Goal: Task Accomplishment & Management: Use online tool/utility

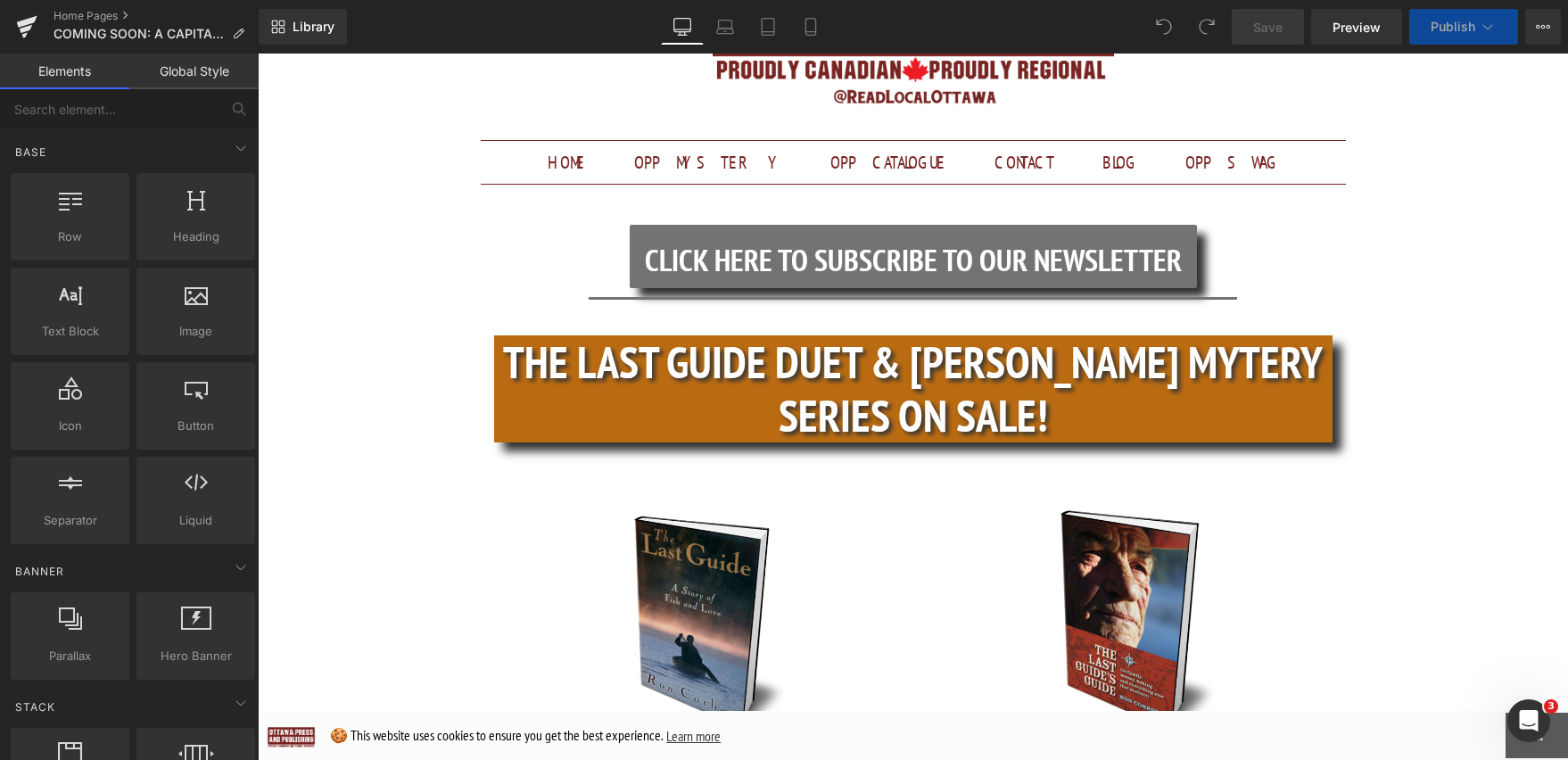
scroll to position [454, 0]
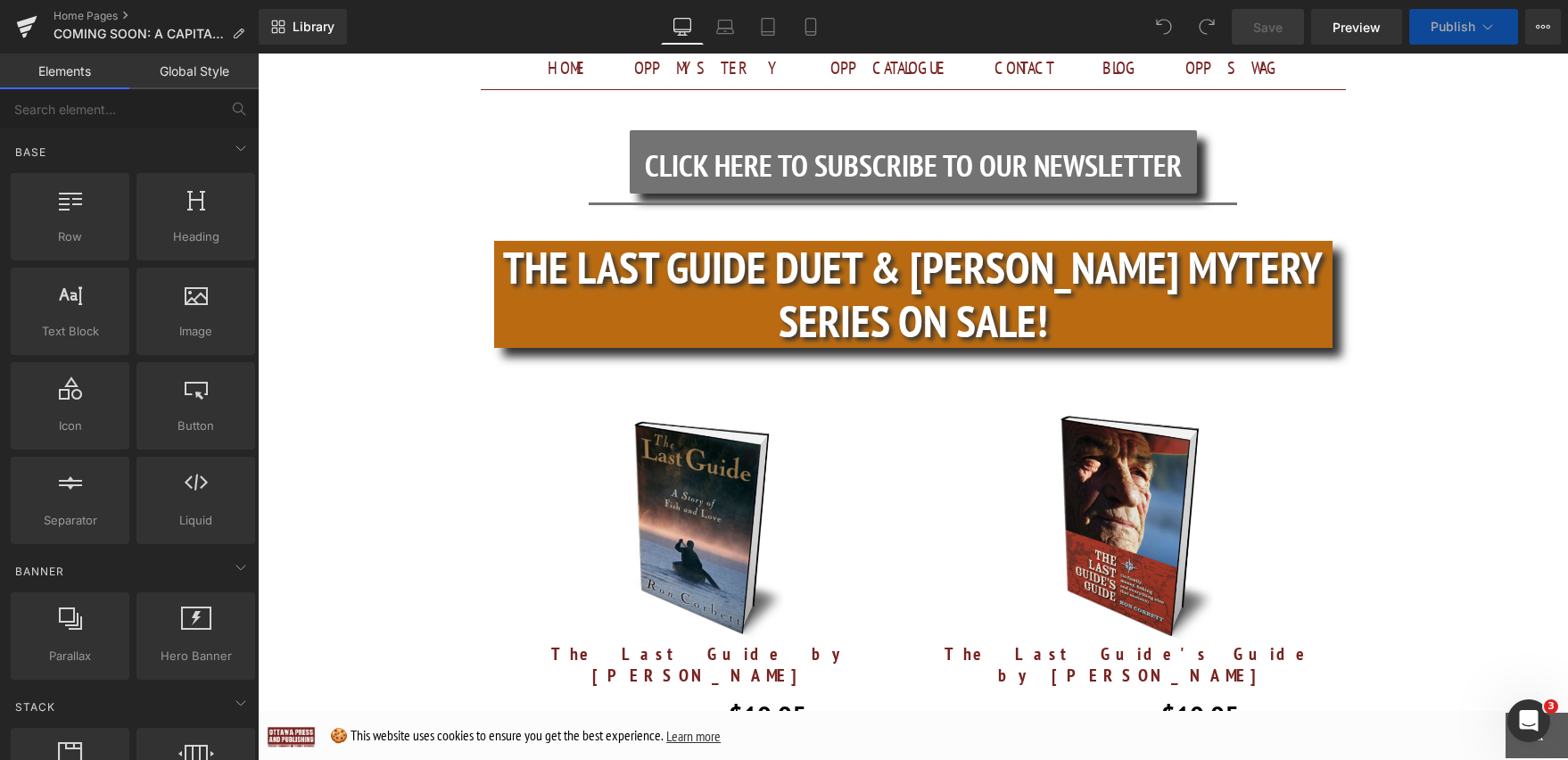
scroll to position [386, 0]
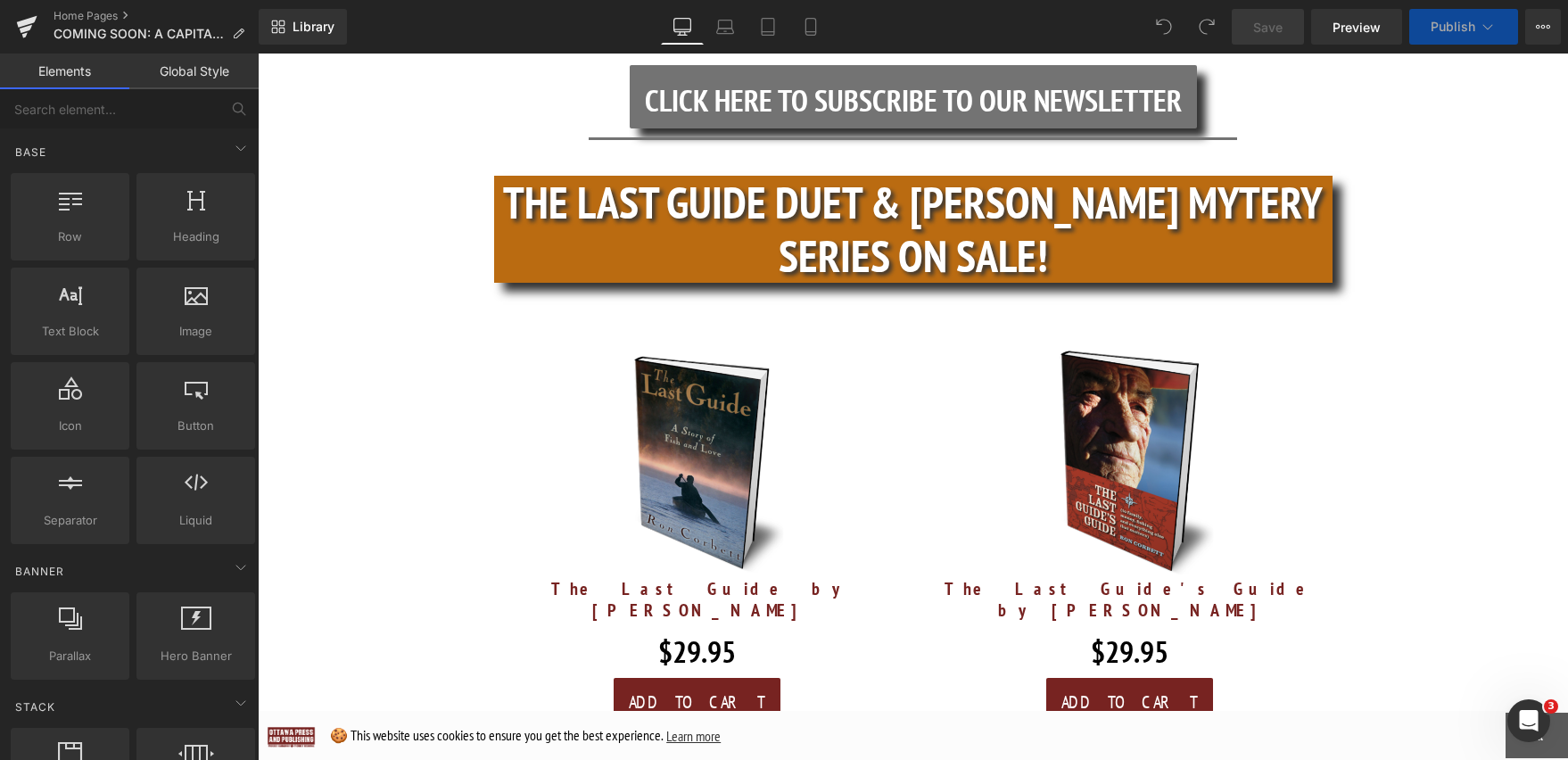
scroll to position [513, 0]
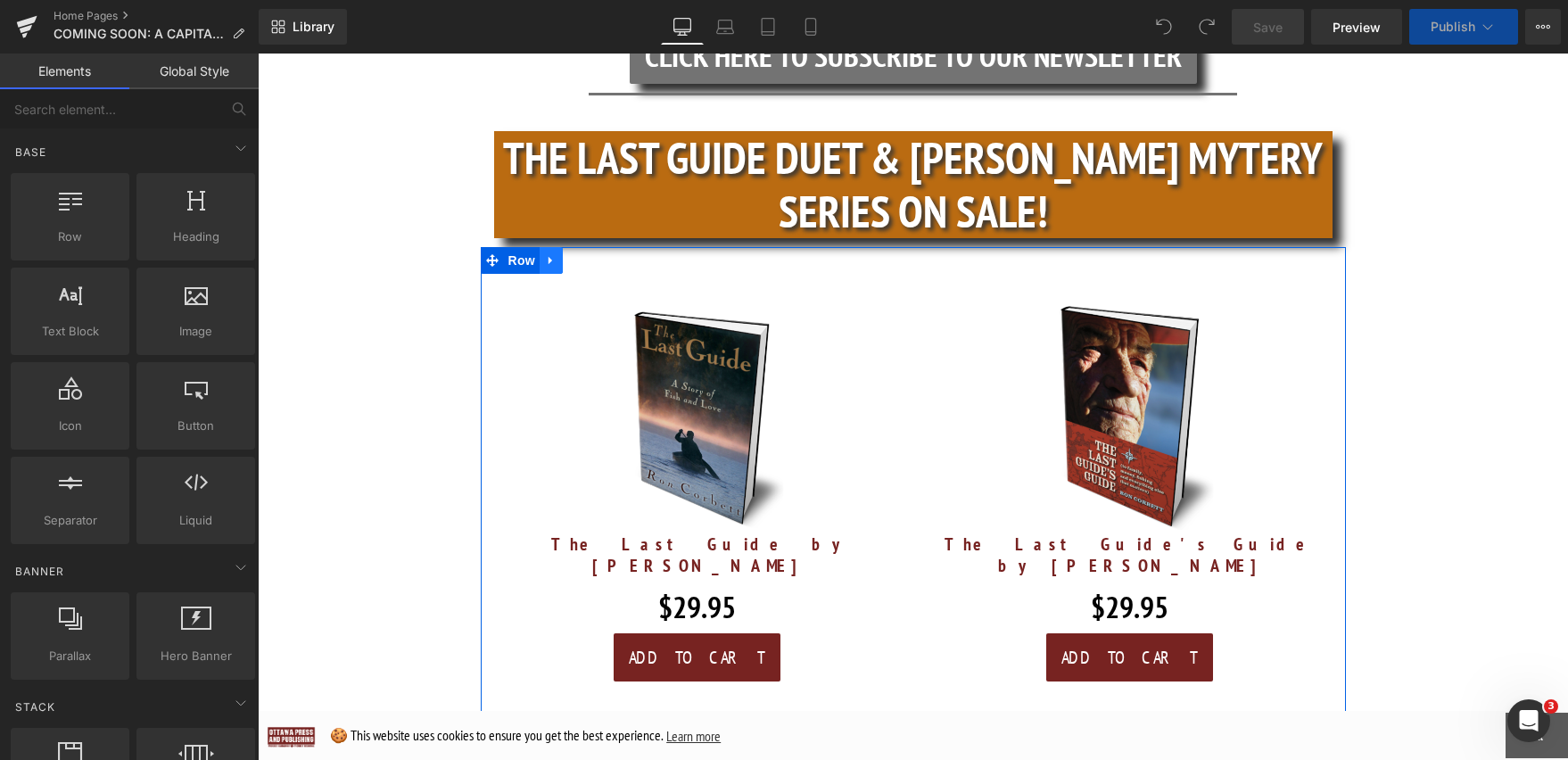
click at [546, 254] on icon at bounding box center [552, 260] width 13 height 14
click at [595, 255] on icon at bounding box center [598, 261] width 13 height 13
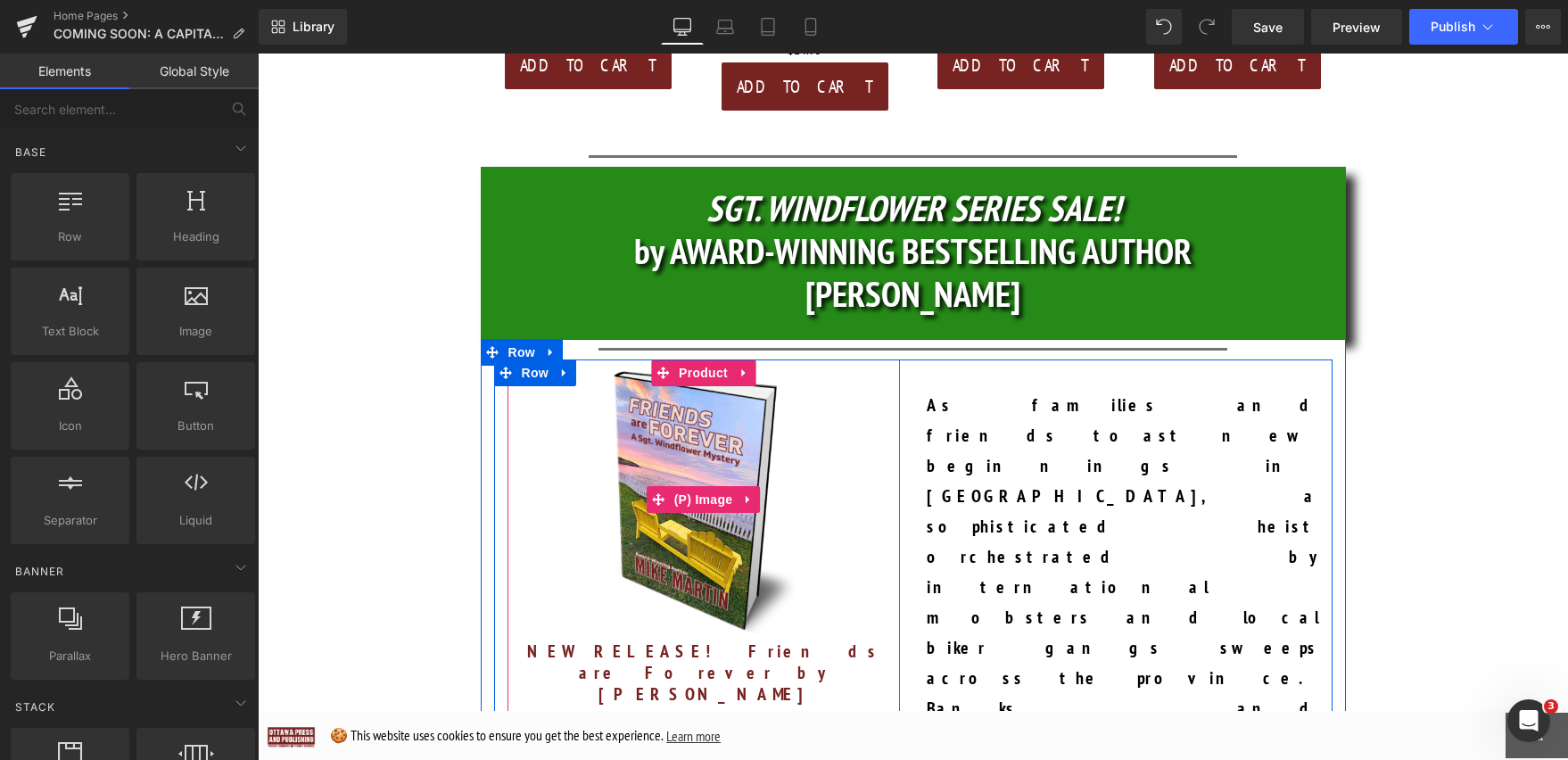
scroll to position [1036, 0]
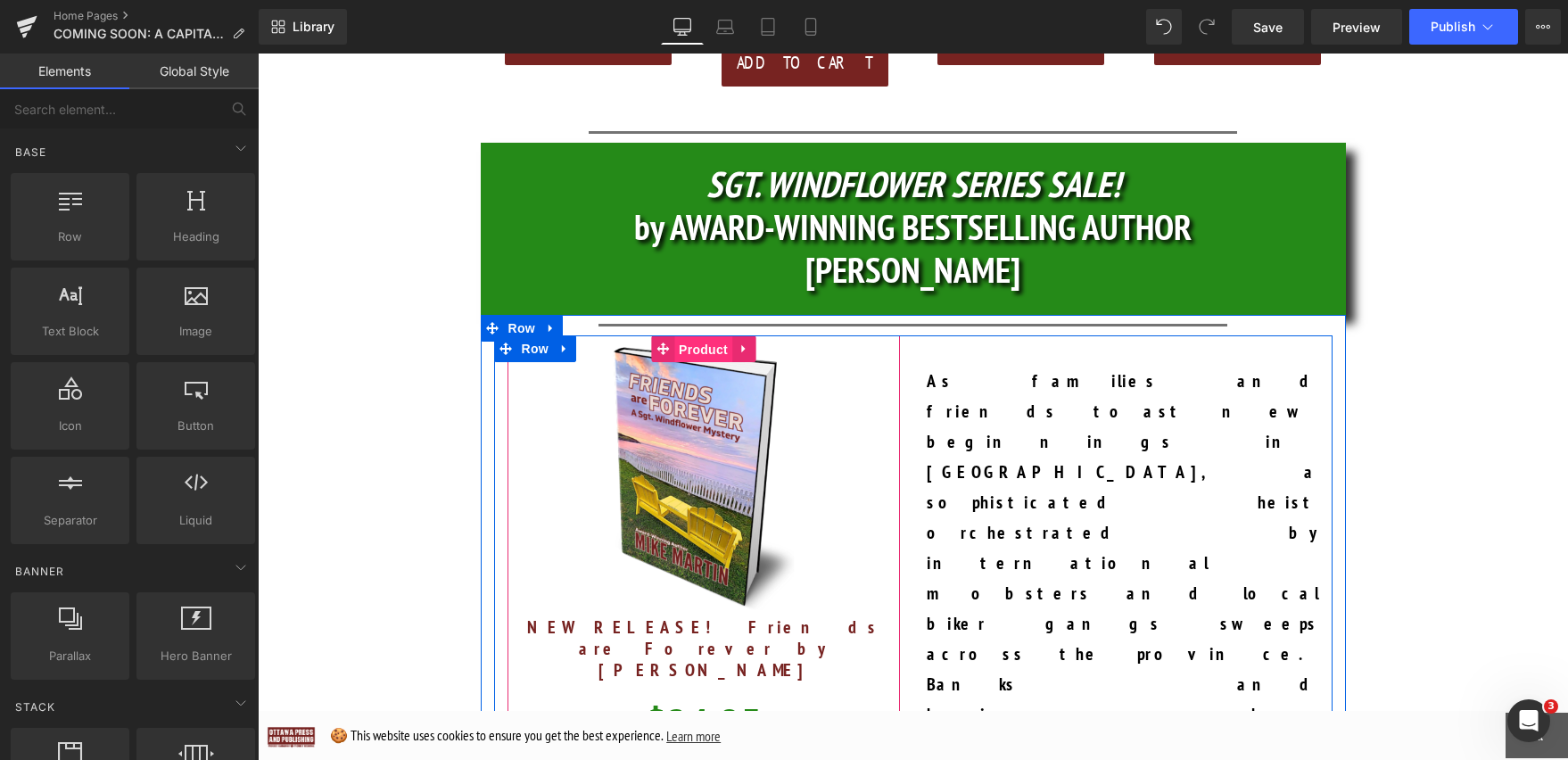
click at [700, 336] on span "Product" at bounding box center [703, 349] width 58 height 27
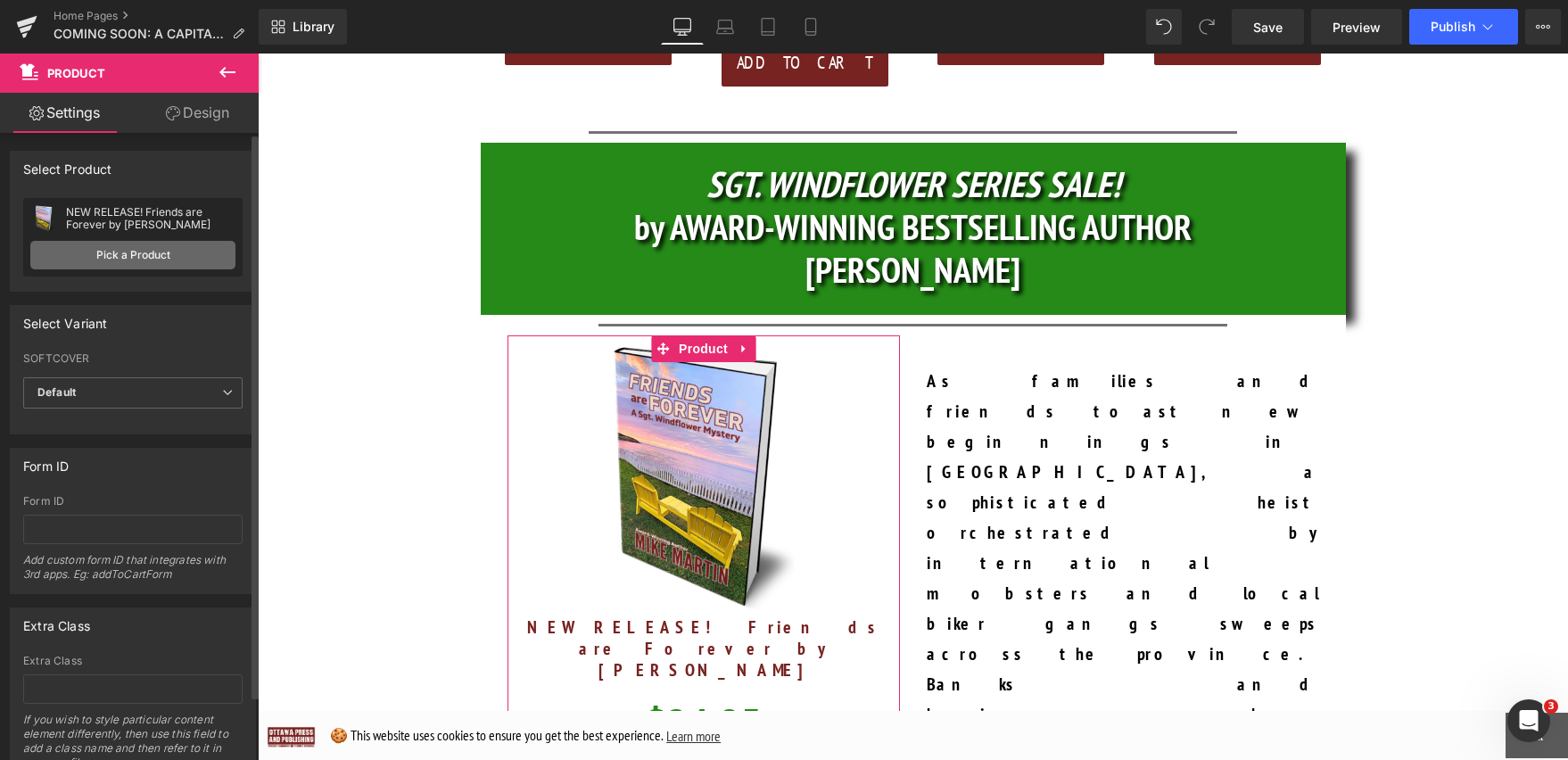
click at [175, 258] on link "Pick a Product" at bounding box center [133, 255] width 205 height 29
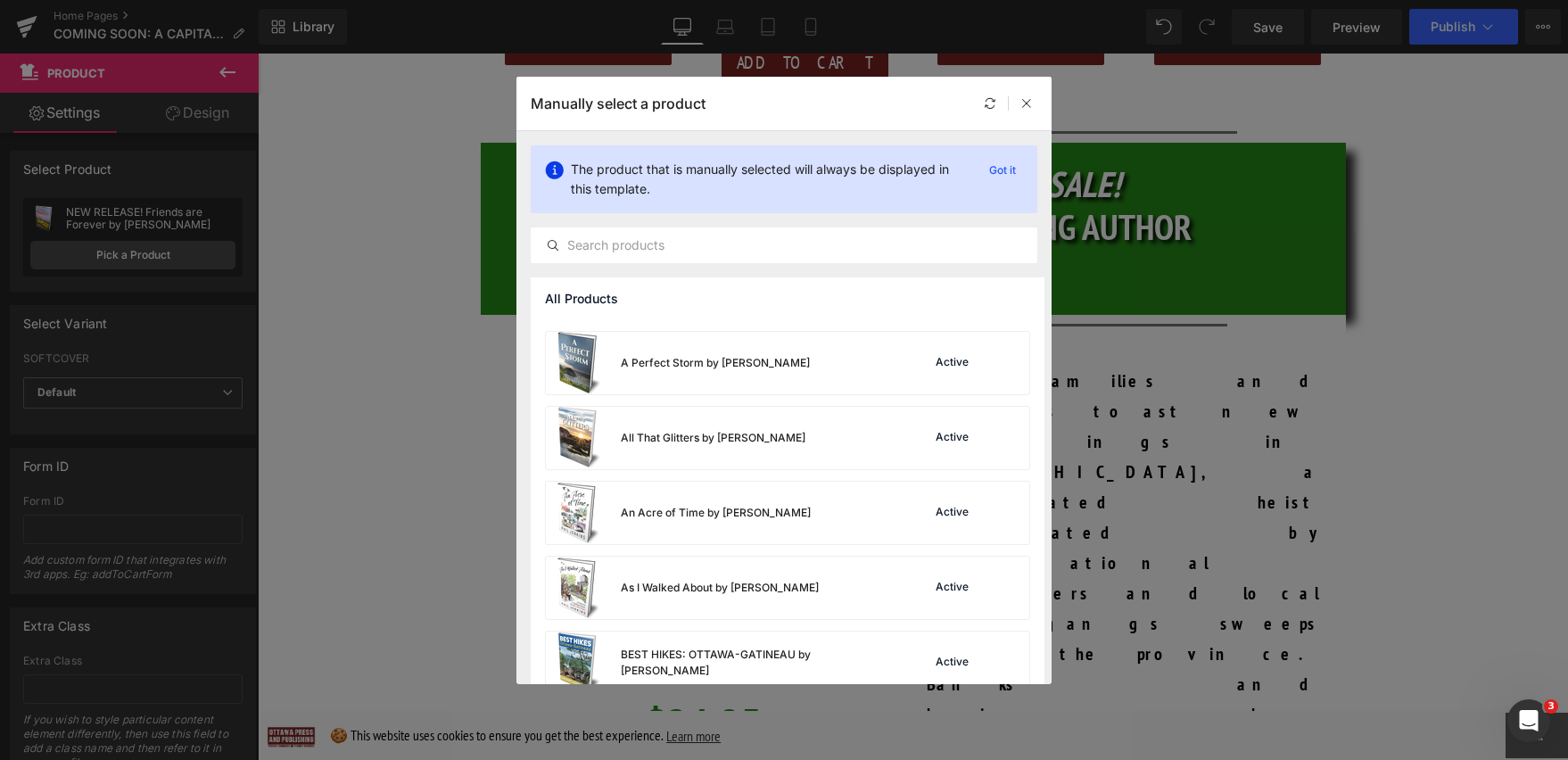
scroll to position [422, 0]
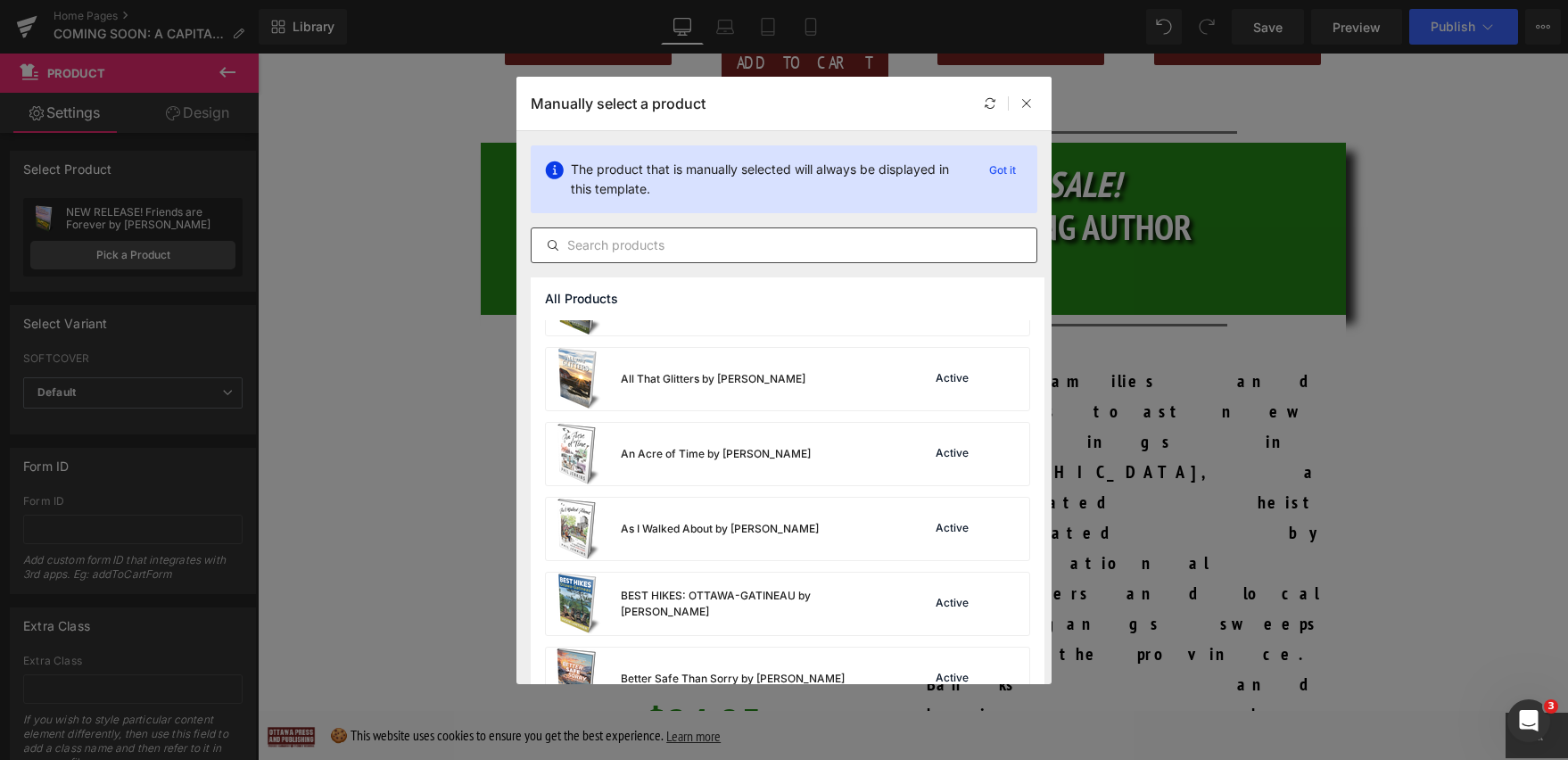
click at [617, 250] on input "text" at bounding box center [784, 246] width 505 height 22
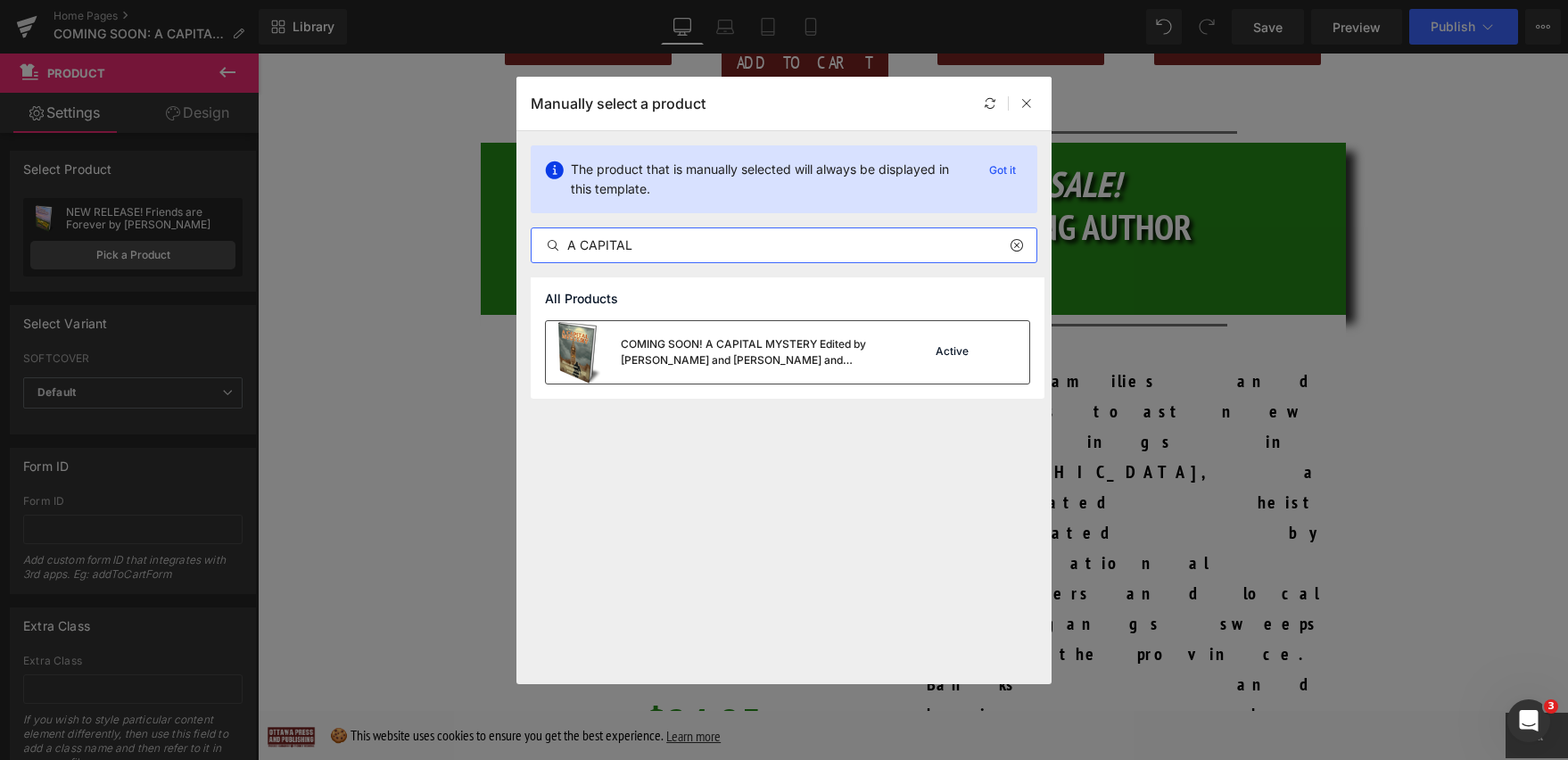
type input "A CAPITAL"
click at [640, 357] on div "COMING SOON! A CAPITAL MYSTERY Edited by [PERSON_NAME] and [PERSON_NAME] and Fe…" at bounding box center [755, 352] width 267 height 32
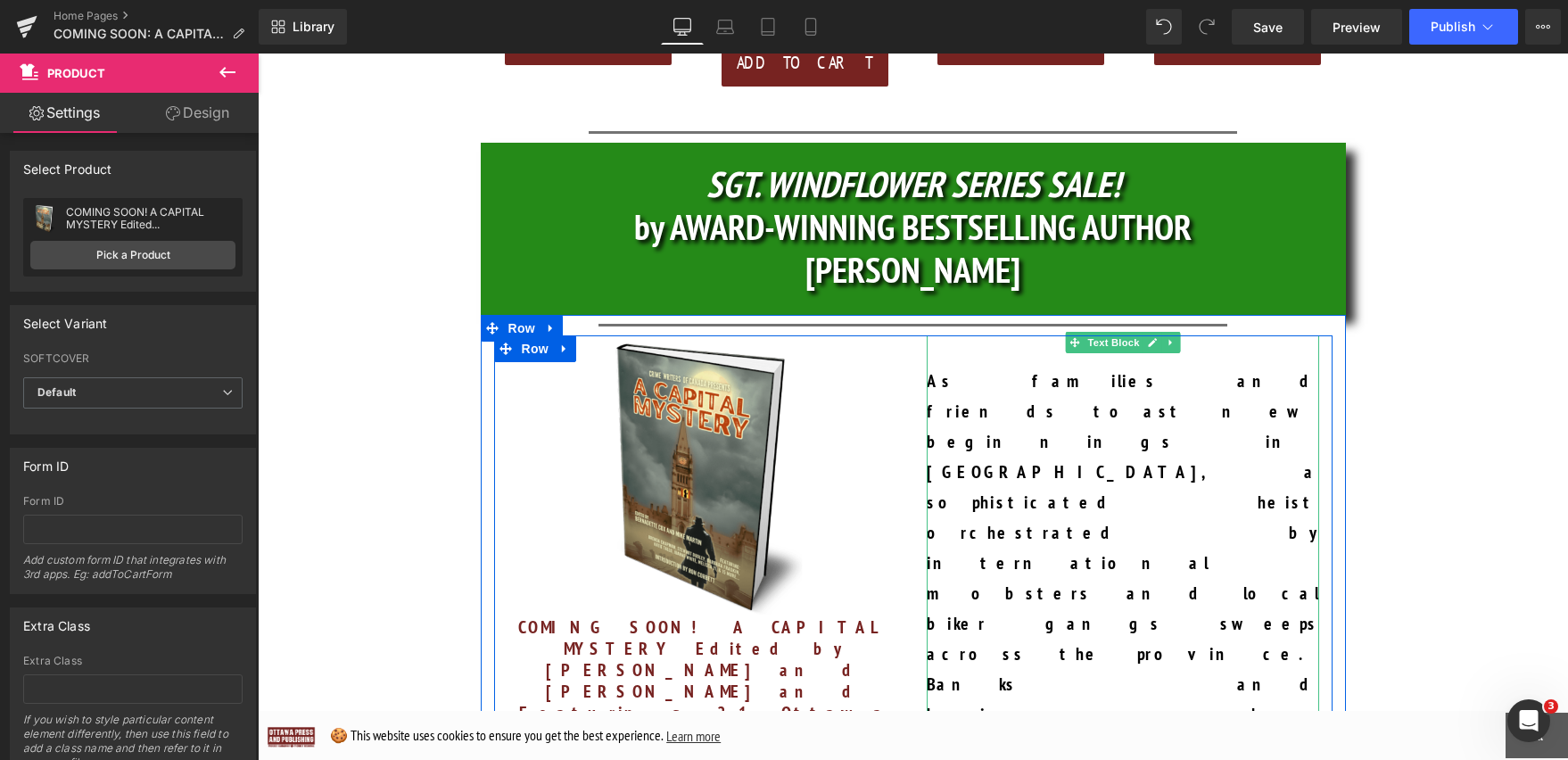
click at [1076, 366] on p "As families and friends toast new beginnings in Marystown, a sophisticated heis…" at bounding box center [1123, 653] width 393 height 576
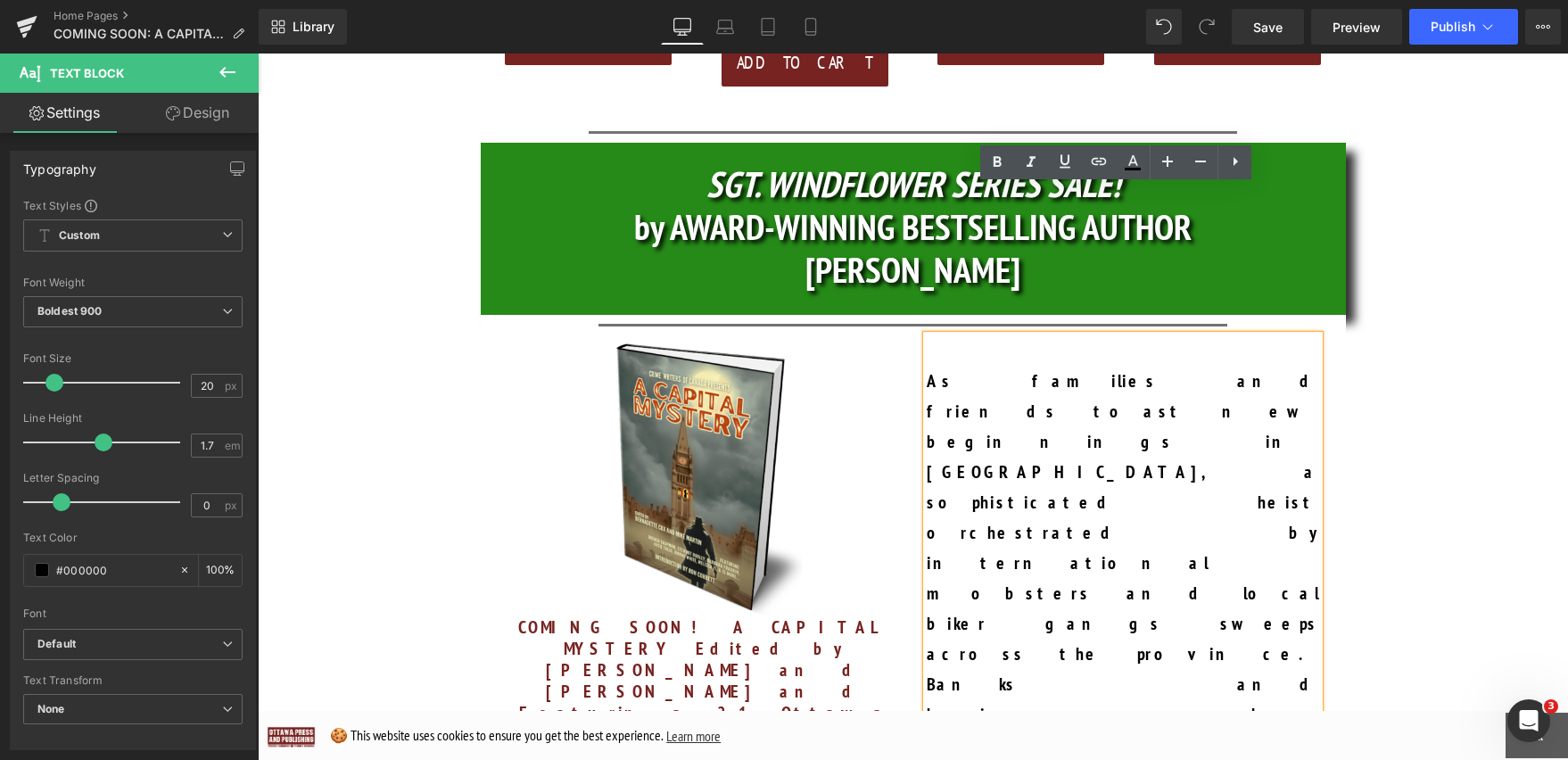
click at [981, 335] on p at bounding box center [1123, 350] width 393 height 31
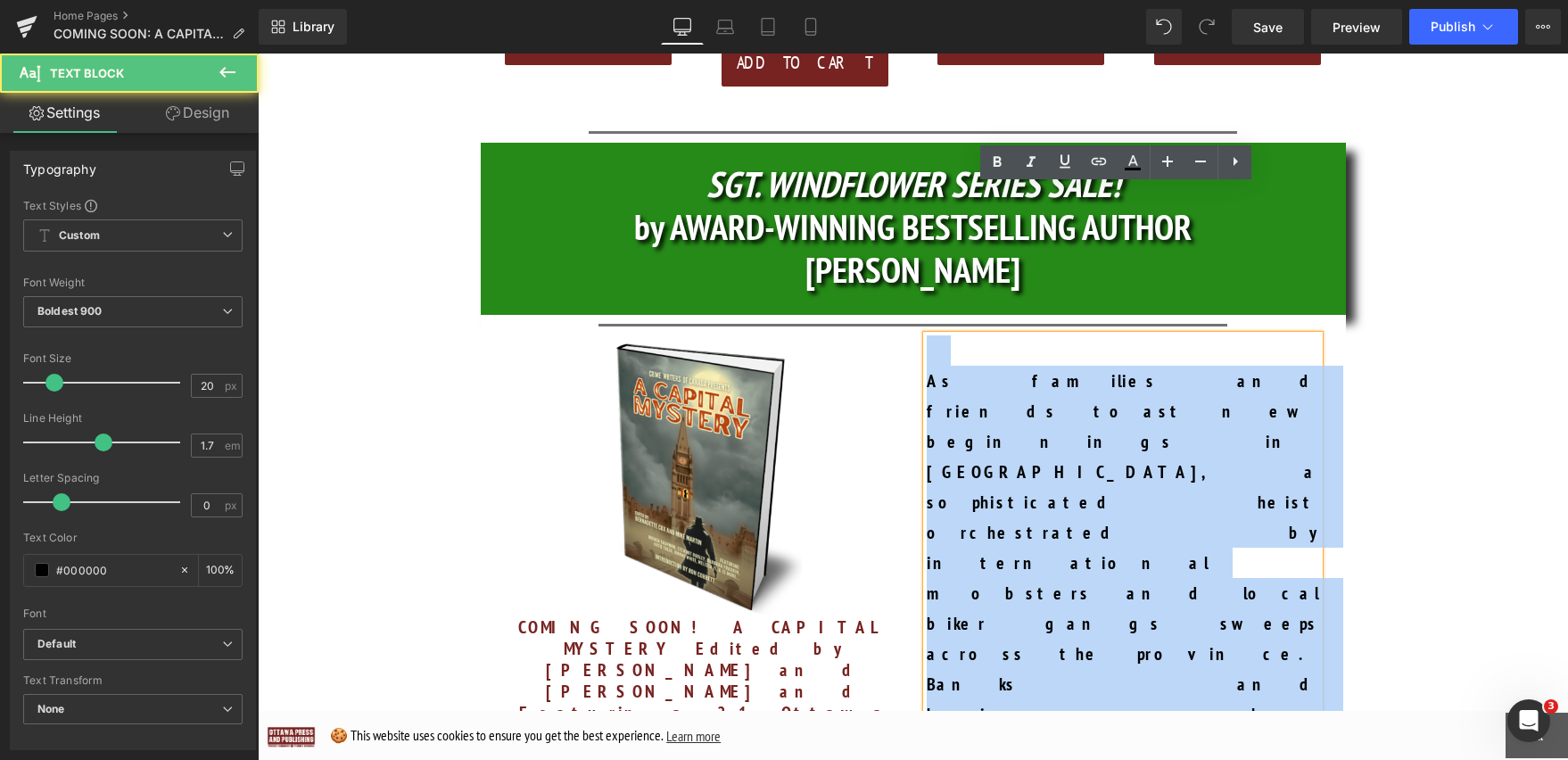
drag, startPoint x: 925, startPoint y: 190, endPoint x: 1011, endPoint y: 470, distance: 292.9
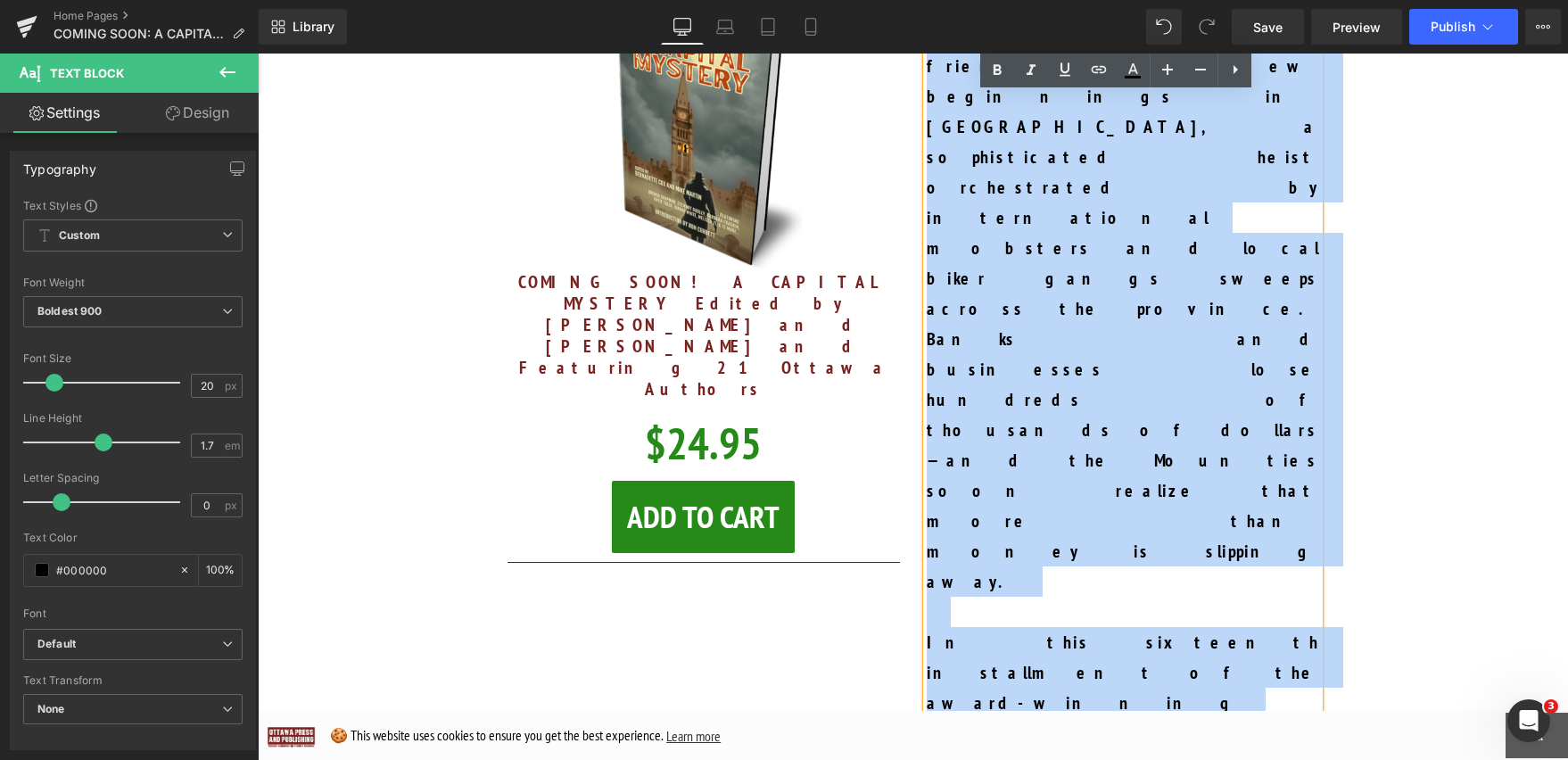
scroll to position [1336, 0]
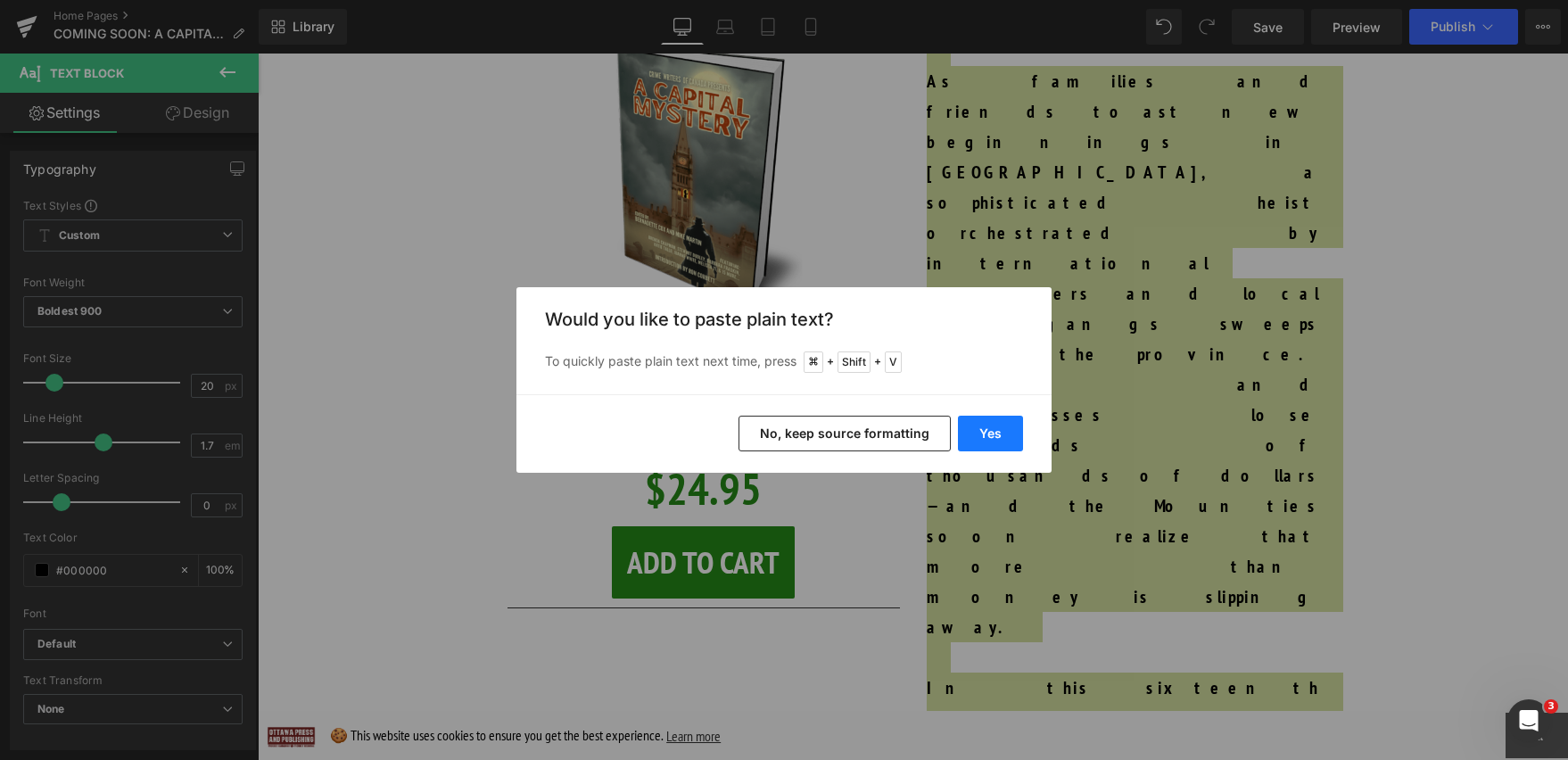
click at [979, 427] on button "Yes" at bounding box center [990, 433] width 65 height 36
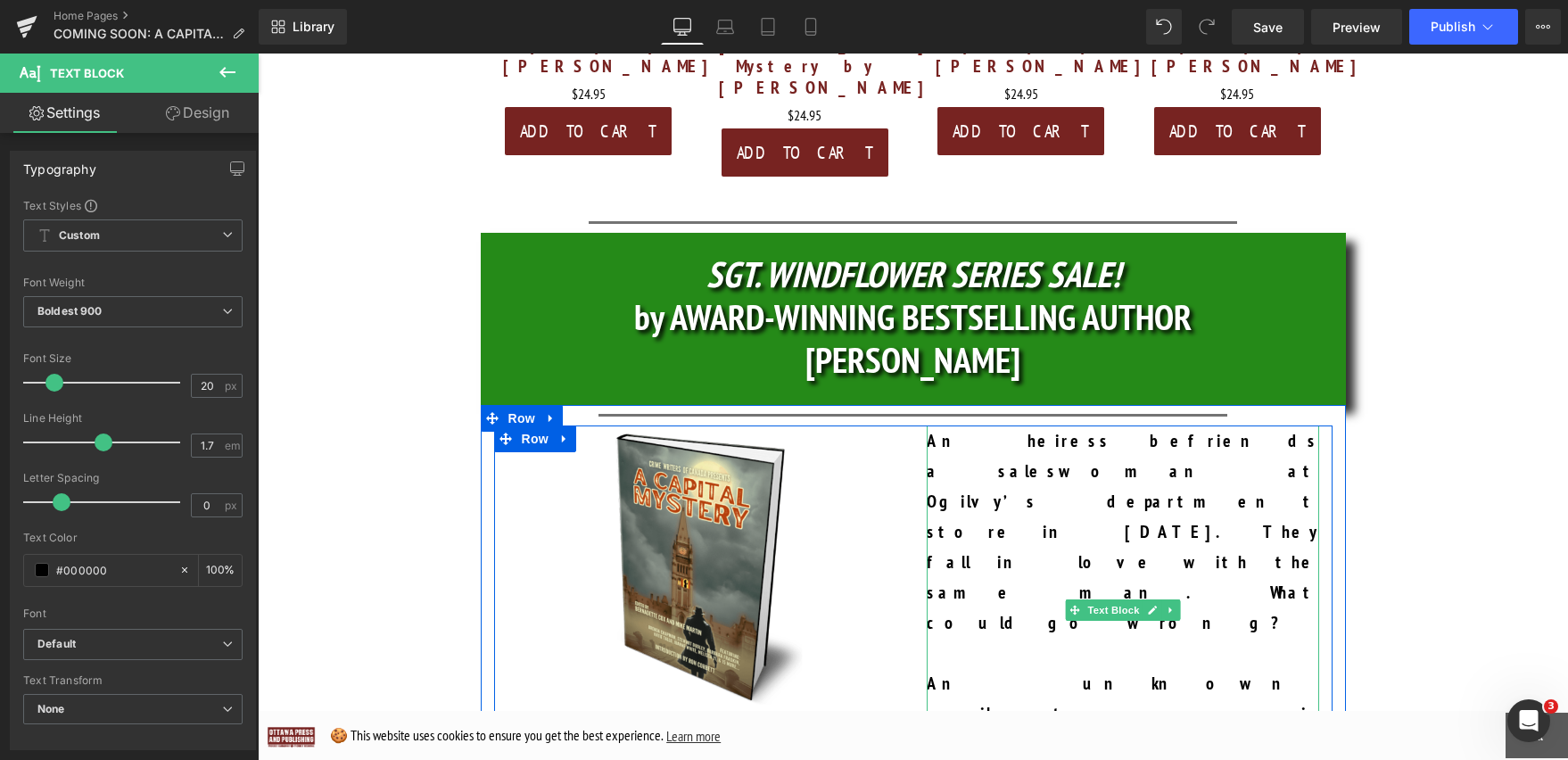
scroll to position [886, 0]
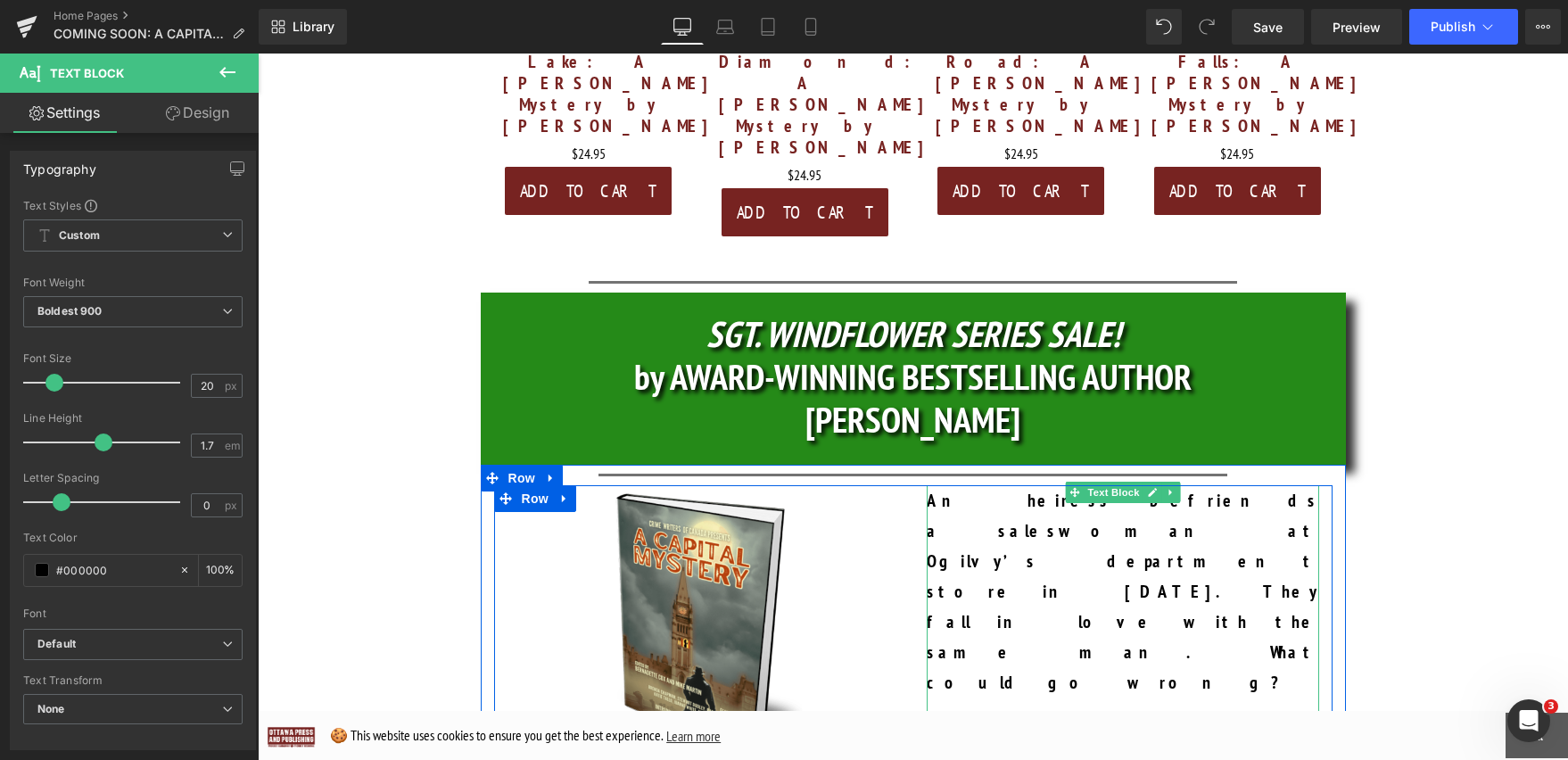
click at [1035, 698] on p at bounding box center [1123, 713] width 393 height 31
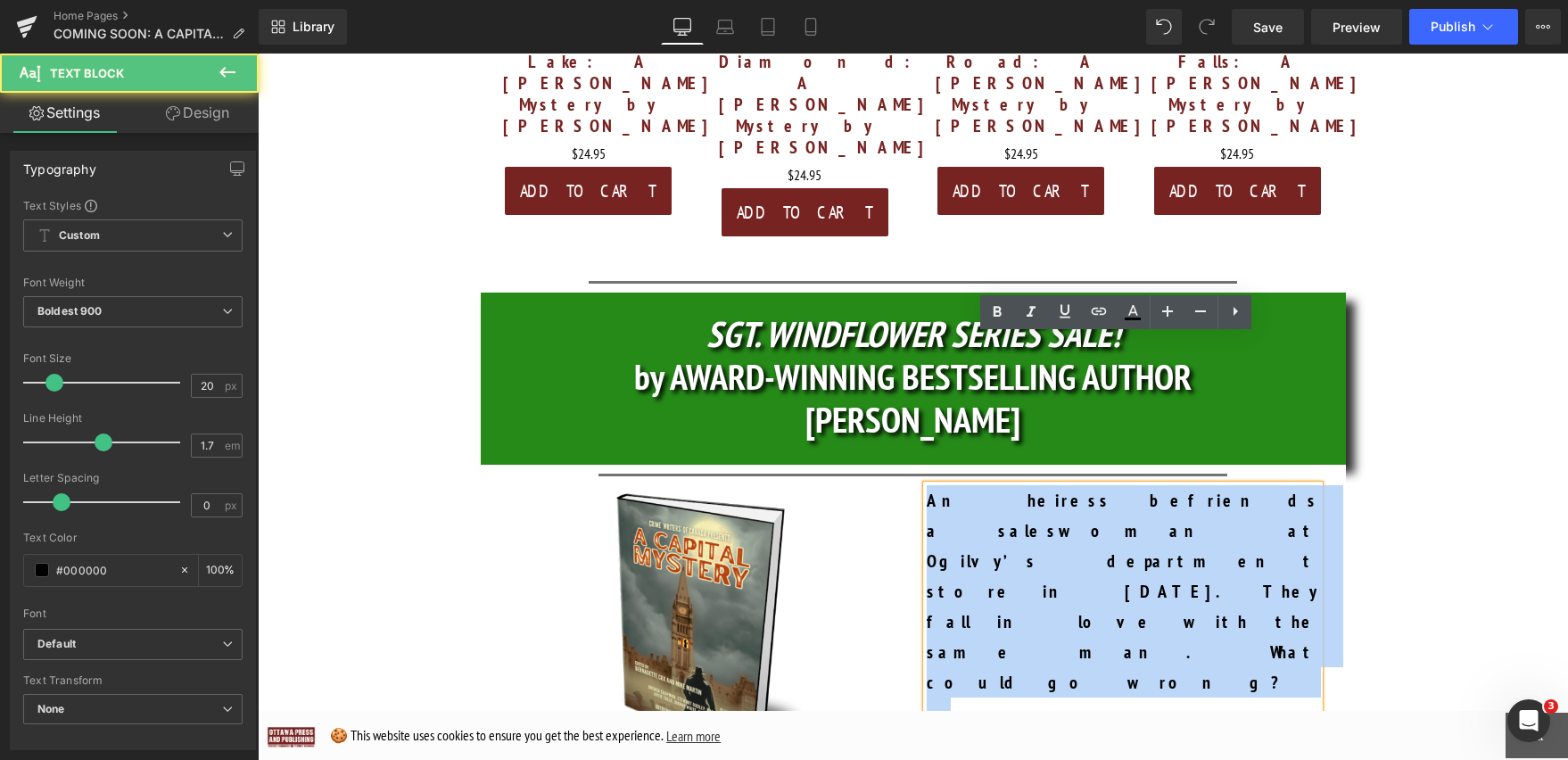
drag, startPoint x: 985, startPoint y: 569, endPoint x: 908, endPoint y: 347, distance: 235.0
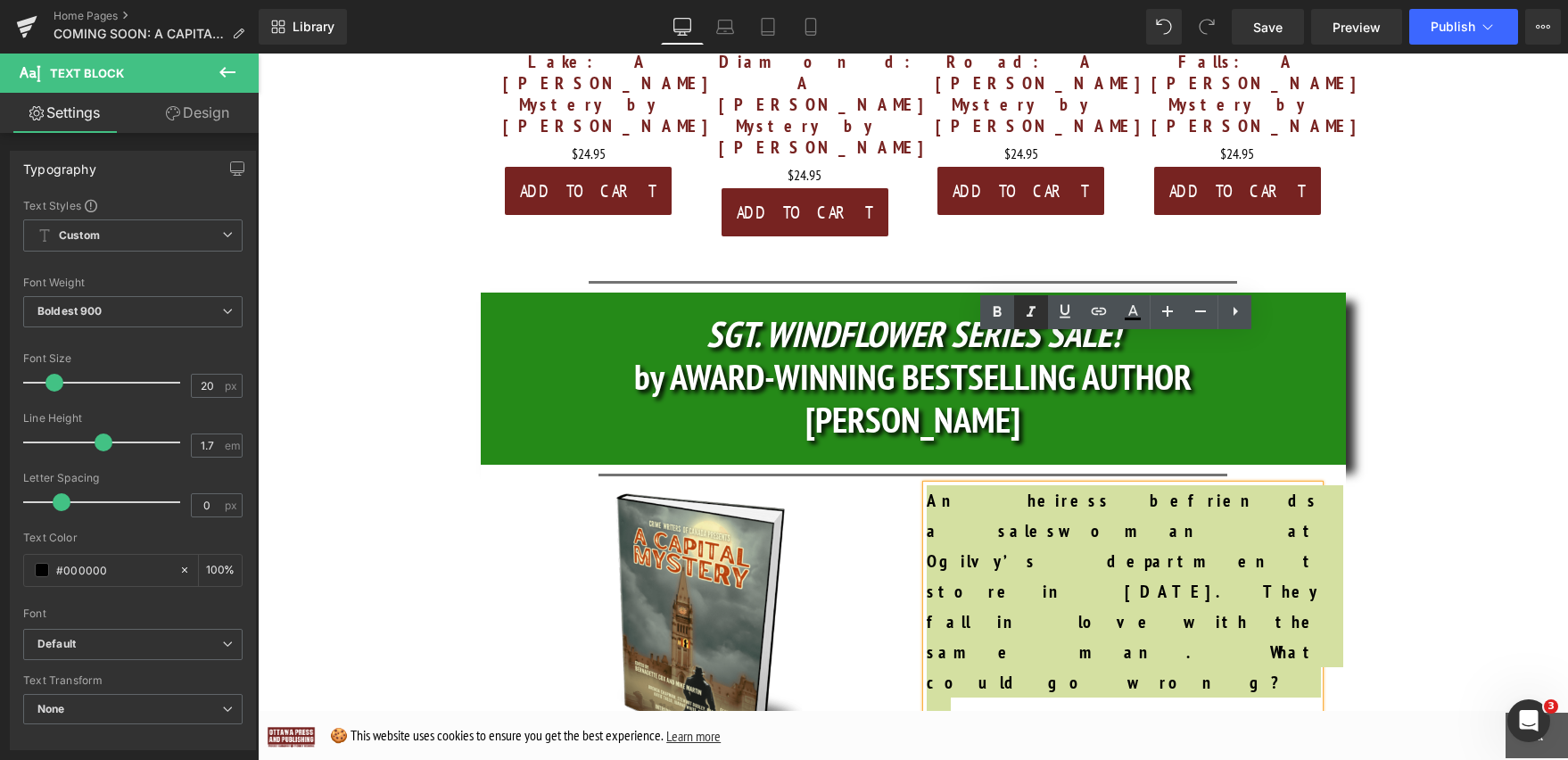
click at [1031, 312] on icon at bounding box center [1031, 312] width 22 height 22
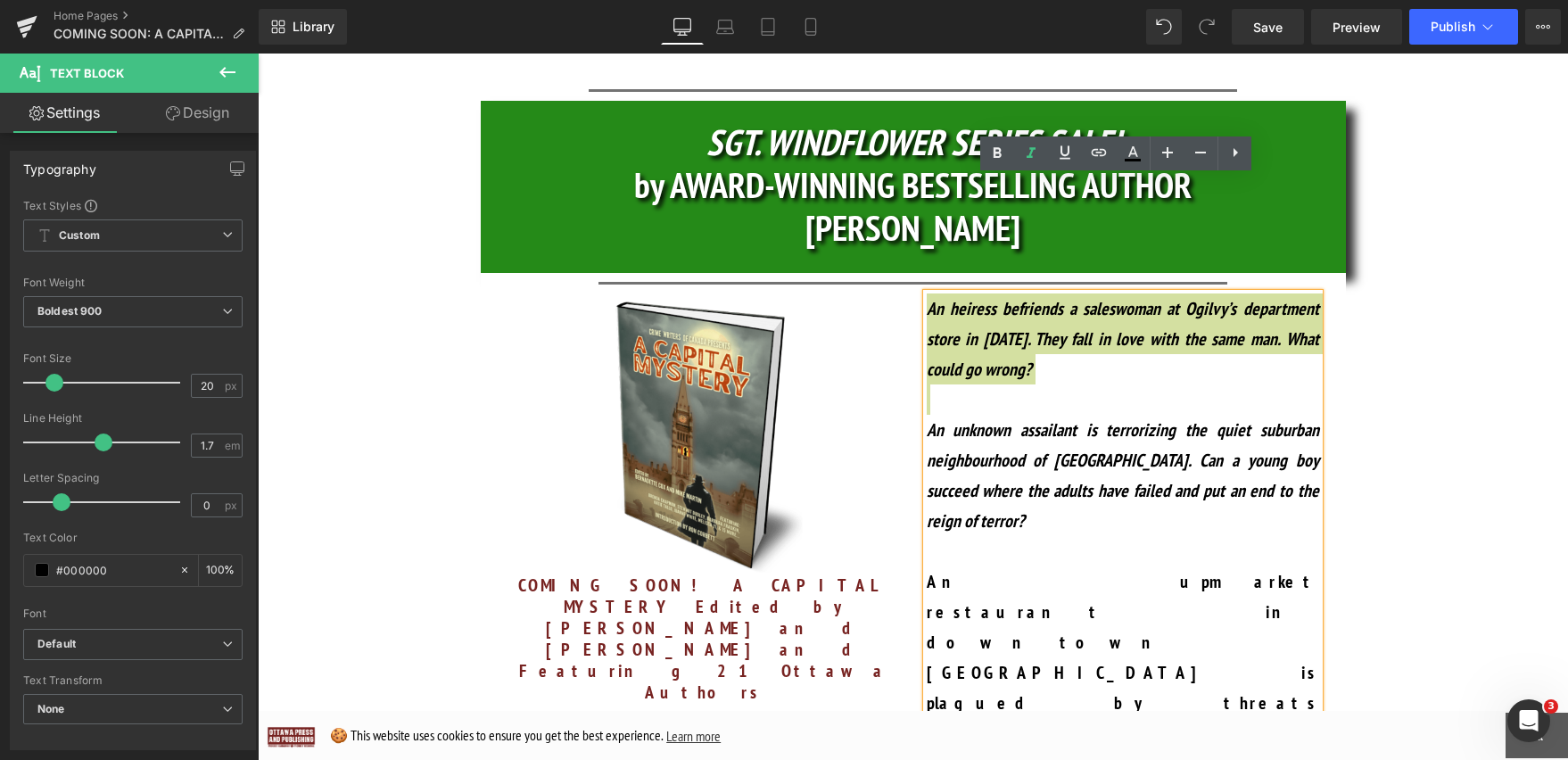
scroll to position [1094, 0]
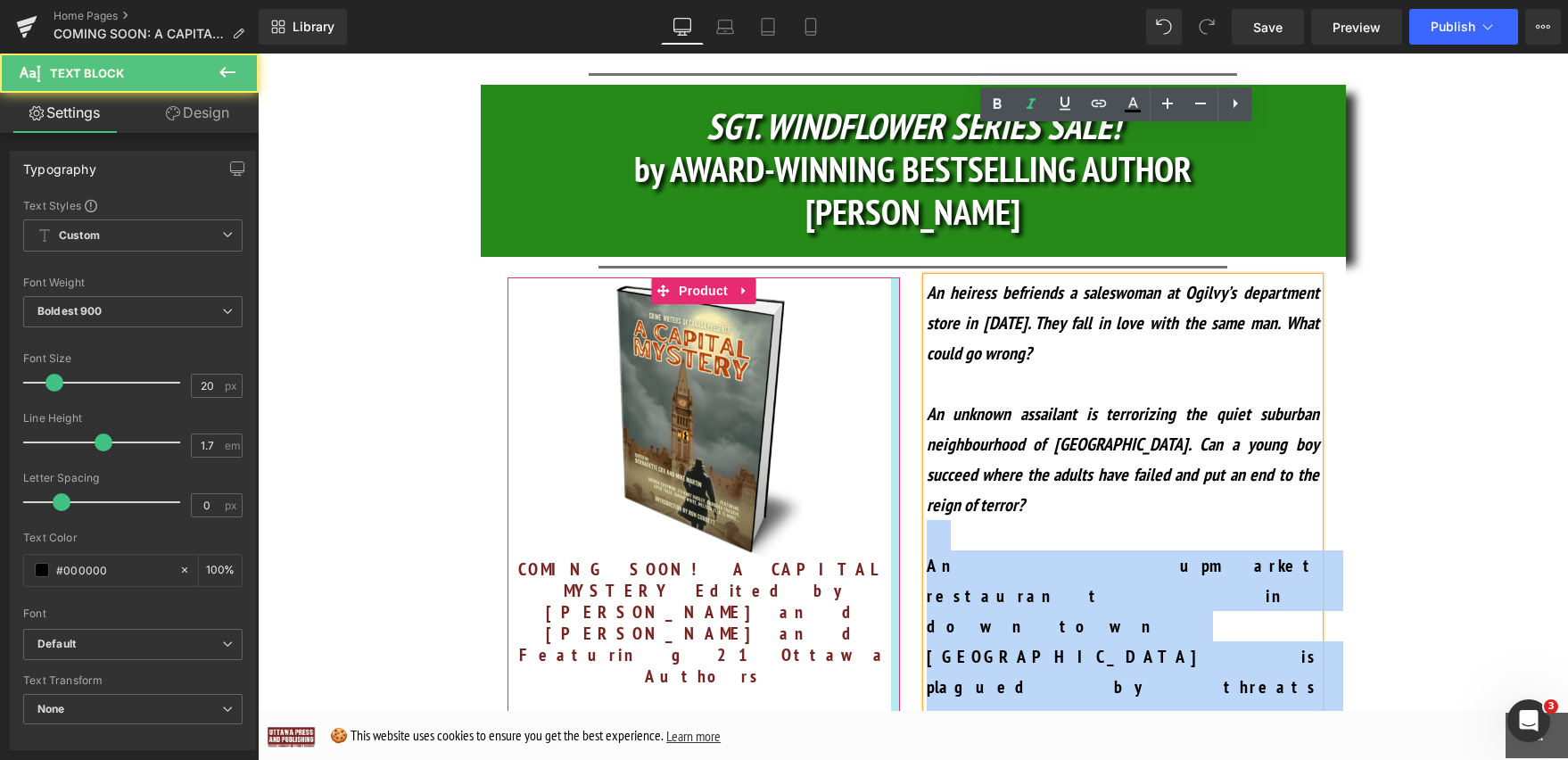
drag, startPoint x: 1203, startPoint y: 515, endPoint x: 892, endPoint y: 398, distance: 332.3
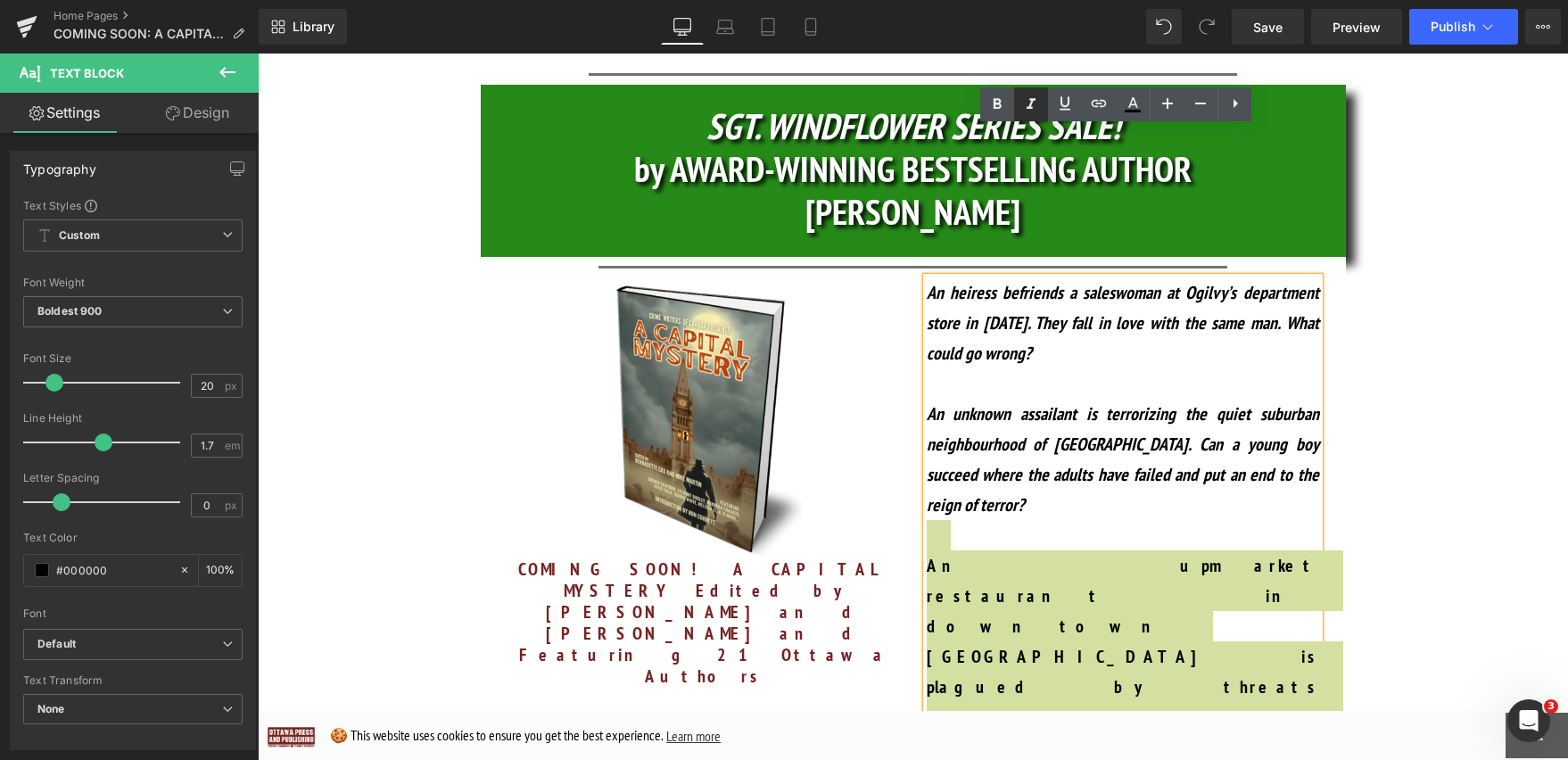
click at [1036, 107] on icon at bounding box center [1031, 105] width 22 height 22
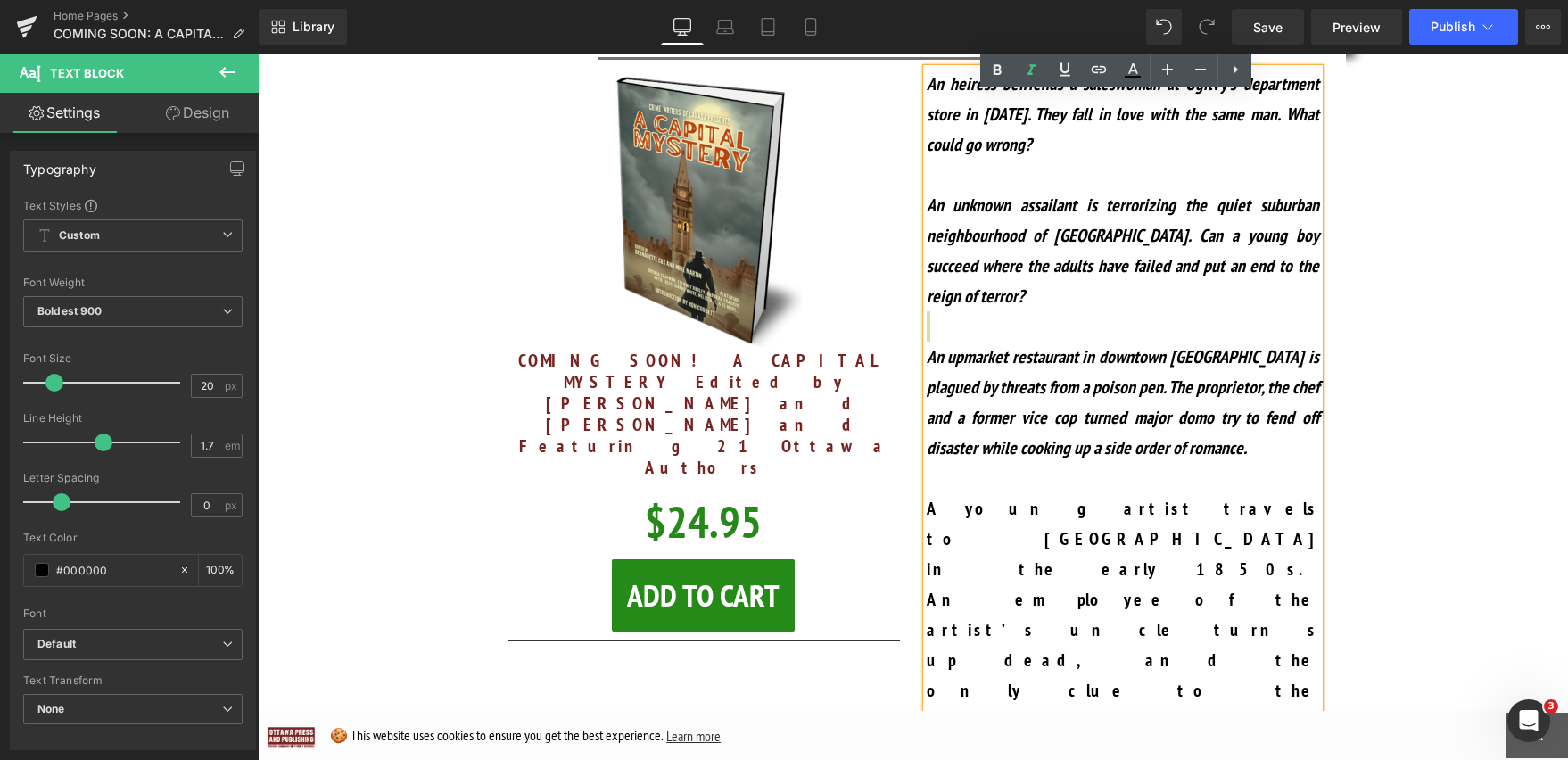
scroll to position [1338, 0]
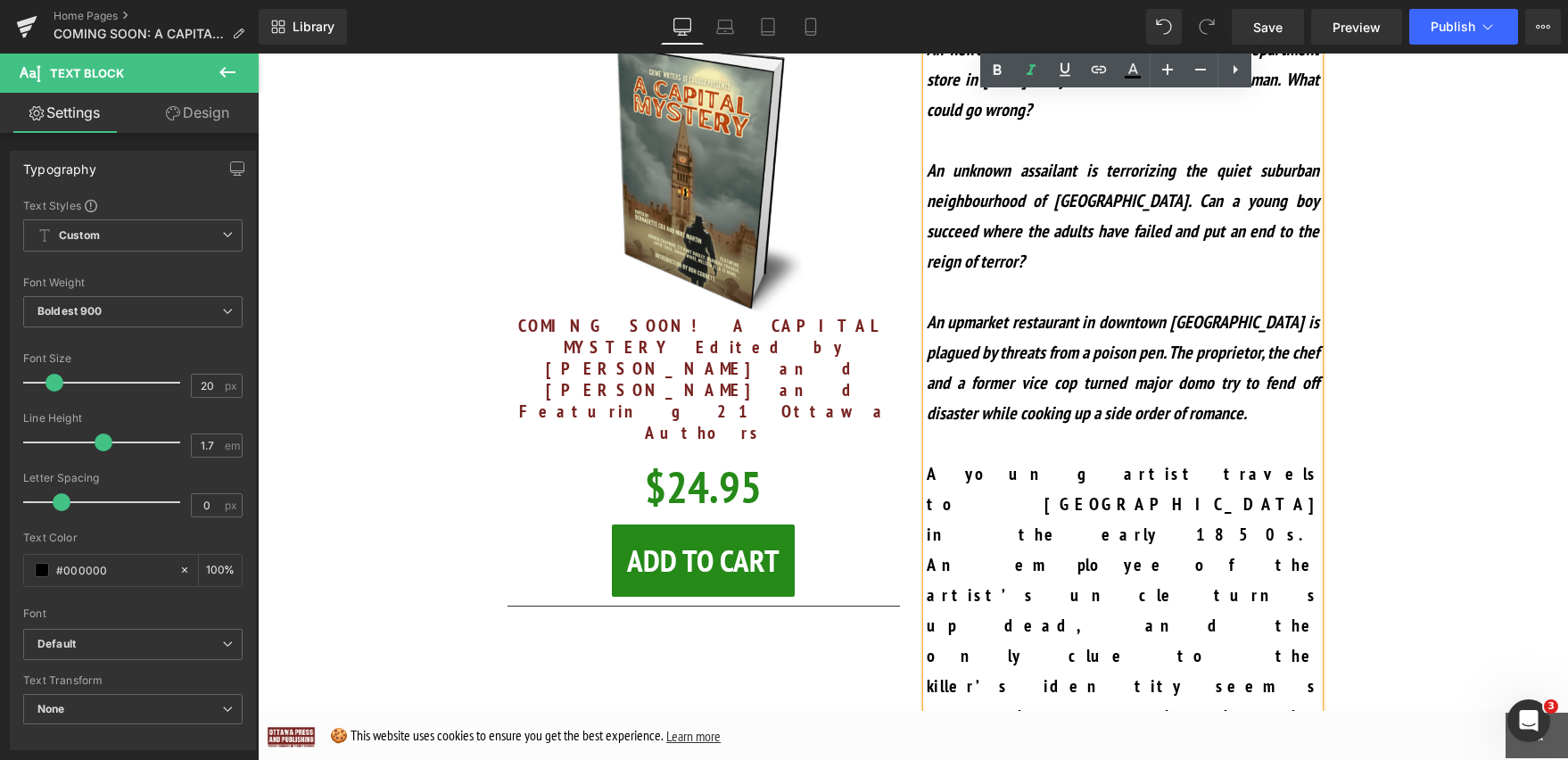
drag, startPoint x: 1307, startPoint y: 412, endPoint x: 919, endPoint y: 329, distance: 396.8
click at [927, 459] on p "A young artist travels to [GEOGRAPHIC_DATA] in the early 1850s. An employee of …" at bounding box center [1123, 655] width 393 height 394
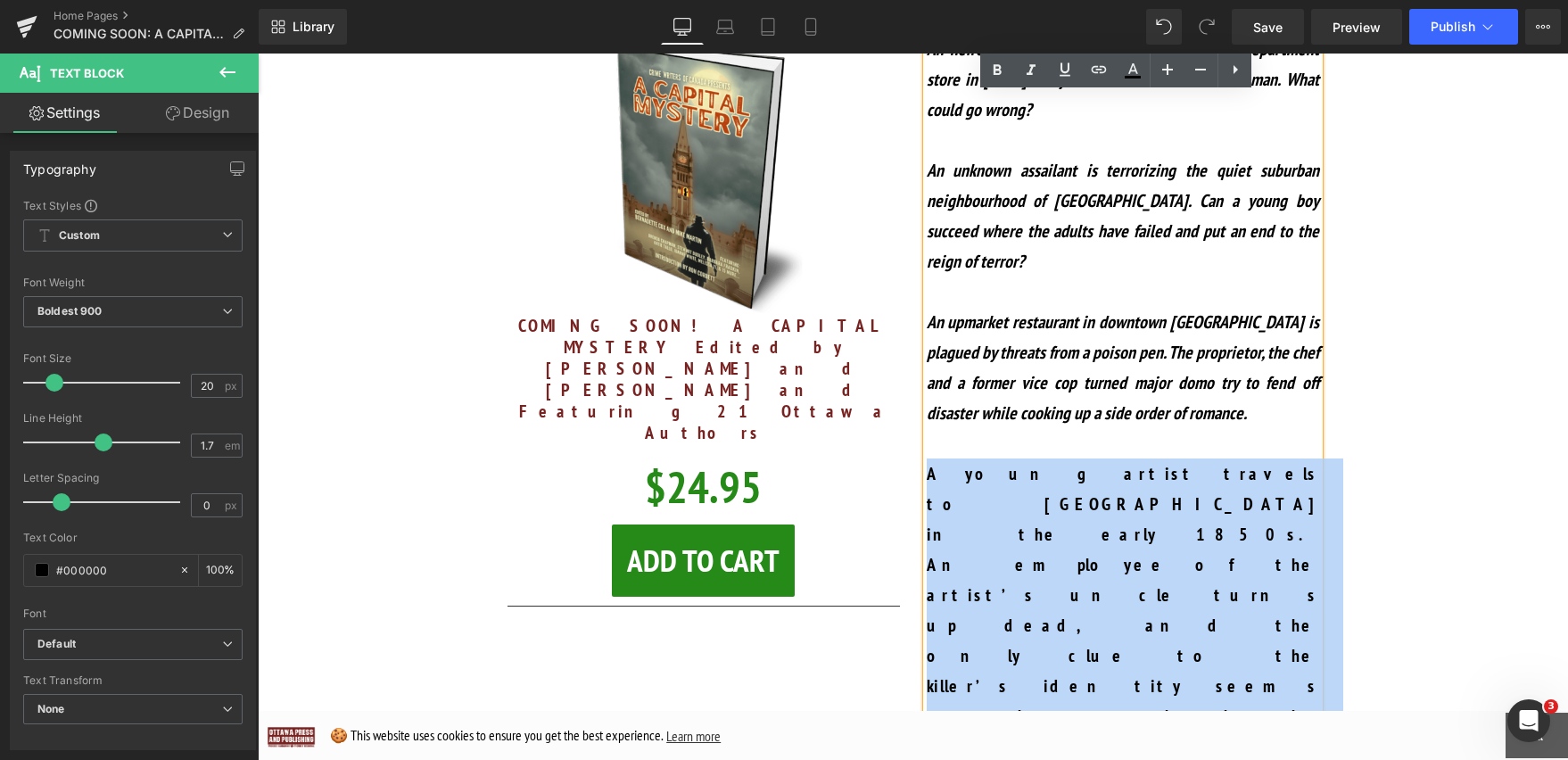
drag, startPoint x: 928, startPoint y: 329, endPoint x: 1306, endPoint y: 547, distance: 436.4
click at [1138, 459] on p "A young artist travels to [GEOGRAPHIC_DATA] in the early 1850s. An employee of …" at bounding box center [1123, 655] width 393 height 394
drag, startPoint x: 1309, startPoint y: 417, endPoint x: 922, endPoint y: 319, distance: 399.2
click at [927, 459] on p "A young artist travels to [GEOGRAPHIC_DATA] in the early 1850s. An employee of …" at bounding box center [1123, 655] width 393 height 394
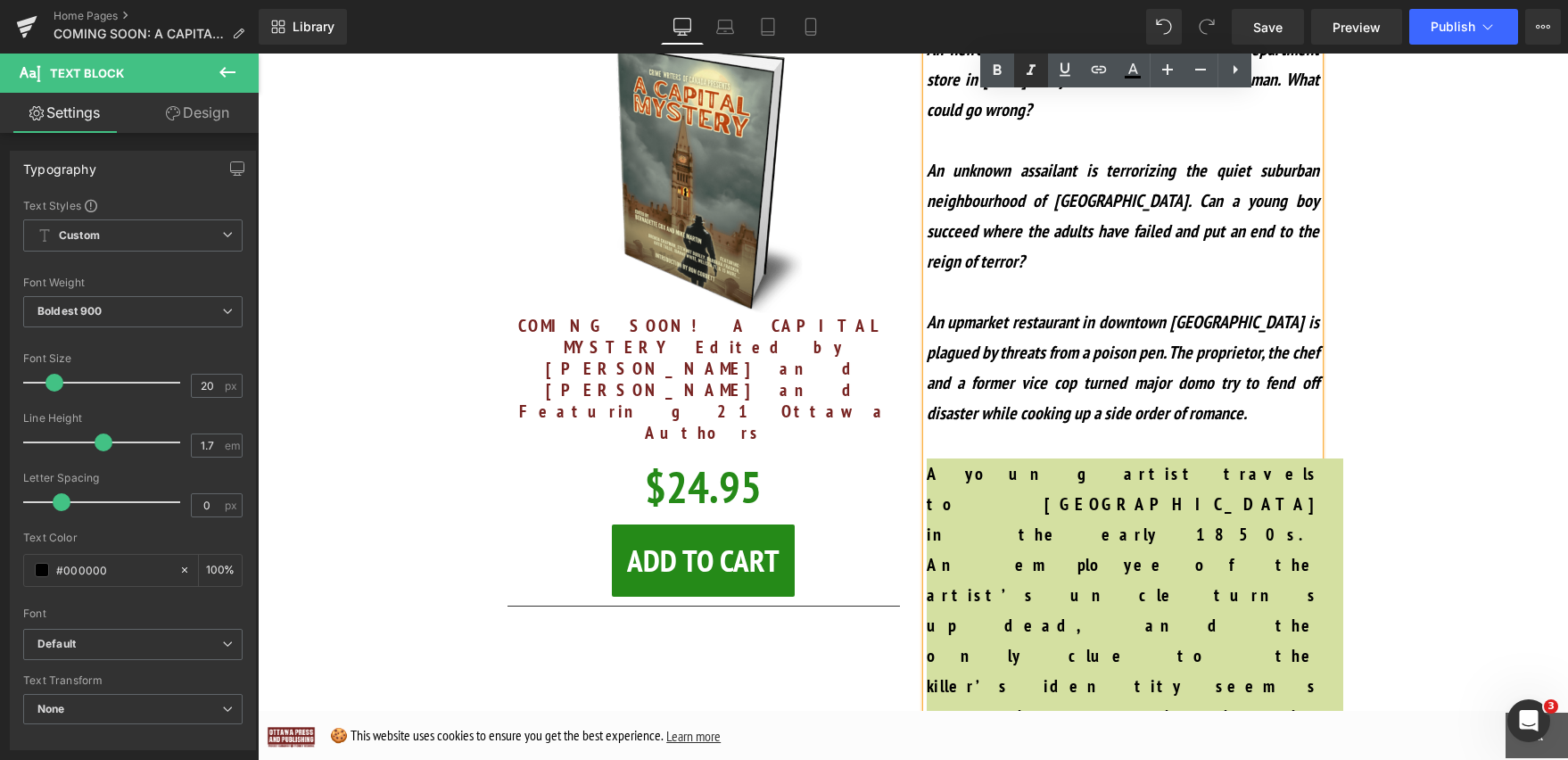
click at [1034, 79] on icon at bounding box center [1031, 70] width 22 height 22
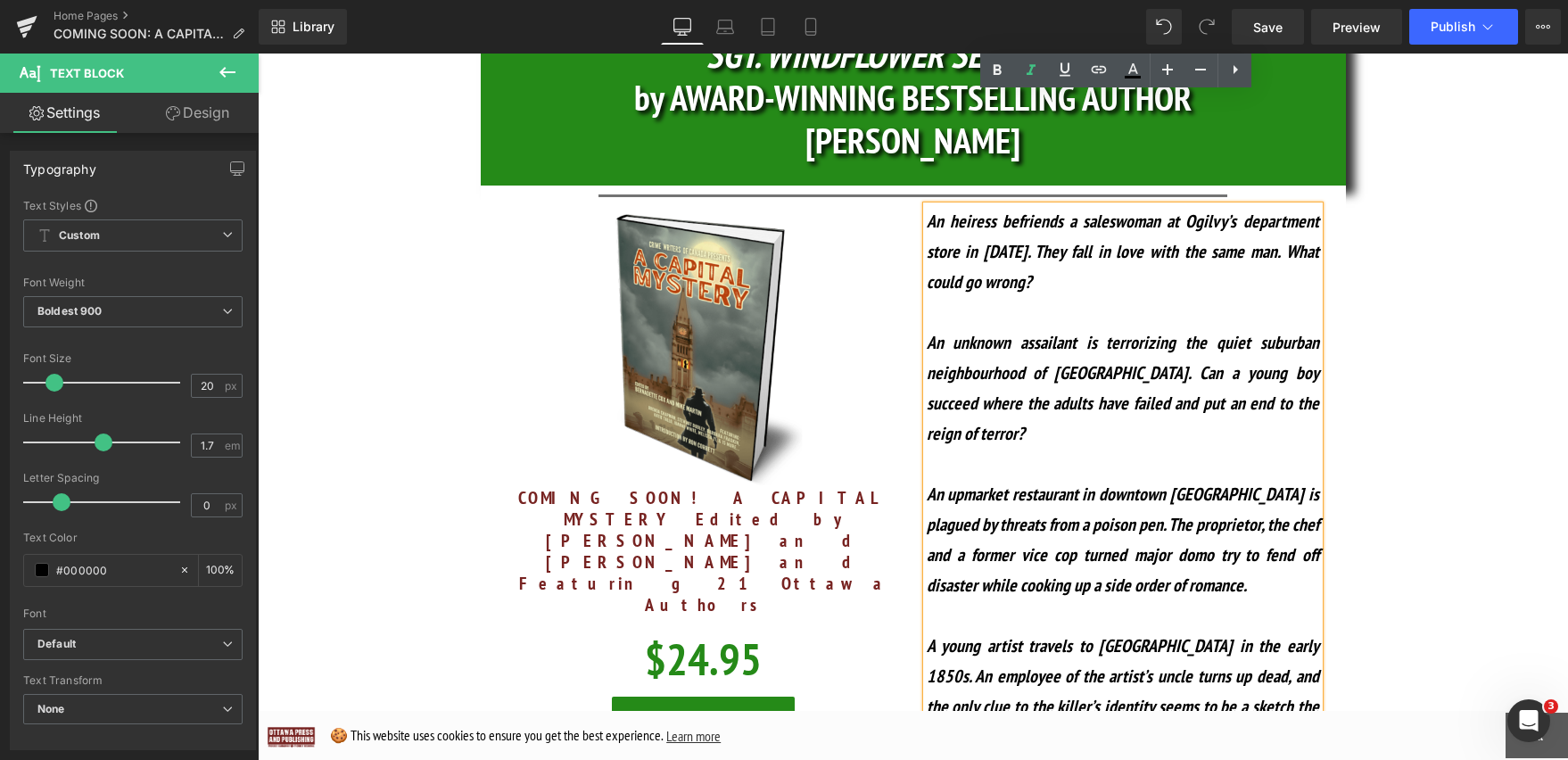
scroll to position [1024, 0]
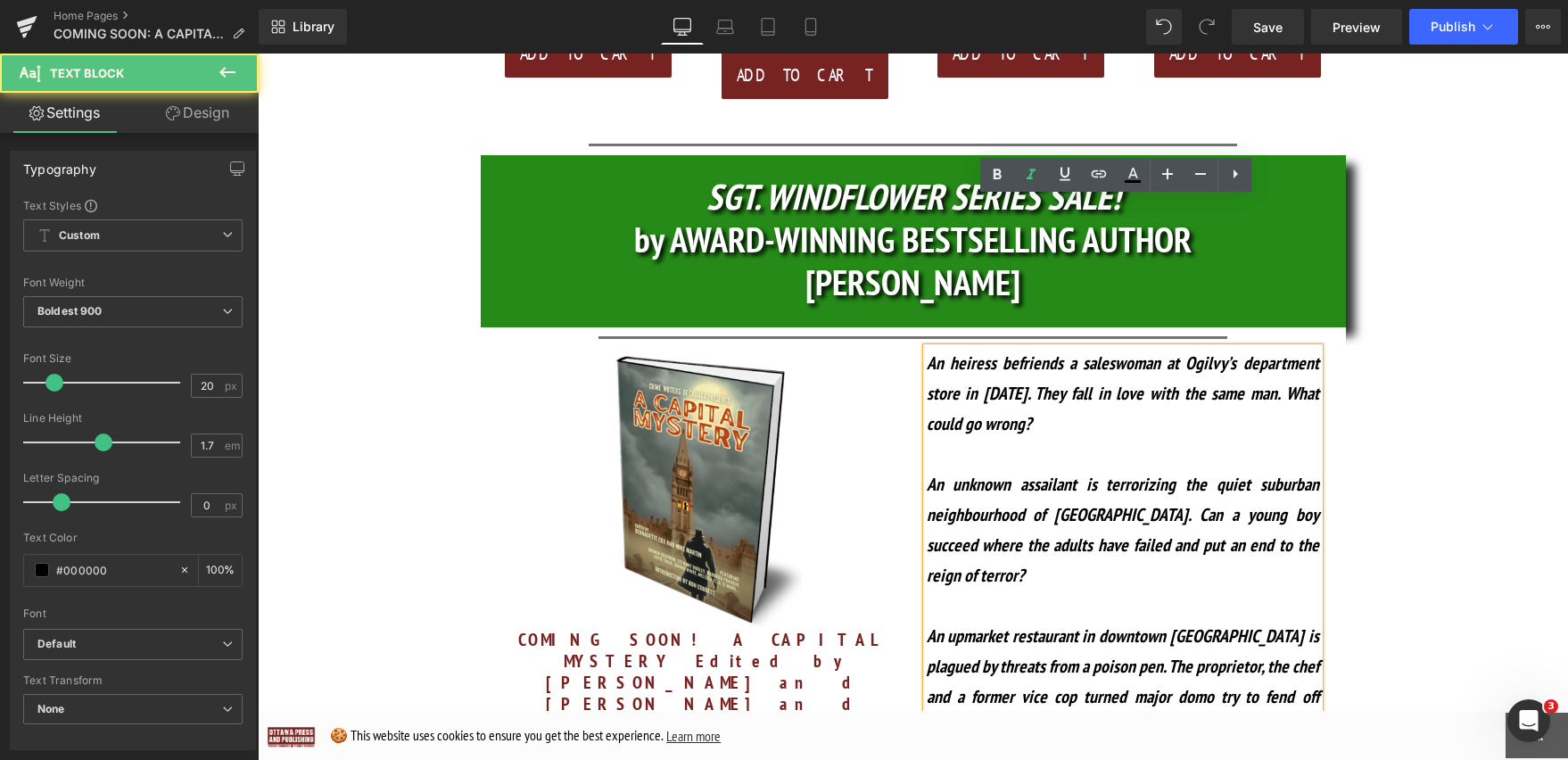
click at [1000, 439] on p at bounding box center [1123, 454] width 393 height 31
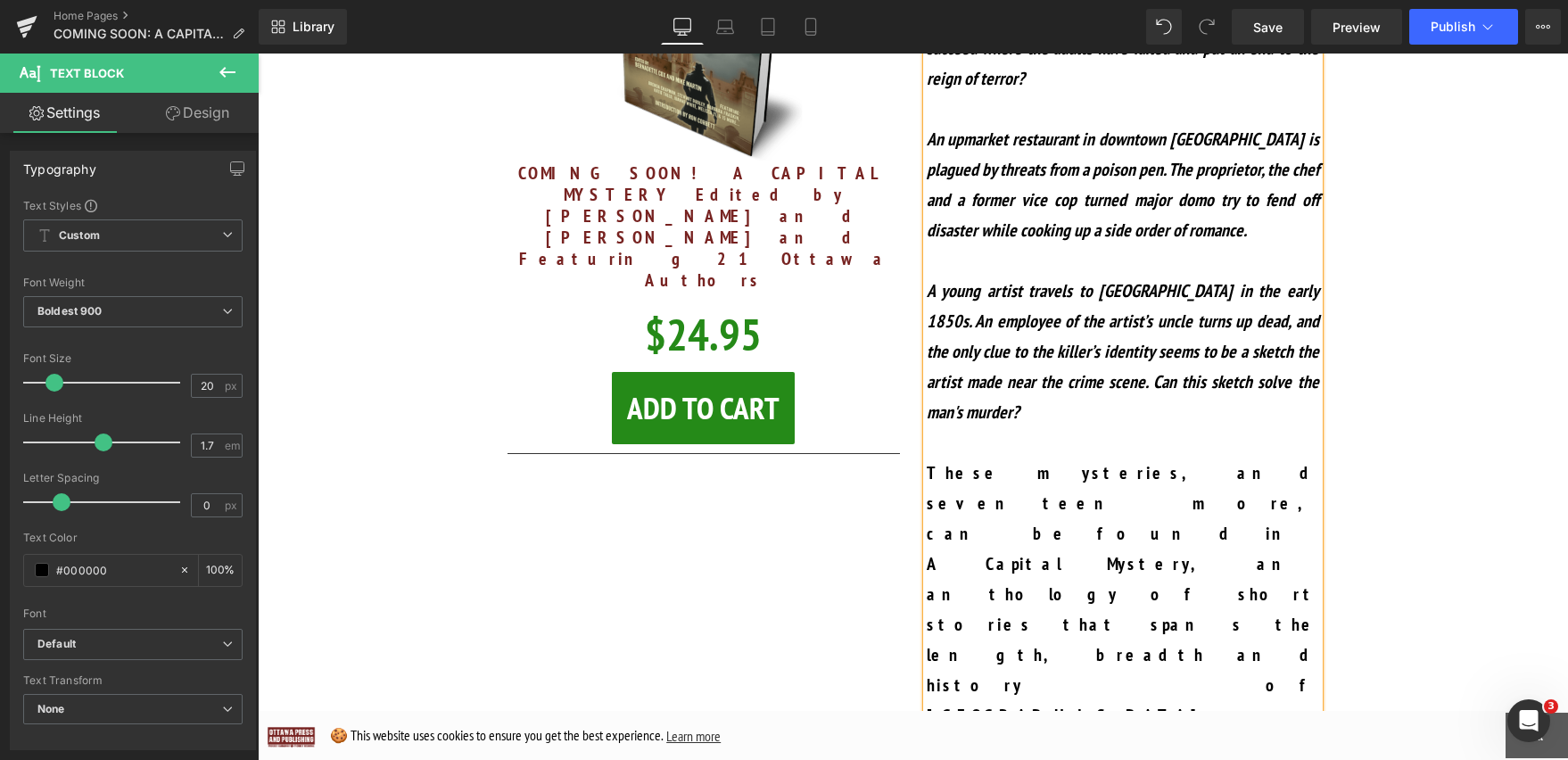
click at [973, 458] on p "These mysteries, and seventeen more, can be found in A Capital Mystery, an anth…" at bounding box center [1123, 625] width 393 height 334
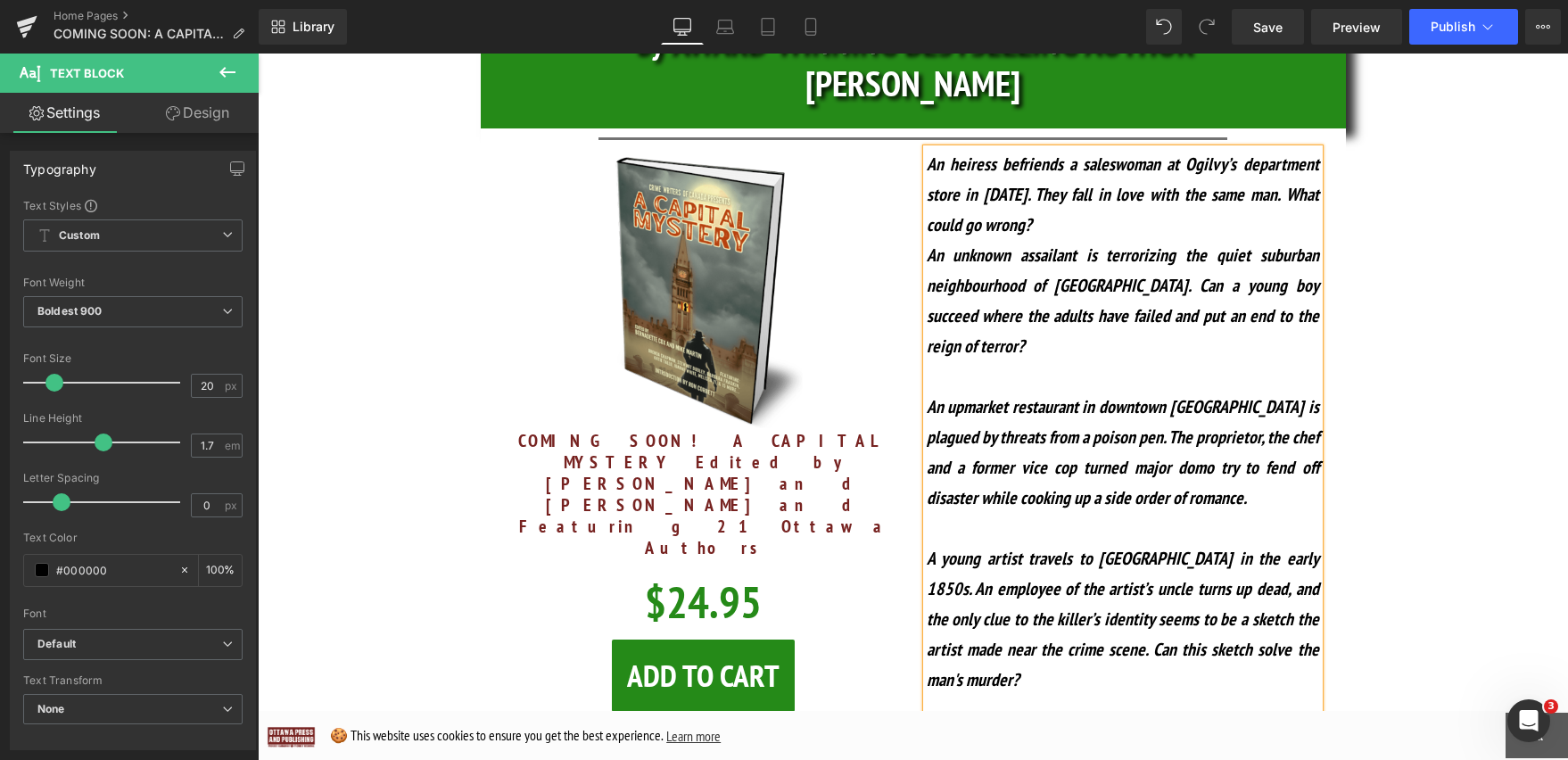
scroll to position [1072, 0]
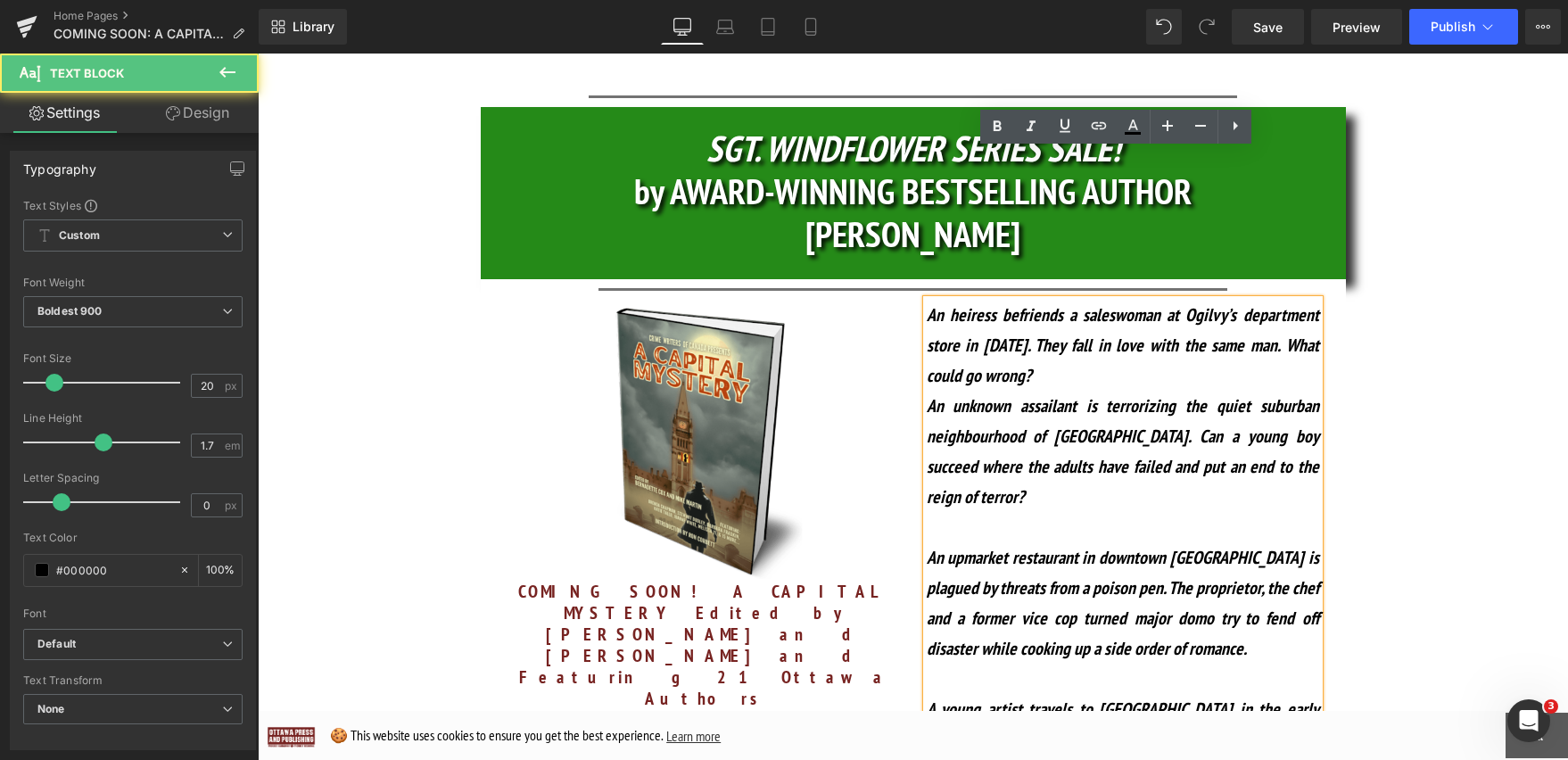
click at [927, 394] on icon "An unknown assailant is terrorizing the quiet suburban neighbourhood of [GEOGRA…" at bounding box center [1123, 451] width 393 height 114
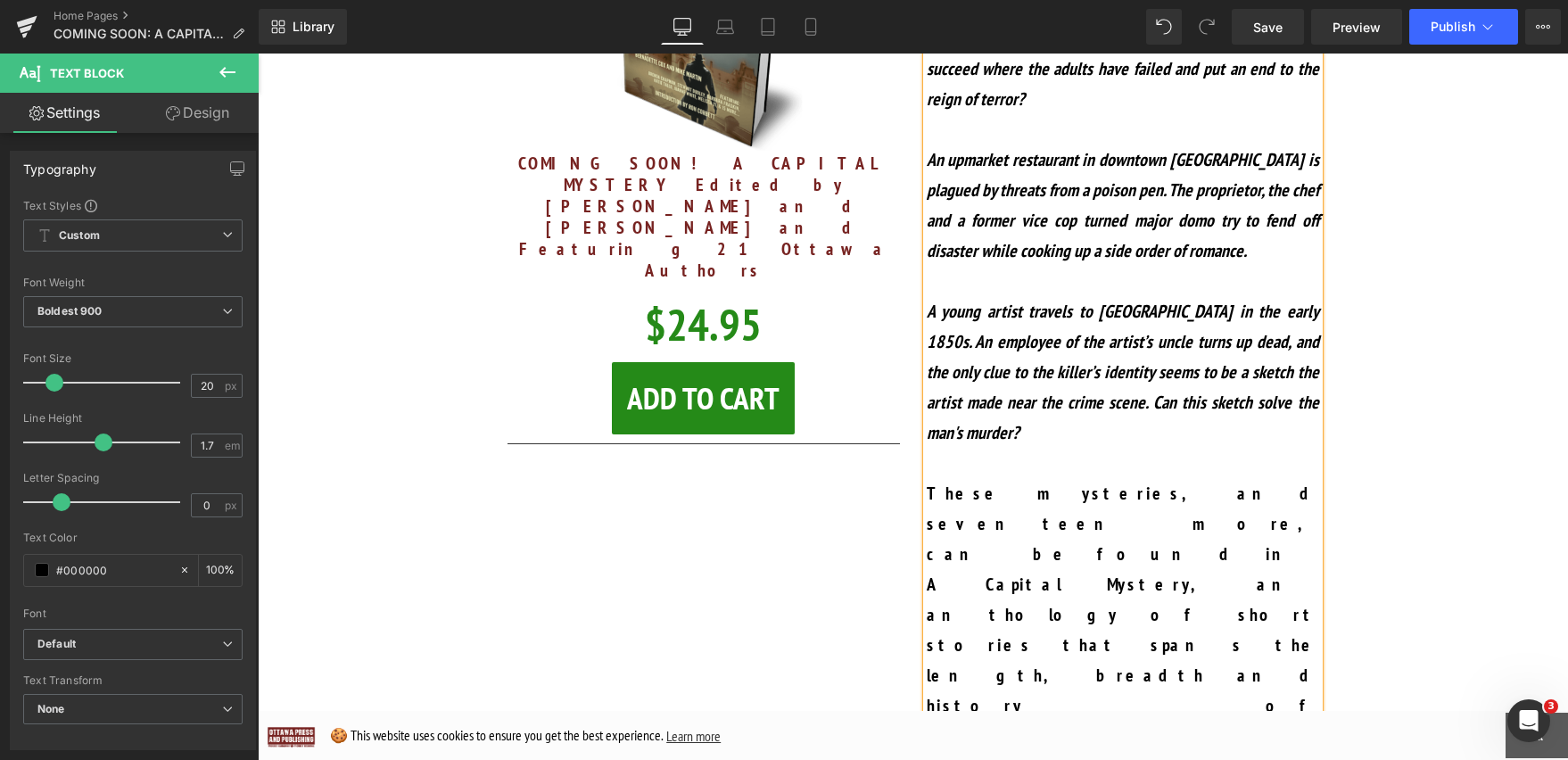
scroll to position [1504, 0]
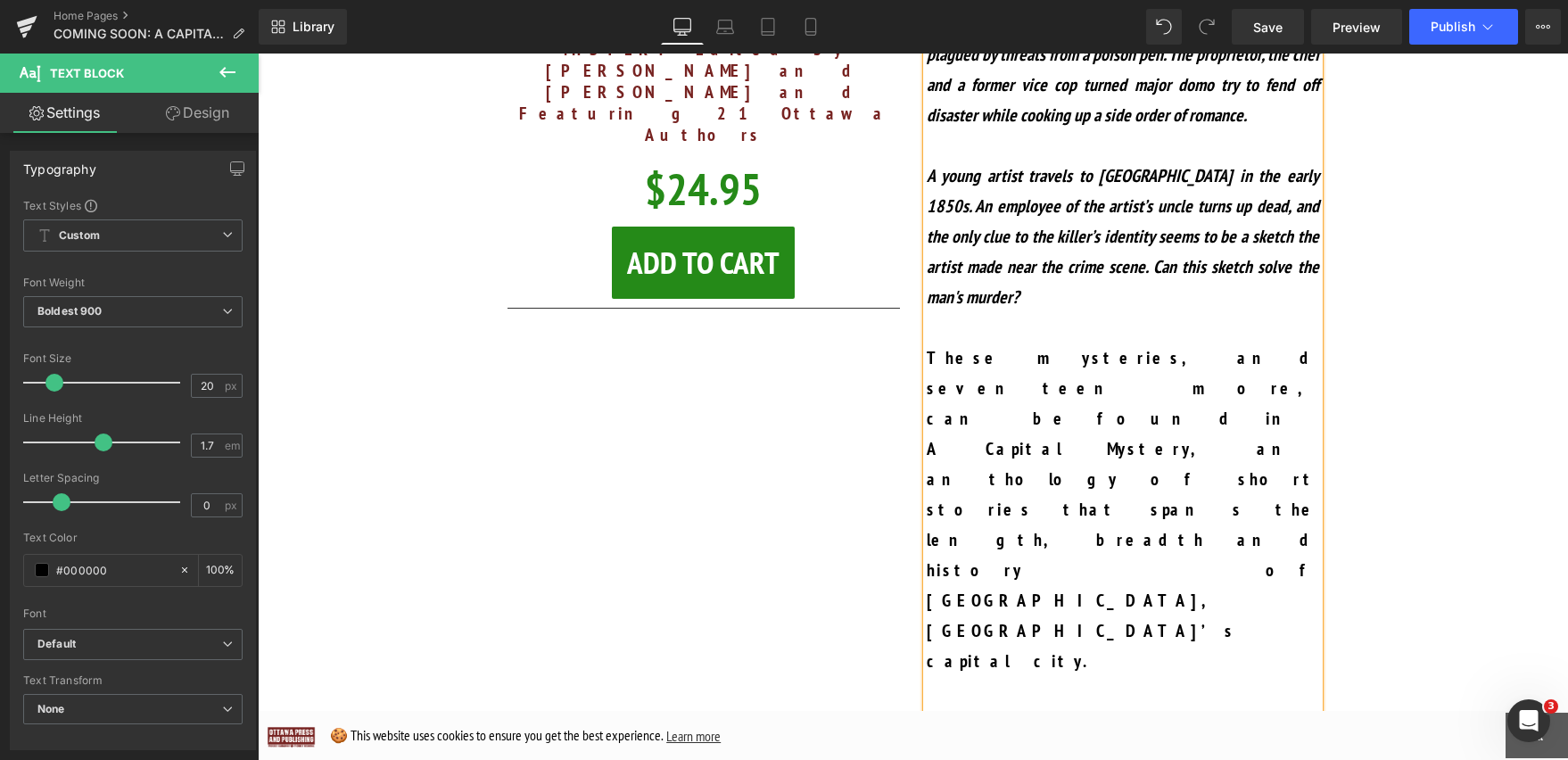
scroll to position [1643, 0]
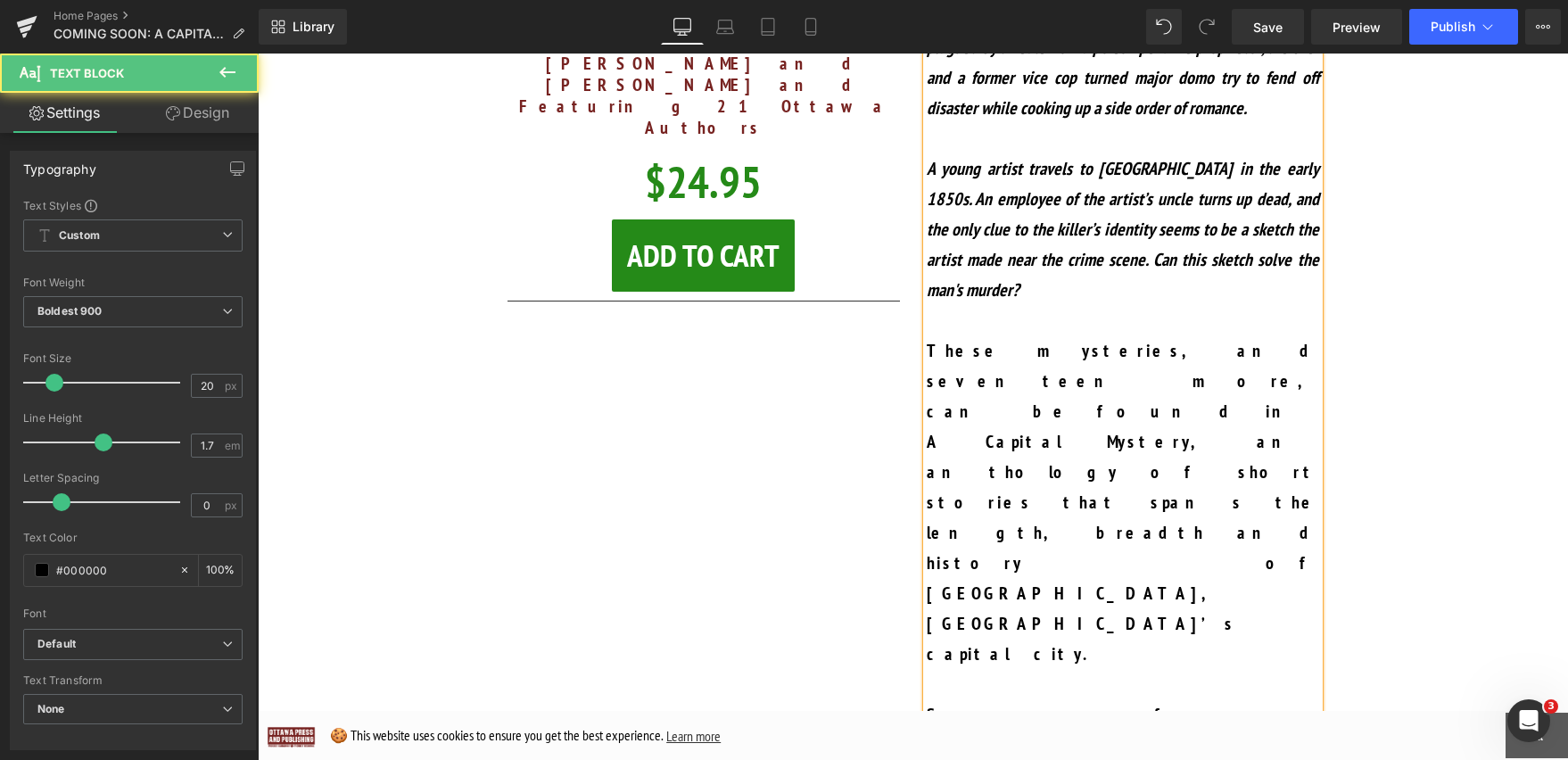
drag, startPoint x: 1032, startPoint y: 504, endPoint x: 909, endPoint y: 504, distance: 123.0
click at [914, 504] on div "An heiress befriends a saleswoman at Ogilvy’s department store in 1955. They fa…" at bounding box center [1123, 653] width 419 height 1849
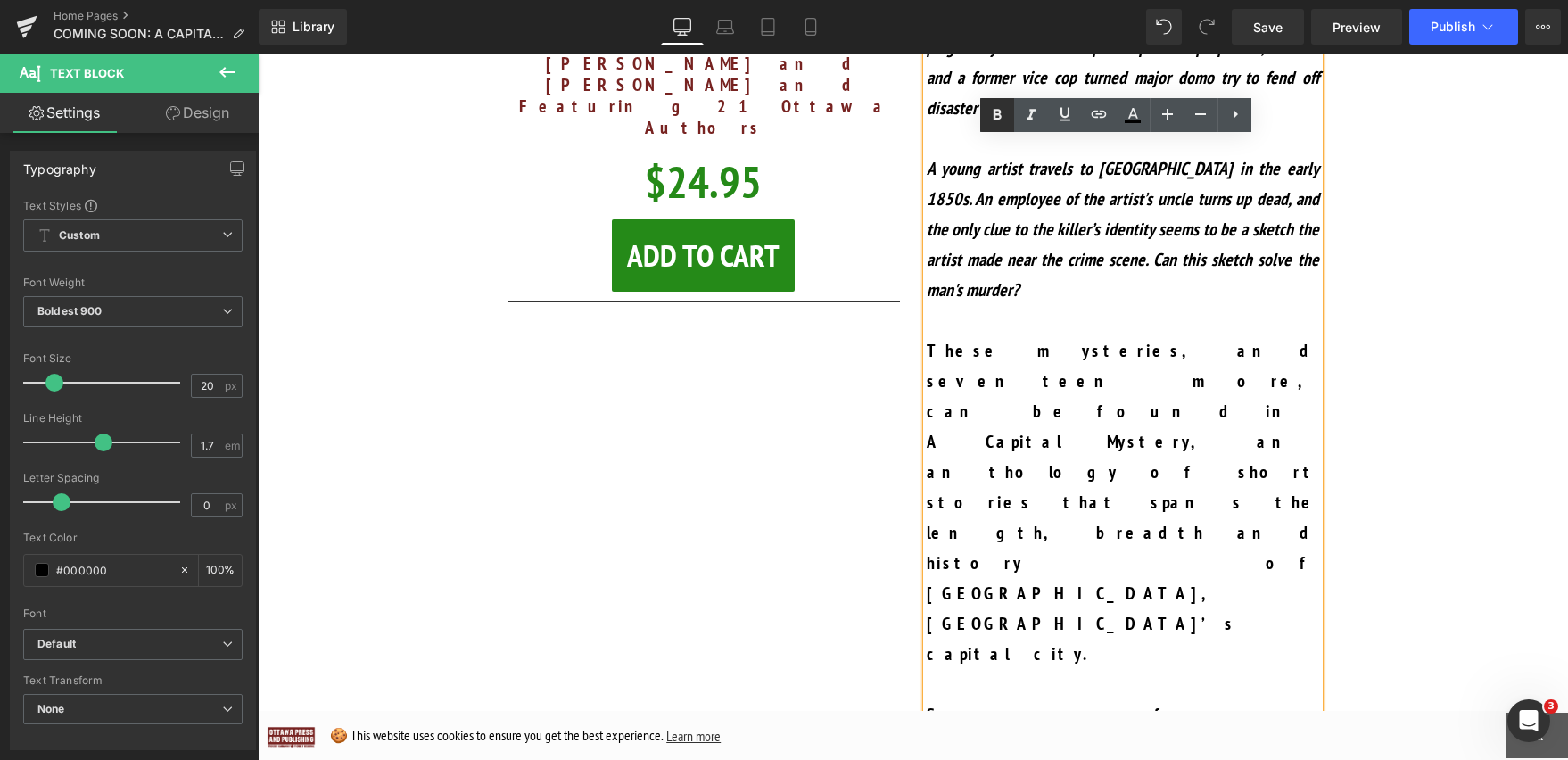
click at [996, 110] on icon at bounding box center [997, 115] width 8 height 11
click at [1031, 114] on icon at bounding box center [1031, 115] width 9 height 11
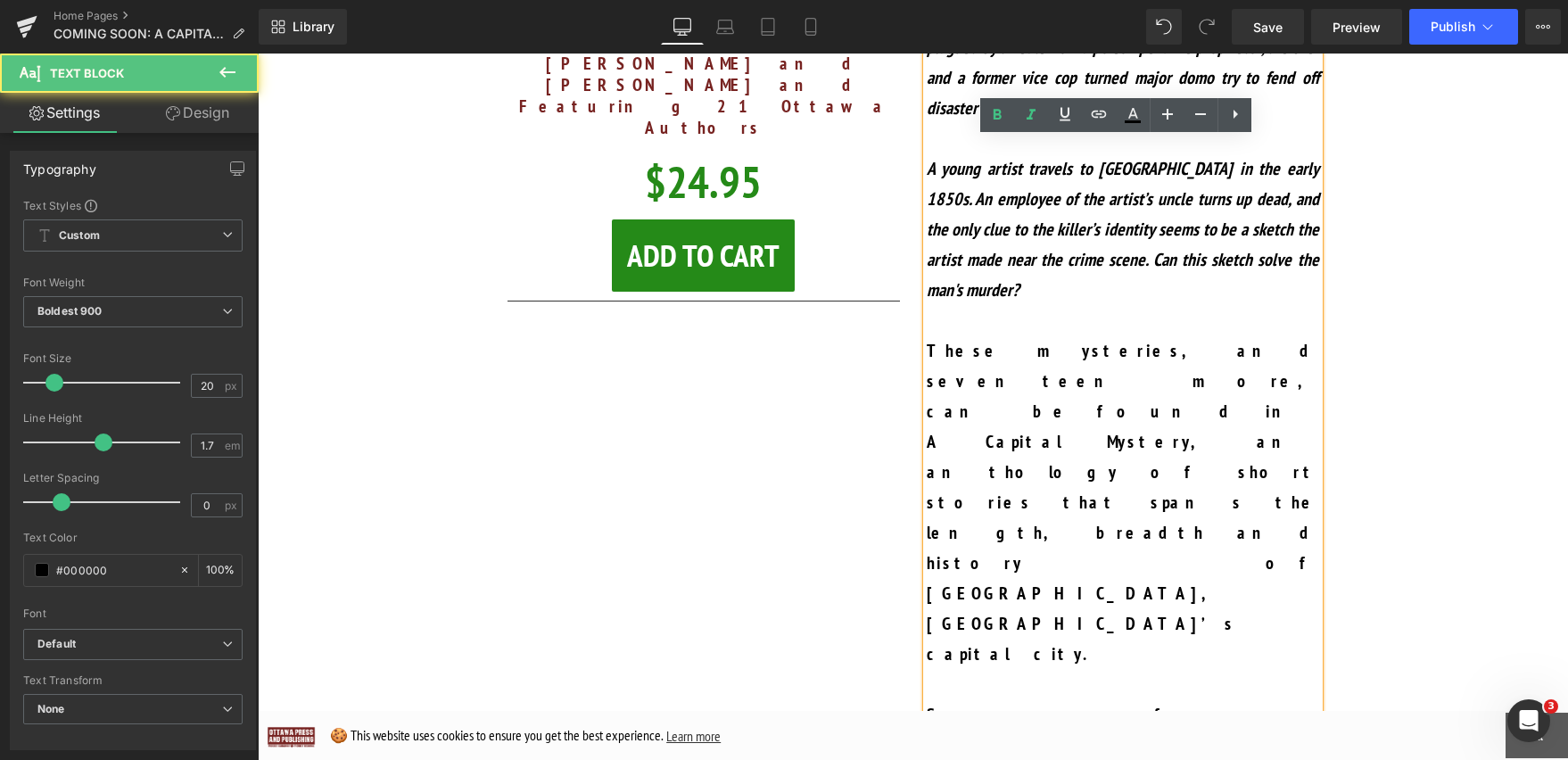
drag, startPoint x: 1021, startPoint y: 508, endPoint x: 855, endPoint y: 507, distance: 166.0
click at [855, 507] on div "Sale Off (P) Image COMING SOON! A CAPITAL MYSTERY Edited by Mike Martin and Ber…" at bounding box center [913, 653] width 839 height 1849
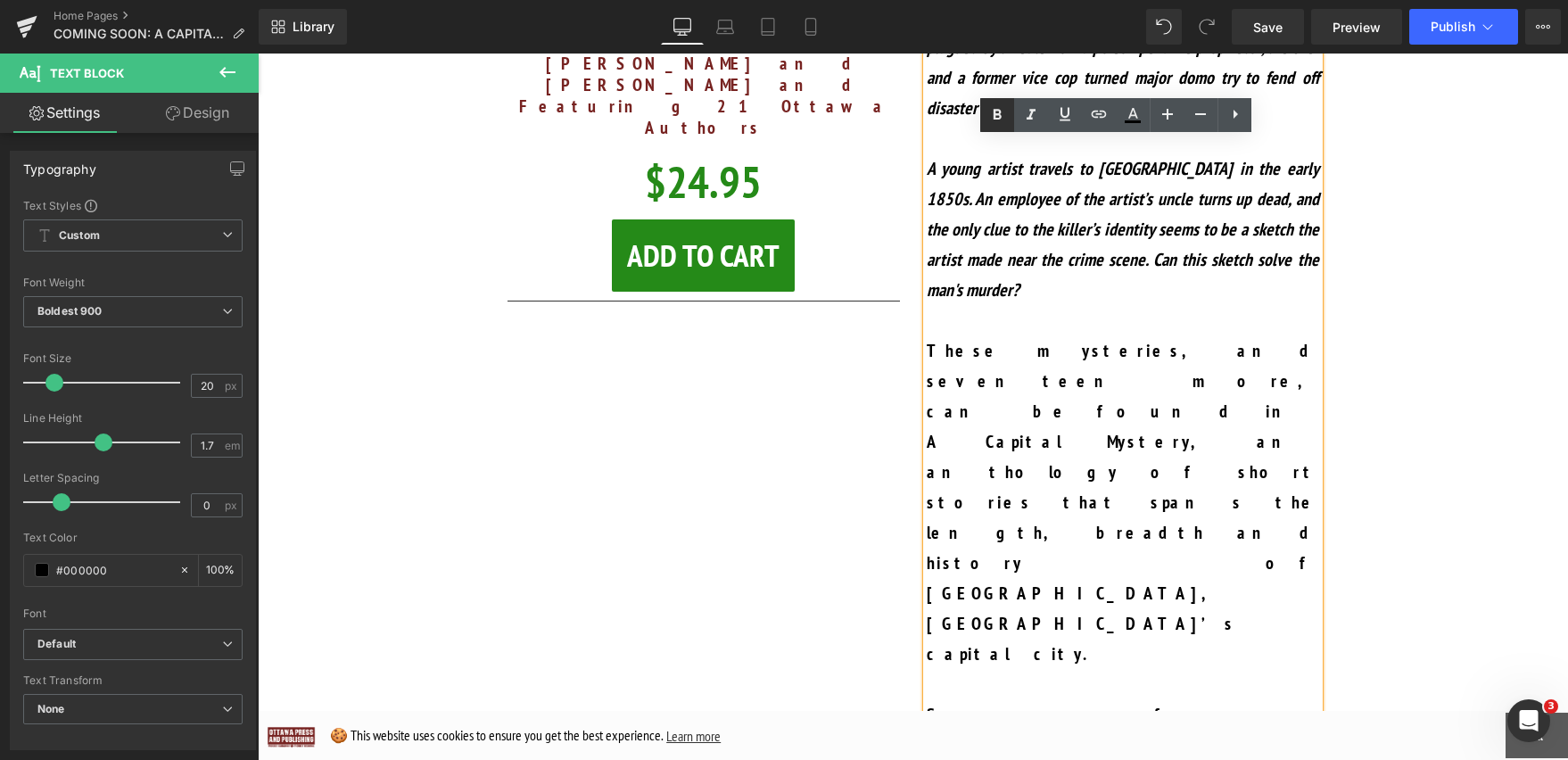
click at [999, 127] on link at bounding box center [997, 116] width 34 height 34
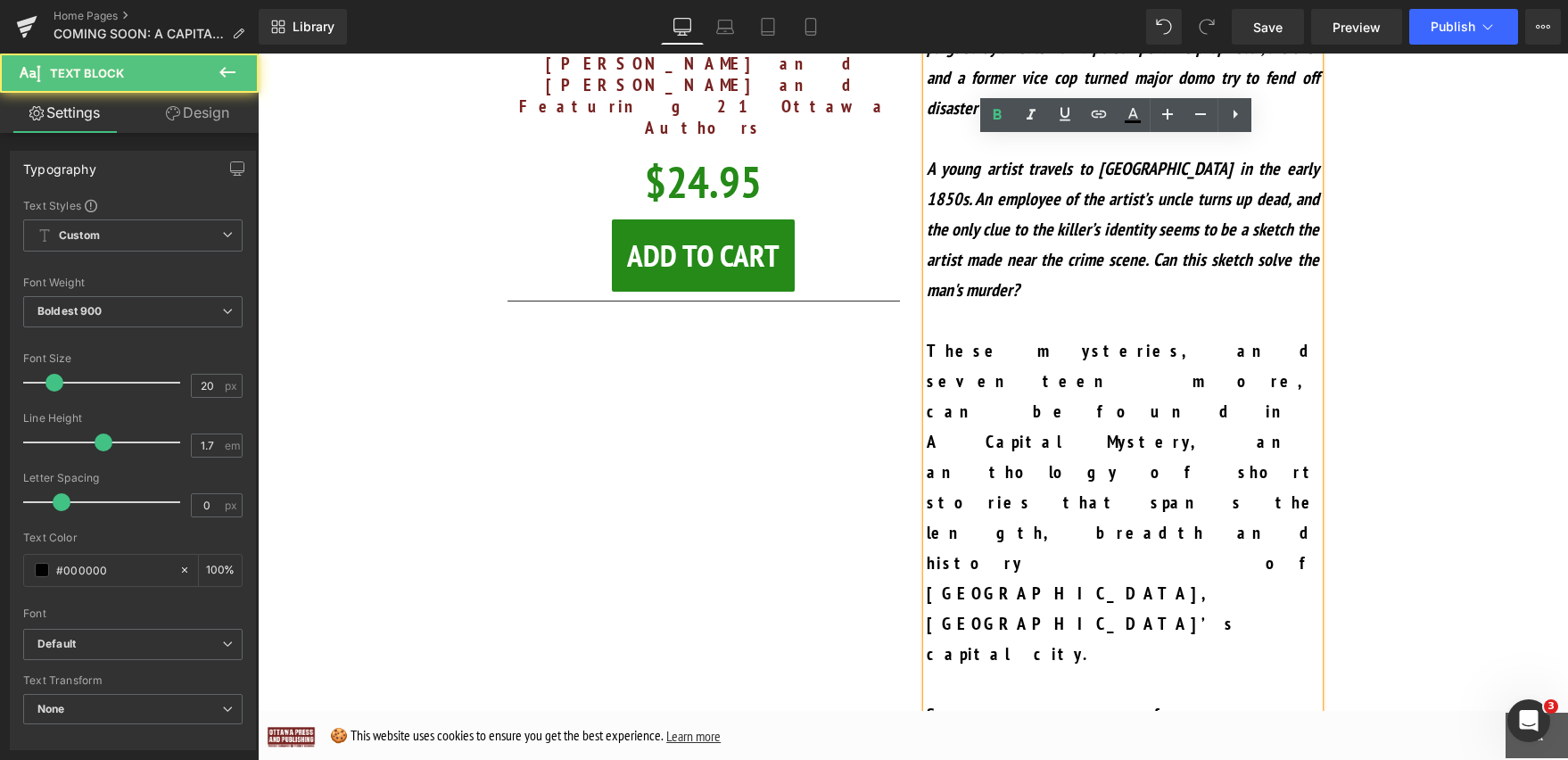
drag, startPoint x: 1033, startPoint y: 502, endPoint x: 847, endPoint y: 502, distance: 186.0
click at [847, 502] on div "Sale Off (P) Image COMING SOON! A CAPITAL MYSTERY Edited by Mike Martin and Ber…" at bounding box center [913, 653] width 839 height 1849
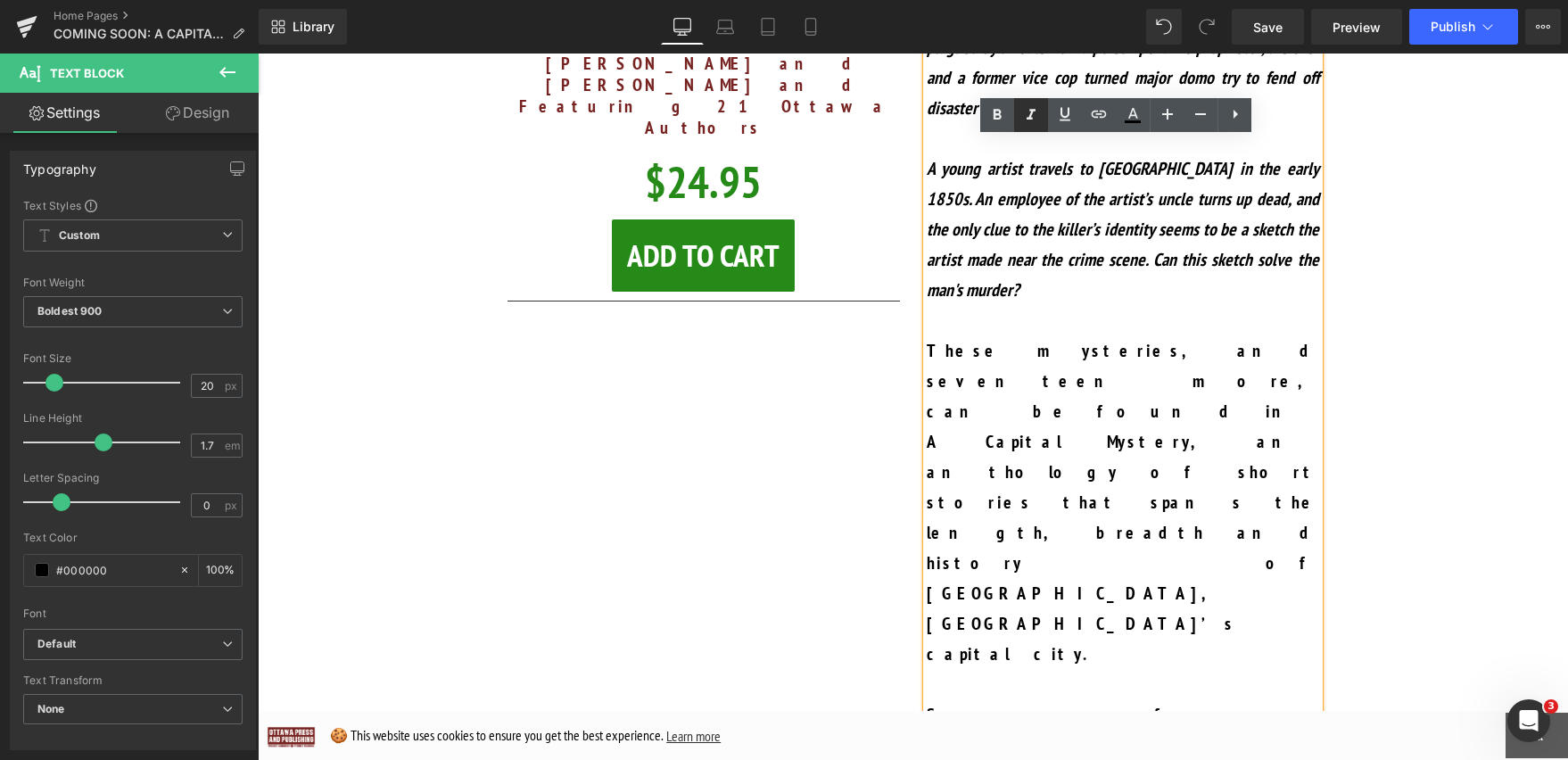
click at [1039, 113] on icon at bounding box center [1031, 116] width 22 height 22
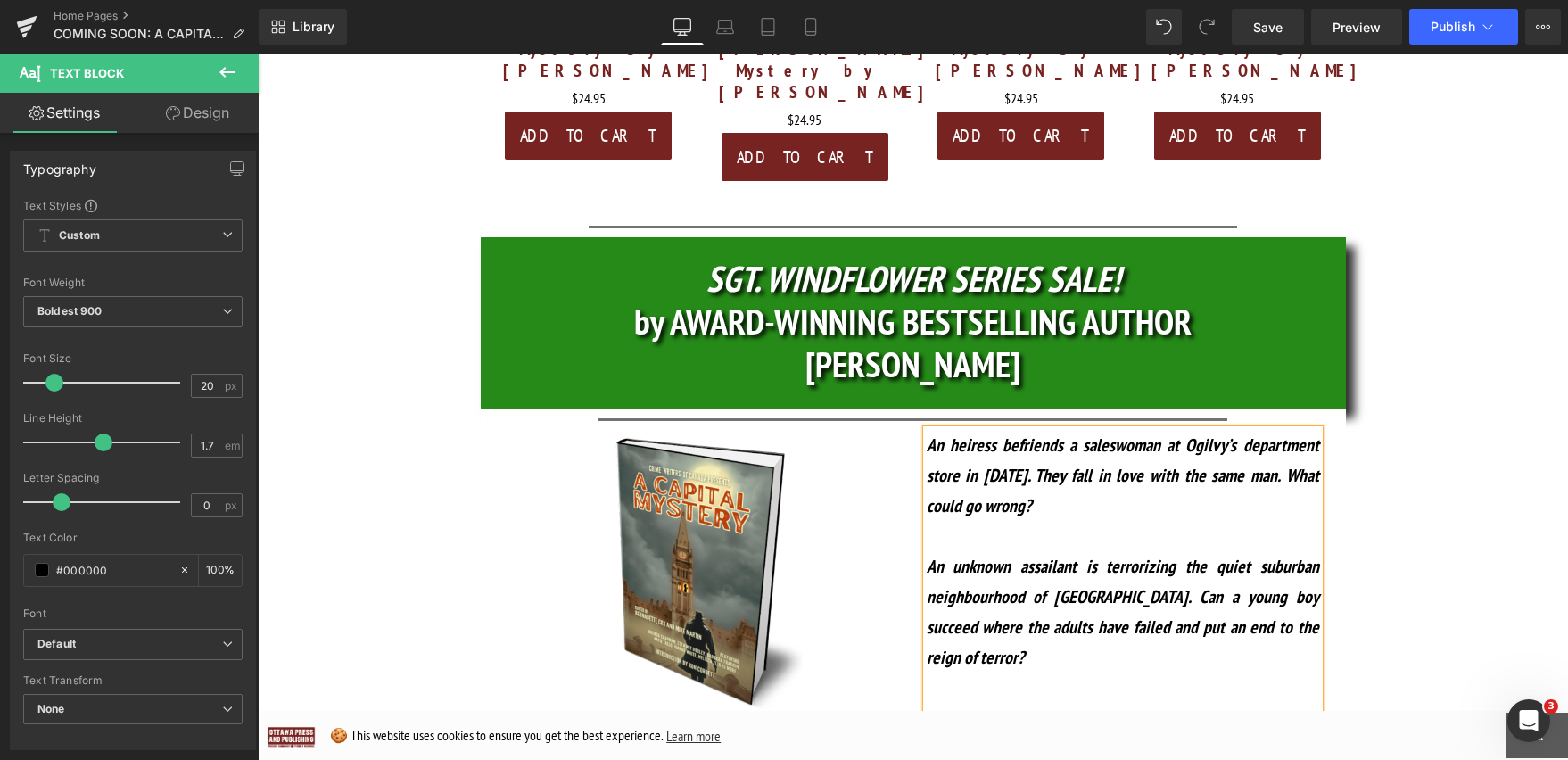
scroll to position [873, 0]
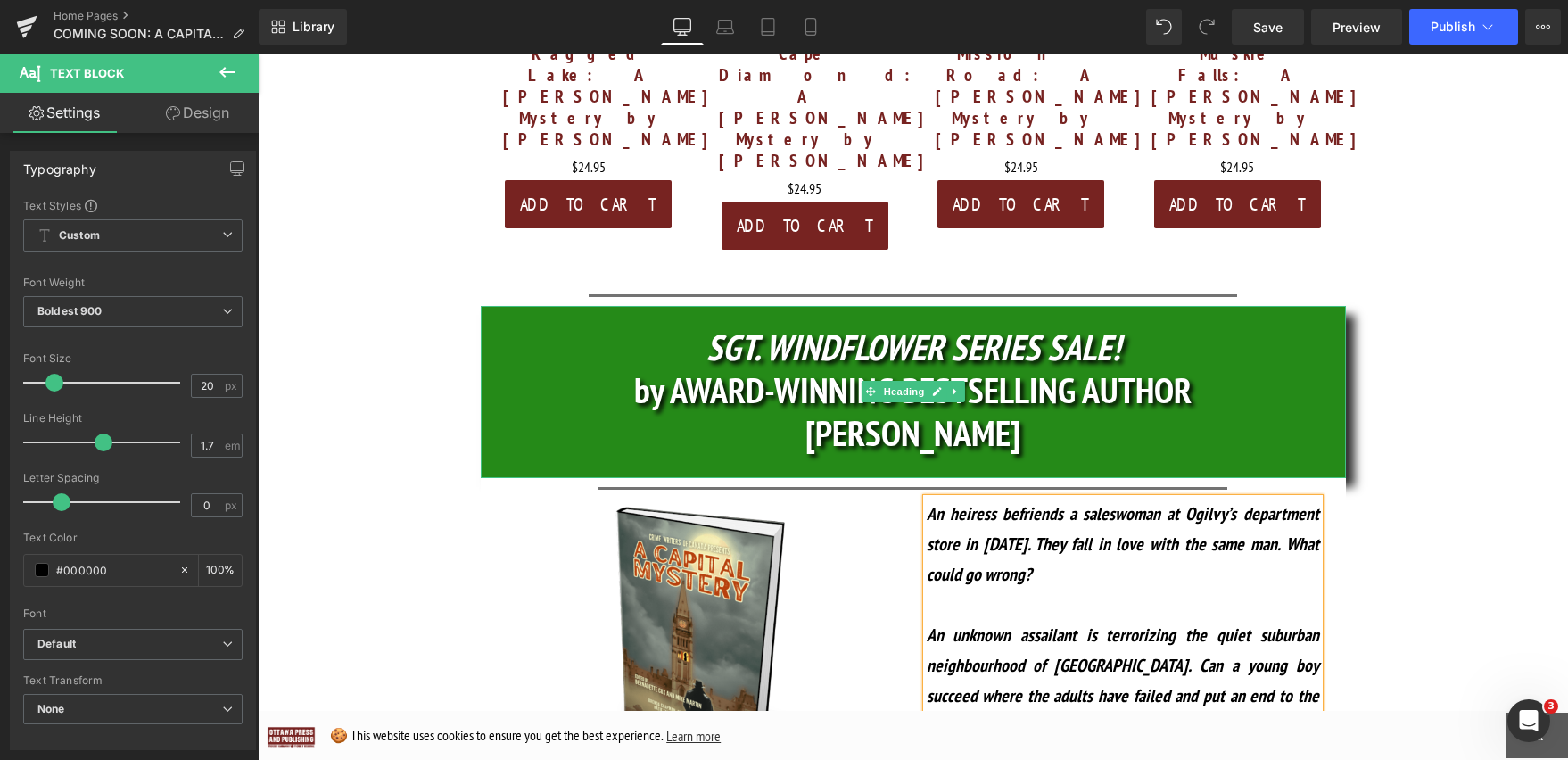
click at [1265, 326] on h1 "SGT. WINDFLOWER SERIES SALE!" at bounding box center [914, 347] width 865 height 42
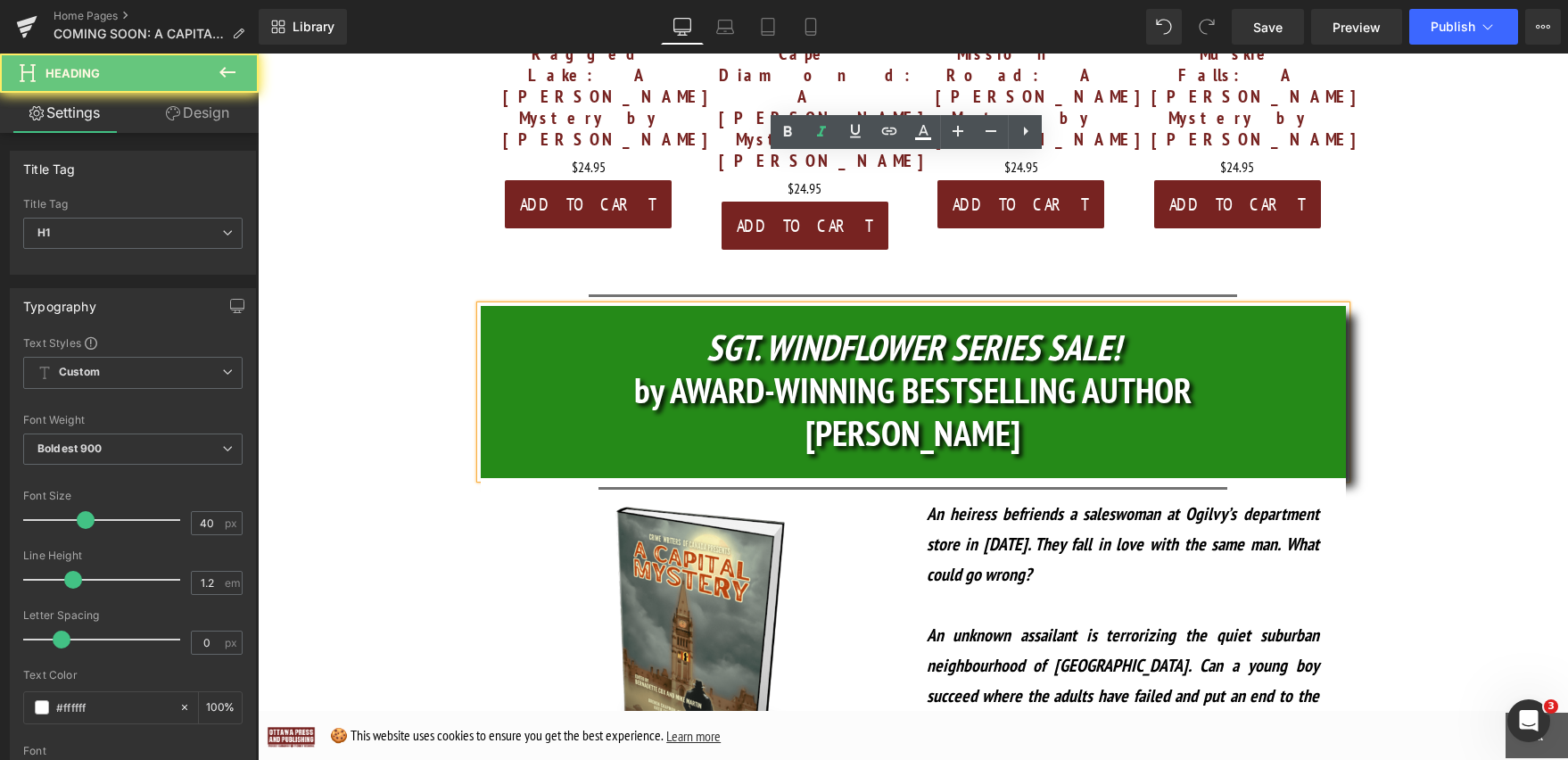
click at [1187, 326] on h1 "SGT. WINDFLOWER SERIES SALE!" at bounding box center [914, 347] width 865 height 42
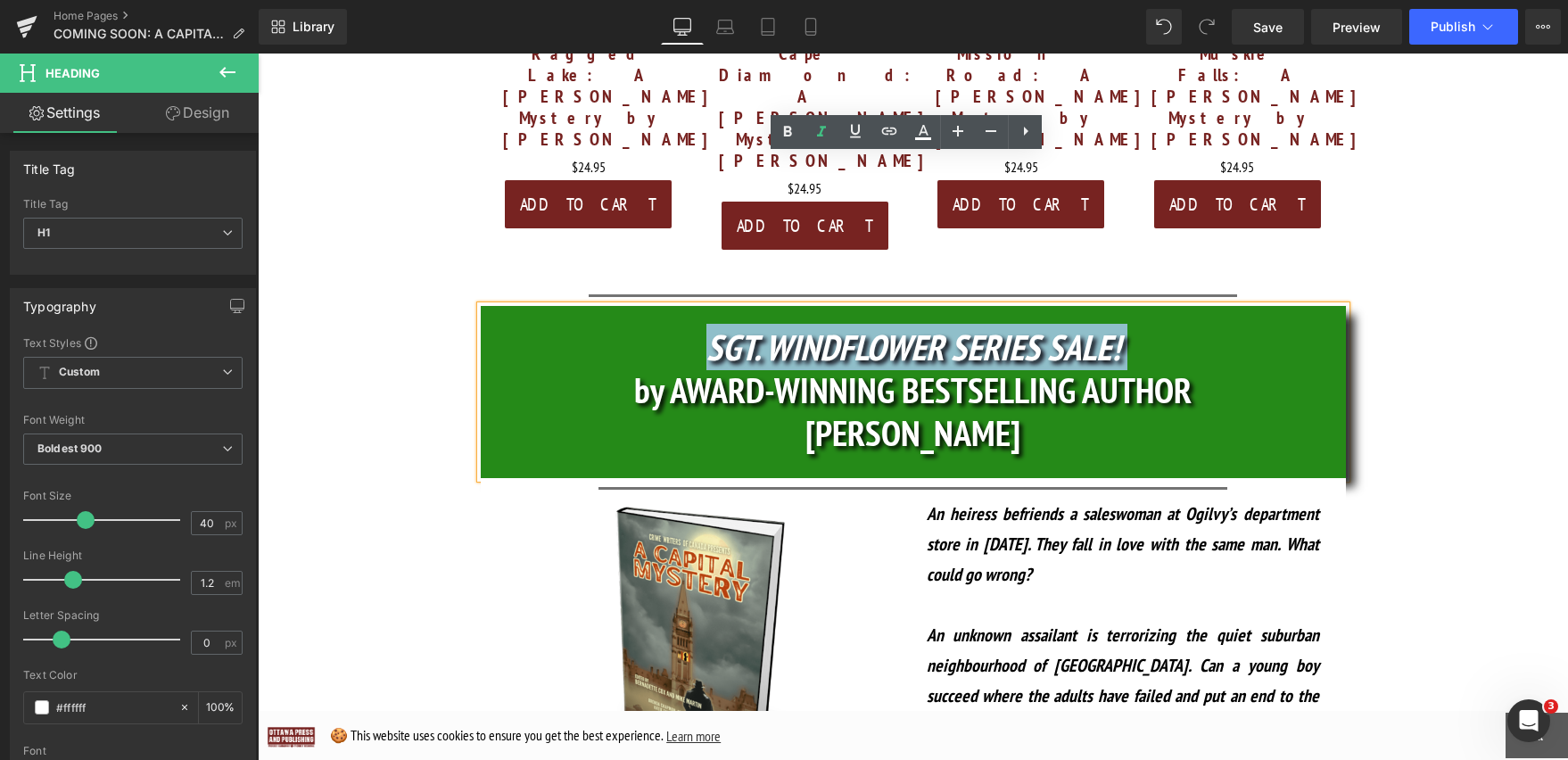
drag, startPoint x: 1187, startPoint y: 200, endPoint x: 700, endPoint y: 199, distance: 487.0
click at [700, 326] on h1 "SGT. WINDFLOWER SERIES SALE!" at bounding box center [914, 347] width 865 height 42
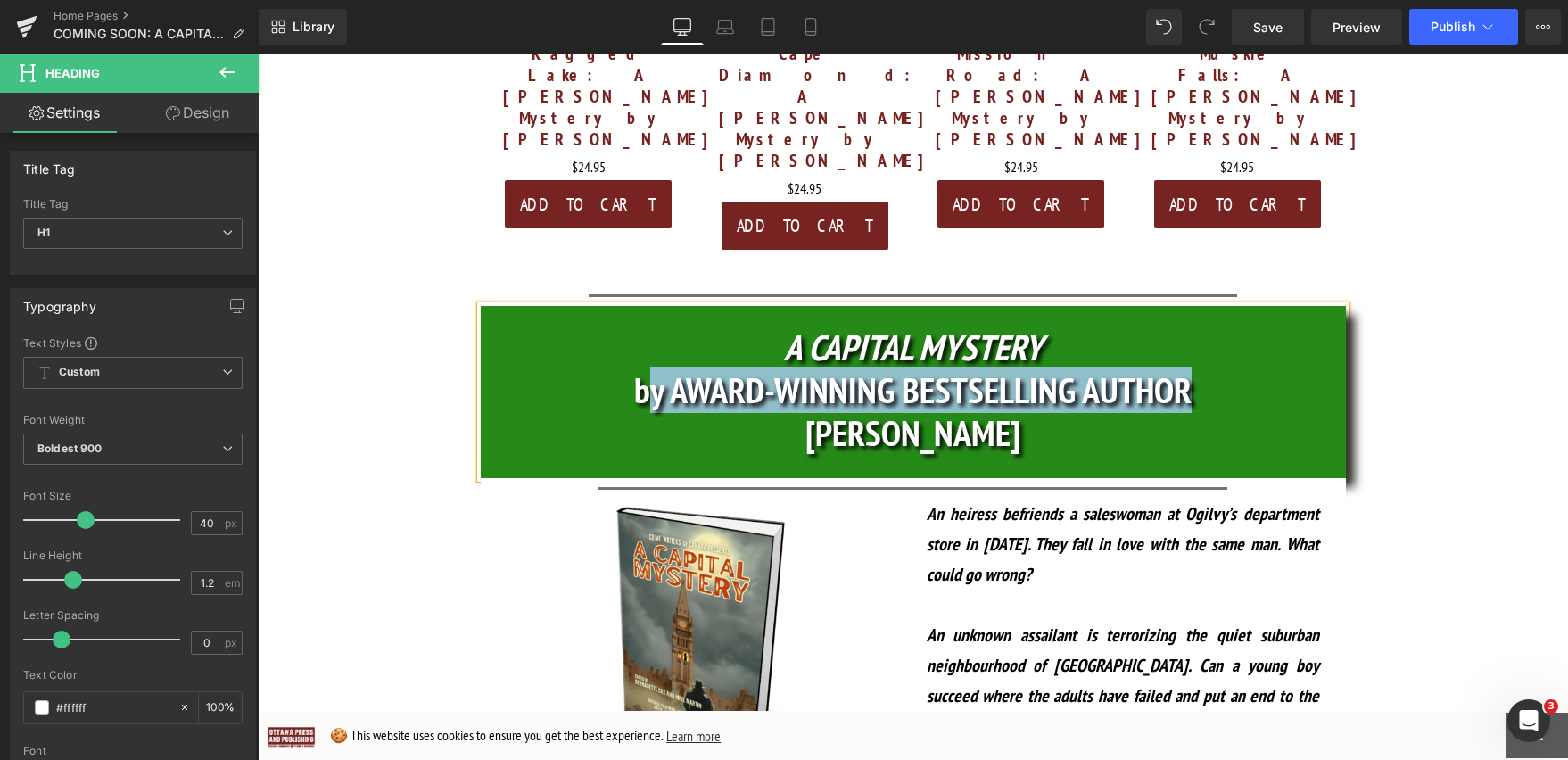
drag, startPoint x: 1206, startPoint y: 241, endPoint x: 637, endPoint y: 241, distance: 569.0
click at [637, 368] on h1 "by AWARD-WINNING BESTSELLING AUTHOR" at bounding box center [914, 389] width 865 height 42
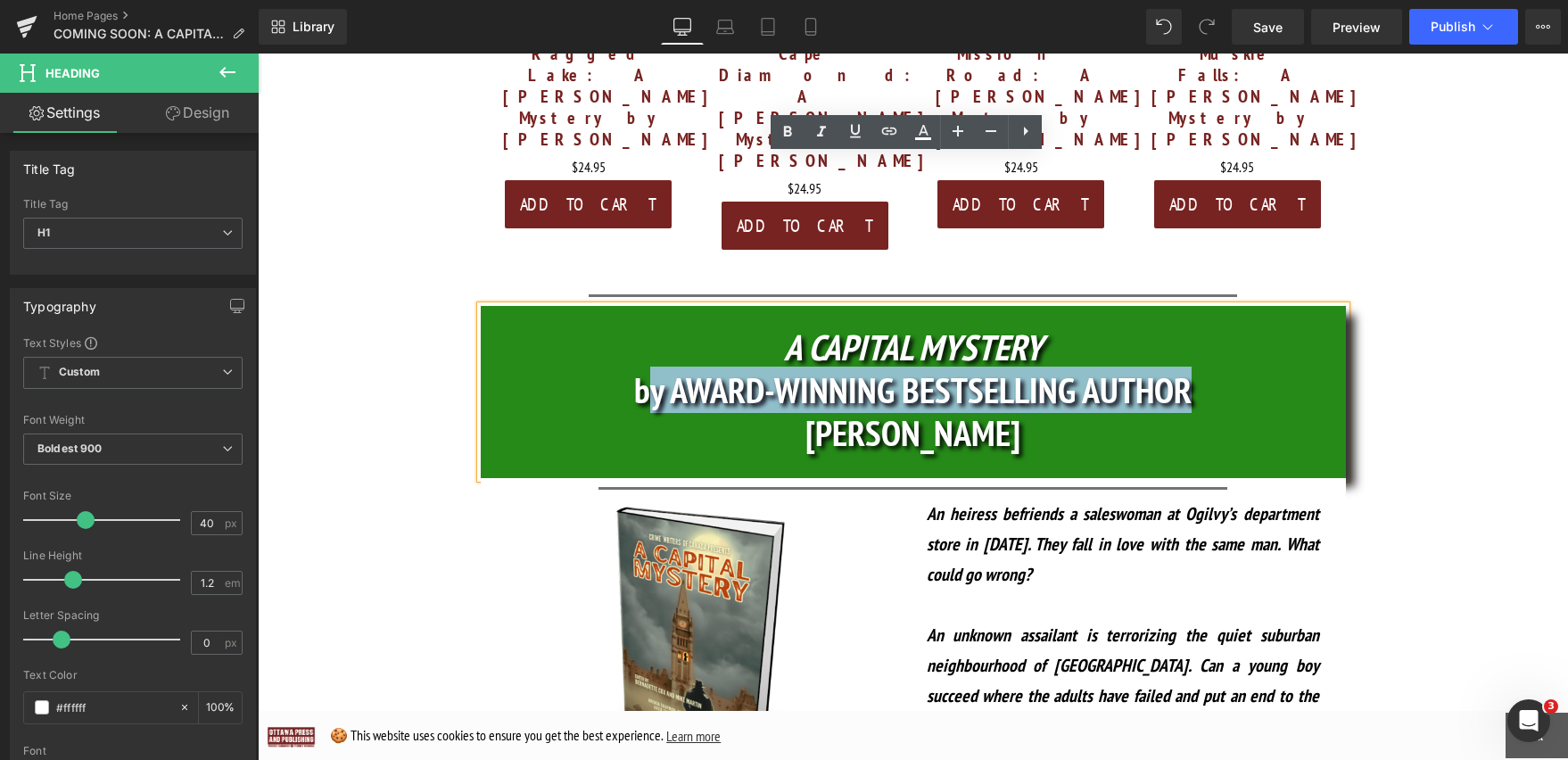
click at [877, 366] on span "by AWARD-WINNING BESTSELLING AUTHOR" at bounding box center [912, 389] width 557 height 46
drag, startPoint x: 1004, startPoint y: 278, endPoint x: 604, endPoint y: 260, distance: 400.4
click at [604, 306] on div "A CAPITAL MYSTERY by AWARD-WINNING BESTSELLING AUTHOR MIKE MARTIN" at bounding box center [914, 392] width 865 height 172
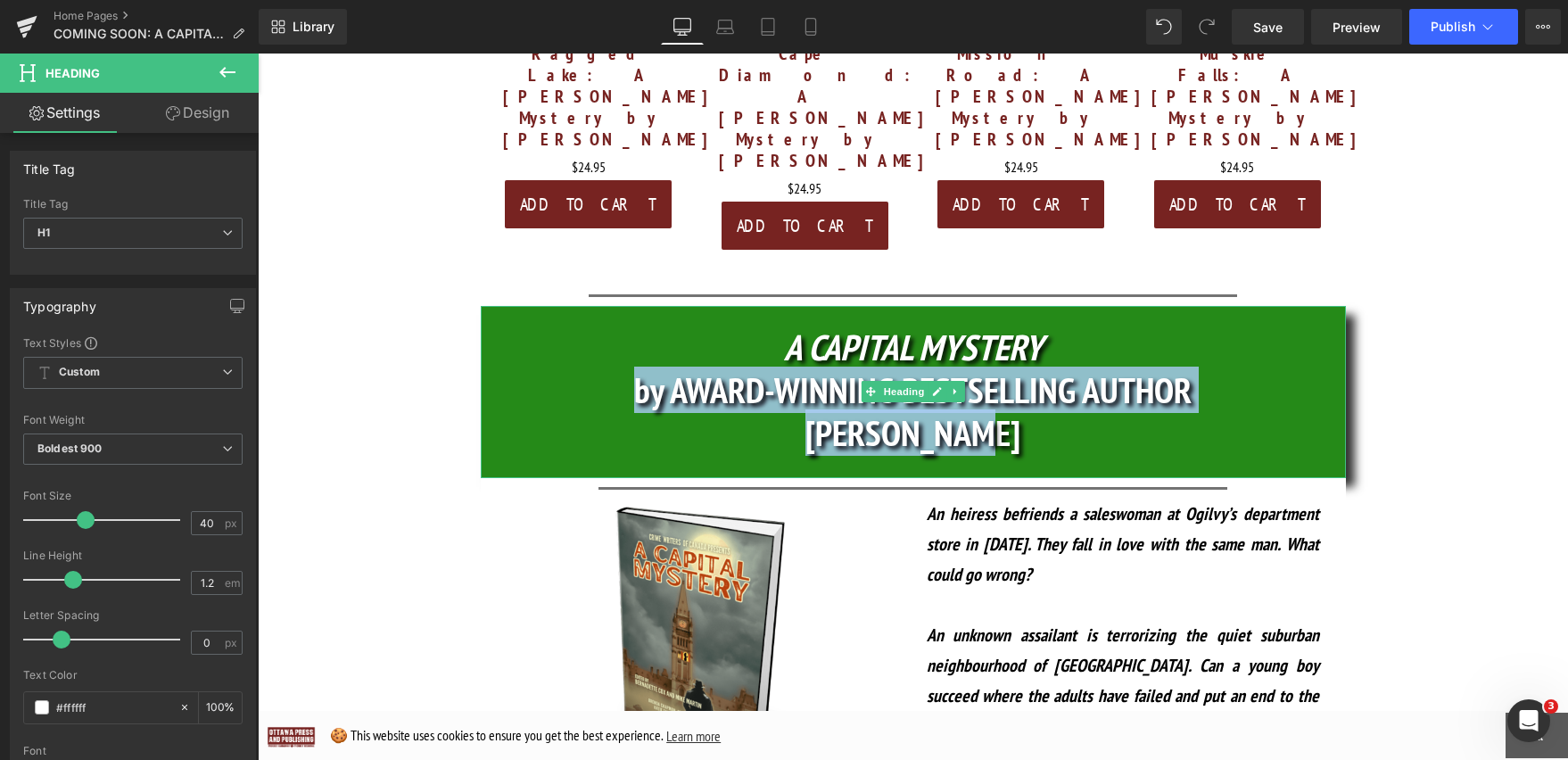
click at [1093, 411] on h1 "MIKE MARTIN" at bounding box center [914, 431] width 865 height 42
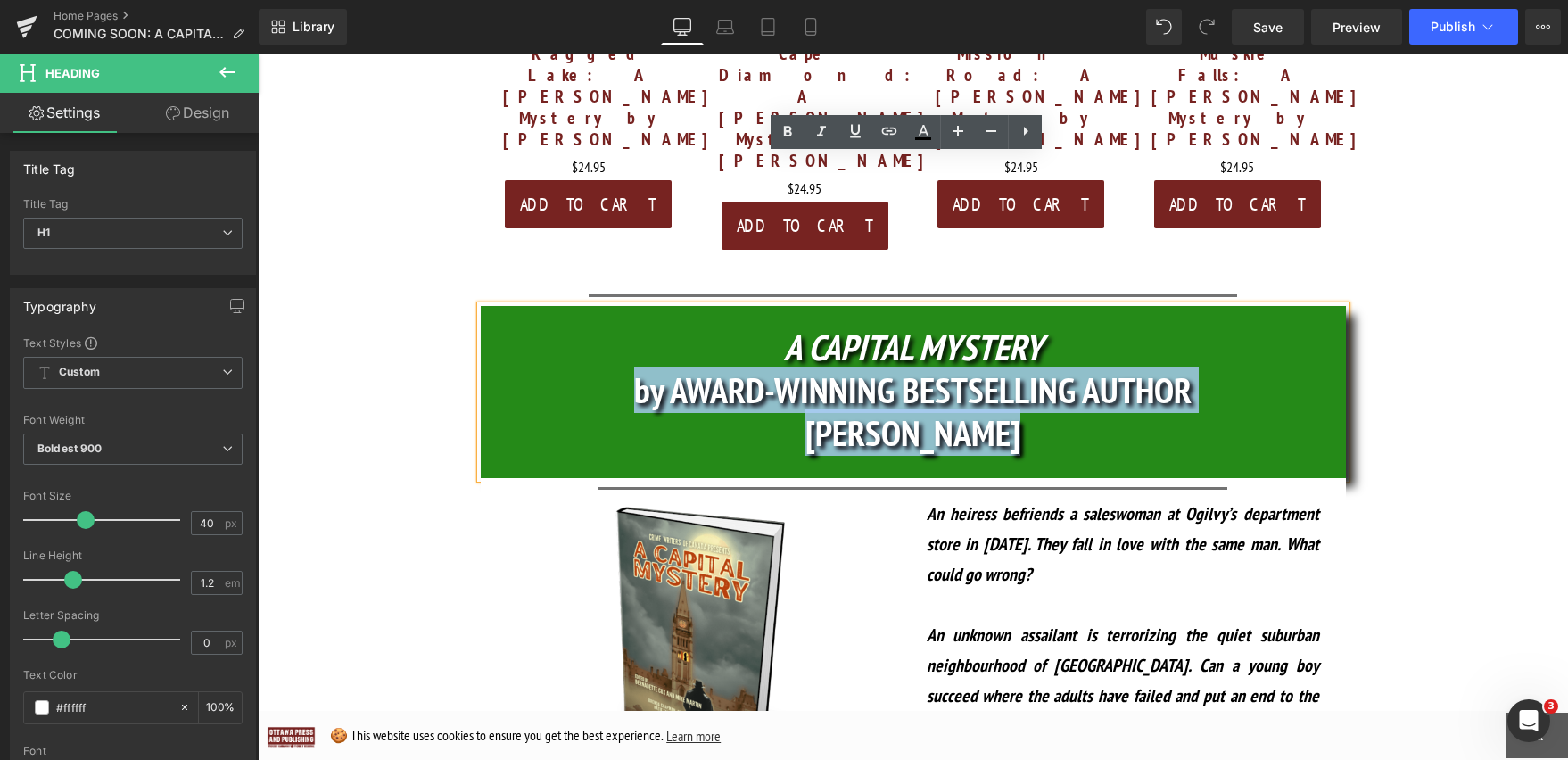
drag, startPoint x: 1067, startPoint y: 304, endPoint x: 590, endPoint y: 260, distance: 479.0
click at [590, 306] on div "A CAPITAL MYSTERY by AWARD-WINNING BESTSELLING AUTHOR MIKE MARTIN" at bounding box center [914, 392] width 865 height 172
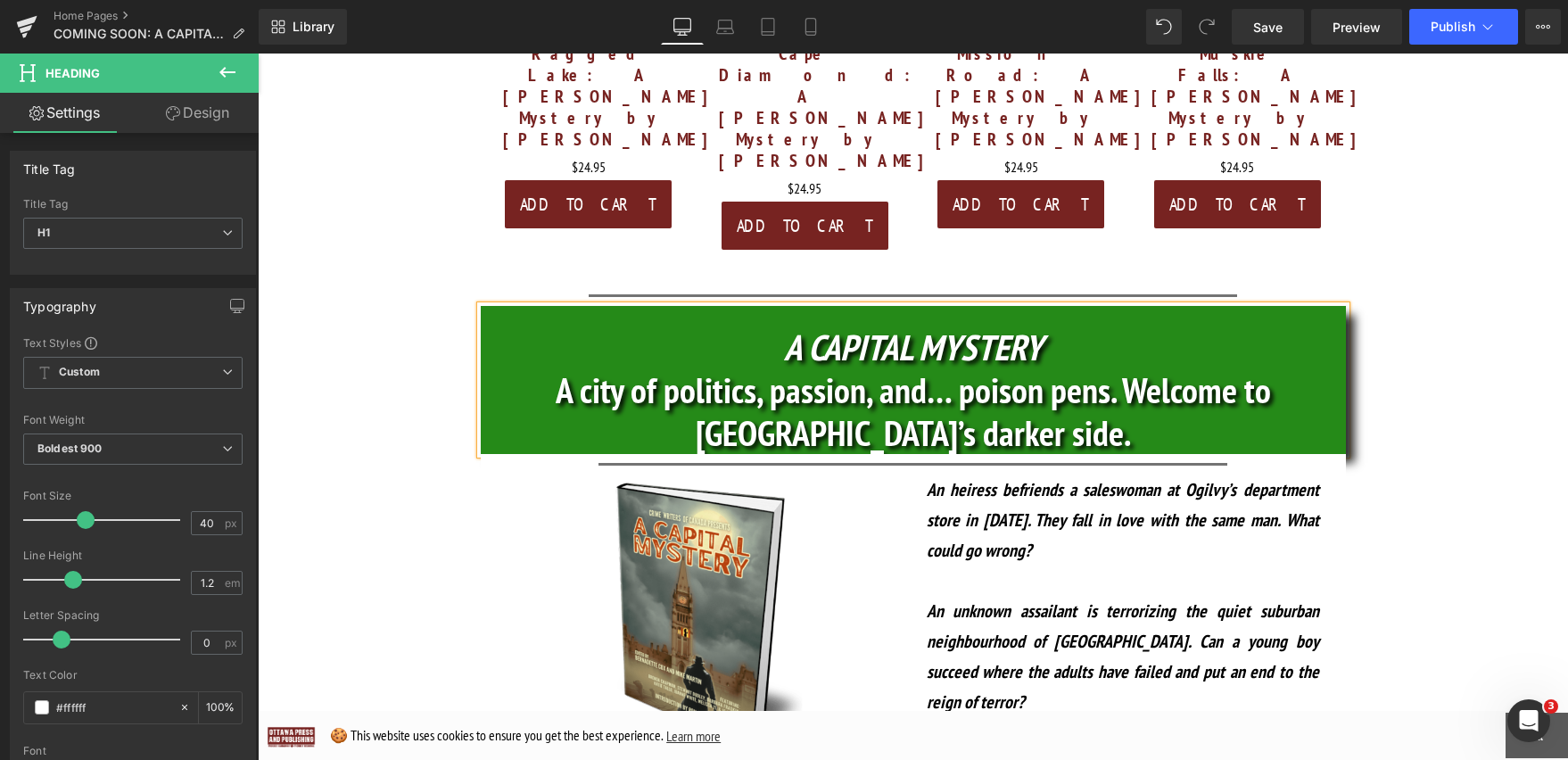
click at [1063, 368] on h1 "A city of politics, passion, and… poison pens. Welcome to Ottawa’s darker side." at bounding box center [914, 411] width 865 height 86
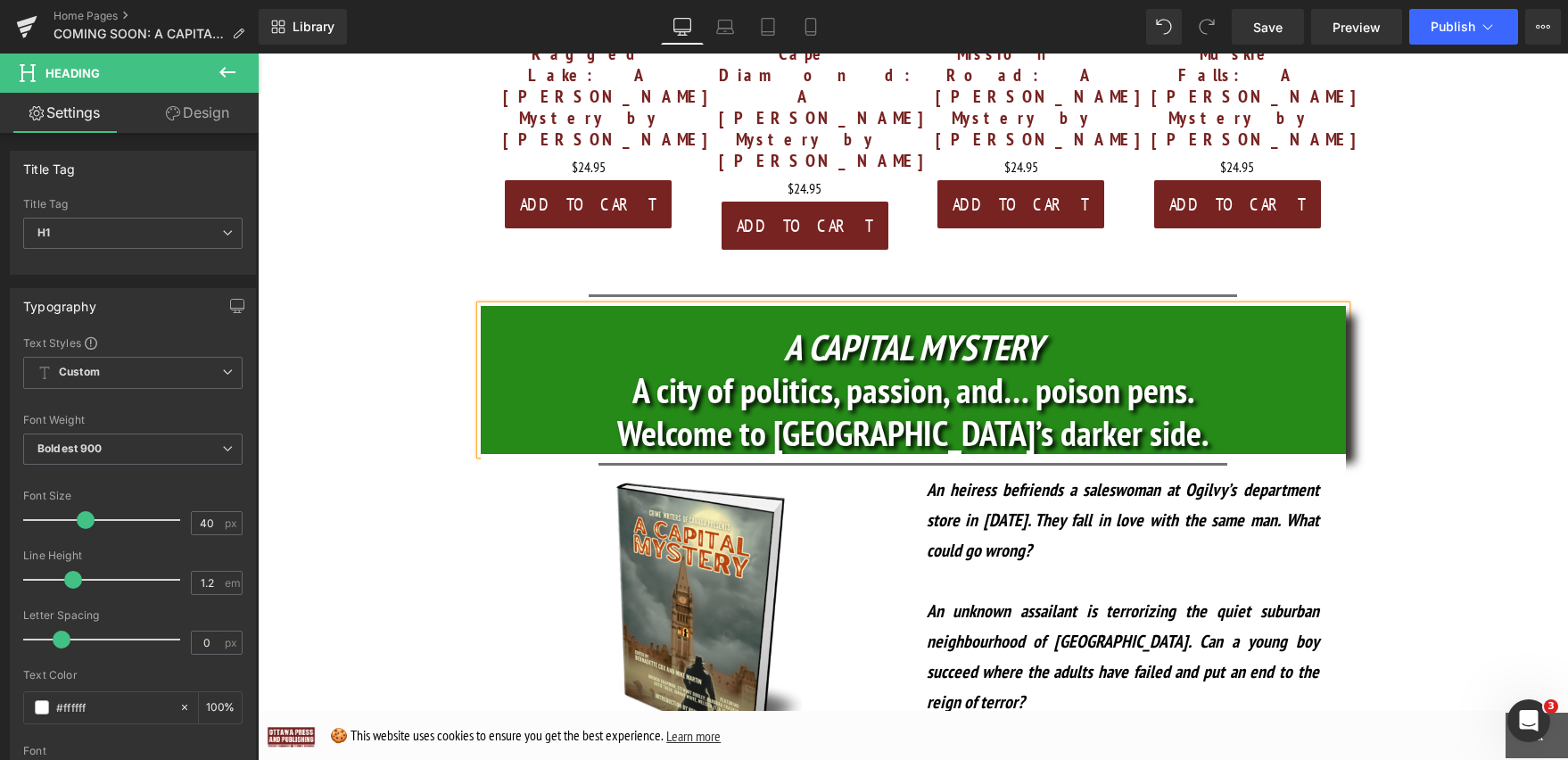
click at [1190, 411] on h1 "Welcome to Ottawa’s darker side." at bounding box center [914, 431] width 865 height 42
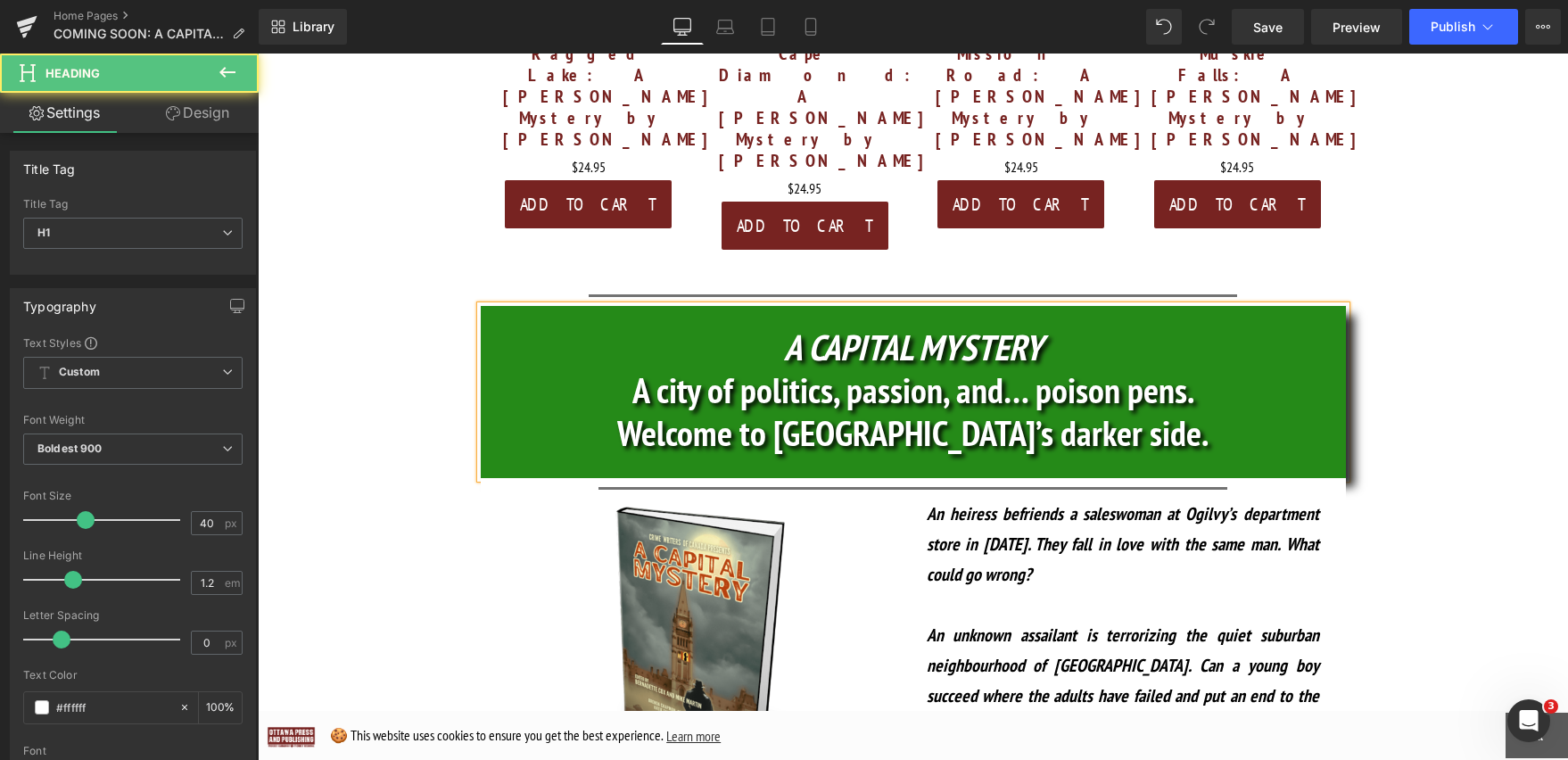
click at [1271, 326] on h1 "A CAPITAL MYSTERY" at bounding box center [914, 347] width 865 height 42
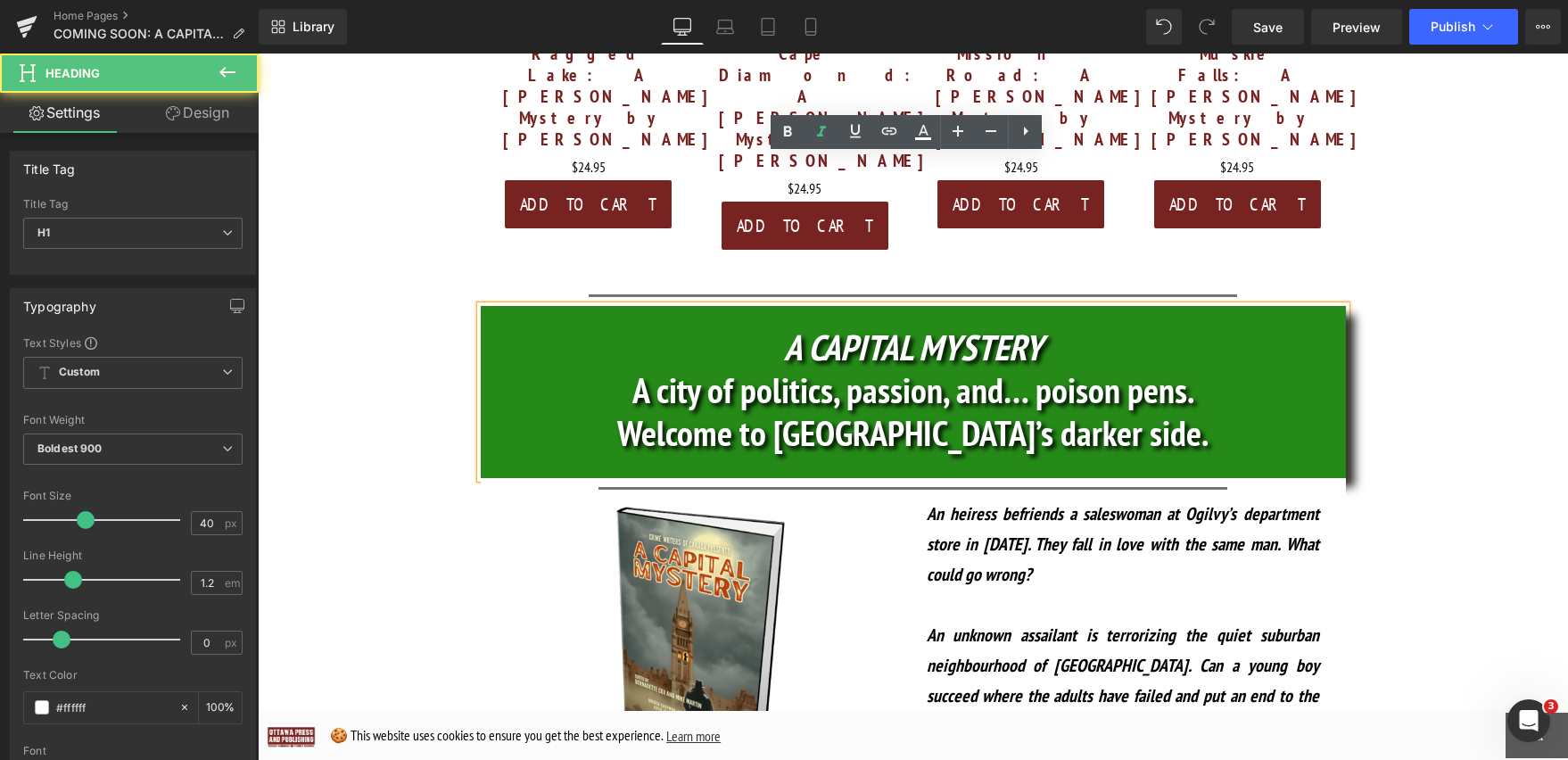
click at [536, 326] on h1 "A CAPITAL MYSTERY" at bounding box center [914, 347] width 865 height 42
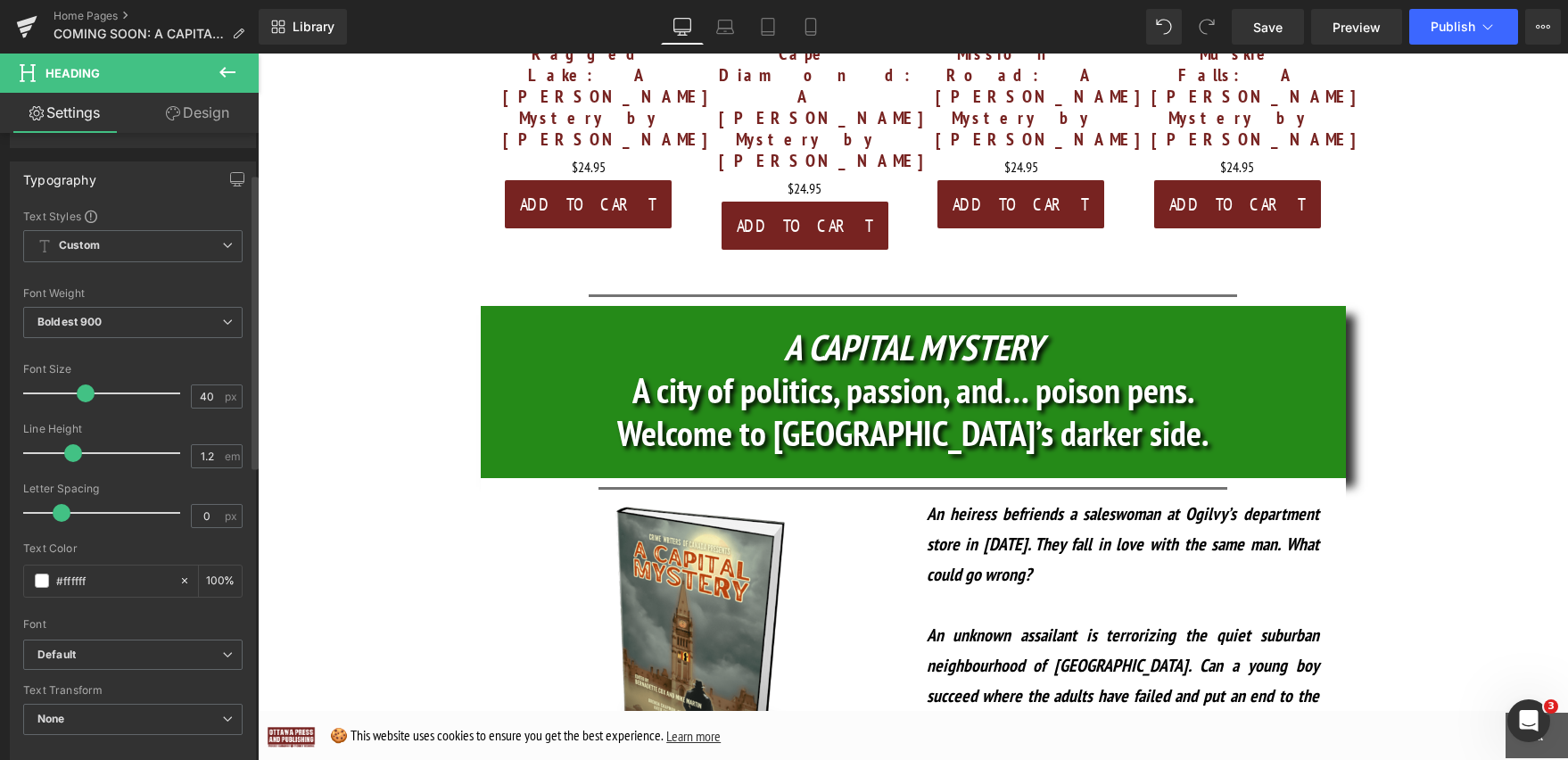
scroll to position [0, 0]
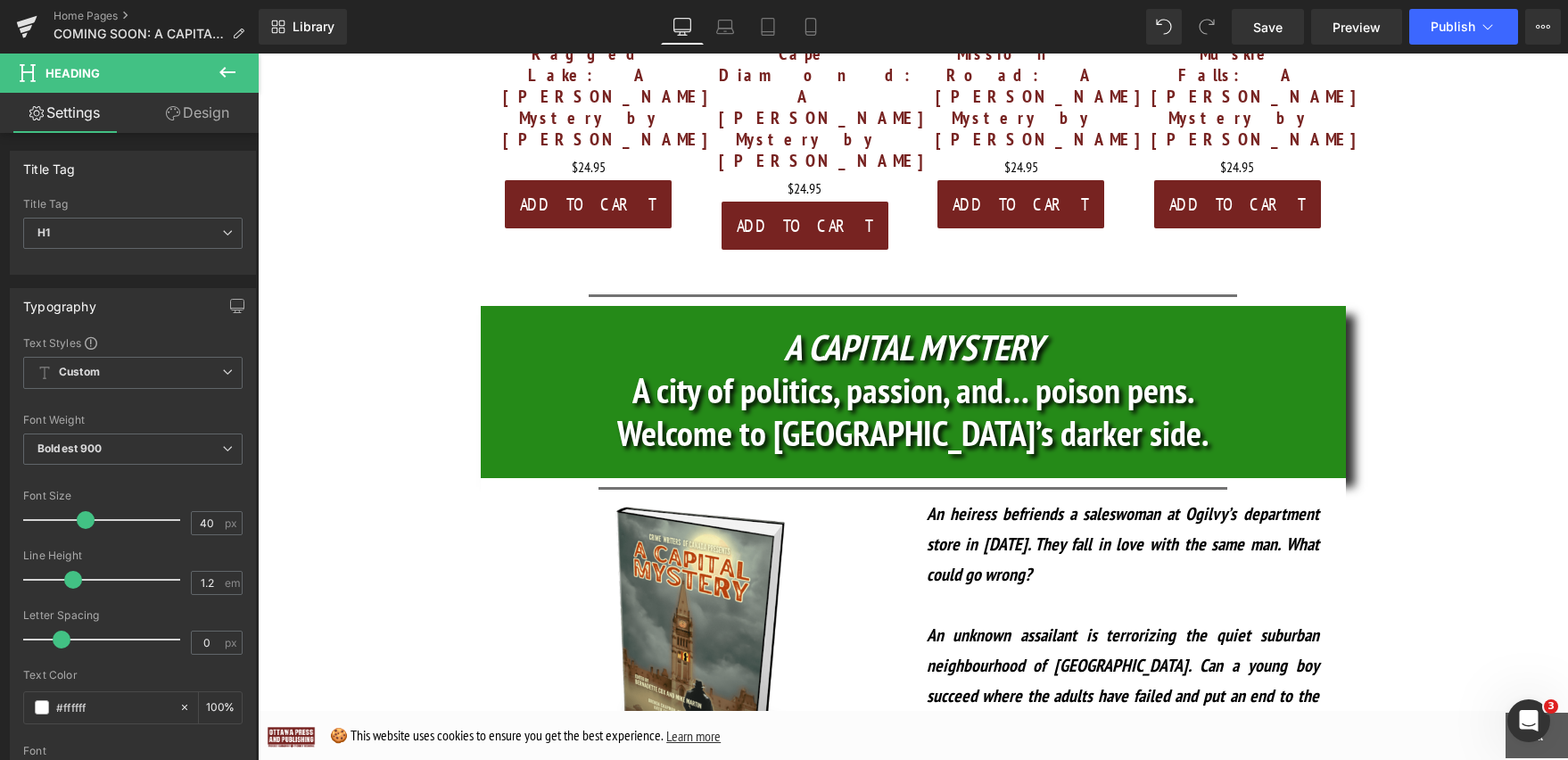
click at [217, 115] on link "Design" at bounding box center [197, 113] width 129 height 40
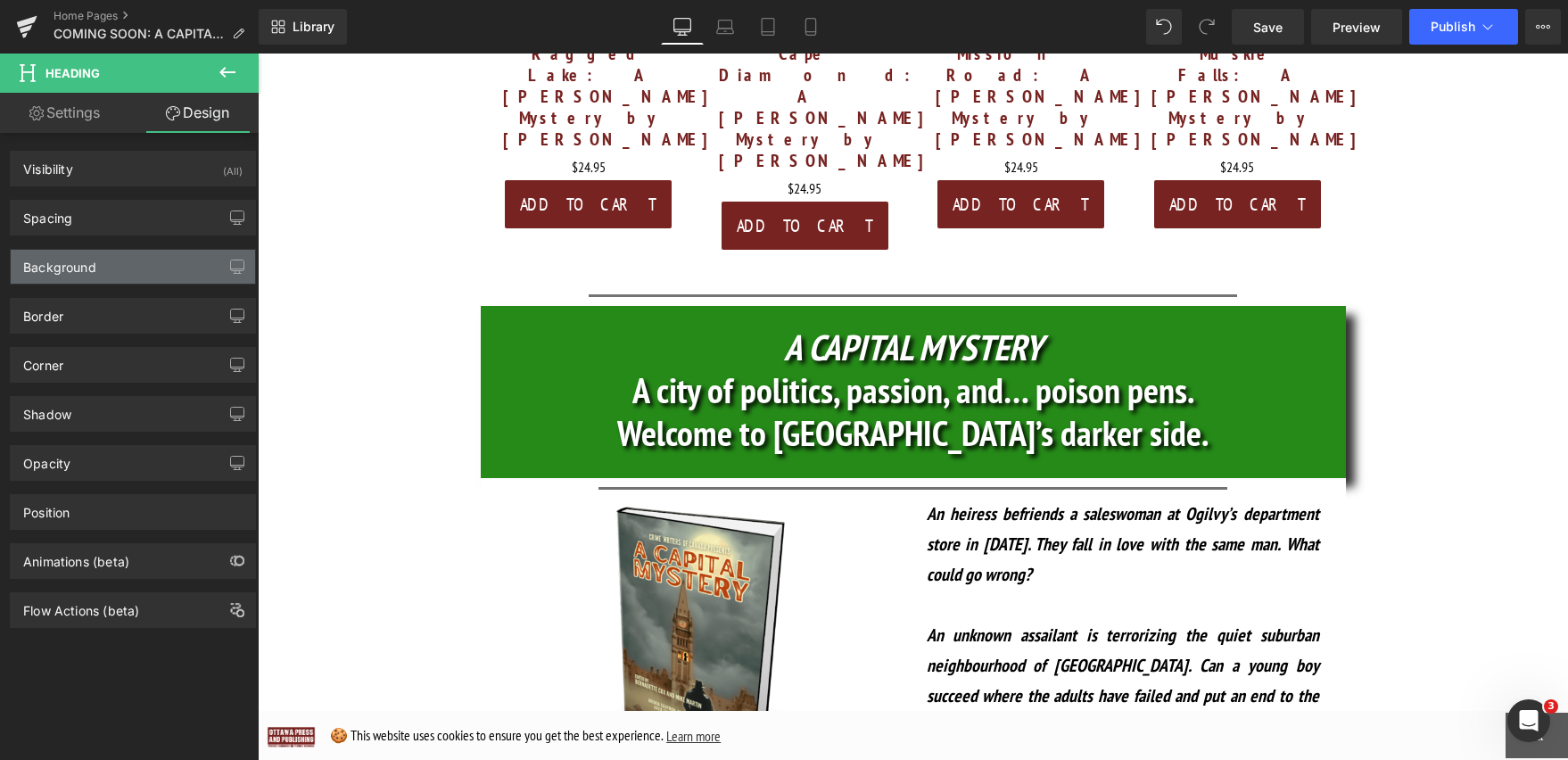
click at [151, 270] on div "Background" at bounding box center [133, 267] width 245 height 34
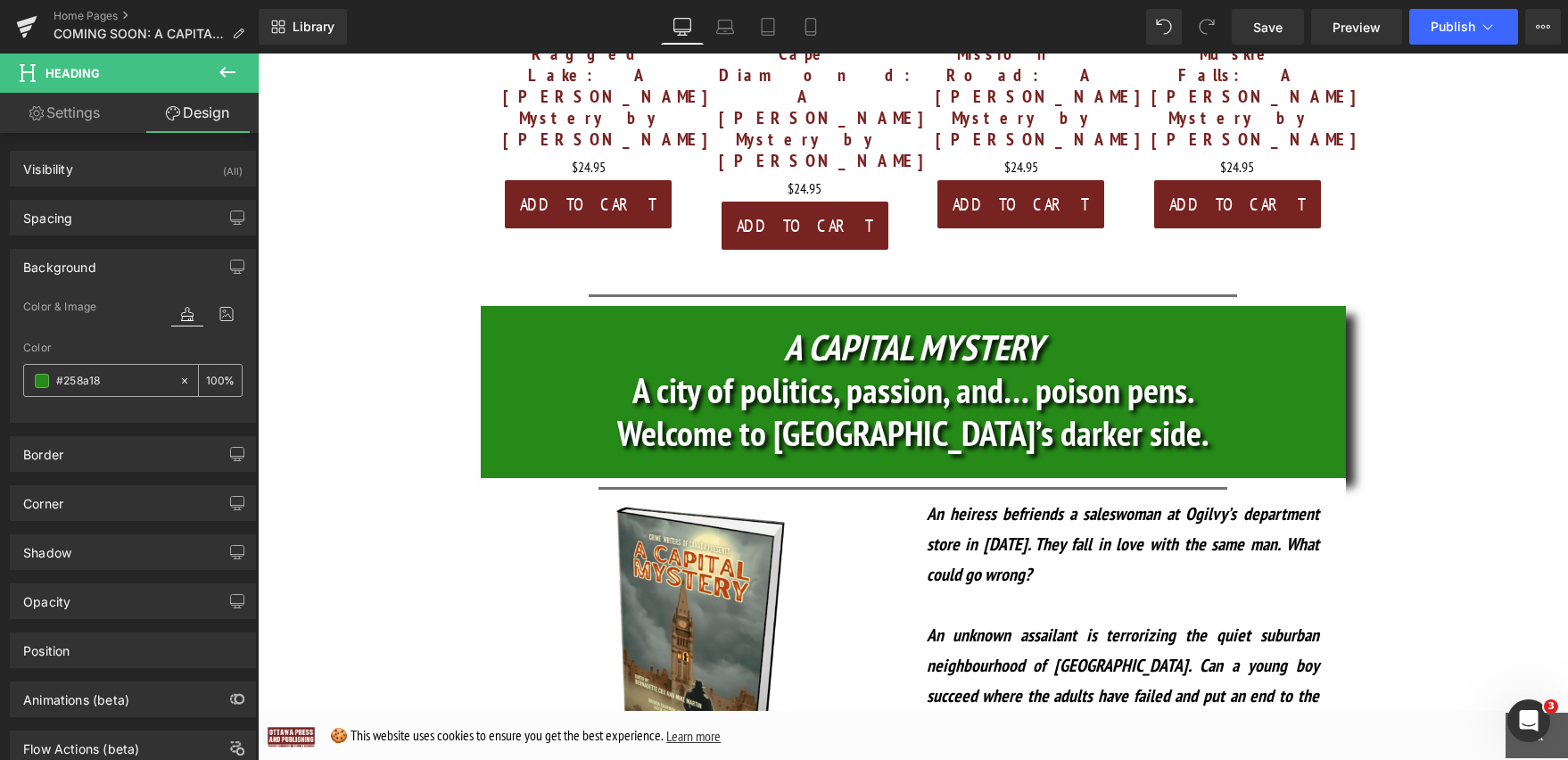
click at [48, 385] on span at bounding box center [42, 381] width 14 height 14
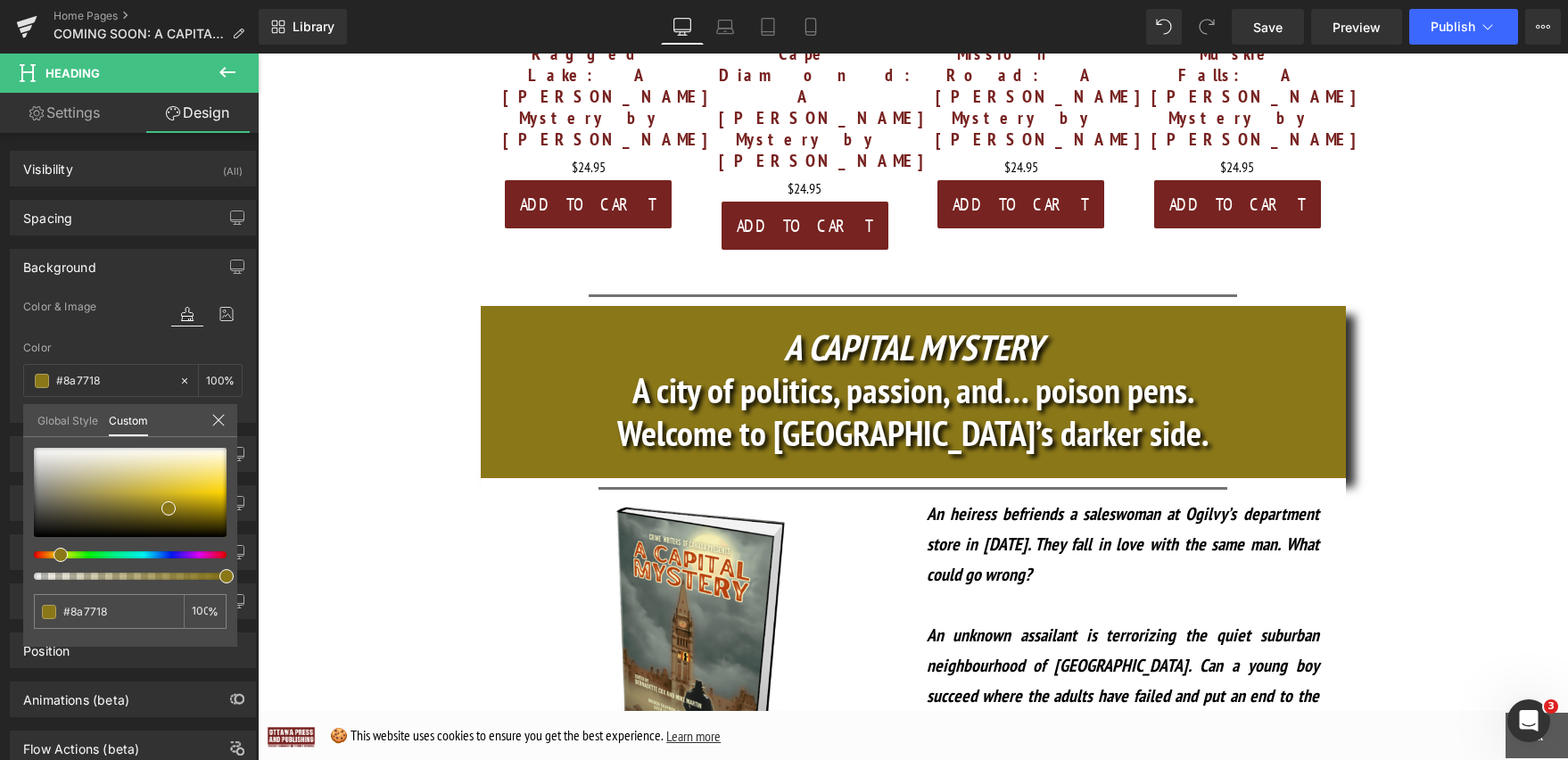
drag, startPoint x: 91, startPoint y: 553, endPoint x: 51, endPoint y: 554, distance: 40.0
click at [51, 554] on div at bounding box center [123, 555] width 192 height 7
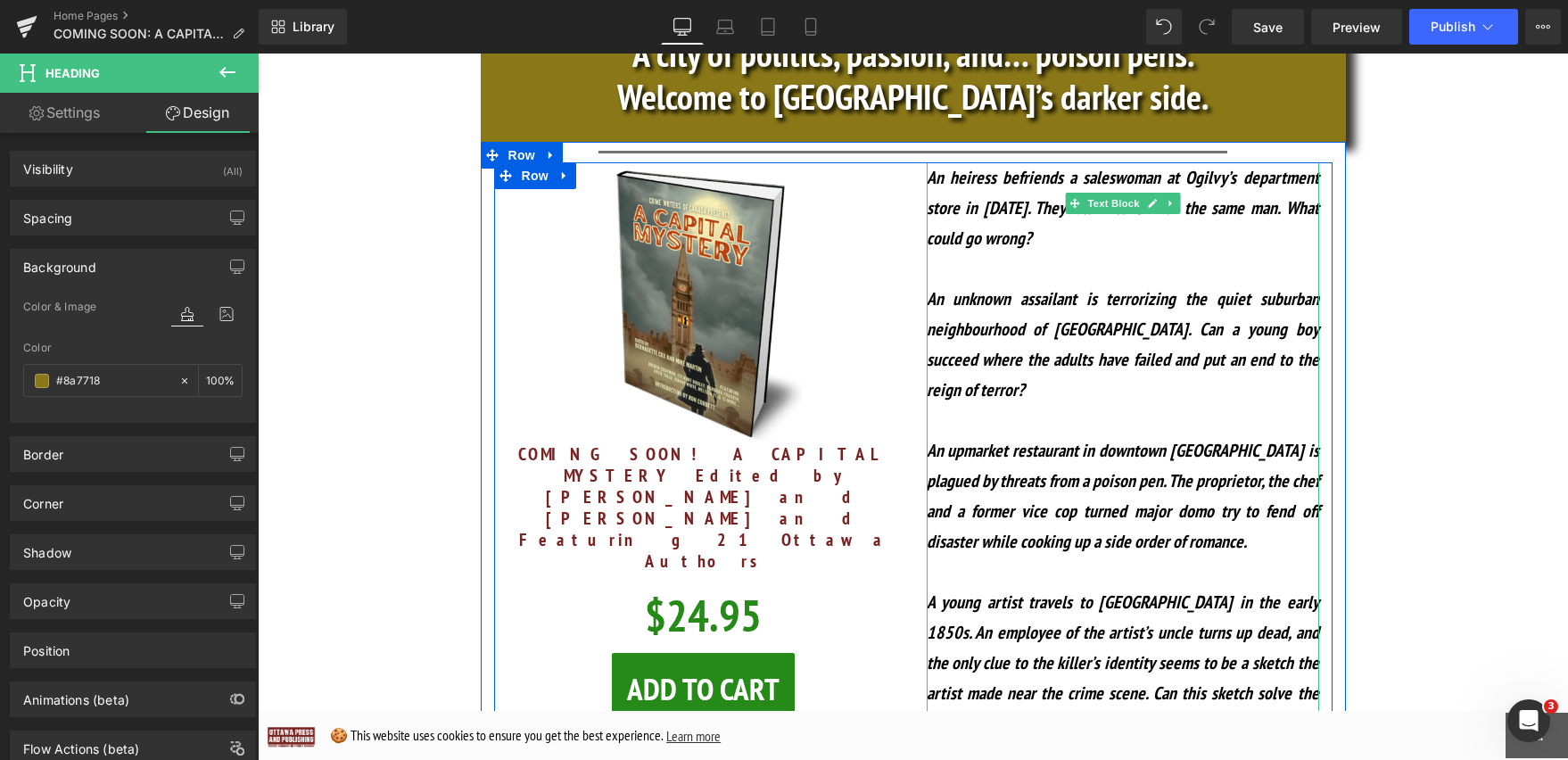
scroll to position [1192, 0]
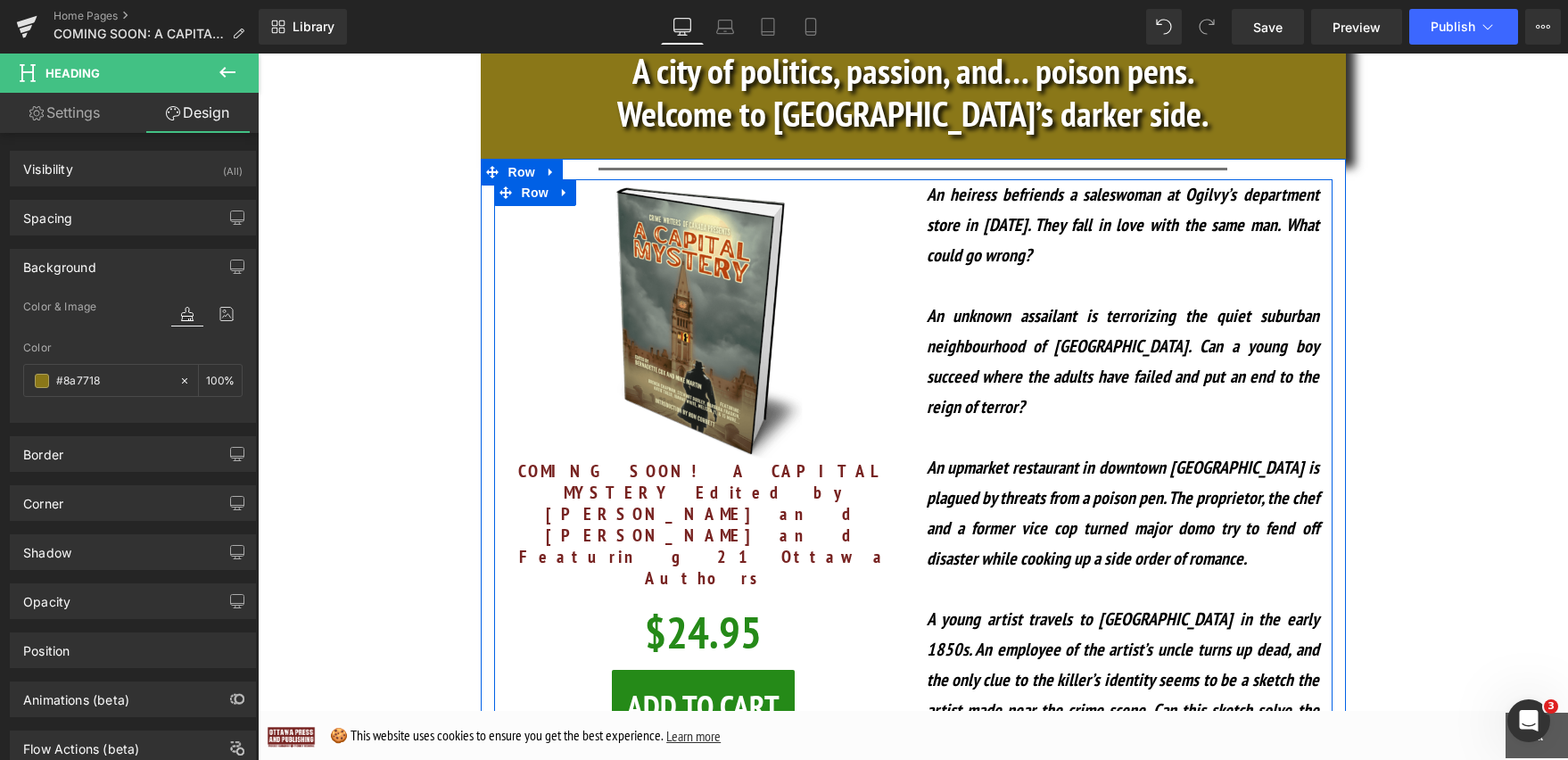
click at [774, 670] on button "Add To Cart" at bounding box center [703, 706] width 183 height 72
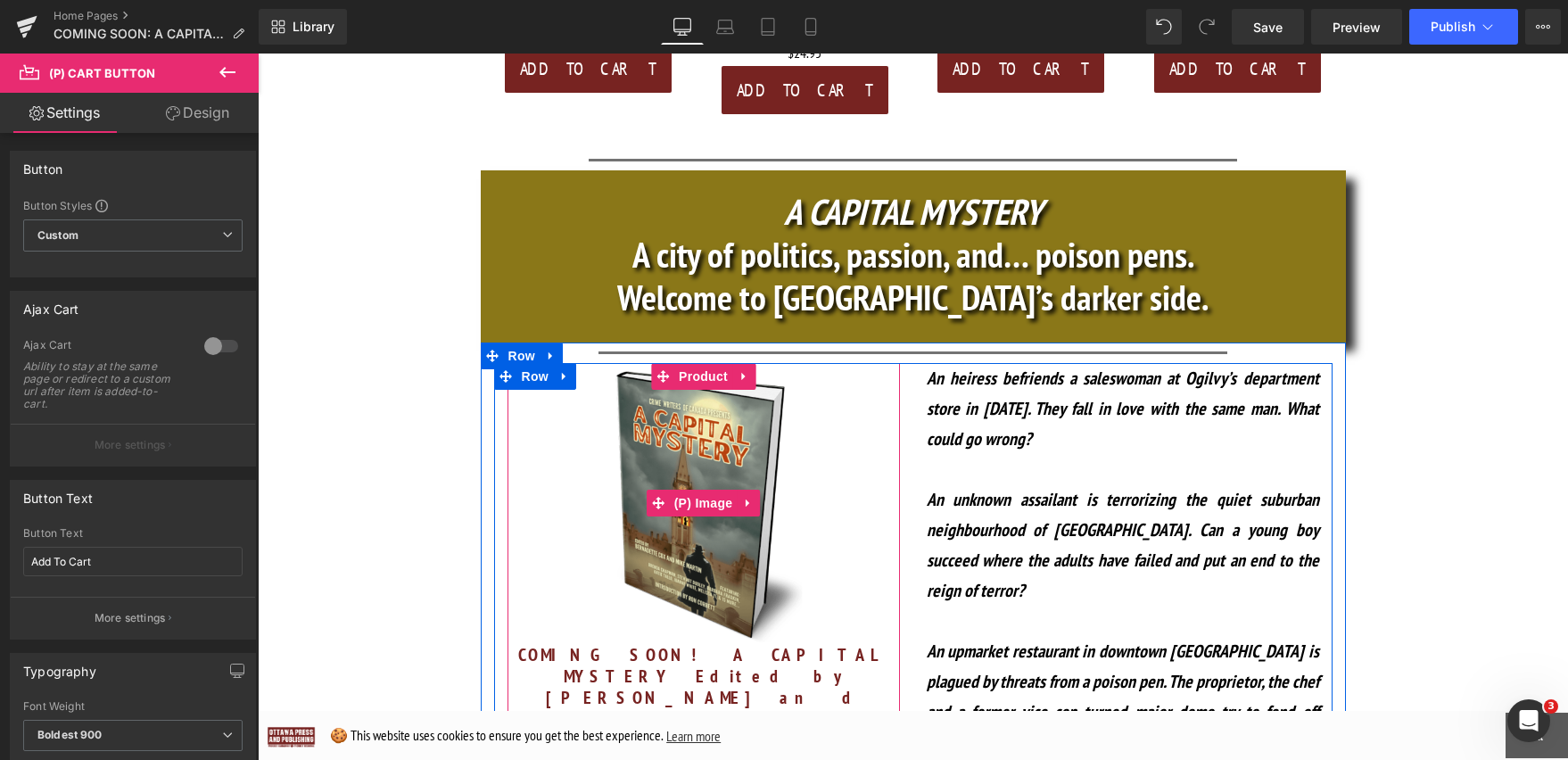
scroll to position [963, 0]
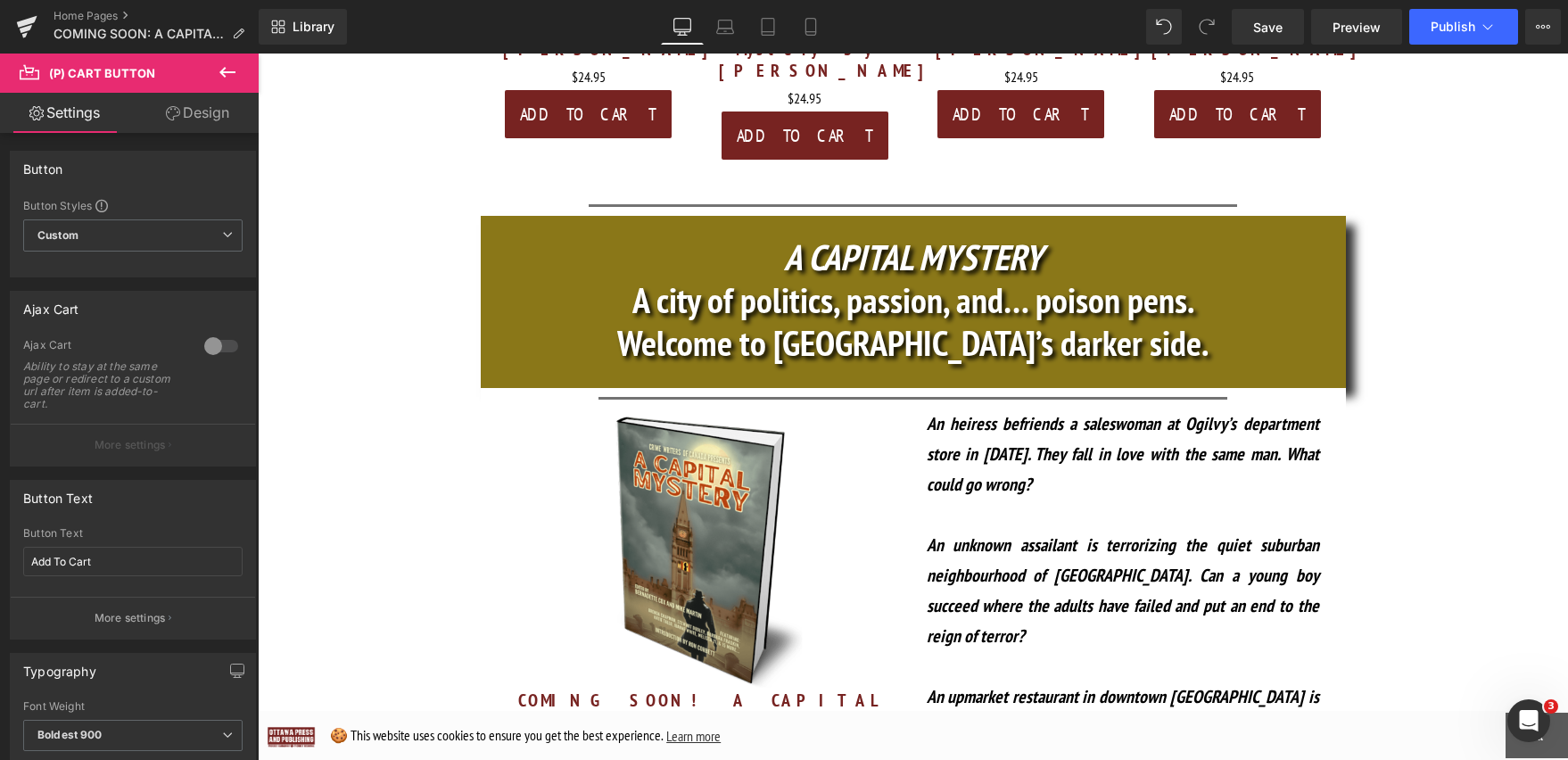
click at [565, 278] on h1 "A city of politics, passion, and… poison pens." at bounding box center [914, 299] width 865 height 42
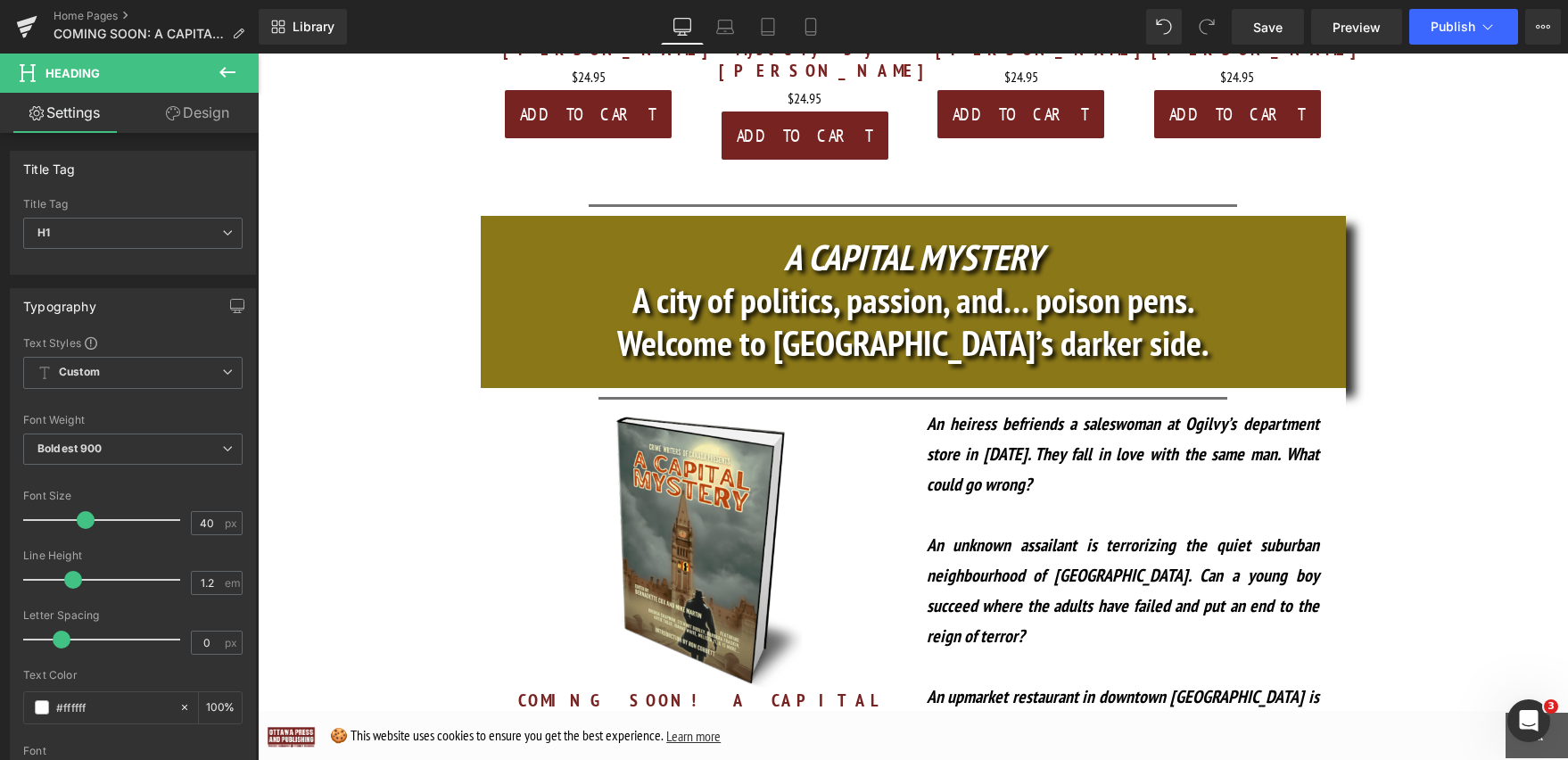
click at [202, 109] on link "Design" at bounding box center [197, 113] width 129 height 40
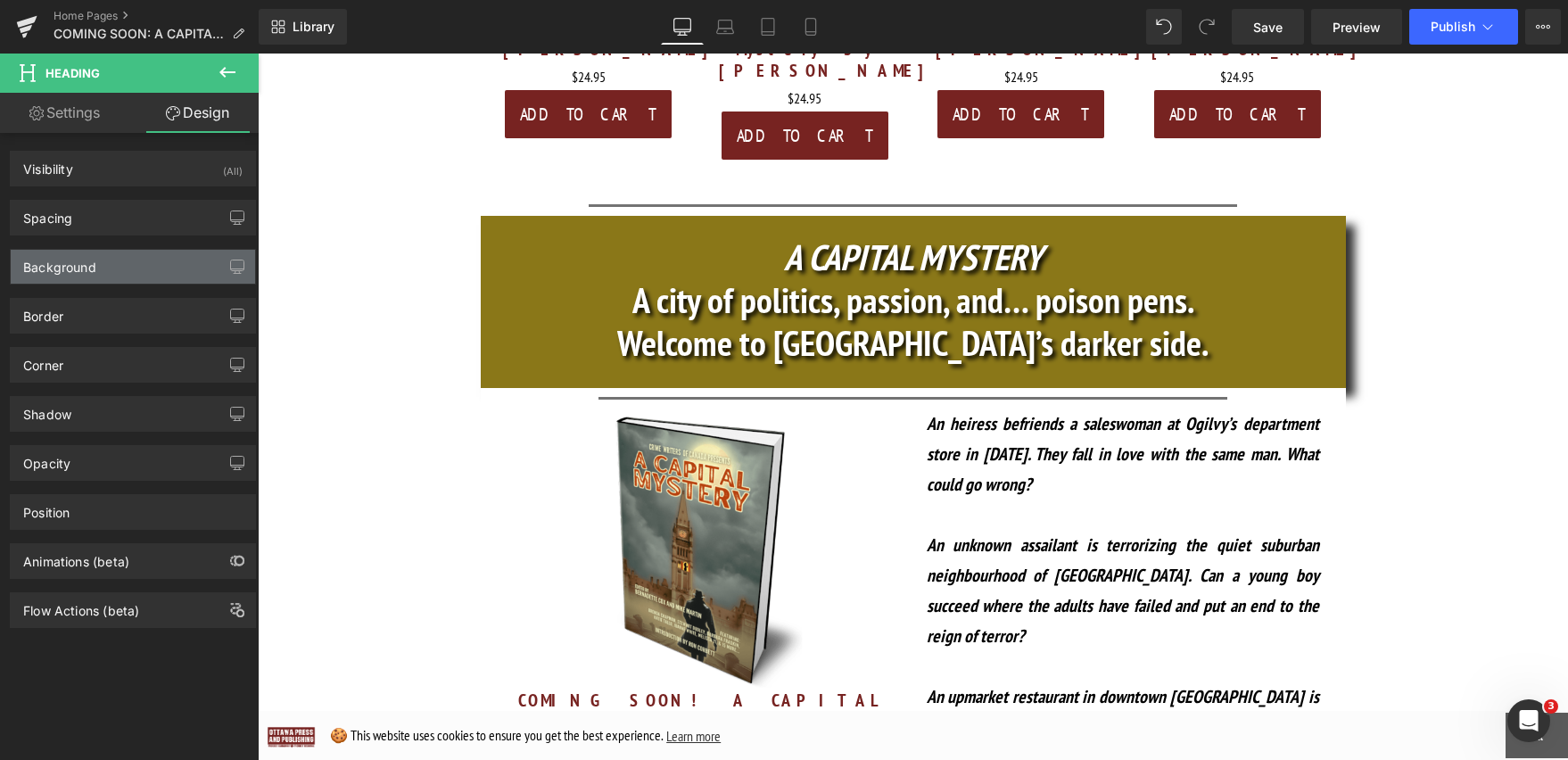
click at [137, 272] on div "Background" at bounding box center [133, 267] width 245 height 34
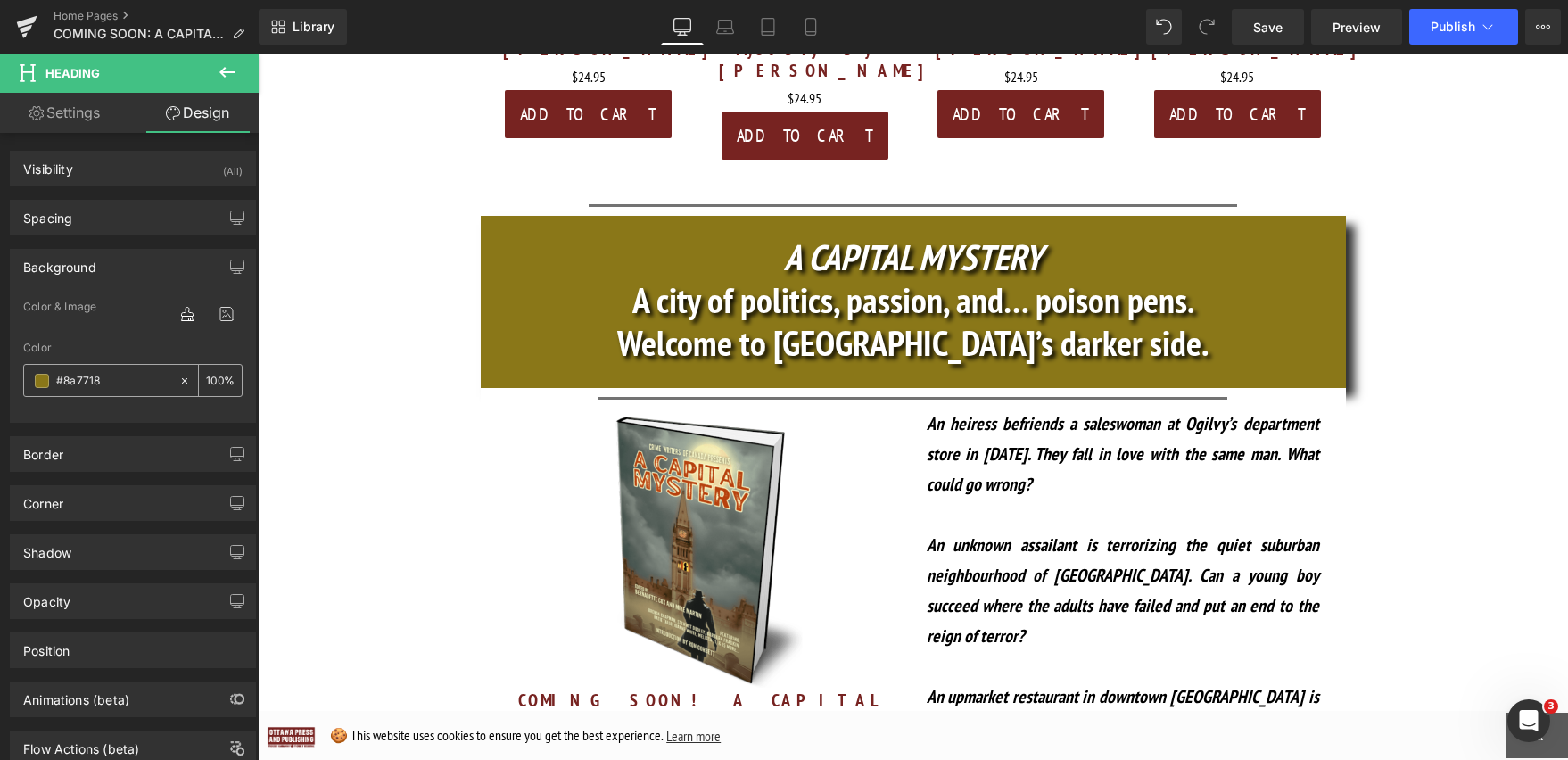
click at [115, 384] on input "#8a7718" at bounding box center [113, 381] width 114 height 20
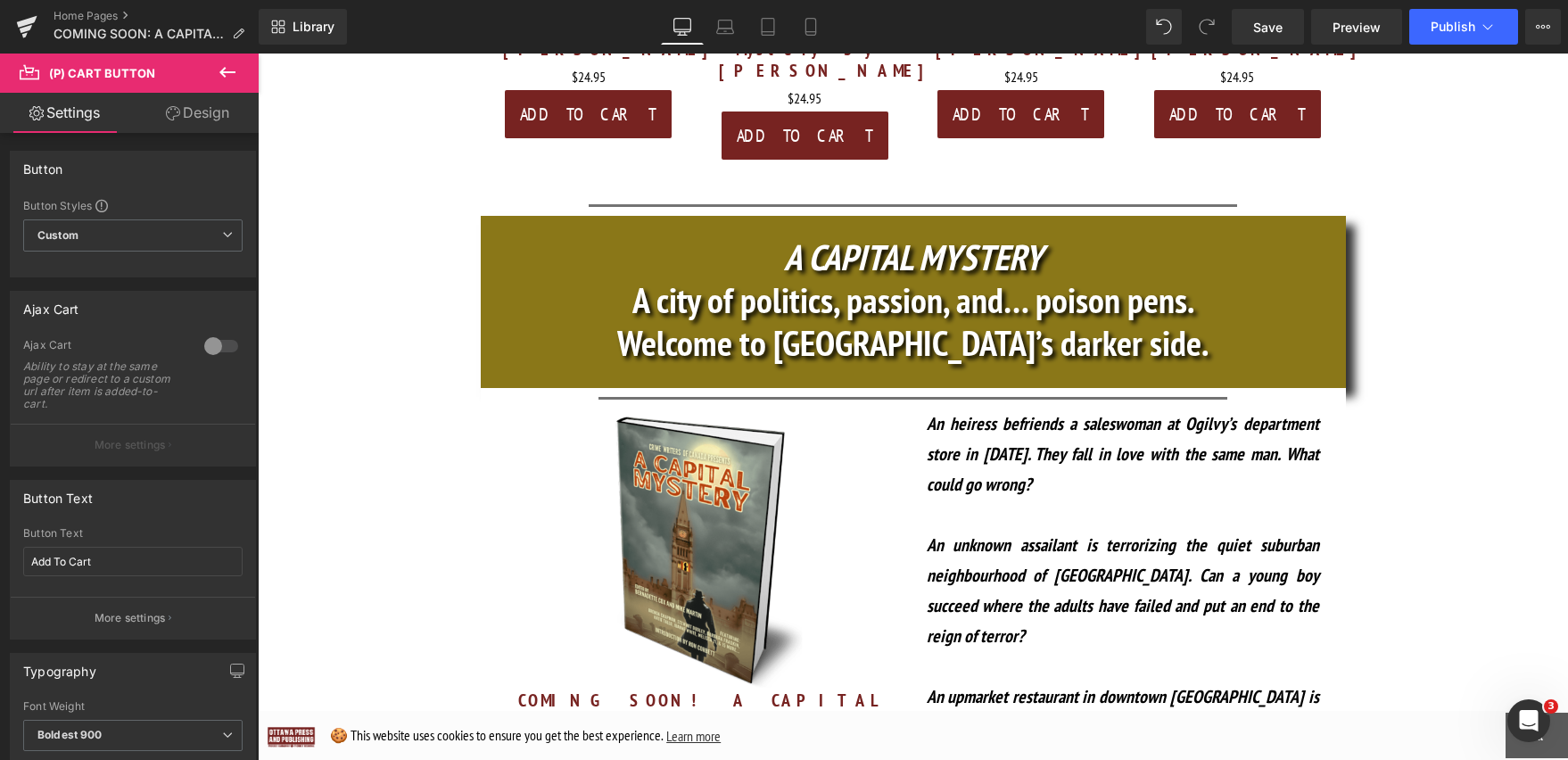
click at [206, 118] on link "Design" at bounding box center [197, 113] width 129 height 40
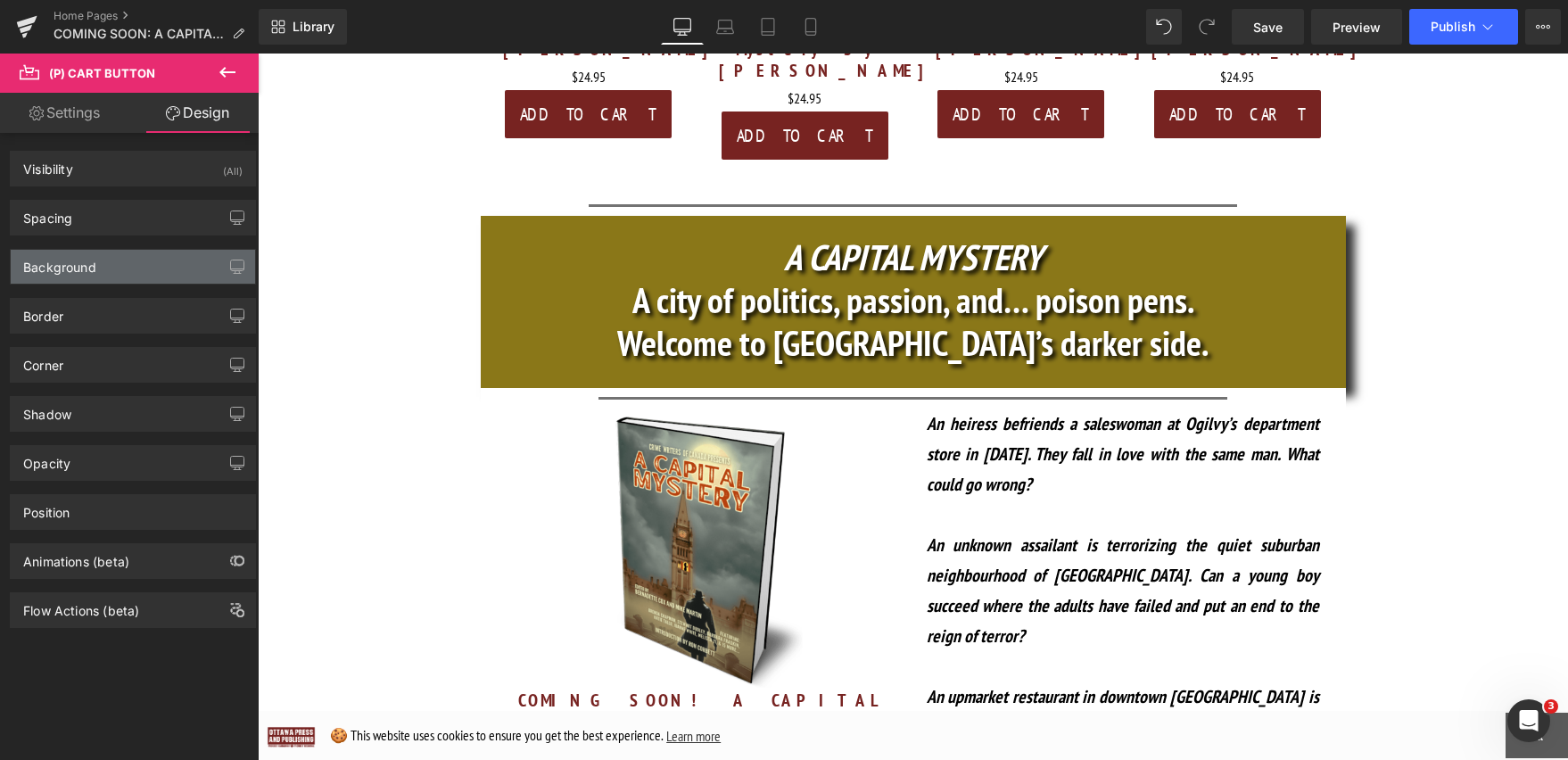
click at [119, 269] on div "Background" at bounding box center [133, 267] width 245 height 34
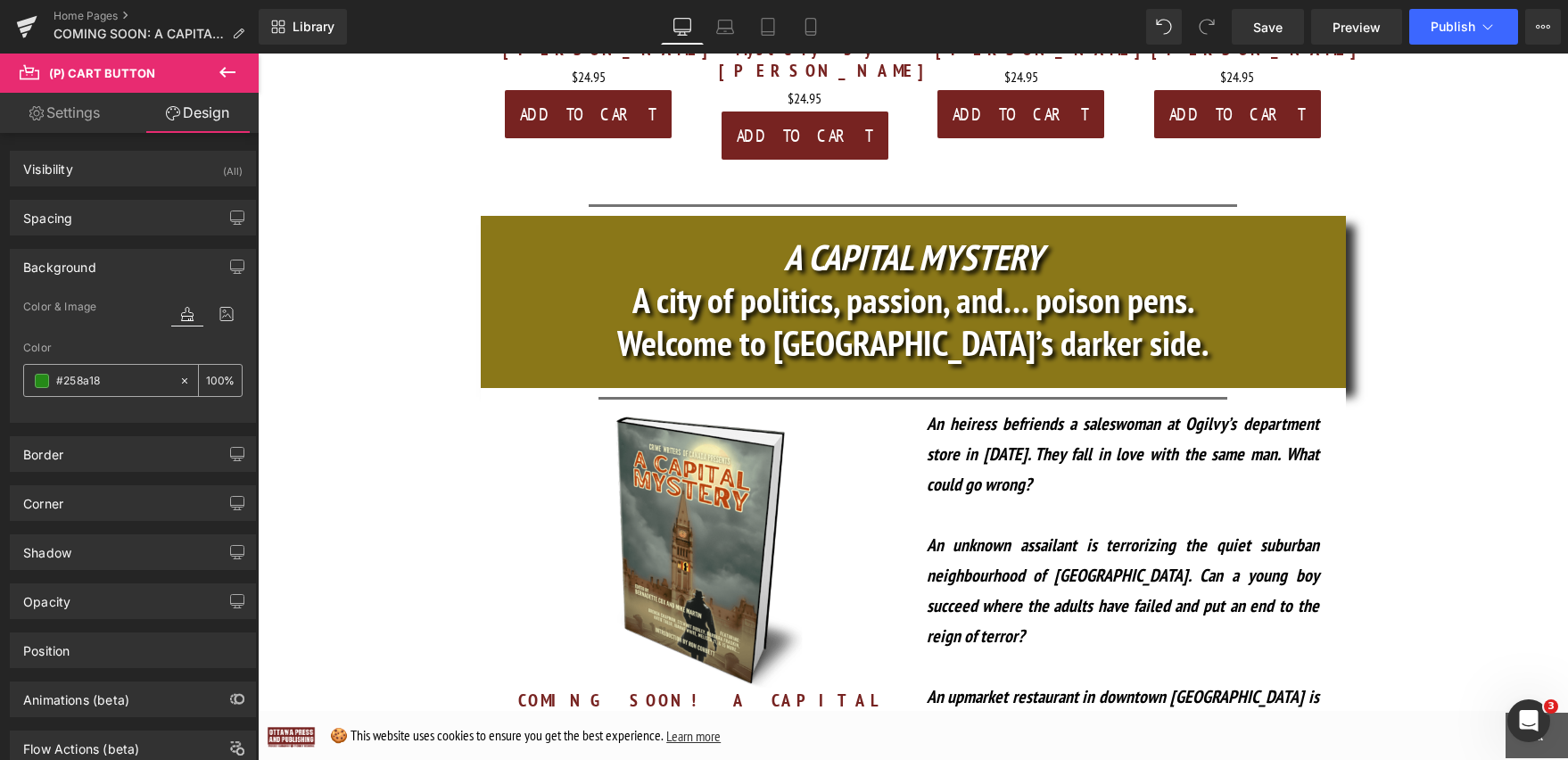
drag, startPoint x: 128, startPoint y: 385, endPoint x: 114, endPoint y: 384, distance: 14.0
click at [114, 384] on input "text" at bounding box center [113, 381] width 114 height 20
paste input "8a77"
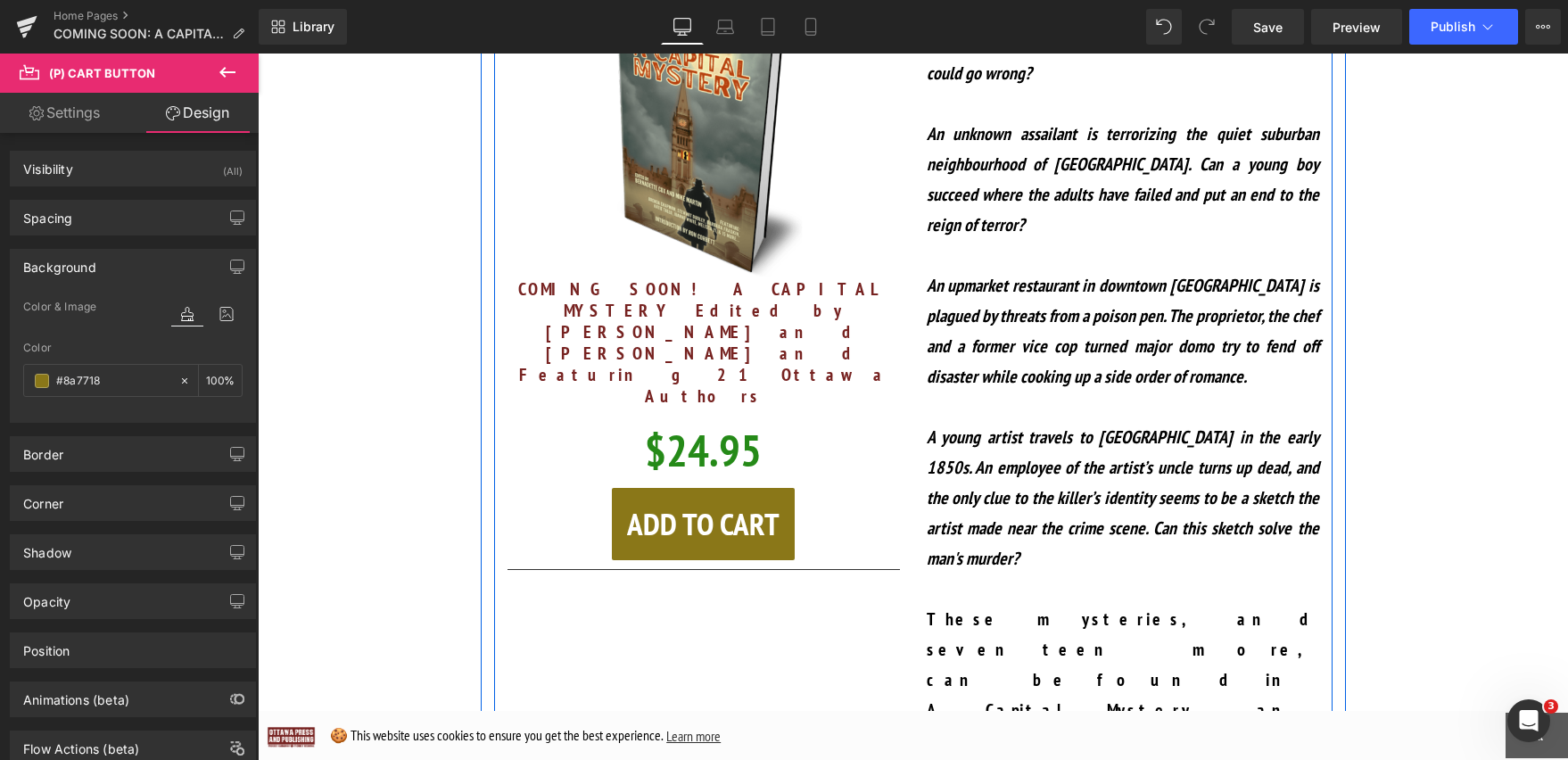
scroll to position [1183, 0]
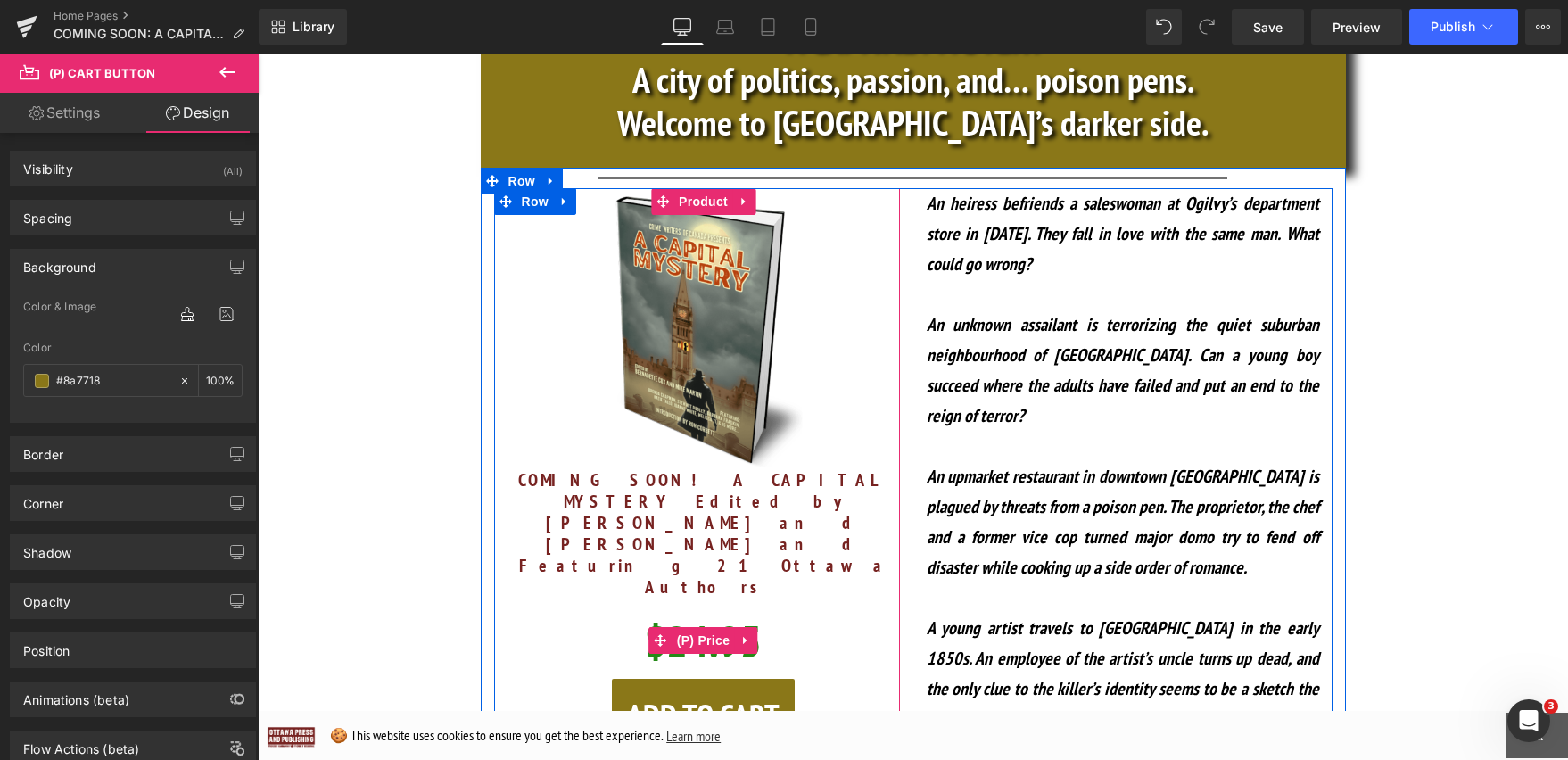
type input "#8a7718"
click at [749, 627] on link at bounding box center [746, 641] width 23 height 27
click at [797, 603] on div "$24.95 $24.95" at bounding box center [703, 641] width 375 height 76
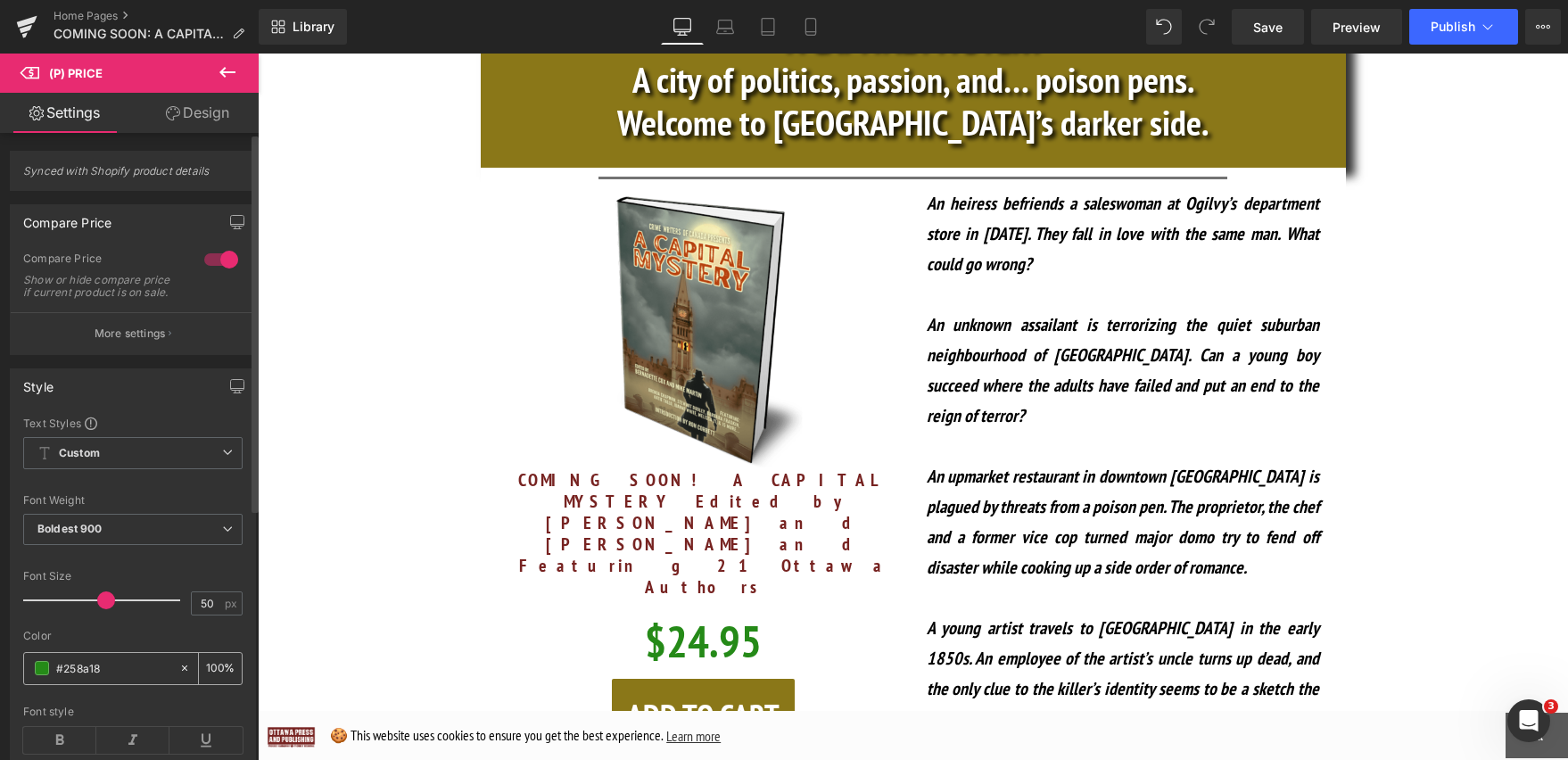
drag, startPoint x: 125, startPoint y: 683, endPoint x: 57, endPoint y: 683, distance: 68.0
click at [57, 678] on input "#258a18" at bounding box center [113, 668] width 114 height 20
paste input "8a77"
type input "#8a7718"
click at [42, 675] on span at bounding box center [42, 668] width 14 height 14
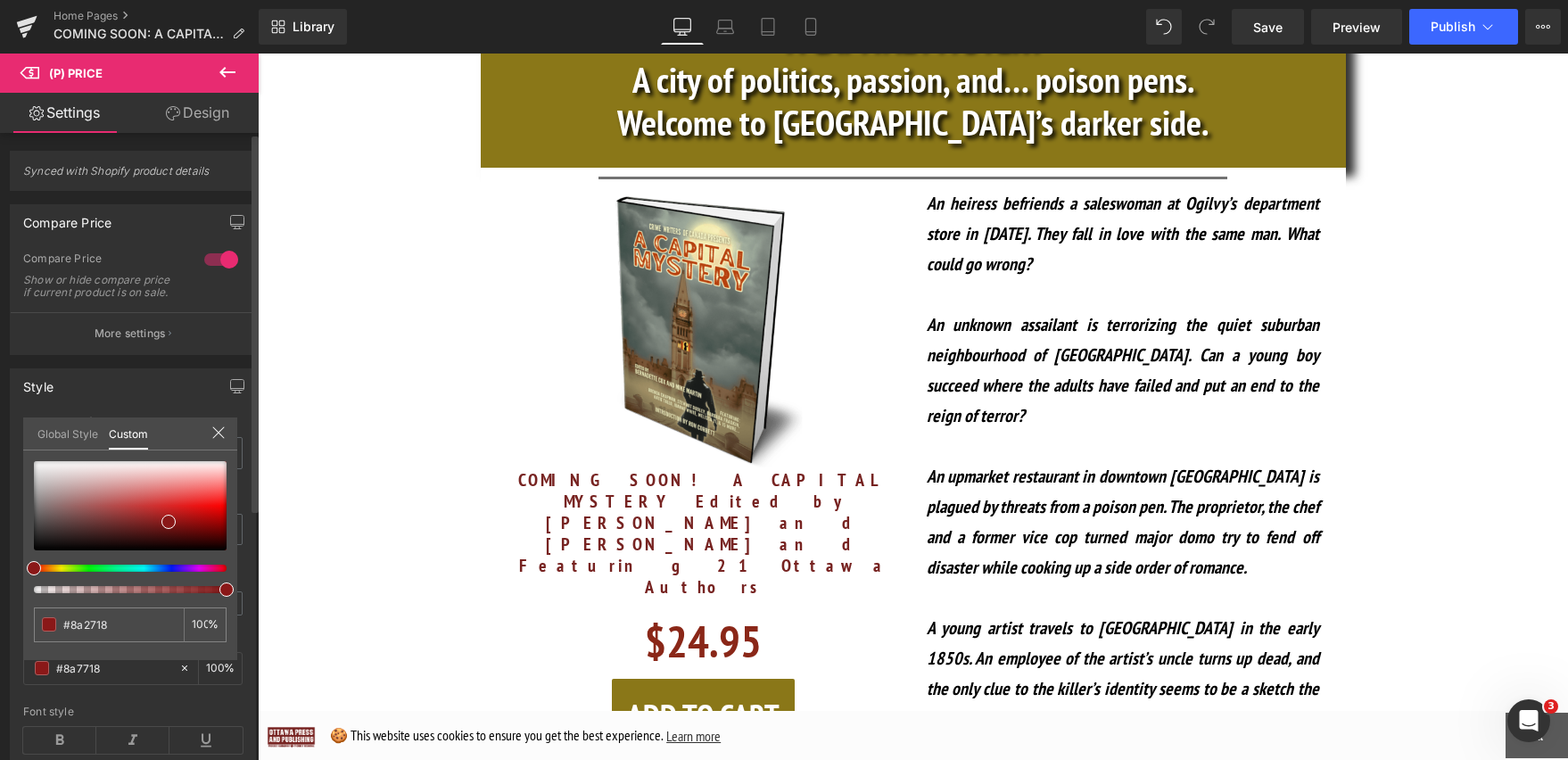
drag, startPoint x: 58, startPoint y: 573, endPoint x: 11, endPoint y: 573, distance: 47.0
click at [11, 573] on div "Style Text Styles Custom Custom Setup Global Style Custom Setup Global Style Th…" at bounding box center [133, 598] width 266 height 487
click at [201, 502] on div at bounding box center [130, 505] width 192 height 89
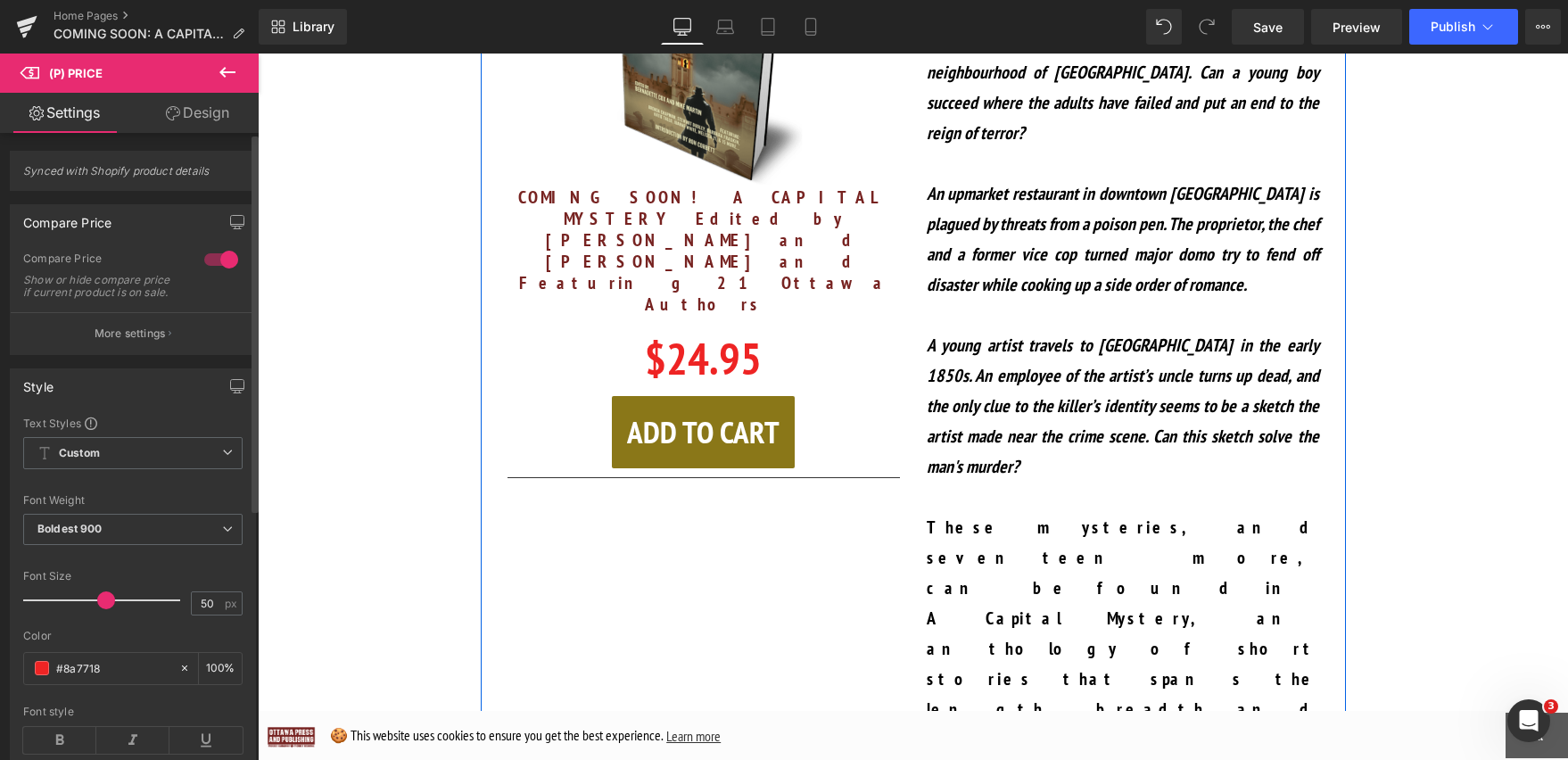
scroll to position [1412, 0]
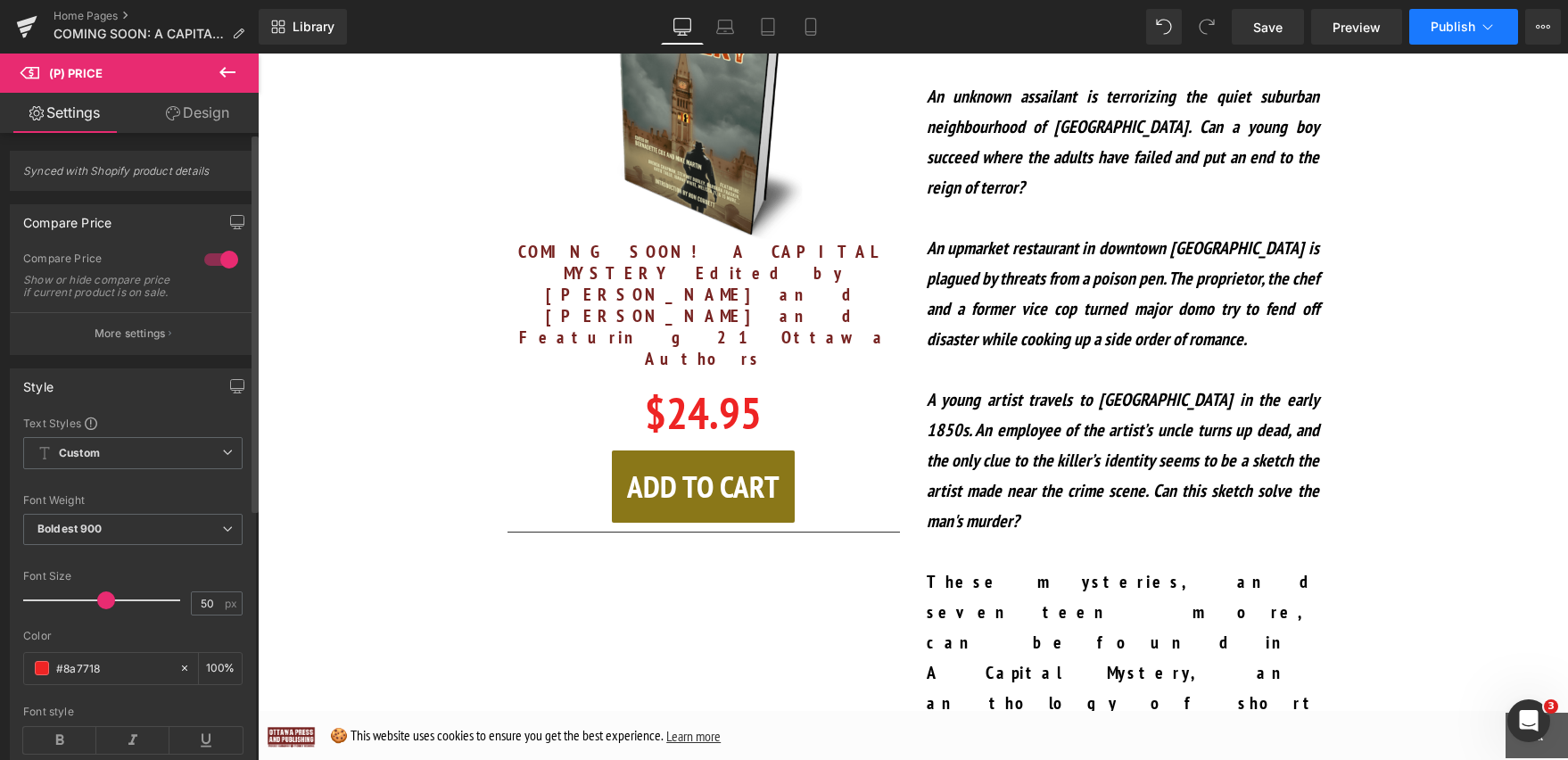
click at [1448, 20] on span "Publish" at bounding box center [1452, 27] width 44 height 14
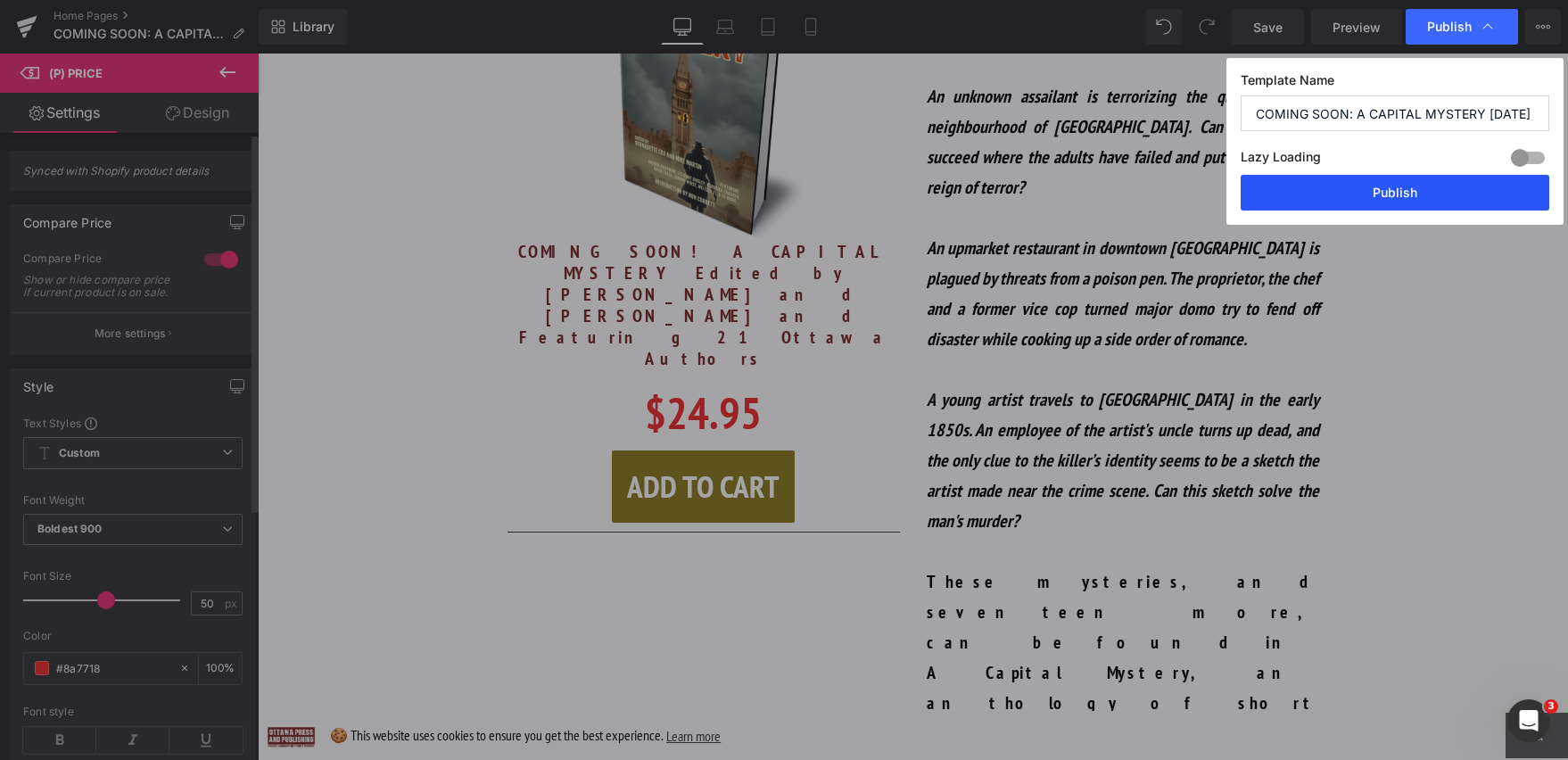
click at [1387, 194] on button "Publish" at bounding box center [1395, 193] width 309 height 36
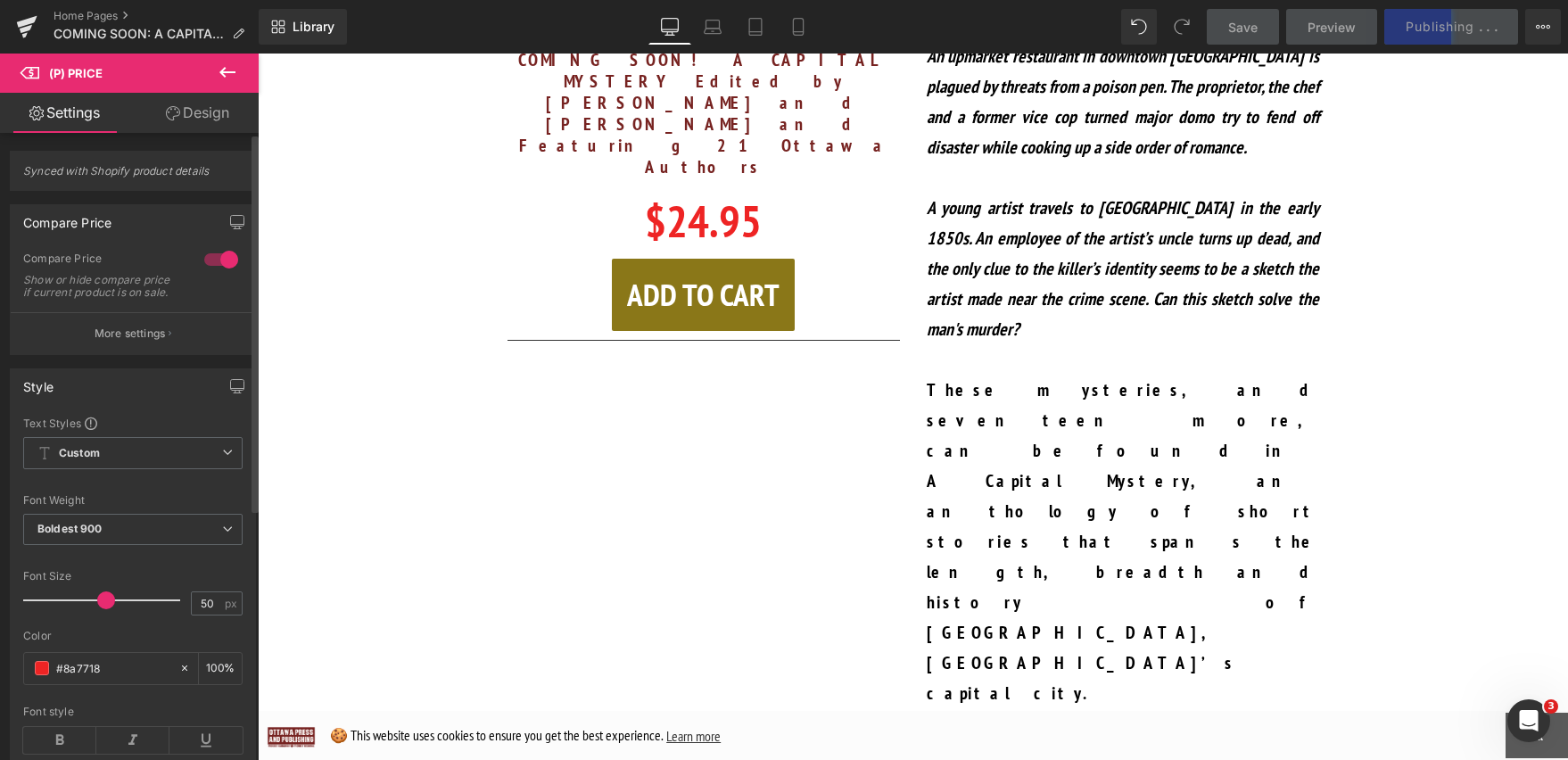
scroll to position [1496, 0]
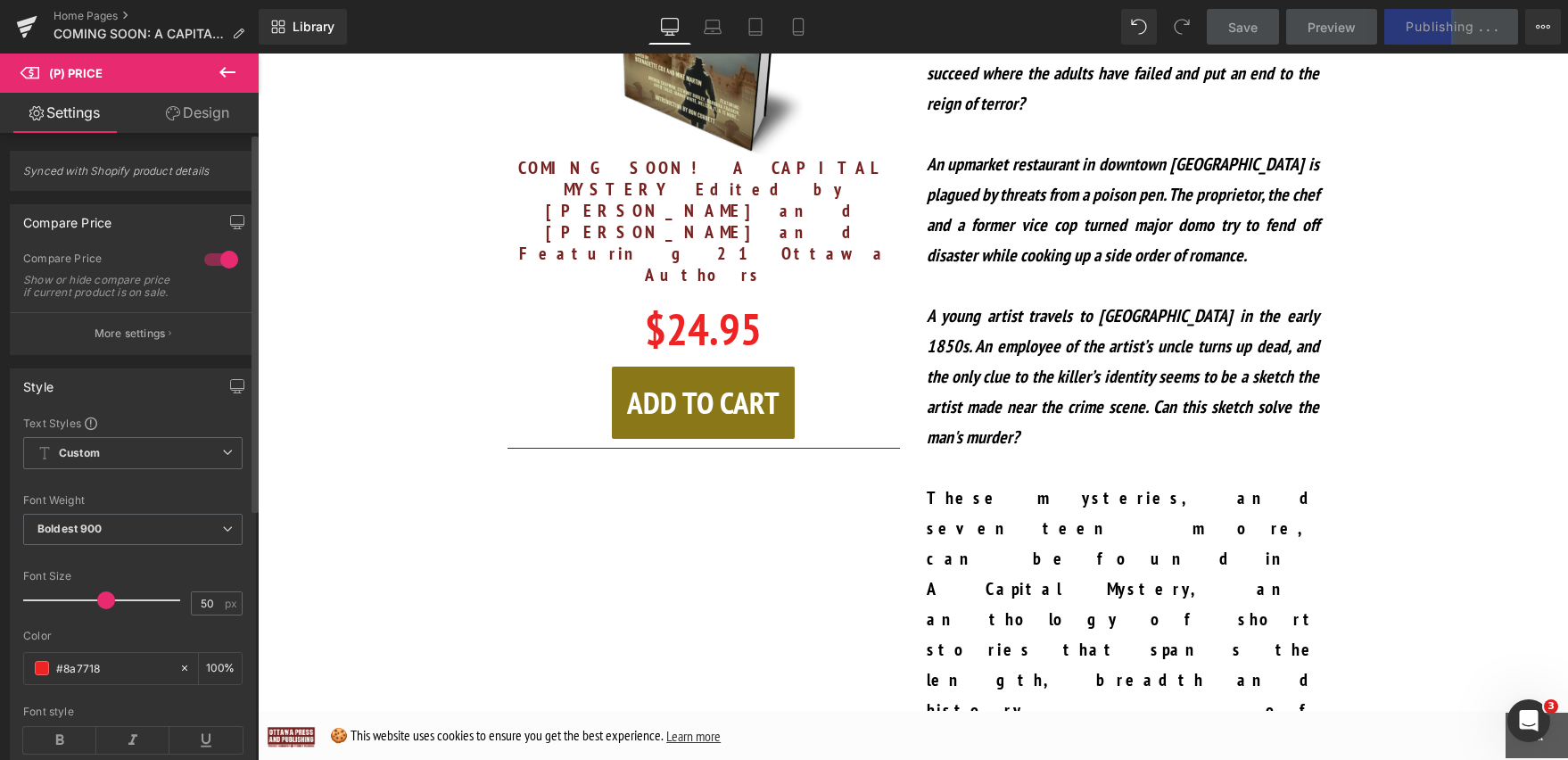
click at [1232, 483] on p "These mysteries, and seventeen more, can be found in A Capital Mystery, an anth…" at bounding box center [1123, 650] width 393 height 334
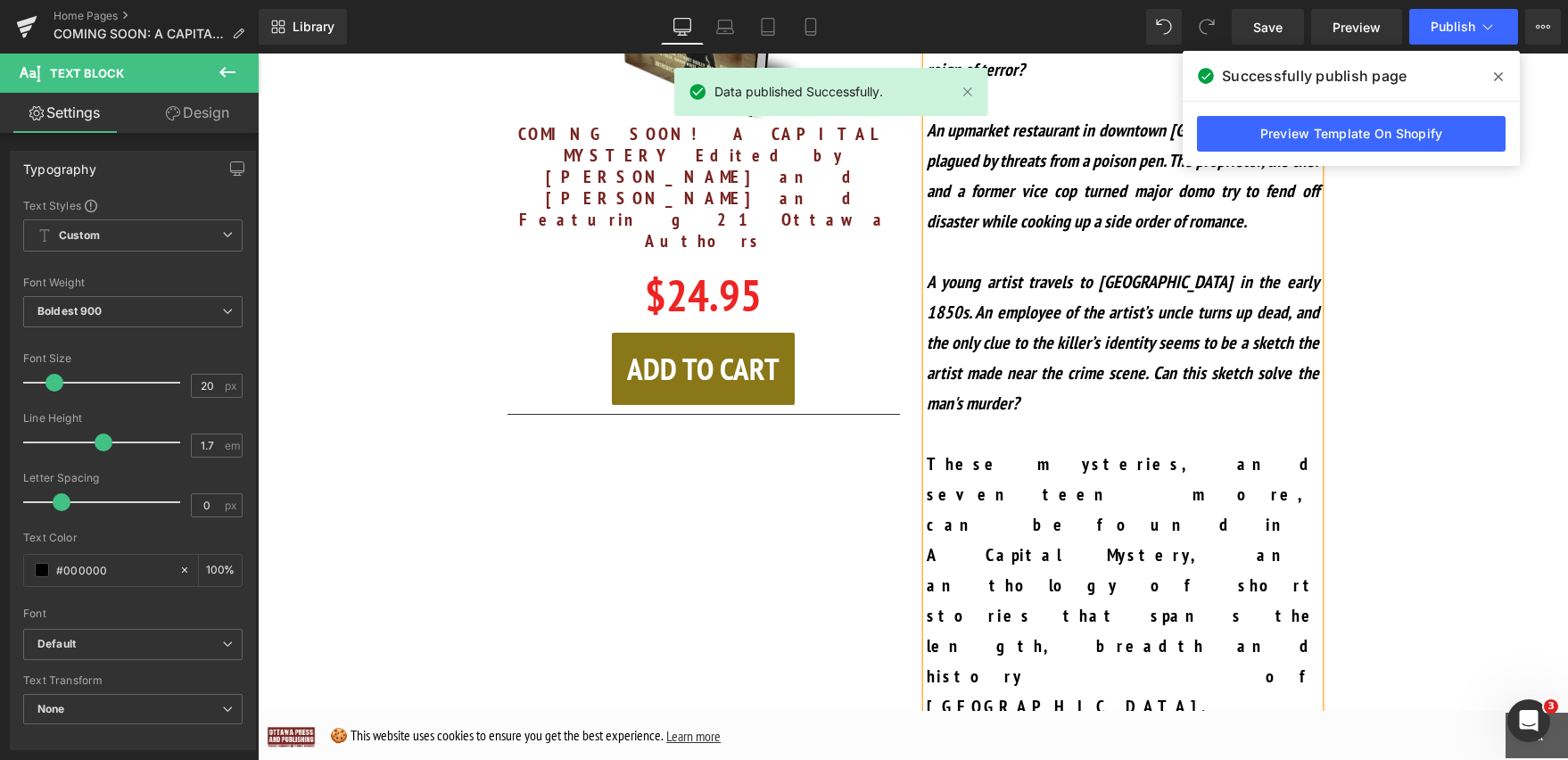
scroll to position [1491, 0]
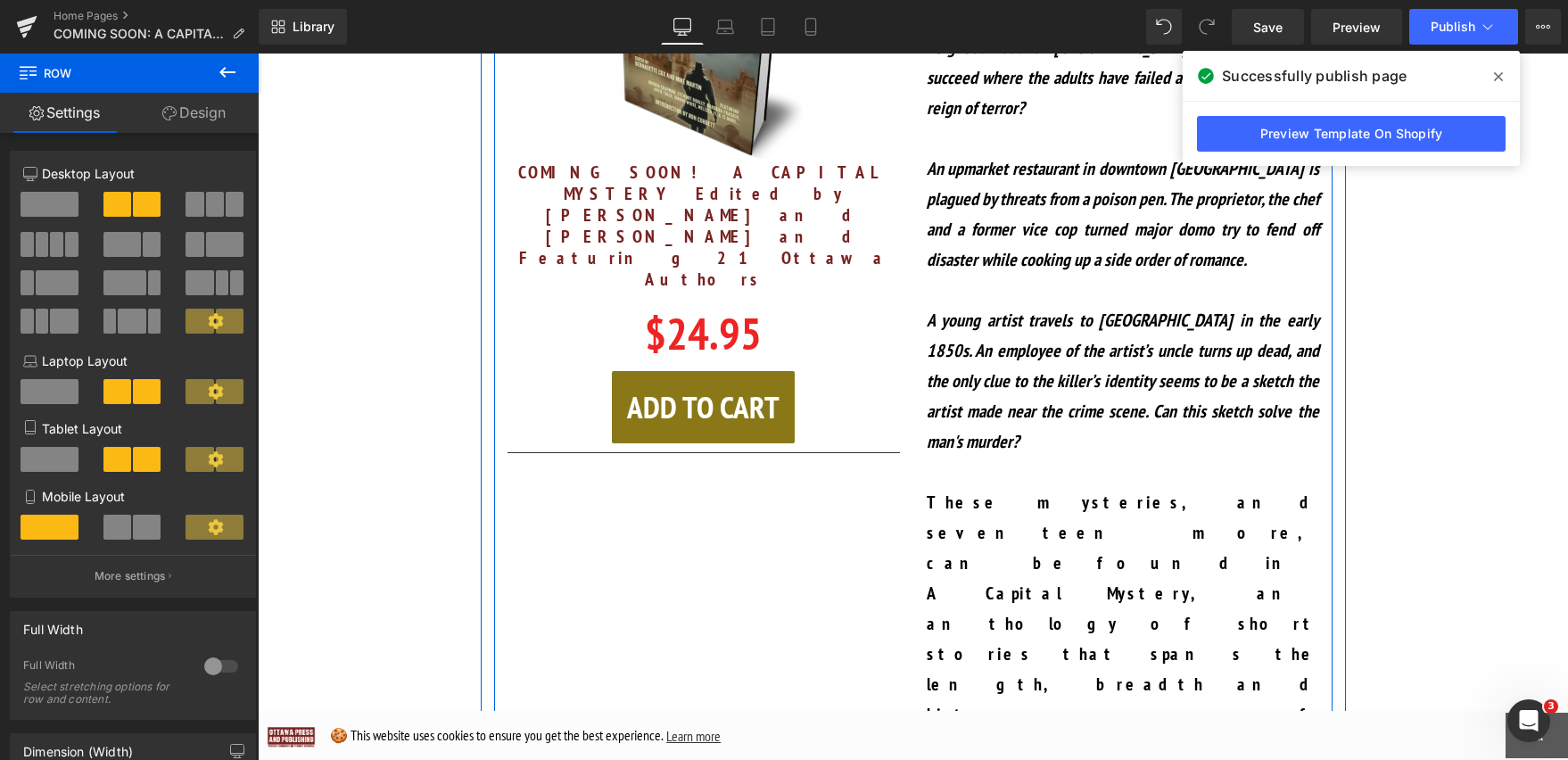
drag, startPoint x: 284, startPoint y: 126, endPoint x: 577, endPoint y: 292, distance: 336.8
drag, startPoint x: 314, startPoint y: 258, endPoint x: 617, endPoint y: 249, distance: 303.1
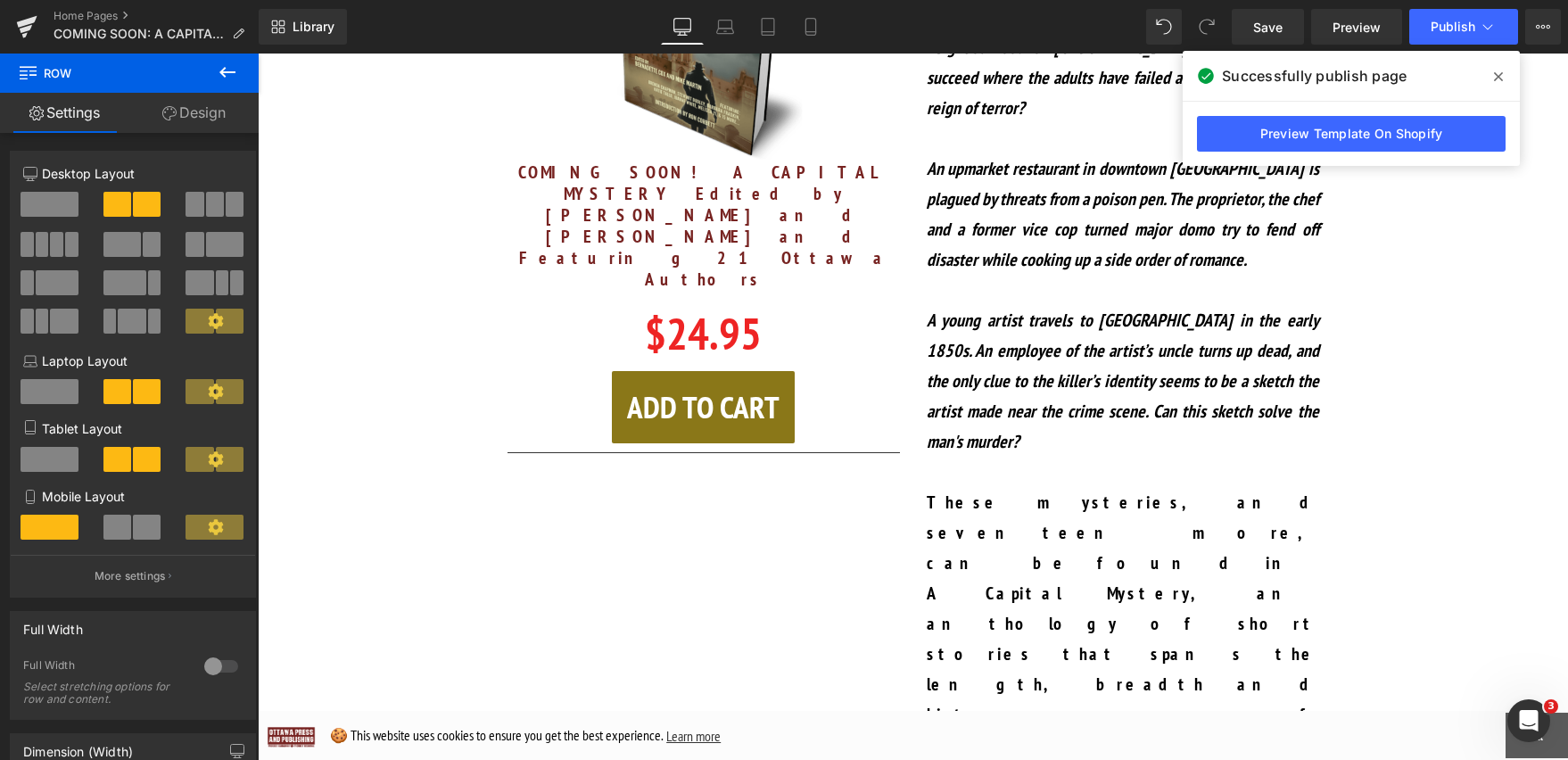
click at [232, 70] on icon at bounding box center [227, 72] width 22 height 22
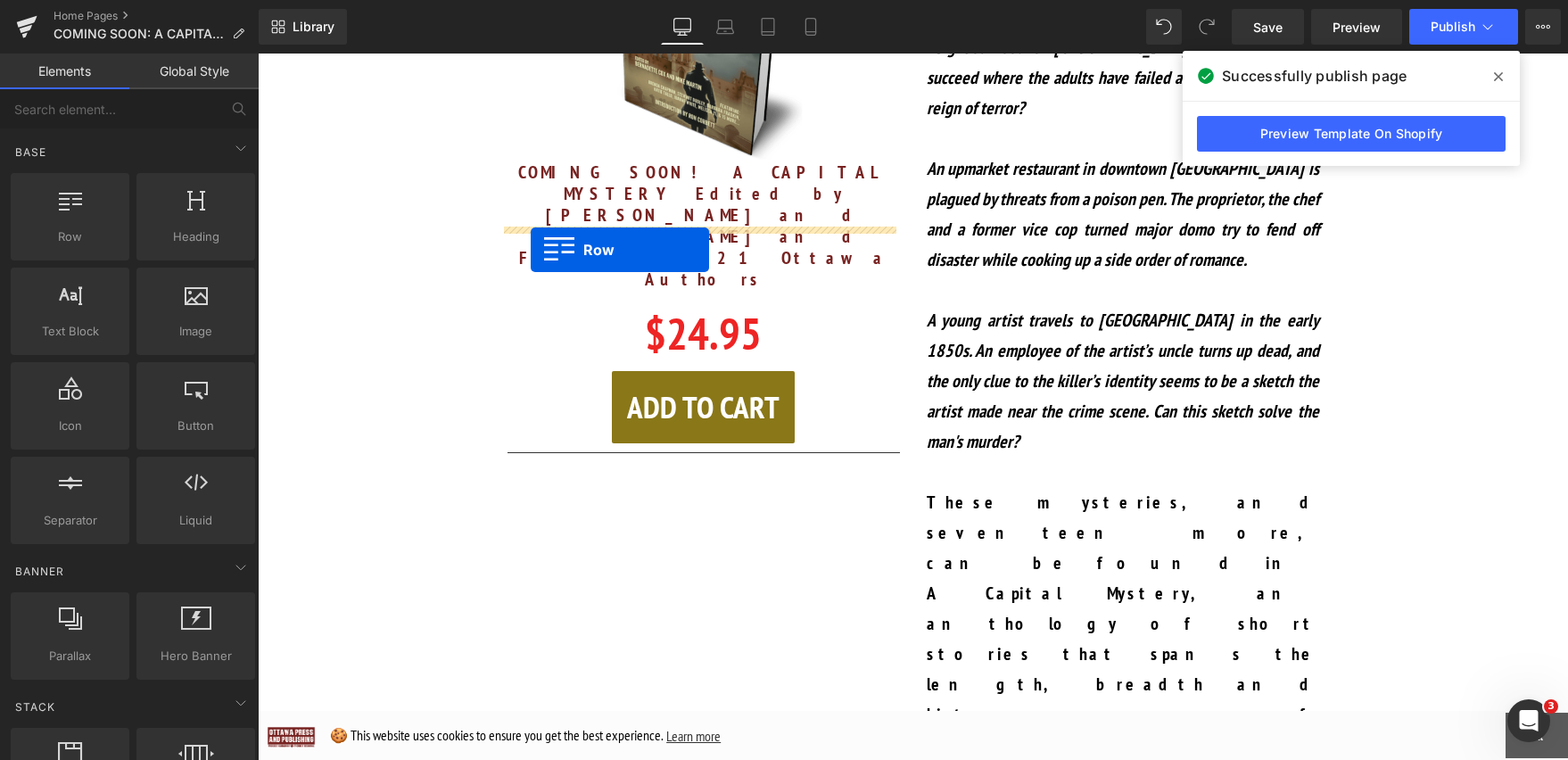
drag, startPoint x: 325, startPoint y: 257, endPoint x: 531, endPoint y: 250, distance: 206.1
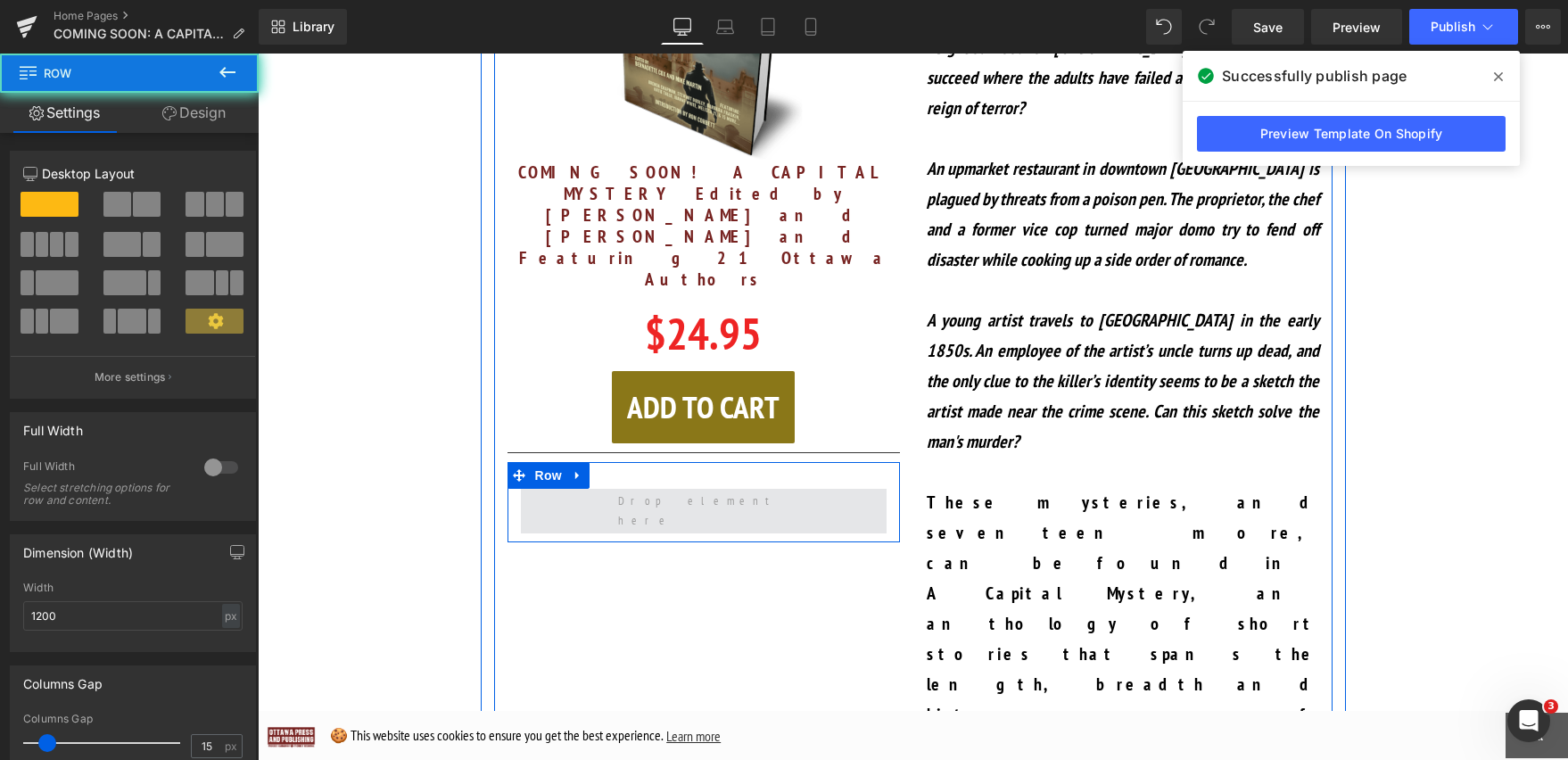
click at [631, 488] on span at bounding box center [703, 510] width 366 height 44
click at [551, 488] on span at bounding box center [703, 510] width 366 height 44
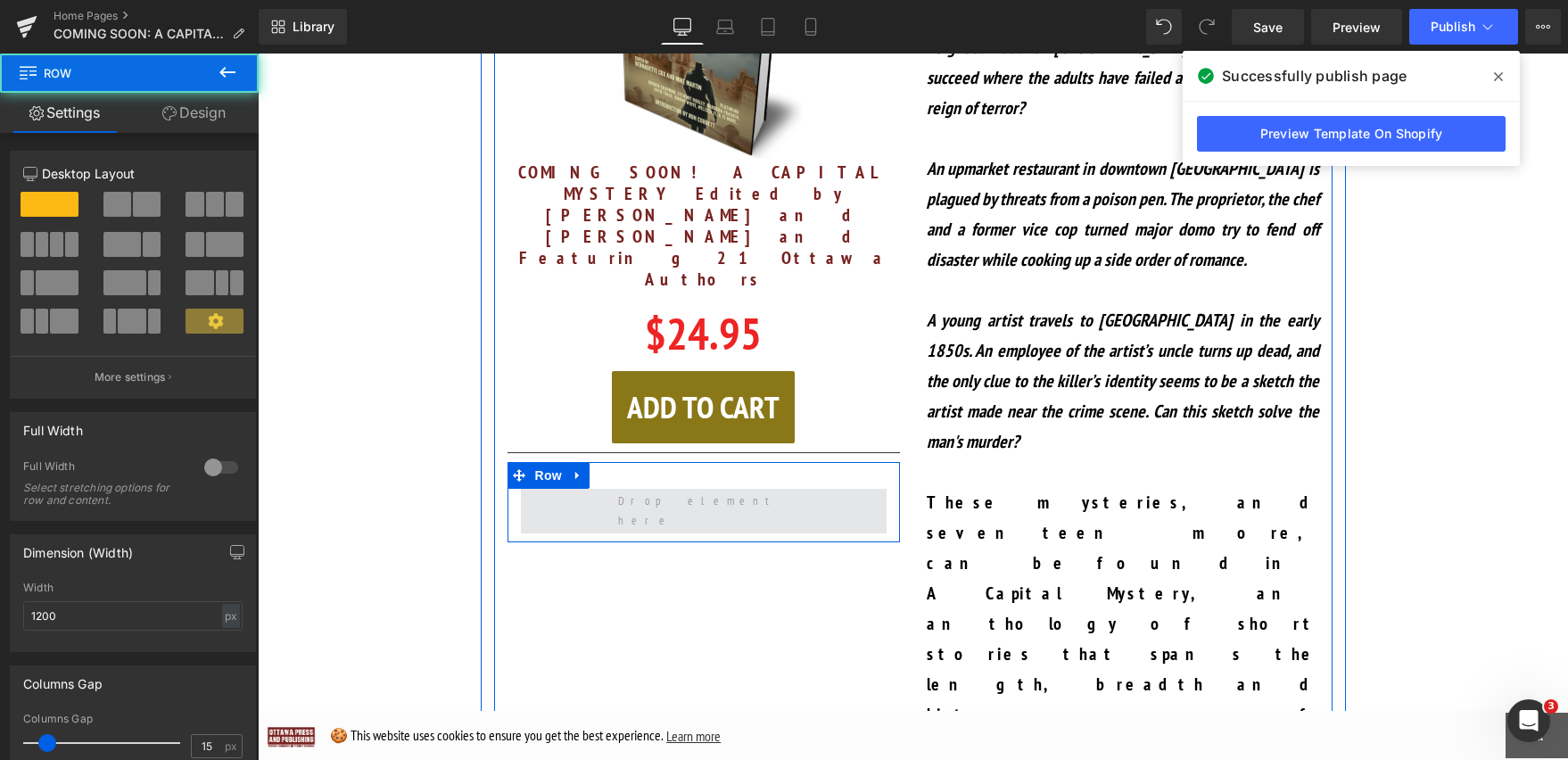
click at [551, 488] on span at bounding box center [703, 510] width 366 height 44
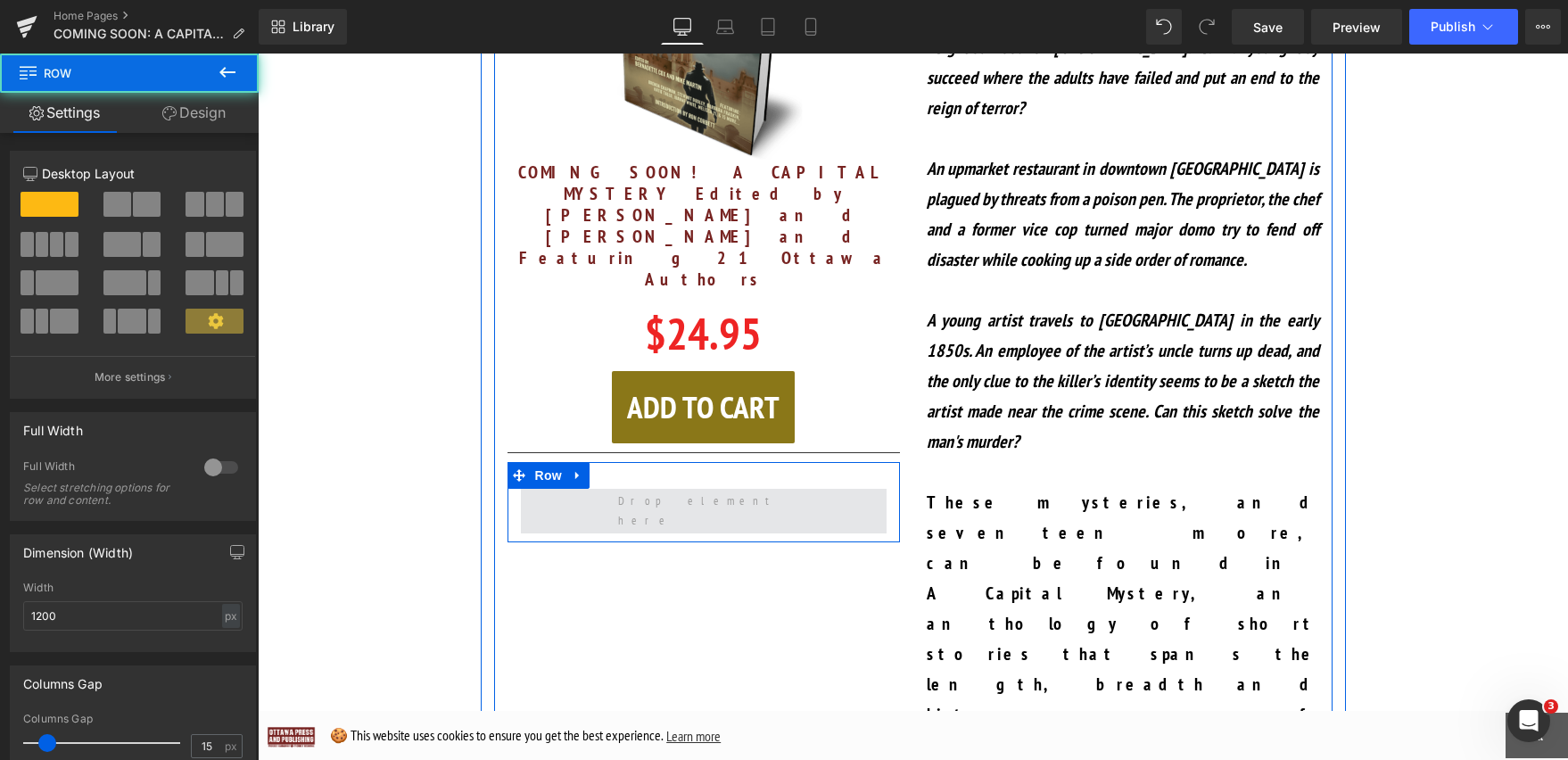
click at [756, 488] on span at bounding box center [703, 510] width 366 height 44
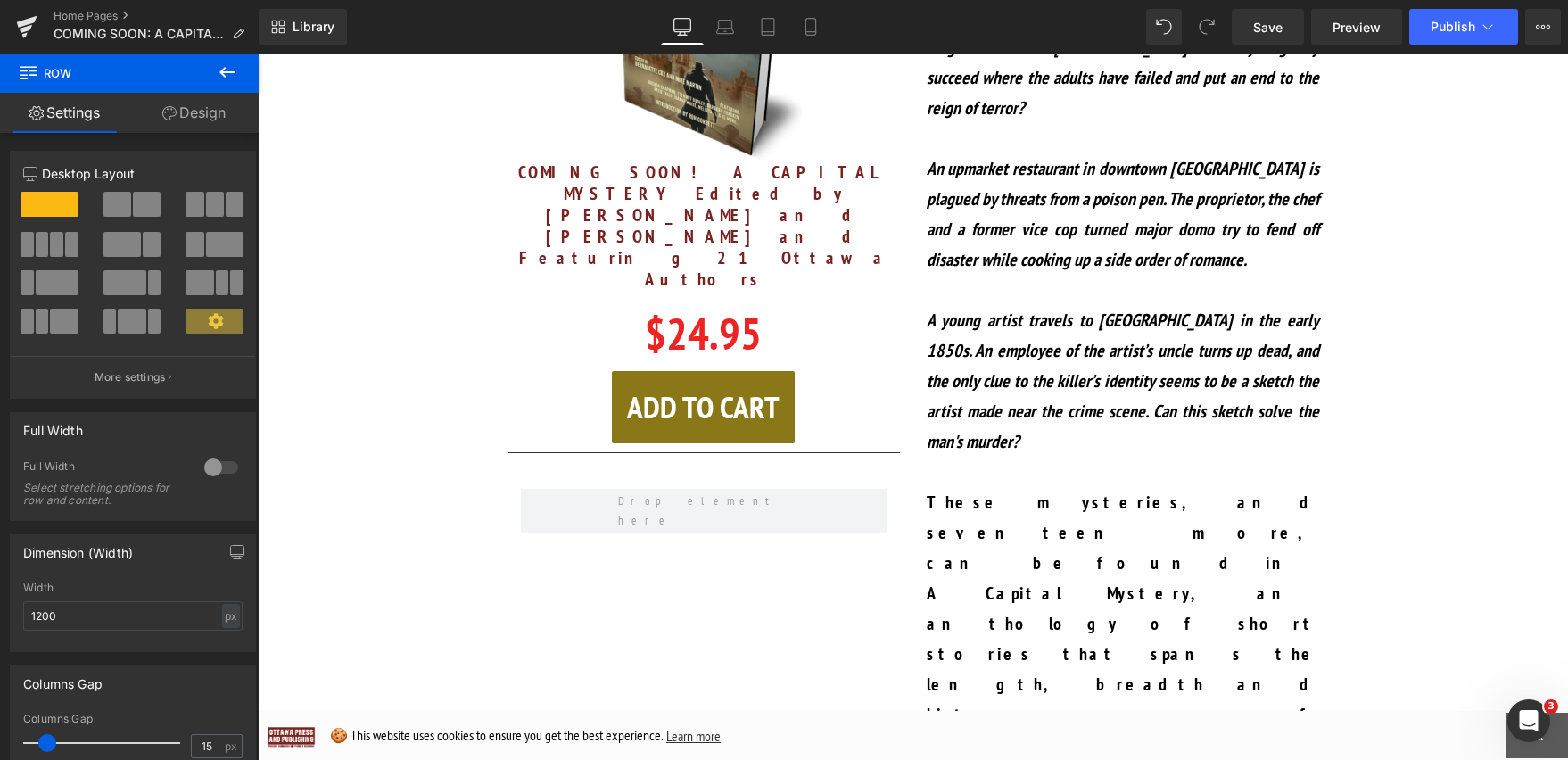
click at [220, 66] on icon at bounding box center [227, 72] width 22 height 22
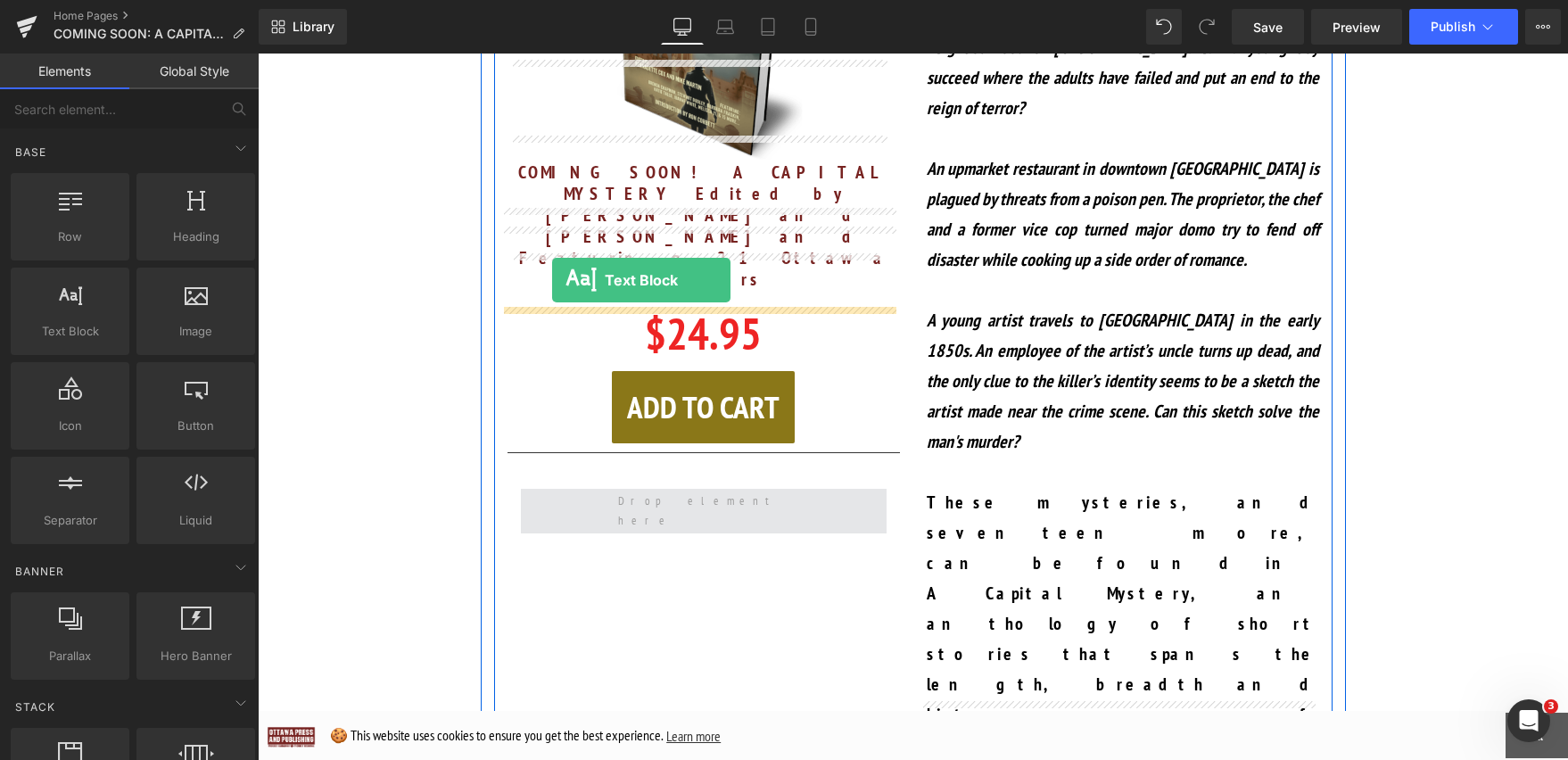
drag, startPoint x: 323, startPoint y: 357, endPoint x: 552, endPoint y: 280, distance: 241.6
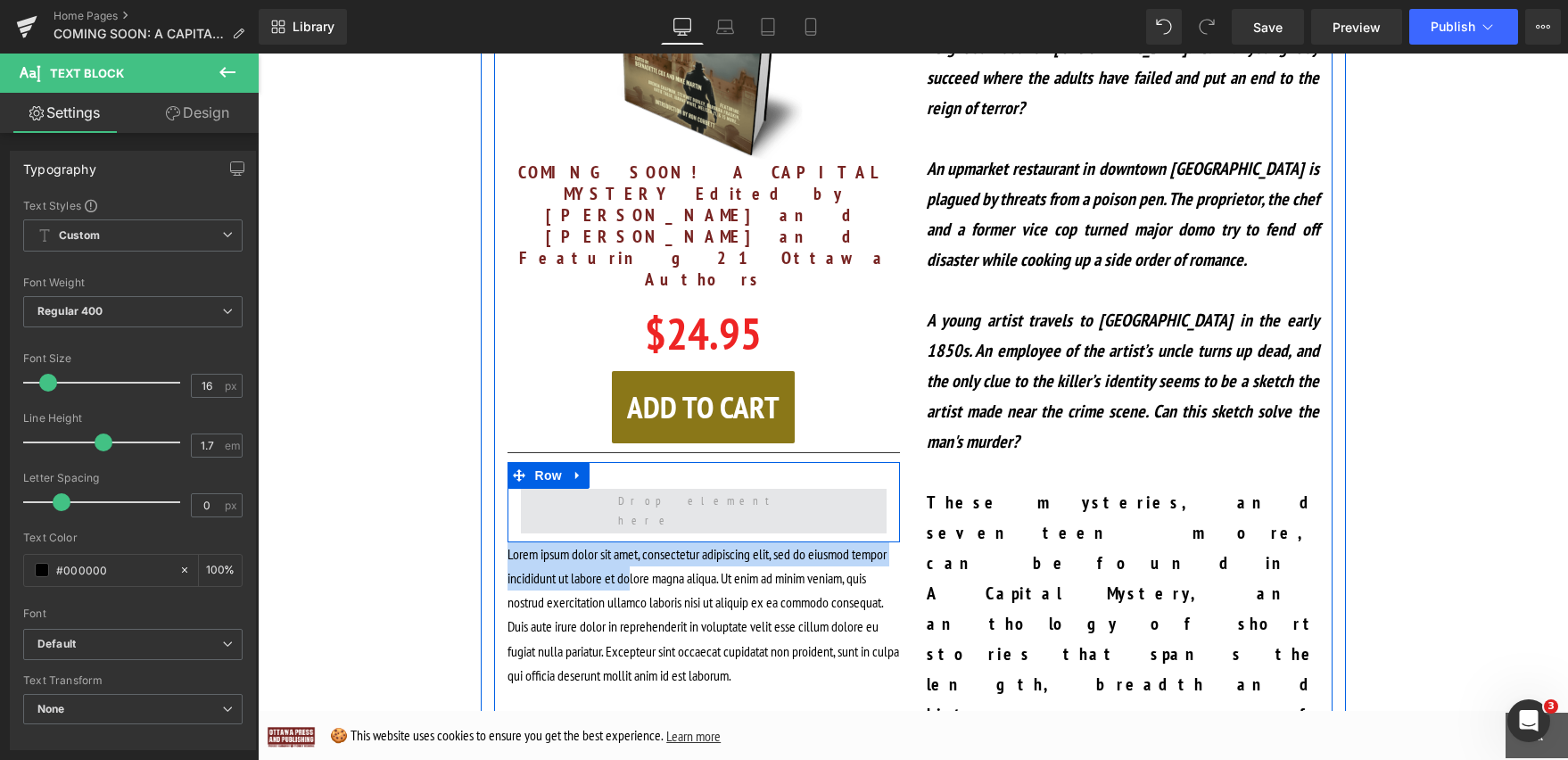
drag, startPoint x: 623, startPoint y: 352, endPoint x: 630, endPoint y: 282, distance: 70.3
click at [630, 282] on div "Sale Off (P) Image COMING SOON! A CAPITAL MYSTERY Edited by Mike Martin and Ber…" at bounding box center [703, 284] width 419 height 807
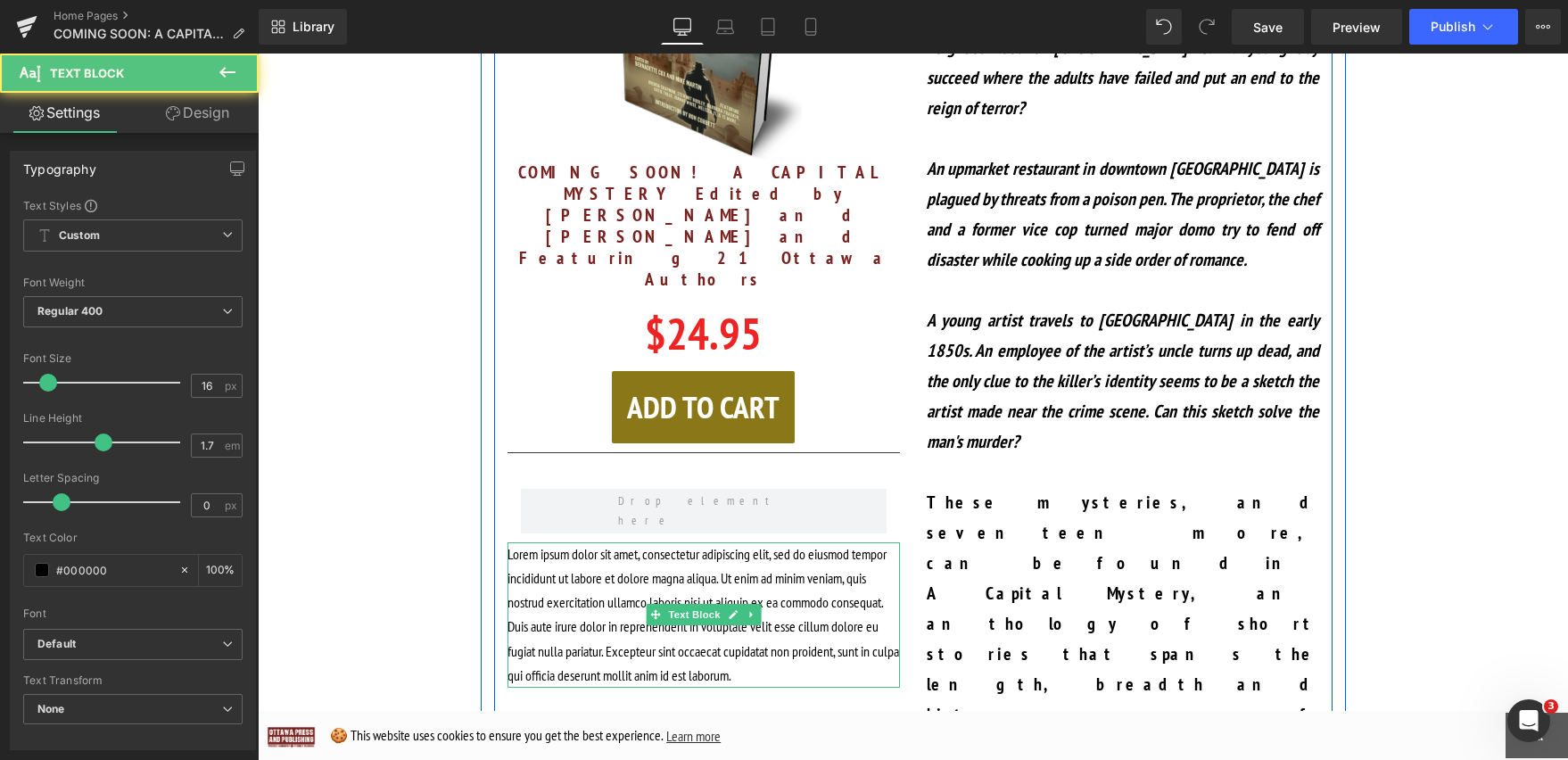
click at [626, 542] on p "Lorem ipsum dolor sit amet, consectetur adipiscing elit, sed do eiusmod tempor …" at bounding box center [703, 615] width 393 height 145
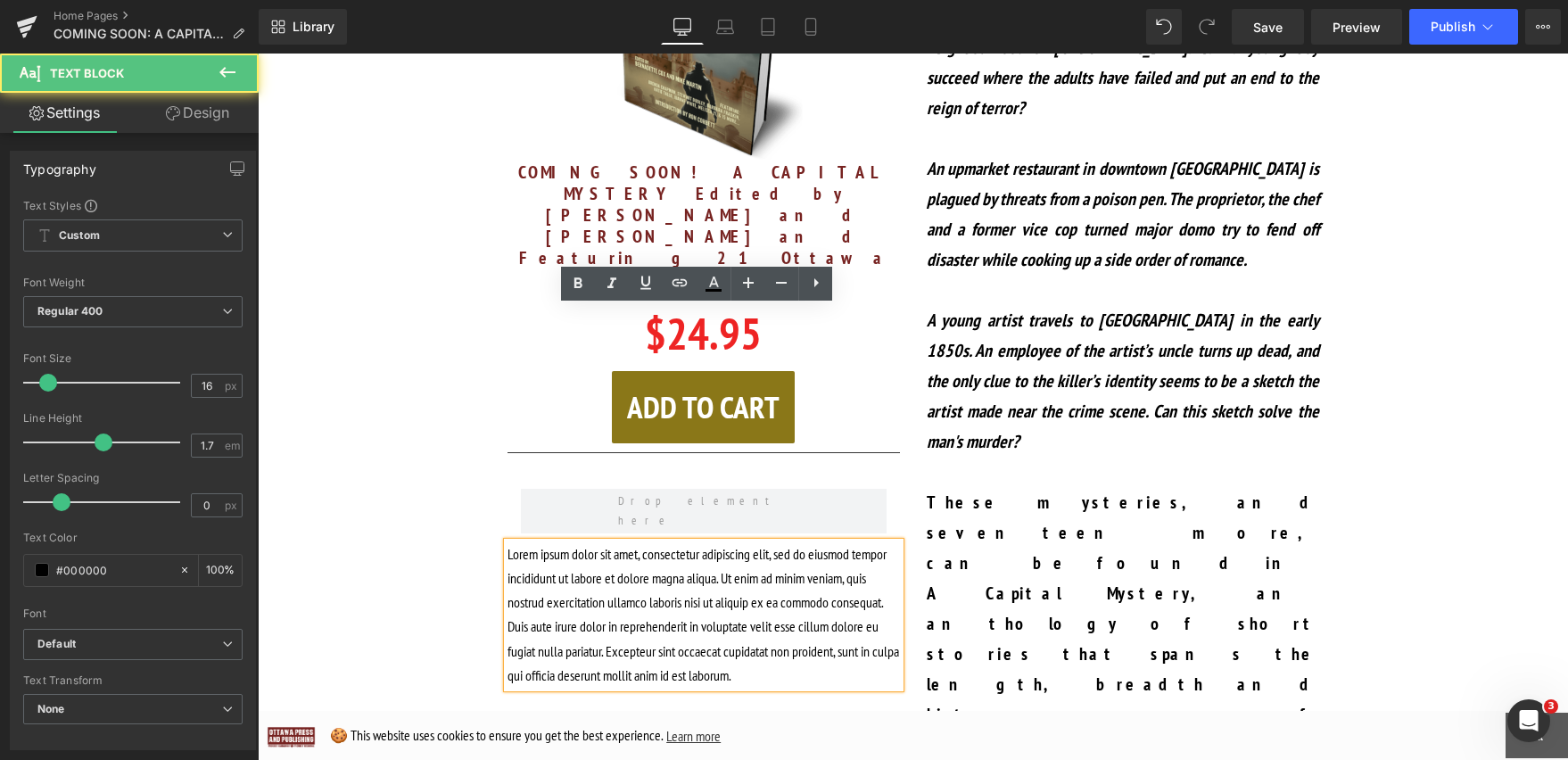
click at [626, 542] on p "Lorem ipsum dolor sit amet, consectetur adipiscing elit, sed do eiusmod tempor …" at bounding box center [703, 615] width 393 height 145
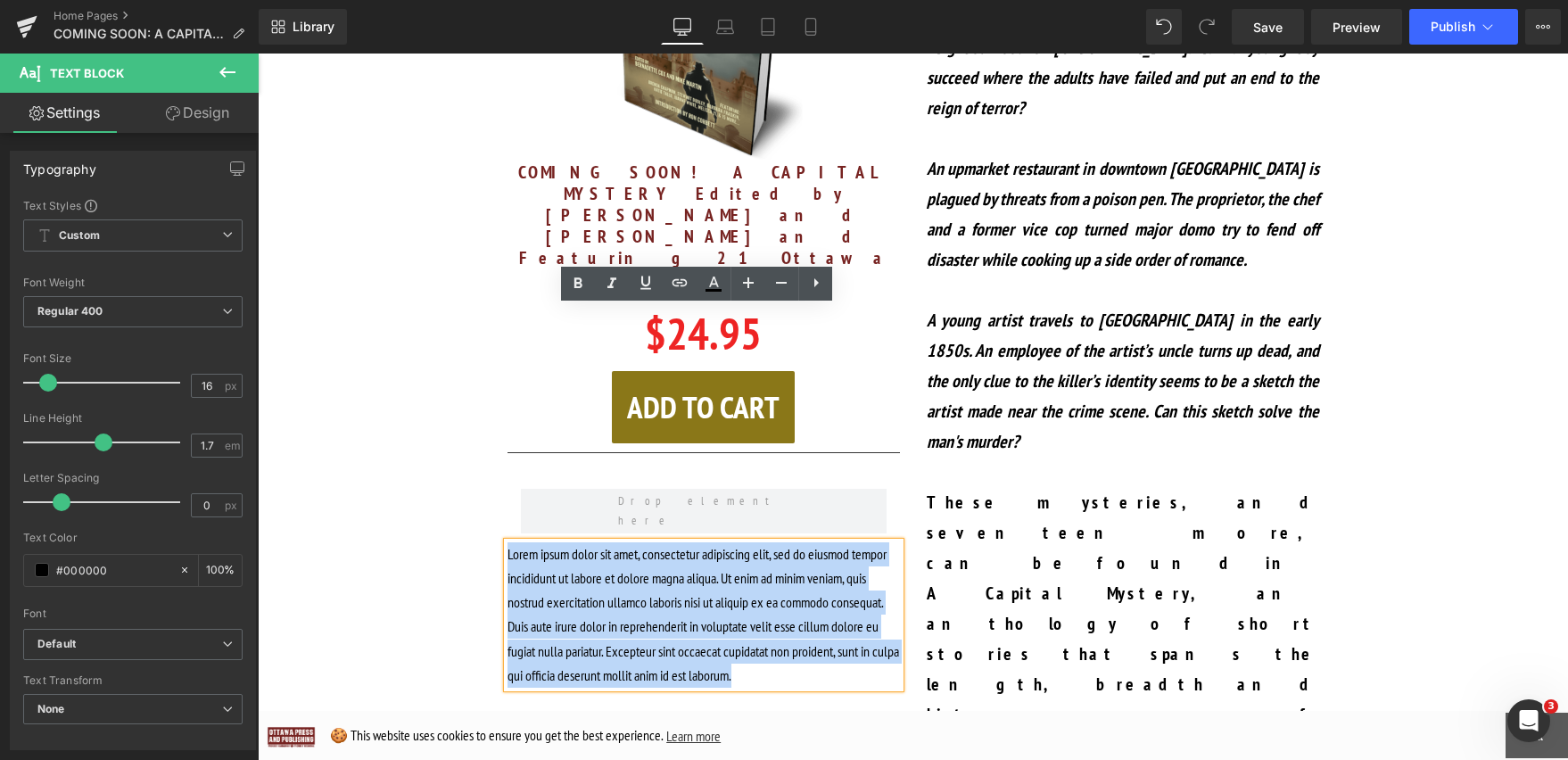
drag, startPoint x: 780, startPoint y: 445, endPoint x: 823, endPoint y: 447, distance: 43.0
click at [823, 542] on p "Lorem ipsum dolor sit amet, consectetur adipiscing elit, sed do eiusmod tempor …" at bounding box center [703, 615] width 393 height 145
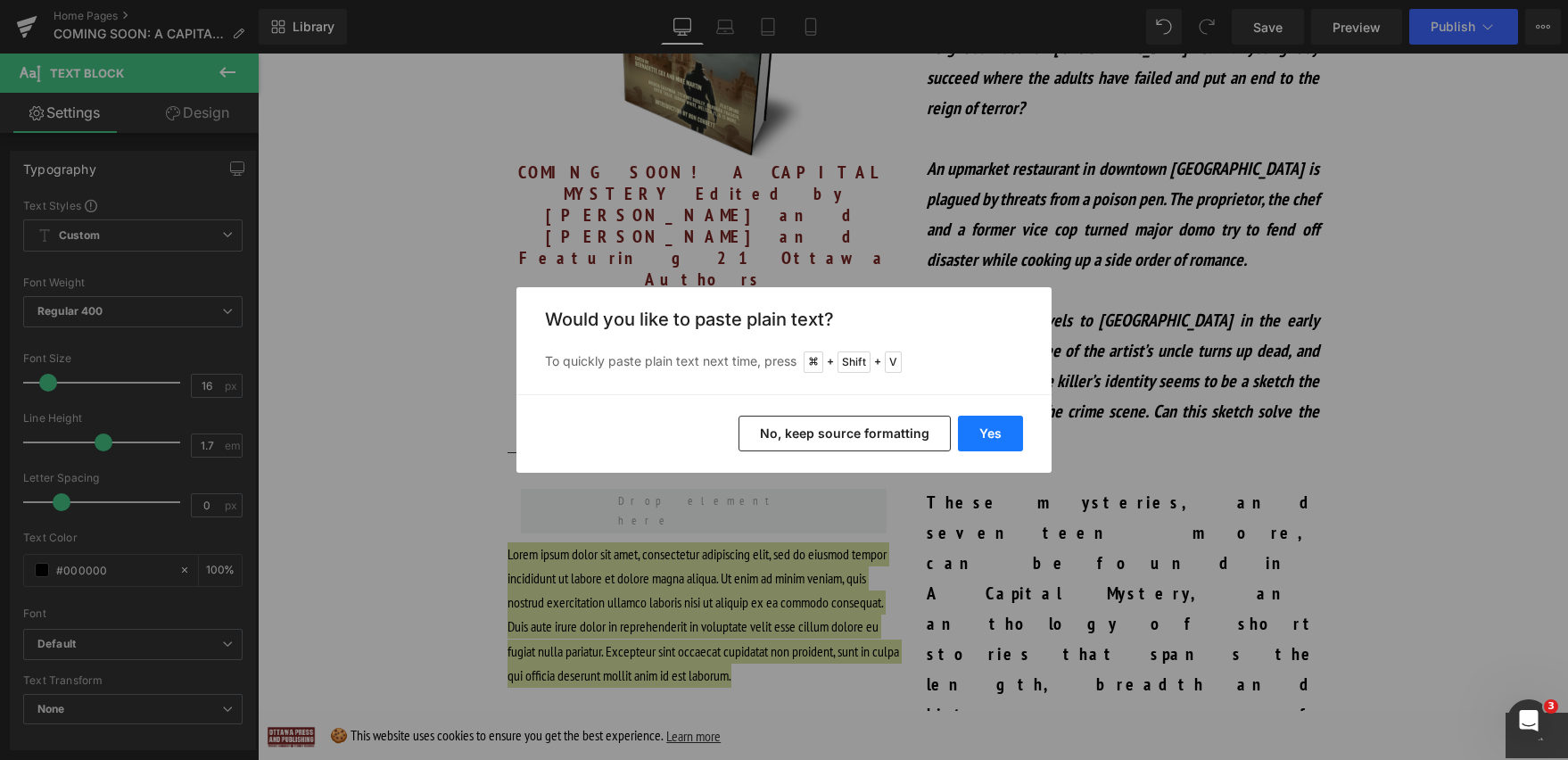
drag, startPoint x: 988, startPoint y: 438, endPoint x: 730, endPoint y: 385, distance: 263.4
click at [988, 438] on button "Yes" at bounding box center [990, 433] width 65 height 36
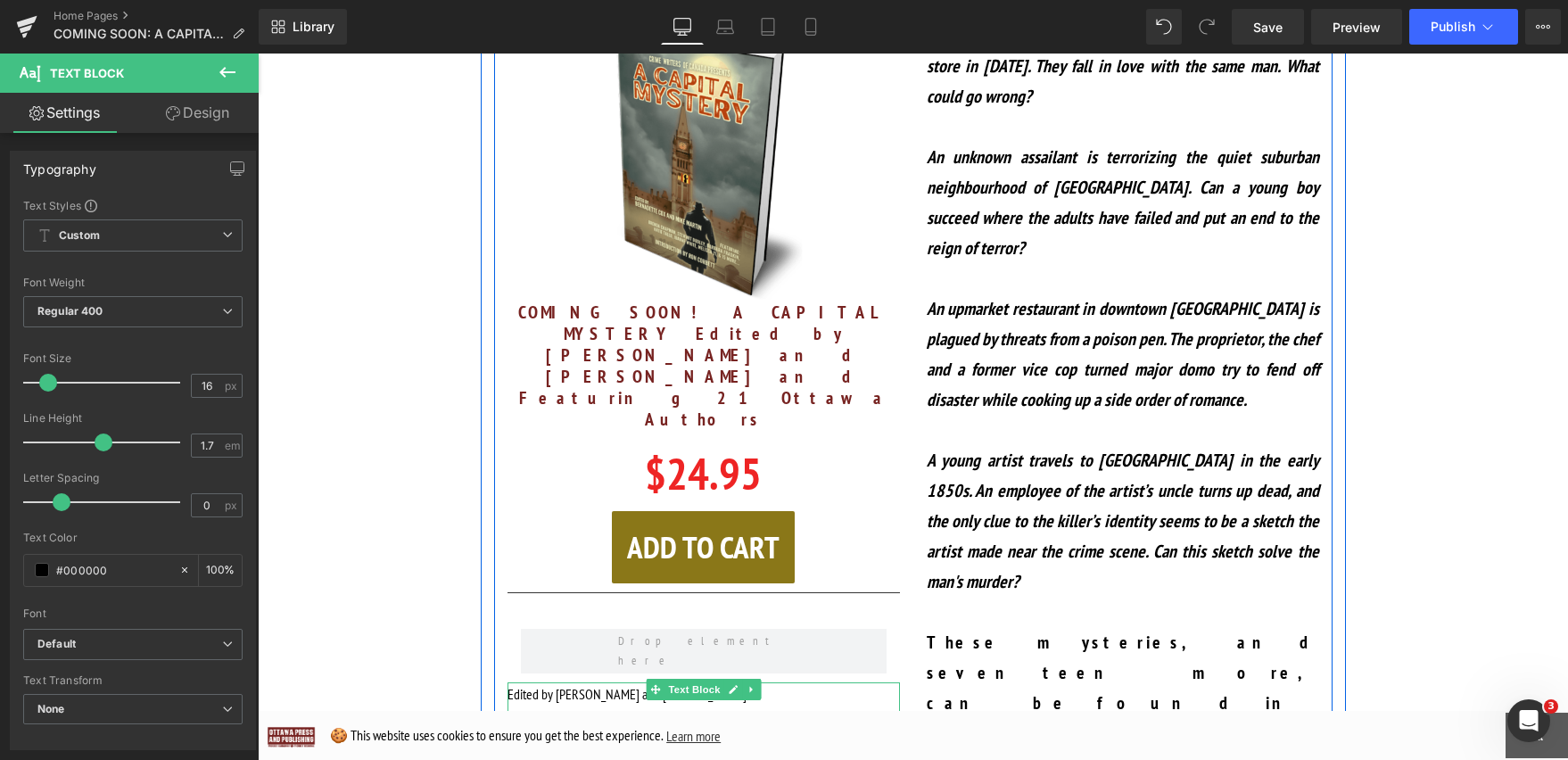
scroll to position [1328, 0]
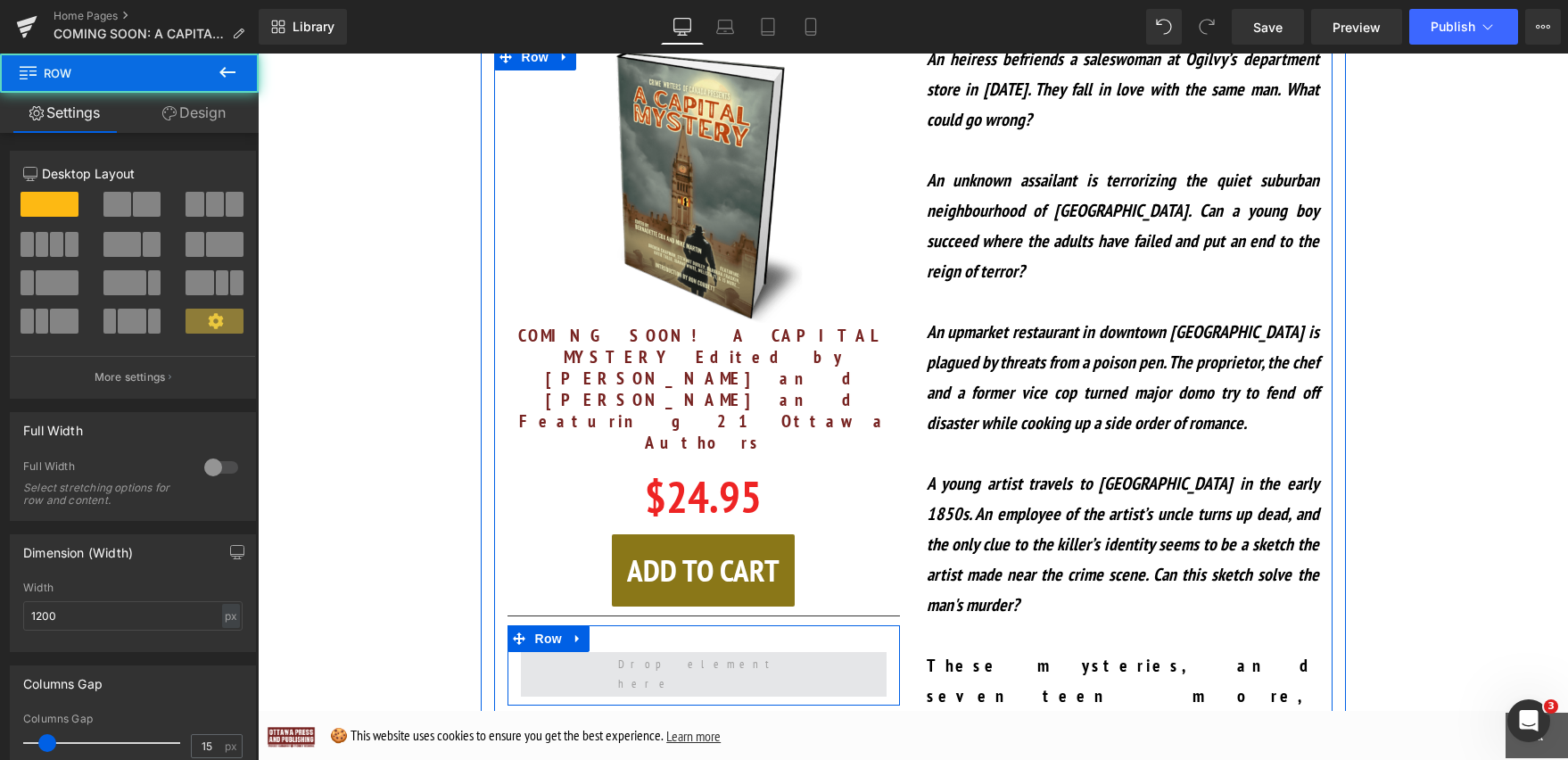
click at [758, 652] on span at bounding box center [703, 673] width 366 height 44
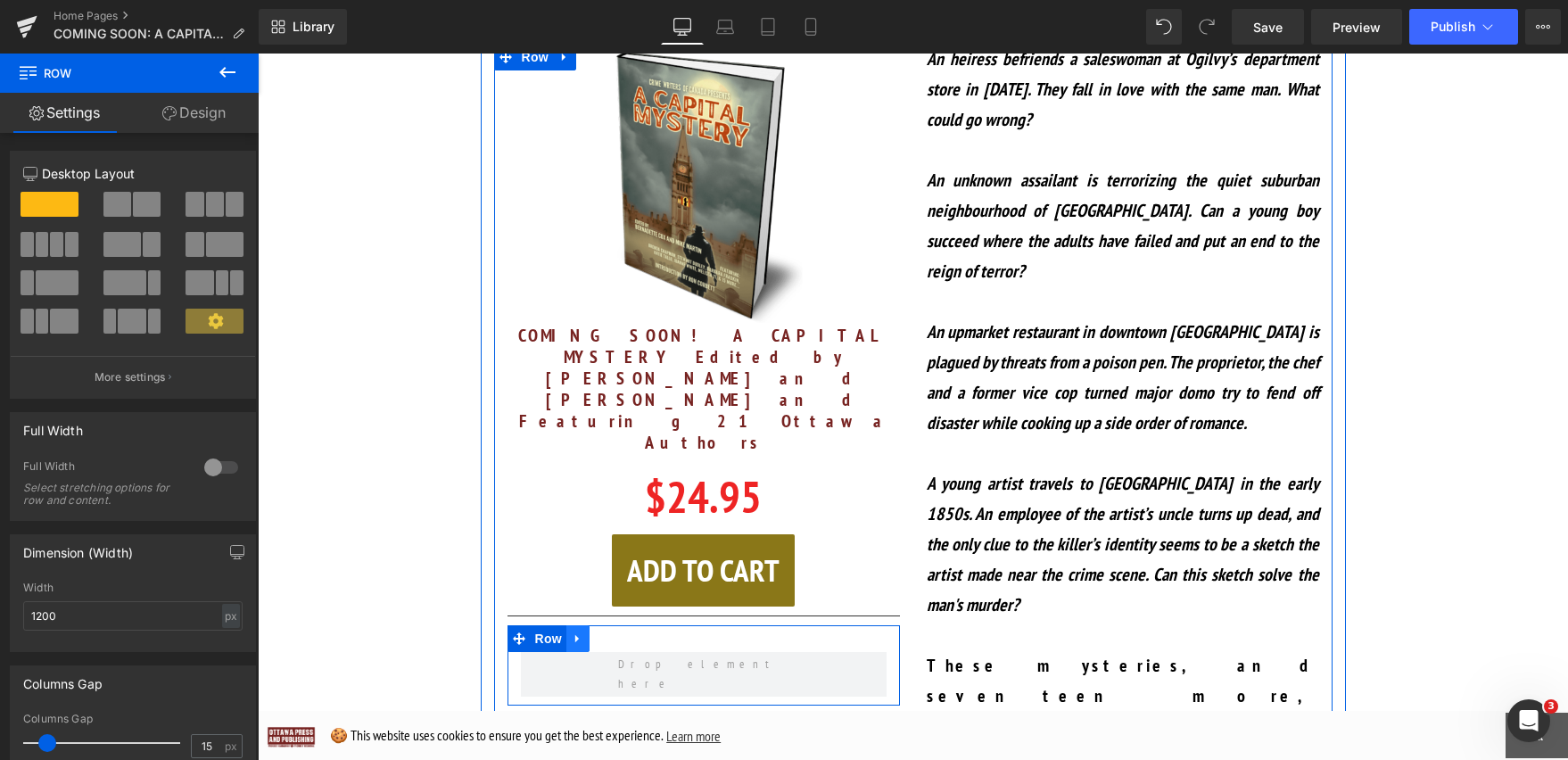
click at [571, 632] on icon at bounding box center [578, 638] width 13 height 14
click at [618, 632] on icon at bounding box center [625, 638] width 13 height 13
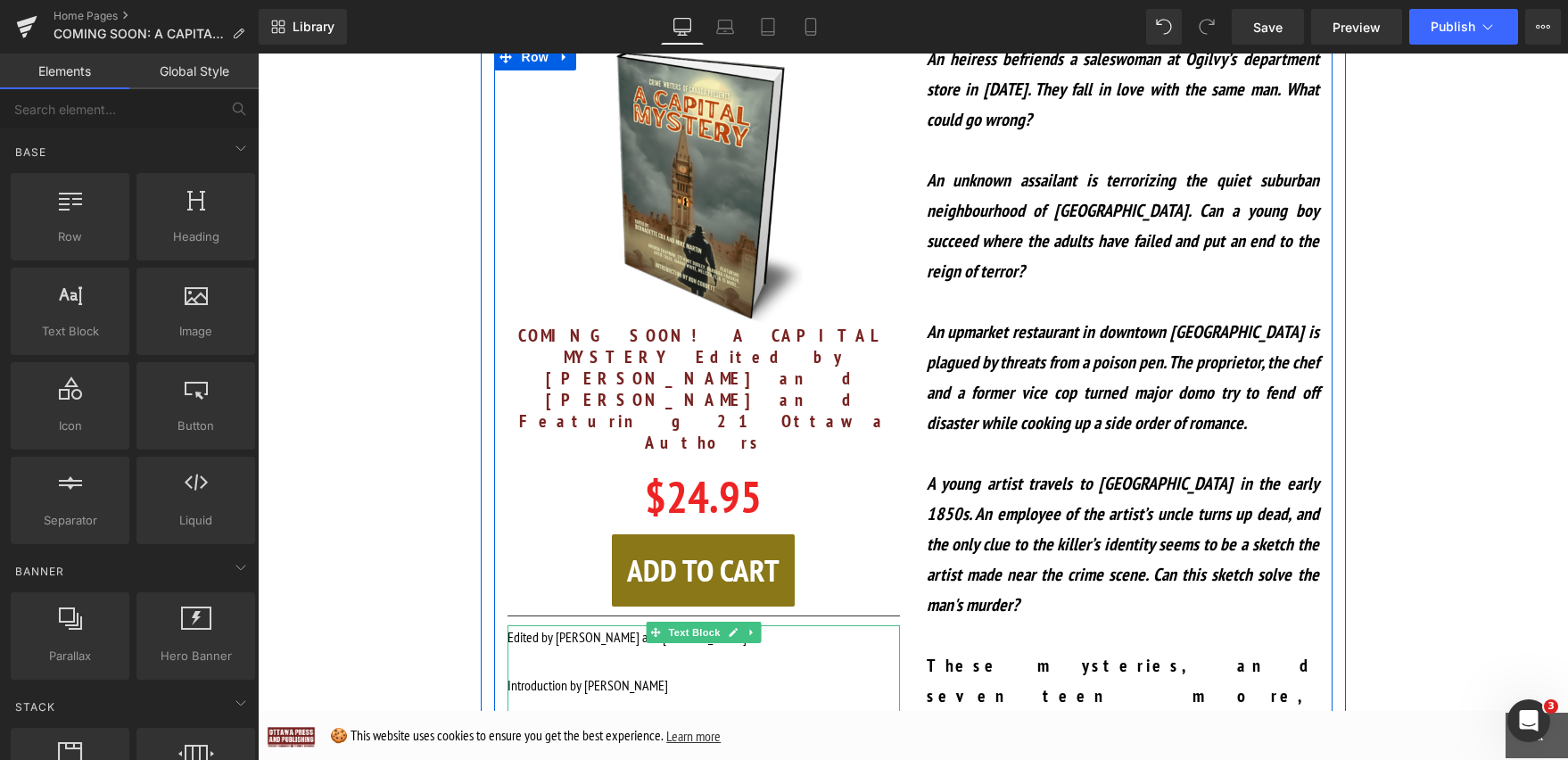
click at [565, 649] on p at bounding box center [703, 661] width 393 height 24
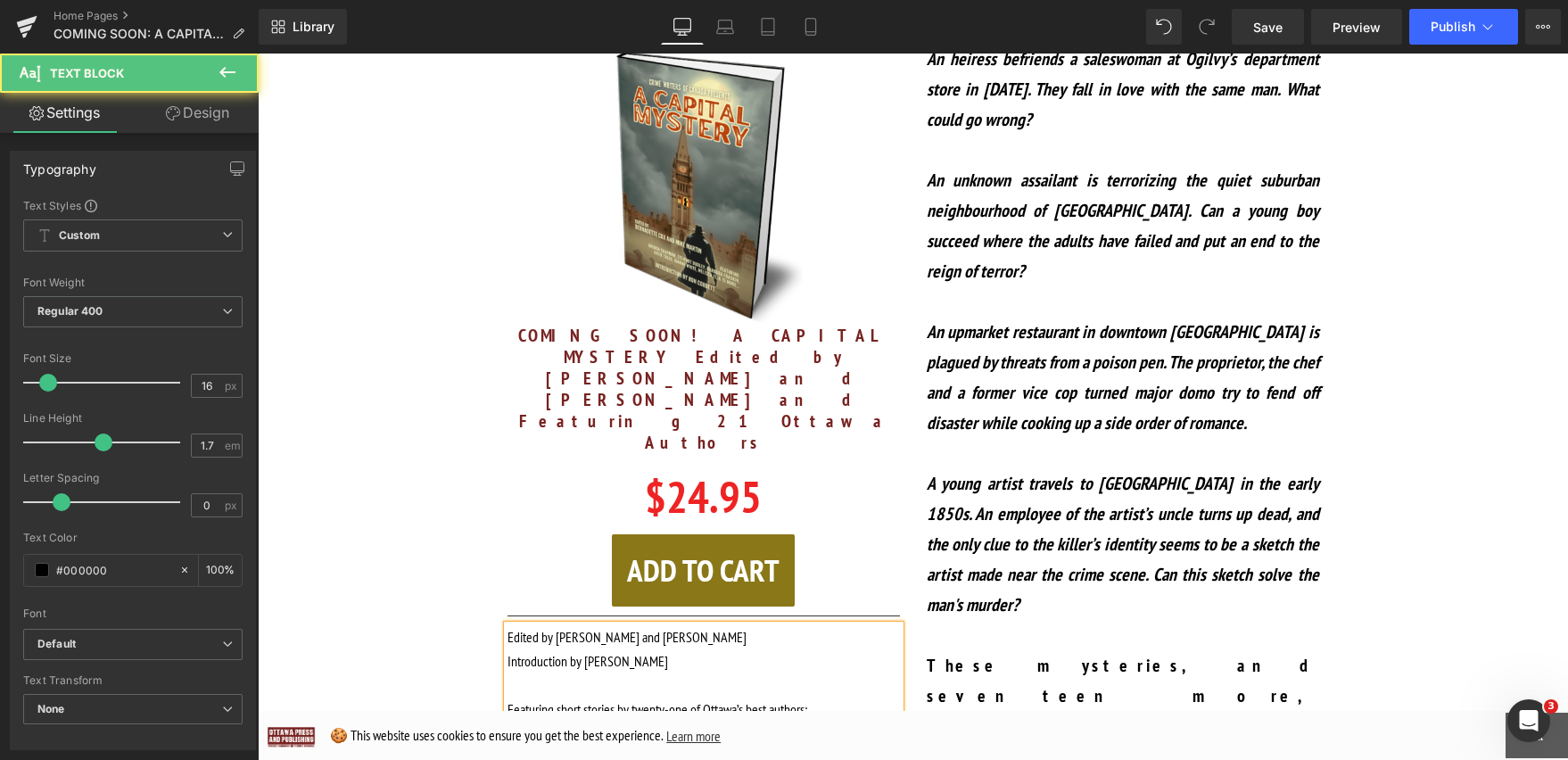
click at [525, 673] on p at bounding box center [703, 685] width 393 height 24
click at [561, 698] on p at bounding box center [703, 709] width 393 height 24
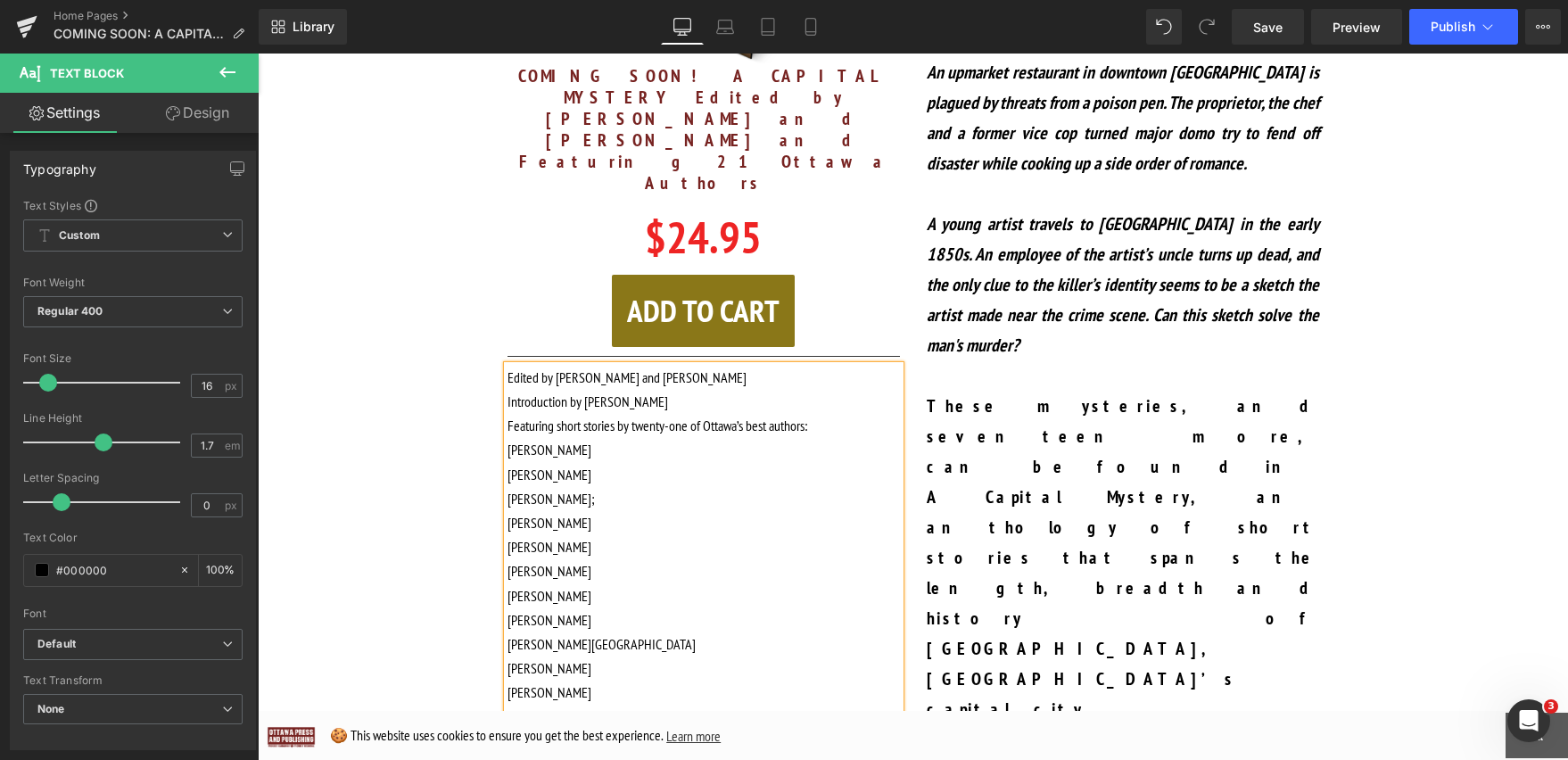
scroll to position [1610, 0]
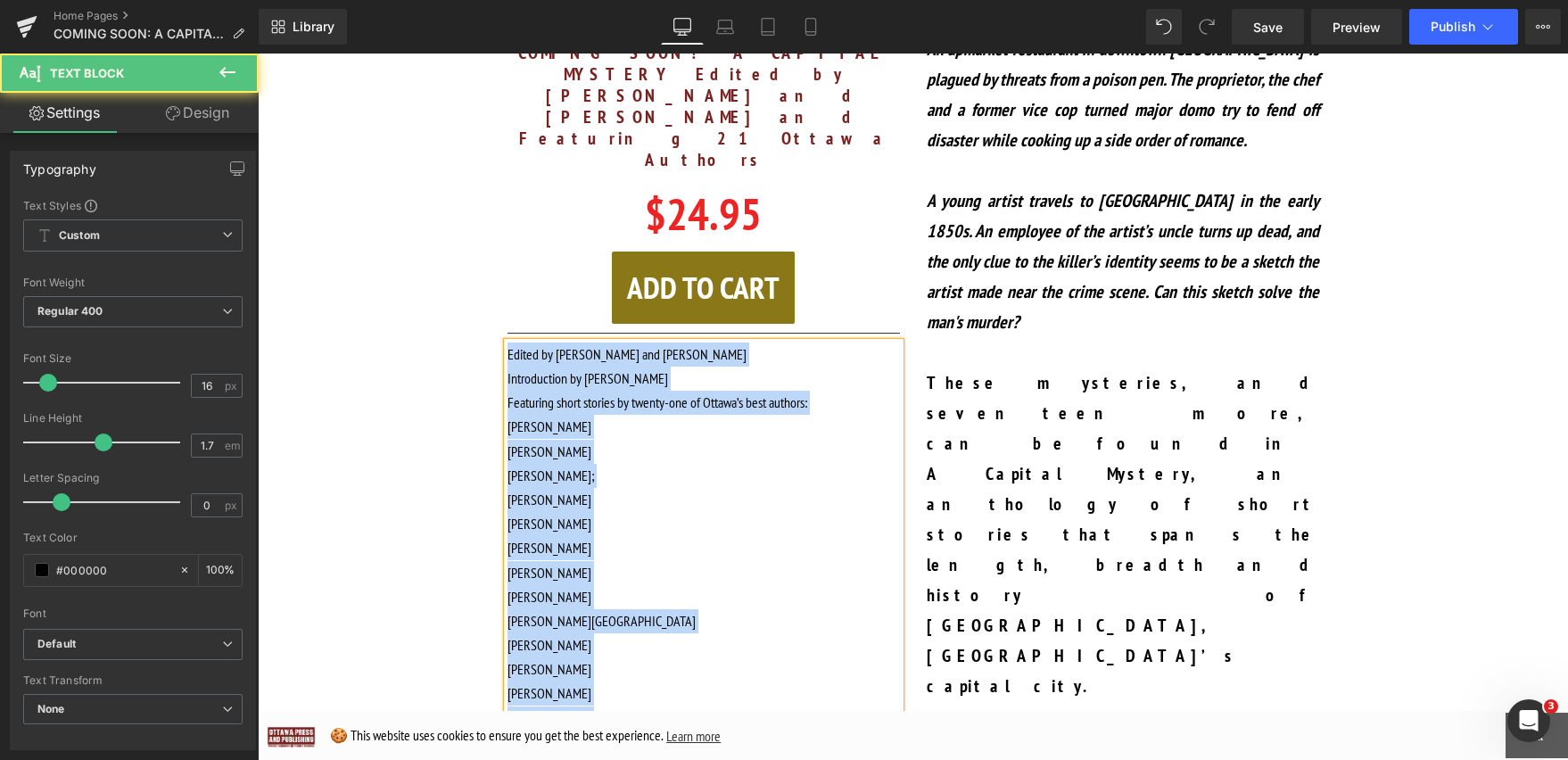
drag, startPoint x: 616, startPoint y: 674, endPoint x: 466, endPoint y: 110, distance: 583.6
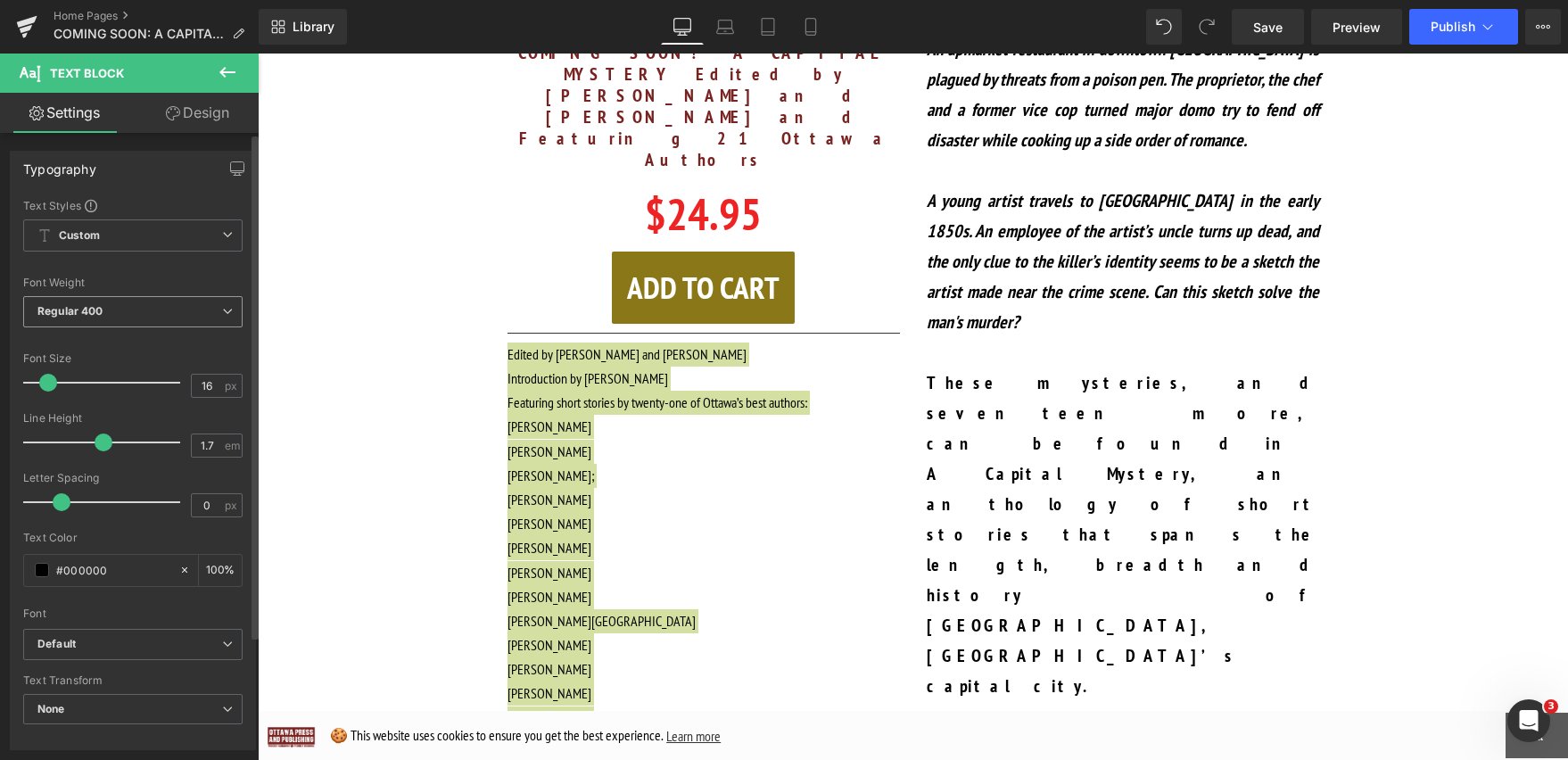
click at [225, 316] on icon at bounding box center [227, 311] width 11 height 11
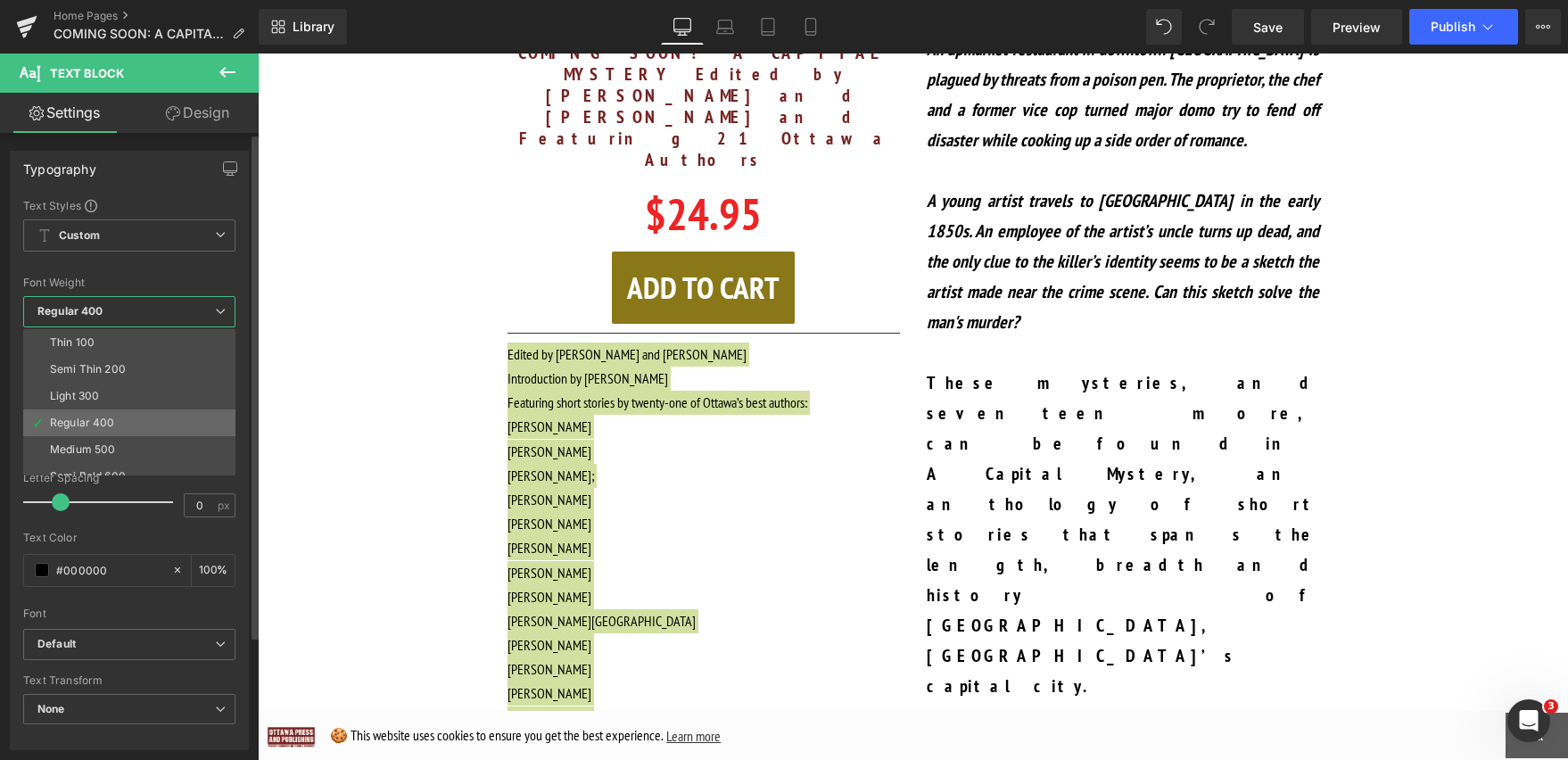
scroll to position [148, 0]
click at [165, 381] on li "Boldest 900" at bounding box center [134, 382] width 220 height 27
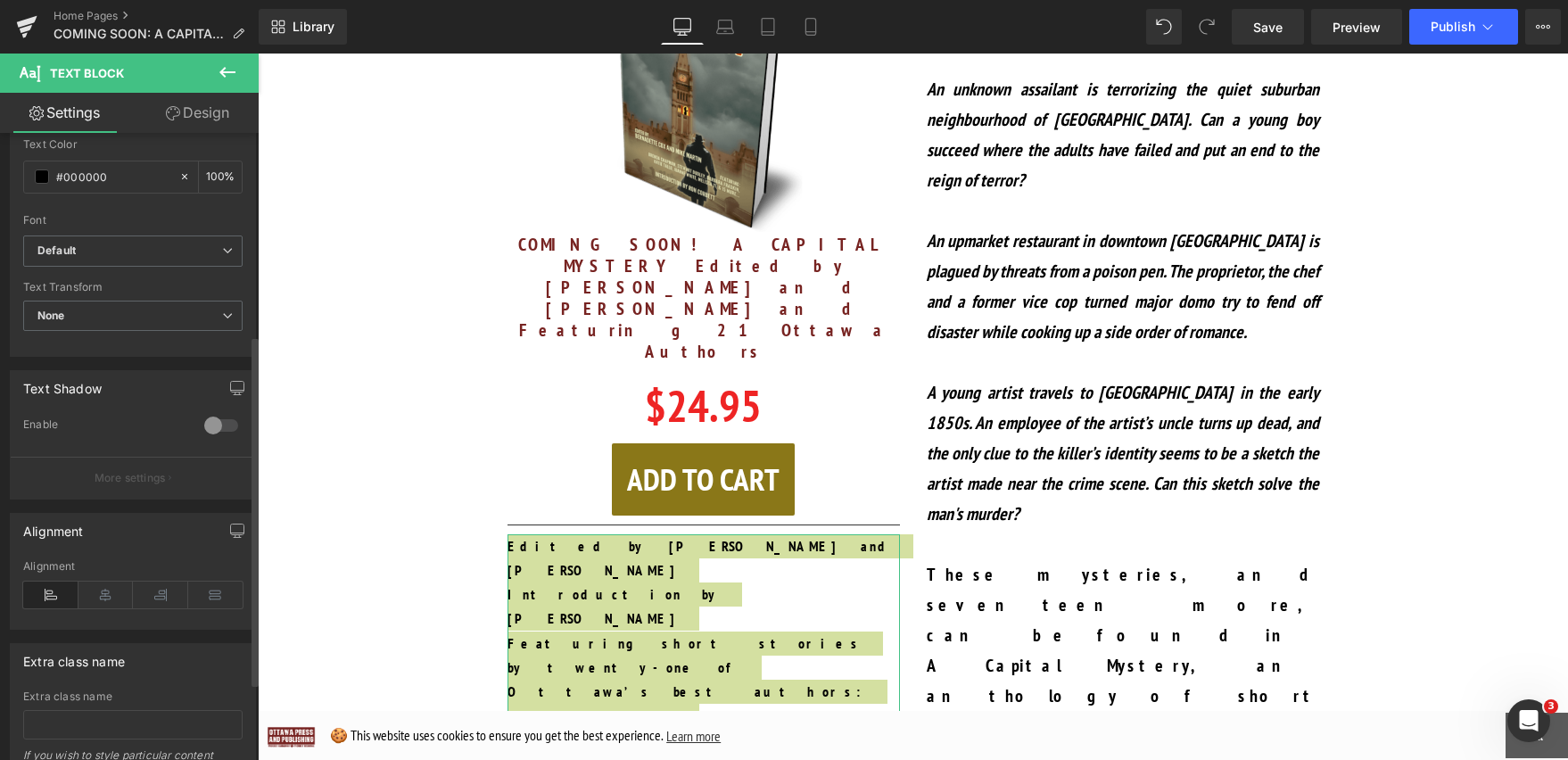
scroll to position [494, 0]
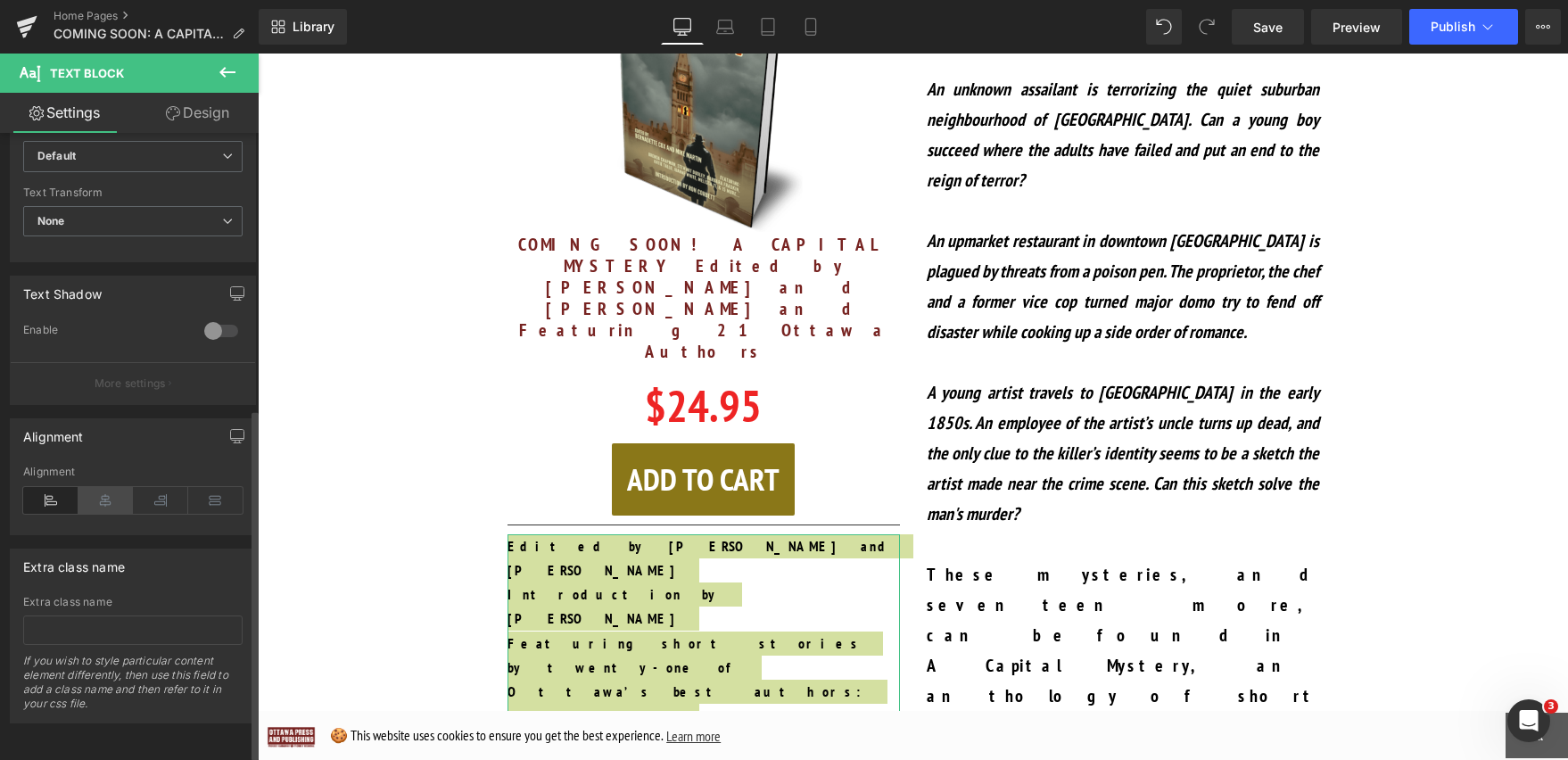
click at [103, 488] on icon at bounding box center [106, 500] width 55 height 27
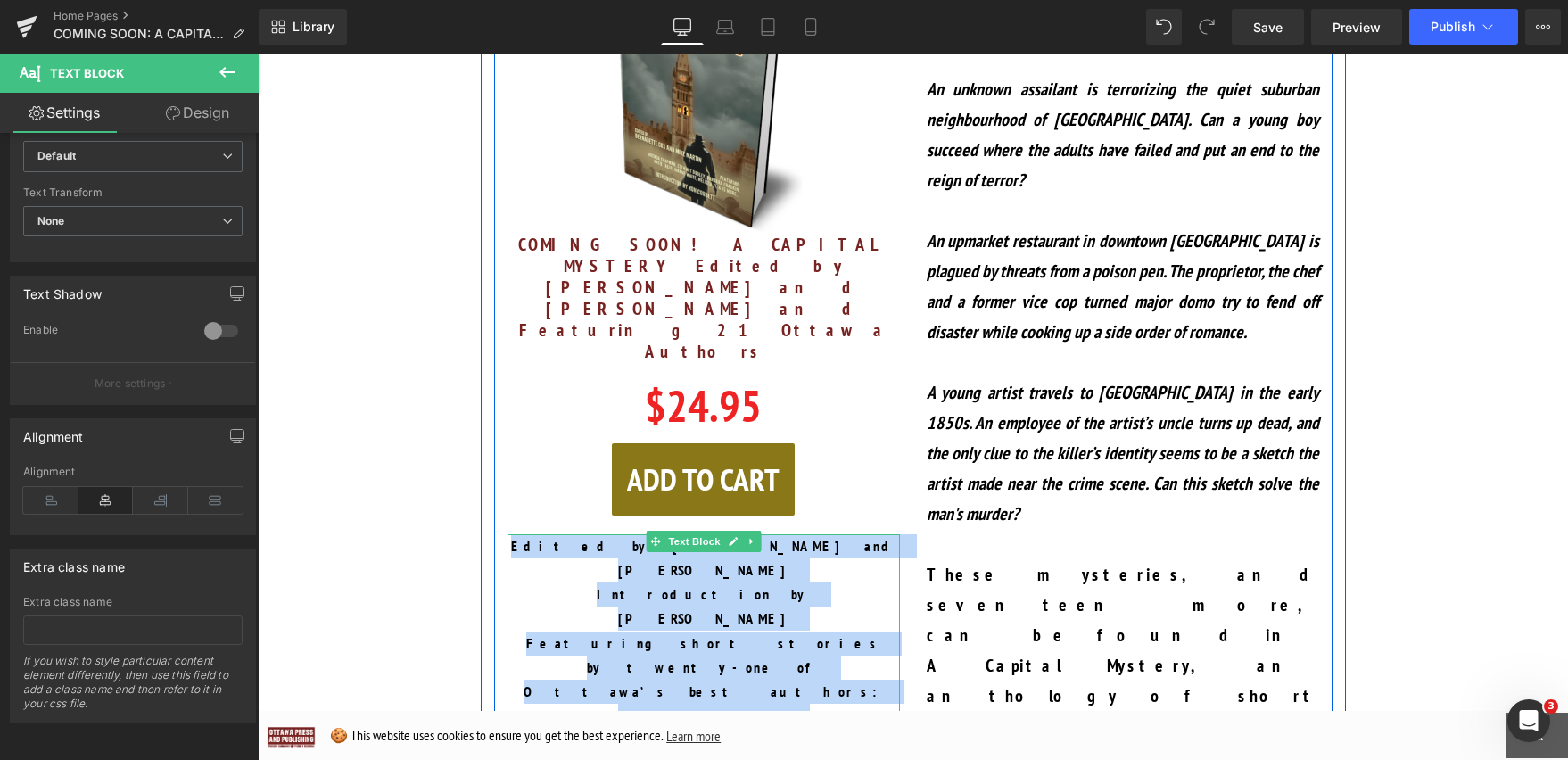
click at [823, 728] on p "[PERSON_NAME]" at bounding box center [703, 739] width 393 height 24
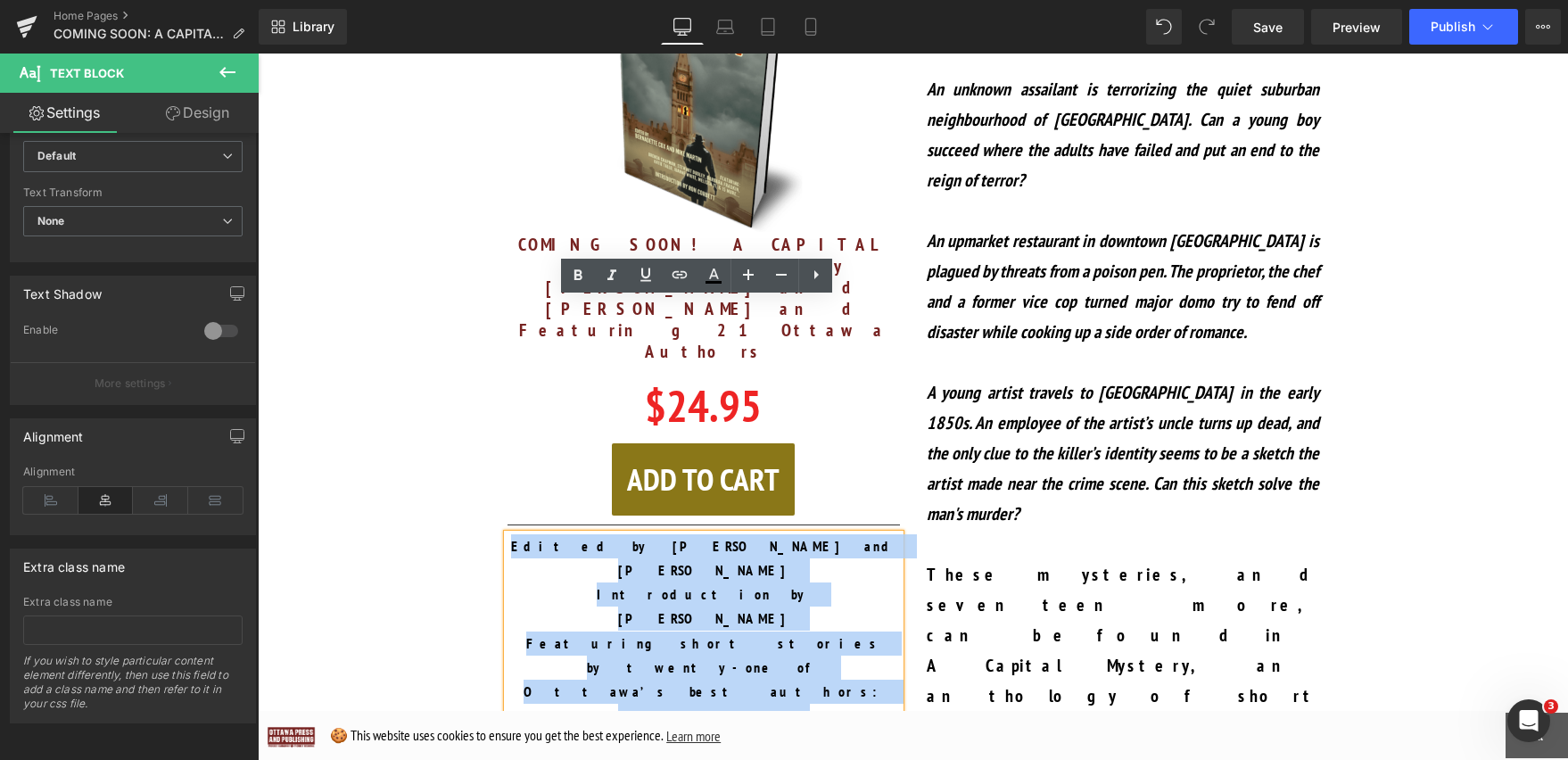
drag, startPoint x: 750, startPoint y: 434, endPoint x: 707, endPoint y: 434, distance: 43.0
click at [707, 753] on p "Gary Coffin&nbsp;" at bounding box center [703, 765] width 393 height 24
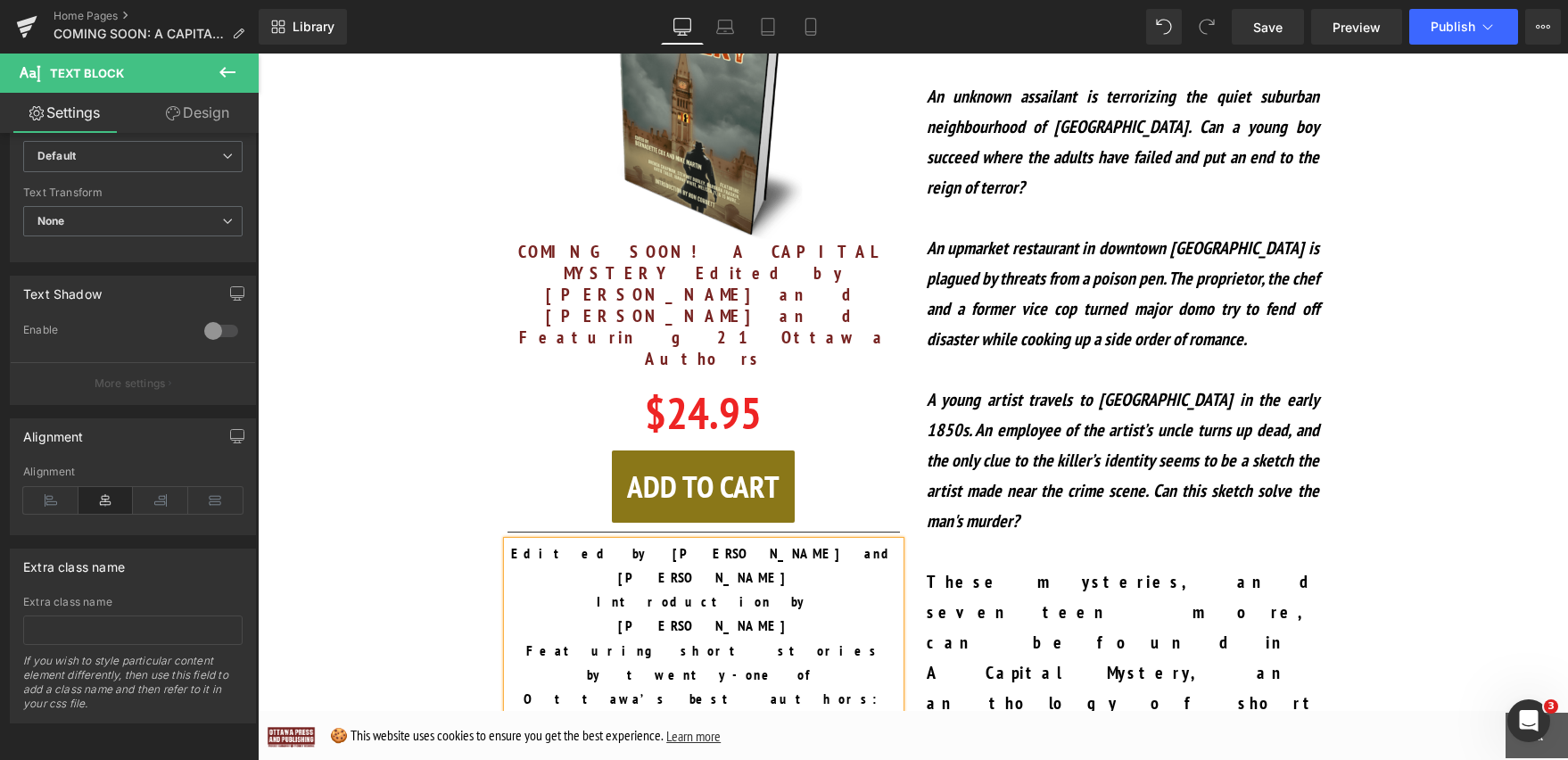
scroll to position [1405, 0]
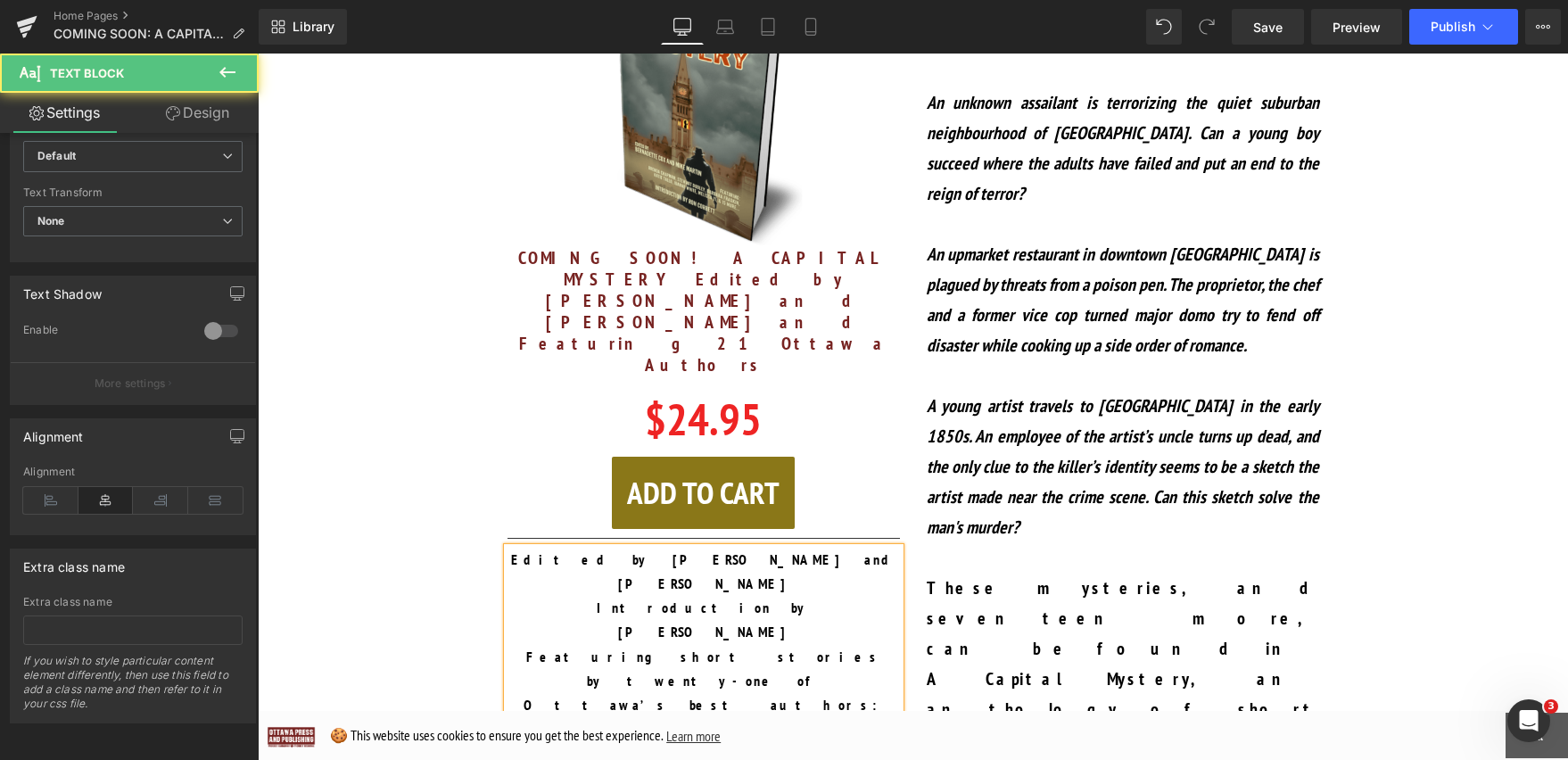
click at [816, 644] on p "Featuring short stories by twenty-one of Ottawa’s best authors:" at bounding box center [703, 681] width 393 height 73
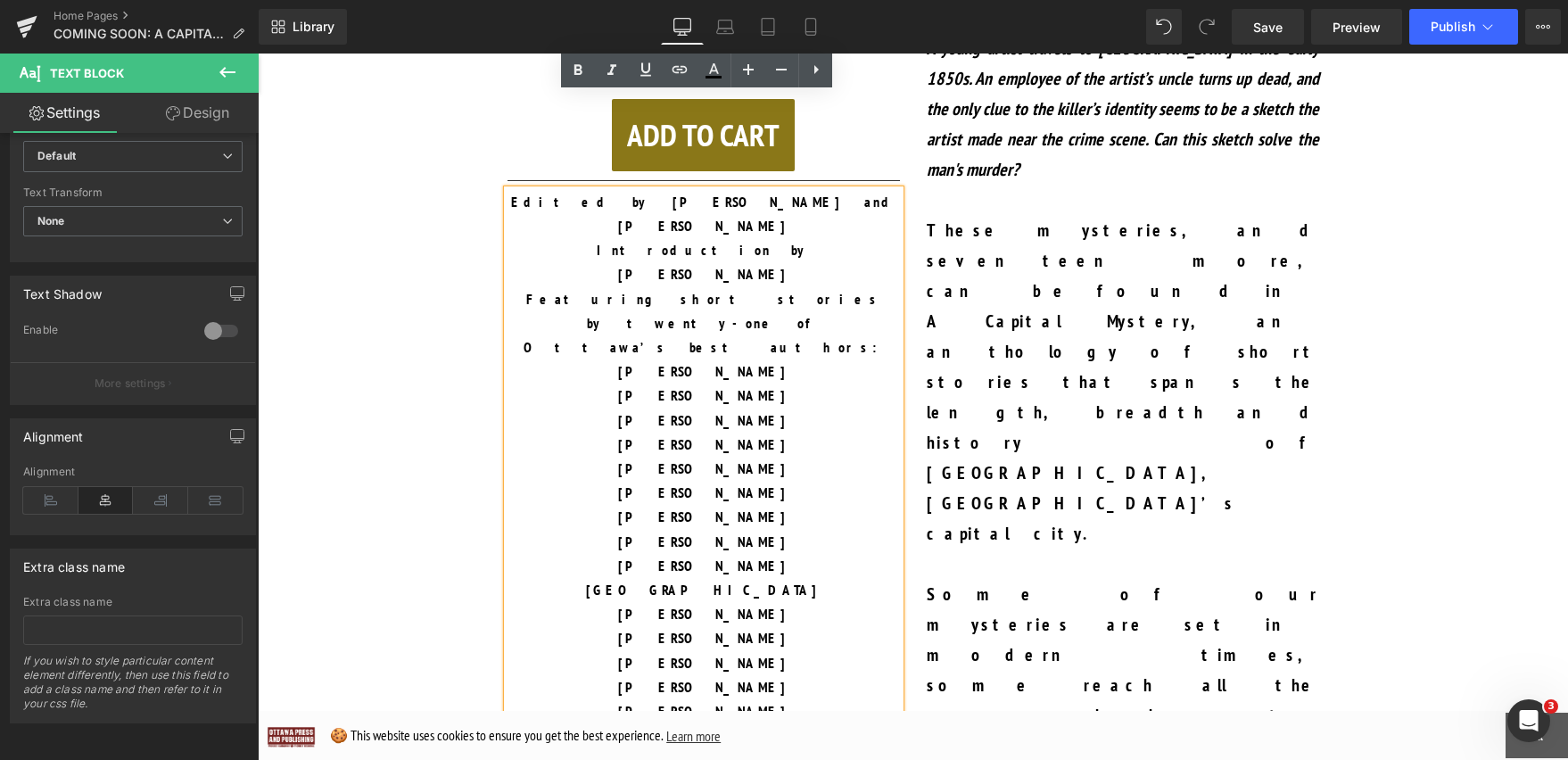
scroll to position [1810, 0]
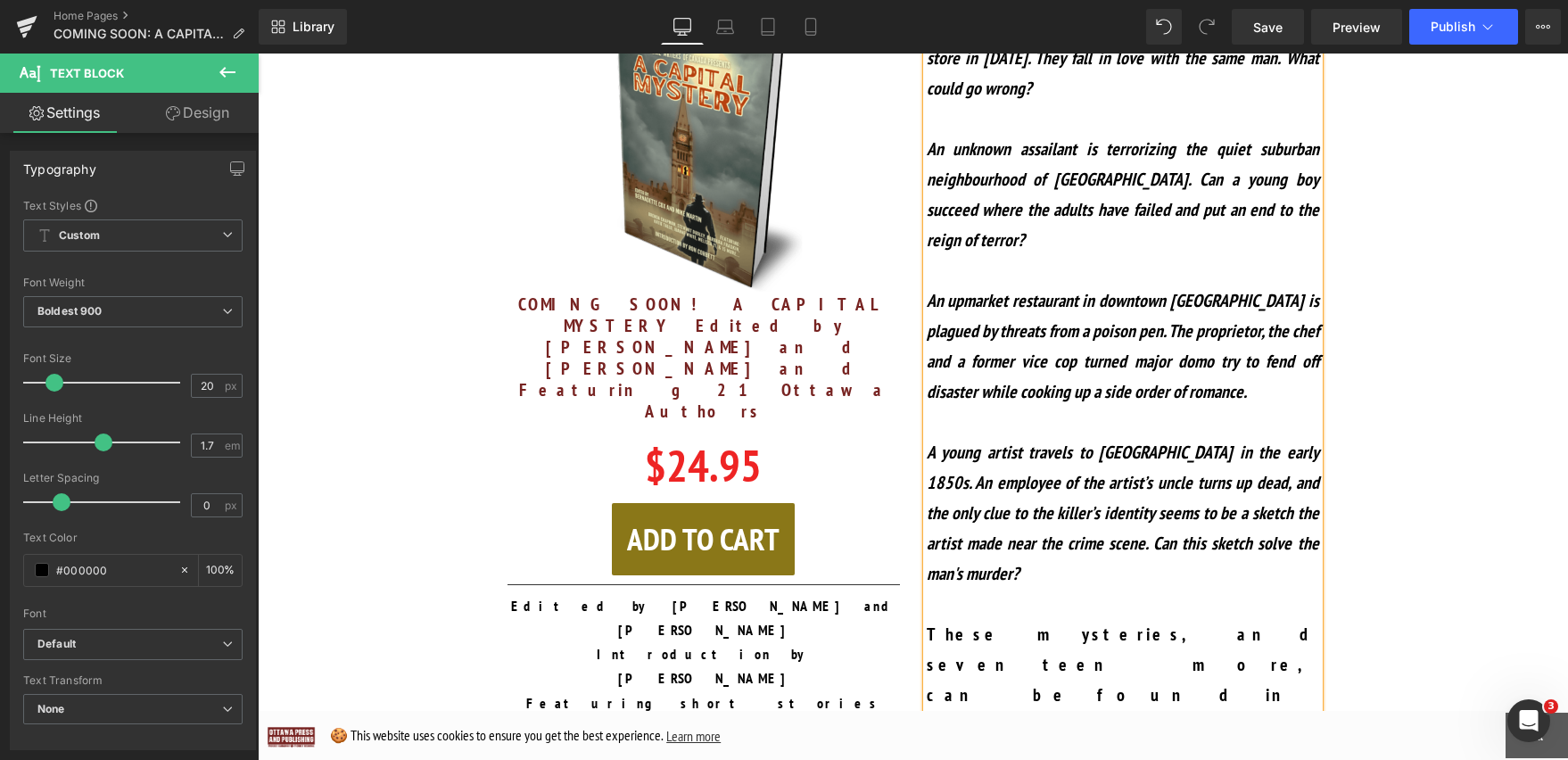
scroll to position [1584, 0]
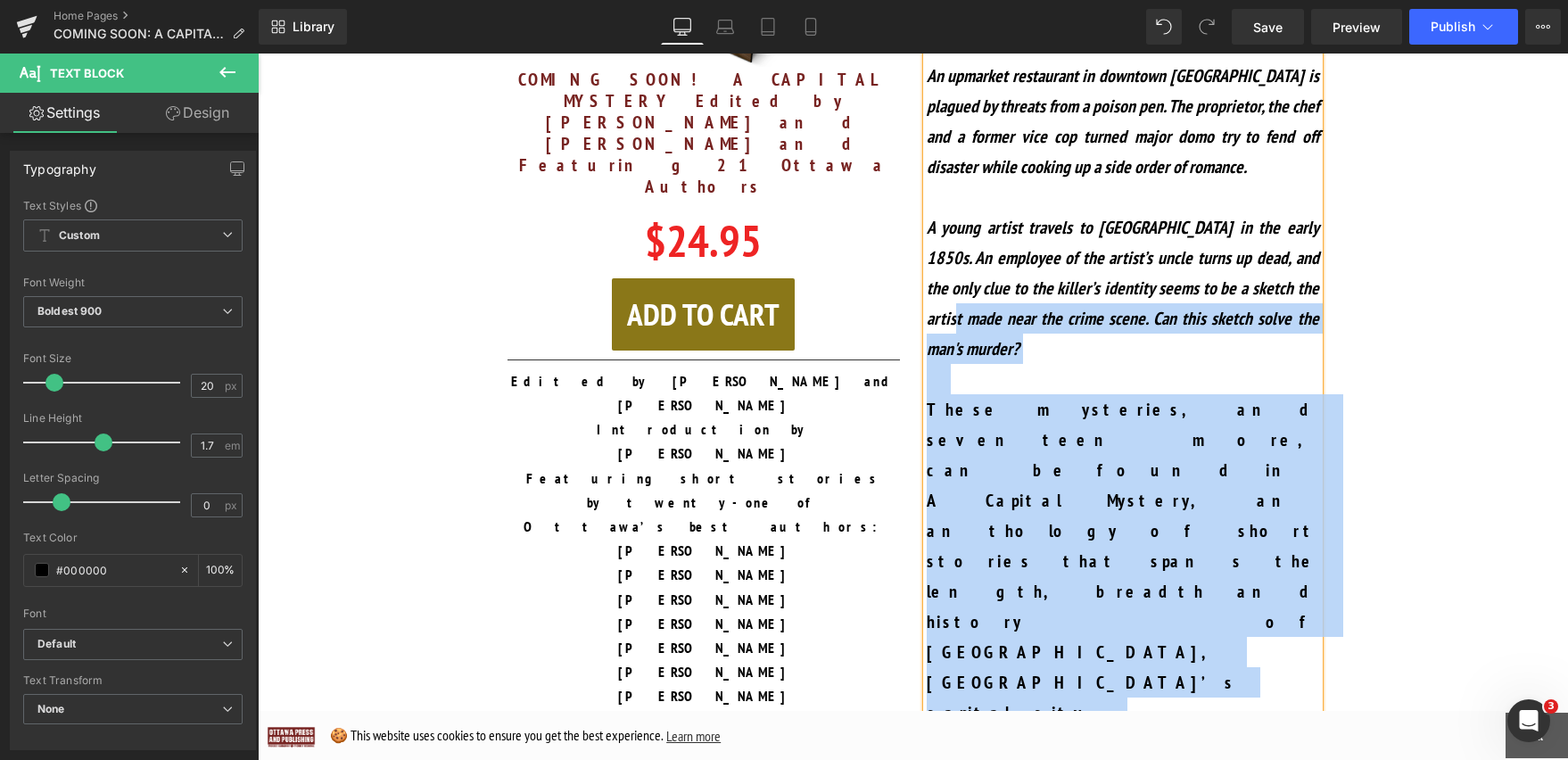
drag, startPoint x: 1220, startPoint y: 599, endPoint x: 946, endPoint y: 184, distance: 497.3
click at [946, 184] on div "An heiress befriends a saleswoman at Ogilvy’s department store in 1955. They fa…" at bounding box center [1123, 682] width 393 height 1789
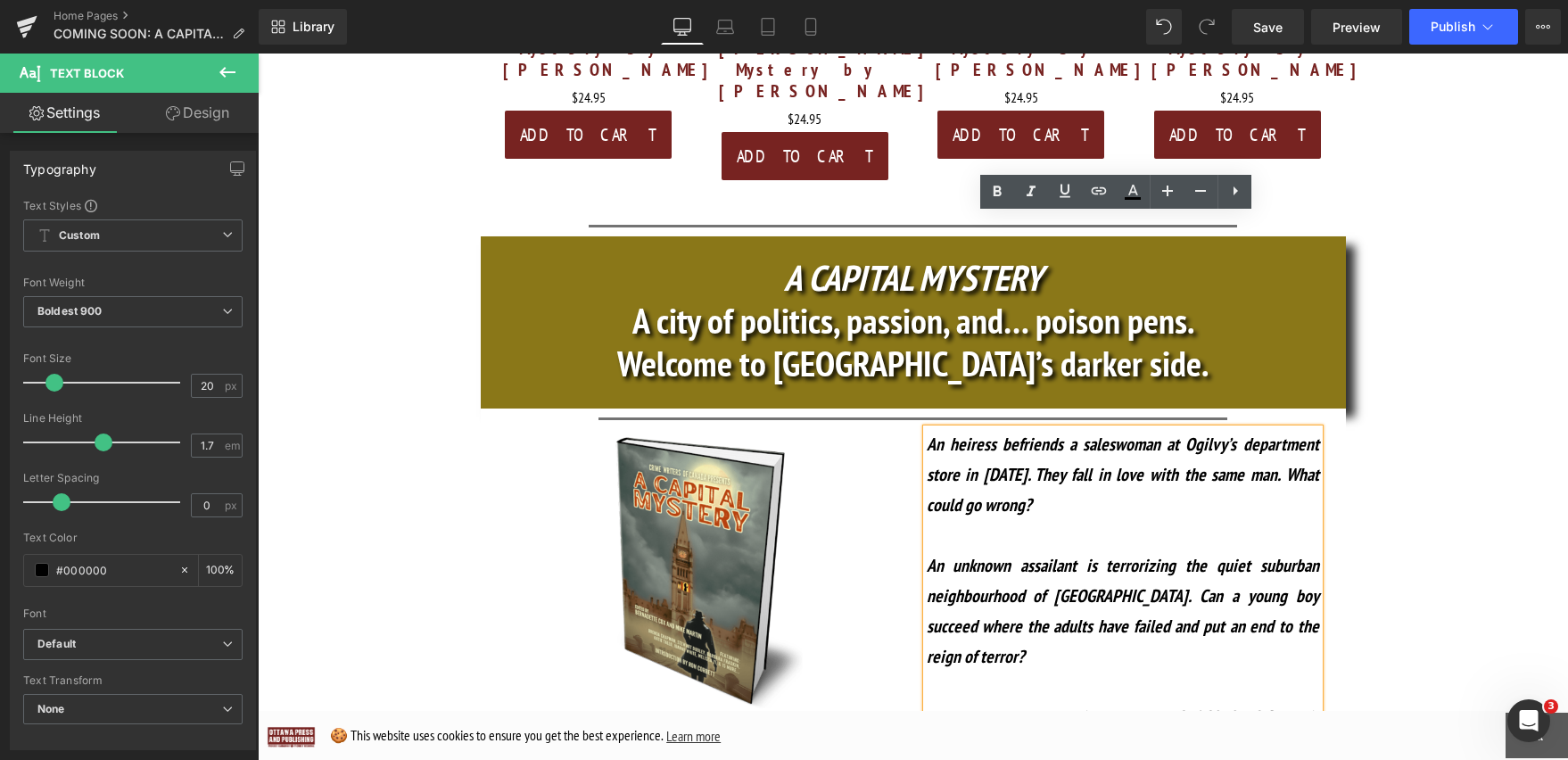
scroll to position [882, 0]
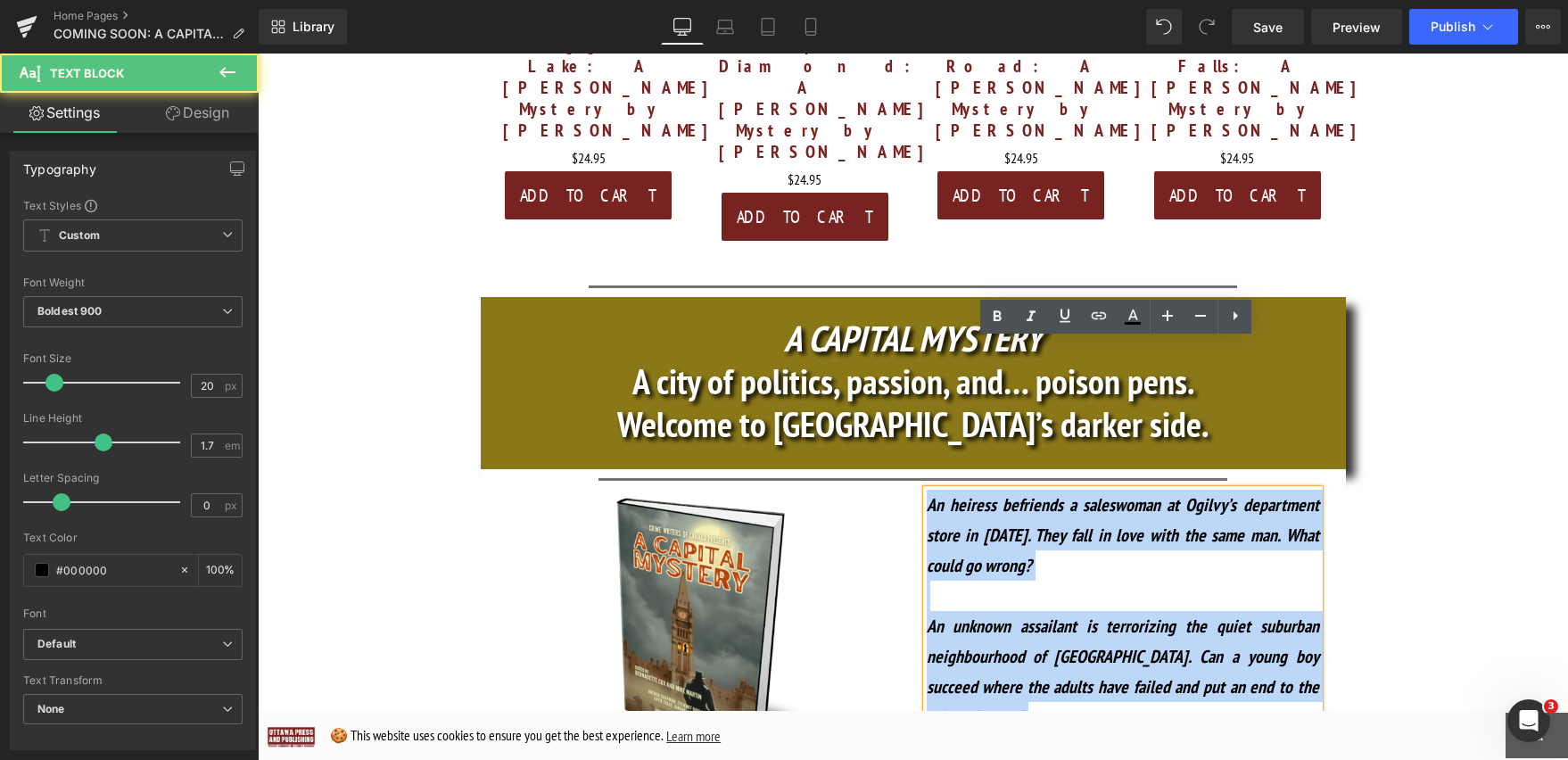
click at [927, 493] on icon "An heiress befriends a saleswoman at Ogilvy’s department store in [DATE]. They …" at bounding box center [1123, 534] width 393 height 84
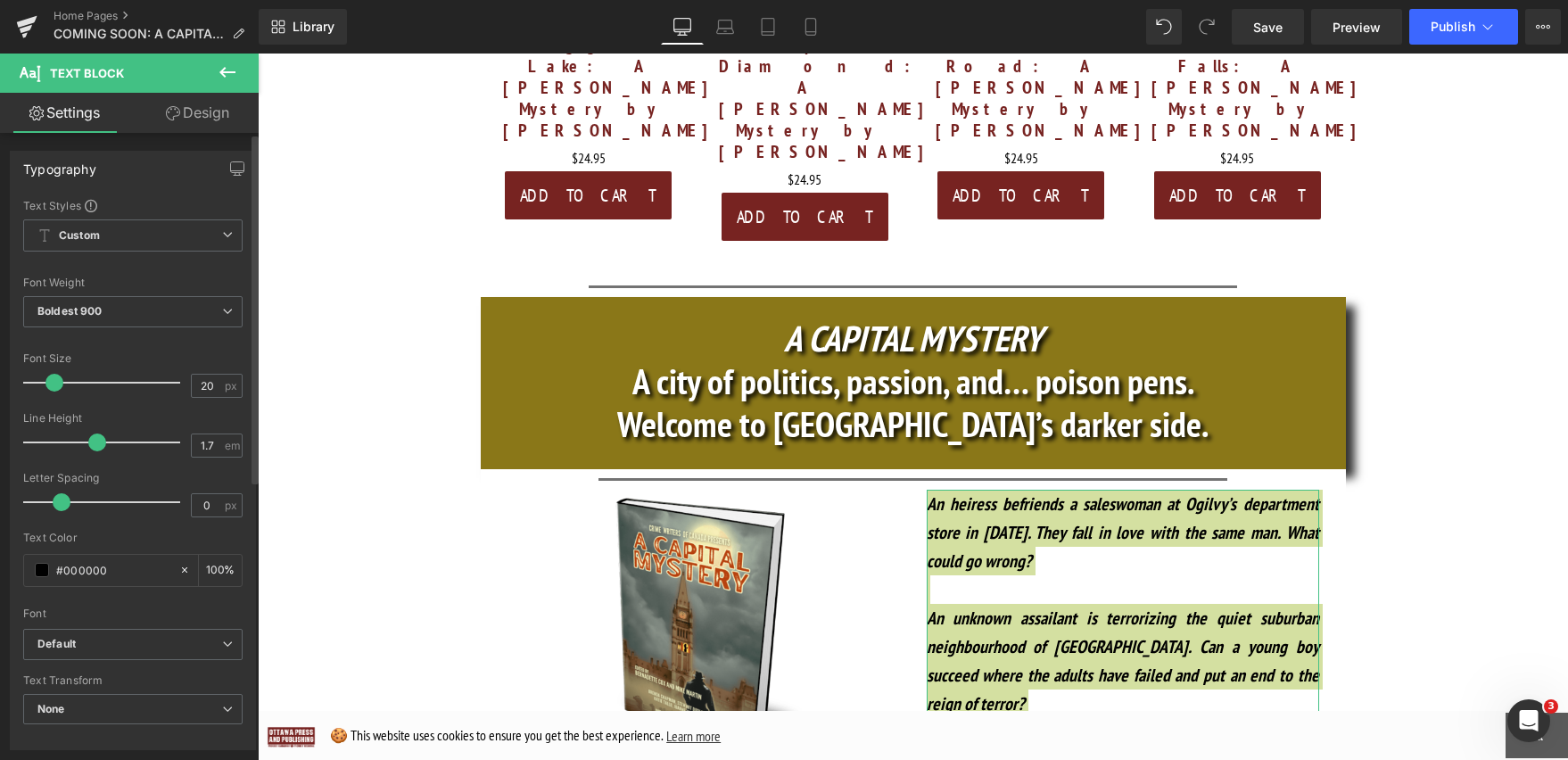
click at [93, 443] on span at bounding box center [97, 442] width 18 height 18
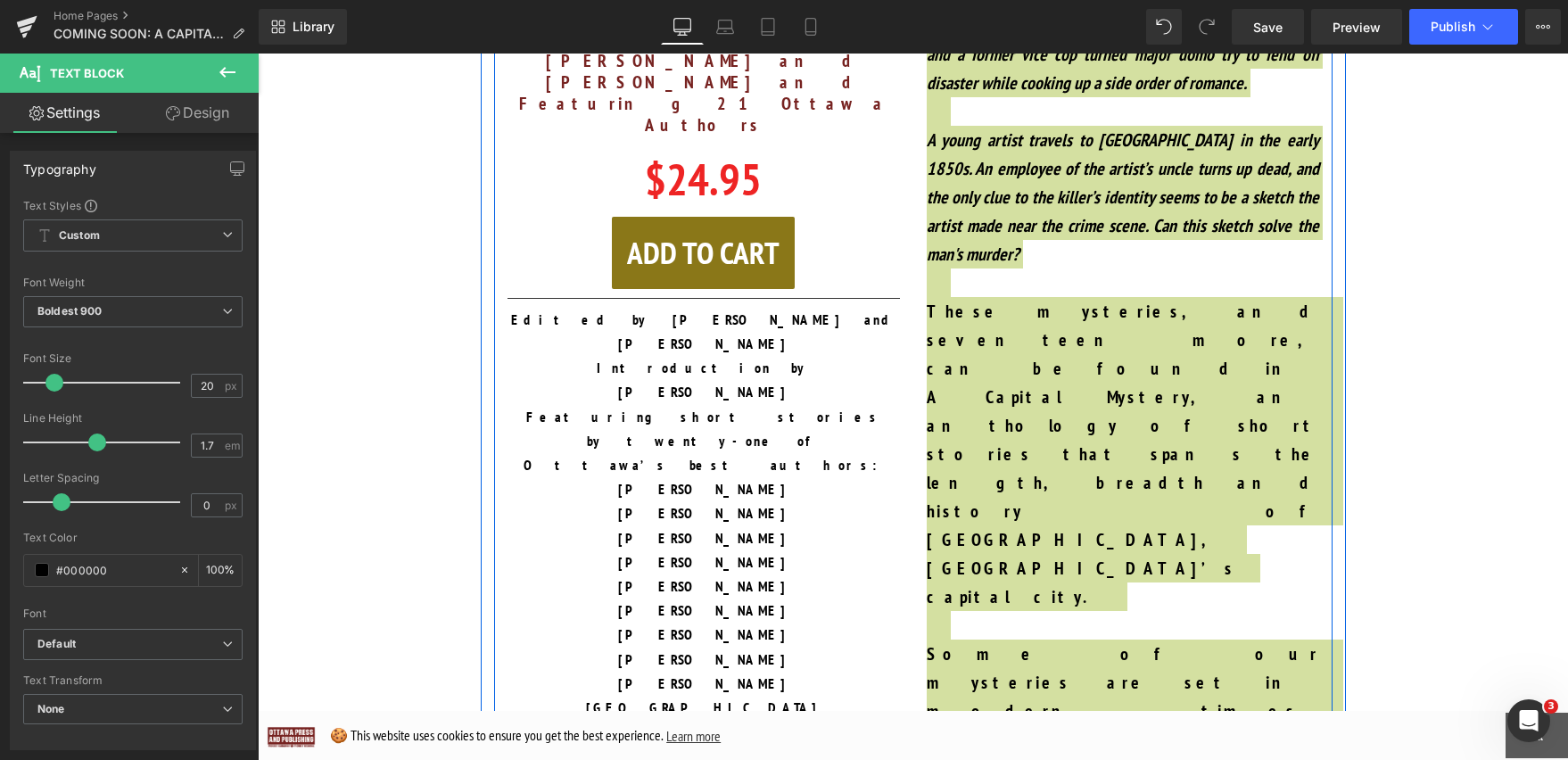
scroll to position [1689, 0]
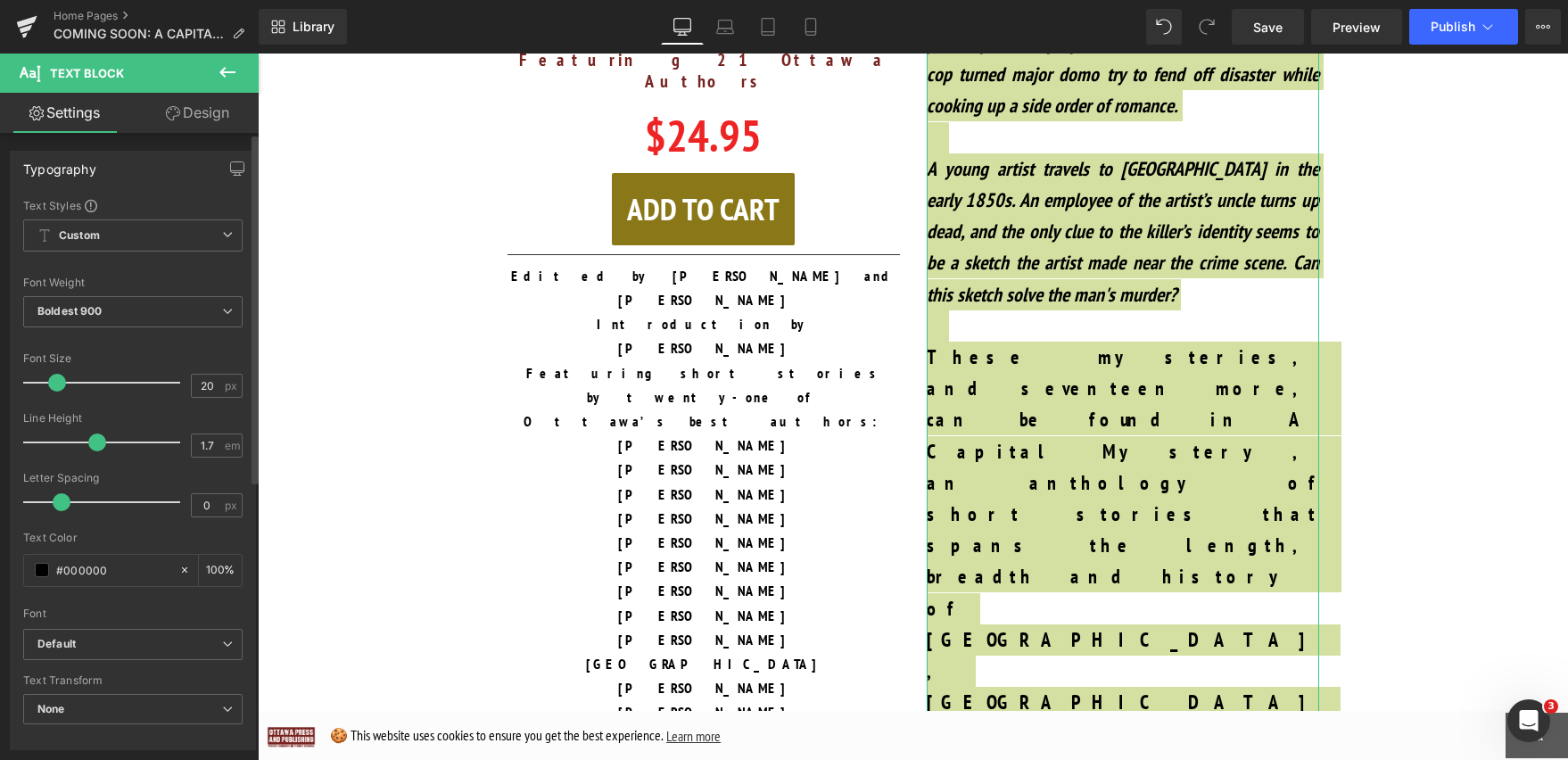
click at [58, 382] on span at bounding box center [57, 383] width 18 height 18
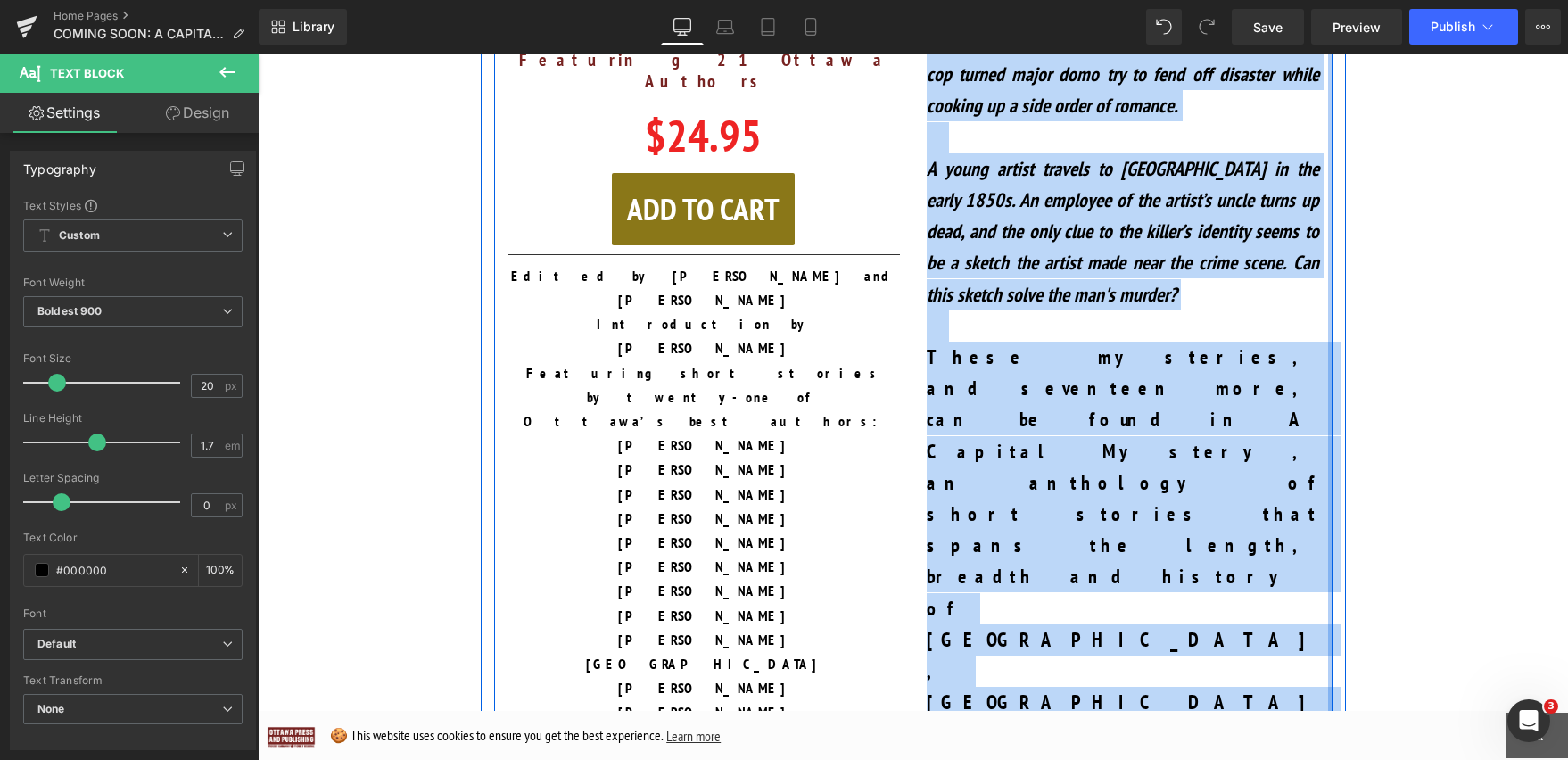
click at [1319, 420] on div "An heiress befriends a saleswoman at Ogilvy’s department store in 1955. They fa…" at bounding box center [1123, 671] width 419 height 1978
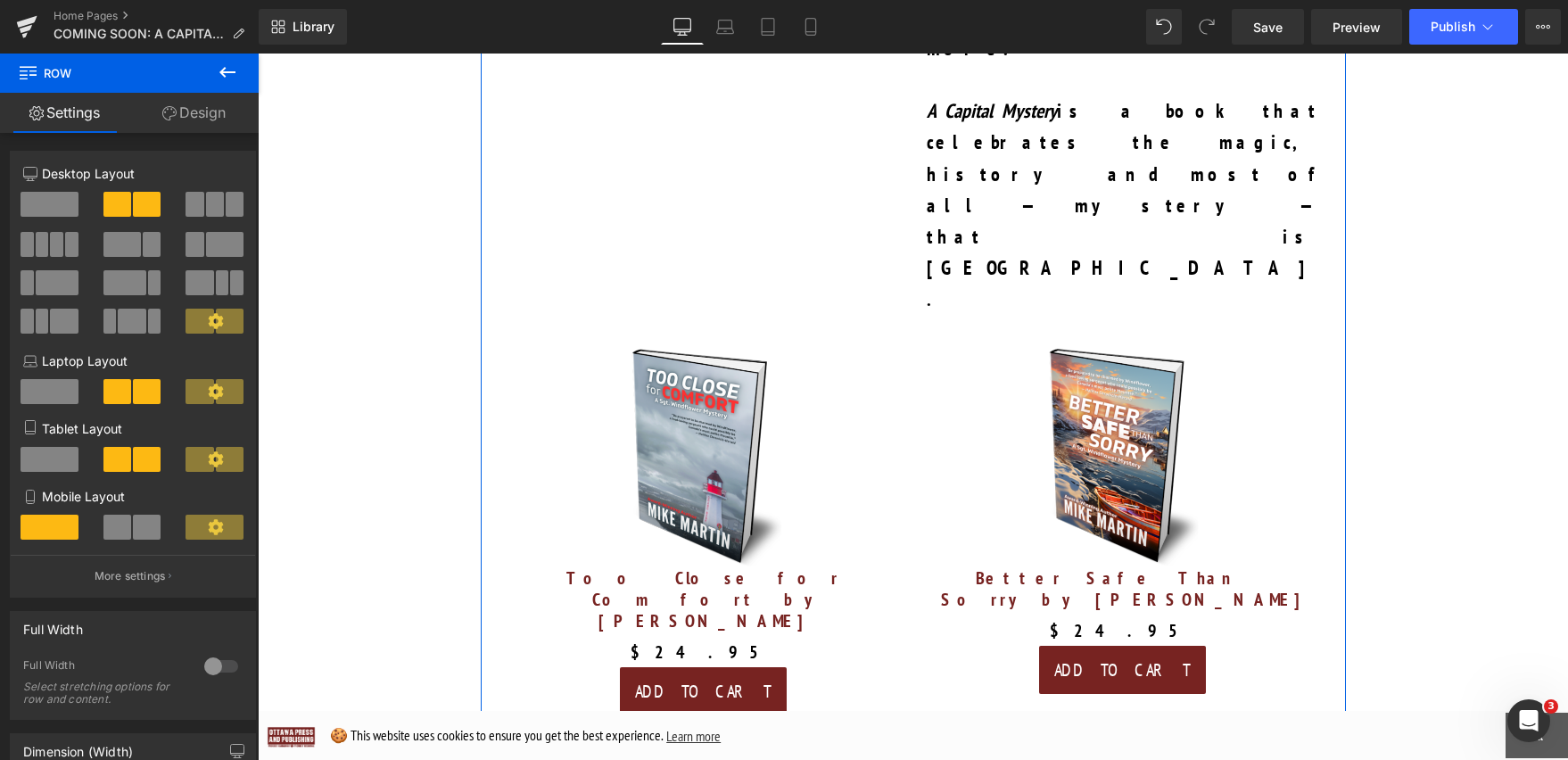
scroll to position [3026, 0]
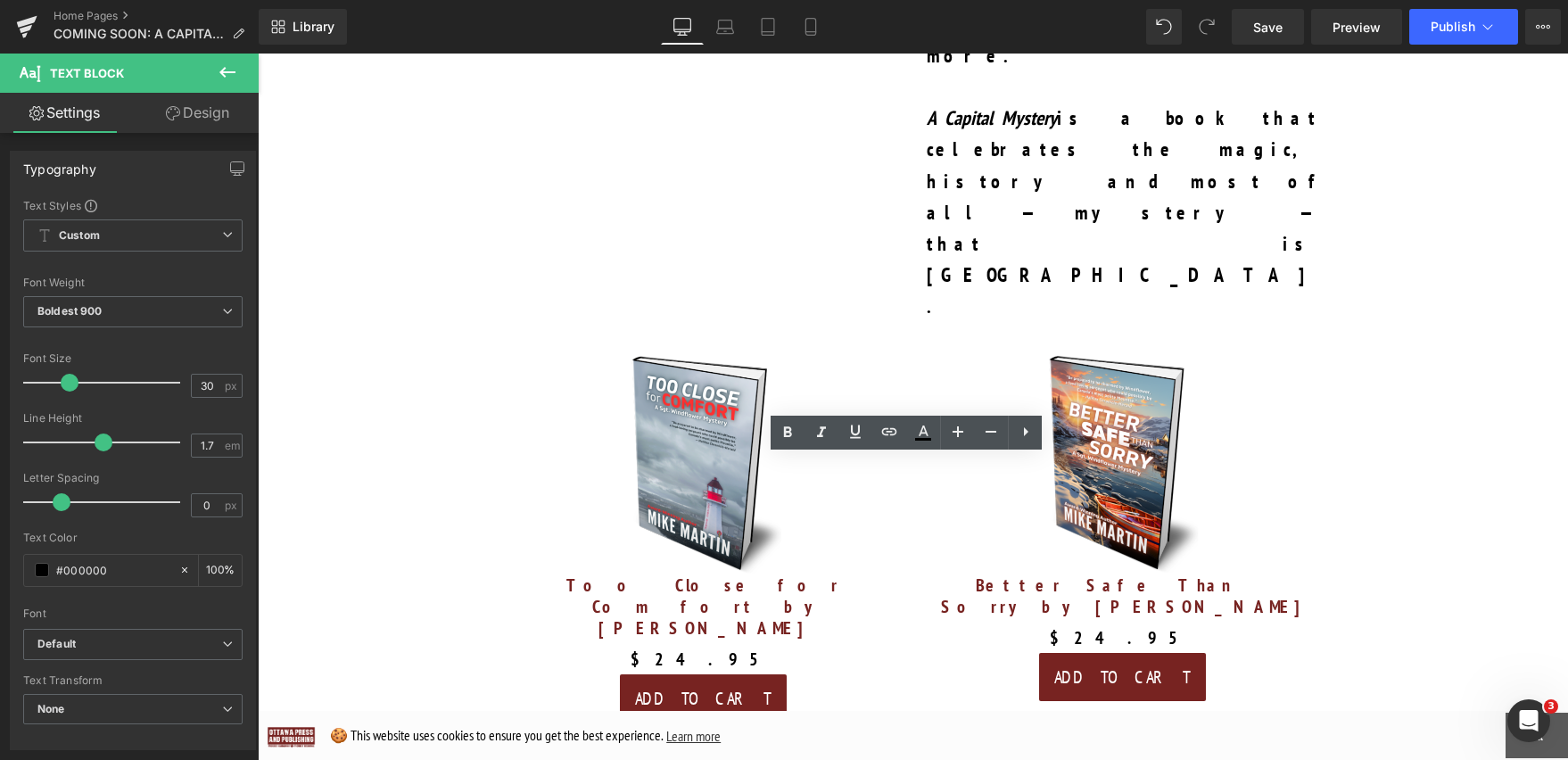
click at [258, 53] on div at bounding box center [258, 53] width 0 height 0
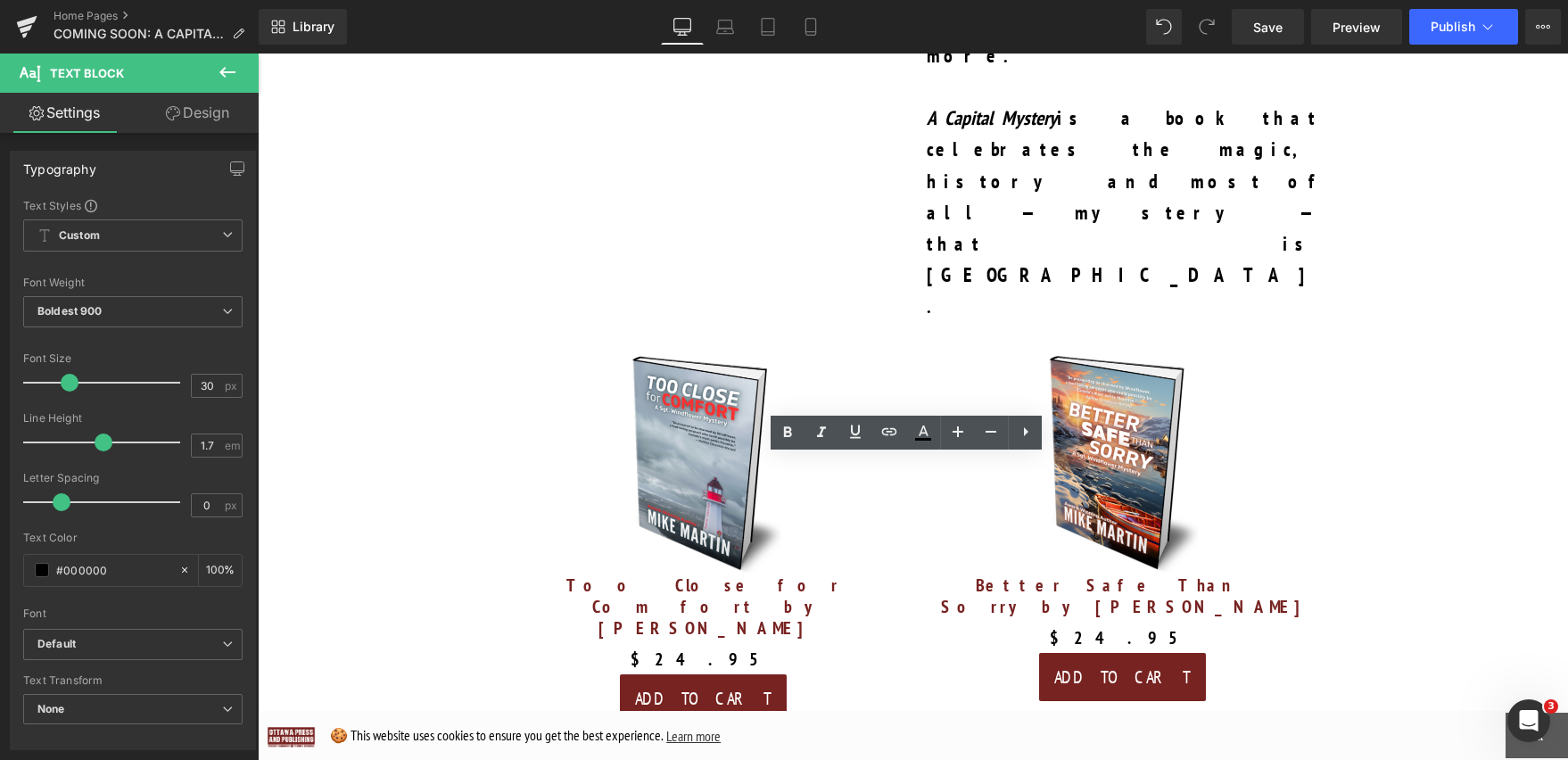
drag, startPoint x: 1185, startPoint y: 482, endPoint x: 609, endPoint y: 482, distance: 576.0
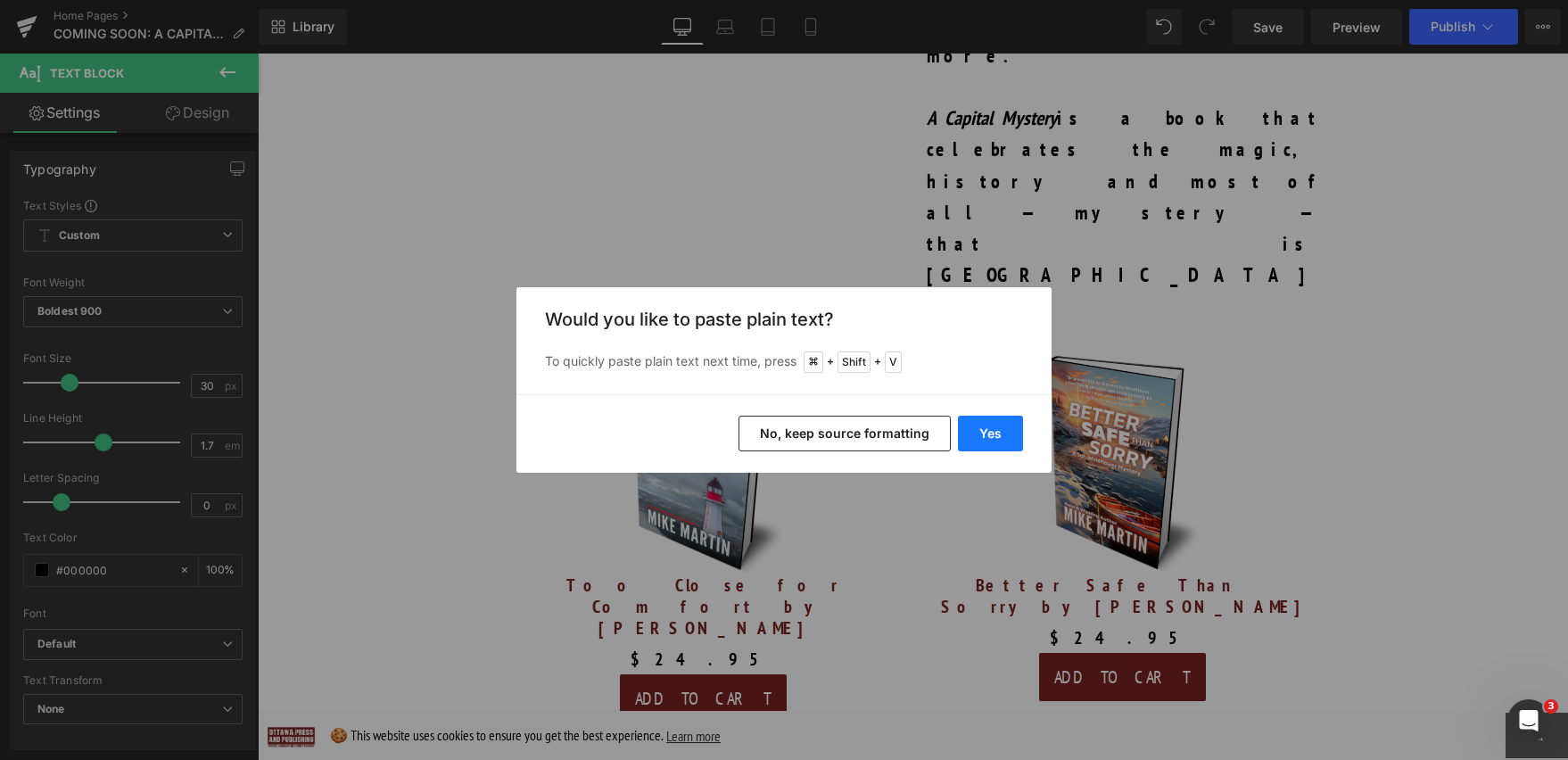
click at [984, 431] on button "Yes" at bounding box center [990, 433] width 65 height 36
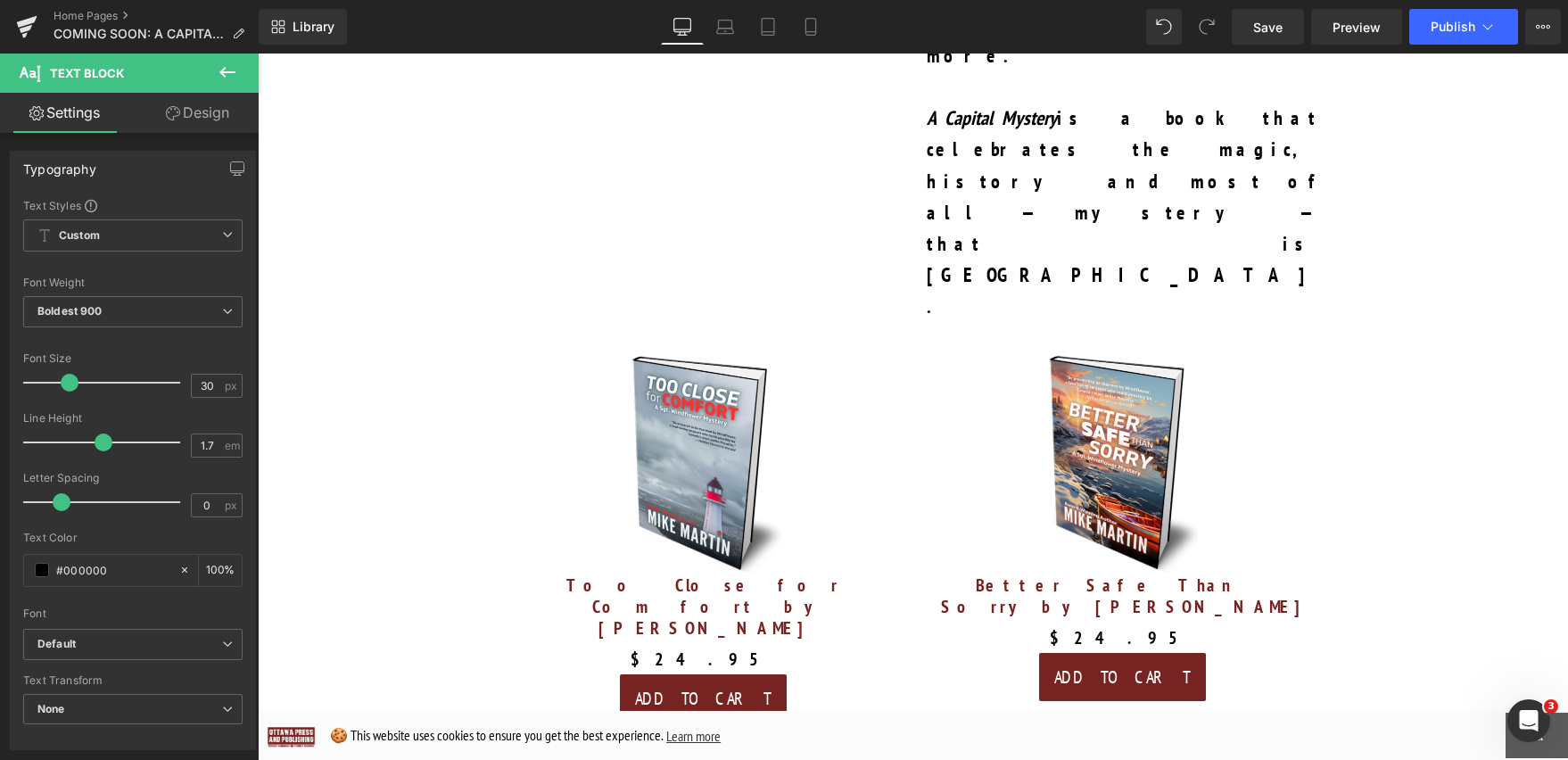
drag, startPoint x: 1094, startPoint y: 529, endPoint x: 489, endPoint y: 485, distance: 606.6
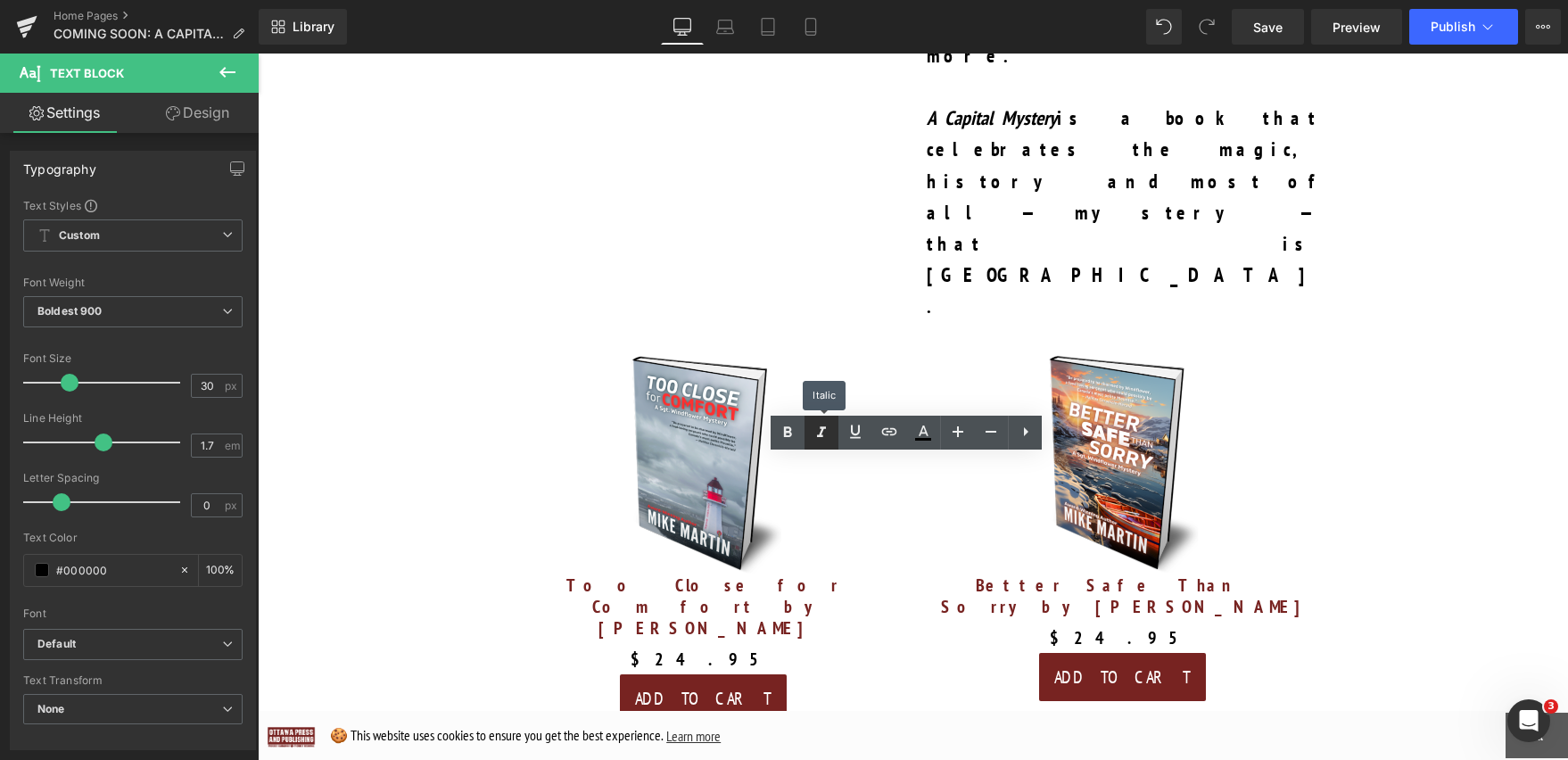
click at [819, 432] on icon at bounding box center [821, 432] width 22 height 22
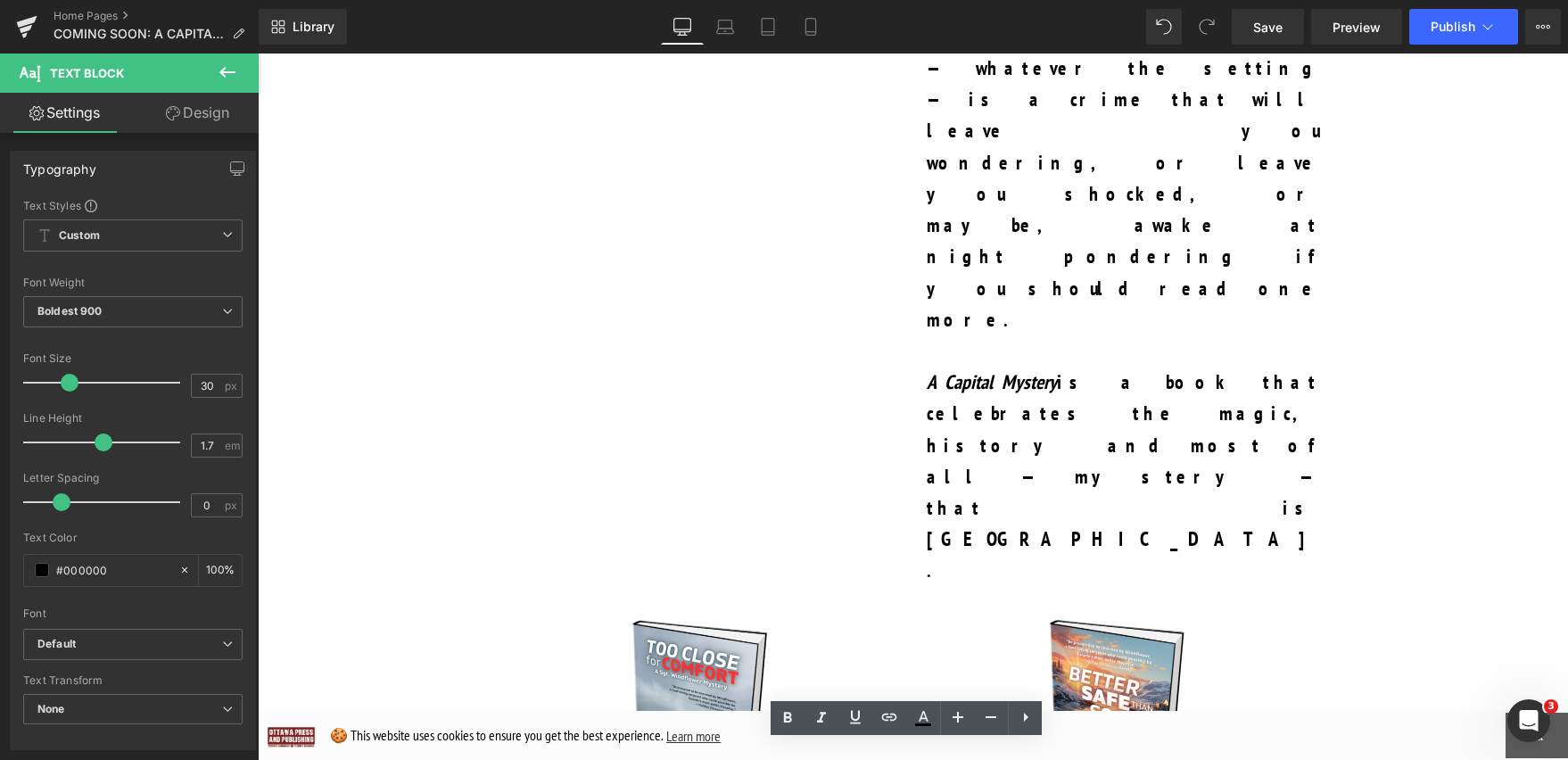
scroll to position [2843, 0]
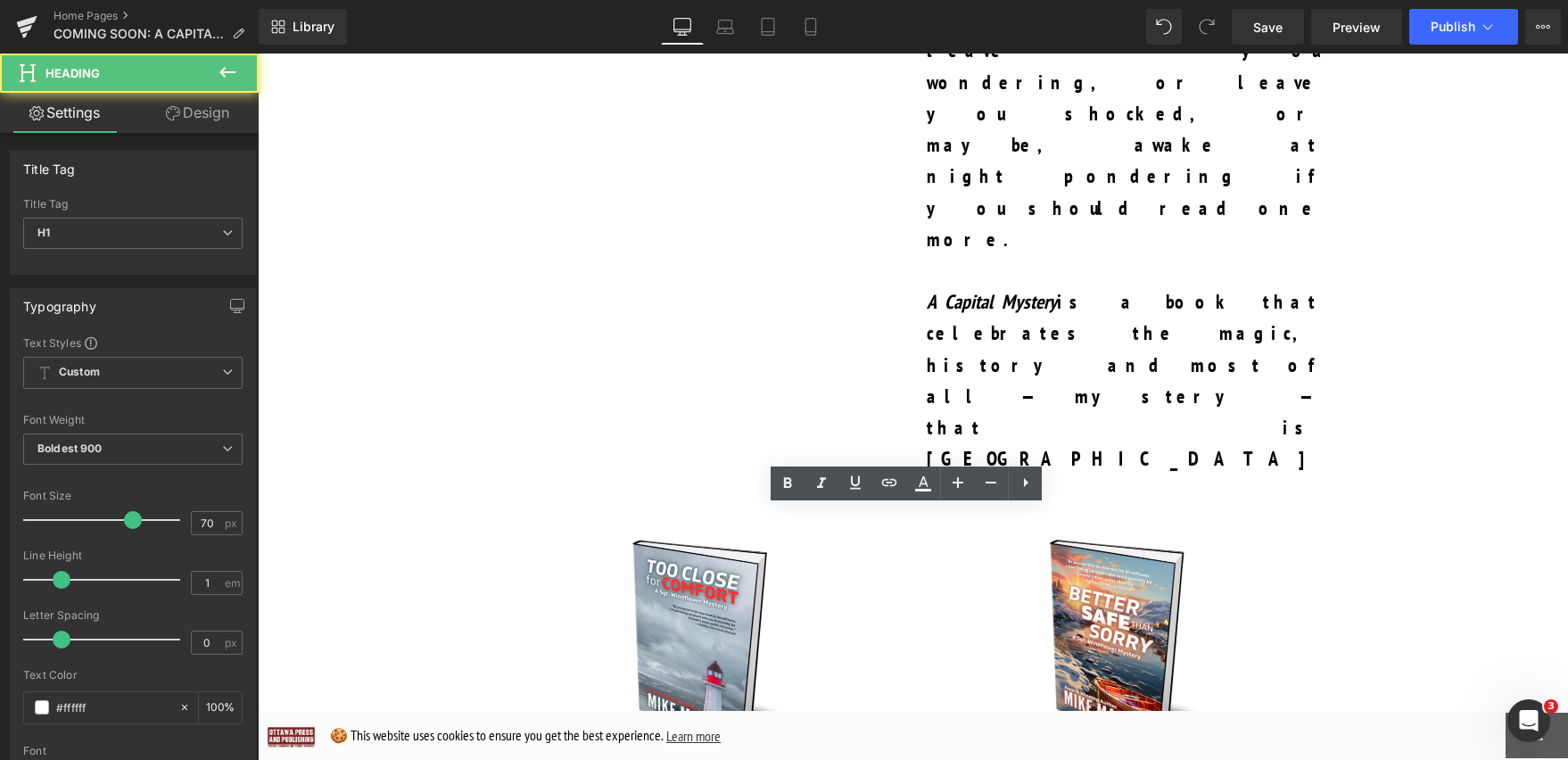
drag, startPoint x: 1239, startPoint y: 572, endPoint x: 525, endPoint y: 573, distance: 714.0
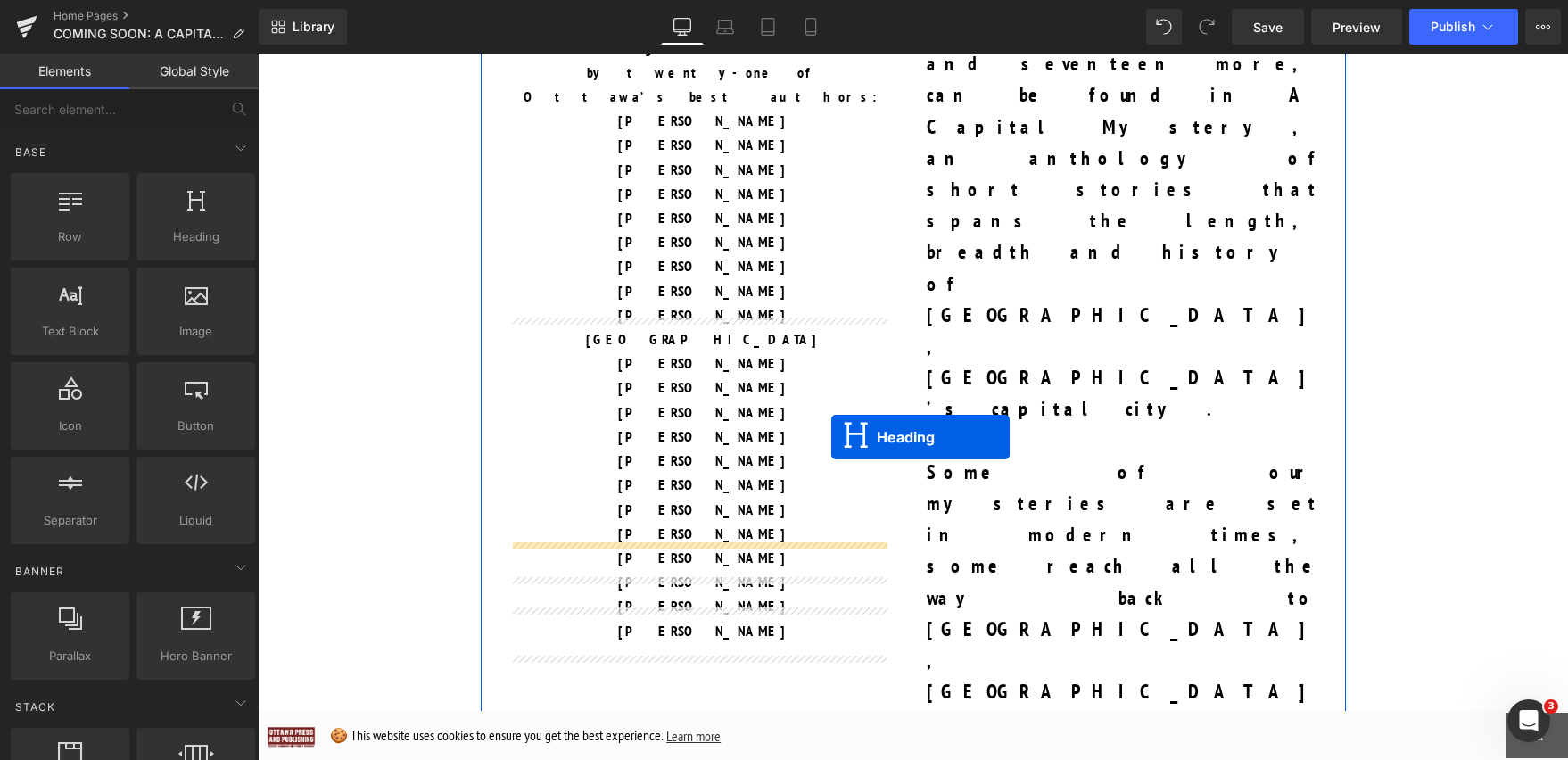
scroll to position [2009, 0]
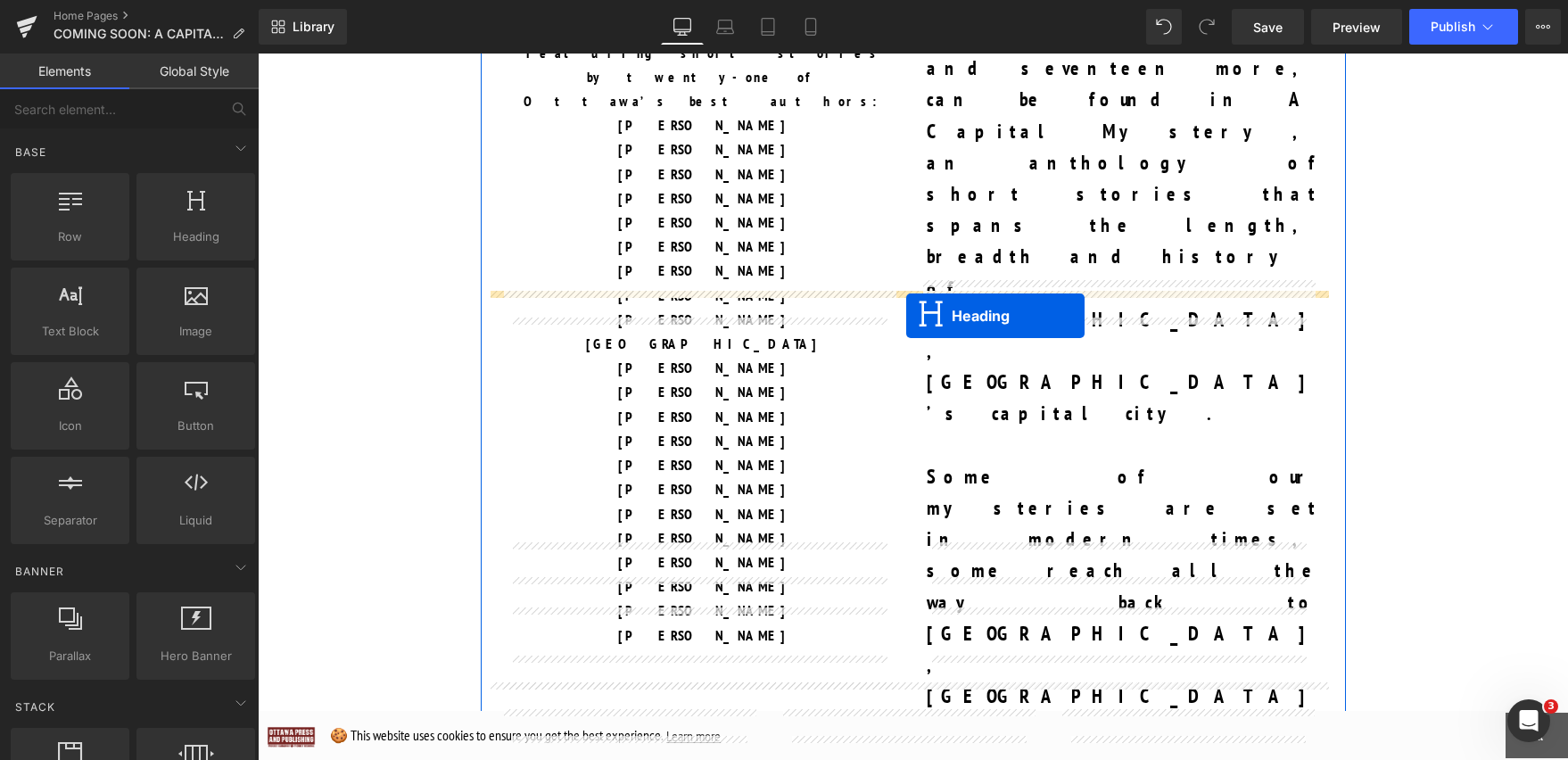
drag, startPoint x: 861, startPoint y: 557, endPoint x: 905, endPoint y: 314, distance: 247.0
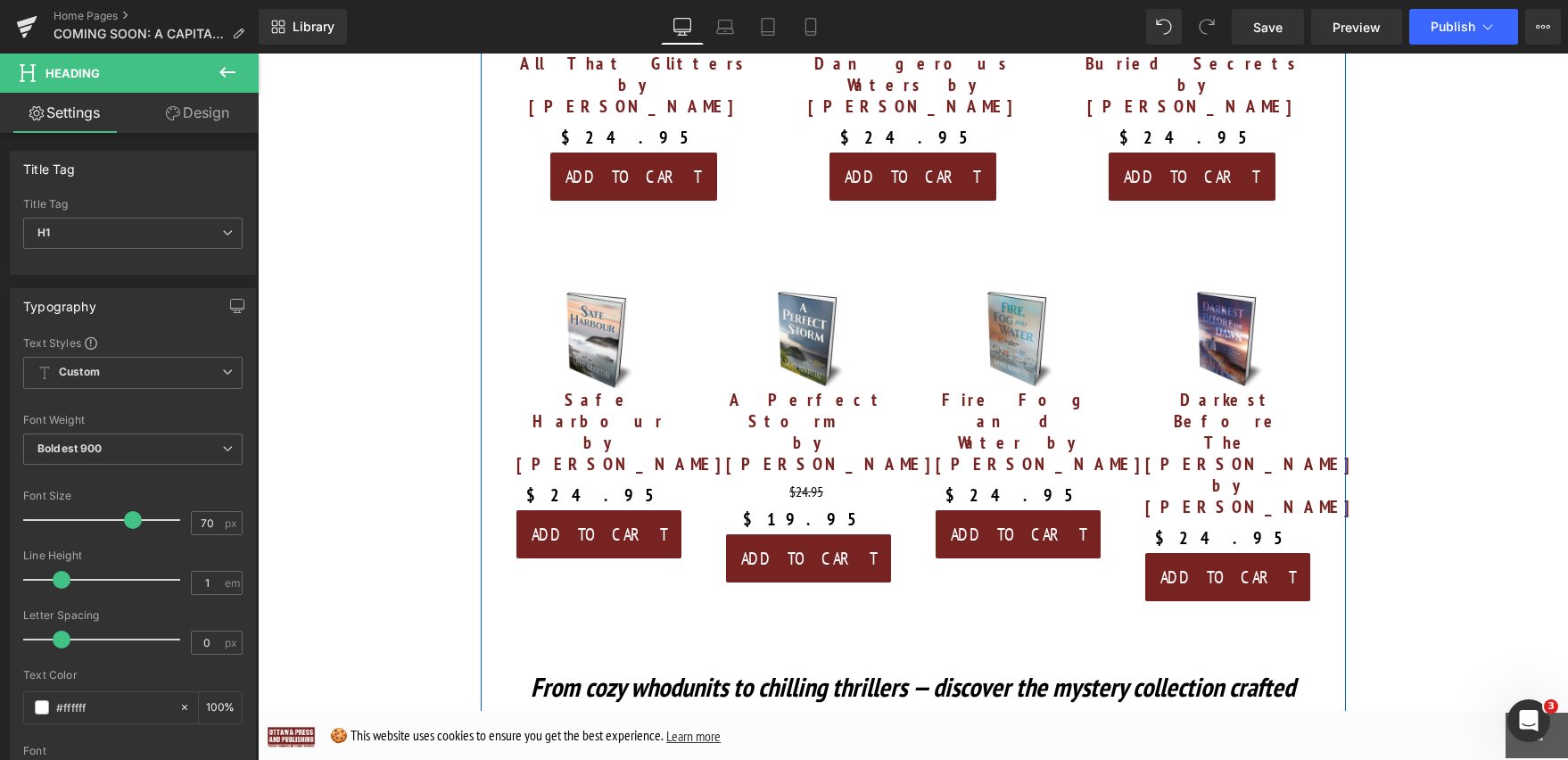
scroll to position [3934, 0]
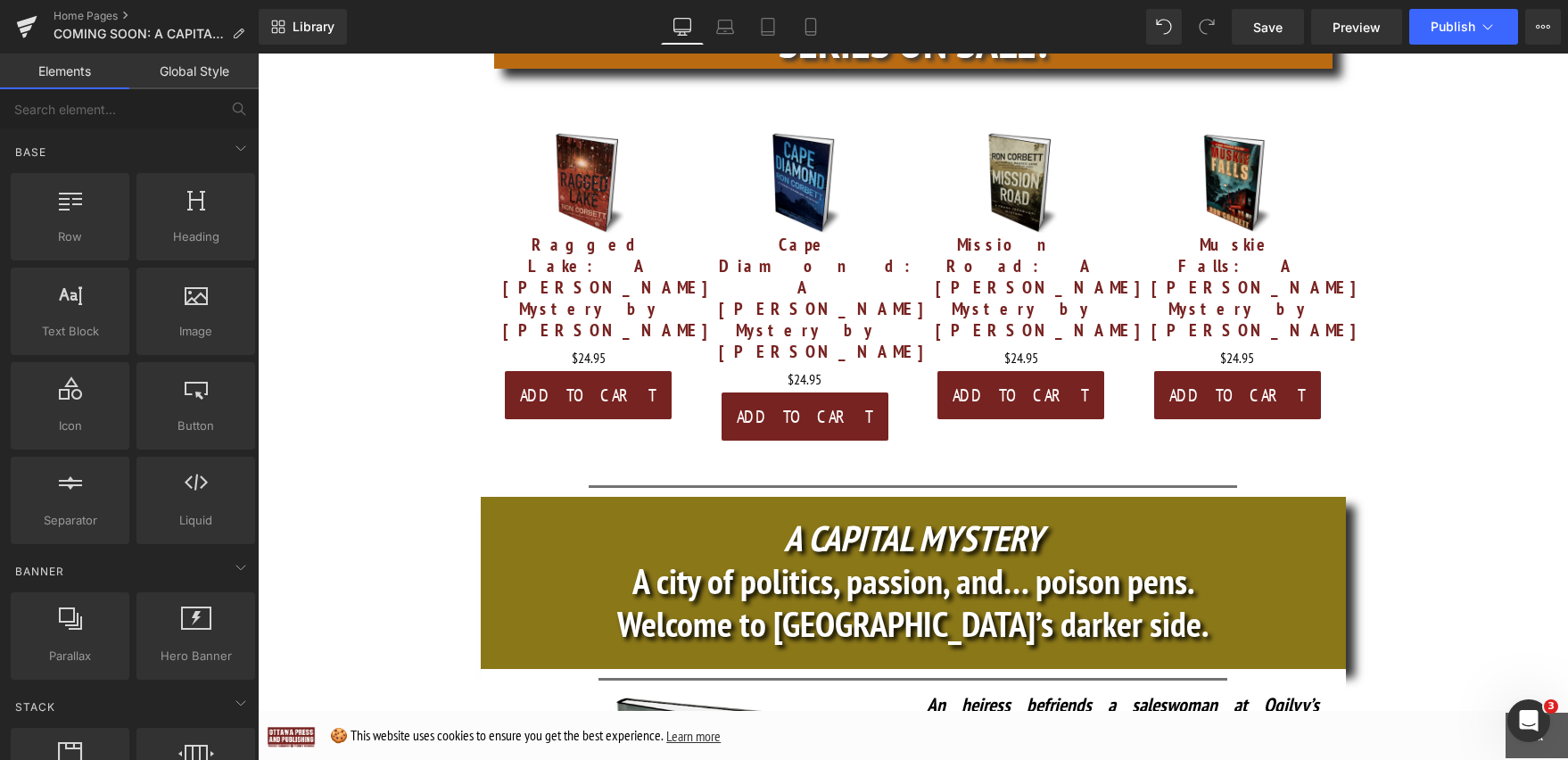
scroll to position [672, 0]
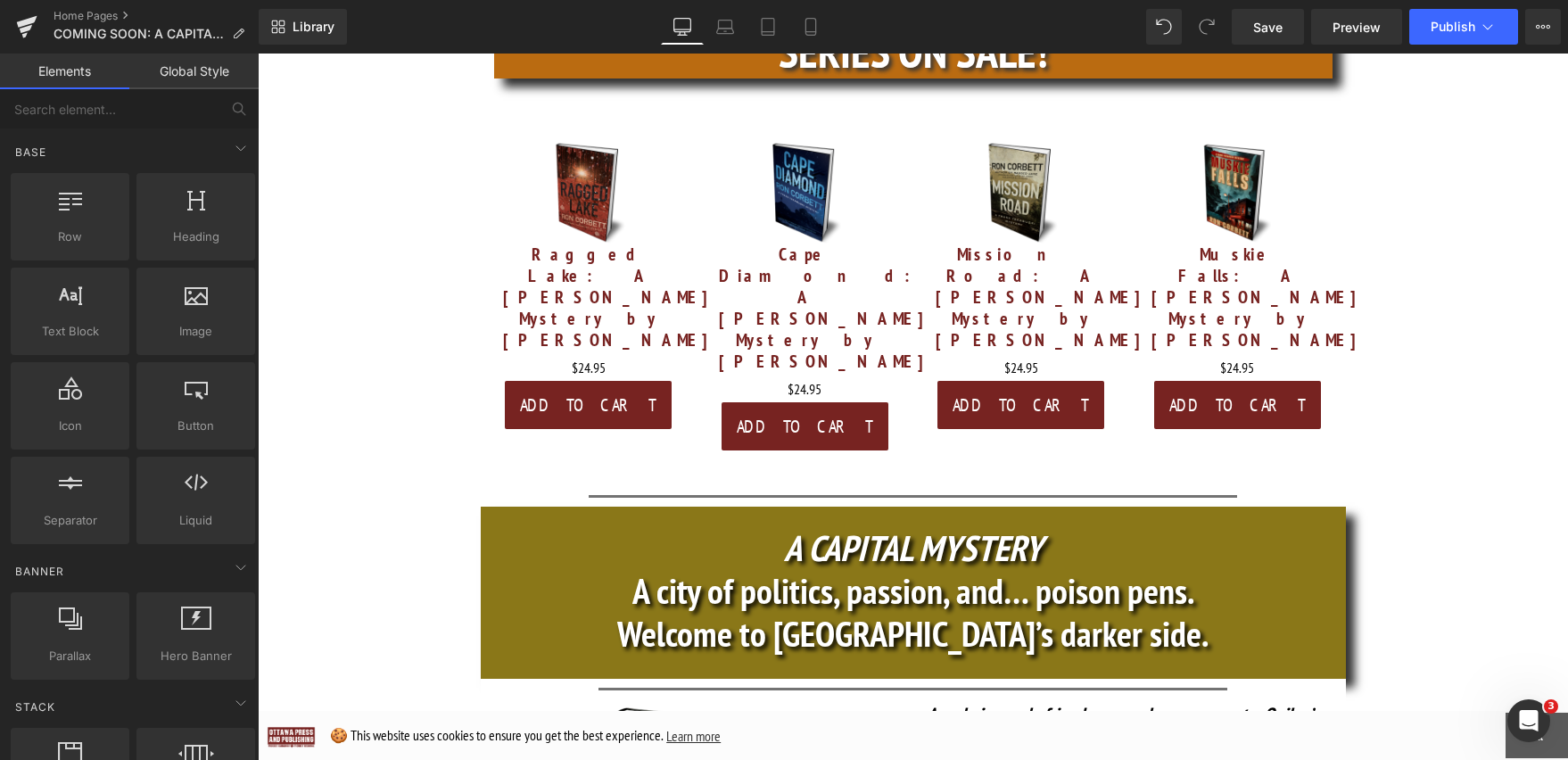
click at [1058, 526] on h1 "A CAPITAL MYSTERY" at bounding box center [914, 547] width 865 height 42
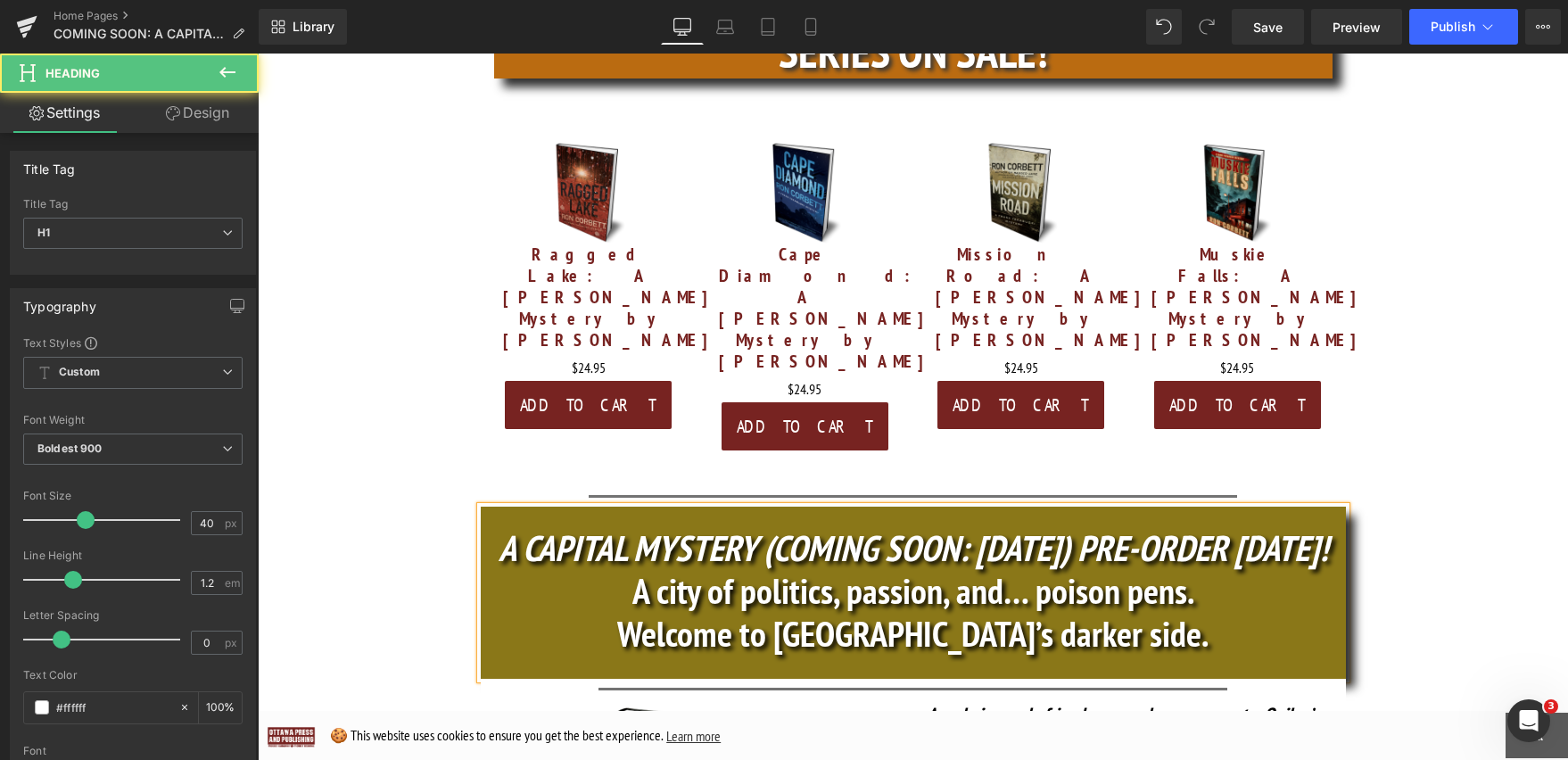
click at [749, 524] on icon "A CAPITAL MYSTERY (COMING SOON: OCT. 16) PRE-ORDER TODAY!" at bounding box center [913, 547] width 830 height 46
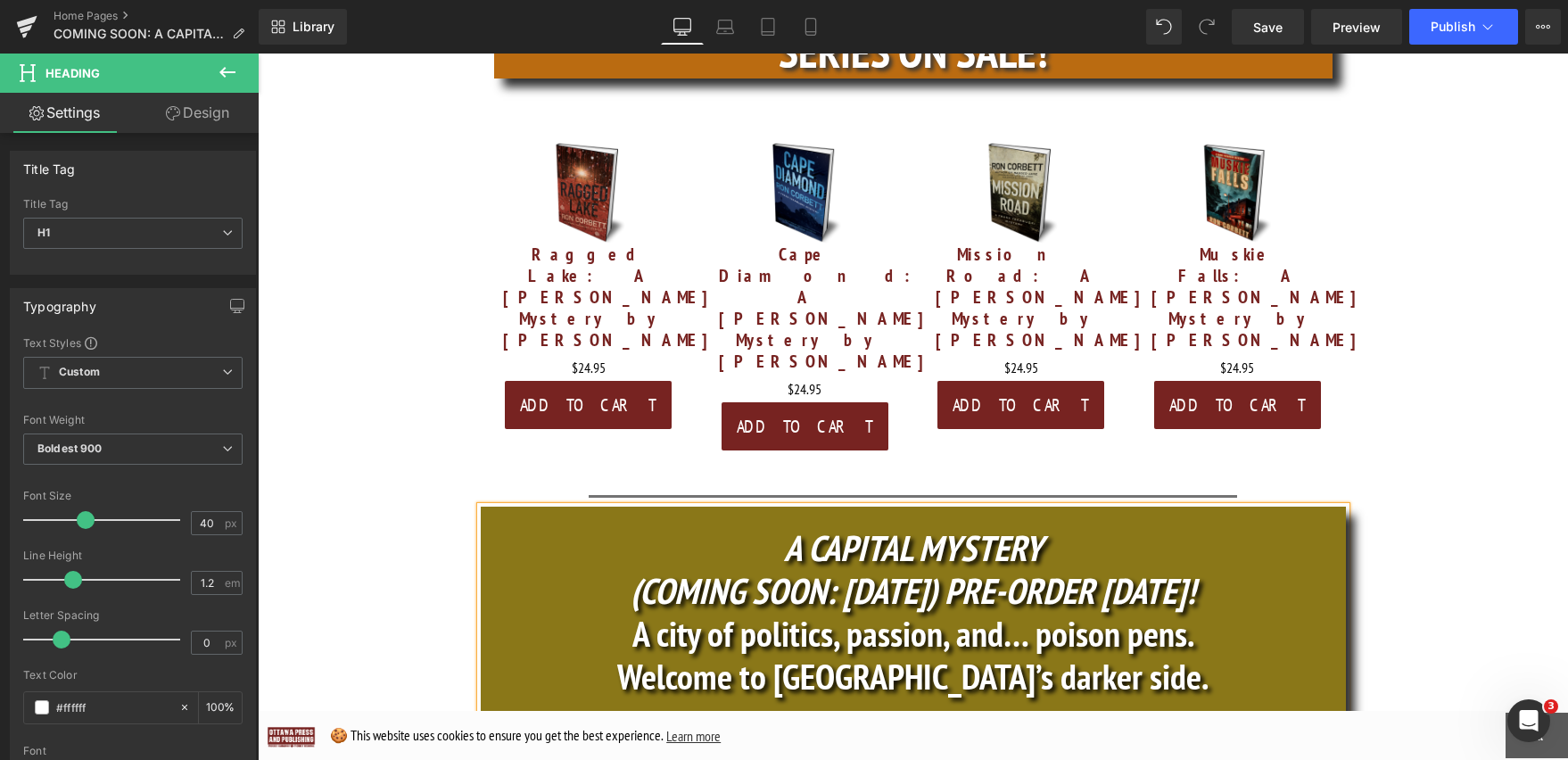
click at [947, 567] on icon "(COMING SOON: OCT. 16) PRE-ORDER TODAY!" at bounding box center [913, 589] width 564 height 46
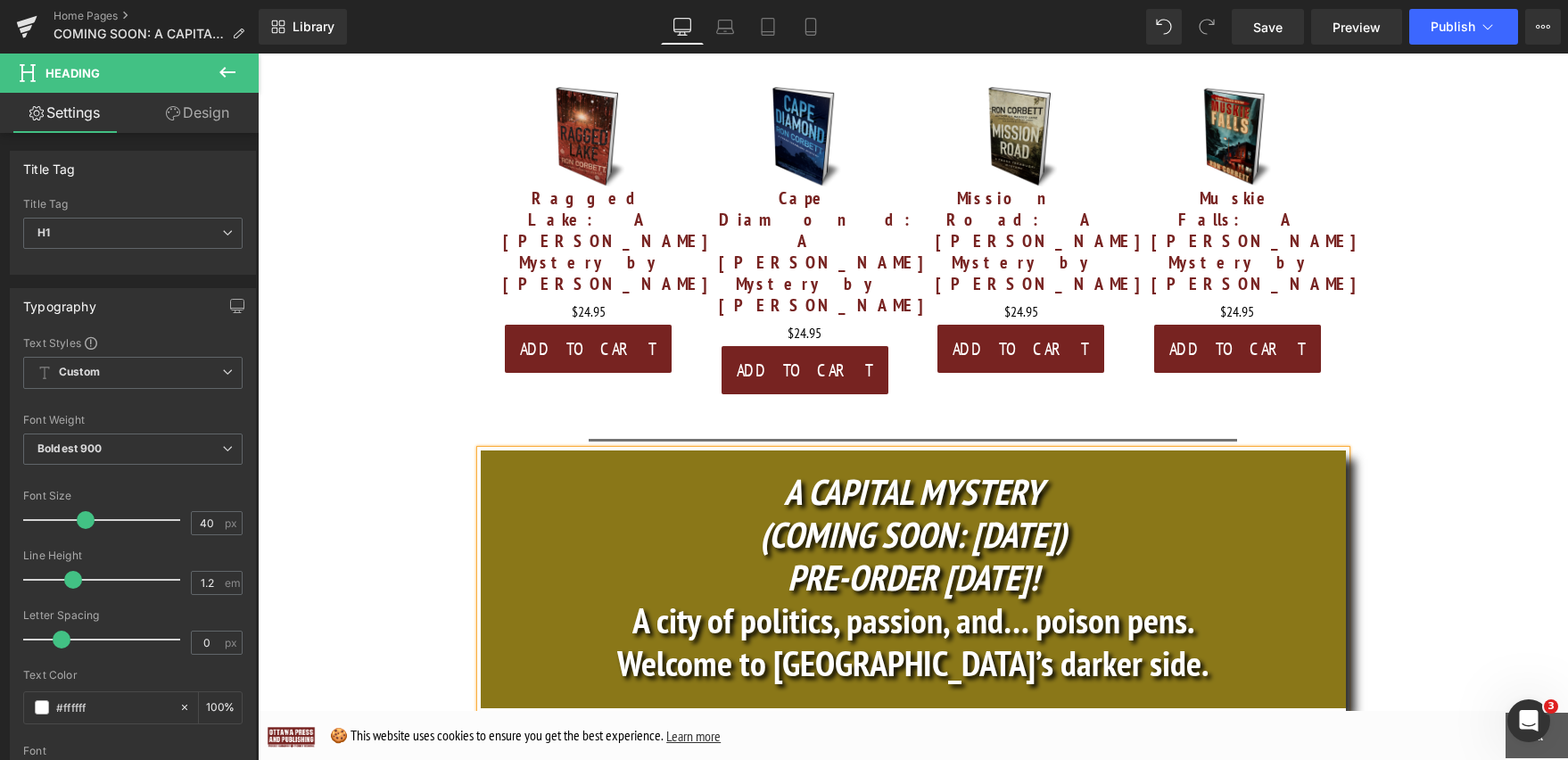
scroll to position [736, 0]
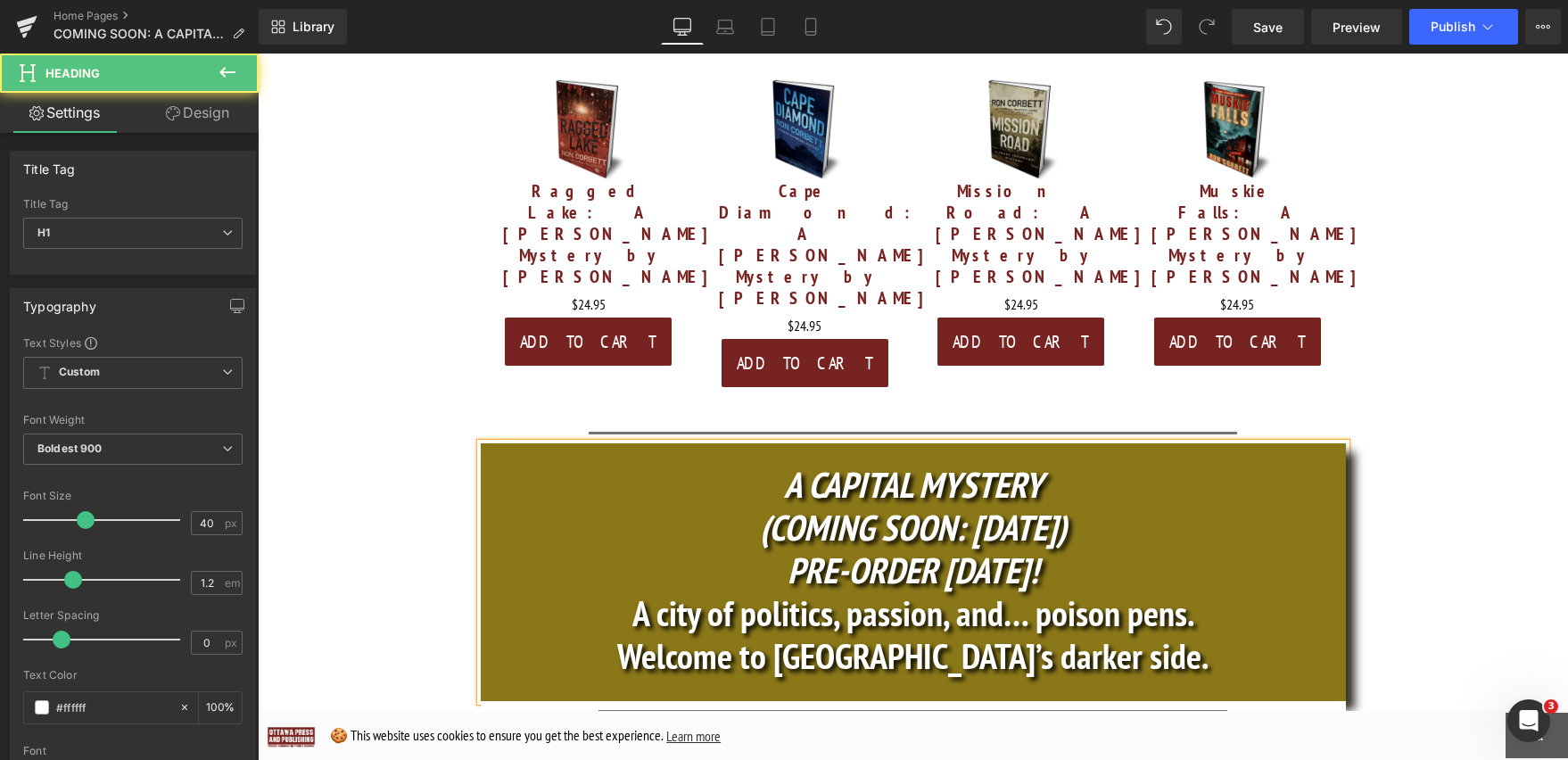
drag, startPoint x: 1077, startPoint y: 323, endPoint x: 750, endPoint y: 323, distance: 327.0
click at [750, 463] on h1 "A CAPITAL MYSTERY" at bounding box center [914, 484] width 865 height 42
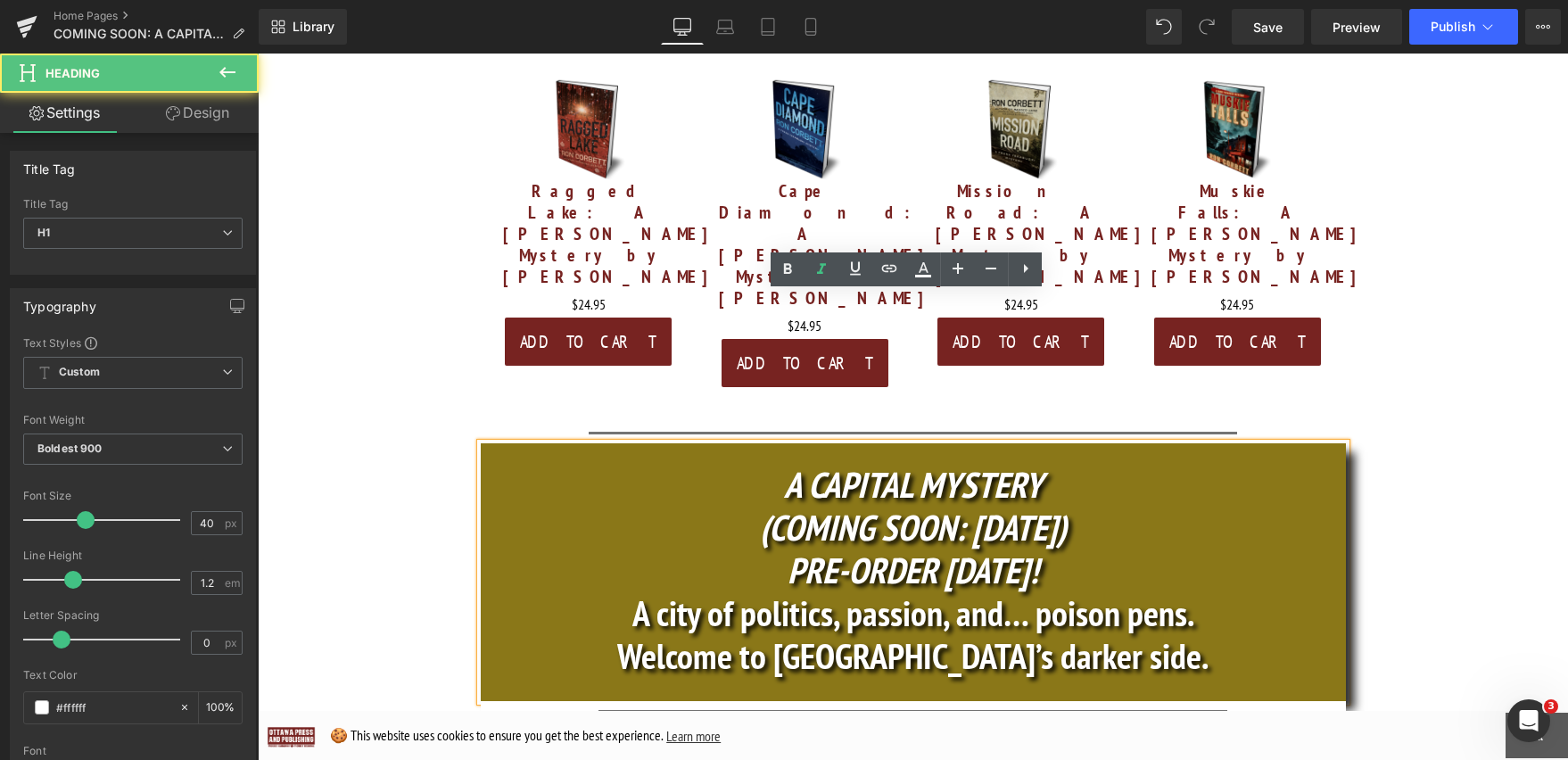
click at [1096, 463] on h1 "A CAPITAL MYSTERY" at bounding box center [914, 484] width 865 height 42
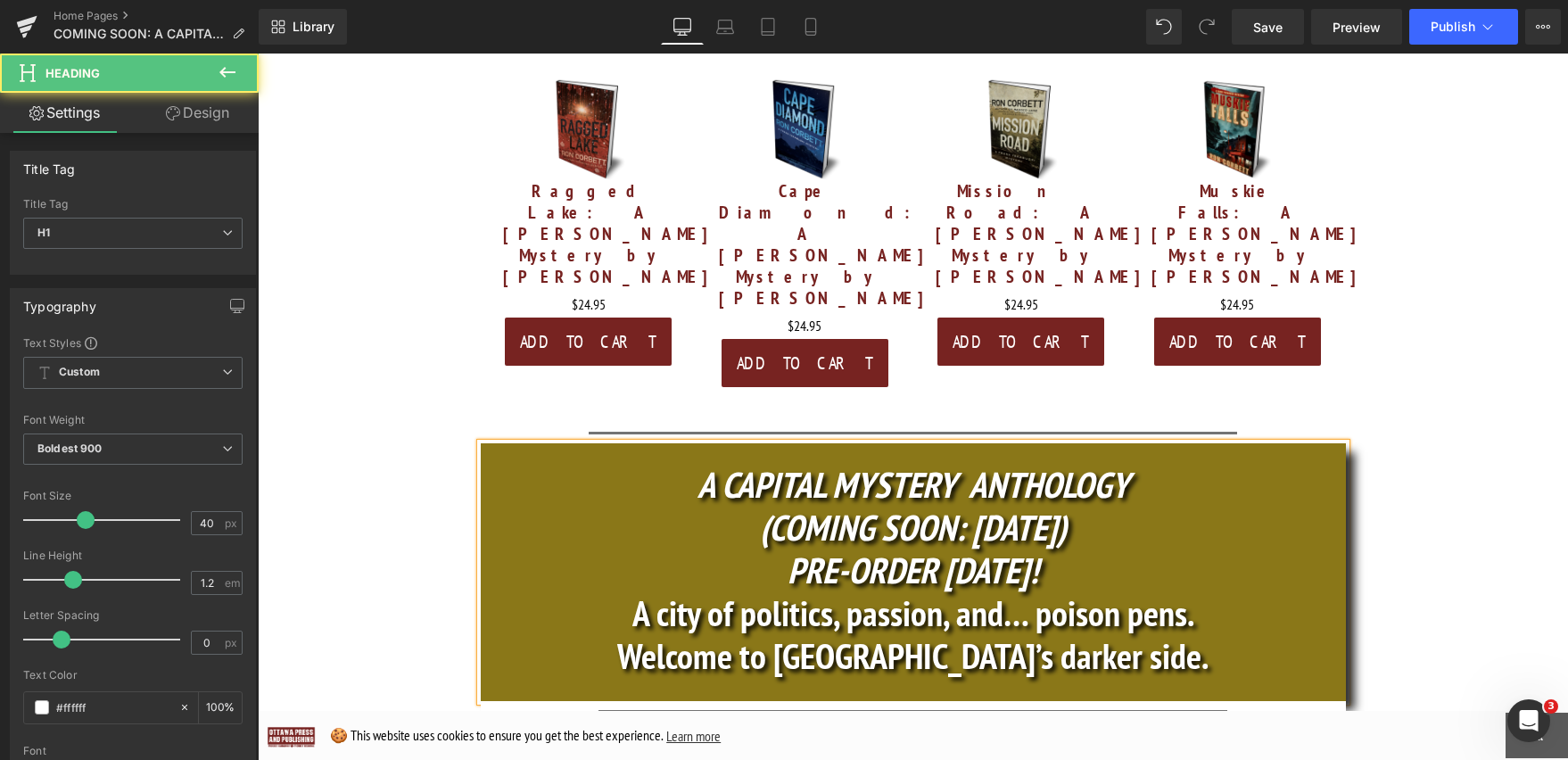
click at [966, 461] on icon "A CAPITAL MYSTERY ANTHOLOGY" at bounding box center [914, 484] width 431 height 46
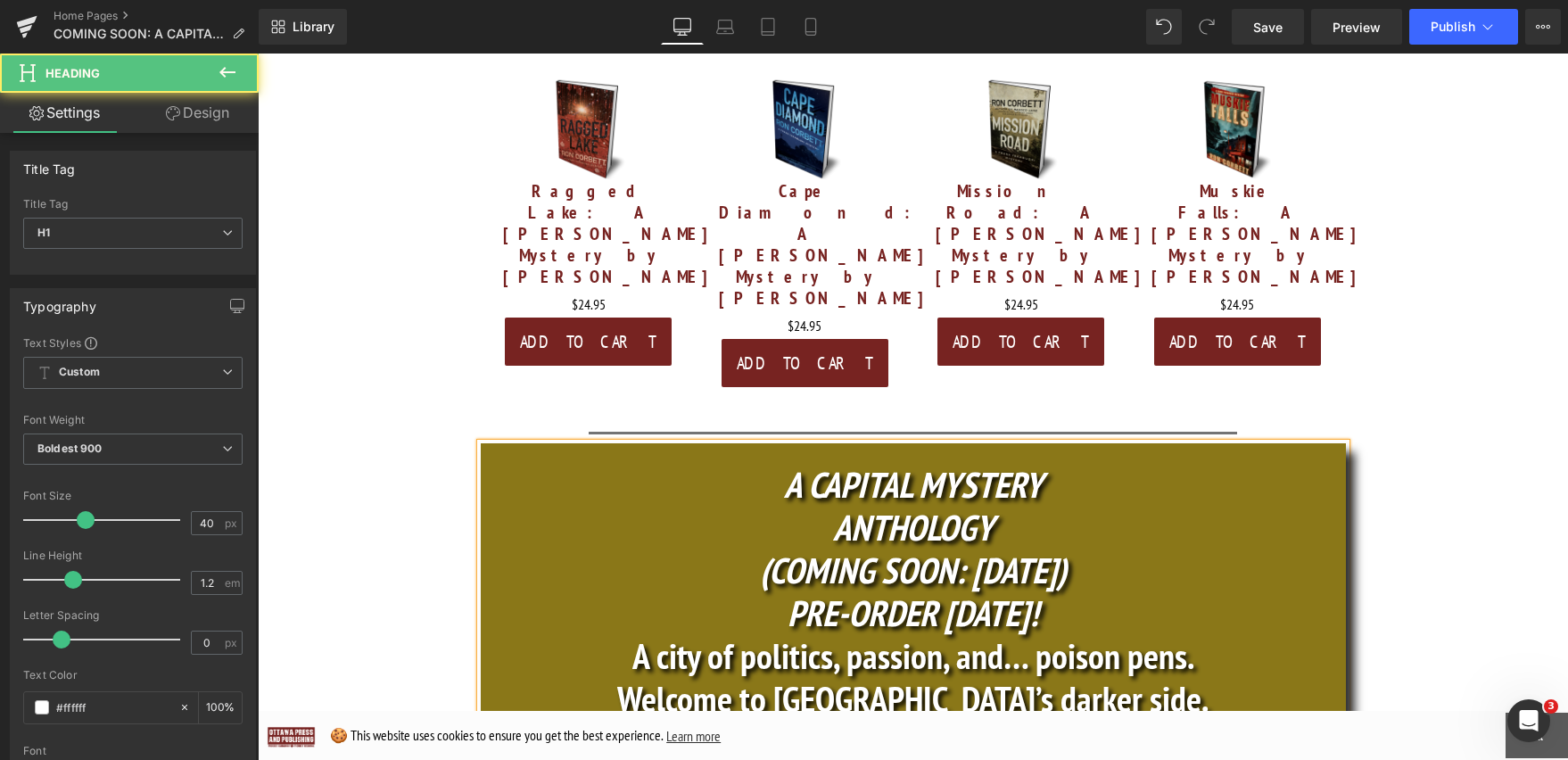
drag, startPoint x: 1074, startPoint y: 322, endPoint x: 745, endPoint y: 314, distance: 329.1
click at [745, 463] on h1 "A CAPITAL MYSTERY" at bounding box center [914, 484] width 865 height 42
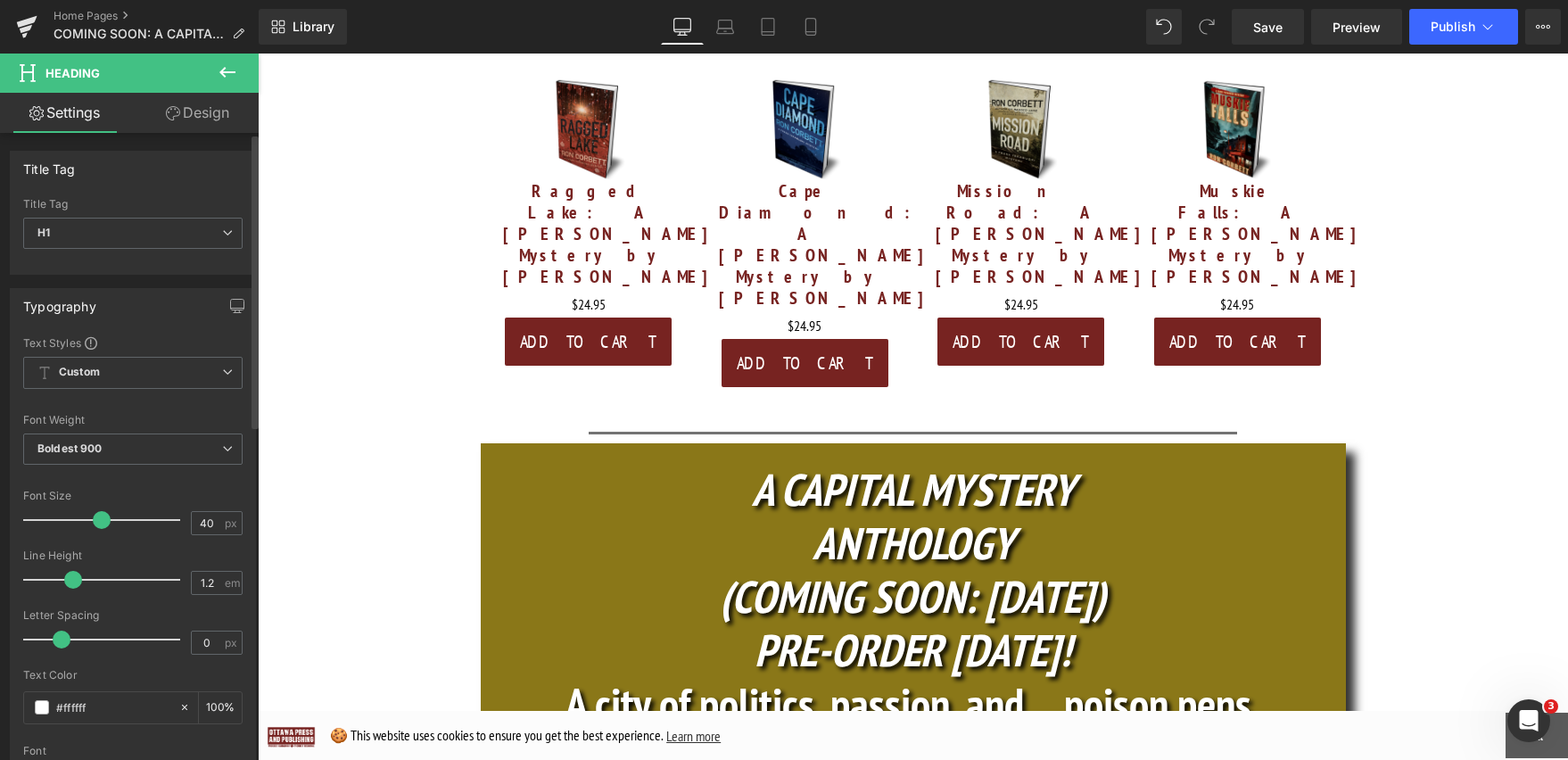
drag, startPoint x: 88, startPoint y: 524, endPoint x: 102, endPoint y: 523, distance: 14.0
click at [102, 523] on span at bounding box center [102, 520] width 18 height 18
click at [1155, 570] on h1 "(COMING SOON: OCT. 16)" at bounding box center [914, 596] width 865 height 53
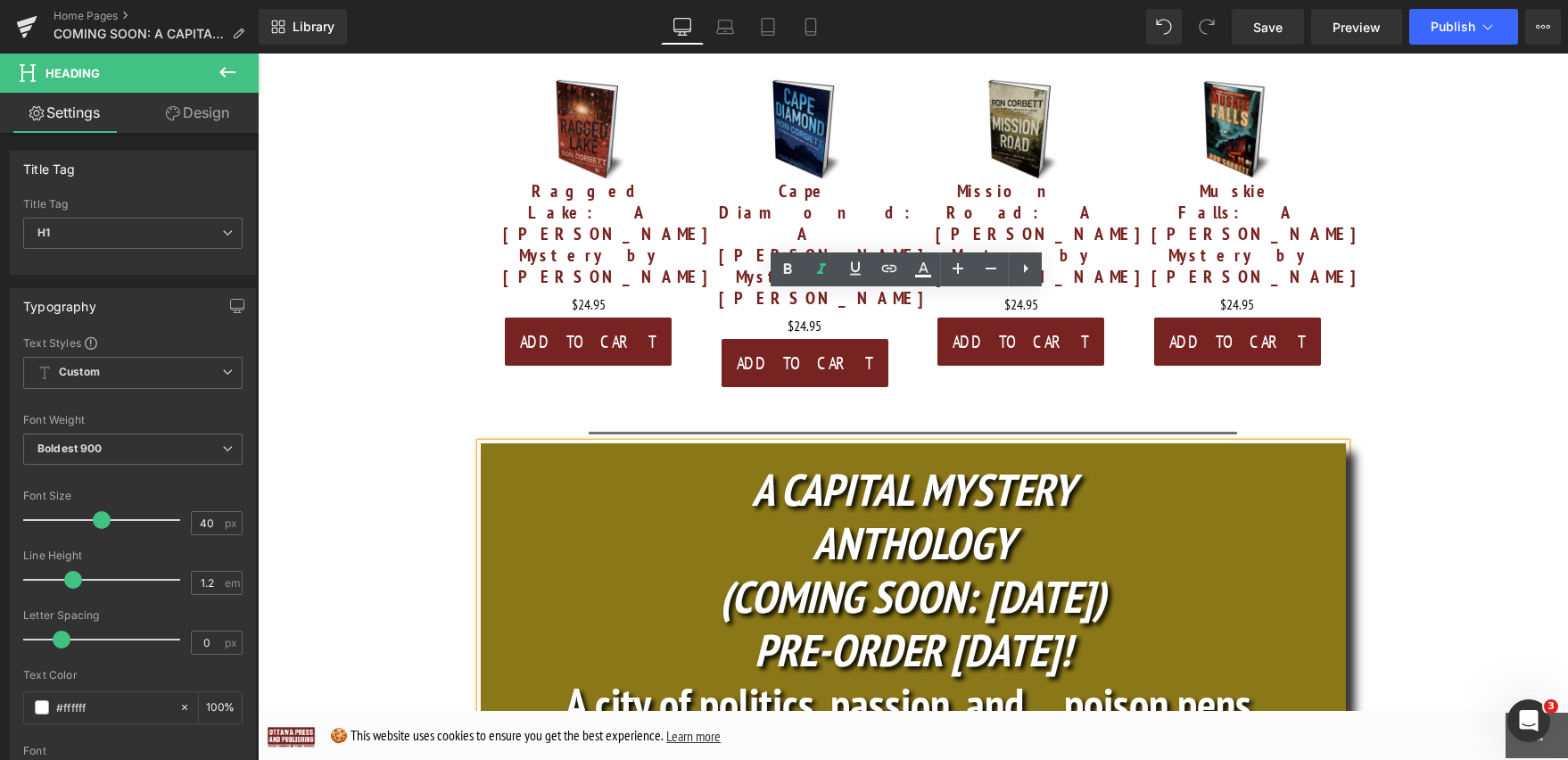
drag, startPoint x: 1106, startPoint y: 376, endPoint x: 1078, endPoint y: 374, distance: 28.1
click at [1078, 516] on h1 "ANTHOLOGY" at bounding box center [914, 542] width 865 height 53
drag, startPoint x: 1098, startPoint y: 338, endPoint x: 731, endPoint y: 331, distance: 367.1
click at [731, 463] on h1 "A CAPITAL MYSTERY" at bounding box center [914, 489] width 865 height 53
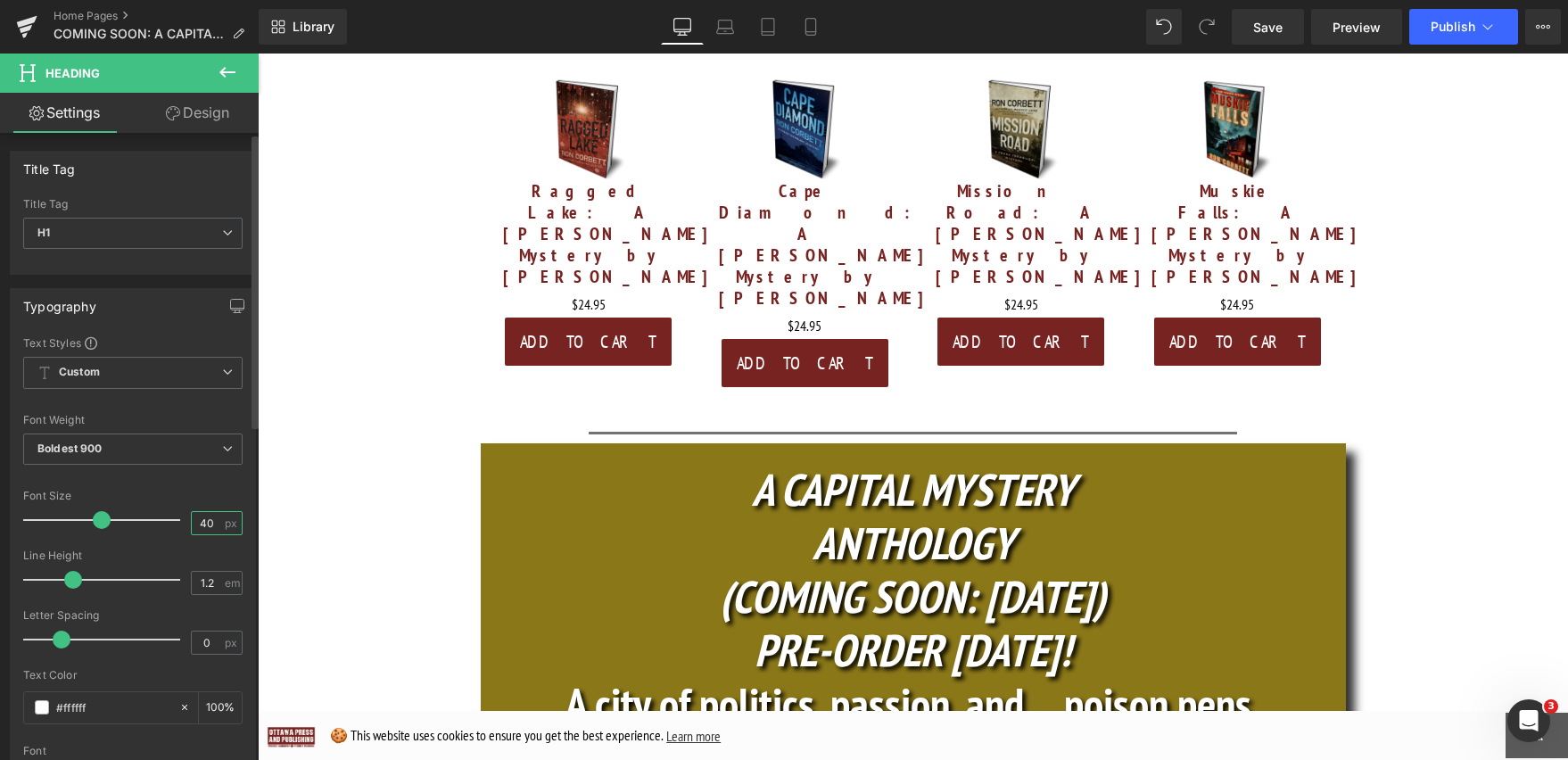
click at [211, 517] on input "40" at bounding box center [207, 523] width 32 height 23
drag, startPoint x: 211, startPoint y: 517, endPoint x: 186, endPoint y: 517, distance: 25.0
click at [191, 517] on input "40" at bounding box center [207, 523] width 32 height 23
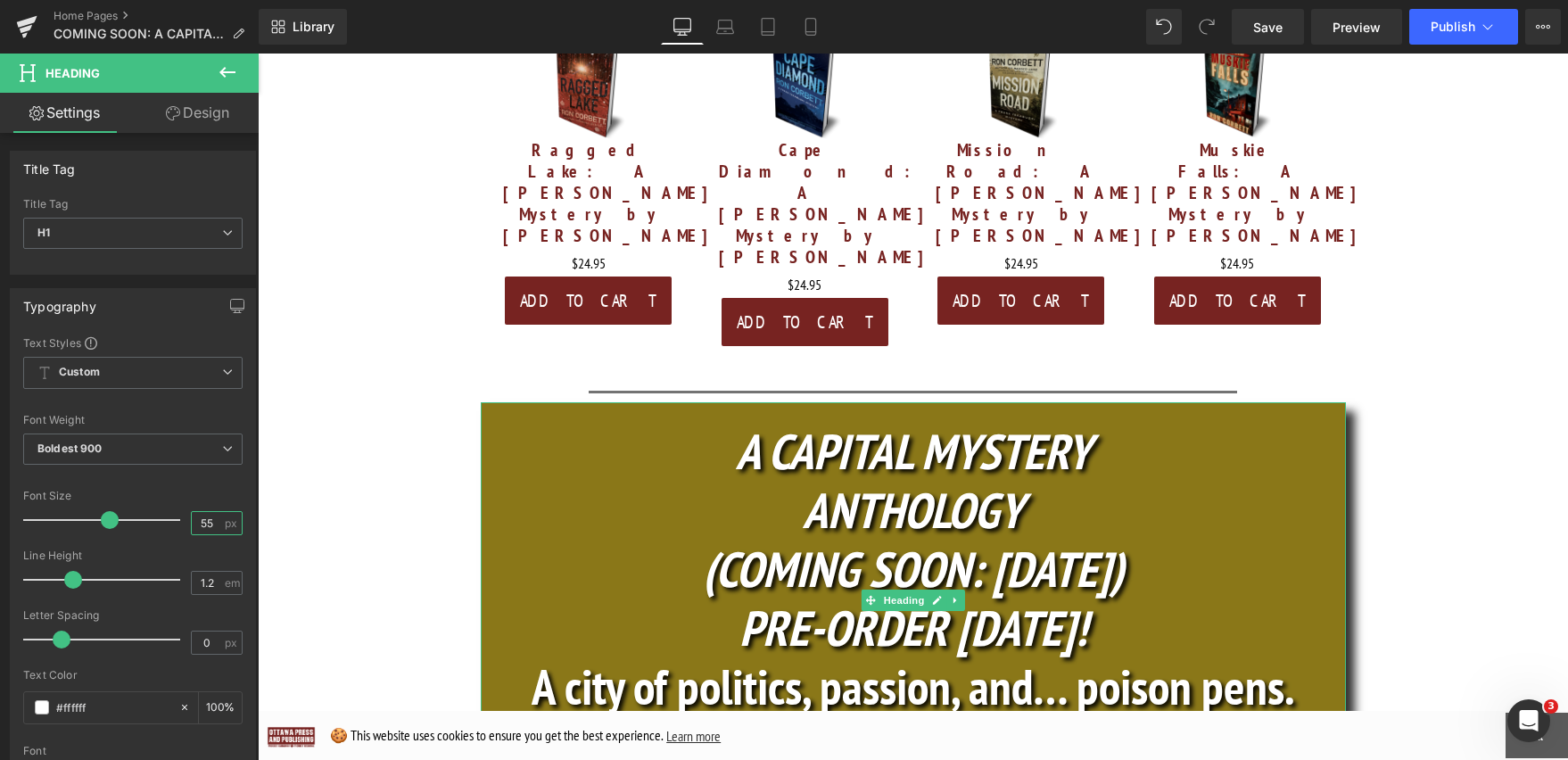
scroll to position [821, 0]
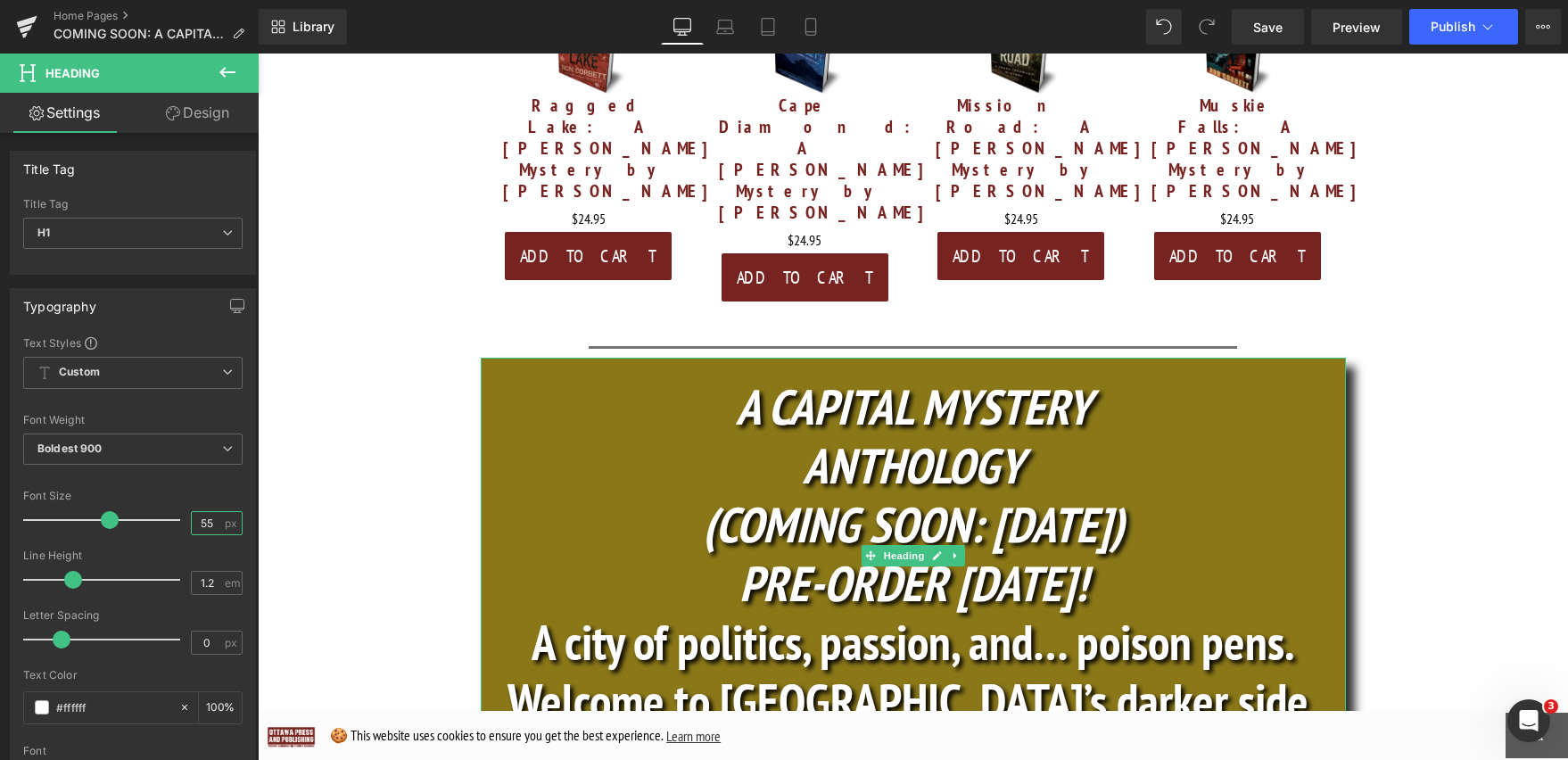
type input "55"
click at [1226, 613] on h1 "A city of politics, passion, and… poison pens." at bounding box center [914, 642] width 865 height 59
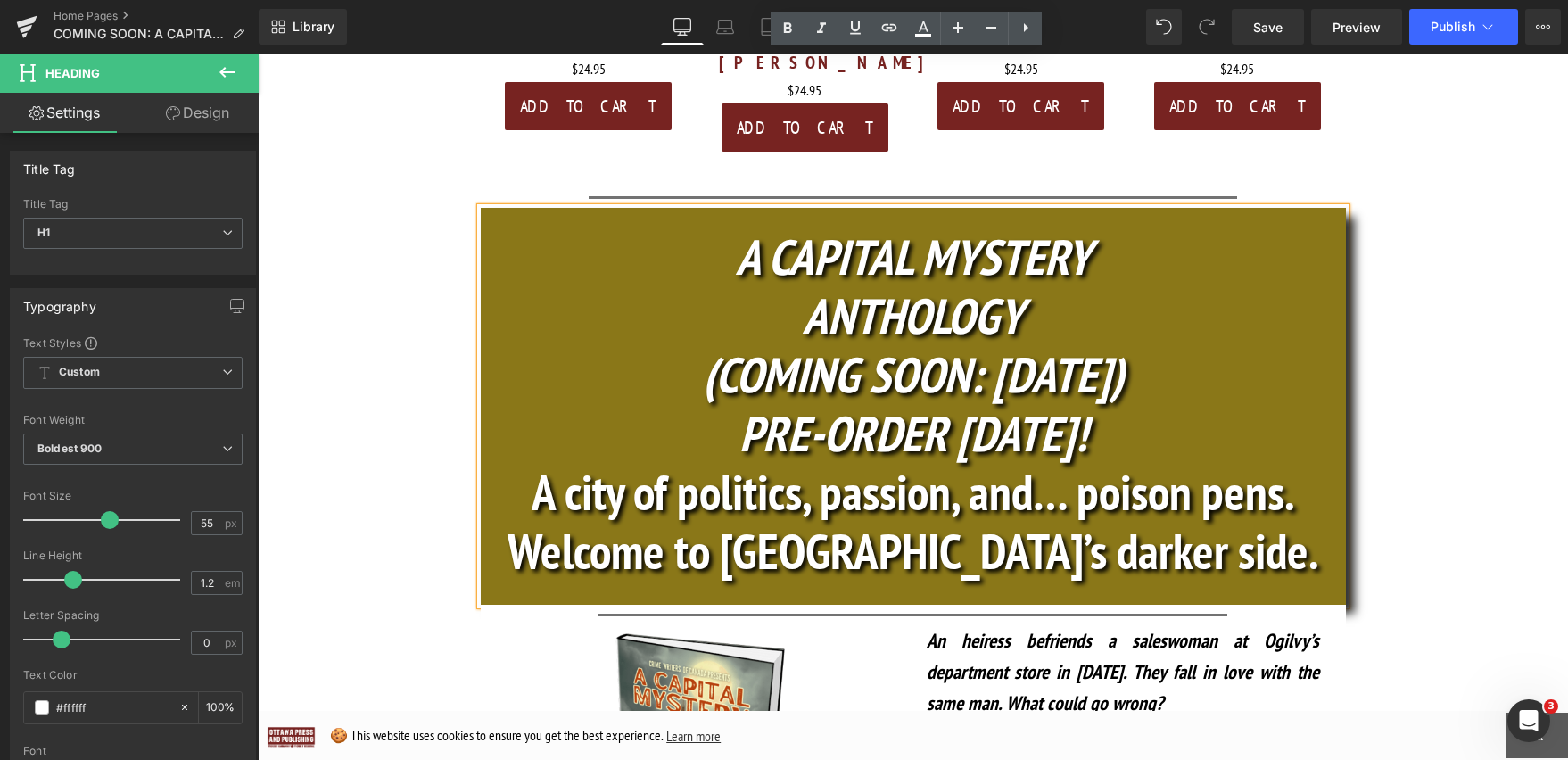
scroll to position [960, 0]
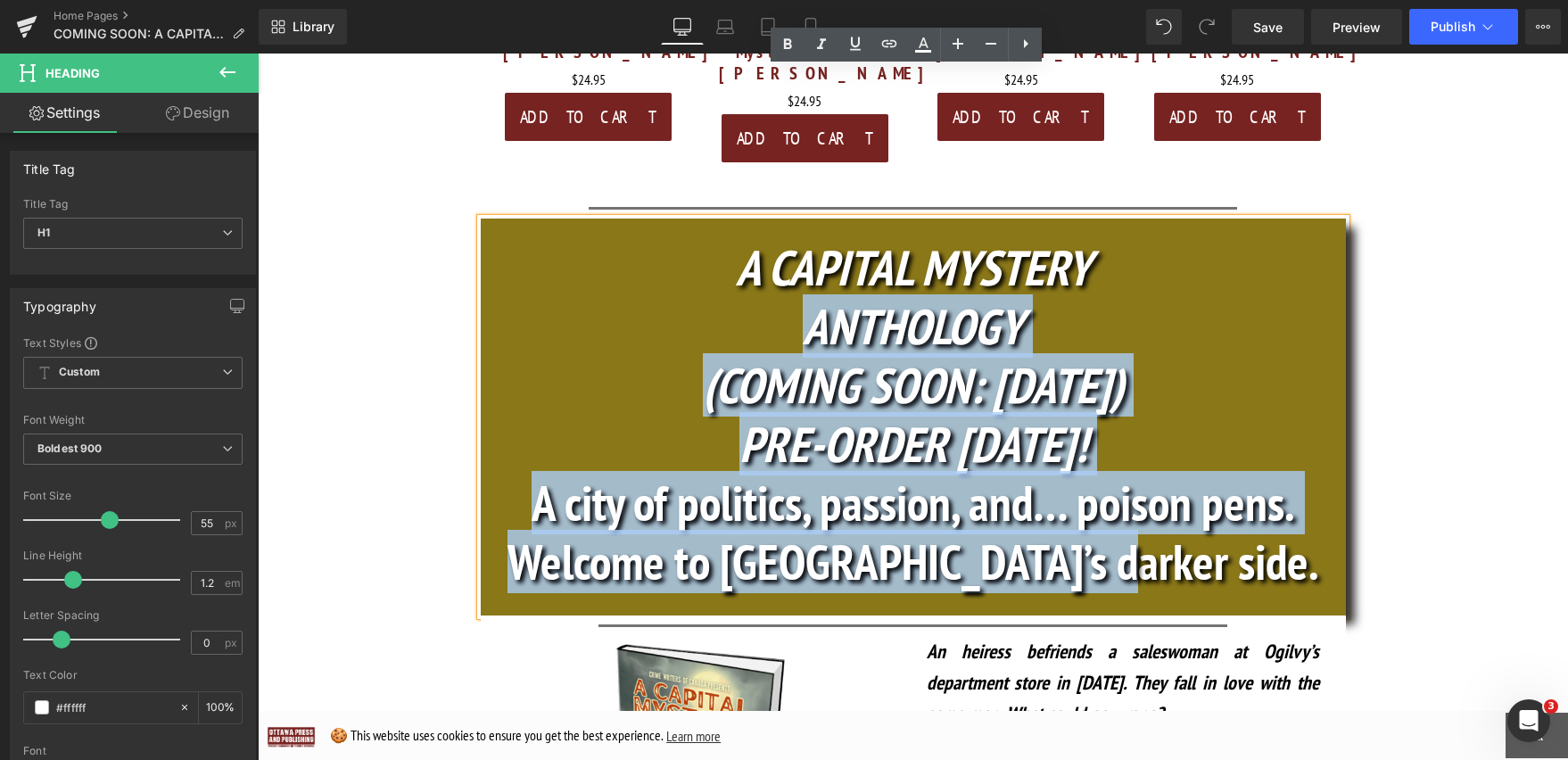
drag, startPoint x: 1229, startPoint y: 436, endPoint x: 740, endPoint y: 190, distance: 547.4
click at [740, 218] on div "A CAPITAL MYSTERY ANTHOLOGY (COMING SOON: OCT. 16) PRE-ORDER TODAY! A city of p…" at bounding box center [914, 417] width 865 height 397
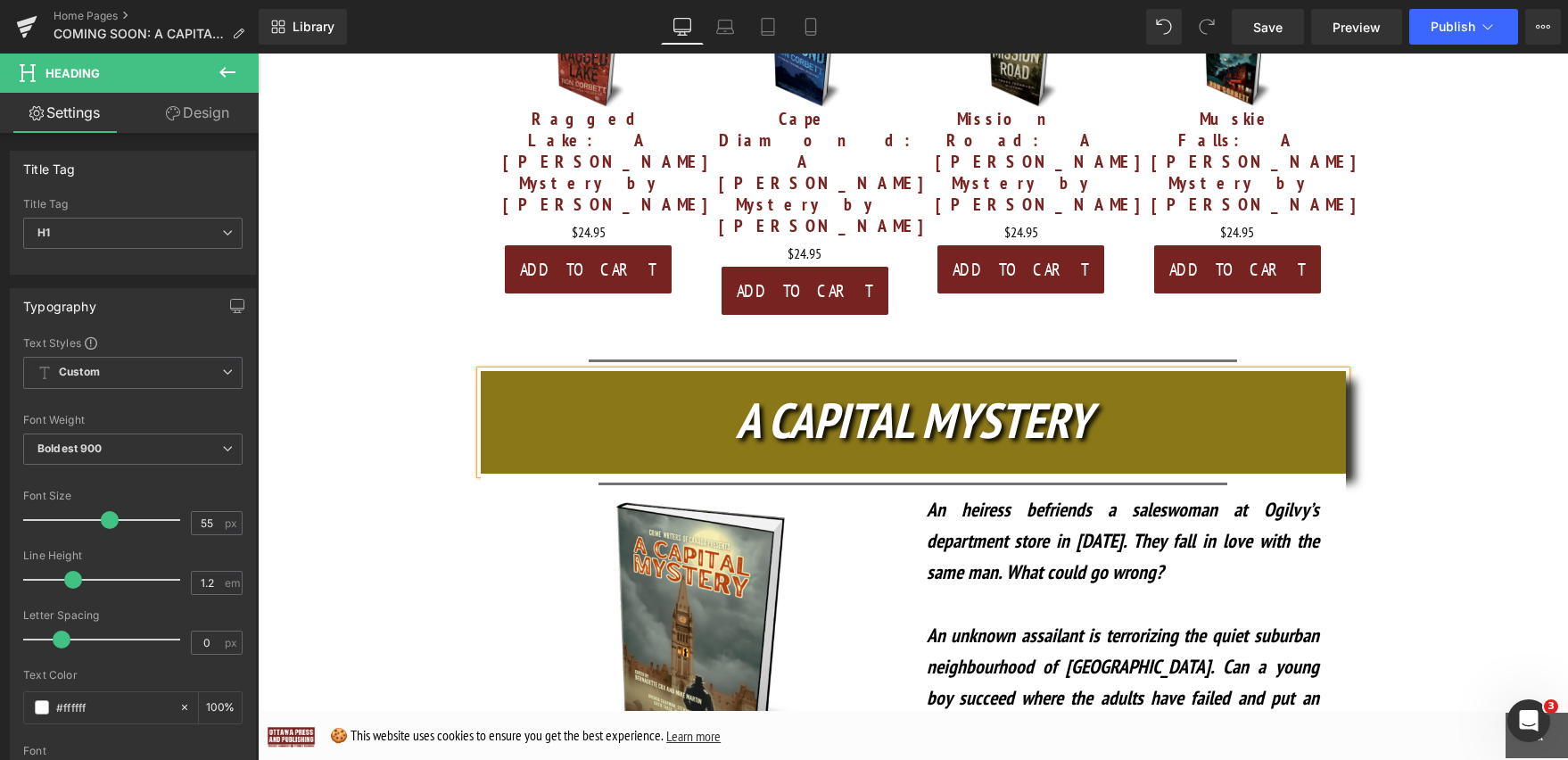
scroll to position [780, 0]
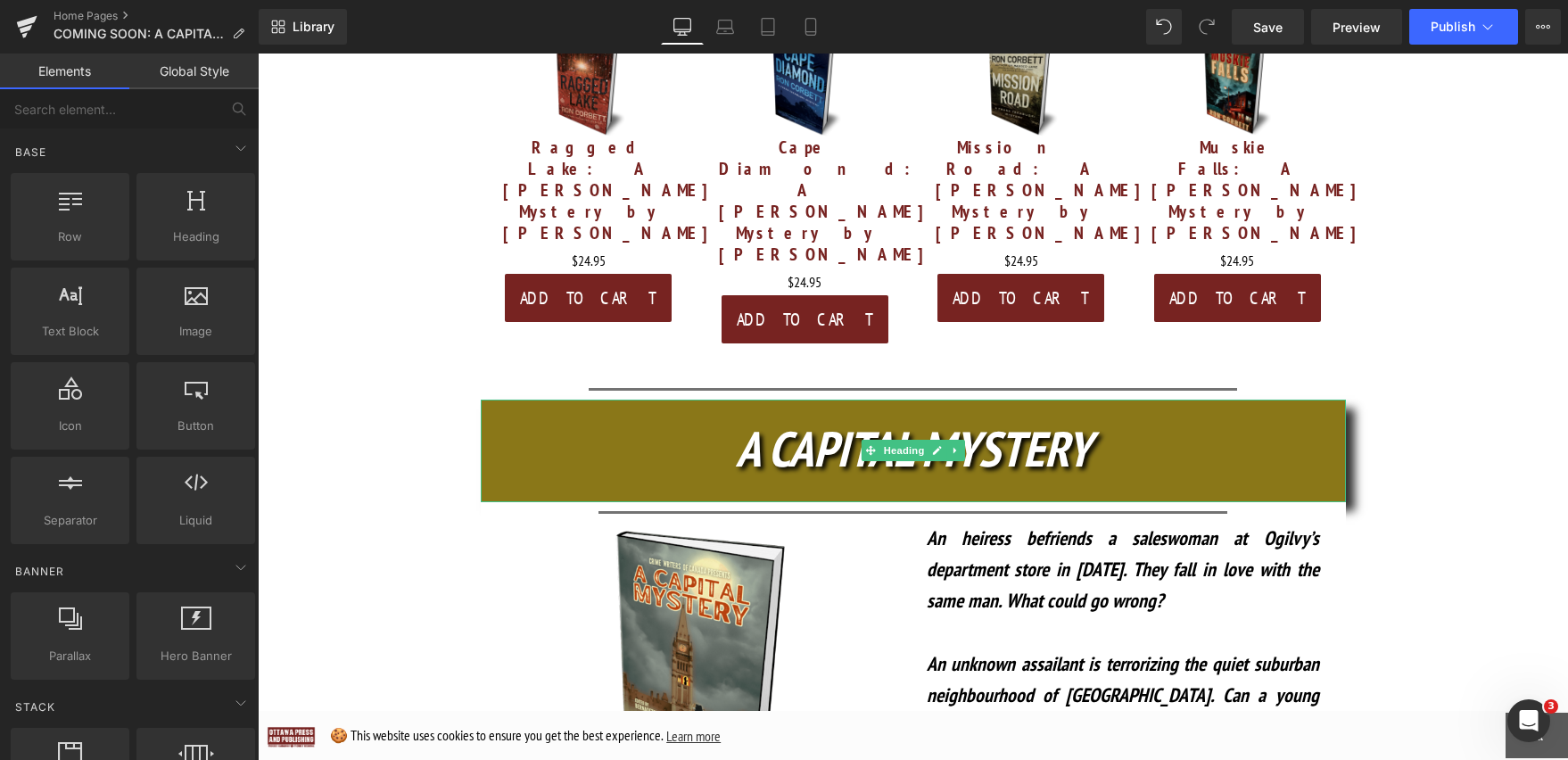
click at [978, 416] on icon "A CAPITAL MYSTERY" at bounding box center [913, 448] width 355 height 63
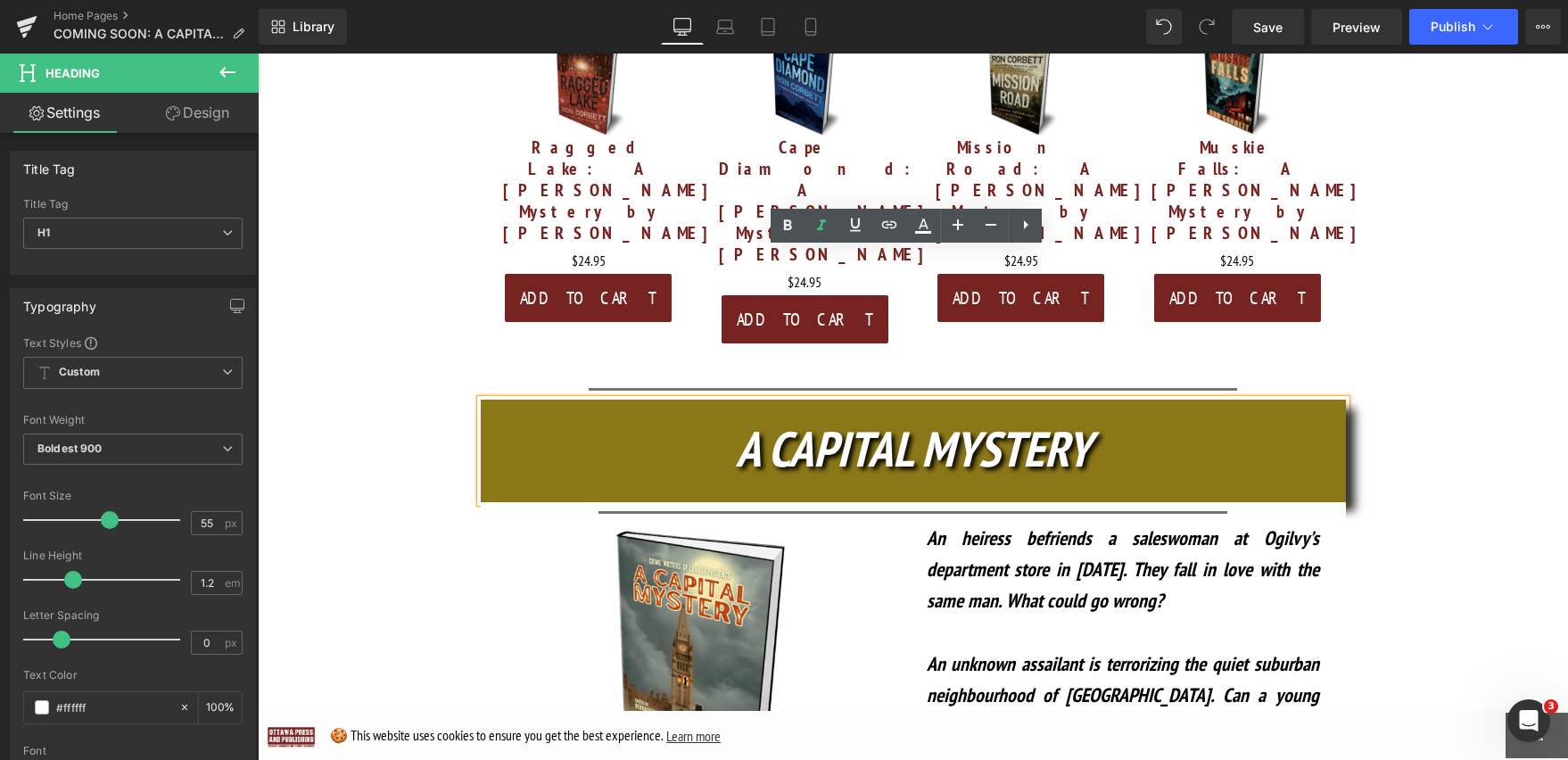
click at [1126, 651] on icon "An unknown assailant is terrorizing the quiet suburban neighbourhood of [GEOGRA…" at bounding box center [1123, 710] width 393 height 119
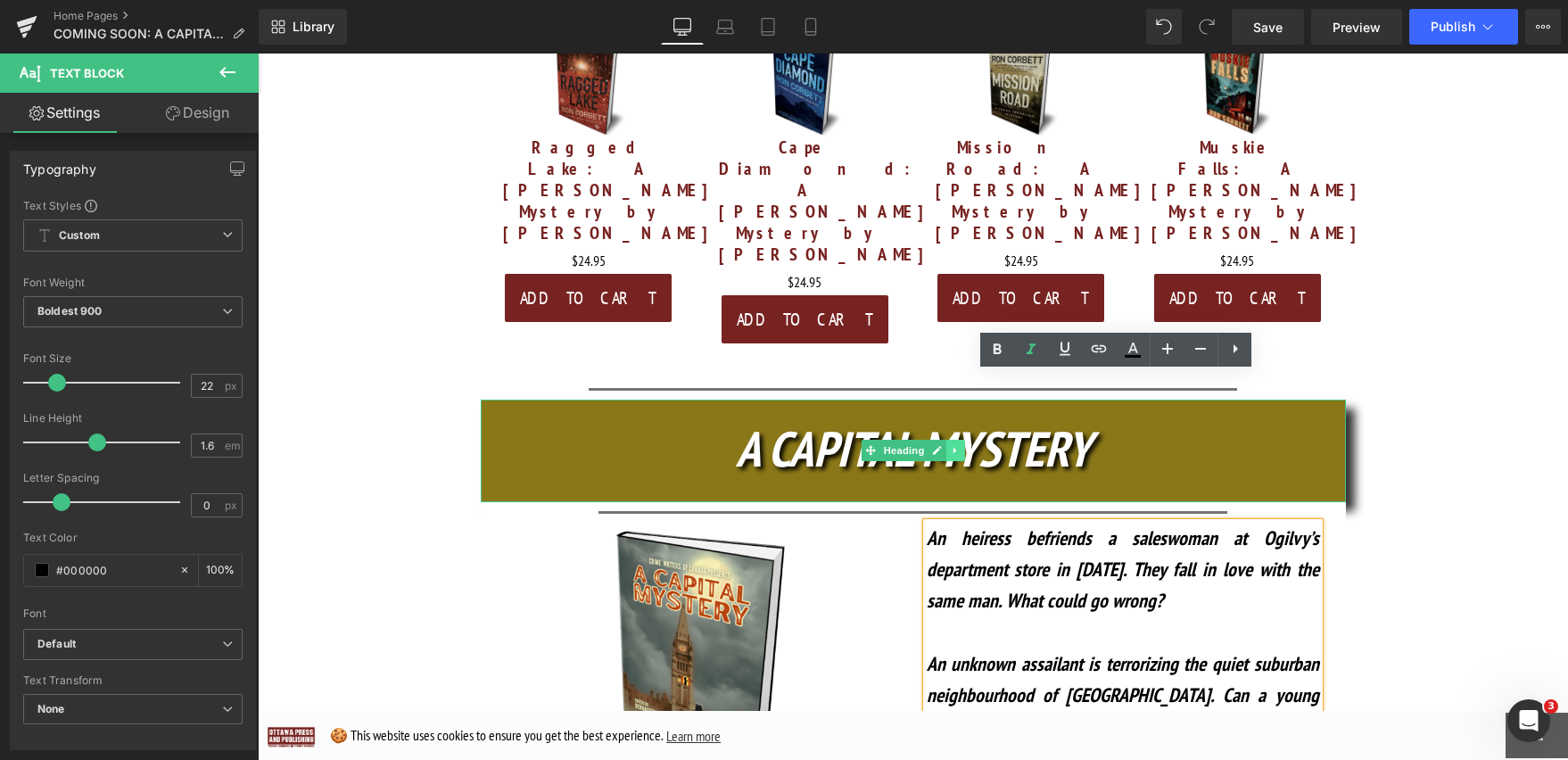
click at [953, 448] on icon at bounding box center [954, 450] width 3 height 6
click at [941, 446] on icon at bounding box center [945, 450] width 10 height 10
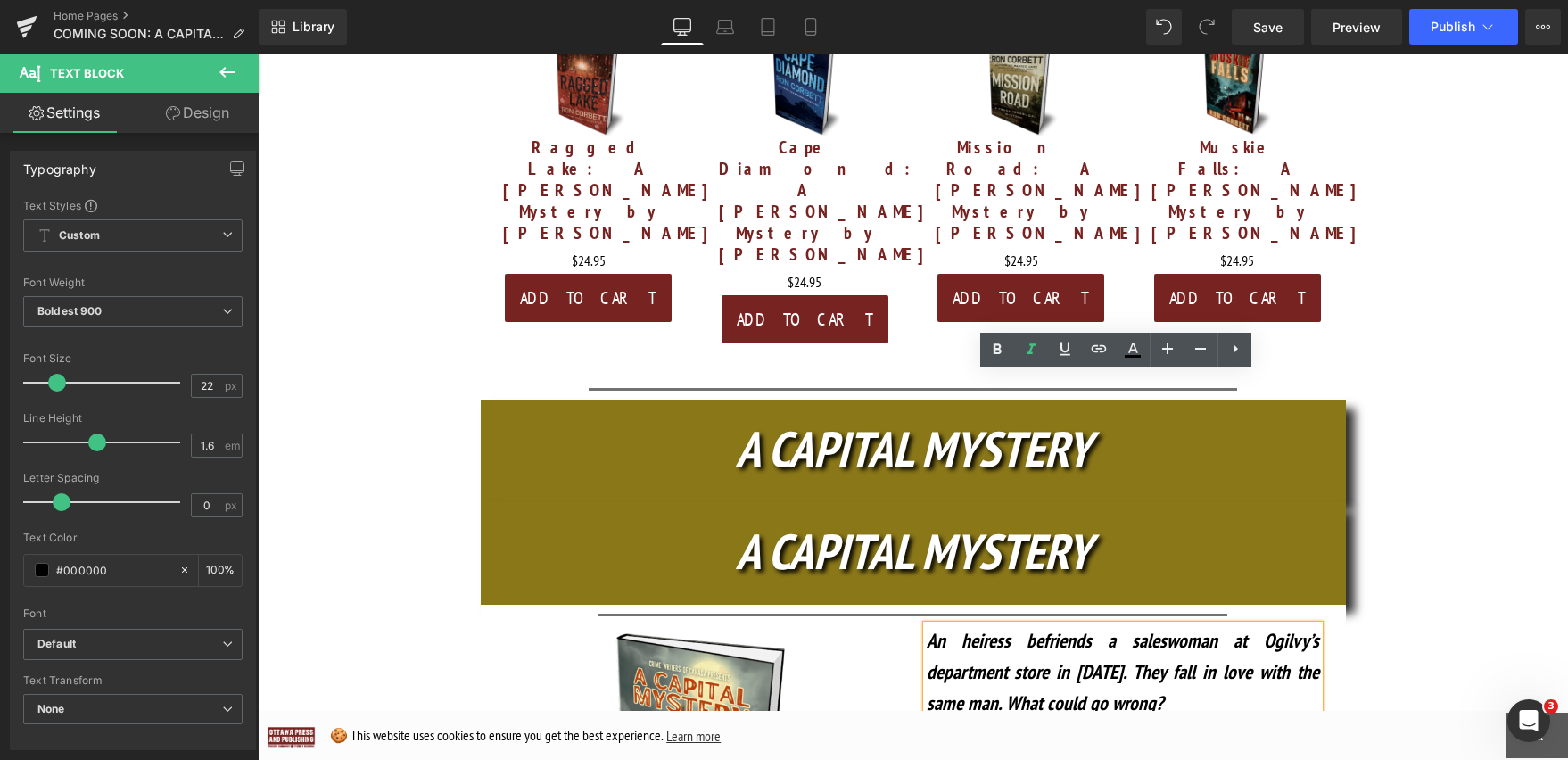
click at [960, 519] on icon "A CAPITAL MYSTERY" at bounding box center [913, 551] width 355 height 63
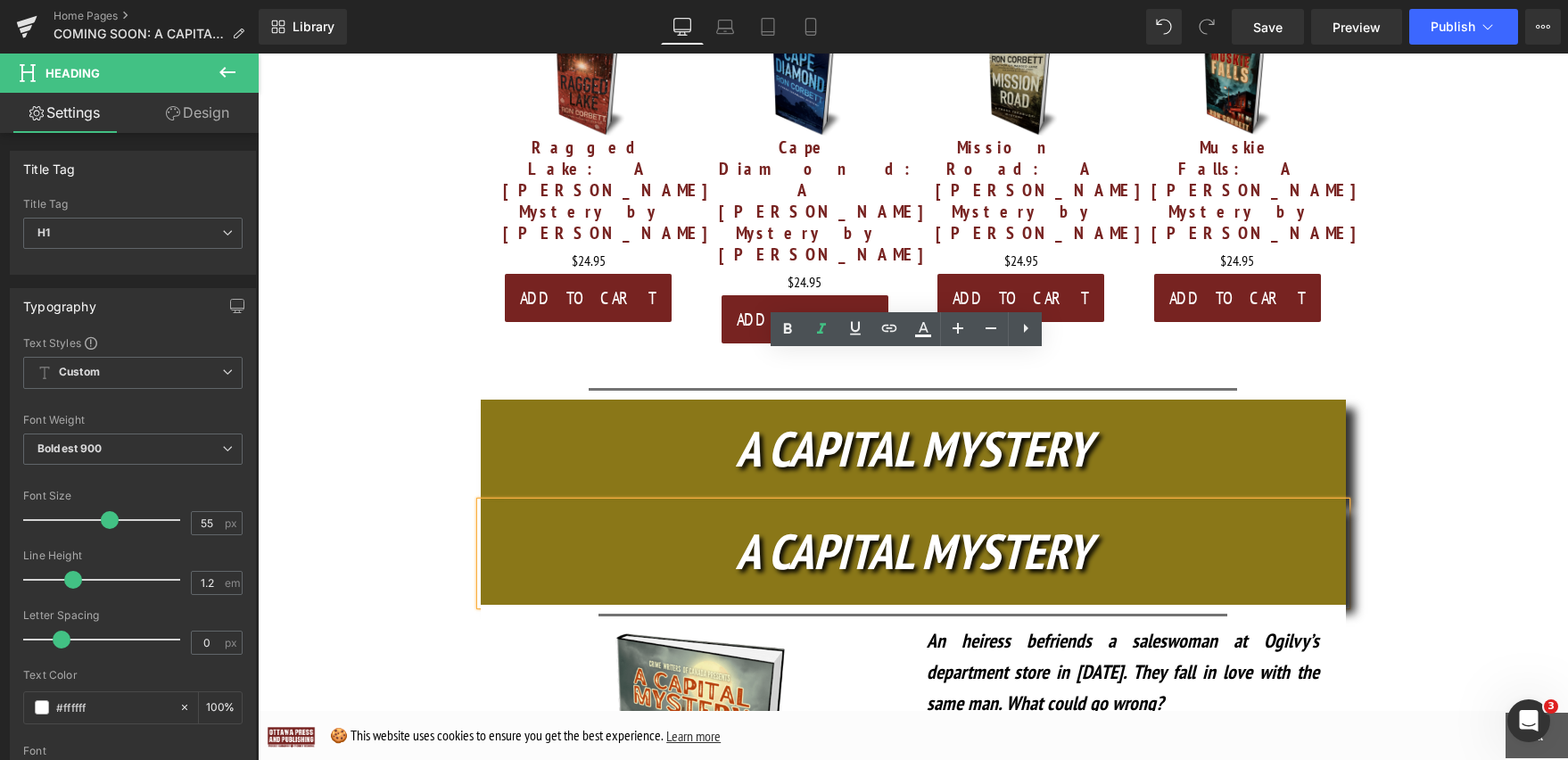
drag, startPoint x: 1085, startPoint y: 421, endPoint x: 704, endPoint y: 418, distance: 381.0
click at [704, 522] on h1 "A CAPITAL MYSTERY" at bounding box center [914, 551] width 865 height 59
paste div
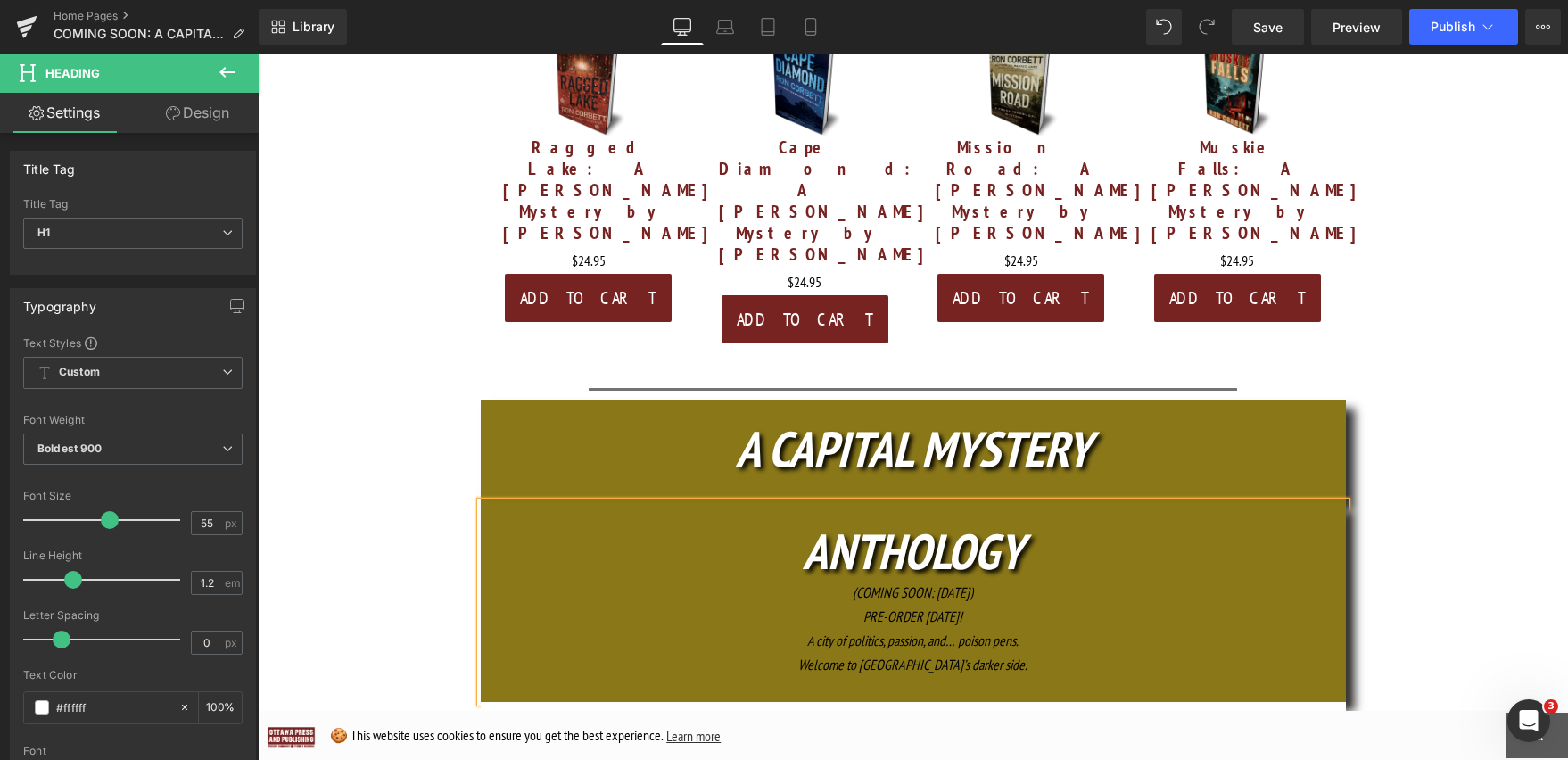
click at [926, 519] on icon "ANTHOLOGY" at bounding box center [913, 551] width 220 height 63
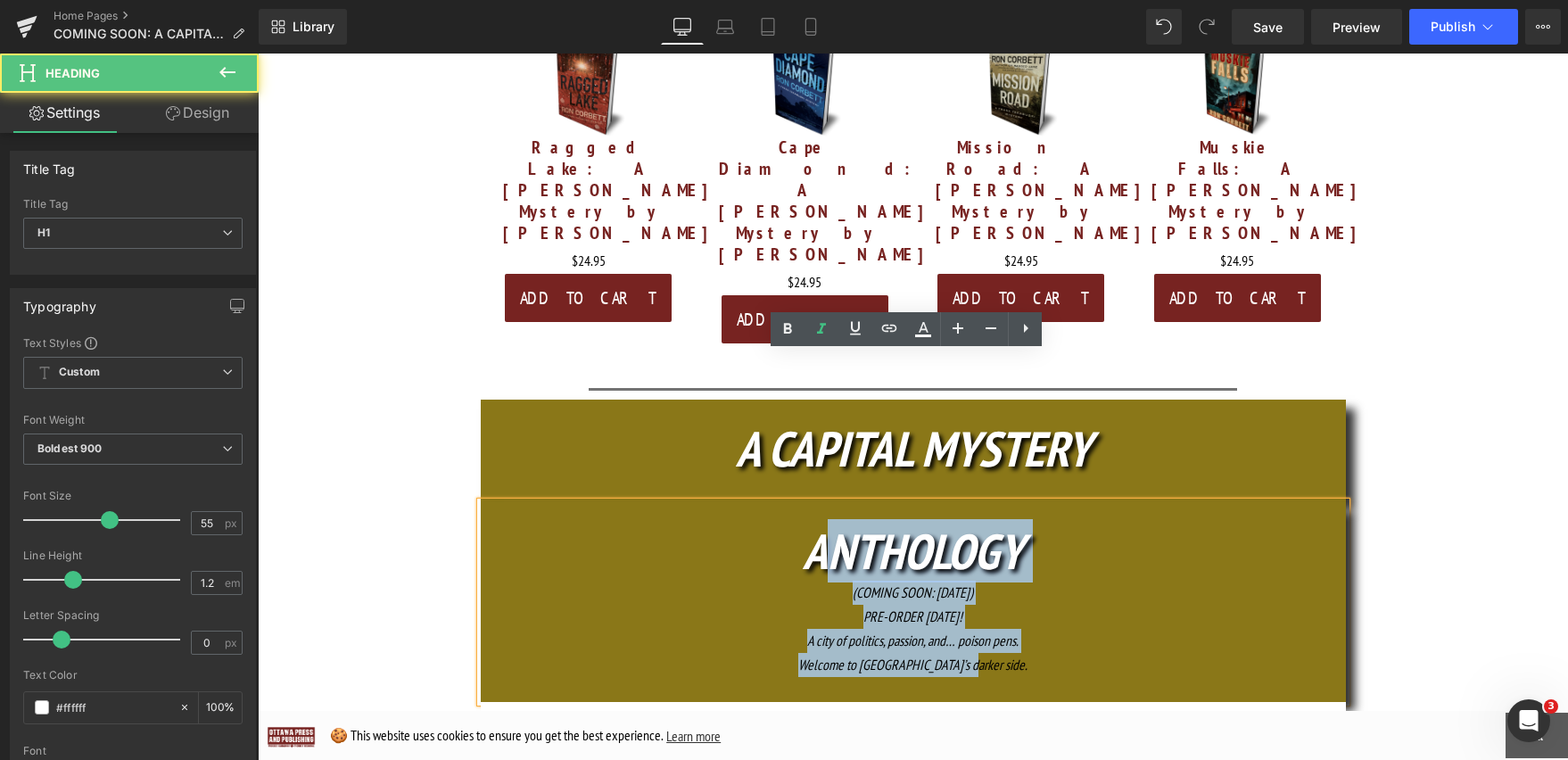
drag, startPoint x: 829, startPoint y: 429, endPoint x: 1064, endPoint y: 517, distance: 250.9
click at [1064, 517] on div "ANTHOLOGY (COMING SOON: OCT. 16) PRE-ORDER TODAY! A city of politics, passion, …" at bounding box center [914, 601] width 865 height 199
click at [1064, 653] on div "Welcome to Ottawa’s darker side." at bounding box center [914, 664] width 865 height 24
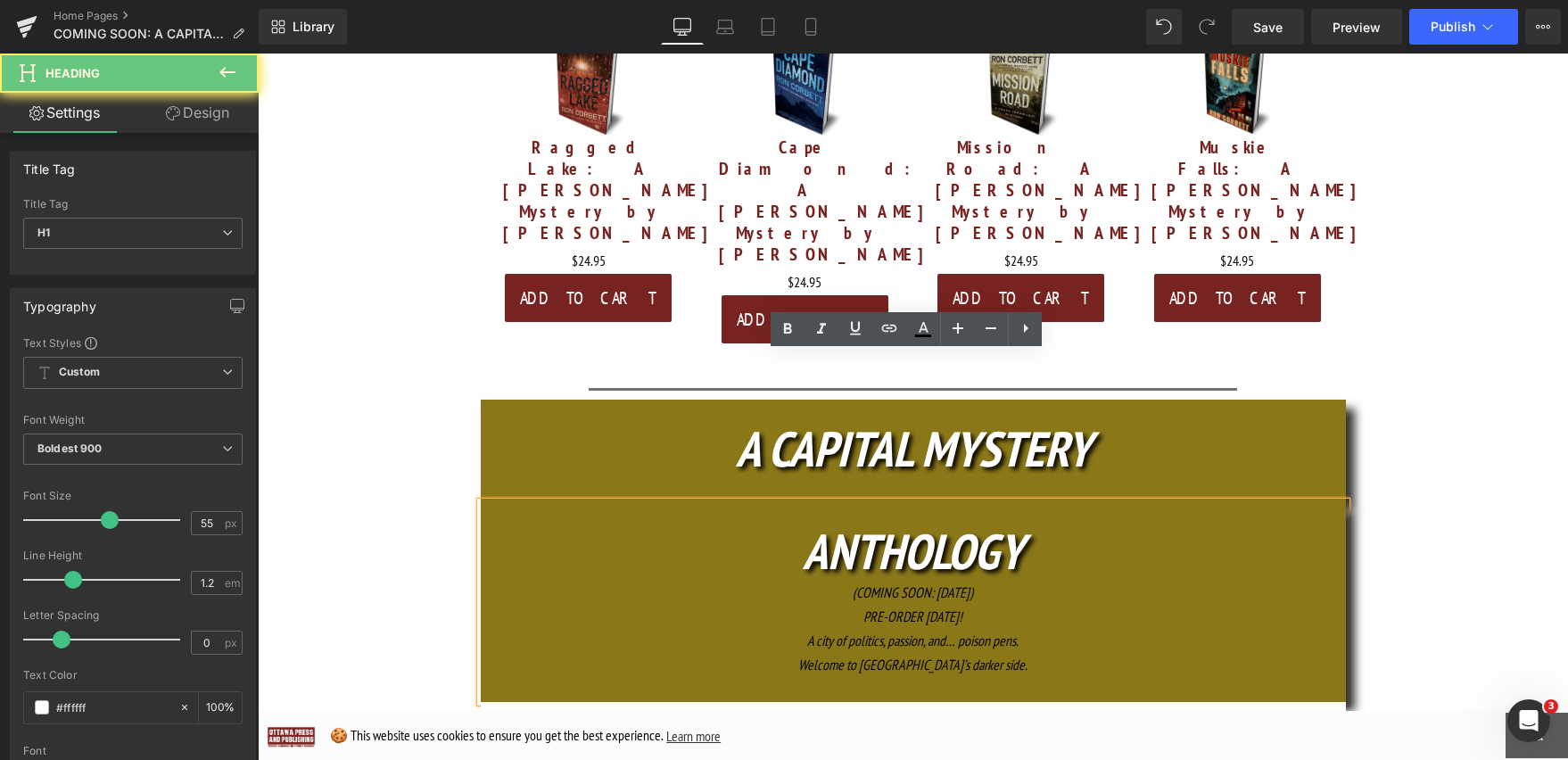
click at [1021, 522] on h1 "ANTHOLOGY" at bounding box center [914, 551] width 865 height 59
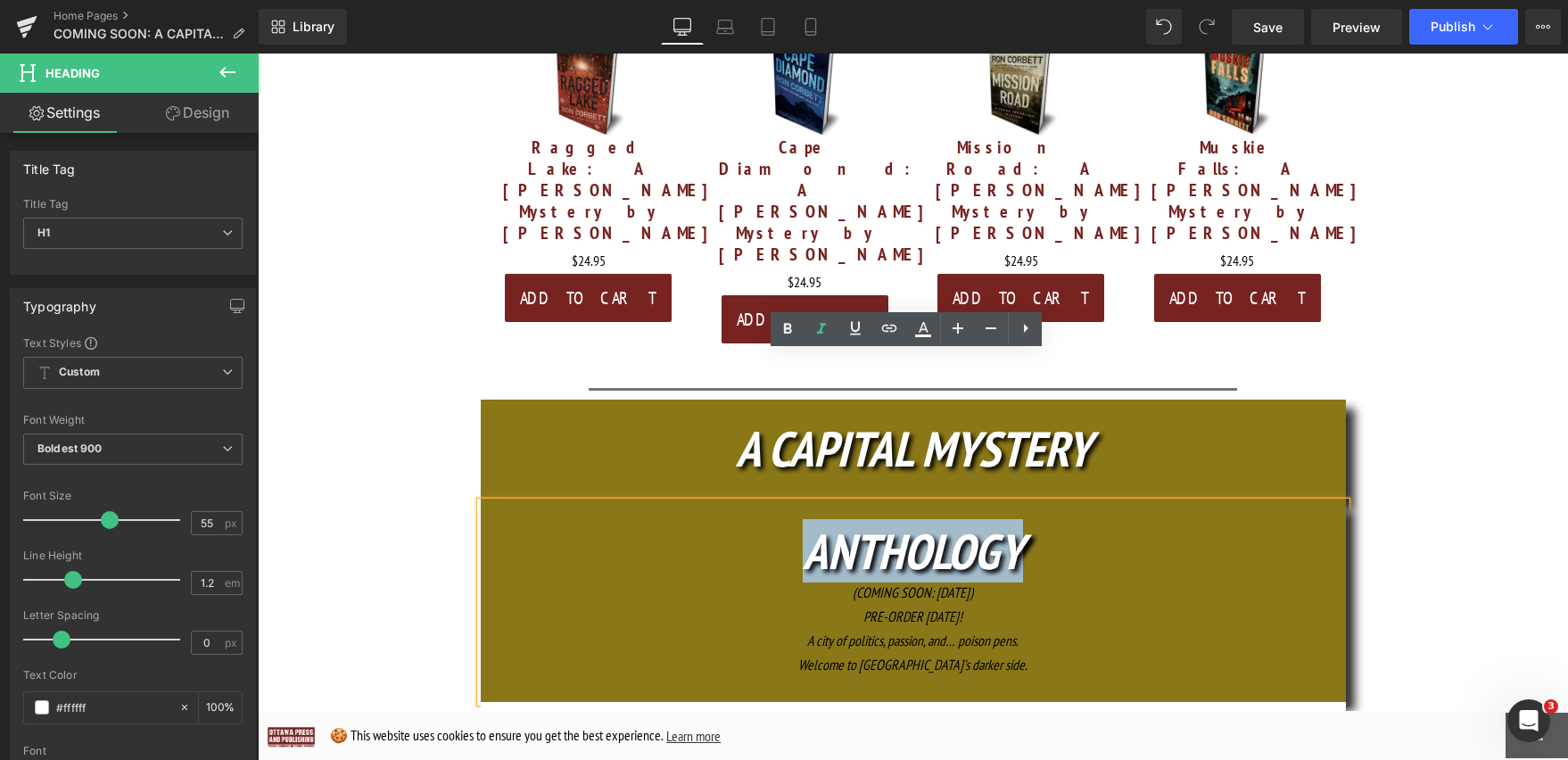
drag, startPoint x: 1032, startPoint y: 393, endPoint x: 743, endPoint y: 393, distance: 289.0
click at [743, 522] on h1 "ANTHOLOGY" at bounding box center [914, 551] width 865 height 59
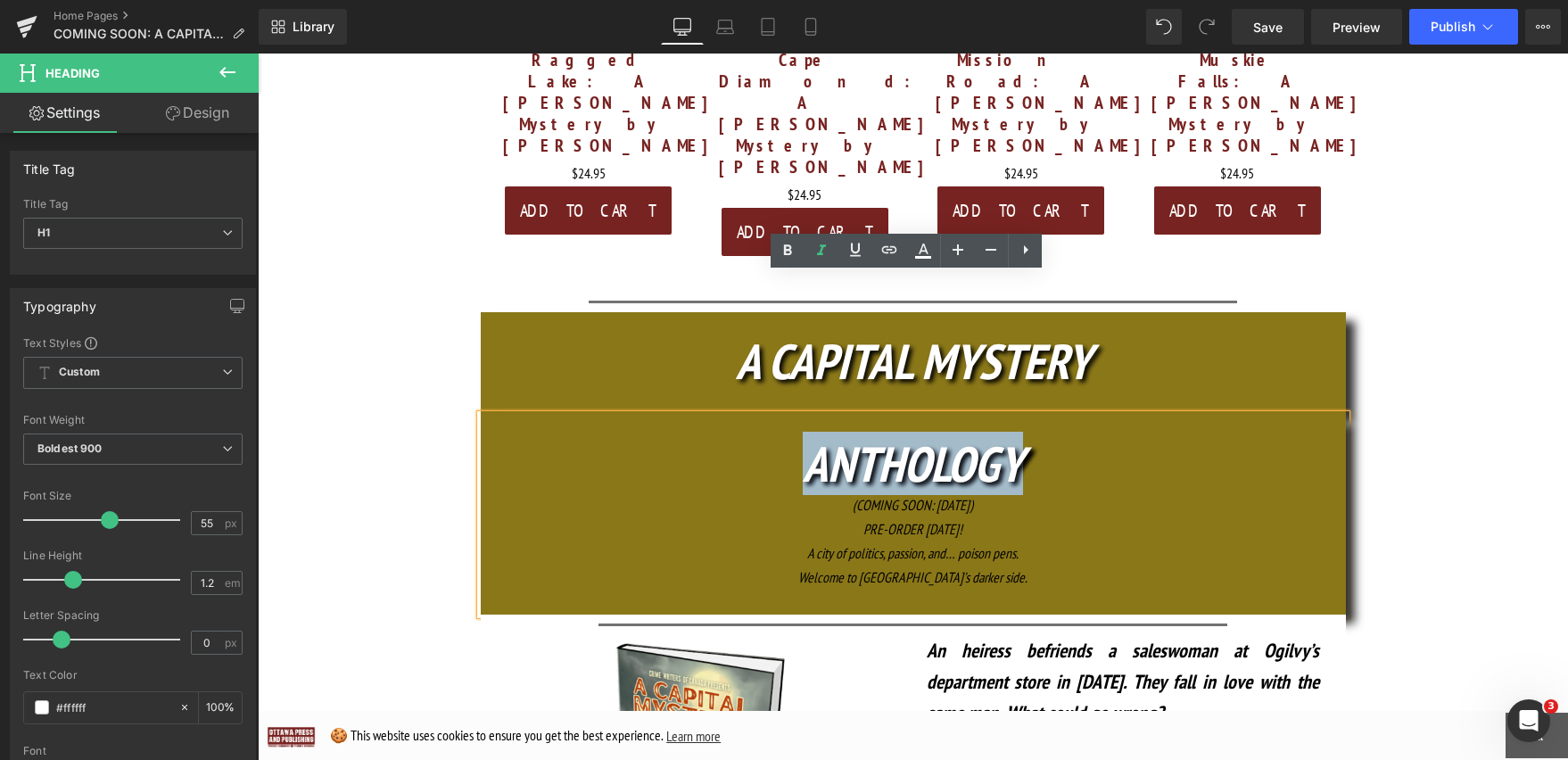
scroll to position [871, 0]
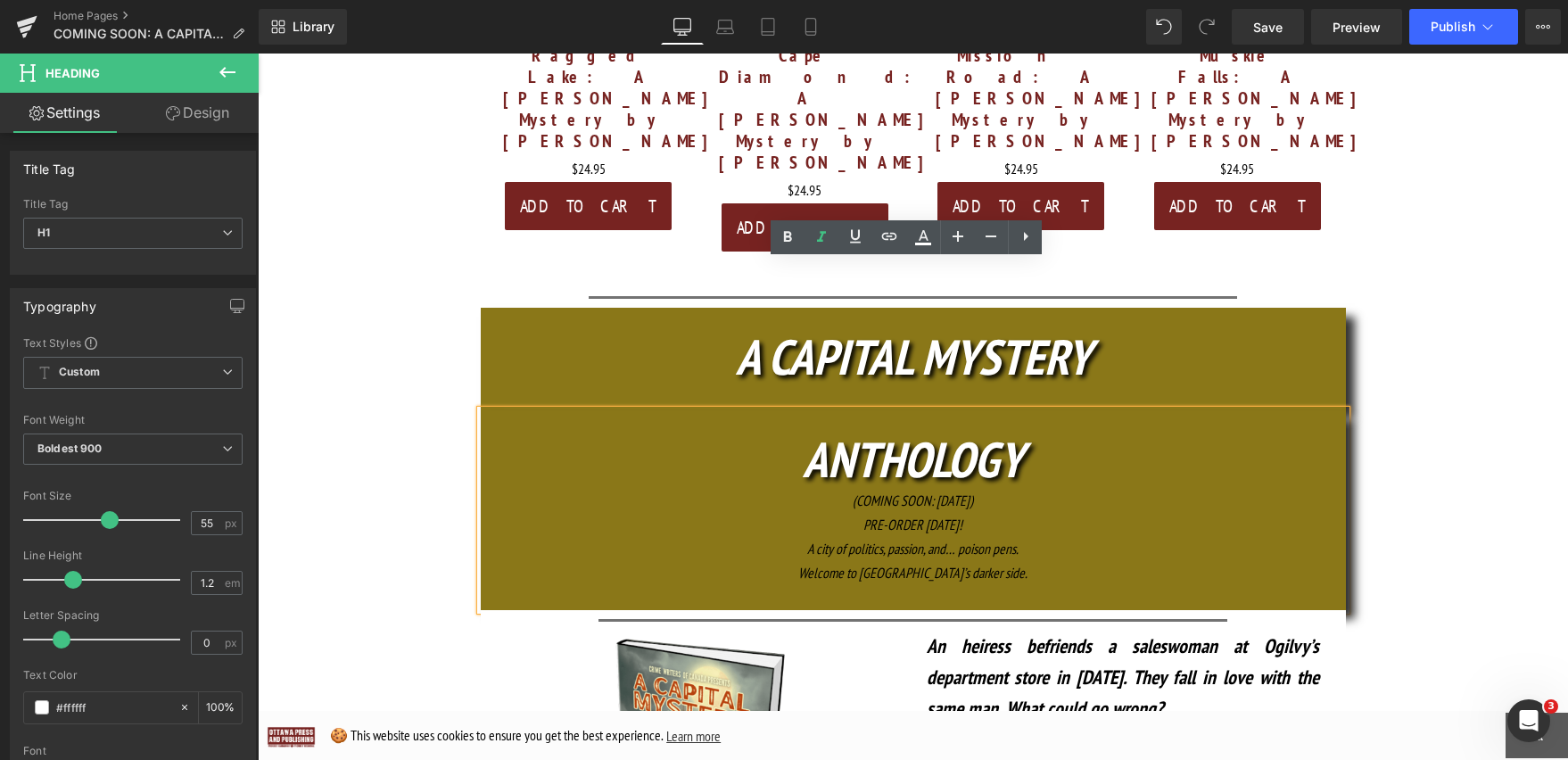
click at [1016, 585] on div at bounding box center [914, 597] width 865 height 24
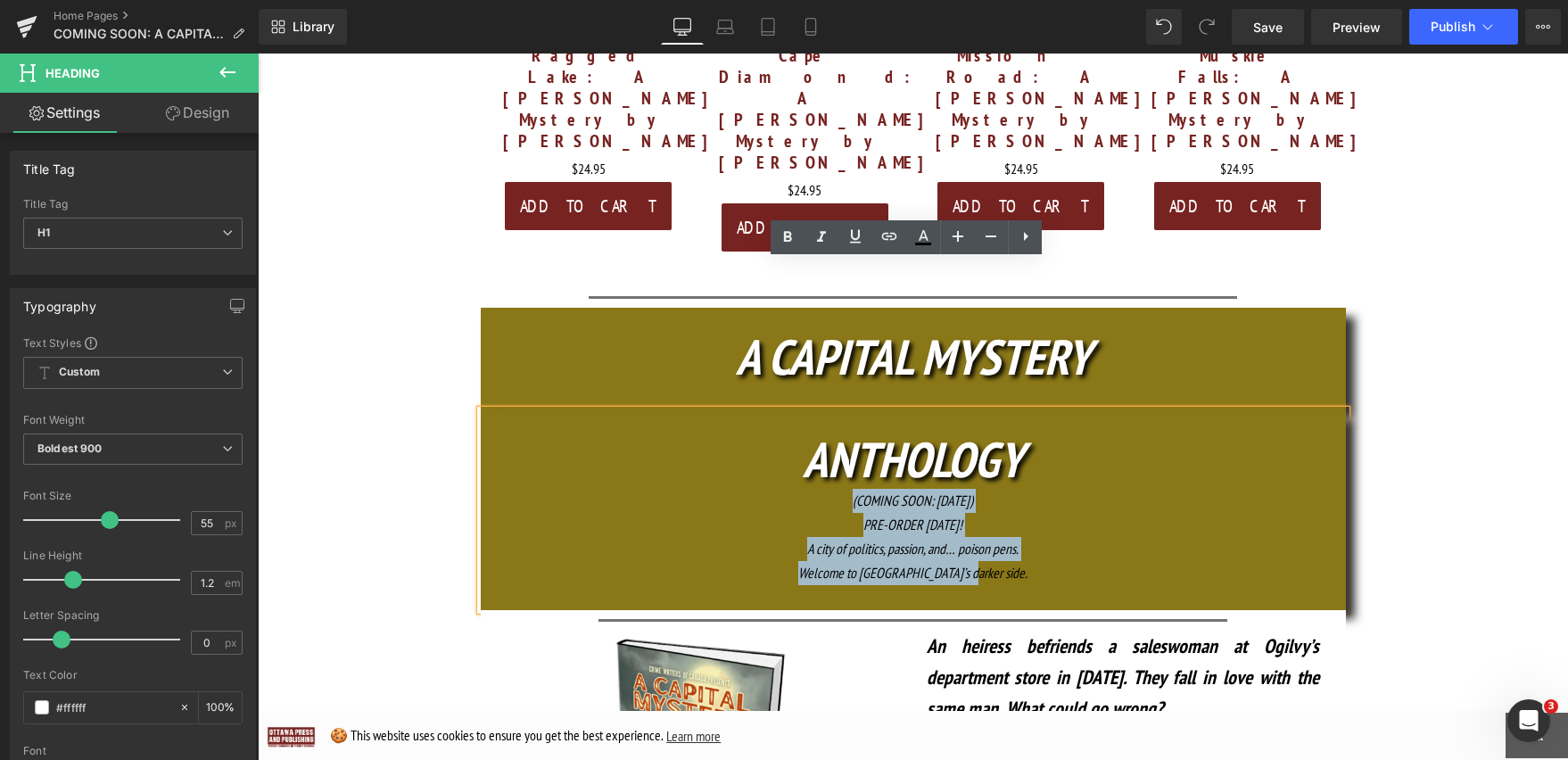
drag, startPoint x: 1016, startPoint y: 430, endPoint x: 800, endPoint y: 356, distance: 228.3
click at [800, 410] on div "ANTHOLOGY (COMING SOON: OCT. 16) PRE-ORDER TODAY! A city of politics, passion, …" at bounding box center [914, 509] width 865 height 199
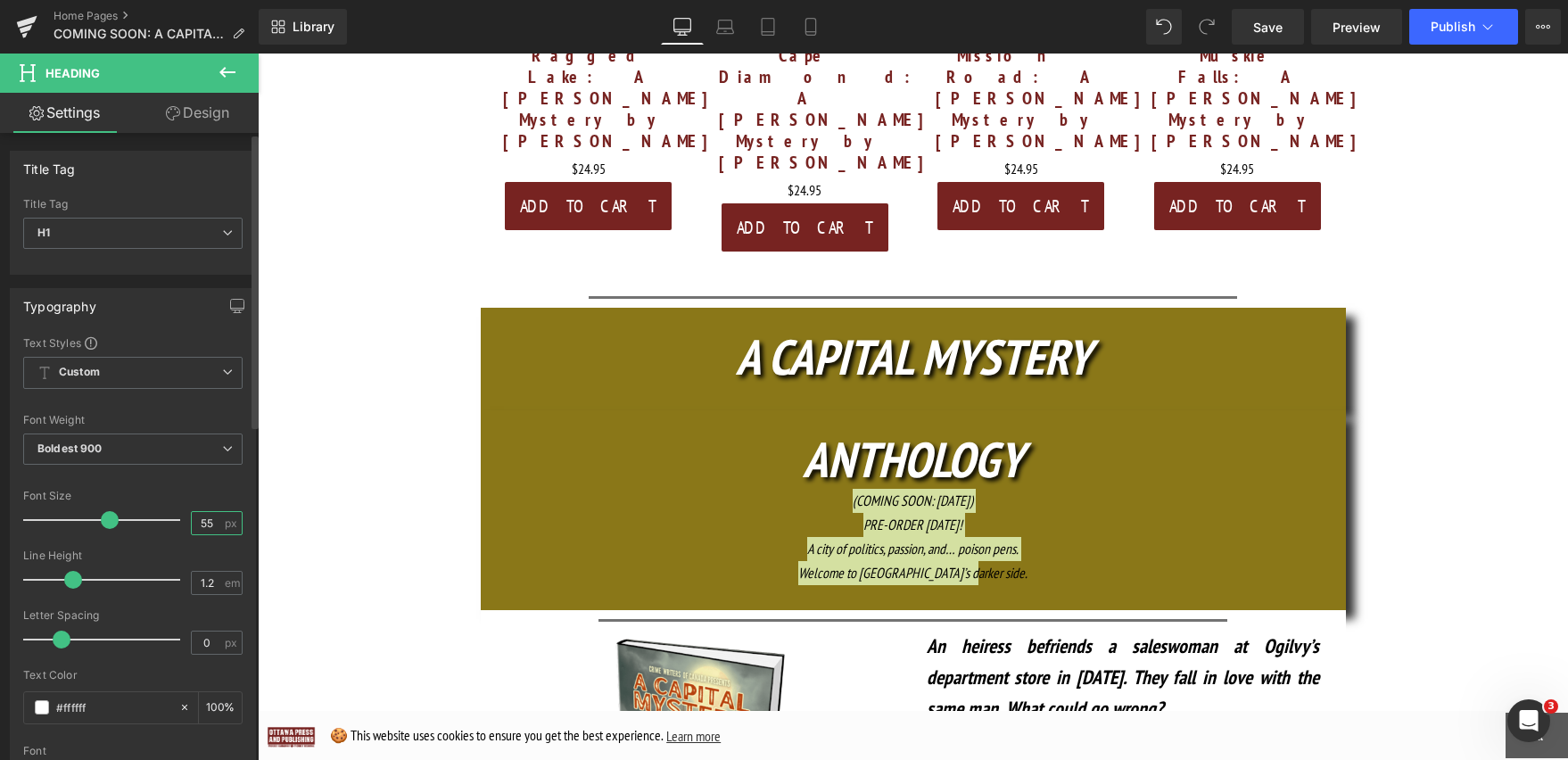
drag, startPoint x: 216, startPoint y: 523, endPoint x: 190, endPoint y: 523, distance: 26.0
click at [191, 523] on input "55" at bounding box center [207, 523] width 32 height 23
type input "55"
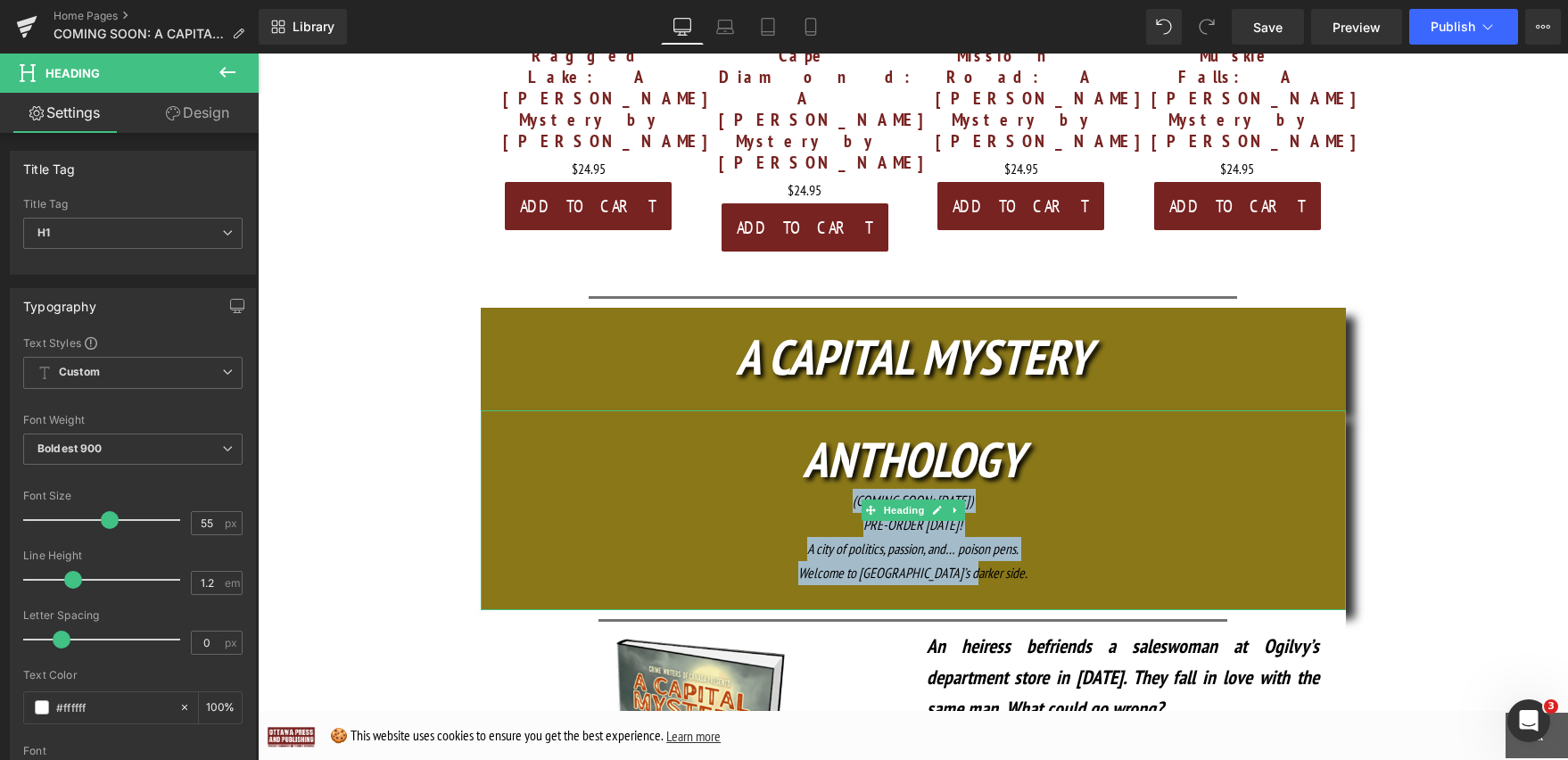
click at [1053, 561] on div "Welcome to Ottawa’s darker side." at bounding box center [914, 572] width 865 height 24
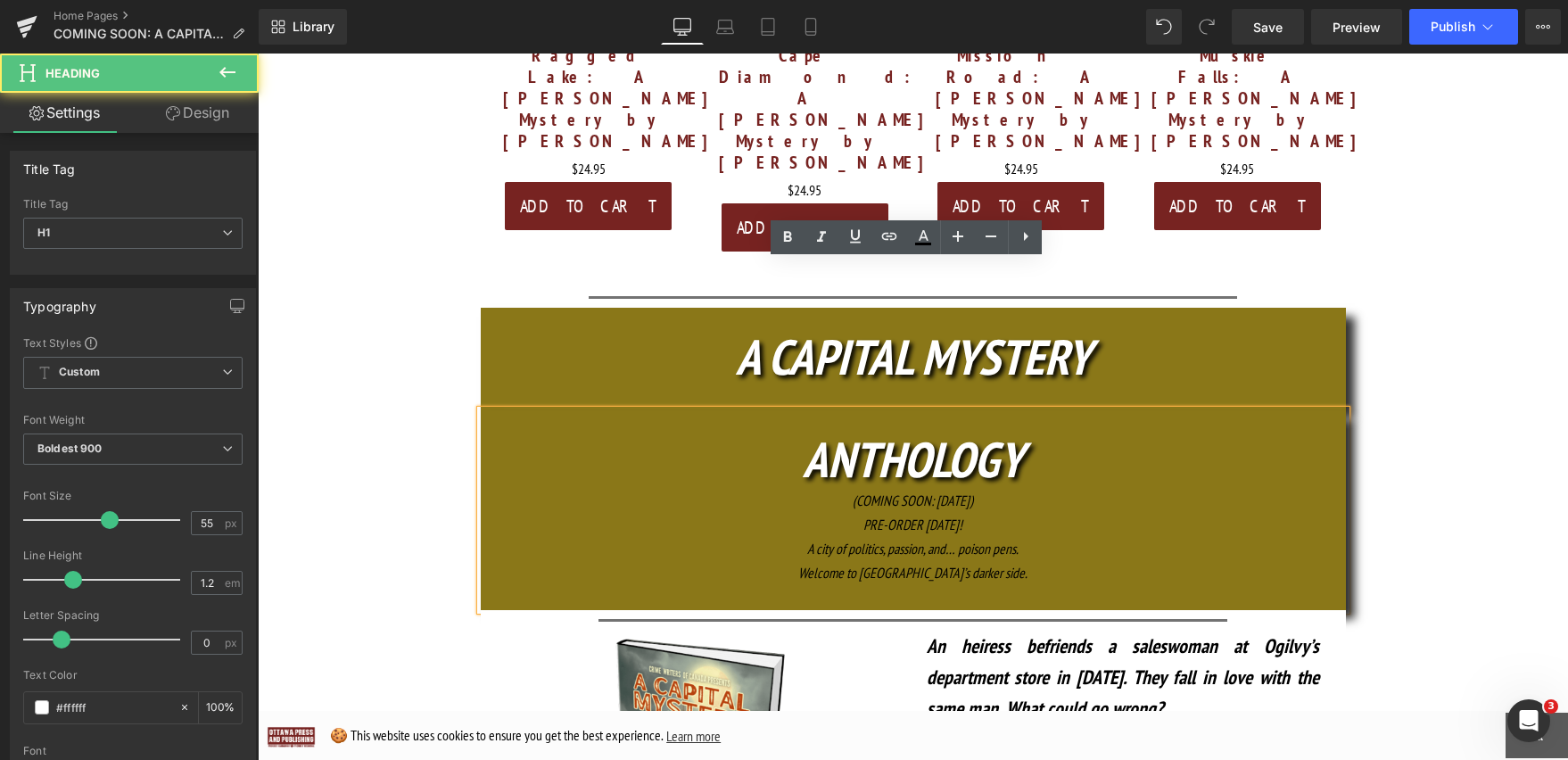
click at [967, 427] on icon "ANTHOLOGY" at bounding box center [913, 459] width 220 height 63
click at [930, 515] on icon "PRE-ORDER TODAY!" at bounding box center [913, 524] width 99 height 18
click at [1164, 488] on div "(COMING SOON: OCT. 16)" at bounding box center [914, 500] width 865 height 24
click at [1024, 561] on div "Welcome to Ottawa’s darker side." at bounding box center [914, 572] width 865 height 24
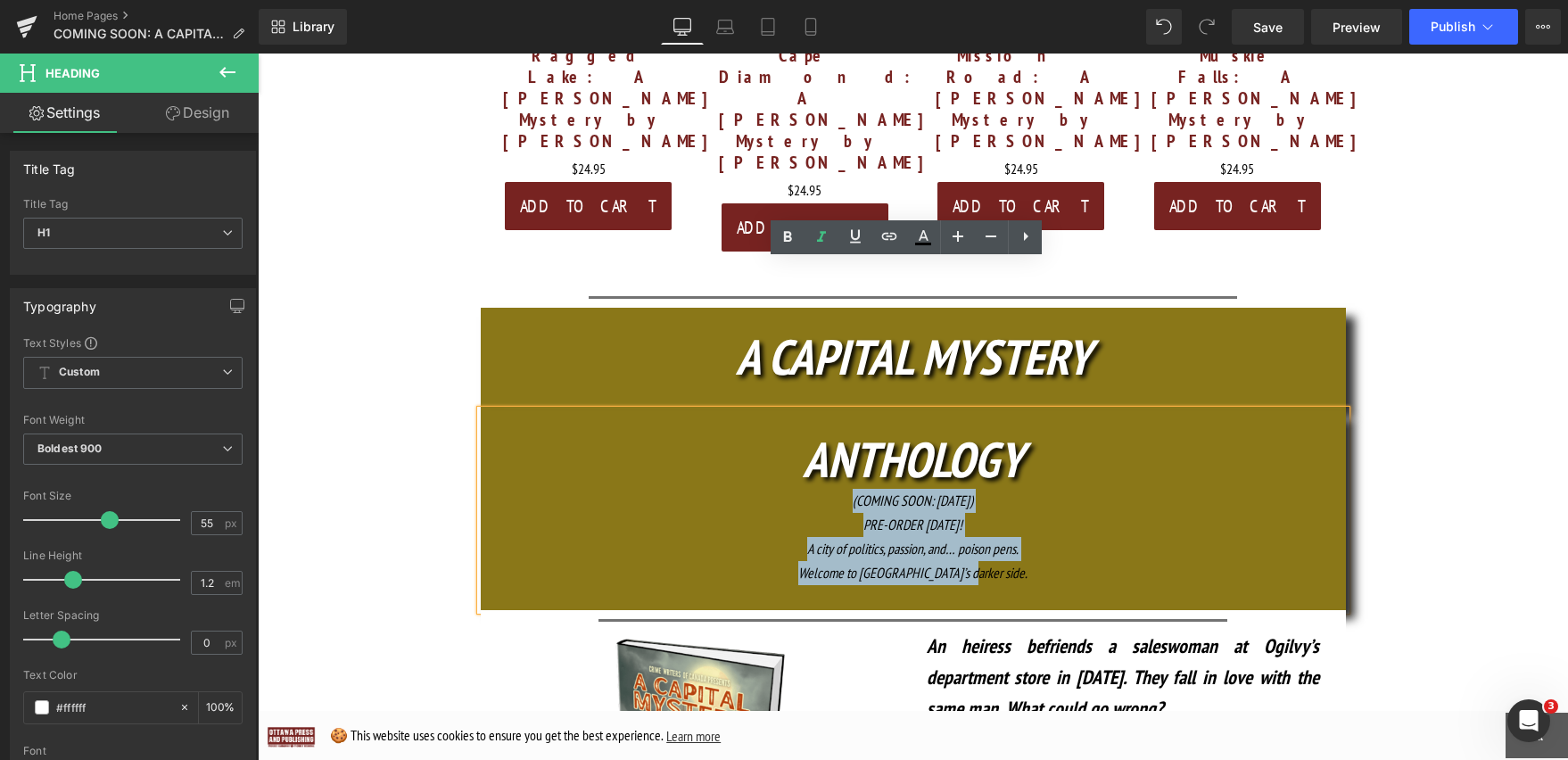
drag, startPoint x: 917, startPoint y: 416, endPoint x: 799, endPoint y: 358, distance: 131.5
click at [799, 410] on div "ANTHOLOGY (COMING SOON: OCT. 16) PRE-ORDER TODAY! A city of politics, passion, …" at bounding box center [914, 509] width 865 height 199
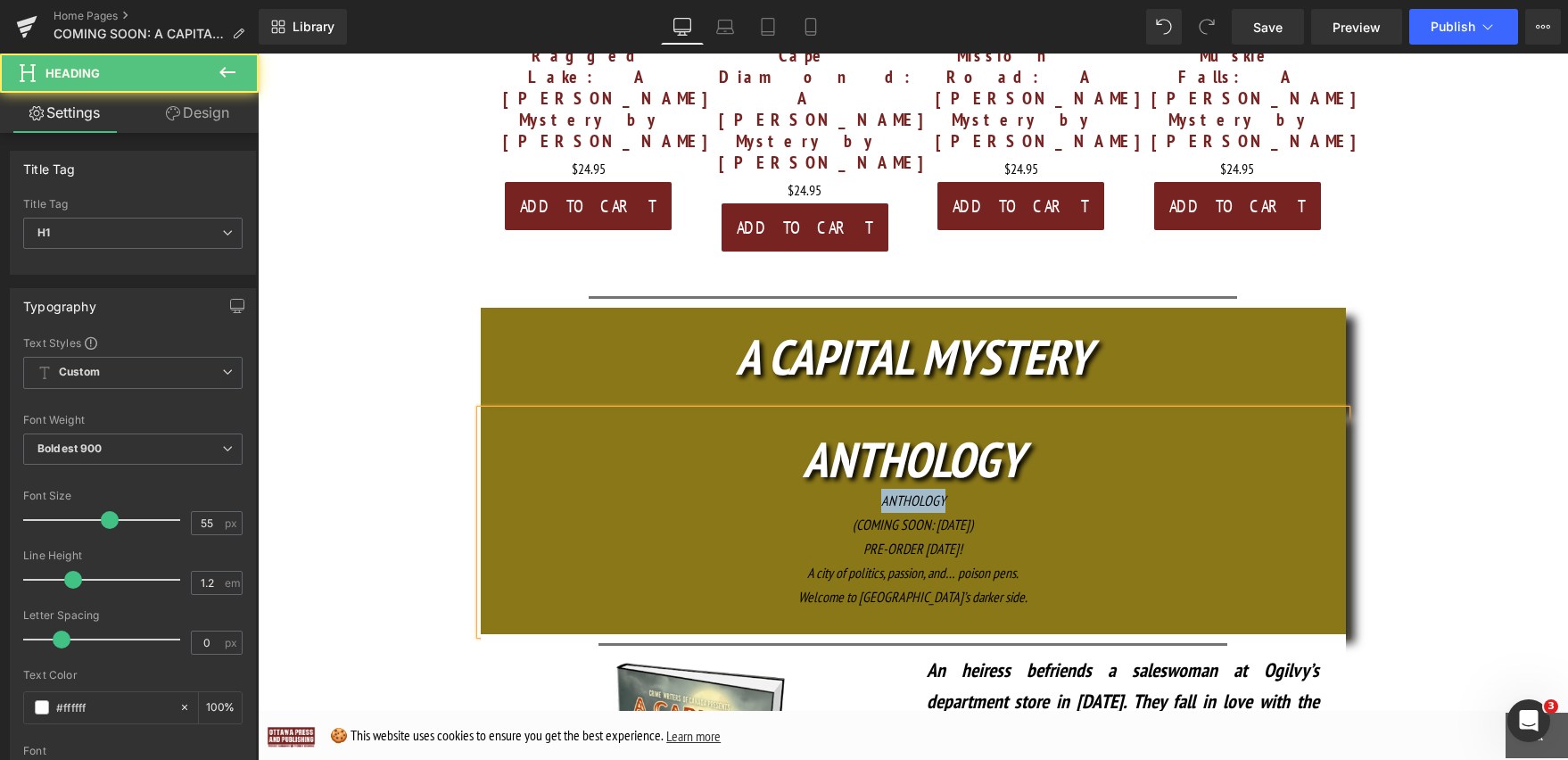
drag, startPoint x: 959, startPoint y: 351, endPoint x: 846, endPoint y: 349, distance: 113.0
click at [846, 488] on div "ANTHOLOGY" at bounding box center [914, 500] width 865 height 24
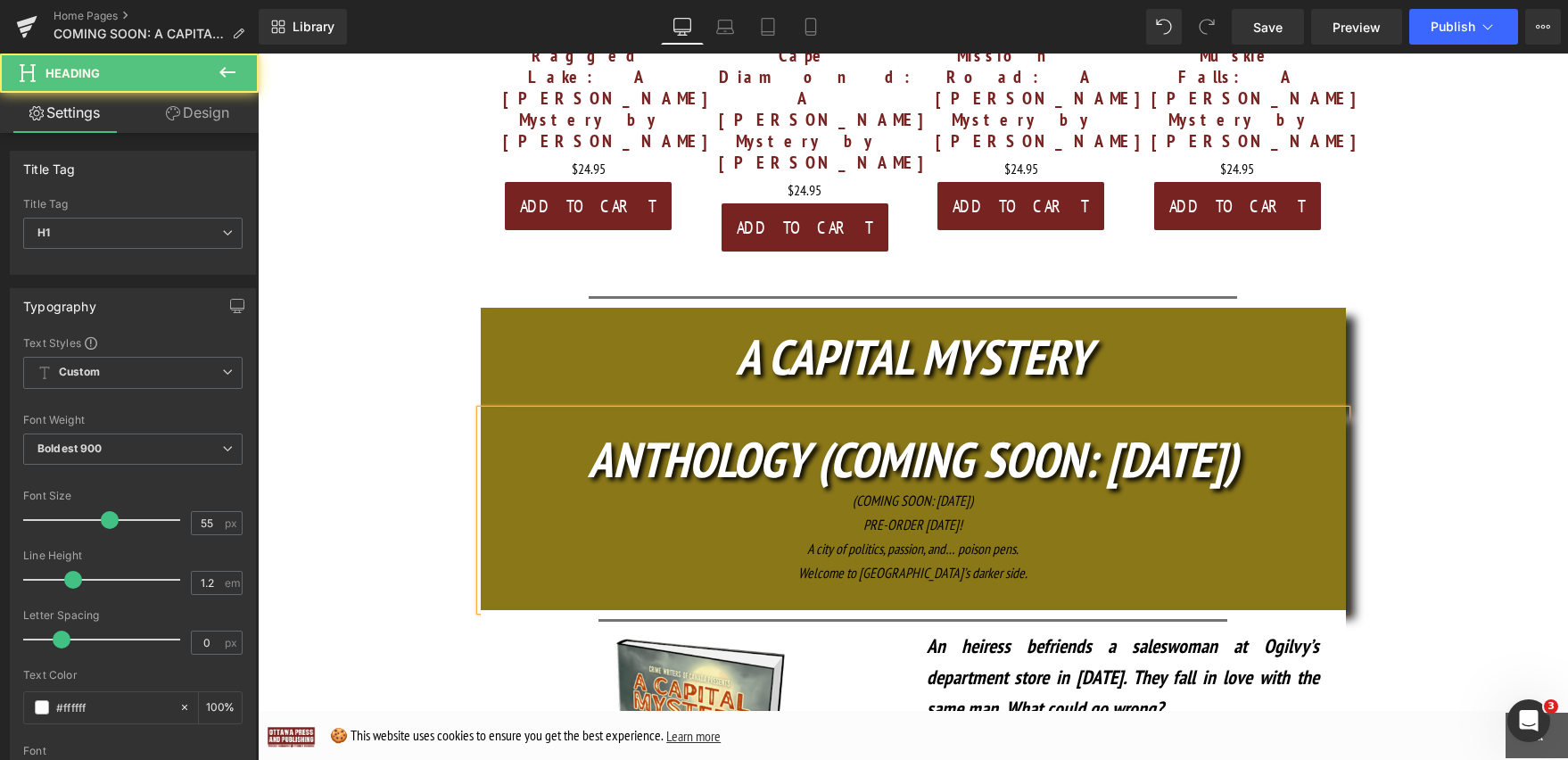
click at [805, 427] on icon "ANTHOLOGY (COMING SOON: OCT. 16)" at bounding box center [913, 459] width 650 height 63
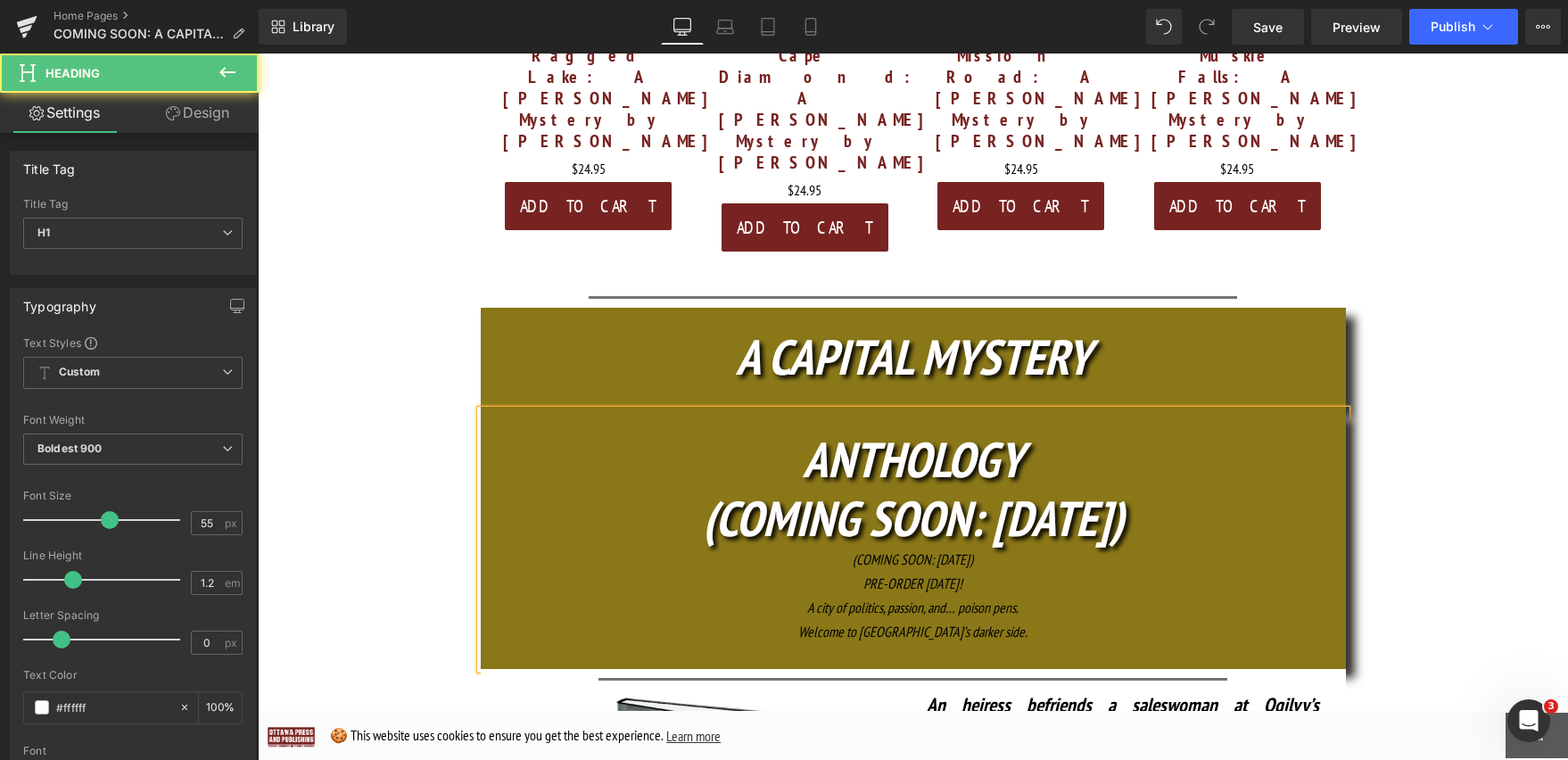
drag, startPoint x: 960, startPoint y: 407, endPoint x: 838, endPoint y: 407, distance: 122.0
click at [838, 548] on div "(COMING SOON: OCT. 16)" at bounding box center [914, 560] width 865 height 24
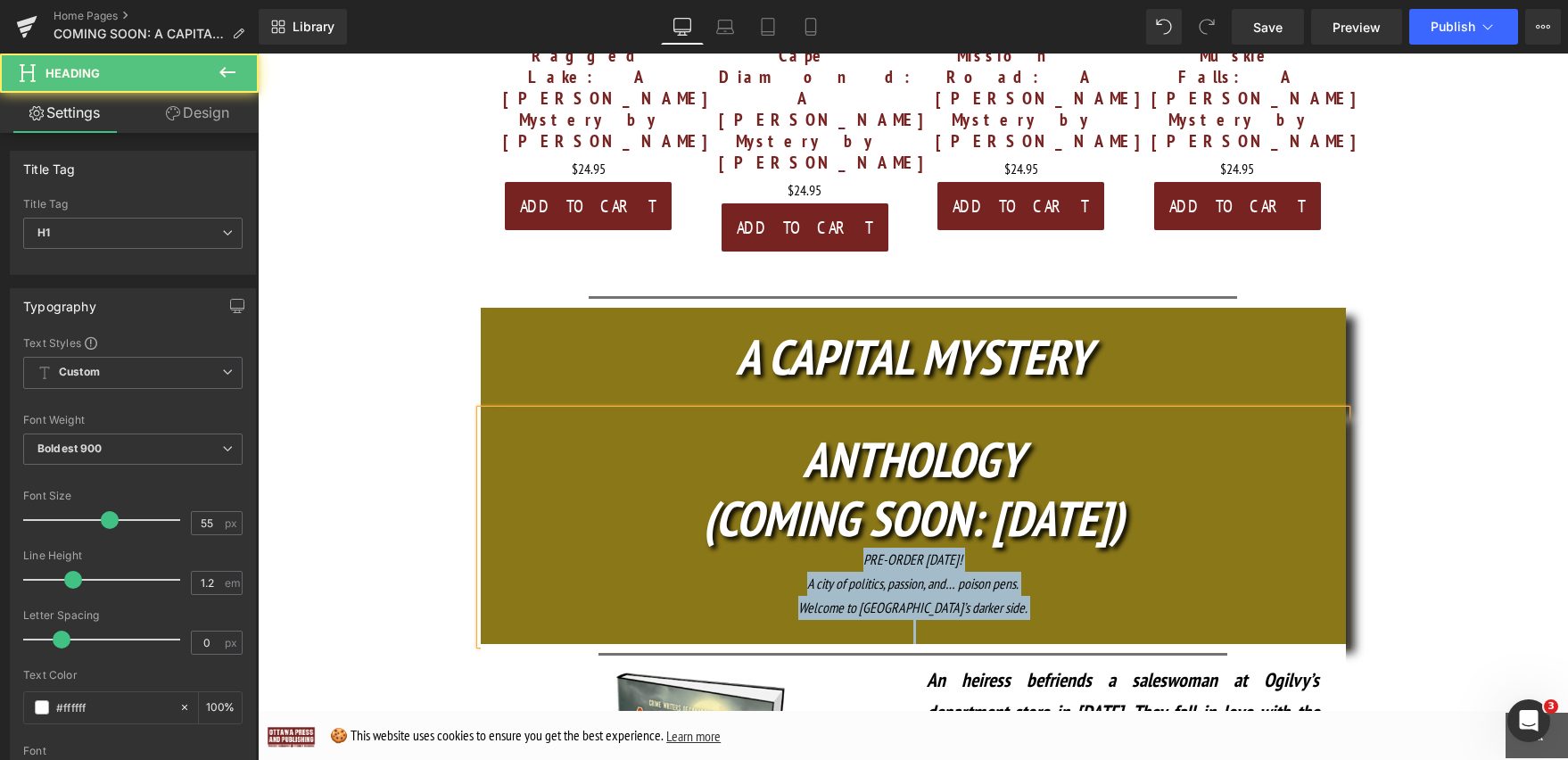
drag, startPoint x: 934, startPoint y: 467, endPoint x: 780, endPoint y: 404, distance: 166.4
click at [780, 410] on div "ANTHOLOGY (COMING SOON: OCT. 16) PRE-ORDER TODAY! A city of politics, passion, …" at bounding box center [914, 527] width 865 height 235
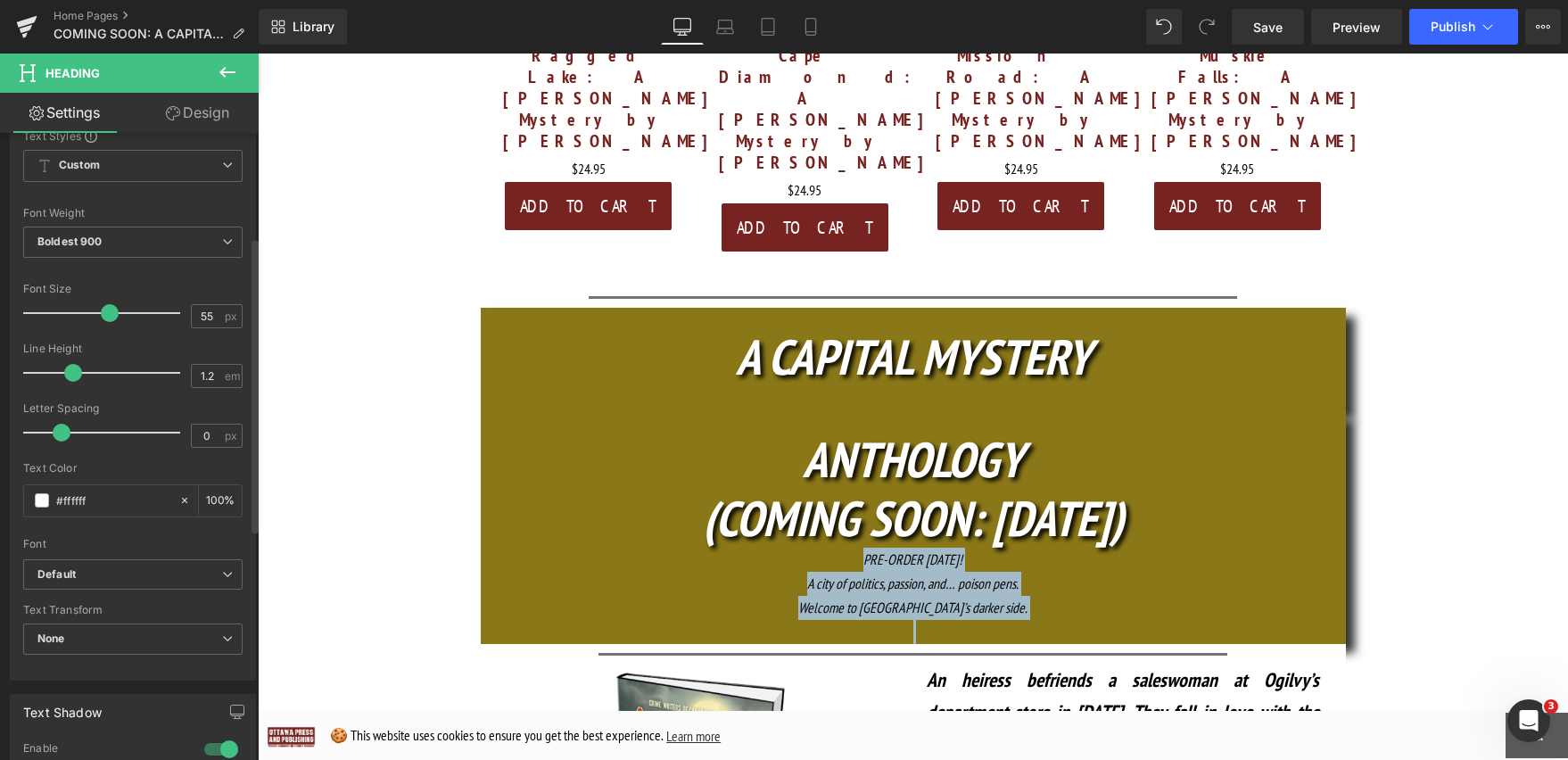
scroll to position [222, 0]
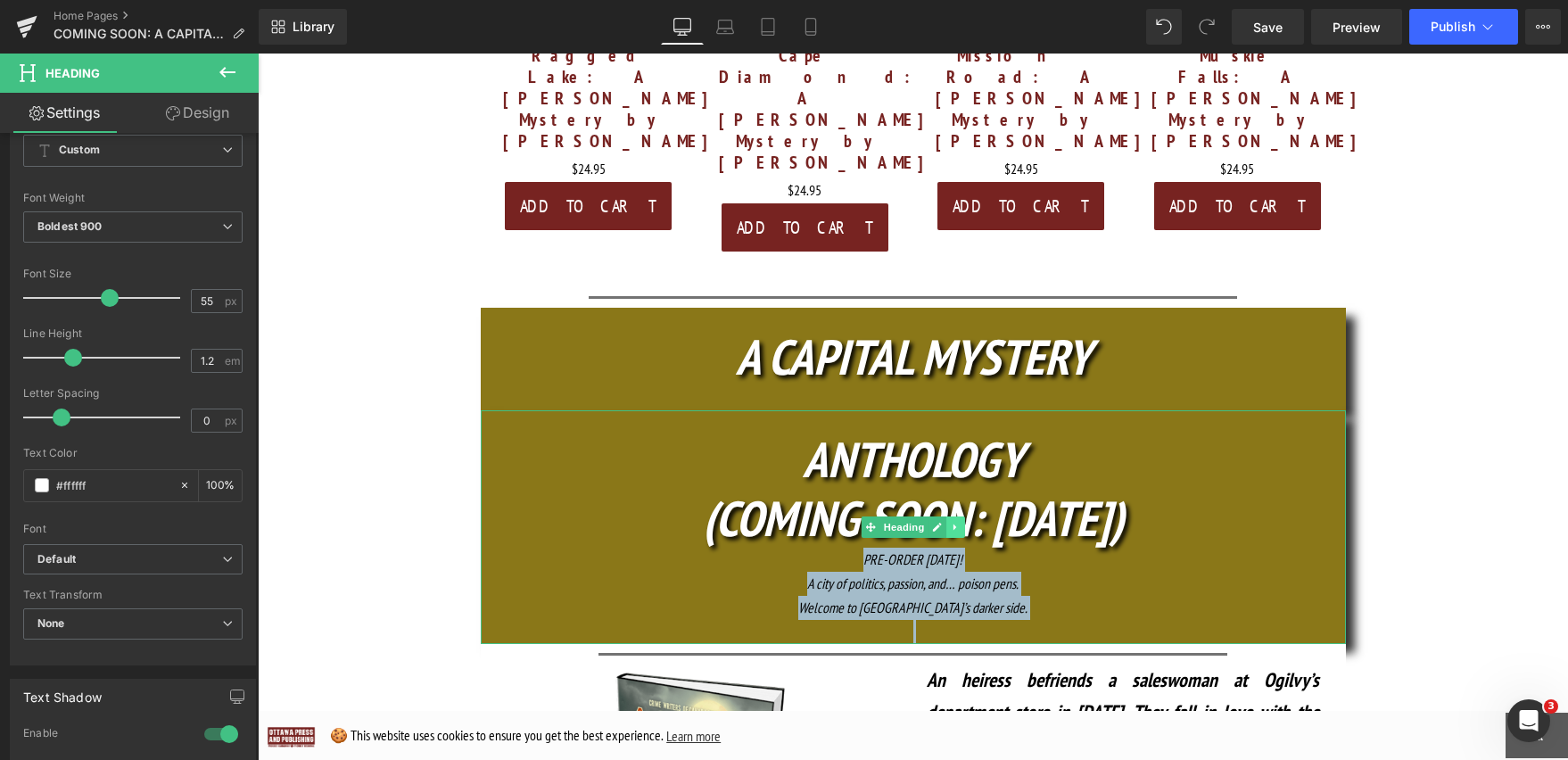
click at [946, 516] on link at bounding box center [955, 527] width 19 height 22
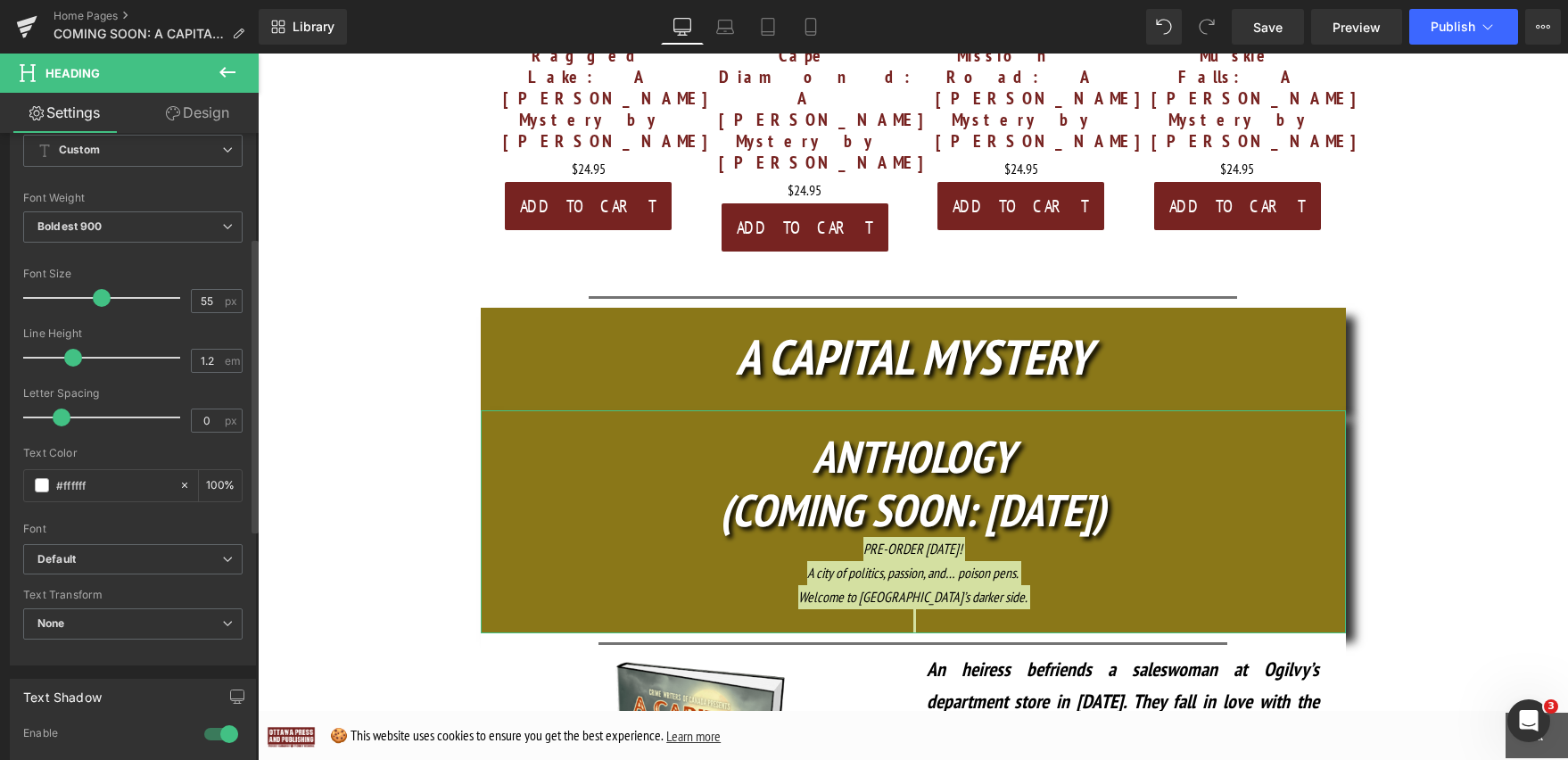
click at [97, 298] on span at bounding box center [102, 298] width 18 height 18
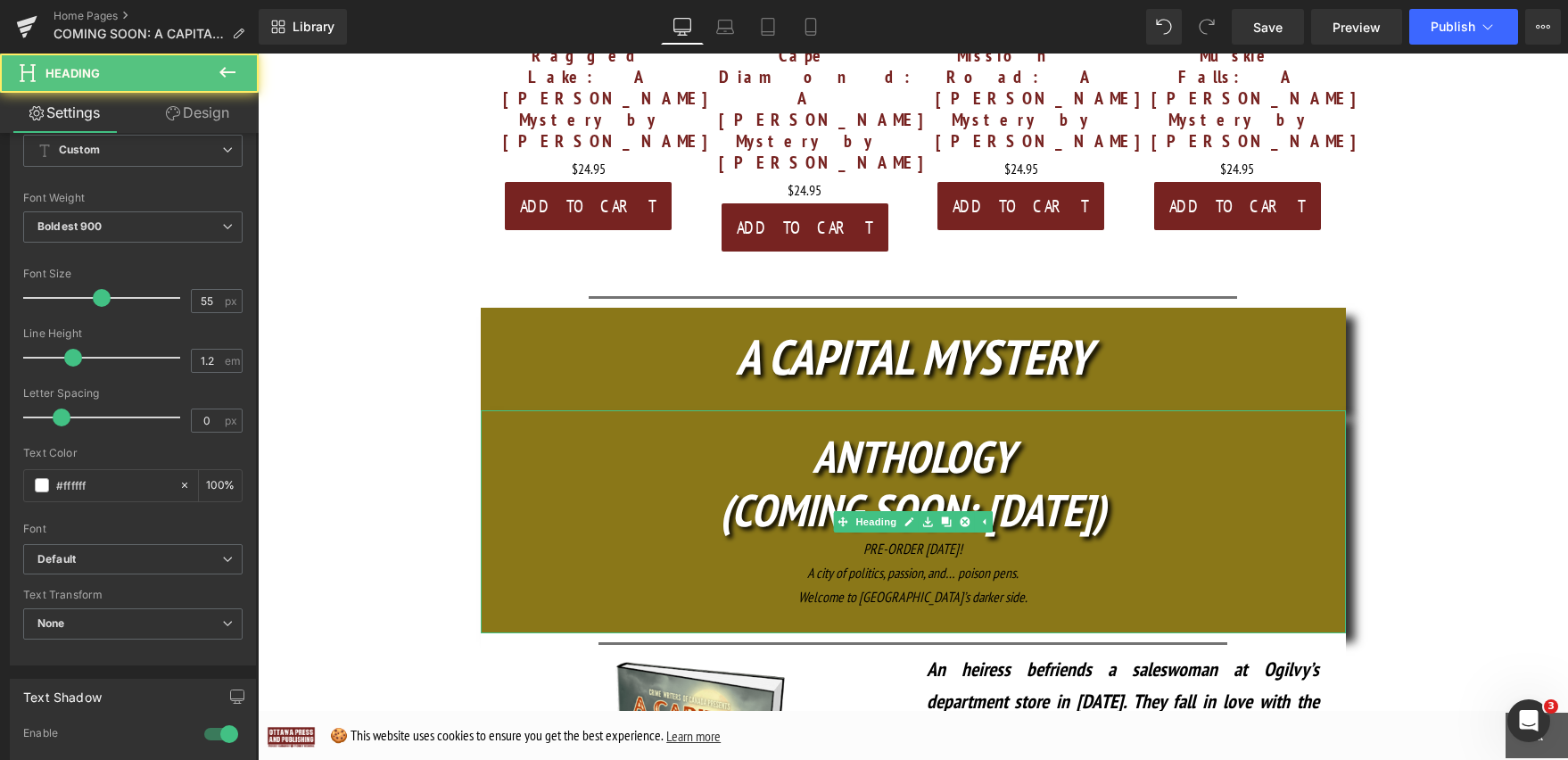
click at [1045, 585] on div "Welcome to Ottawa’s darker side." at bounding box center [914, 597] width 865 height 24
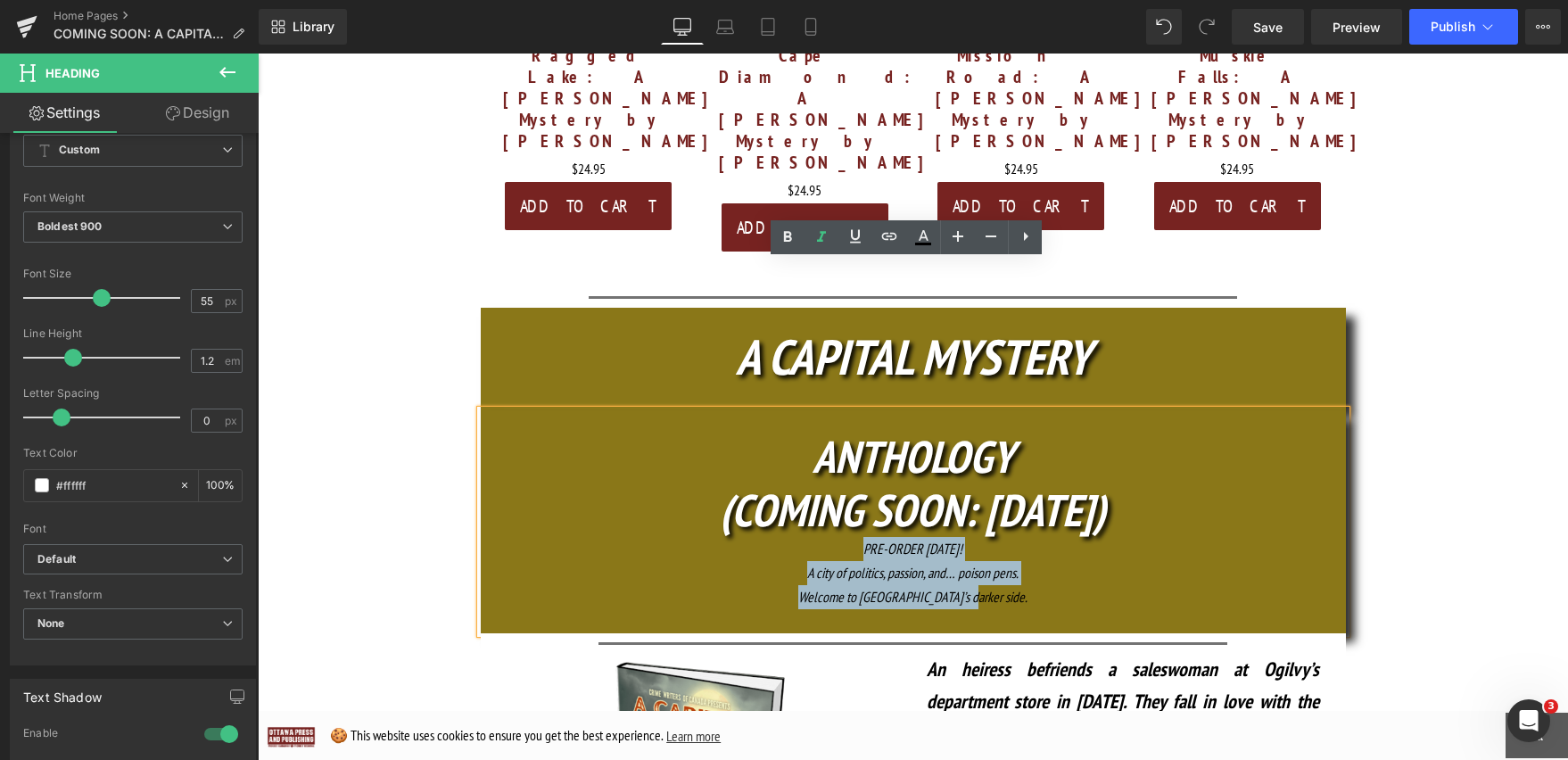
drag, startPoint x: 1001, startPoint y: 448, endPoint x: 816, endPoint y: 395, distance: 192.4
click at [816, 410] on div "ANTHOLOGY (COMING SOON: OCT. 16) PRE-ORDER TODAY! A city of politics, passion, …" at bounding box center [914, 522] width 865 height 224
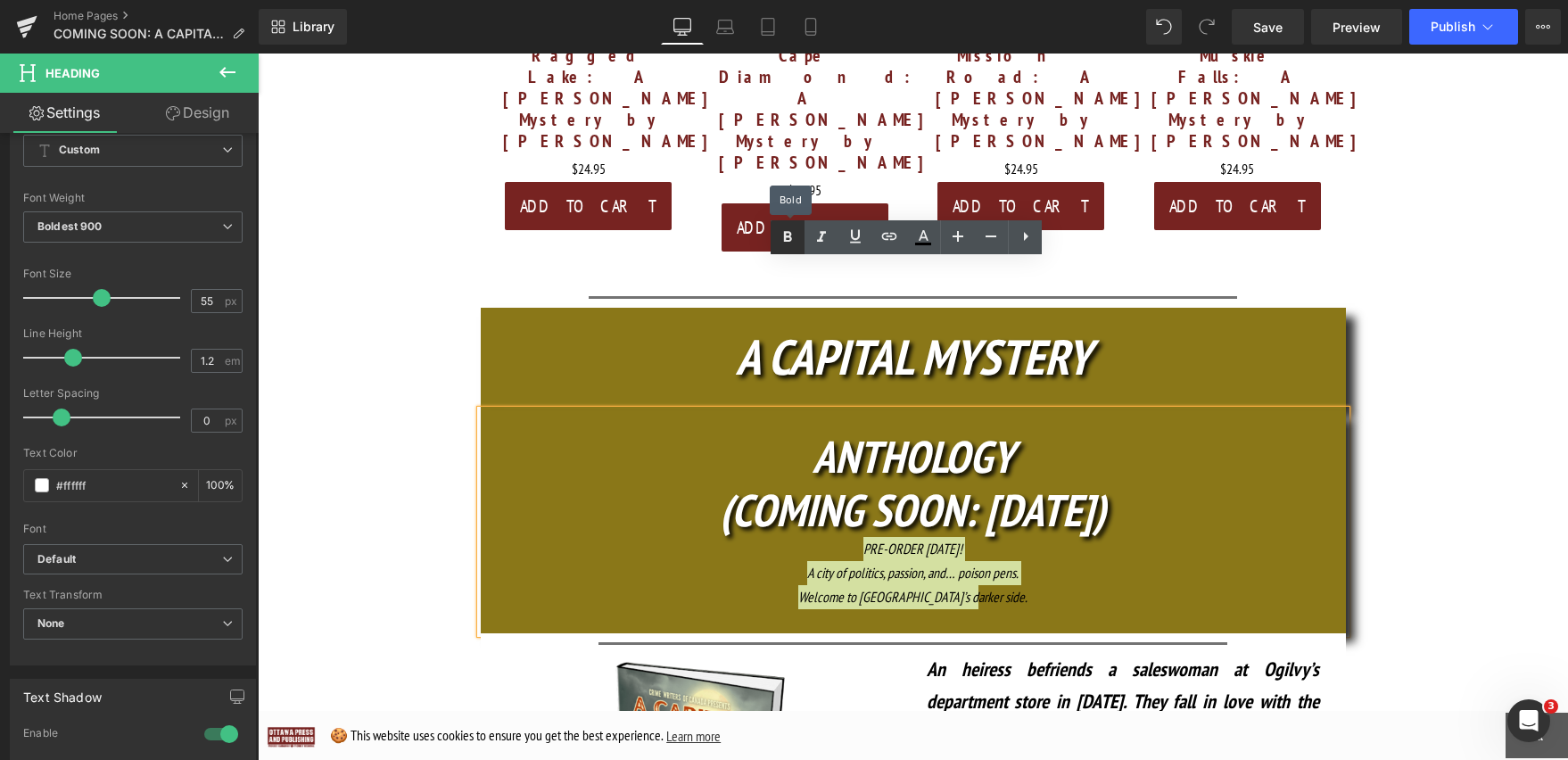
click at [786, 241] on icon at bounding box center [788, 237] width 22 height 22
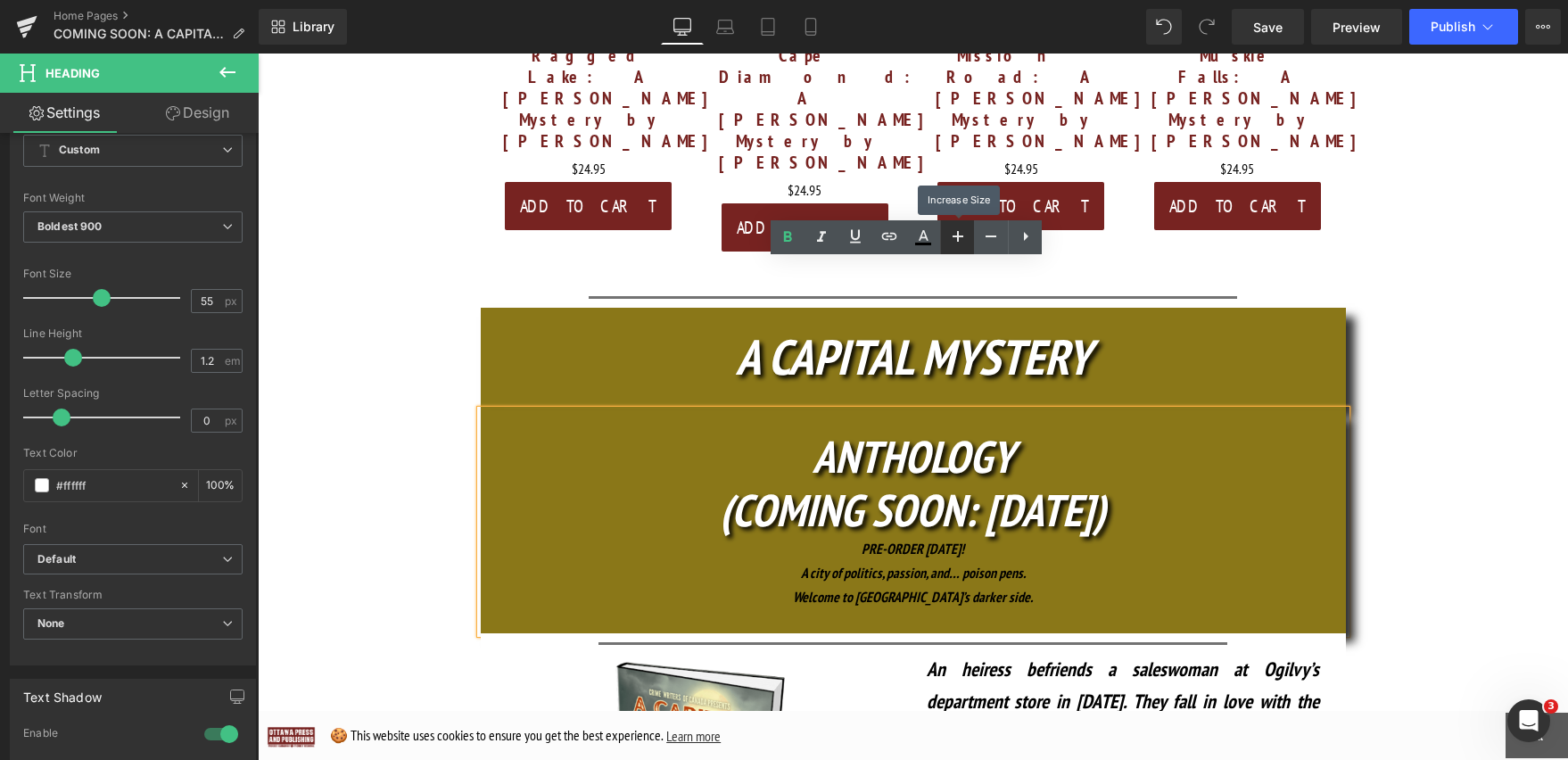
click at [961, 235] on icon at bounding box center [958, 236] width 11 height 11
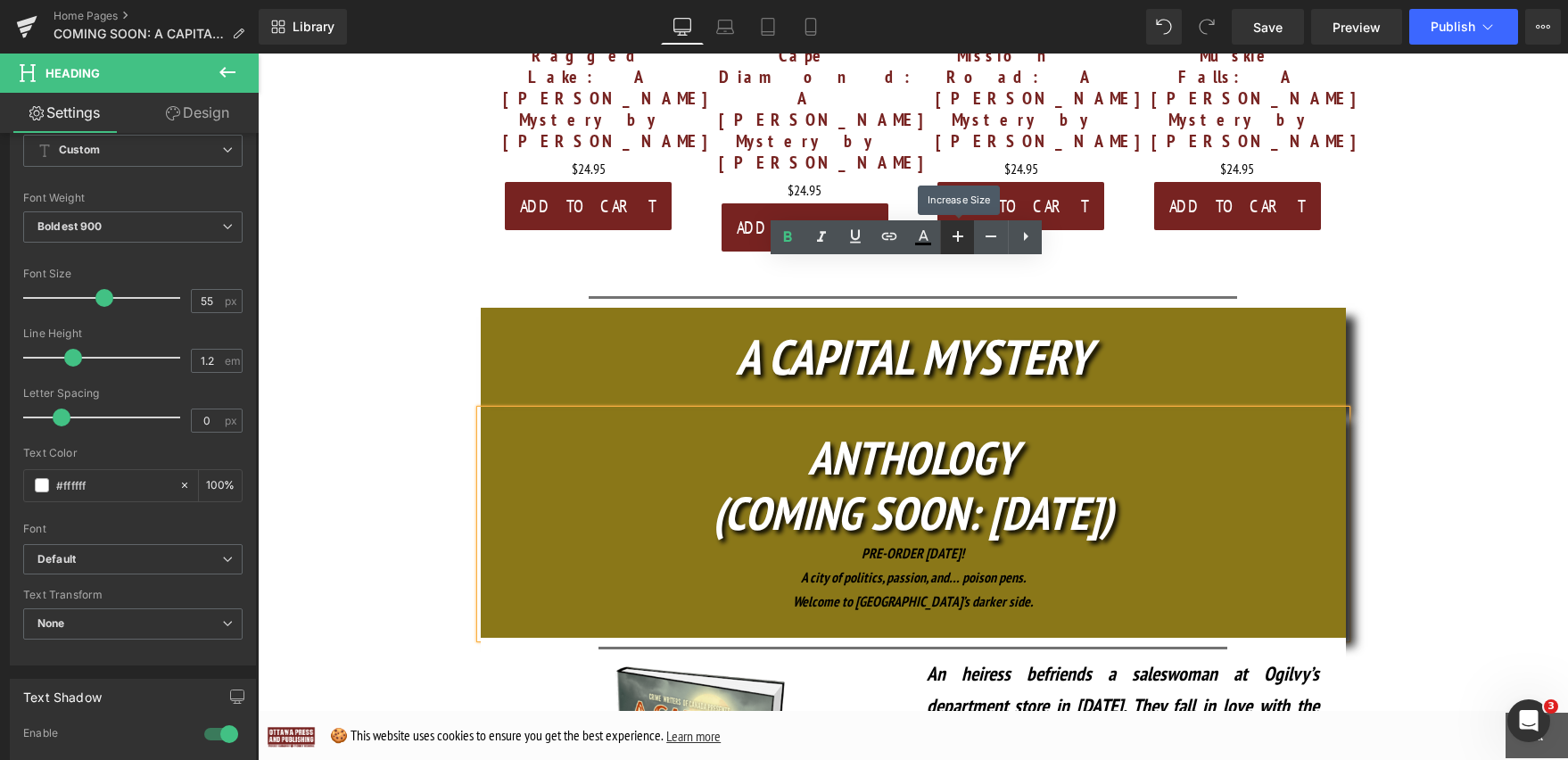
click at [961, 235] on icon at bounding box center [958, 236] width 11 height 11
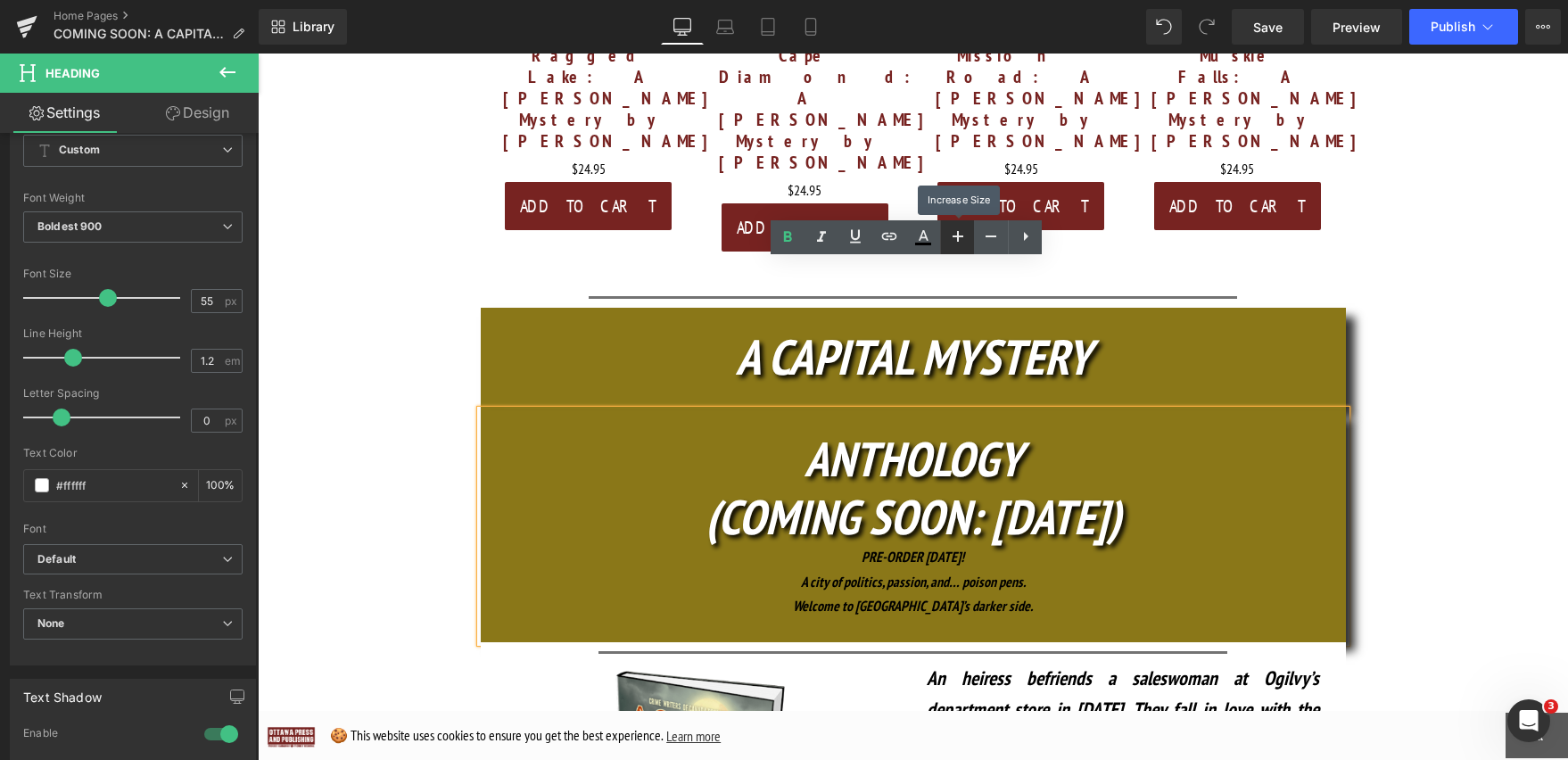
click at [961, 235] on icon at bounding box center [958, 236] width 11 height 11
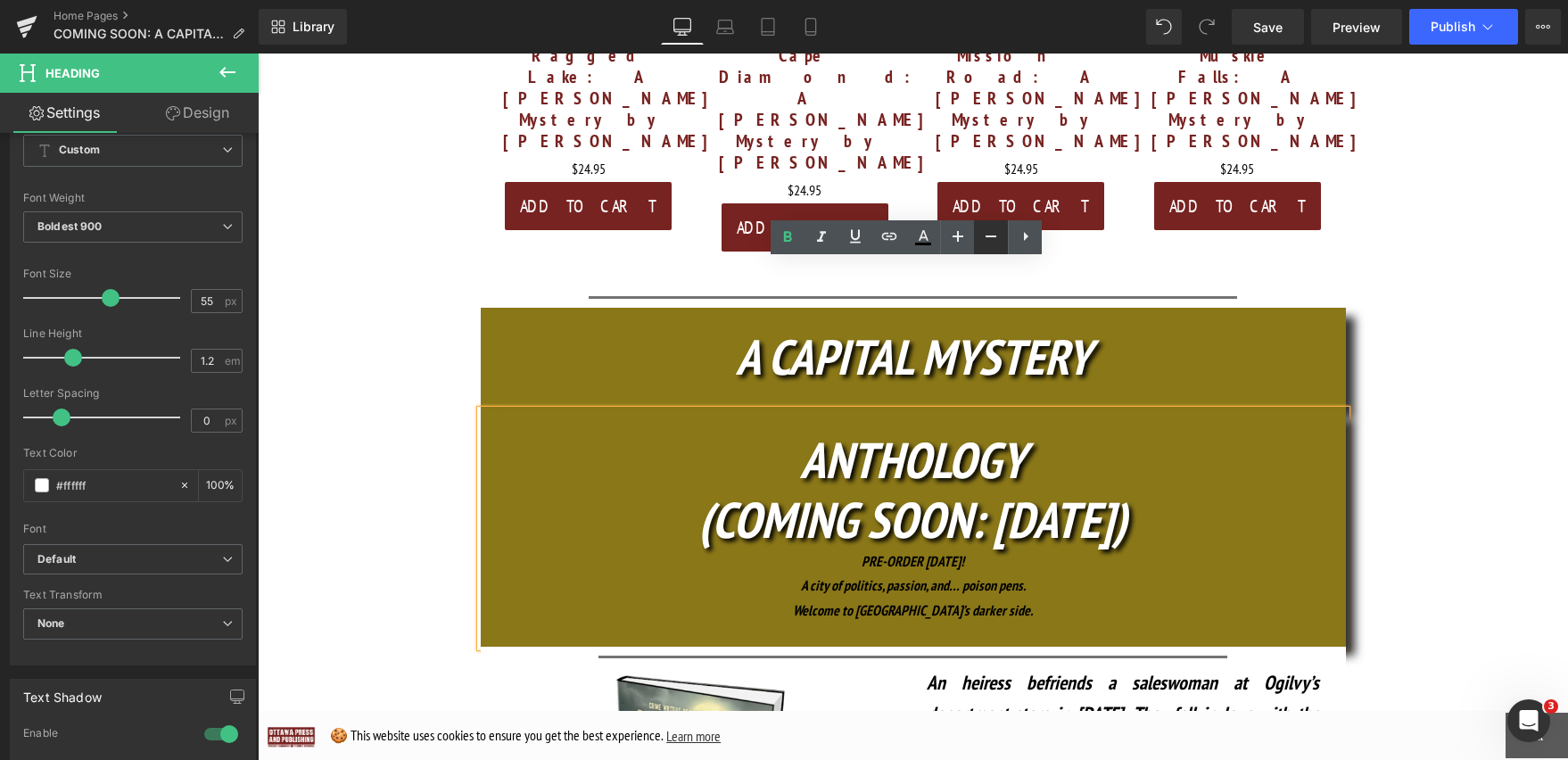
click at [987, 236] on icon at bounding box center [991, 236] width 11 height 2
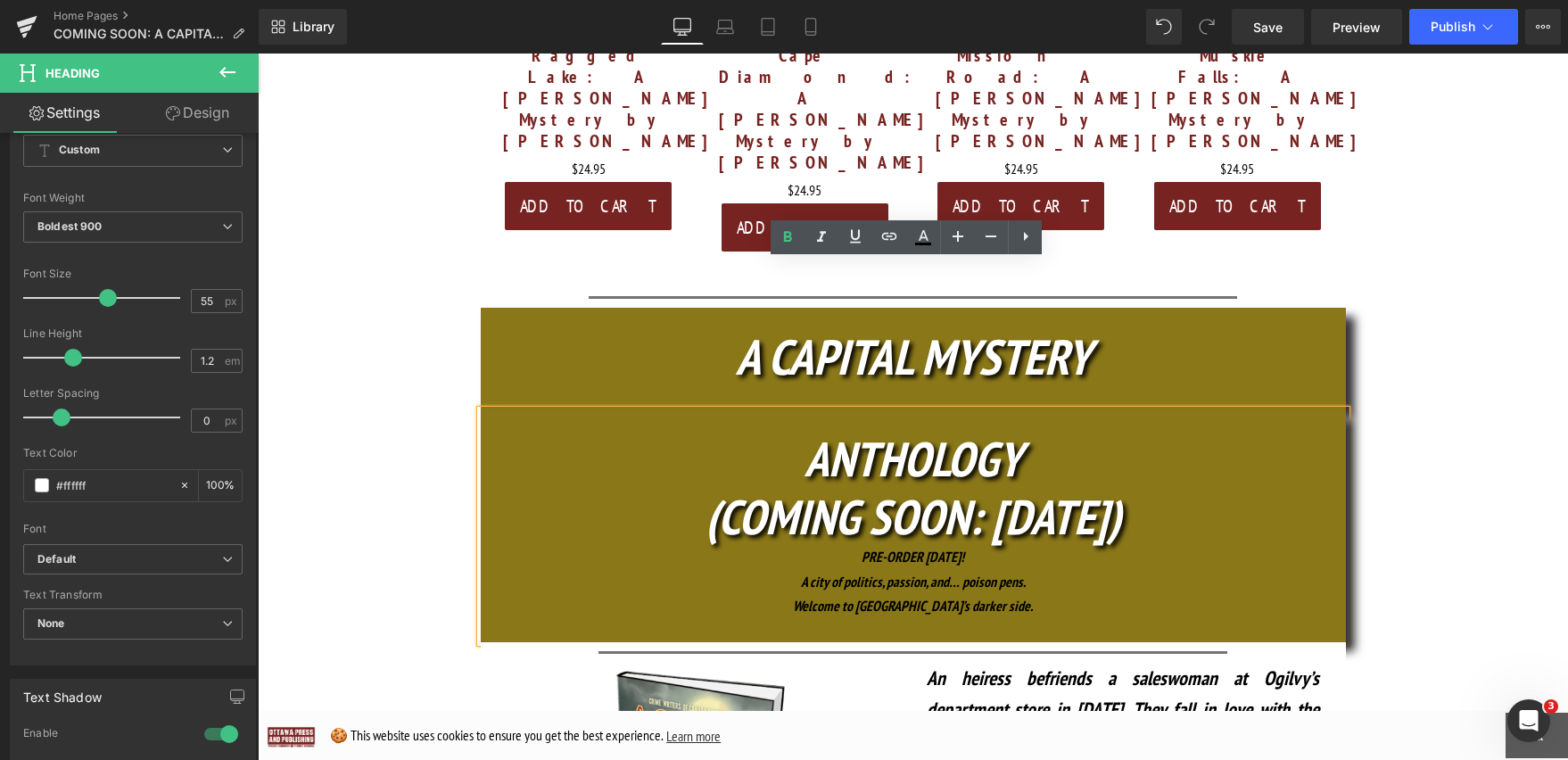
click at [1008, 618] on div at bounding box center [914, 630] width 865 height 24
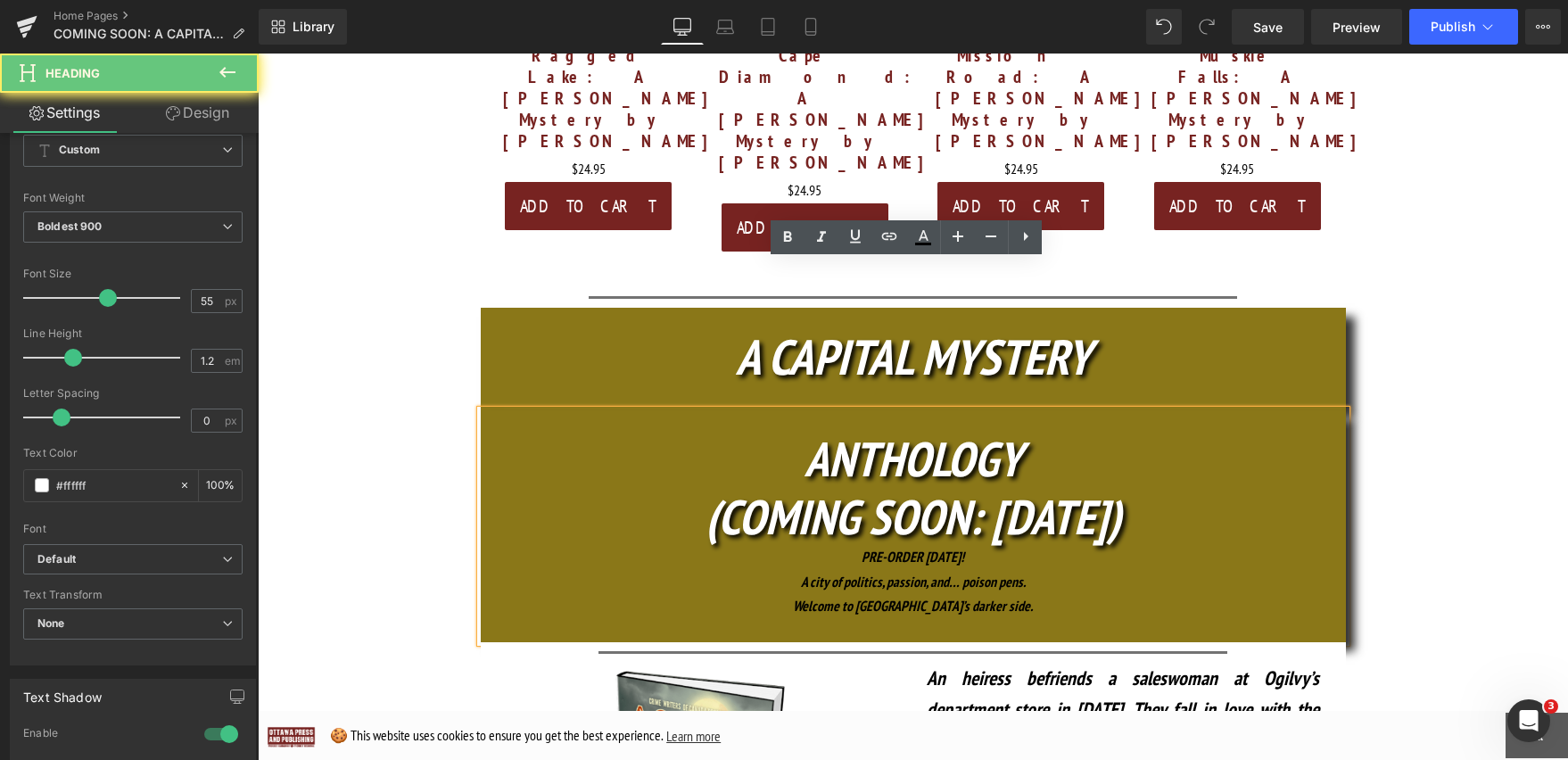
click at [1008, 618] on div at bounding box center [914, 630] width 865 height 24
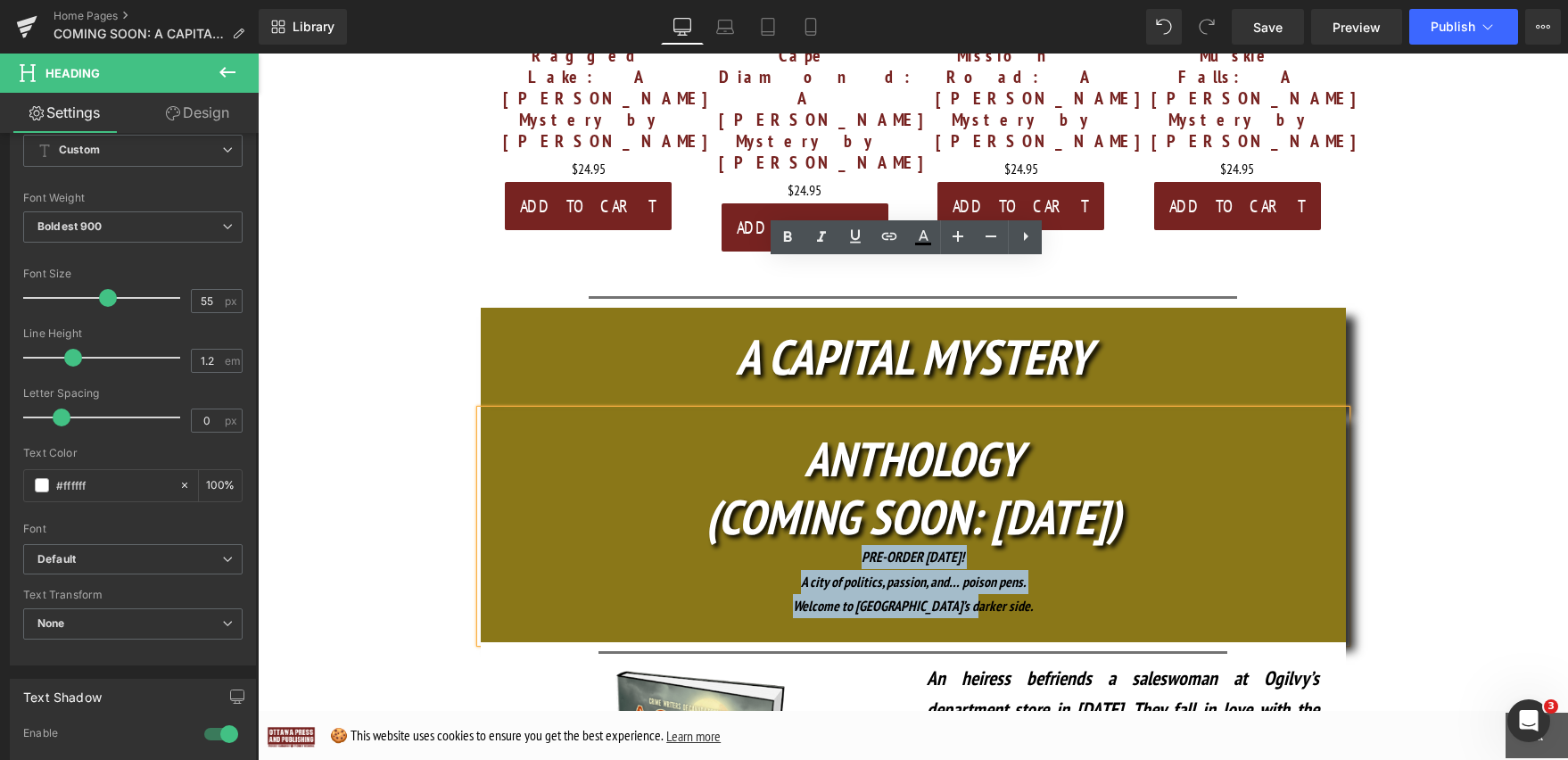
drag, startPoint x: 1008, startPoint y: 466, endPoint x: 813, endPoint y: 407, distance: 203.7
click at [813, 410] on div "ANTHOLOGY (COMING SOON: OCT. 16) PRE-ORDER TODAY! A city of politics, passion, …" at bounding box center [914, 525] width 865 height 232
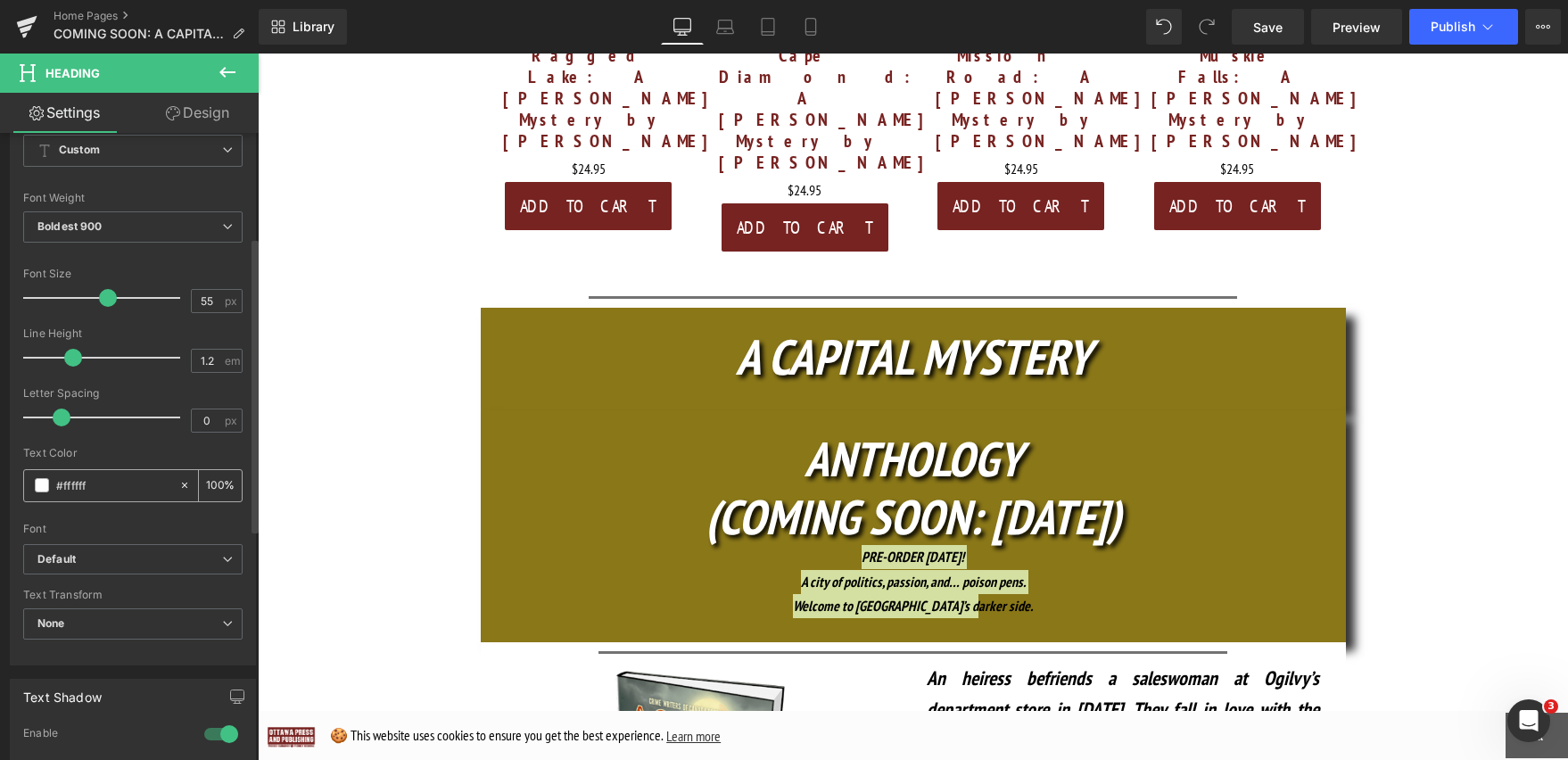
click at [52, 487] on div "#ffffff" at bounding box center [101, 486] width 154 height 32
click at [40, 486] on span at bounding box center [42, 486] width 14 height 14
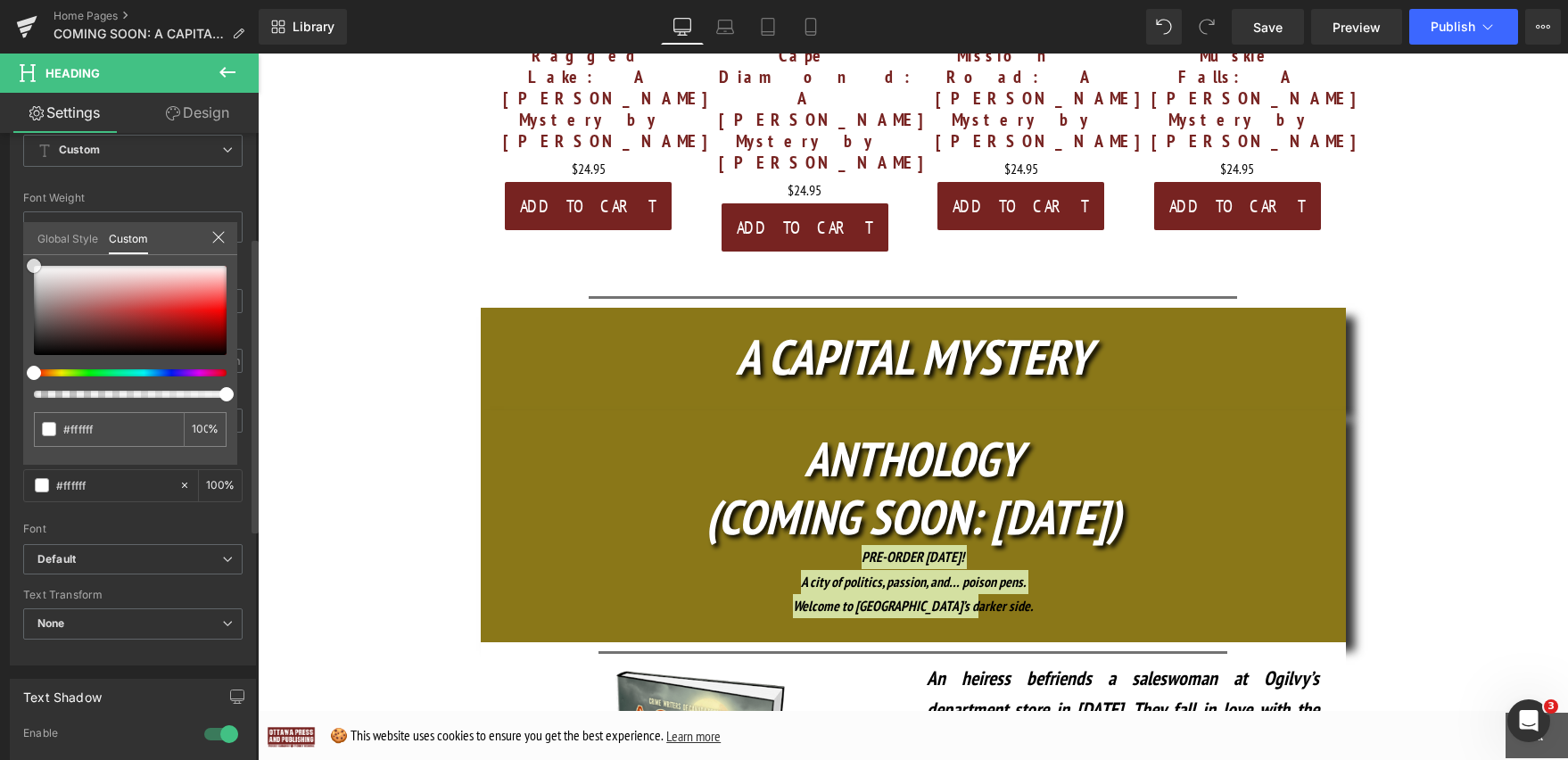
click at [37, 269] on span at bounding box center [34, 266] width 14 height 14
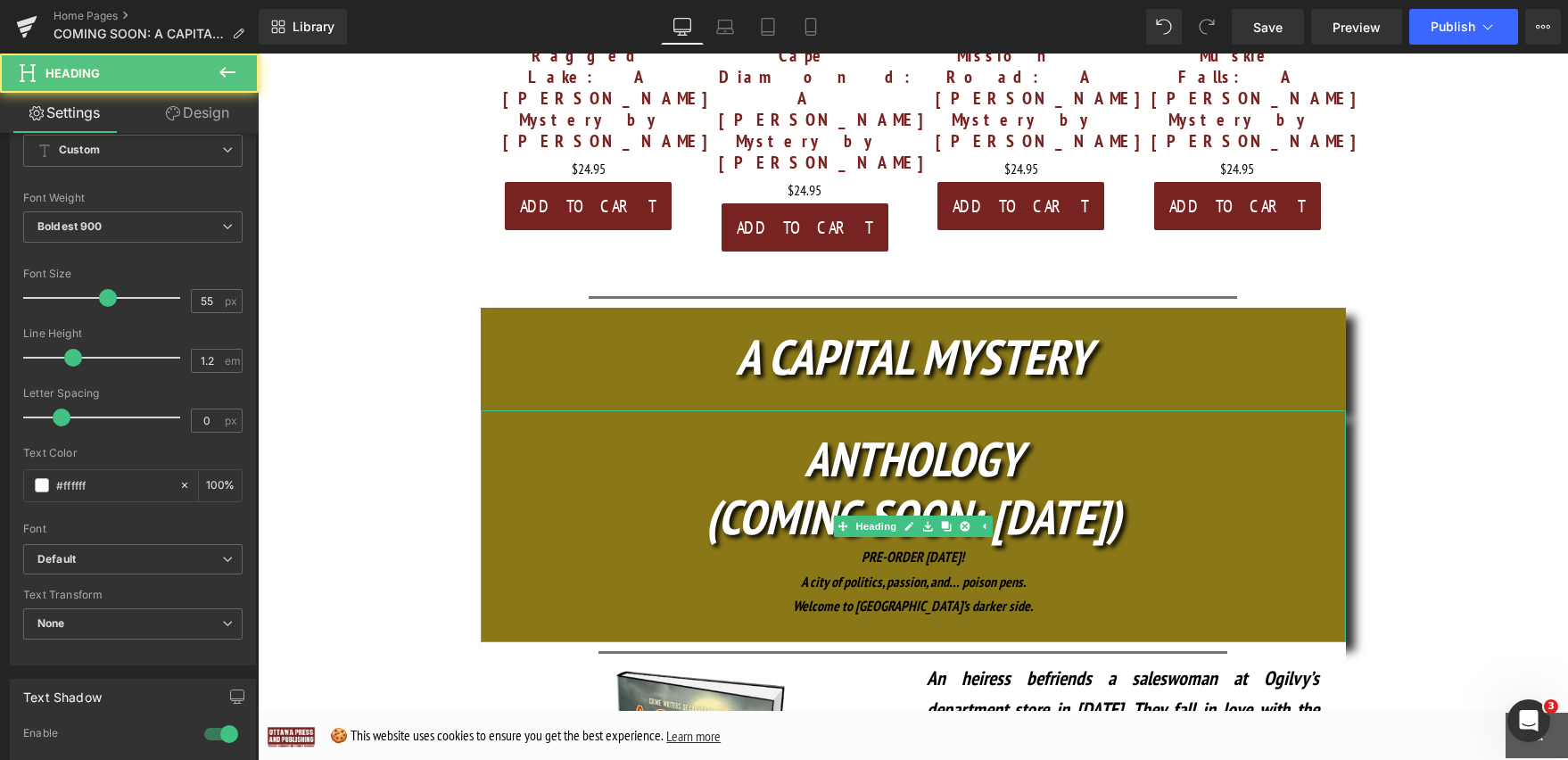
click at [1070, 594] on div "Welcome to Ottawa’s darker side." at bounding box center [914, 606] width 865 height 24
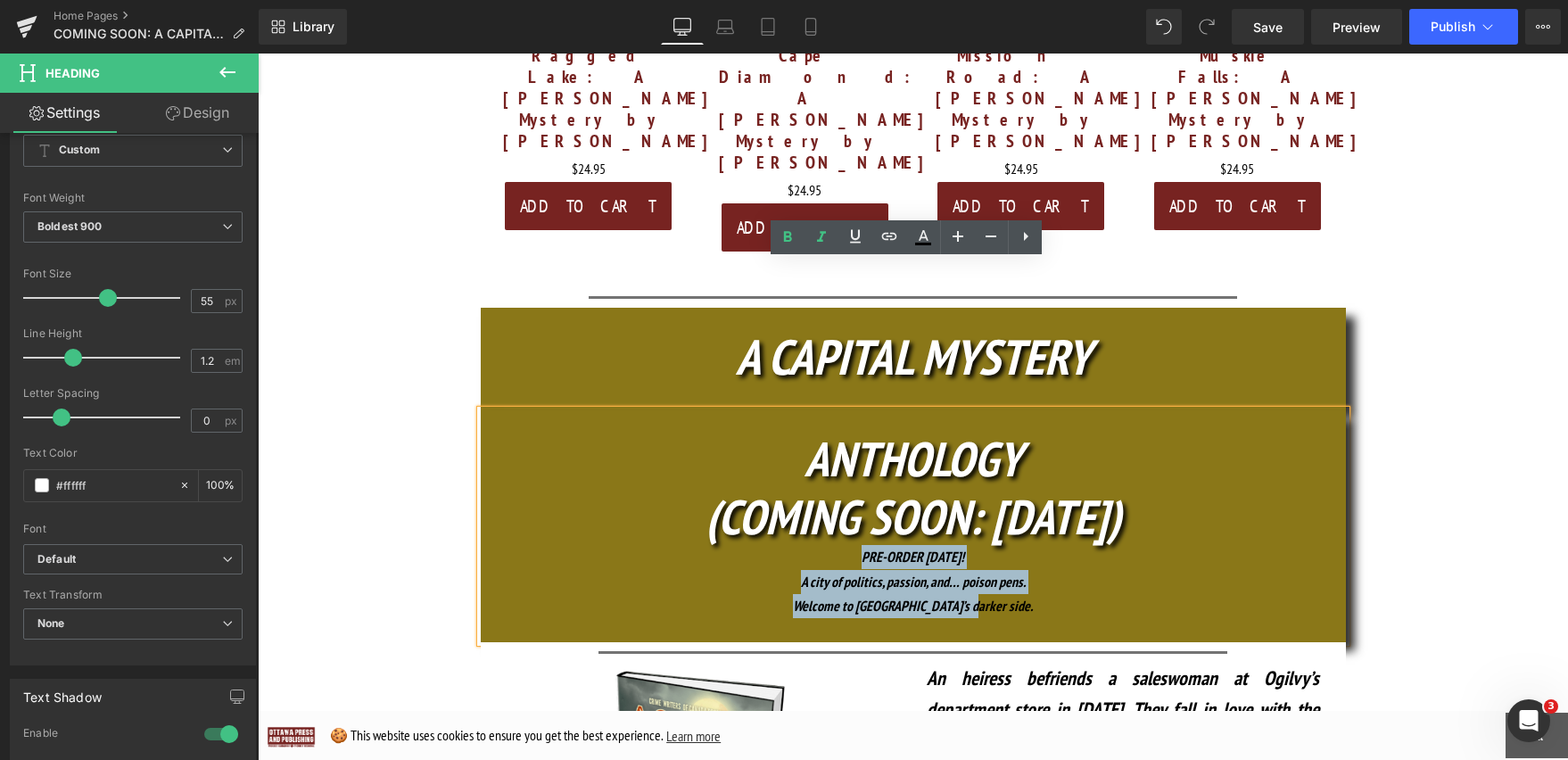
drag, startPoint x: 1062, startPoint y: 459, endPoint x: 830, endPoint y: 407, distance: 237.8
click at [830, 410] on div "ANTHOLOGY (COMING SOON: OCT. 16) PRE-ORDER TODAY! A city of politics, passion, …" at bounding box center [914, 525] width 865 height 232
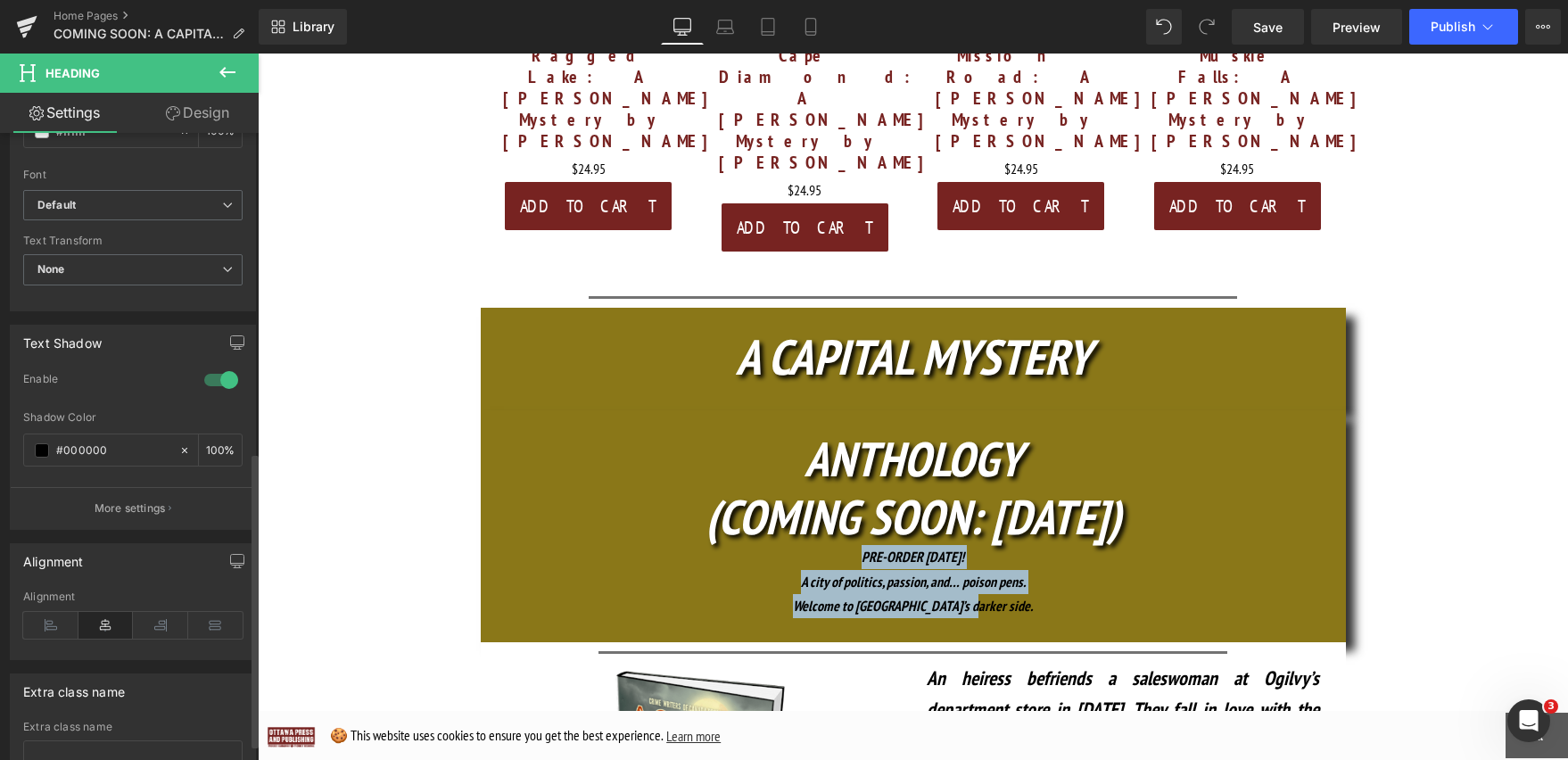
scroll to position [714, 0]
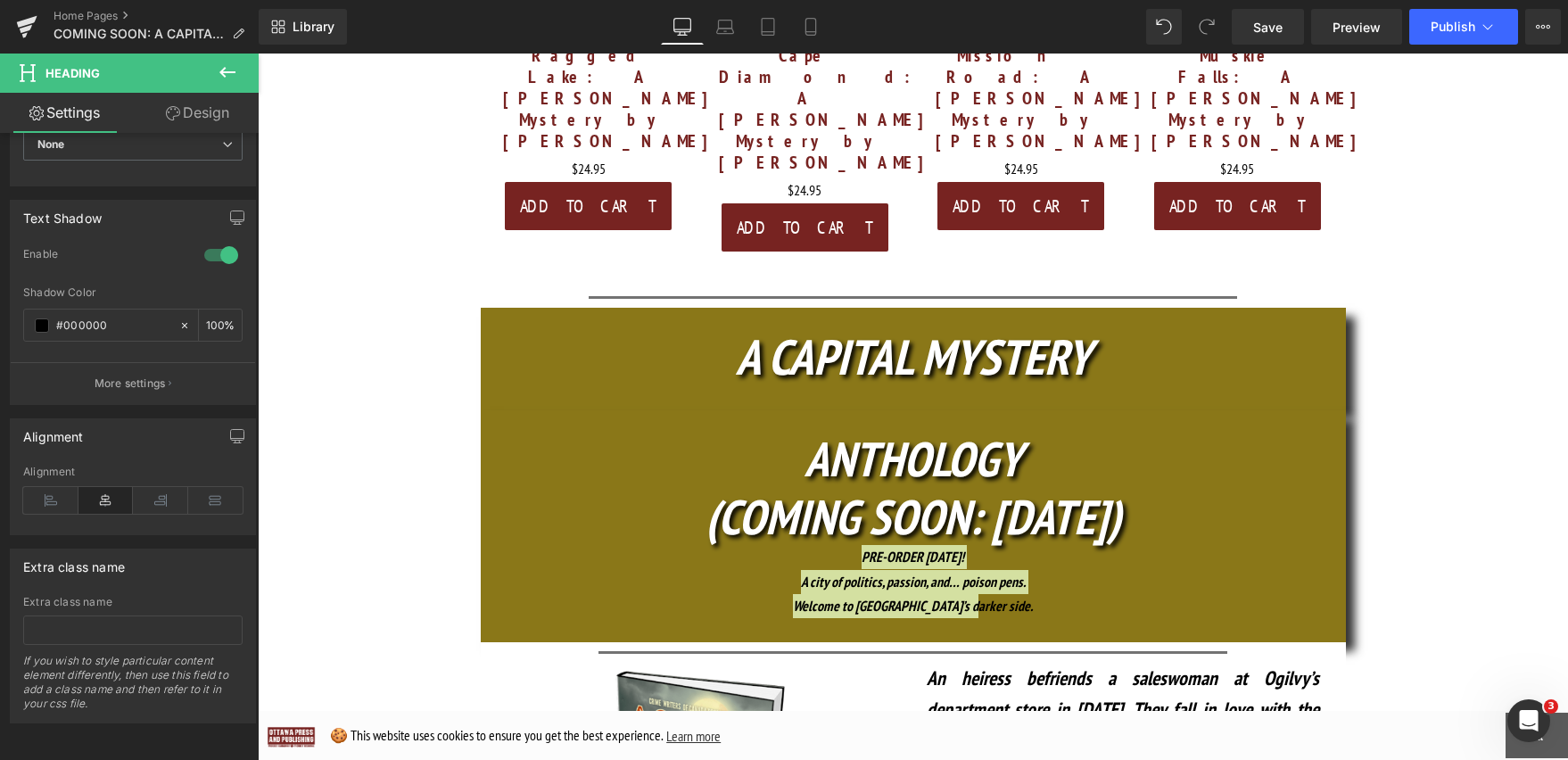
click at [228, 63] on icon at bounding box center [227, 72] width 22 height 22
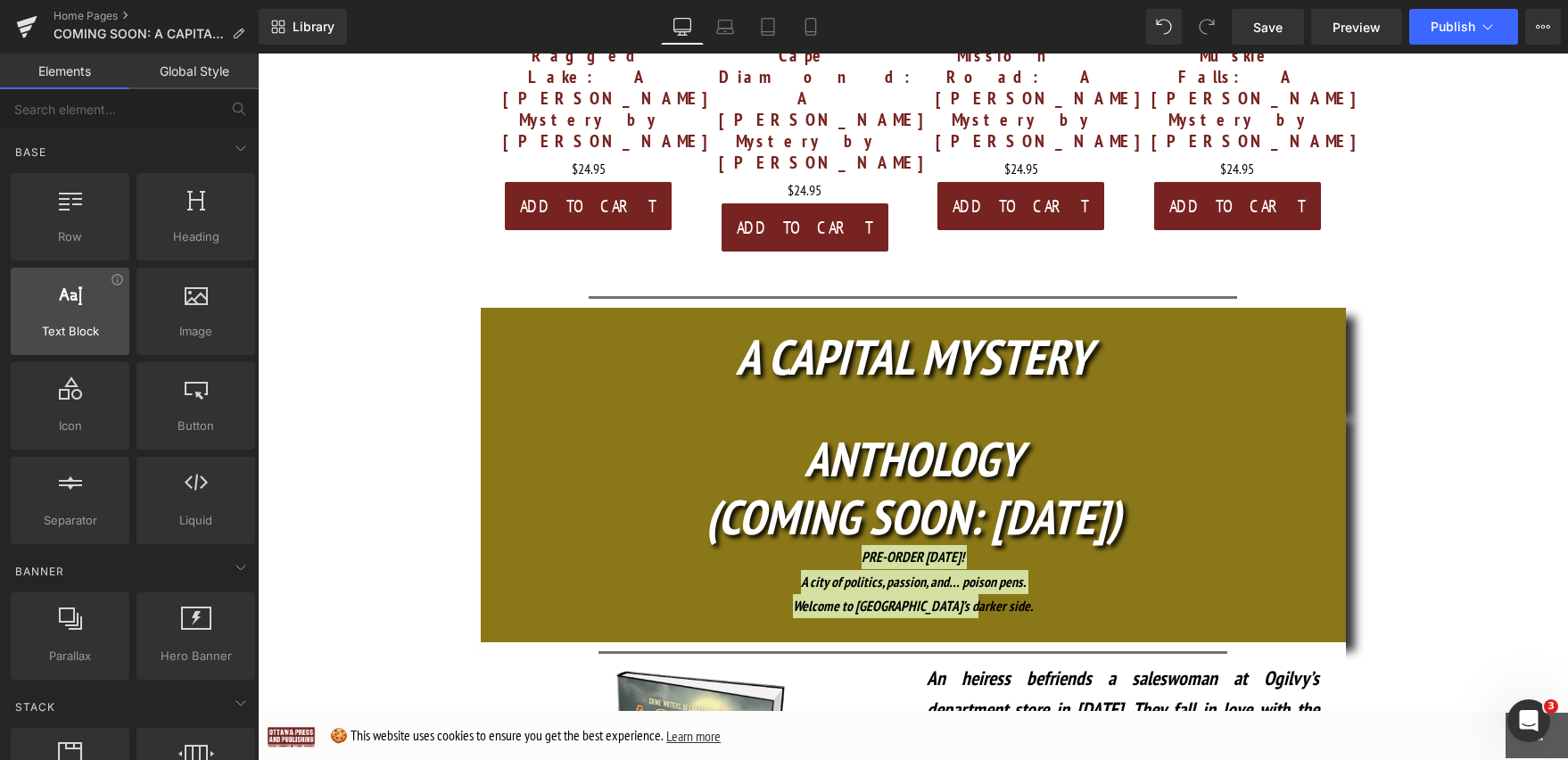
click at [80, 299] on div at bounding box center [70, 301] width 108 height 40
click at [103, 324] on span "Text Block" at bounding box center [70, 331] width 108 height 19
click at [94, 319] on div at bounding box center [70, 301] width 108 height 40
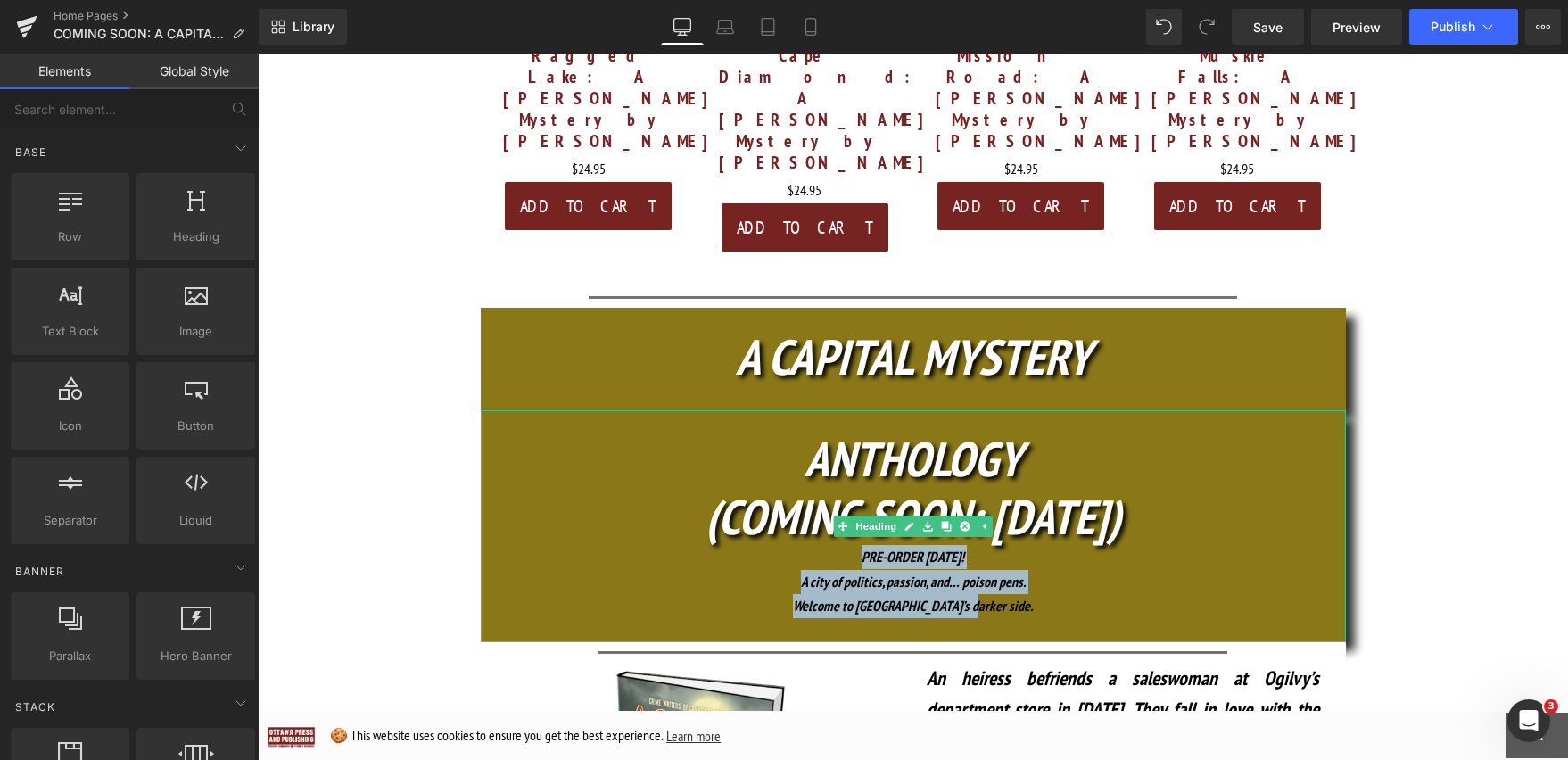
click at [1008, 594] on div "Welcome to Ottawa’s darker side." at bounding box center [914, 606] width 865 height 24
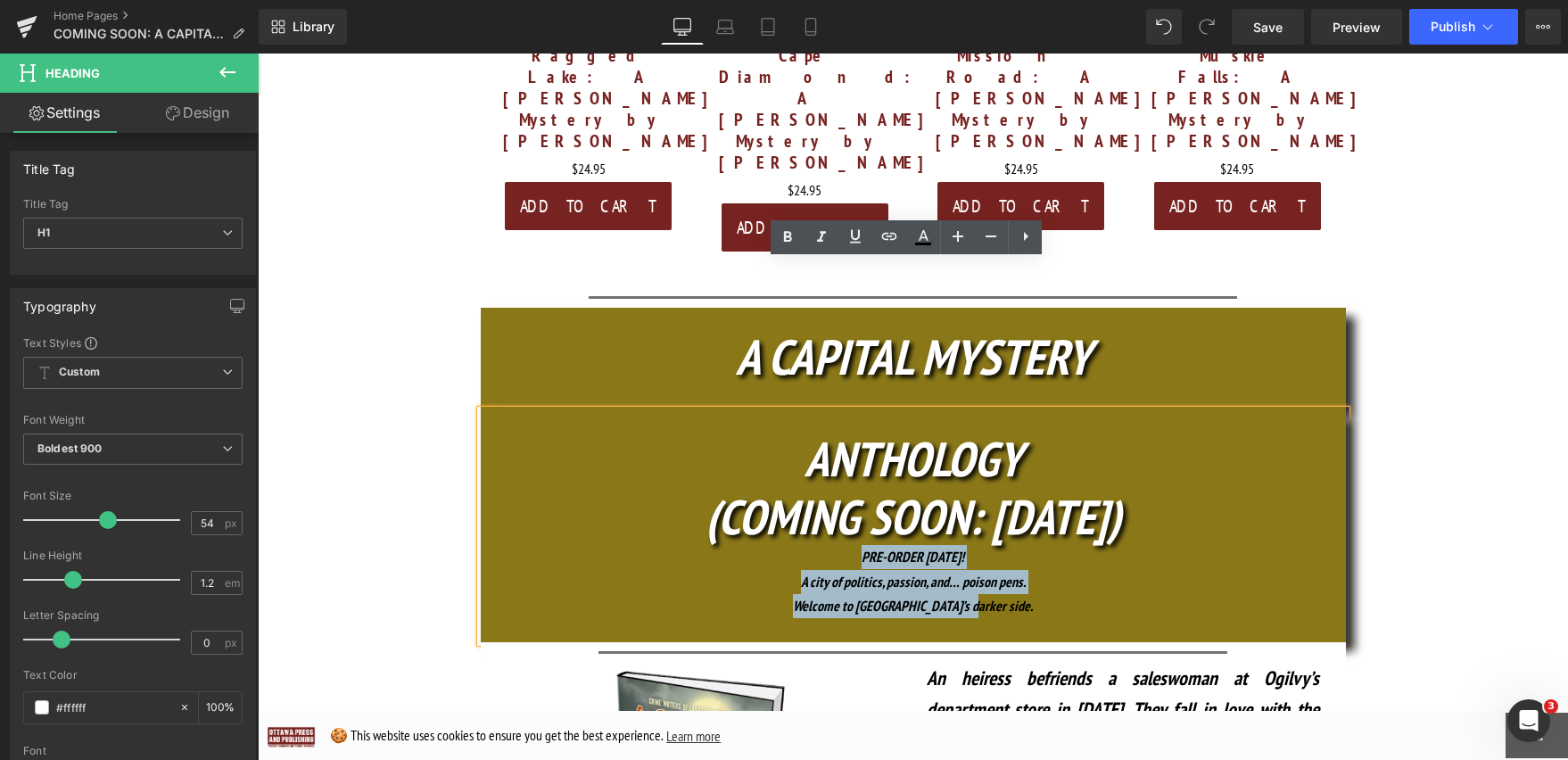
drag, startPoint x: 1008, startPoint y: 464, endPoint x: 812, endPoint y: 415, distance: 202.0
click at [812, 415] on div "ANTHOLOGY (COMING SOON: OCT. 16) PRE-ORDER TODAY! A city of politics, passion, …" at bounding box center [914, 525] width 865 height 232
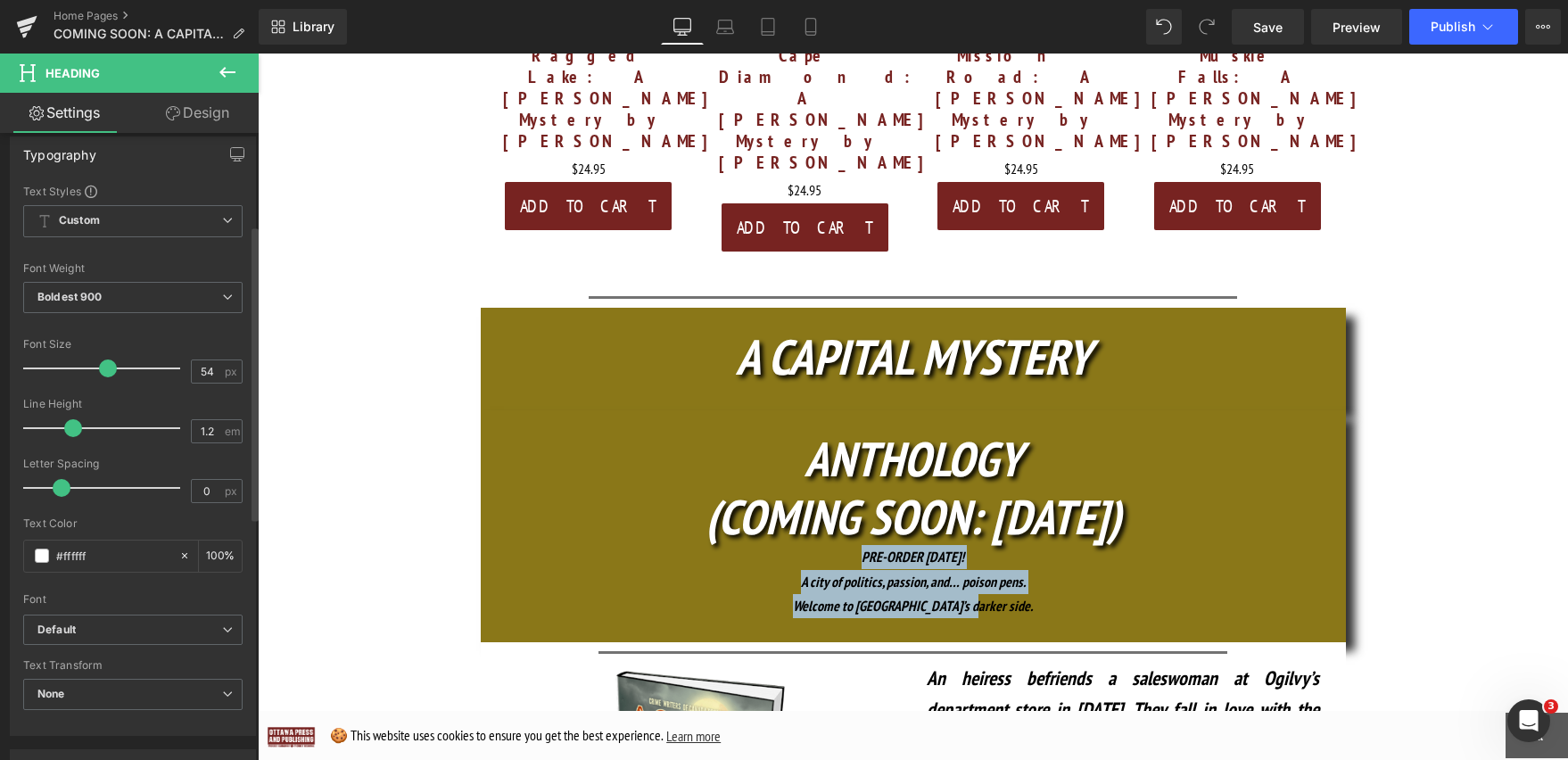
scroll to position [0, 0]
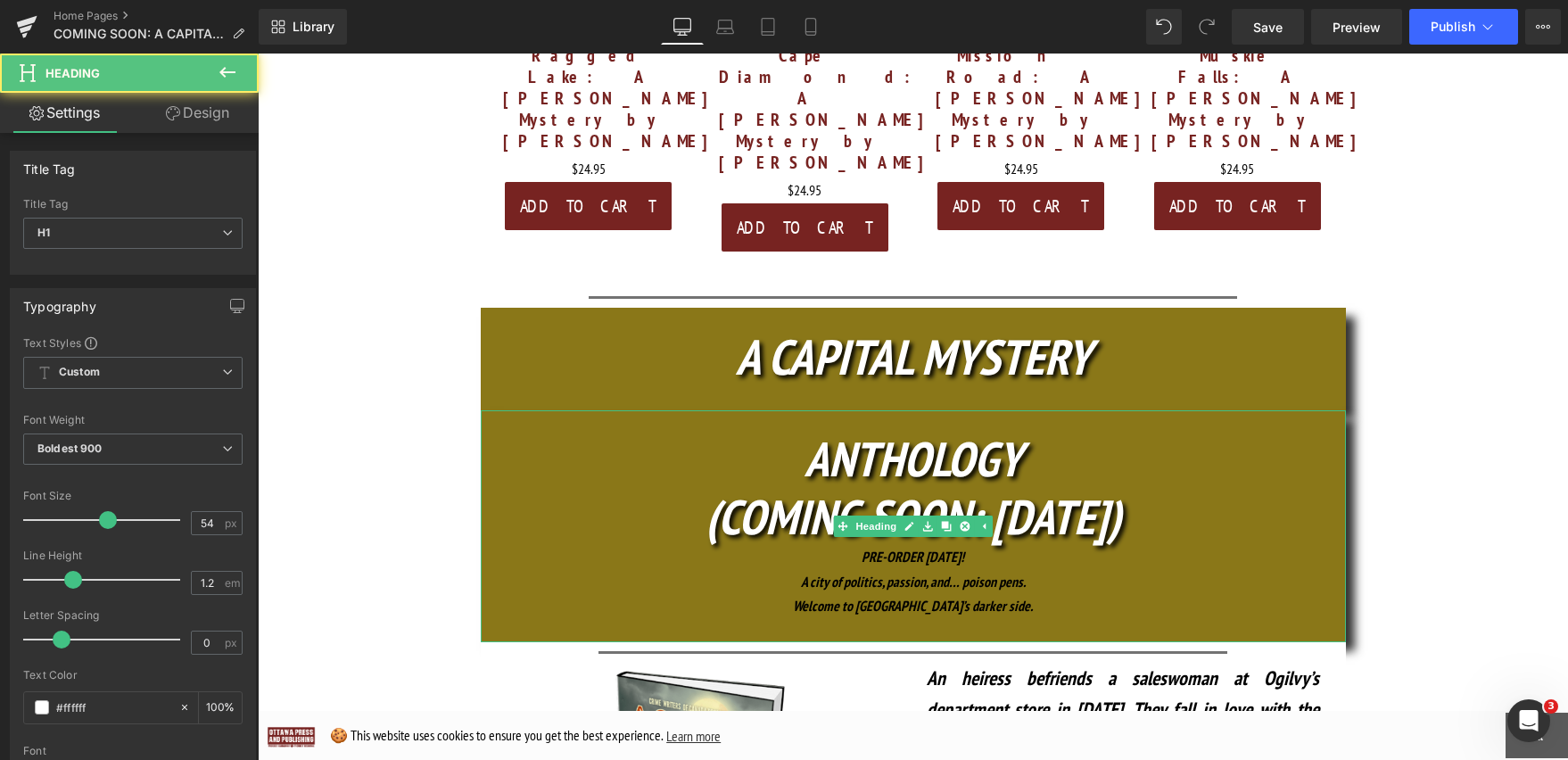
click at [1192, 410] on div "ANTHOLOGY (COMING SOON: OCT. 16) PRE-ORDER TODAY! A city of politics, passion, …" at bounding box center [914, 525] width 865 height 232
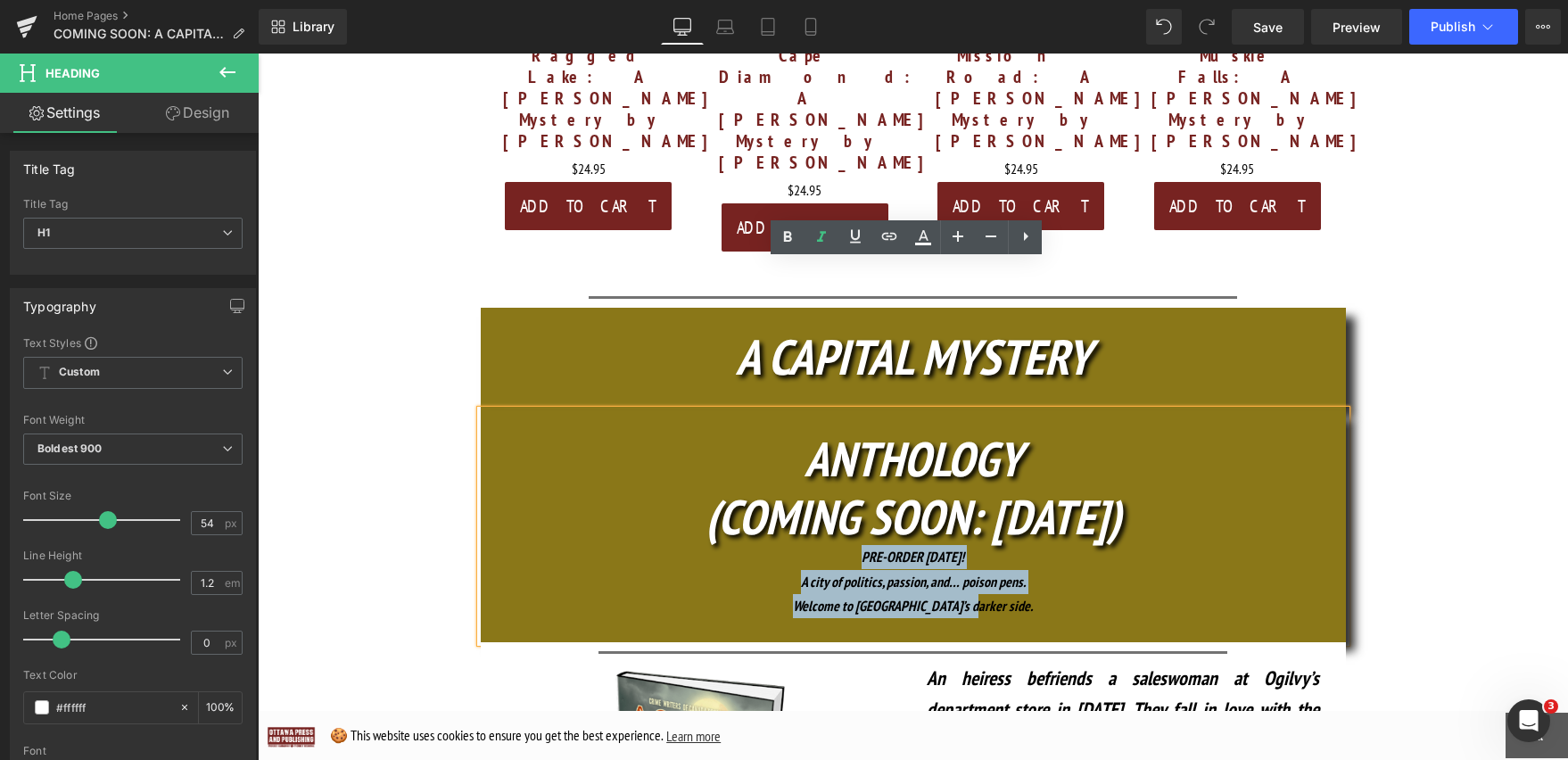
drag, startPoint x: 1016, startPoint y: 459, endPoint x: 840, endPoint y: 399, distance: 185.9
click at [840, 410] on div "ANTHOLOGY (COMING SOON: OCT. 16) PRE-ORDER TODAY! A city of politics, passion, …" at bounding box center [914, 525] width 865 height 232
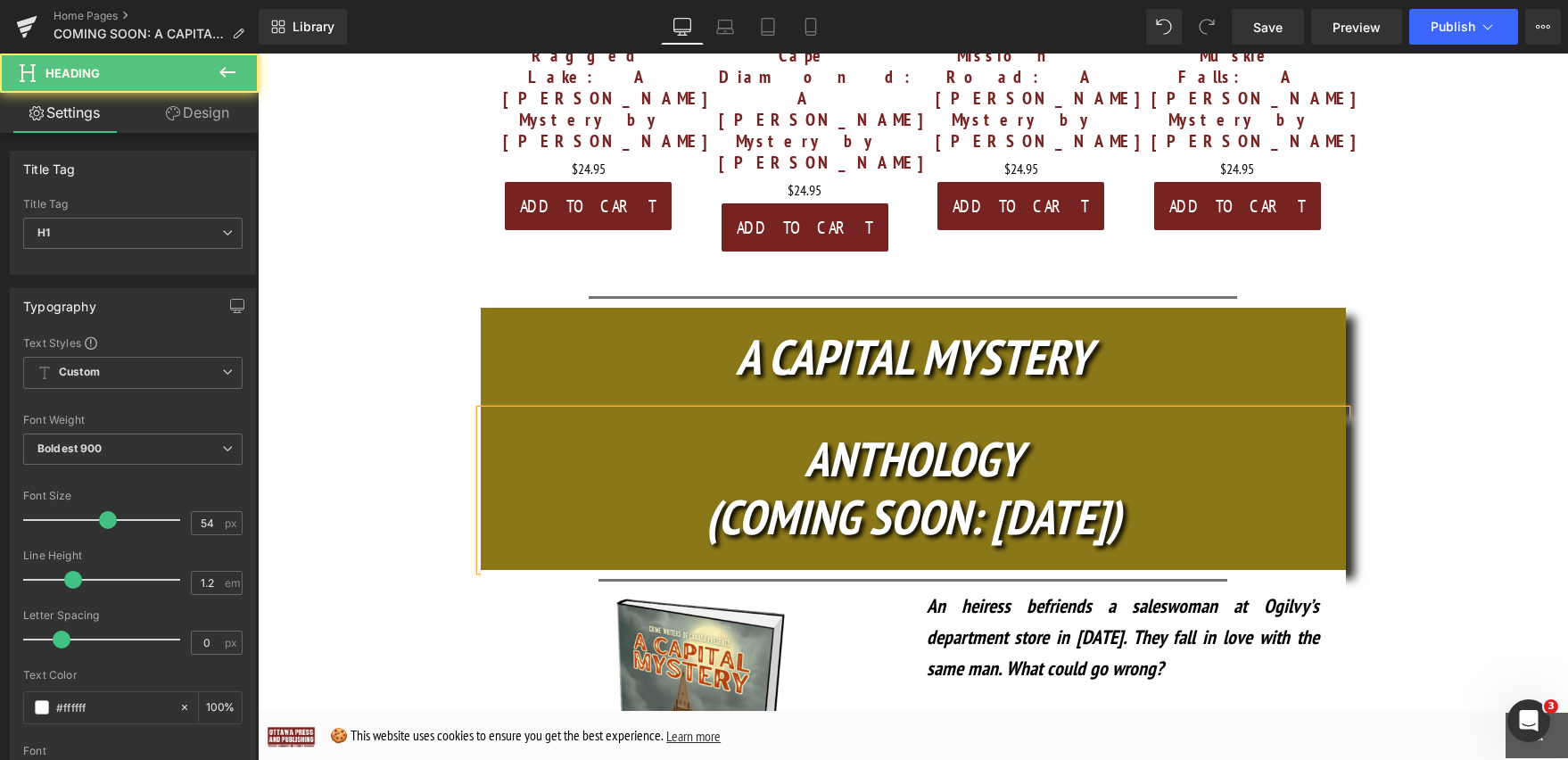
click at [1138, 430] on h1 "ANTHOLOGY" at bounding box center [914, 459] width 865 height 58
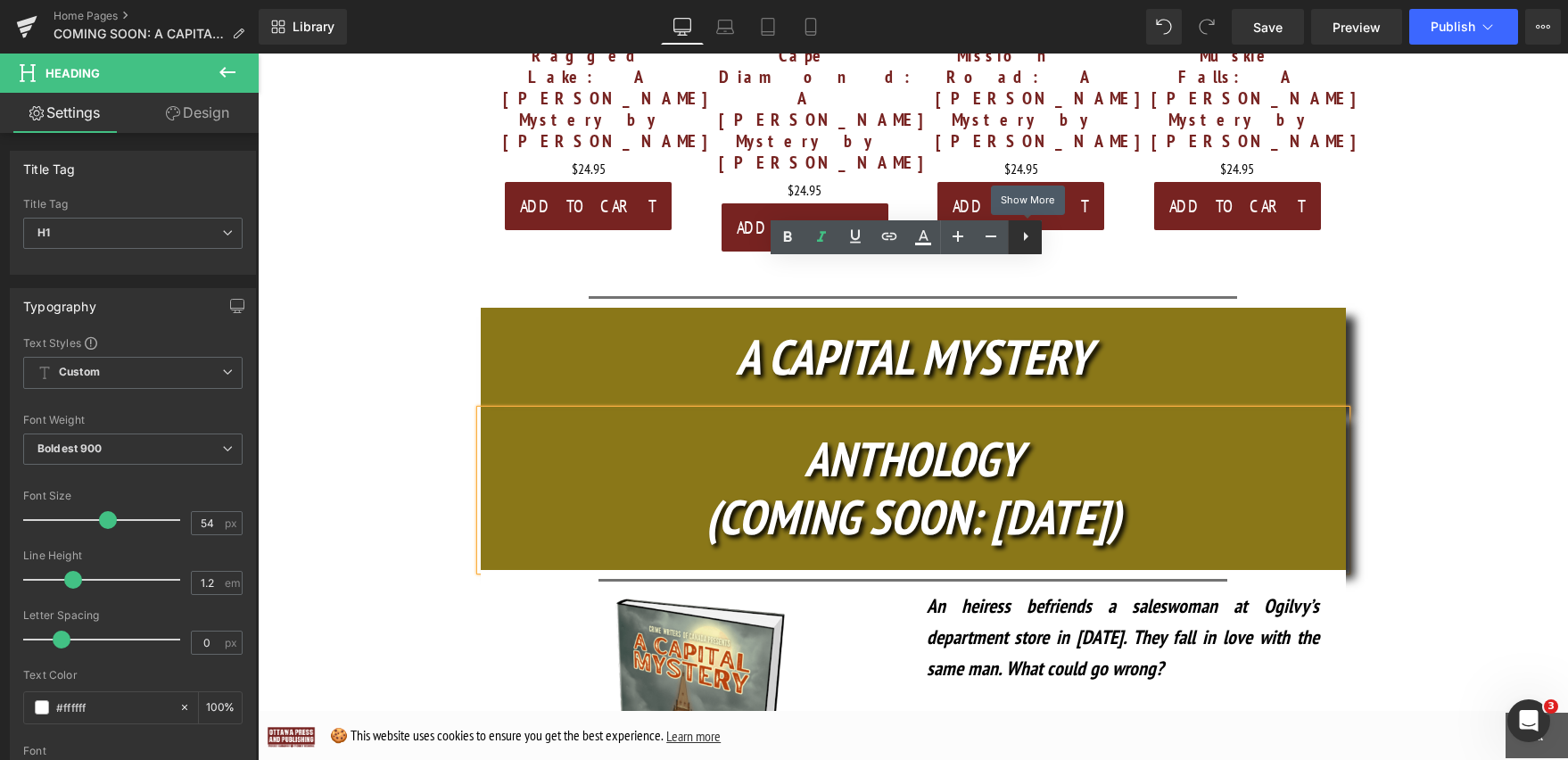
click at [1026, 234] on icon at bounding box center [1025, 236] width 22 height 22
click at [967, 427] on icon "ANTHOLOGY" at bounding box center [913, 458] width 218 height 62
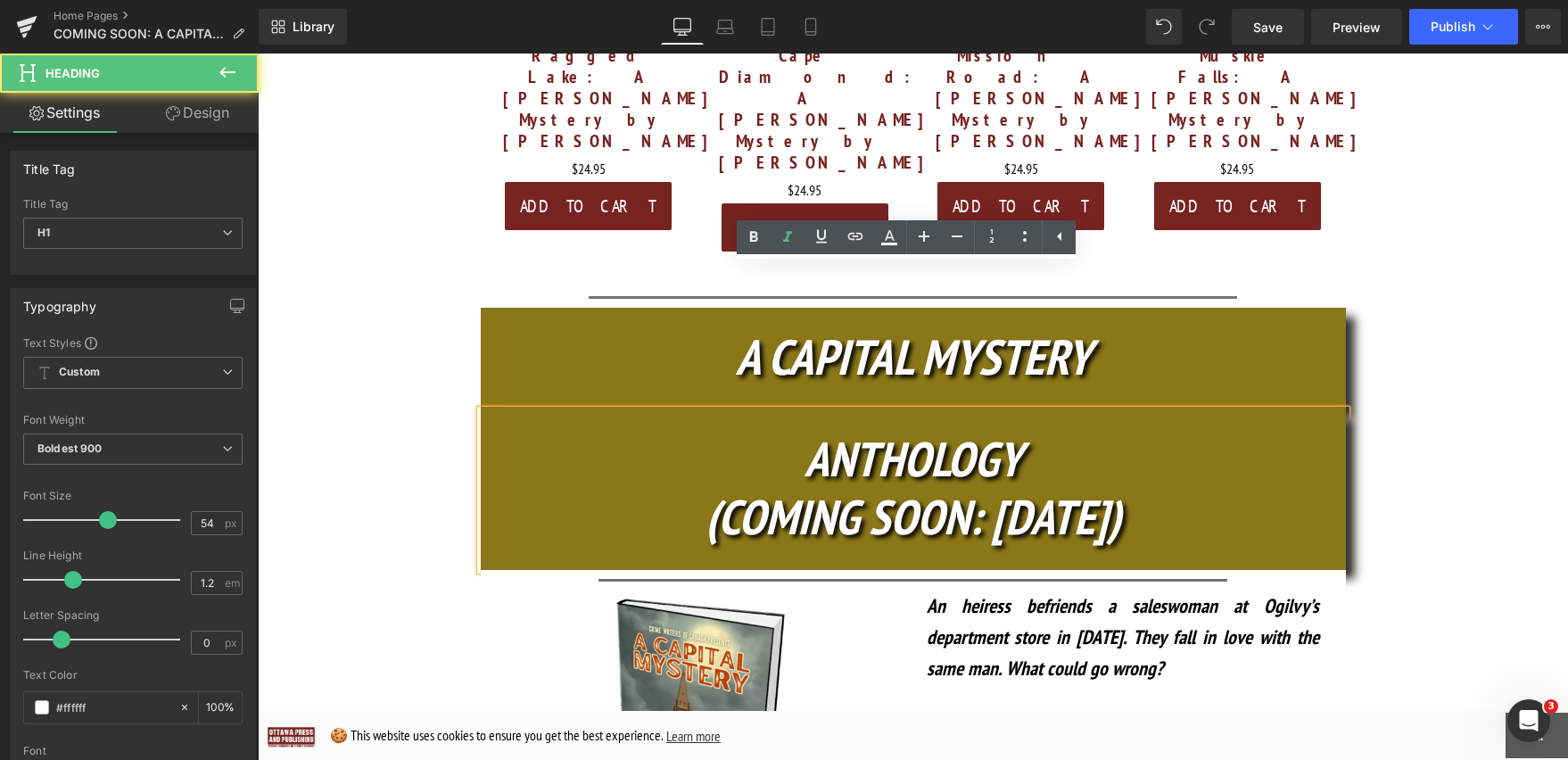
click at [1175, 430] on h1 "ANTHOLOGY" at bounding box center [914, 459] width 865 height 58
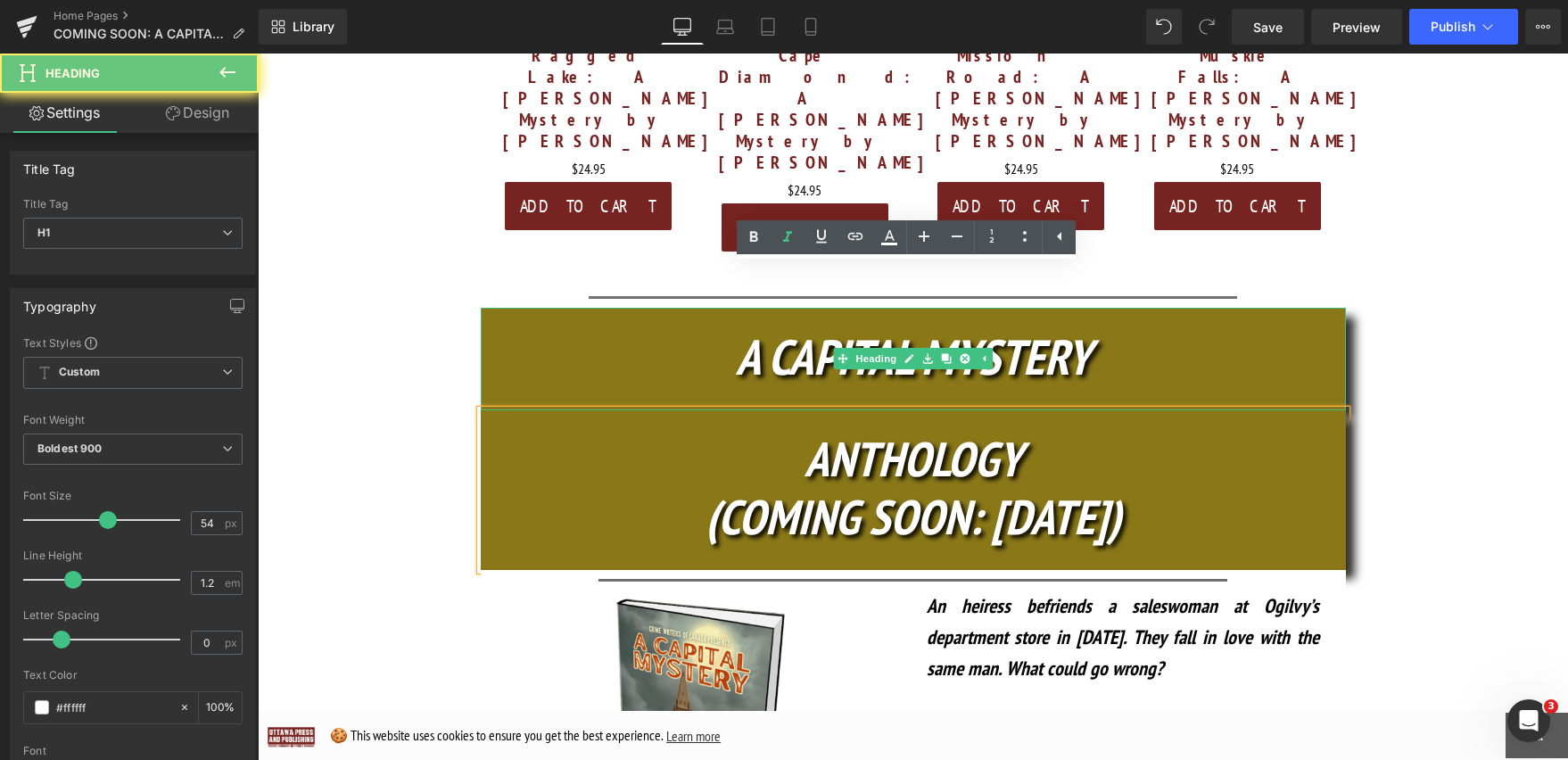
click at [1175, 328] on h1 "A CAPITAL MYSTERY" at bounding box center [914, 357] width 865 height 59
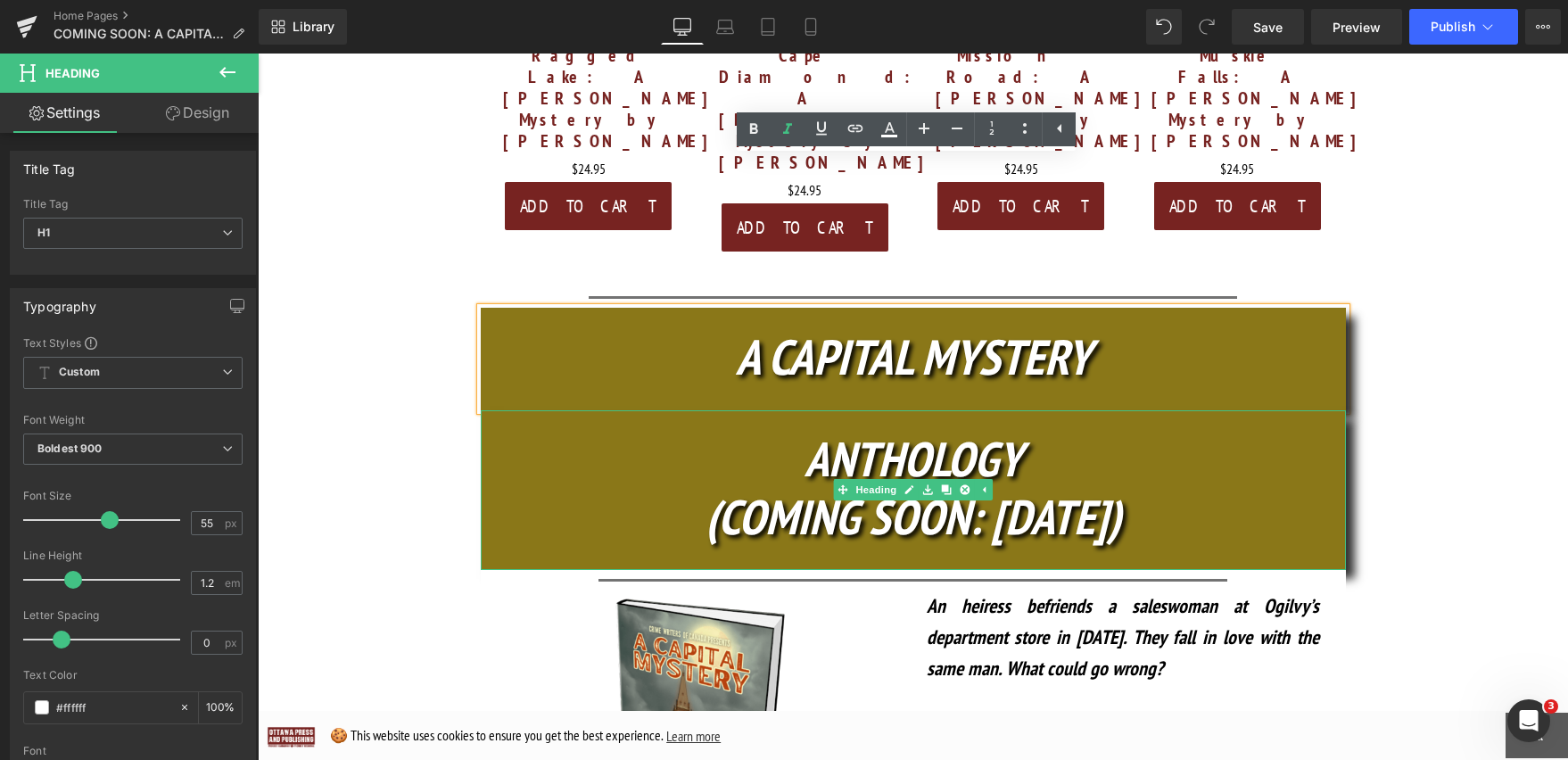
click at [1202, 430] on h1 "ANTHOLOGY" at bounding box center [914, 459] width 865 height 58
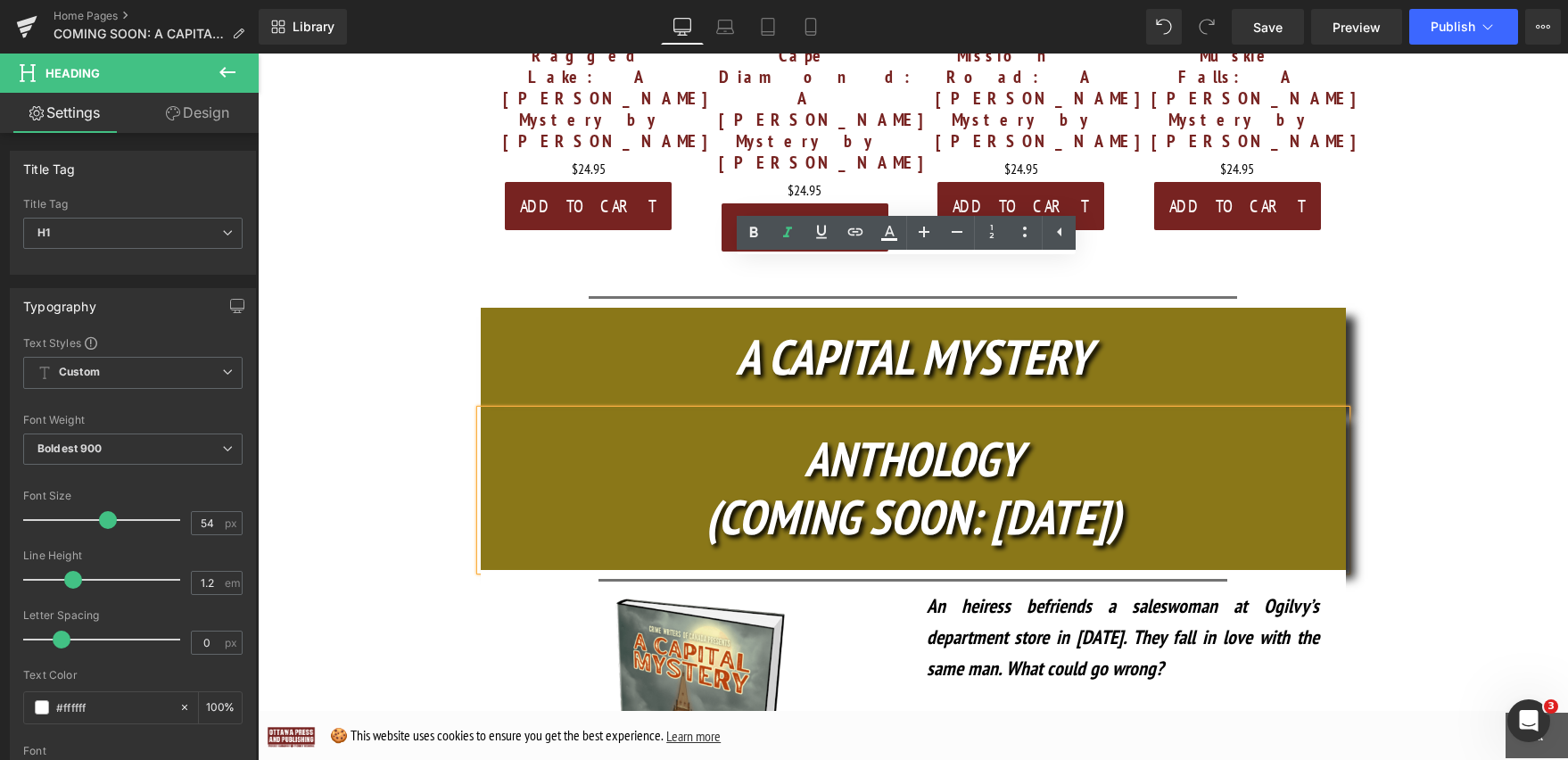
click at [1176, 328] on h1 "A CAPITAL MYSTERY" at bounding box center [914, 357] width 865 height 59
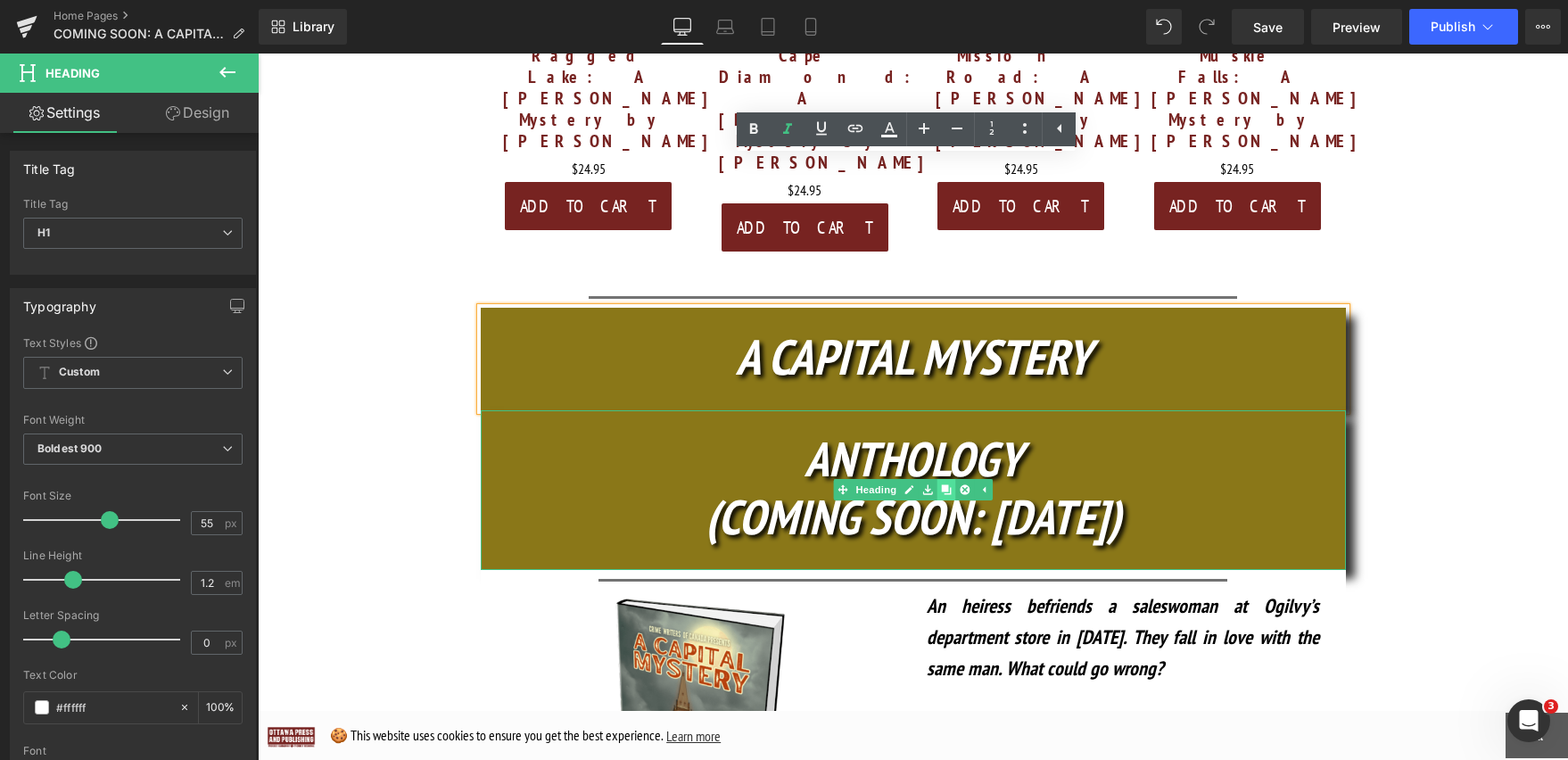
click at [942, 484] on icon at bounding box center [945, 489] width 10 height 11
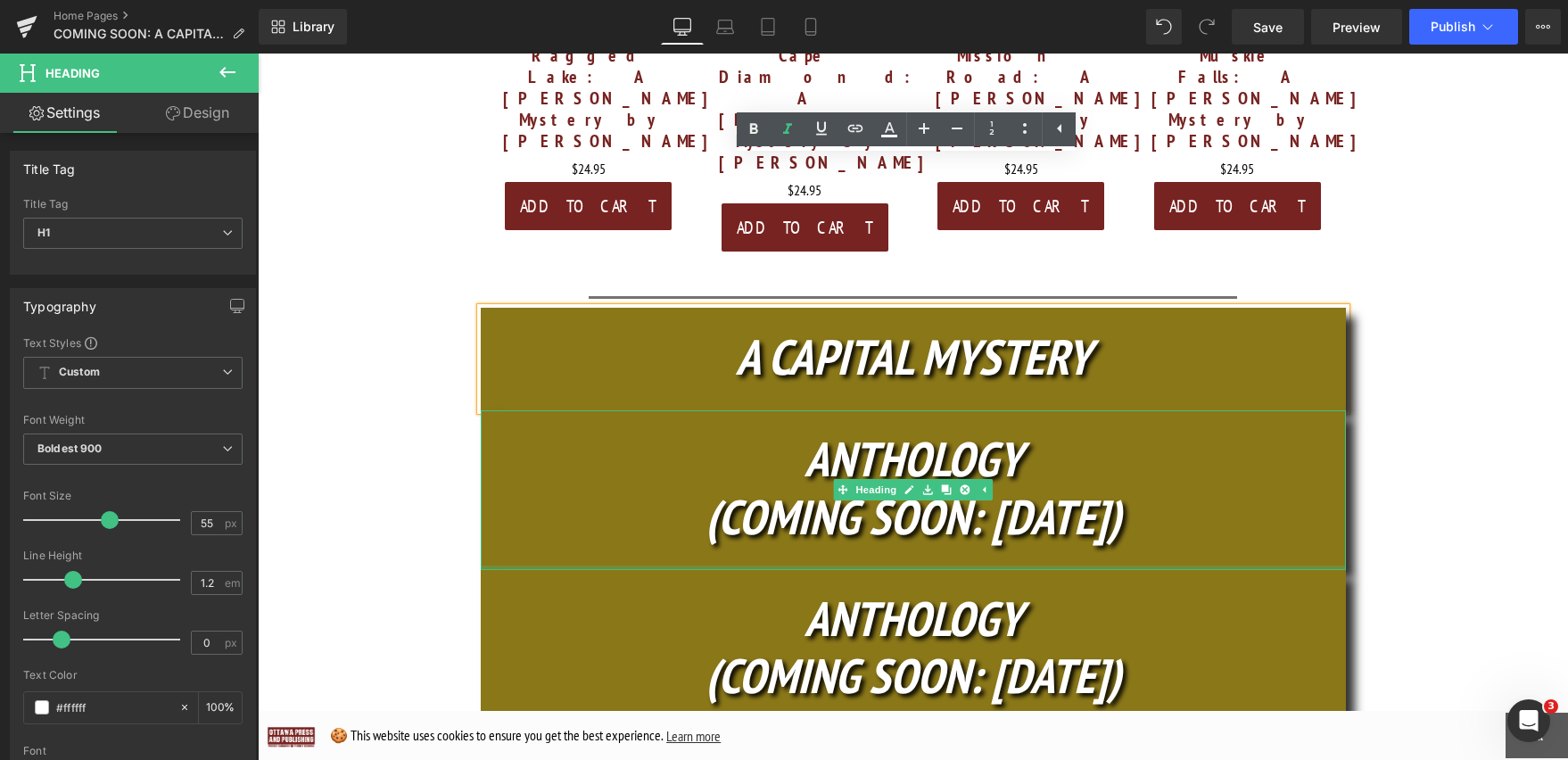
click at [1015, 587] on icon "ANTHOLOGY" at bounding box center [913, 617] width 218 height 62
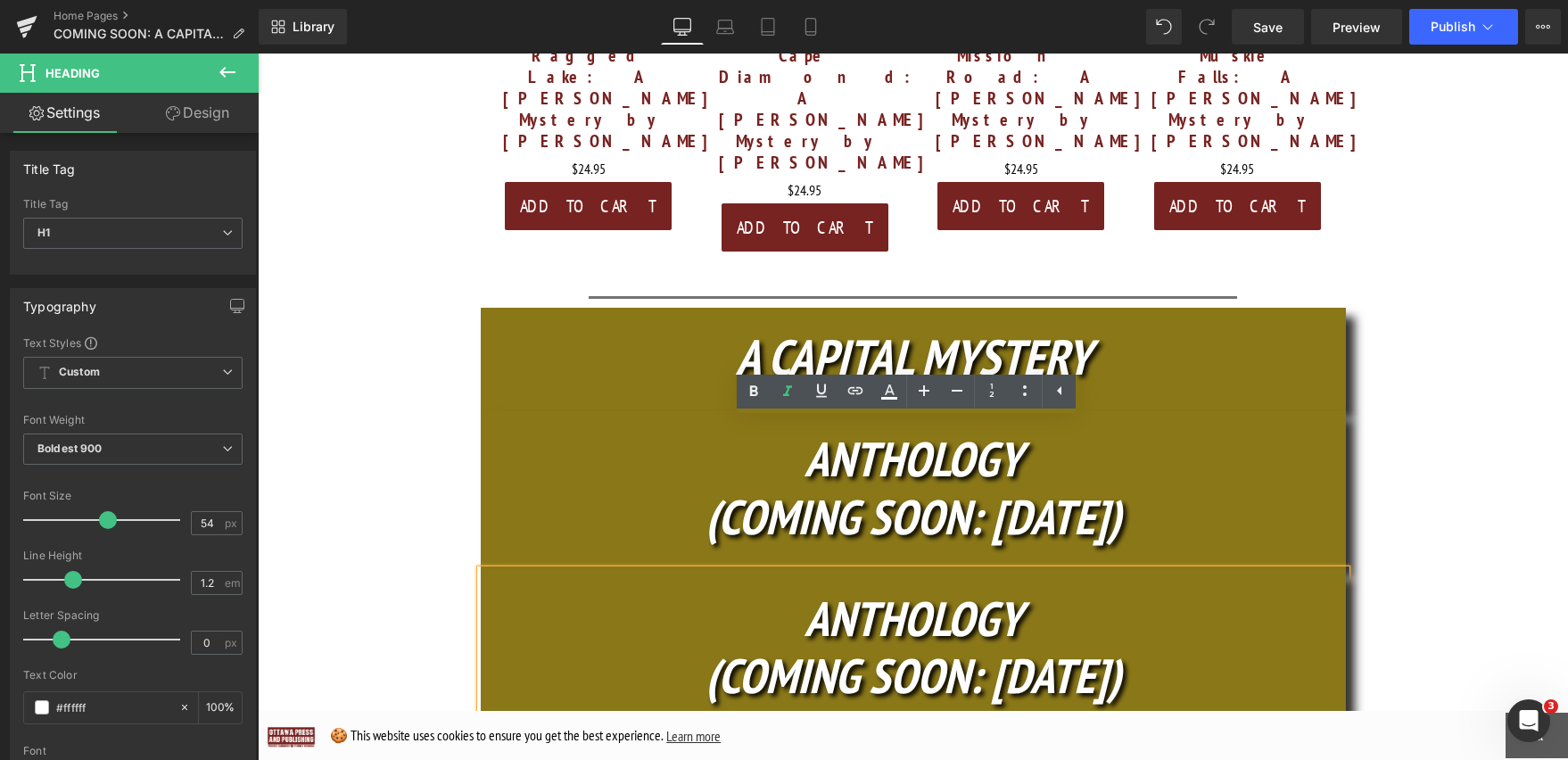
drag, startPoint x: 1152, startPoint y: 540, endPoint x: 756, endPoint y: 490, distance: 399.1
click at [756, 570] on div "ANTHOLOGY (COMING SOON: OCT. 16)" at bounding box center [914, 649] width 865 height 160
paste div
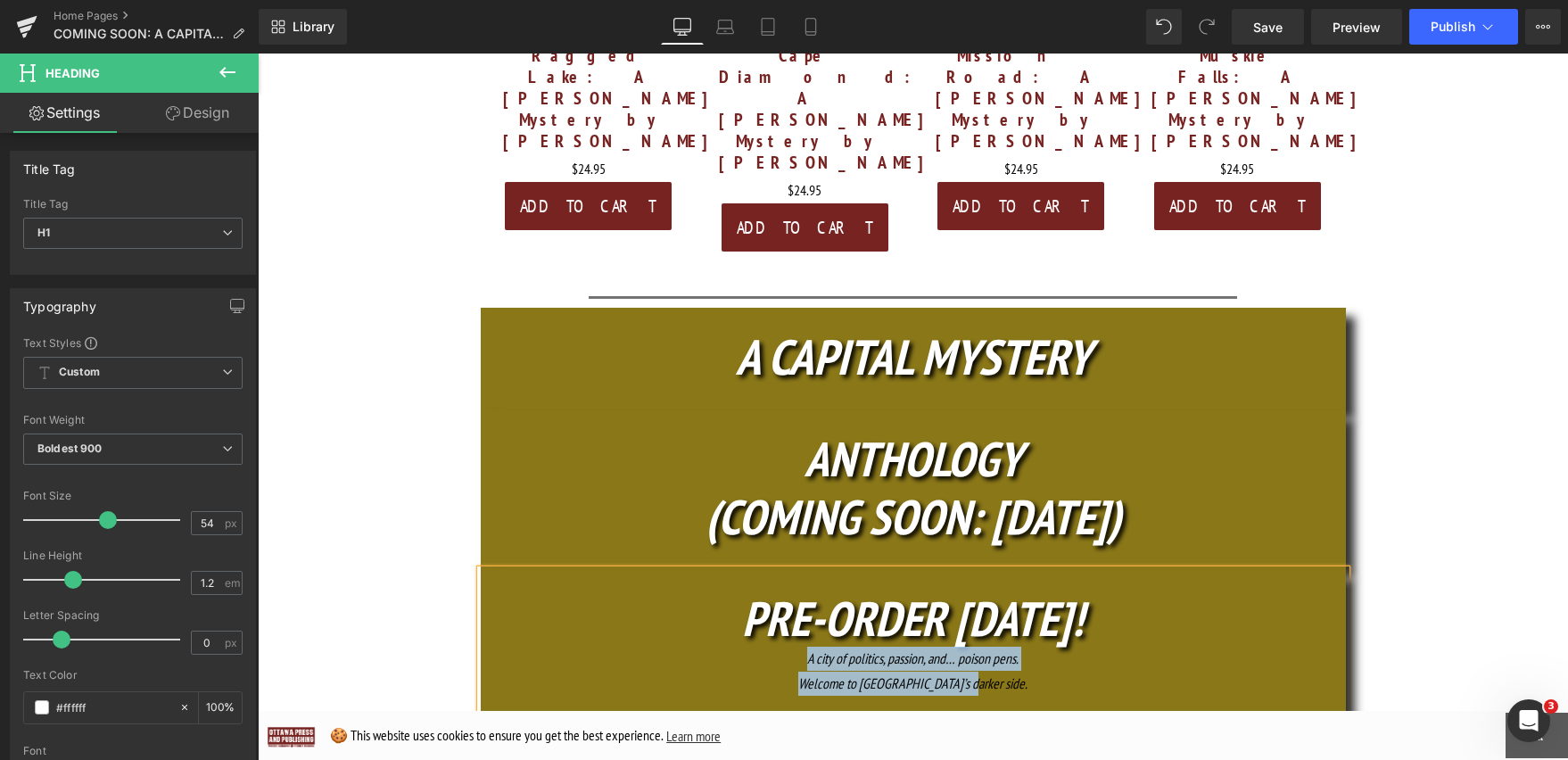
drag, startPoint x: 1019, startPoint y: 541, endPoint x: 783, endPoint y: 520, distance: 236.9
click at [783, 570] on div "PRE-ORDER TODAY! A city of politics, passion, and… poison pens. Welcome to Otta…" at bounding box center [914, 644] width 865 height 150
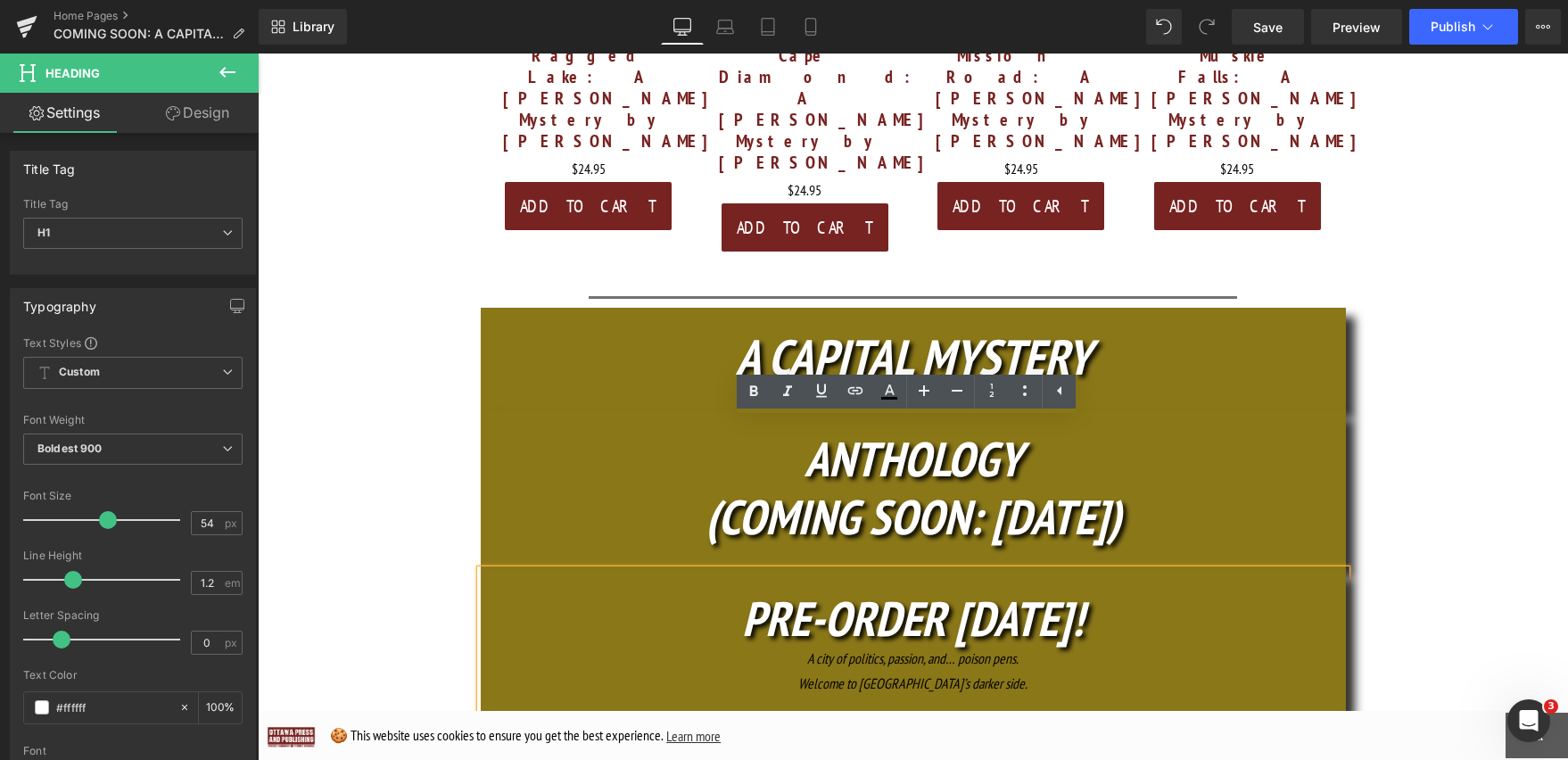
click at [1206, 589] on h1 "PRE-ORDER TODAY!" at bounding box center [914, 618] width 865 height 58
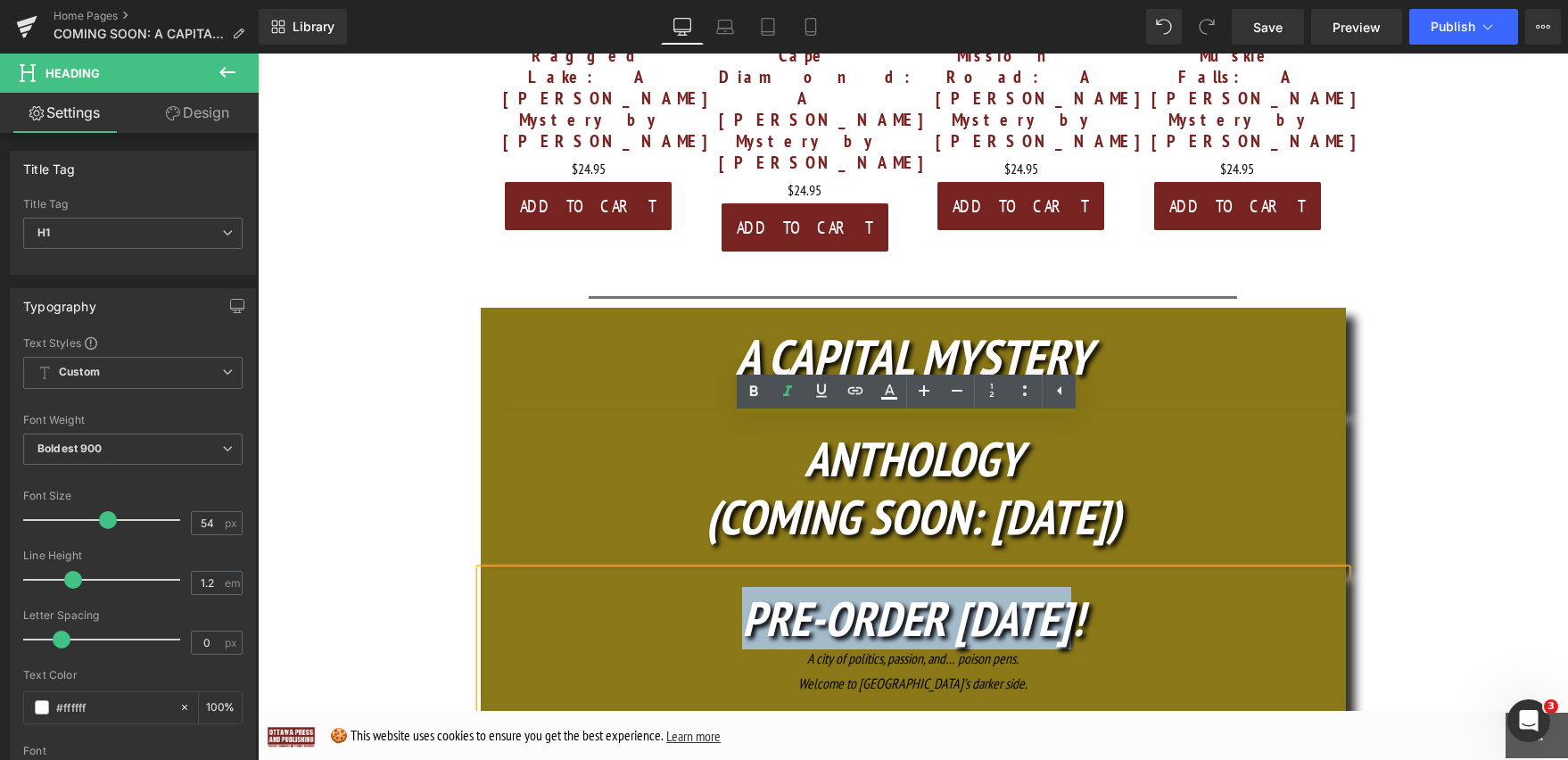
drag, startPoint x: 1204, startPoint y: 470, endPoint x: 719, endPoint y: 468, distance: 485.0
click at [719, 589] on h1 "PRE-ORDER TODAY!" at bounding box center [914, 618] width 865 height 58
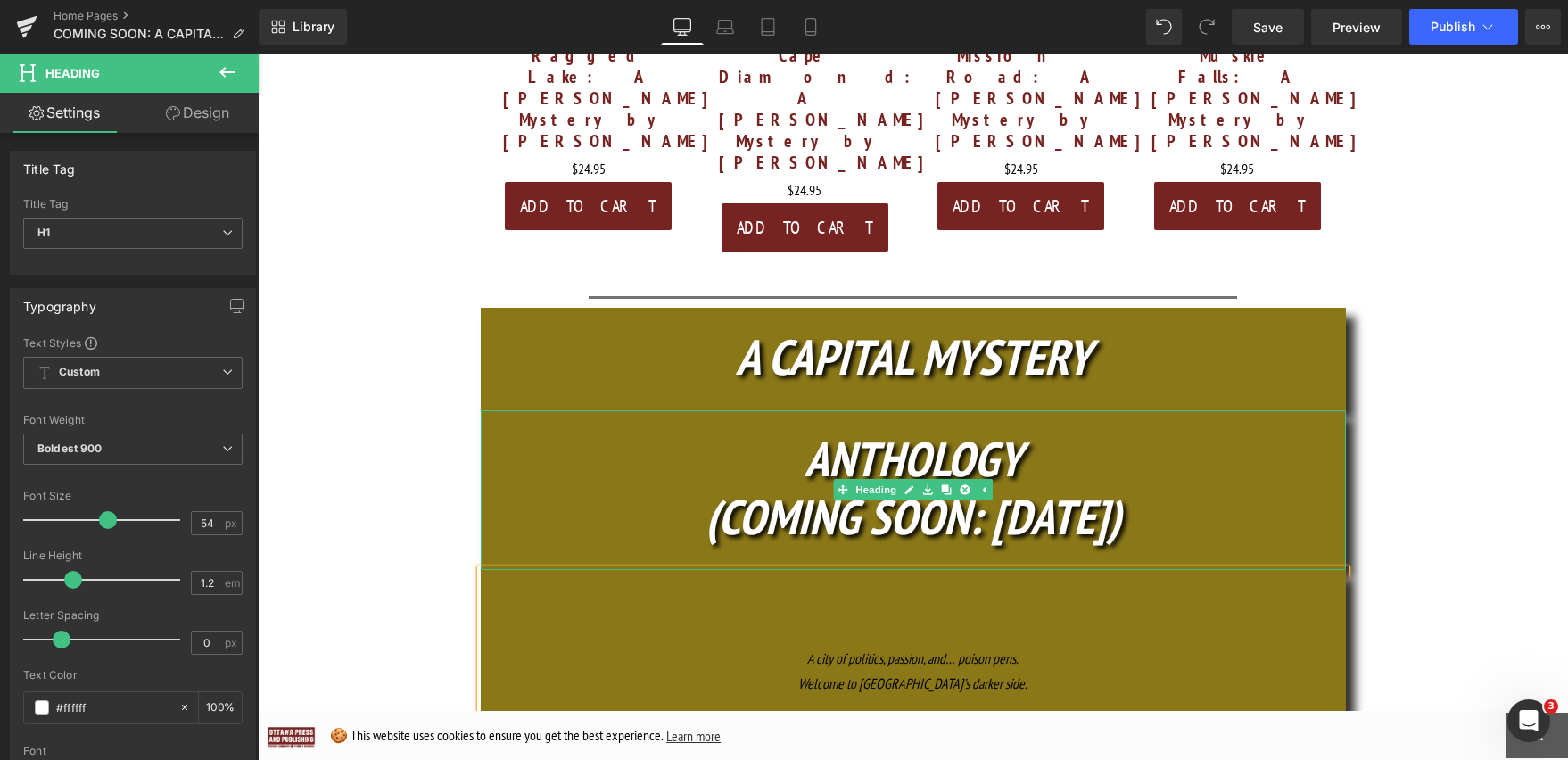
click at [1146, 487] on h1 "(COMING SOON: OCT. 16)" at bounding box center [914, 516] width 865 height 58
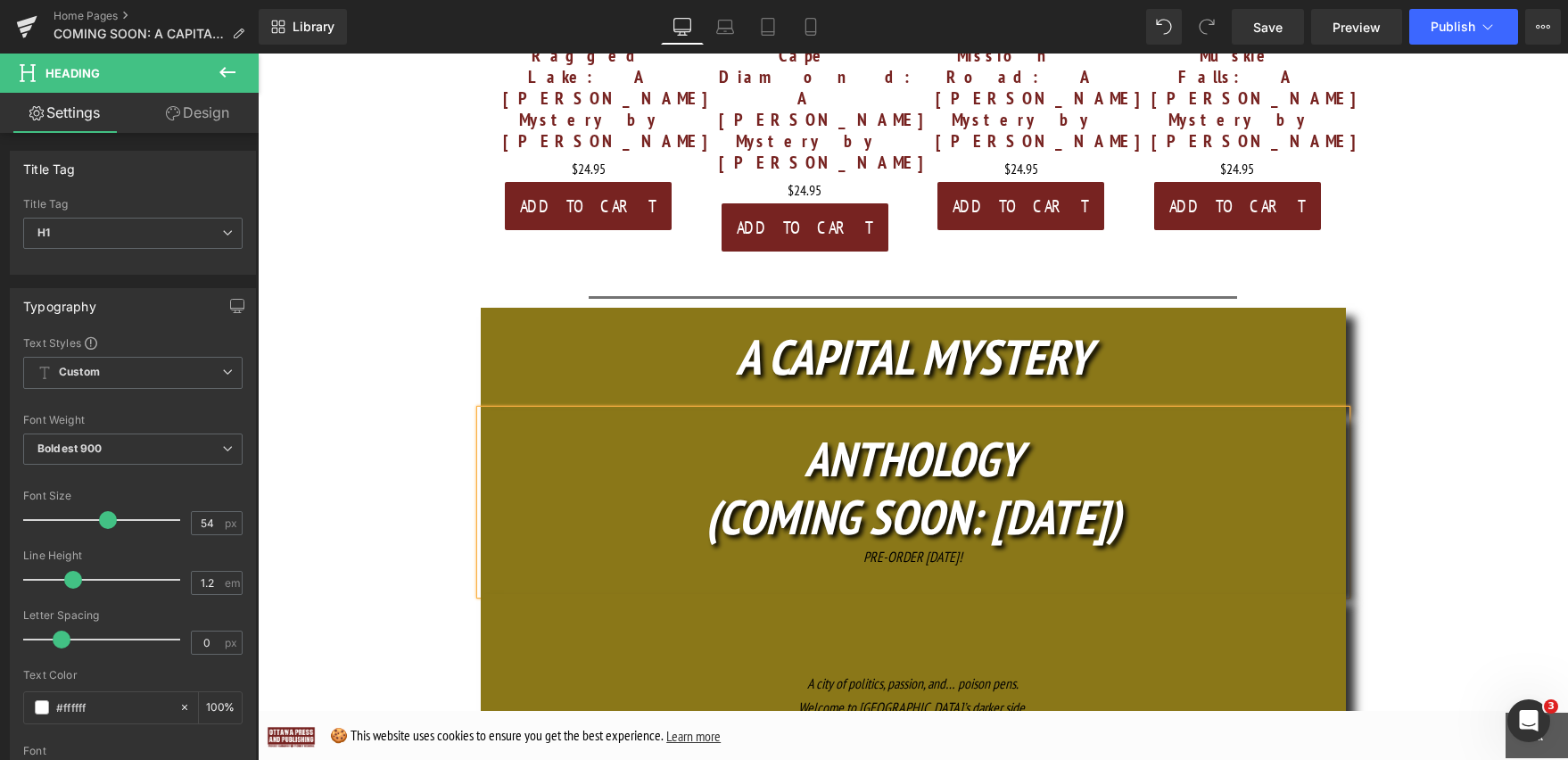
click at [1178, 487] on h1 "(COMING SOON: OCT. 16)" at bounding box center [914, 516] width 865 height 58
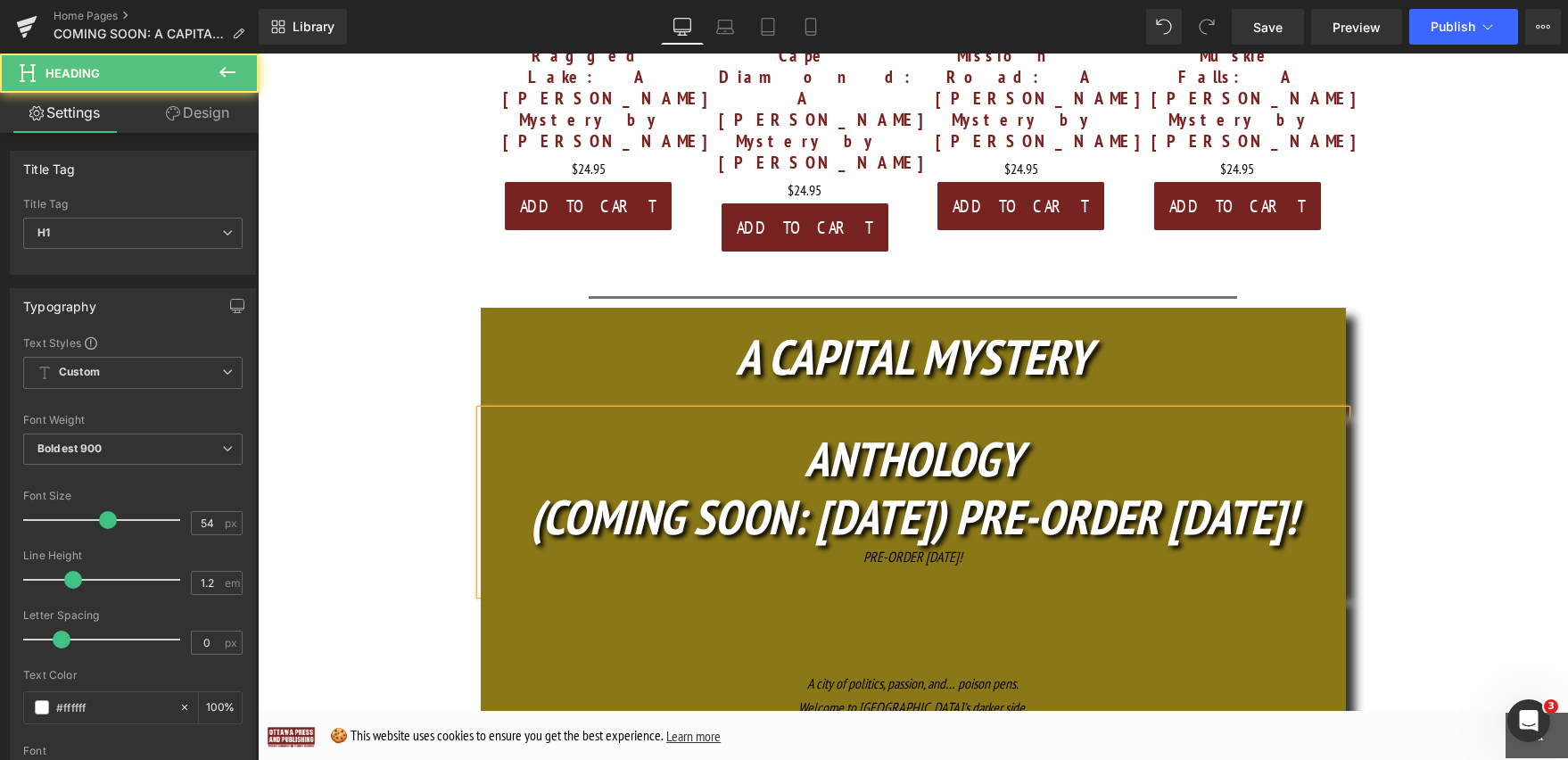
click at [963, 485] on icon "(COMING SOON: OCT. 16) PRE-ORDER TODAY!" at bounding box center [914, 515] width 767 height 62
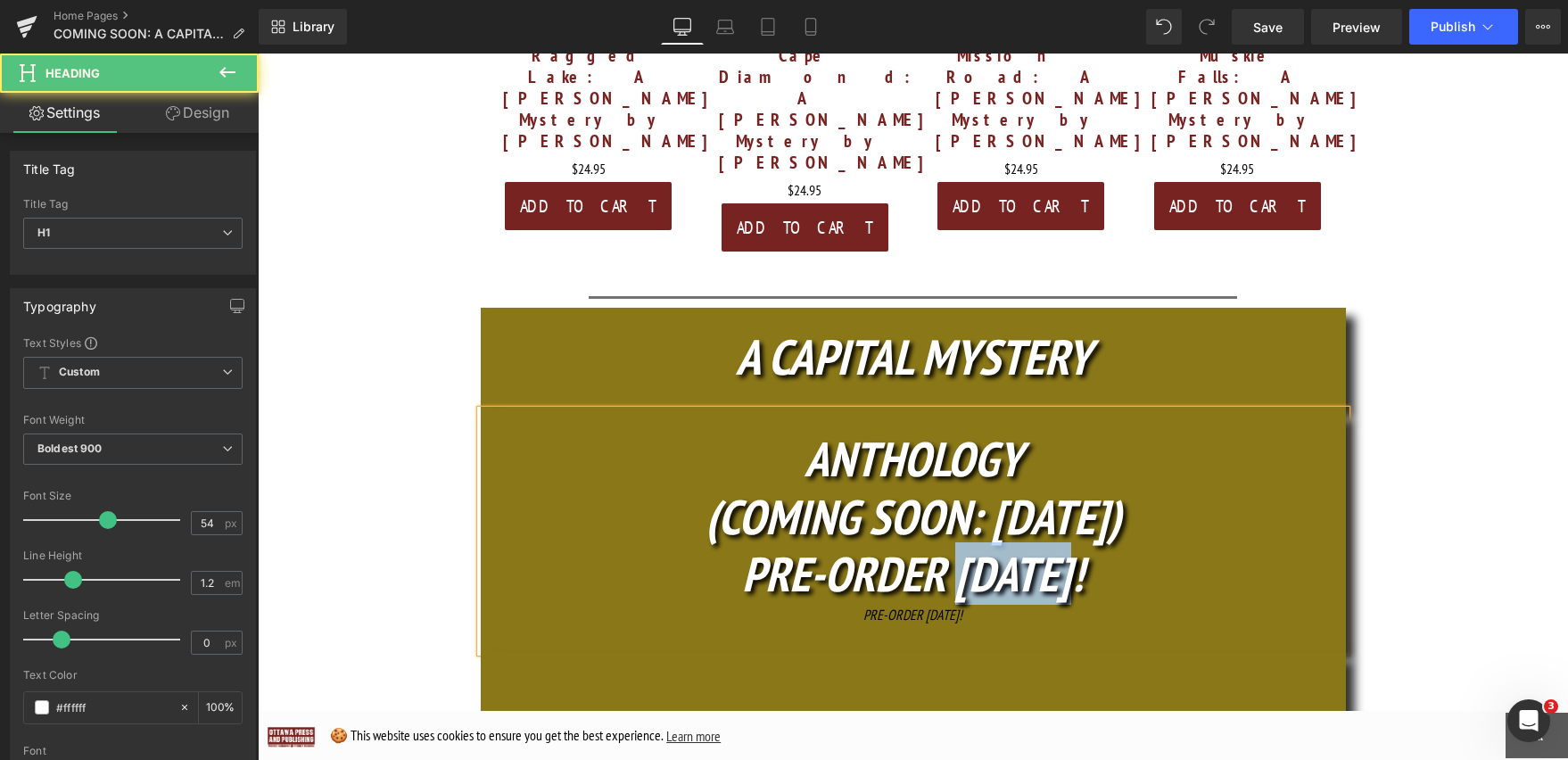
drag, startPoint x: 1109, startPoint y: 425, endPoint x: 946, endPoint y: 425, distance: 163.0
click at [946, 545] on h1 "PRE-ORDER TODAY!" at bounding box center [914, 574] width 865 height 58
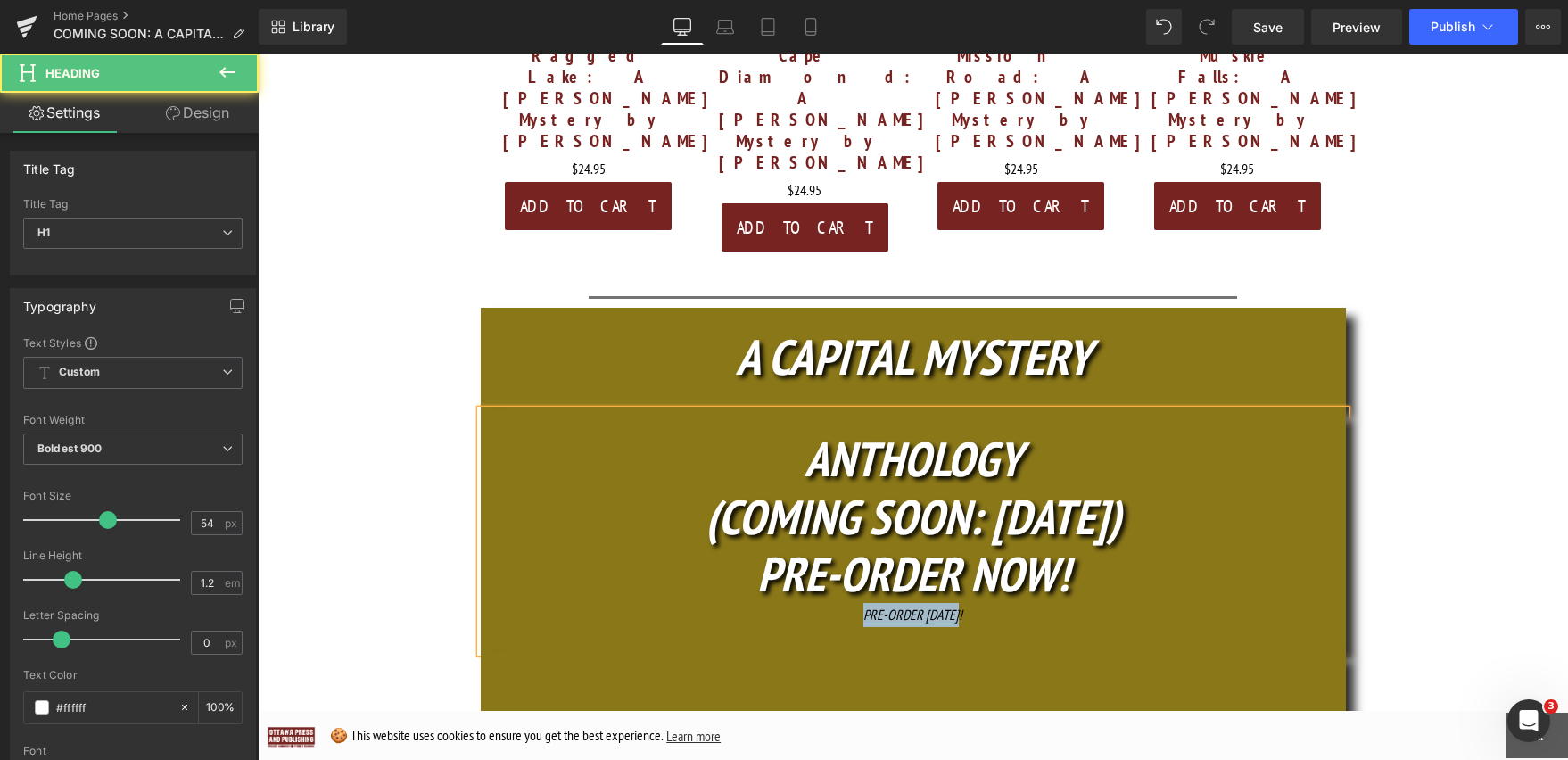
drag, startPoint x: 927, startPoint y: 460, endPoint x: 846, endPoint y: 459, distance: 81.0
click at [846, 603] on div "PRE-ORDER TODAY!" at bounding box center [914, 615] width 865 height 24
click at [954, 603] on div at bounding box center [914, 615] width 865 height 24
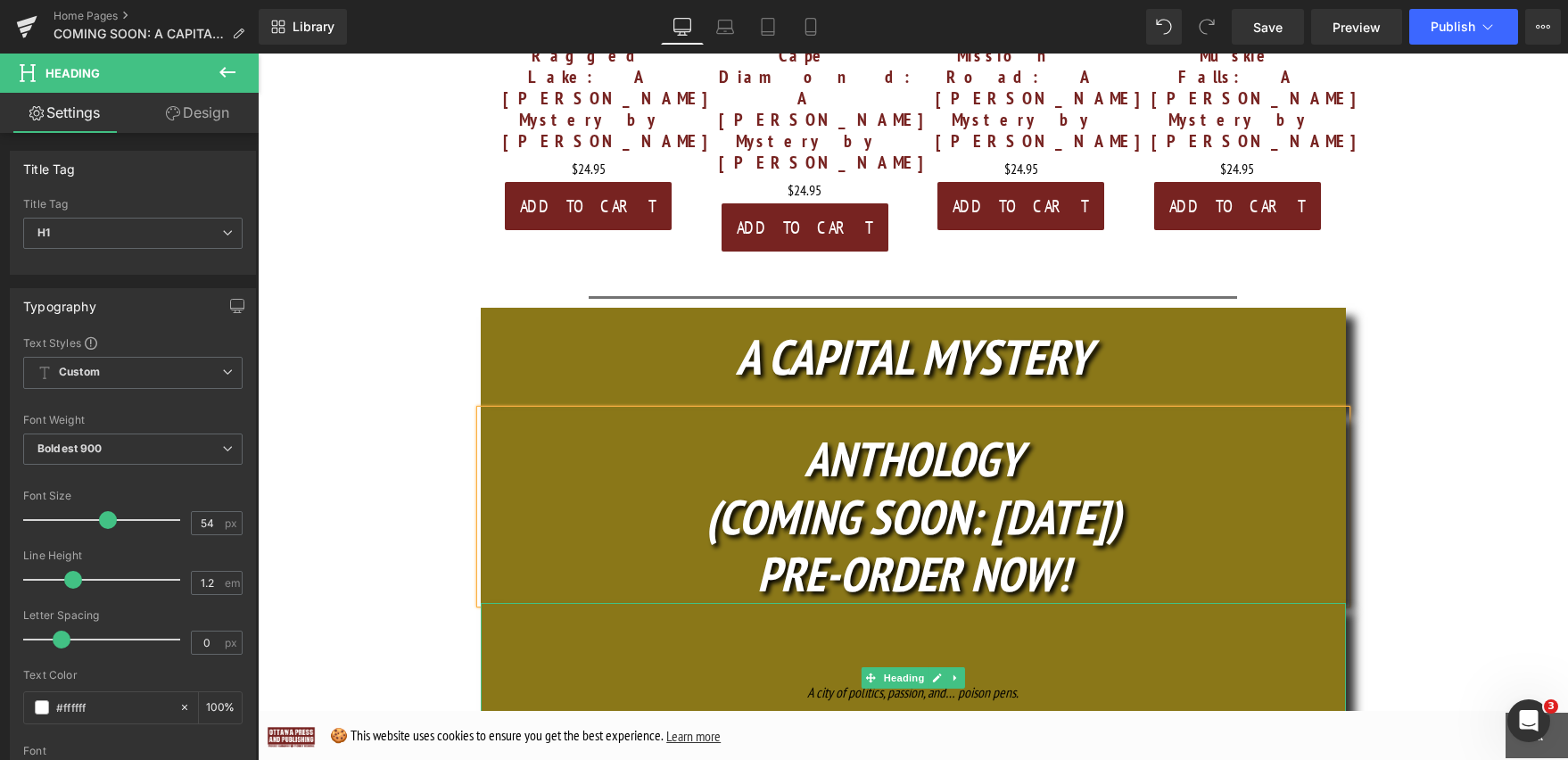
click at [1010, 705] on div "Welcome to Ottawa’s darker side." at bounding box center [914, 717] width 865 height 24
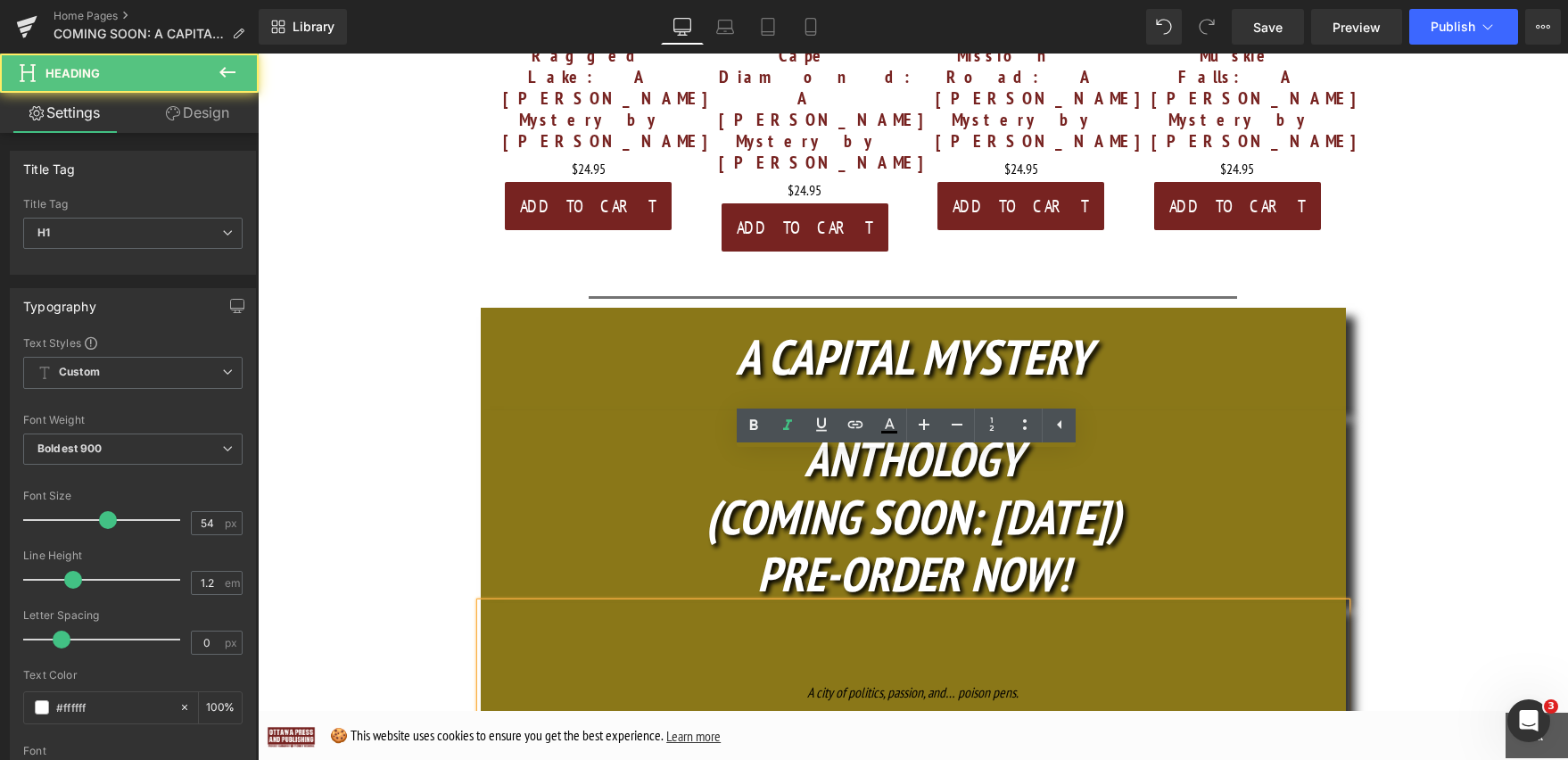
click at [897, 623] on h1 at bounding box center [914, 652] width 865 height 58
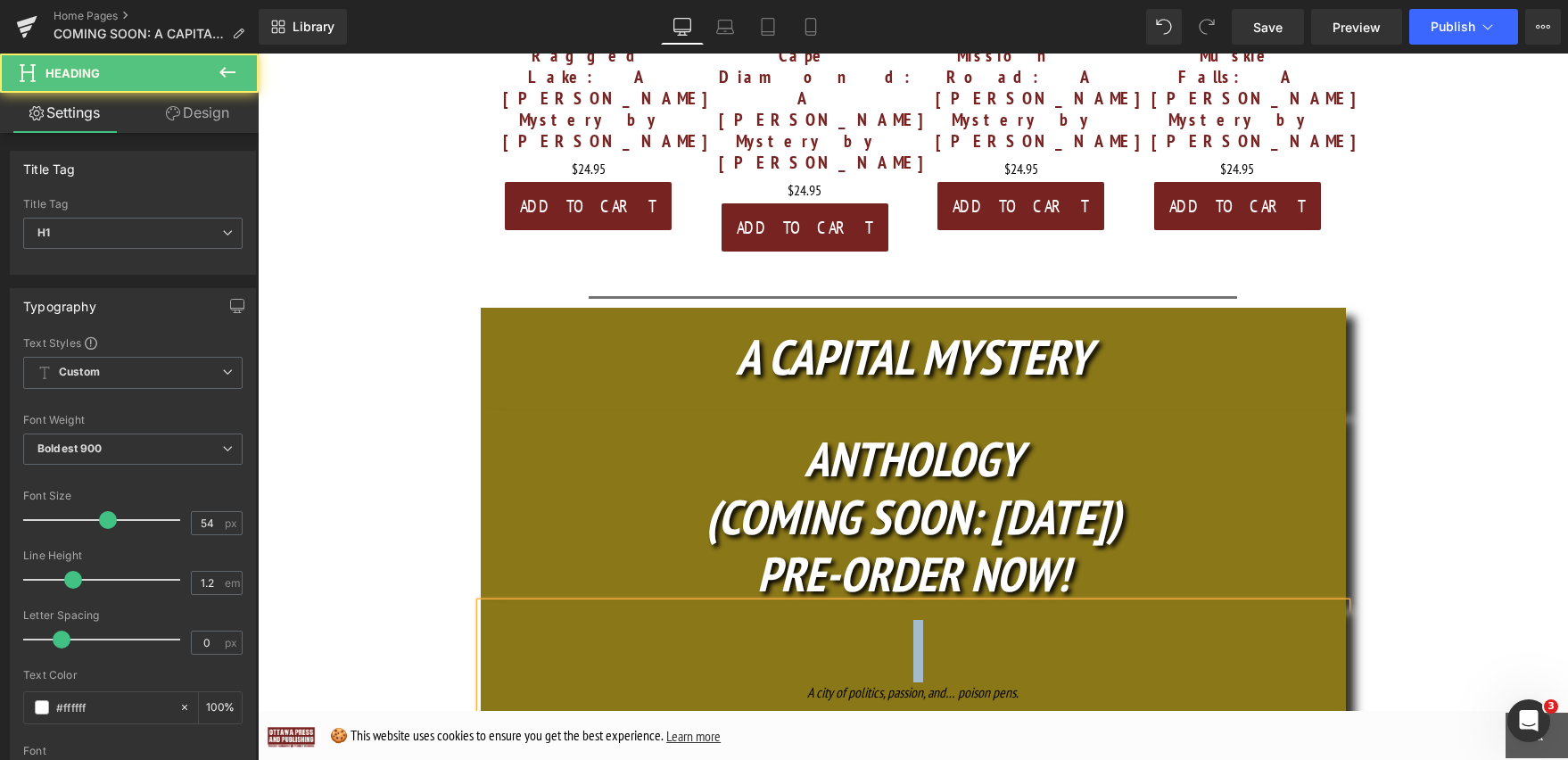
drag, startPoint x: 786, startPoint y: 533, endPoint x: 825, endPoint y: 482, distance: 64.2
click at [825, 603] on div "A city of politics, passion, and… poison pens. Welcome to Ottawa’s darker side." at bounding box center [914, 678] width 865 height 150
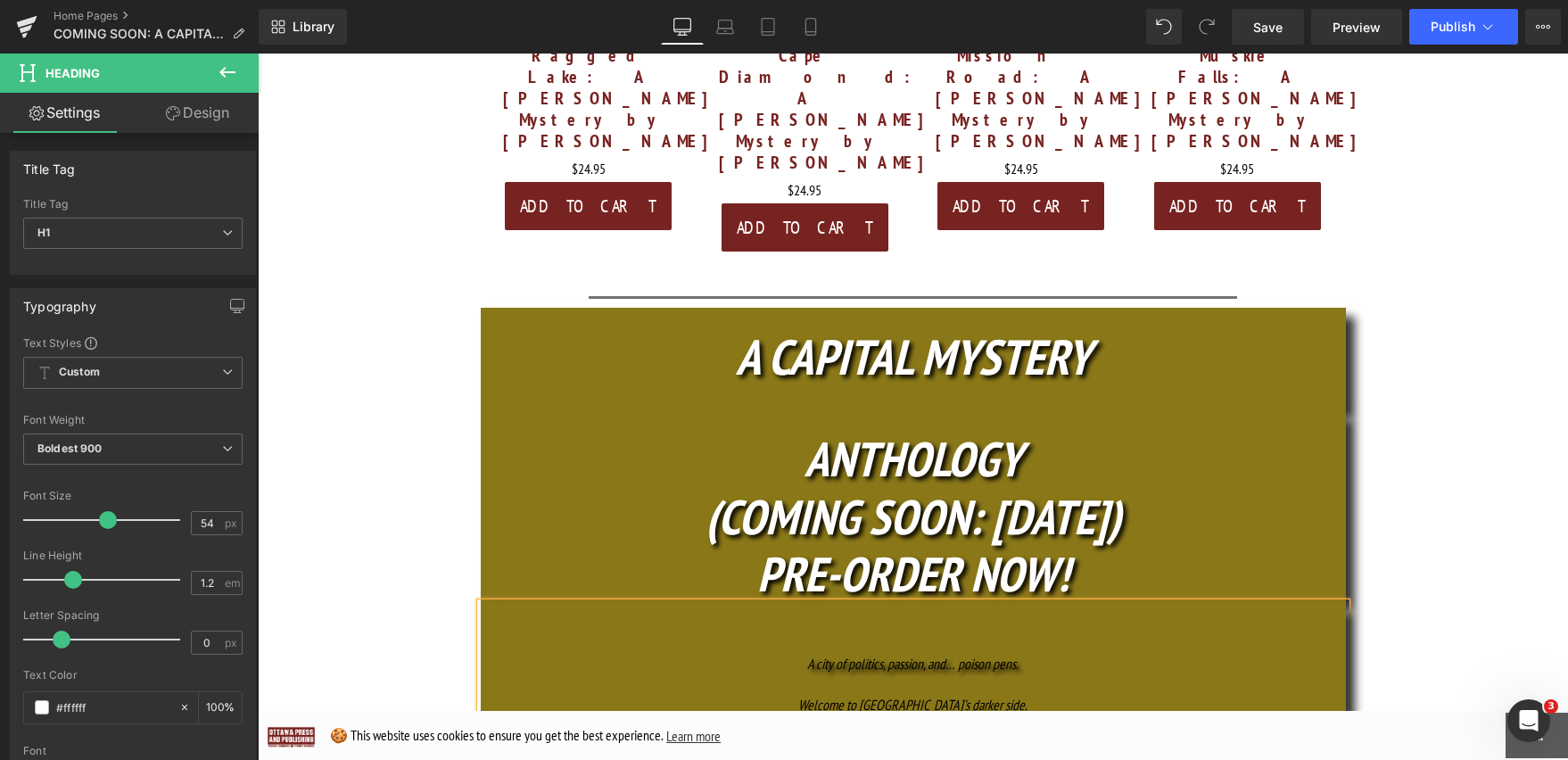
click at [962, 623] on h1 "A city of politics, passion, and… poison pens." at bounding box center [914, 658] width 865 height 70
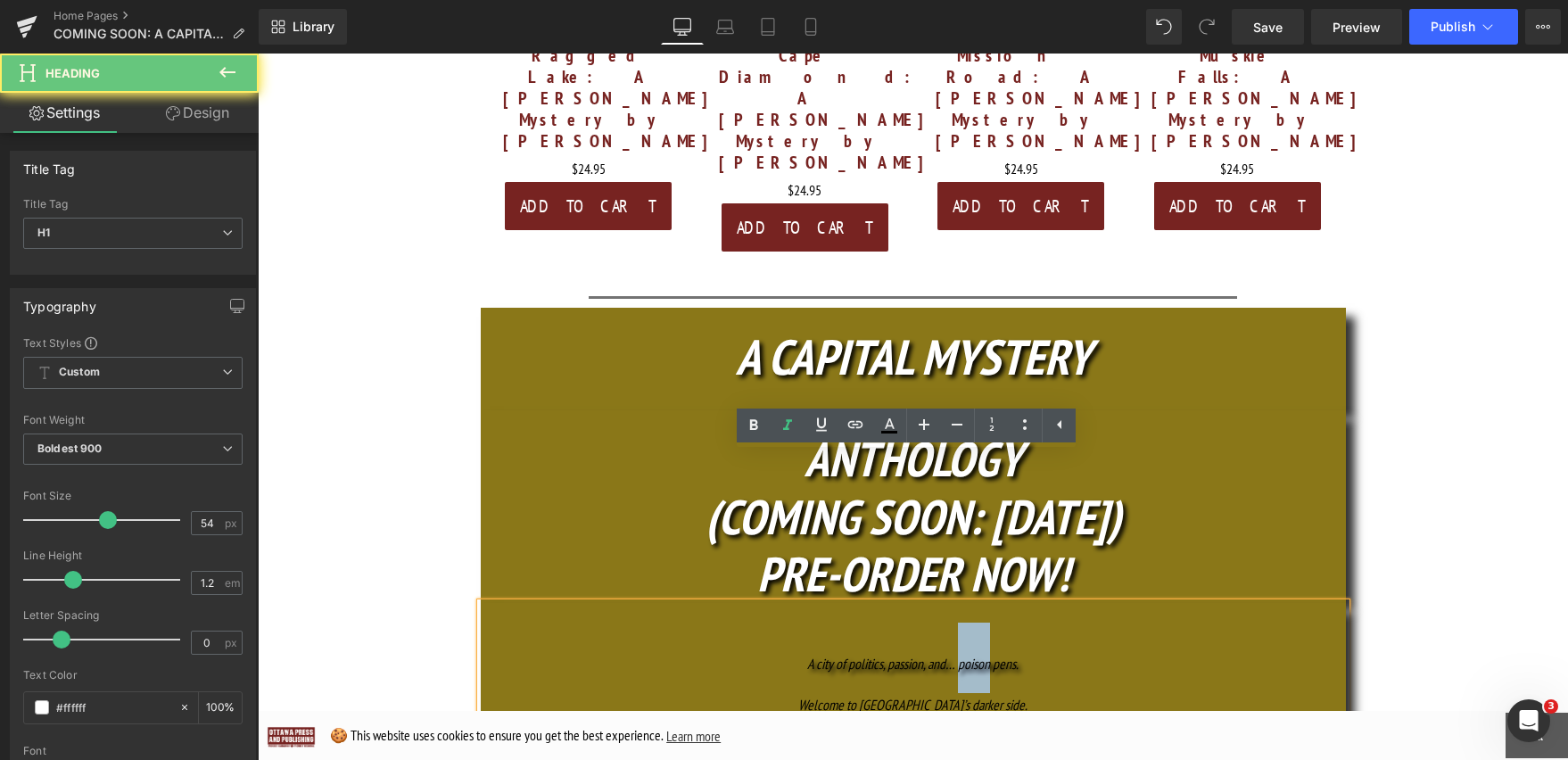
click at [962, 623] on h1 "A city of politics, passion, and… poison pens." at bounding box center [914, 658] width 865 height 70
click at [877, 603] on div "A city of politics, passion, and… poison pens. Welcome to Ottawa’s darker side." at bounding box center [914, 672] width 865 height 138
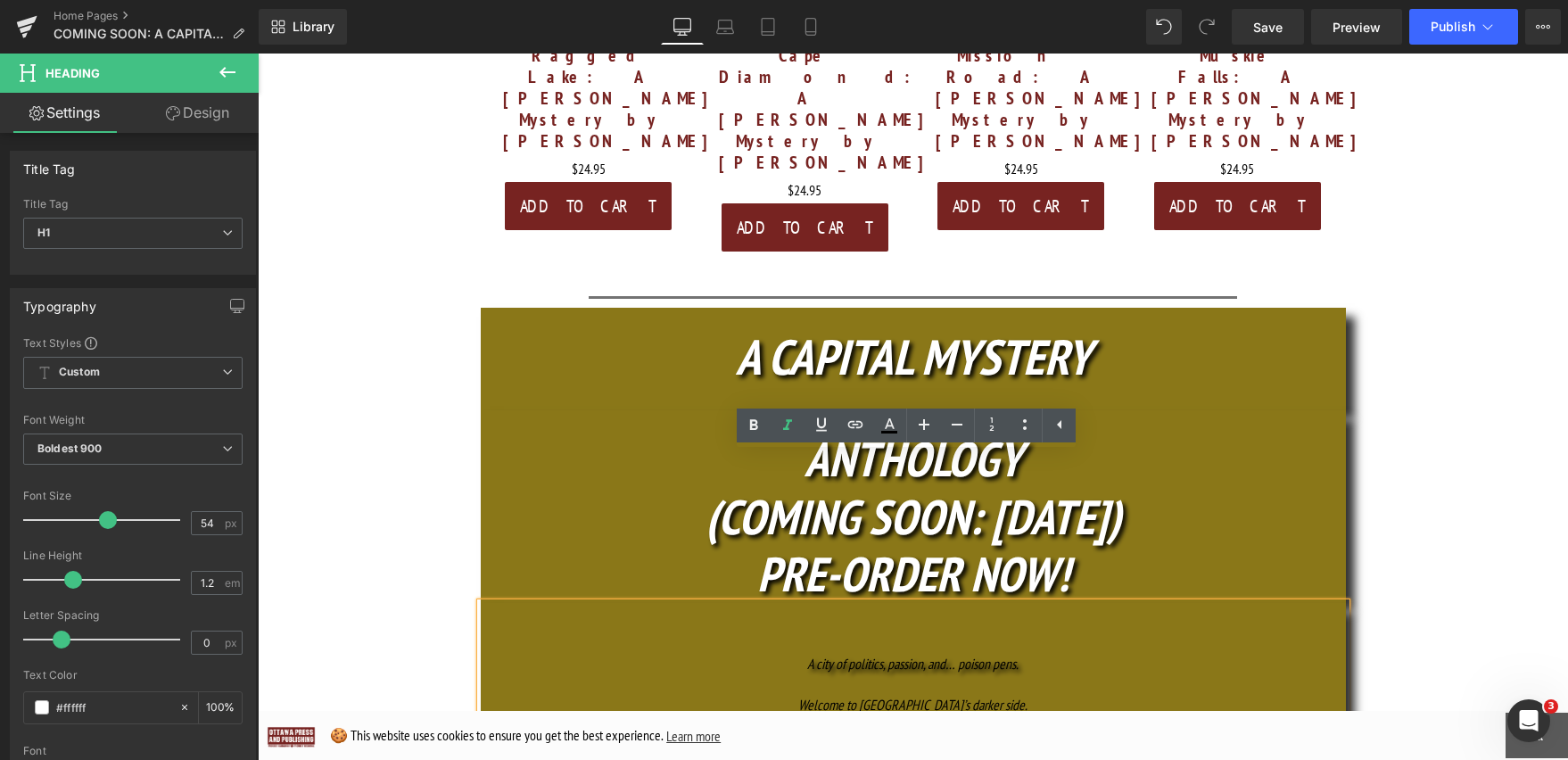
click at [1093, 717] on div at bounding box center [914, 728] width 865 height 24
click at [1027, 623] on h1 "A city of politics, passion, and… poison pens." at bounding box center [914, 658] width 865 height 70
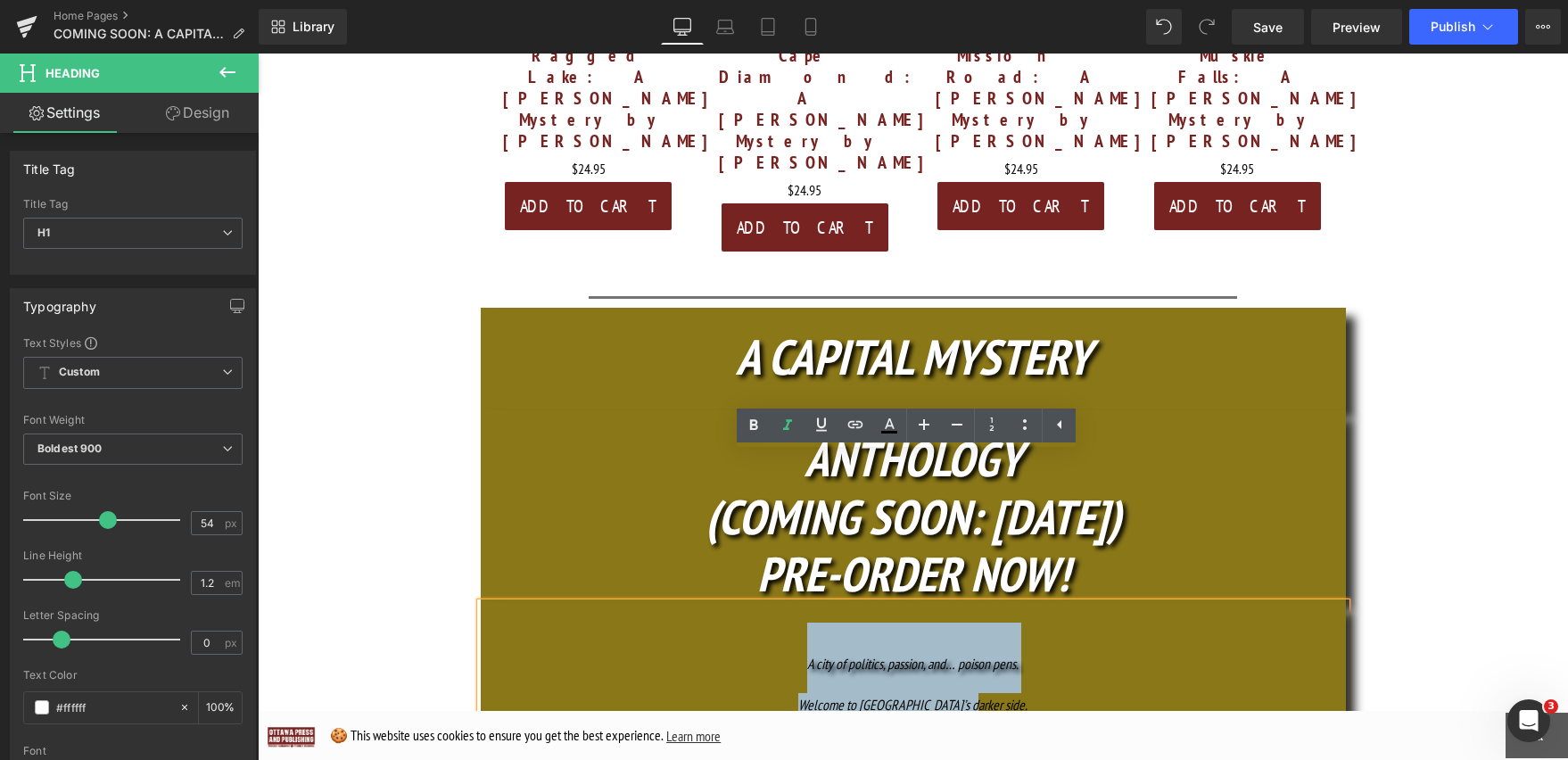
drag, startPoint x: 1022, startPoint y: 558, endPoint x: 718, endPoint y: 529, distance: 305.4
click at [718, 603] on div "A city of politics, passion, and… poison pens. Welcome to Ottawa’s darker side." at bounding box center [914, 672] width 865 height 138
click at [938, 623] on h1 "A city of politics, passion, and… poison pens." at bounding box center [914, 658] width 865 height 70
drag, startPoint x: 794, startPoint y: 512, endPoint x: 1105, endPoint y: 549, distance: 313.2
click at [1105, 603] on div "A city of politics, passion, and… poison pens. Welcome to Ottawa’s darker side." at bounding box center [914, 672] width 865 height 138
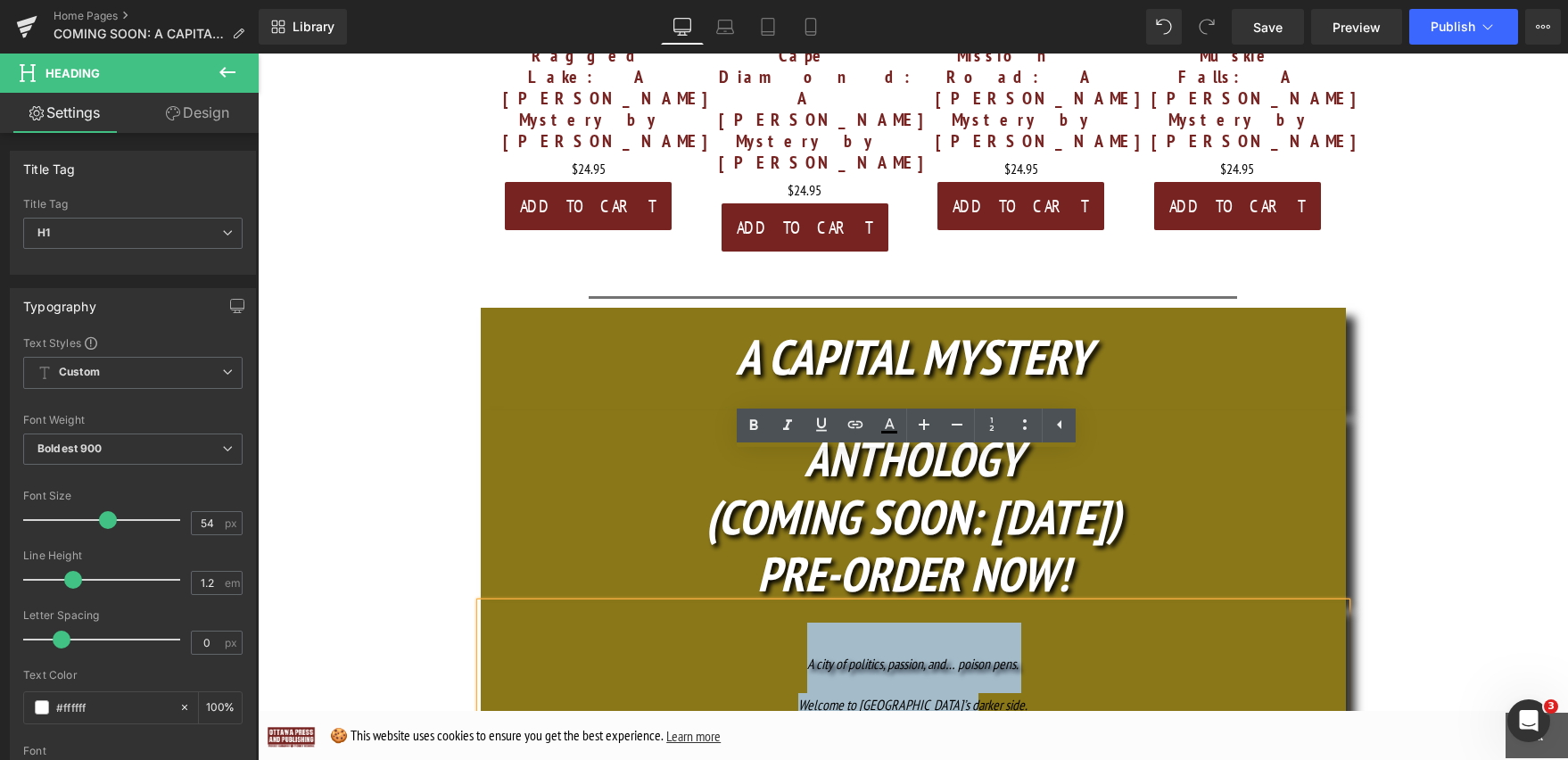
click at [1114, 623] on h1 "A city of politics, passion, and… poison pens." at bounding box center [914, 658] width 865 height 70
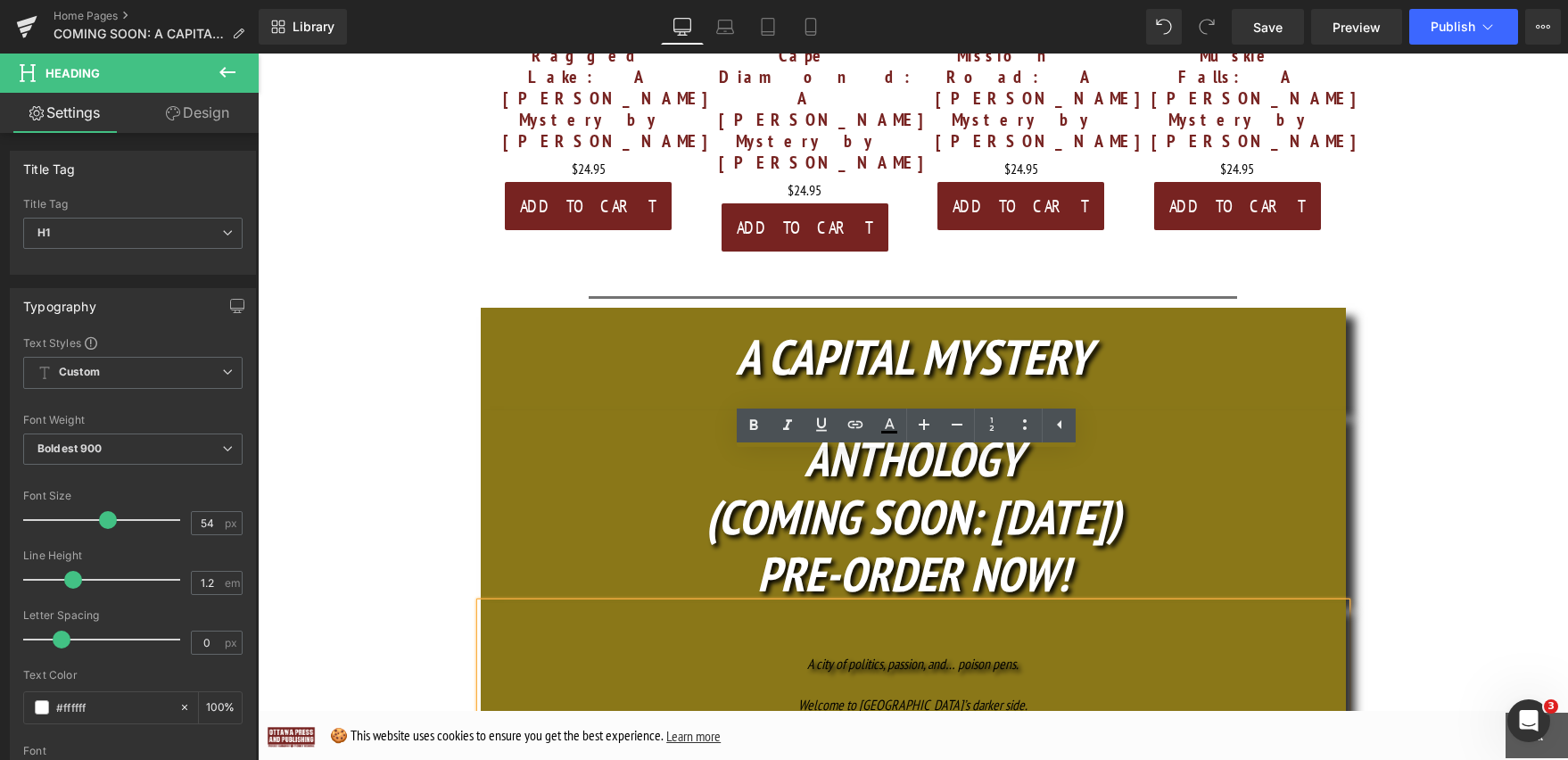
click at [795, 623] on h1 "A city of politics, passion, and… poison pens." at bounding box center [914, 658] width 865 height 70
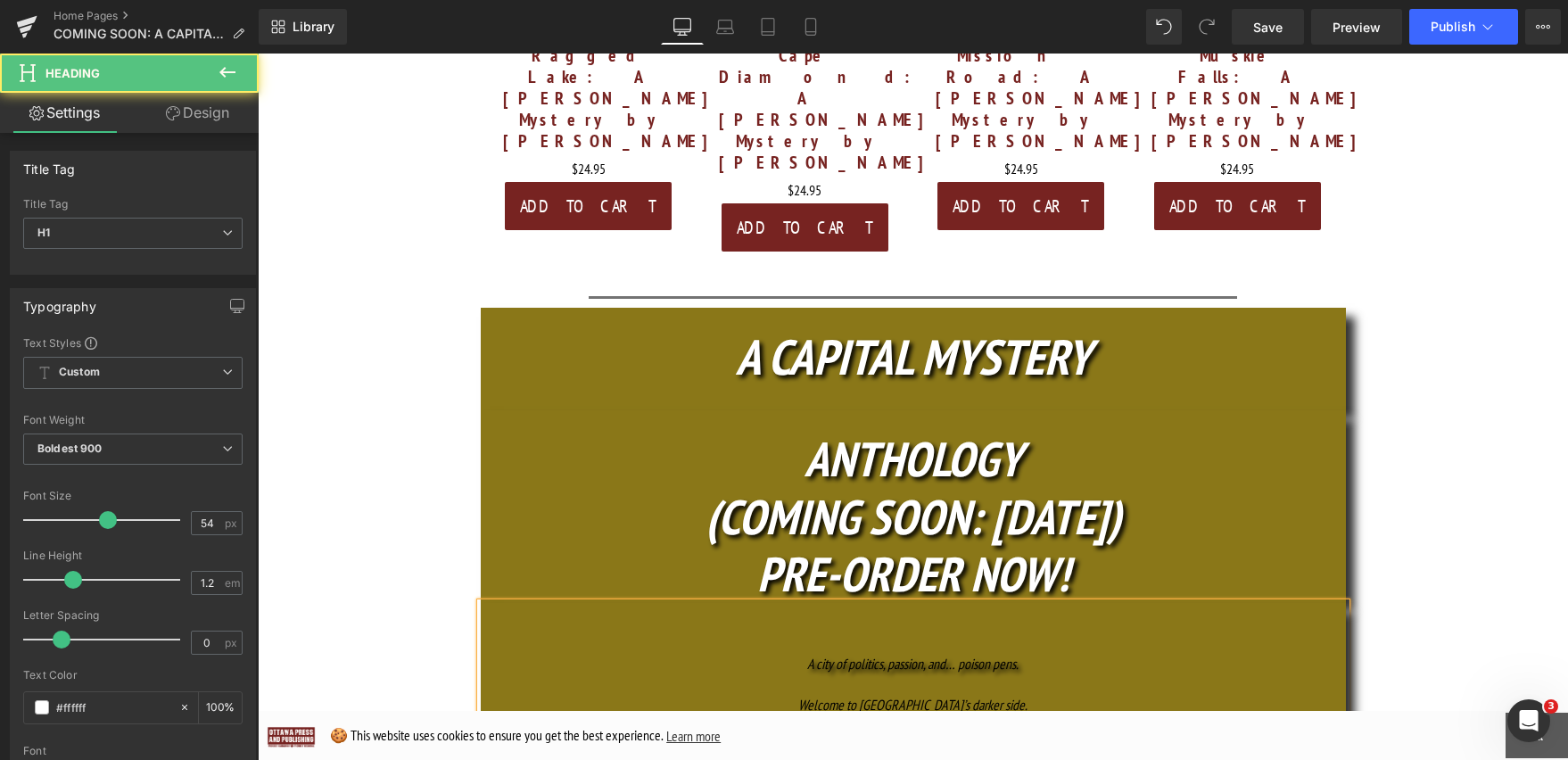
click at [1035, 623] on h1 "A city of politics, passion, and… poison pens." at bounding box center [914, 658] width 865 height 70
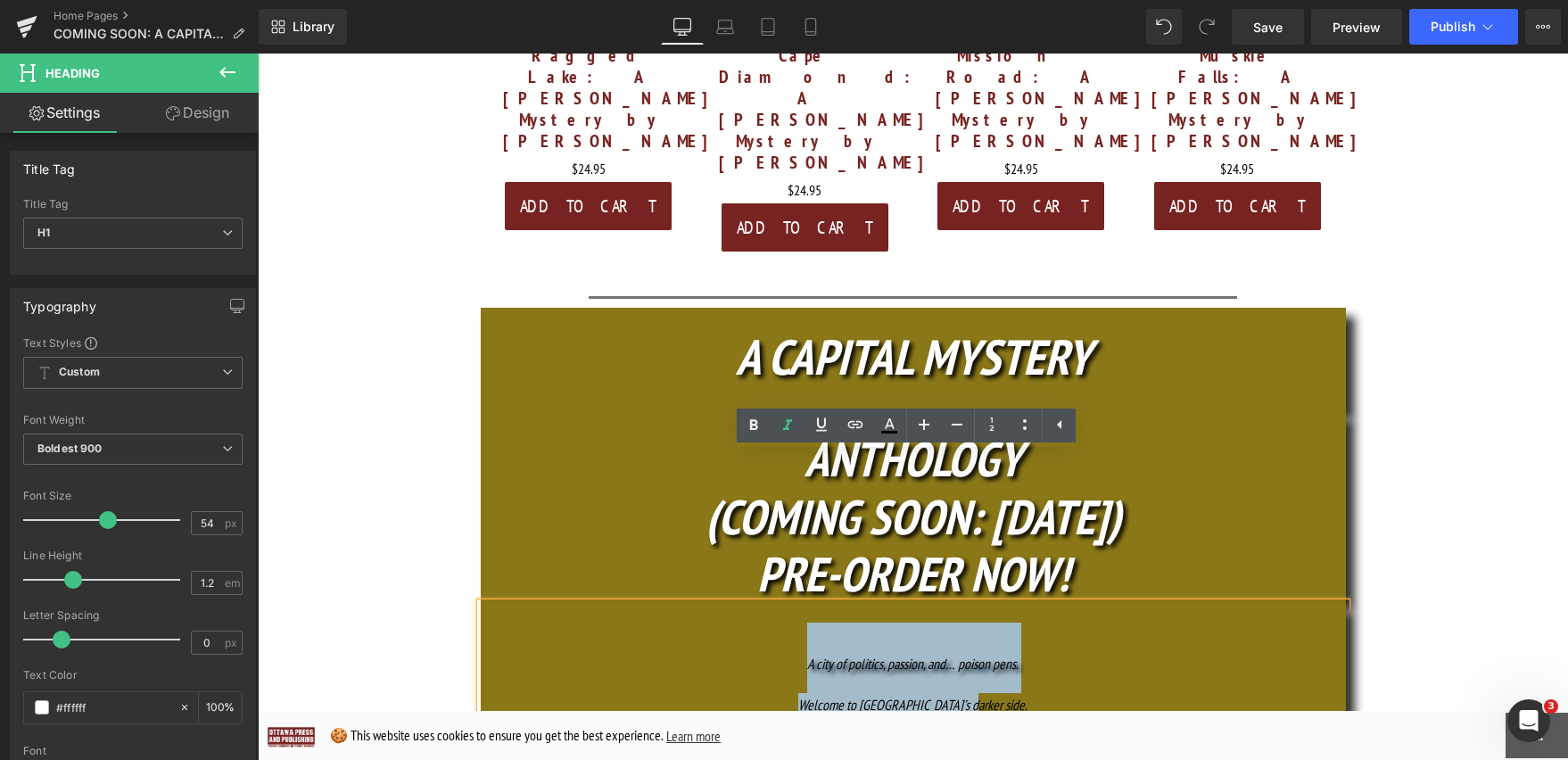
drag, startPoint x: 934, startPoint y: 552, endPoint x: 731, endPoint y: 515, distance: 206.3
click at [731, 603] on div "A city of politics, passion, and… poison pens. Welcome to Ottawa’s darker side." at bounding box center [914, 672] width 865 height 138
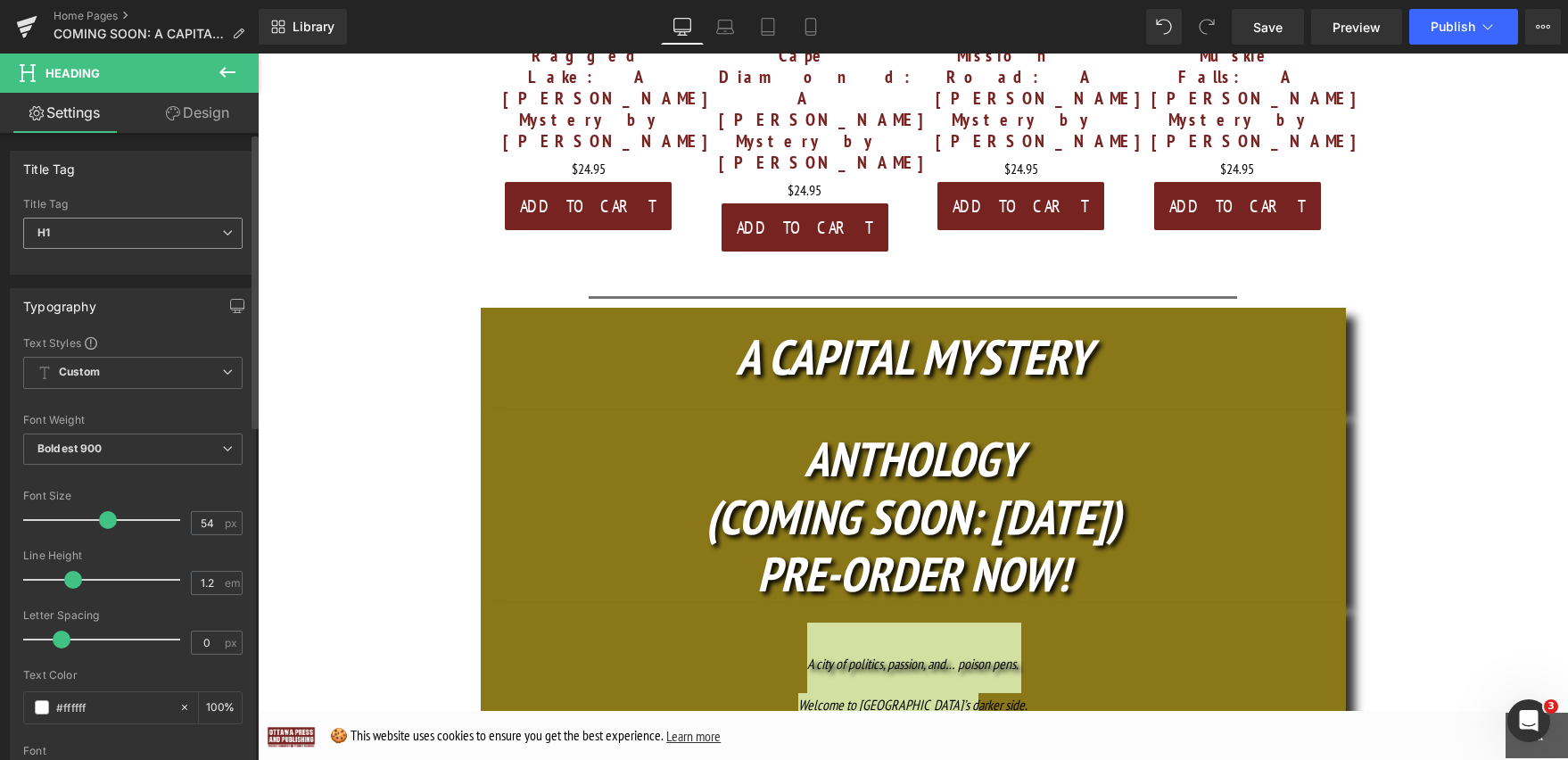
click at [222, 229] on icon at bounding box center [227, 233] width 11 height 11
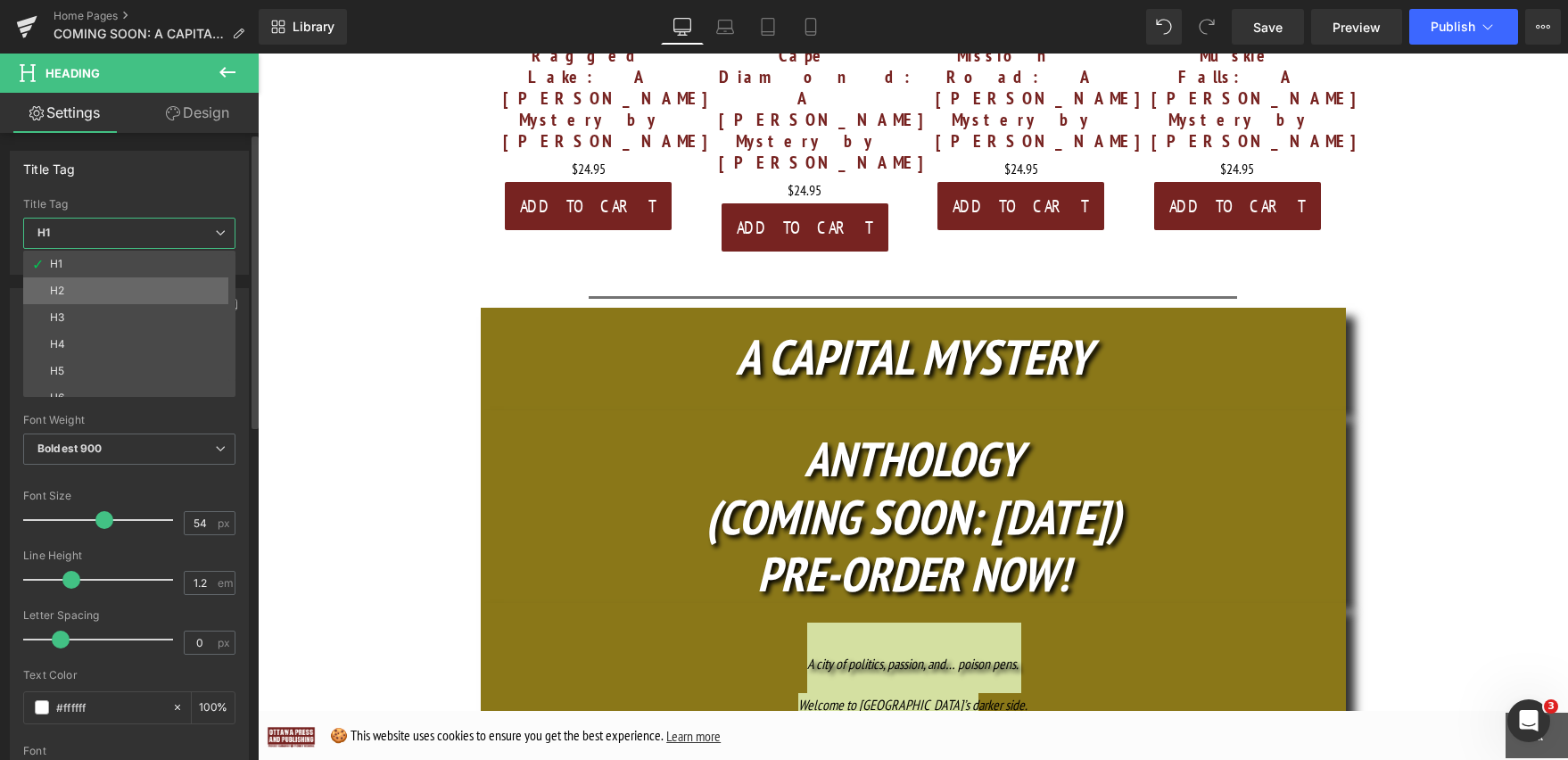
click at [183, 283] on li "H2" at bounding box center [134, 291] width 220 height 27
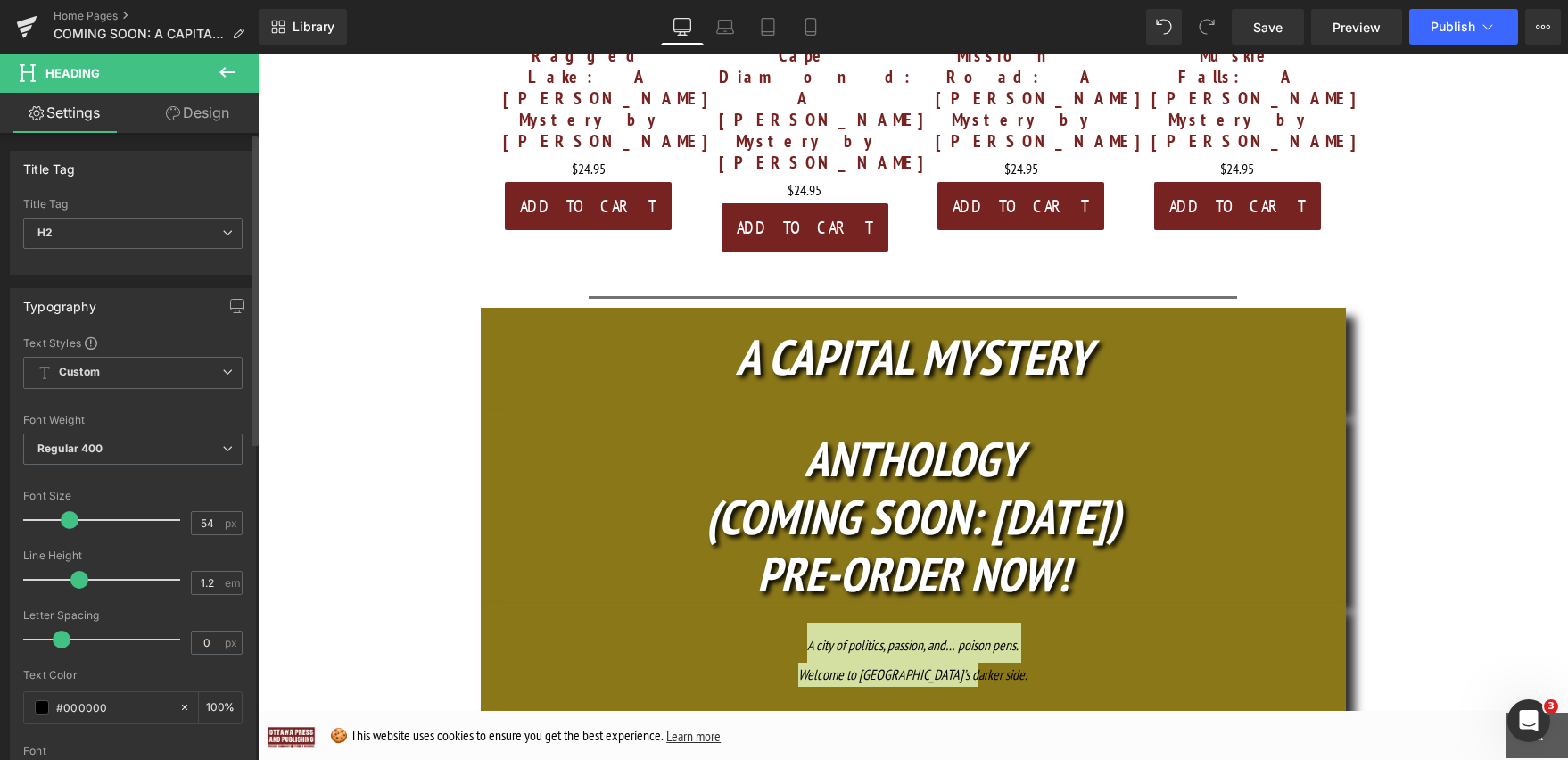
click at [69, 519] on span at bounding box center [70, 520] width 18 height 18
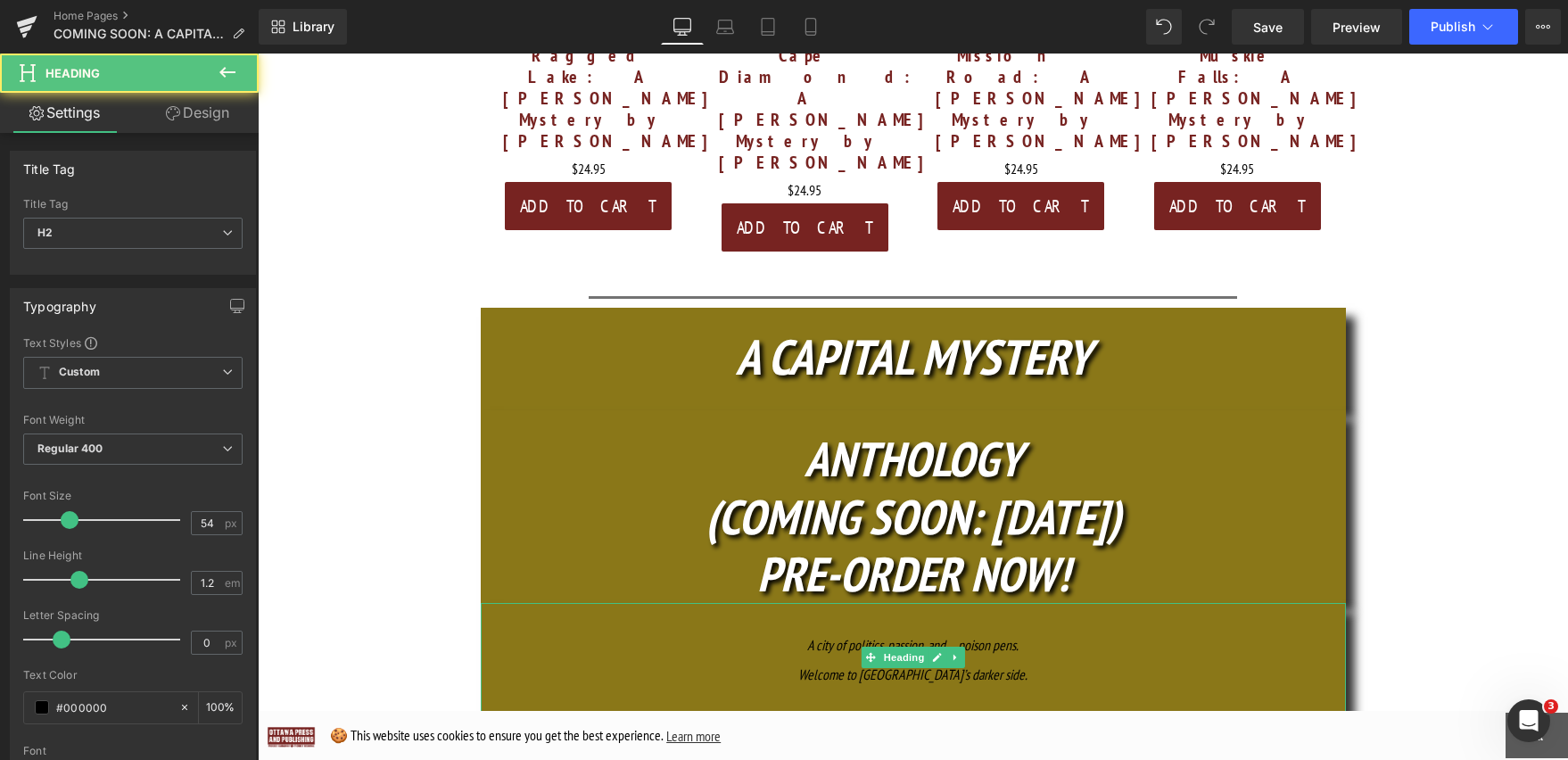
click at [826, 663] on div "Welcome to Ottawa’s darker side." at bounding box center [914, 674] width 865 height 24
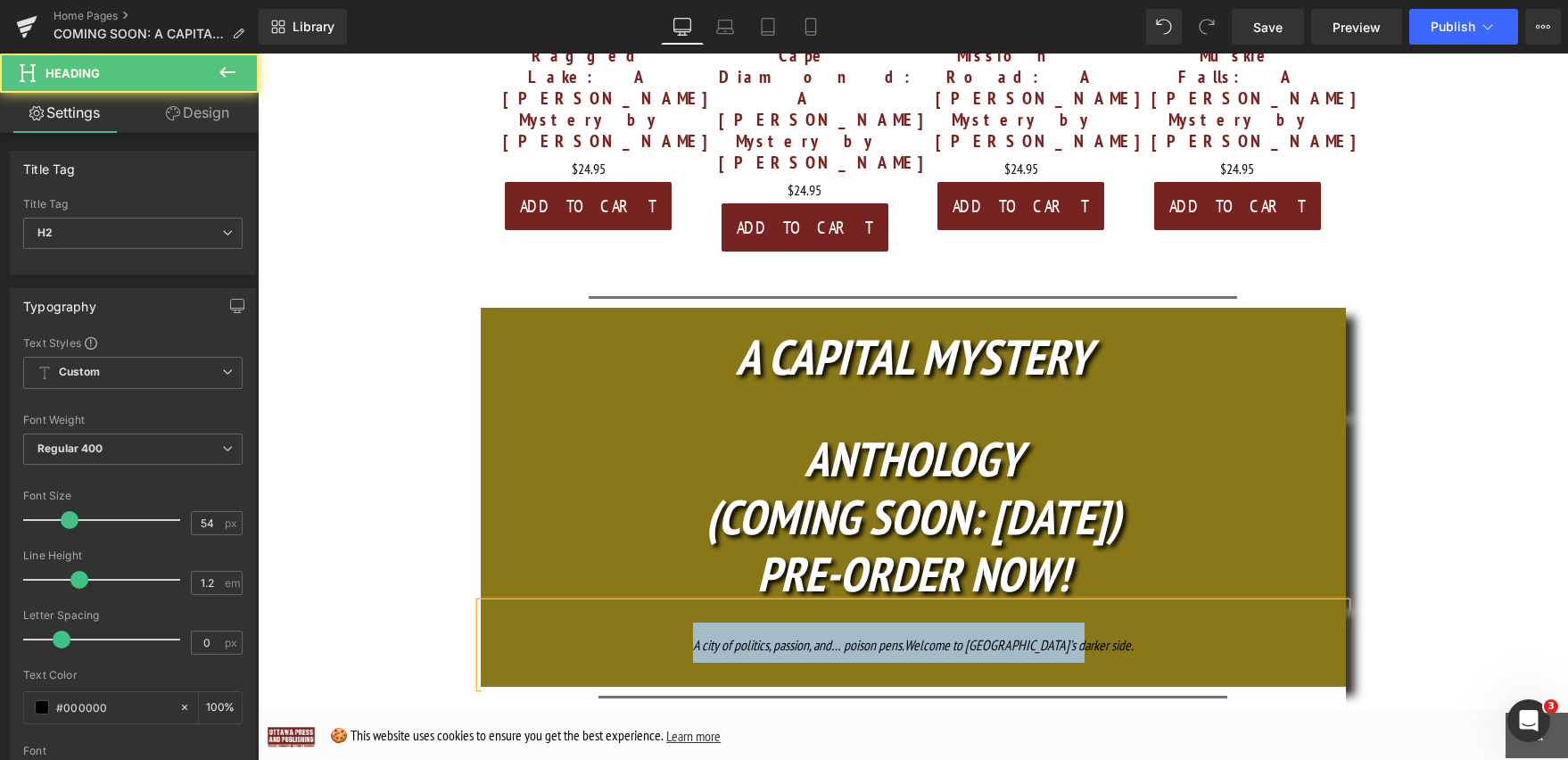
drag, startPoint x: 1140, startPoint y: 500, endPoint x: 673, endPoint y: 494, distance: 467.0
click at [673, 623] on h2 "A city of politics, passion, and… poison pens. Welcome to Ottawa’s darker side." at bounding box center [914, 643] width 865 height 40
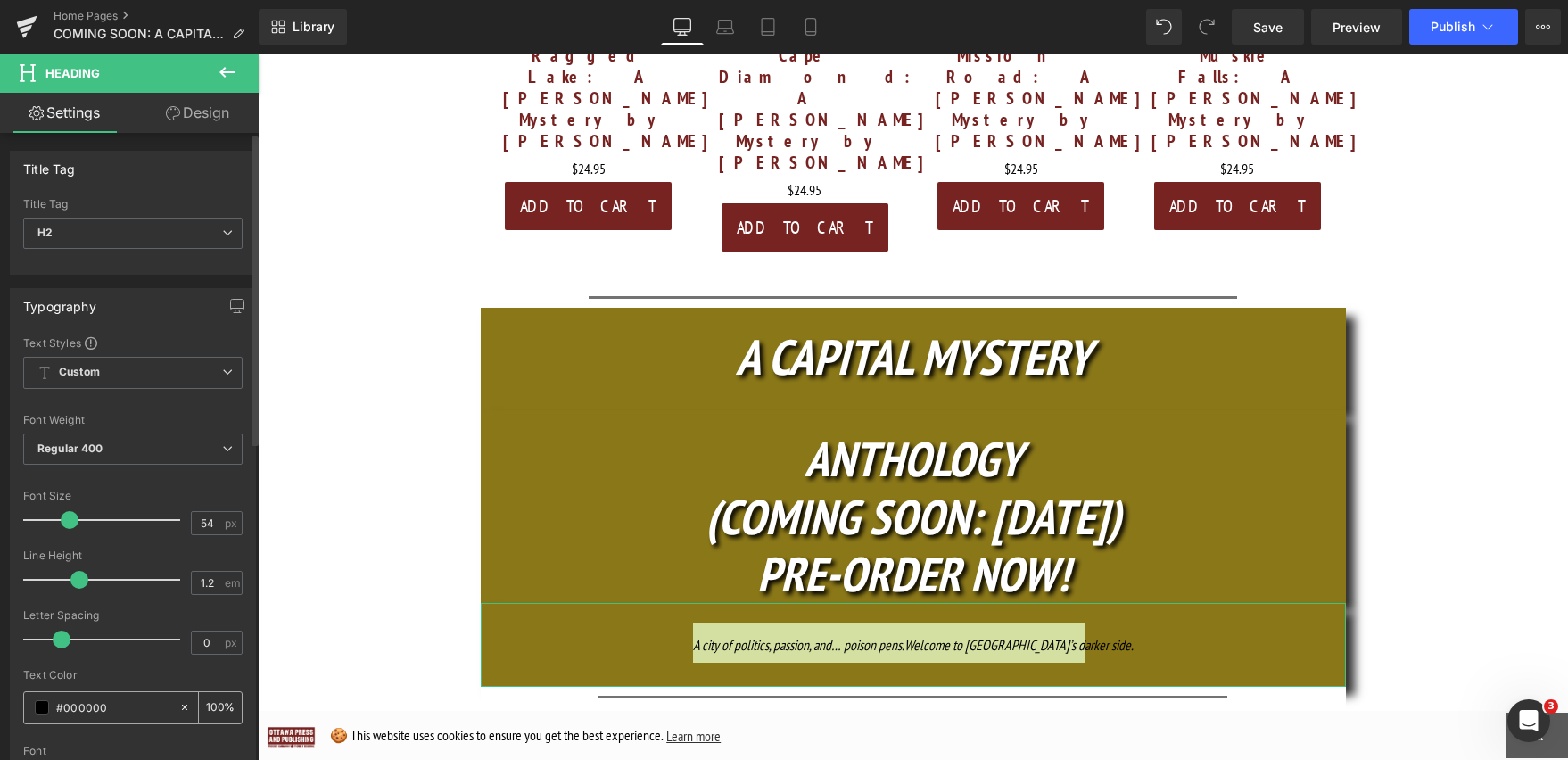
click at [42, 706] on span at bounding box center [42, 708] width 14 height 14
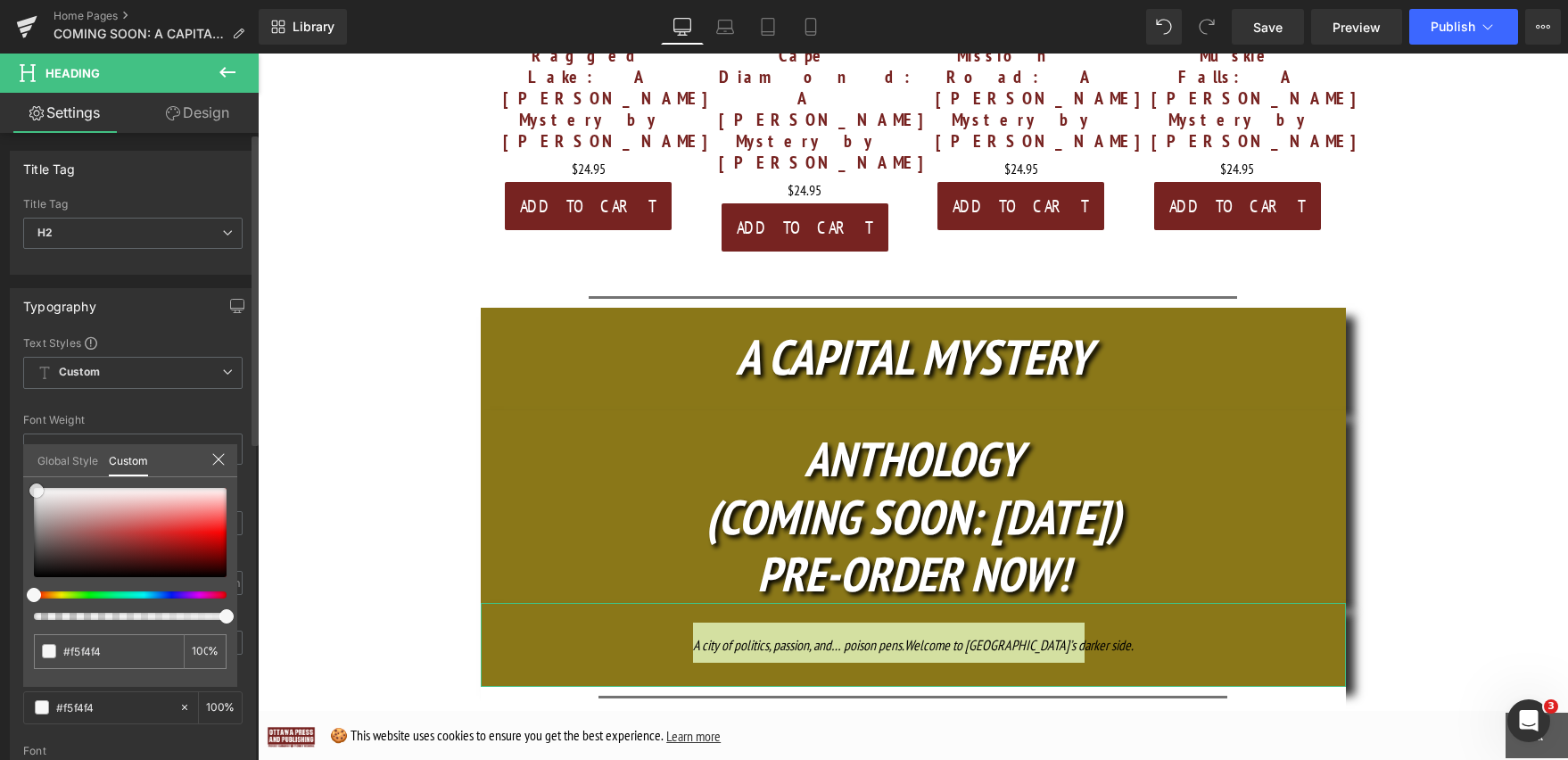
click at [37, 490] on div at bounding box center [130, 532] width 192 height 89
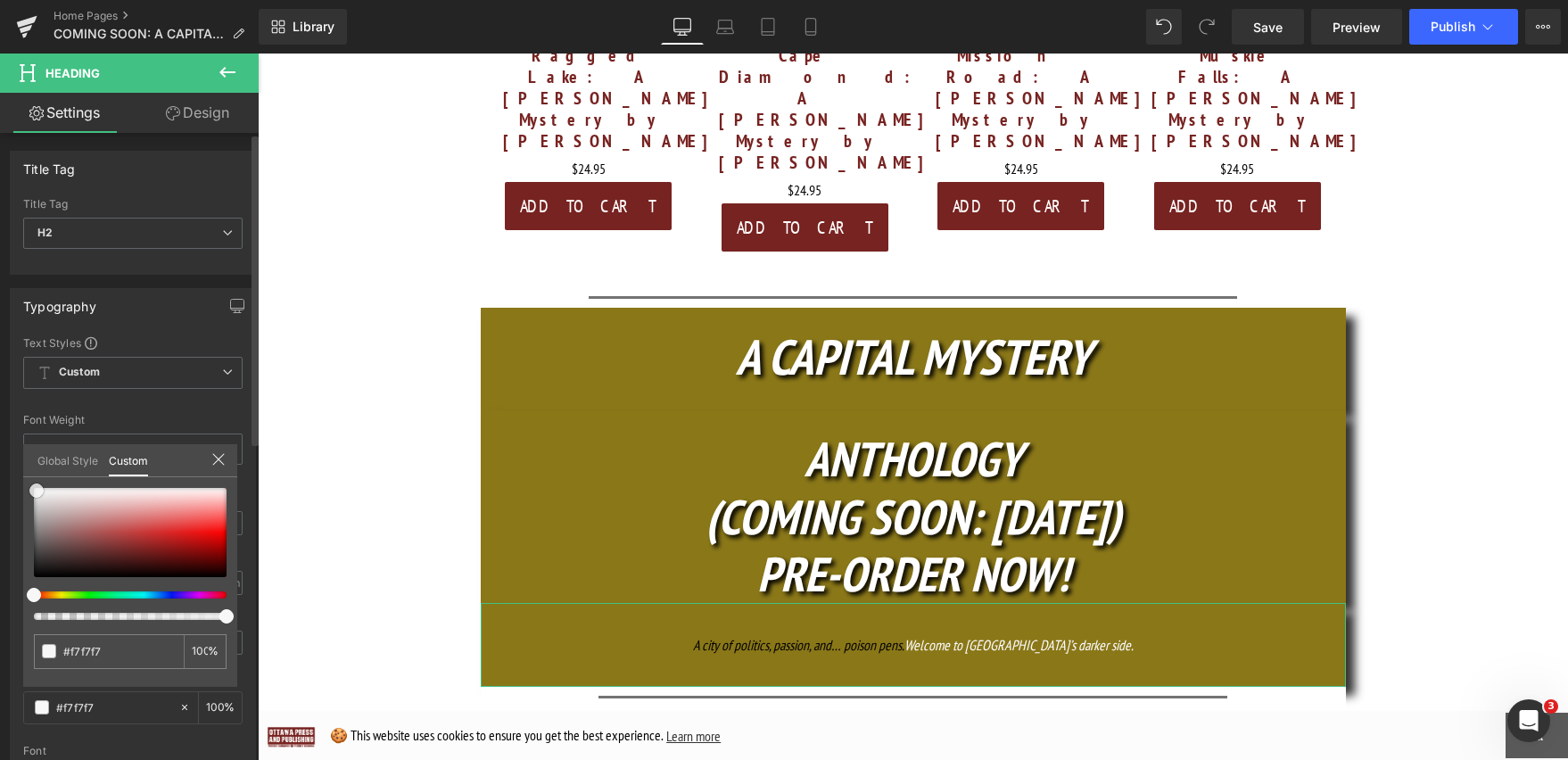
click at [37, 486] on span at bounding box center [37, 490] width 14 height 14
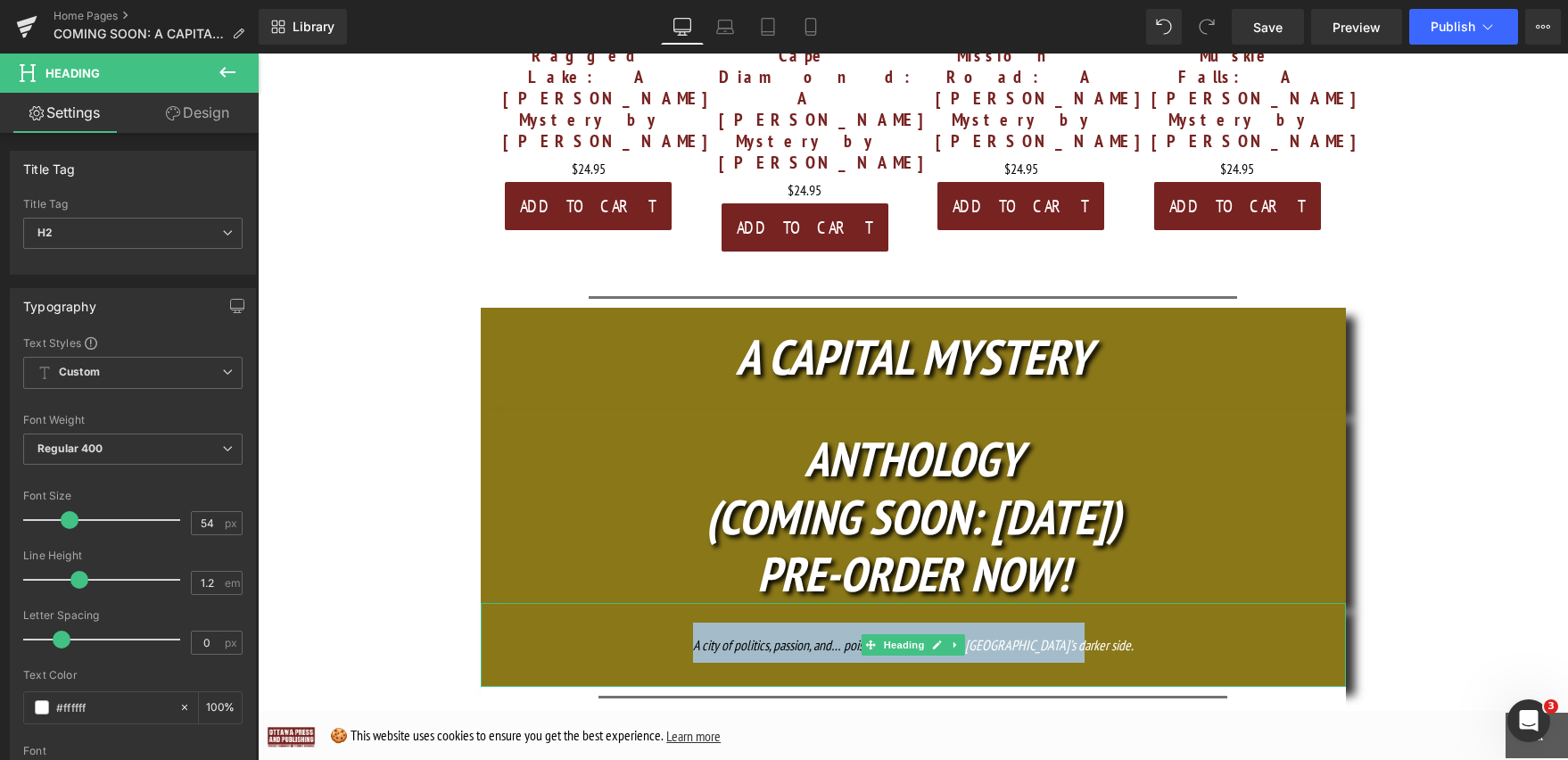
drag, startPoint x: 1172, startPoint y: 496, endPoint x: 707, endPoint y: 496, distance: 465.0
click at [707, 623] on h2 "A city of politics, passion, and… poison pens. Welcome to Ottawa’s darker side." at bounding box center [914, 643] width 865 height 40
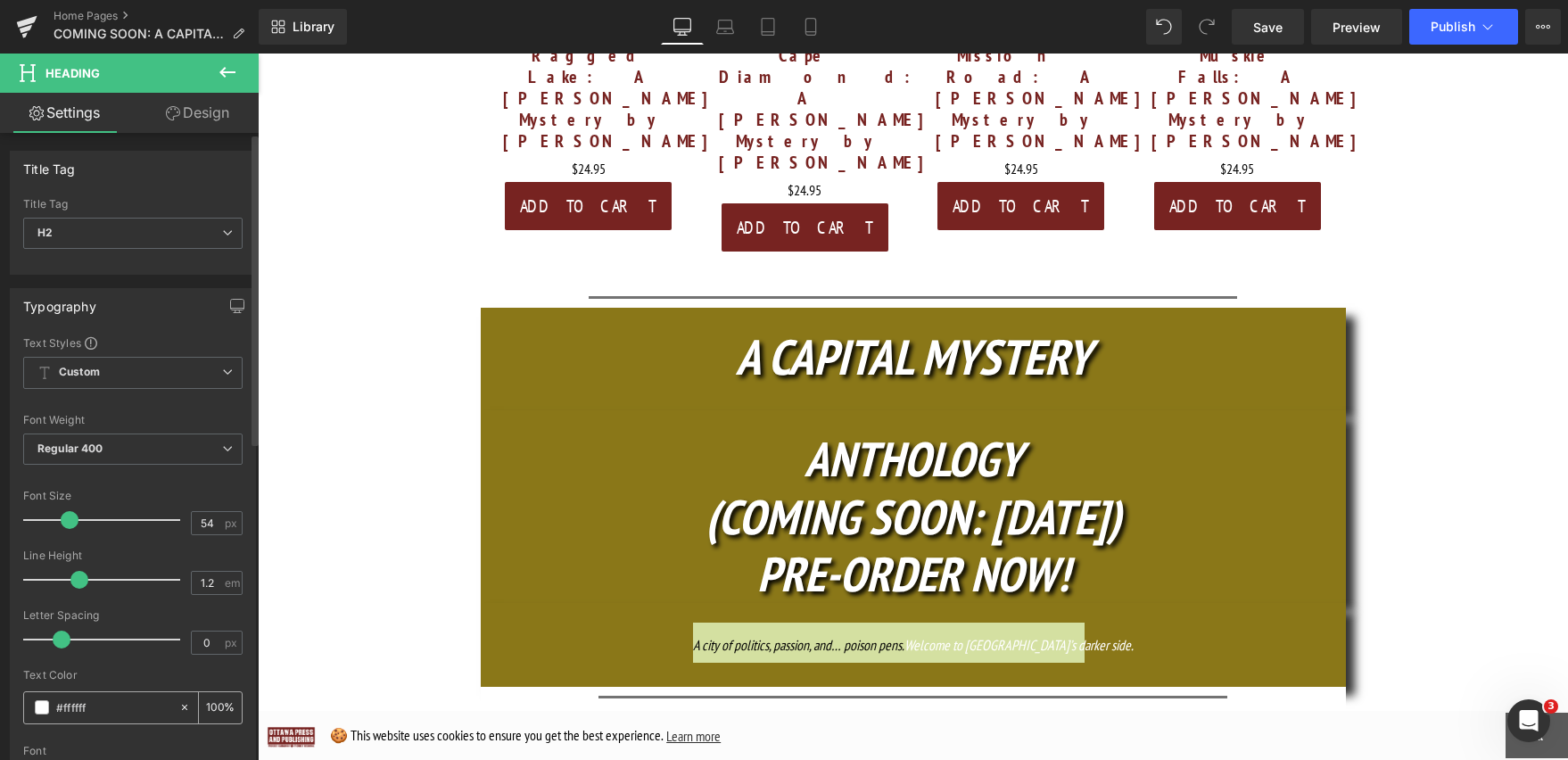
click at [41, 699] on div "#ffffff" at bounding box center [101, 708] width 154 height 32
click at [41, 705] on span at bounding box center [42, 708] width 14 height 14
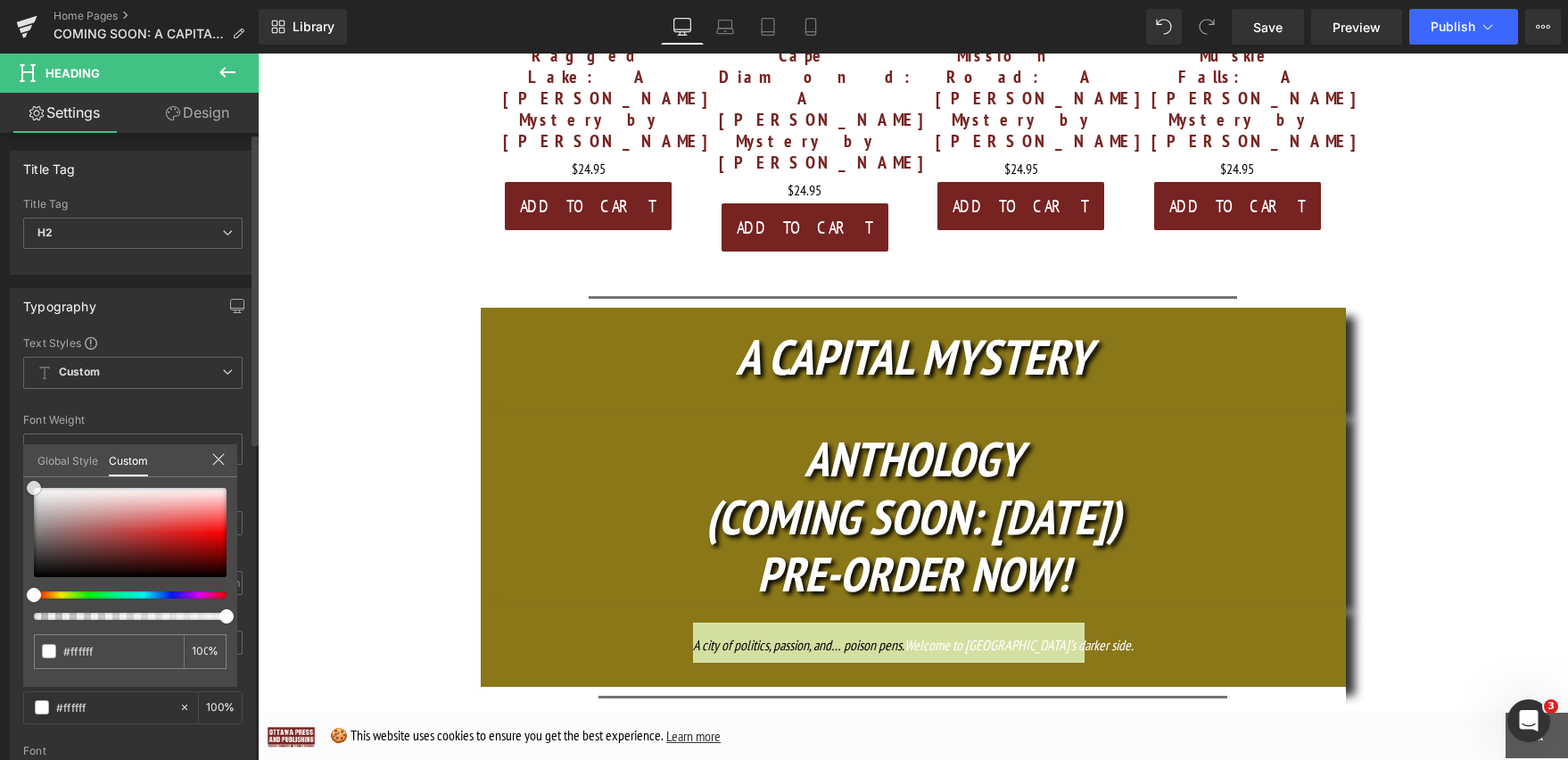
click at [41, 489] on span at bounding box center [34, 488] width 14 height 14
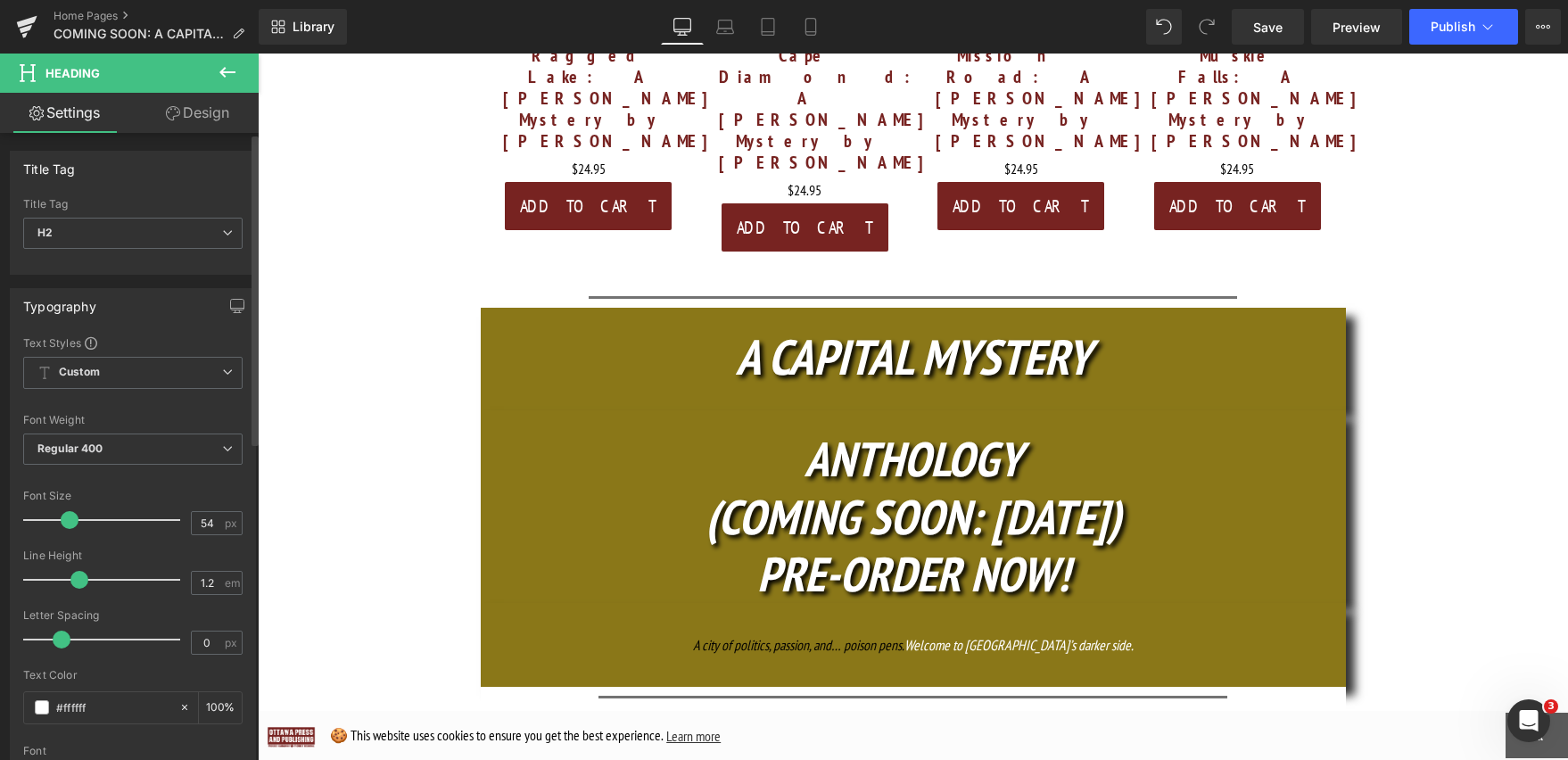
click at [706, 623] on h2 "A city of politics, passion, and… poison pens. Welcome to Ottawa’s darker side." at bounding box center [914, 643] width 865 height 40
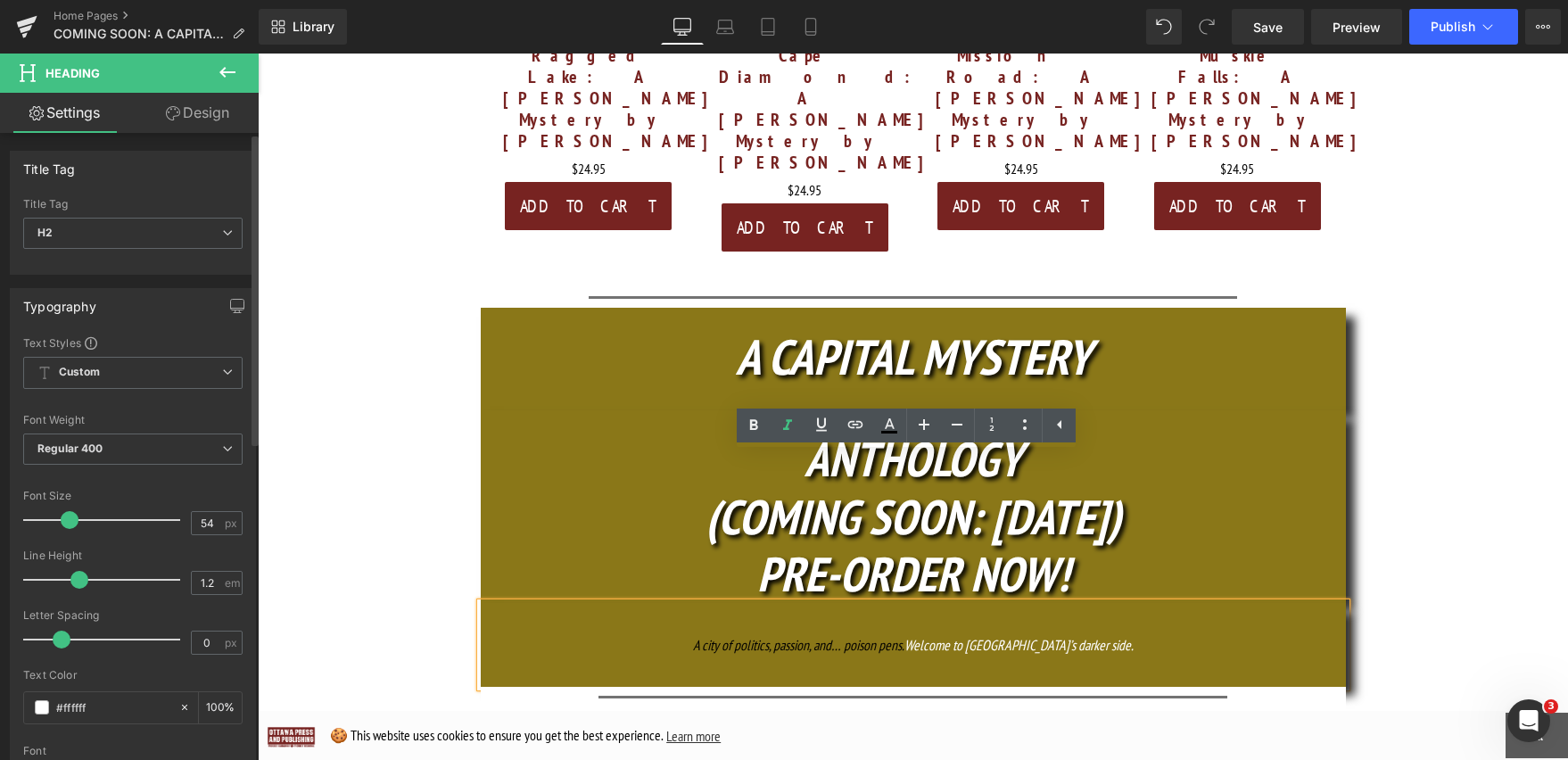
drag, startPoint x: 708, startPoint y: 492, endPoint x: 934, endPoint y: 491, distance: 226.0
click at [934, 623] on h2 "A city of politics, passion, and… poison pens. Welcome to Ottawa’s darker side." at bounding box center [914, 643] width 865 height 40
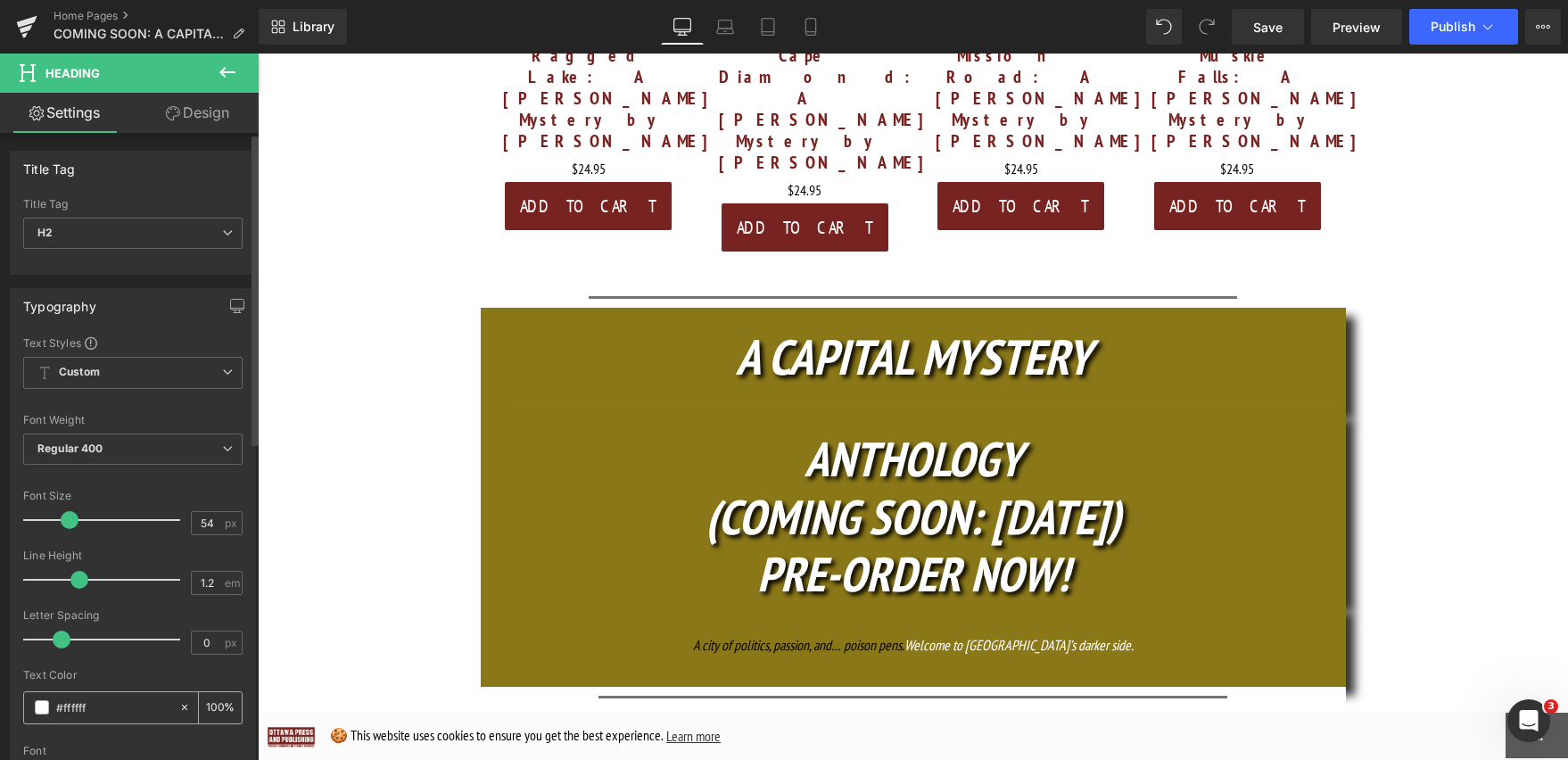
click at [42, 700] on div "#ffffff" at bounding box center [101, 708] width 154 height 32
click at [43, 711] on span at bounding box center [42, 708] width 14 height 14
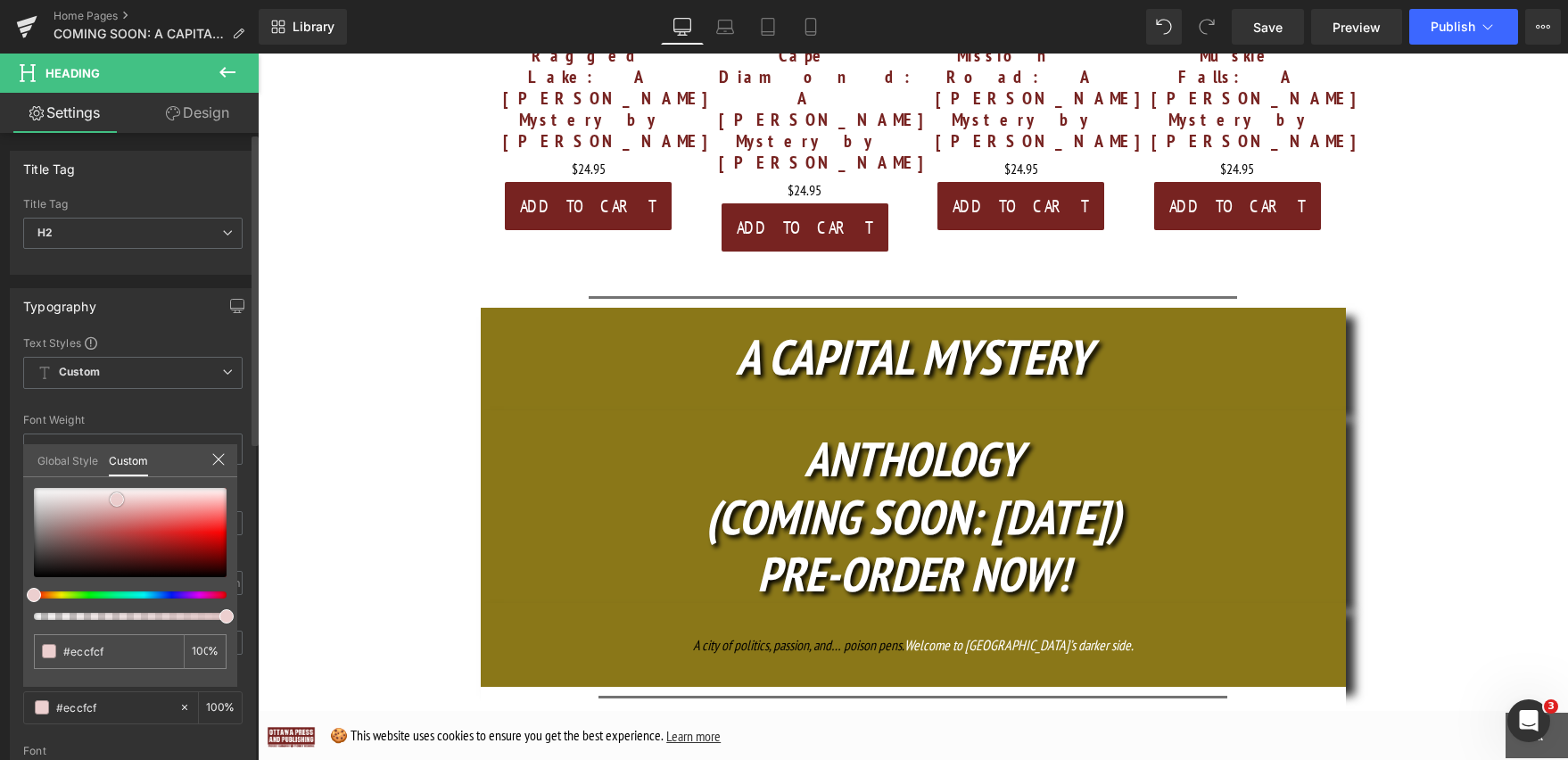
click at [116, 499] on div at bounding box center [130, 532] width 192 height 89
click at [36, 488] on div at bounding box center [130, 532] width 192 height 89
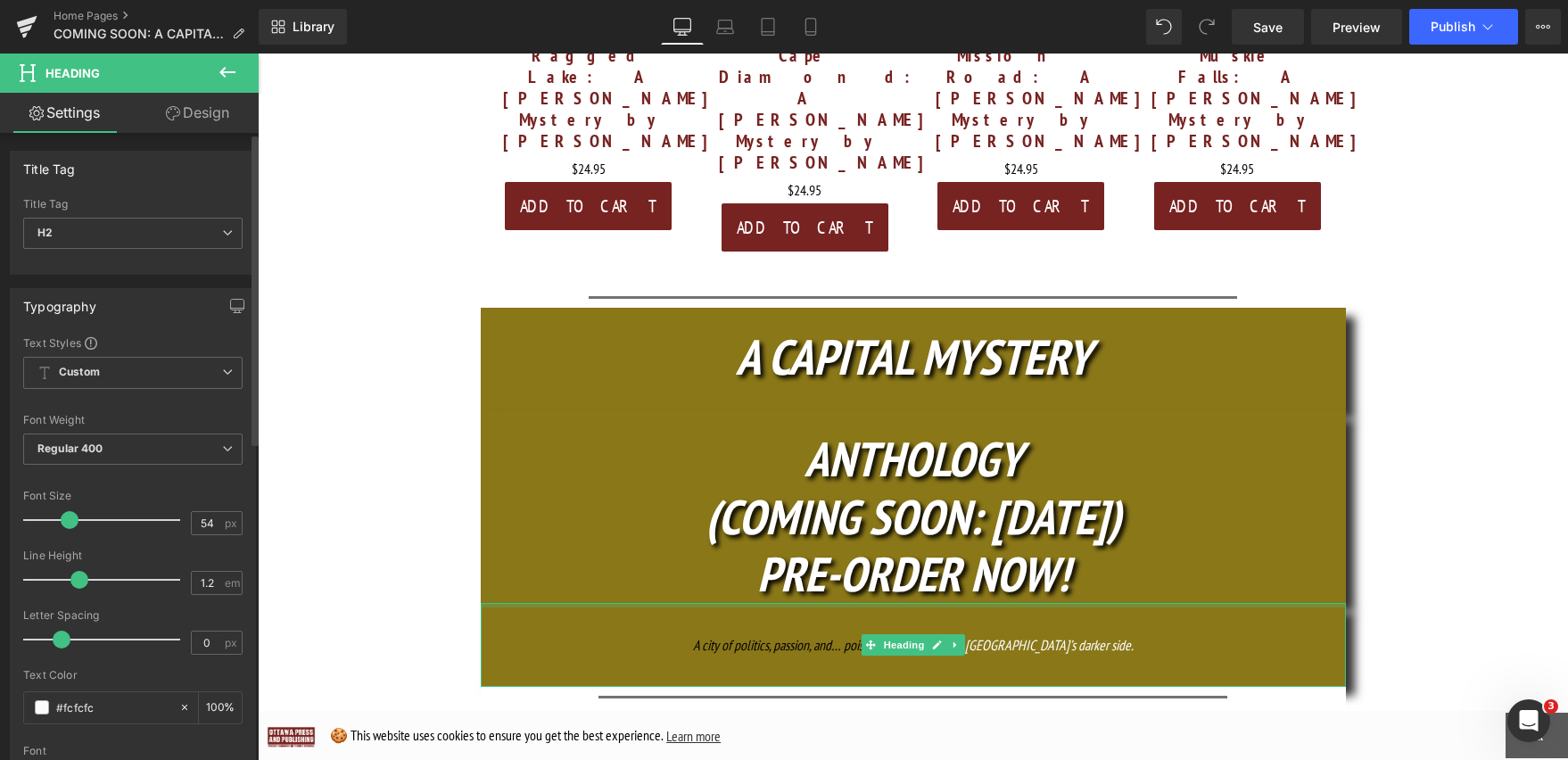
click at [1168, 603] on div at bounding box center [914, 605] width 865 height 5
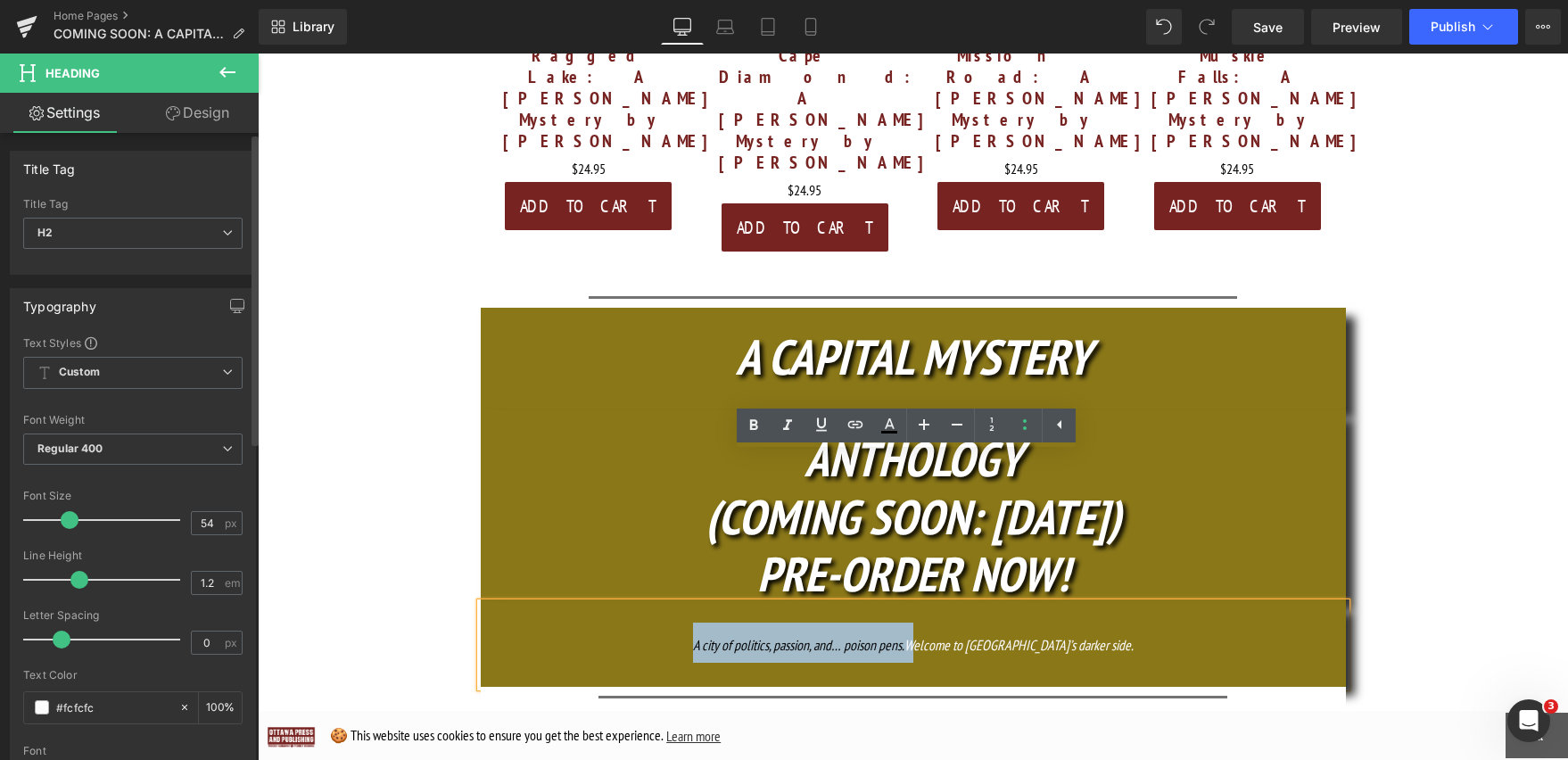
drag, startPoint x: 928, startPoint y: 495, endPoint x: 709, endPoint y: 503, distance: 219.1
click at [709, 623] on h2 "A city of politics, passion, and… poison pens. Welcome to Ottawa’s darker side." at bounding box center [914, 643] width 865 height 40
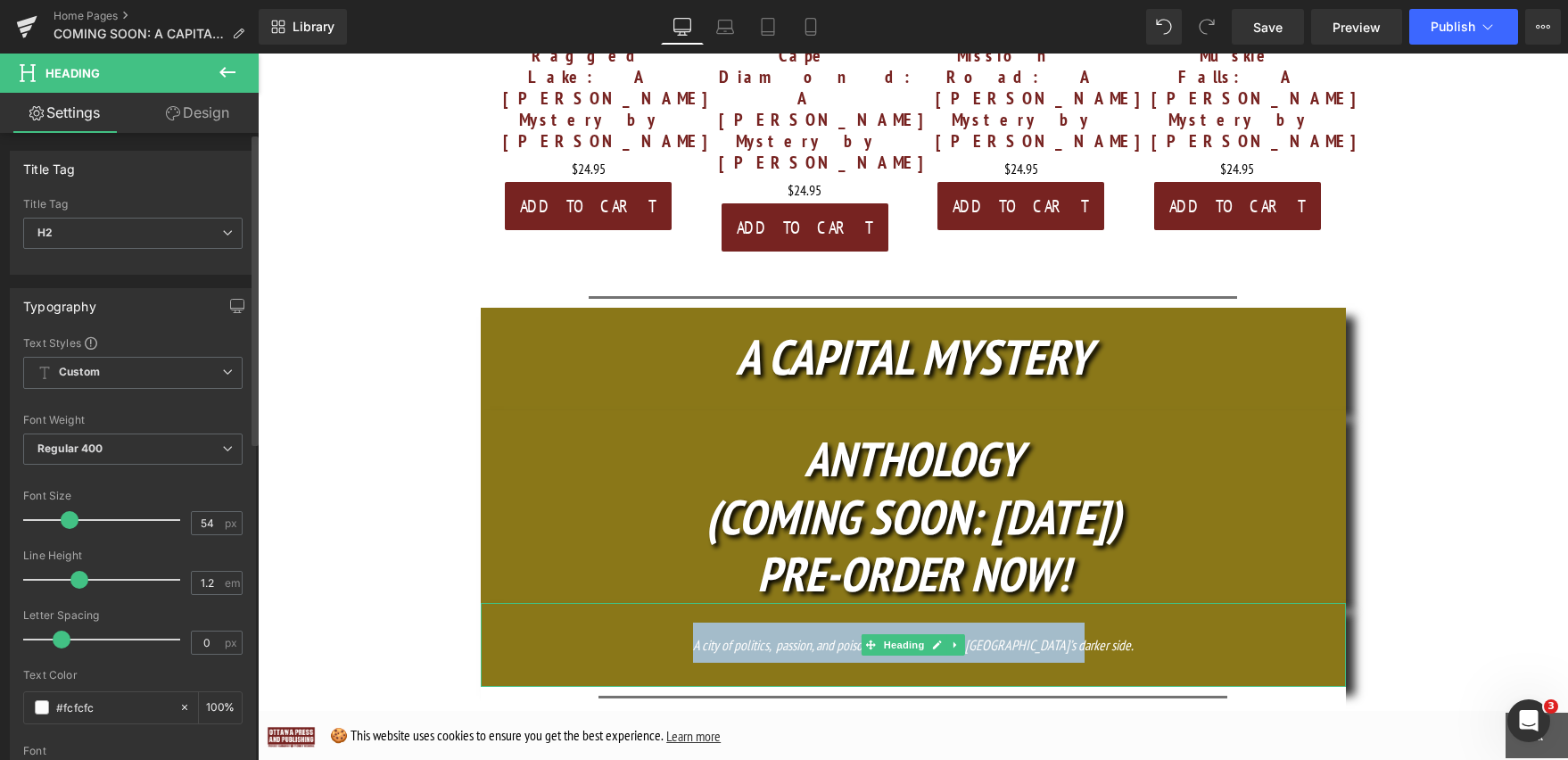
drag, startPoint x: 1166, startPoint y: 499, endPoint x: 691, endPoint y: 502, distance: 475.0
click at [691, 623] on h2 "A city of politics, passion, and poison pens…Welcome to Ottawa’s darker side." at bounding box center [914, 643] width 865 height 40
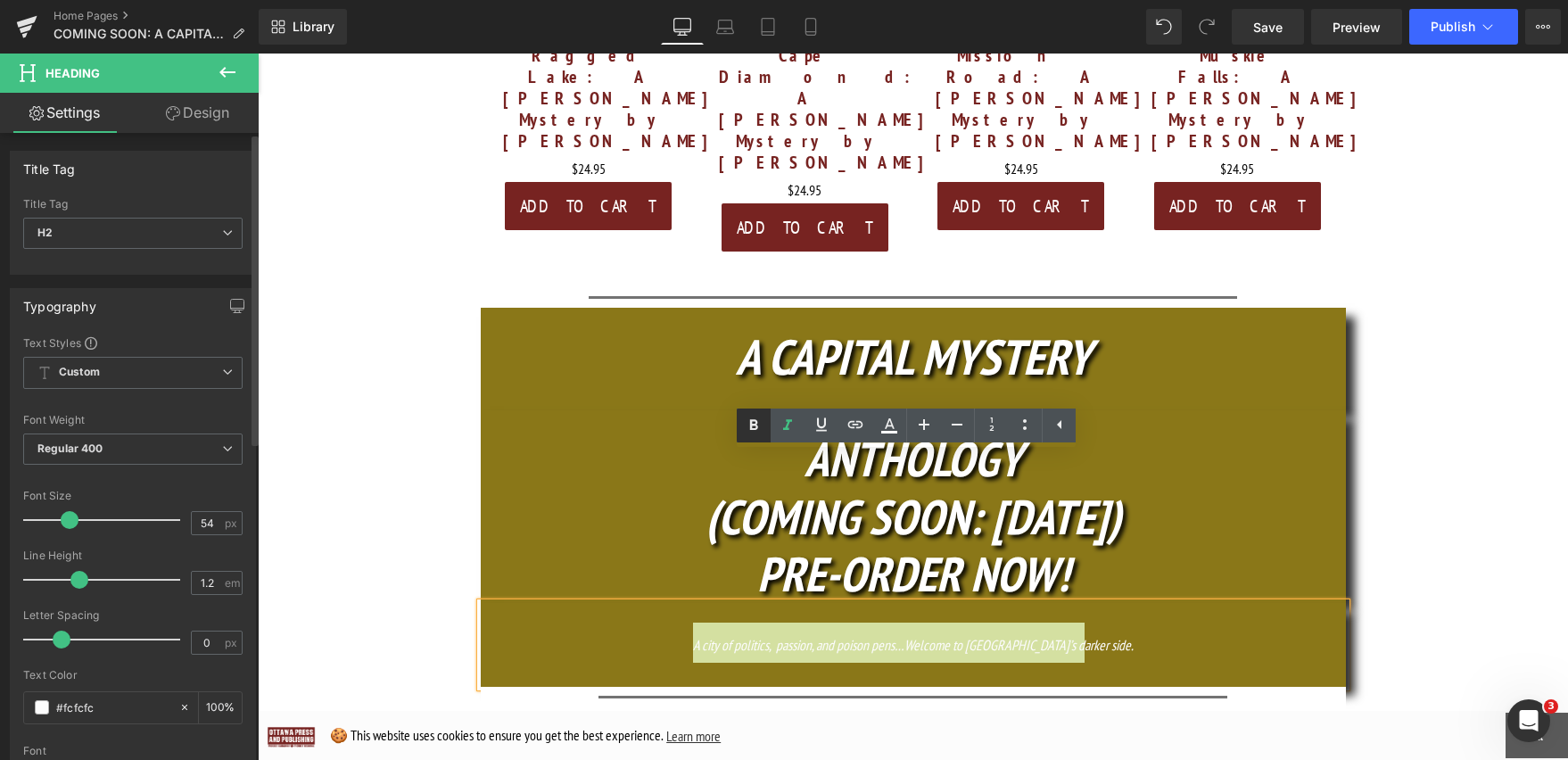
click at [754, 422] on icon at bounding box center [754, 425] width 22 height 22
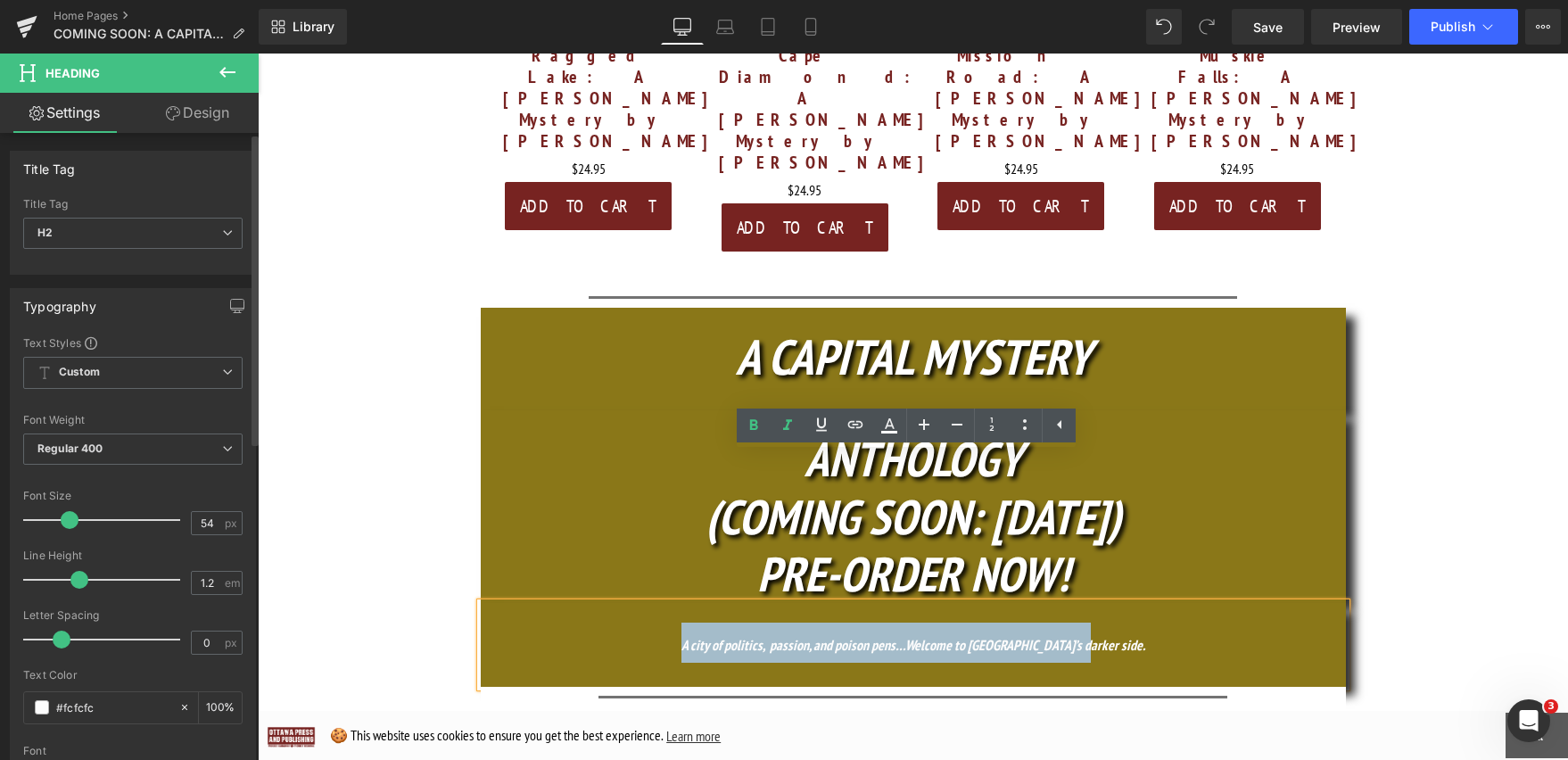
drag, startPoint x: 1127, startPoint y: 492, endPoint x: 699, endPoint y: 490, distance: 428.0
click at [699, 623] on h2 "A city of politics, passion, and poison pens…Welcome to Ottawa’s darker side." at bounding box center [914, 643] width 865 height 40
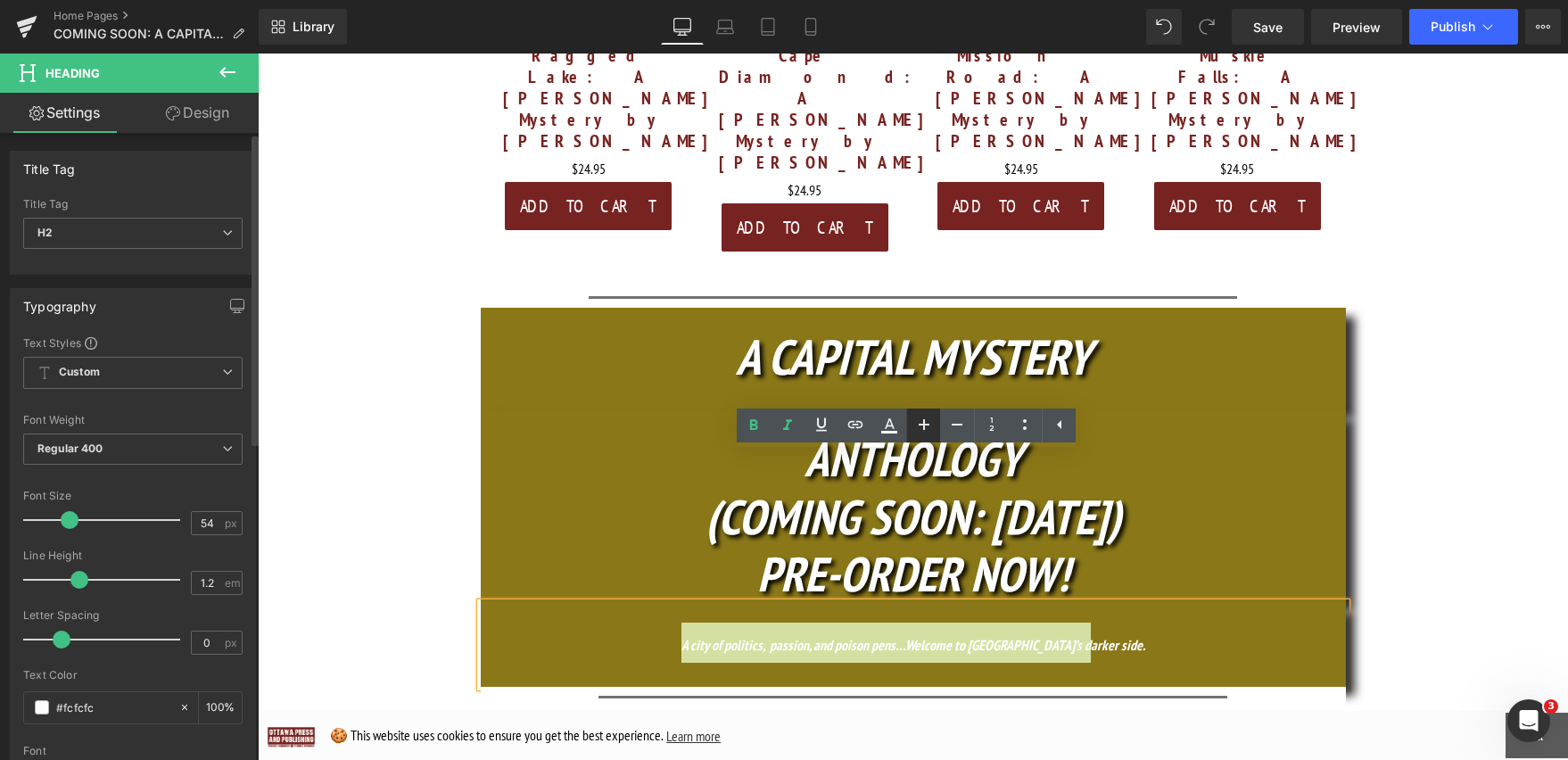
click at [923, 423] on icon at bounding box center [924, 424] width 11 height 11
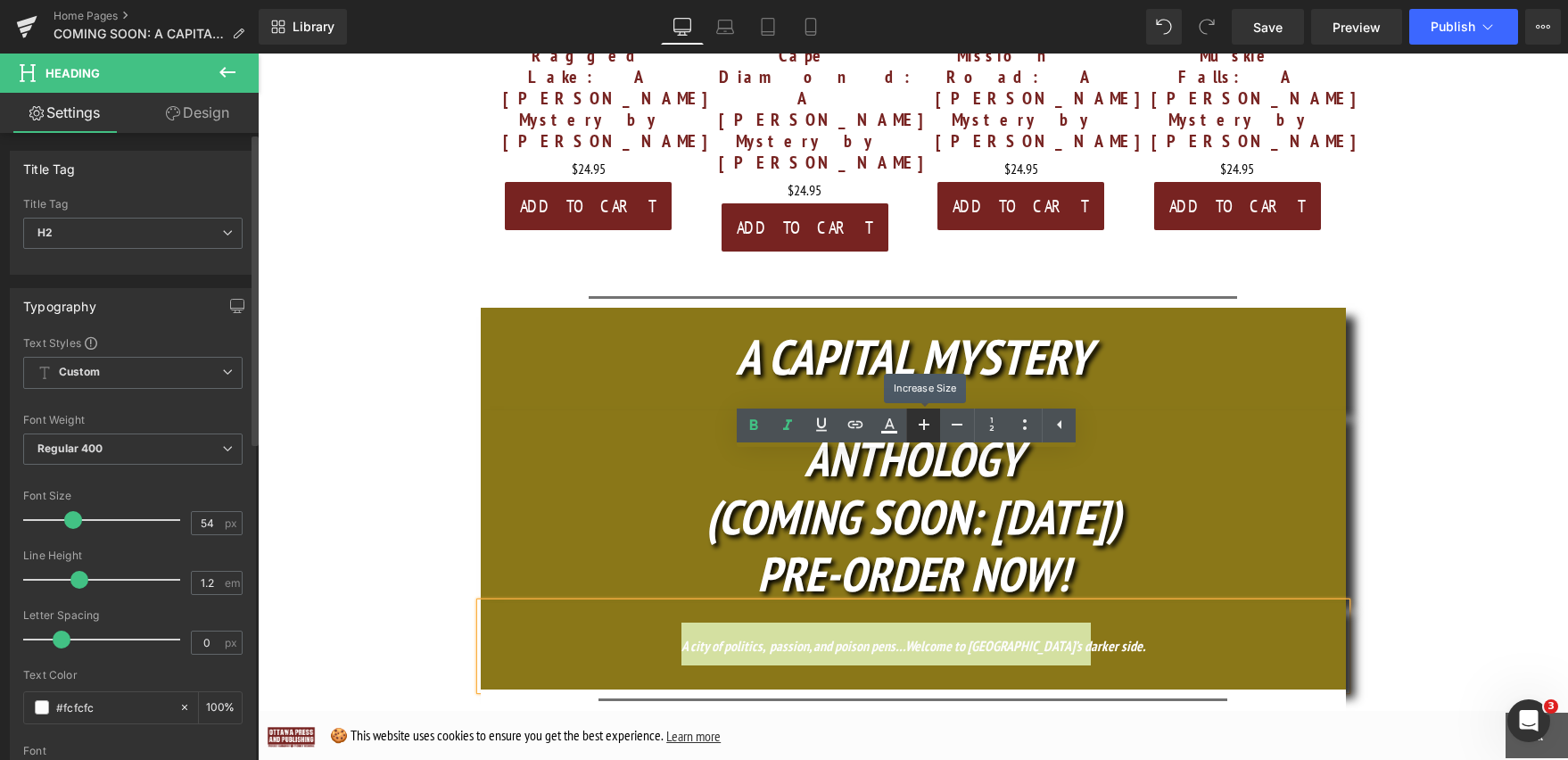
click at [923, 425] on icon at bounding box center [924, 424] width 11 height 11
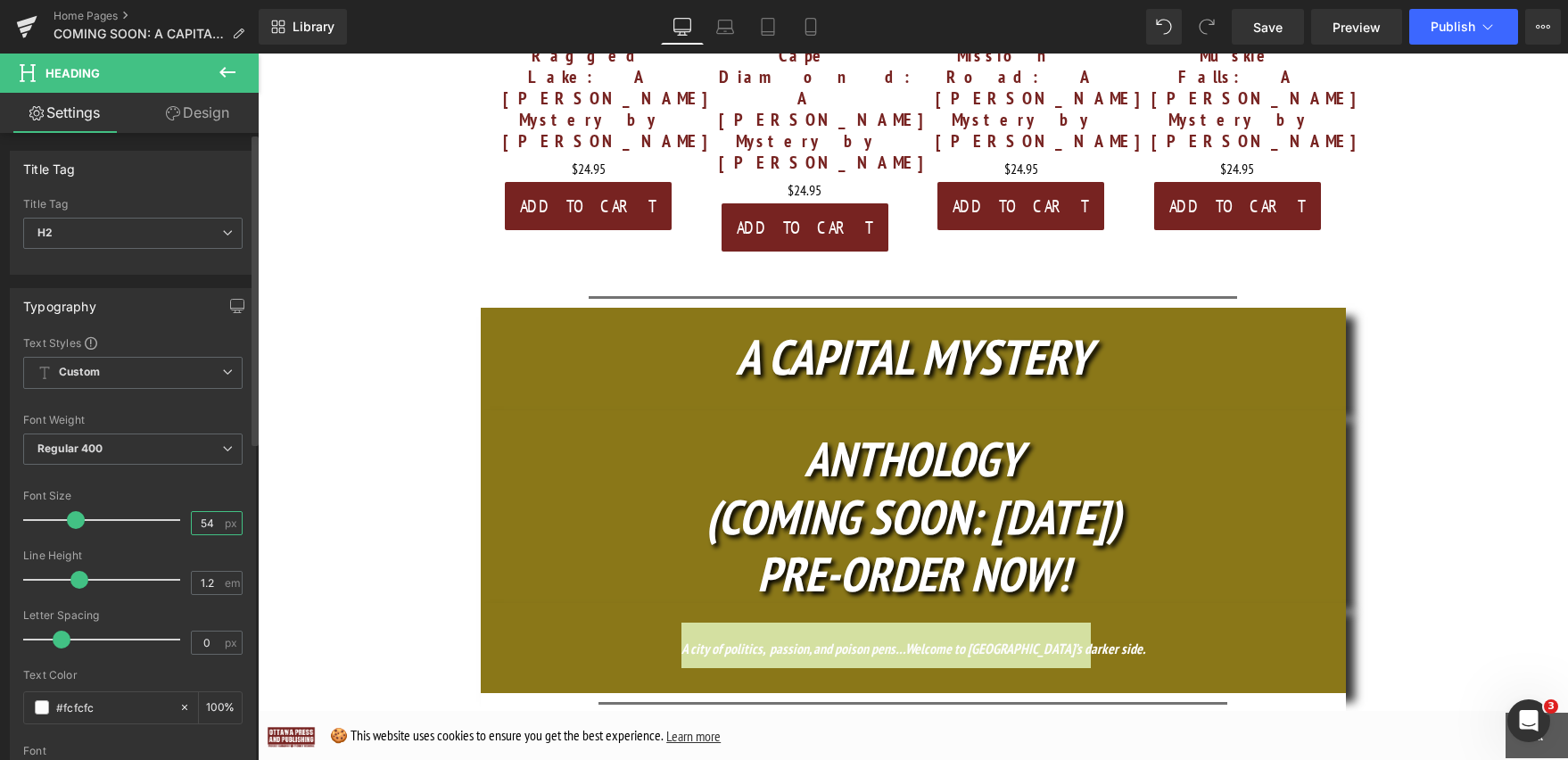
click at [205, 517] on input "54" at bounding box center [207, 523] width 32 height 23
drag, startPoint x: 205, startPoint y: 517, endPoint x: 186, endPoint y: 517, distance: 19.0
click at [191, 517] on input "54" at bounding box center [207, 523] width 32 height 23
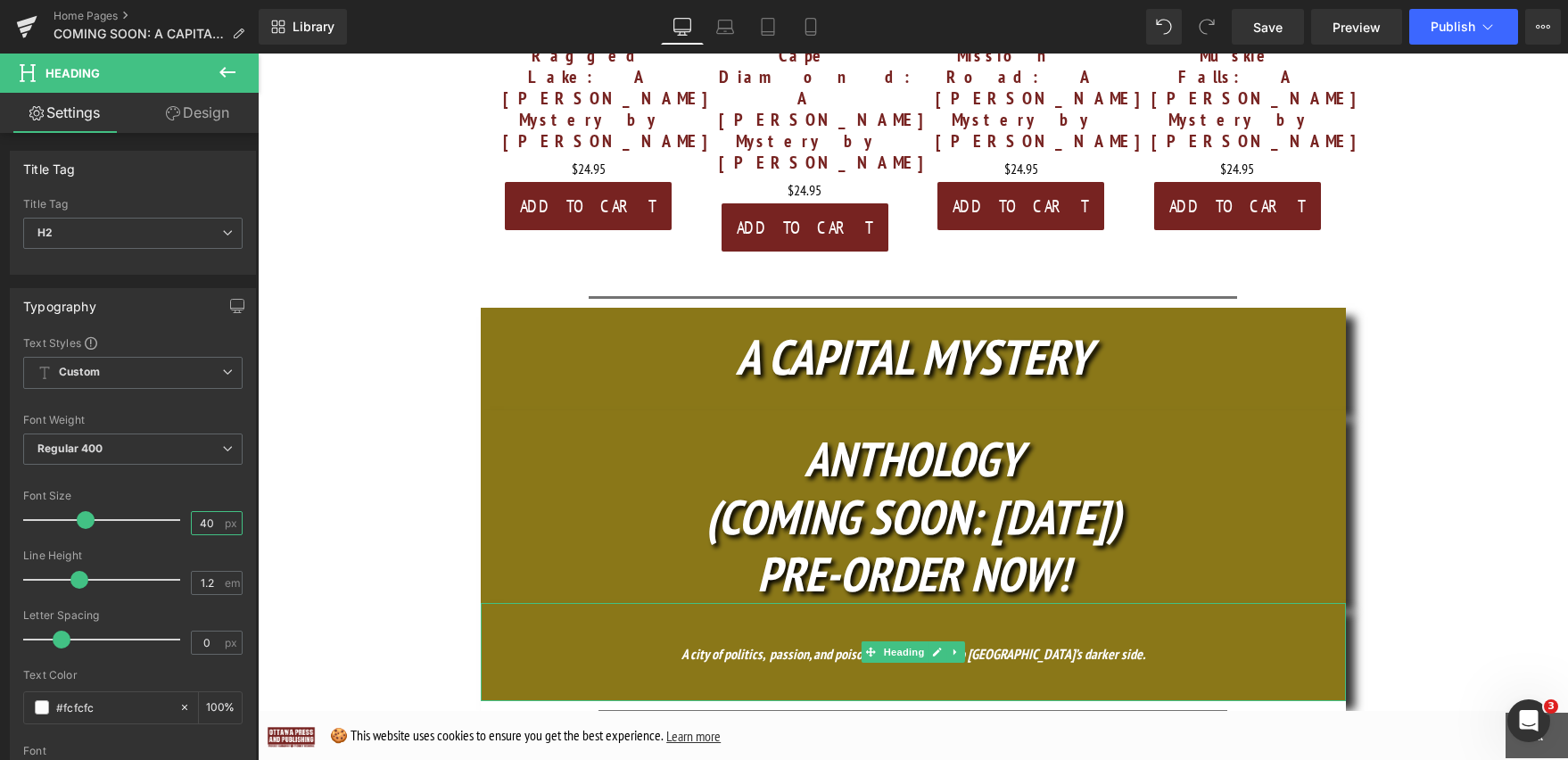
type input "40"
click at [1118, 623] on h2 "A city of politics, passion, and poison pens…Welcome to Ottawa’s darker side." at bounding box center [914, 650] width 865 height 54
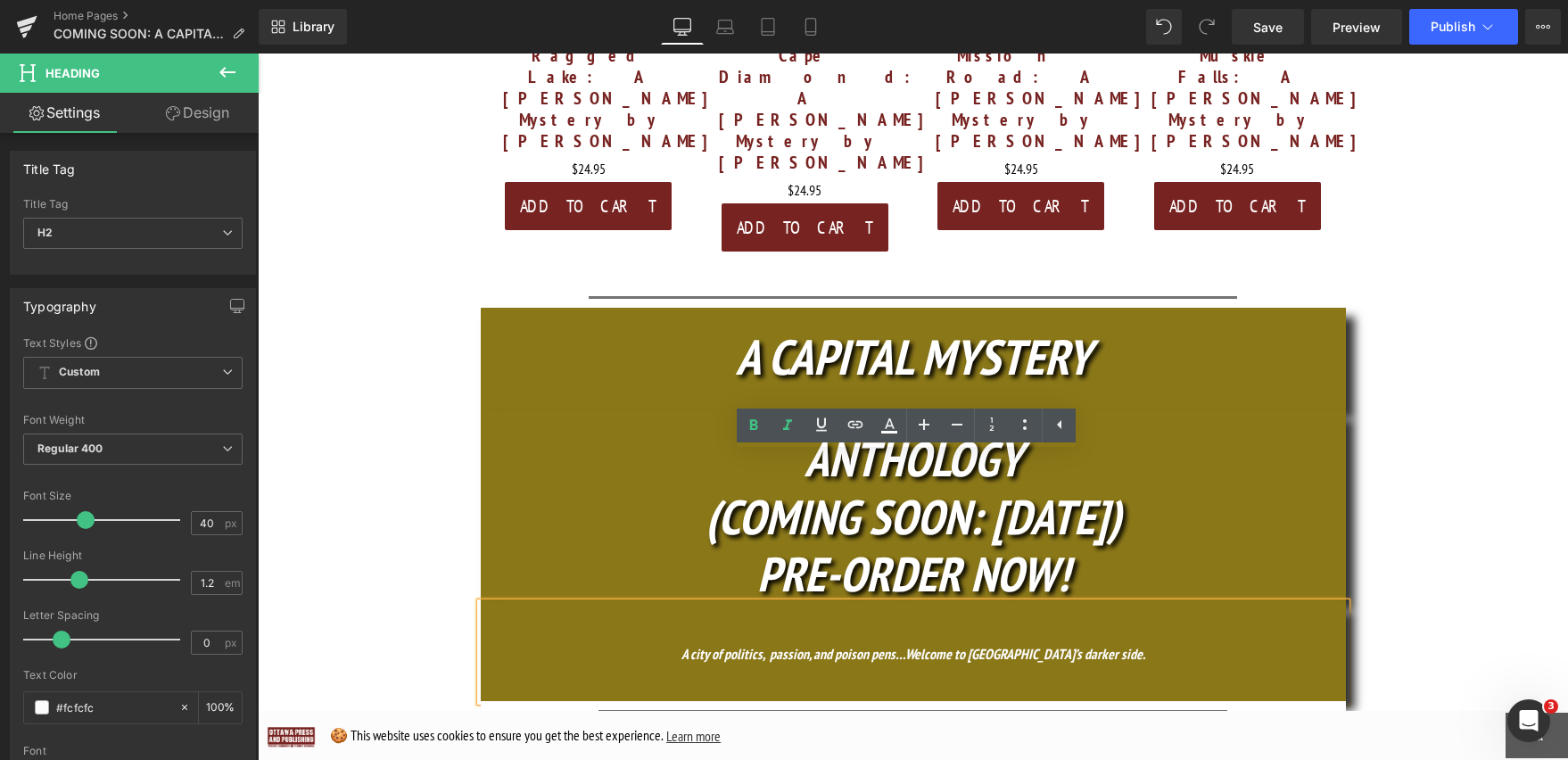
scroll to position [875, 0]
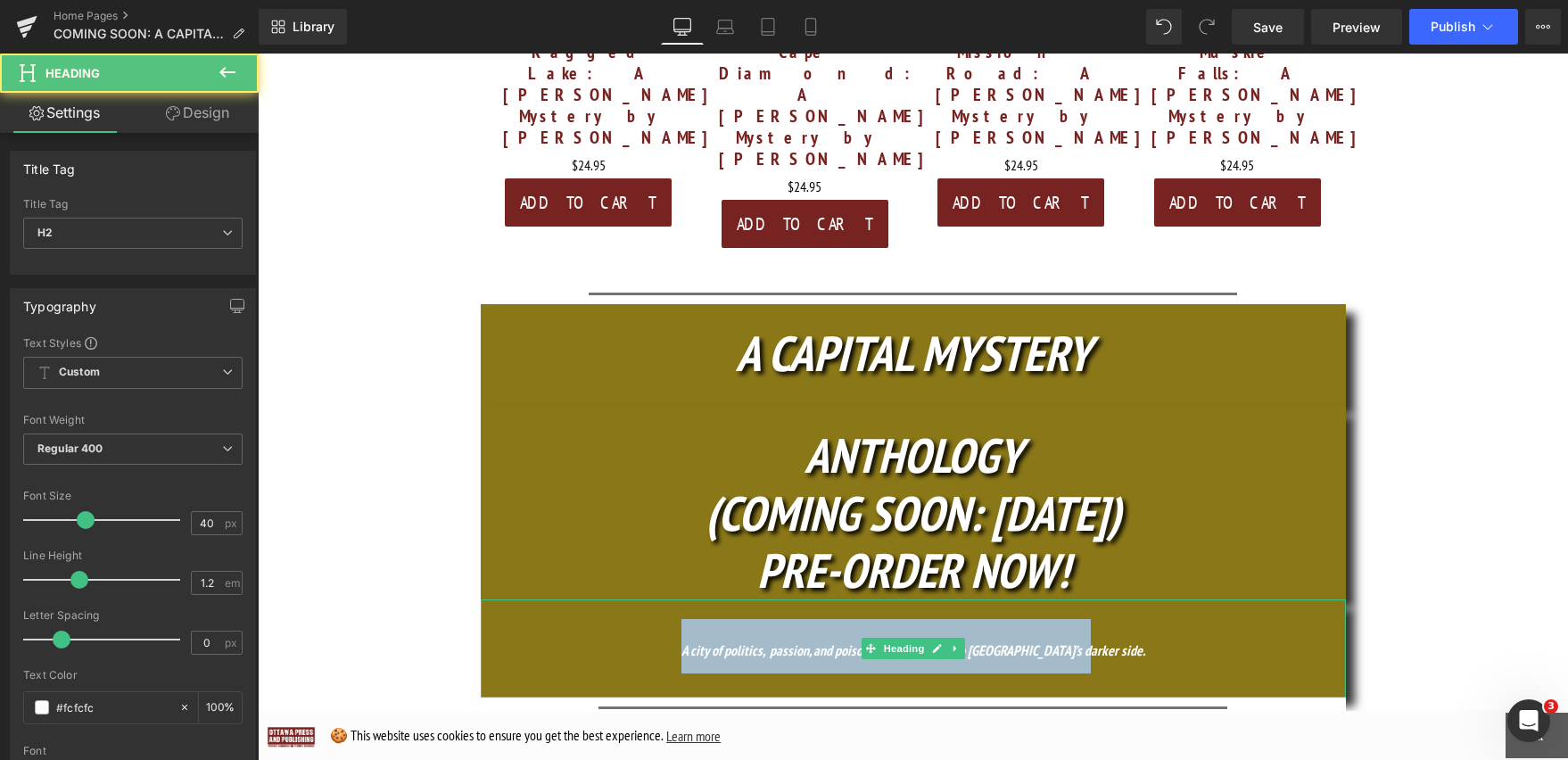
drag, startPoint x: 1137, startPoint y: 506, endPoint x: 546, endPoint y: 506, distance: 591.0
click at [546, 619] on h2 "A city of politics, passion, and poison pens…Welcome to Ottawa’s darker side." at bounding box center [914, 646] width 865 height 54
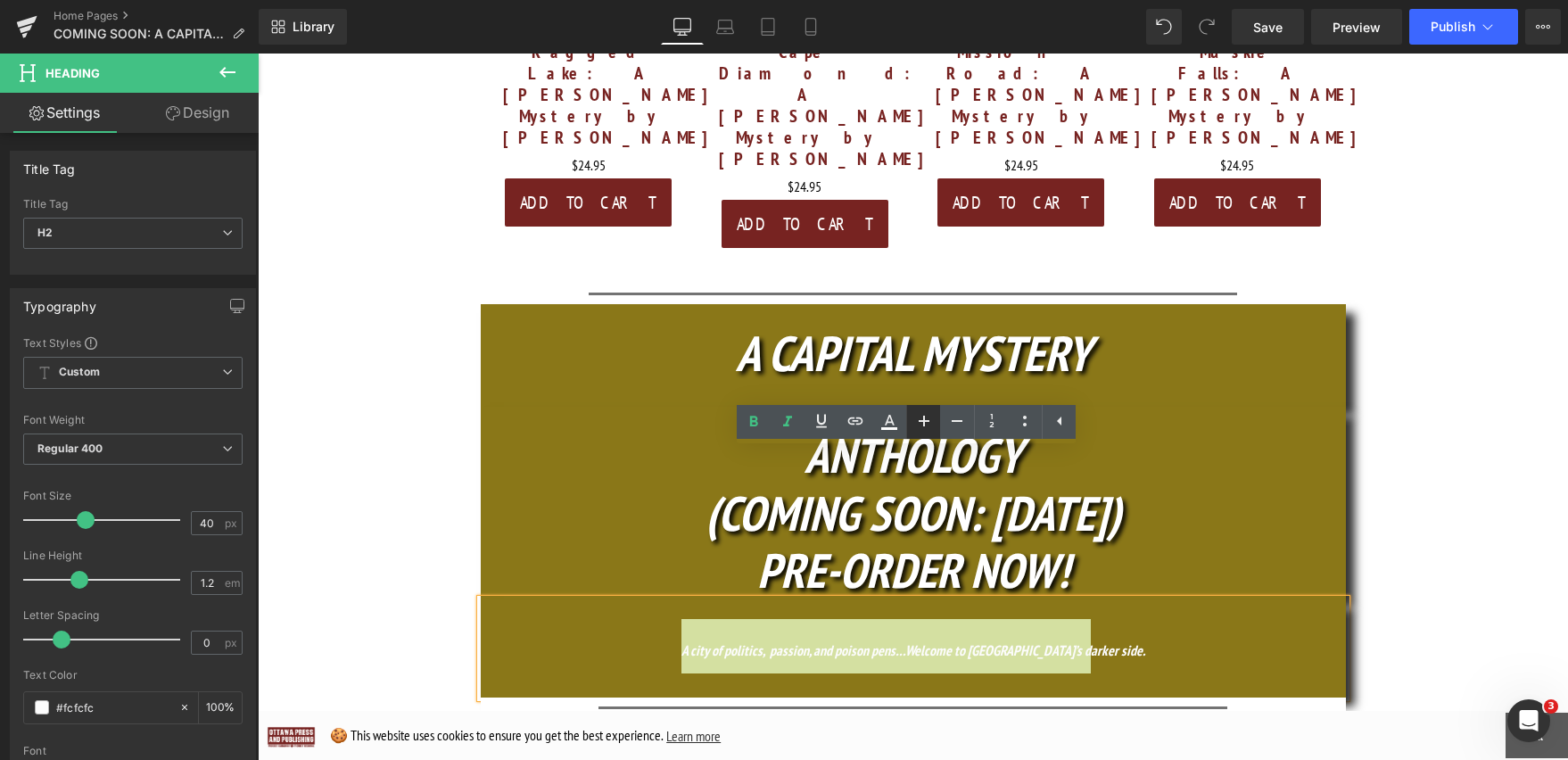
click at [925, 420] on icon at bounding box center [924, 421] width 11 height 11
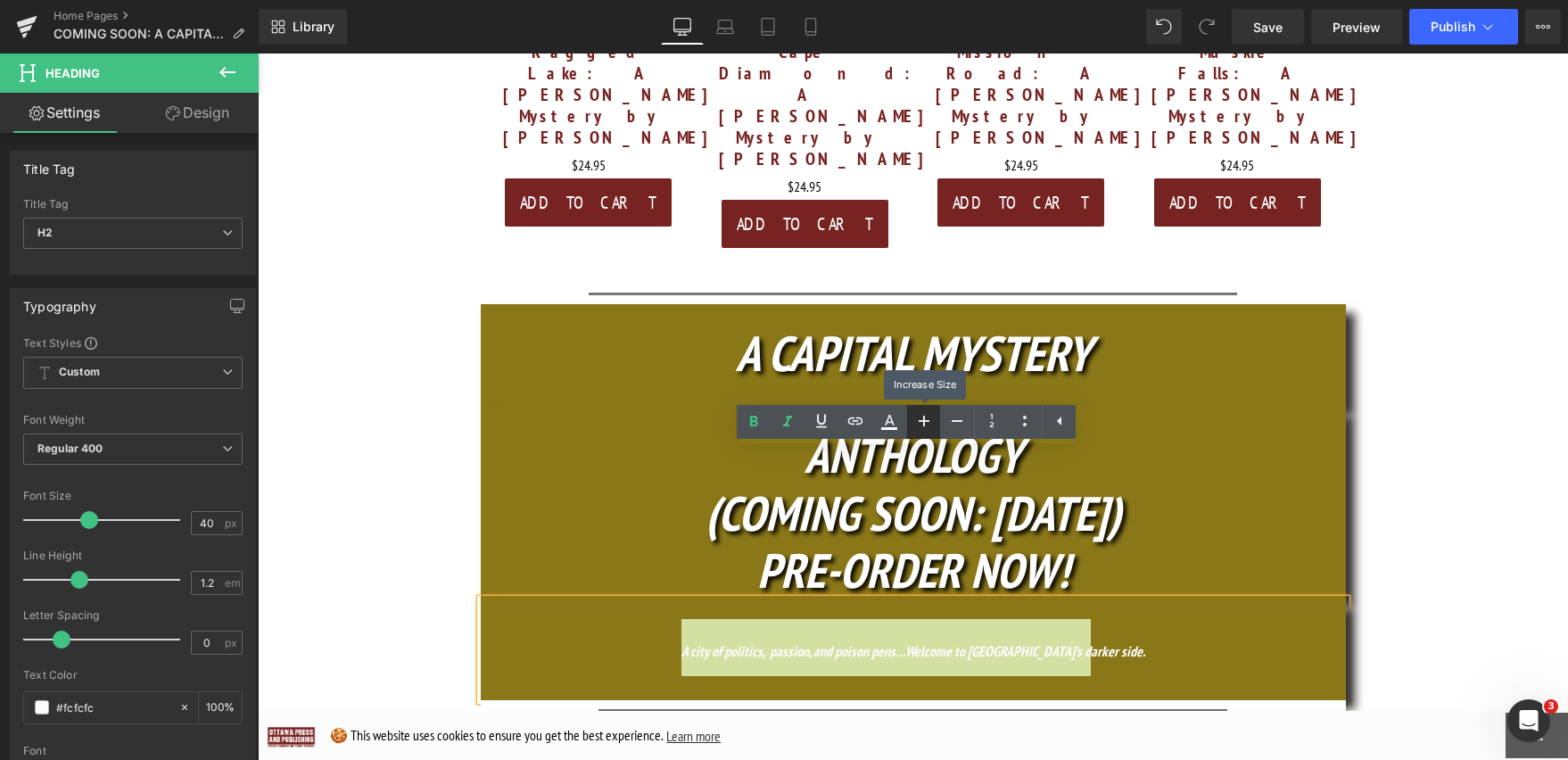
click at [925, 420] on icon at bounding box center [924, 421] width 11 height 11
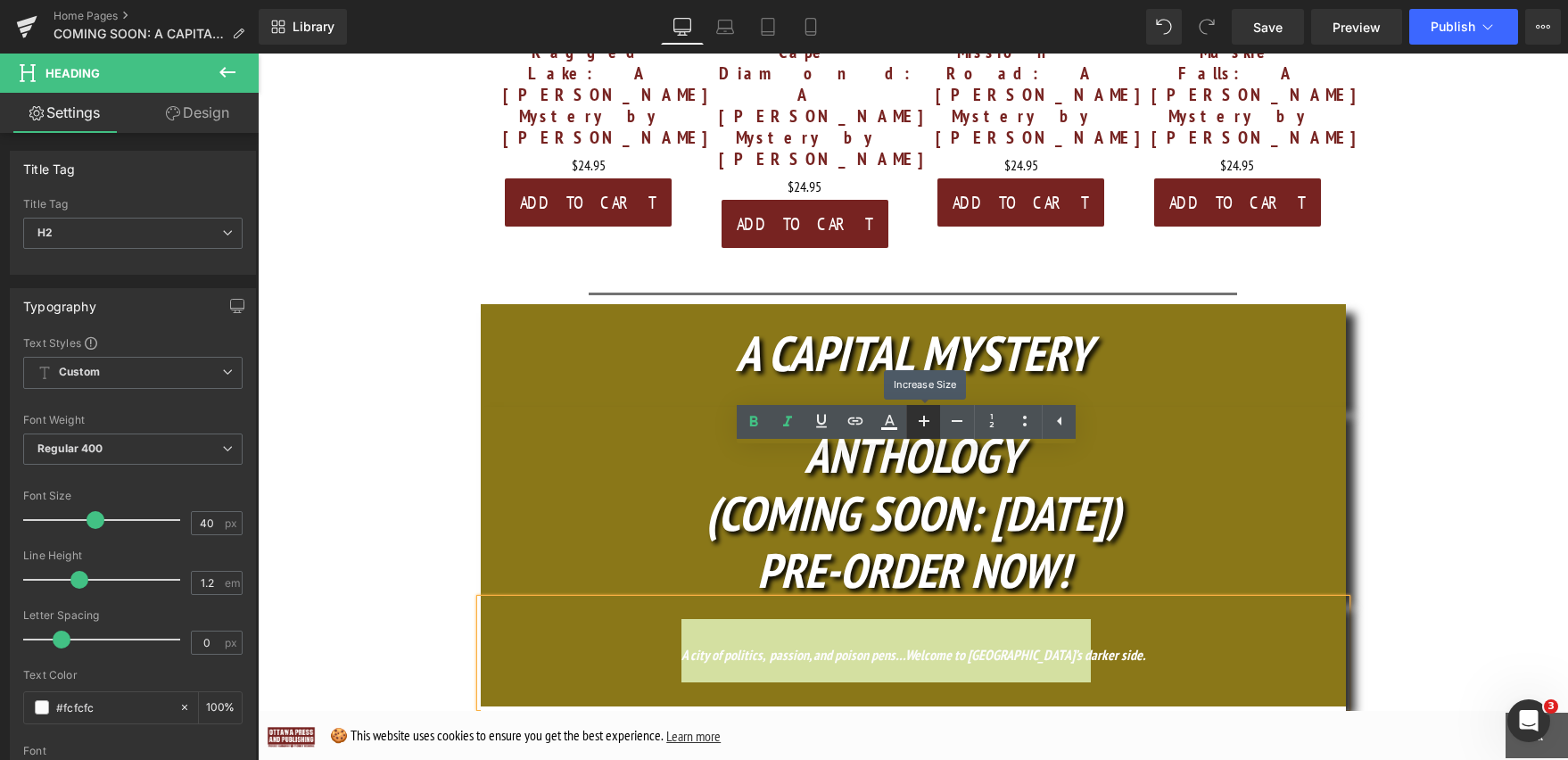
click at [925, 420] on icon at bounding box center [924, 421] width 11 height 11
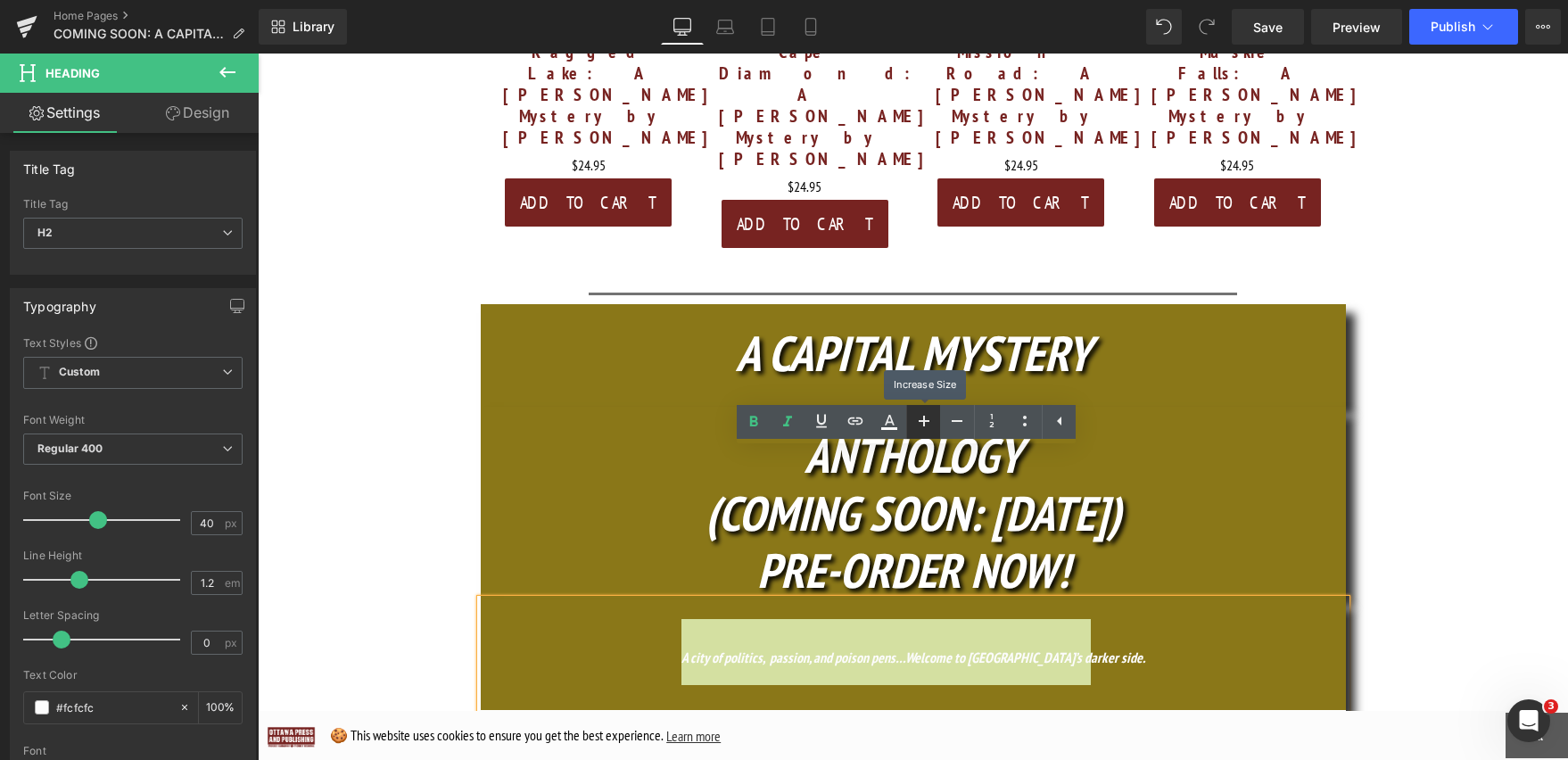
click at [925, 420] on icon at bounding box center [924, 421] width 11 height 11
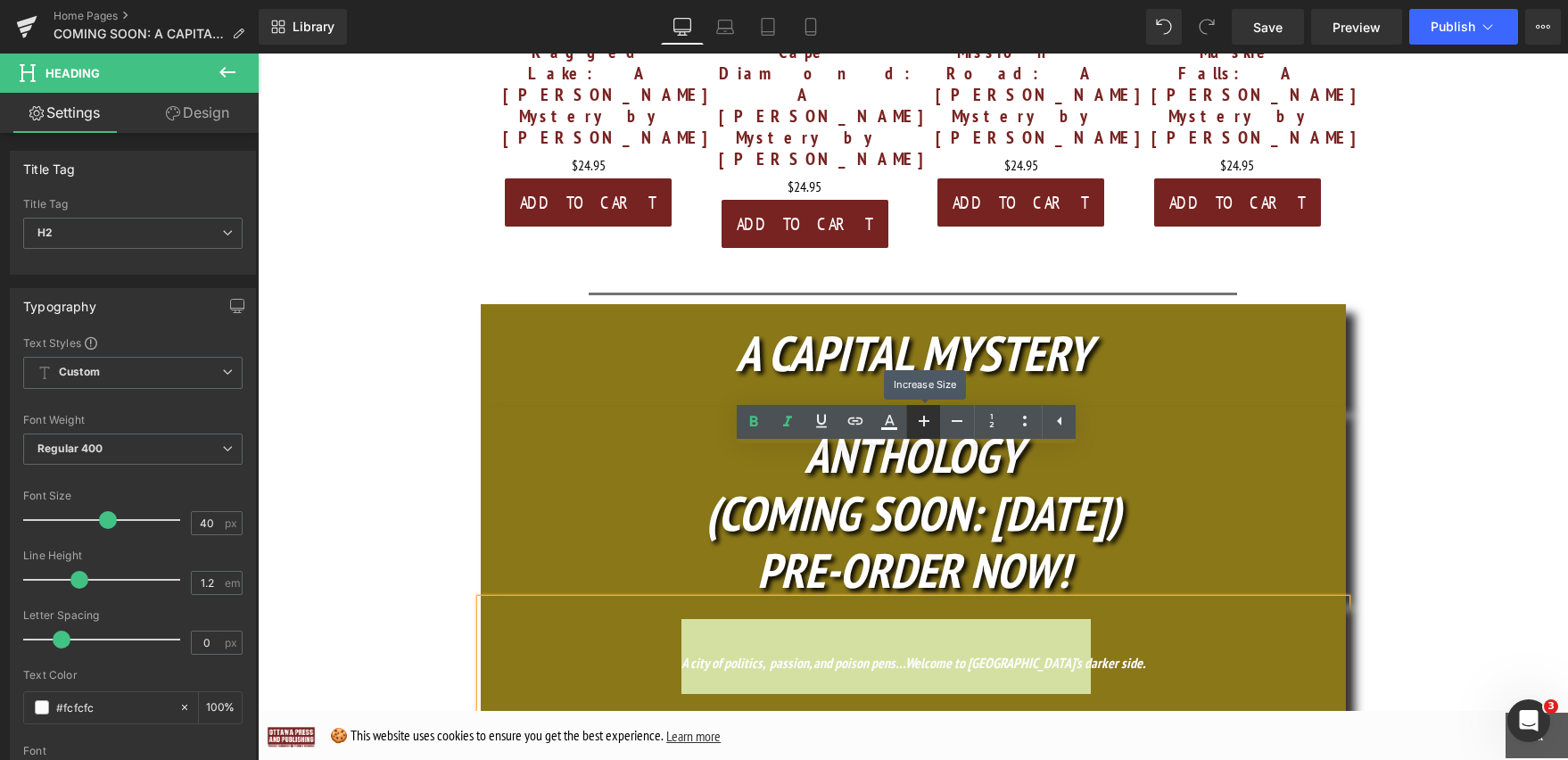
click at [925, 420] on icon at bounding box center [924, 421] width 11 height 11
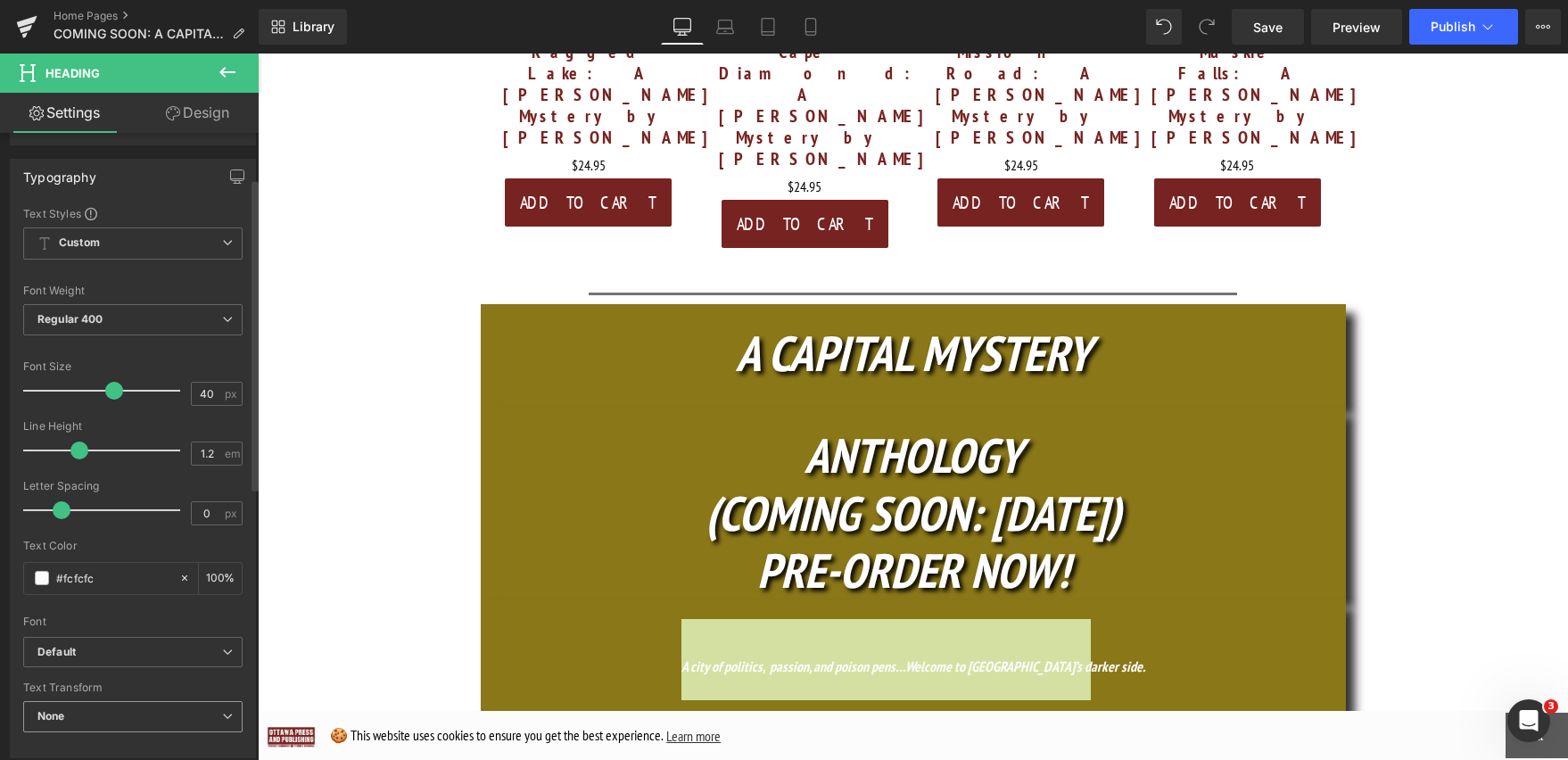
scroll to position [0, 0]
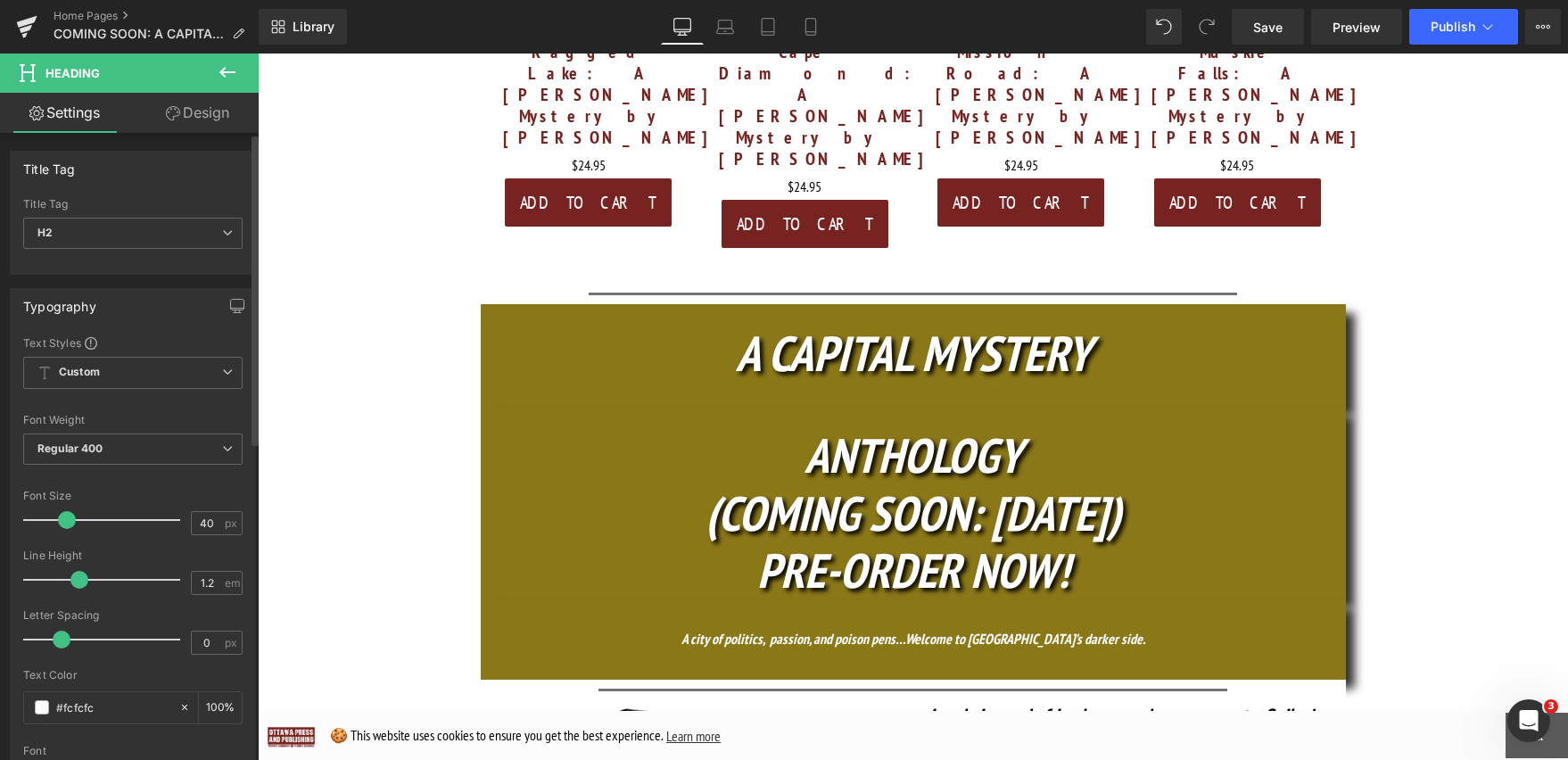
drag, startPoint x: 108, startPoint y: 522, endPoint x: 62, endPoint y: 520, distance: 46.0
click at [62, 520] on span at bounding box center [67, 520] width 18 height 18
click at [212, 447] on span "Regular 400" at bounding box center [133, 449] width 219 height 32
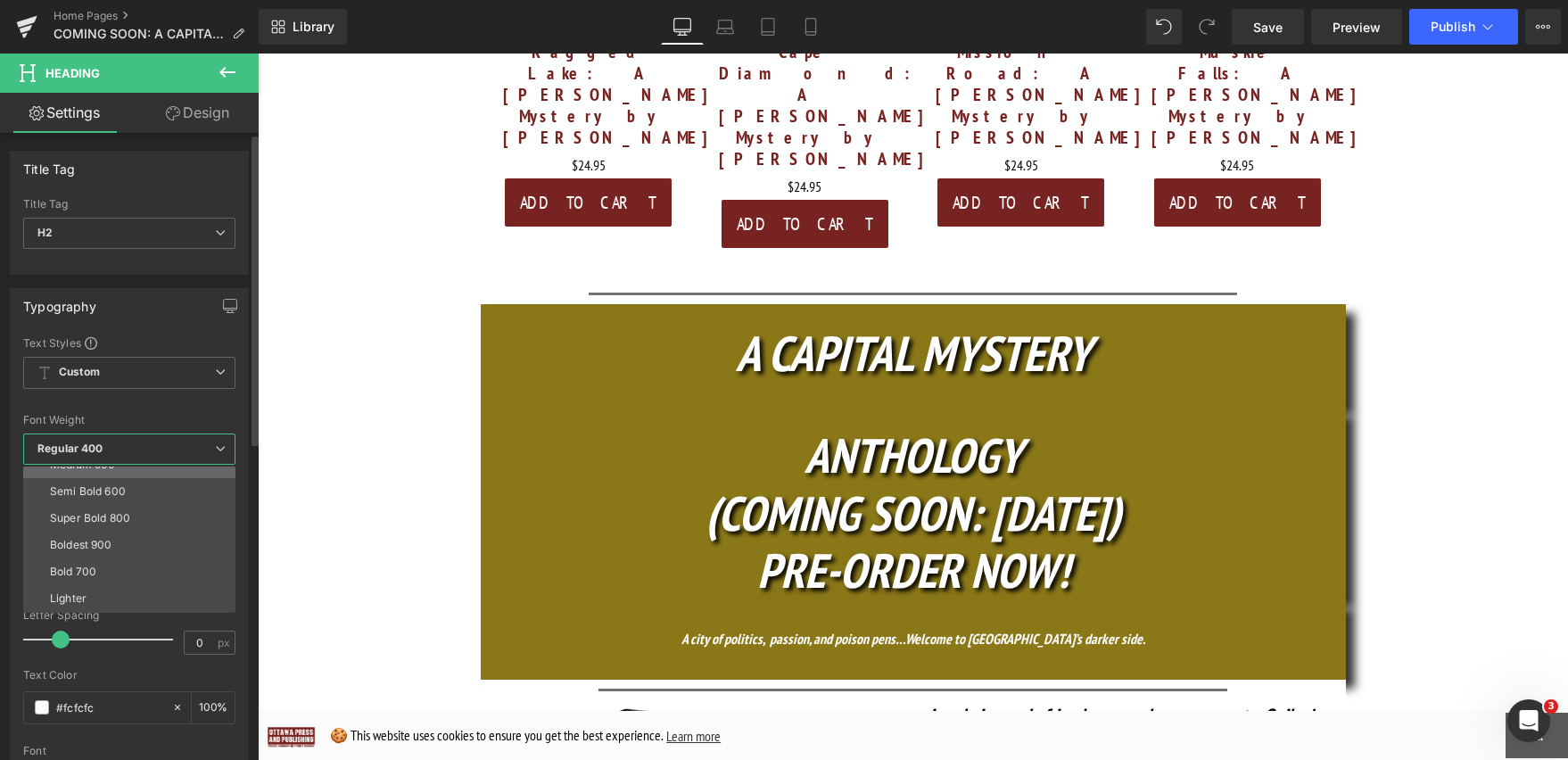
scroll to position [147, 0]
click at [144, 524] on li "Boldest 900" at bounding box center [134, 520] width 220 height 27
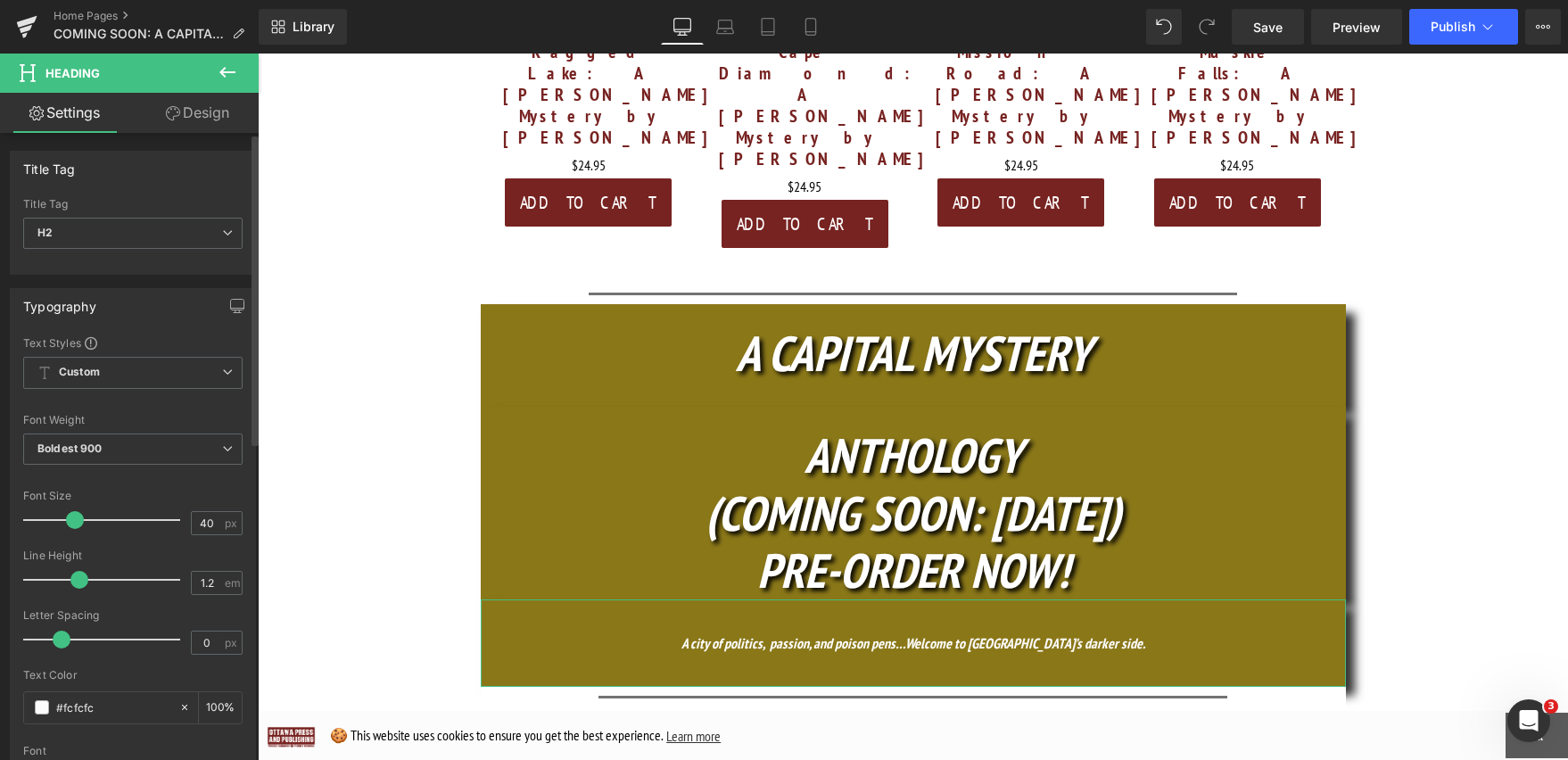
click at [77, 518] on span at bounding box center [75, 520] width 18 height 18
click at [1067, 482] on icon "(COMING SOON: OCT. 16)" at bounding box center [914, 513] width 415 height 62
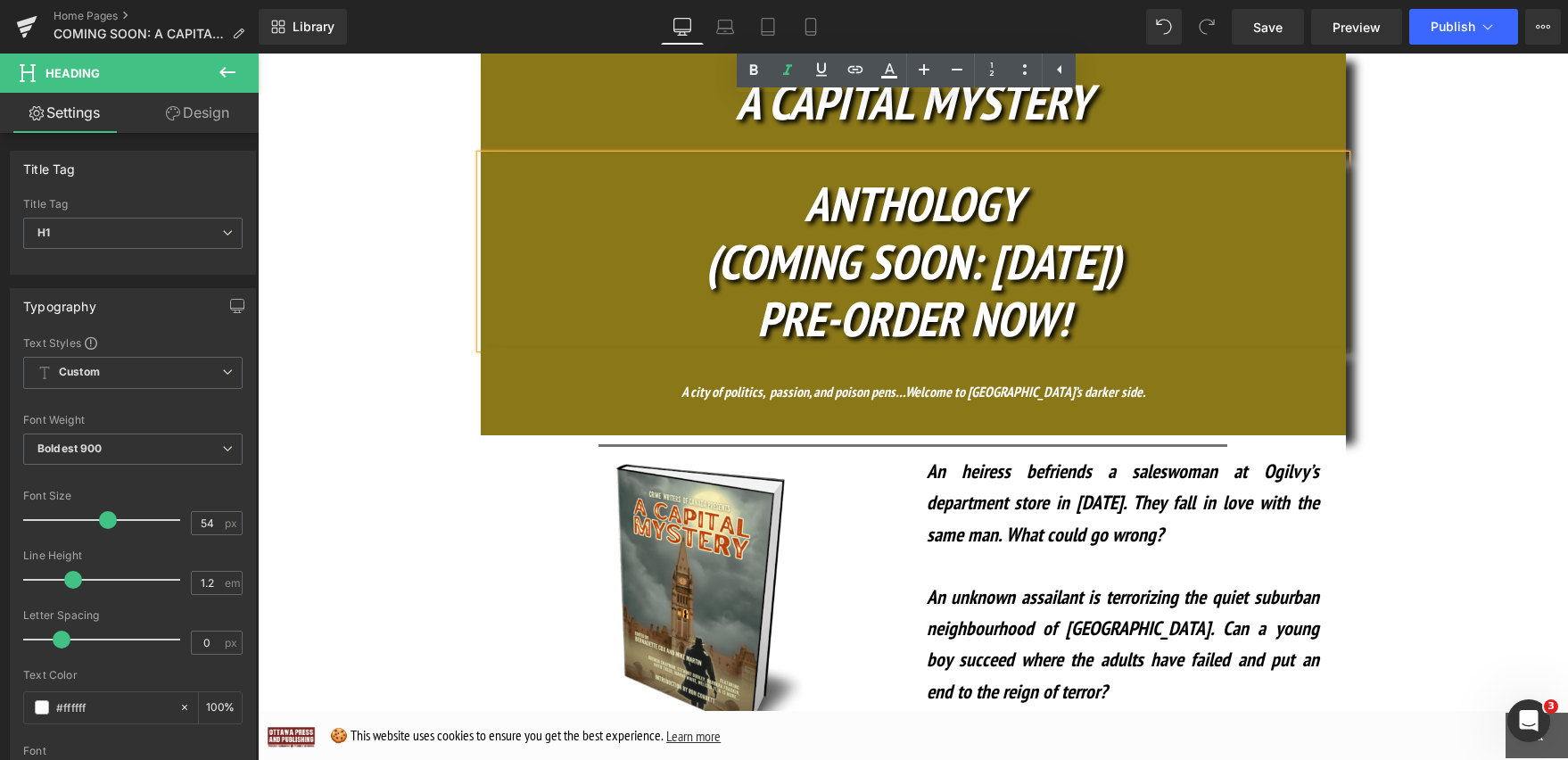
scroll to position [1114, 0]
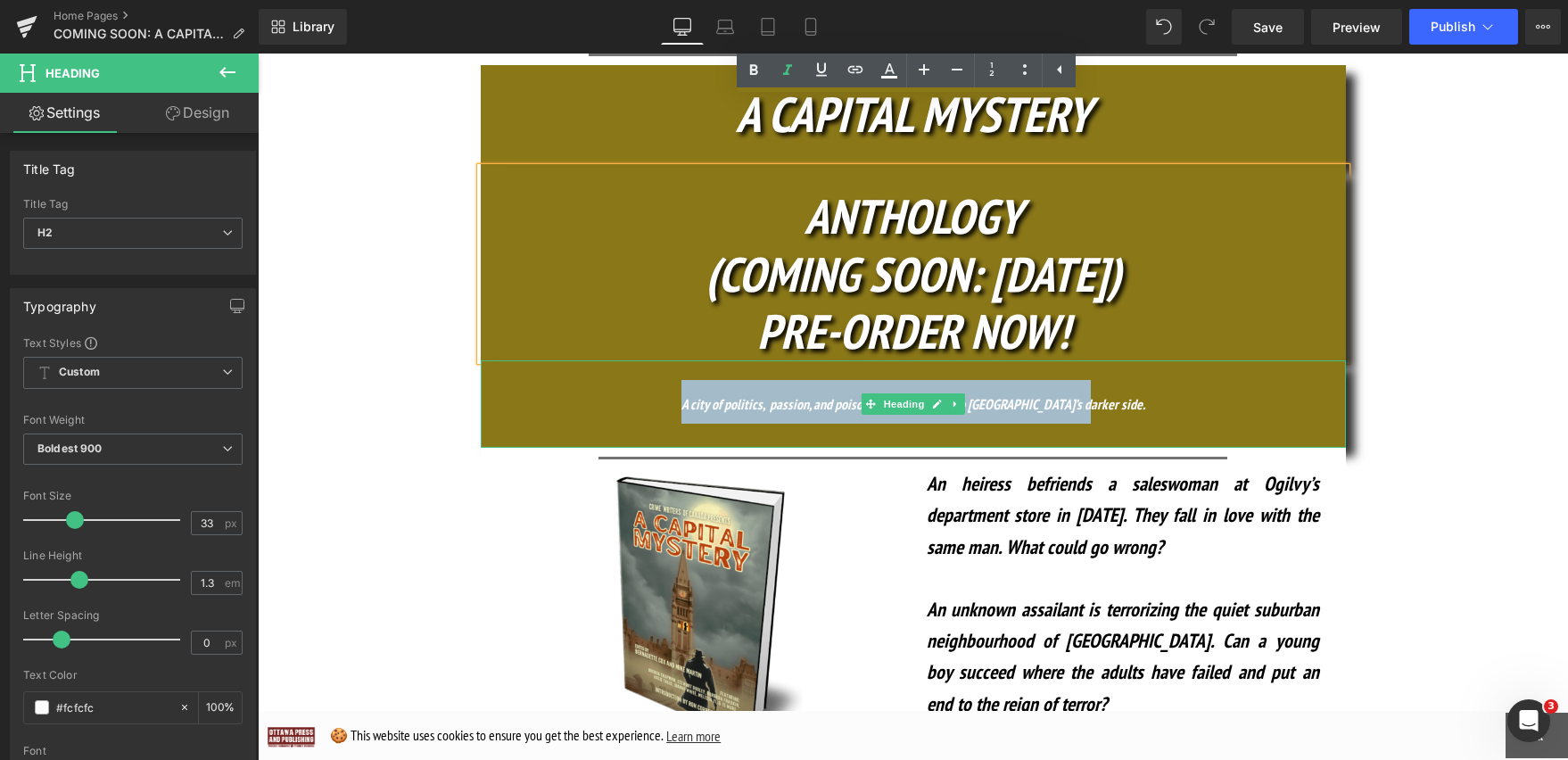
drag, startPoint x: 795, startPoint y: 259, endPoint x: 689, endPoint y: 260, distance: 106.0
click at [689, 380] on h2 "A city of politics, passion, and poison pens…Welcome to Ottawa’s darker side." at bounding box center [914, 402] width 865 height 43
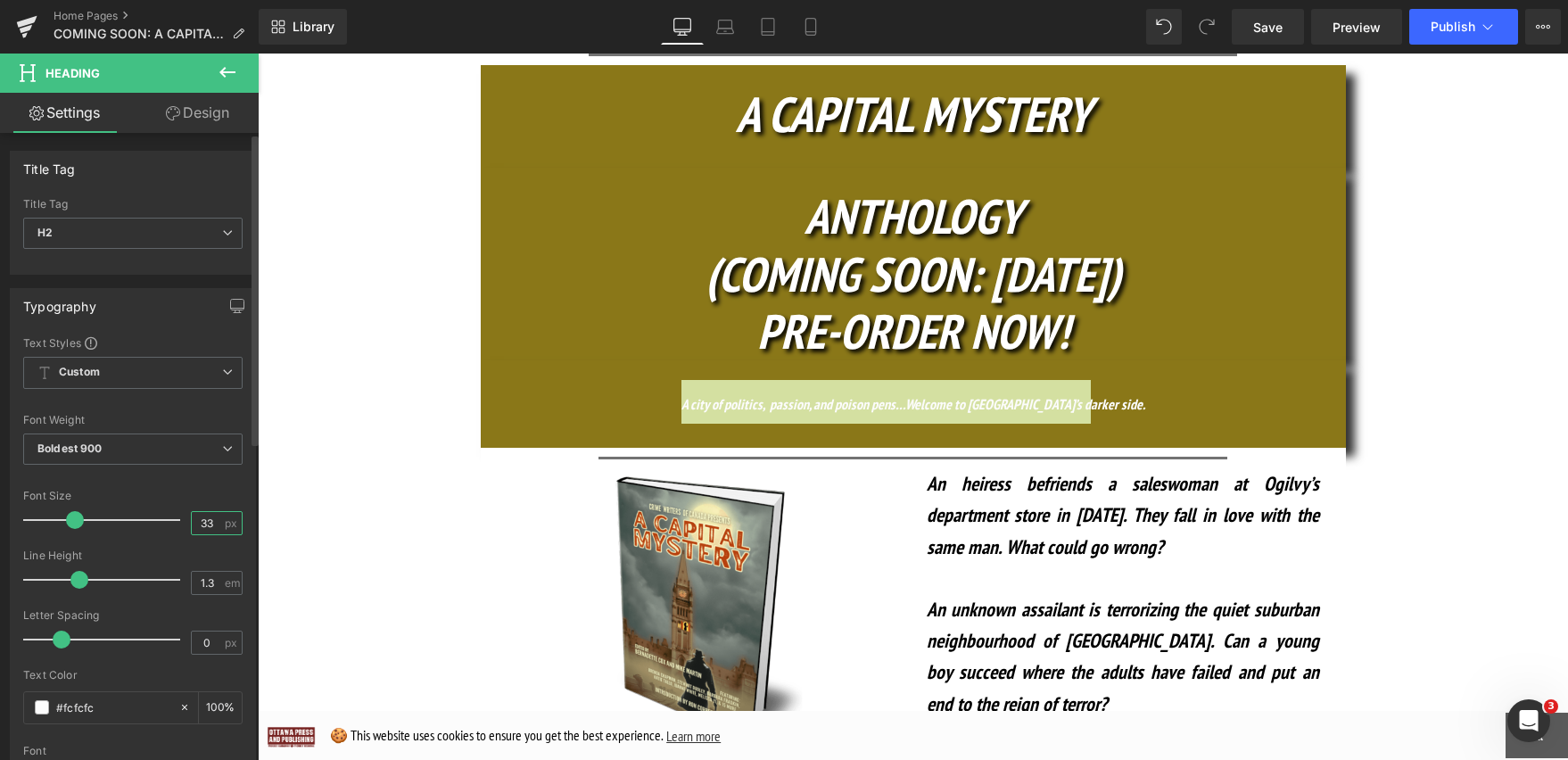
click at [209, 524] on input "33" at bounding box center [207, 523] width 32 height 23
drag, startPoint x: 209, startPoint y: 524, endPoint x: 171, endPoint y: 524, distance: 38.0
click at [171, 524] on div "Font Size 33 px" at bounding box center [133, 519] width 219 height 60
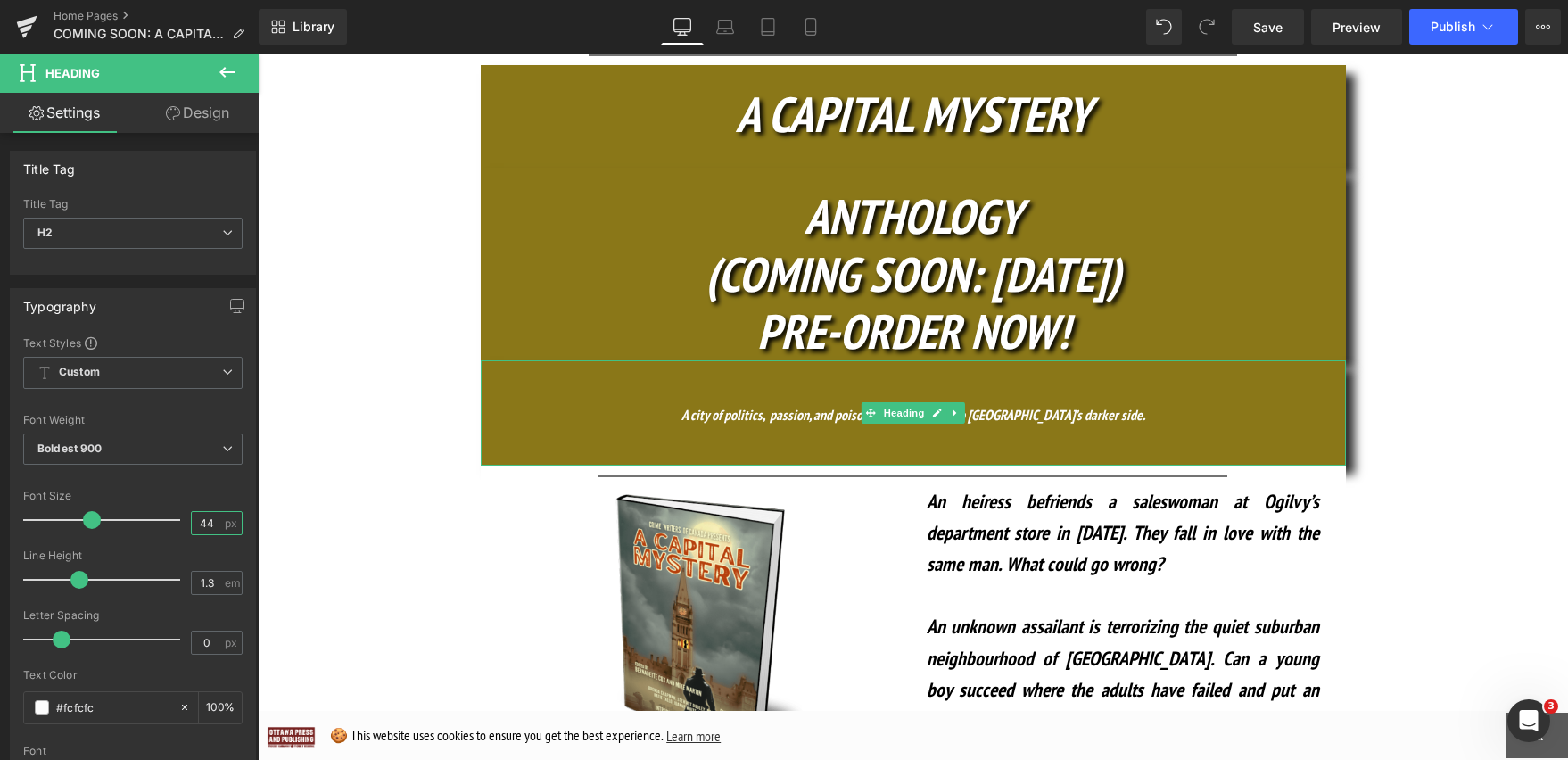
type input "44"
click at [1026, 380] on h2 "A city of politics, passion, and poison pens…Welcome to Ottawa’s darker side." at bounding box center [914, 410] width 865 height 60
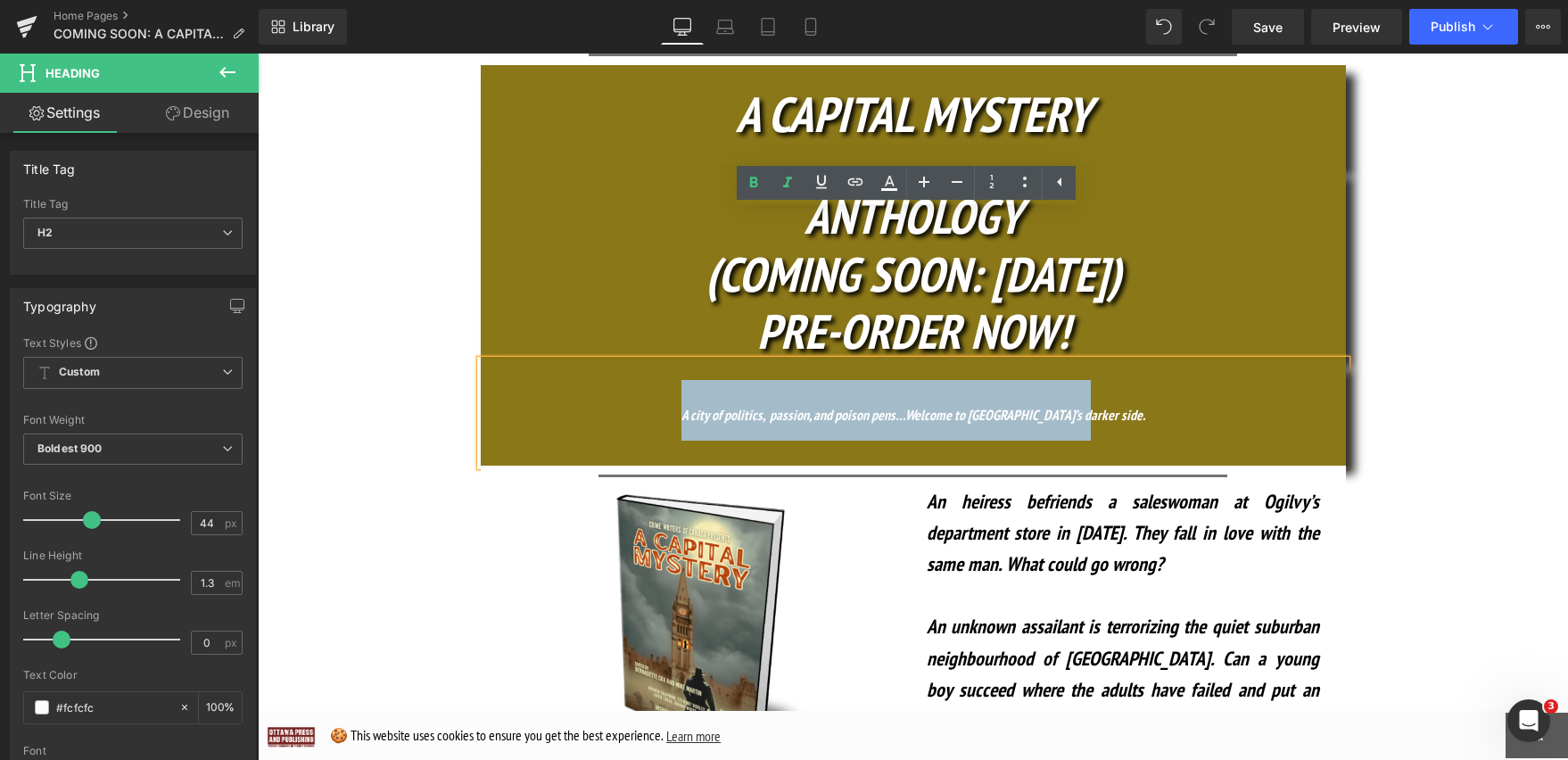
drag, startPoint x: 1133, startPoint y: 259, endPoint x: 663, endPoint y: 259, distance: 470.0
click at [663, 380] on h2 "A city of politics, passion, and poison pens…Welcome to Ottawa’s darker side." at bounding box center [914, 410] width 865 height 60
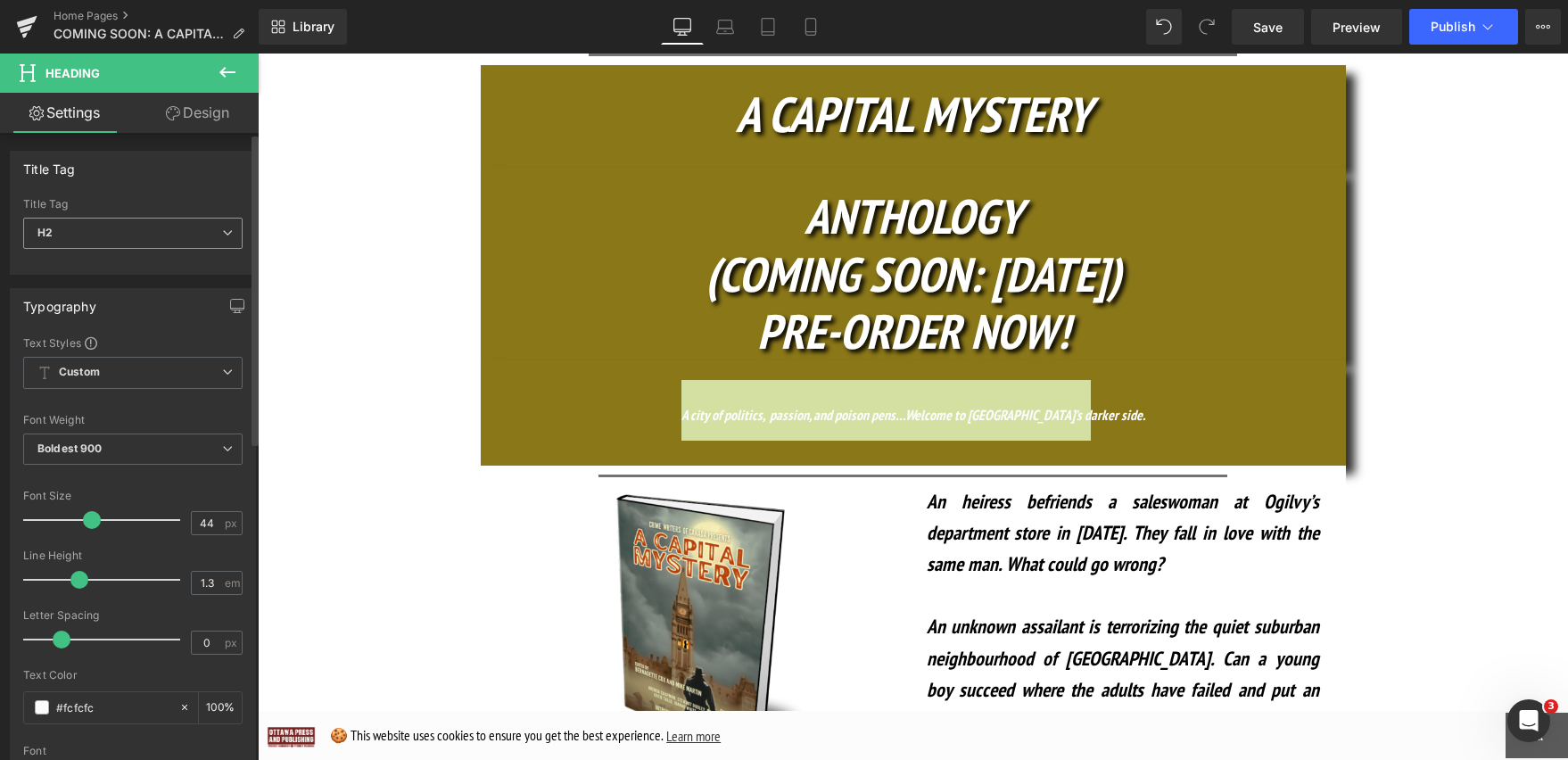
click at [224, 222] on span "H2" at bounding box center [133, 233] width 219 height 32
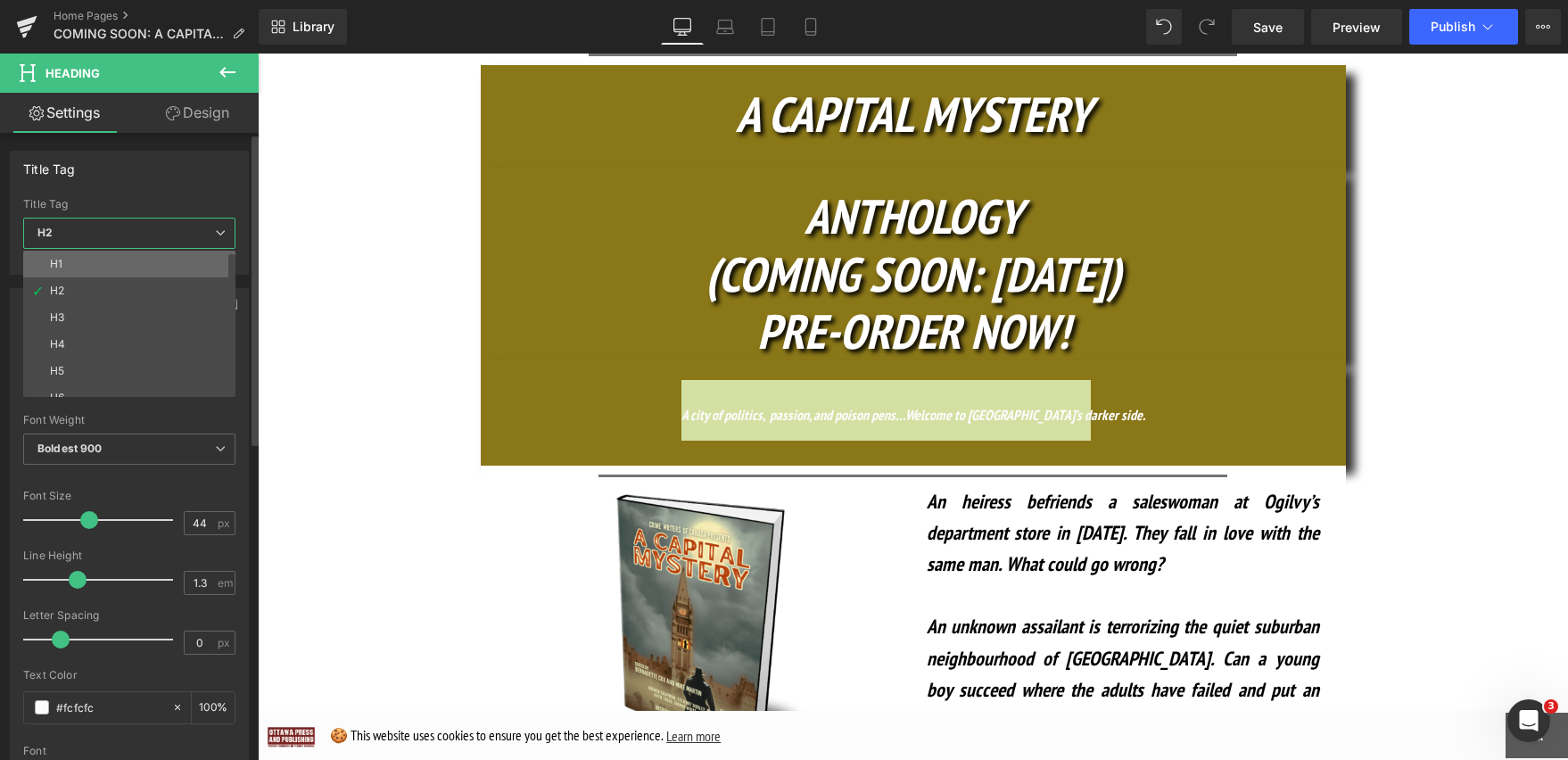
click at [191, 252] on li "H1" at bounding box center [134, 264] width 220 height 27
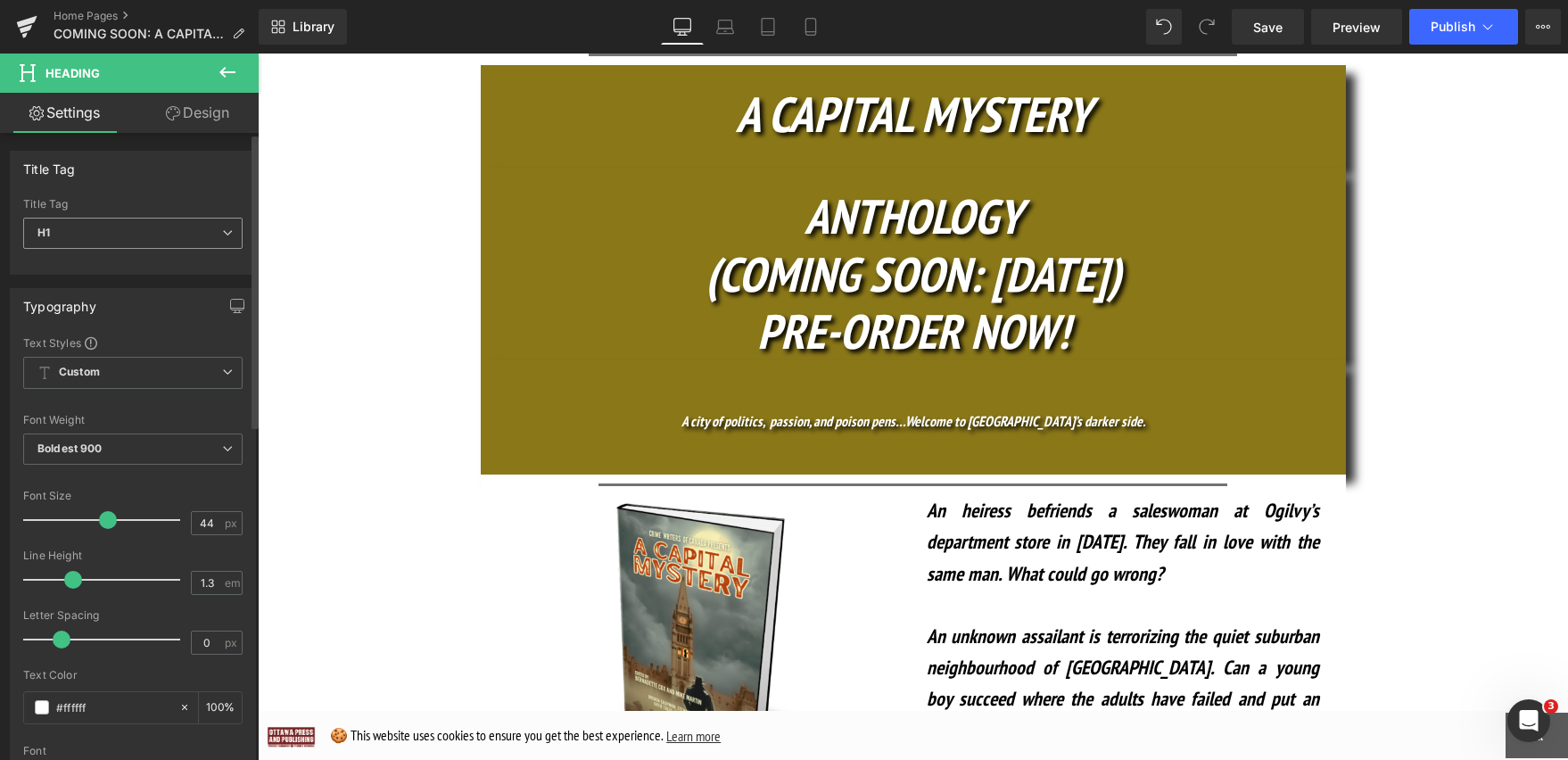
click at [225, 235] on icon at bounding box center [227, 233] width 11 height 11
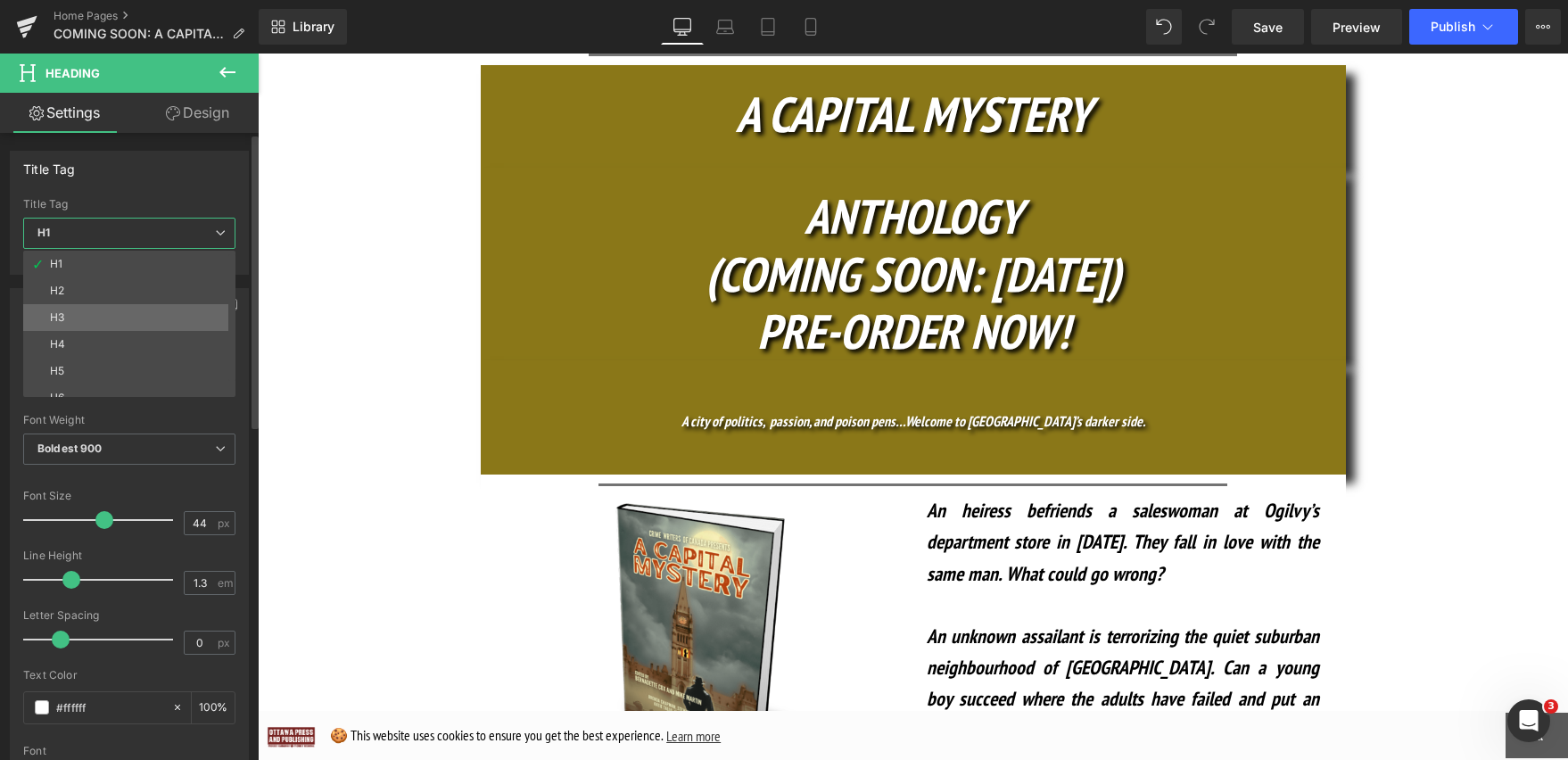
click at [204, 324] on li "H3" at bounding box center [134, 318] width 220 height 27
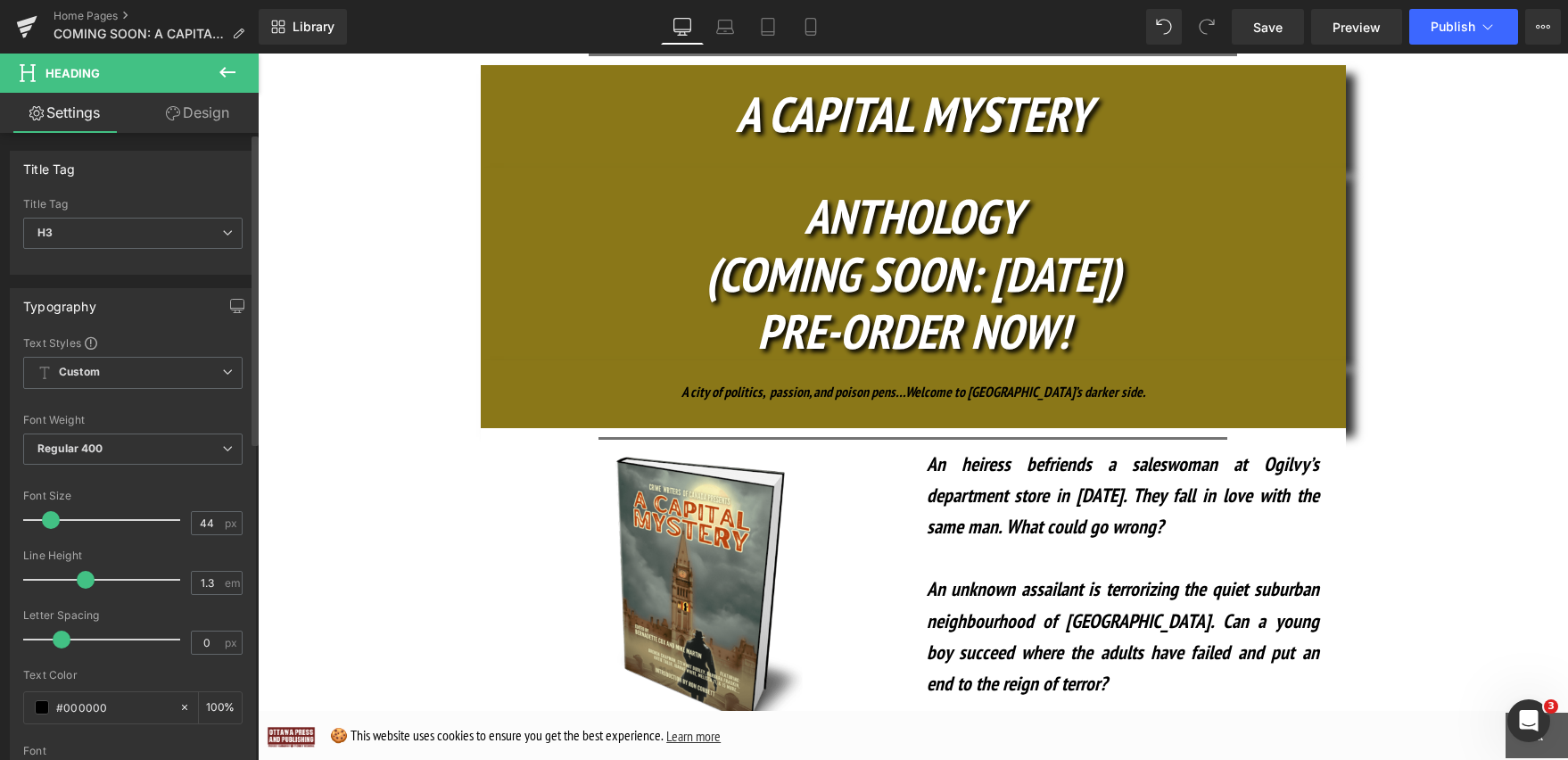
drag, startPoint x: 59, startPoint y: 521, endPoint x: 50, endPoint y: 517, distance: 9.8
click at [50, 517] on span at bounding box center [51, 520] width 18 height 18
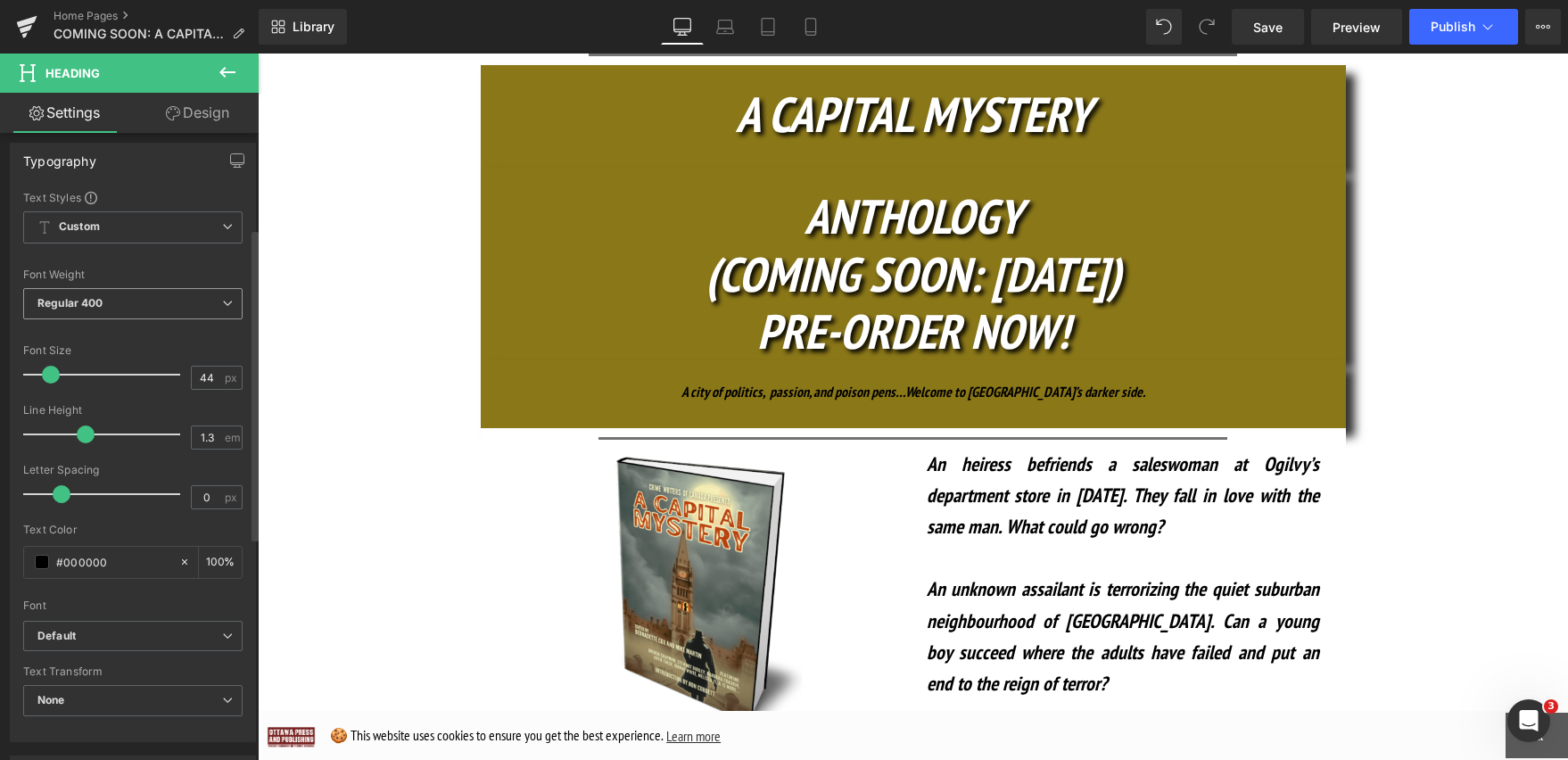
scroll to position [227, 0]
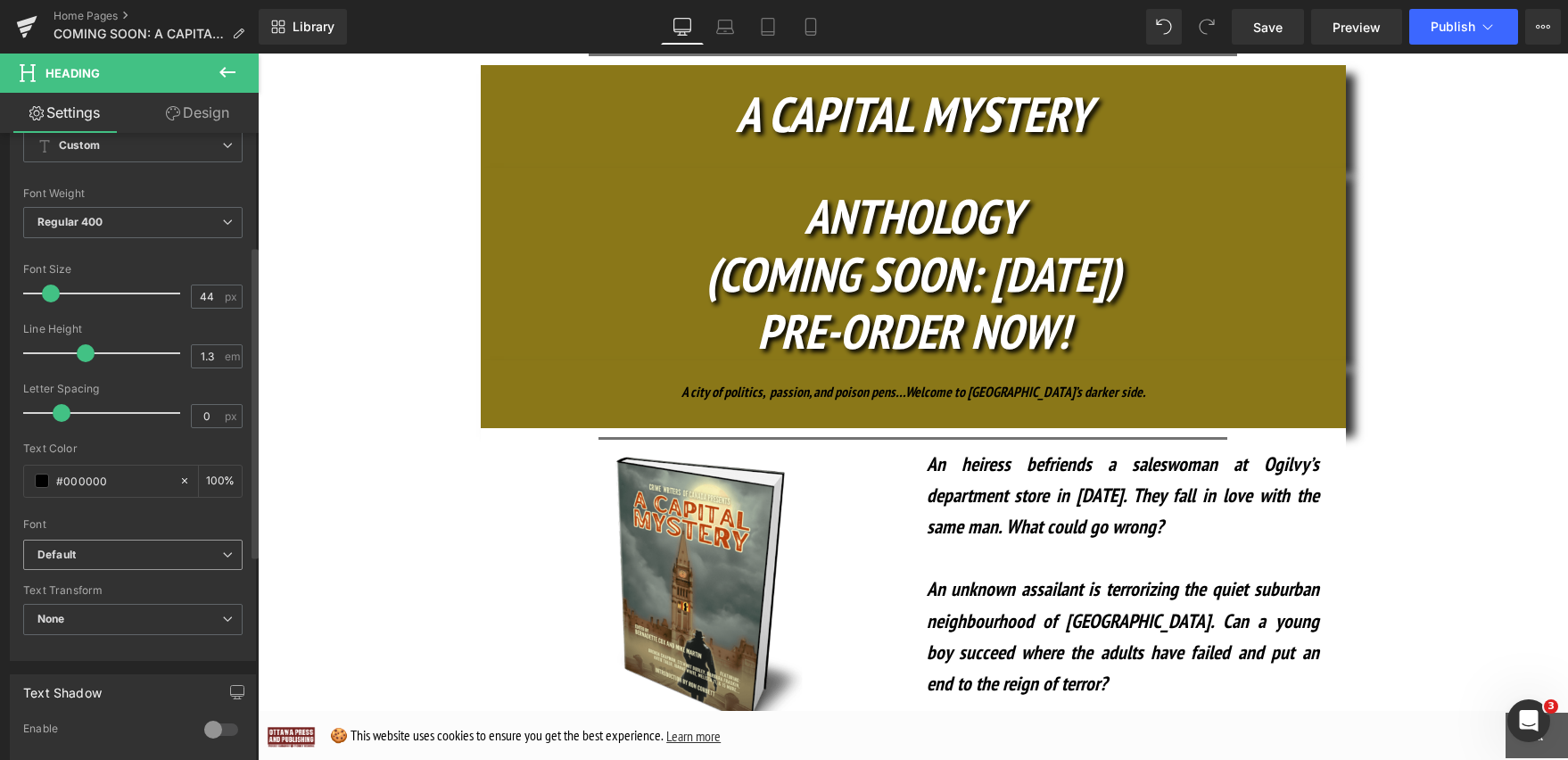
click at [225, 560] on icon at bounding box center [227, 555] width 11 height 11
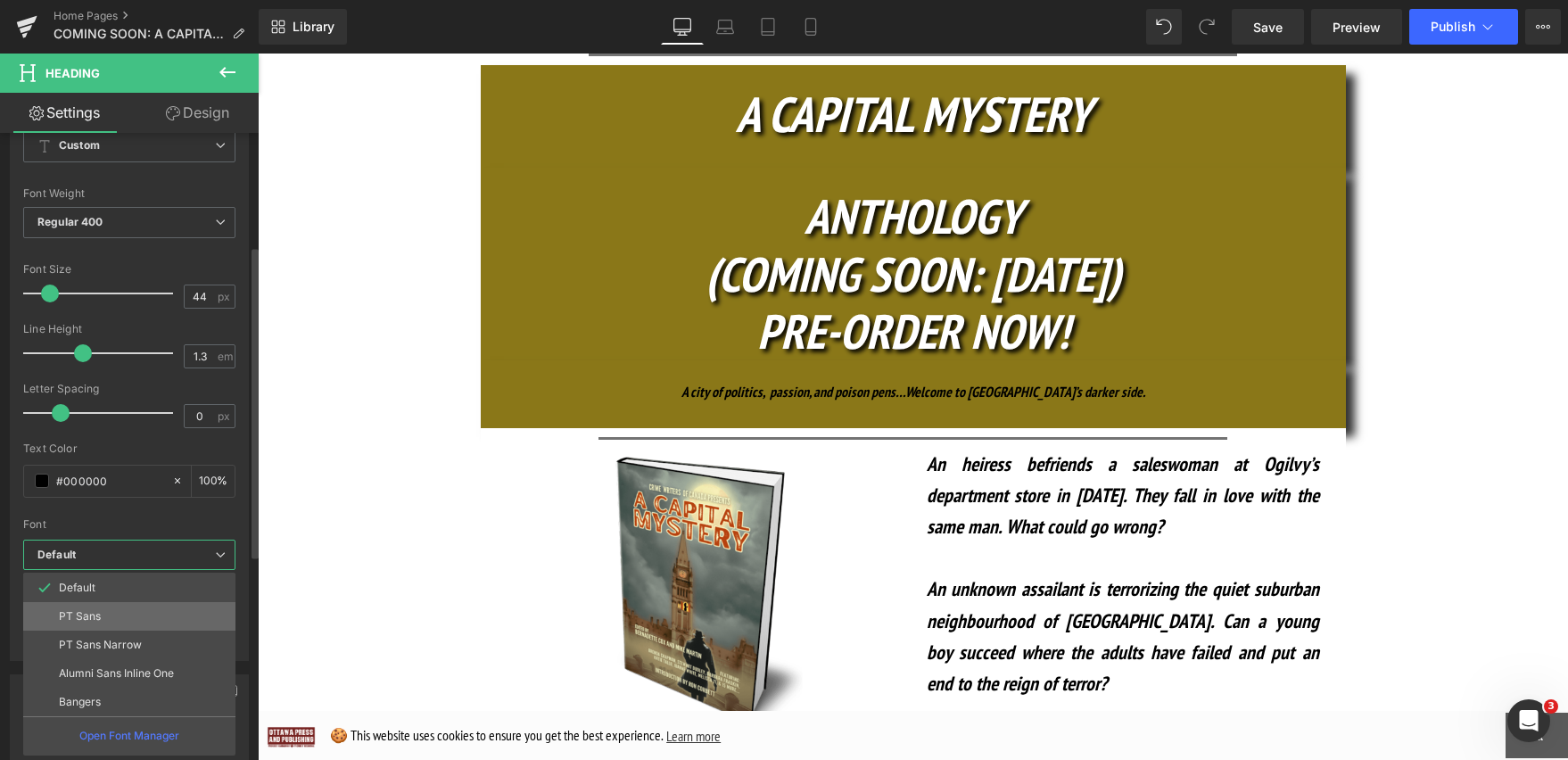
click at [197, 611] on li "PT Sans" at bounding box center [129, 616] width 212 height 29
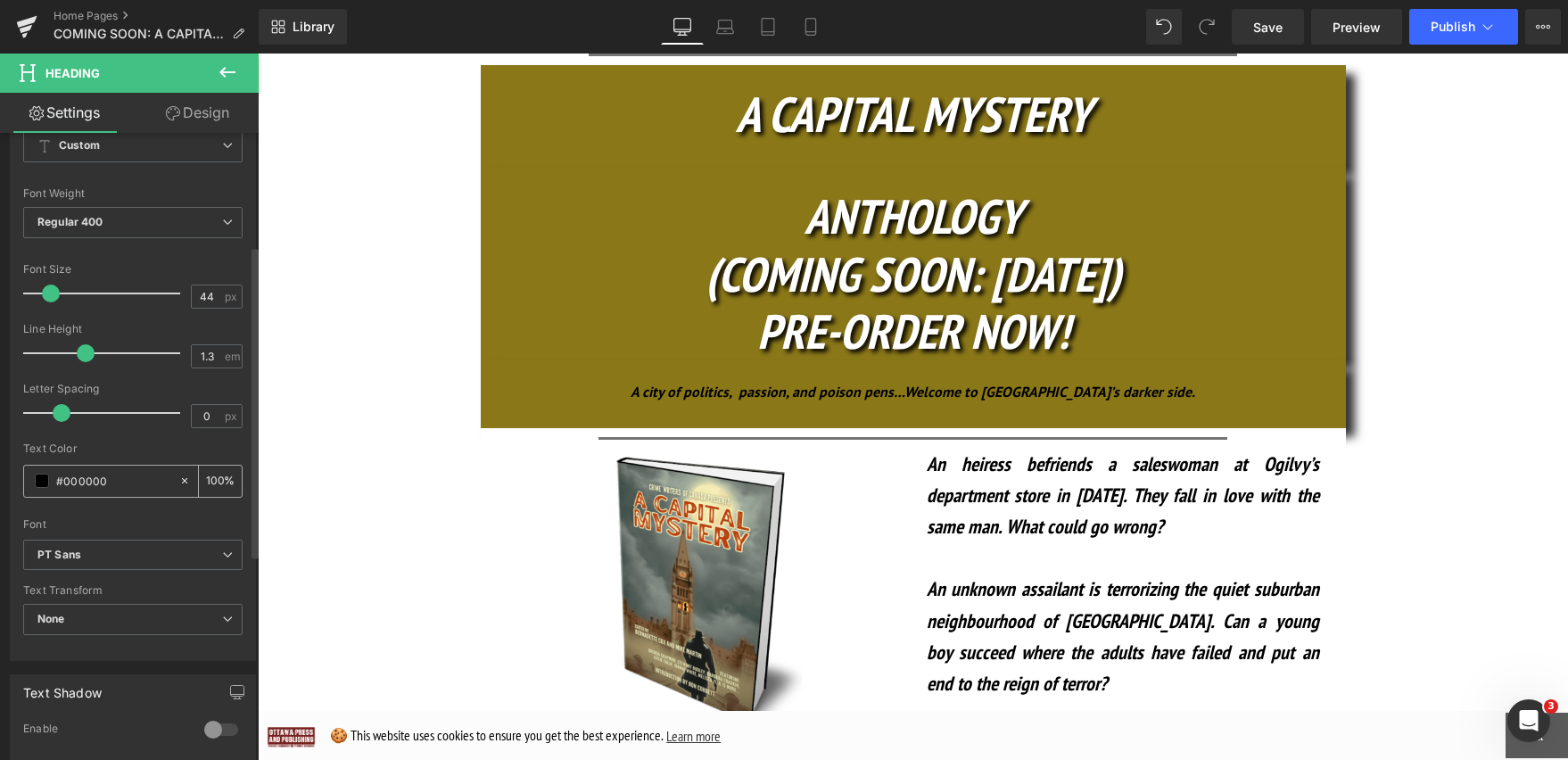
click at [48, 479] on span at bounding box center [42, 481] width 14 height 14
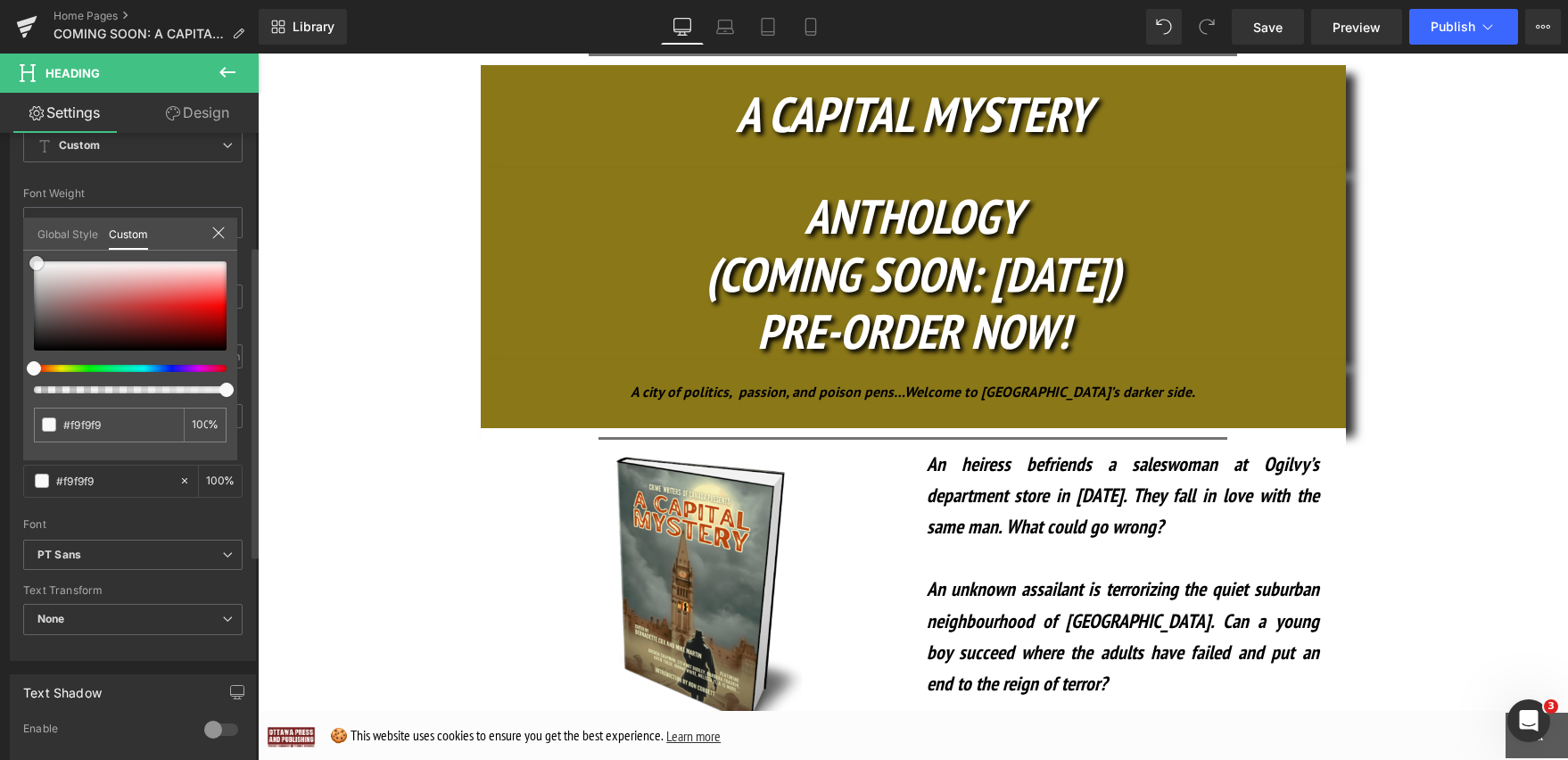
click at [37, 263] on div at bounding box center [130, 305] width 192 height 89
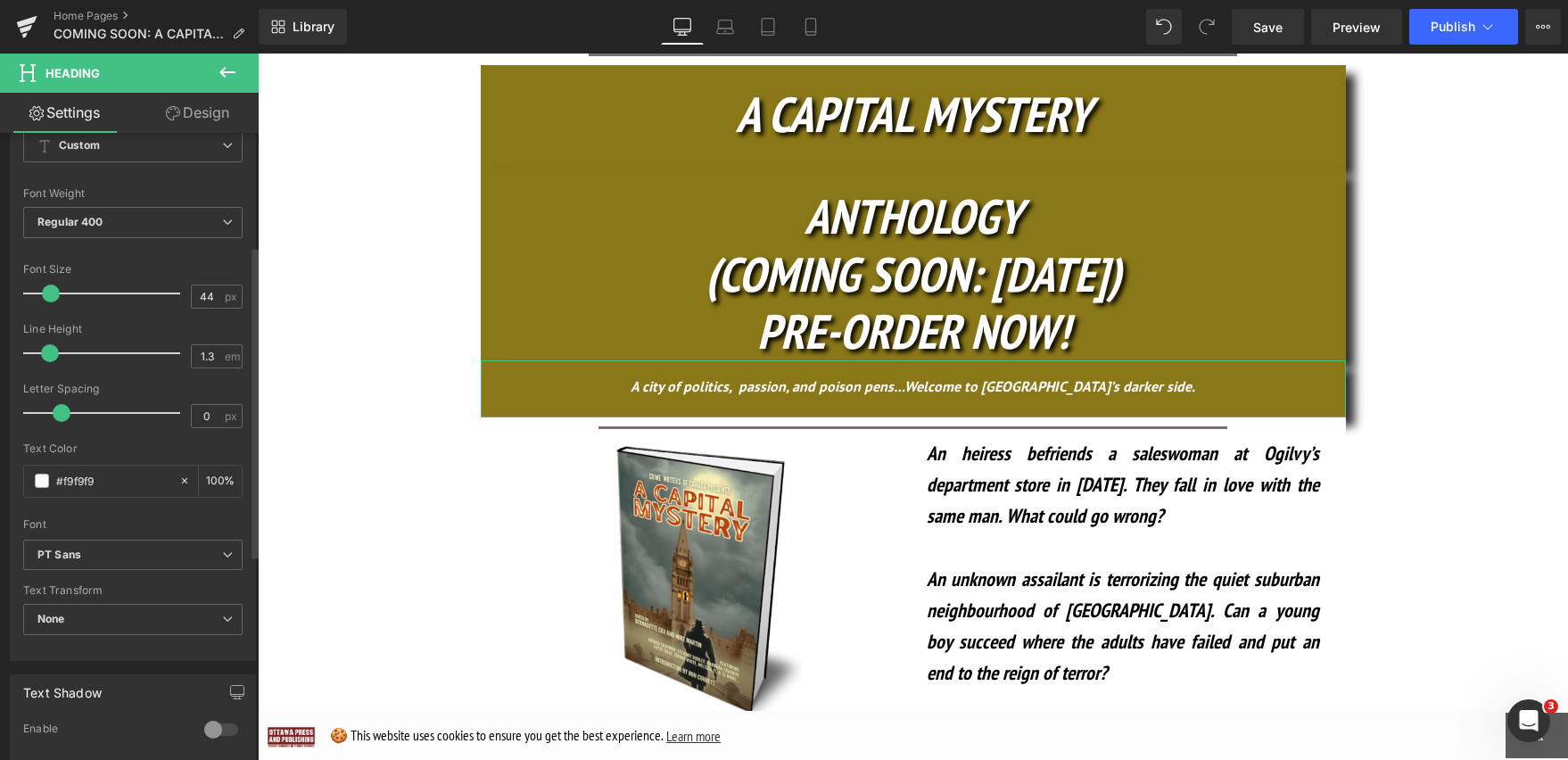
drag, startPoint x: 87, startPoint y: 353, endPoint x: 55, endPoint y: 353, distance: 32.0
click at [55, 353] on span at bounding box center [50, 353] width 18 height 18
click at [61, 411] on span at bounding box center [59, 413] width 18 height 18
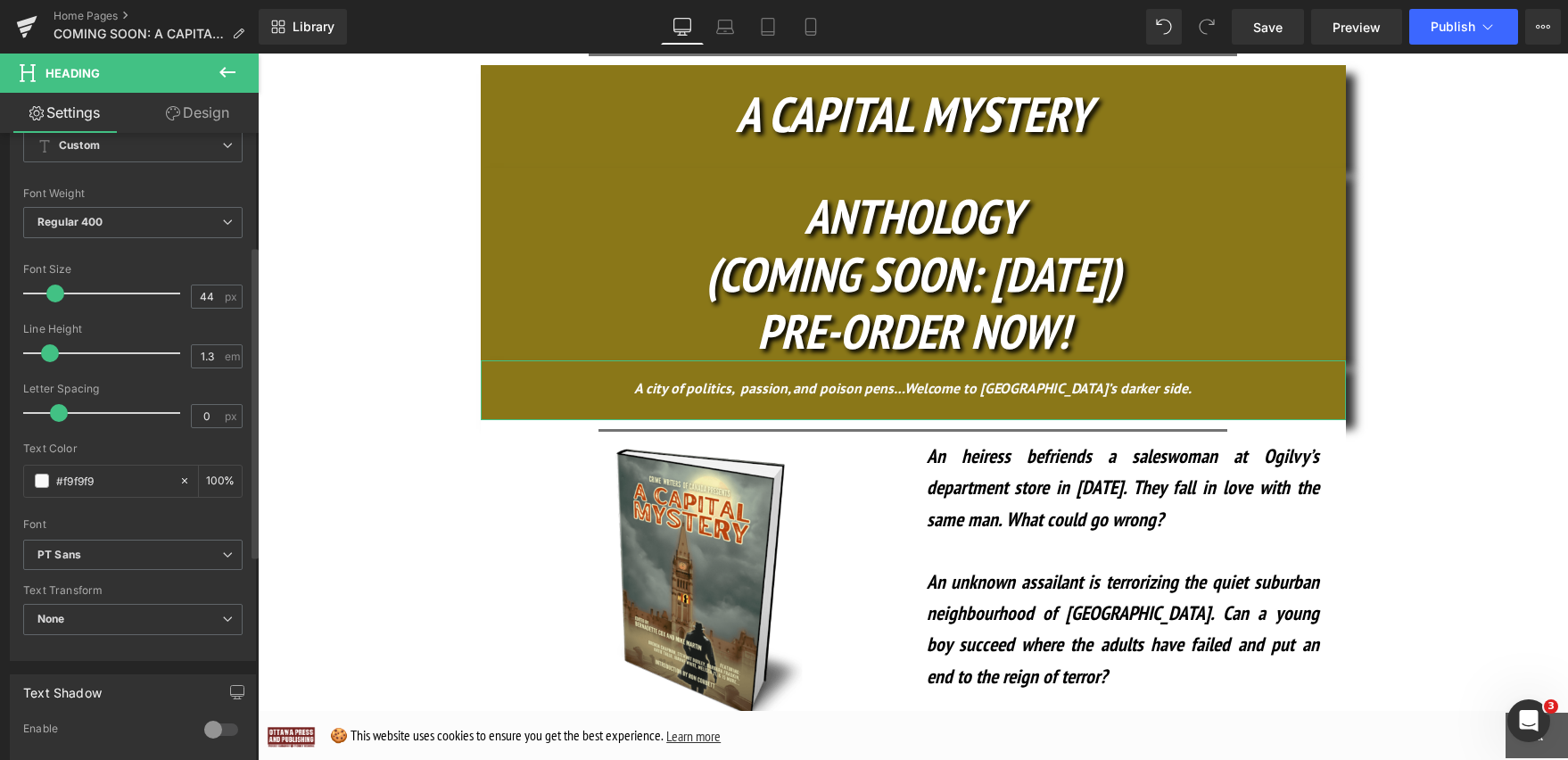
click at [55, 291] on span at bounding box center [55, 293] width 18 height 18
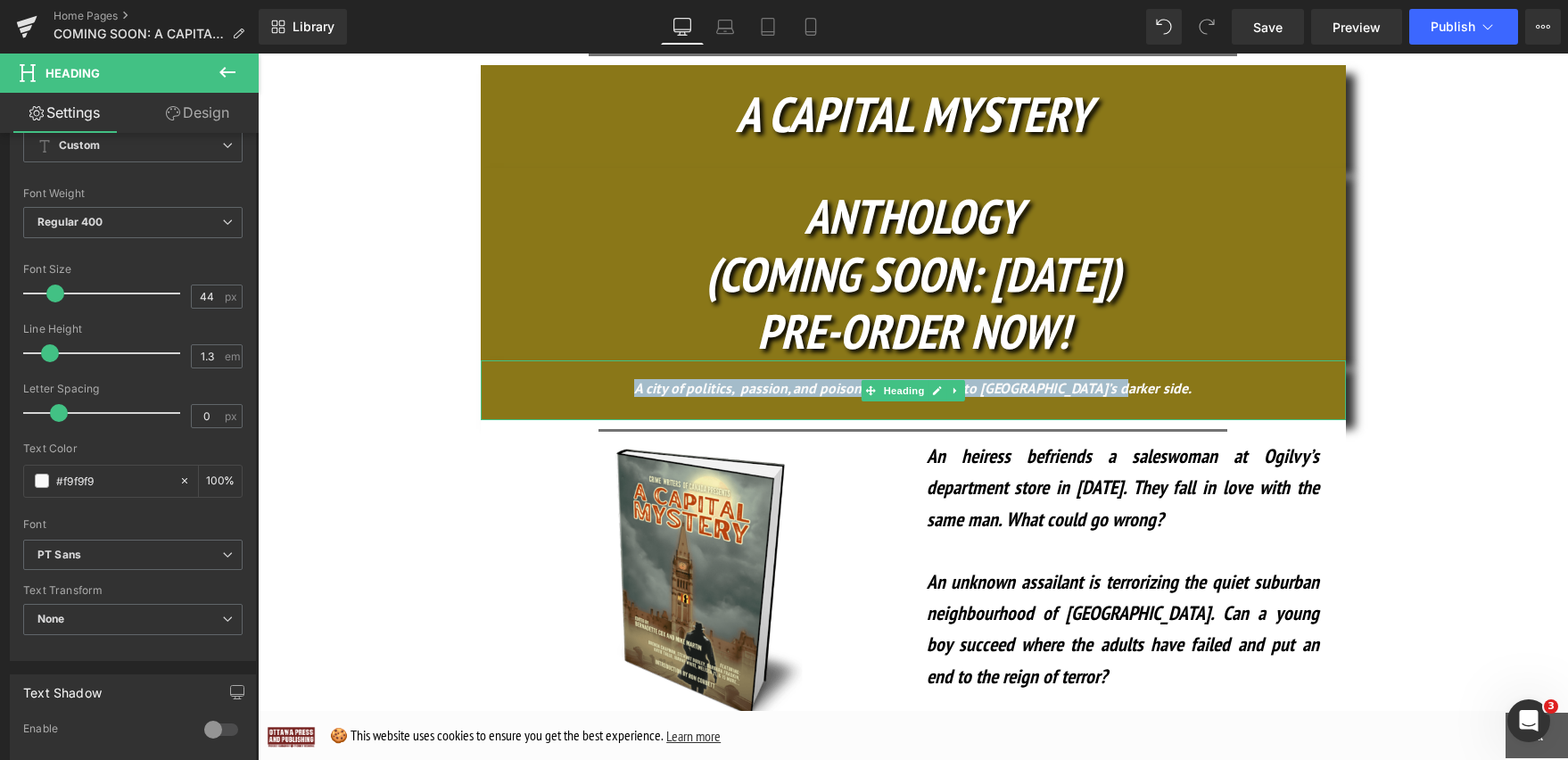
drag, startPoint x: 1181, startPoint y: 243, endPoint x: 650, endPoint y: 243, distance: 531.0
click at [650, 380] on h3 "A city of politics, passion, and poison pens…Welcome to Ottawa’s darker side." at bounding box center [914, 388] width 865 height 16
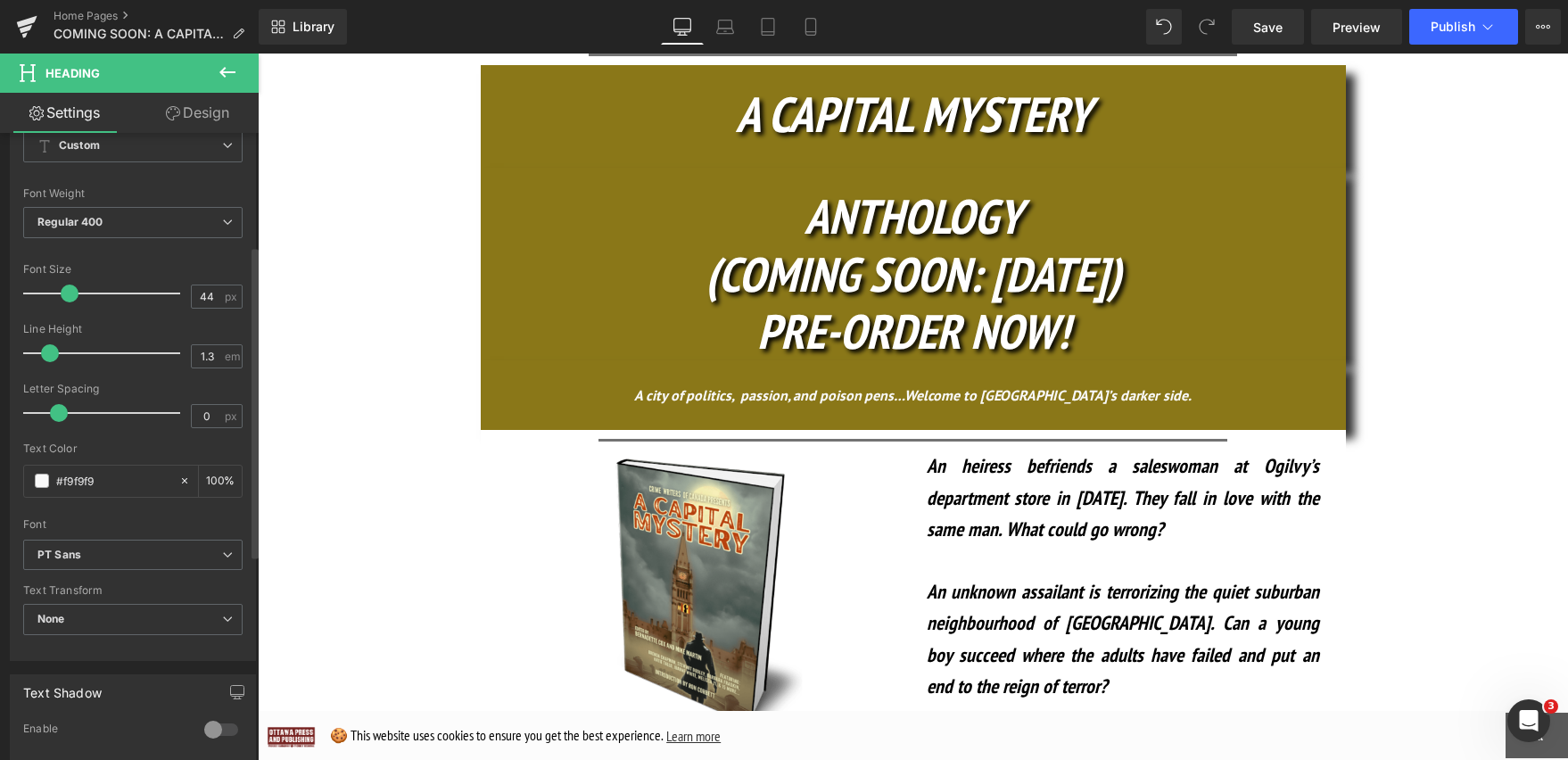
drag, startPoint x: 54, startPoint y: 292, endPoint x: 68, endPoint y: 288, distance: 14.6
click at [68, 288] on span at bounding box center [70, 293] width 18 height 18
click at [222, 221] on icon at bounding box center [227, 222] width 11 height 11
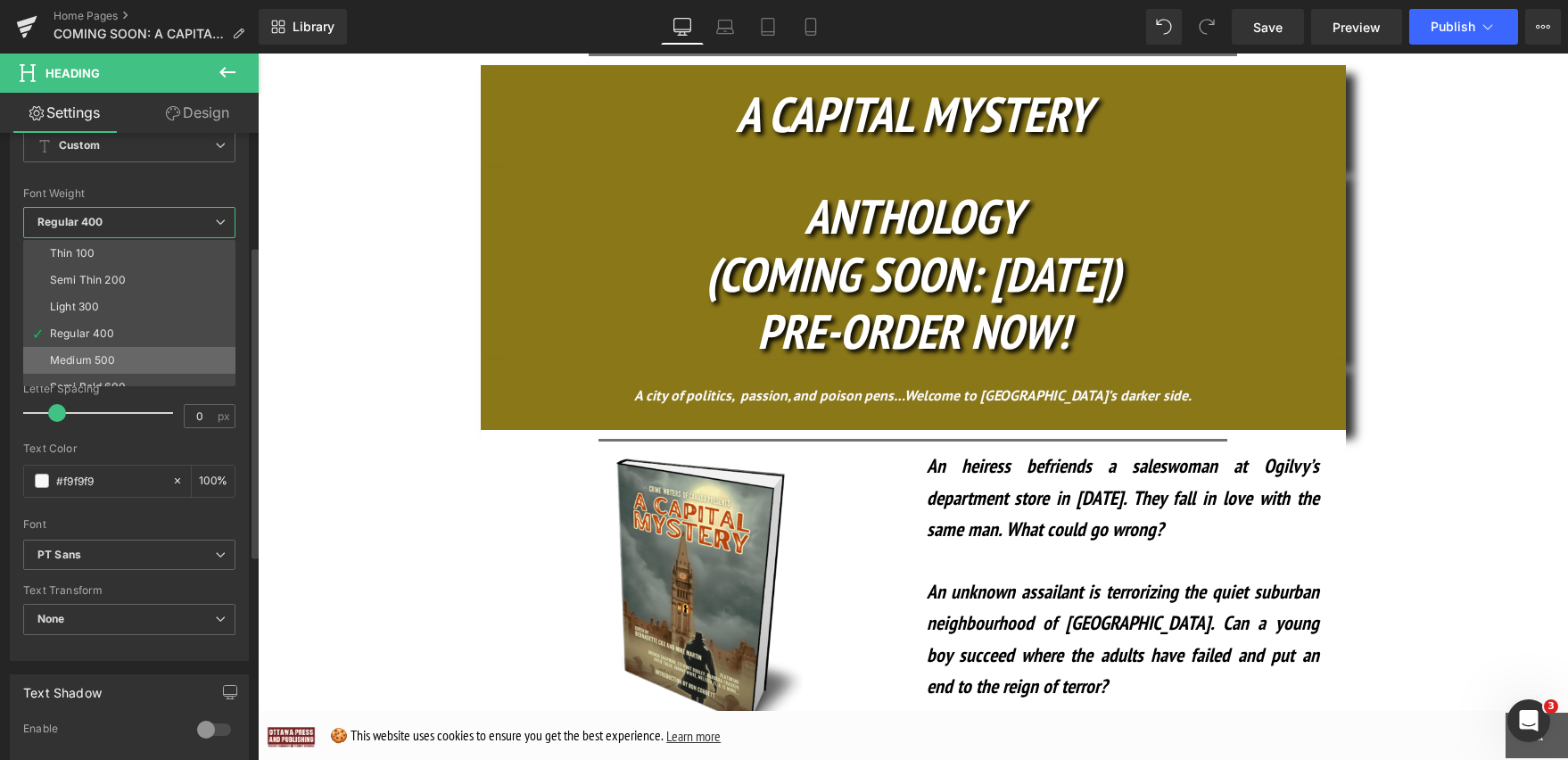
scroll to position [148, 0]
click at [165, 288] on li "Boldest 900" at bounding box center [134, 292] width 220 height 27
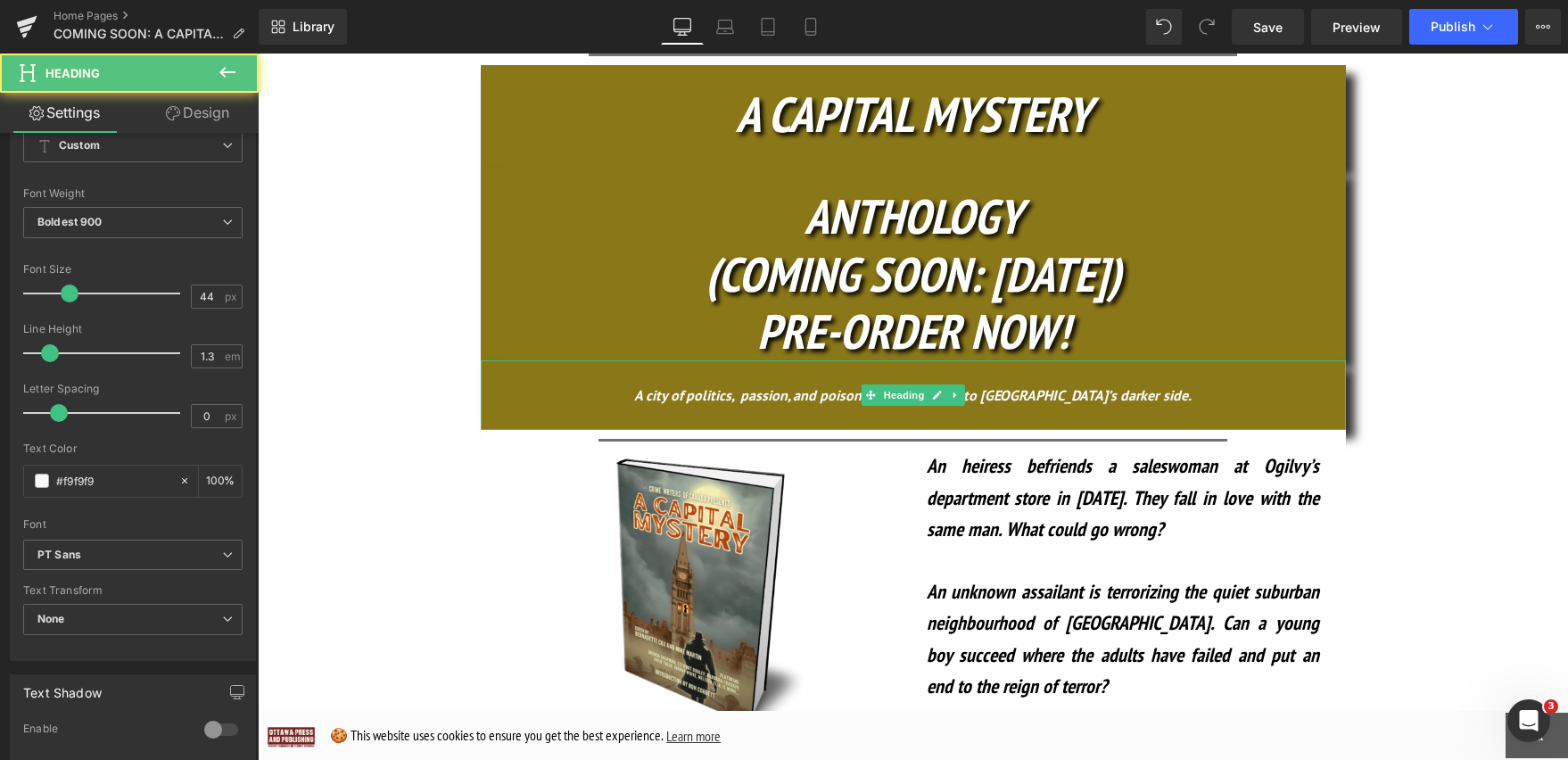
click at [1308, 380] on h3 "A city of politics, passion, and poison pens…Welcome to Ottawa’s darker side." at bounding box center [914, 393] width 865 height 26
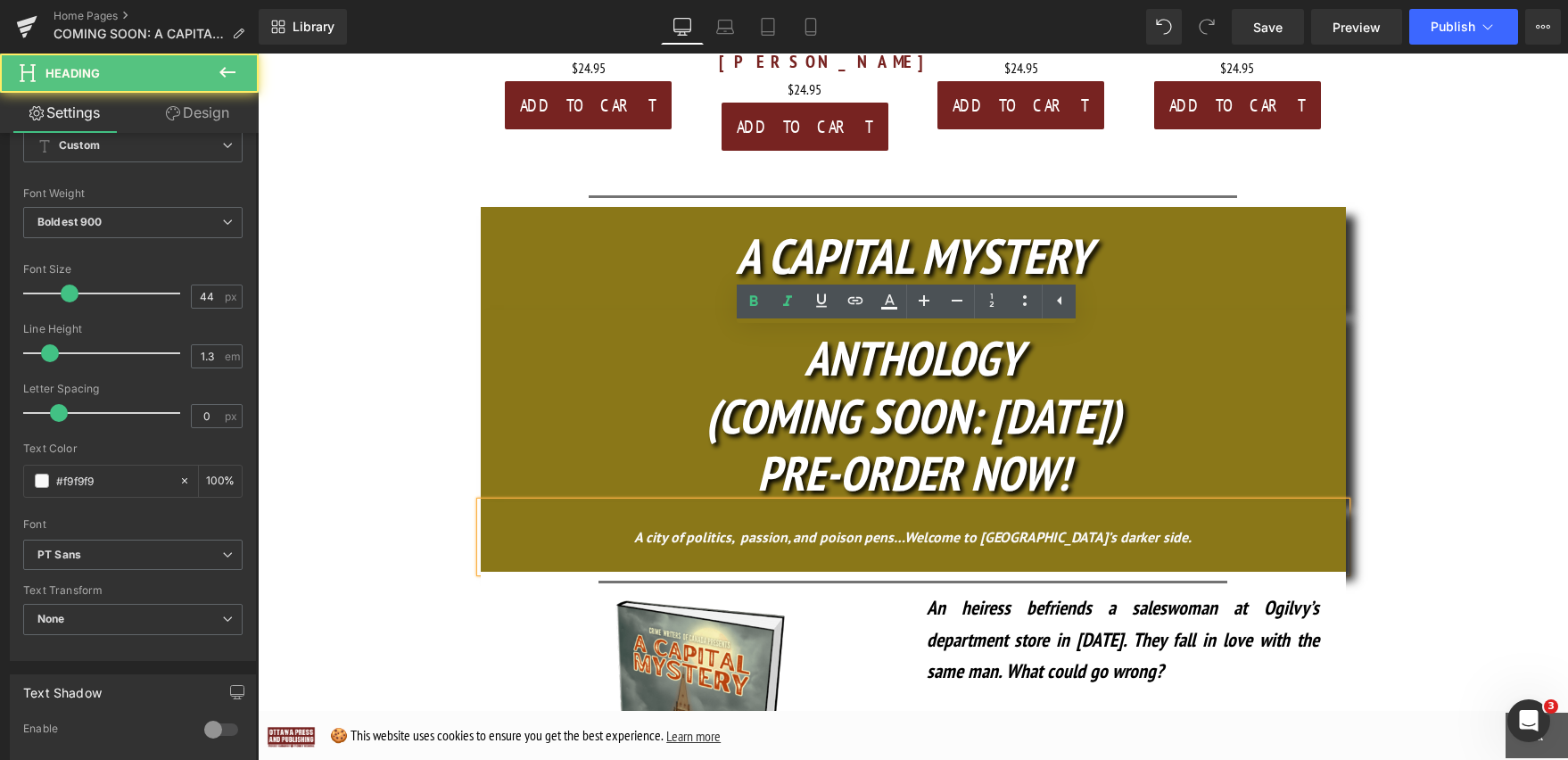
scroll to position [919, 0]
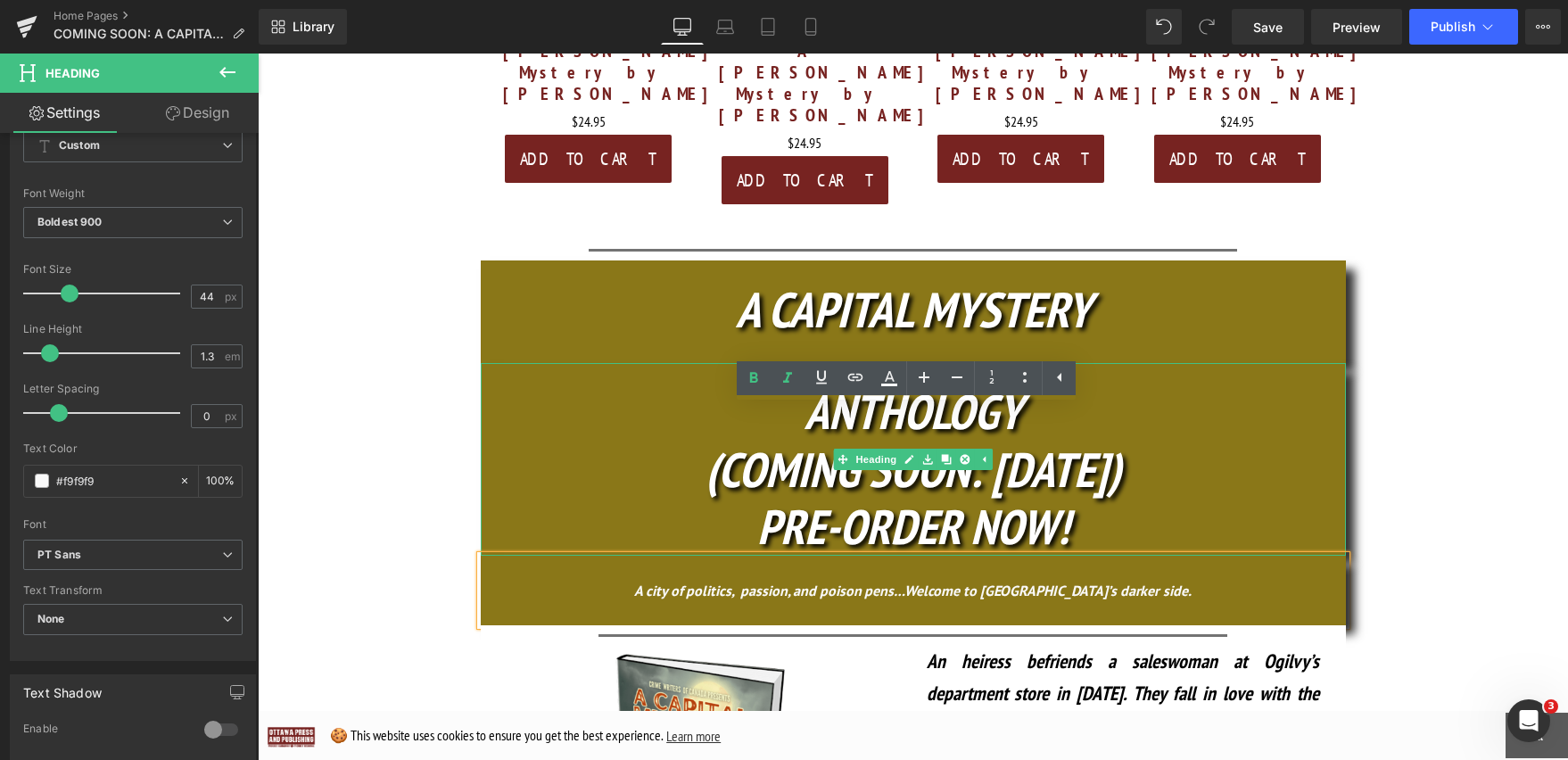
click at [792, 383] on h1 "ANTHOLOGY" at bounding box center [914, 412] width 865 height 58
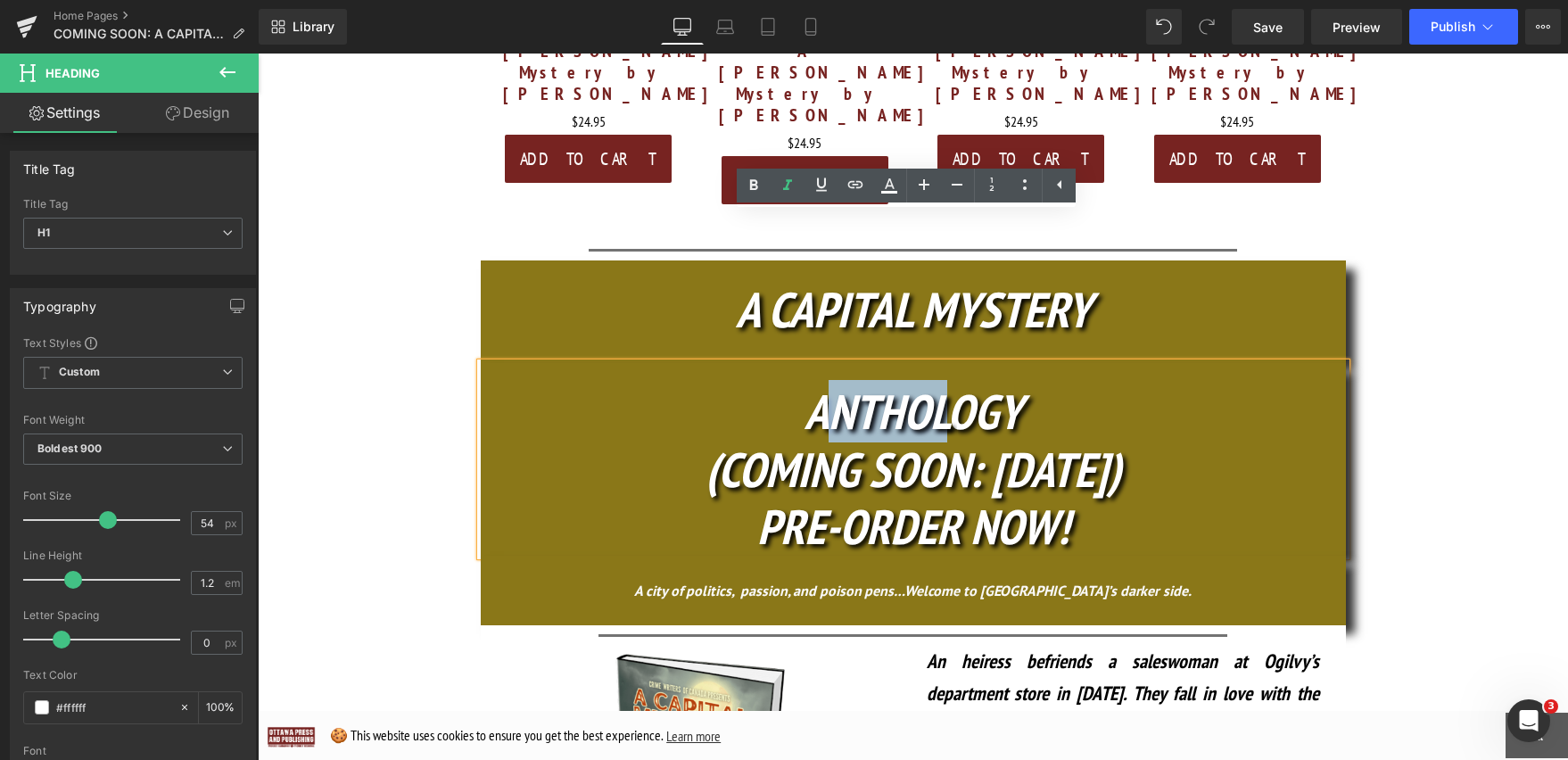
drag, startPoint x: 815, startPoint y: 233, endPoint x: 928, endPoint y: 233, distance: 113.0
click at [928, 380] on icon "ANTHOLOGY" at bounding box center [913, 411] width 218 height 62
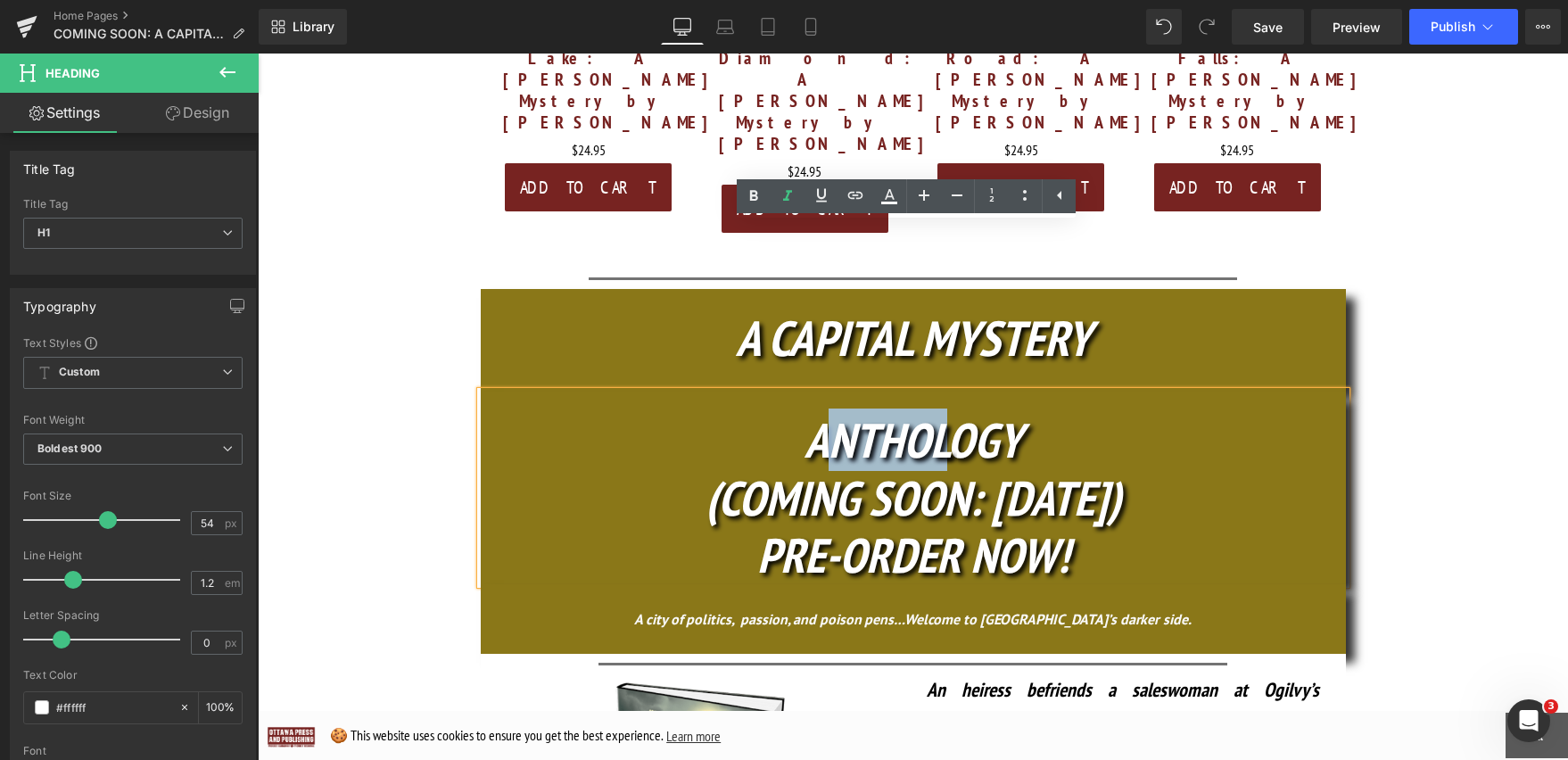
scroll to position [881, 0]
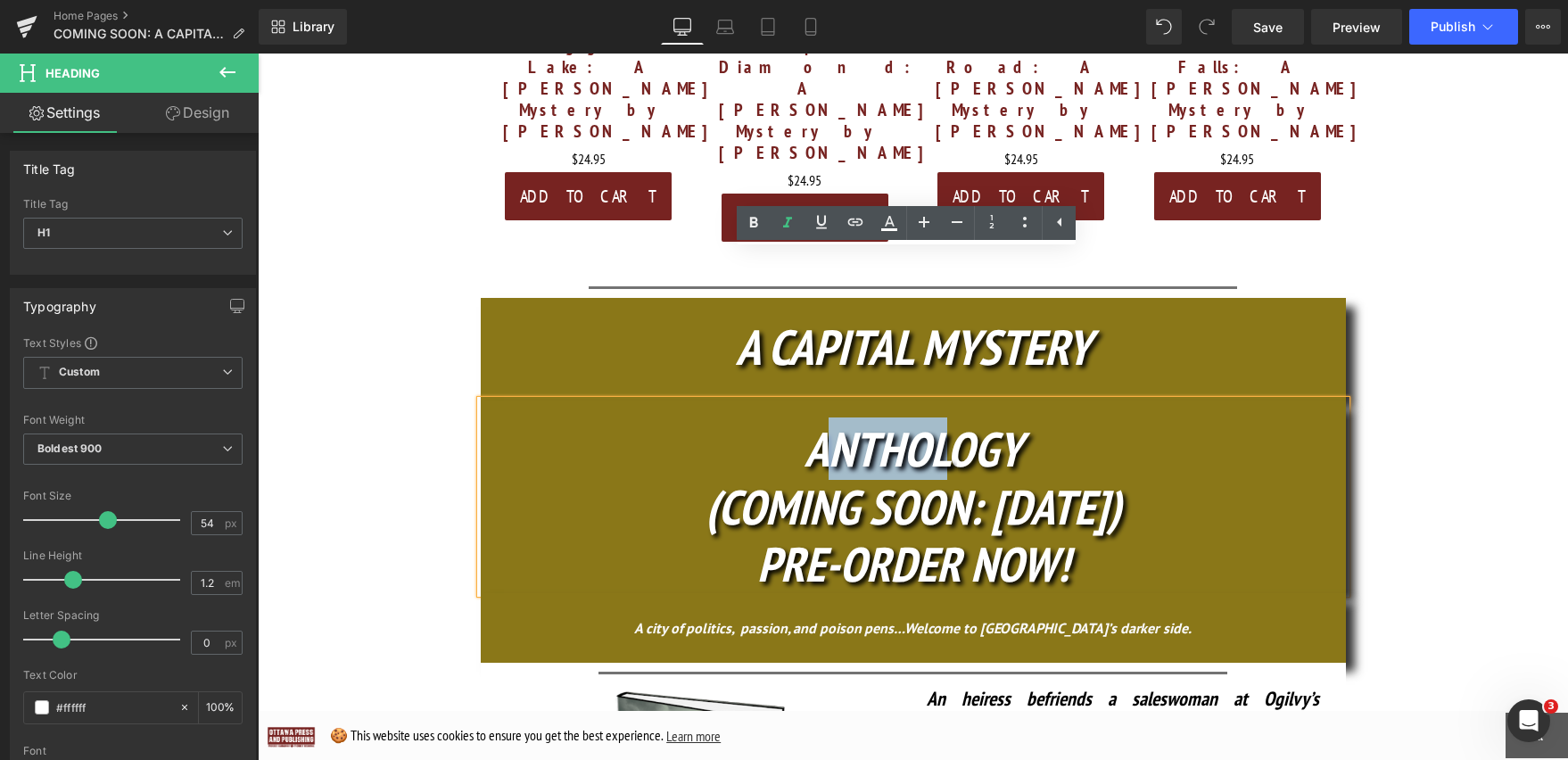
click at [1209, 318] on h1 "A CAPITAL MYSTERY" at bounding box center [914, 347] width 865 height 59
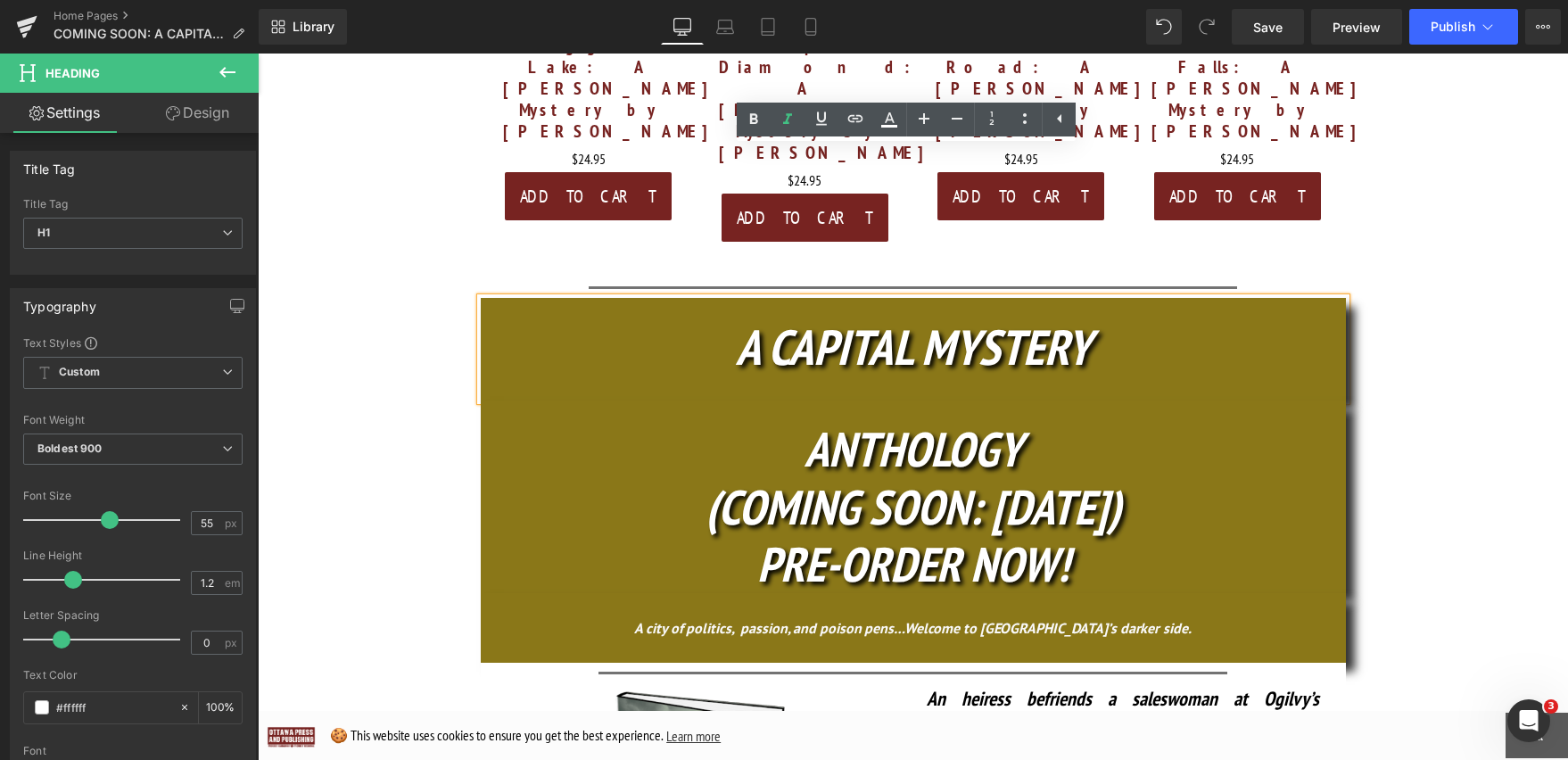
click at [1045, 376] on div at bounding box center [914, 388] width 865 height 24
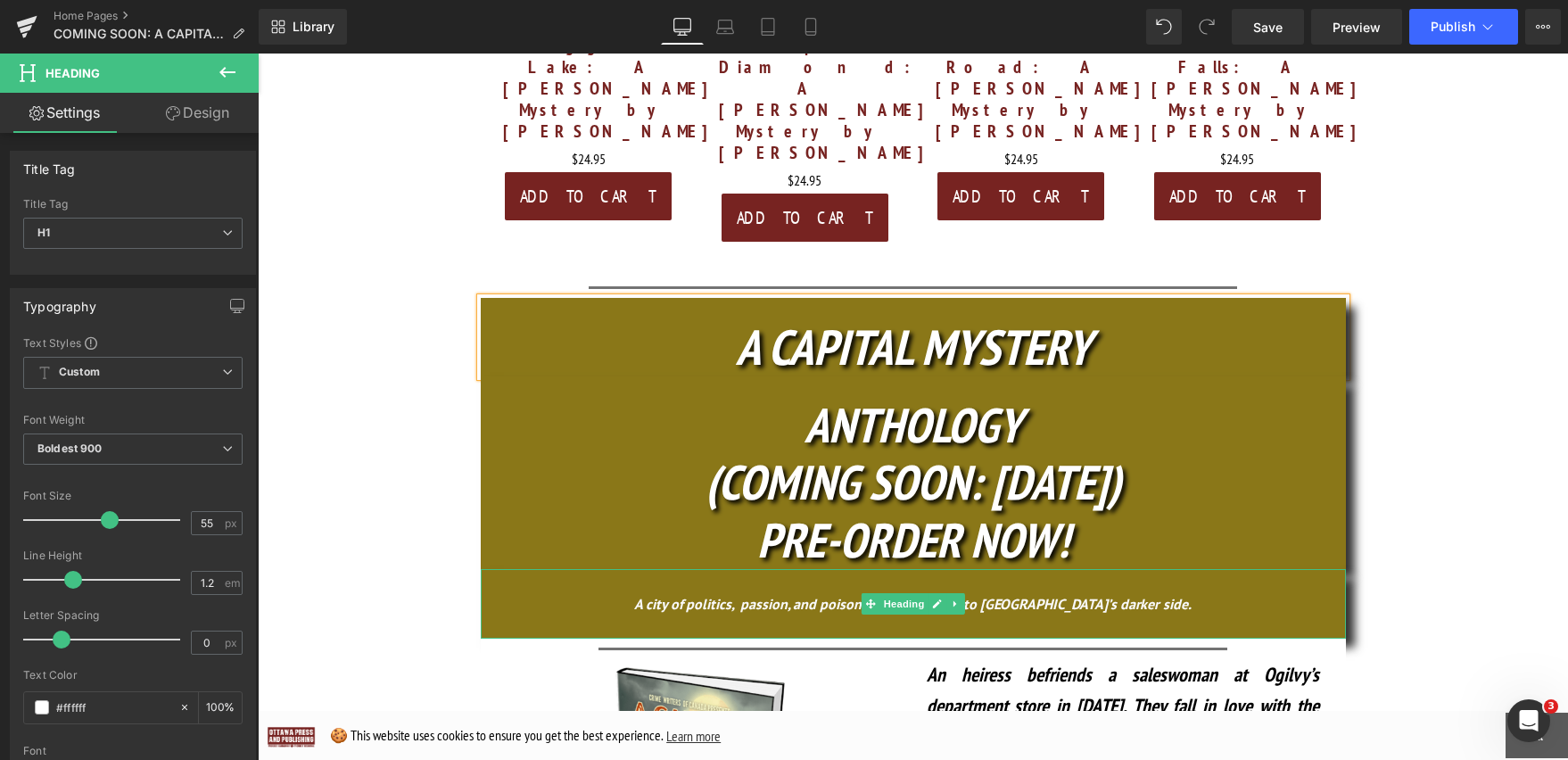
click at [913, 569] on div "A city of politics, passion, and poison pens…Welcome to Ottawa’s darker side." at bounding box center [914, 603] width 865 height 70
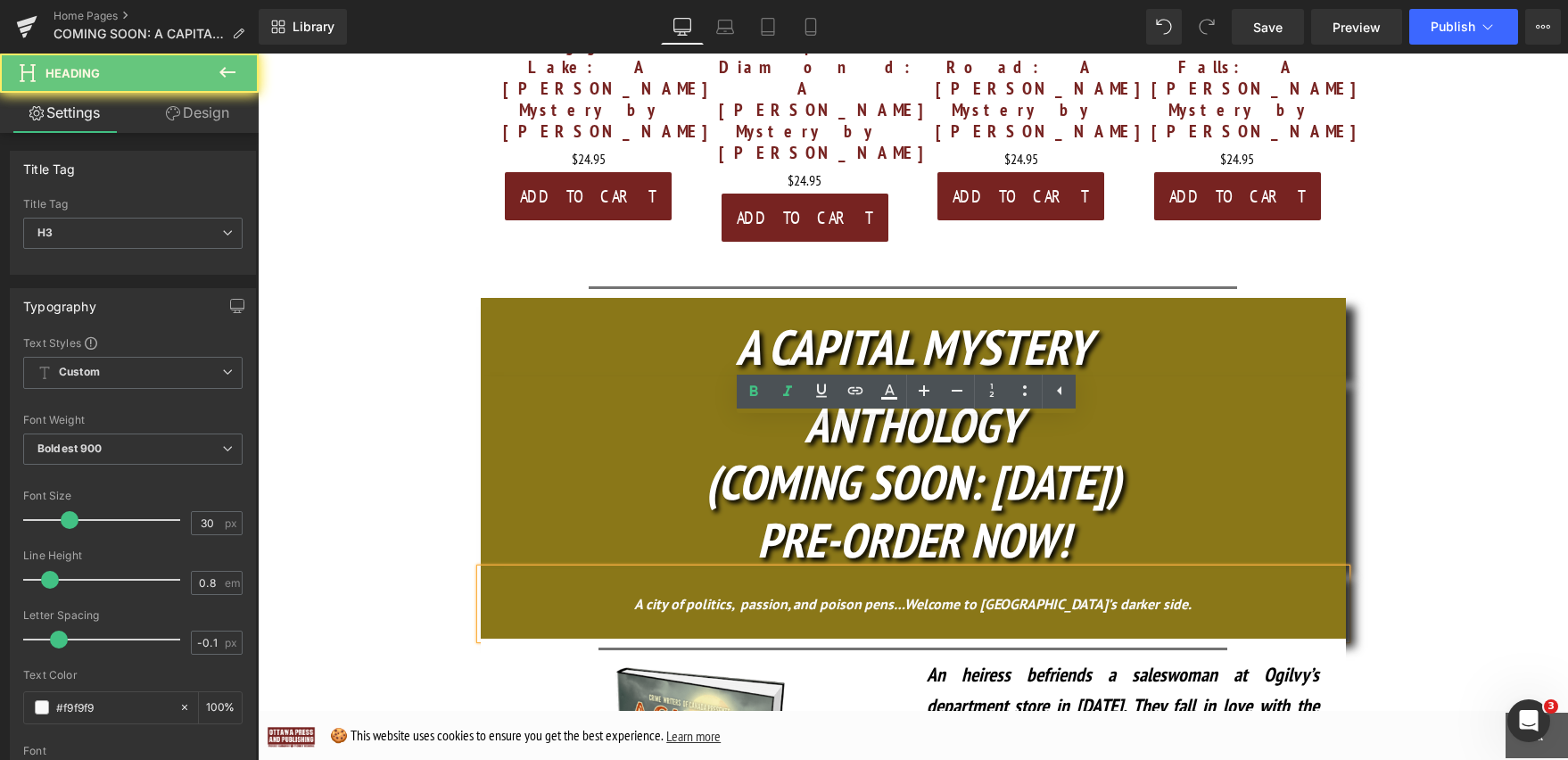
click at [923, 569] on div "A city of politics, passion, and poison pens…Welcome to Ottawa’s darker side." at bounding box center [914, 603] width 865 height 70
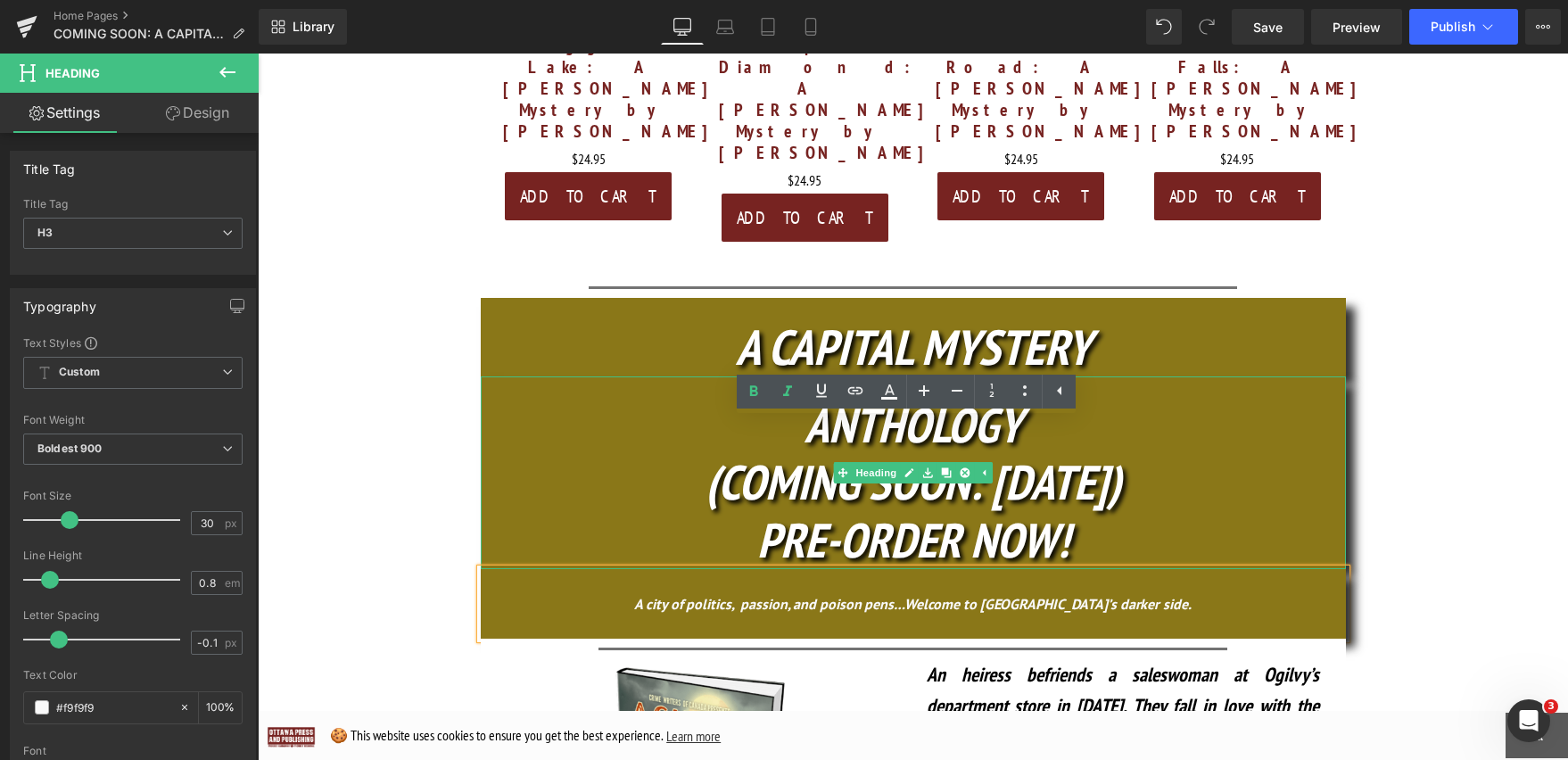
scroll to position [872, 0]
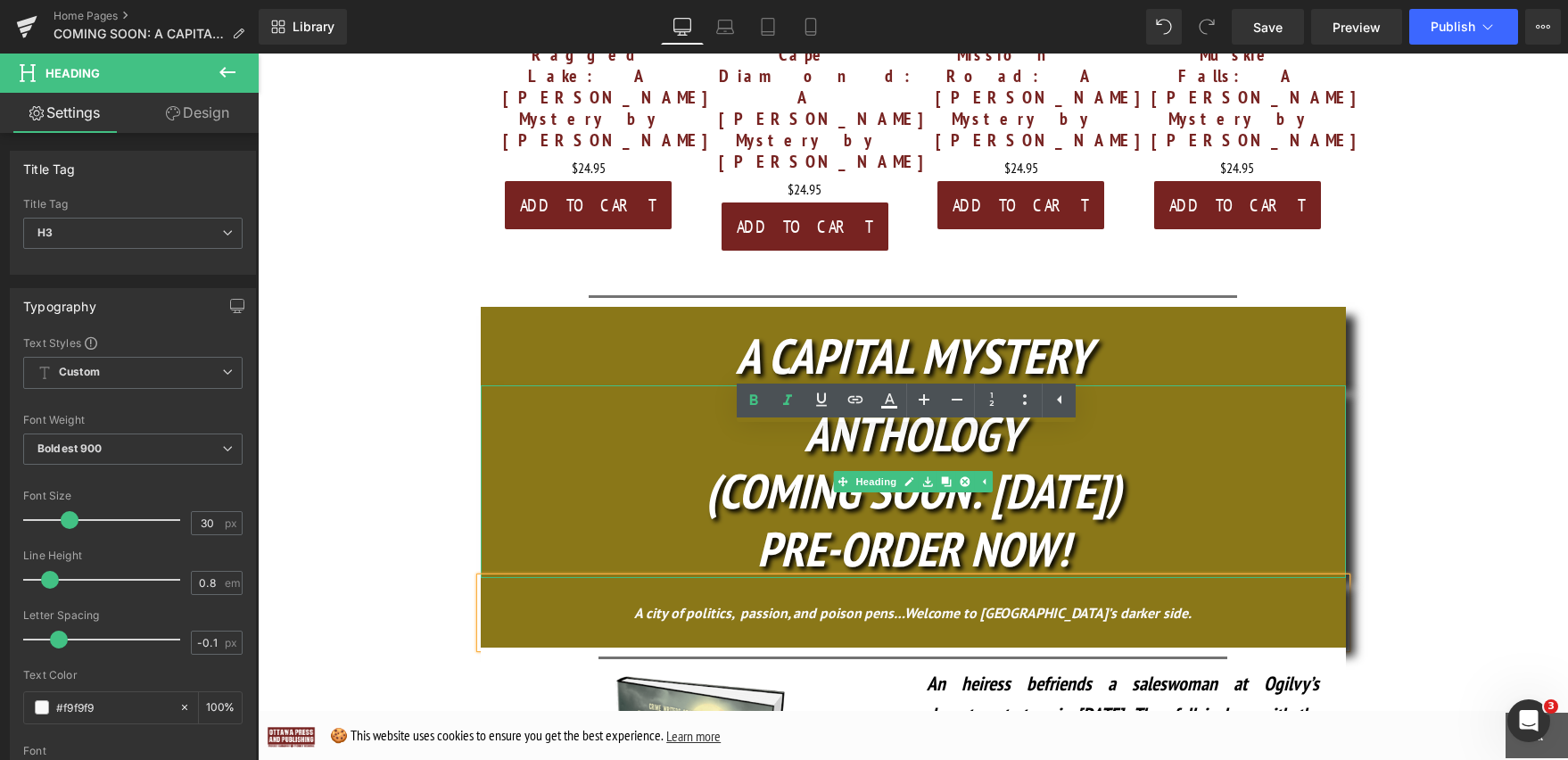
click at [1237, 462] on h1 "(COMING SOON: OCT. 16)" at bounding box center [914, 491] width 865 height 58
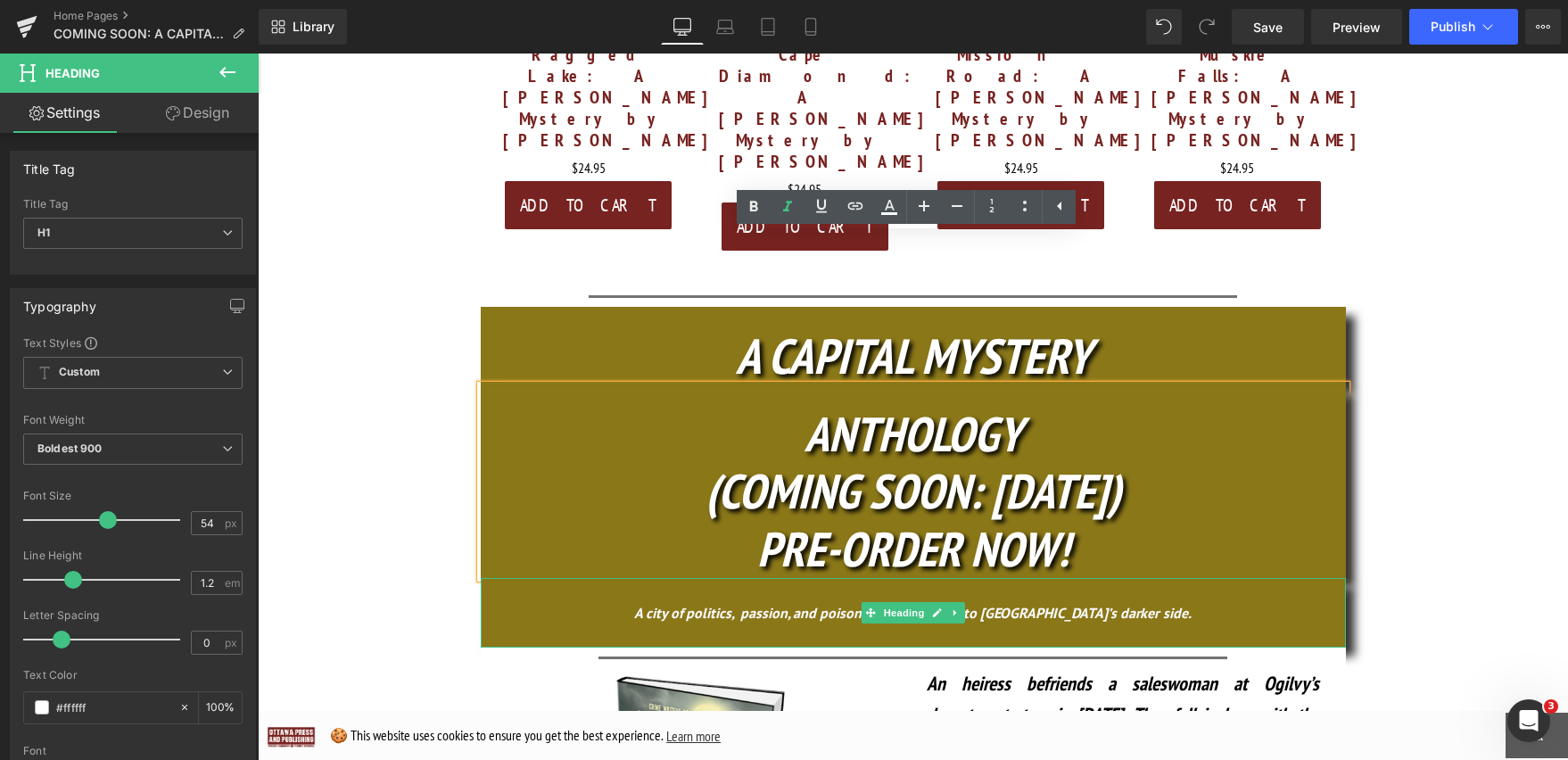
click at [919, 578] on div at bounding box center [914, 579] width 865 height 5
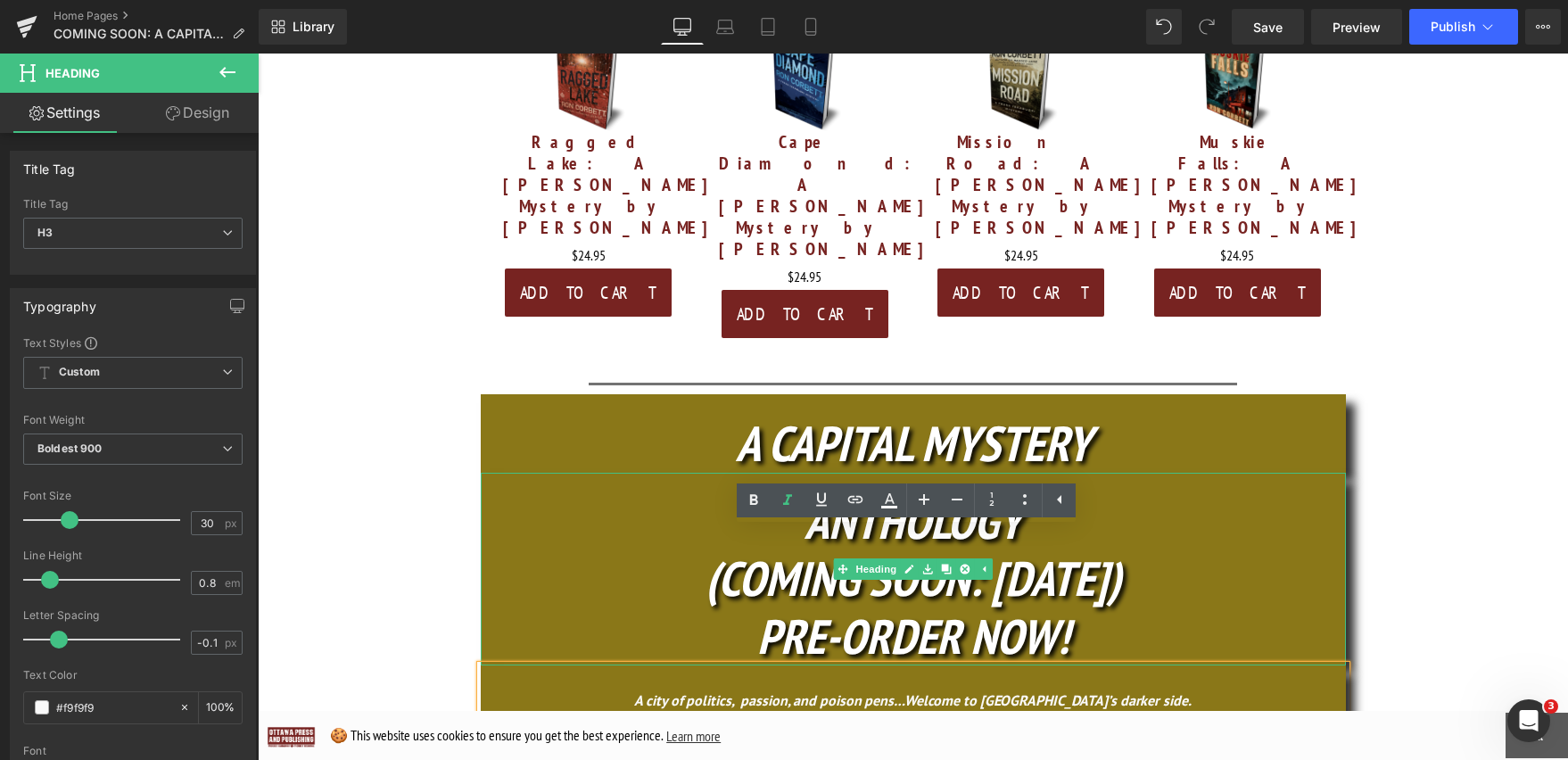
scroll to position [773, 0]
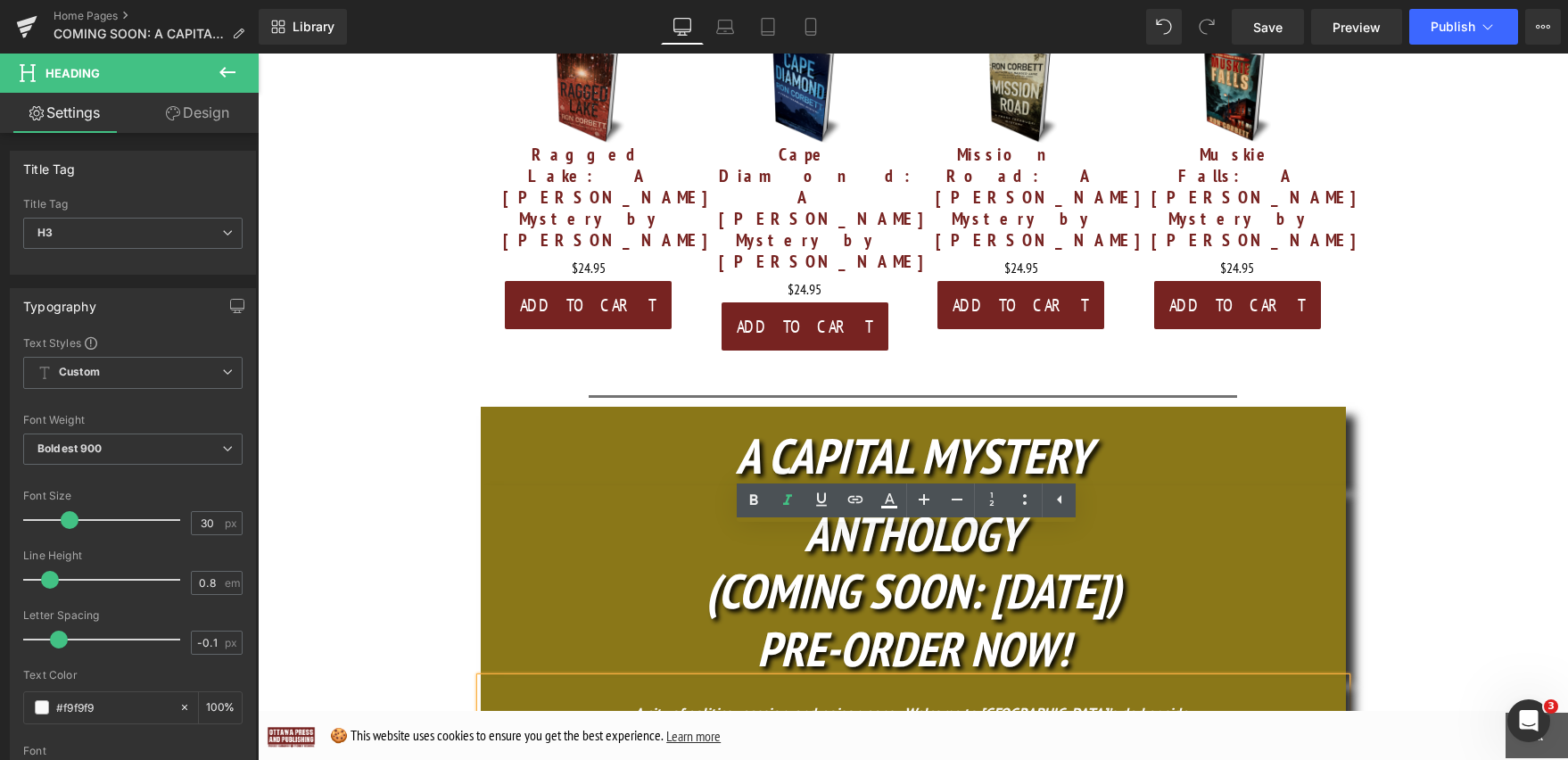
click at [931, 423] on icon "A CAPITAL MYSTERY" at bounding box center [913, 455] width 355 height 63
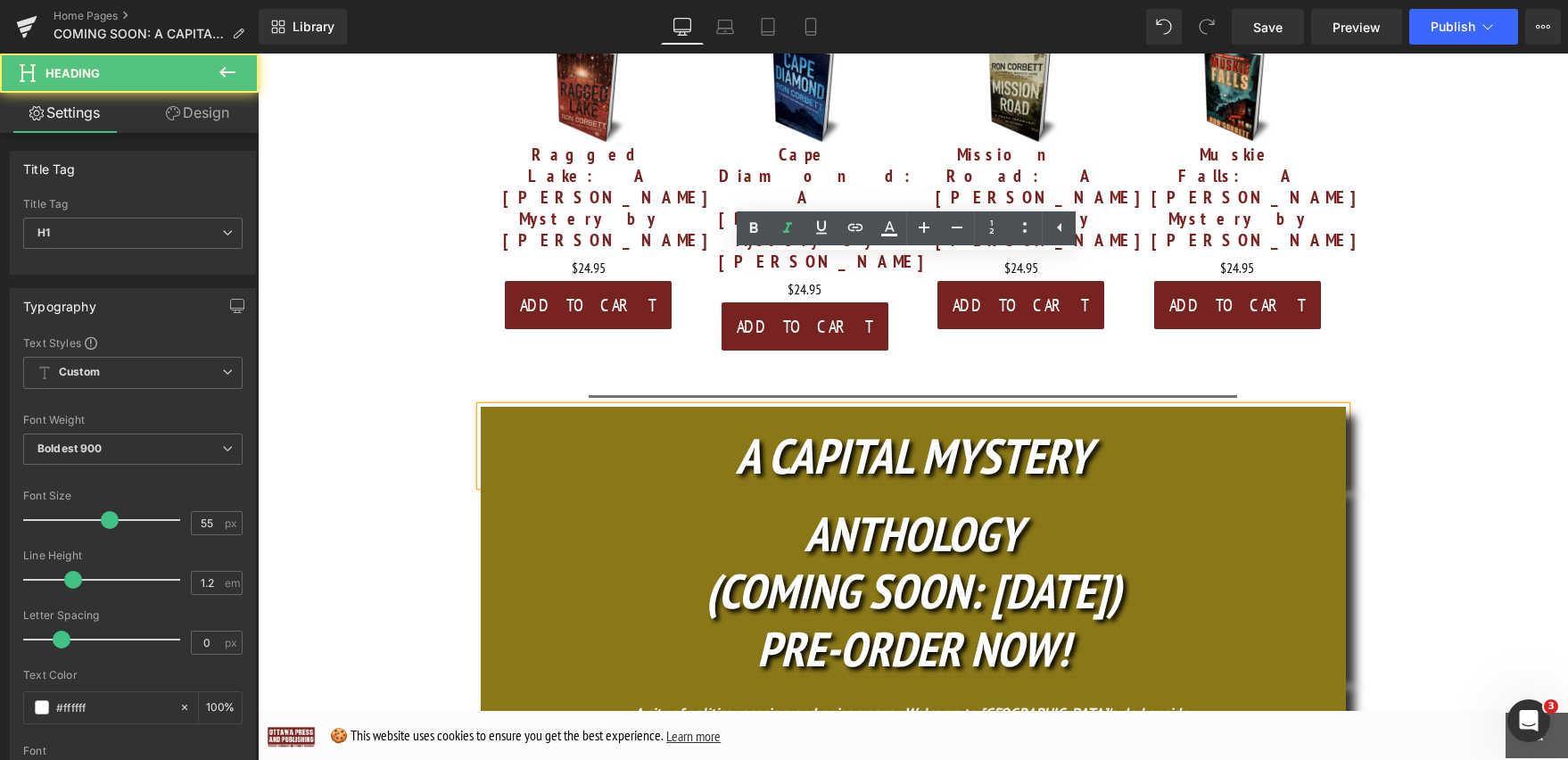
drag, startPoint x: 731, startPoint y: 292, endPoint x: 981, endPoint y: 272, distance: 250.8
click at [979, 423] on icon "A CAPITAL MYSTERY" at bounding box center [913, 455] width 355 height 63
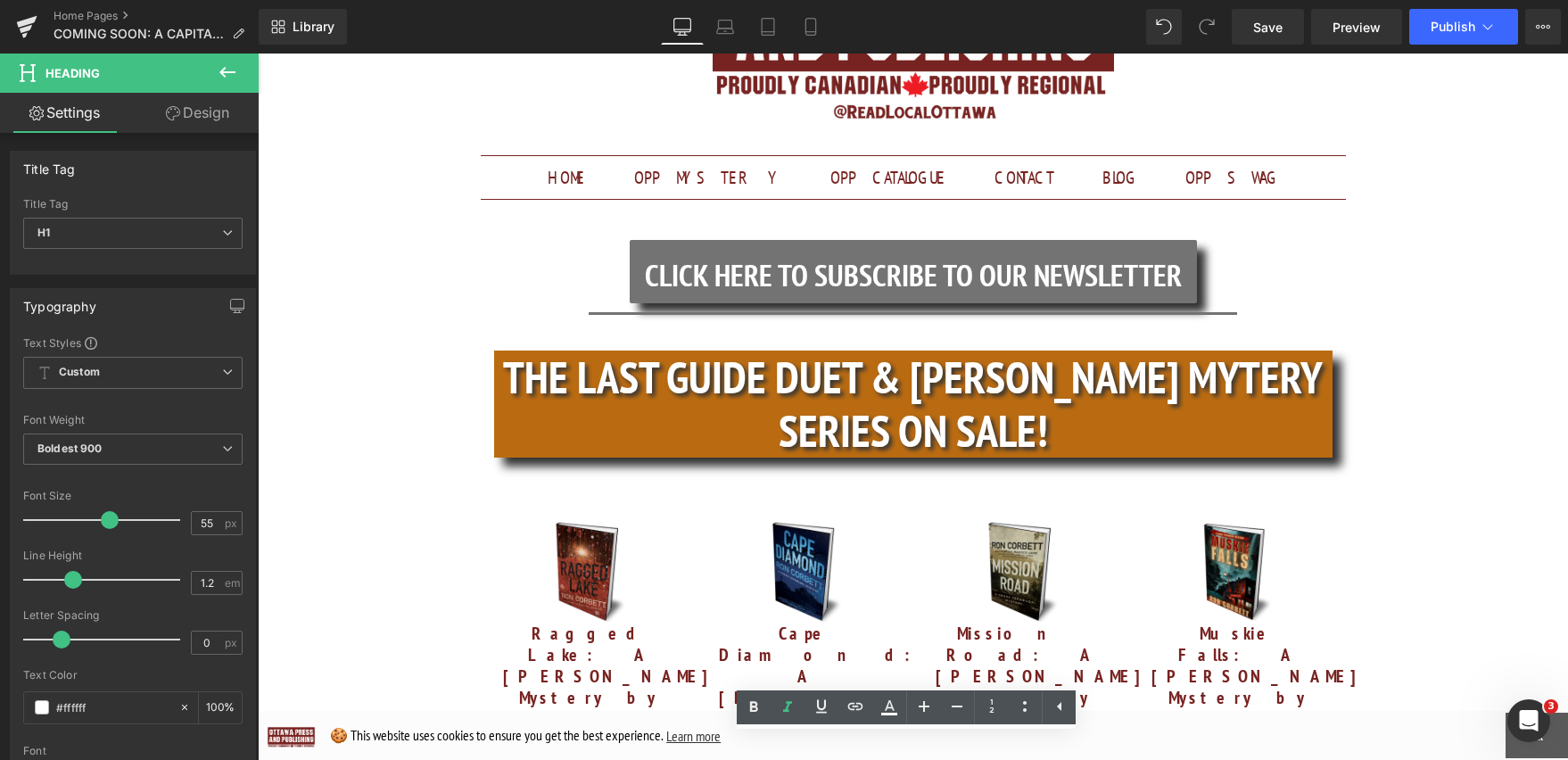
scroll to position [254, 0]
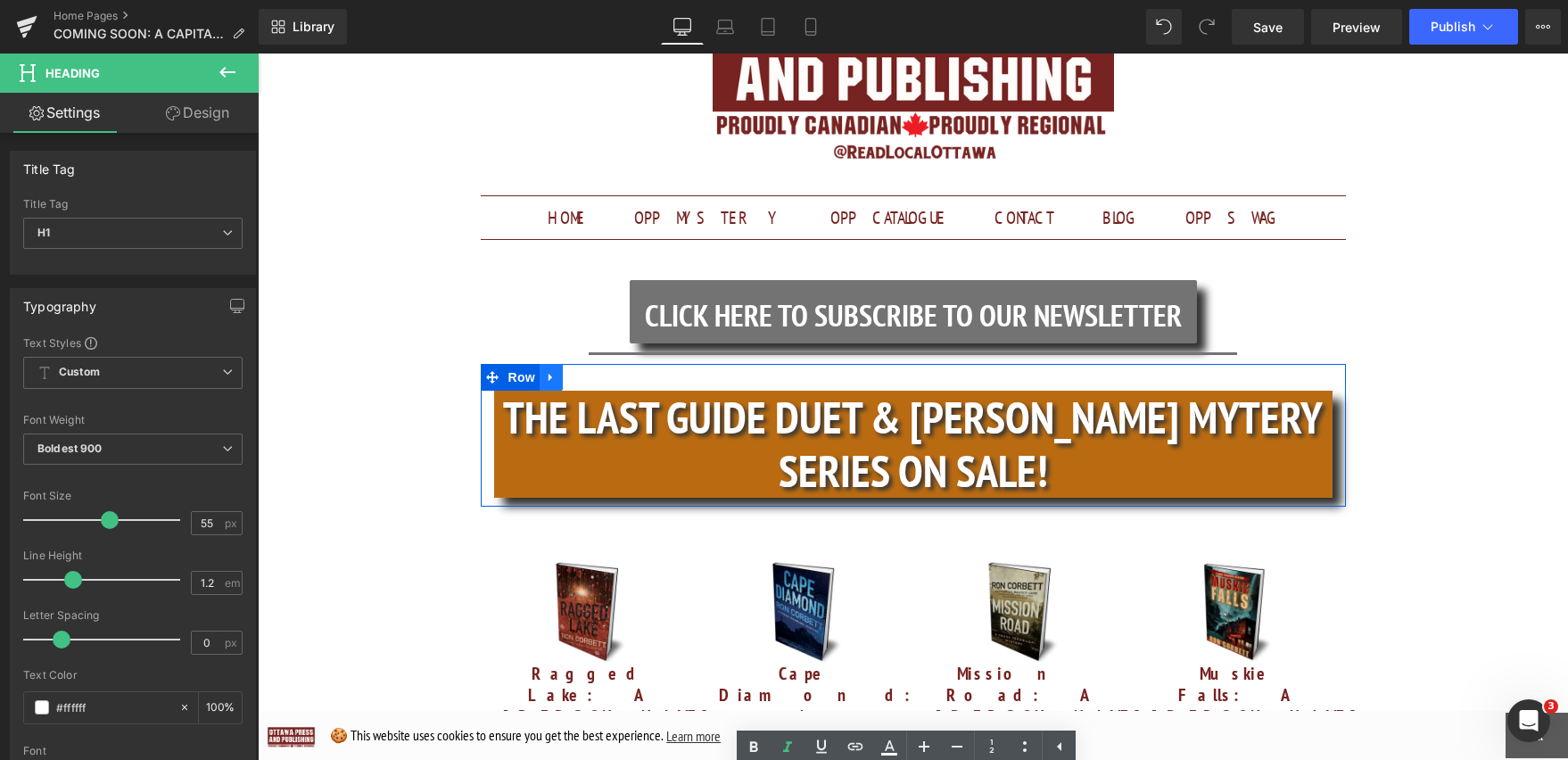
click at [552, 364] on link at bounding box center [552, 377] width 23 height 27
click at [595, 371] on icon at bounding box center [598, 377] width 13 height 13
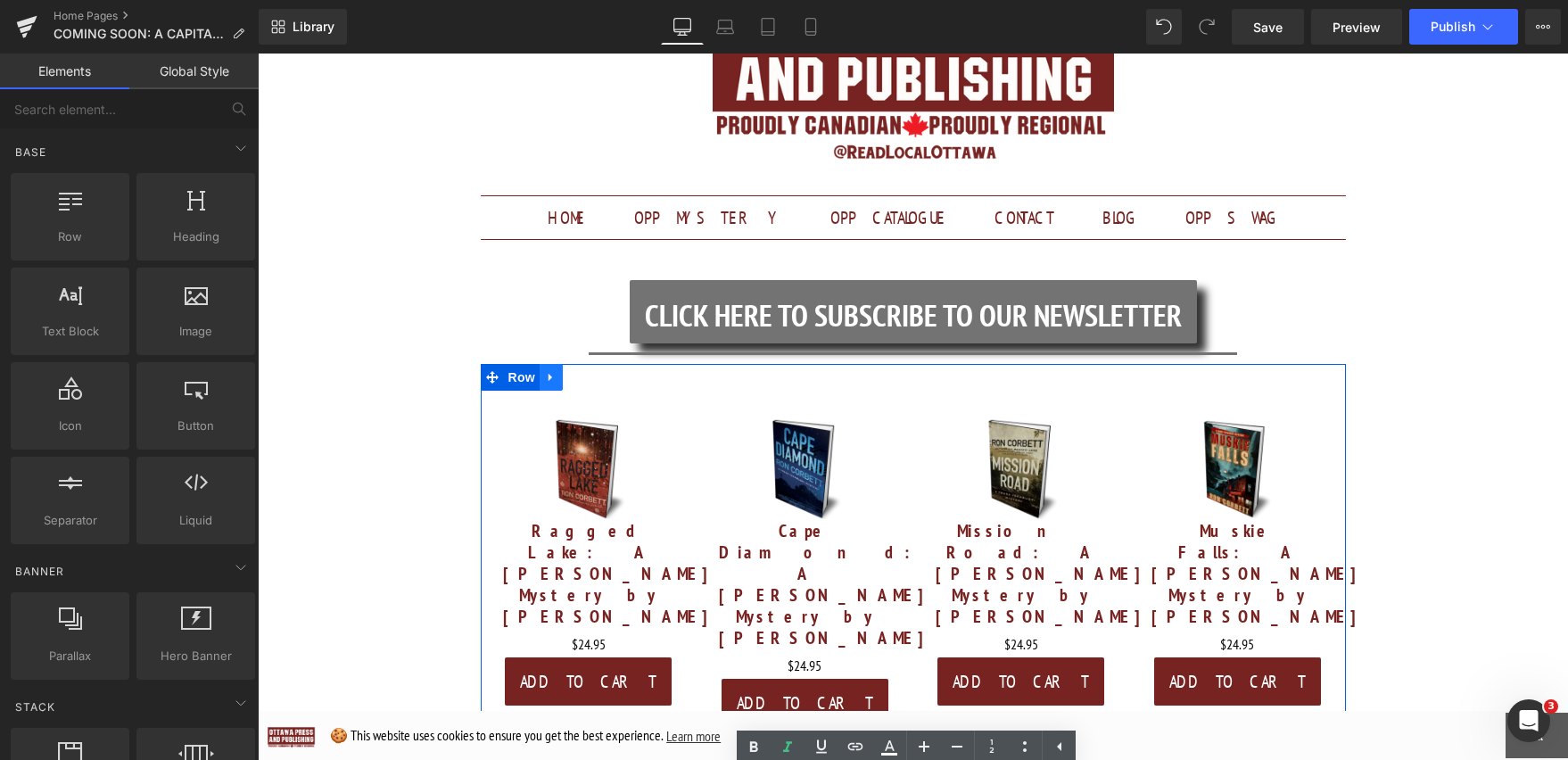
click at [545, 370] on icon at bounding box center [552, 376] width 13 height 14
click at [591, 371] on icon at bounding box center [598, 377] width 13 height 13
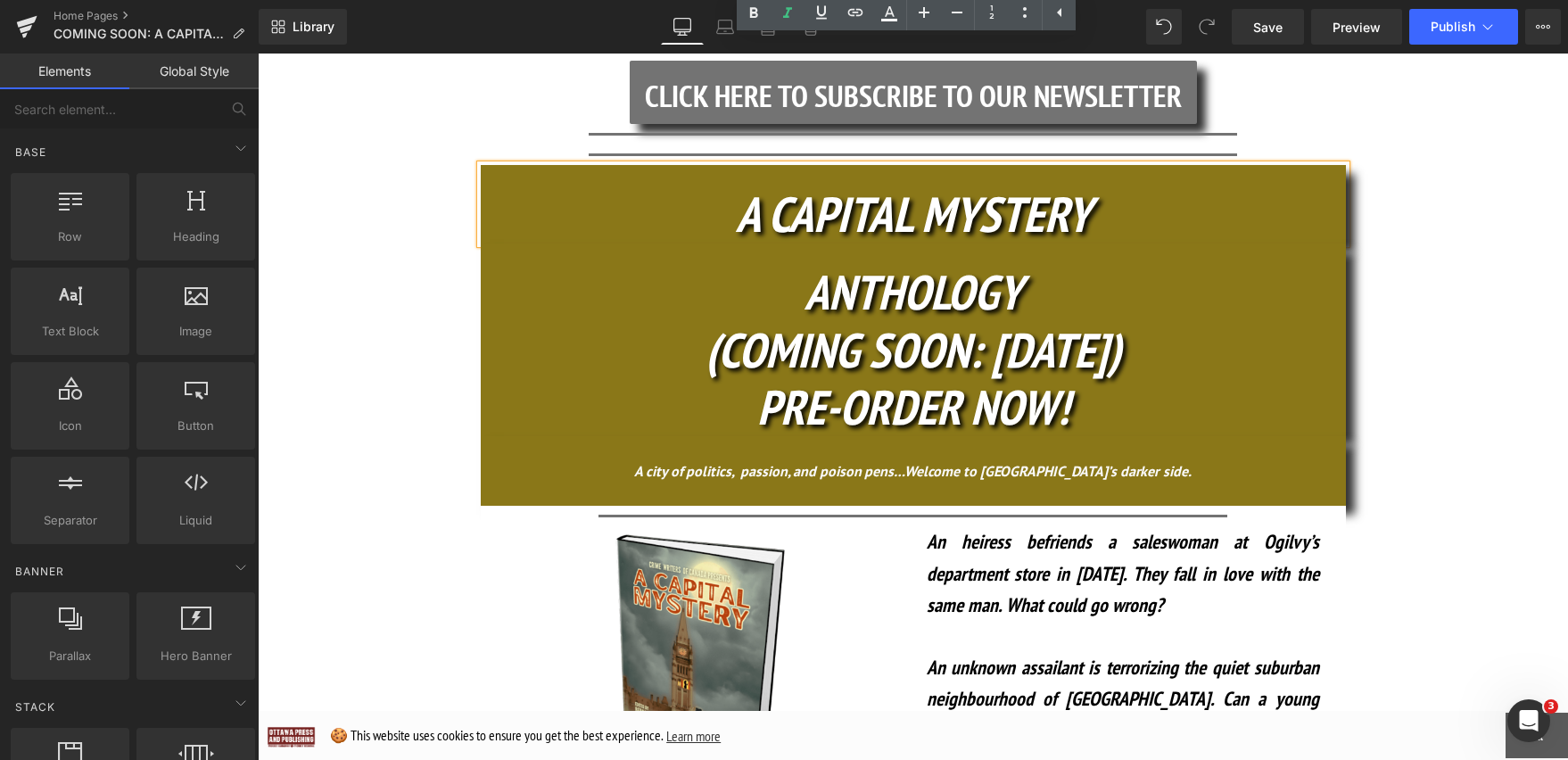
scroll to position [371, 0]
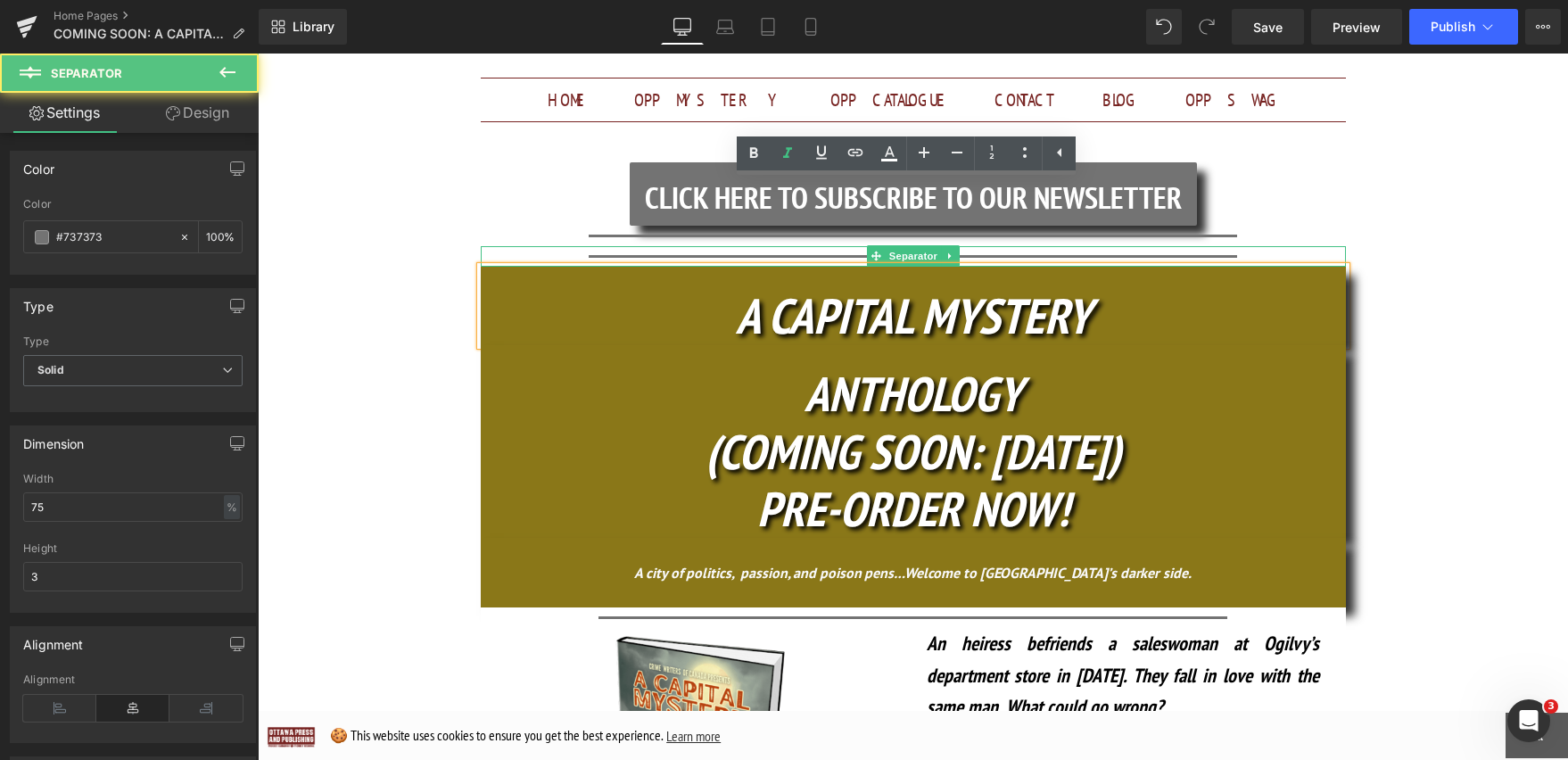
click at [1174, 255] on hr at bounding box center [913, 261] width 649 height 12
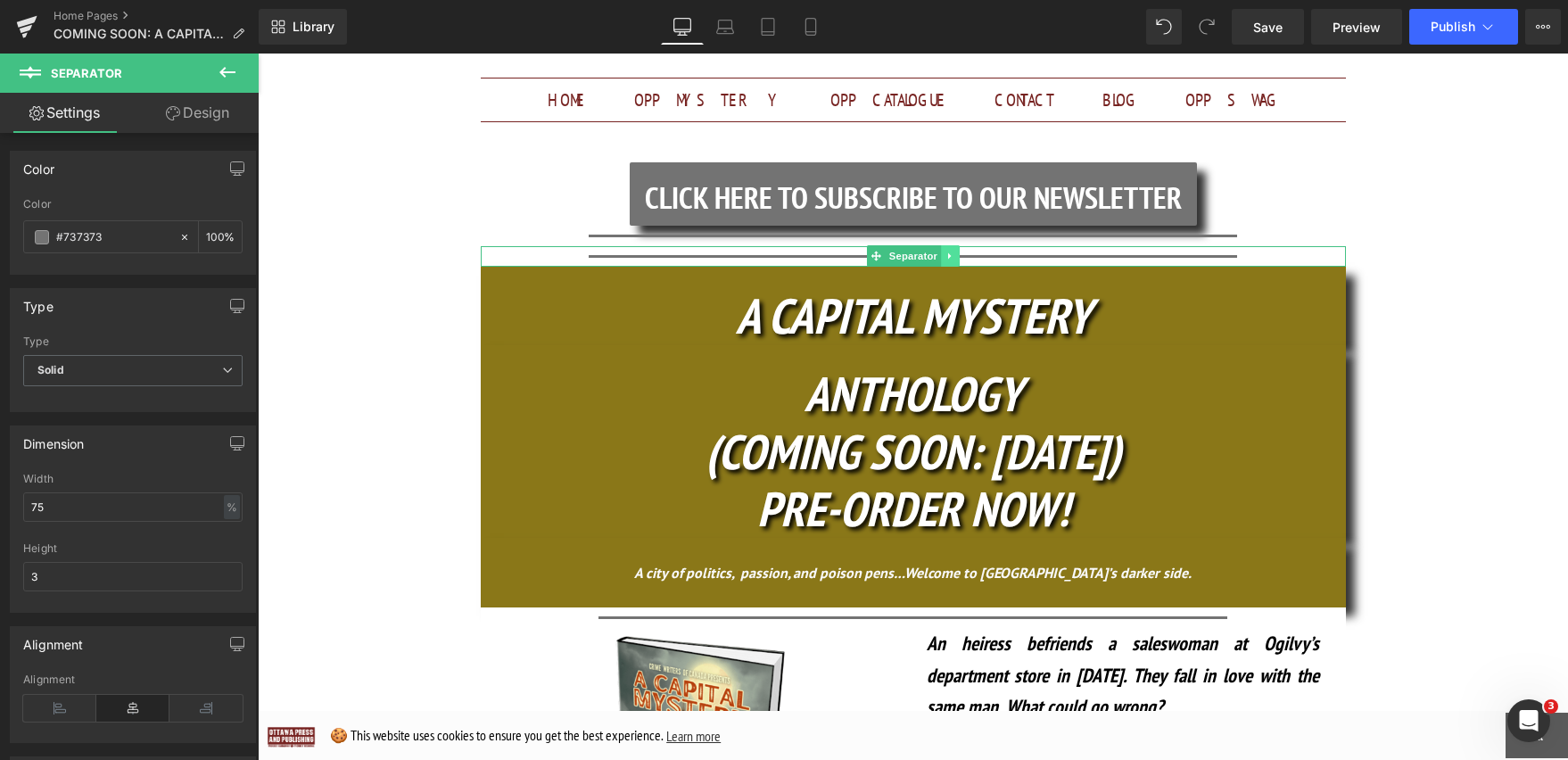
click at [945, 251] on icon at bounding box center [950, 256] width 10 height 11
click at [955, 252] on icon at bounding box center [959, 256] width 10 height 10
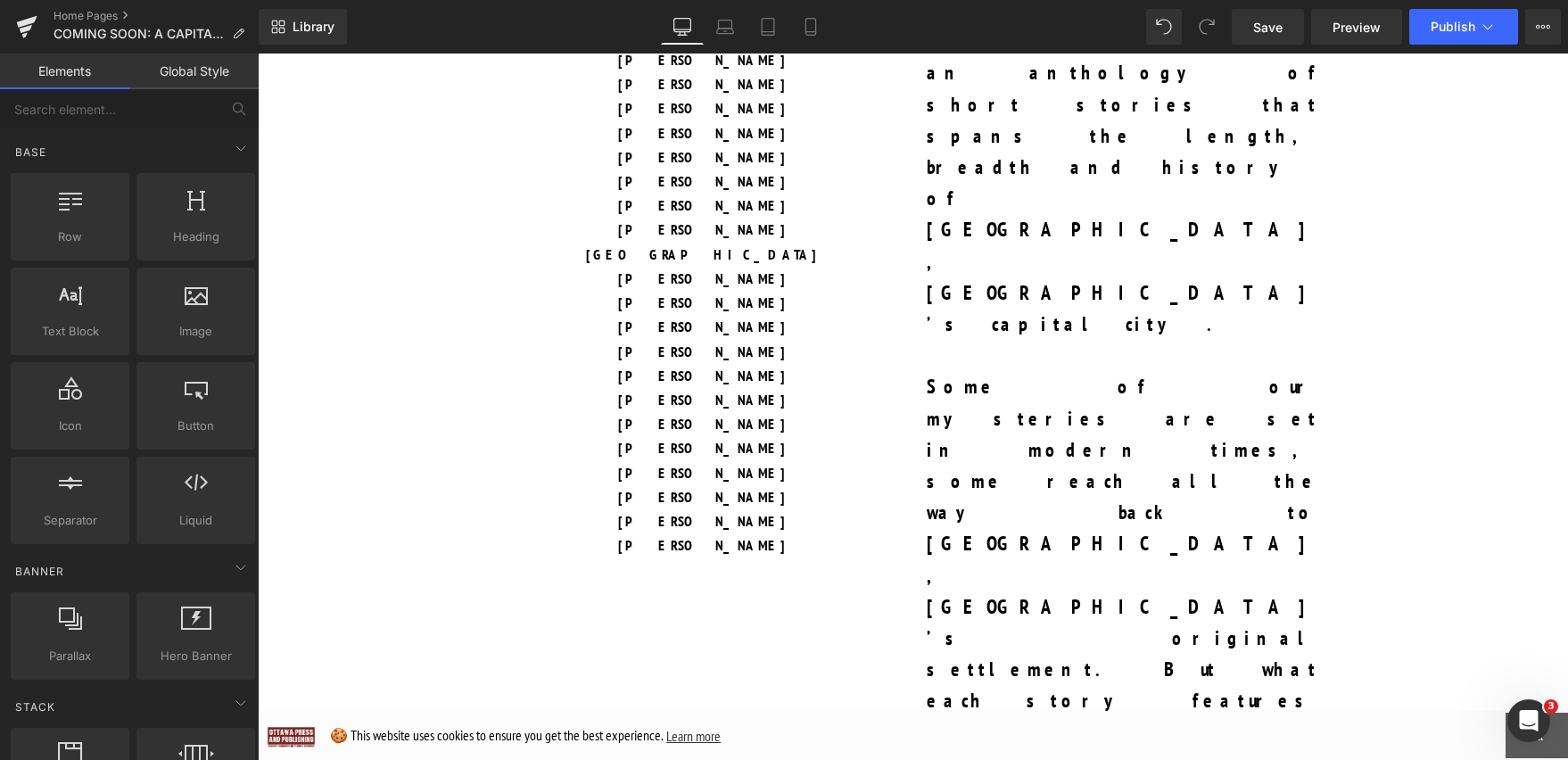
scroll to position [1790, 0]
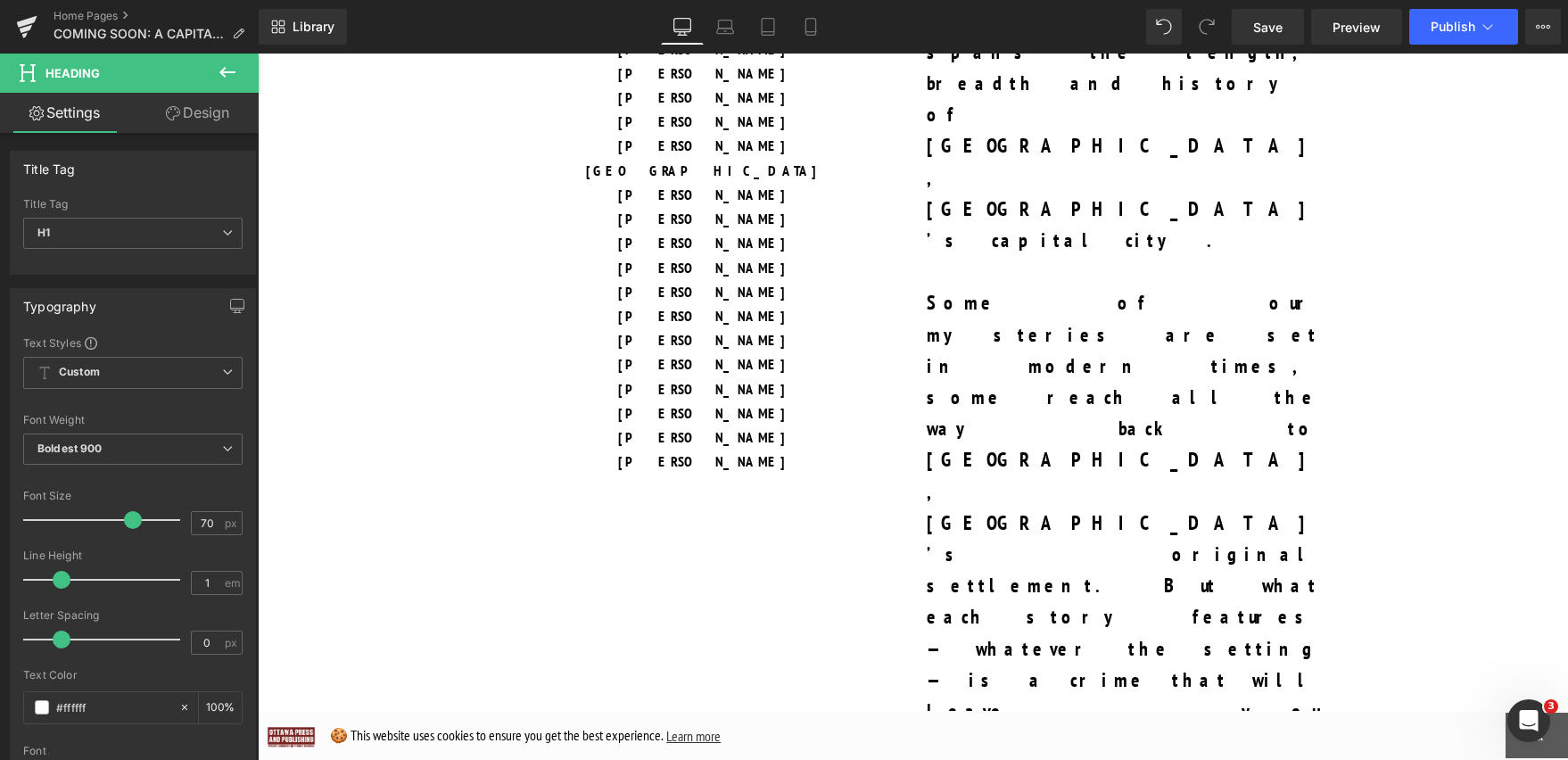
click at [194, 114] on link "Design" at bounding box center [197, 113] width 129 height 40
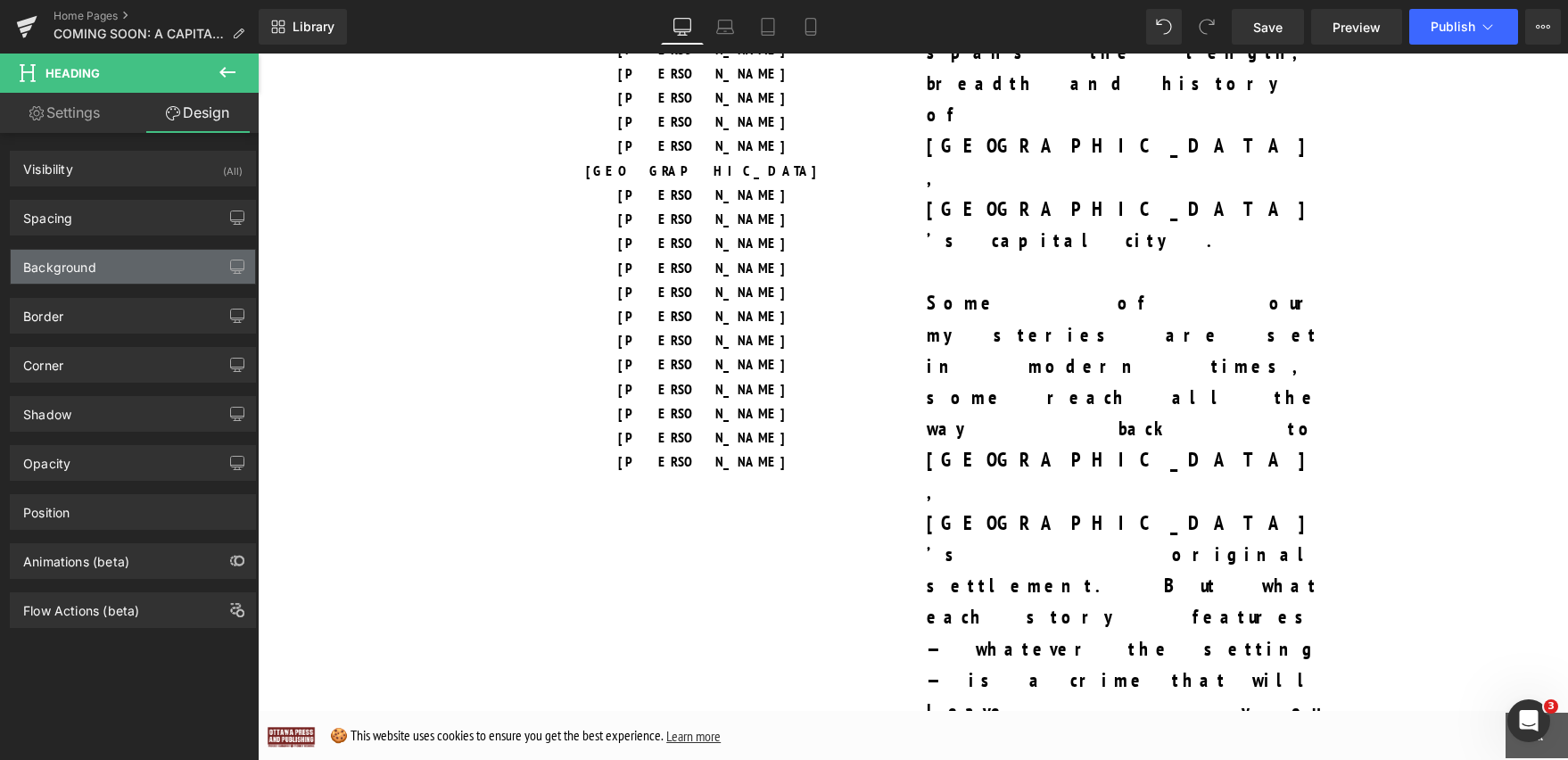
click at [97, 260] on div "Background" at bounding box center [133, 267] width 245 height 34
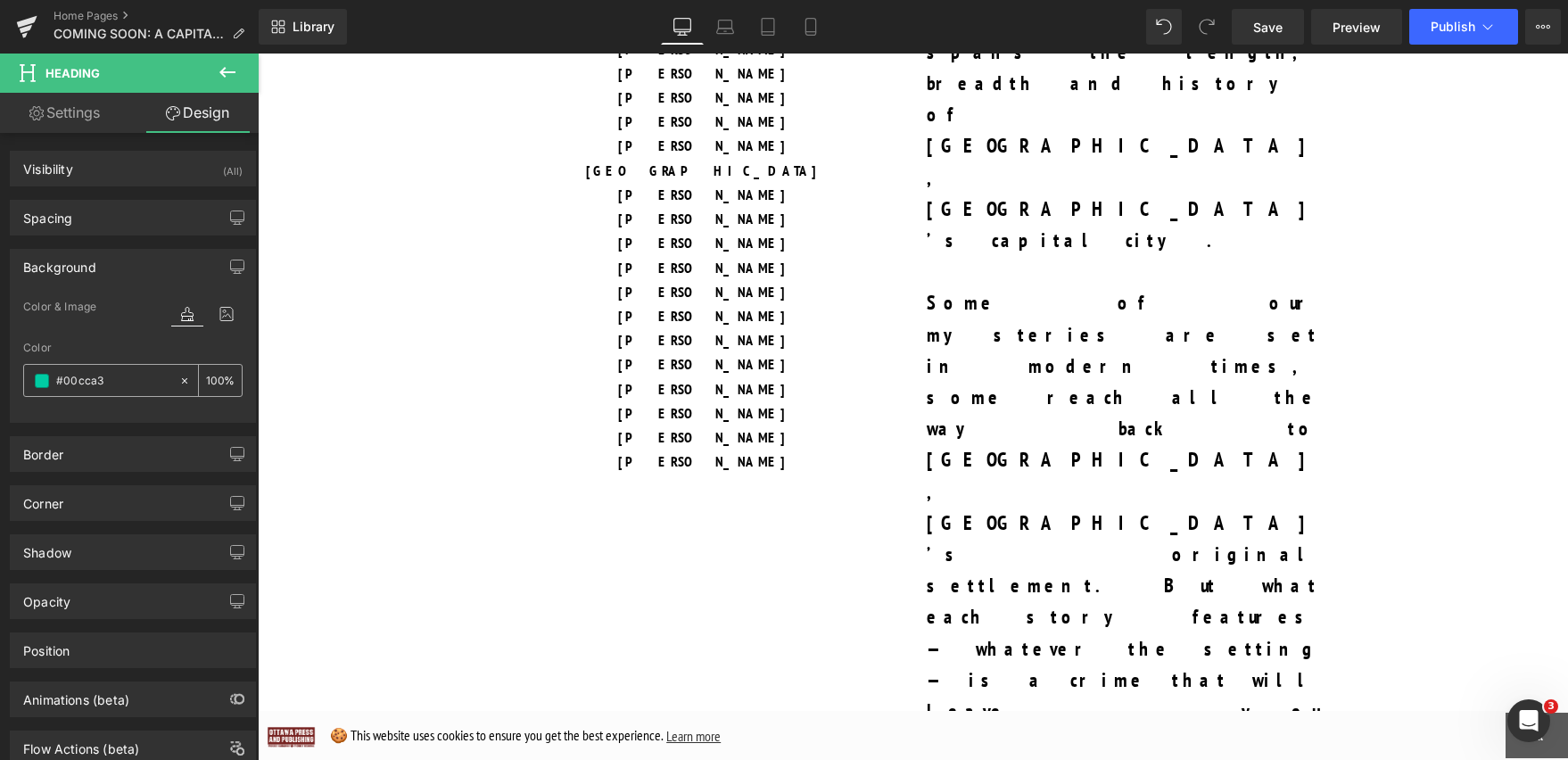
click at [44, 375] on span at bounding box center [42, 381] width 14 height 14
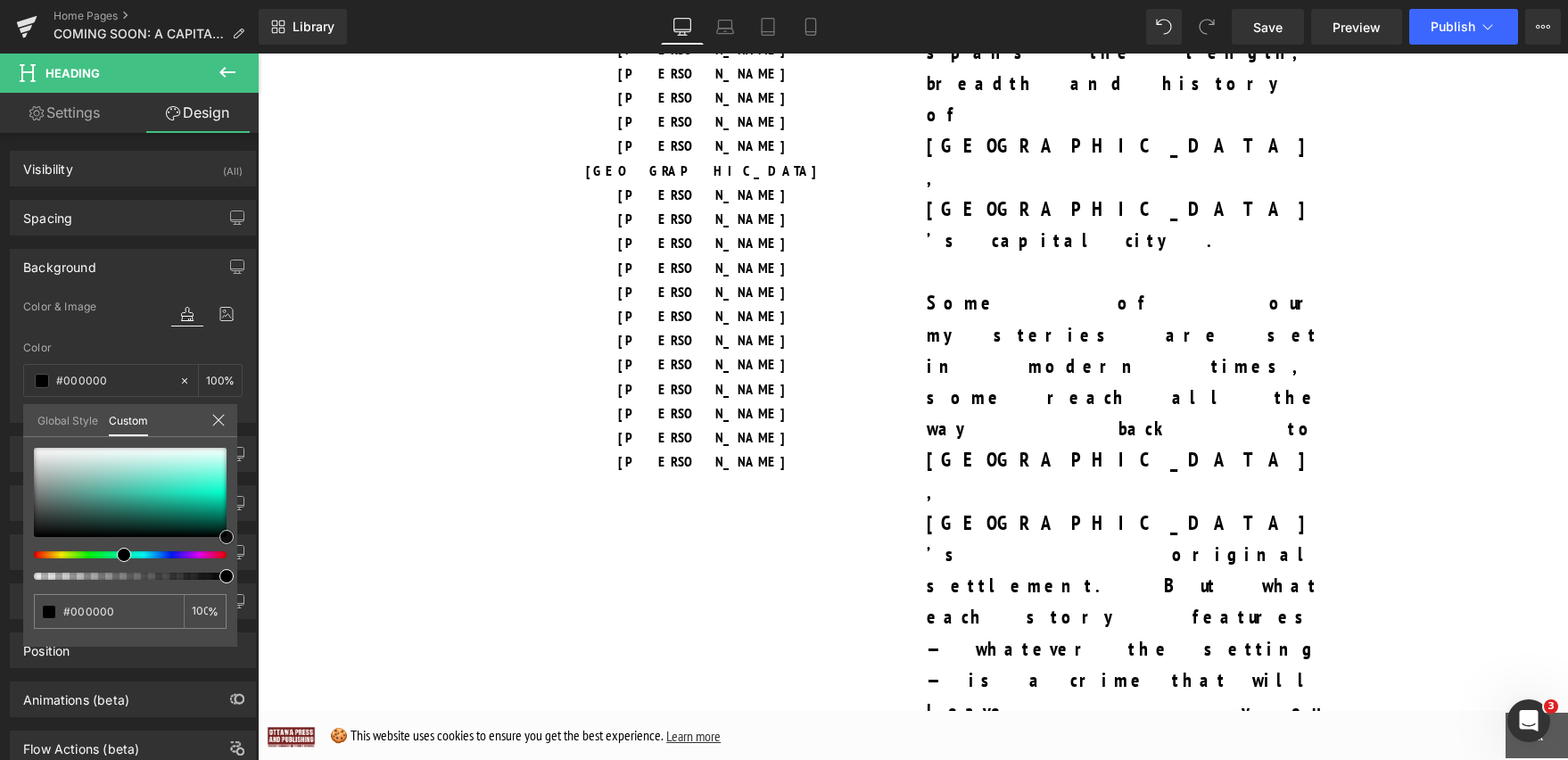
drag, startPoint x: 221, startPoint y: 496, endPoint x: 221, endPoint y: 546, distance: 50.0
click at [221, 546] on div at bounding box center [130, 514] width 192 height 132
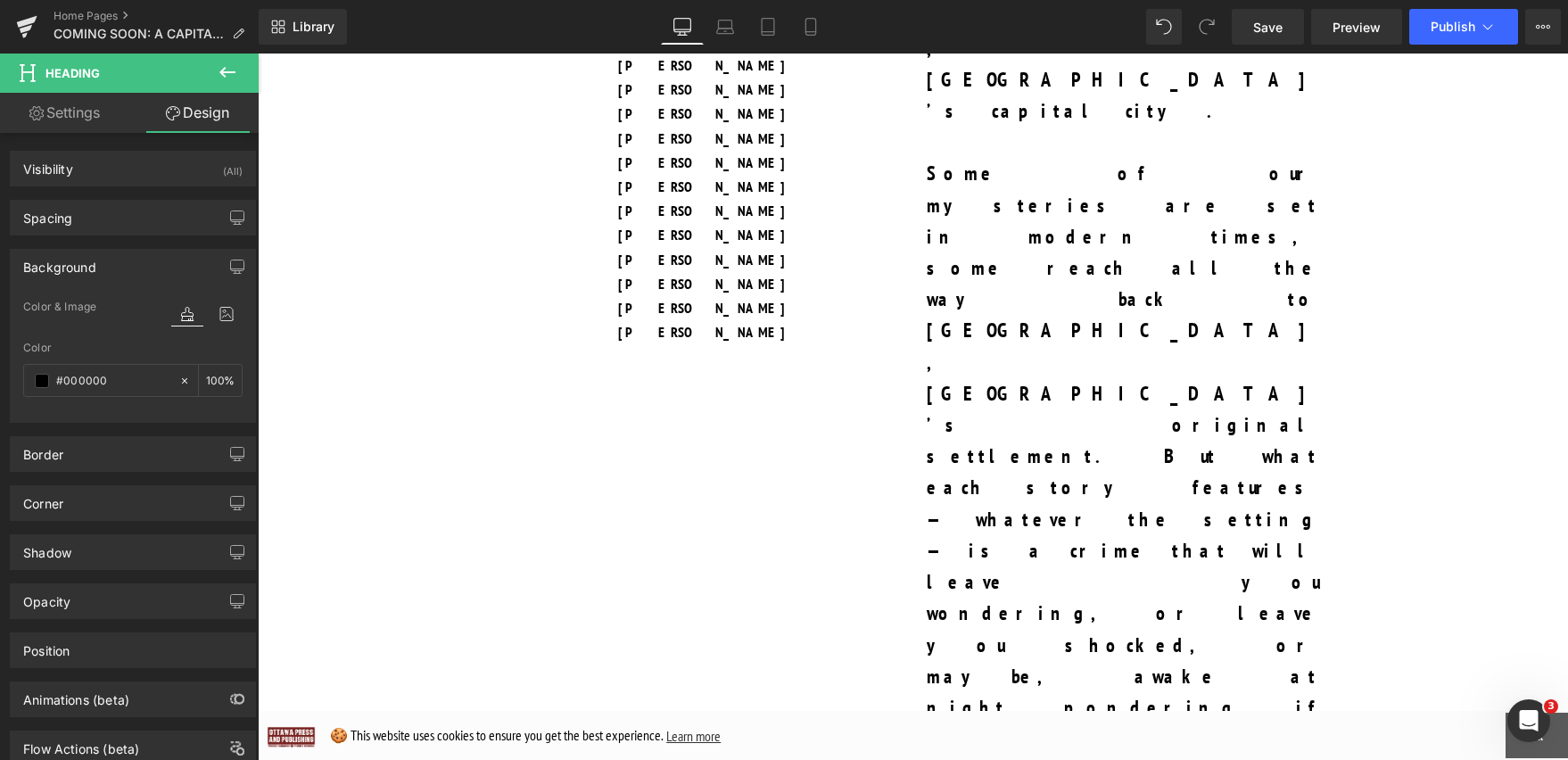
scroll to position [1858, 0]
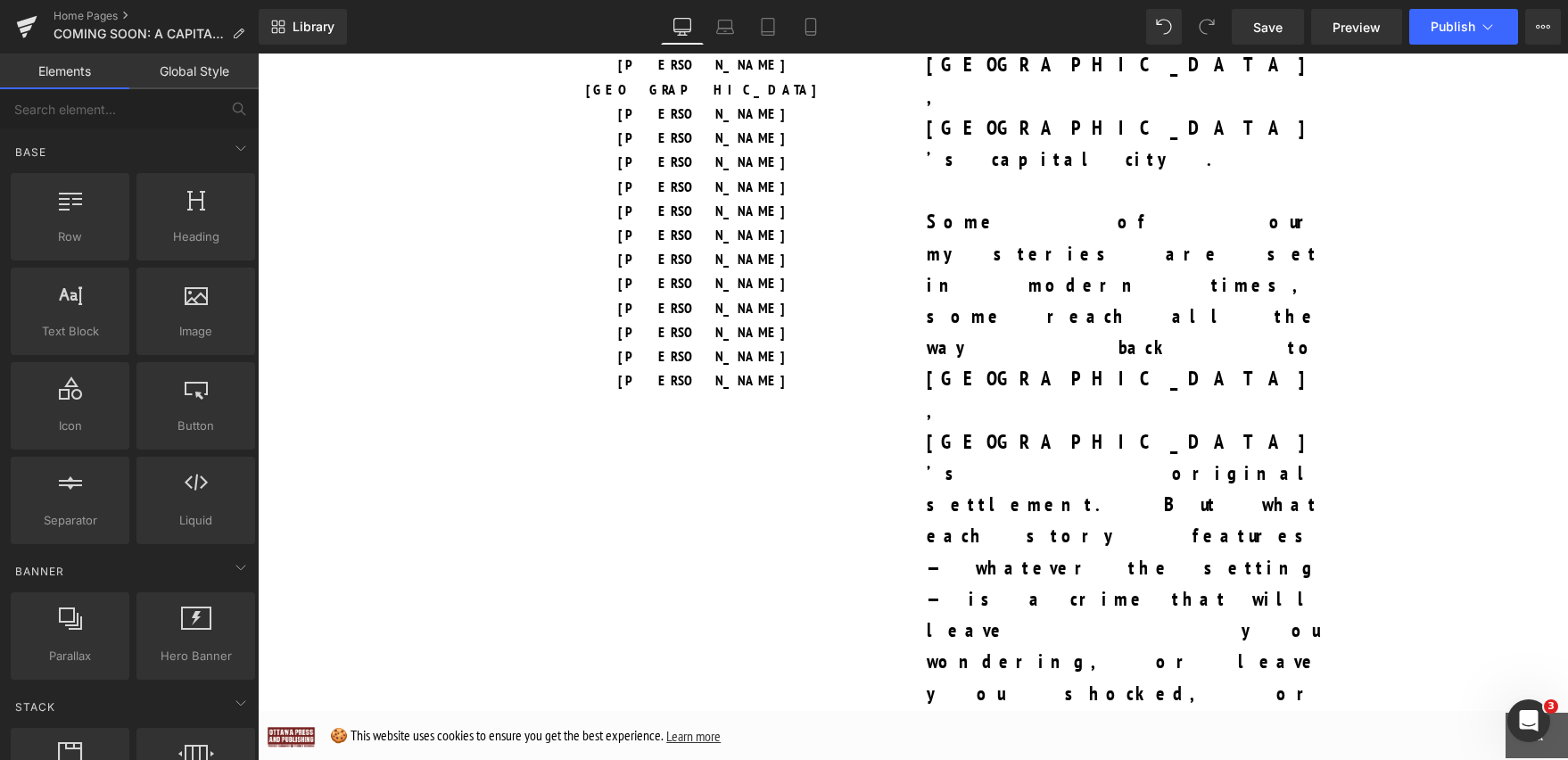
scroll to position [1872, 0]
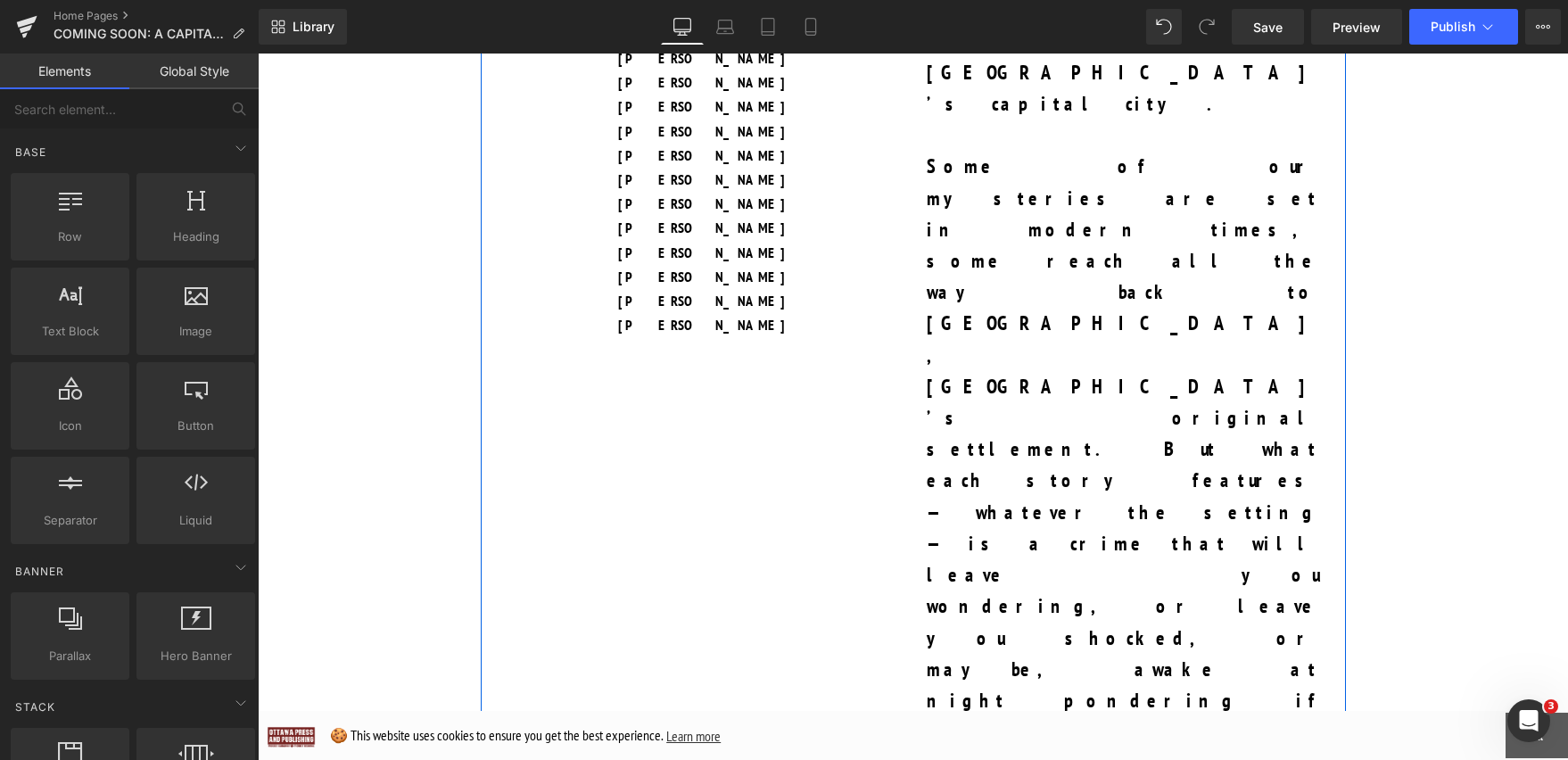
scroll to position [1934, 0]
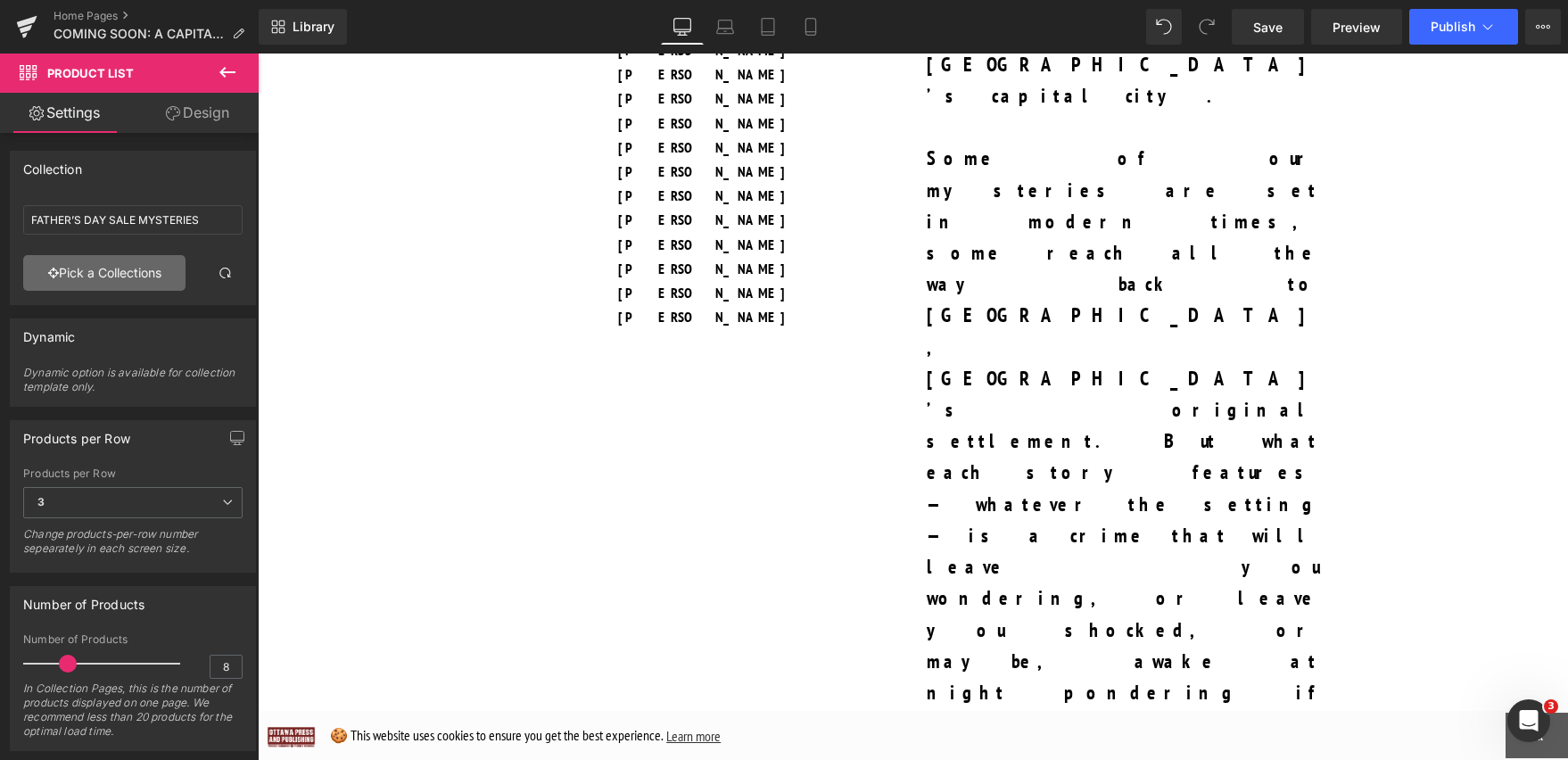
click at [160, 269] on link "Pick a Collections" at bounding box center [105, 273] width 162 height 36
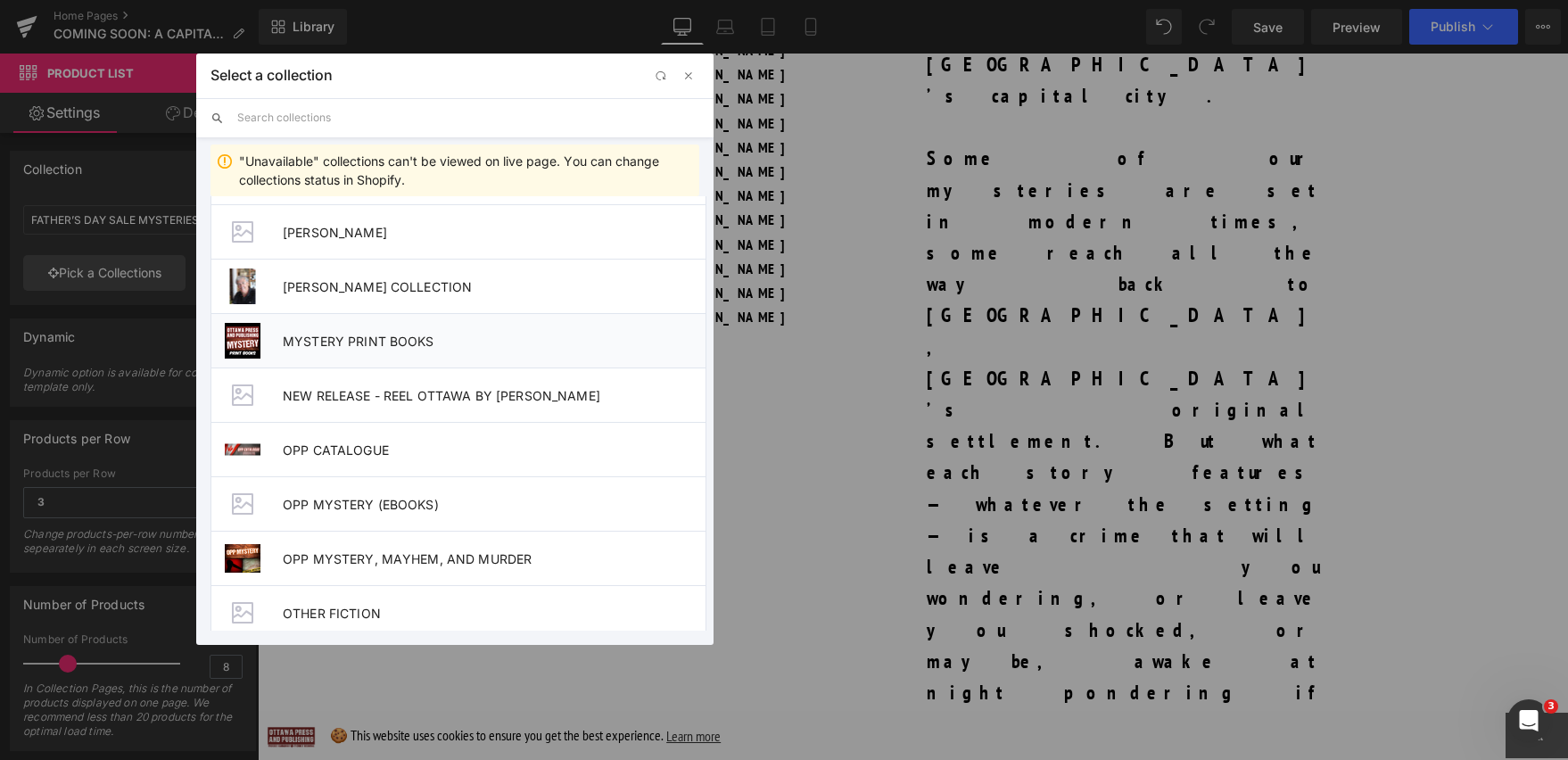
scroll to position [874, 0]
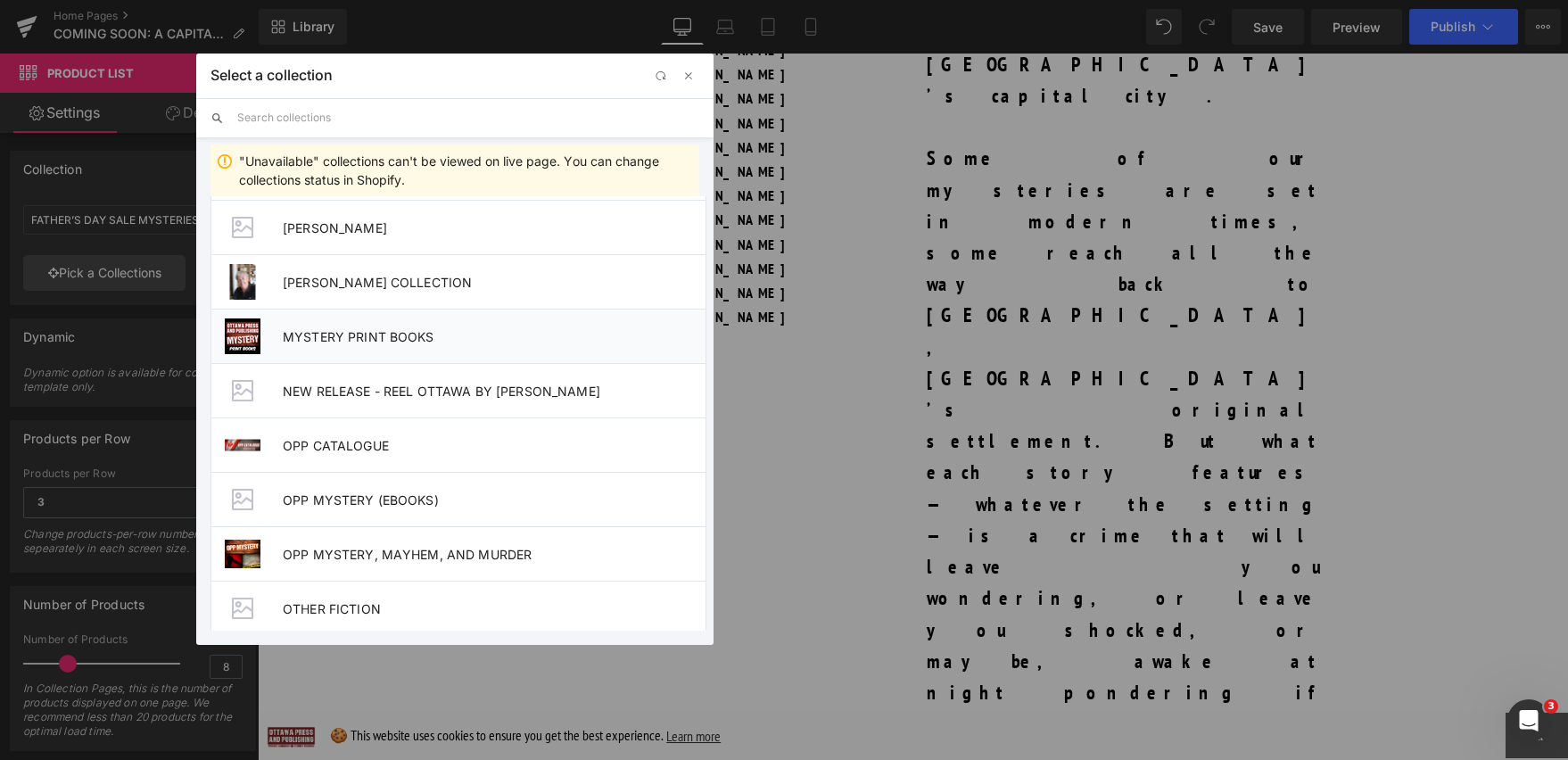
click at [366, 338] on span "MYSTERY PRINT BOOKS" at bounding box center [494, 337] width 422 height 15
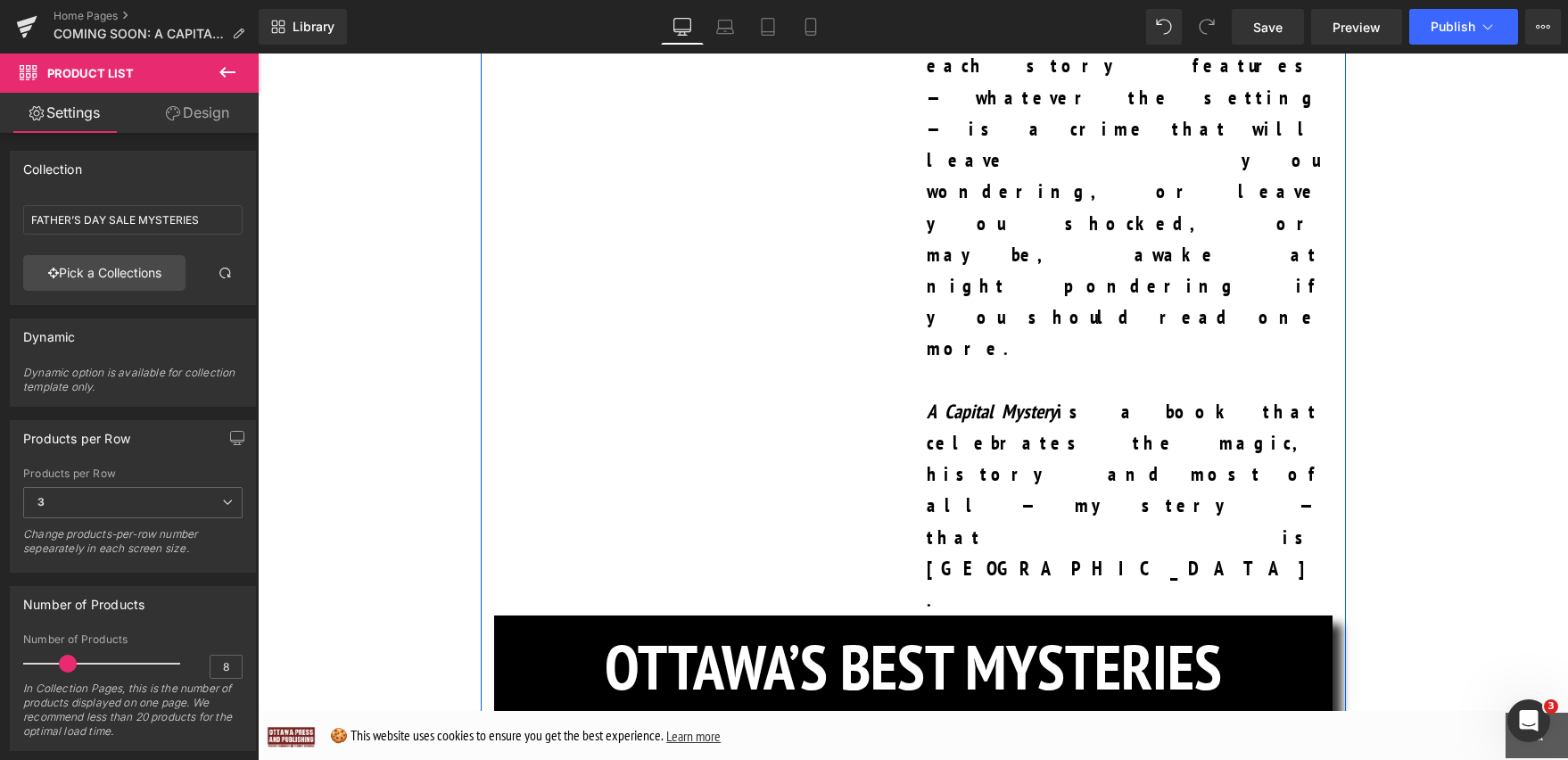
scroll to position [2323, 0]
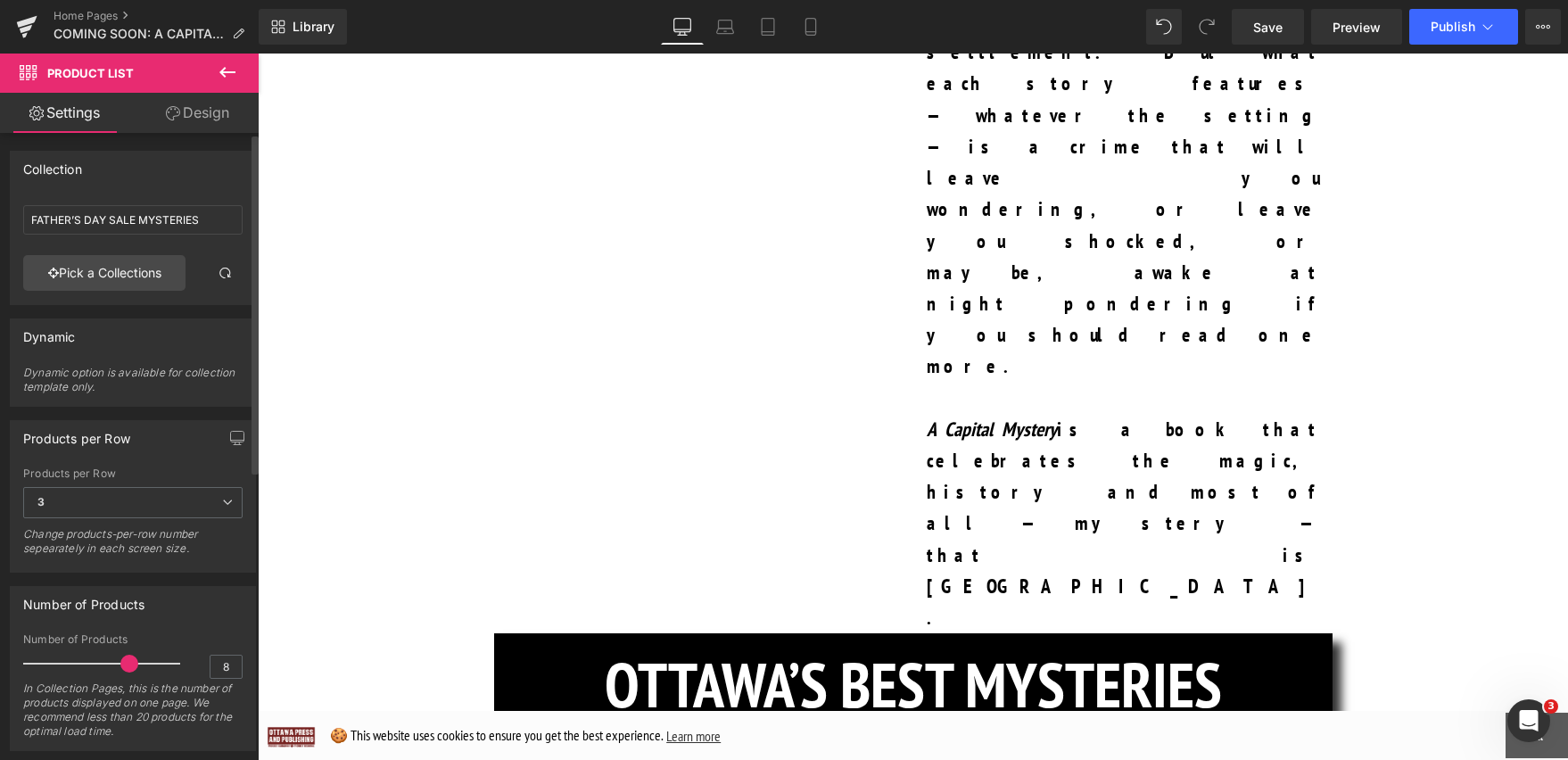
drag, startPoint x: 70, startPoint y: 667, endPoint x: 125, endPoint y: 667, distance: 55.0
click at [125, 667] on span at bounding box center [129, 663] width 18 height 18
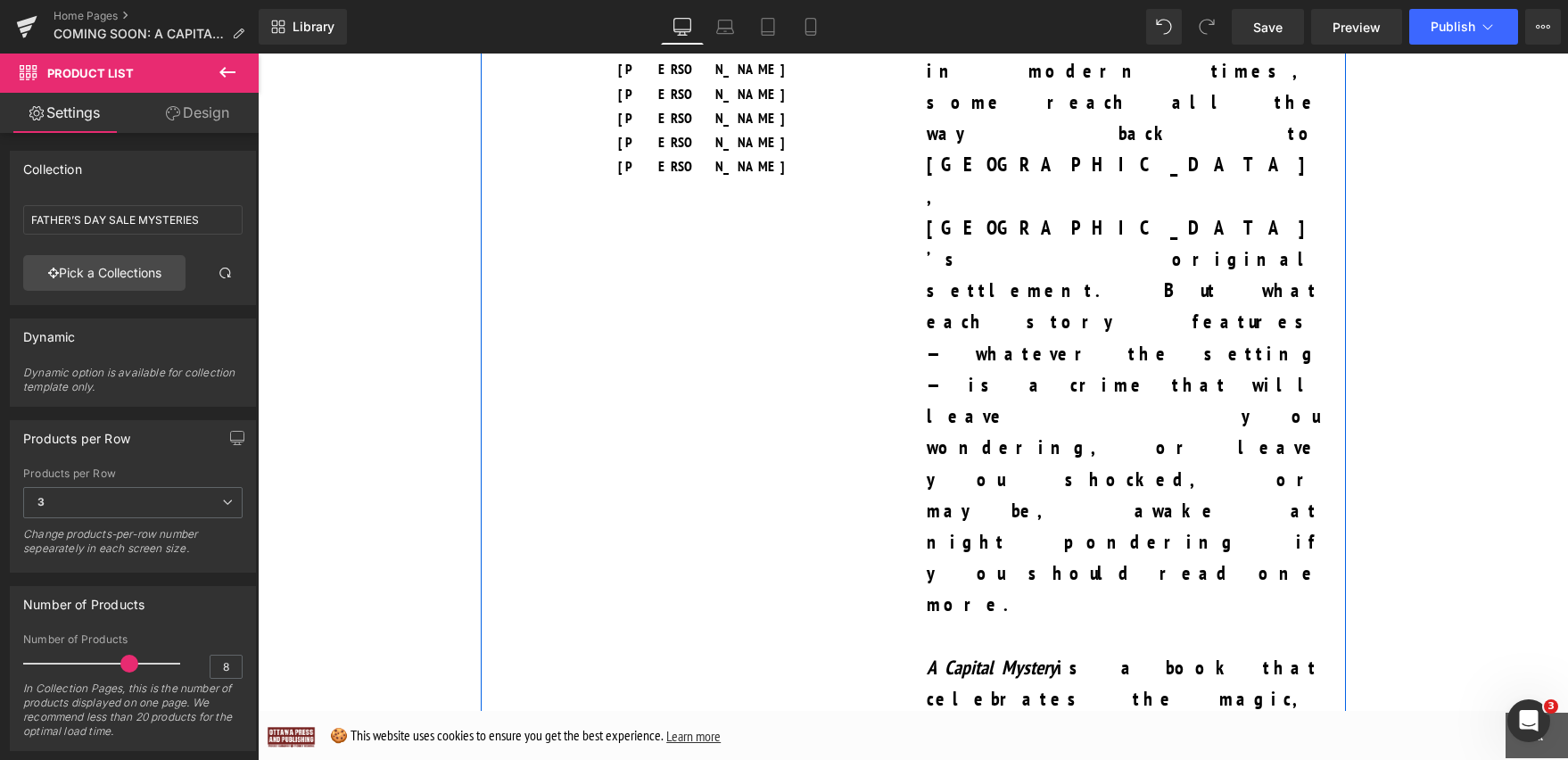
scroll to position [2037, 0]
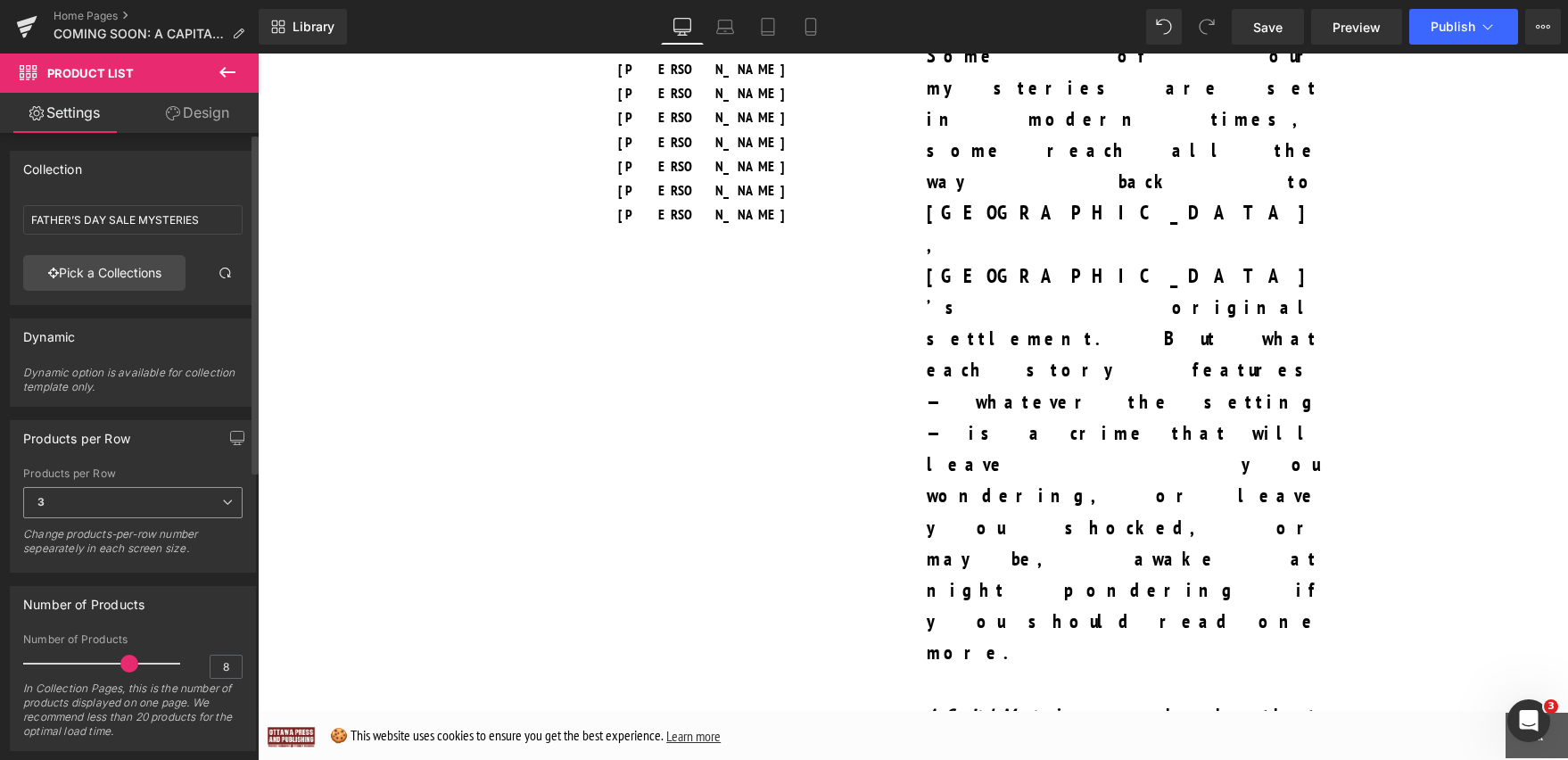
click at [222, 499] on icon at bounding box center [227, 502] width 11 height 11
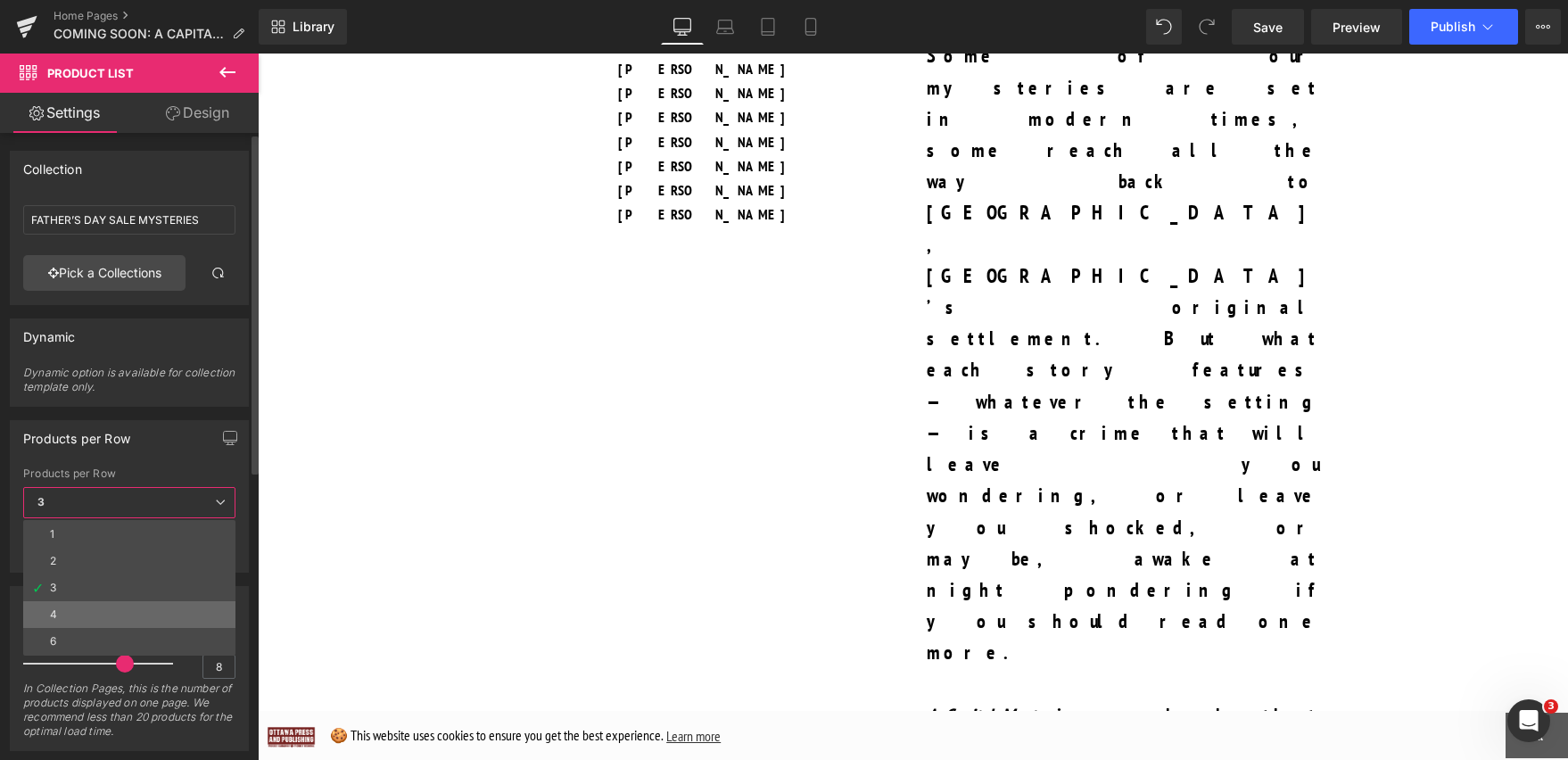
click at [177, 610] on li "4" at bounding box center [129, 615] width 212 height 27
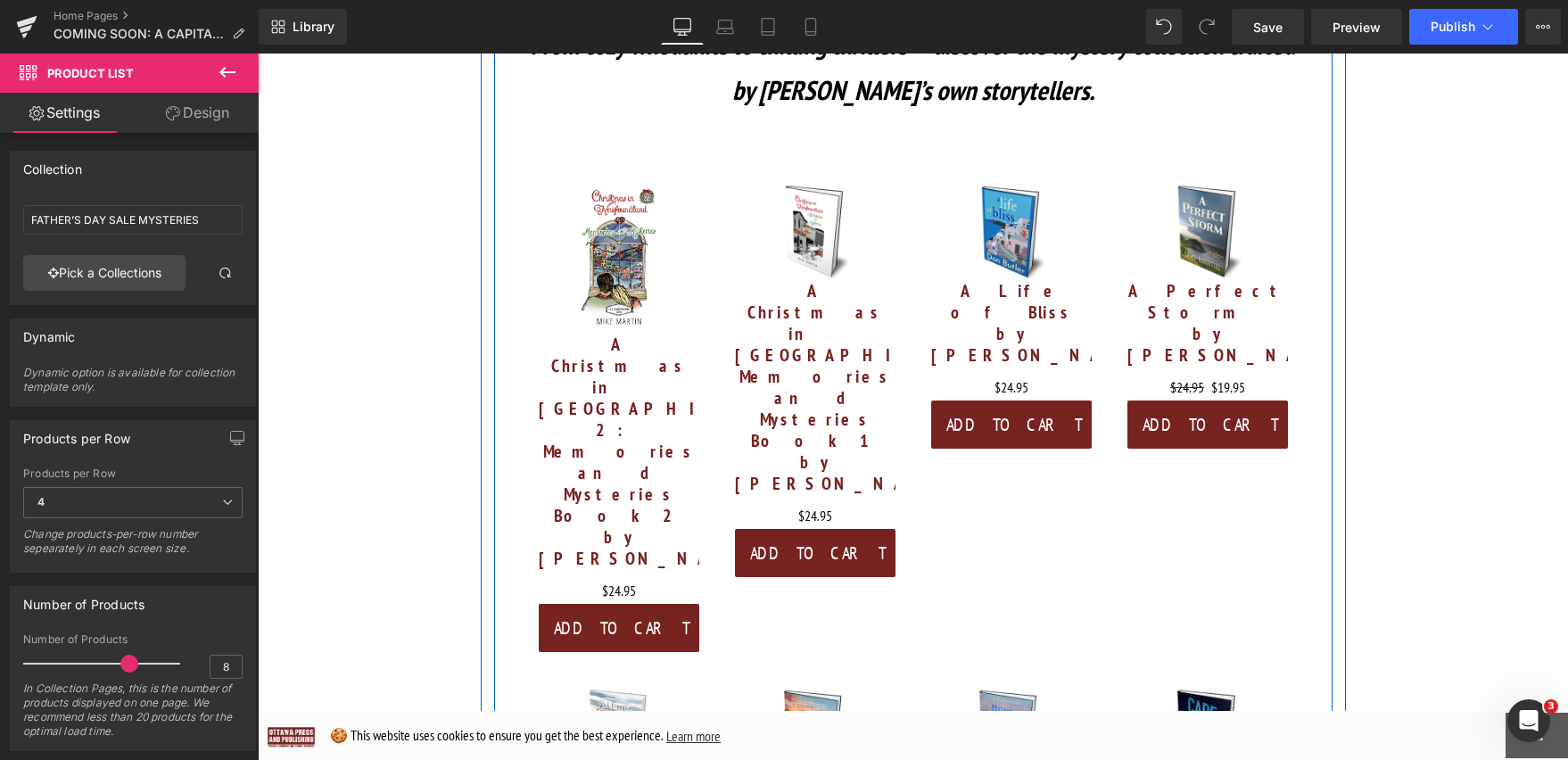
scroll to position [3243, 0]
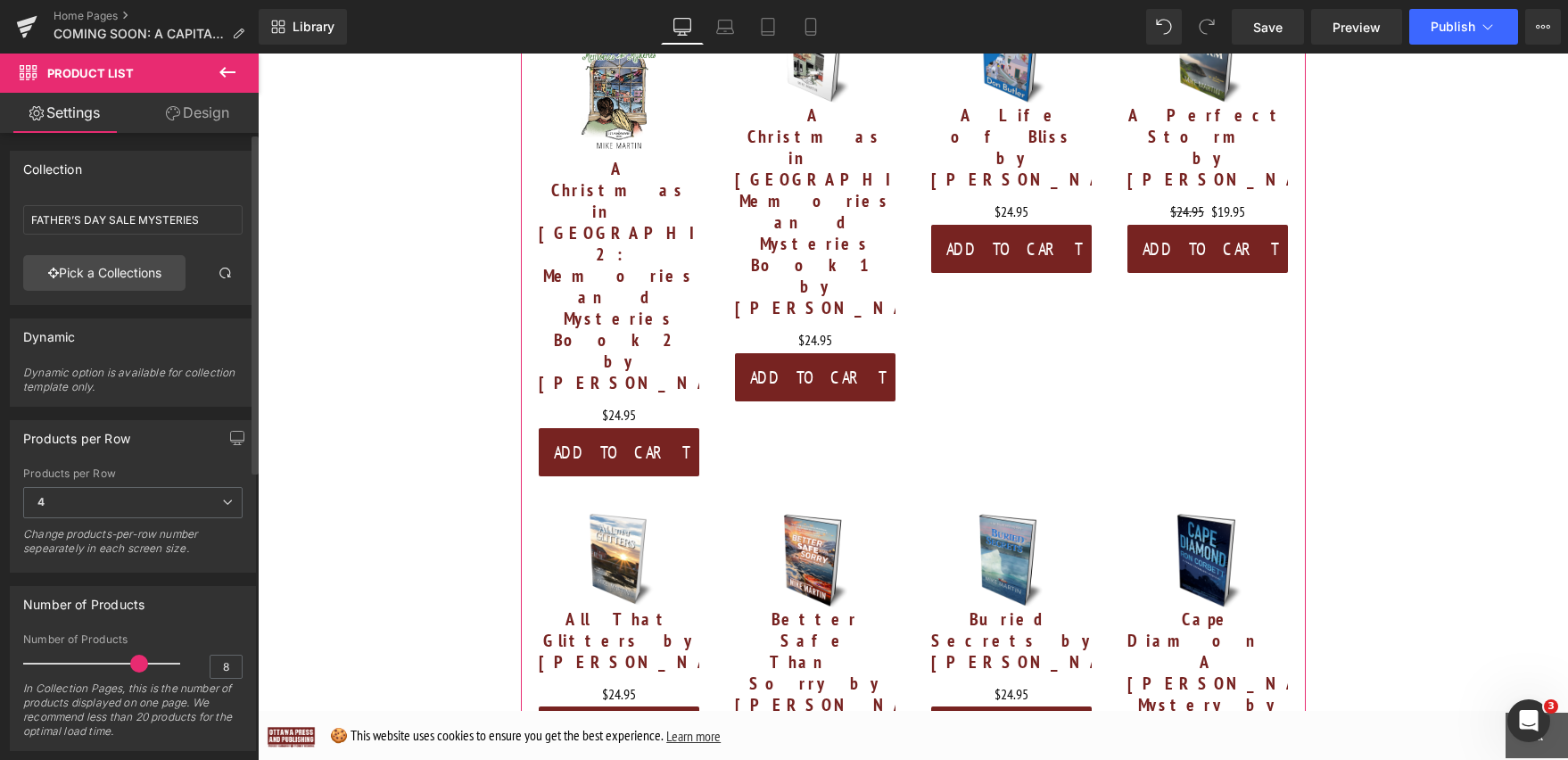
click at [135, 665] on span at bounding box center [139, 663] width 18 height 18
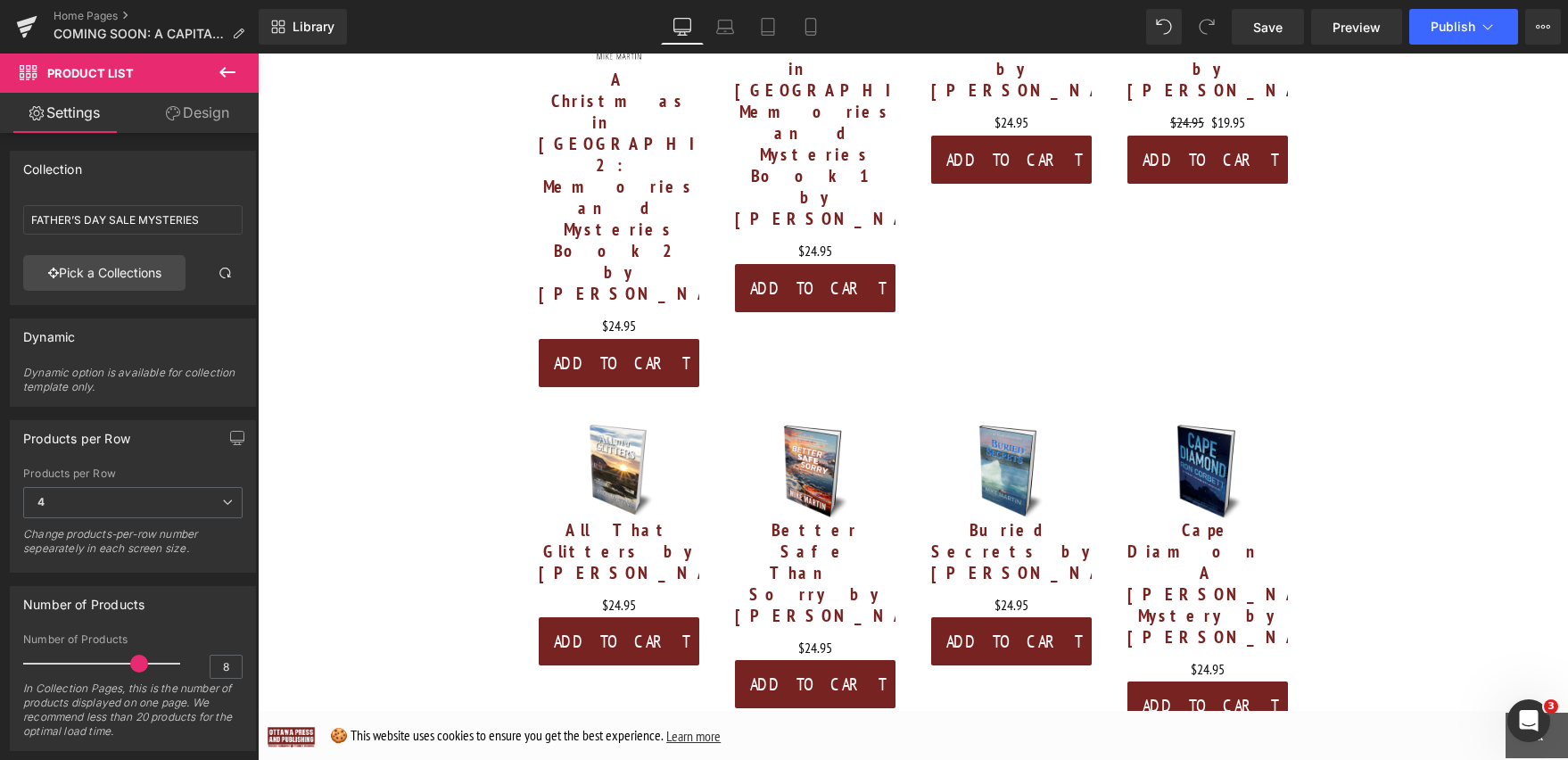
scroll to position [3378, 0]
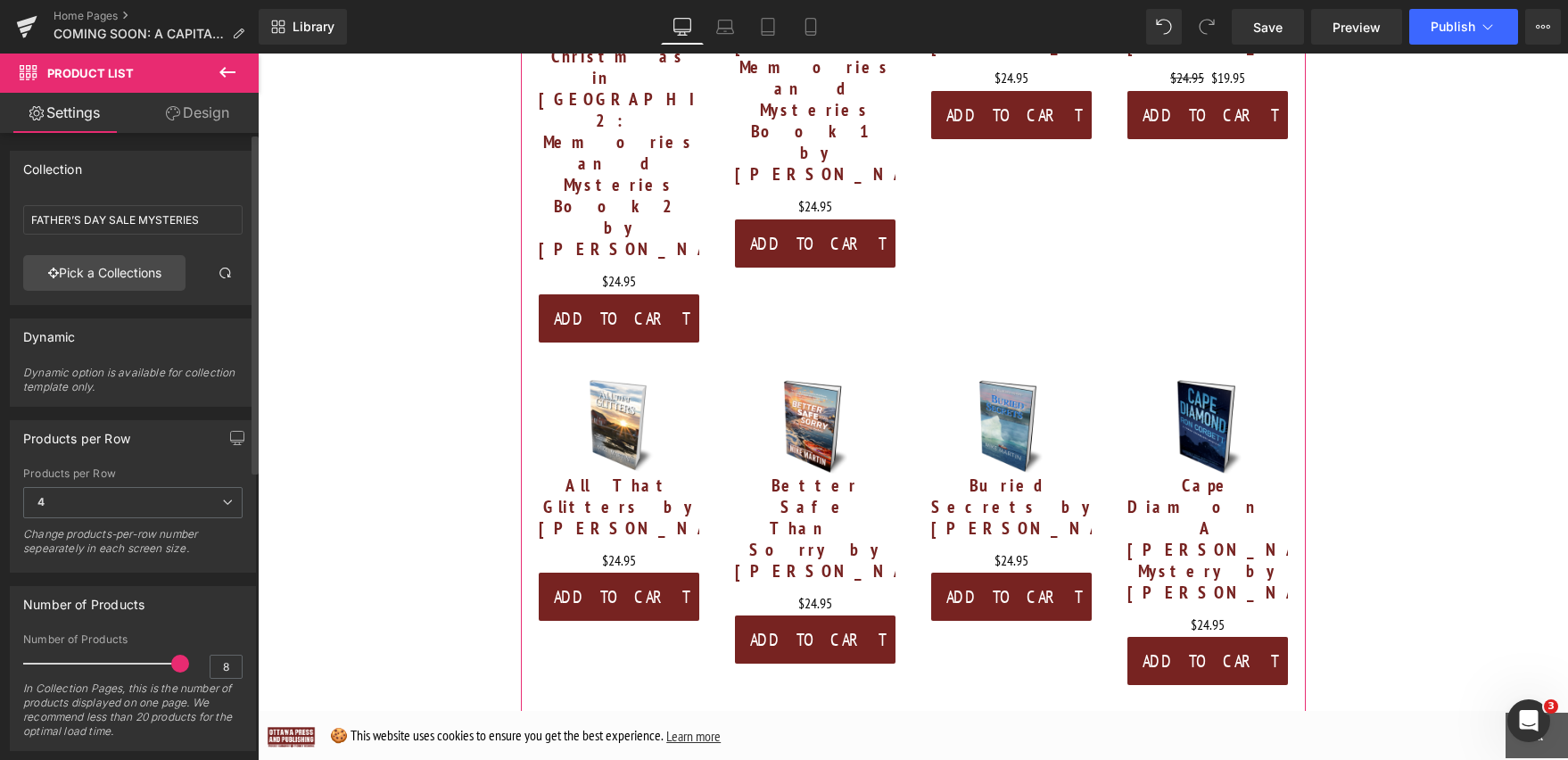
drag, startPoint x: 129, startPoint y: 660, endPoint x: 166, endPoint y: 660, distance: 37.0
click at [172, 660] on span at bounding box center [181, 663] width 18 height 18
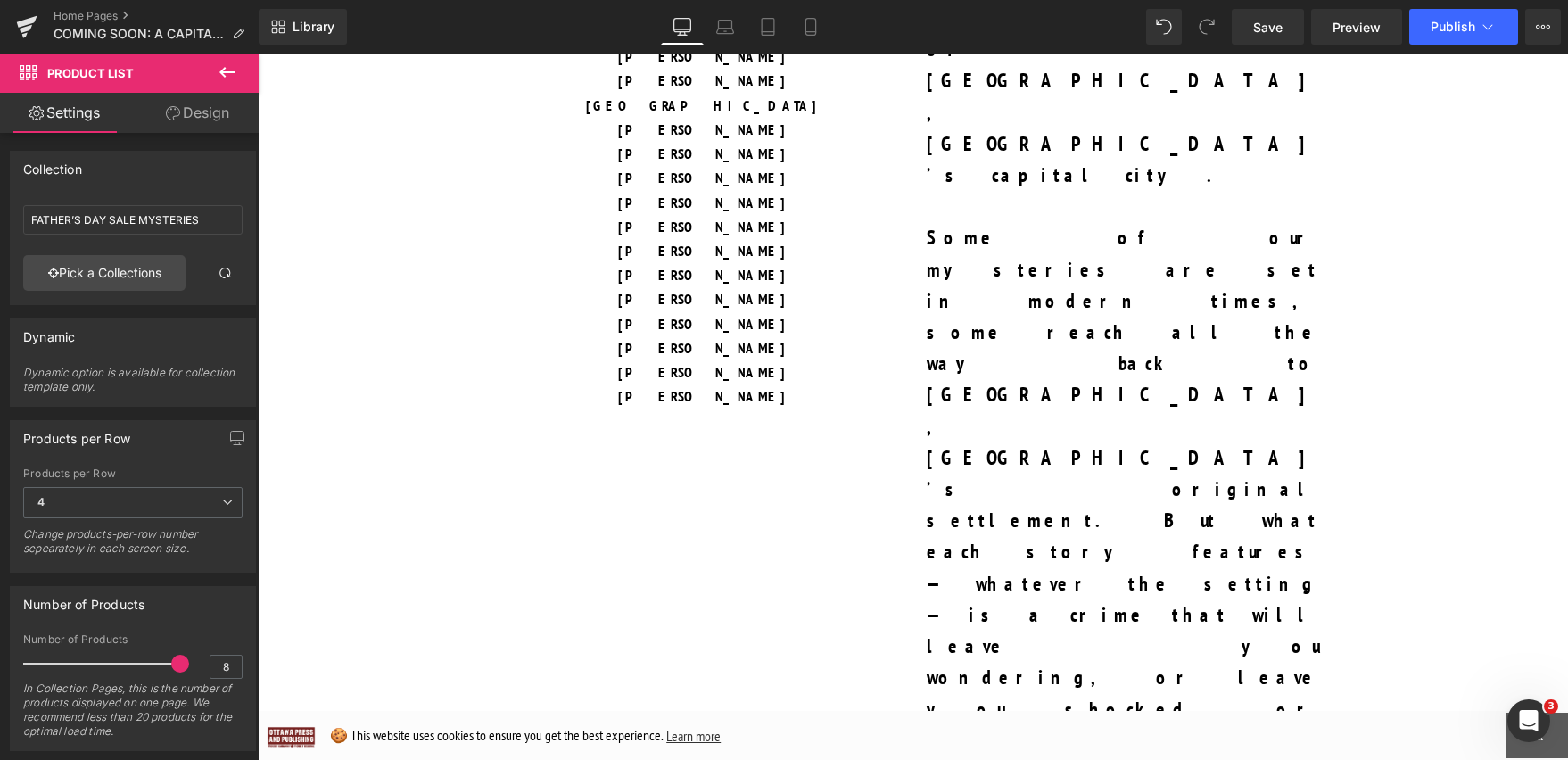
scroll to position [1844, 0]
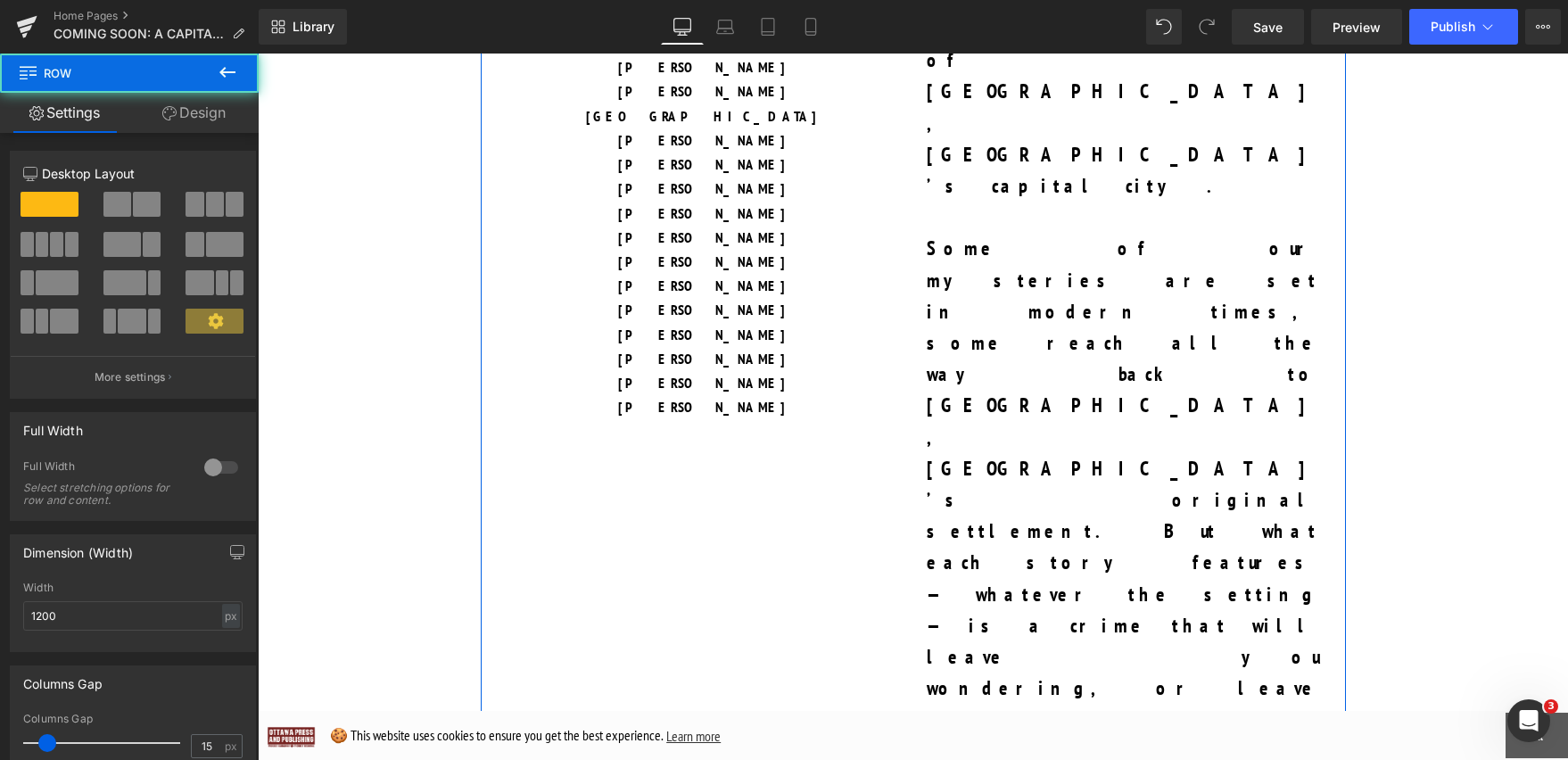
drag, startPoint x: 883, startPoint y: 375, endPoint x: 886, endPoint y: 339, distance: 36.1
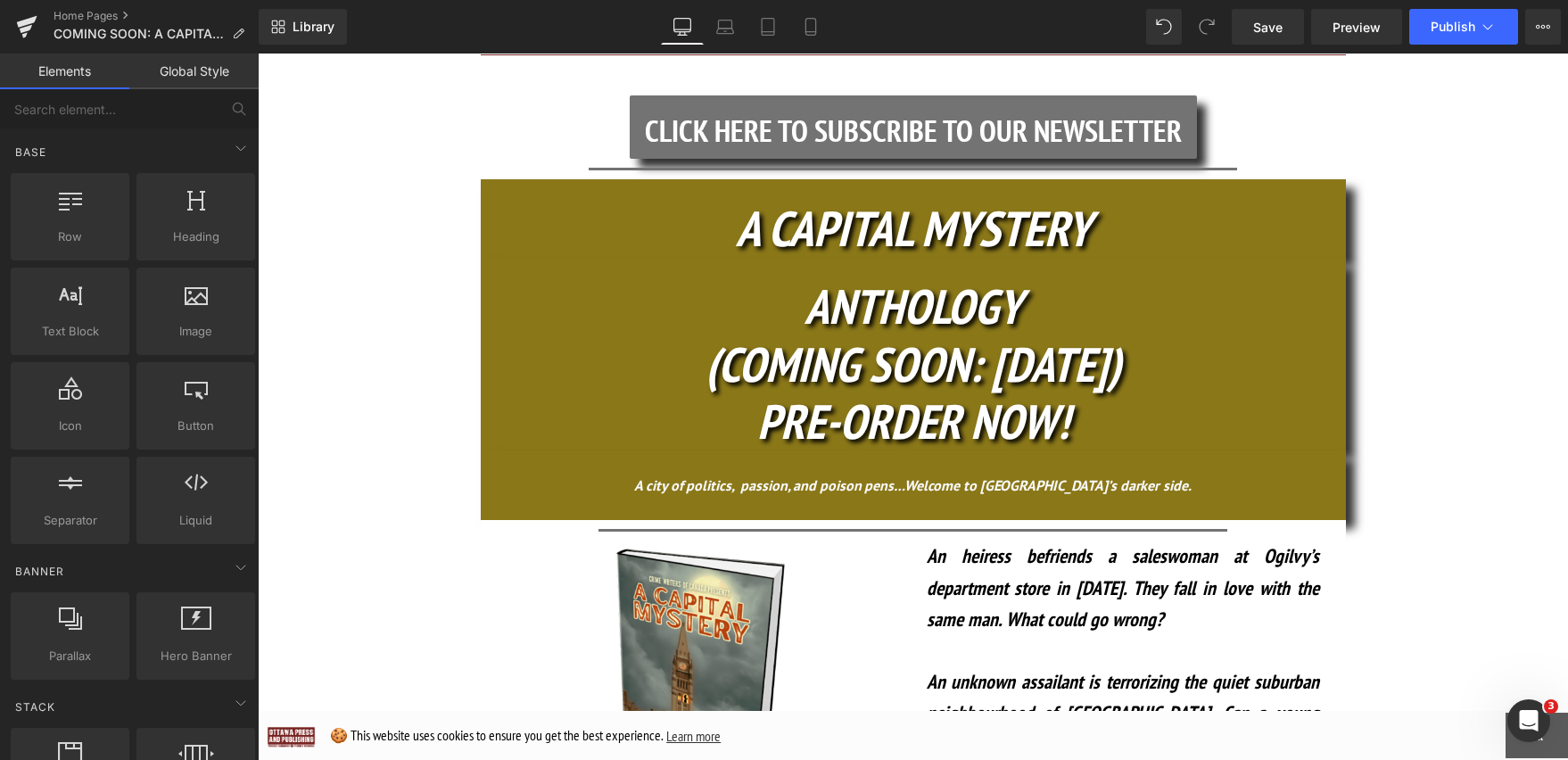
scroll to position [408, 0]
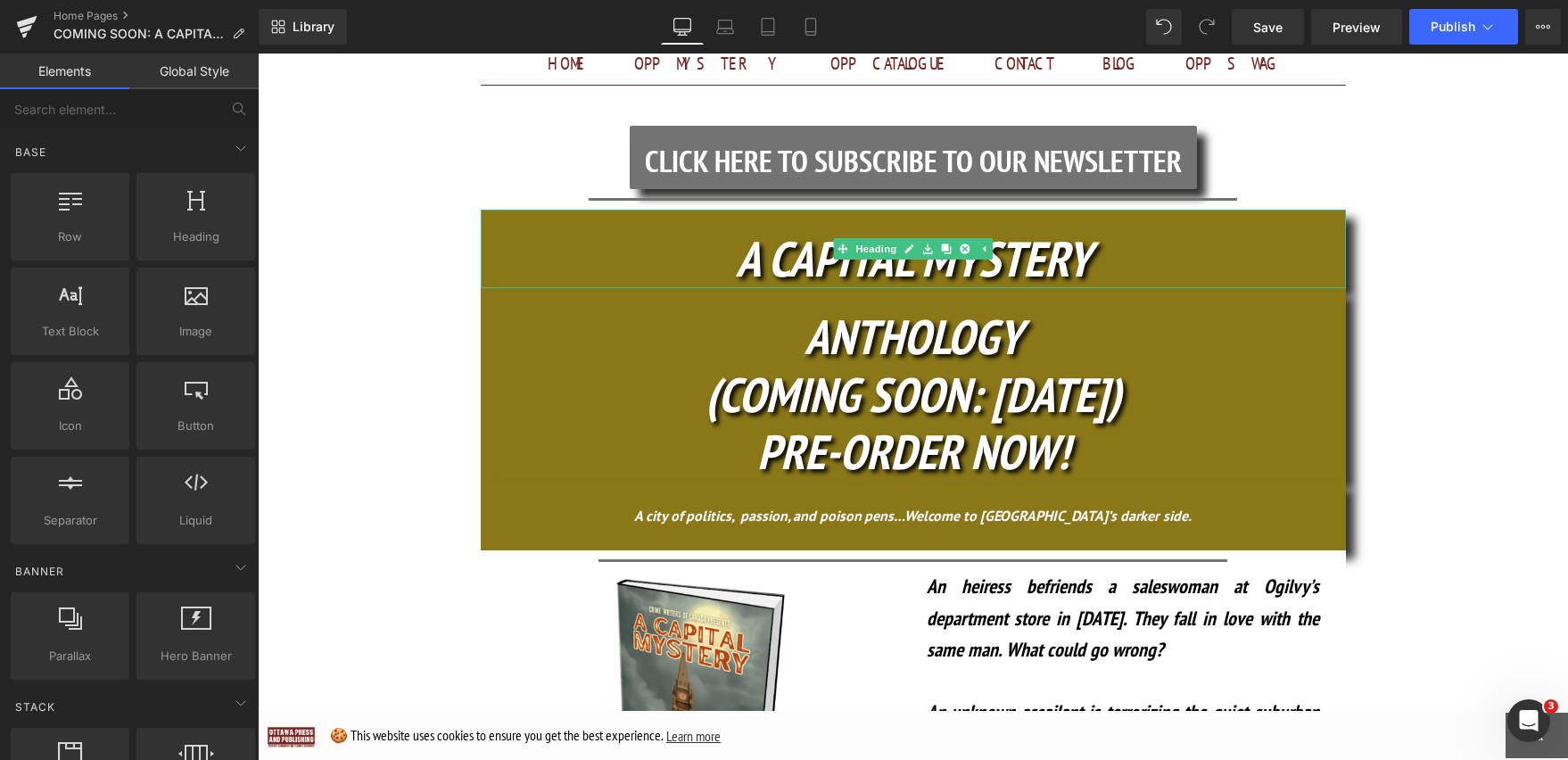
click at [1125, 229] on h1 "A CAPITAL MYSTERY" at bounding box center [914, 258] width 865 height 59
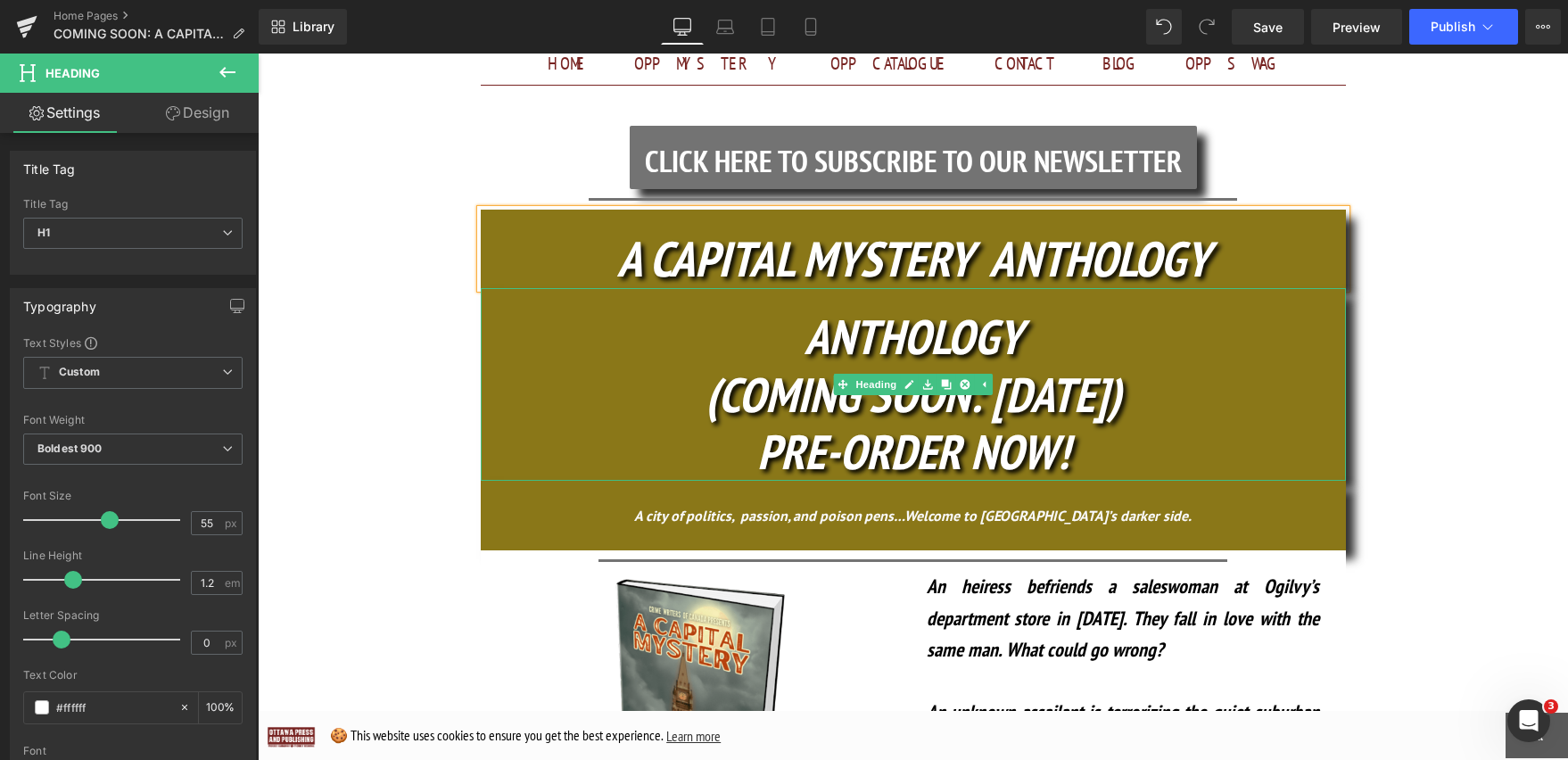
click at [691, 366] on h1 "(COMING SOON: OCT. 16)" at bounding box center [914, 394] width 865 height 58
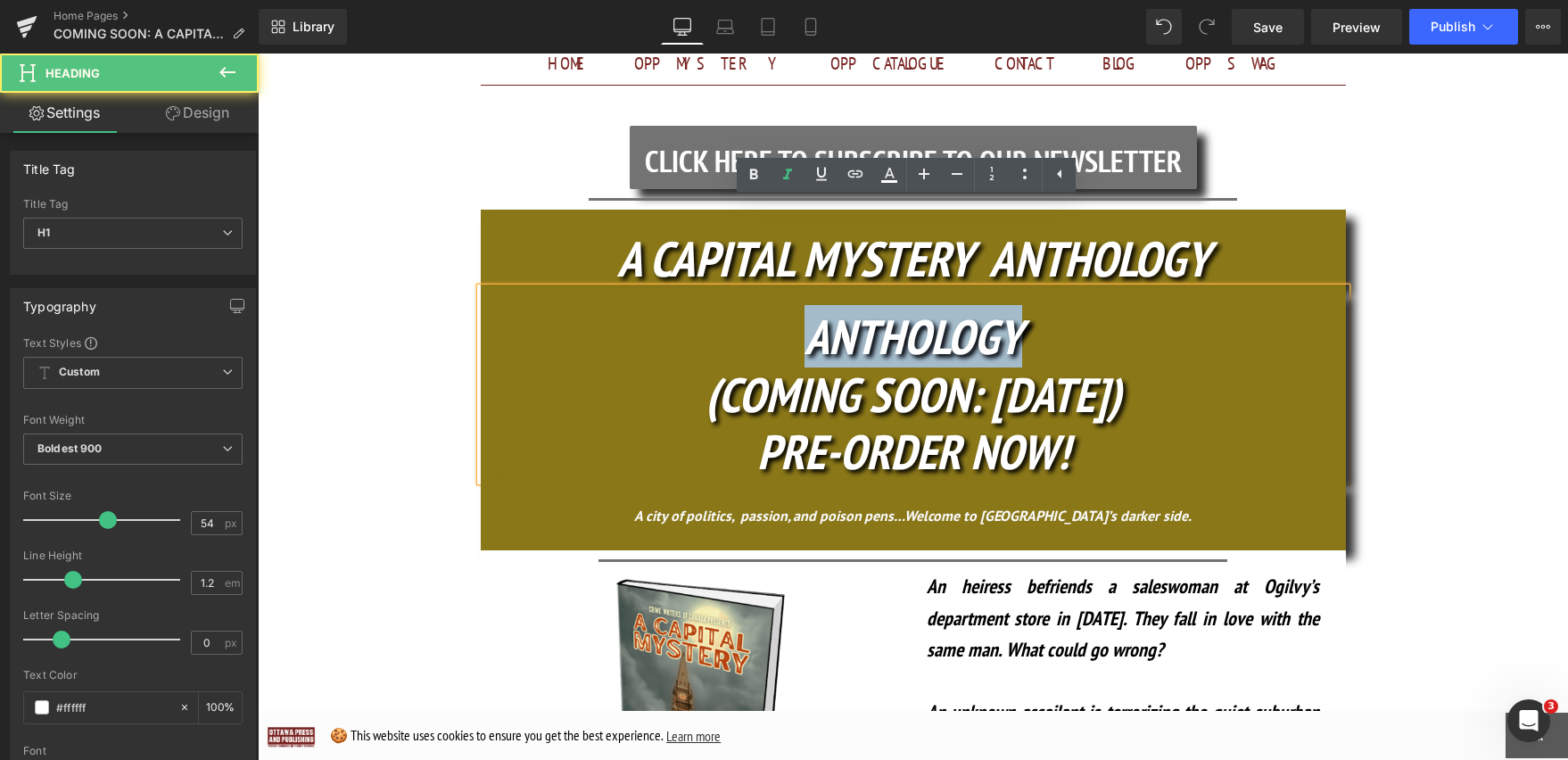
drag, startPoint x: 691, startPoint y: 305, endPoint x: 700, endPoint y: 255, distance: 50.8
click at [700, 288] on div "ANTHOLOGY (COMING SOON: OCT. 16) PRE-ORDER NOW!" at bounding box center [914, 384] width 865 height 192
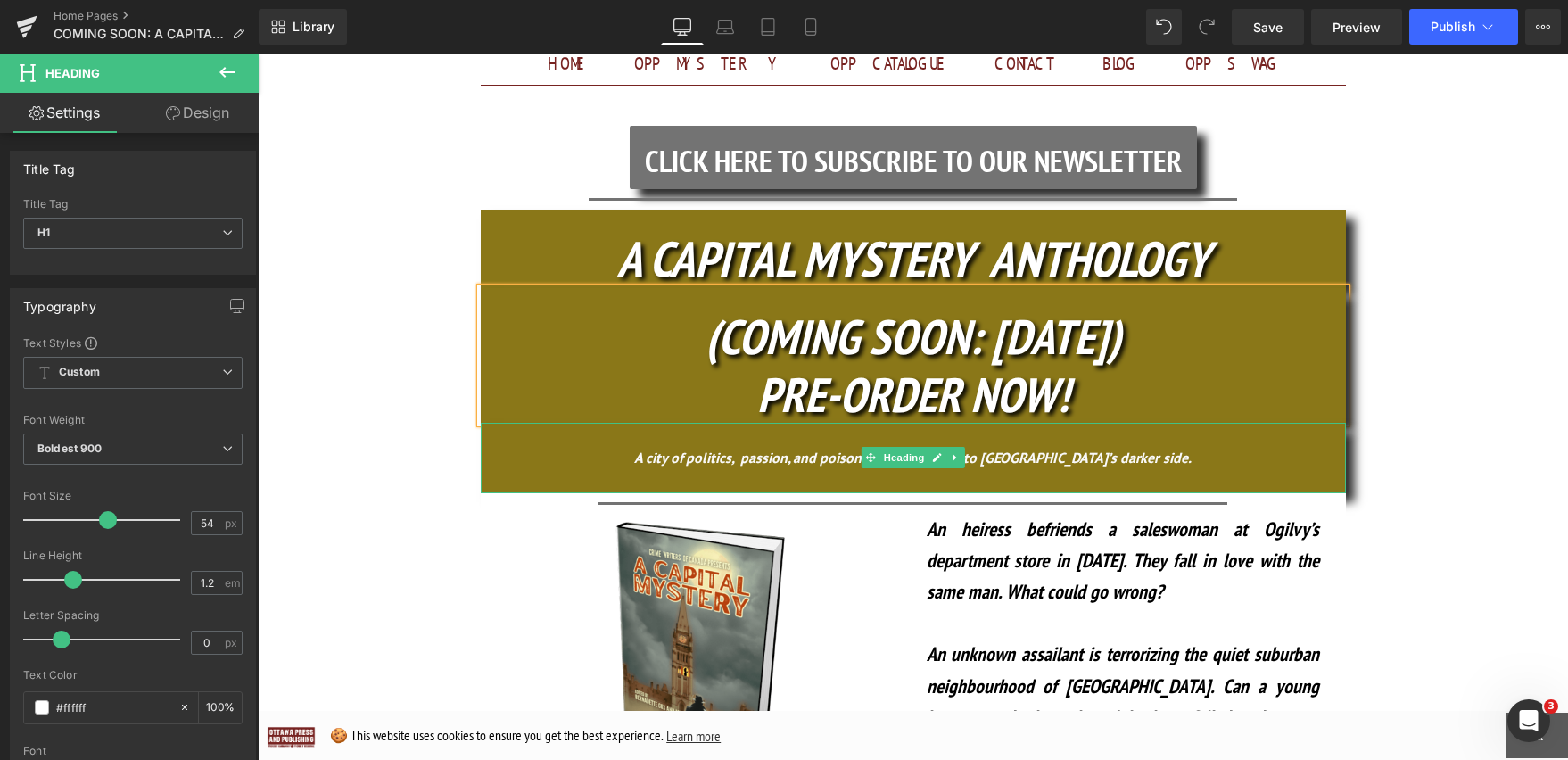
click at [956, 422] on div "A city of politics, passion, and poison pens…Welcome to Ottawa’s darker side." at bounding box center [914, 457] width 865 height 70
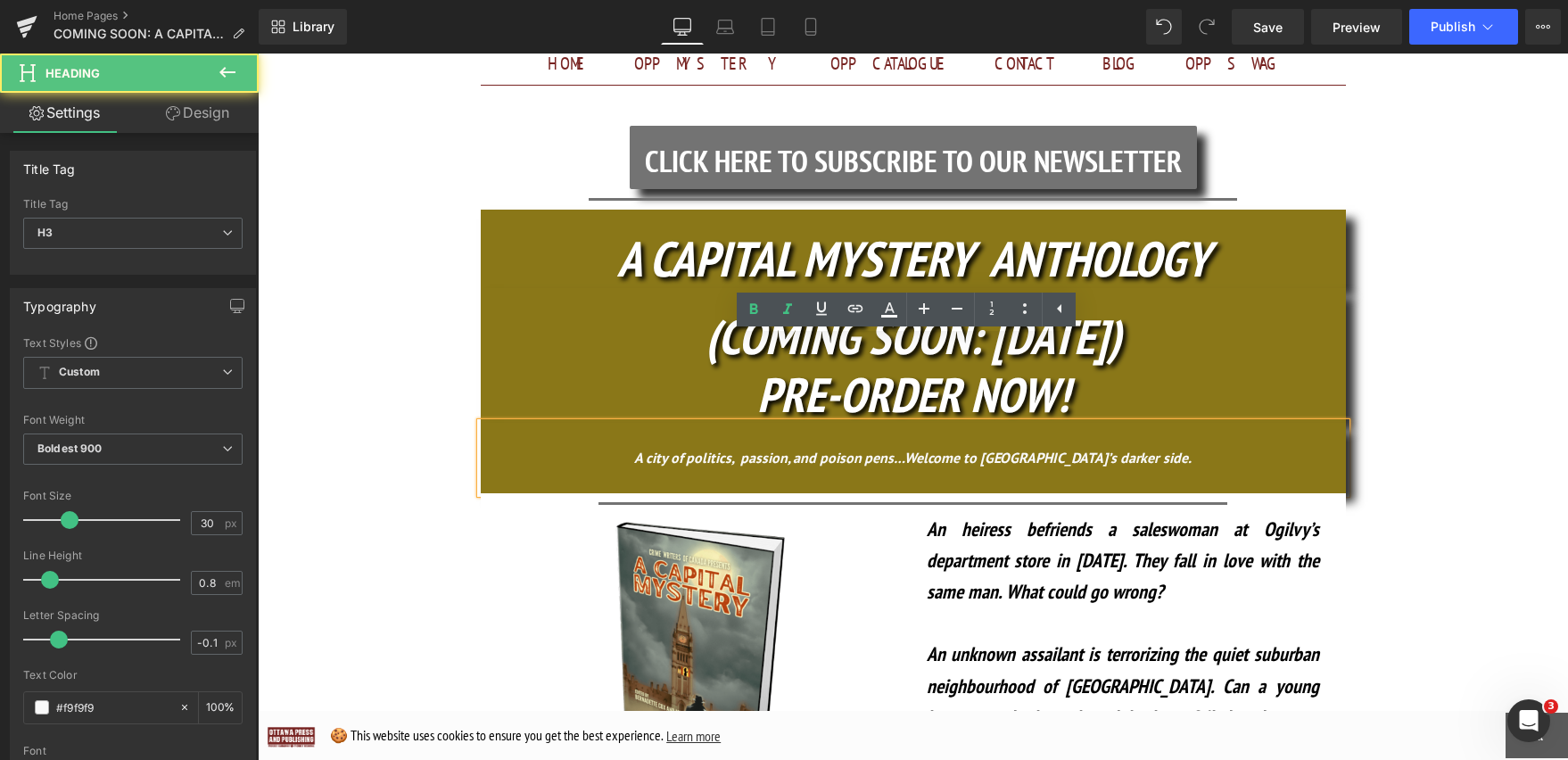
click at [675, 422] on div "A city of politics, passion, and poison pens…Welcome to Ottawa’s darker side." at bounding box center [914, 457] width 865 height 70
click at [834, 422] on div "A city of politics, passion, and poison pens…Welcome to Ottawa’s darker side." at bounding box center [914, 457] width 865 height 70
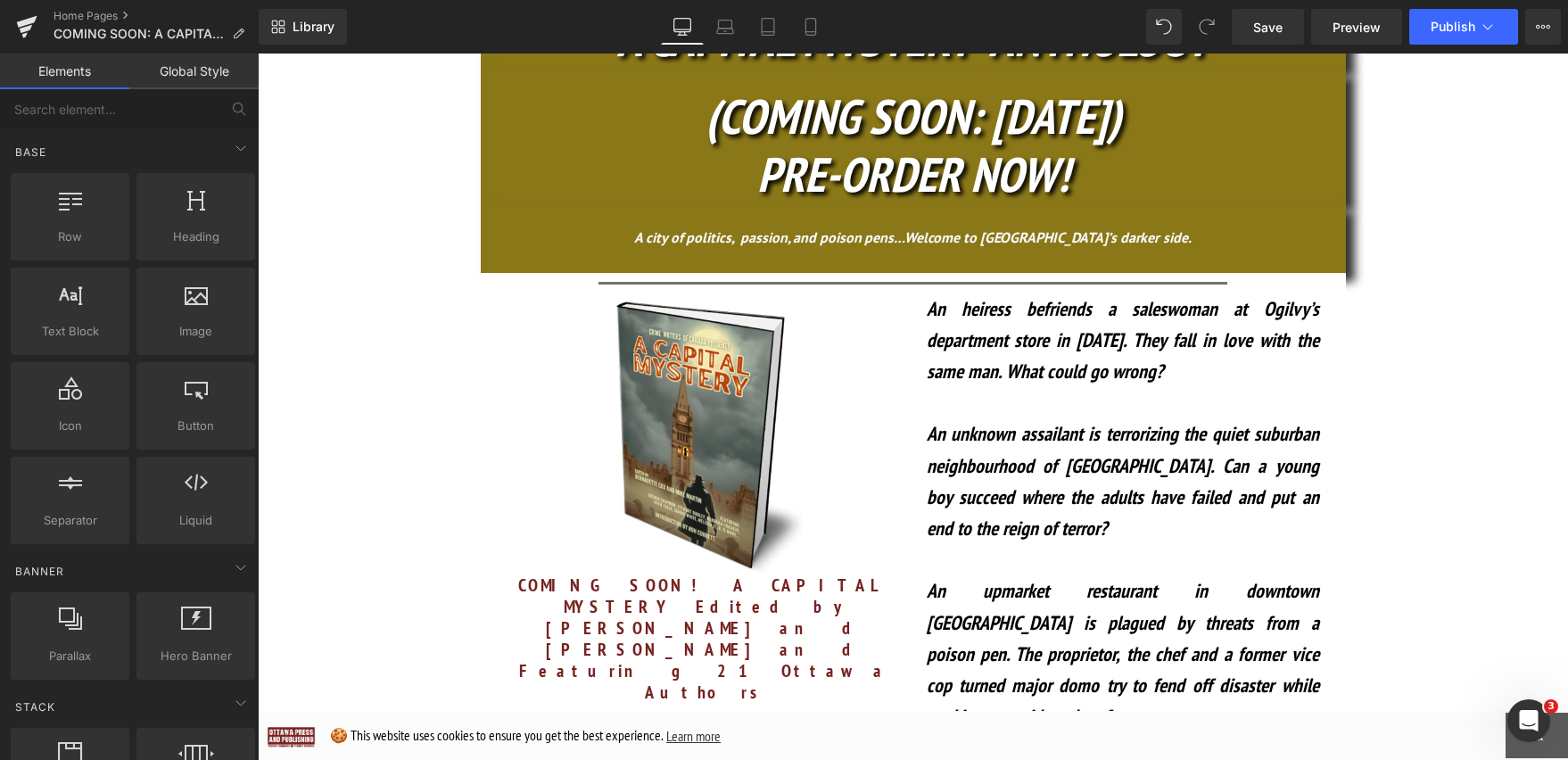
scroll to position [647, 0]
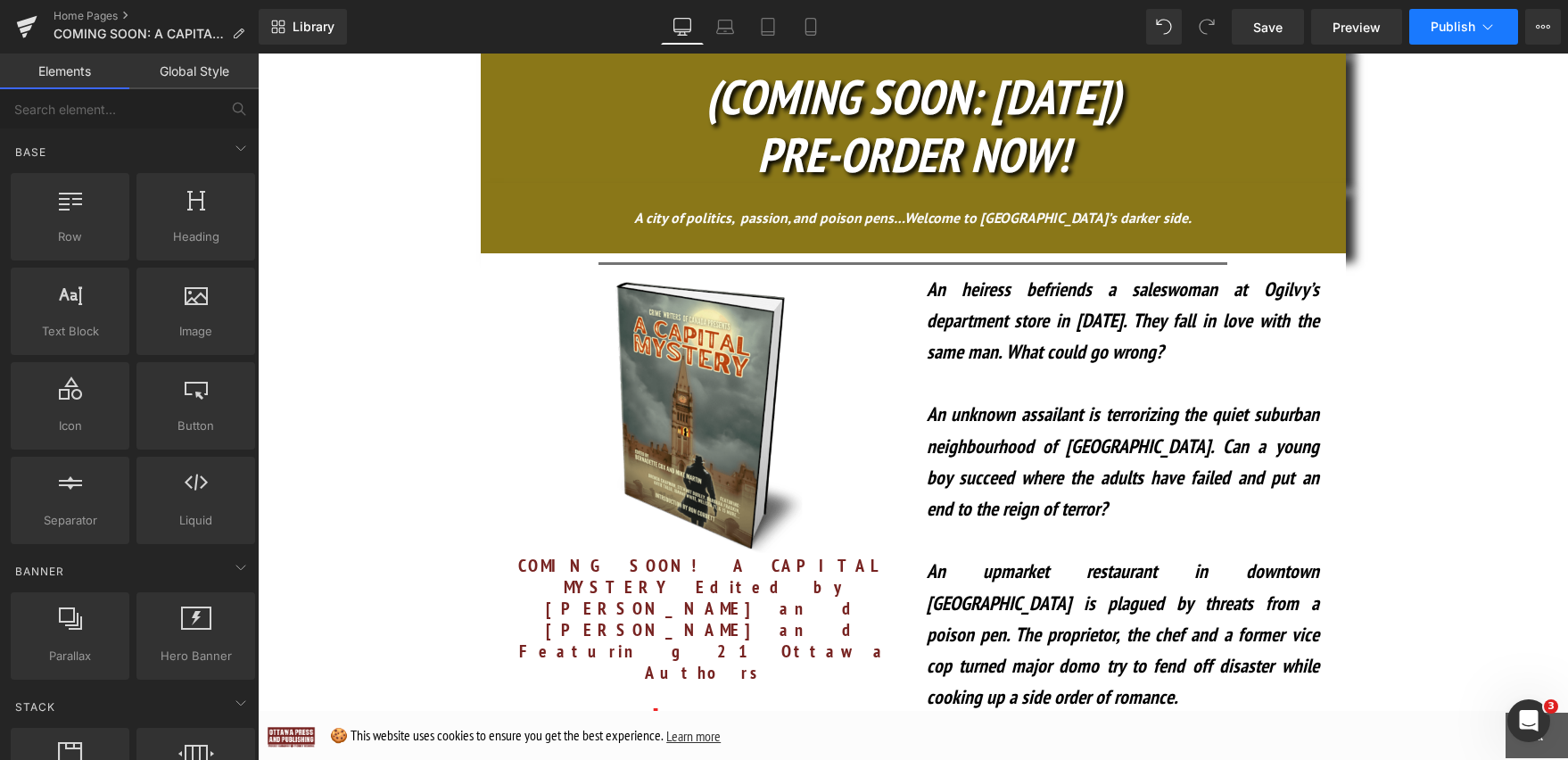
click at [1462, 38] on button "Publish" at bounding box center [1463, 27] width 109 height 36
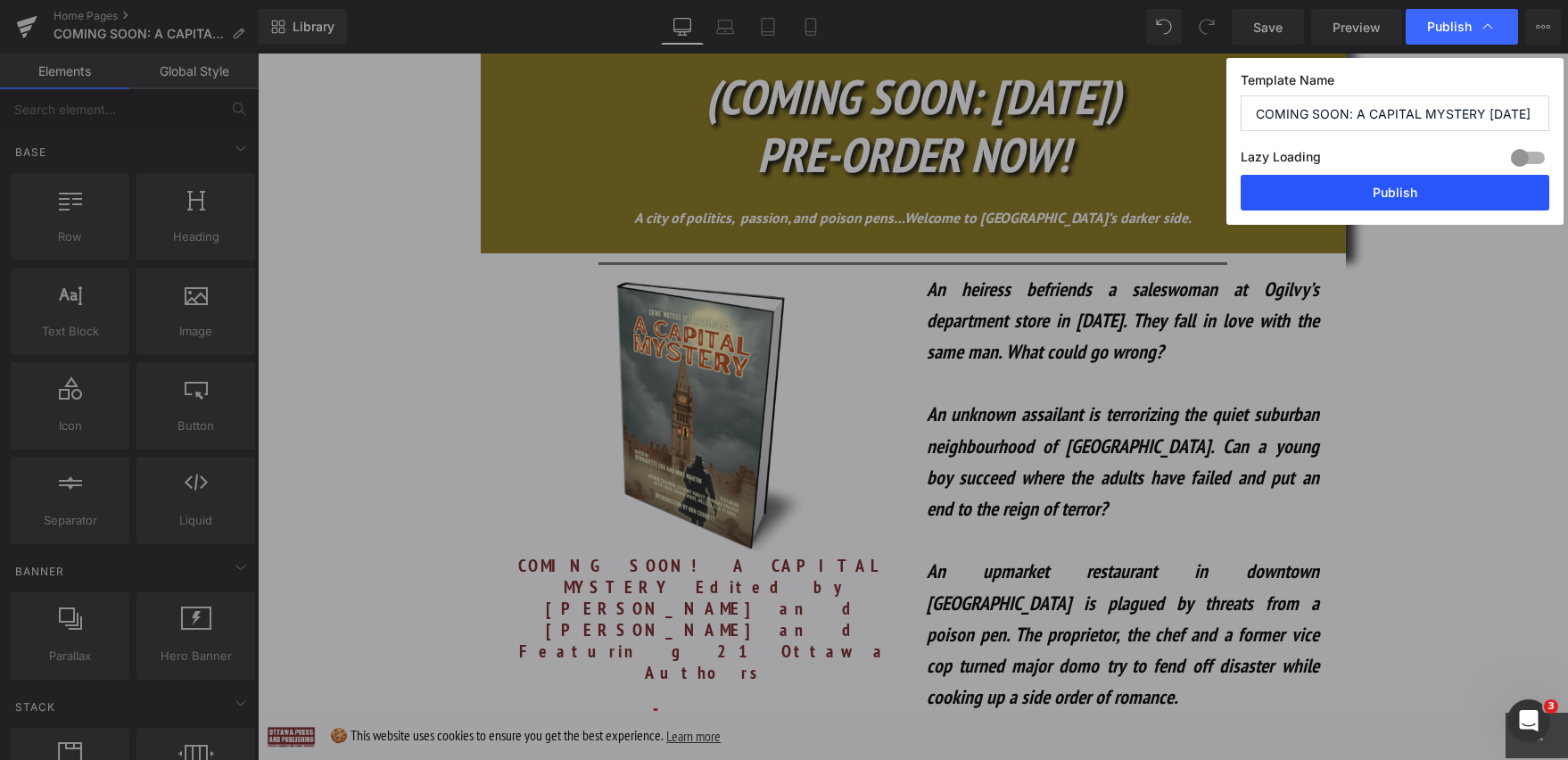
click at [1446, 196] on button "Publish" at bounding box center [1395, 193] width 309 height 36
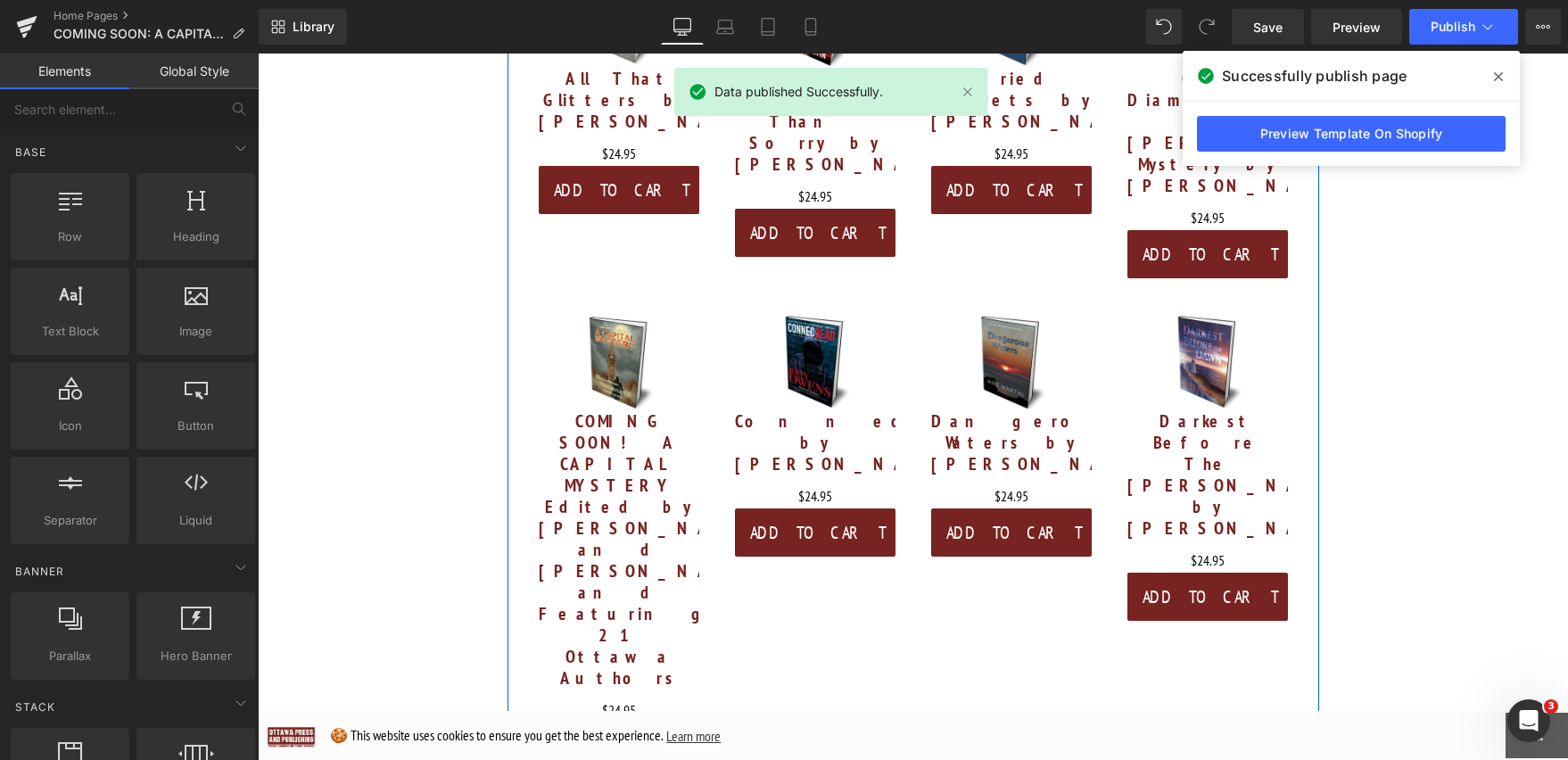
scroll to position [3732, 0]
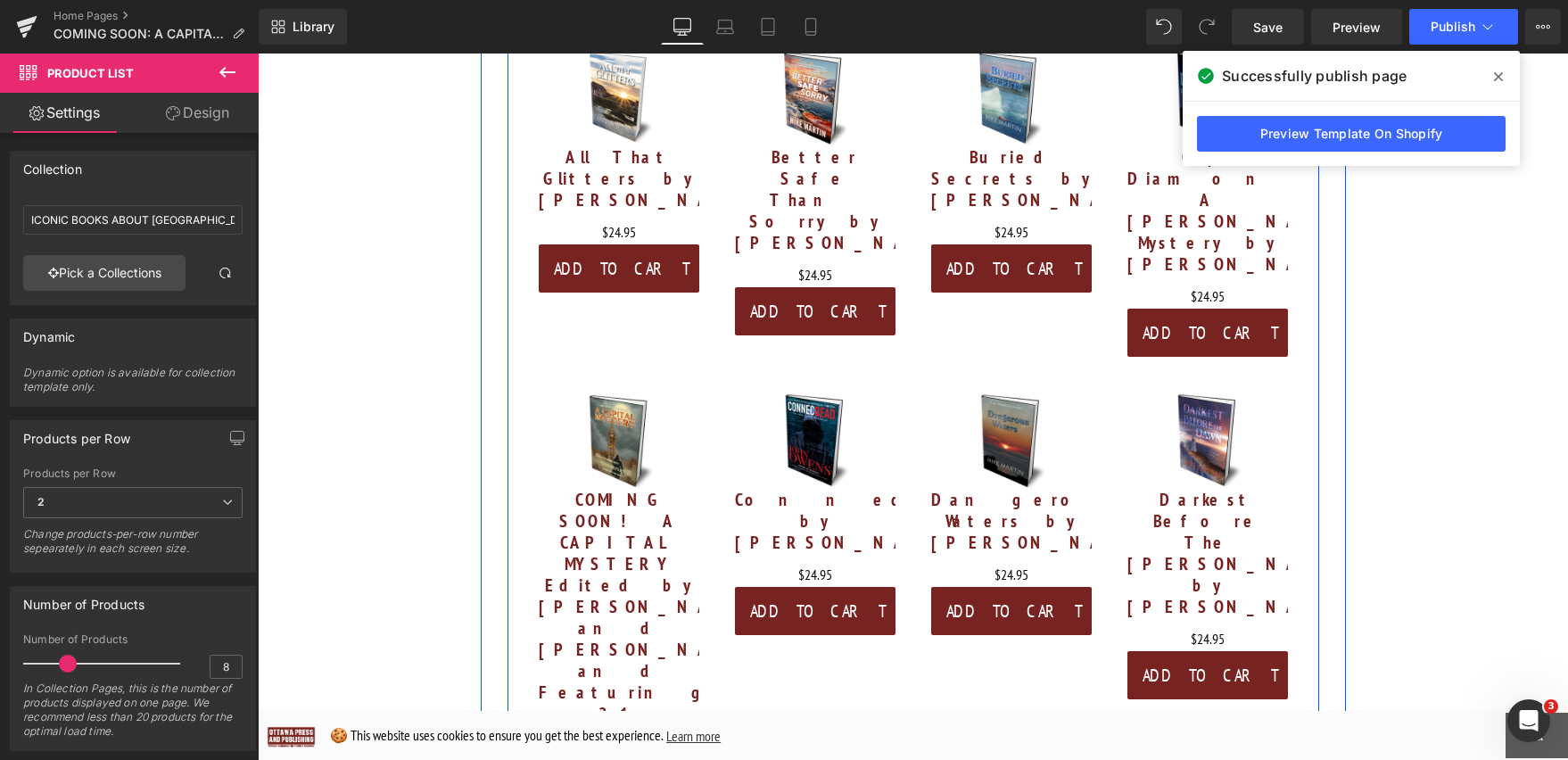
scroll to position [3554, 0]
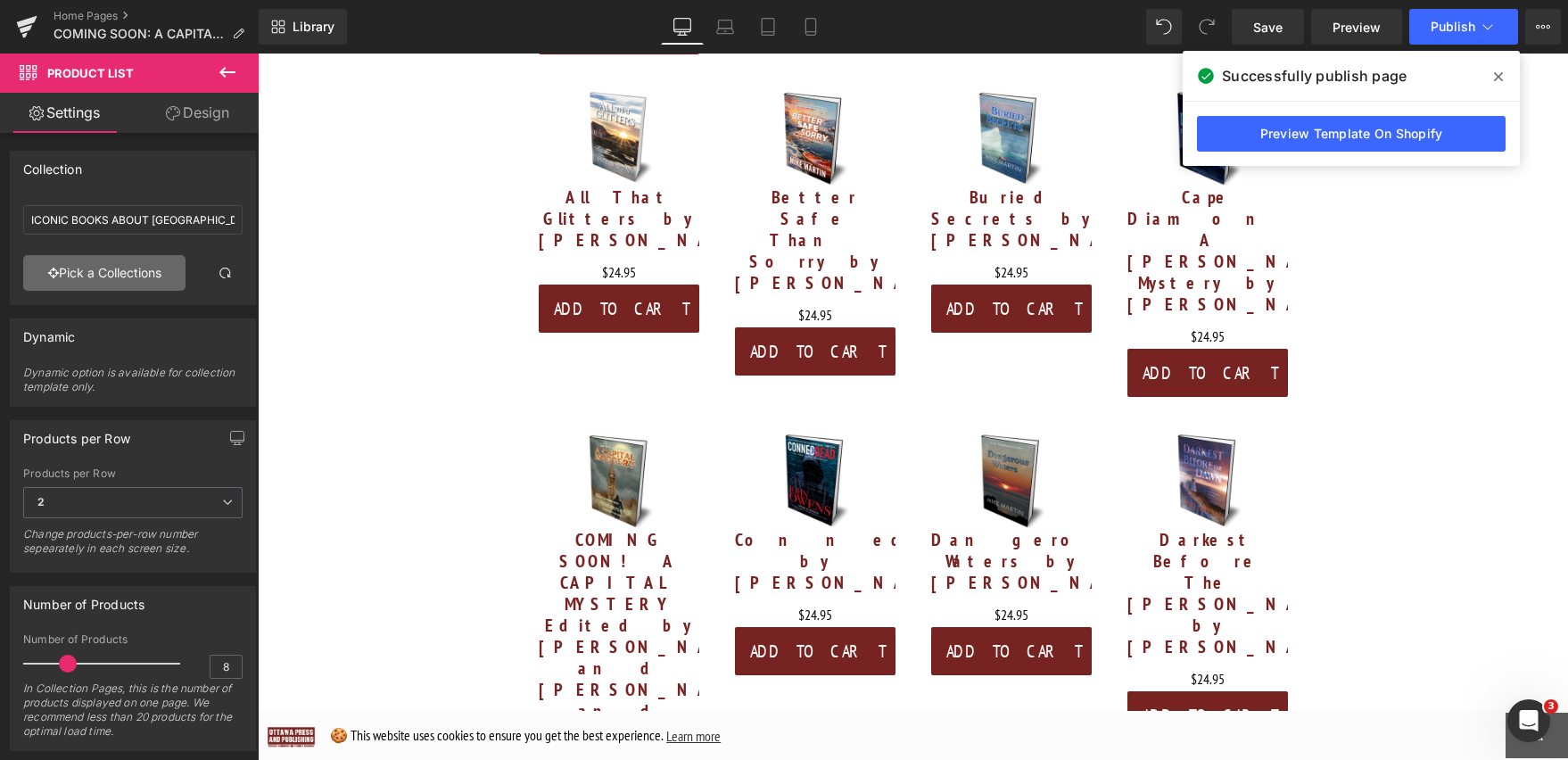
click at [158, 267] on link "Pick a Collections" at bounding box center [105, 273] width 162 height 36
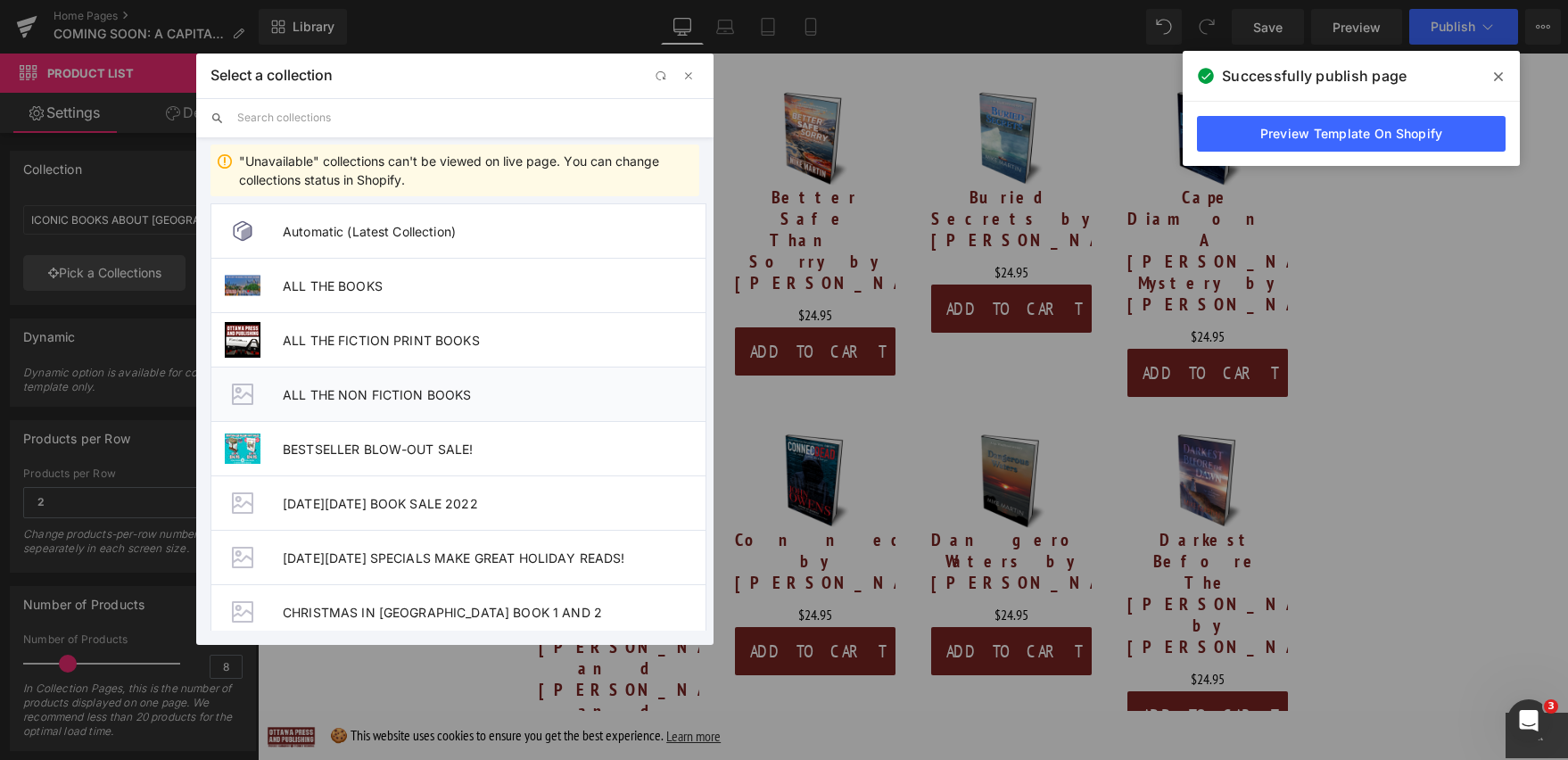
click at [450, 398] on span "ALL THE NON FICTION BOOKS" at bounding box center [494, 394] width 422 height 15
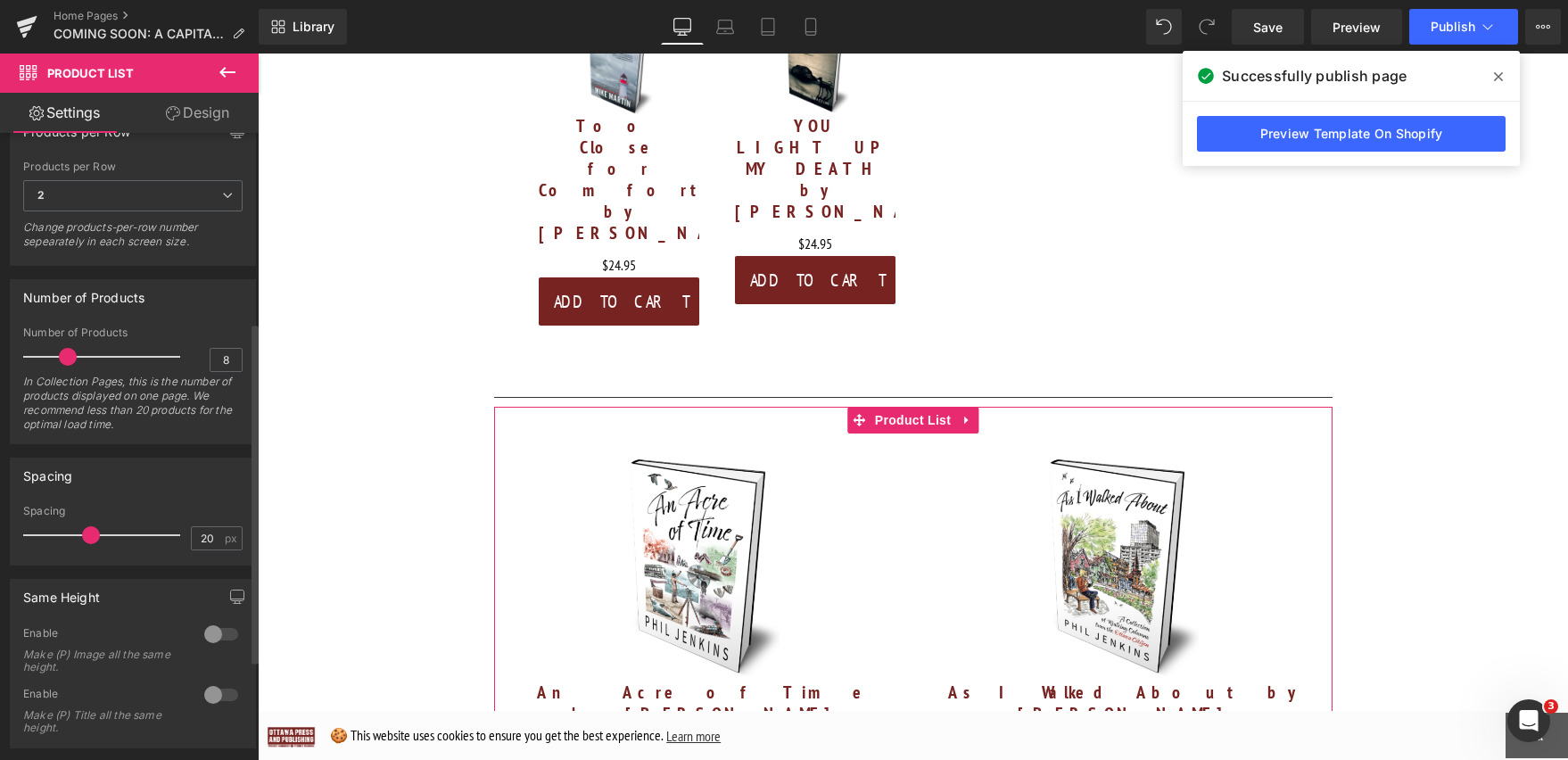
scroll to position [348, 0]
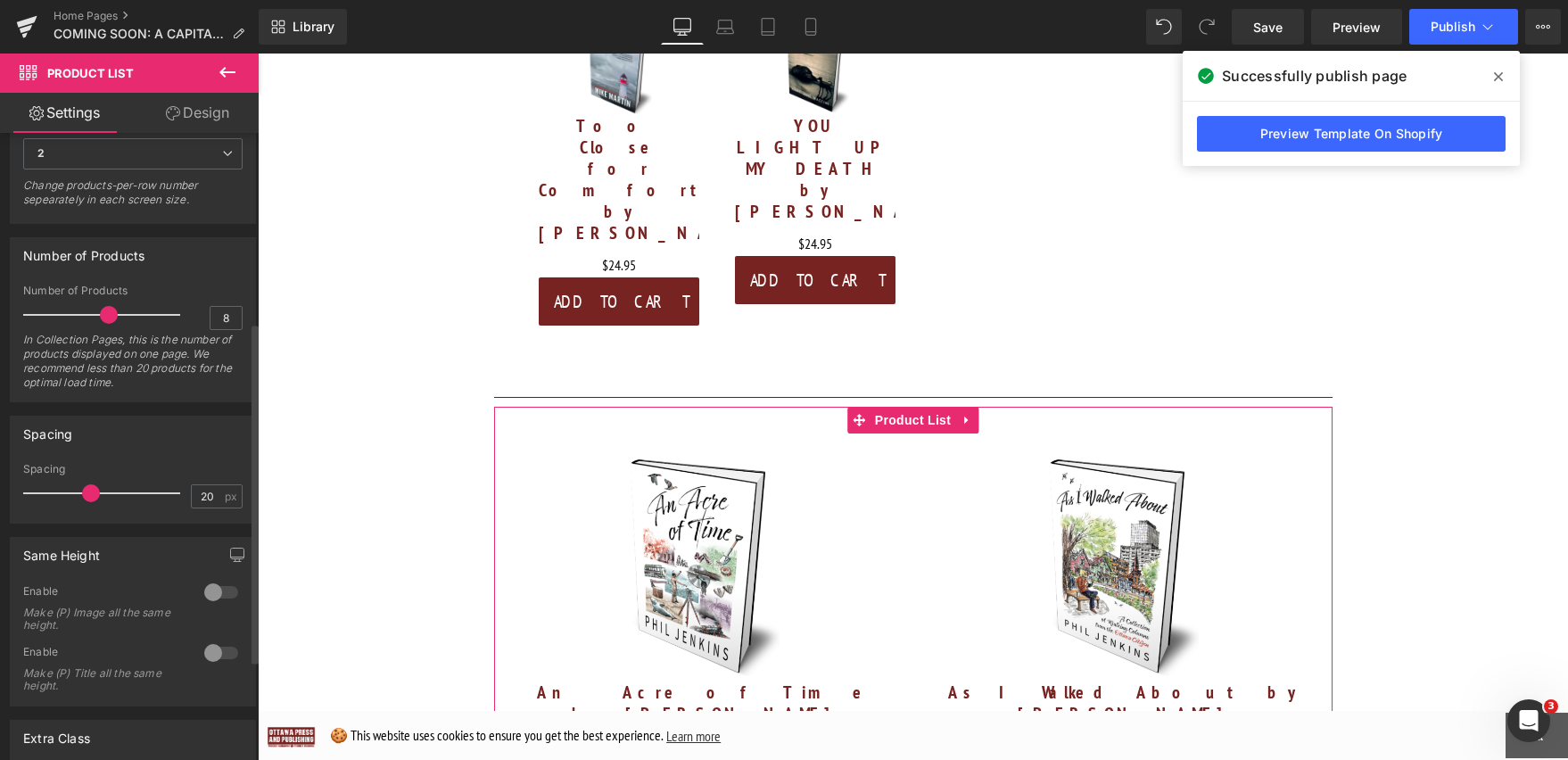
drag, startPoint x: 70, startPoint y: 318, endPoint x: 109, endPoint y: 318, distance: 39.0
click at [109, 318] on span at bounding box center [109, 315] width 18 height 18
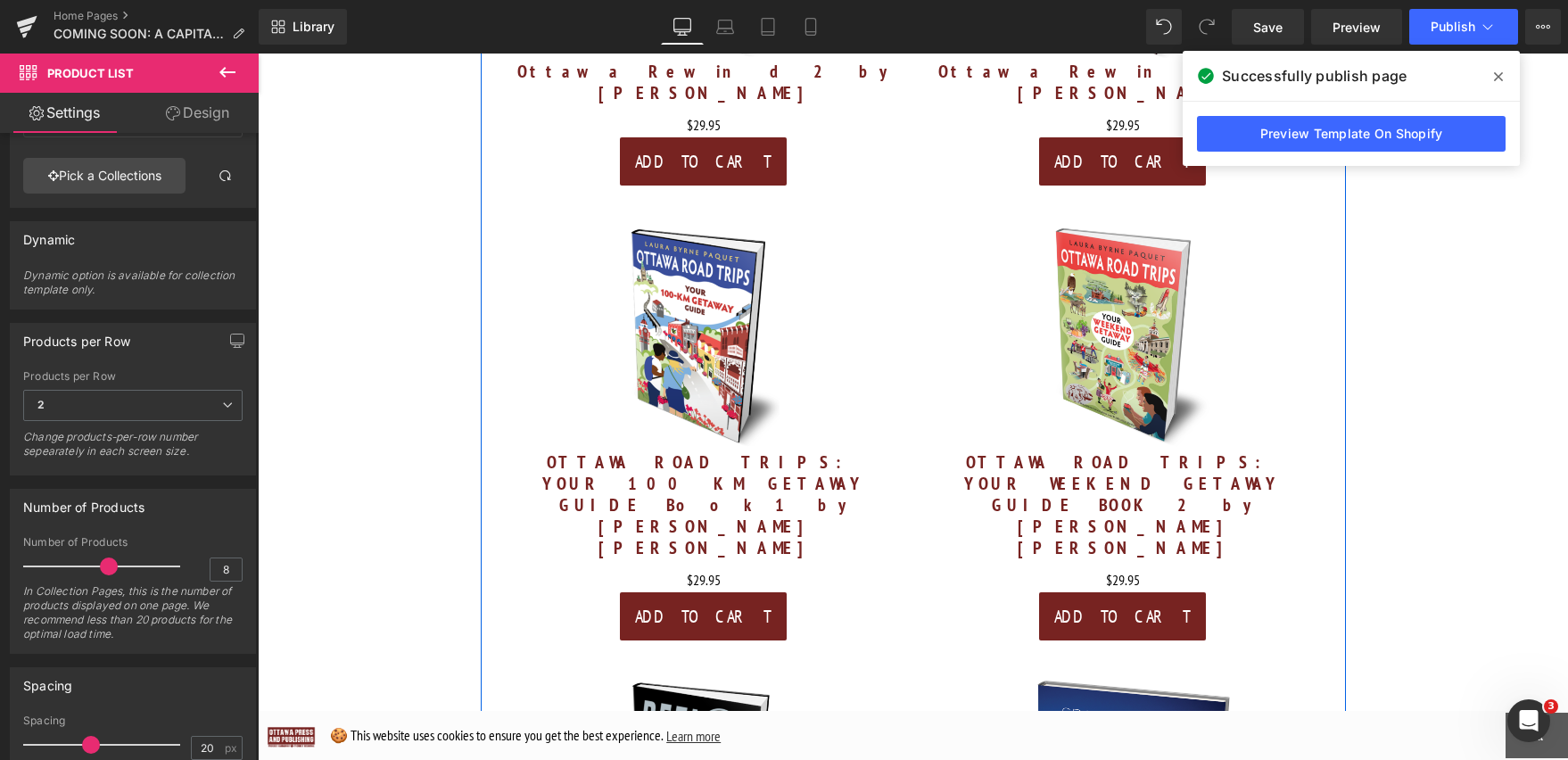
scroll to position [7124, 0]
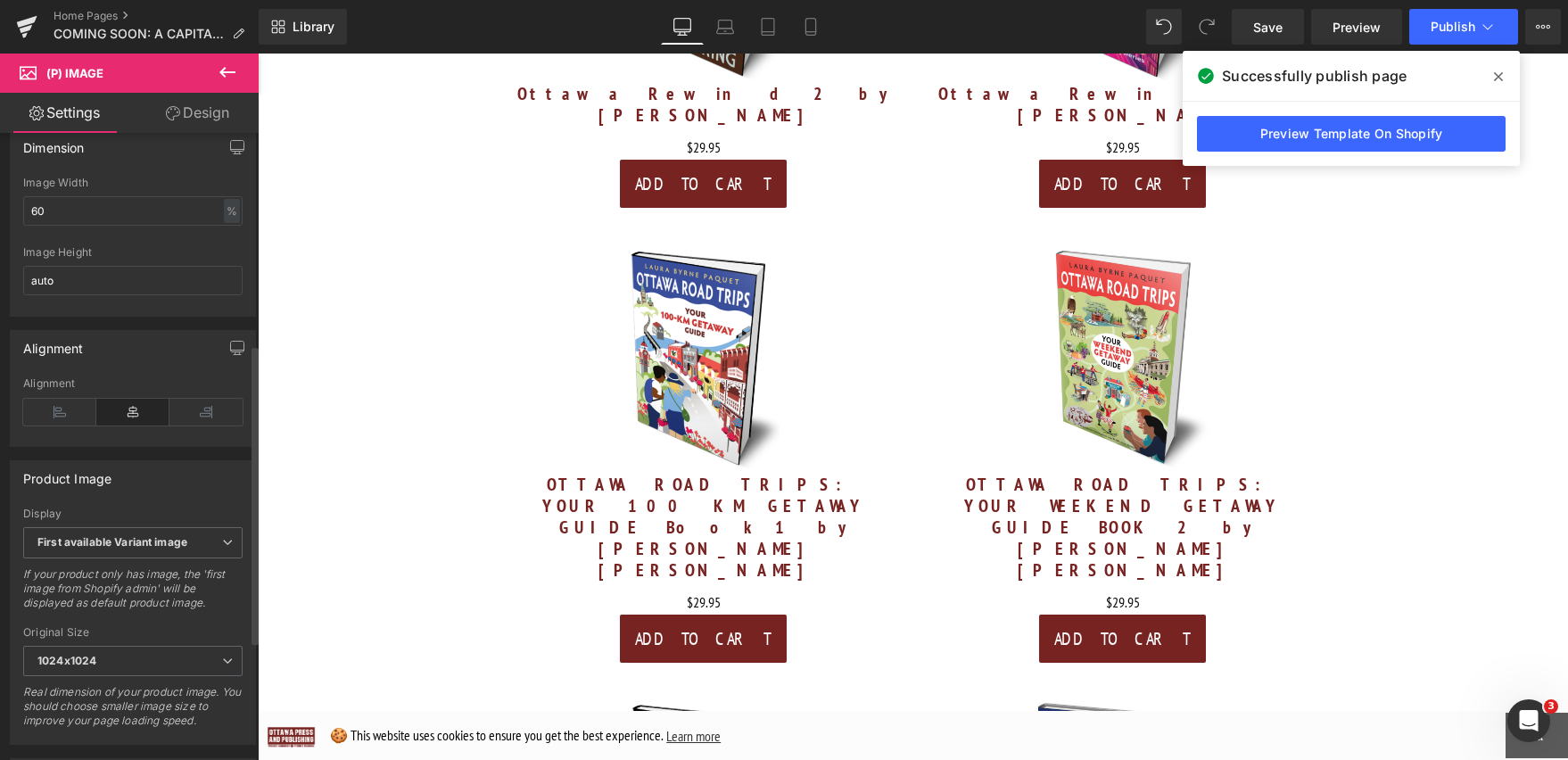
scroll to position [443, 0]
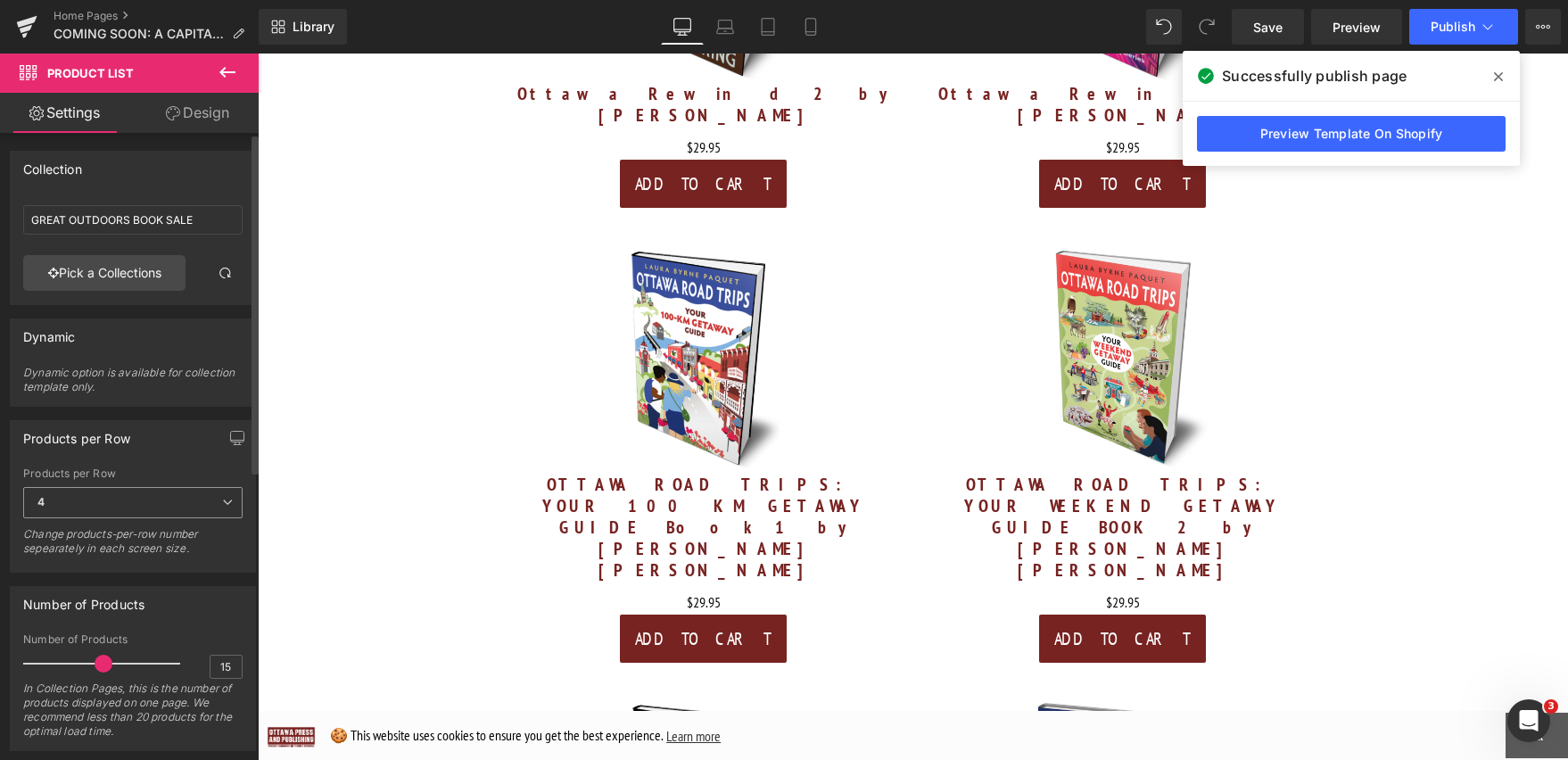
click at [223, 503] on icon at bounding box center [227, 502] width 11 height 11
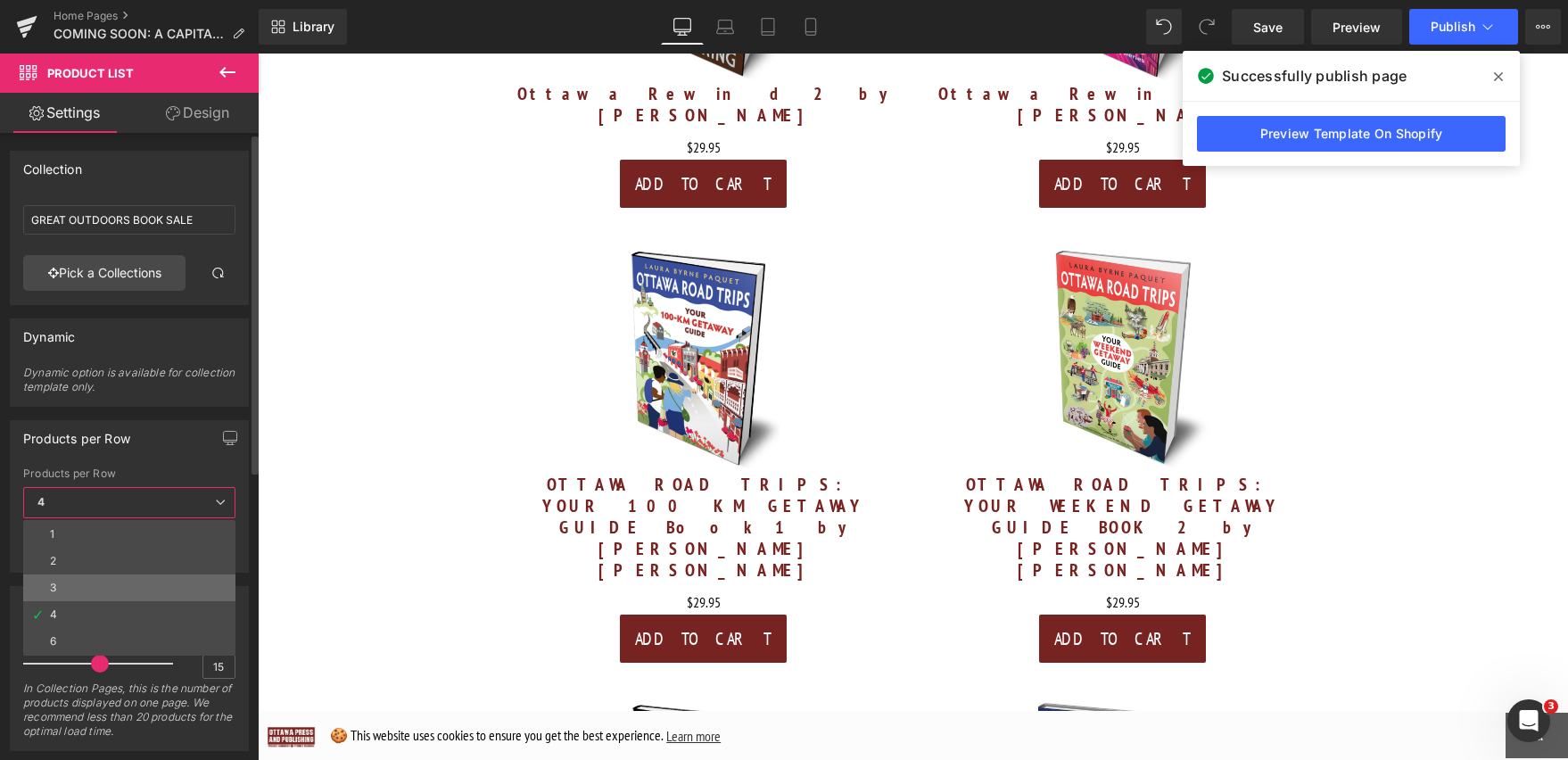
click at [188, 582] on li "3" at bounding box center [129, 588] width 212 height 27
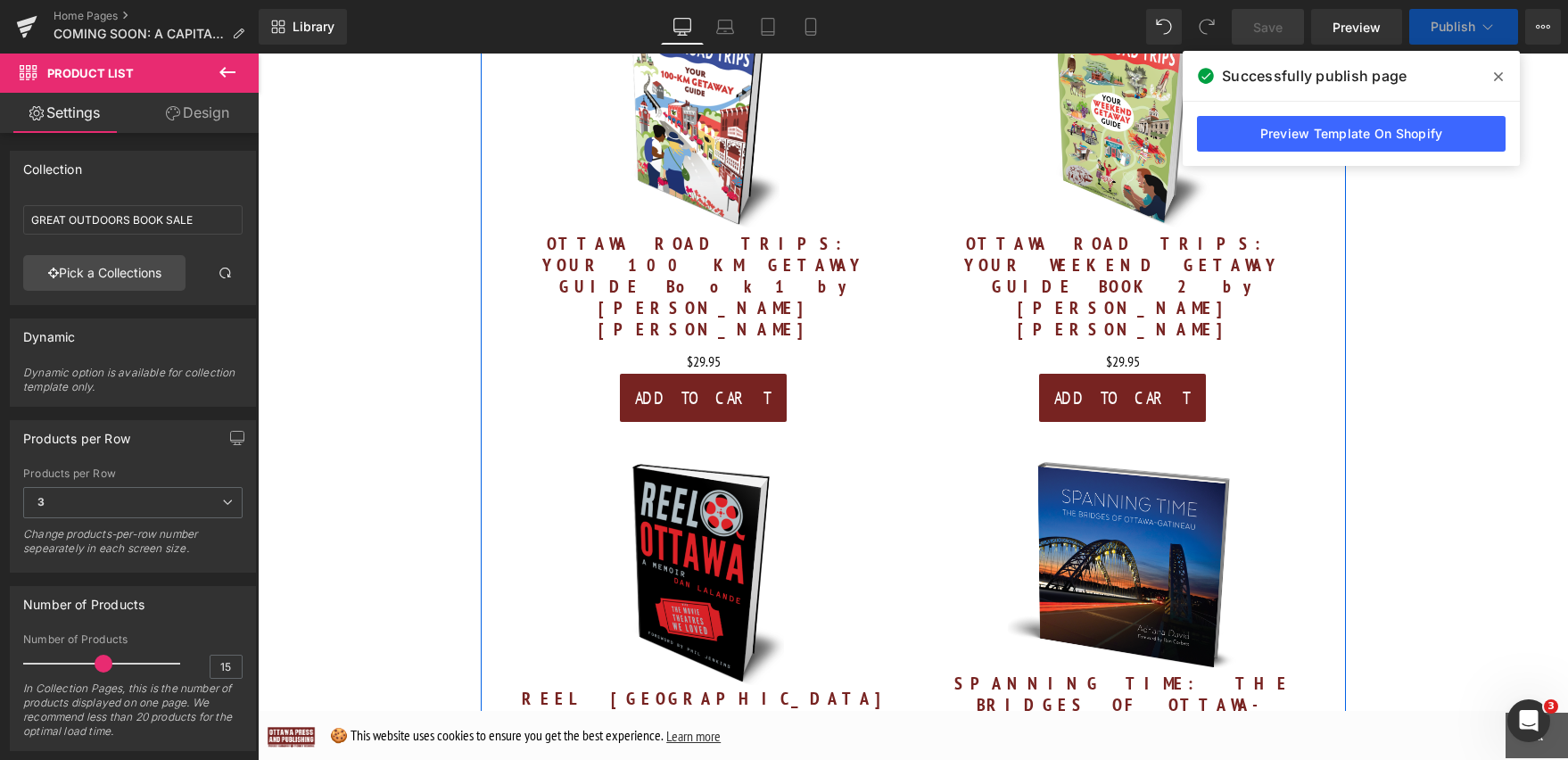
scroll to position [7392, 0]
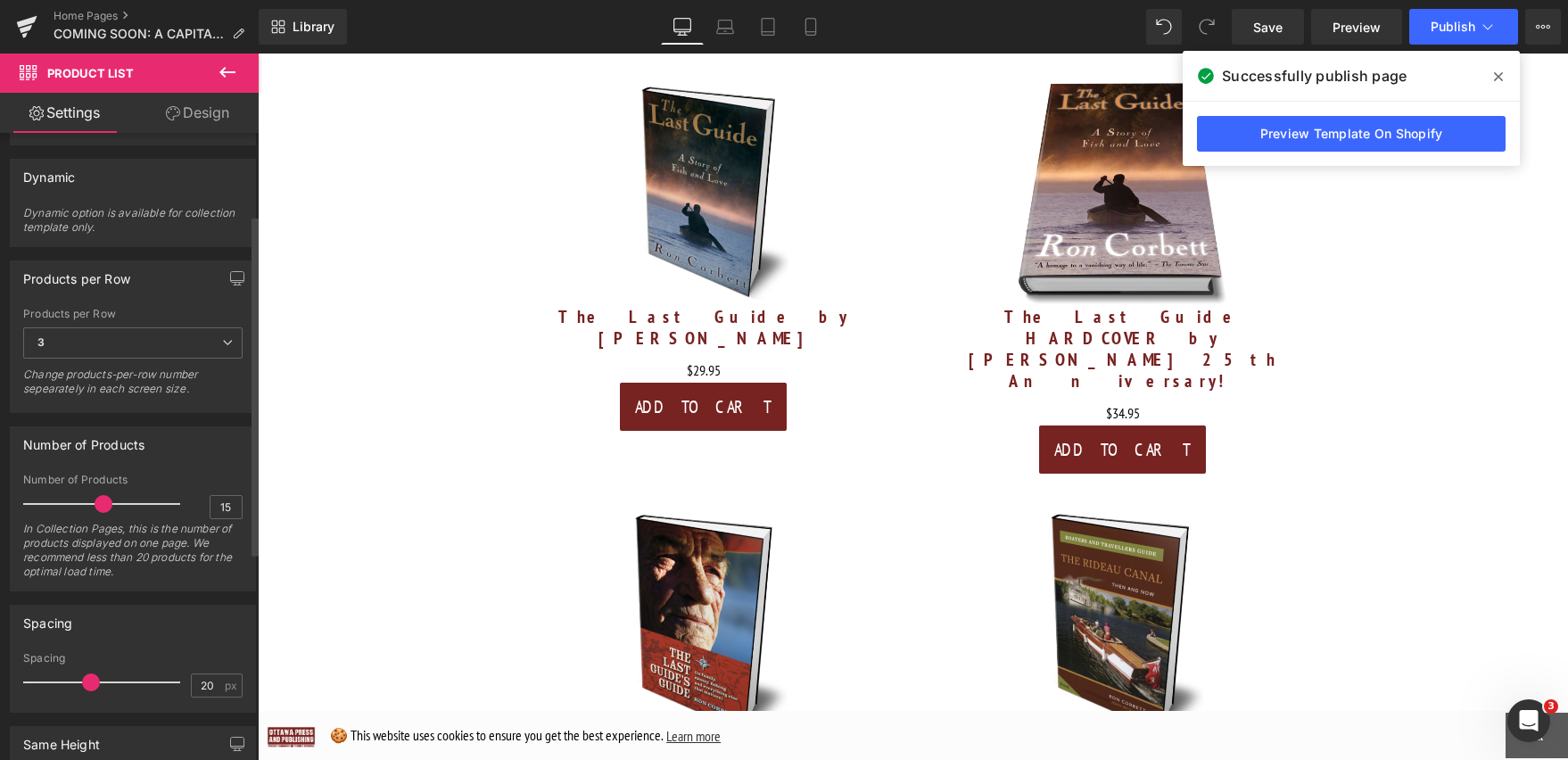
scroll to position [202, 0]
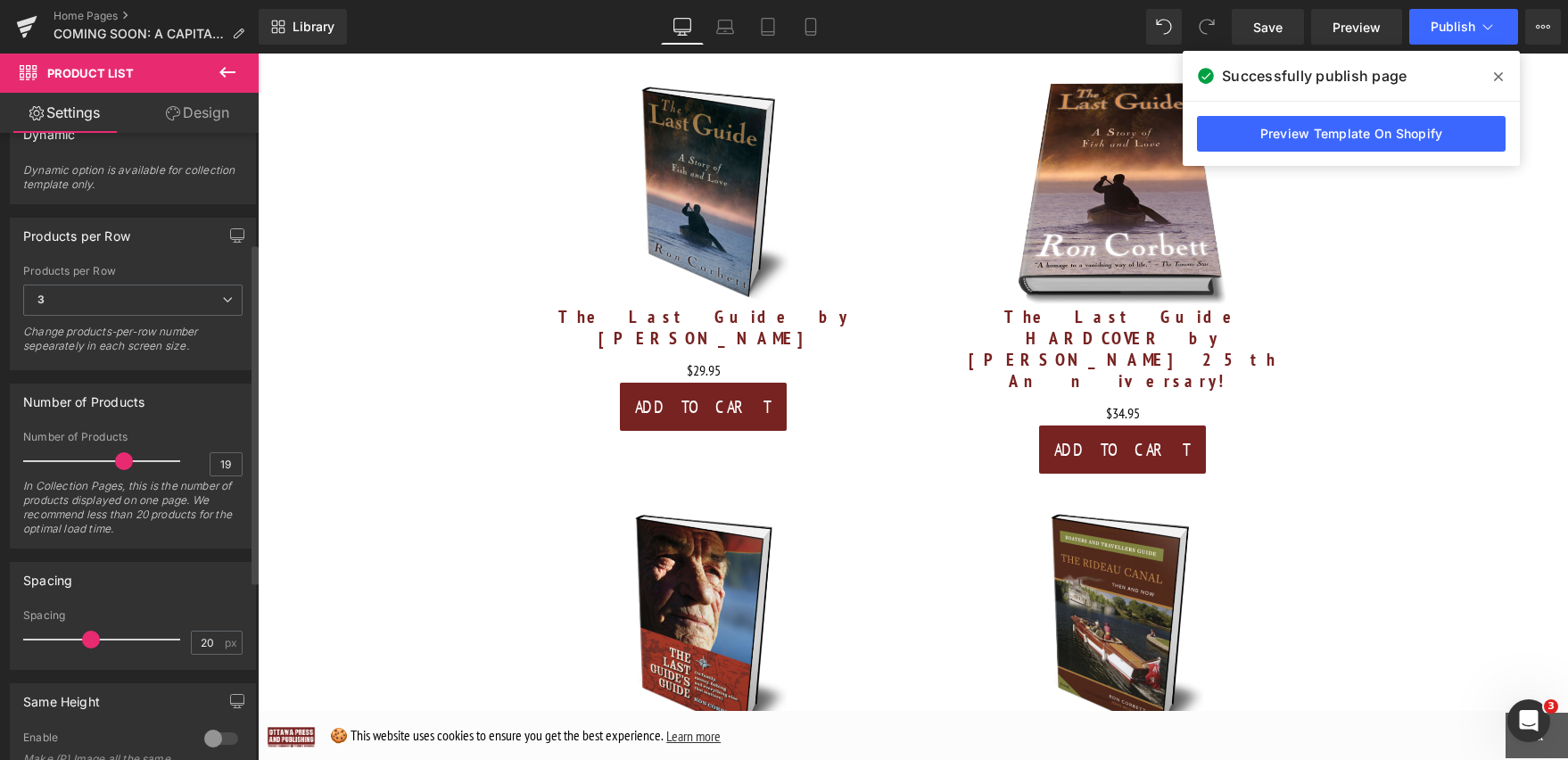
drag, startPoint x: 96, startPoint y: 463, endPoint x: 115, endPoint y: 461, distance: 19.1
click at [115, 461] on span at bounding box center [124, 461] width 18 height 18
type input "20"
click at [122, 459] on span at bounding box center [129, 461] width 18 height 18
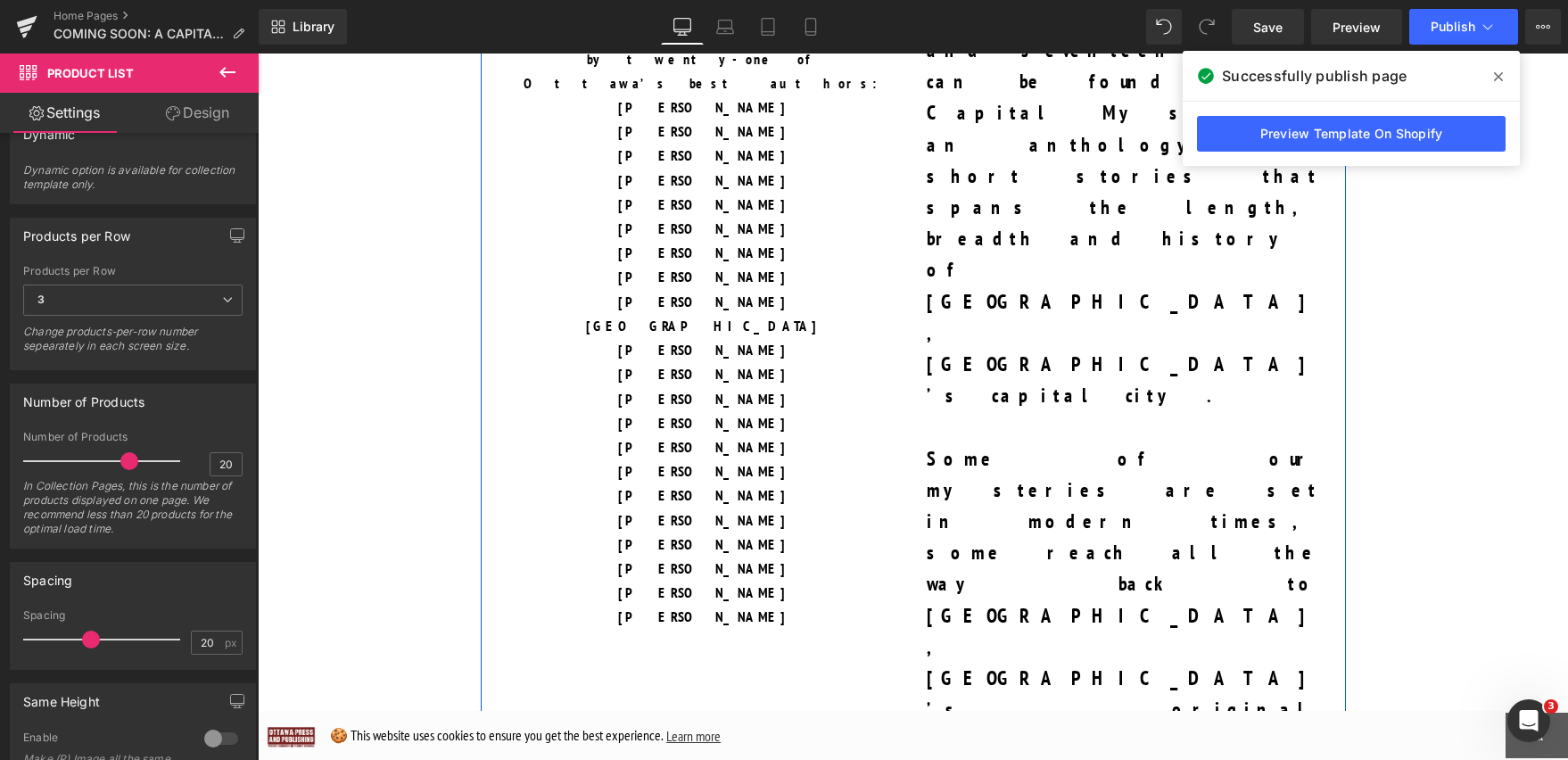
scroll to position [1547, 0]
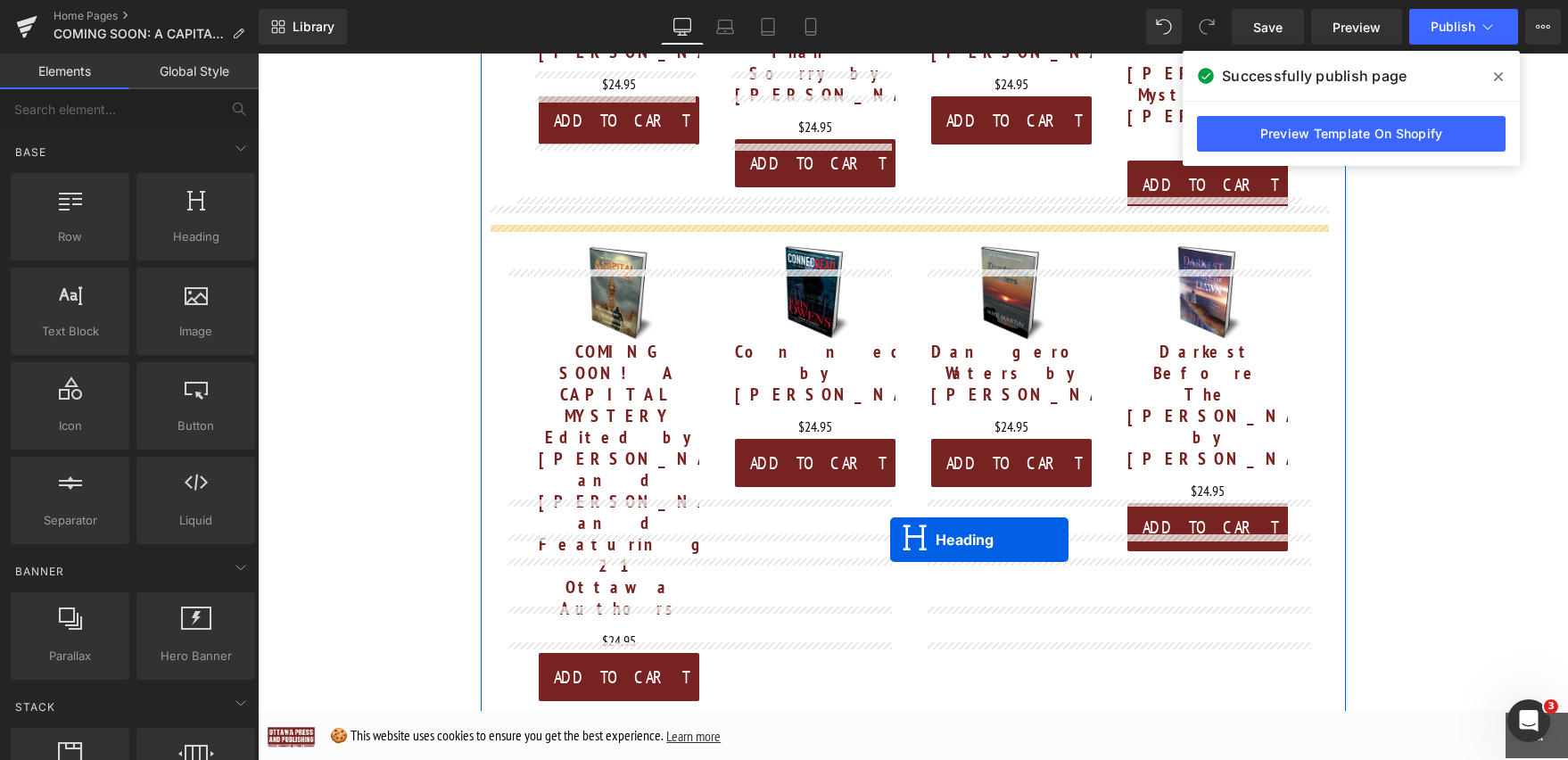
scroll to position [3774, 0]
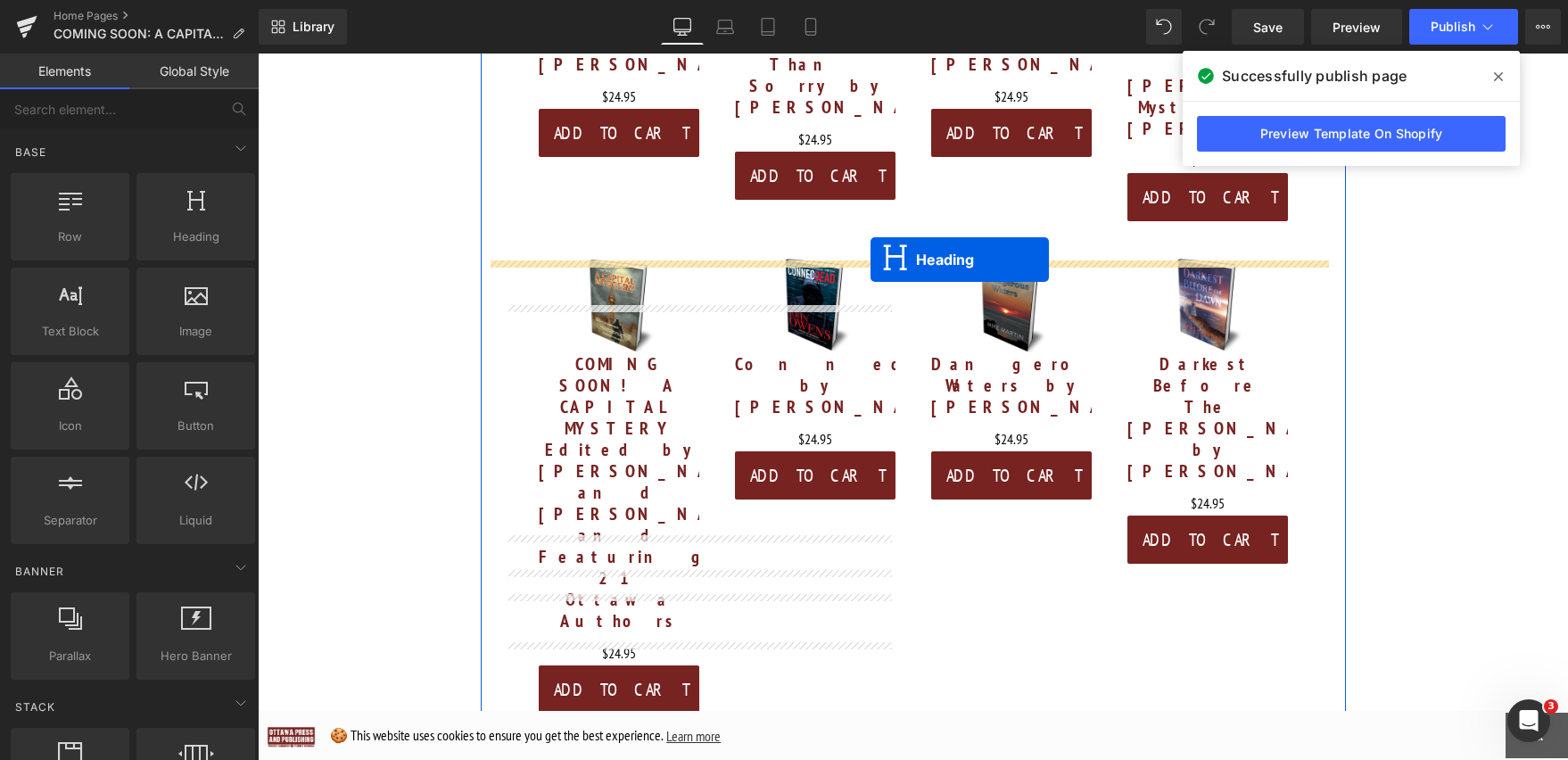
drag, startPoint x: 860, startPoint y: 526, endPoint x: 870, endPoint y: 260, distance: 266.2
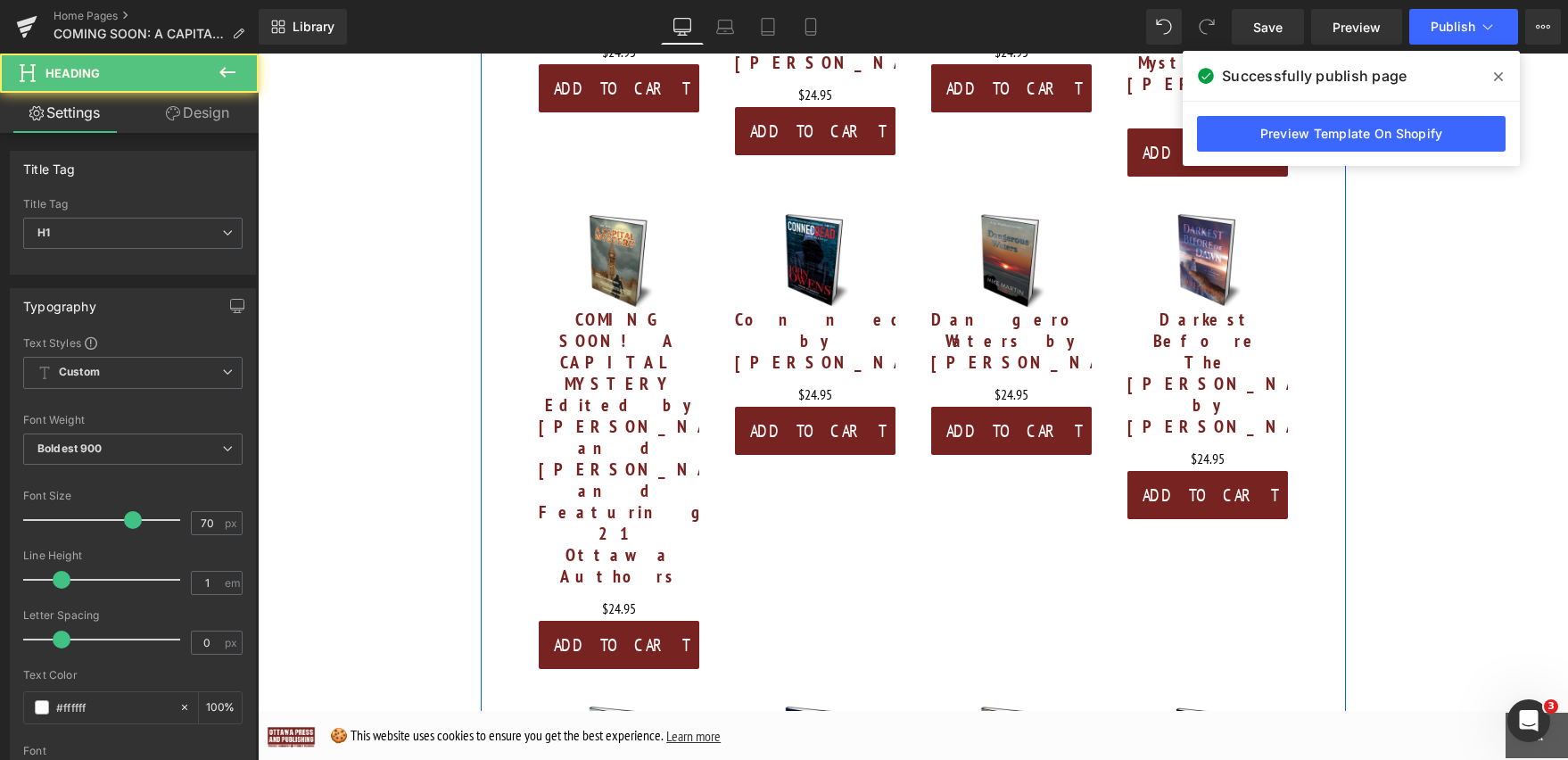
scroll to position [3730, 0]
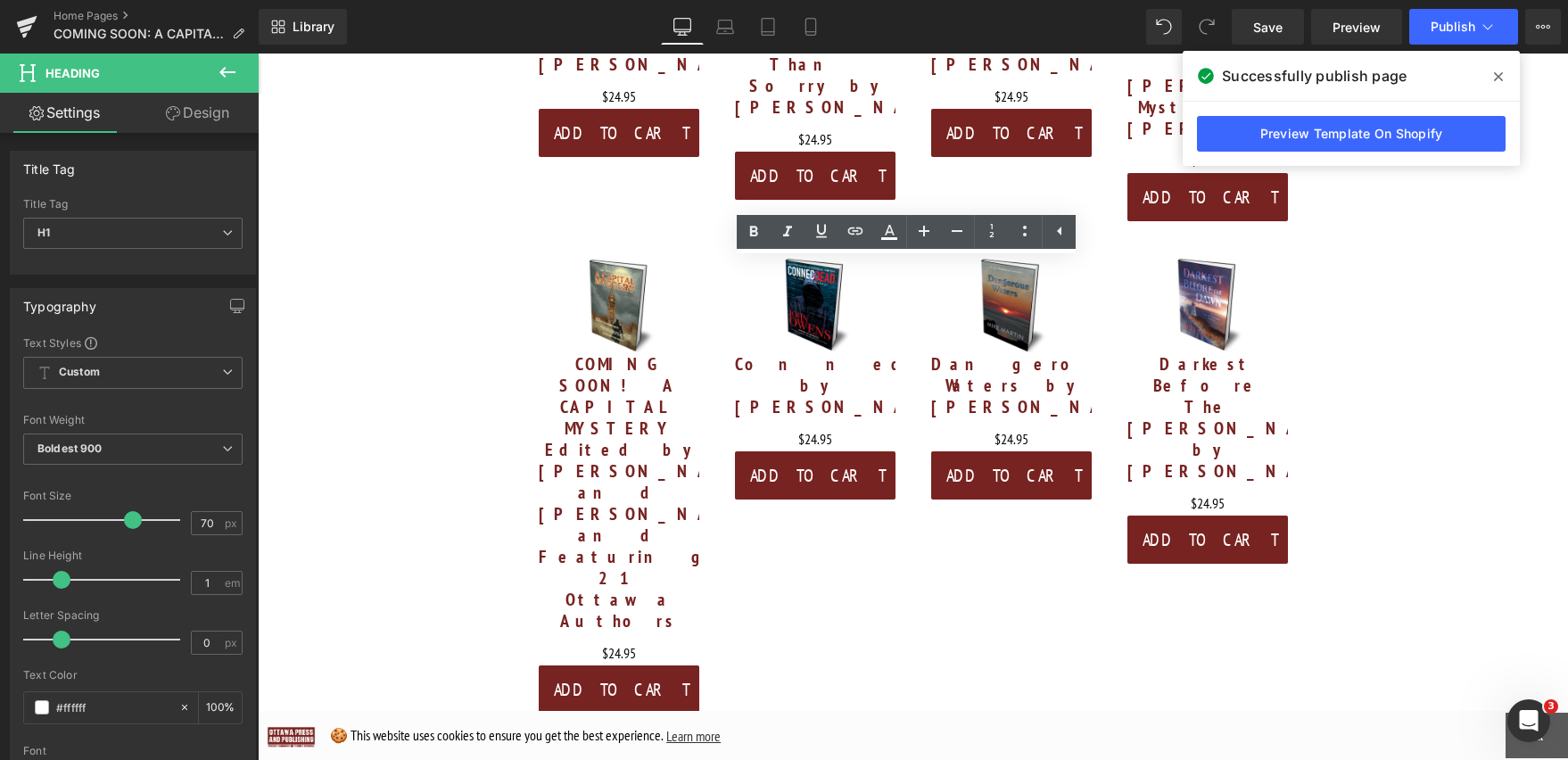
drag, startPoint x: 1222, startPoint y: 316, endPoint x: 610, endPoint y: 314, distance: 612.0
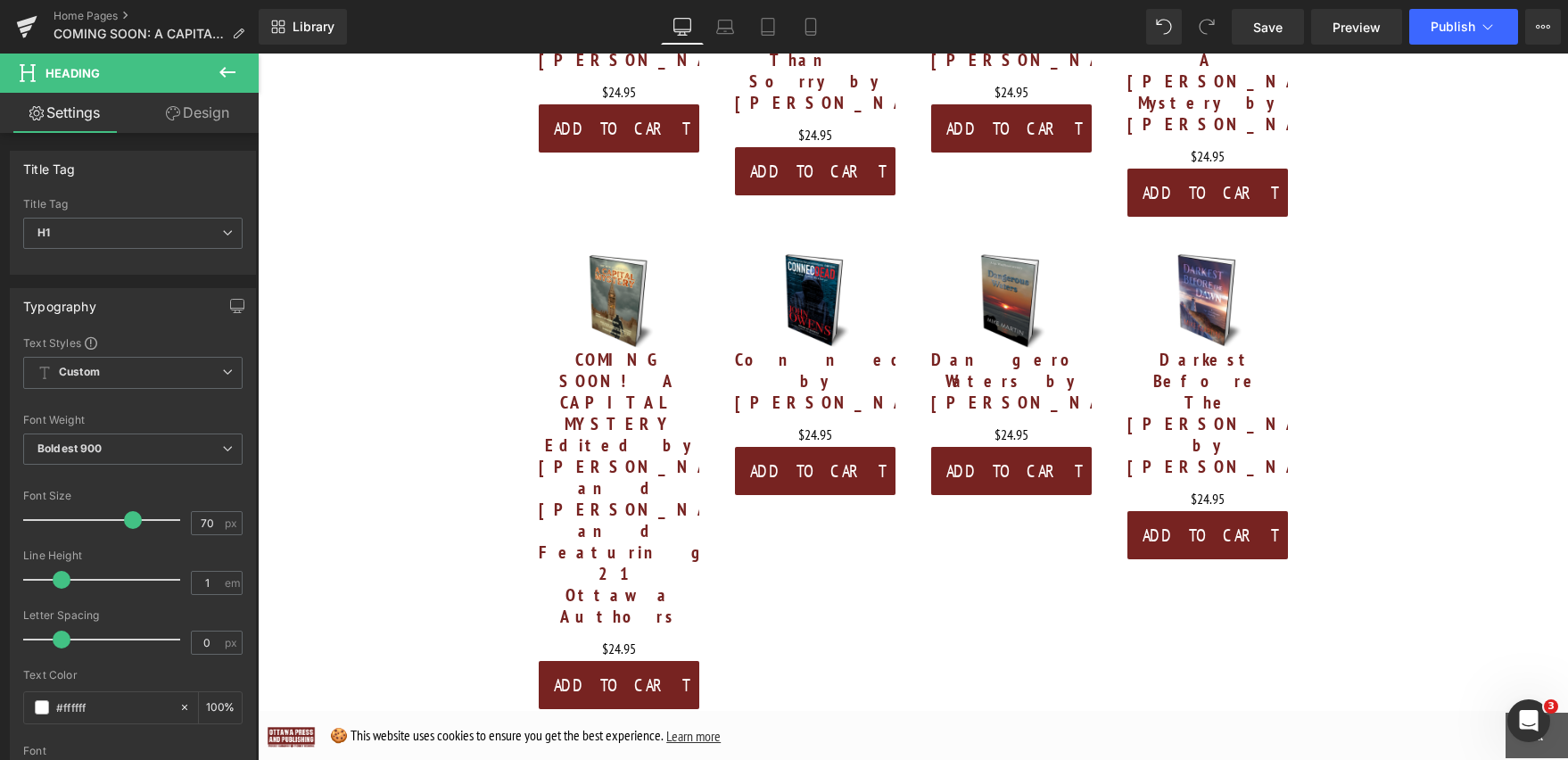
scroll to position [3745, 0]
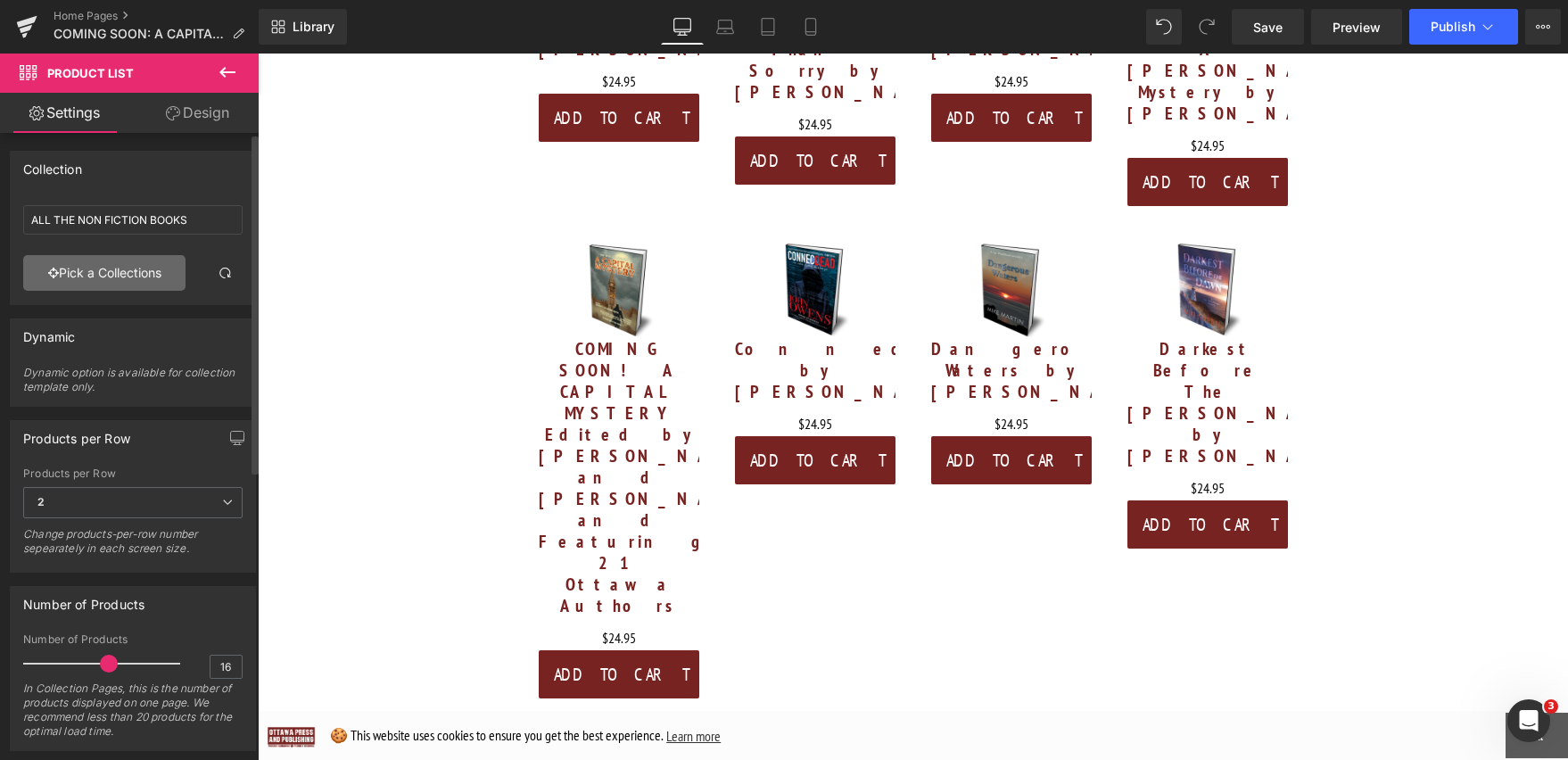
click at [156, 280] on link "Pick a Collections" at bounding box center [105, 273] width 162 height 36
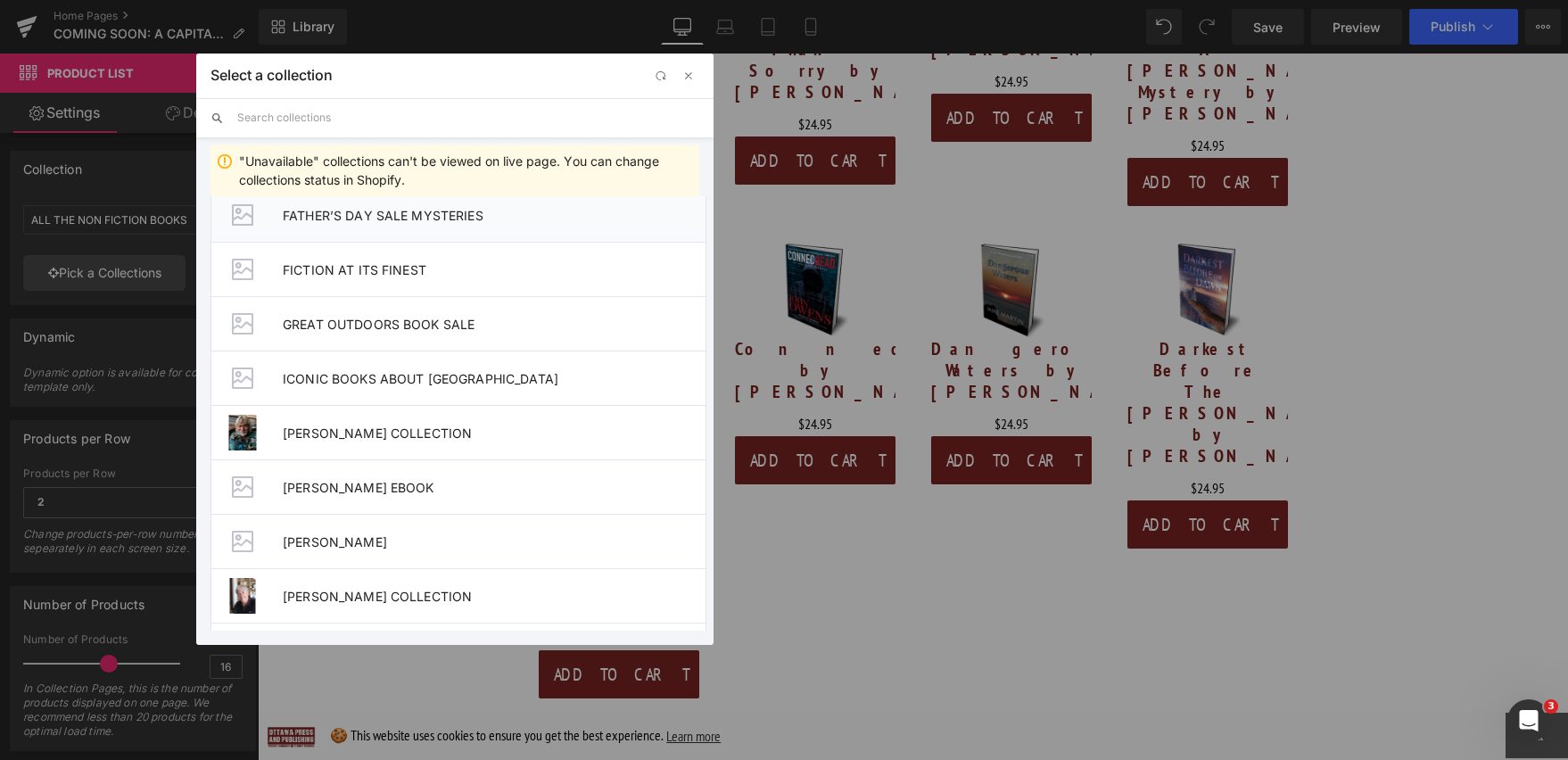
scroll to position [595, 0]
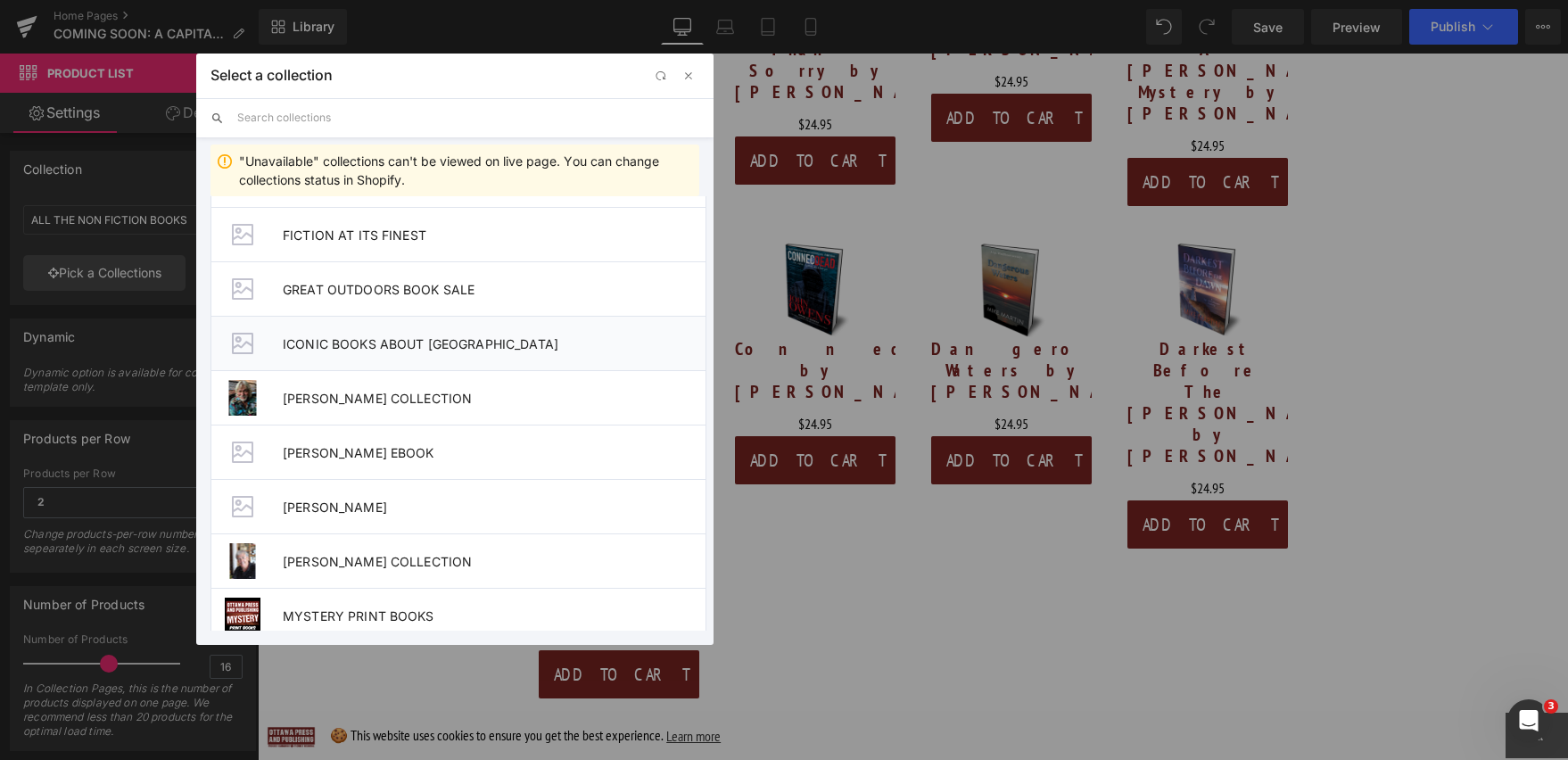
click at [463, 354] on li "ICONIC BOOKS ABOUT [GEOGRAPHIC_DATA]" at bounding box center [458, 343] width 496 height 54
type input "ICONIC BOOKS ABOUT [GEOGRAPHIC_DATA]"
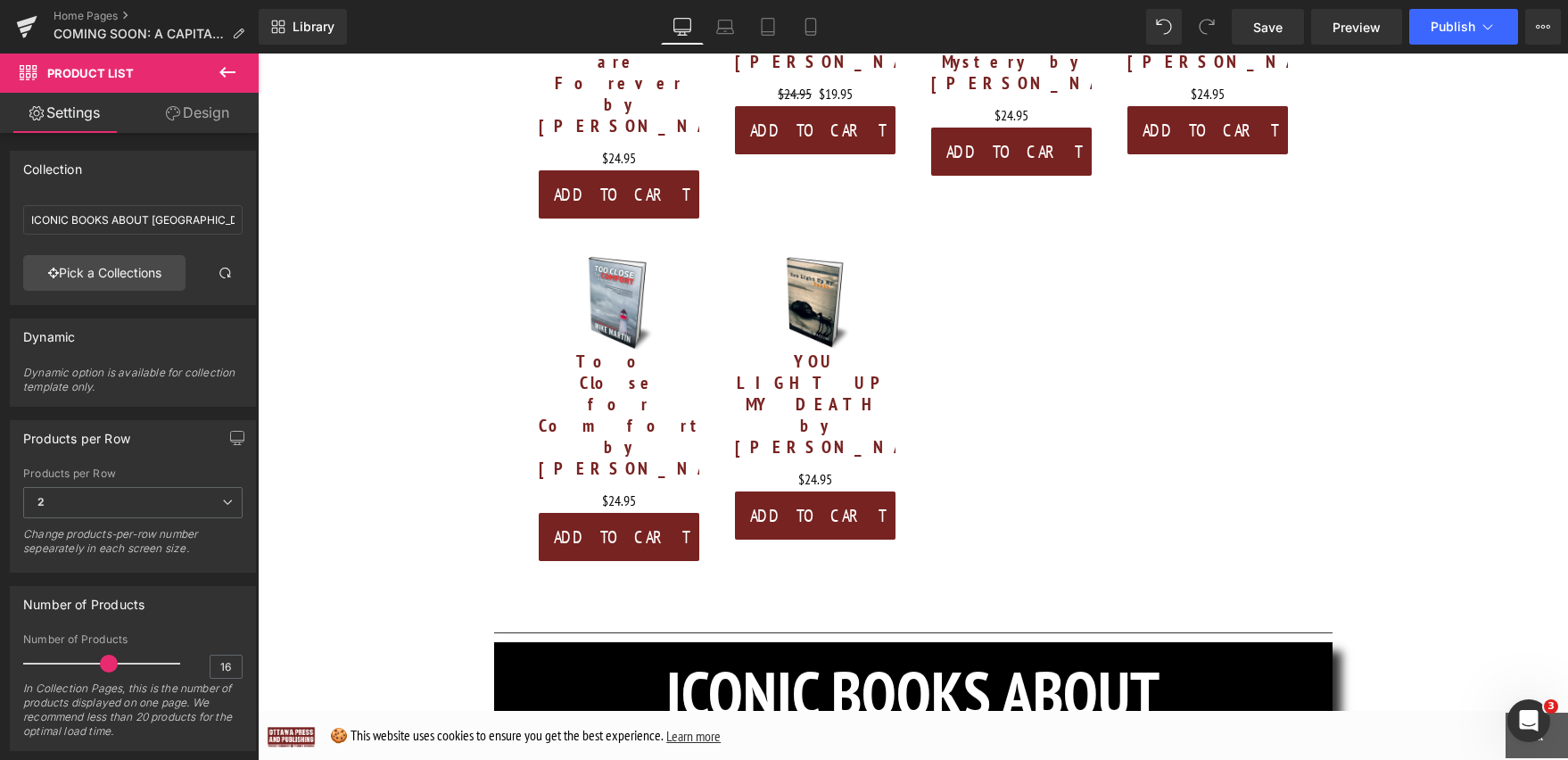
scroll to position [5016, 0]
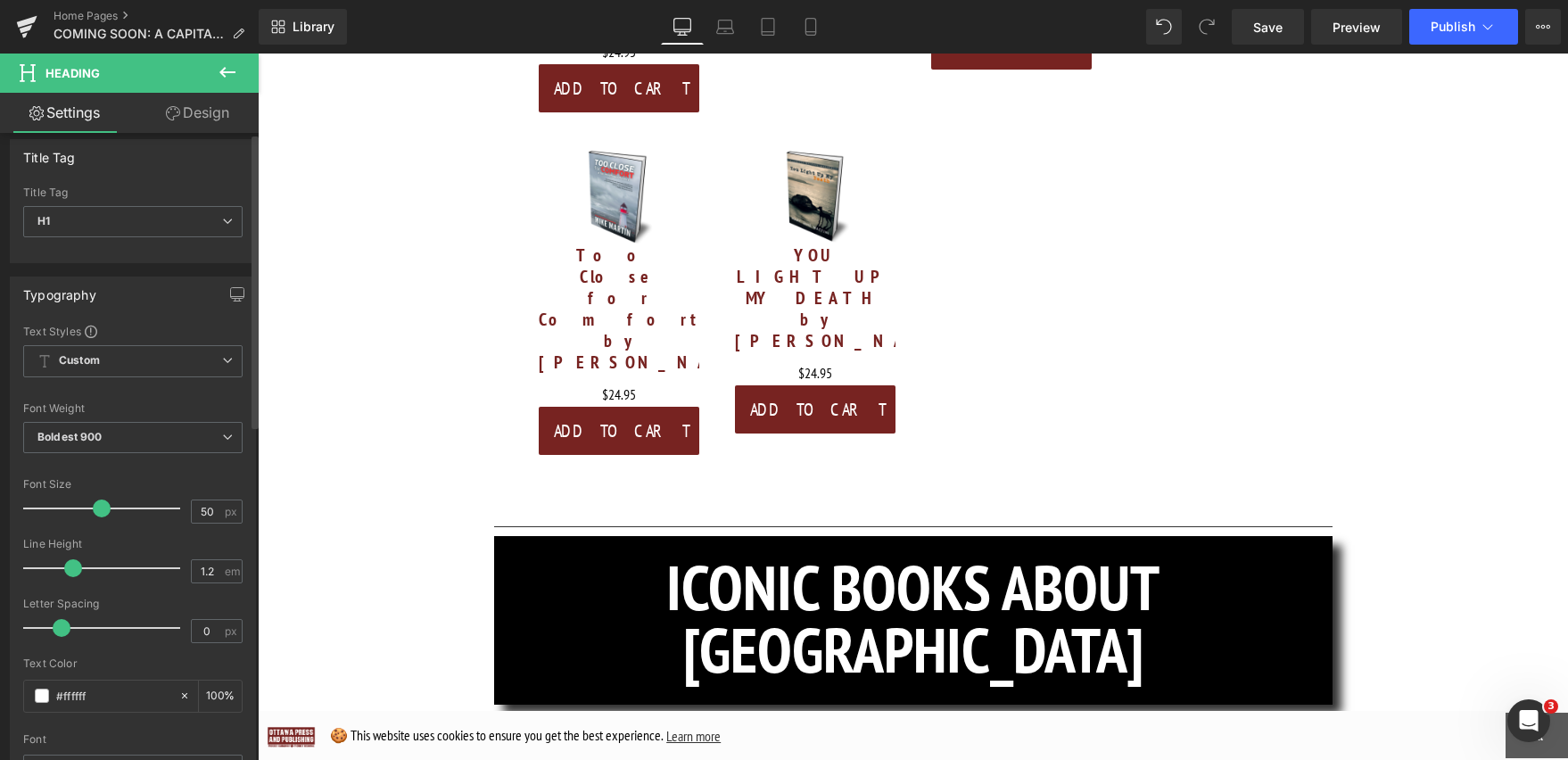
scroll to position [0, 0]
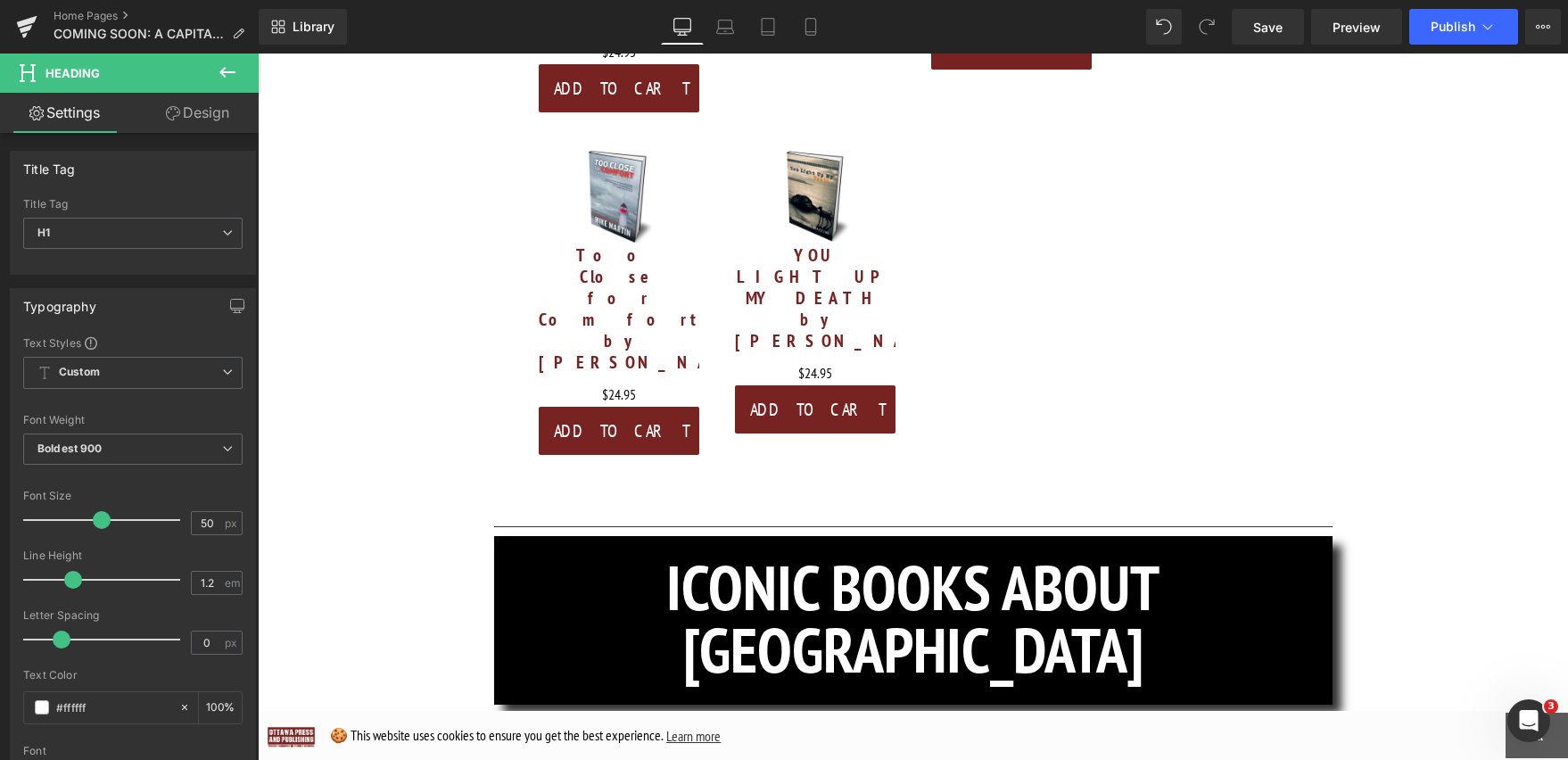
click at [221, 112] on link "Design" at bounding box center [197, 113] width 129 height 40
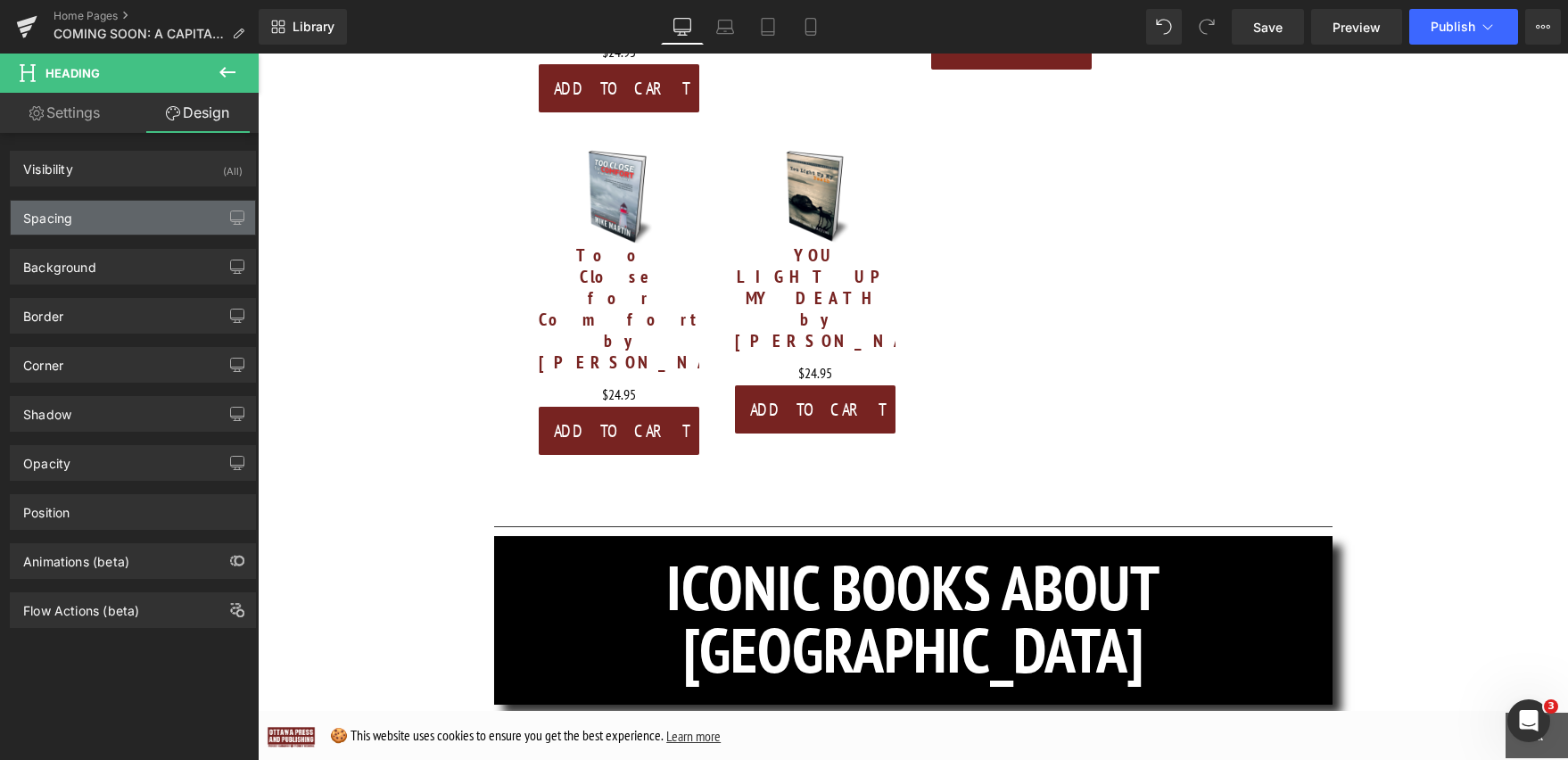
type input "#737373"
type input "100"
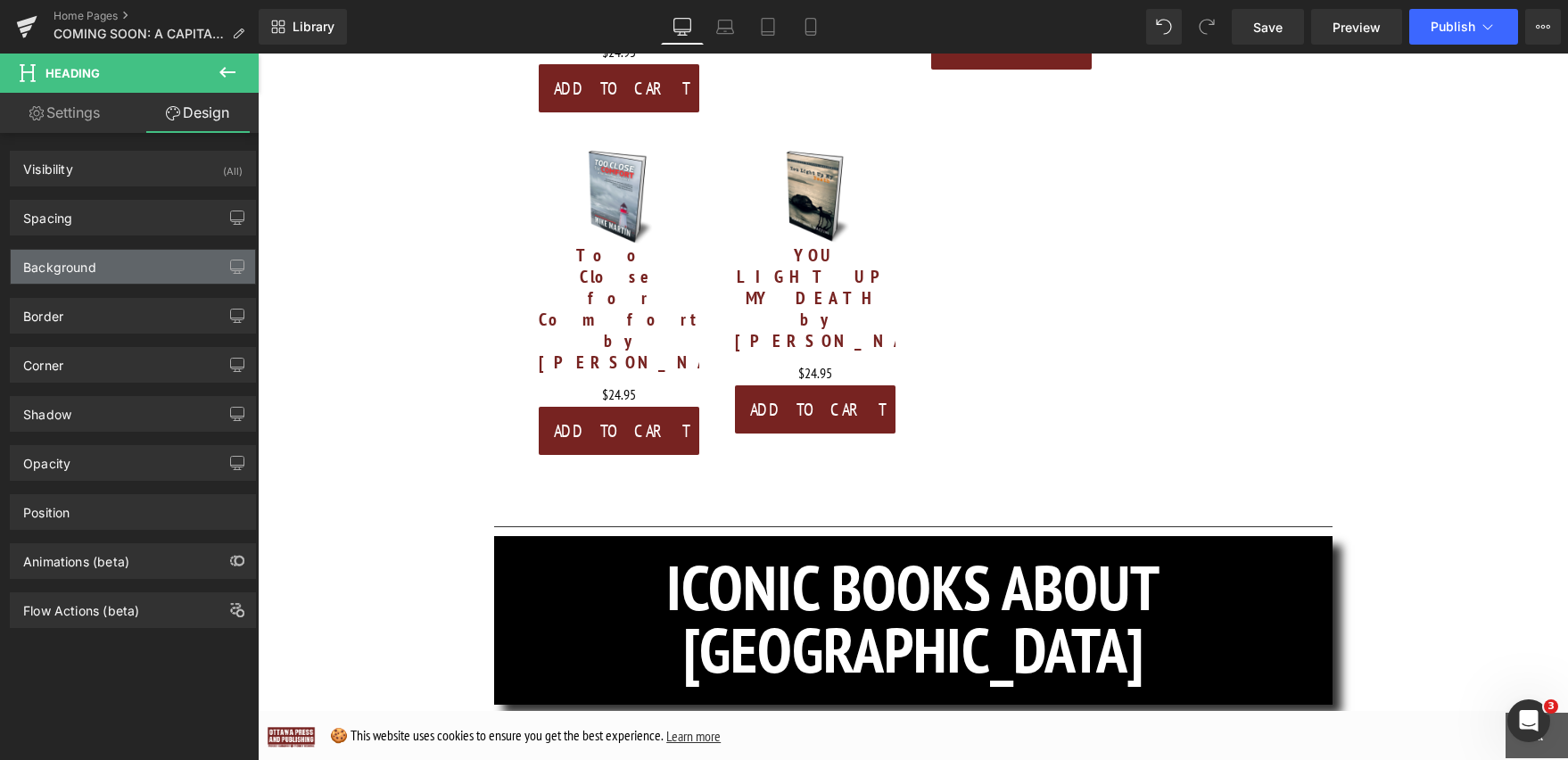
click at [181, 259] on div "Background" at bounding box center [133, 267] width 245 height 34
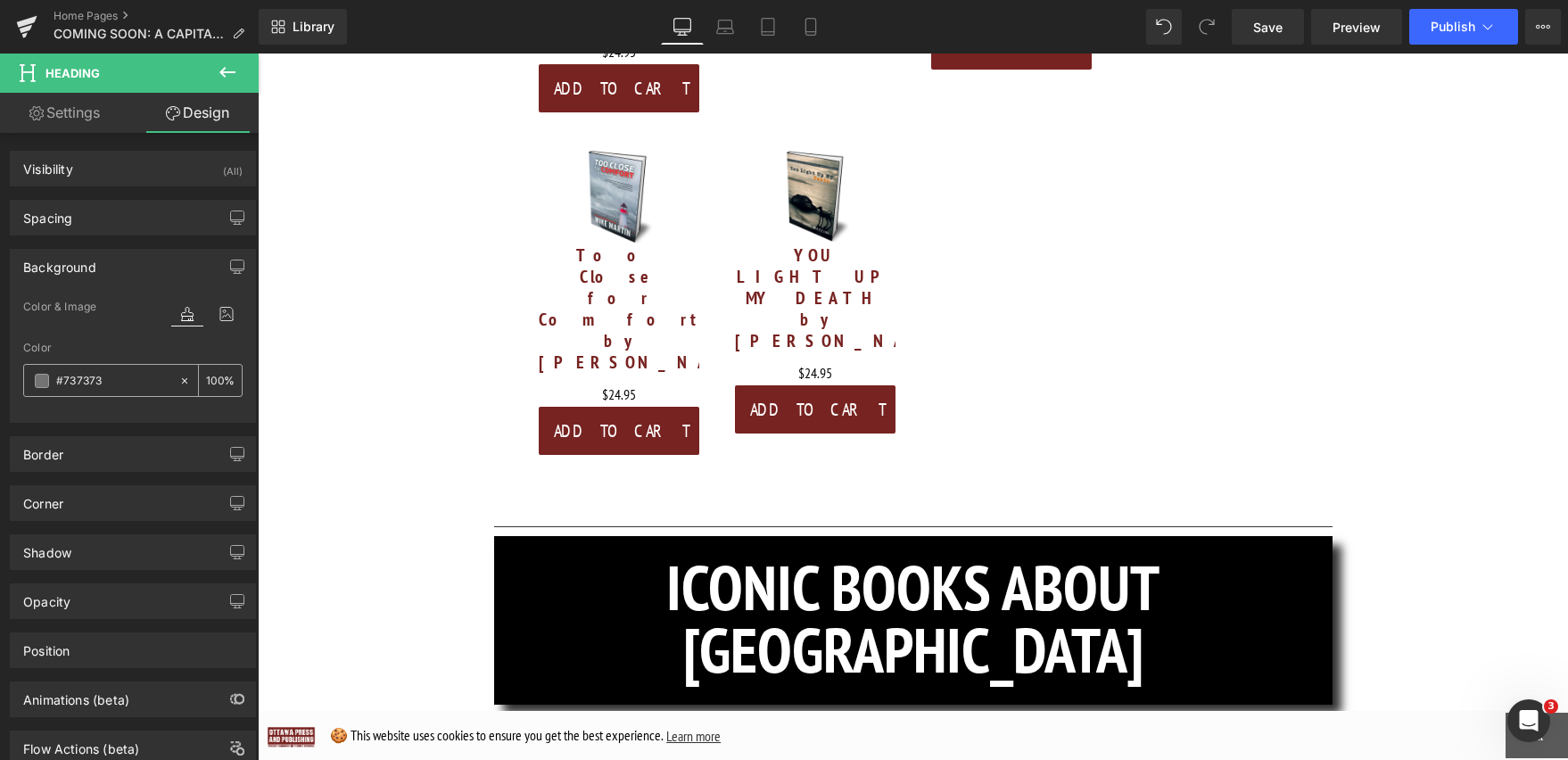
click at [45, 382] on span at bounding box center [42, 381] width 14 height 14
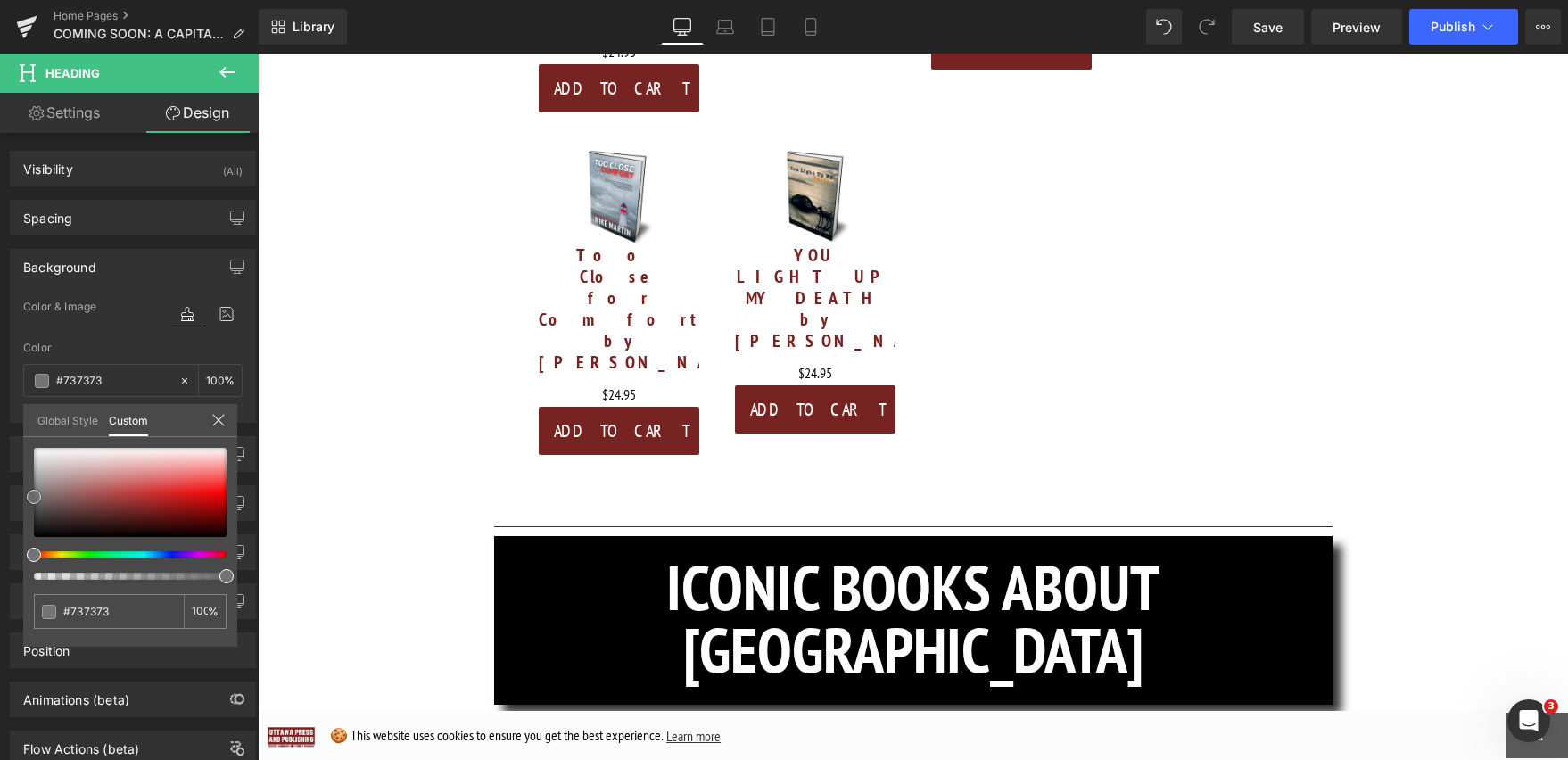
type input "#757575"
type input "#5b5b5b"
type input "#020202"
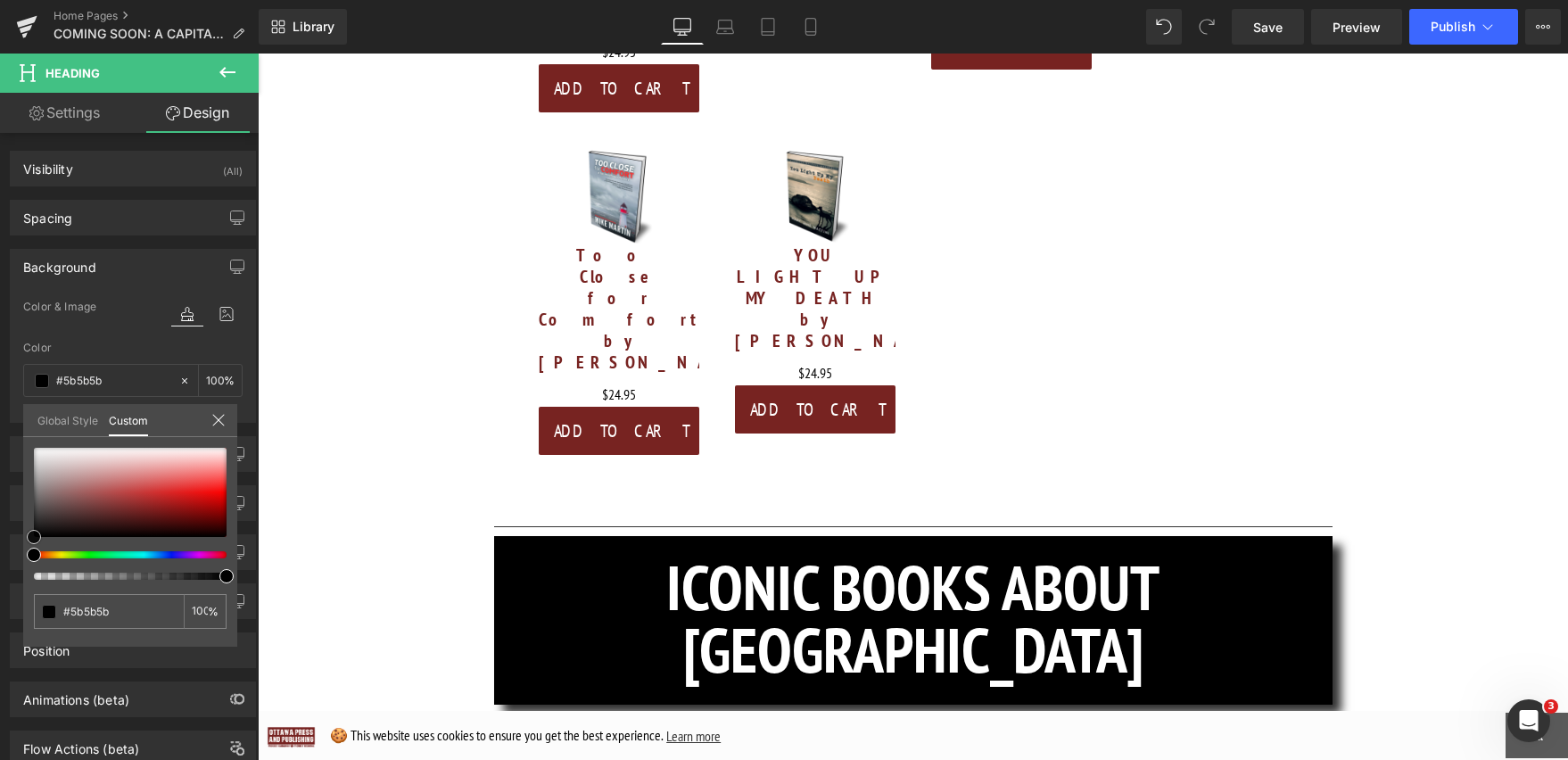
type input "#020202"
type input "#000000"
drag, startPoint x: 32, startPoint y: 493, endPoint x: 20, endPoint y: 559, distance: 67.1
click at [20, 422] on div "Background Color & Image color rgba(0, 0, 0, 1) Color #000000 100 % Image Repla…" at bounding box center [133, 329] width 266 height 187
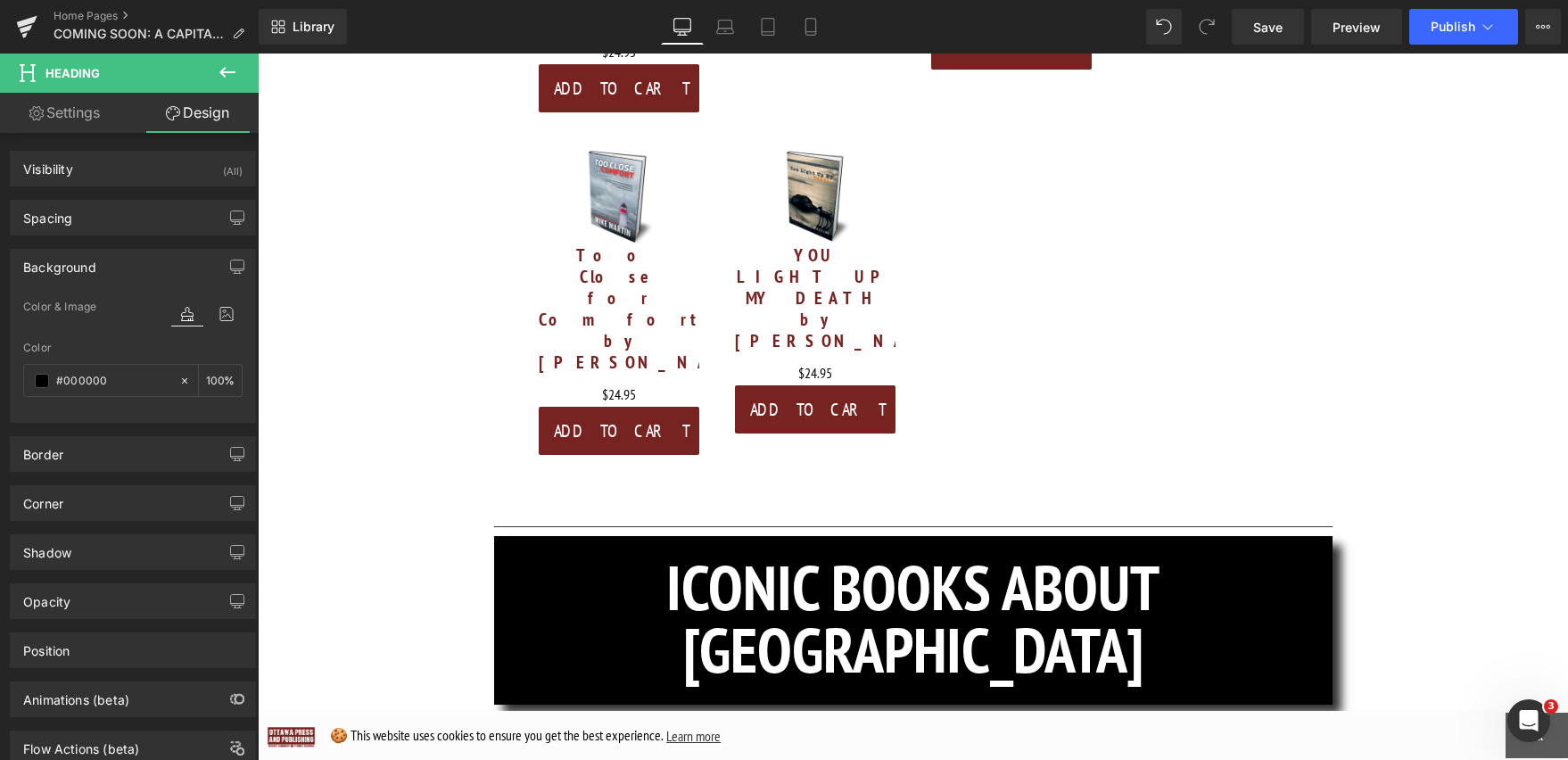
click at [1369, 431] on body "🍪 This website uses cookies to ensure you get the best experience. Learn more O…" at bounding box center [913, 198] width 1310 height 10320
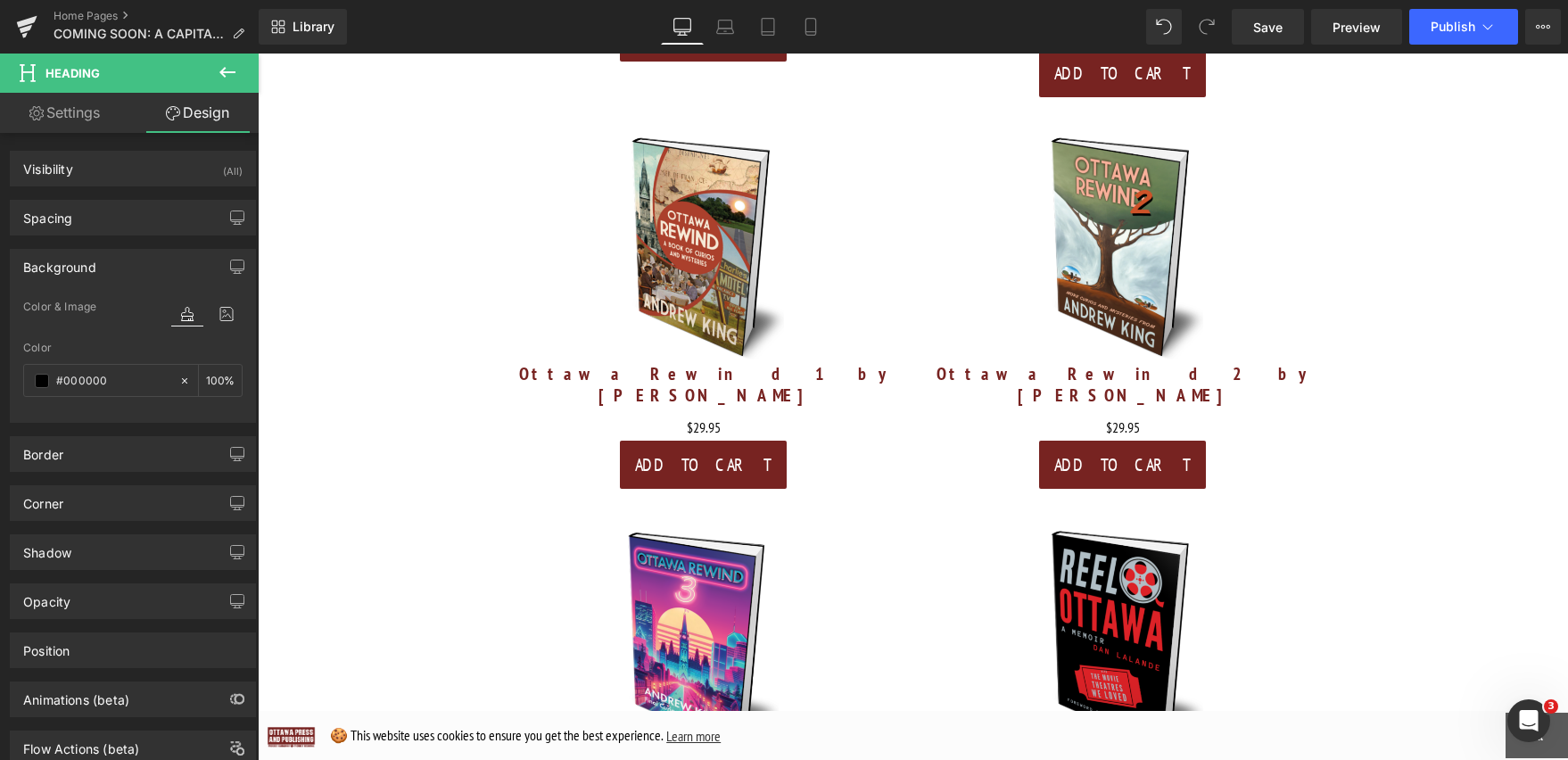
scroll to position [6246, 0]
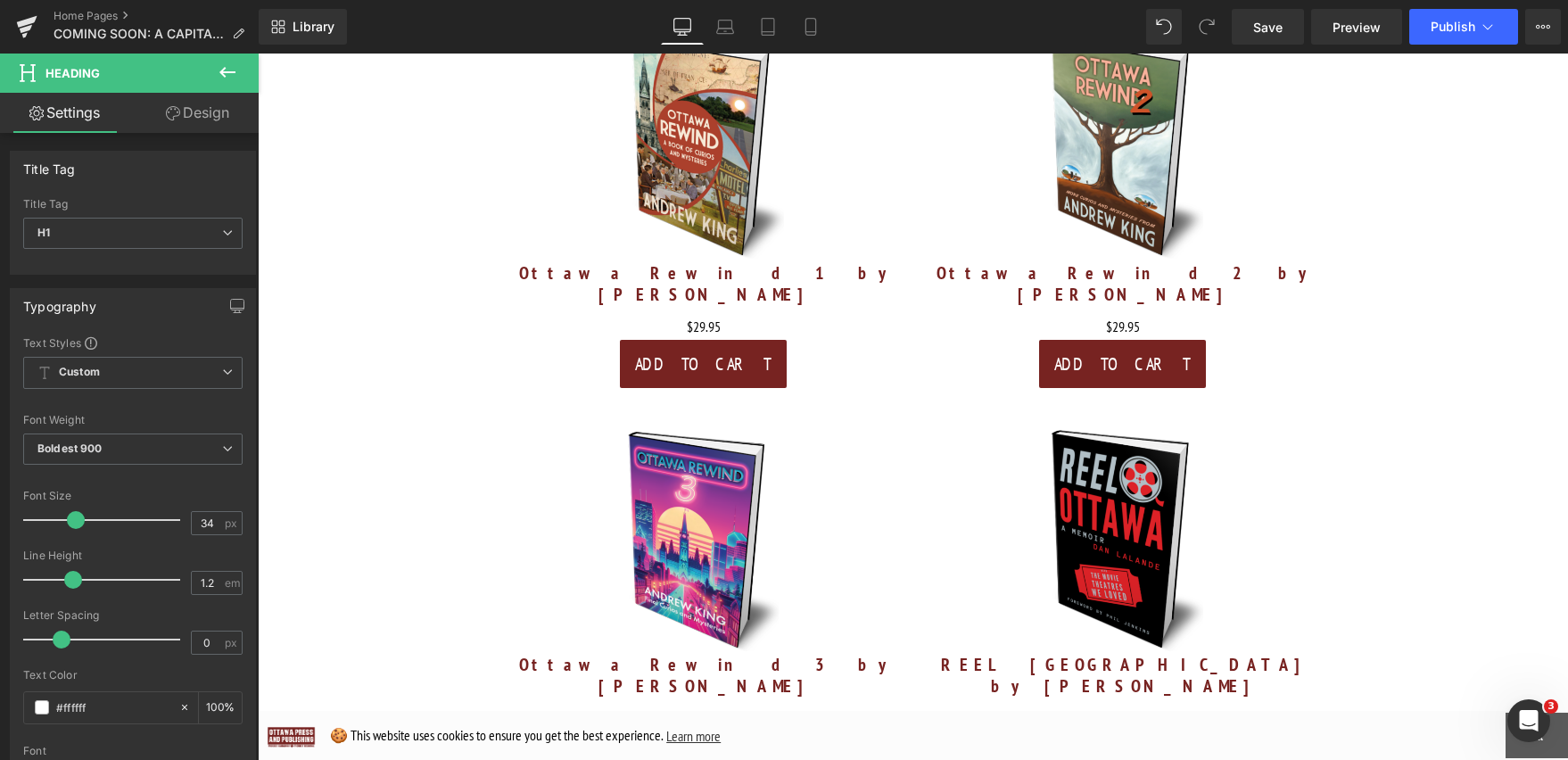
click at [223, 118] on link "Design" at bounding box center [197, 113] width 129 height 40
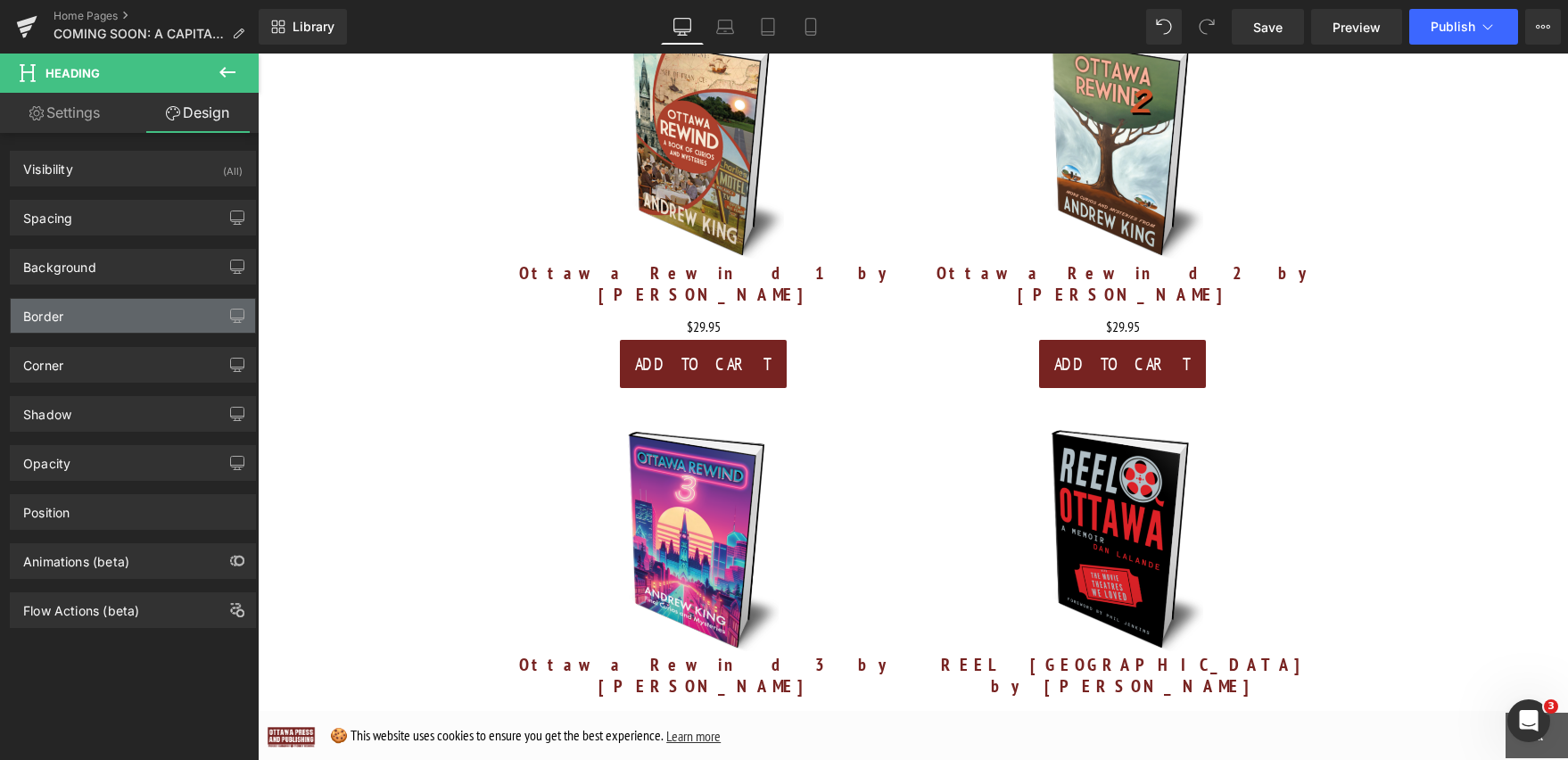
type input "#737373"
type input "100"
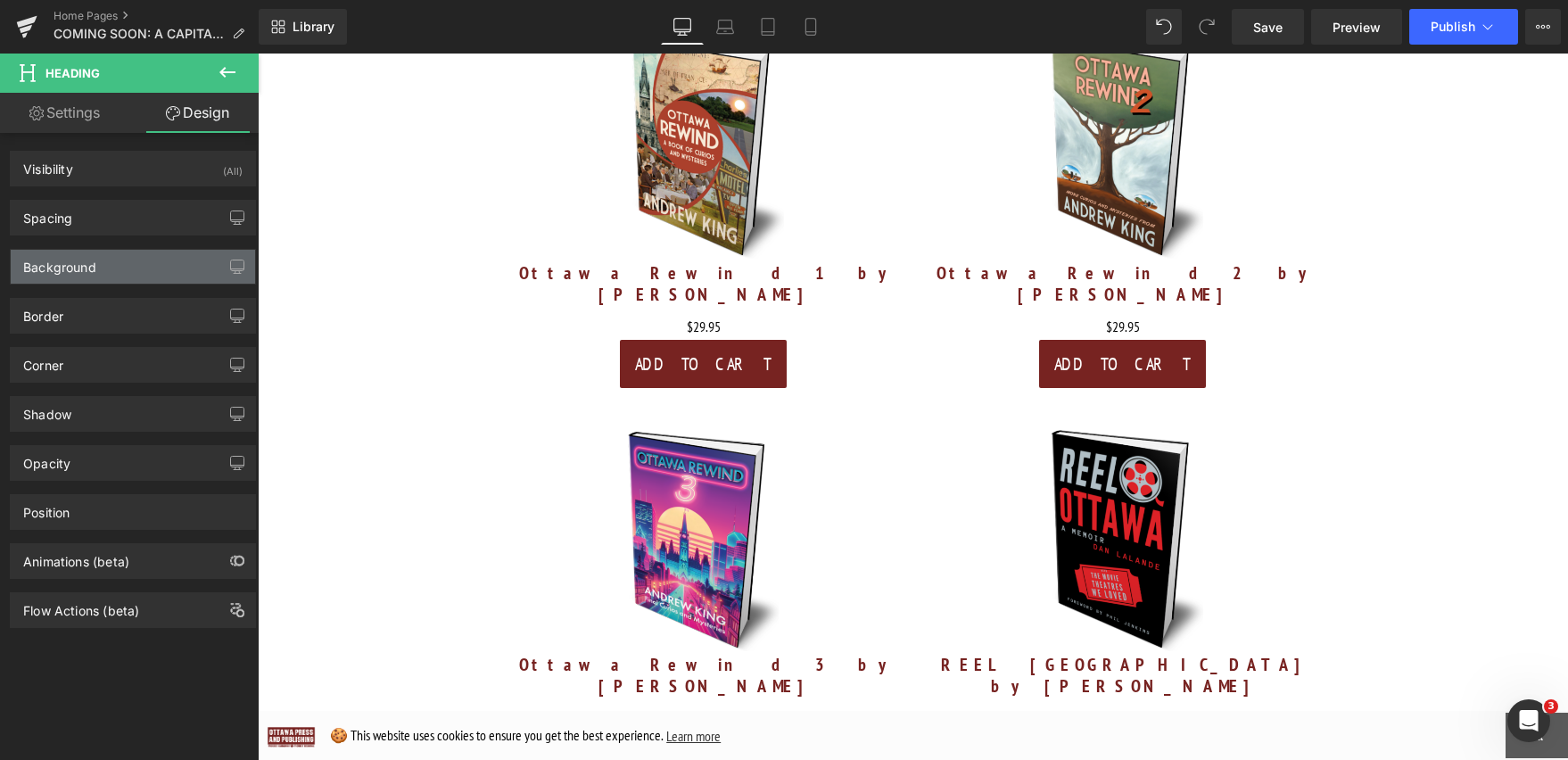
click at [111, 273] on div "Background" at bounding box center [133, 267] width 245 height 34
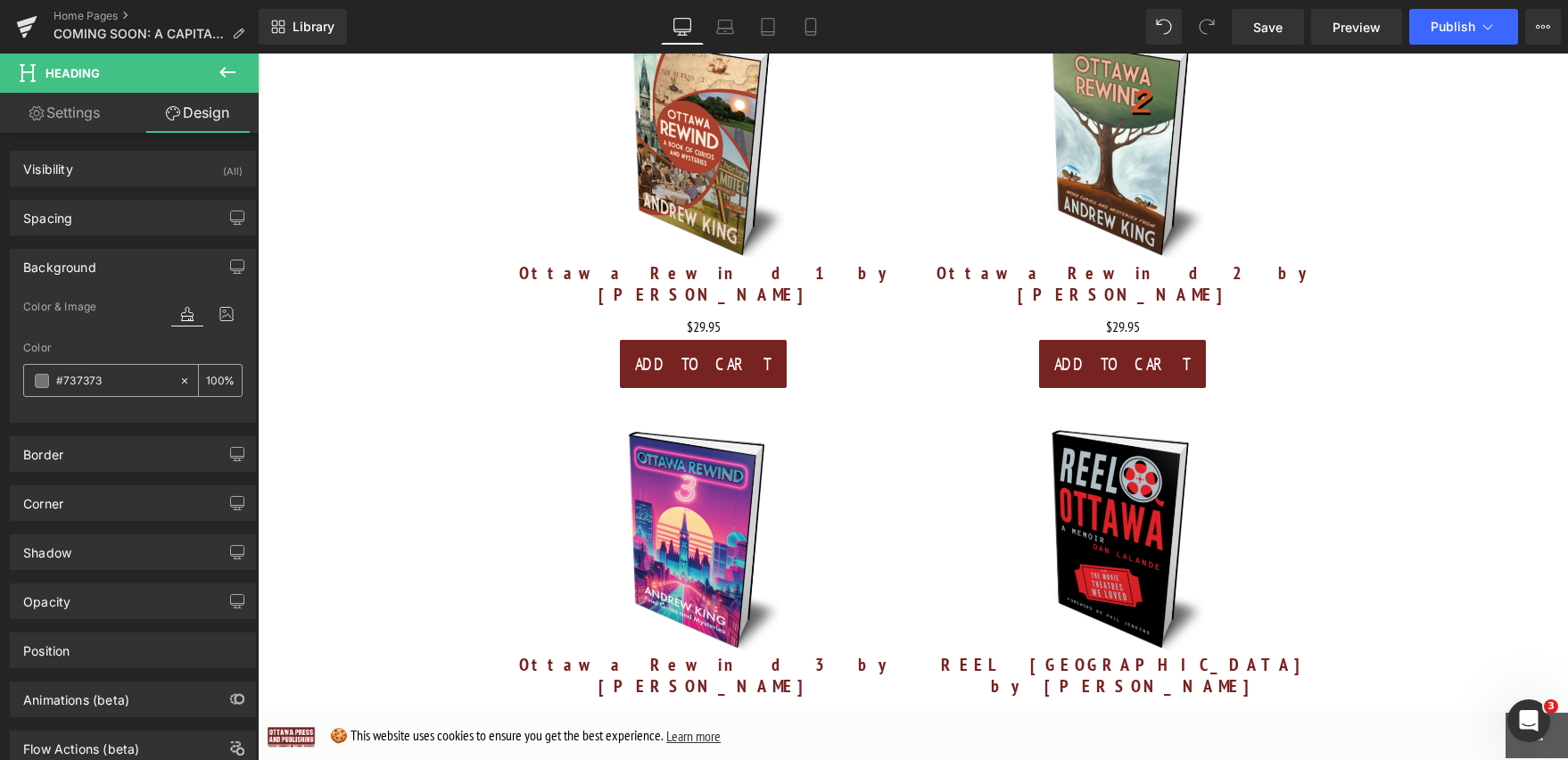
click at [44, 385] on span at bounding box center [42, 381] width 14 height 14
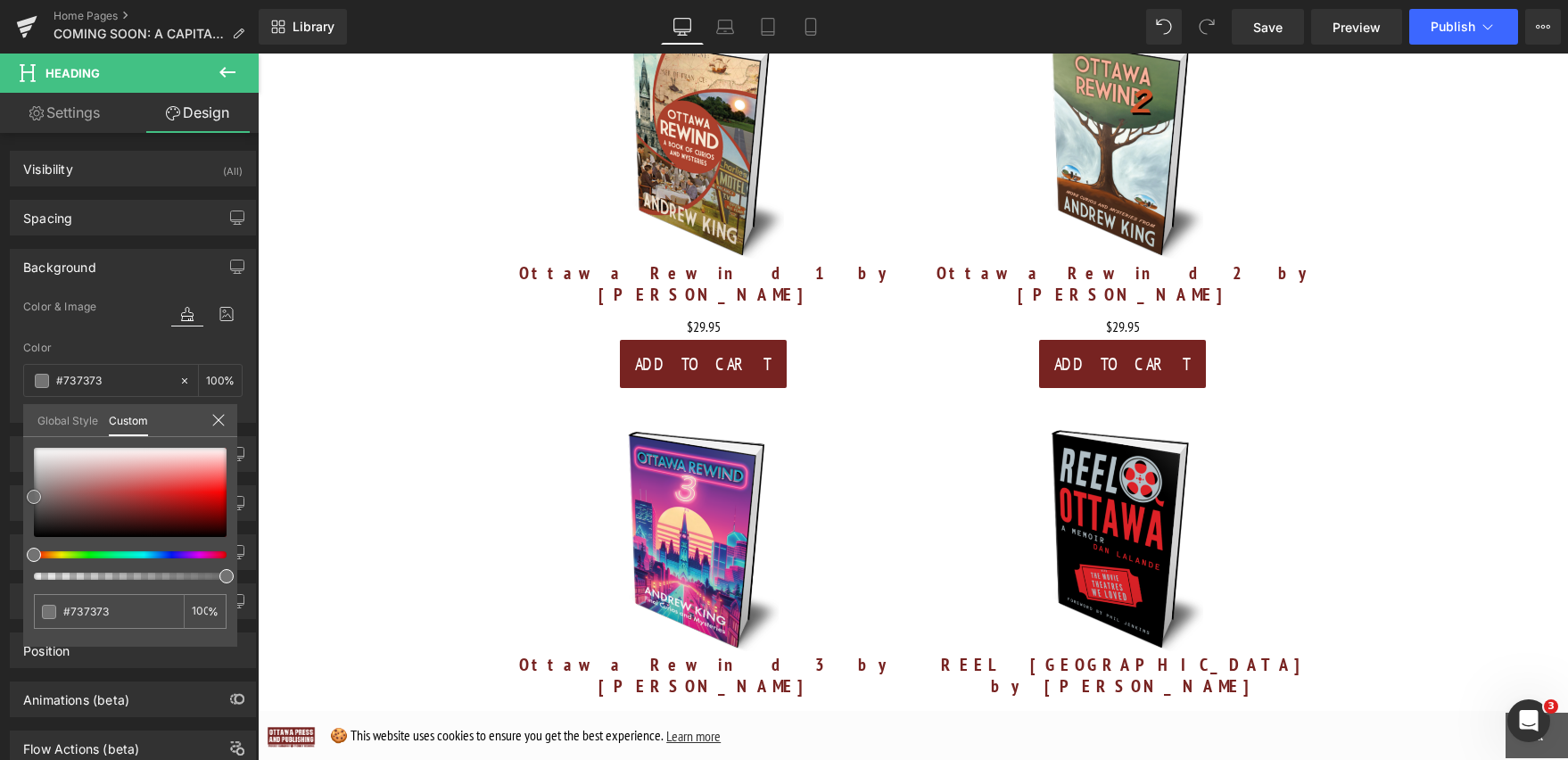
type input "#6b6b6b"
type input "#4c4c4c"
type input "#161616"
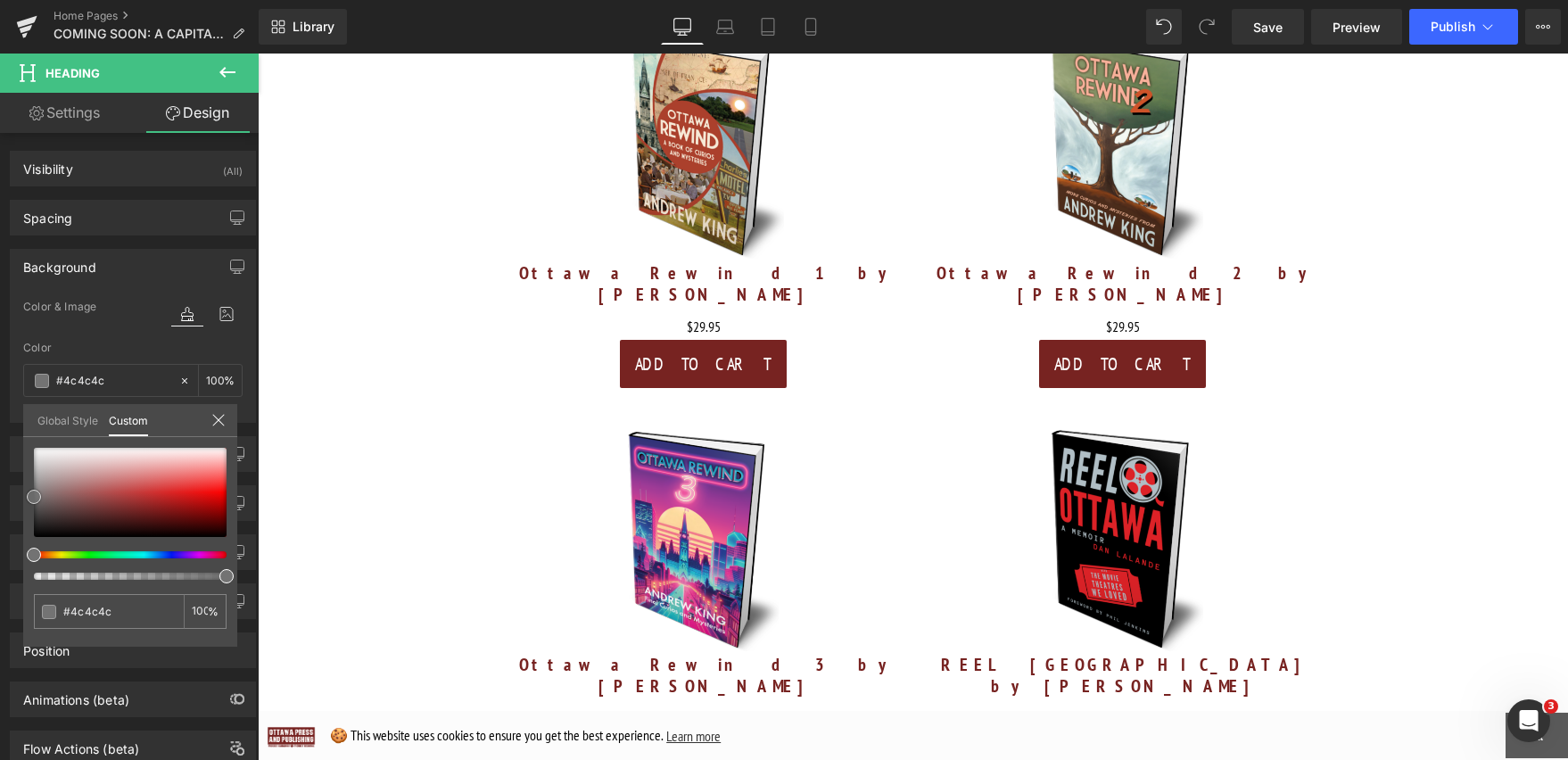
type input "#161616"
type input "#000000"
drag, startPoint x: 36, startPoint y: 513, endPoint x: 30, endPoint y: 540, distance: 27.7
click at [30, 540] on span at bounding box center [34, 537] width 14 height 14
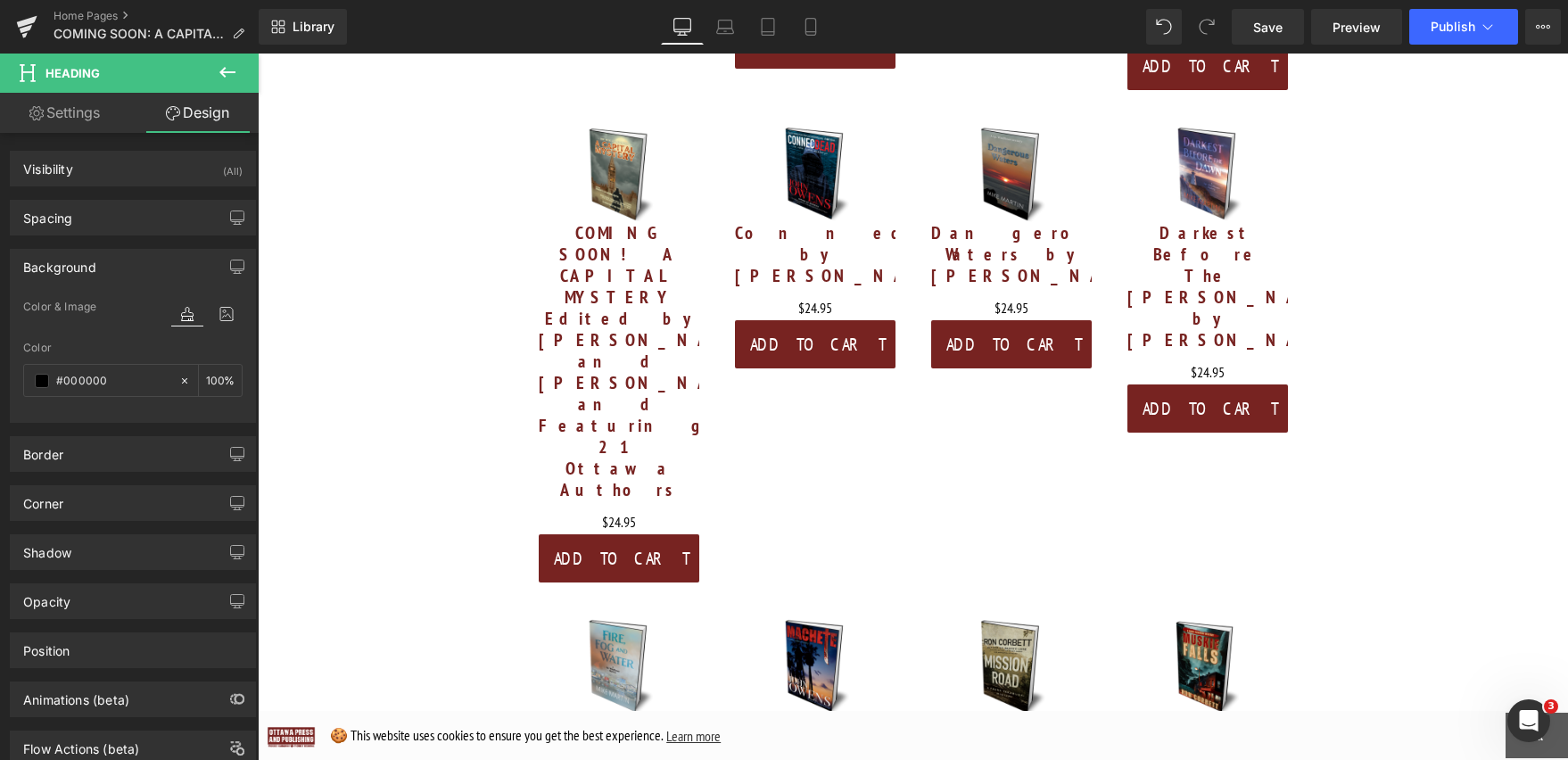
scroll to position [4008, 0]
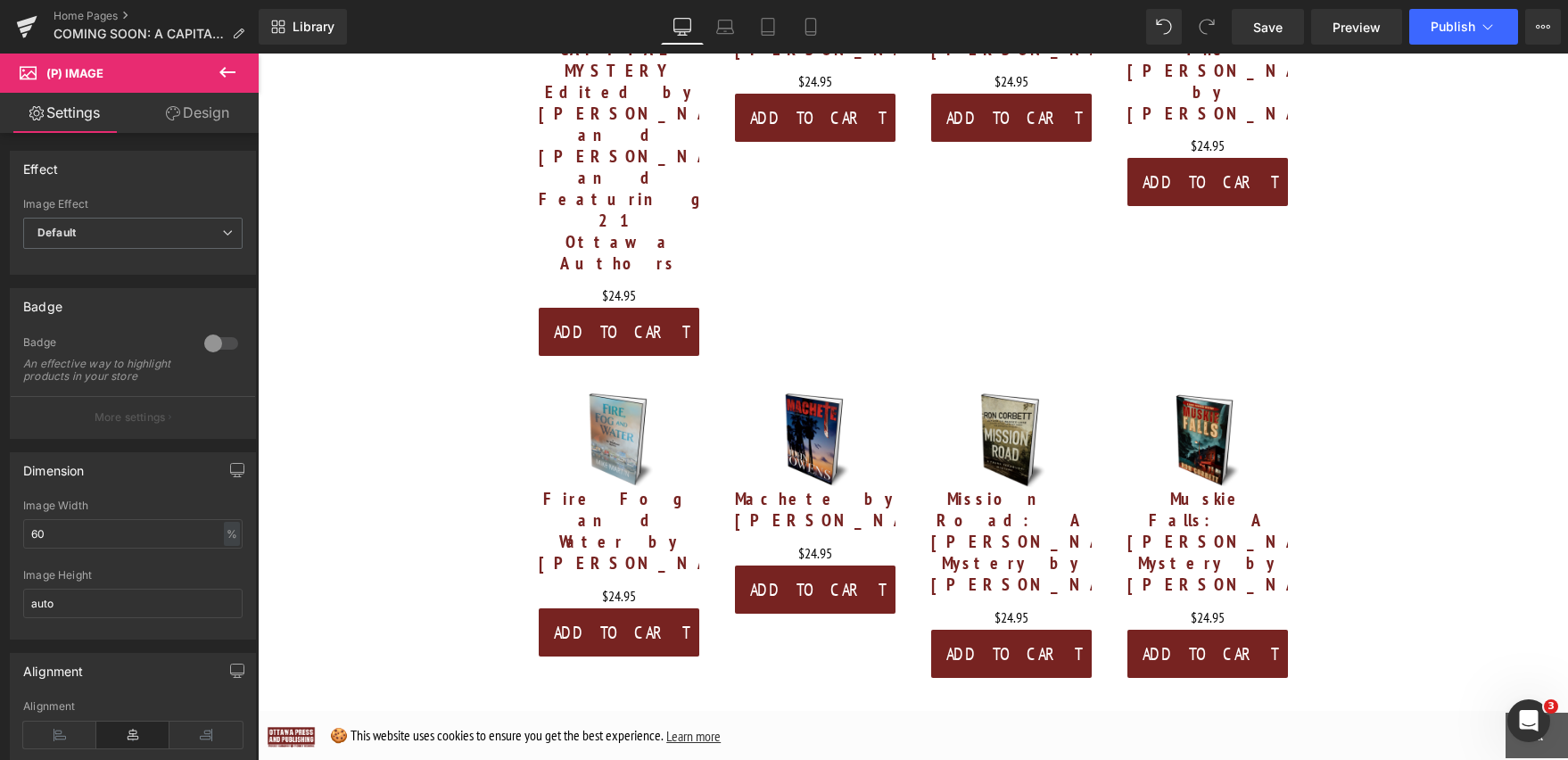
scroll to position [4060, 0]
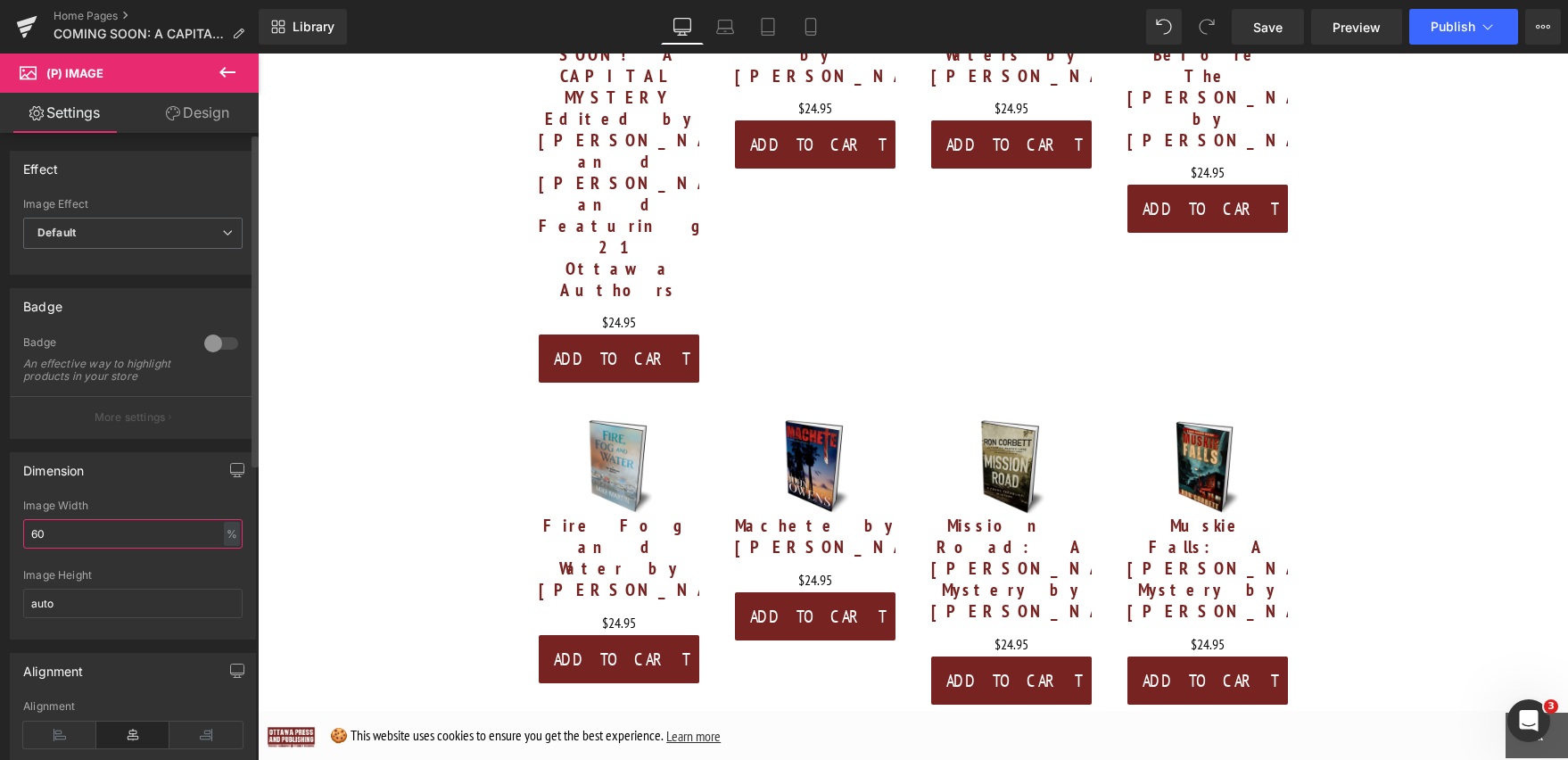
drag, startPoint x: 90, startPoint y: 552, endPoint x: 16, endPoint y: 552, distance: 74.0
click at [16, 552] on div "60% Image Width 60 % % px auto Image Height auto" at bounding box center [133, 569] width 245 height 139
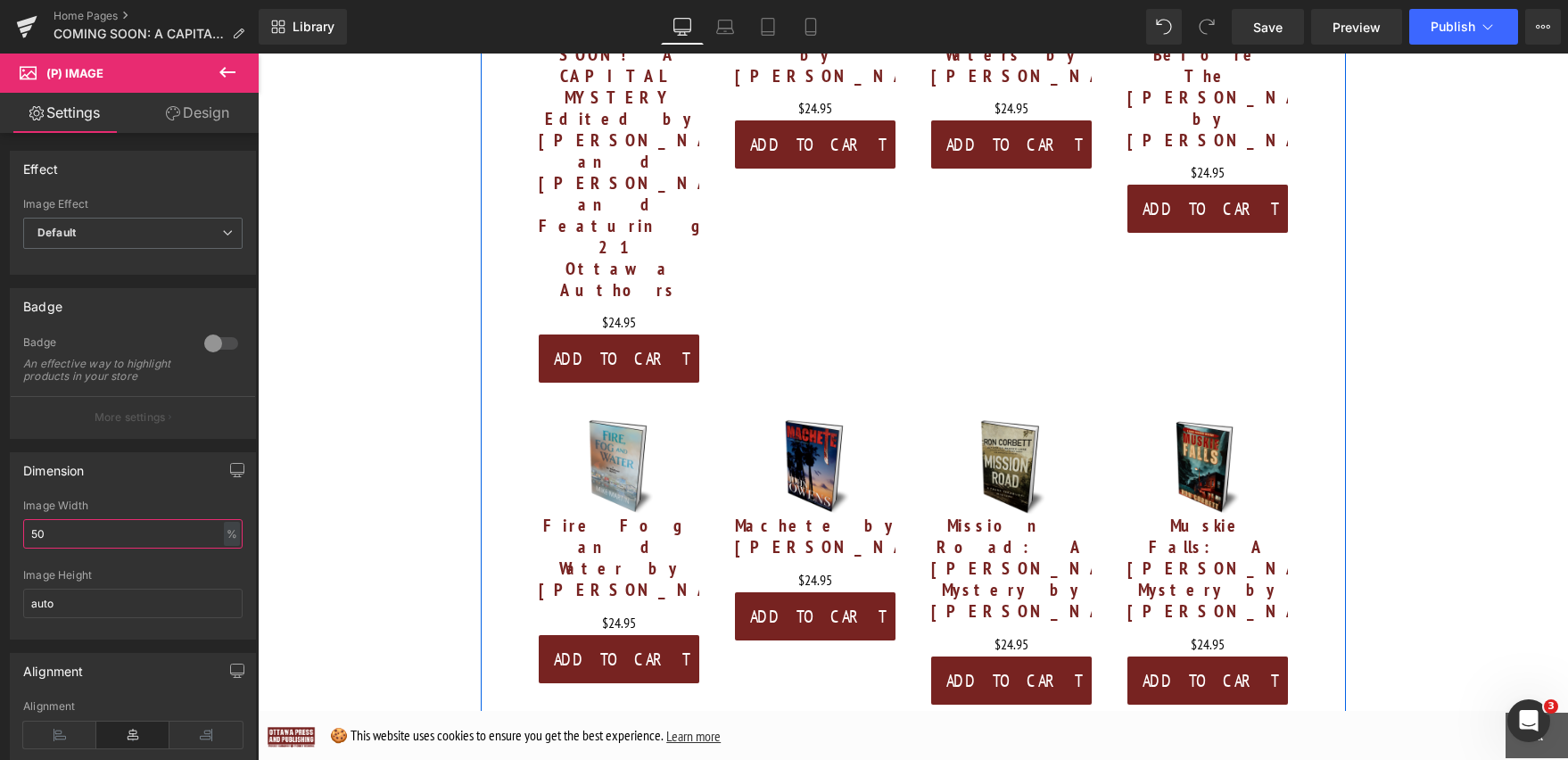
type input "50"
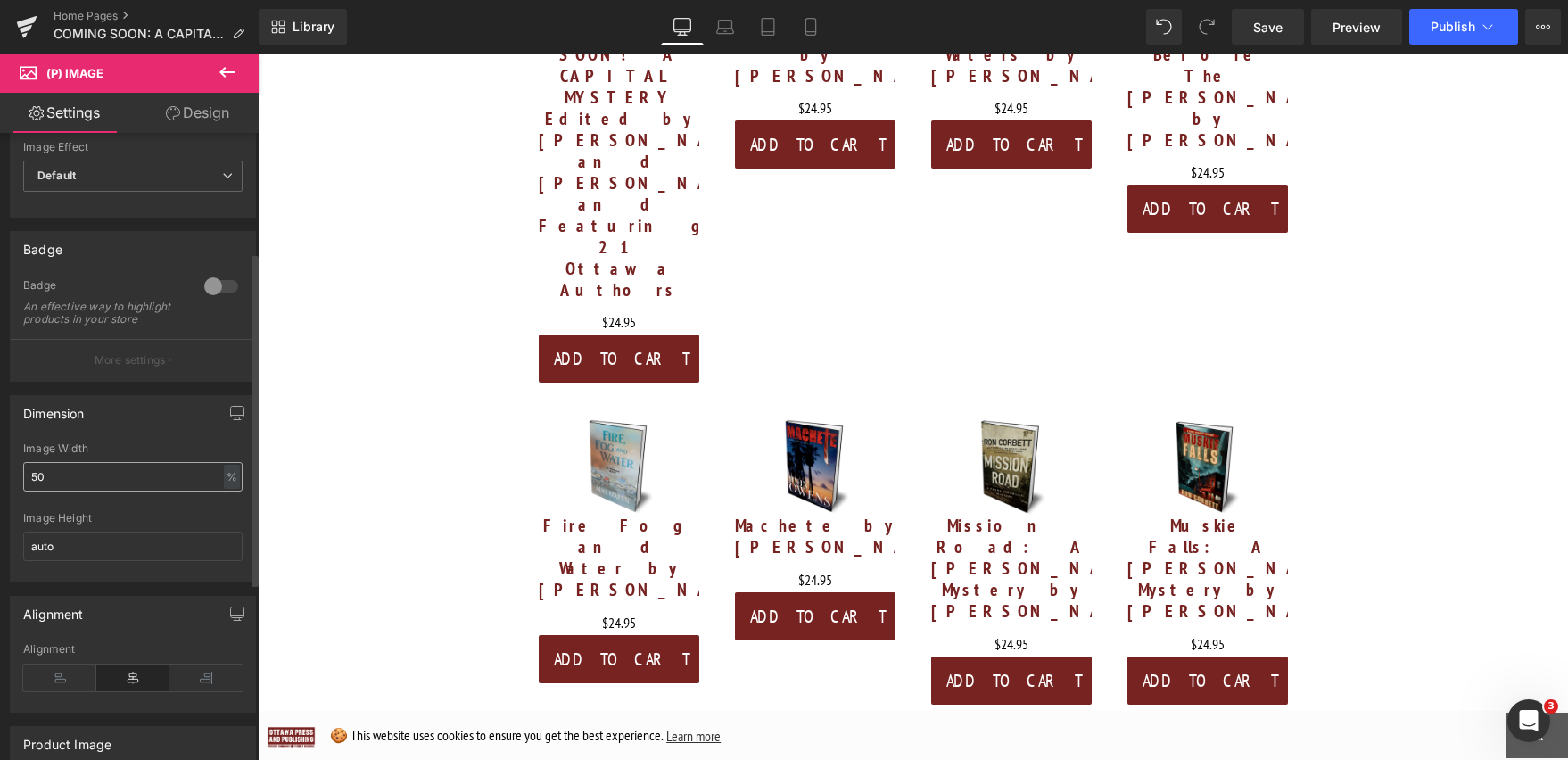
scroll to position [0, 0]
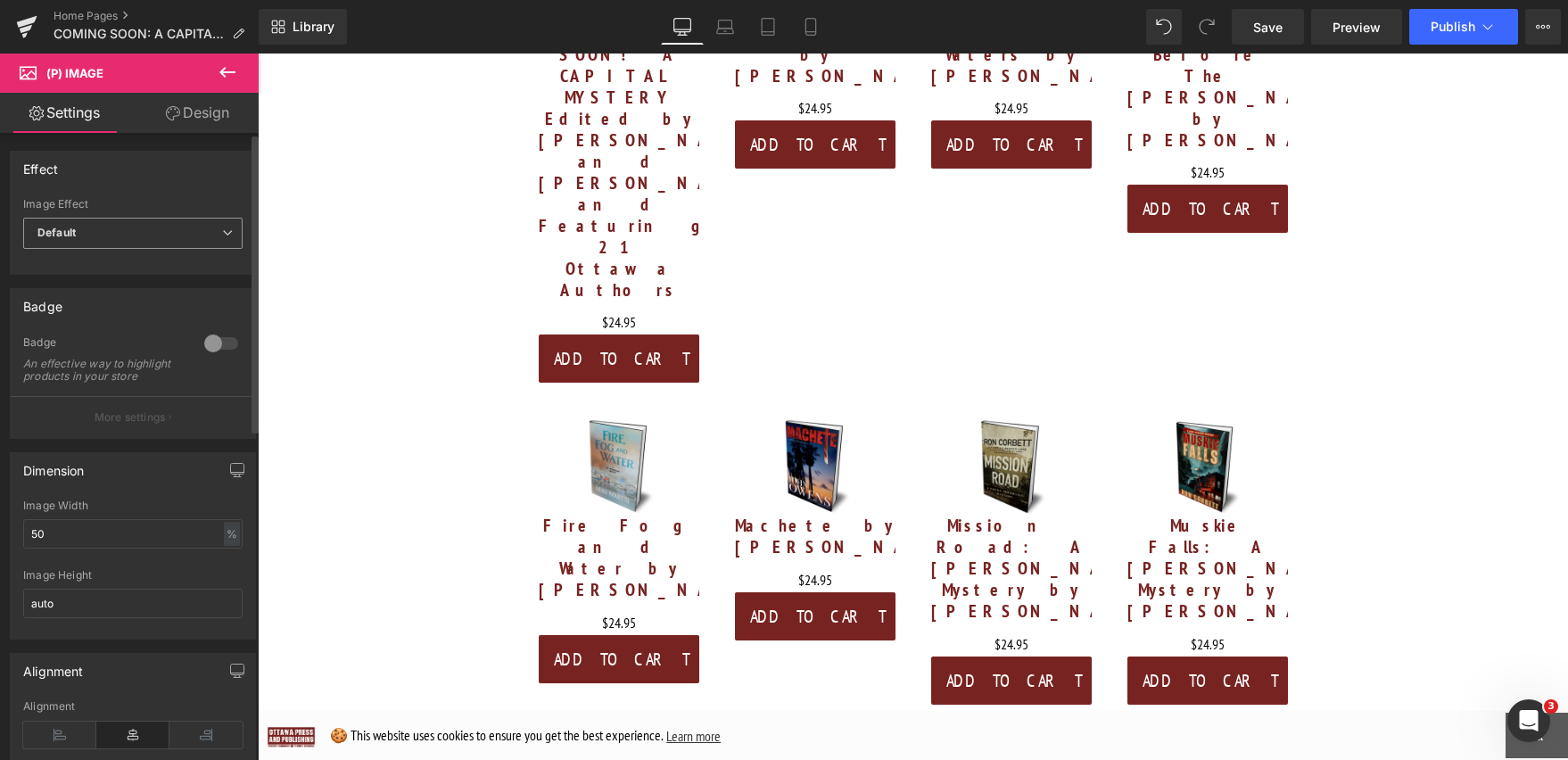
click at [223, 231] on icon at bounding box center [227, 233] width 11 height 11
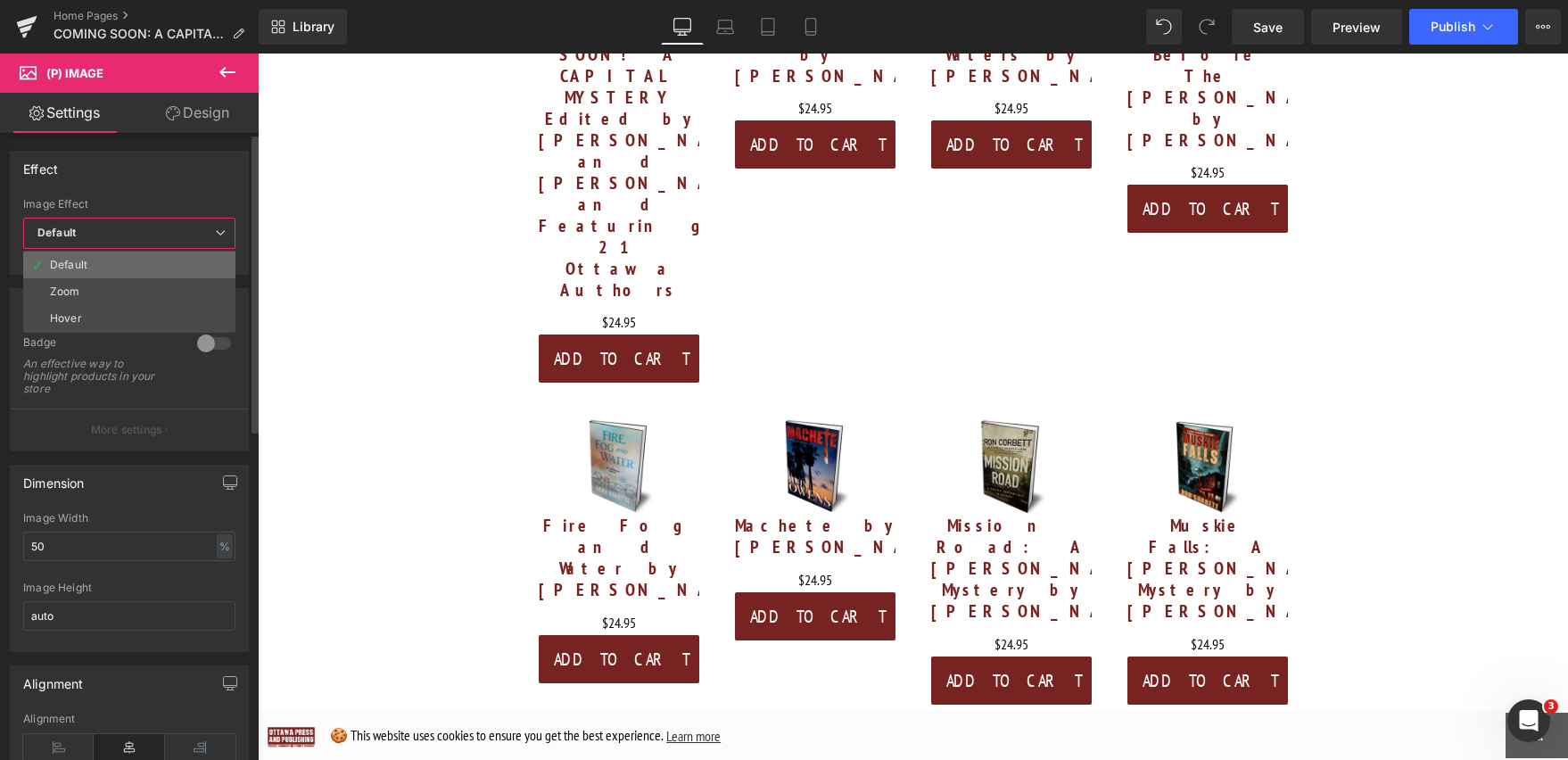
click at [200, 257] on li "Default" at bounding box center [129, 265] width 212 height 27
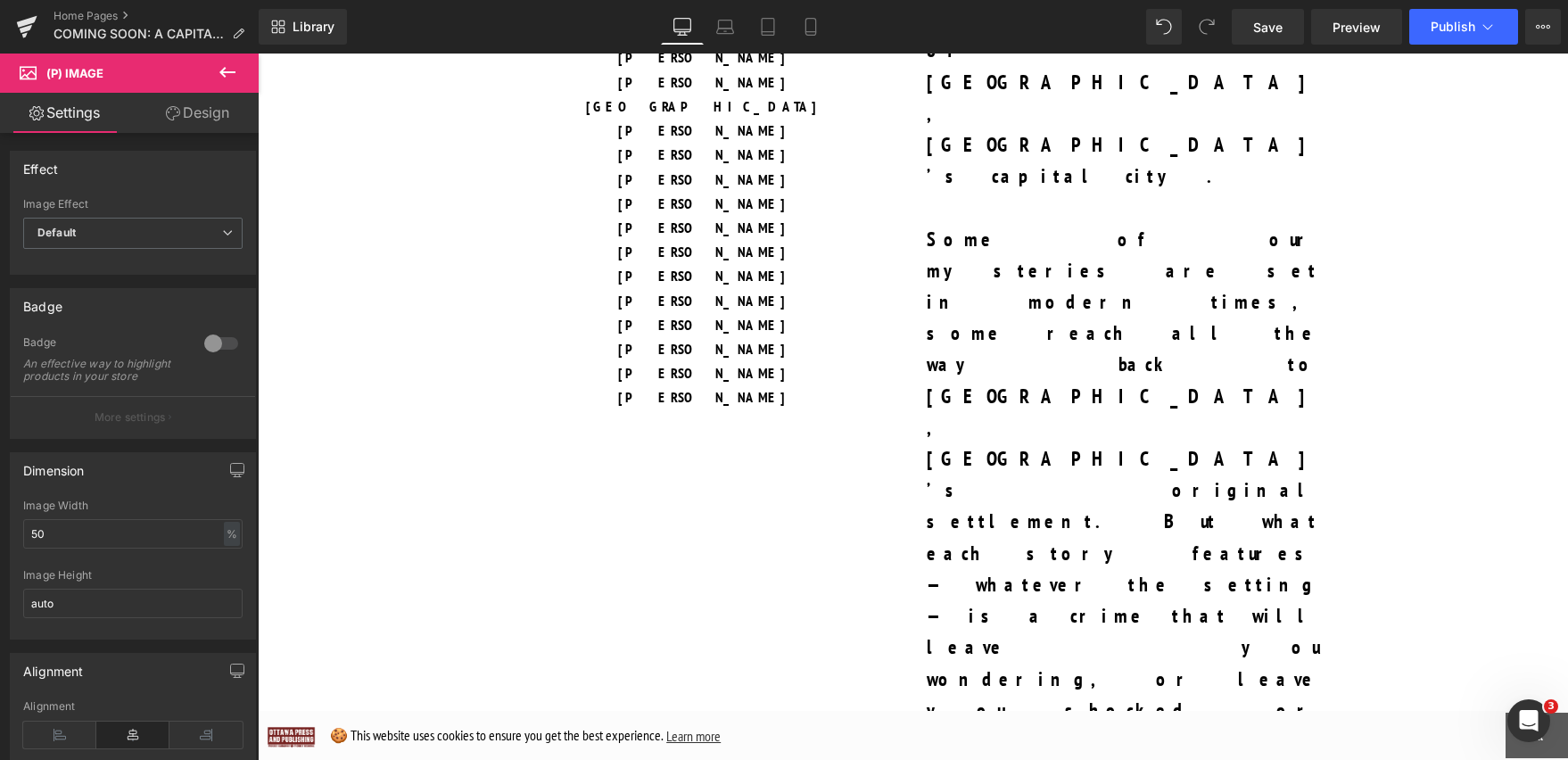
scroll to position [1790, 0]
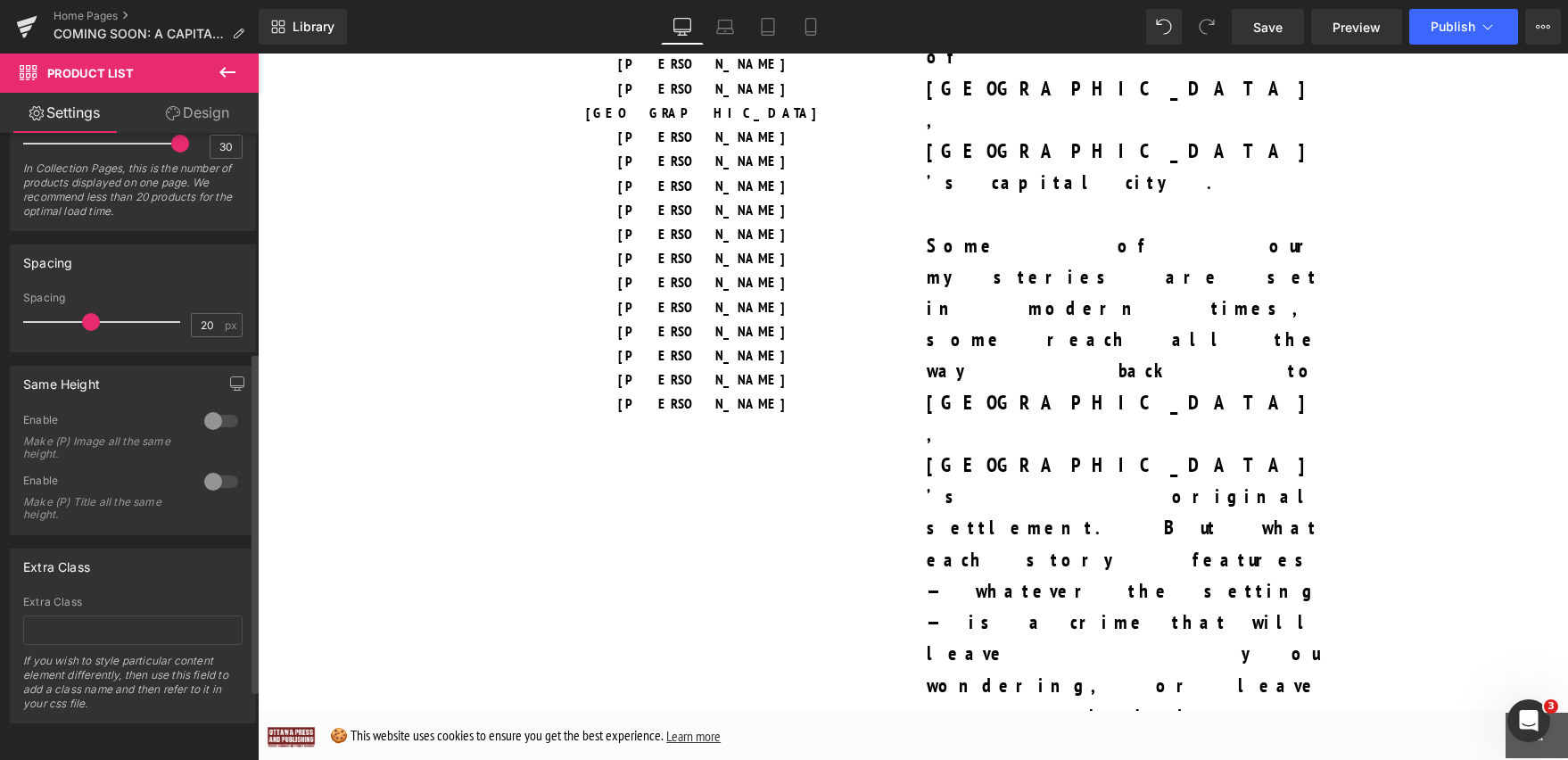
scroll to position [0, 0]
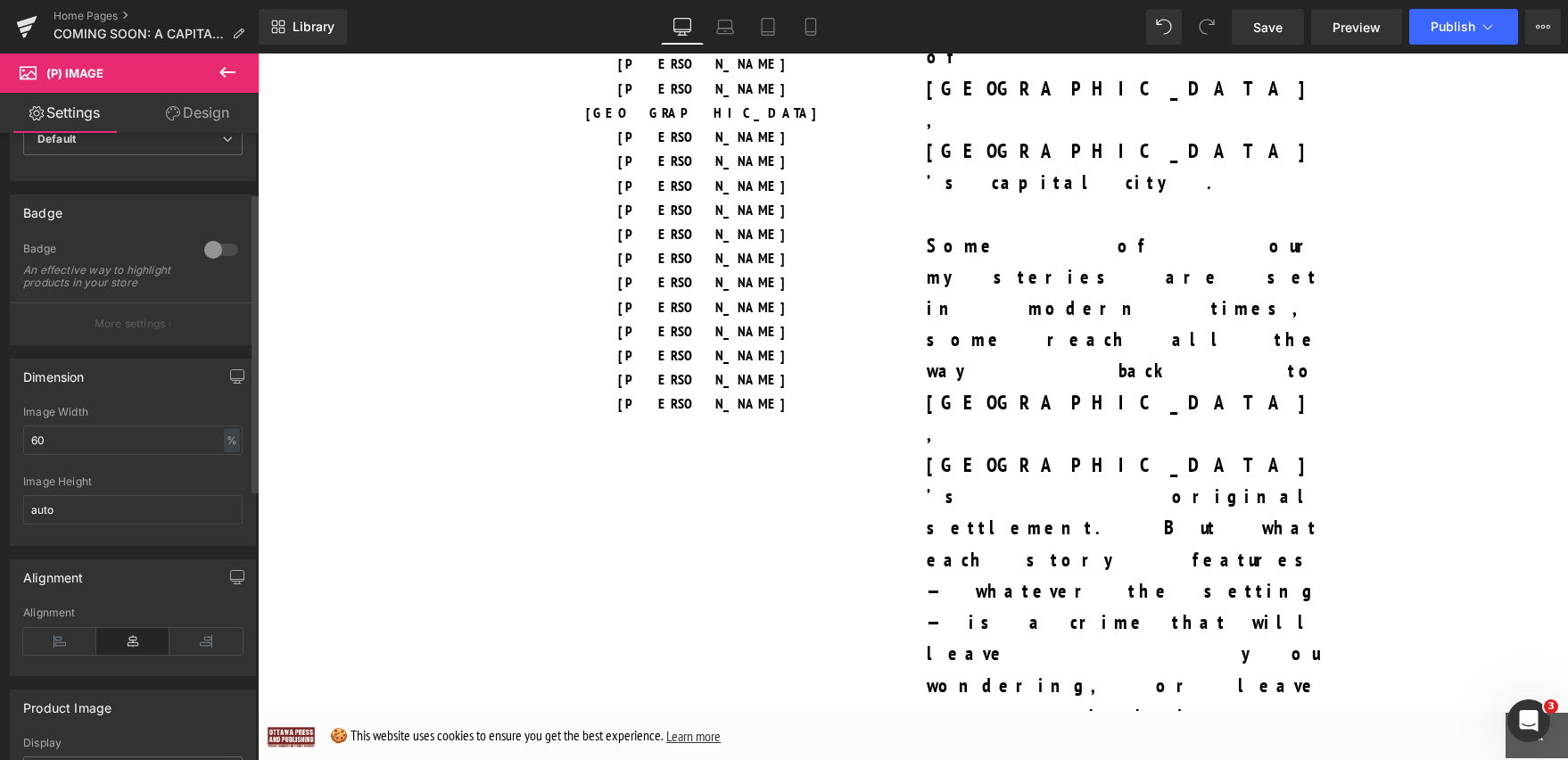
scroll to position [133, 0]
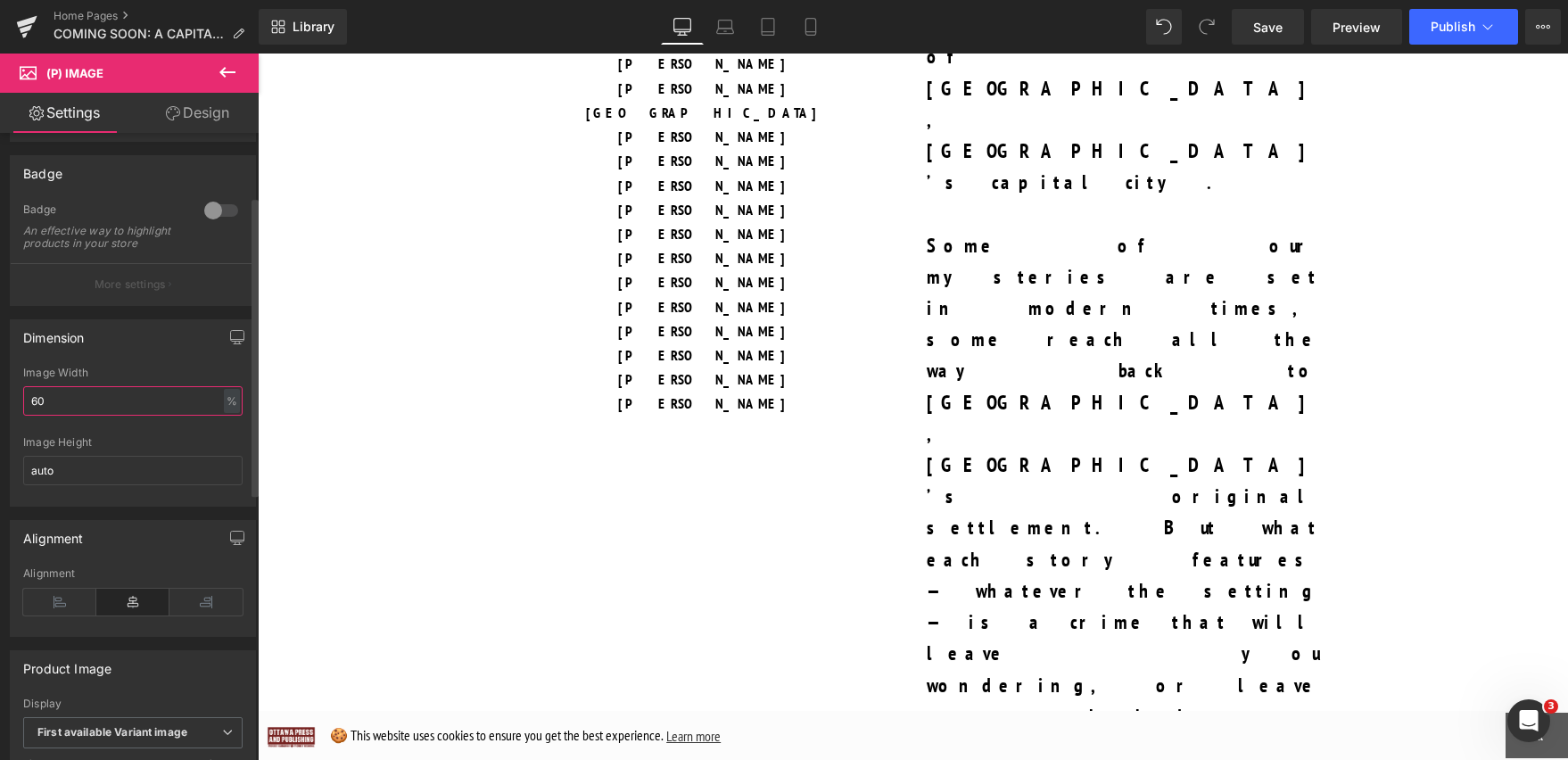
drag, startPoint x: 60, startPoint y: 412, endPoint x: 33, endPoint y: 412, distance: 27.0
click at [33, 412] on input "60" at bounding box center [133, 401] width 219 height 30
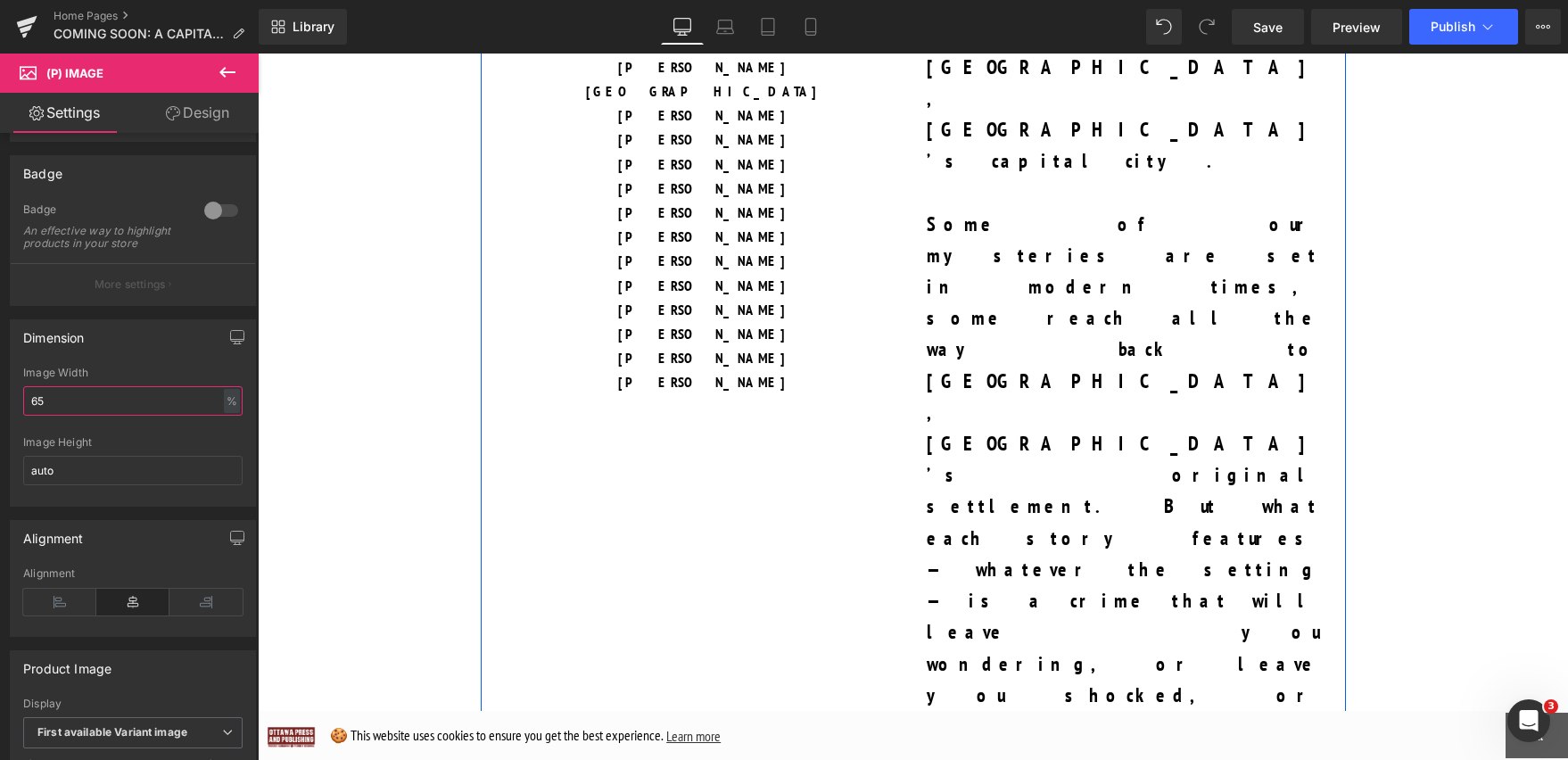
scroll to position [1411, 0]
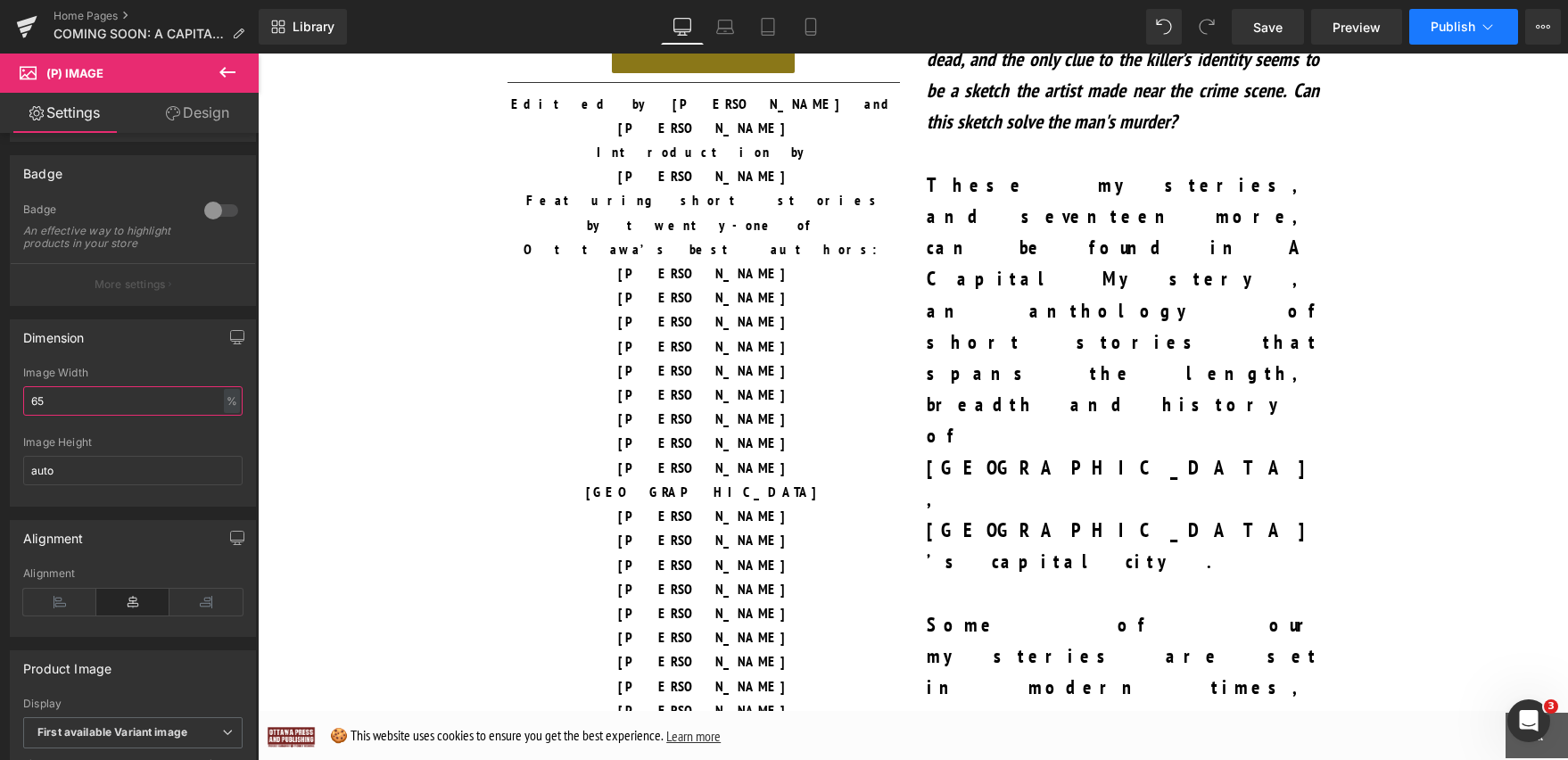
type input "65"
click at [1437, 29] on span "Publish" at bounding box center [1452, 27] width 44 height 14
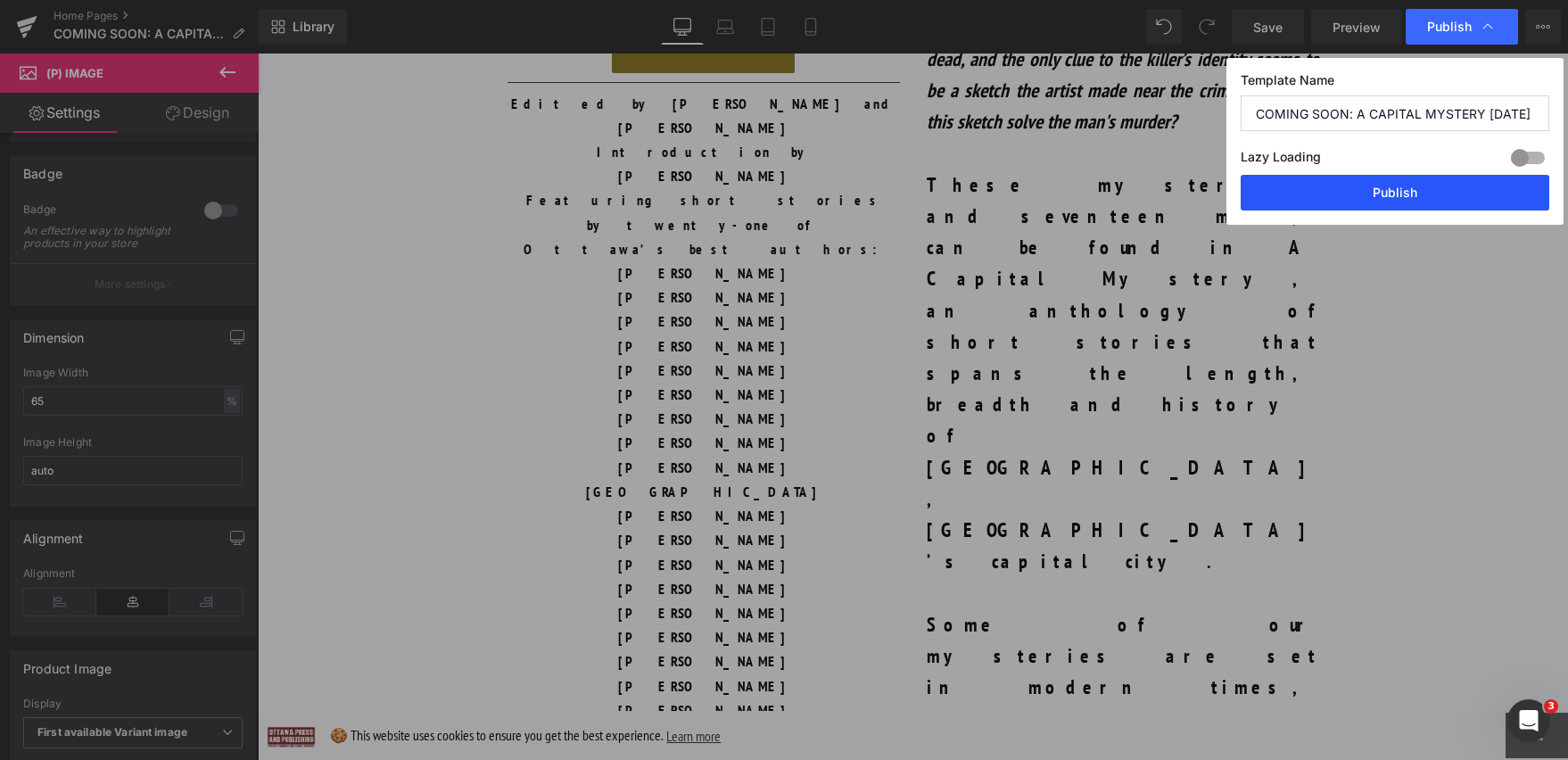
click at [1415, 188] on button "Publish" at bounding box center [1395, 193] width 309 height 36
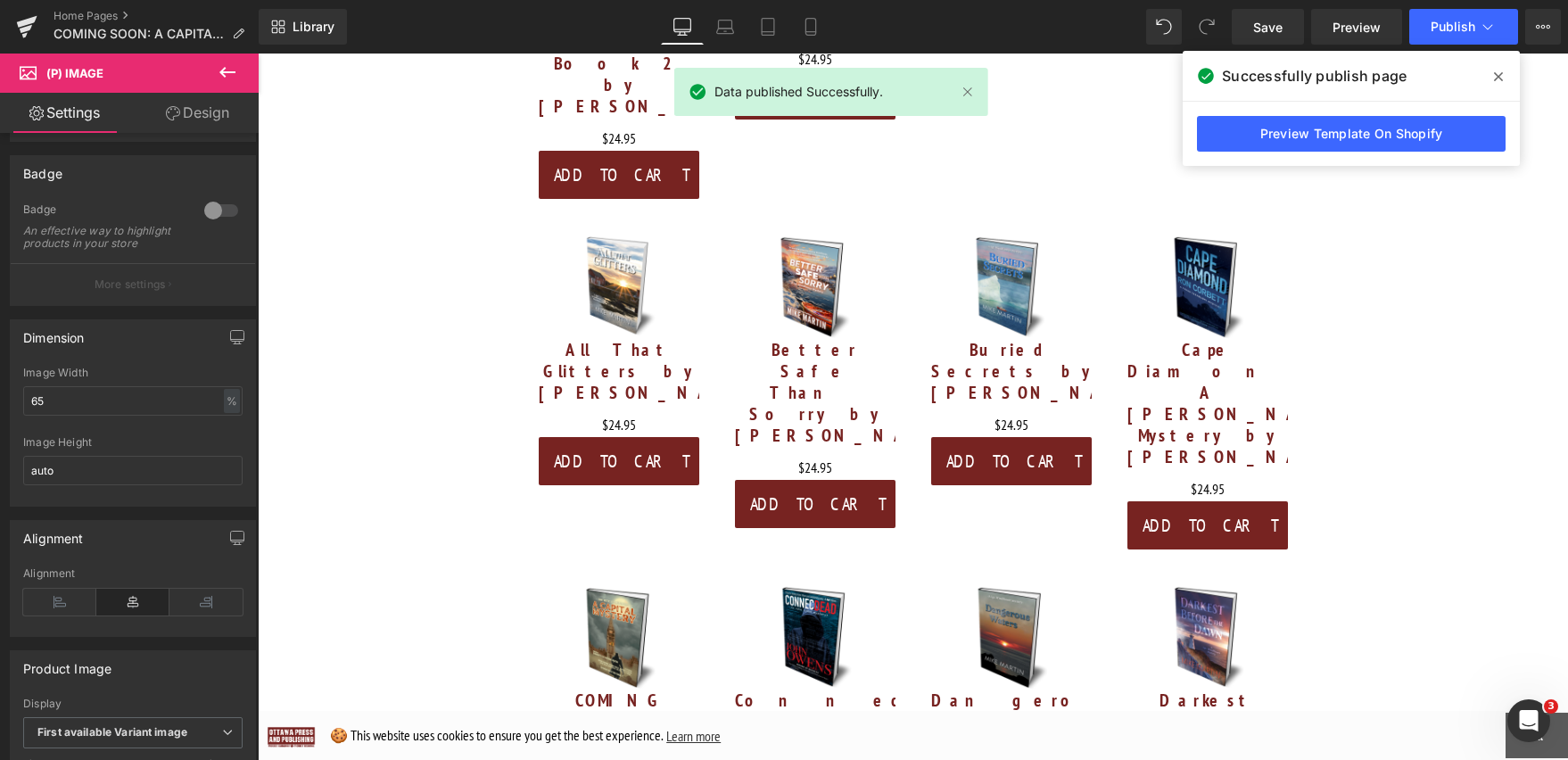
scroll to position [3445, 0]
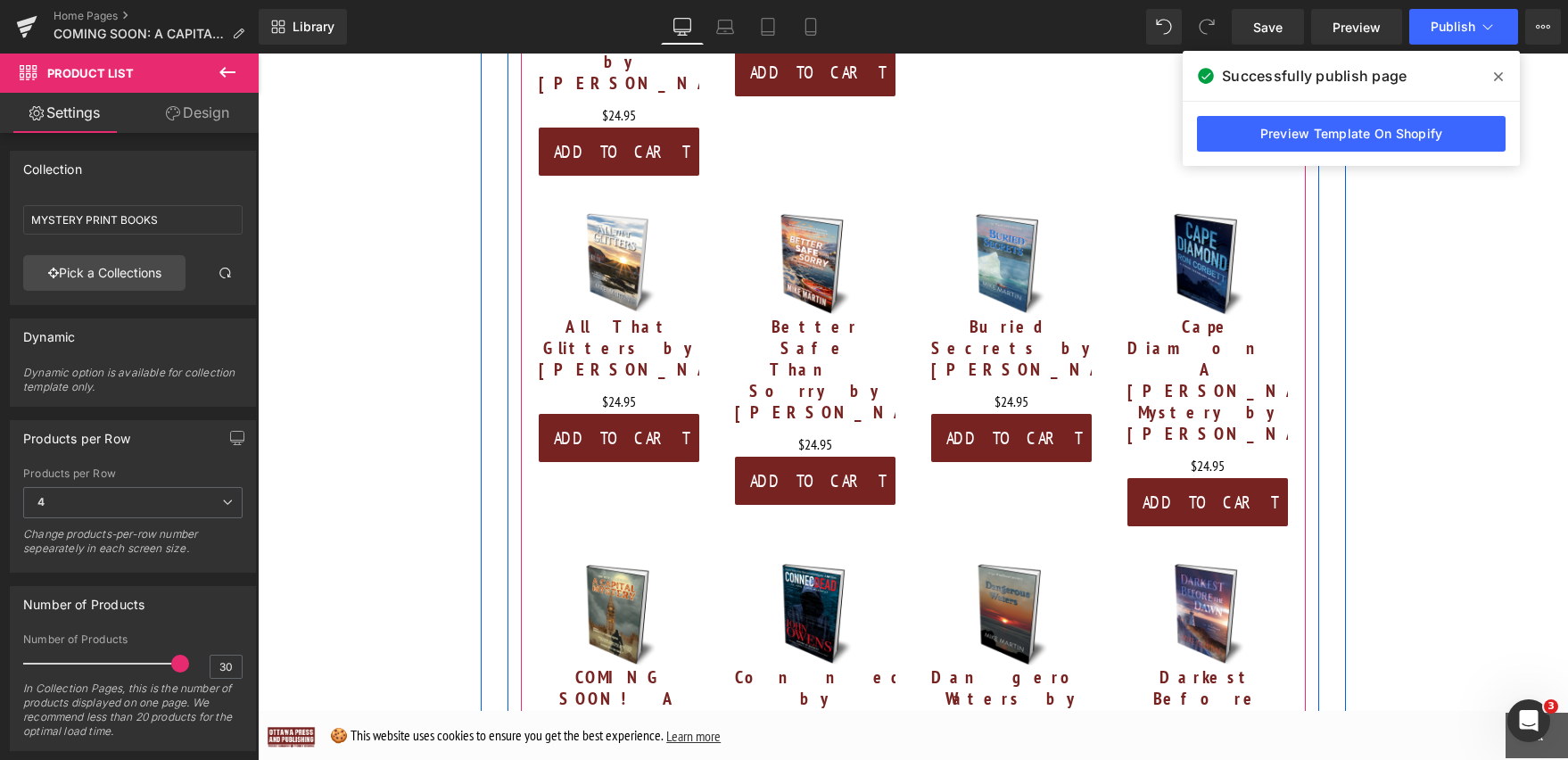
drag, startPoint x: 945, startPoint y: 565, endPoint x: 948, endPoint y: 505, distance: 60.1
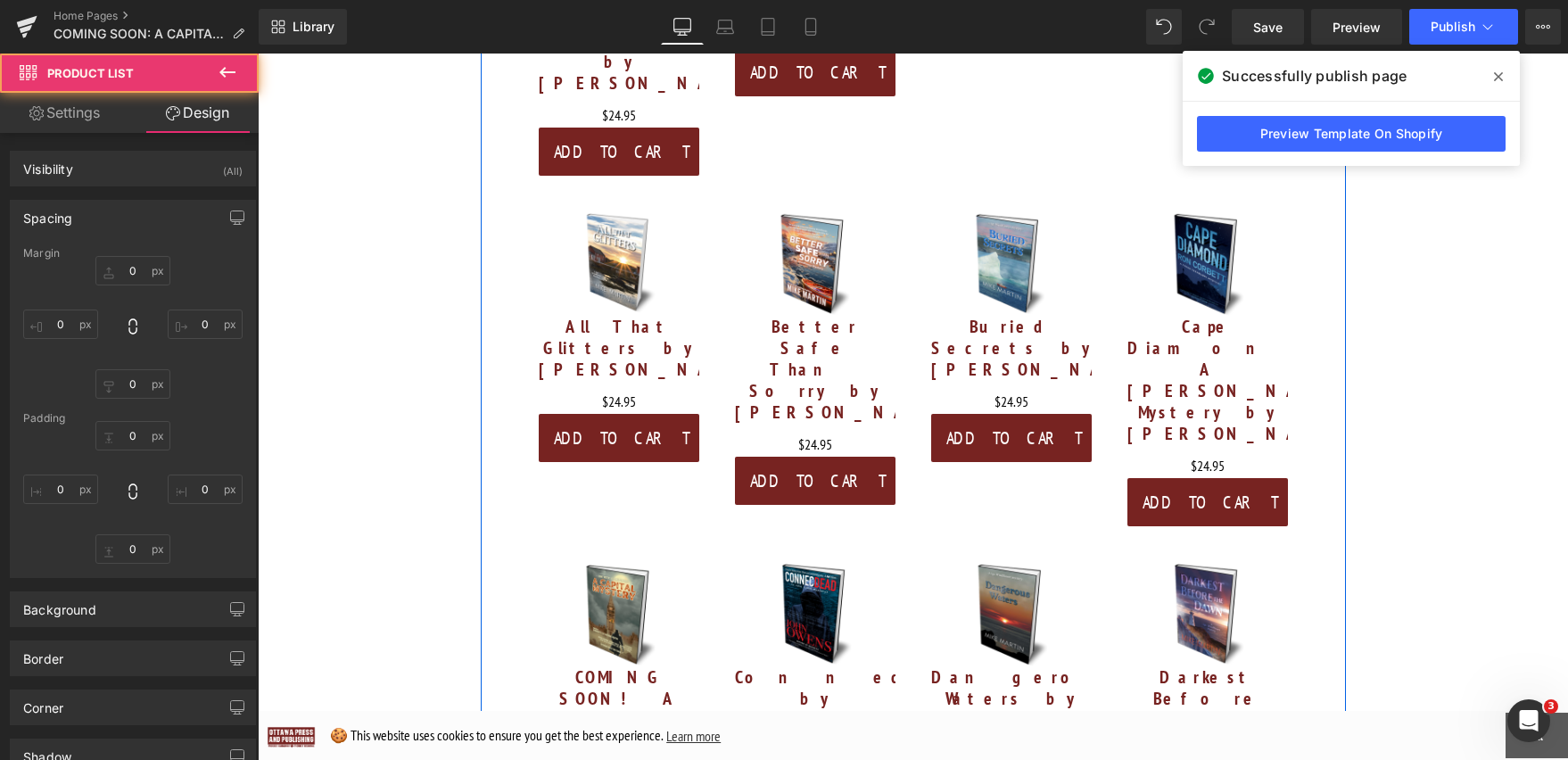
type input "0"
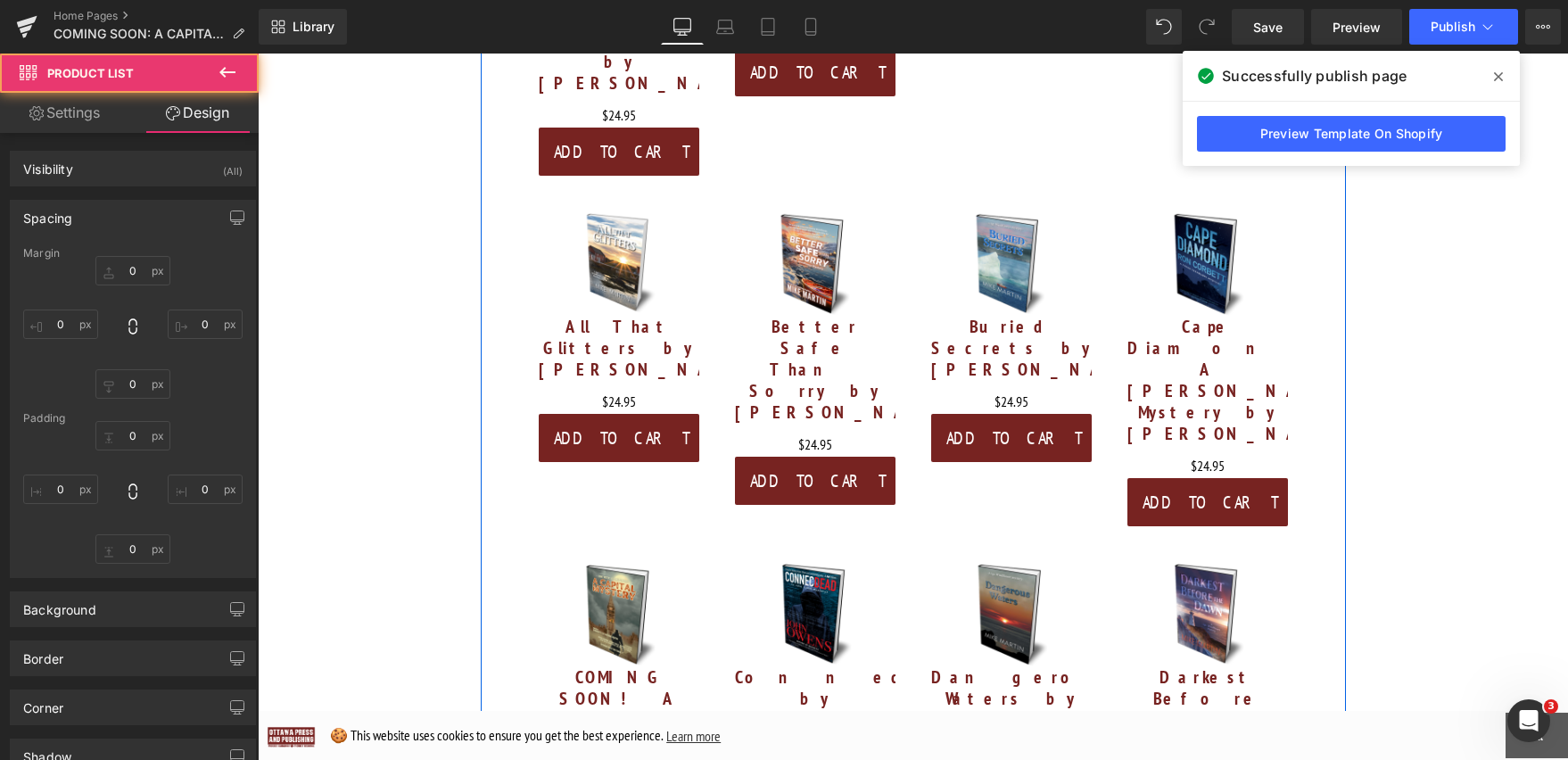
type input "0"
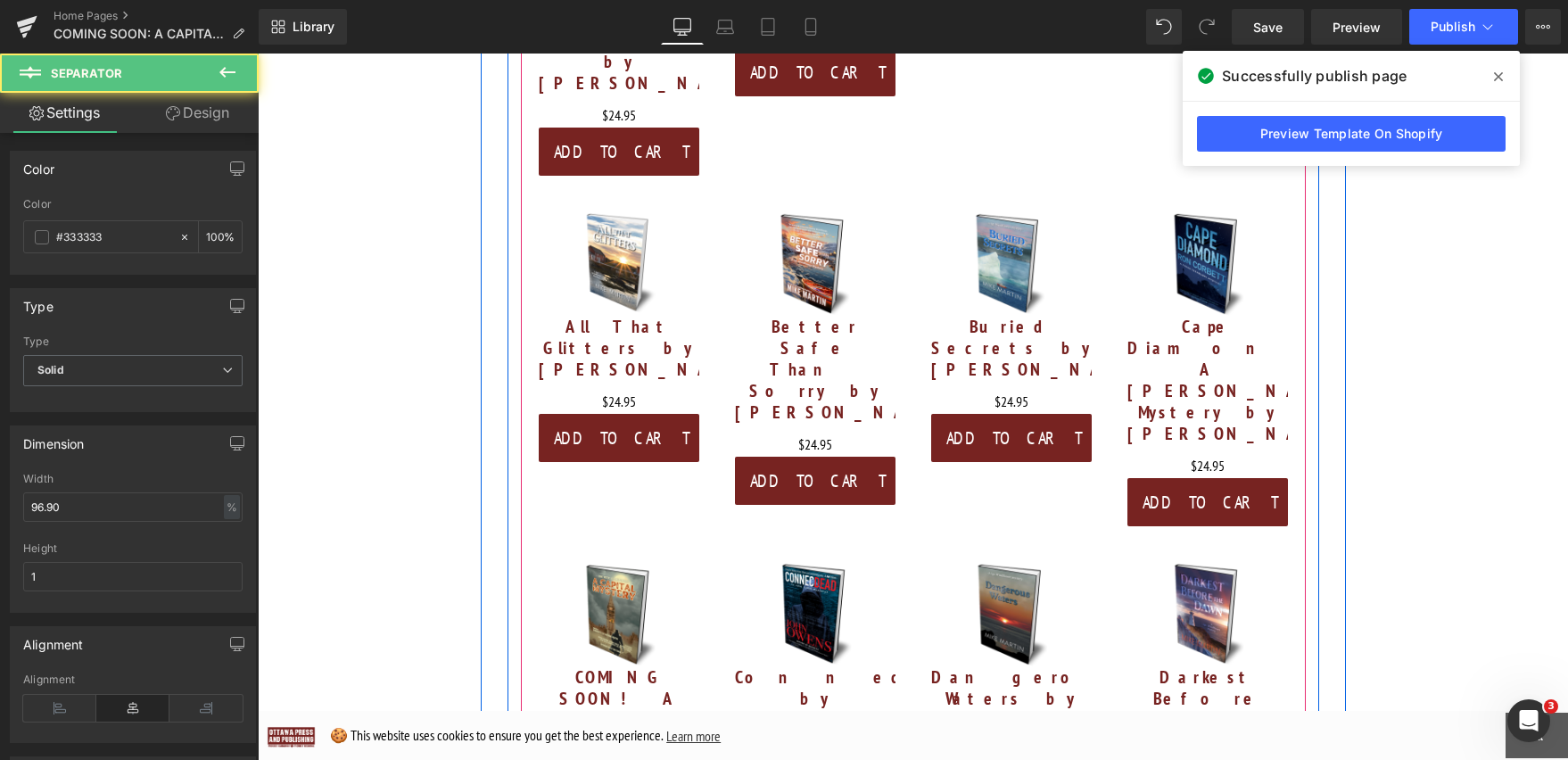
drag, startPoint x: 1010, startPoint y: 553, endPoint x: 1011, endPoint y: 532, distance: 21.0
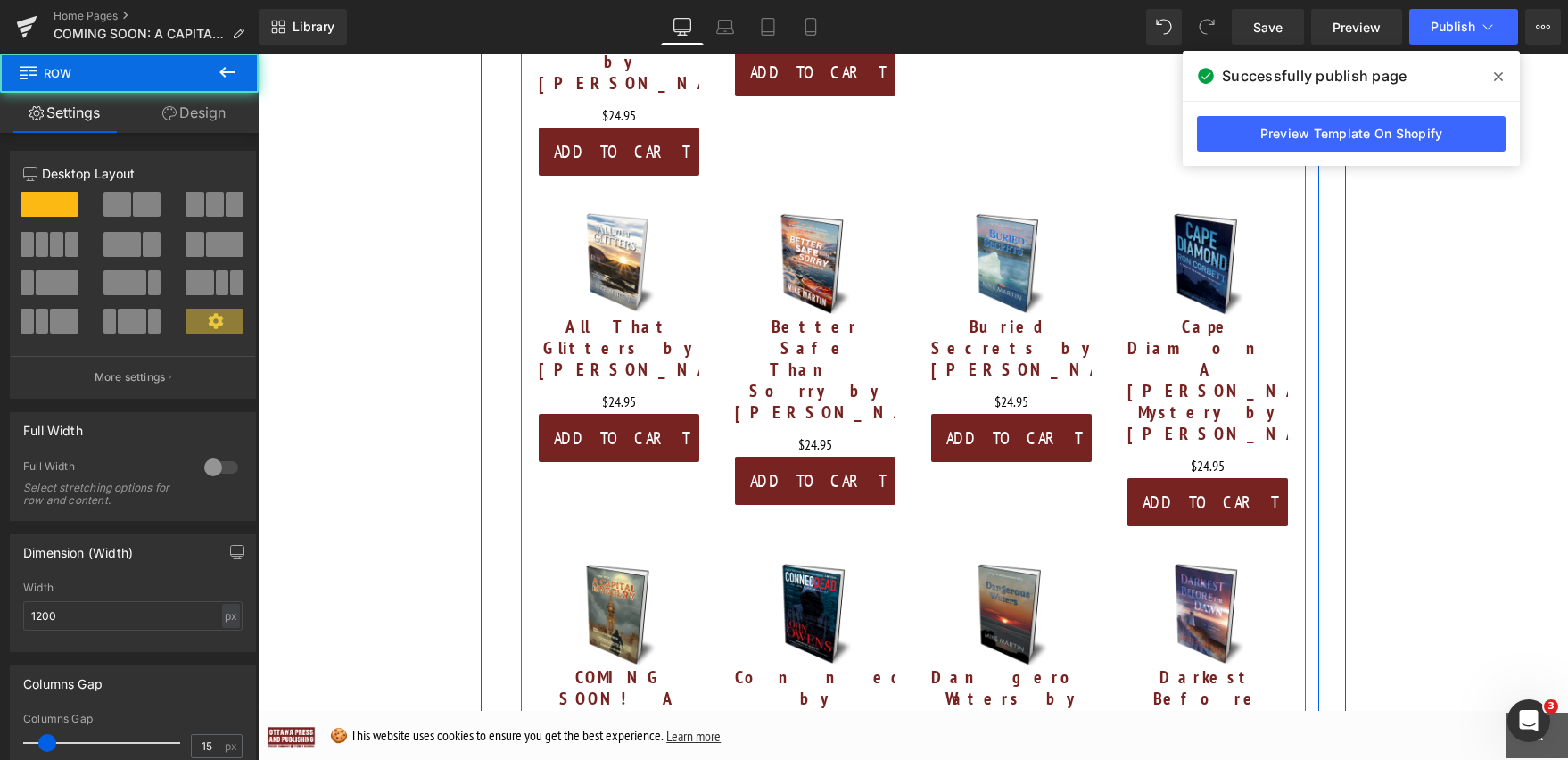
drag, startPoint x: 1003, startPoint y: 551, endPoint x: 1003, endPoint y: 512, distance: 39.0
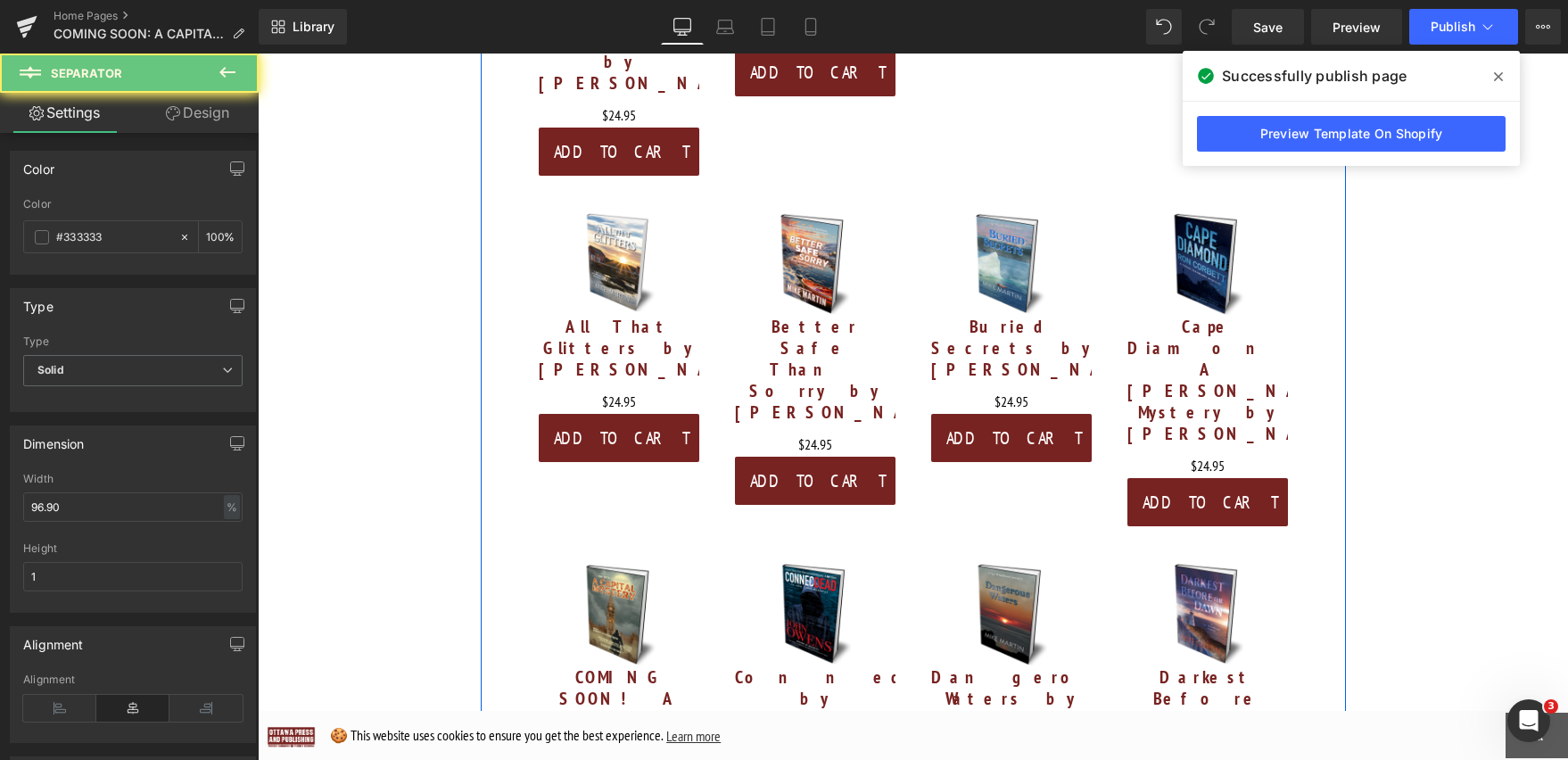
drag, startPoint x: 996, startPoint y: 568, endPoint x: 998, endPoint y: 550, distance: 18.1
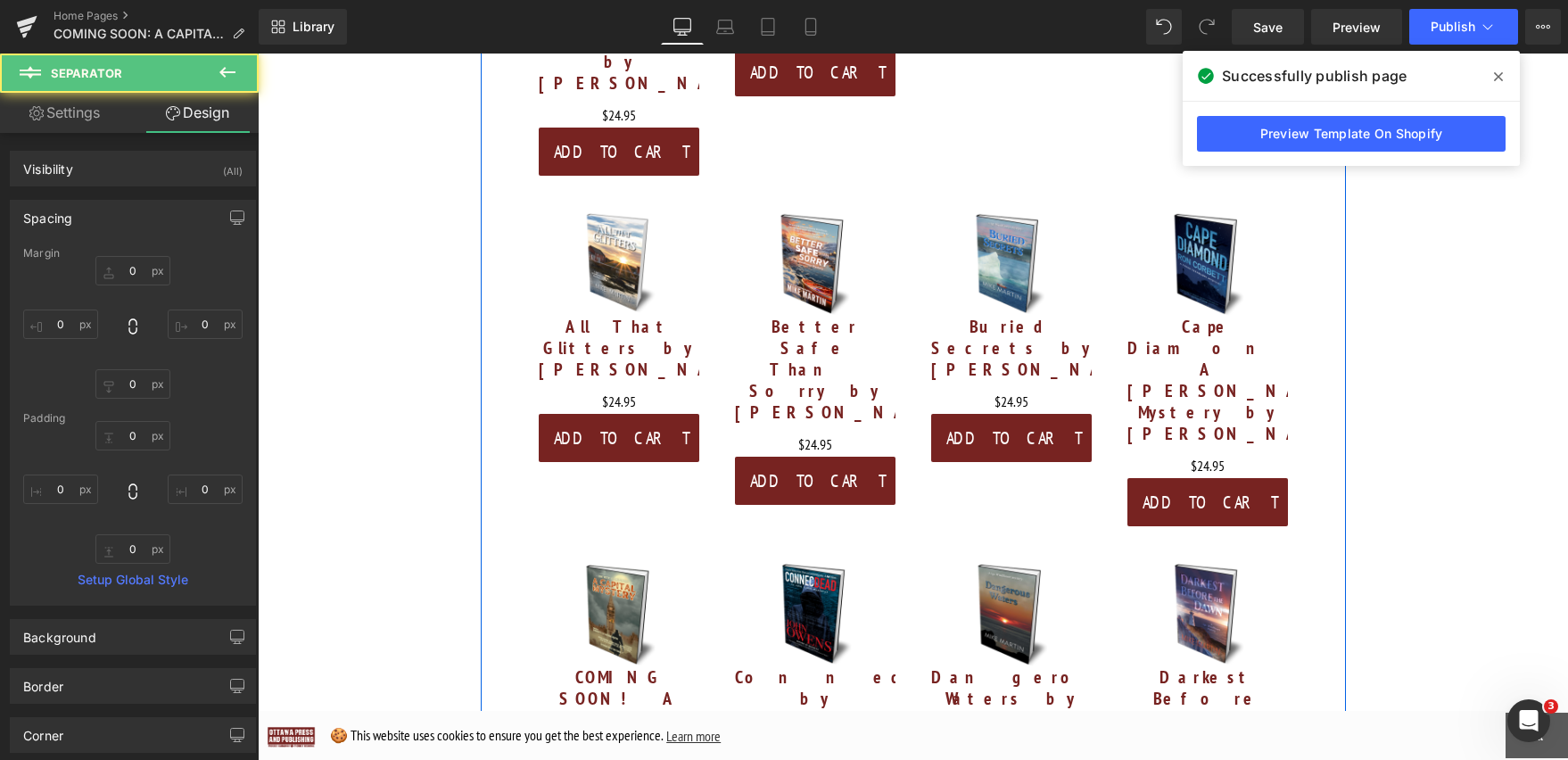
type input "0px"
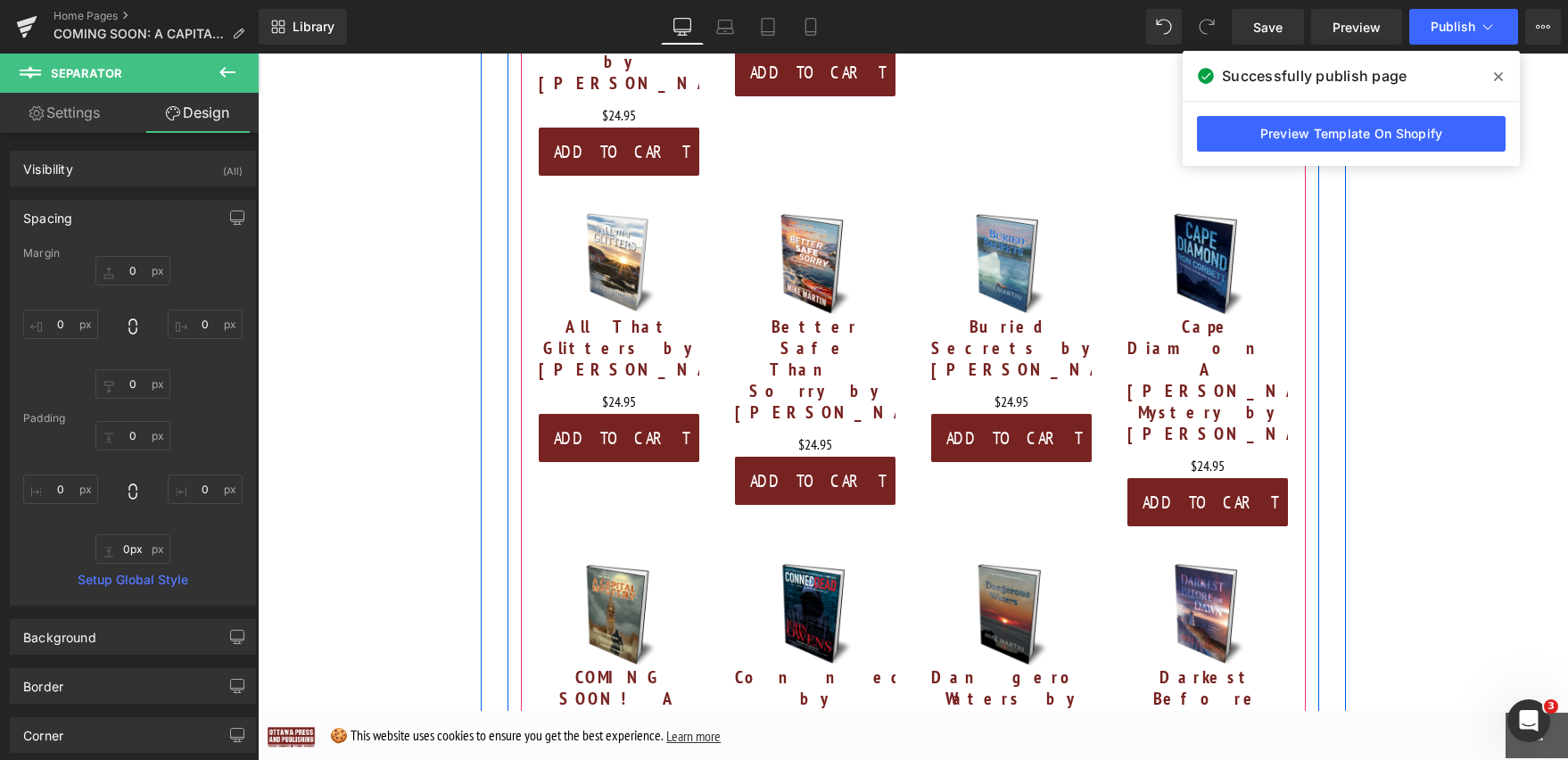
drag, startPoint x: 999, startPoint y: 559, endPoint x: 1000, endPoint y: 533, distance: 26.0
drag, startPoint x: 1002, startPoint y: 558, endPoint x: 1003, endPoint y: 543, distance: 15.0
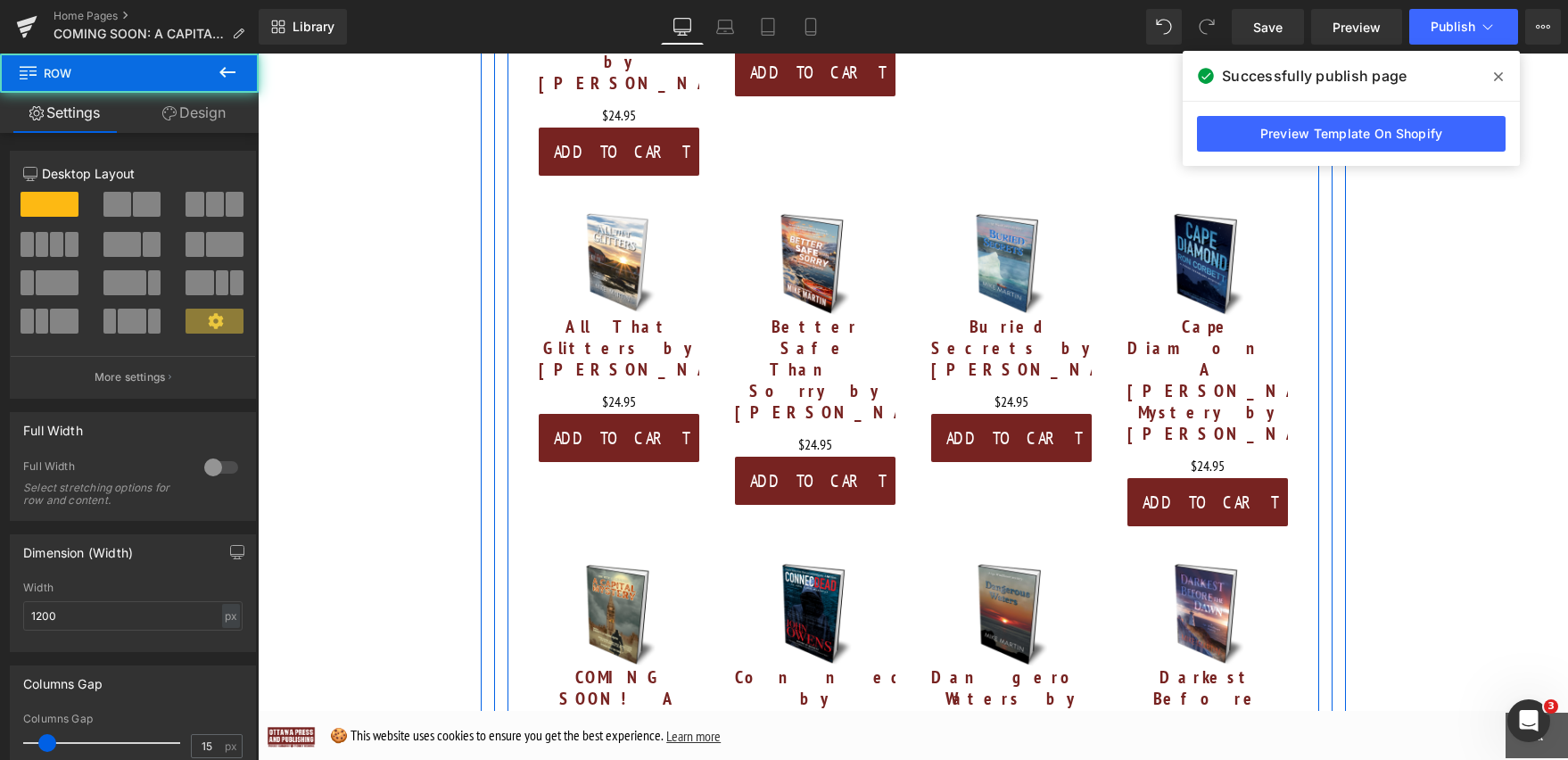
drag, startPoint x: 1021, startPoint y: 544, endPoint x: 1027, endPoint y: 515, distance: 29.6
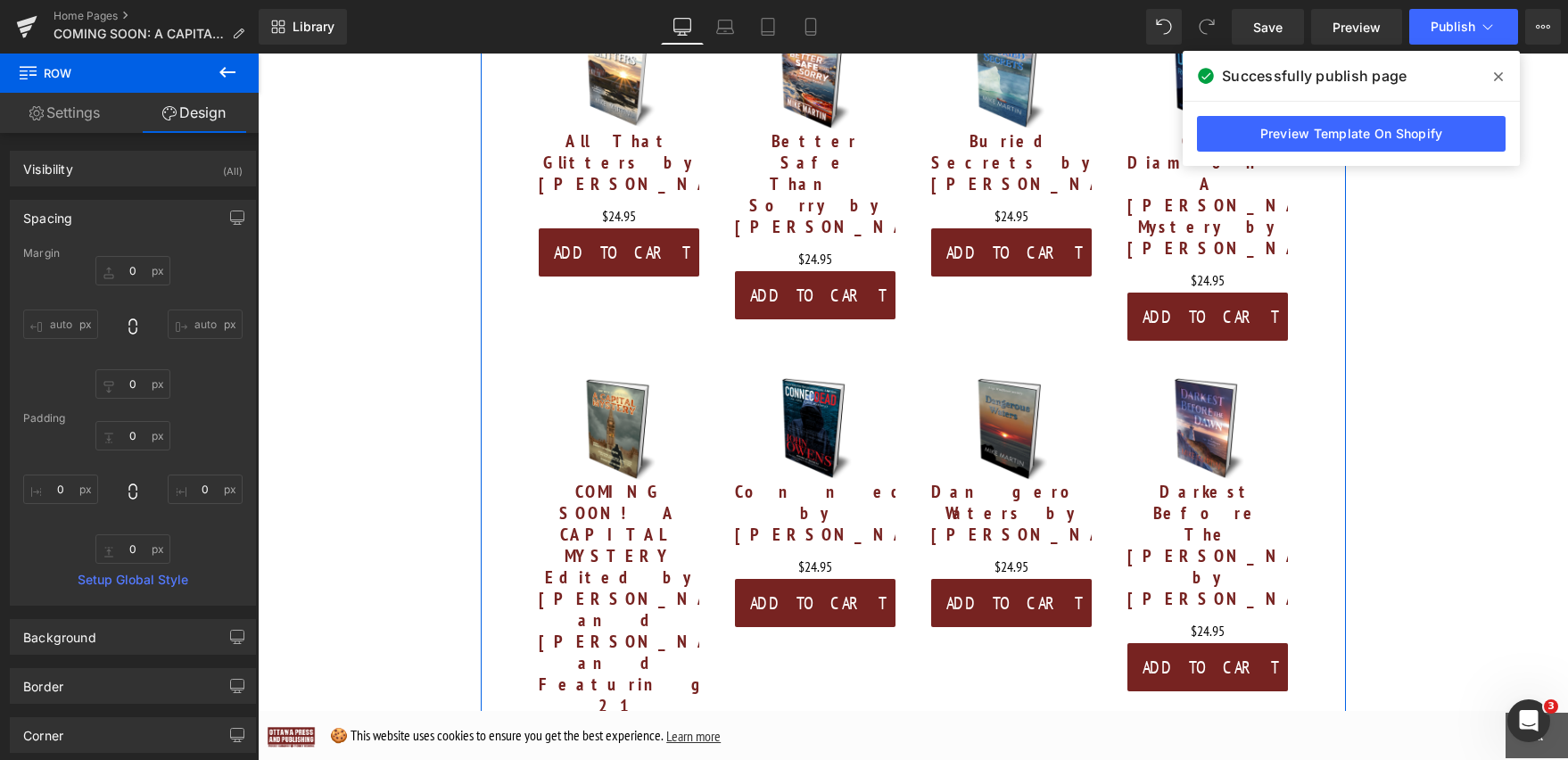
scroll to position [3646, 0]
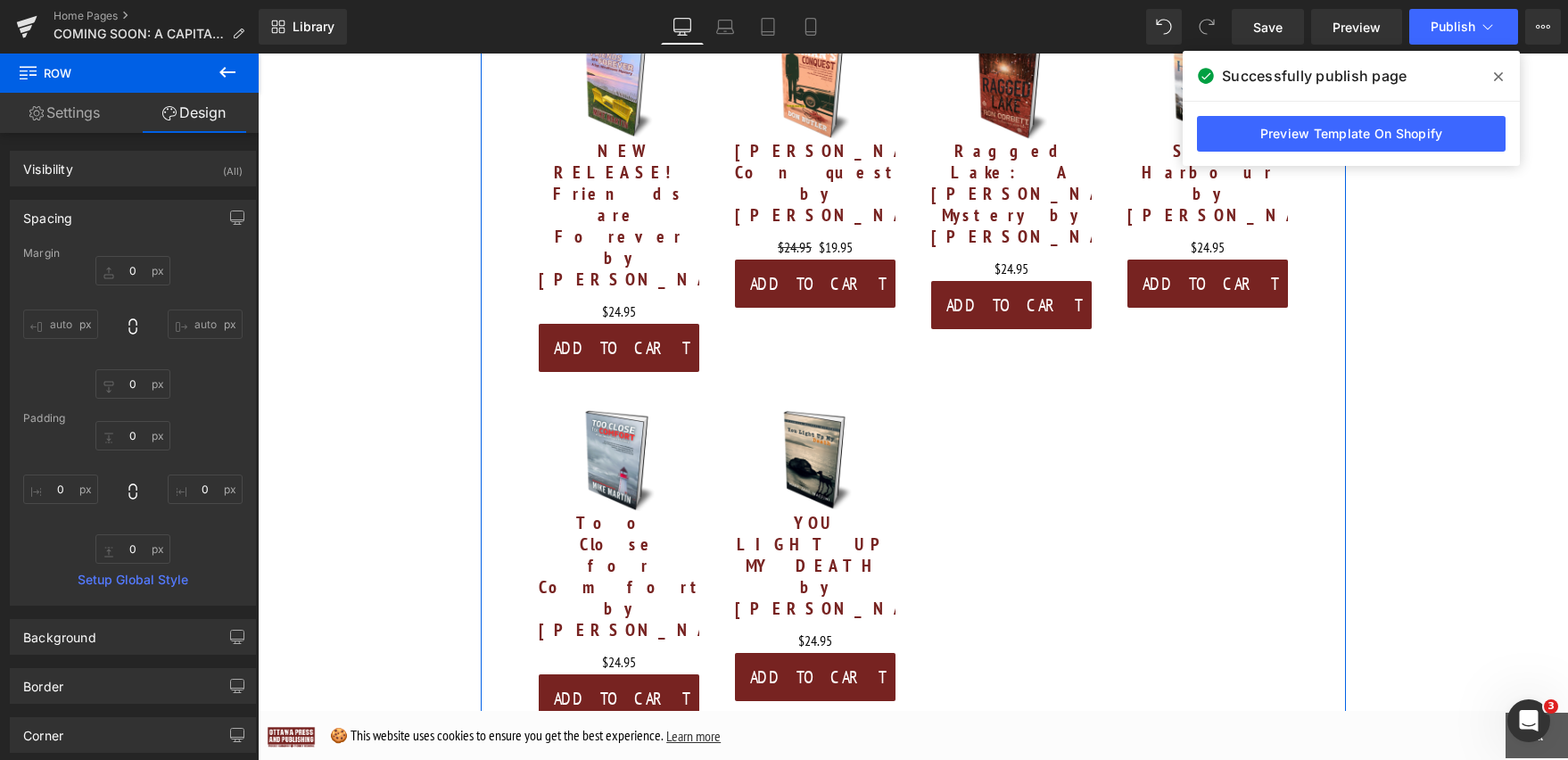
scroll to position [4871, 0]
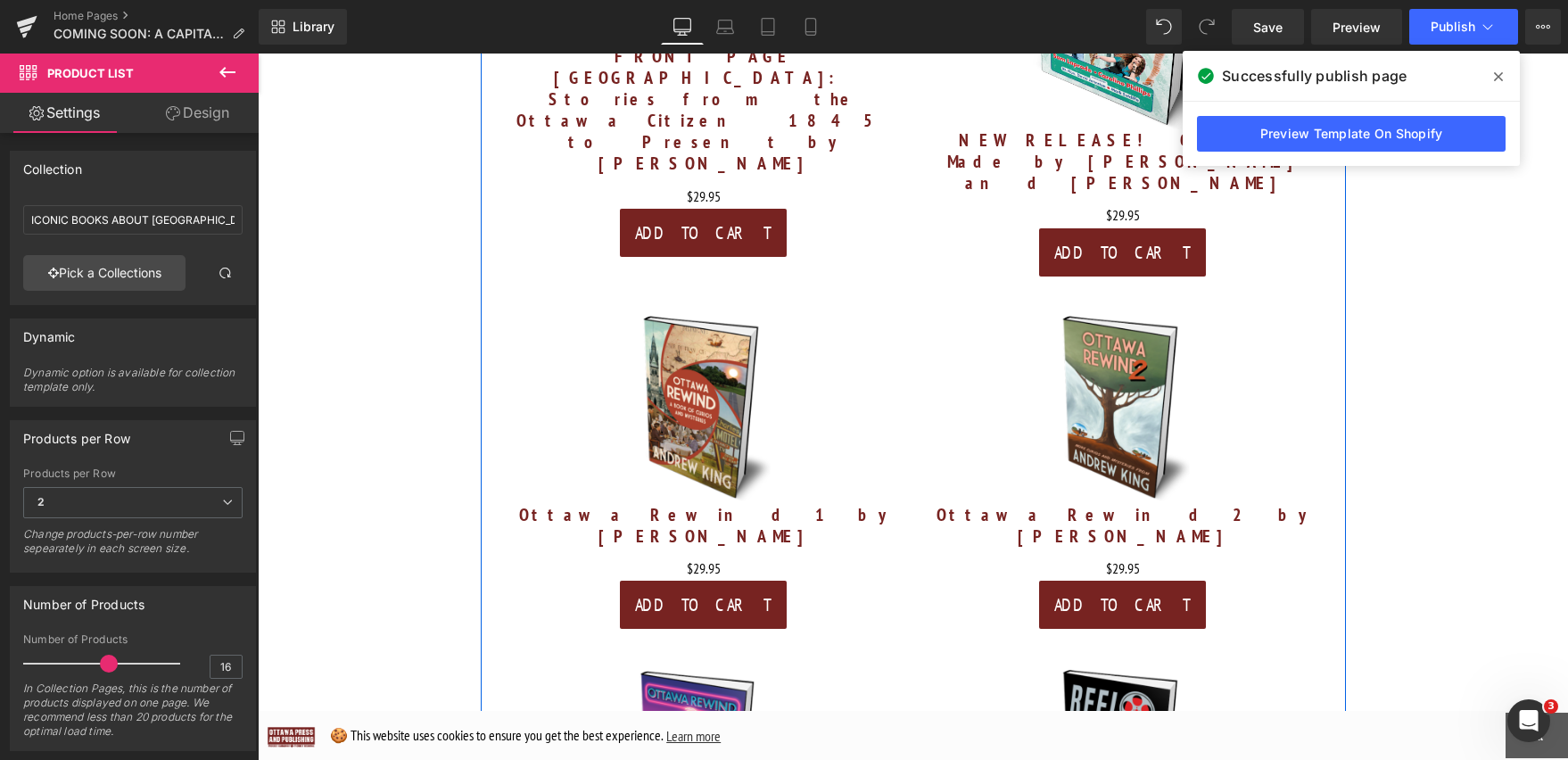
scroll to position [5949, 0]
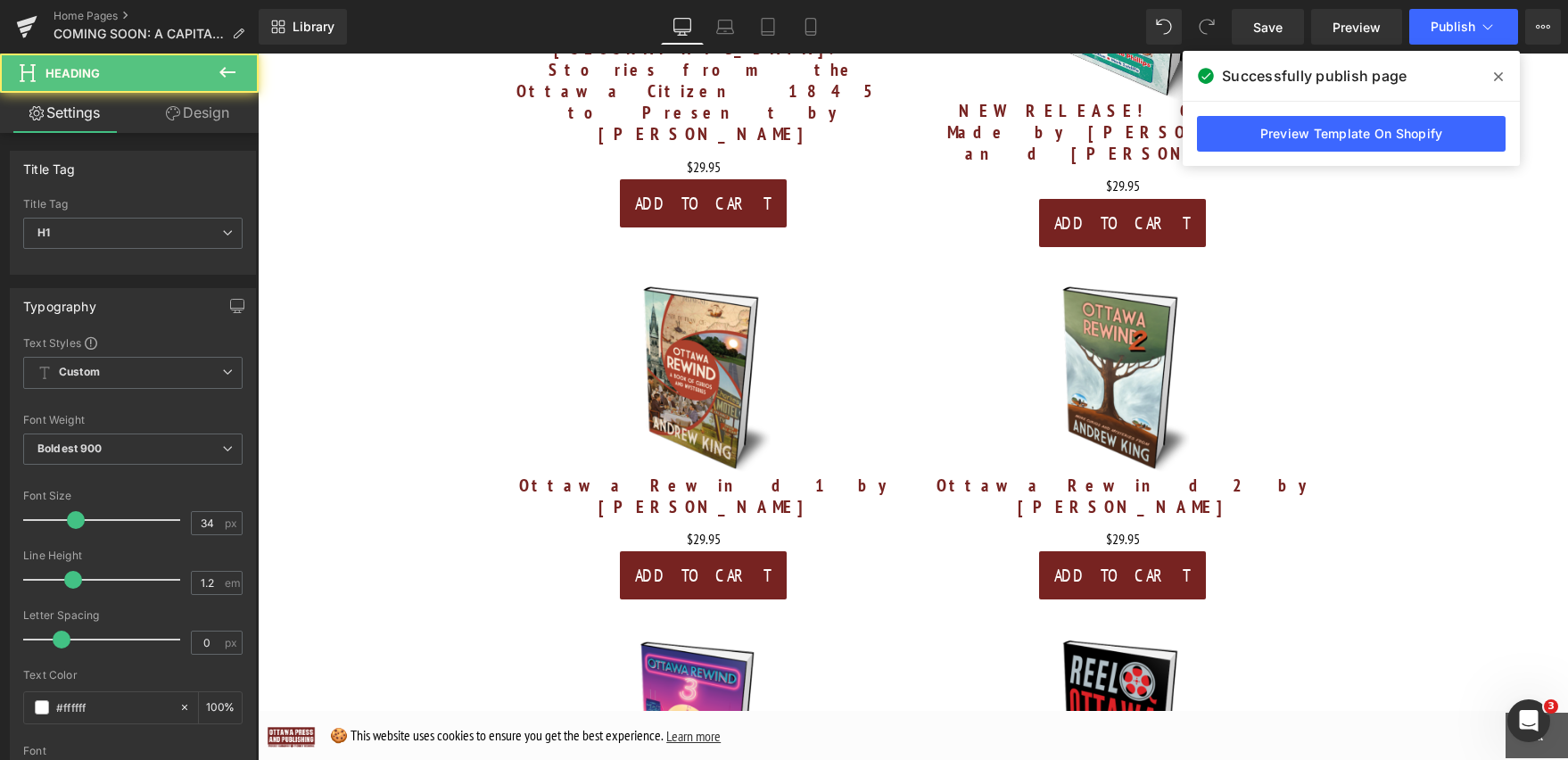
drag, startPoint x: 937, startPoint y: 444, endPoint x: 938, endPoint y: 414, distance: 30.0
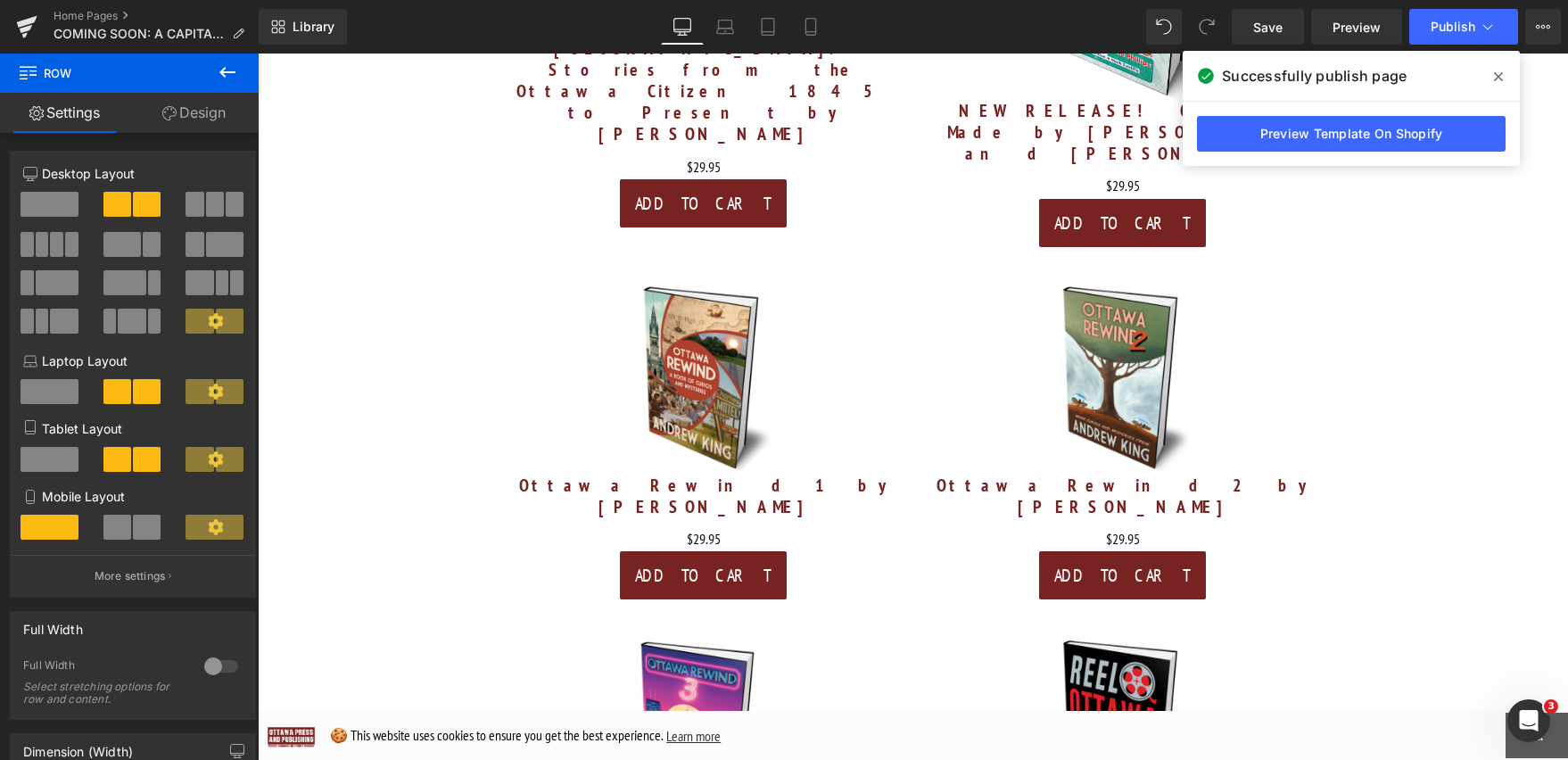
drag, startPoint x: 977, startPoint y: 499, endPoint x: 983, endPoint y: 470, distance: 29.6
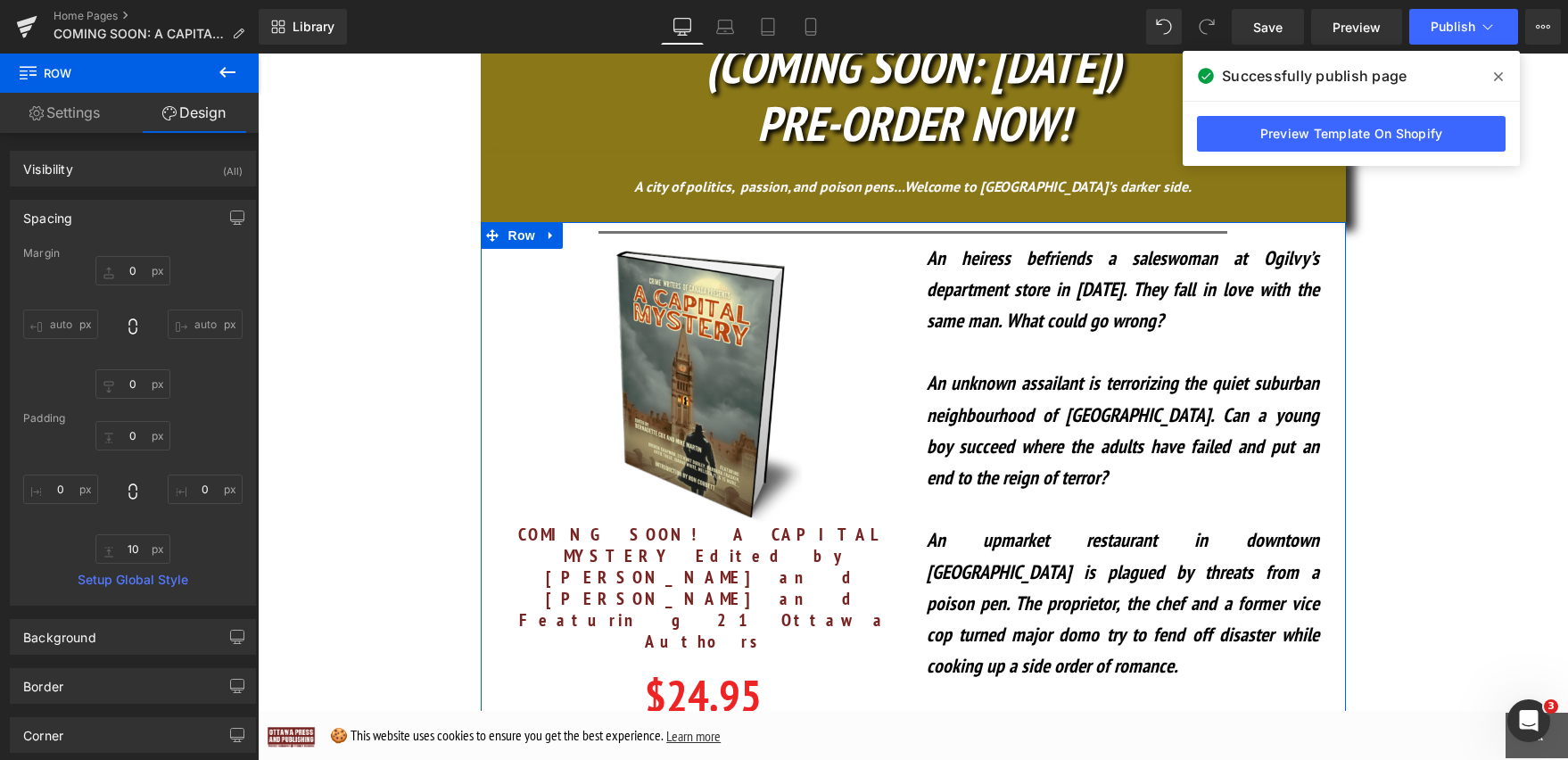
scroll to position [533, 0]
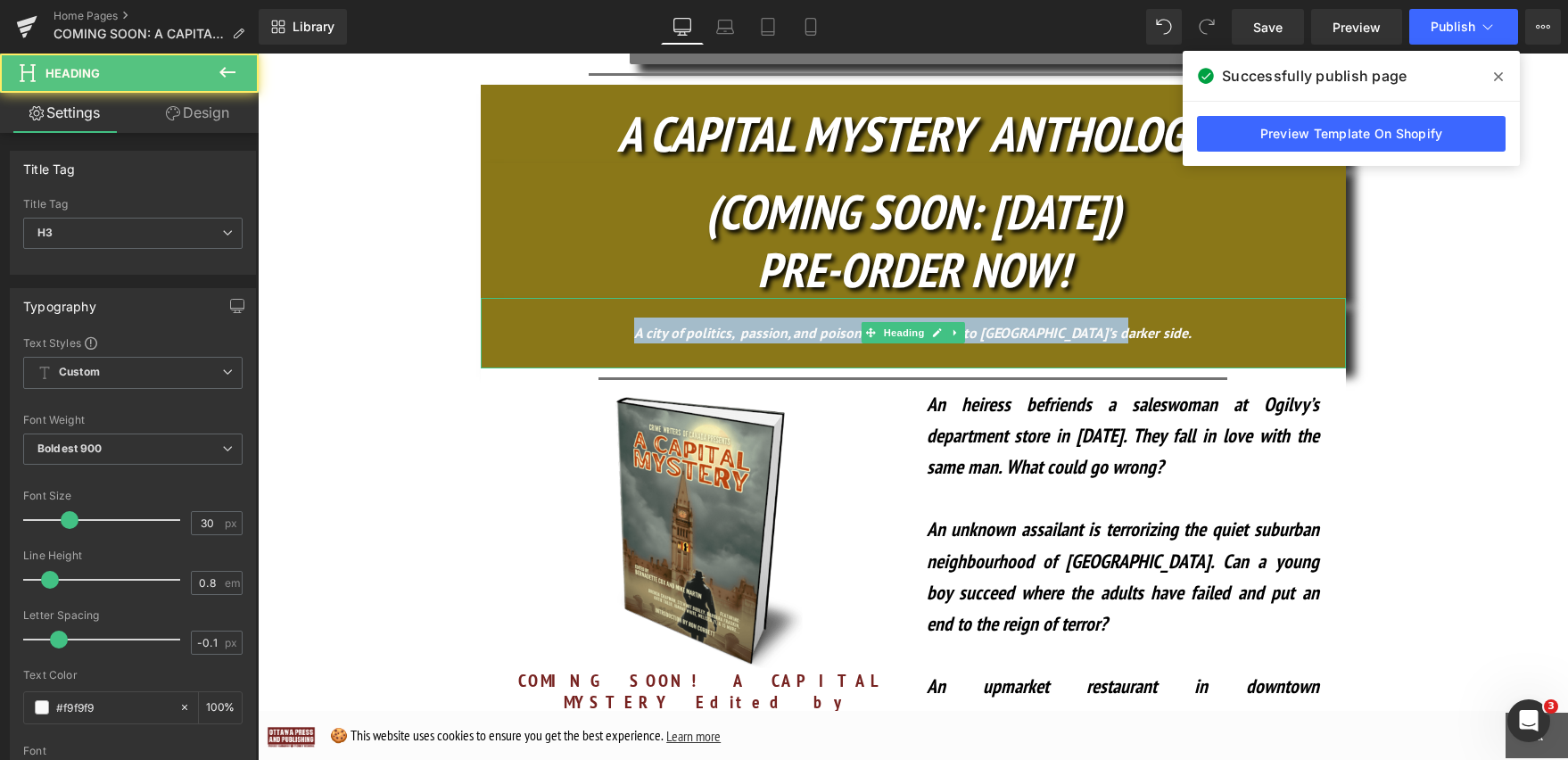
drag, startPoint x: 1164, startPoint y: 254, endPoint x: 612, endPoint y: 243, distance: 552.1
click at [612, 318] on h3 "A city of politics, passion, and poison pens…Welcome to Ottawa’s darker side." at bounding box center [914, 330] width 865 height 26
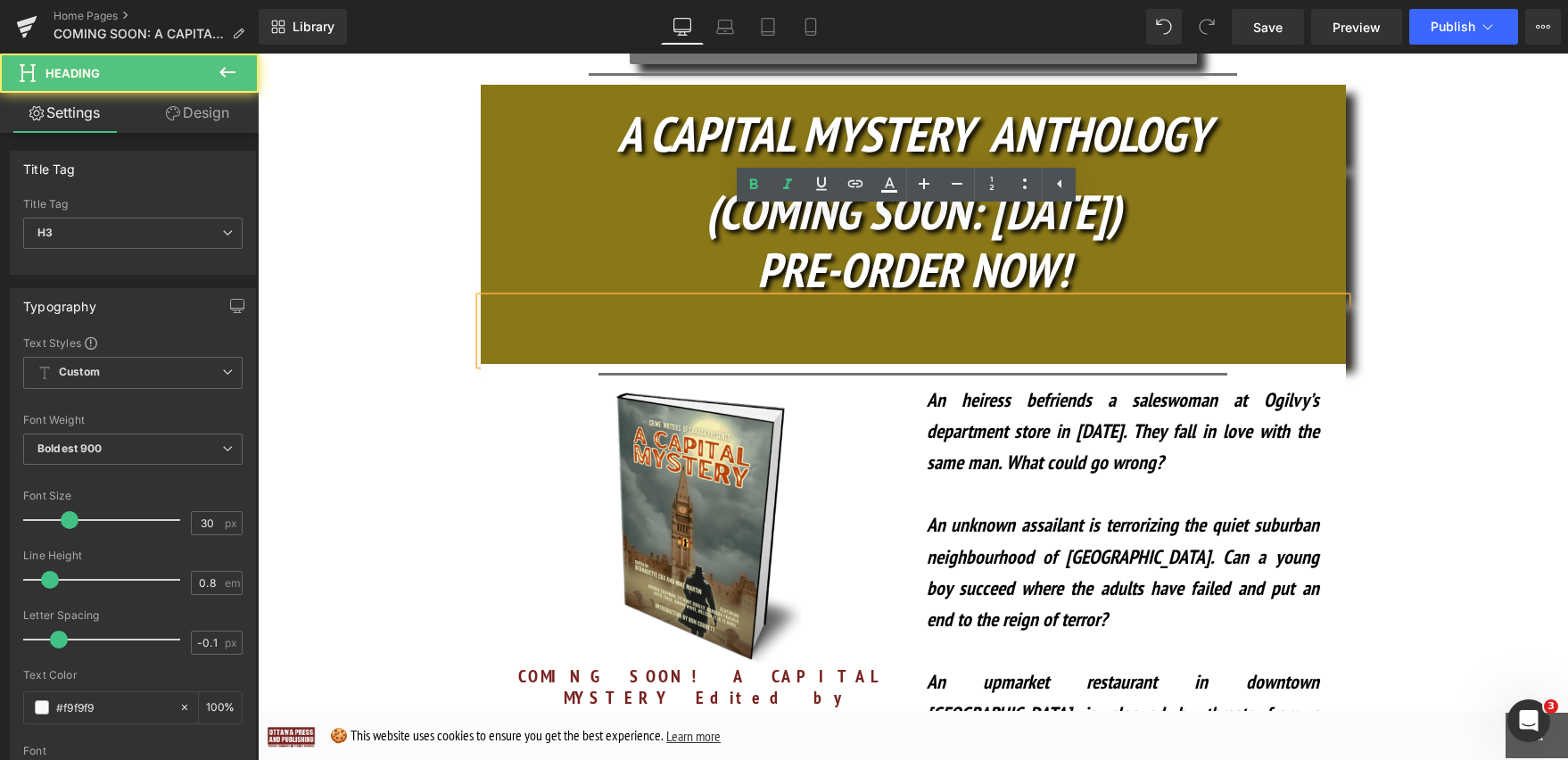
click at [906, 338] on div at bounding box center [914, 350] width 865 height 24
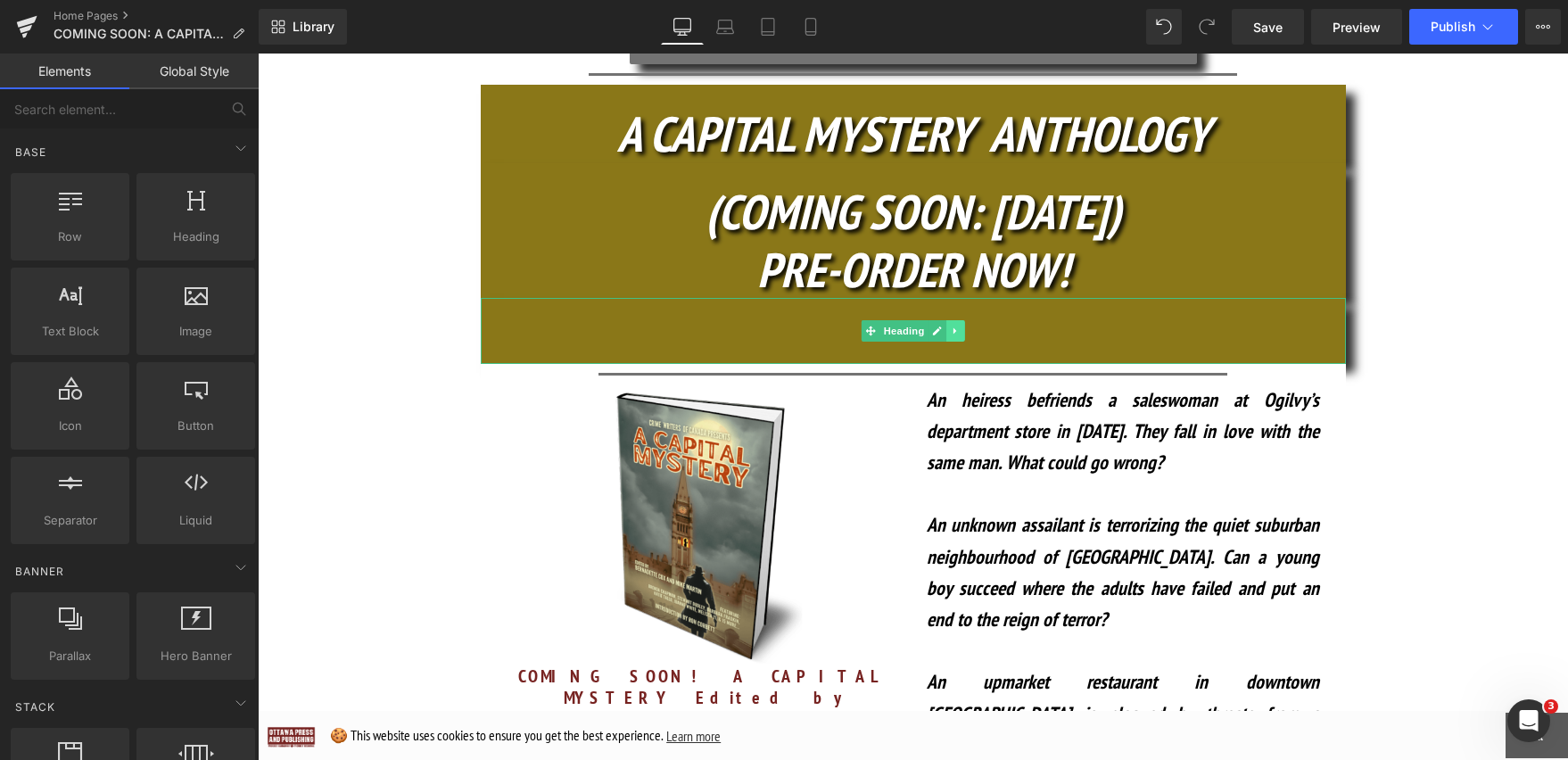
click at [951, 326] on icon at bounding box center [955, 331] width 10 height 11
click at [961, 326] on icon at bounding box center [964, 330] width 10 height 10
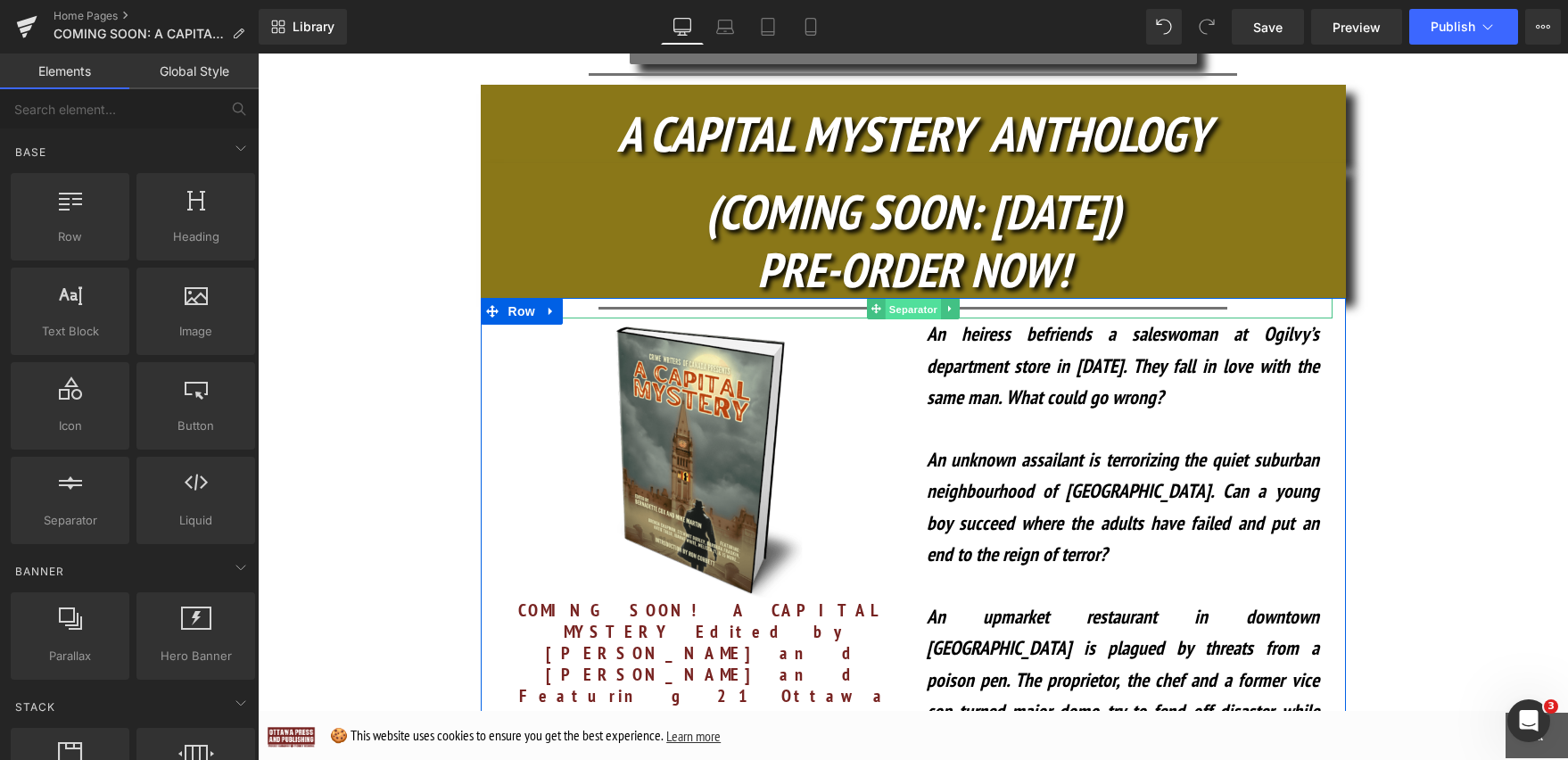
click at [915, 299] on span "Separator" at bounding box center [912, 310] width 55 height 22
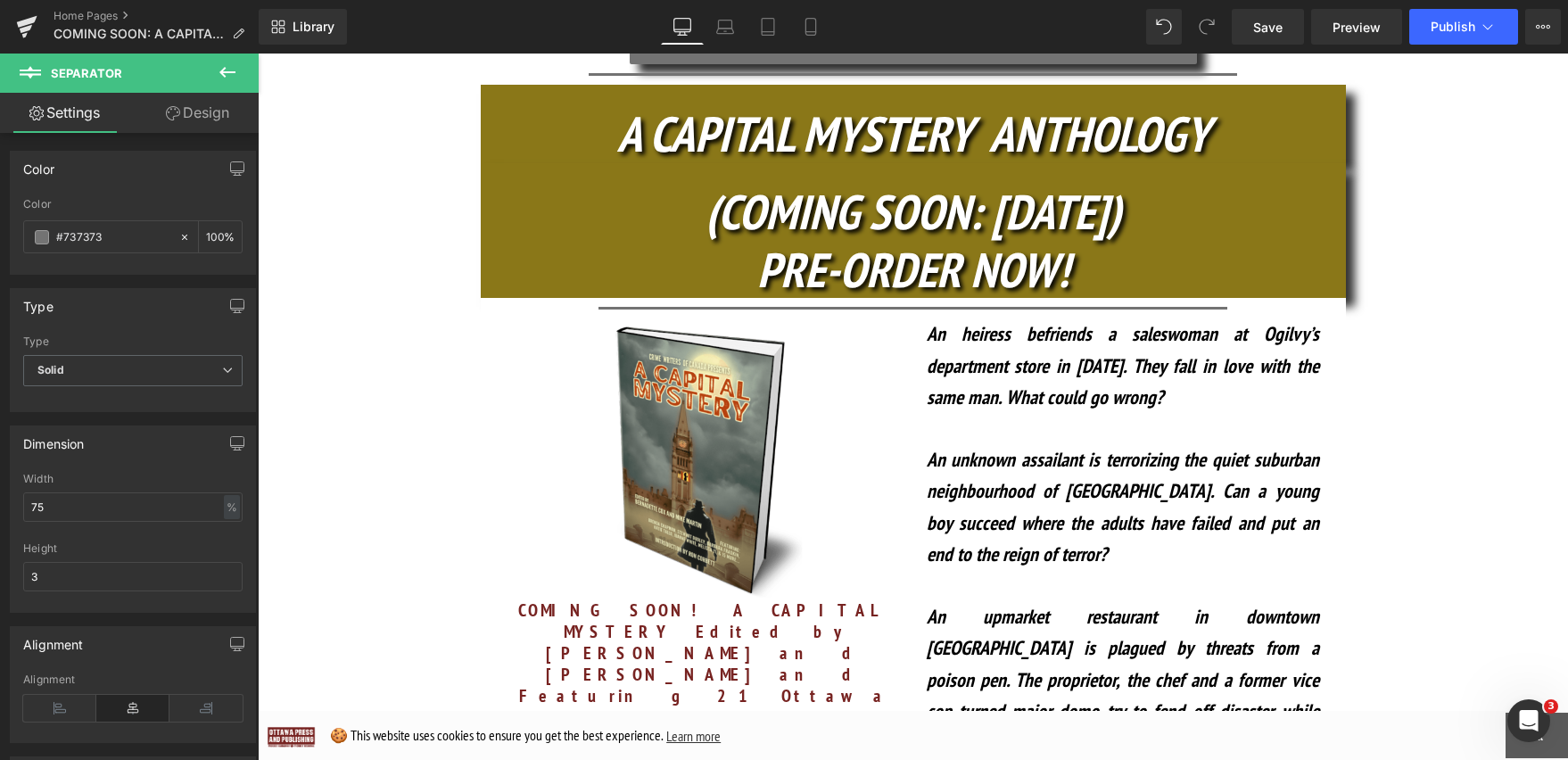
click at [227, 71] on icon at bounding box center [227, 72] width 16 height 11
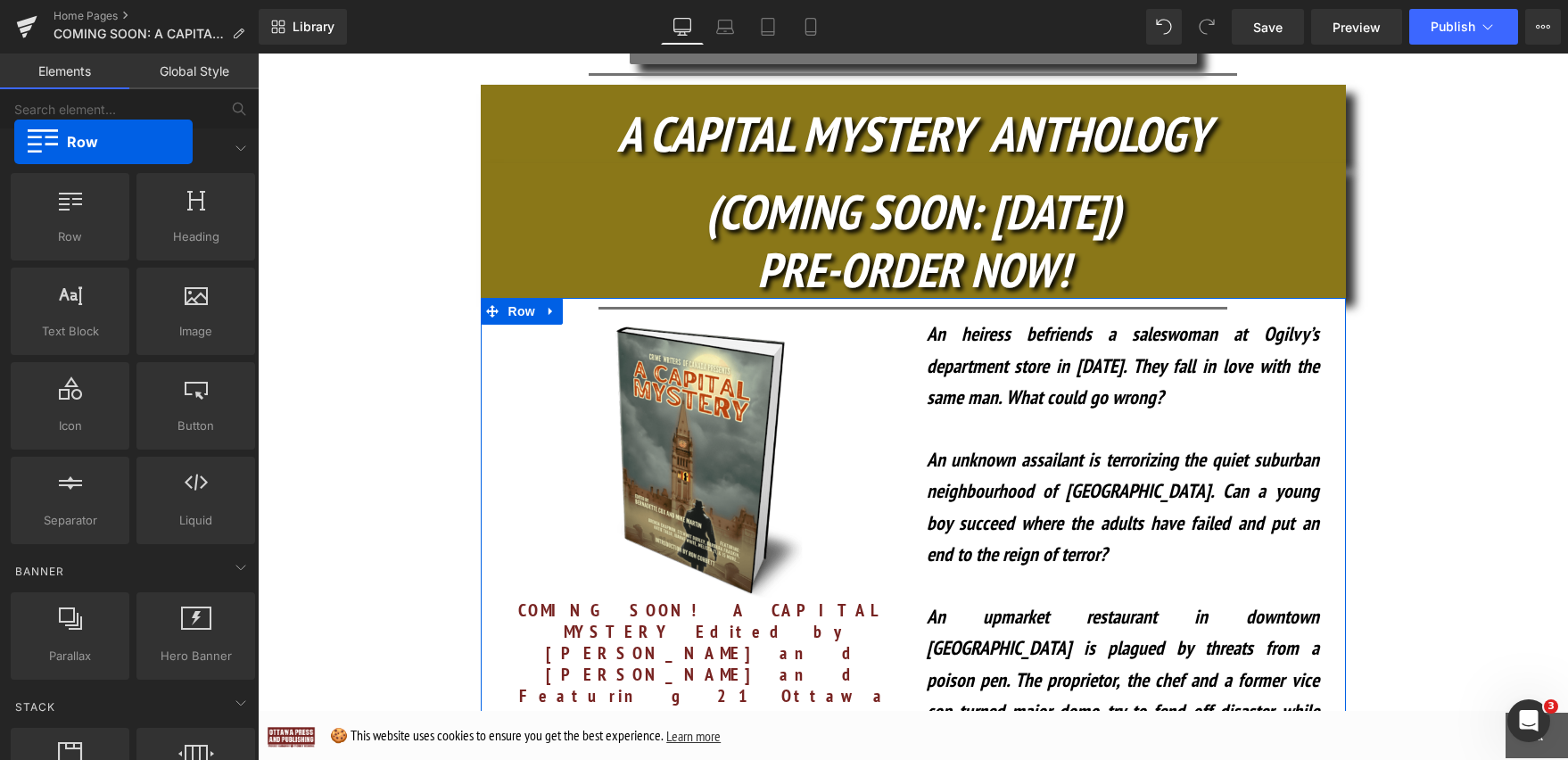
drag, startPoint x: 131, startPoint y: 198, endPoint x: 5, endPoint y: 130, distance: 143.2
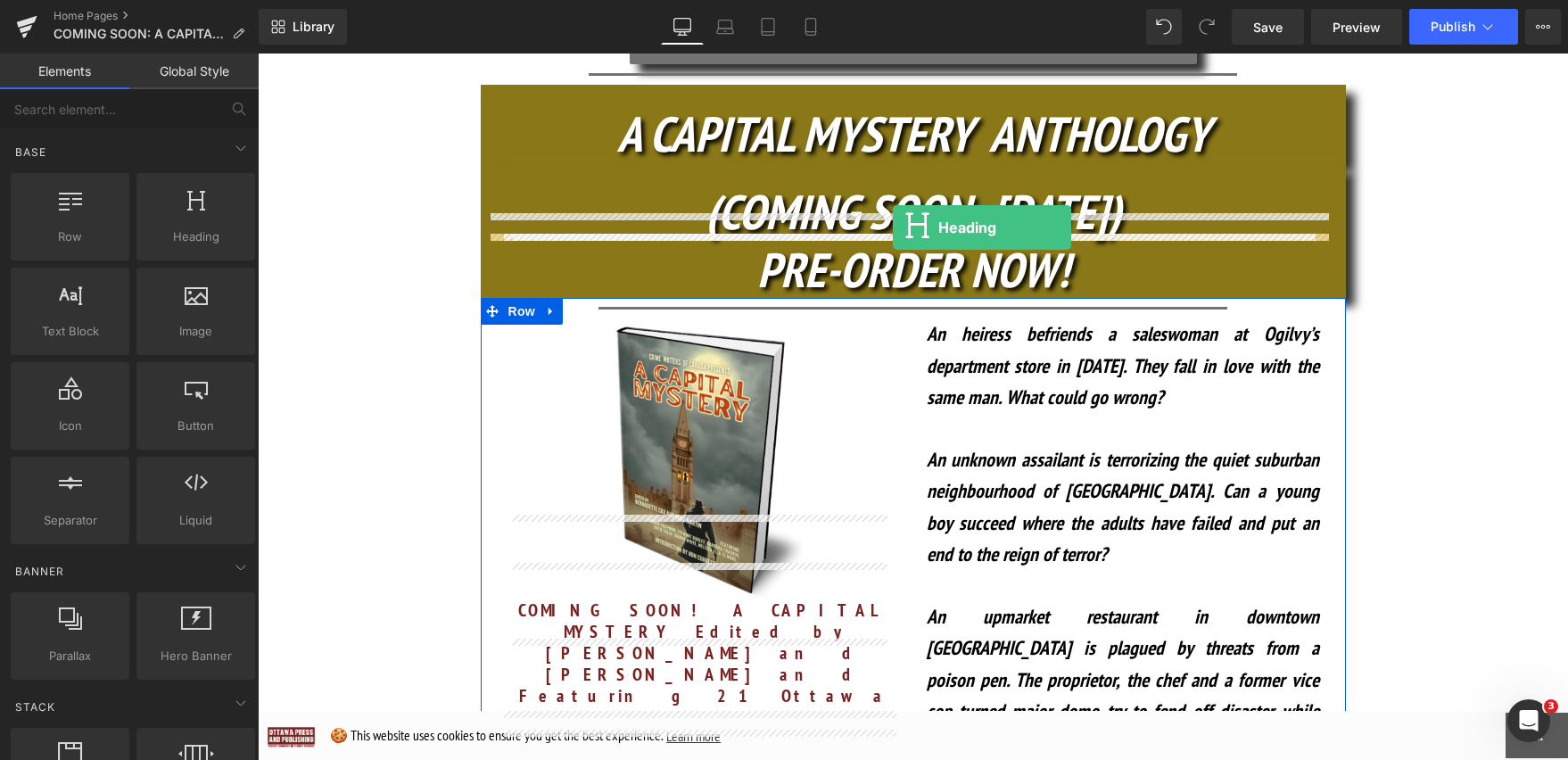
drag, startPoint x: 454, startPoint y: 270, endPoint x: 893, endPoint y: 227, distance: 441.1
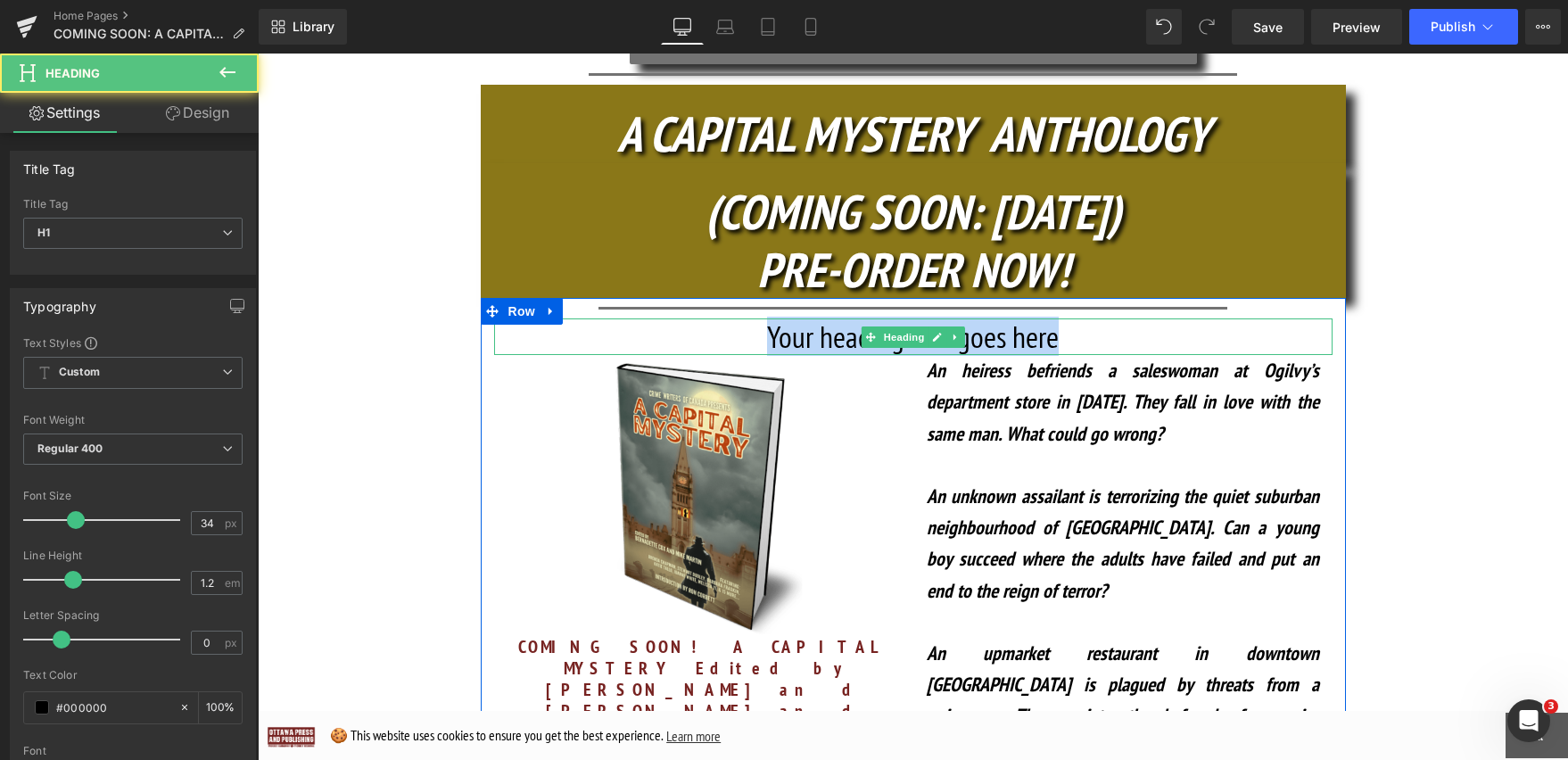
drag, startPoint x: 1072, startPoint y: 253, endPoint x: 614, endPoint y: 242, distance: 458.1
click at [614, 319] on h1 "Your heading text goes here" at bounding box center [913, 337] width 839 height 37
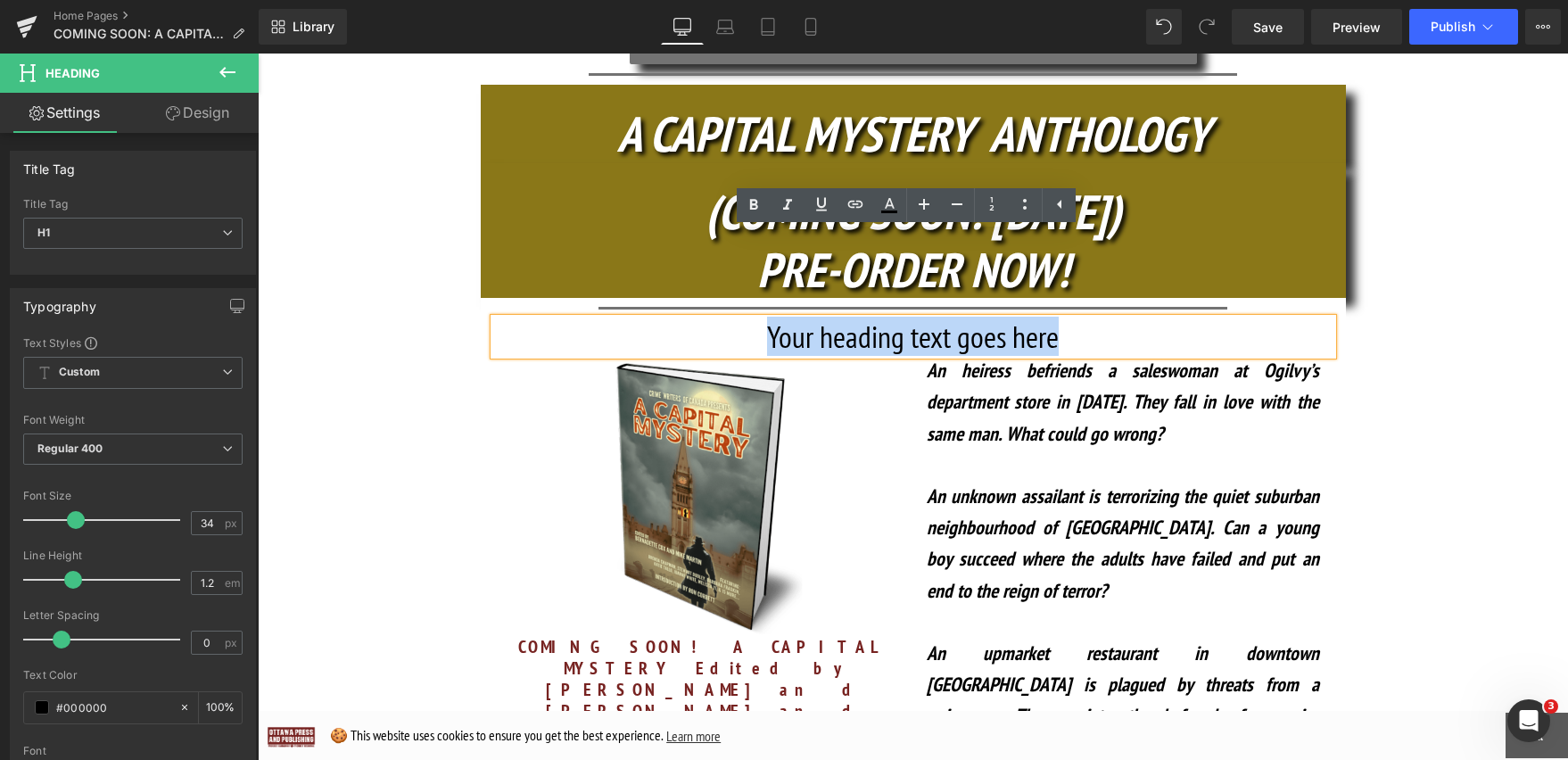
paste div
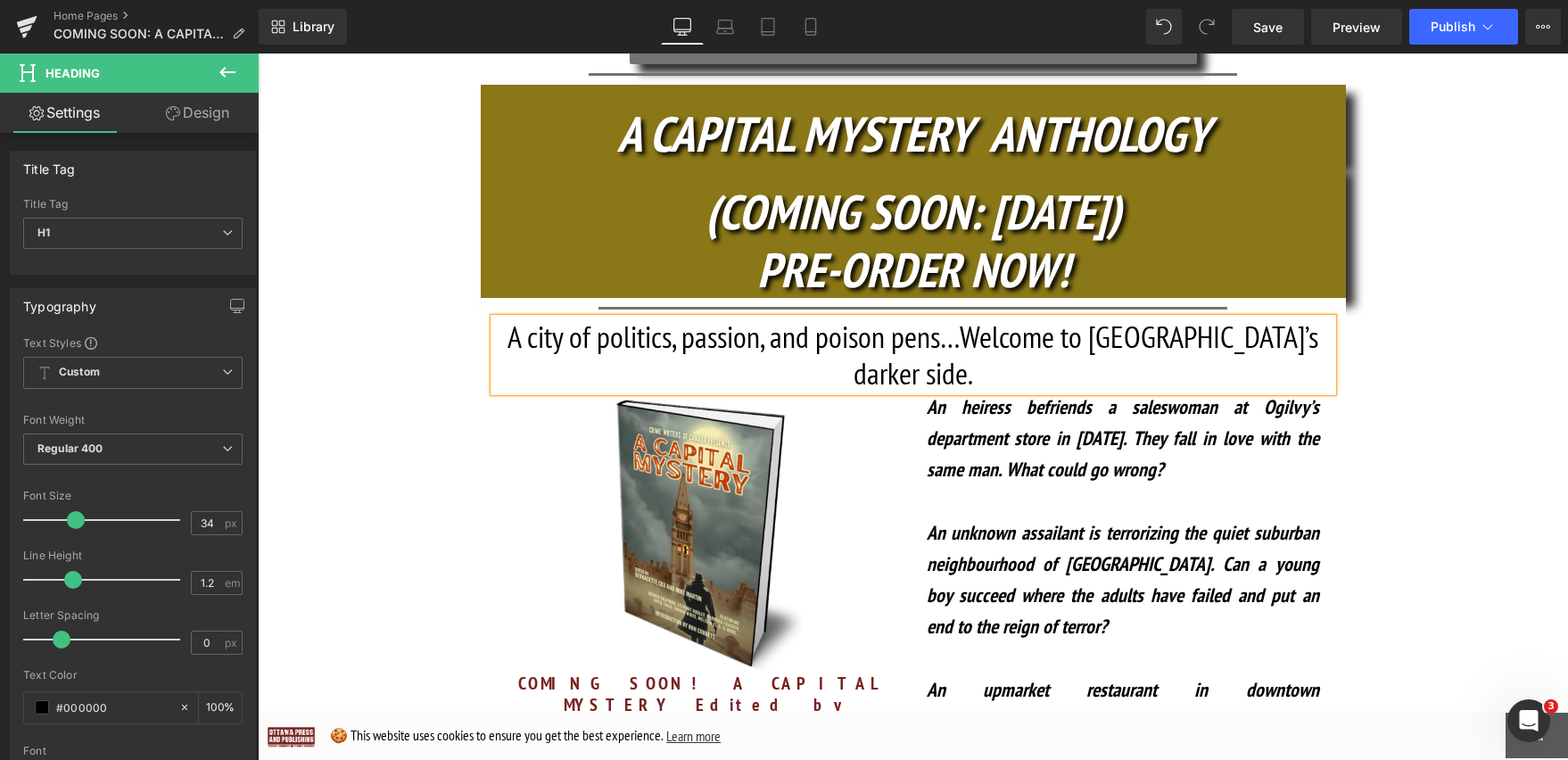
click at [1310, 319] on h1 "A city of politics, passion, and poison pens…Welcome to [GEOGRAPHIC_DATA]’s dar…" at bounding box center [913, 355] width 839 height 73
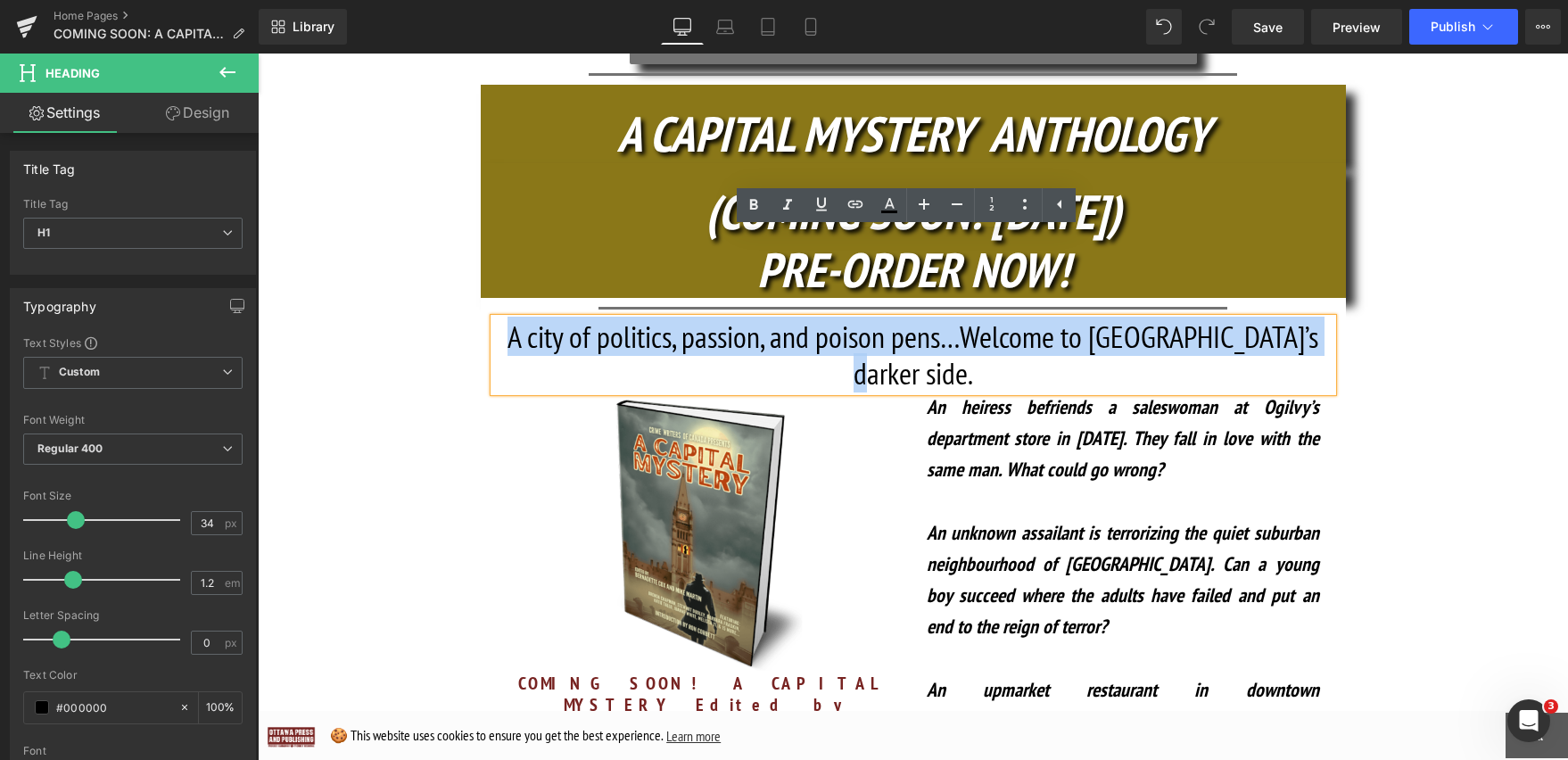
drag, startPoint x: 1310, startPoint y: 251, endPoint x: 476, endPoint y: 247, distance: 834.0
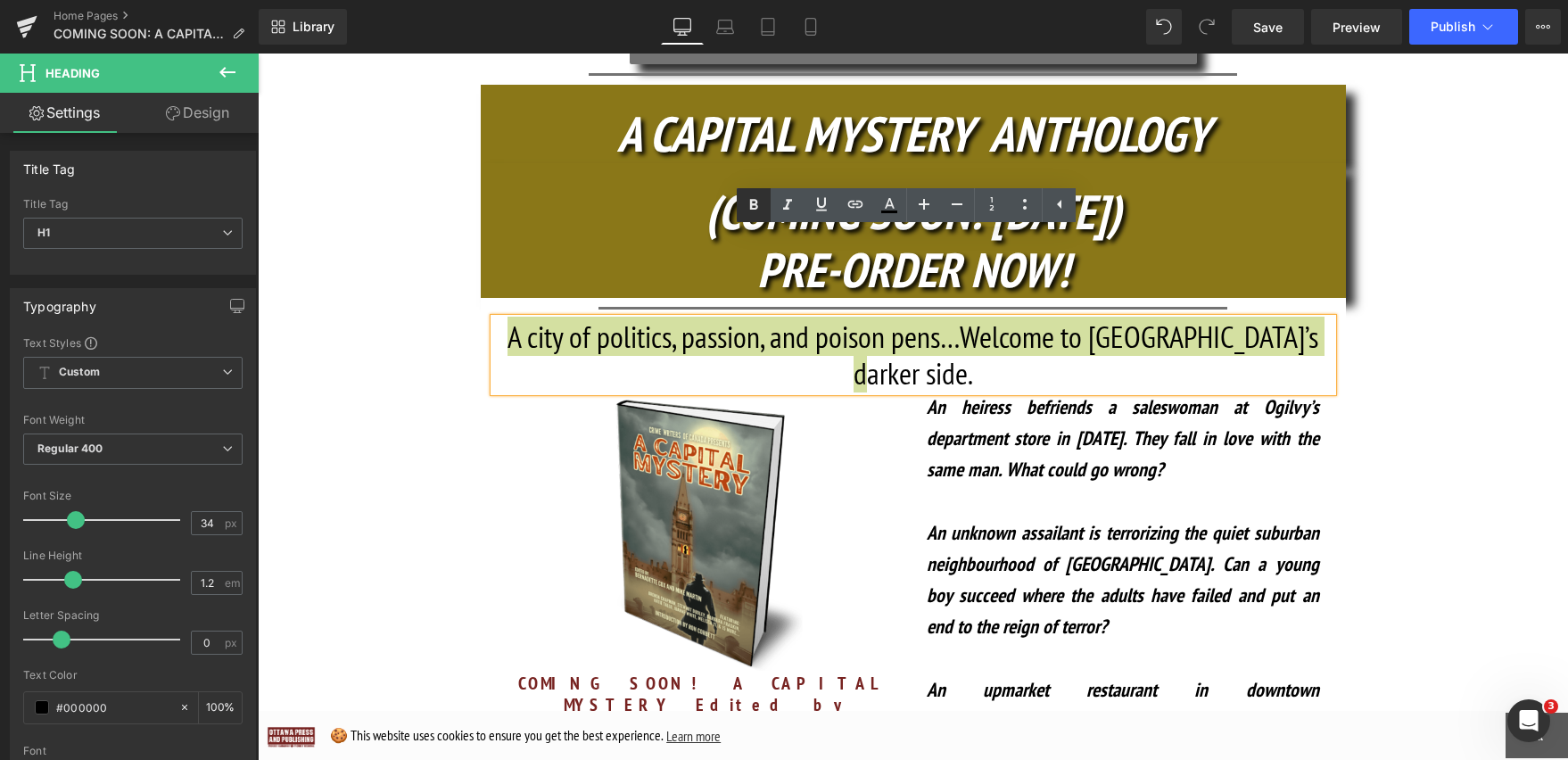
click at [759, 209] on icon at bounding box center [754, 205] width 22 height 22
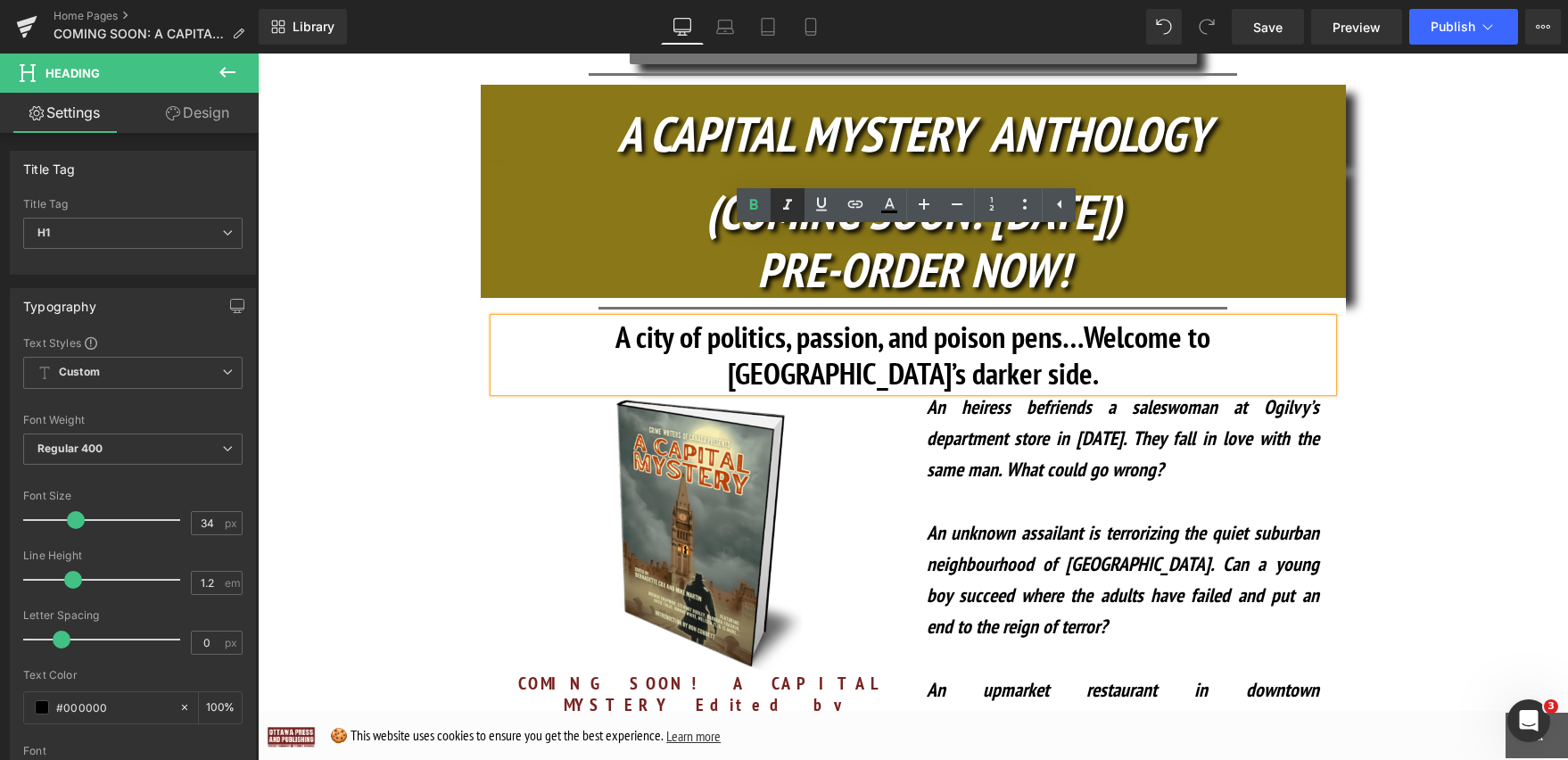
click at [787, 209] on icon at bounding box center [787, 205] width 9 height 11
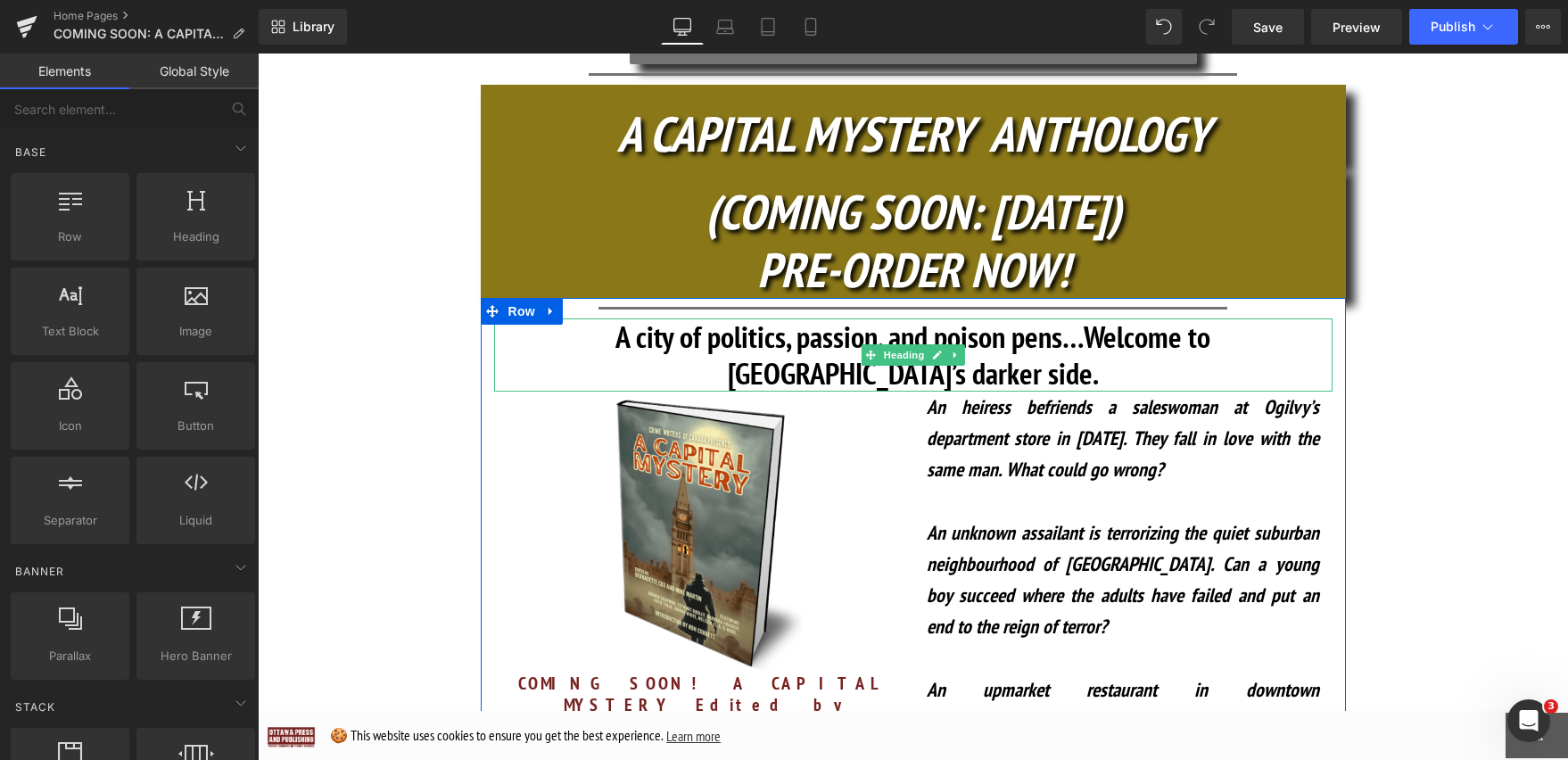
click at [1211, 317] on strong "A city of politics, passion, and poison pens…Welcome to [GEOGRAPHIC_DATA]’s dar…" at bounding box center [913, 355] width 595 height 76
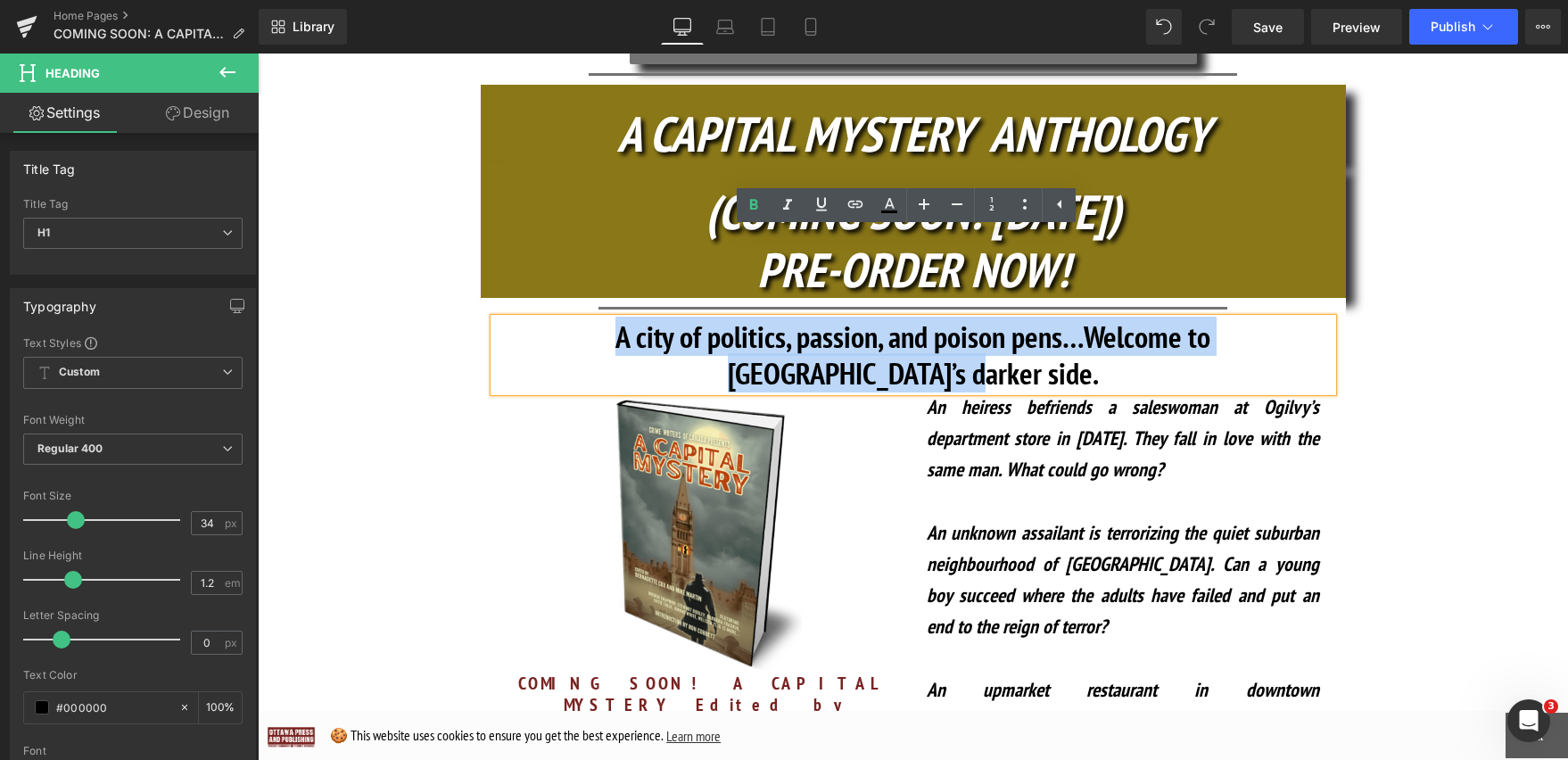
drag, startPoint x: 1319, startPoint y: 251, endPoint x: 488, endPoint y: 237, distance: 831.1
click at [494, 319] on h1 "A city of politics, passion, and poison pens…Welcome to [GEOGRAPHIC_DATA]’s dar…" at bounding box center [913, 355] width 839 height 73
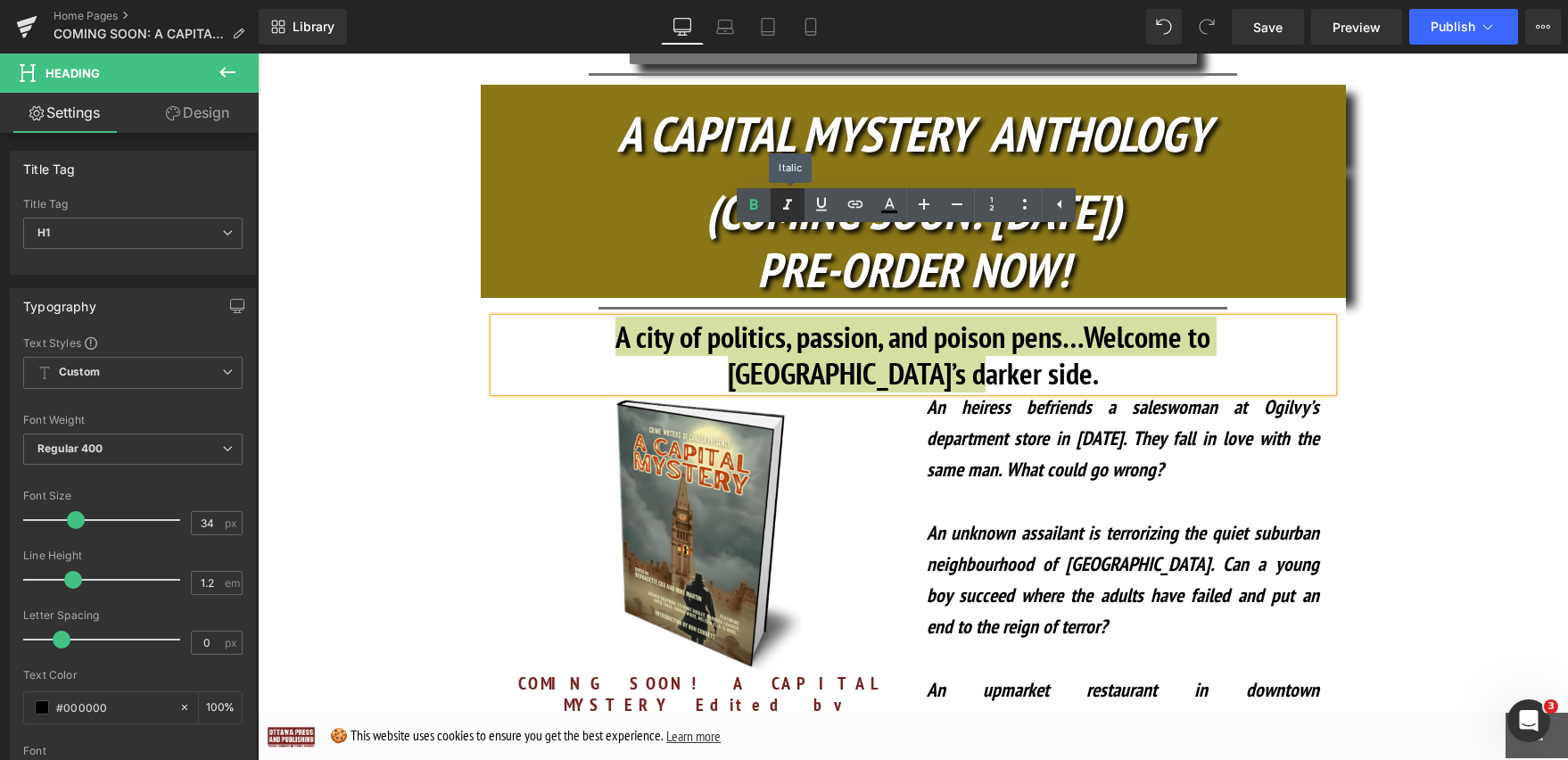
click at [790, 216] on link at bounding box center [788, 205] width 34 height 34
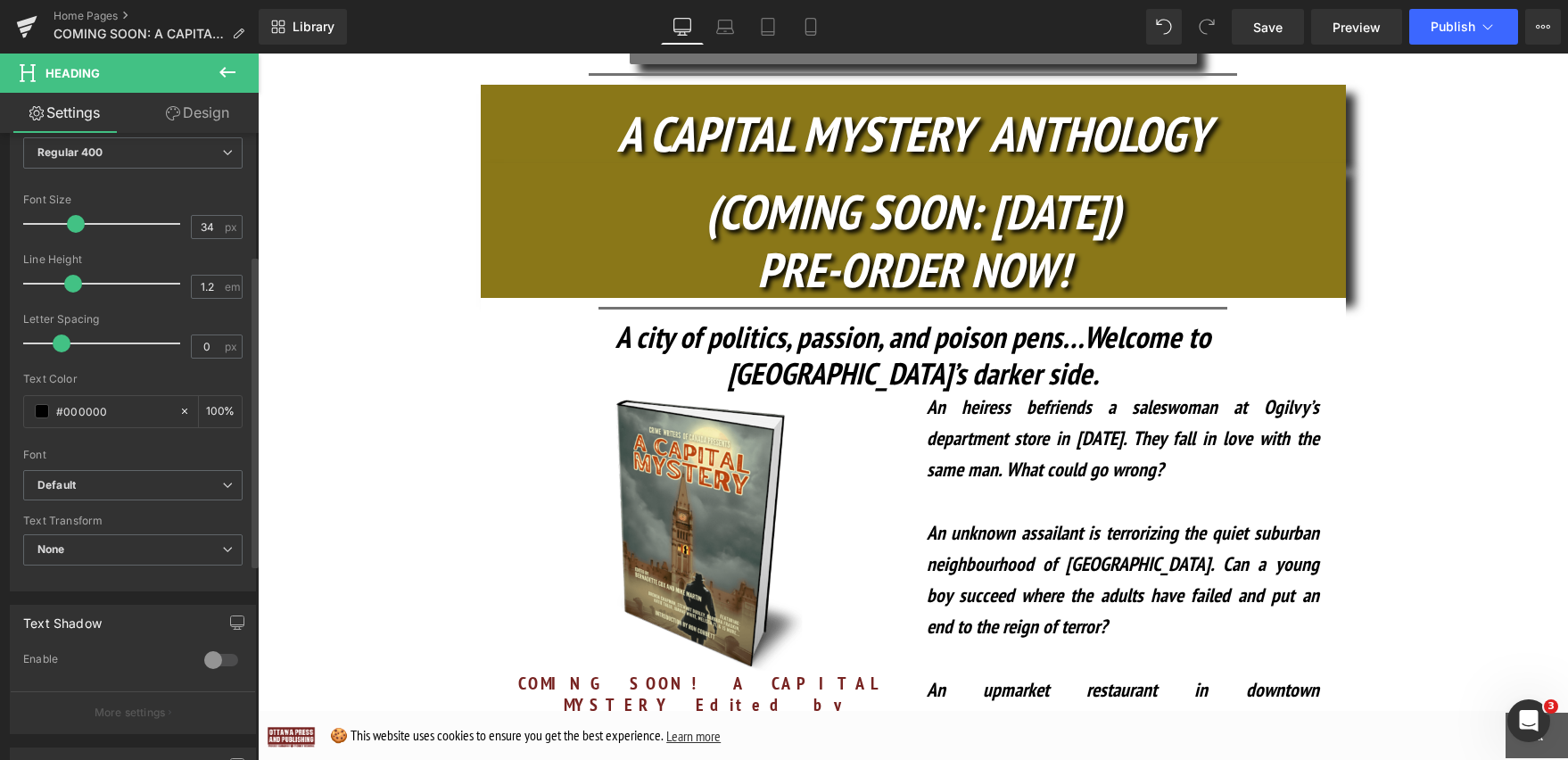
scroll to position [0, 0]
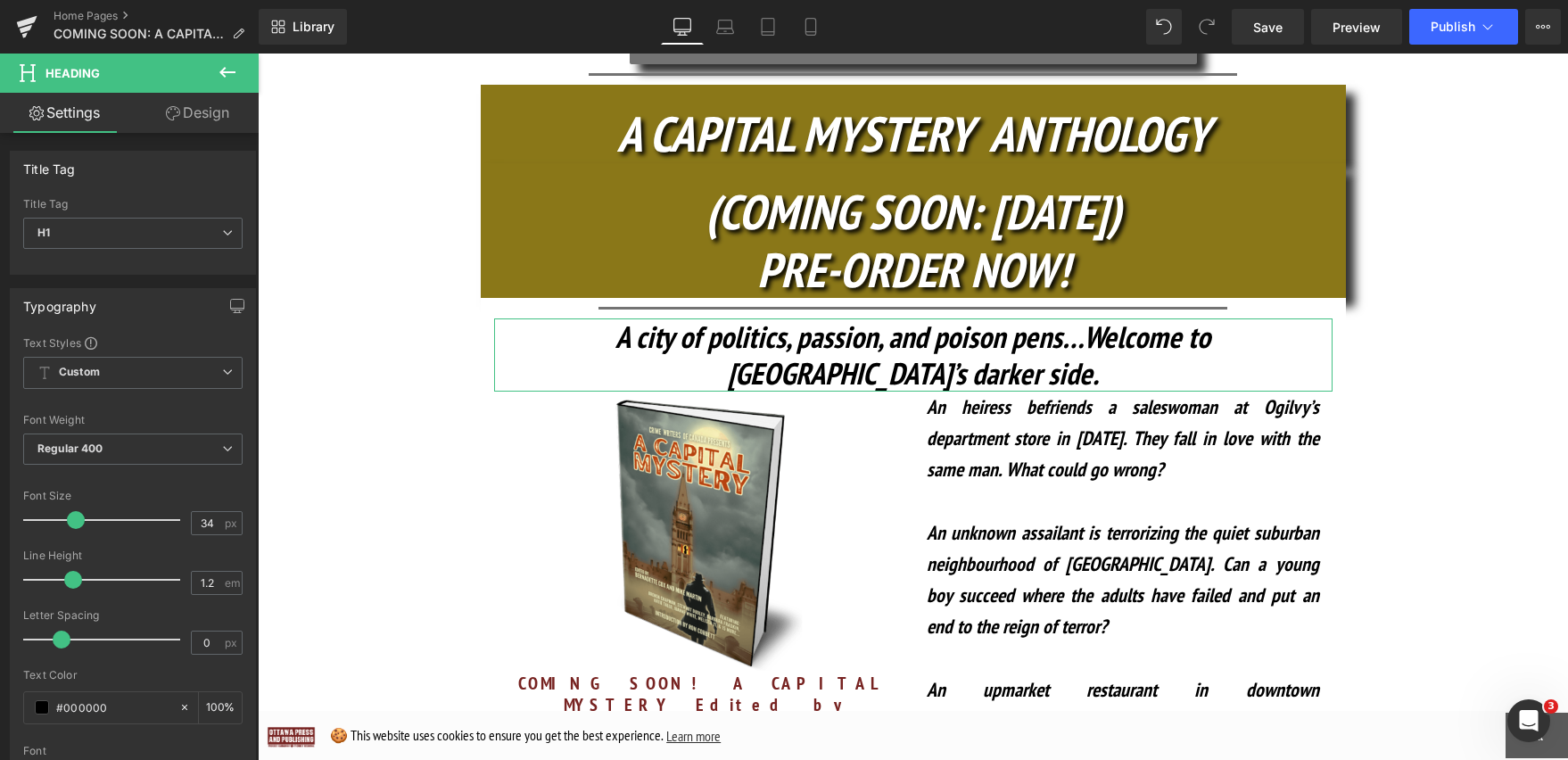
click at [214, 113] on link "Design" at bounding box center [197, 113] width 129 height 40
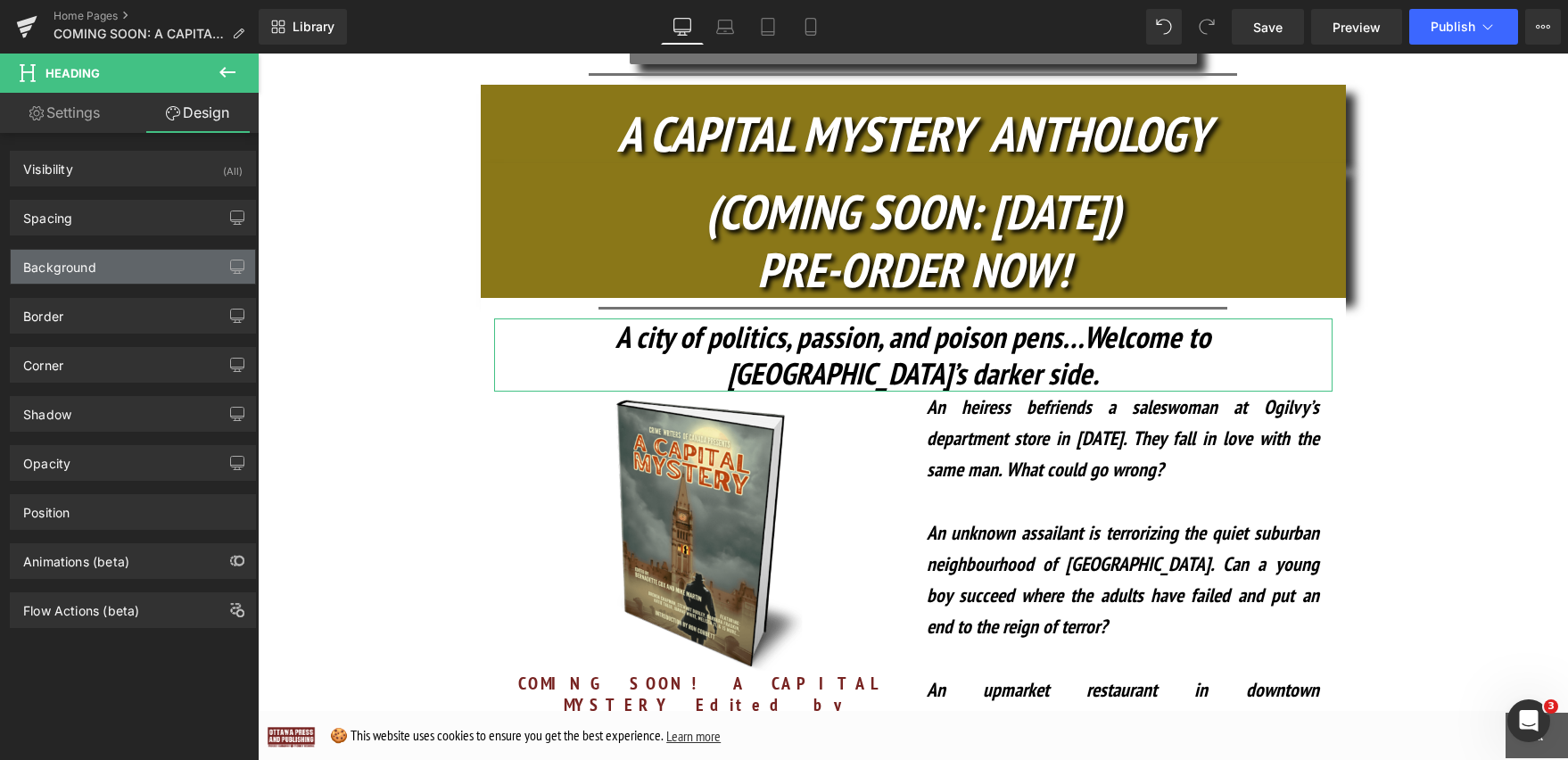
click at [112, 267] on div "Background" at bounding box center [133, 267] width 245 height 34
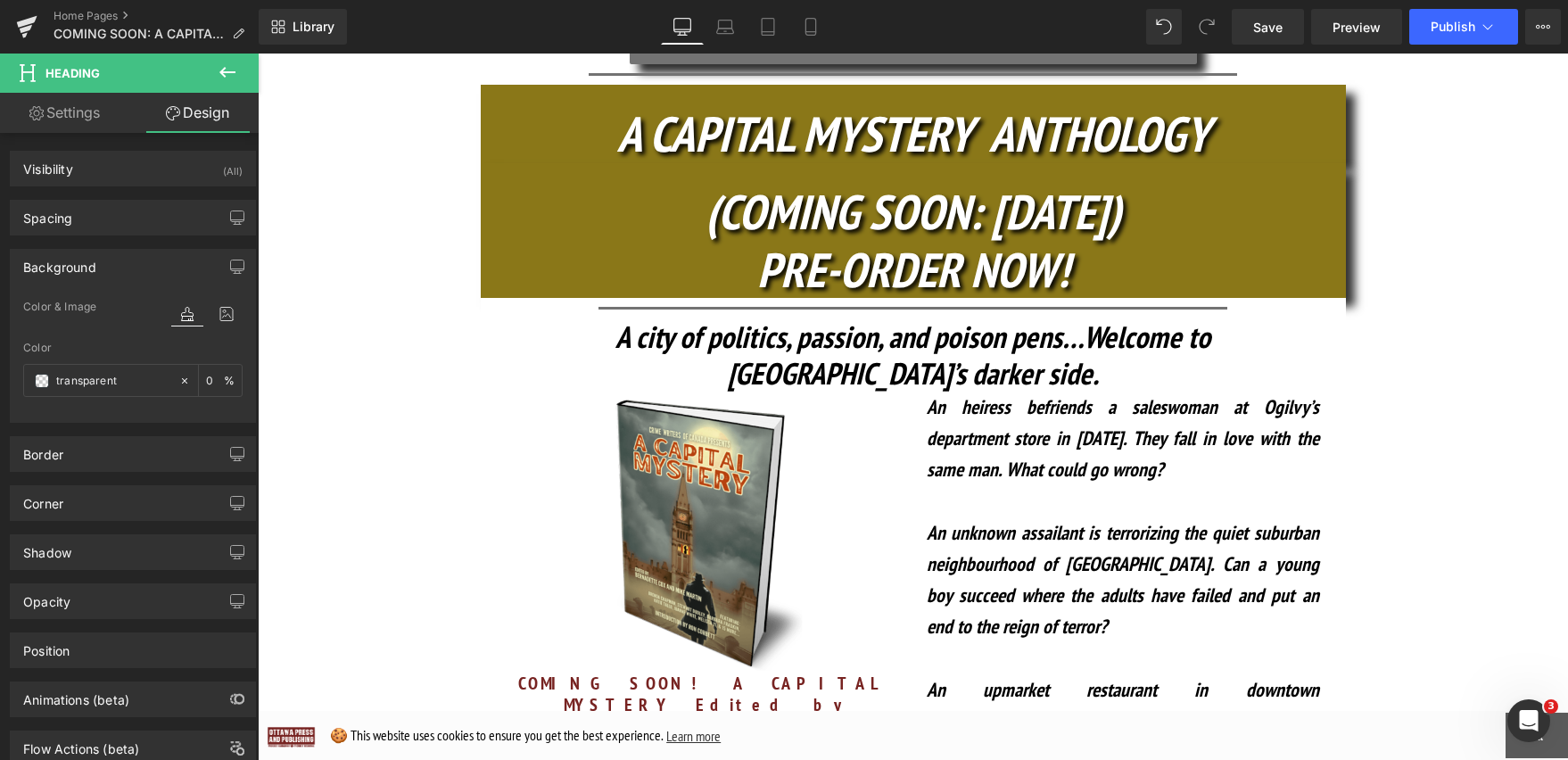
click at [224, 64] on icon at bounding box center [227, 72] width 22 height 22
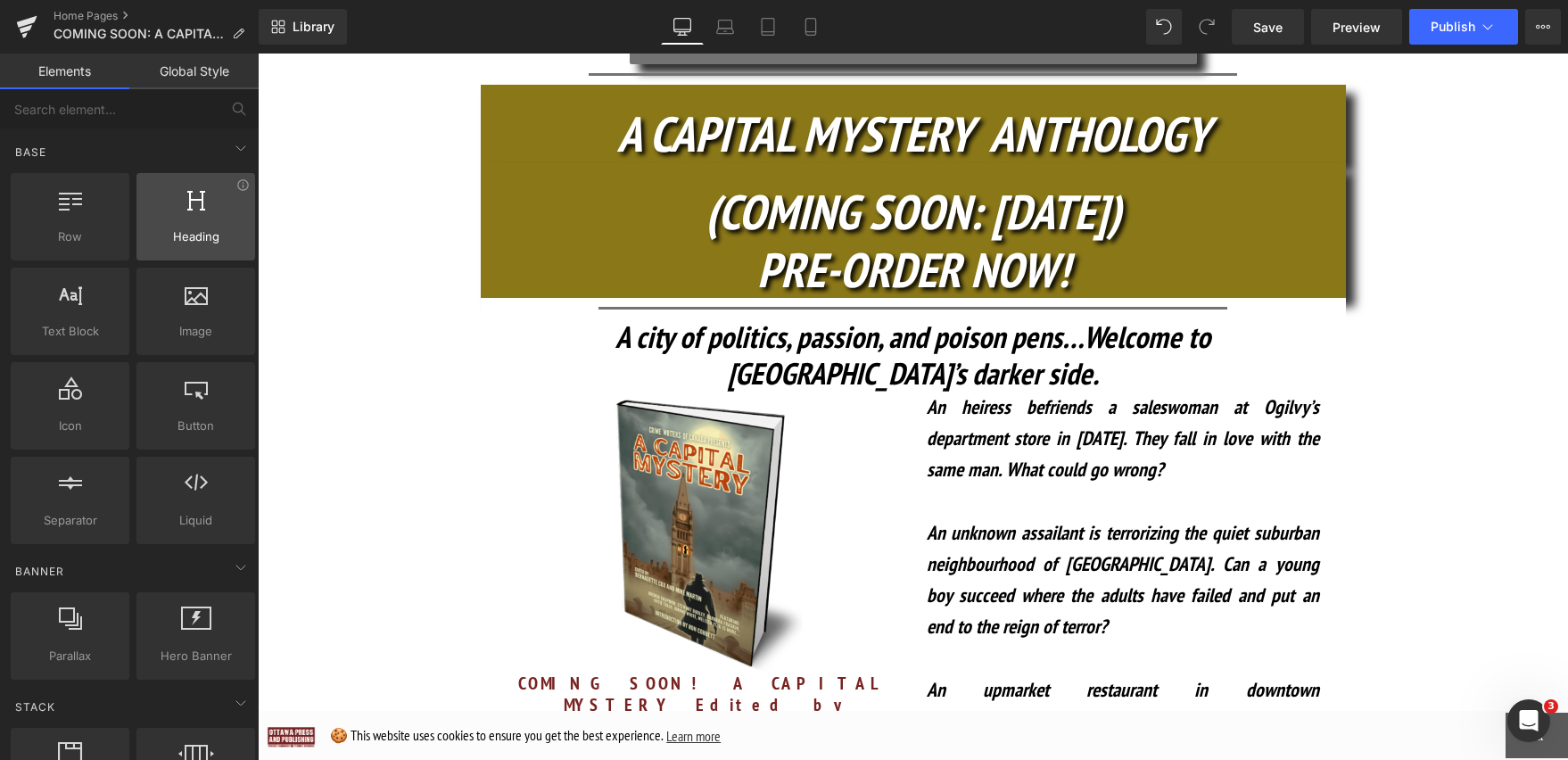
click at [192, 213] on div at bounding box center [196, 207] width 108 height 40
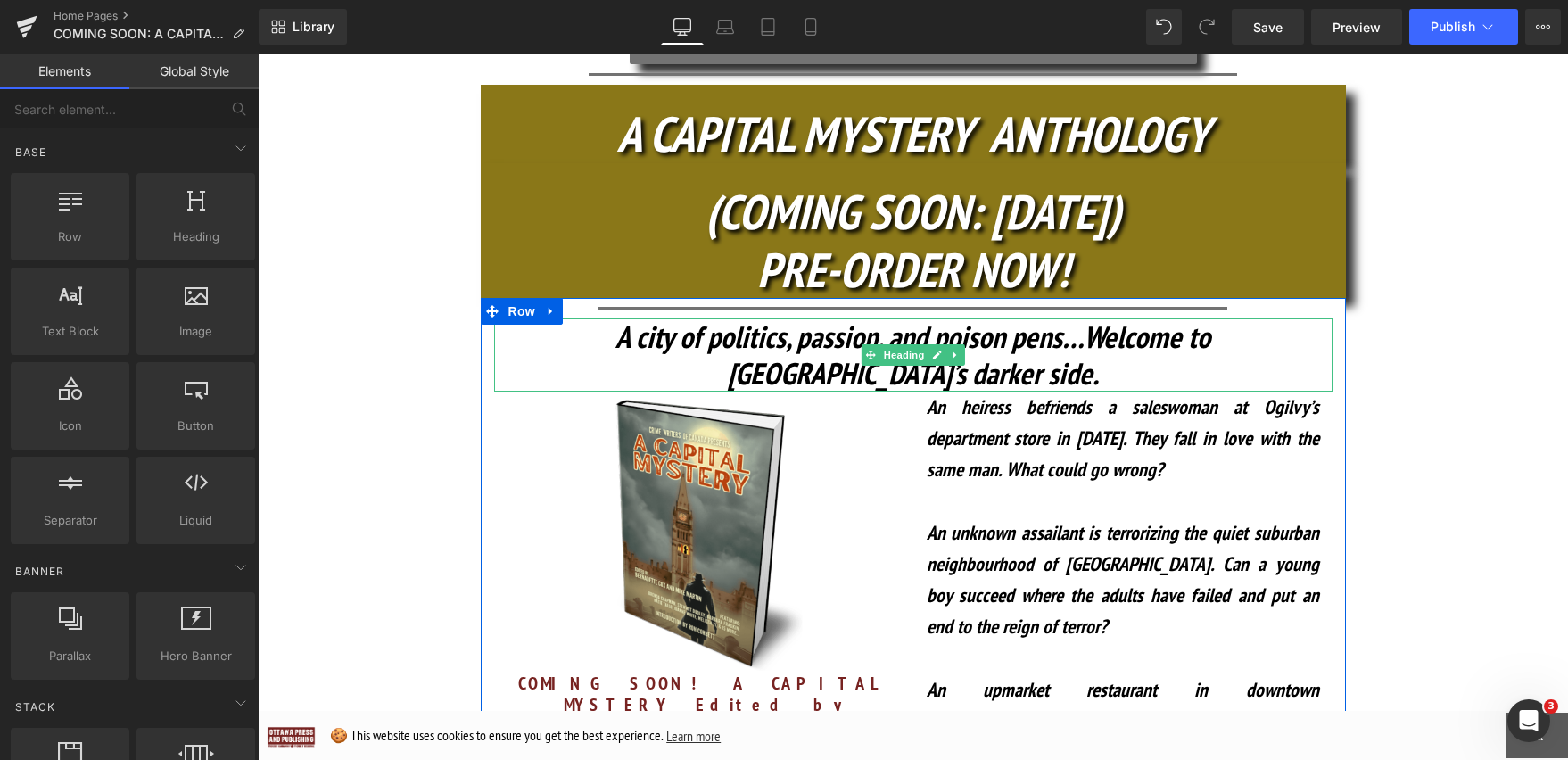
click at [812, 317] on icon "A city of politics, passion, and poison pens…Welcome to [GEOGRAPHIC_DATA]’s dar…" at bounding box center [913, 355] width 595 height 76
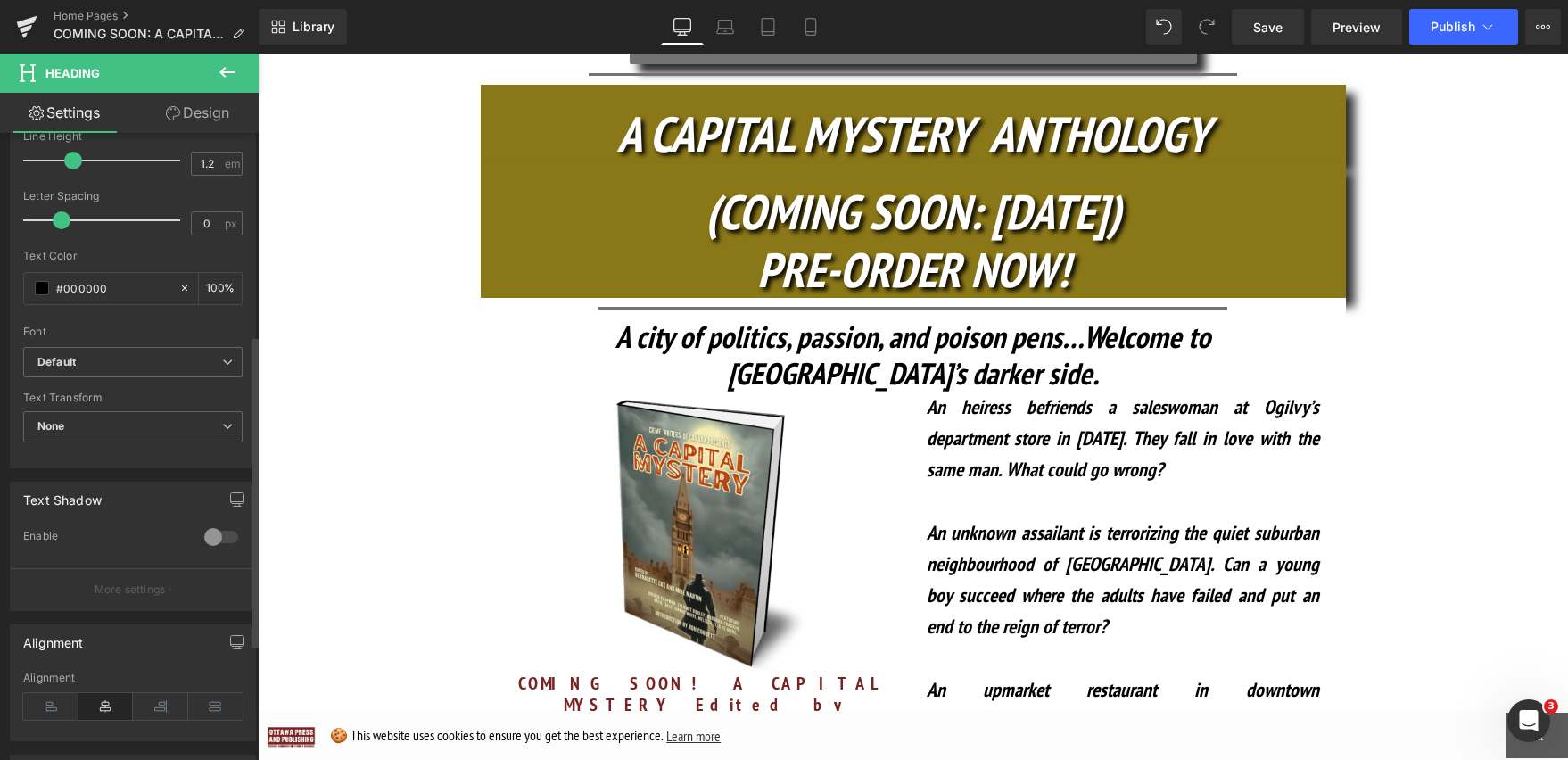
scroll to position [333, 0]
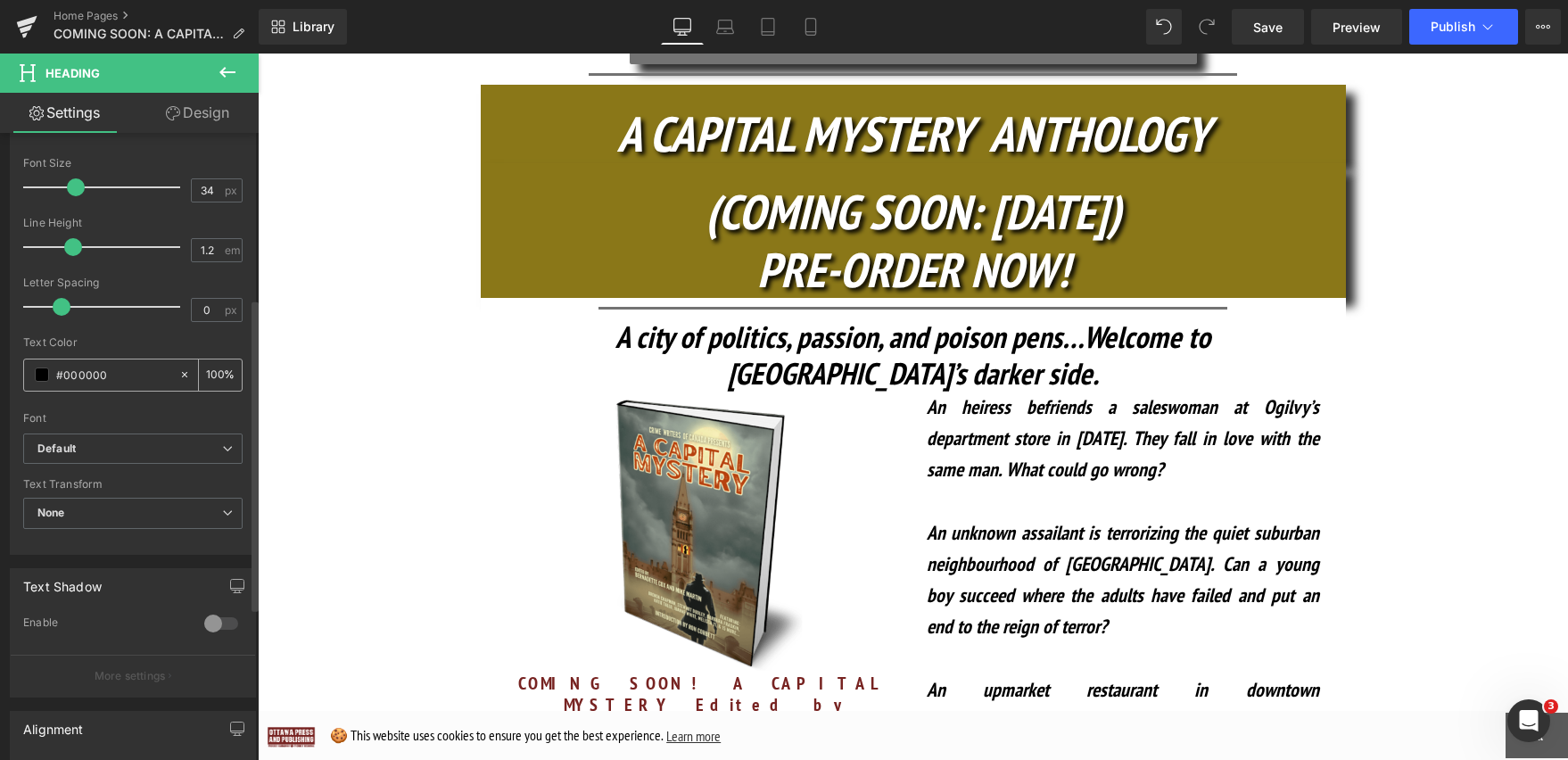
click at [42, 371] on span at bounding box center [42, 375] width 14 height 14
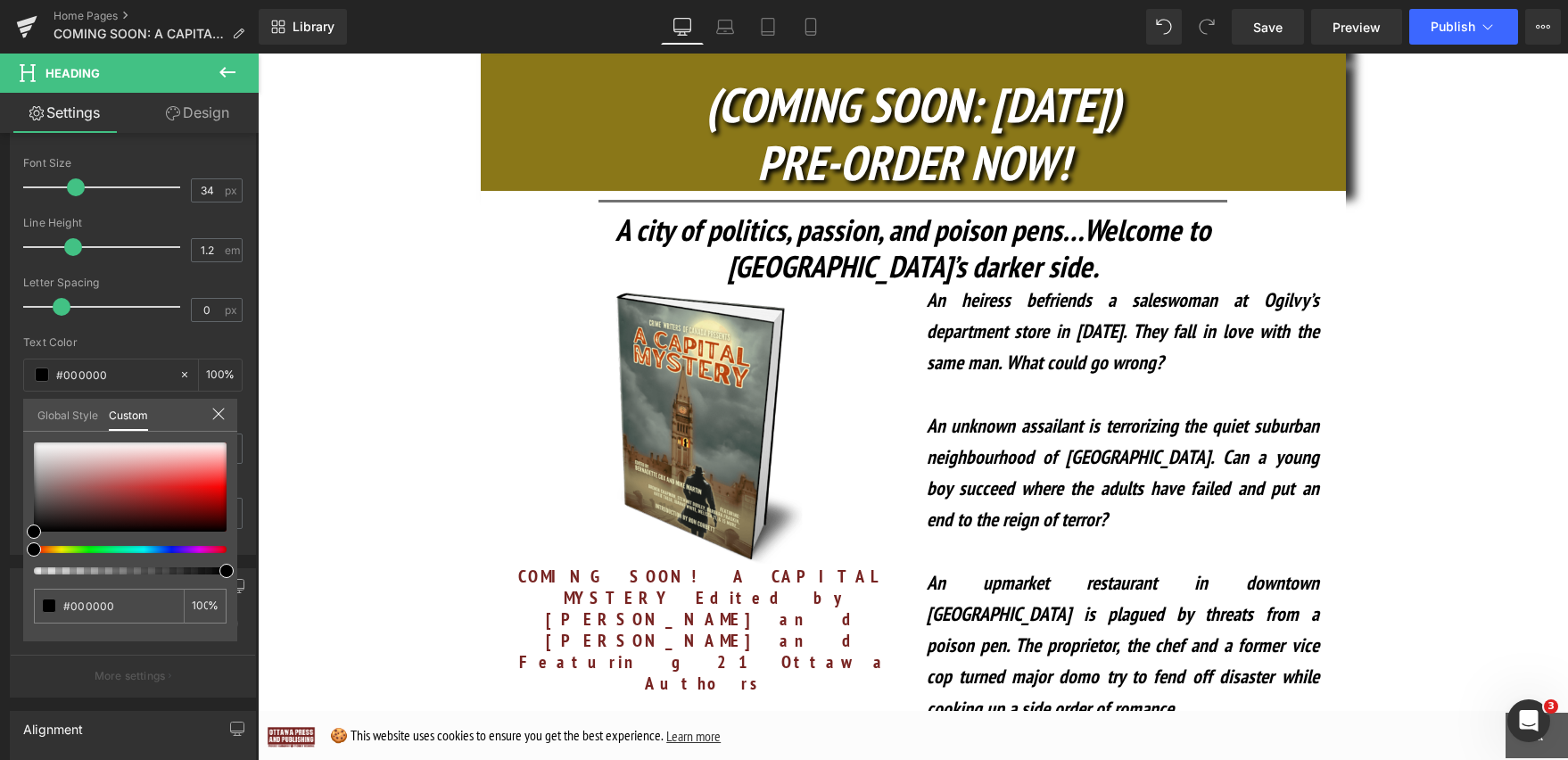
scroll to position [667, 0]
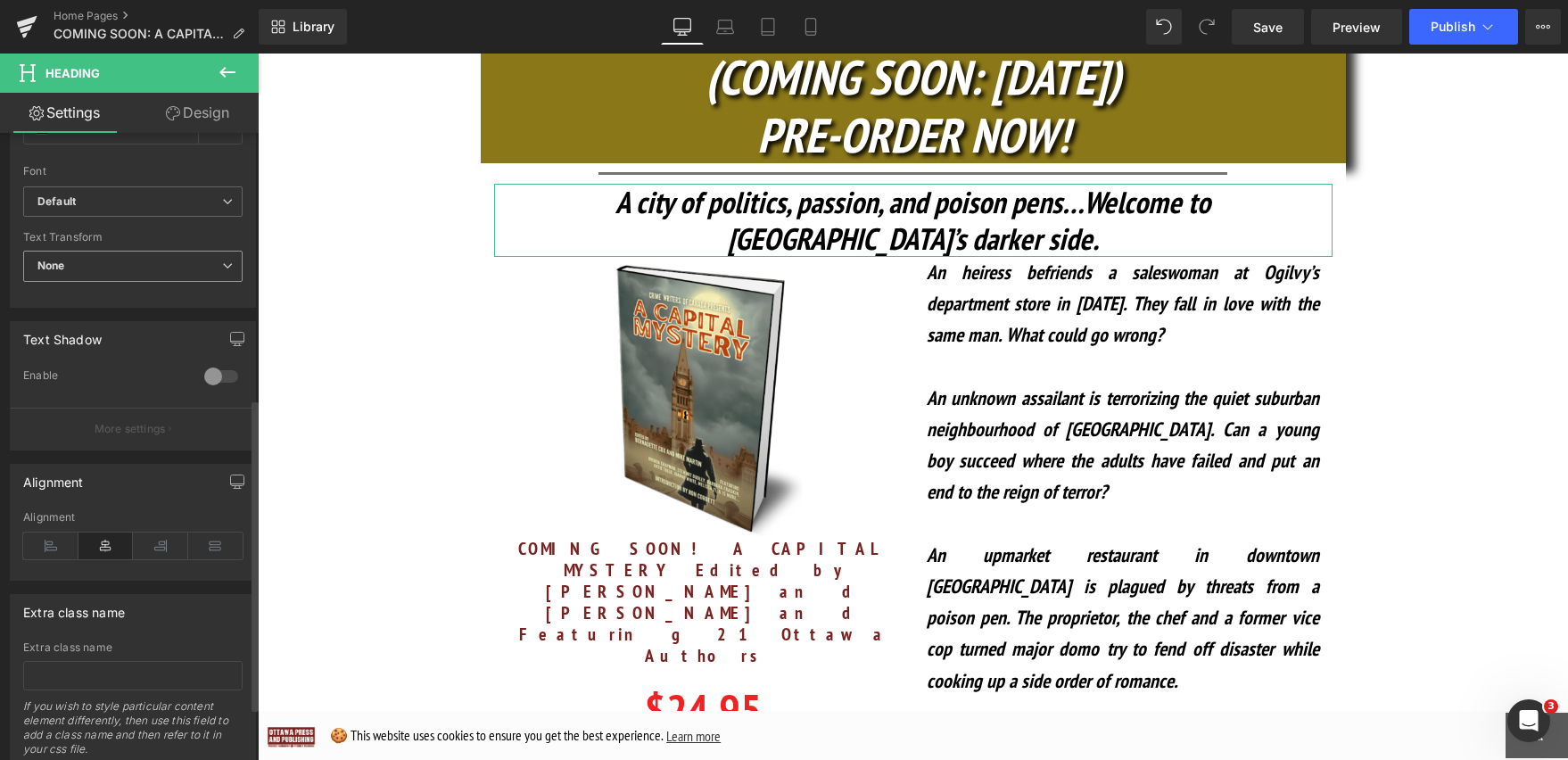
scroll to position [638, 0]
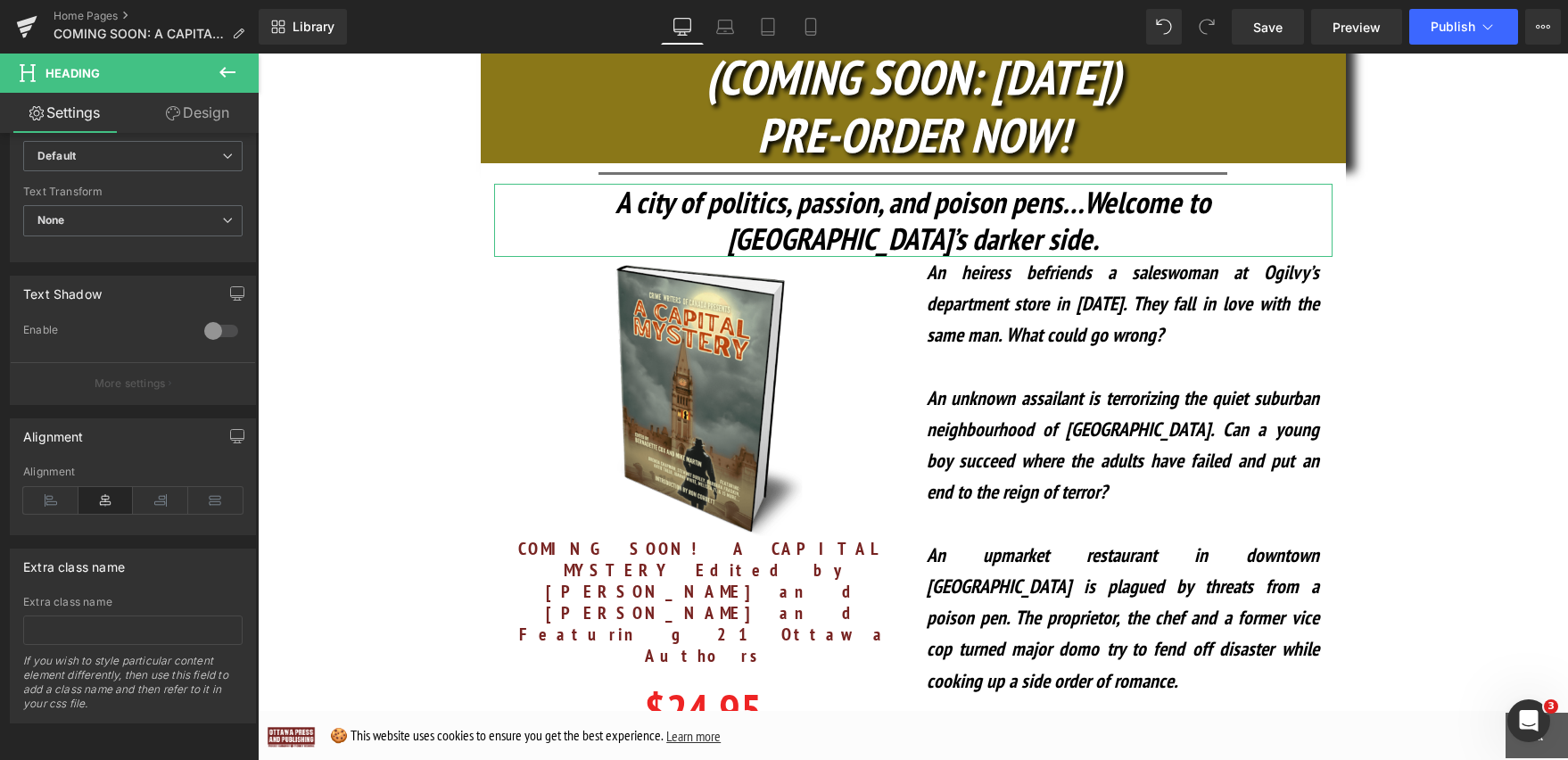
click at [210, 119] on link "Design" at bounding box center [197, 113] width 129 height 40
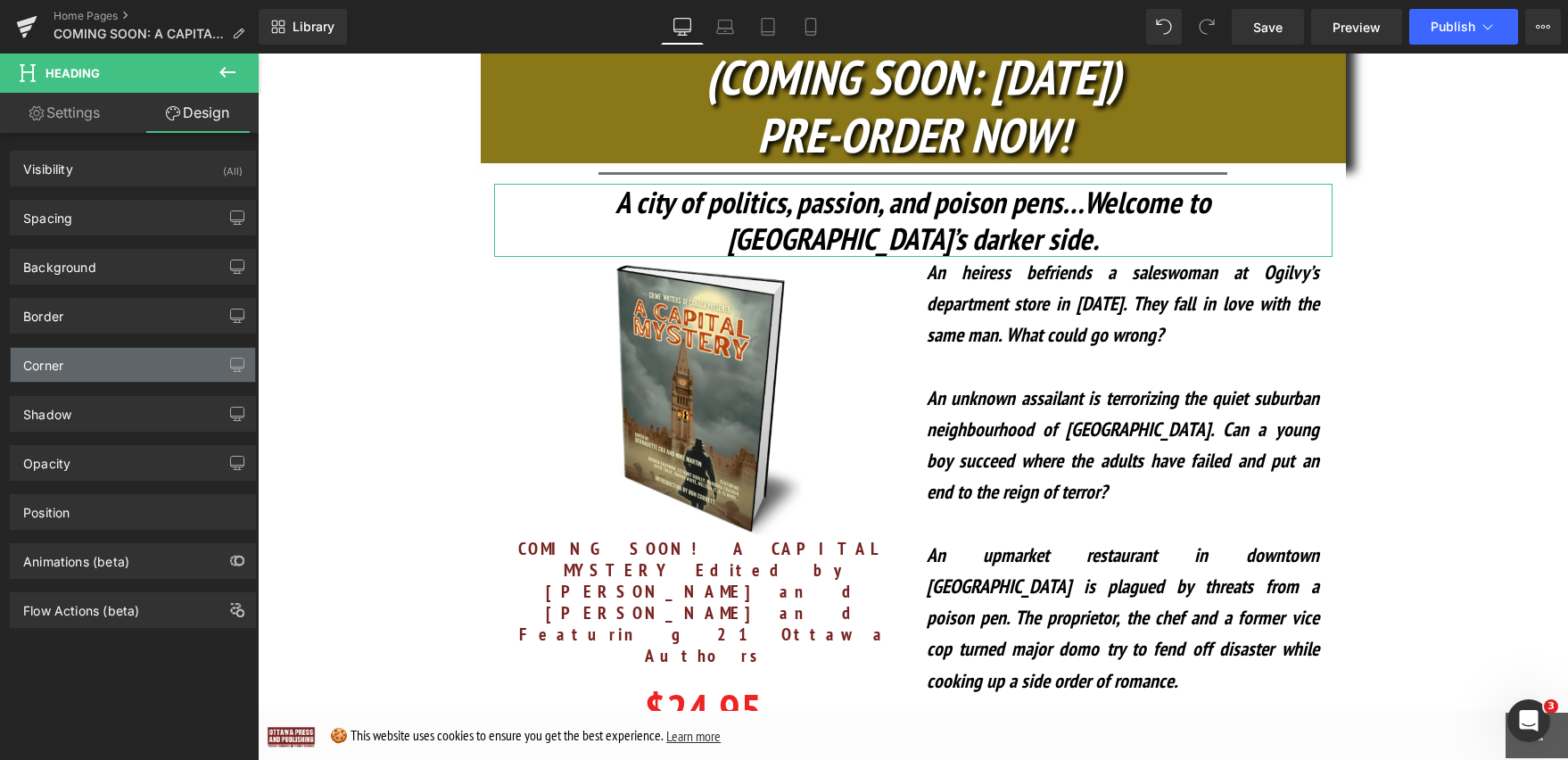
type input "transparent"
type input "0"
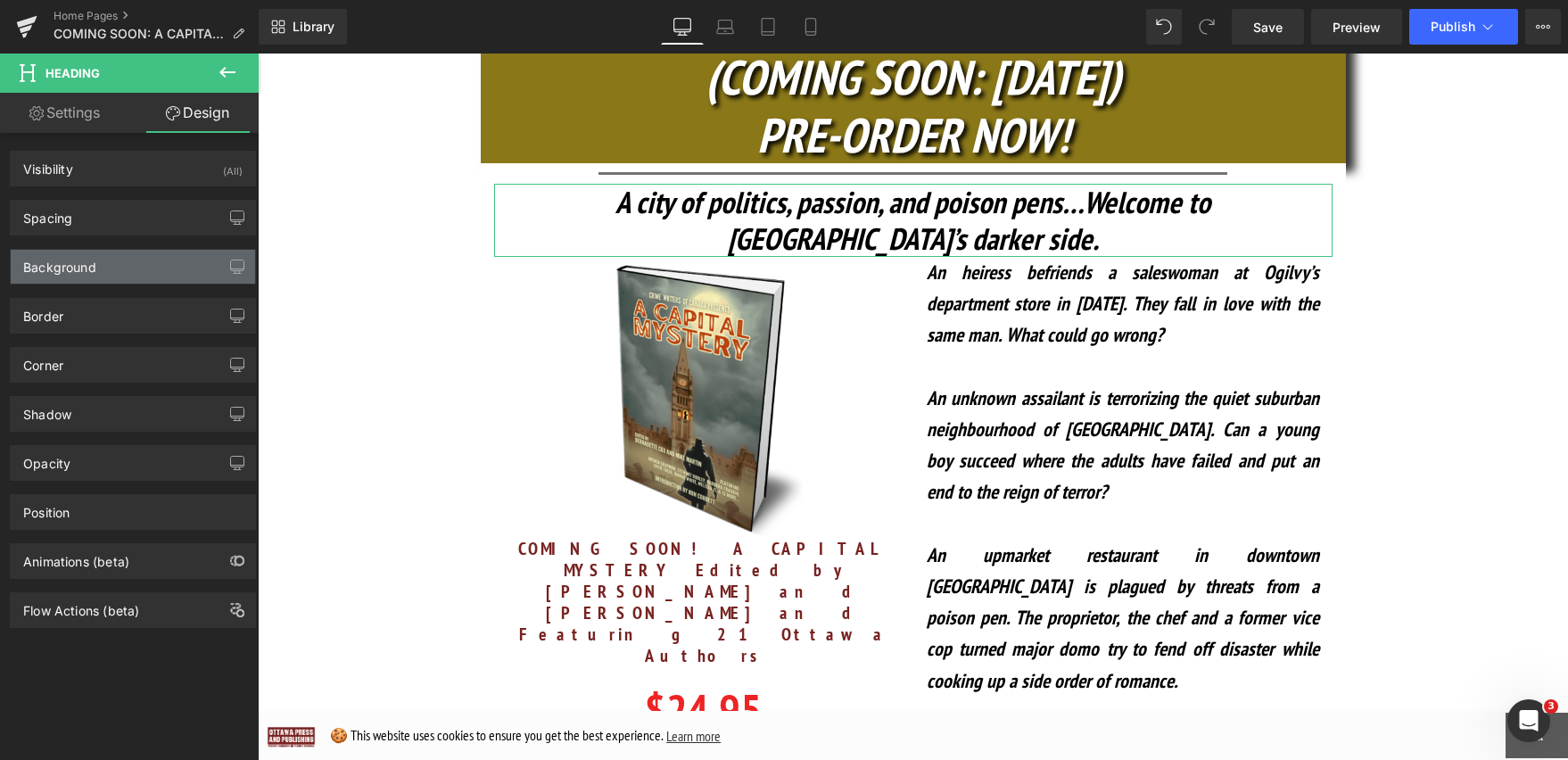
click at [118, 274] on div "Background" at bounding box center [133, 267] width 245 height 34
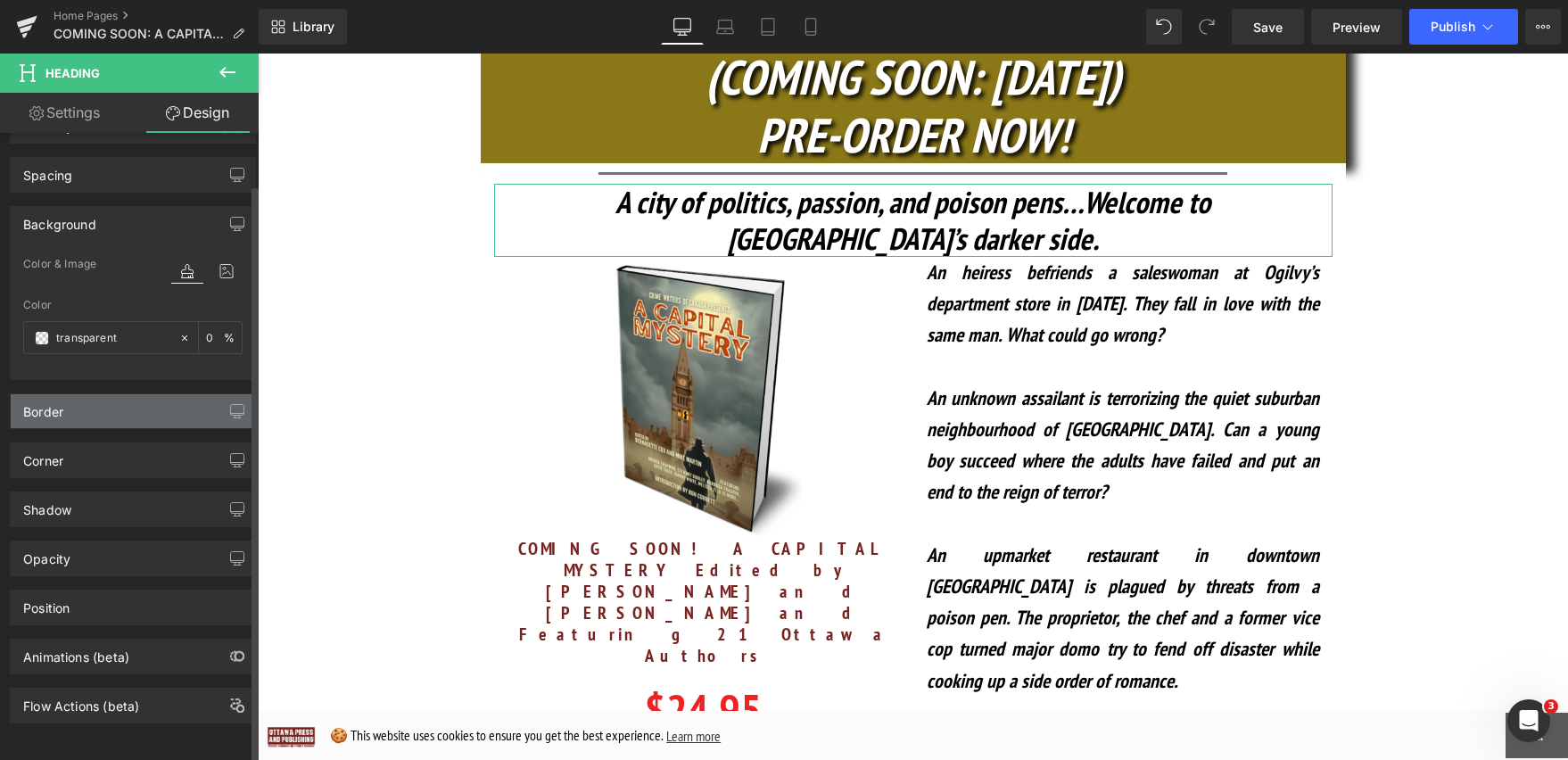
scroll to position [0, 0]
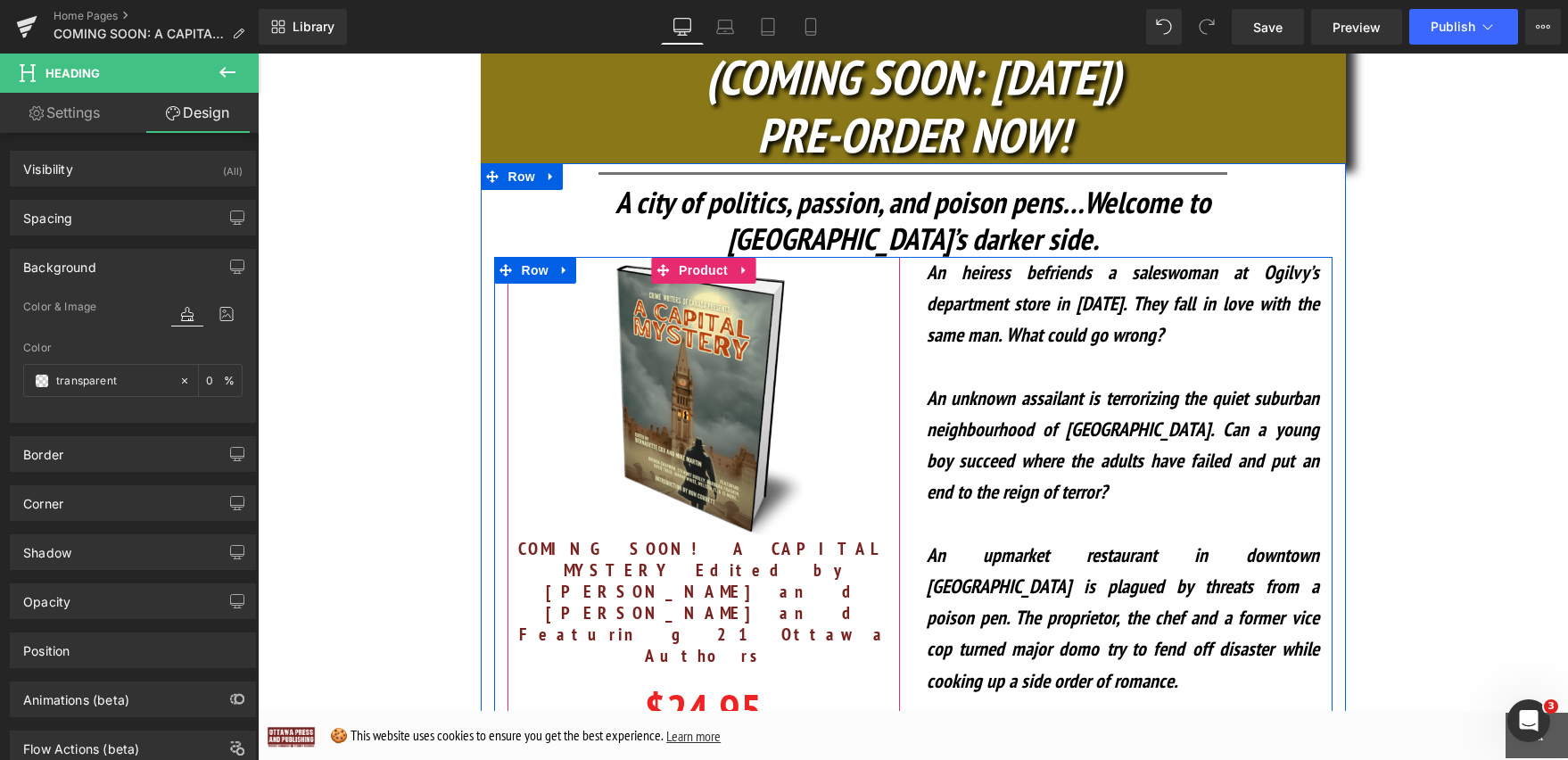
click at [696, 535] on div "Sale Off (P) Image COMING SOON! A CAPITAL MYSTERY Edited by Mike Martin and Ber…" at bounding box center [703, 538] width 375 height 562
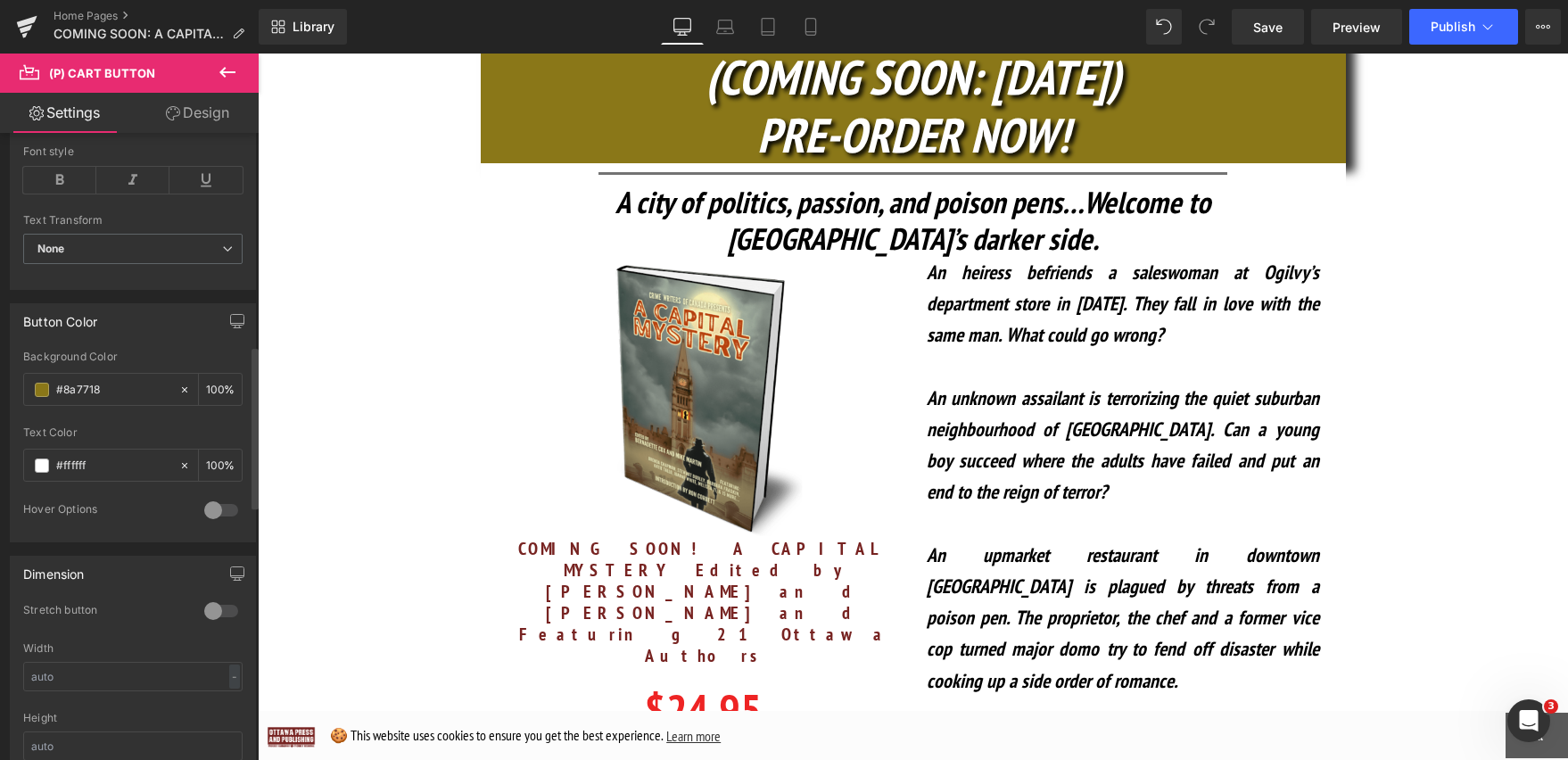
scroll to position [871, 0]
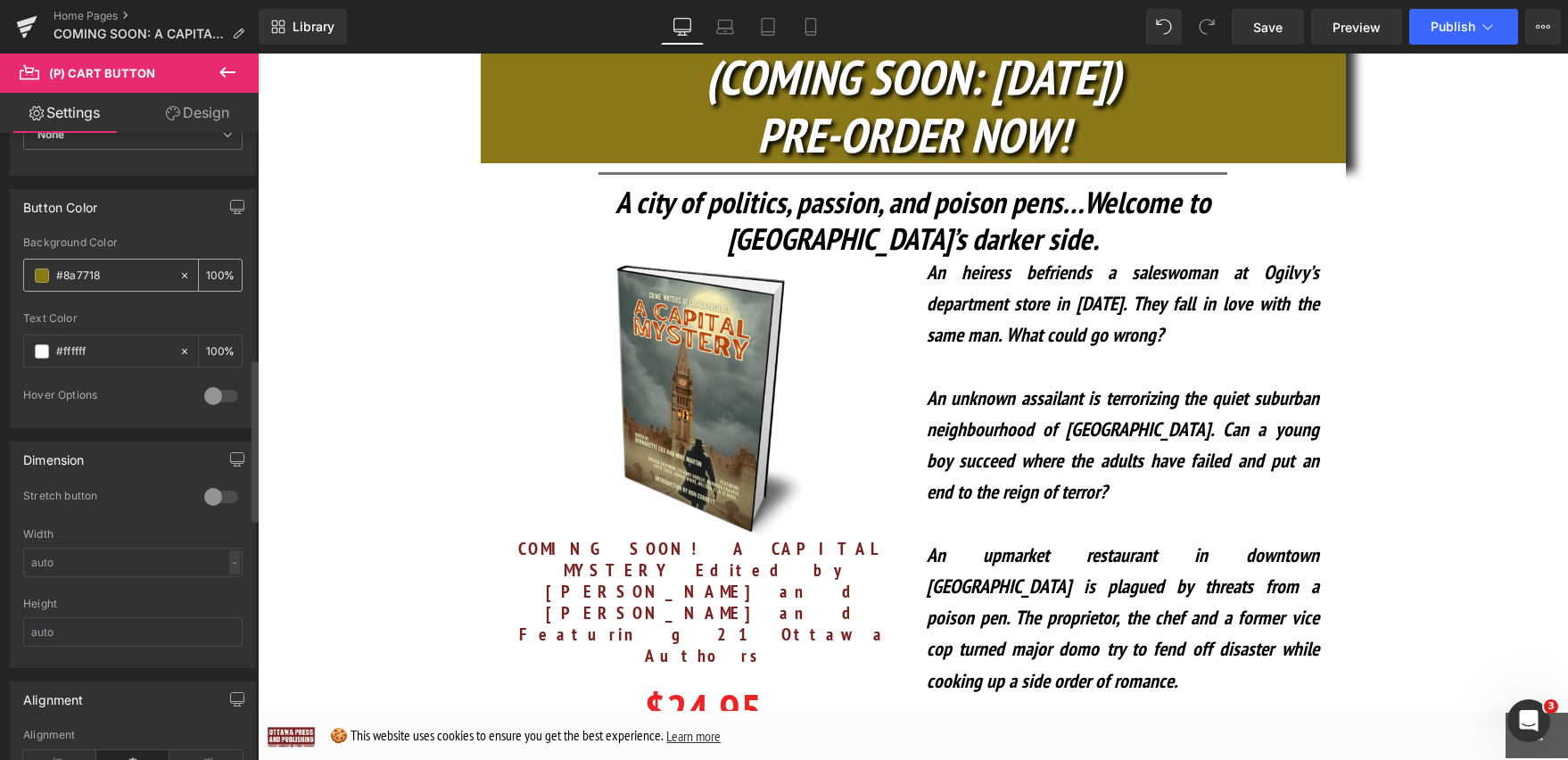
drag, startPoint x: 122, startPoint y: 278, endPoint x: 54, endPoint y: 278, distance: 68.0
click at [54, 278] on div "#8a7718" at bounding box center [101, 275] width 154 height 32
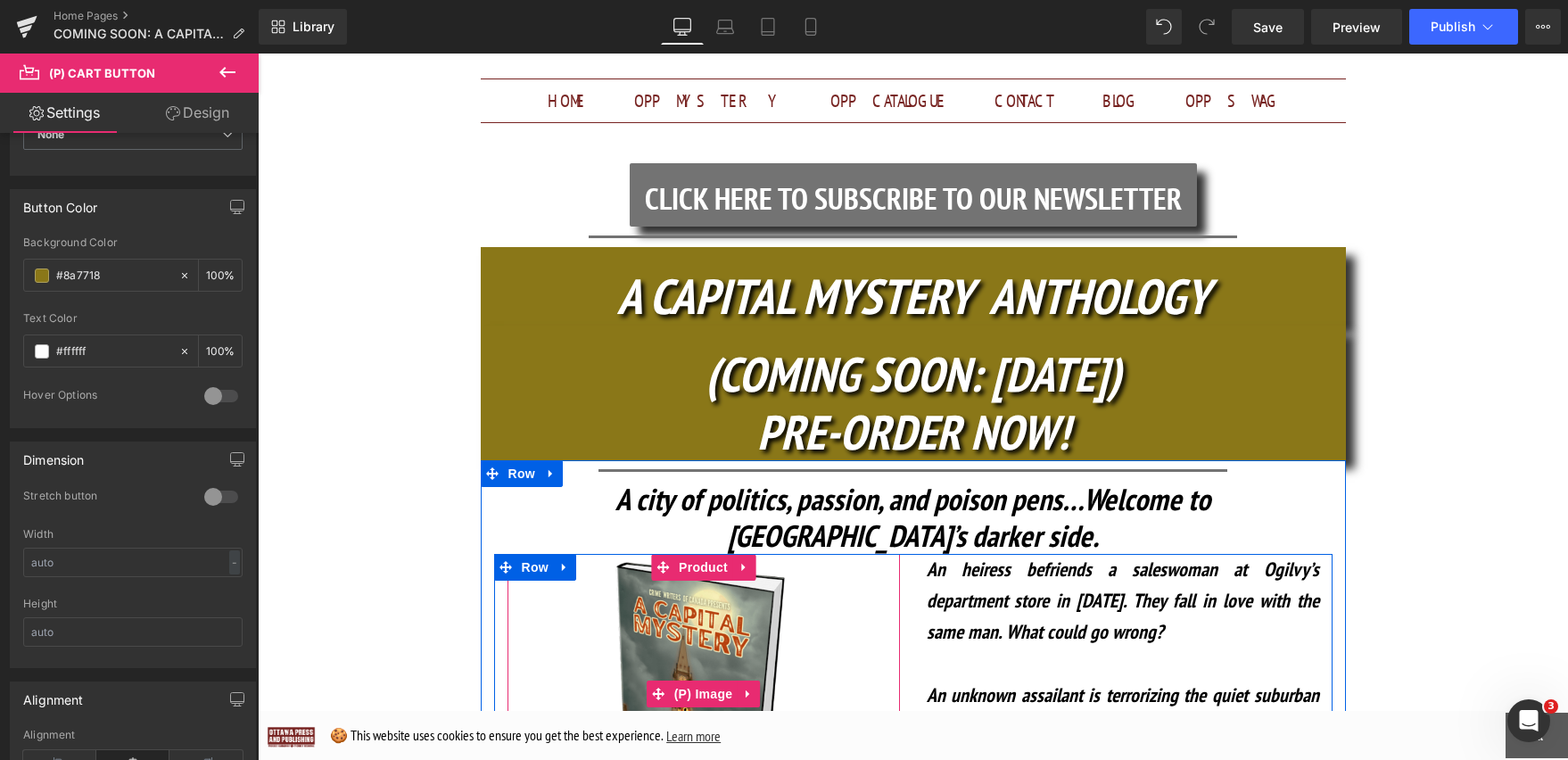
scroll to position [317, 0]
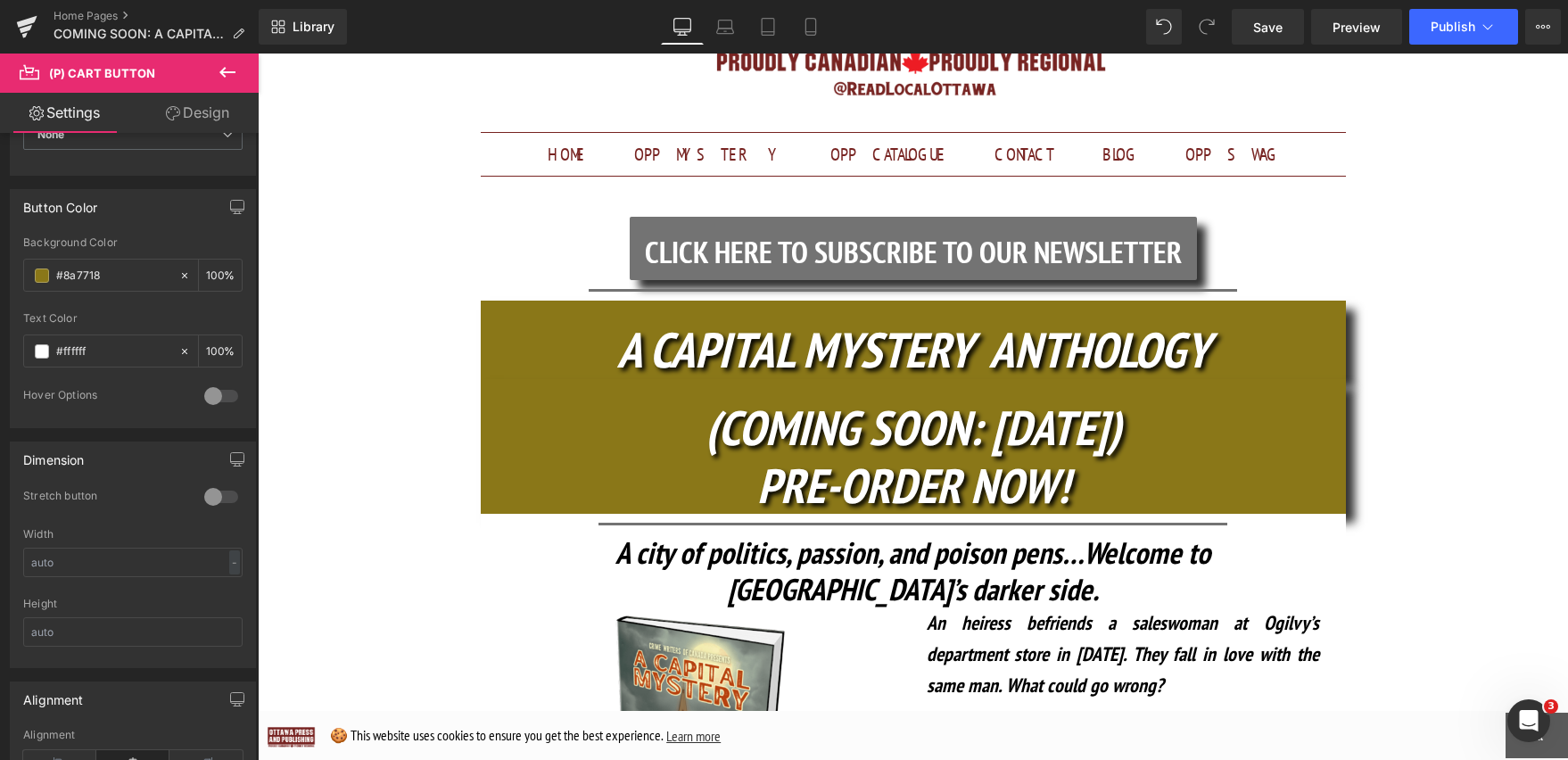
click at [973, 533] on icon "A city of politics, passion, and poison pens…Welcome to [GEOGRAPHIC_DATA]’s dar…" at bounding box center [913, 570] width 595 height 76
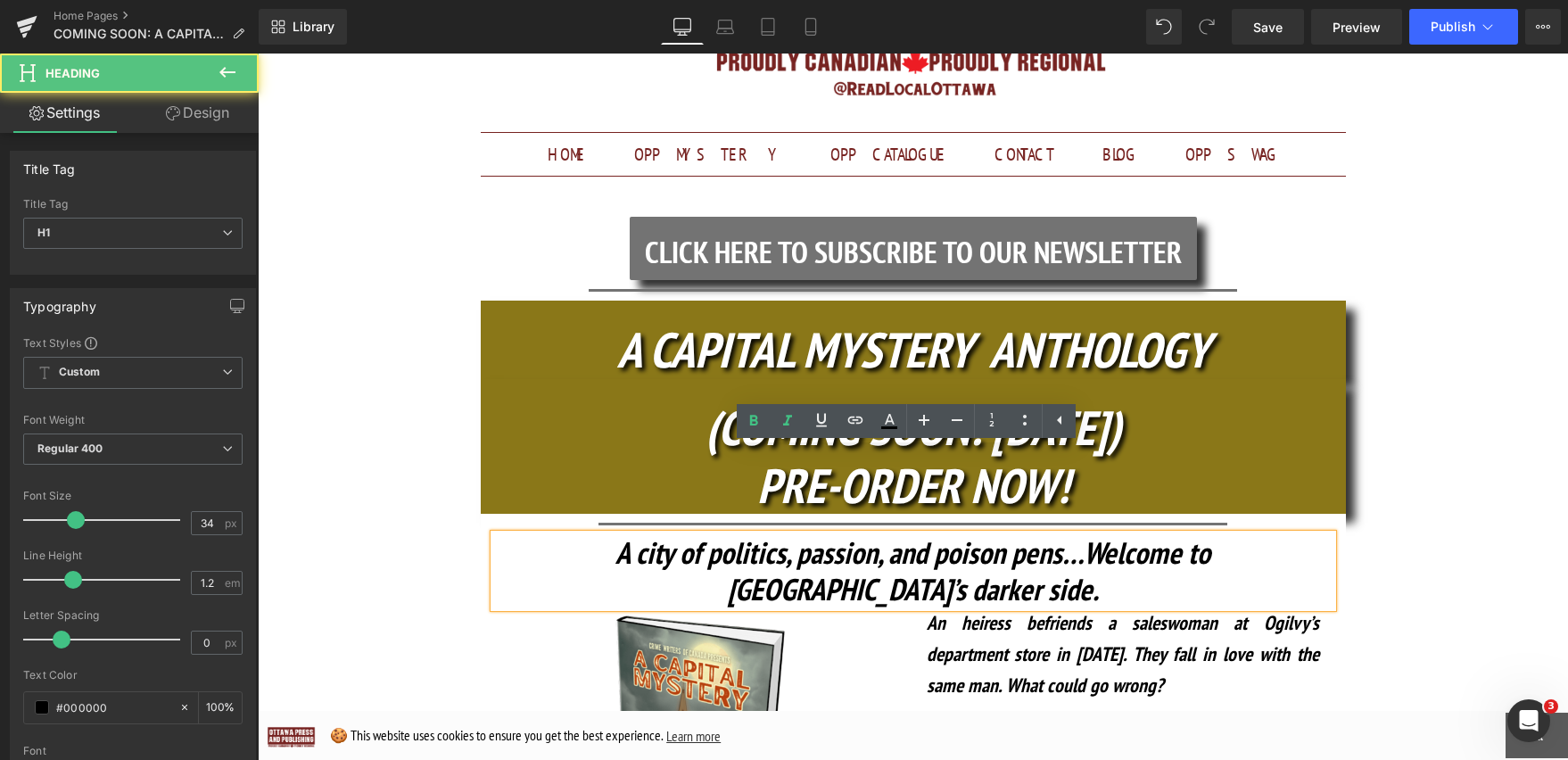
click at [973, 533] on icon "A city of politics, passion, and poison pens…Welcome to [GEOGRAPHIC_DATA]’s dar…" at bounding box center [913, 570] width 595 height 76
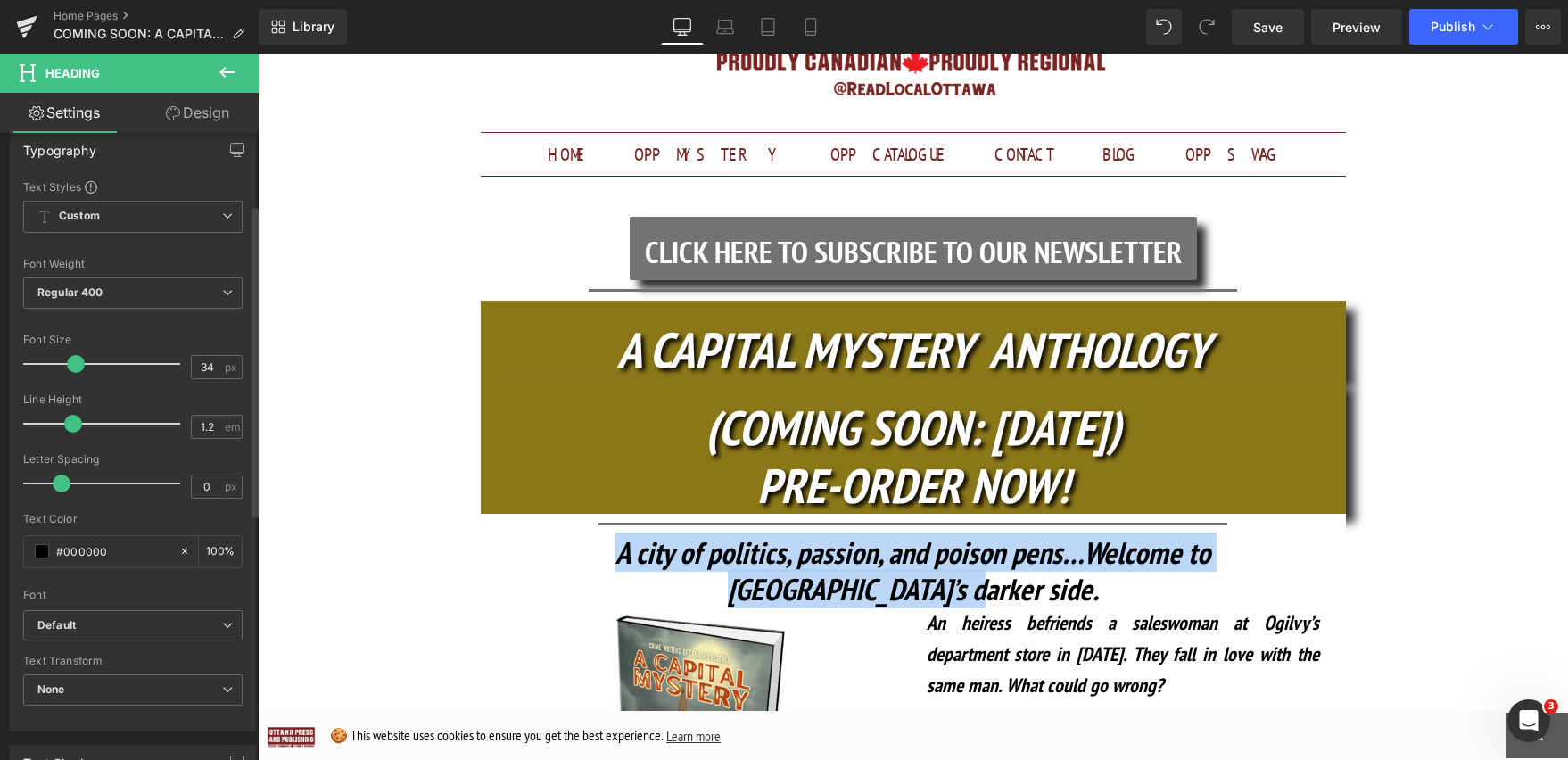
scroll to position [144, 0]
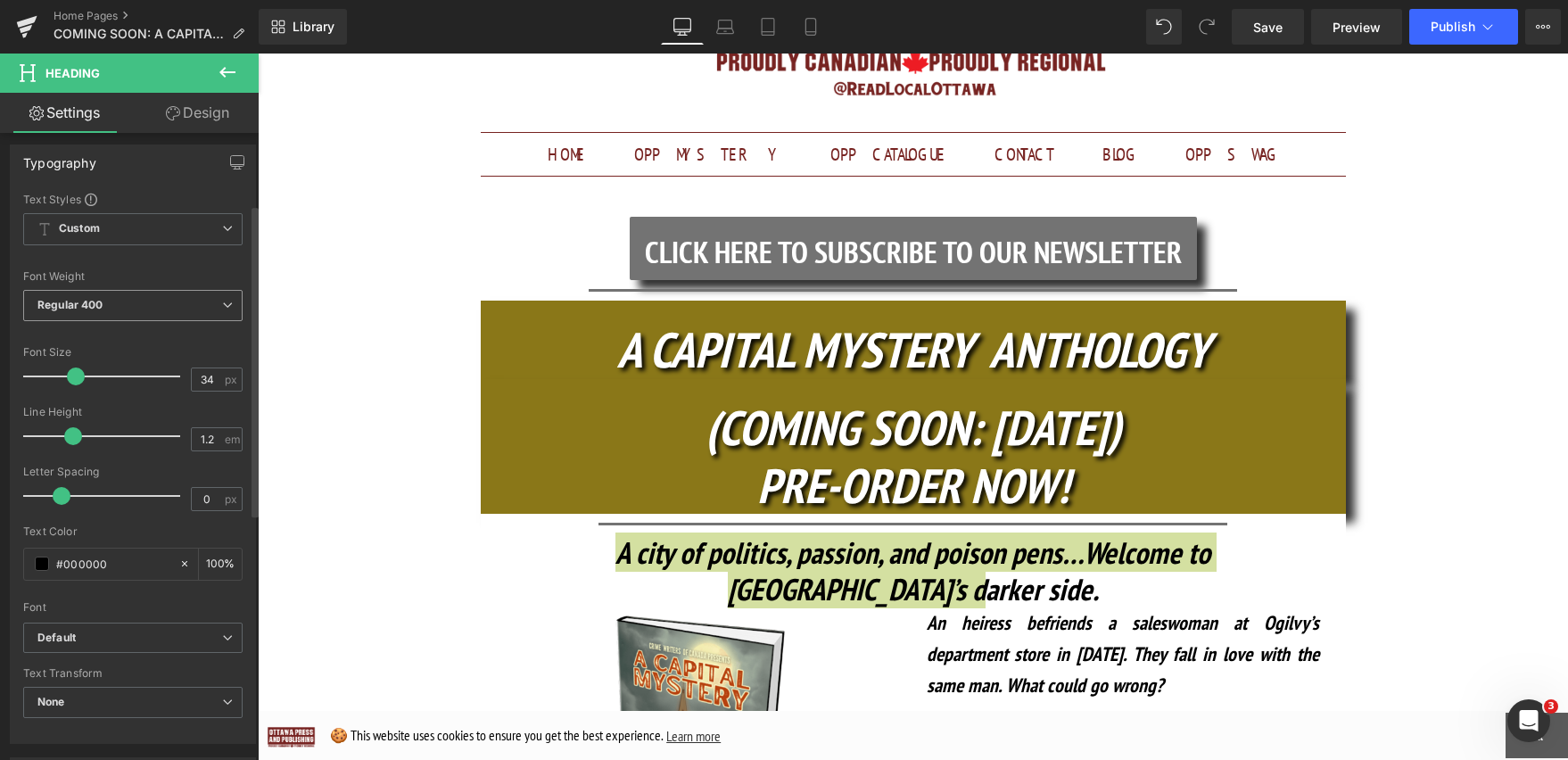
click at [222, 300] on icon at bounding box center [227, 305] width 11 height 11
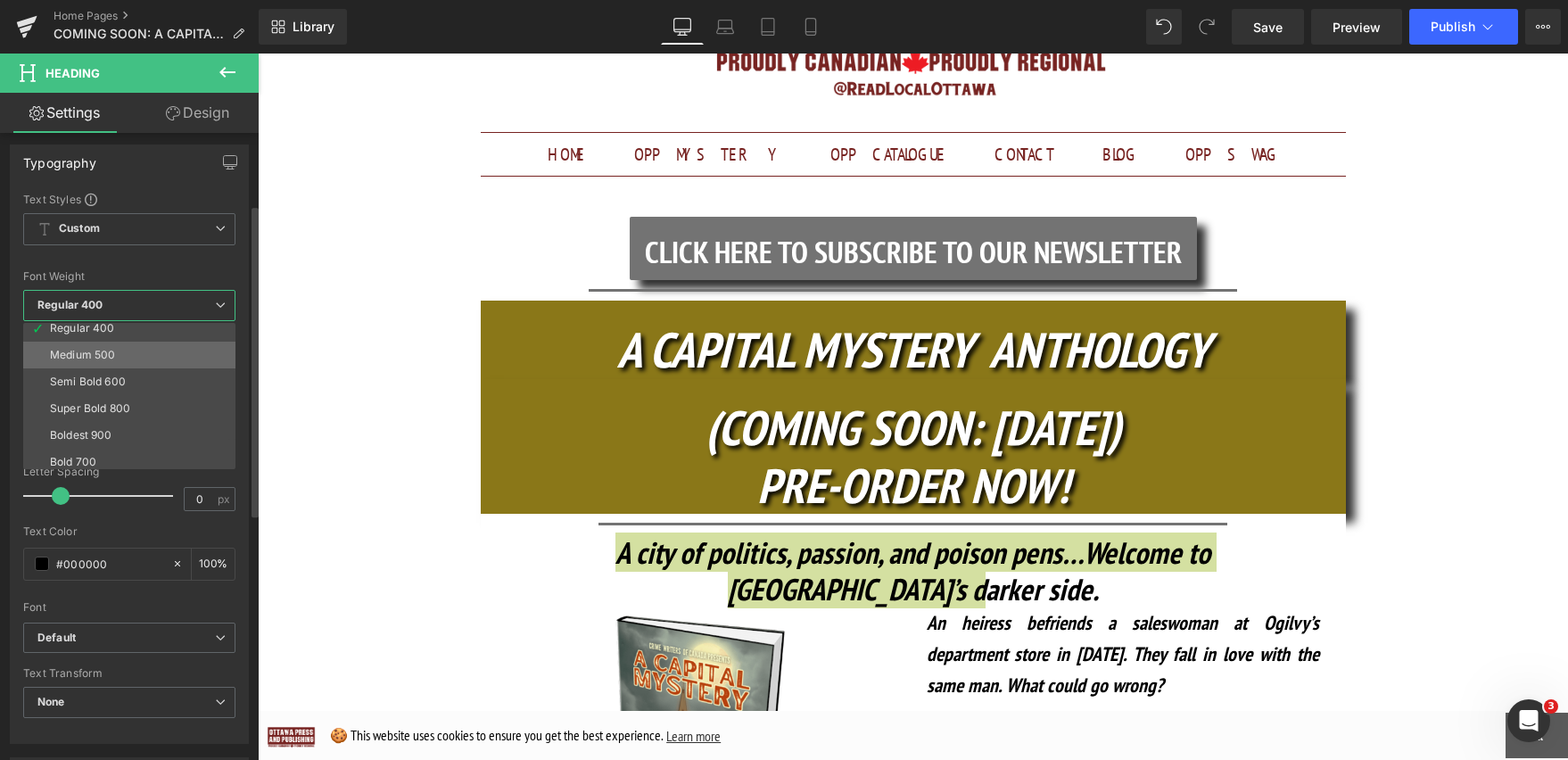
scroll to position [111, 0]
click at [146, 407] on li "Boldest 900" at bounding box center [134, 413] width 220 height 27
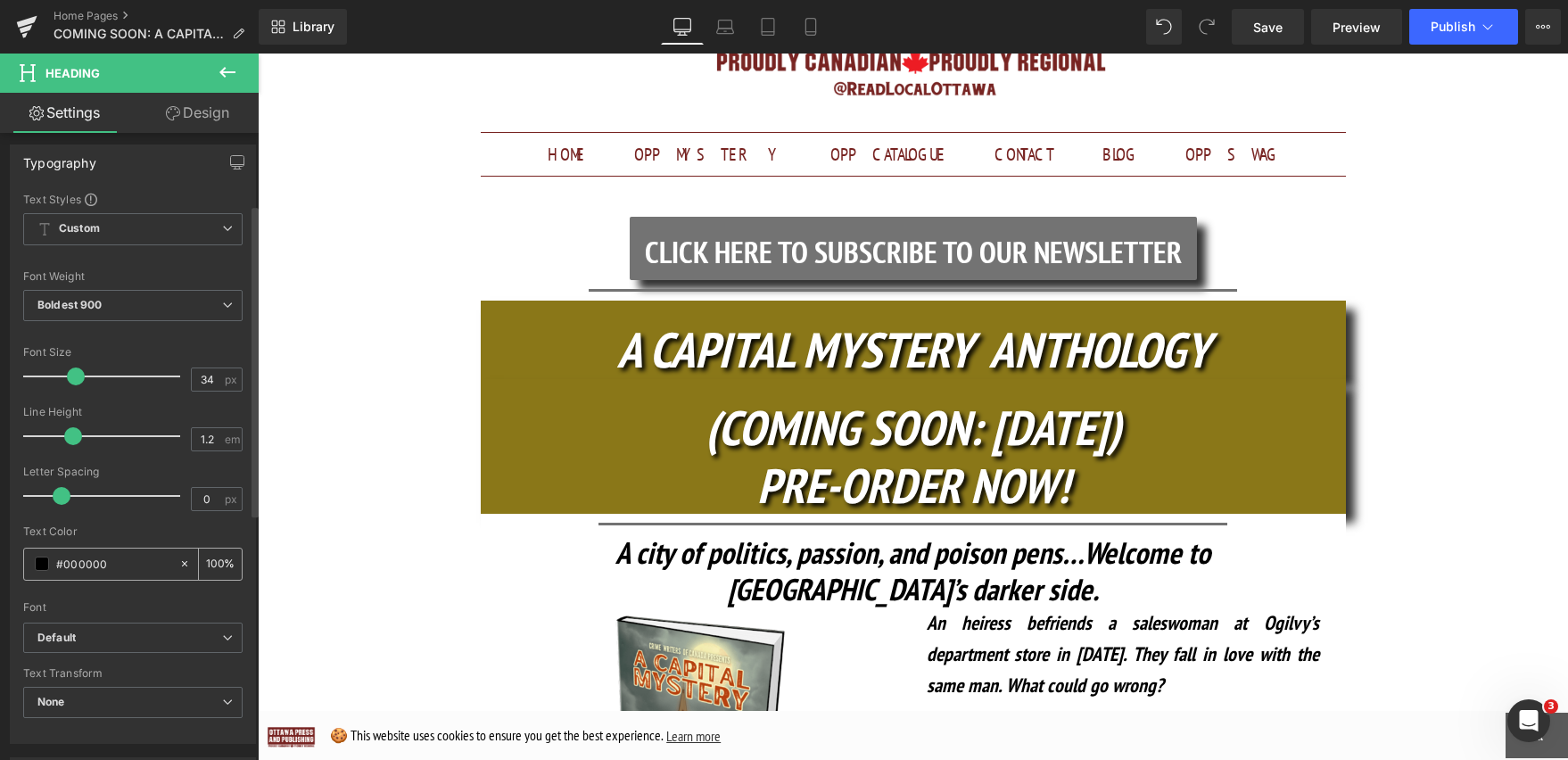
drag, startPoint x: 95, startPoint y: 565, endPoint x: 54, endPoint y: 565, distance: 41.0
click at [54, 565] on div "#000000" at bounding box center [101, 564] width 154 height 32
paste input "8a7718"
type input "#8a7718"
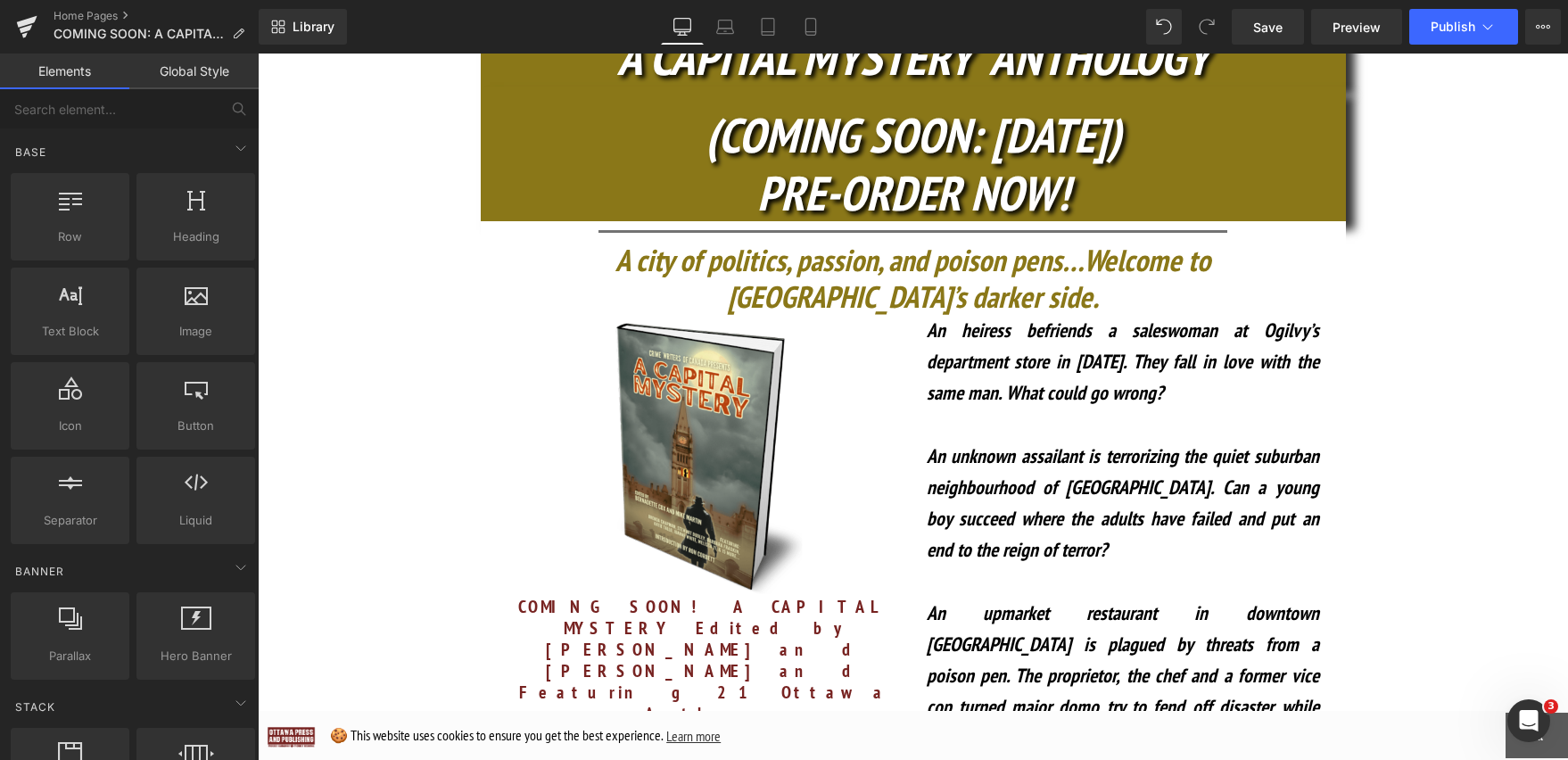
scroll to position [544, 0]
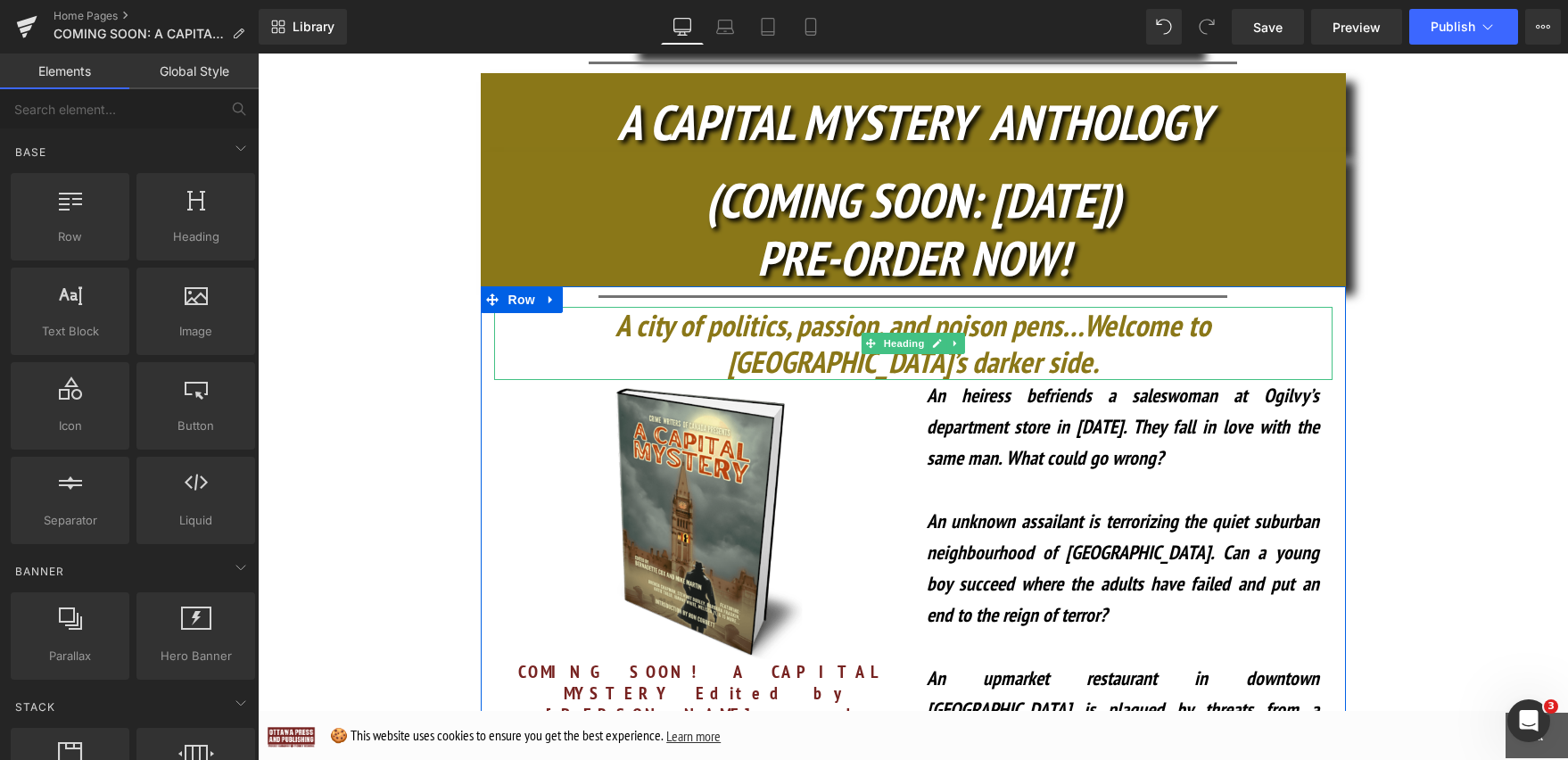
click at [1211, 305] on icon "A city of politics, passion, and poison pens…Welcome to [GEOGRAPHIC_DATA]’s dar…" at bounding box center [913, 343] width 595 height 76
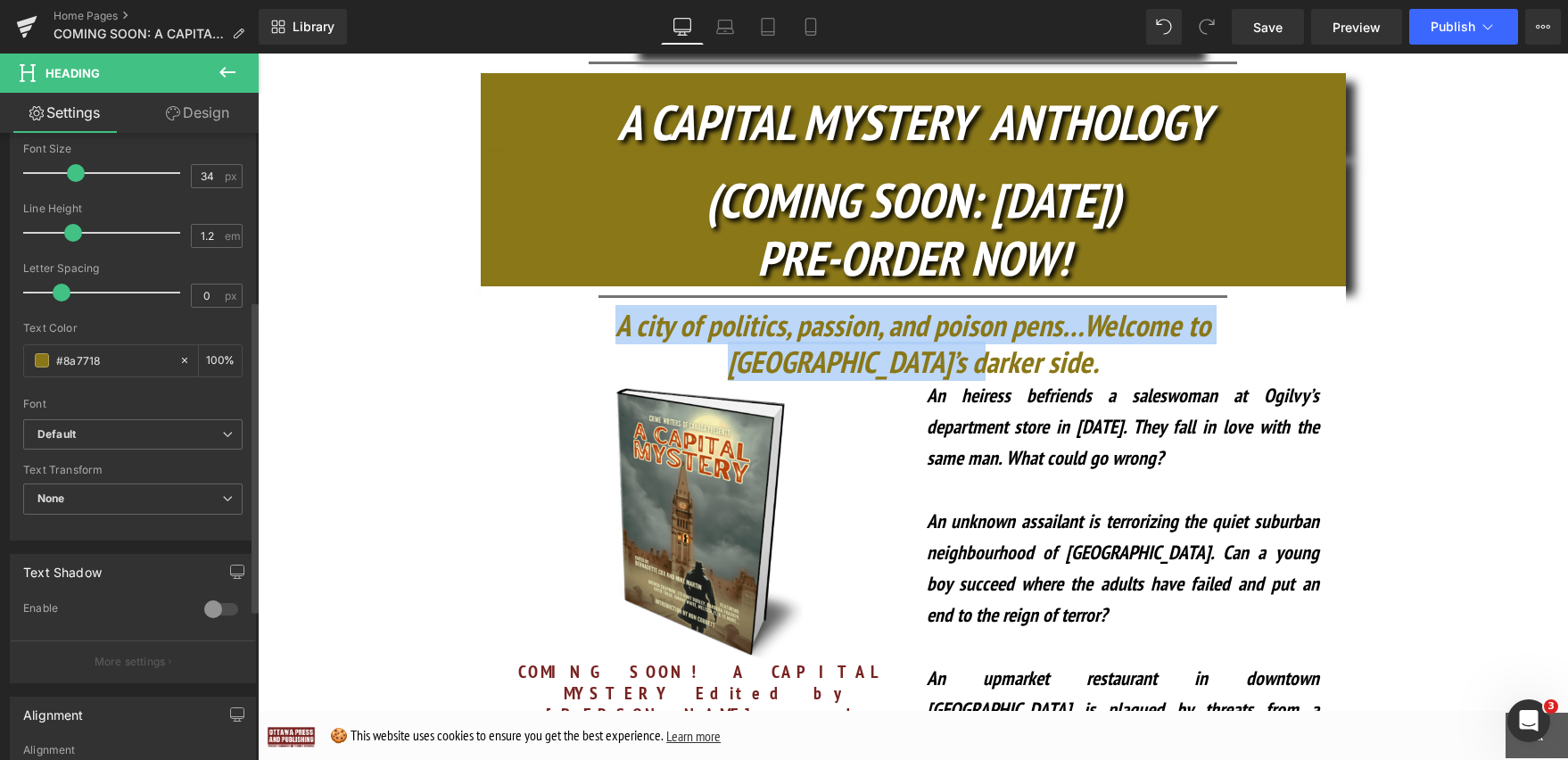
scroll to position [354, 0]
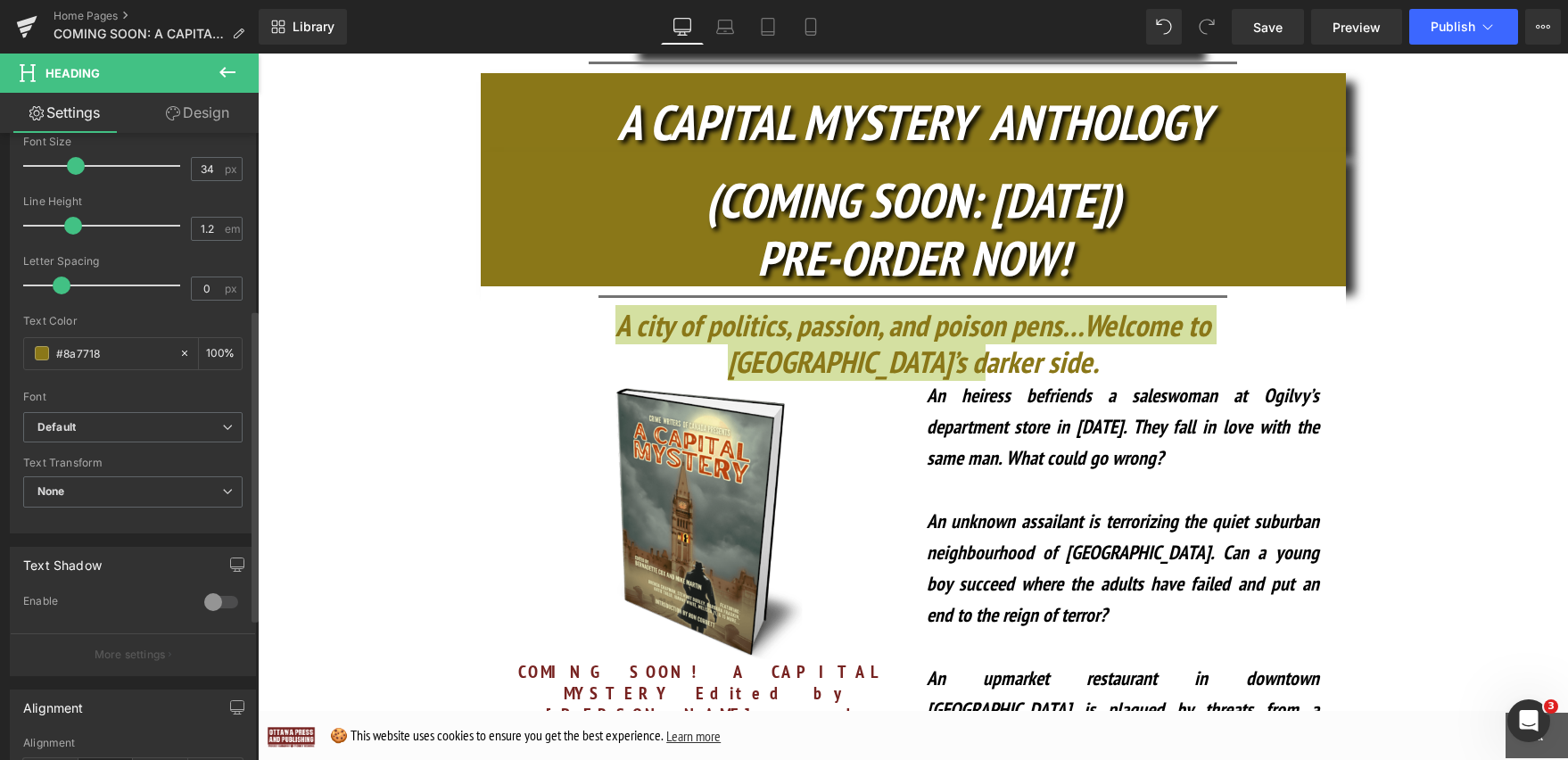
click at [201, 602] on div at bounding box center [220, 602] width 42 height 29
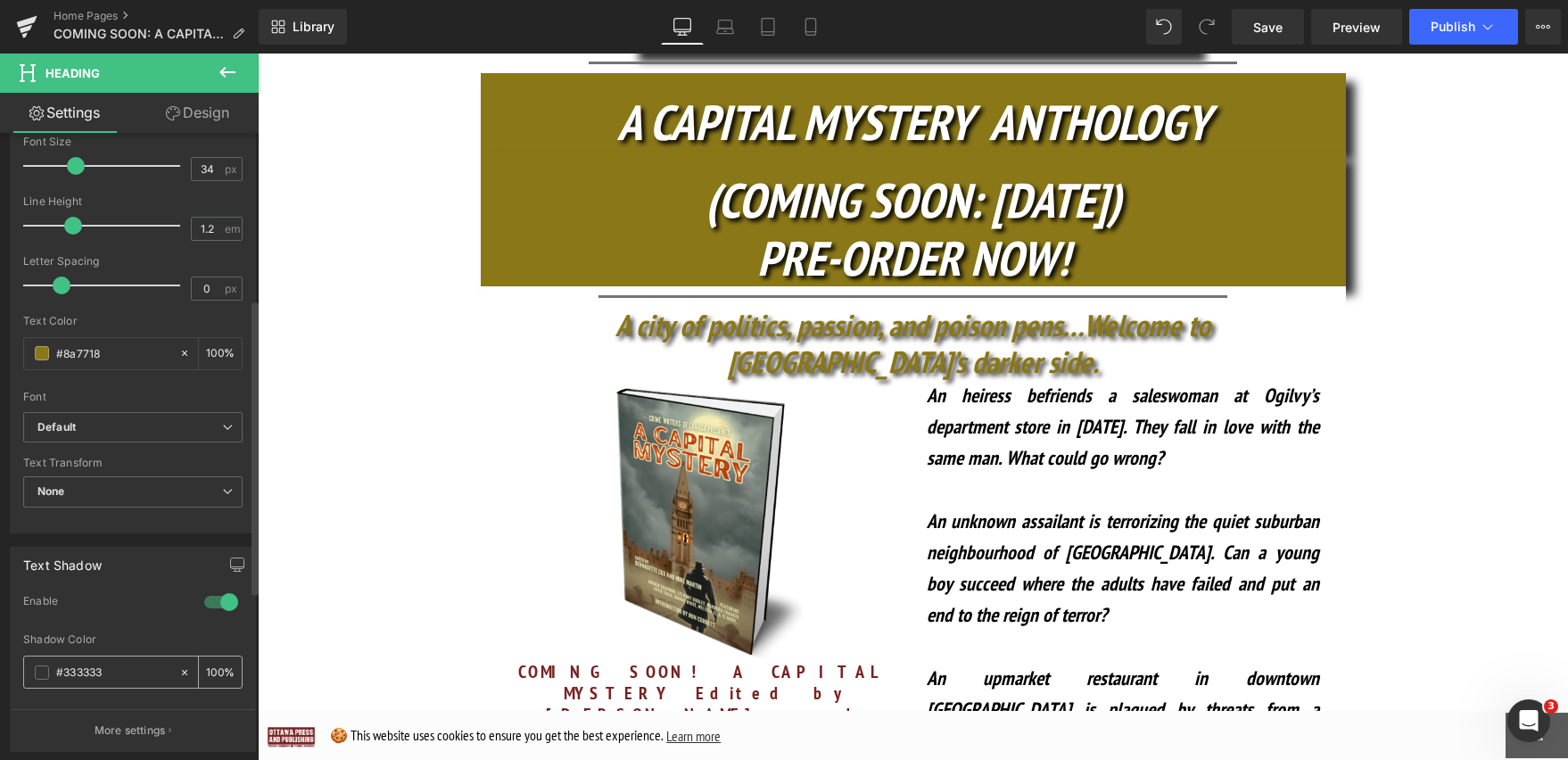
click at [46, 665] on span at bounding box center [42, 672] width 14 height 14
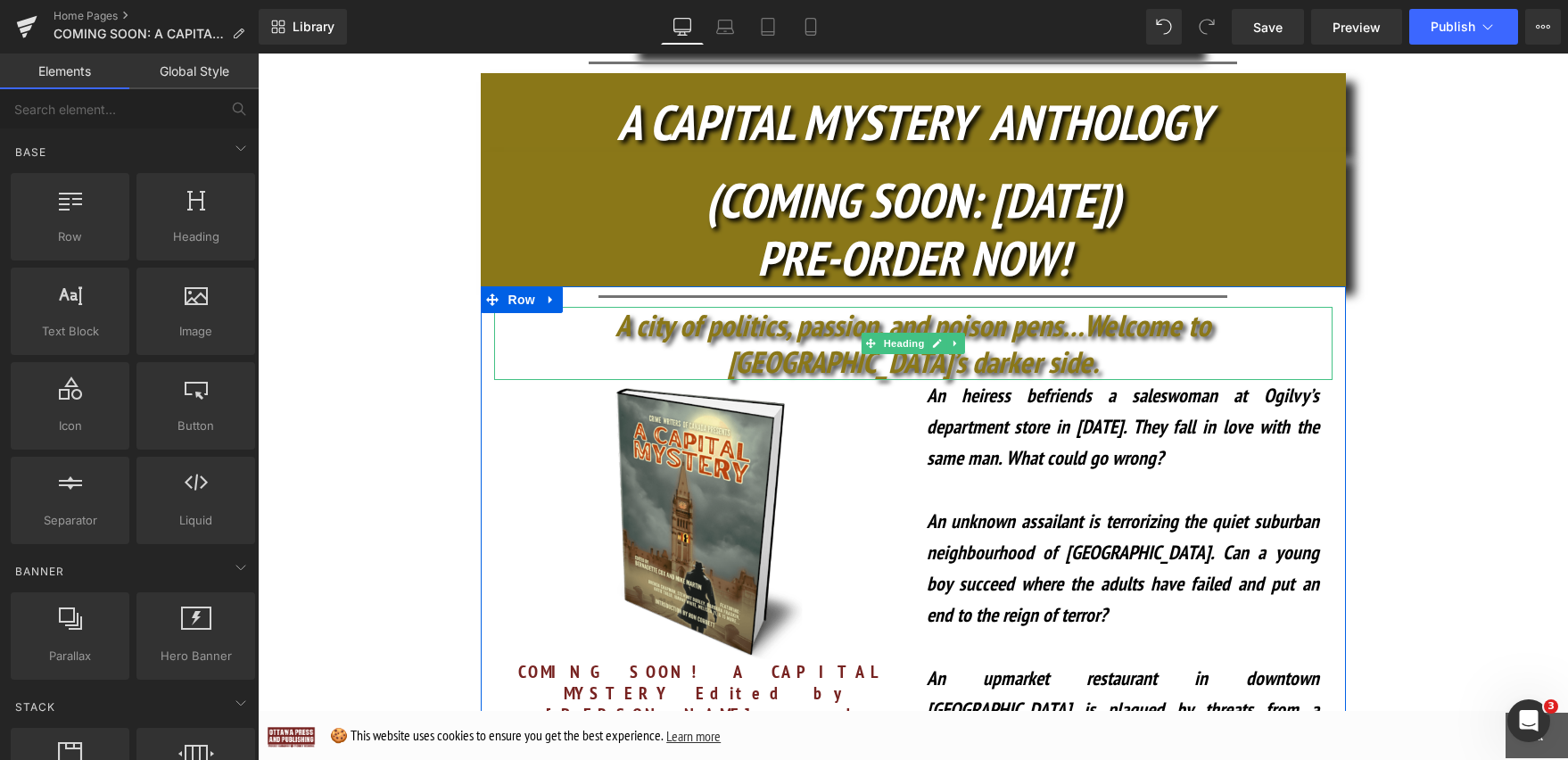
click at [1103, 305] on icon "A city of politics, passion, and poison pens…Welcome to [GEOGRAPHIC_DATA]’s dar…" at bounding box center [913, 343] width 595 height 76
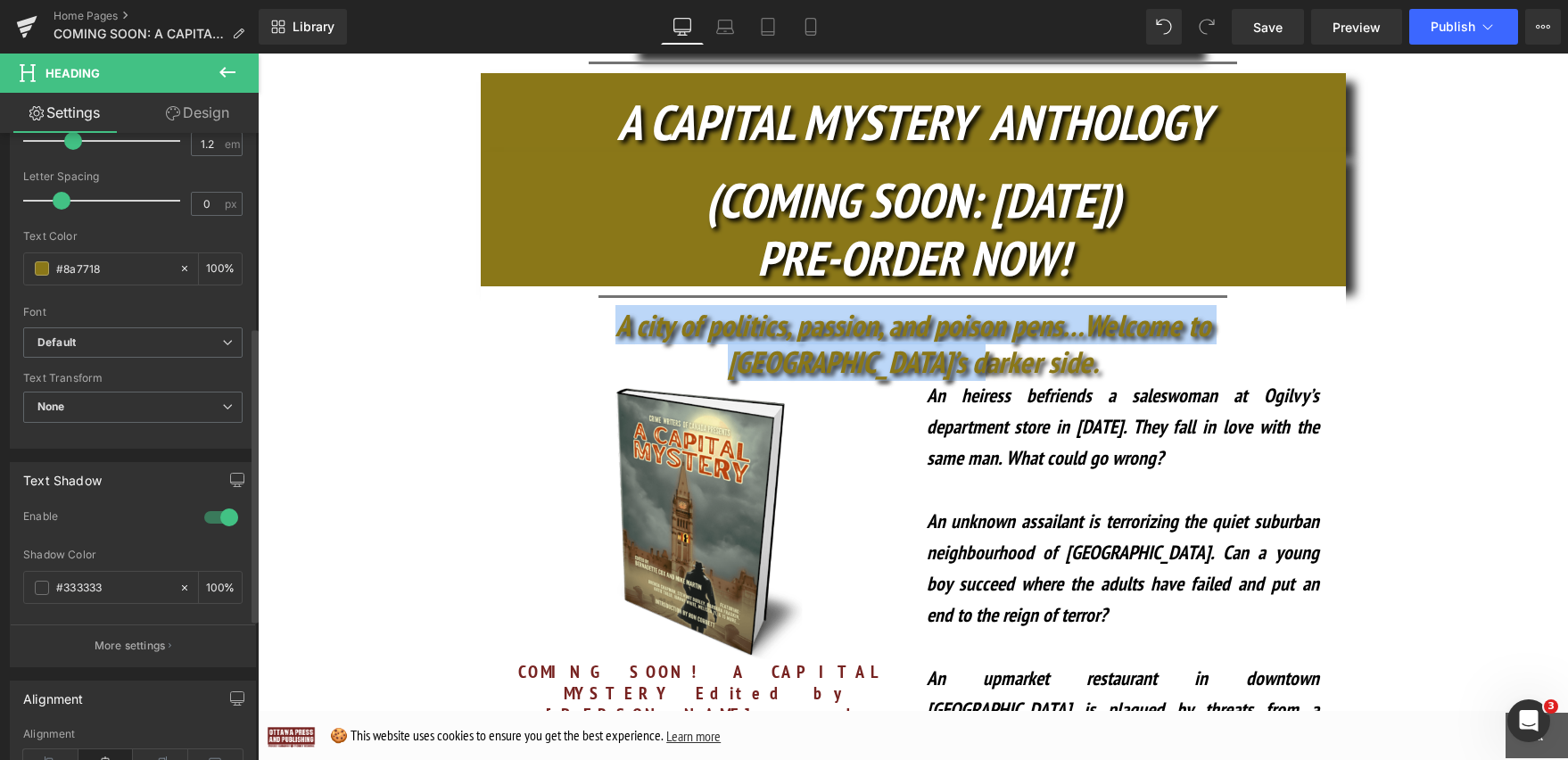
scroll to position [492, 0]
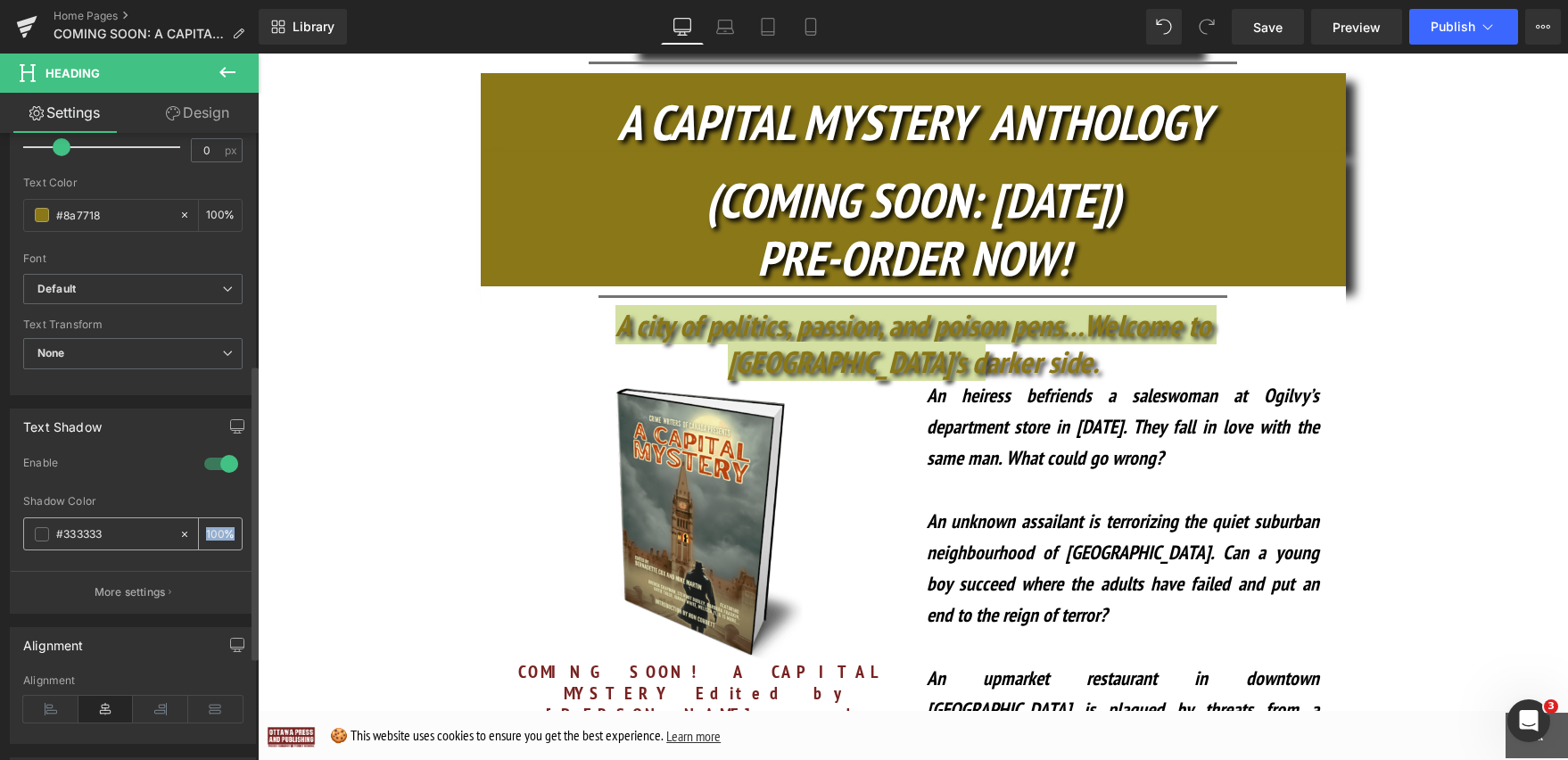
drag, startPoint x: 226, startPoint y: 529, endPoint x: 196, endPoint y: 529, distance: 30.0
click at [199, 529] on div "100 %" at bounding box center [219, 533] width 42 height 32
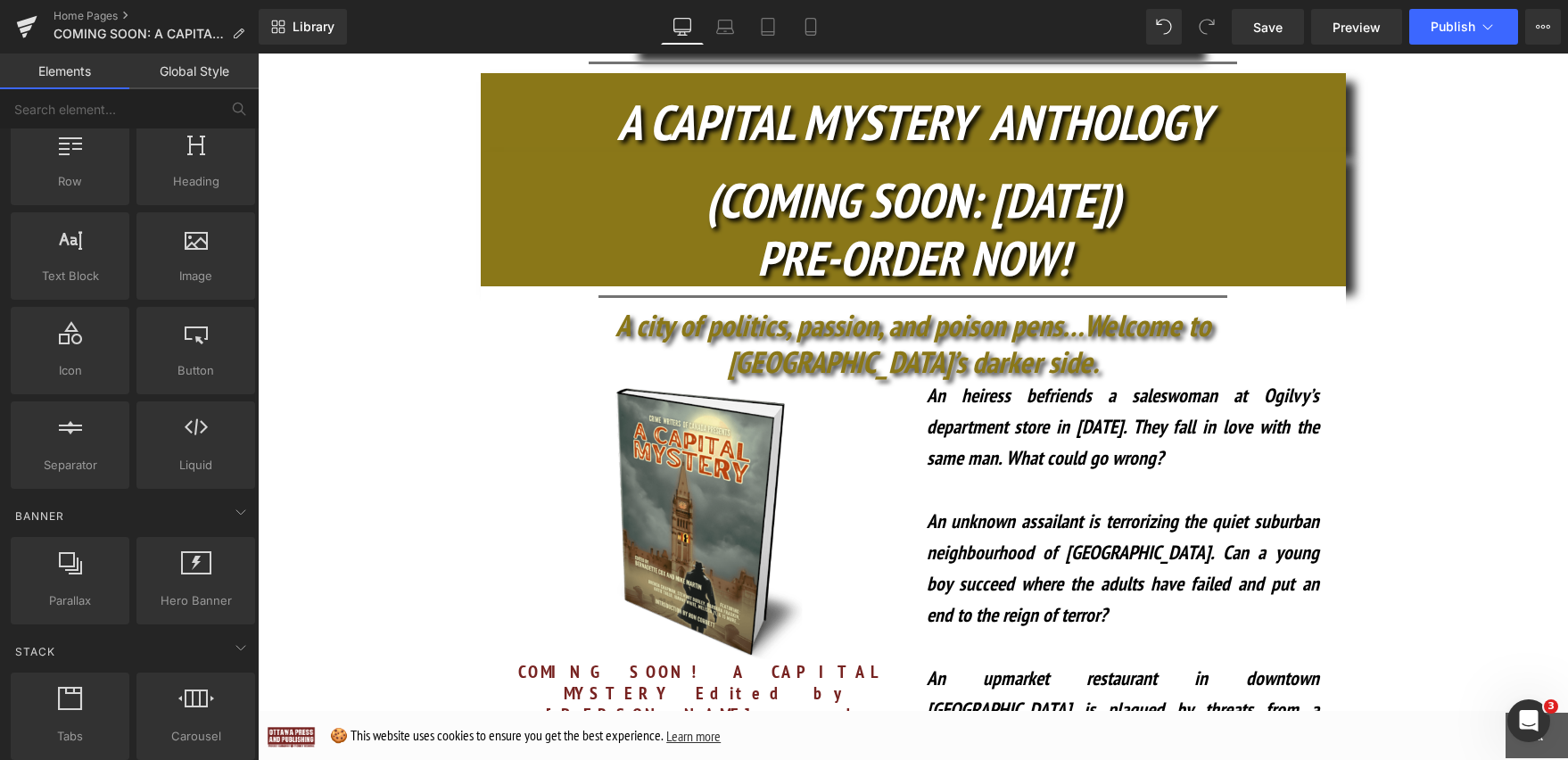
scroll to position [0, 0]
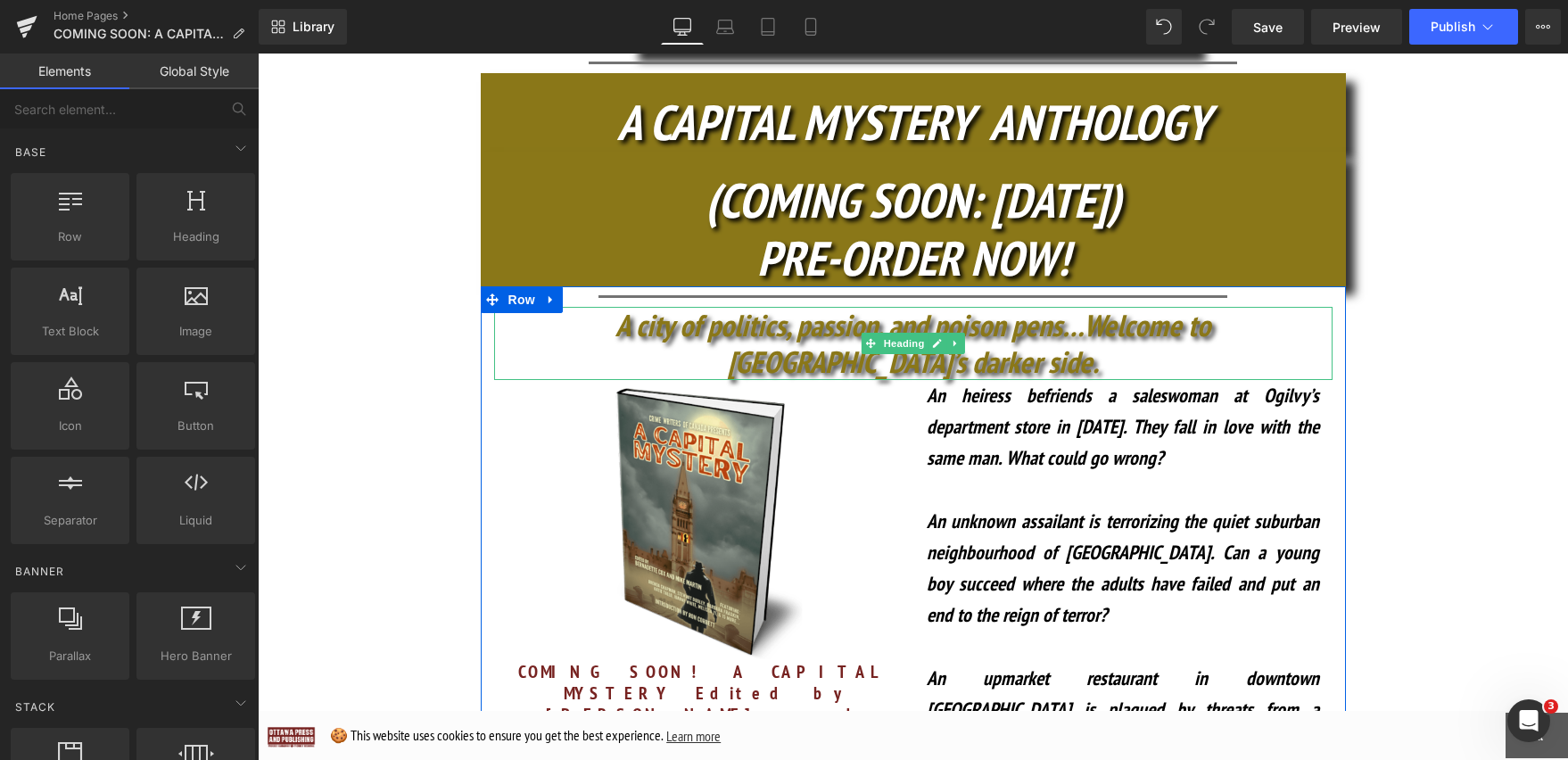
click at [807, 305] on icon "A city of politics, passion, and poison pens…Welcome to [GEOGRAPHIC_DATA]’s dar…" at bounding box center [913, 343] width 595 height 76
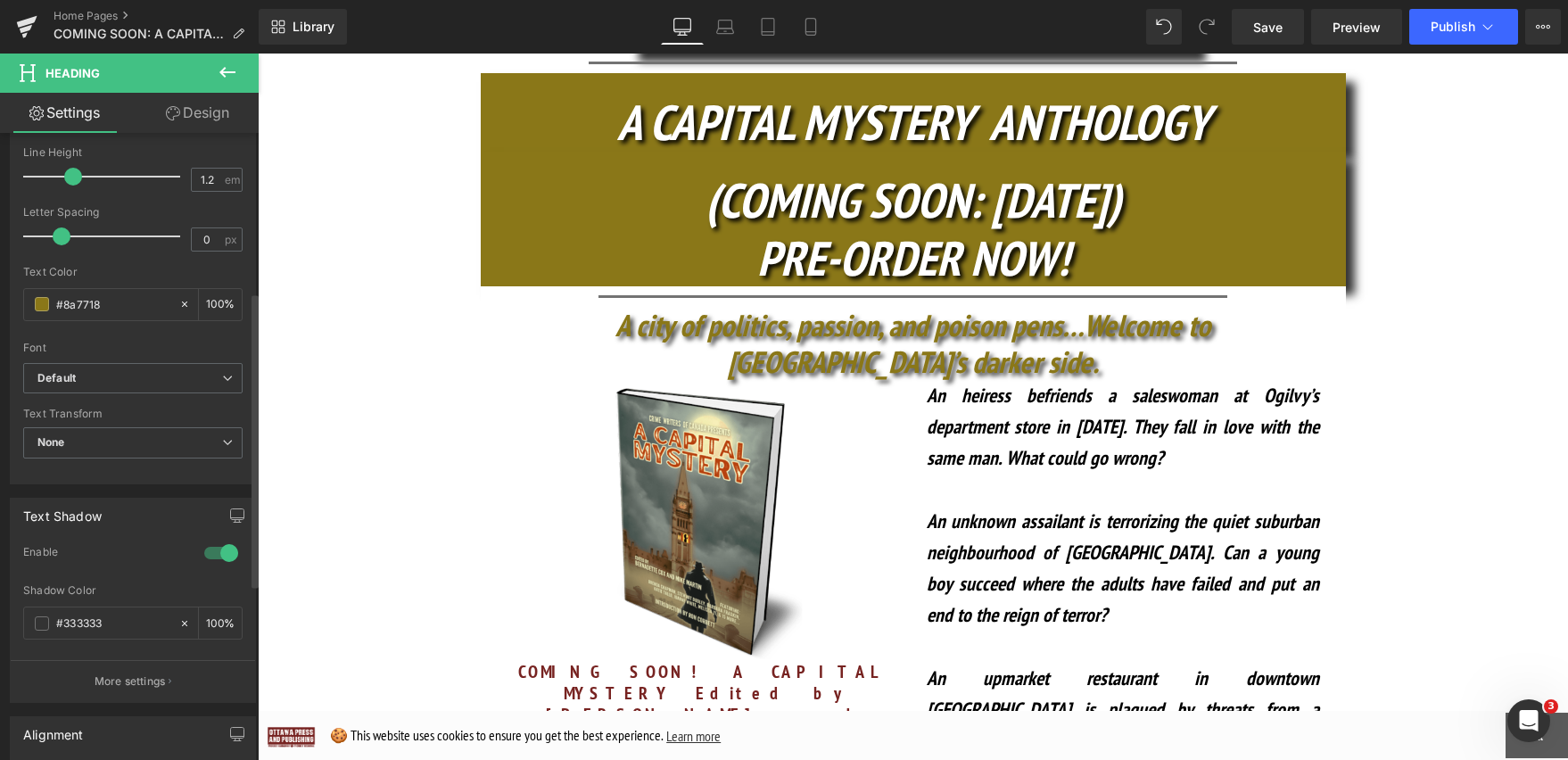
scroll to position [439, 0]
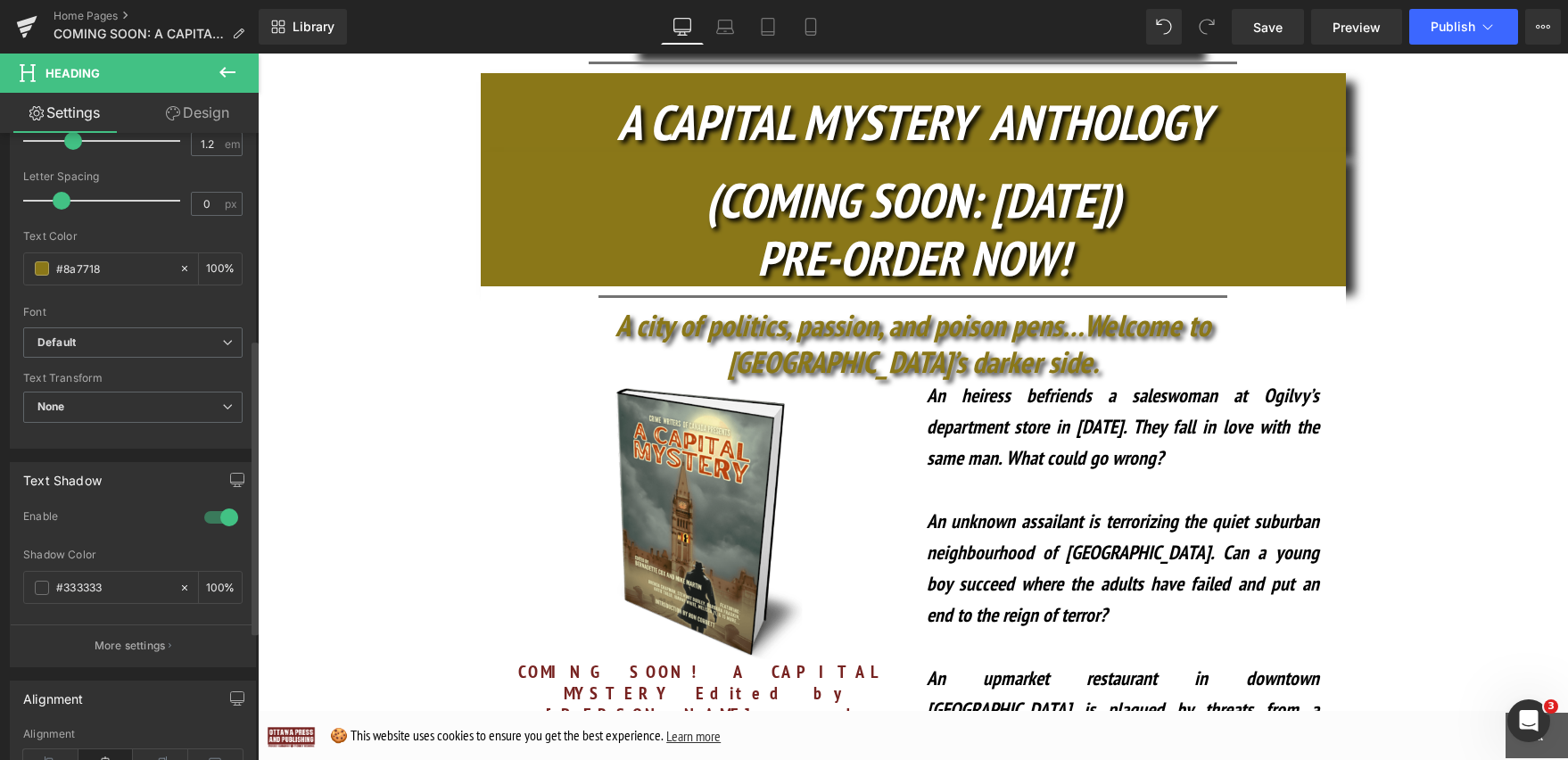
click at [229, 521] on div at bounding box center [220, 517] width 42 height 29
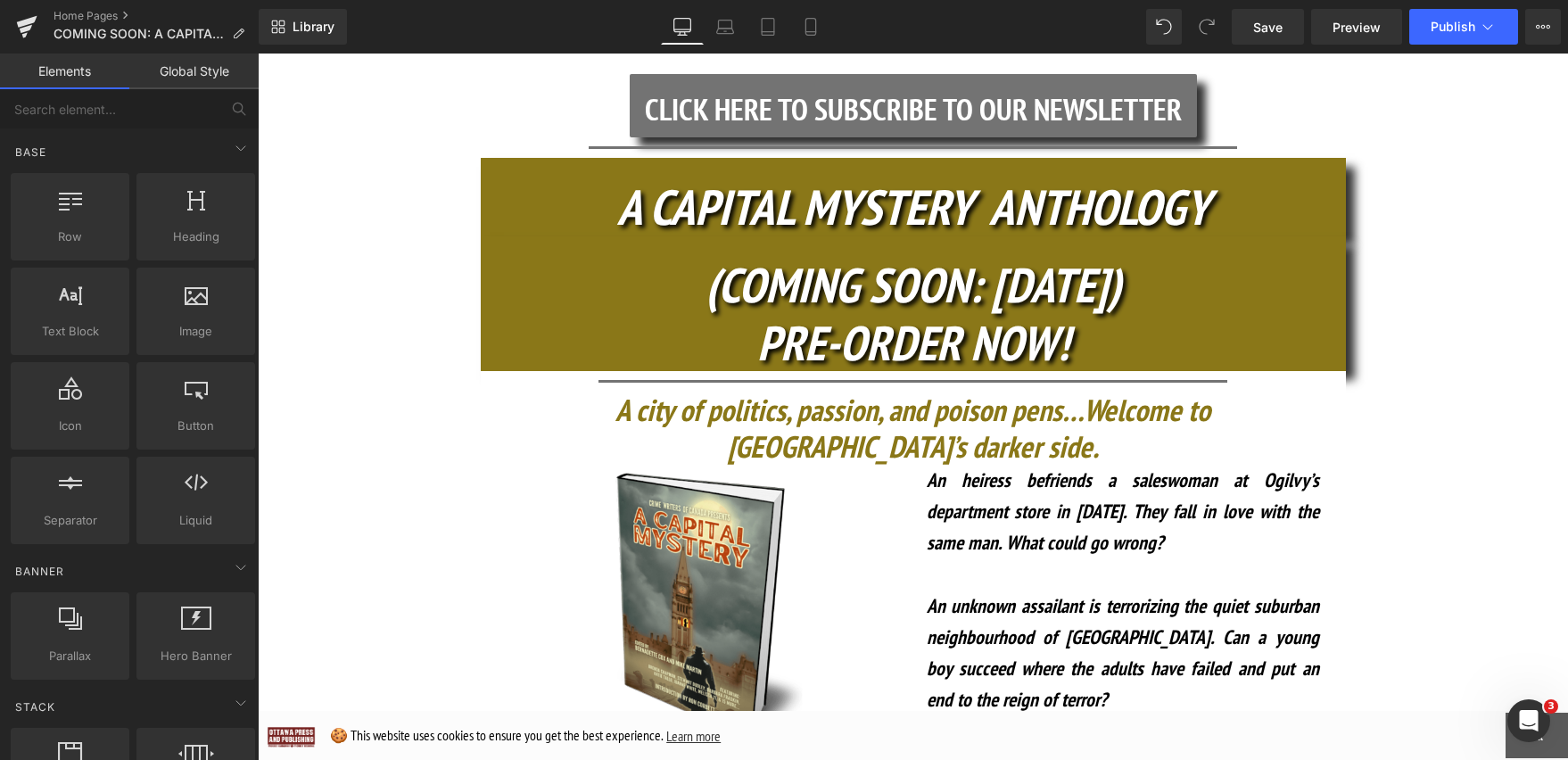
scroll to position [460, 0]
click at [1452, 39] on button "Publish" at bounding box center [1463, 27] width 109 height 36
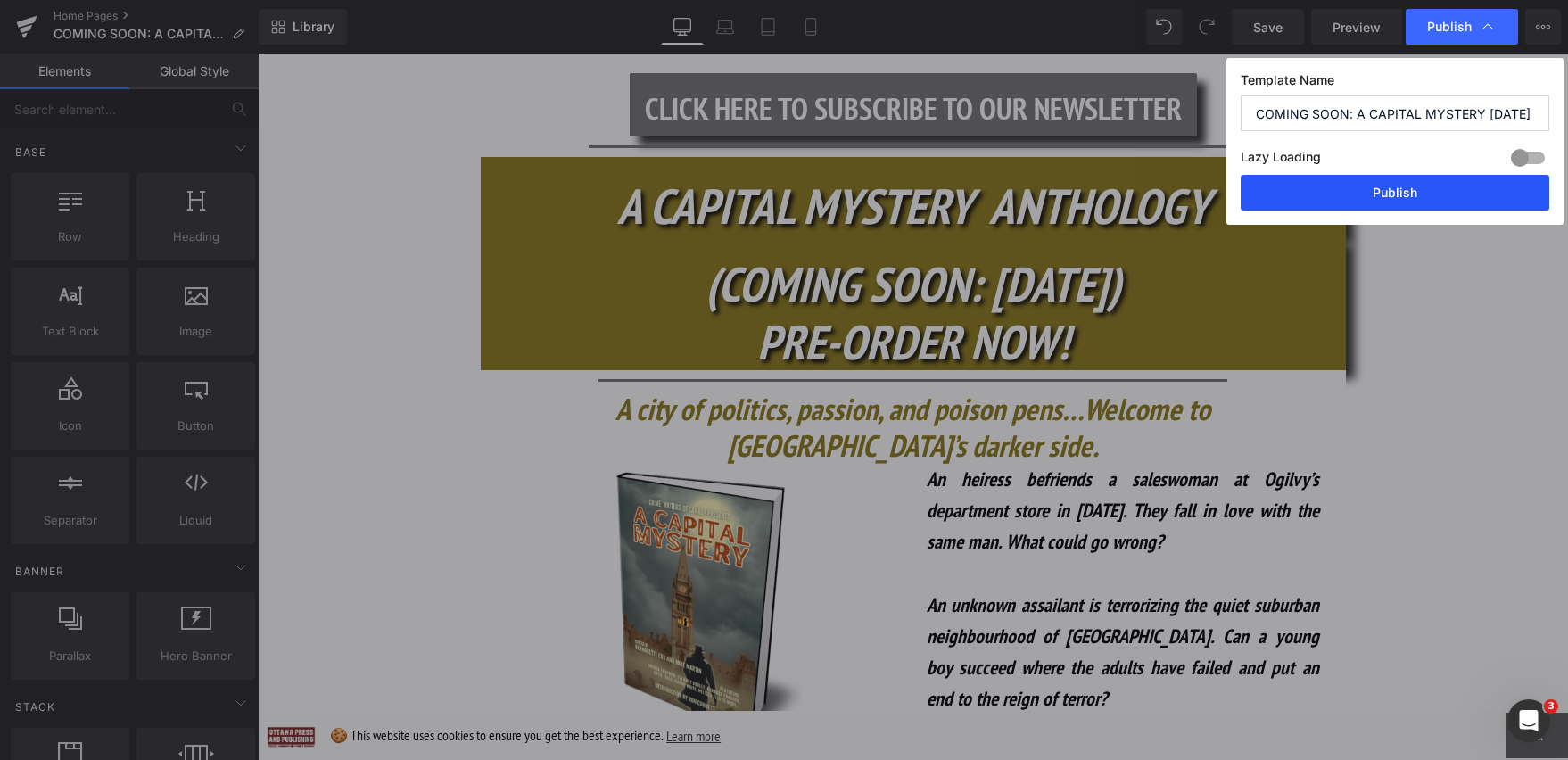
click at [1387, 189] on button "Publish" at bounding box center [1395, 193] width 309 height 36
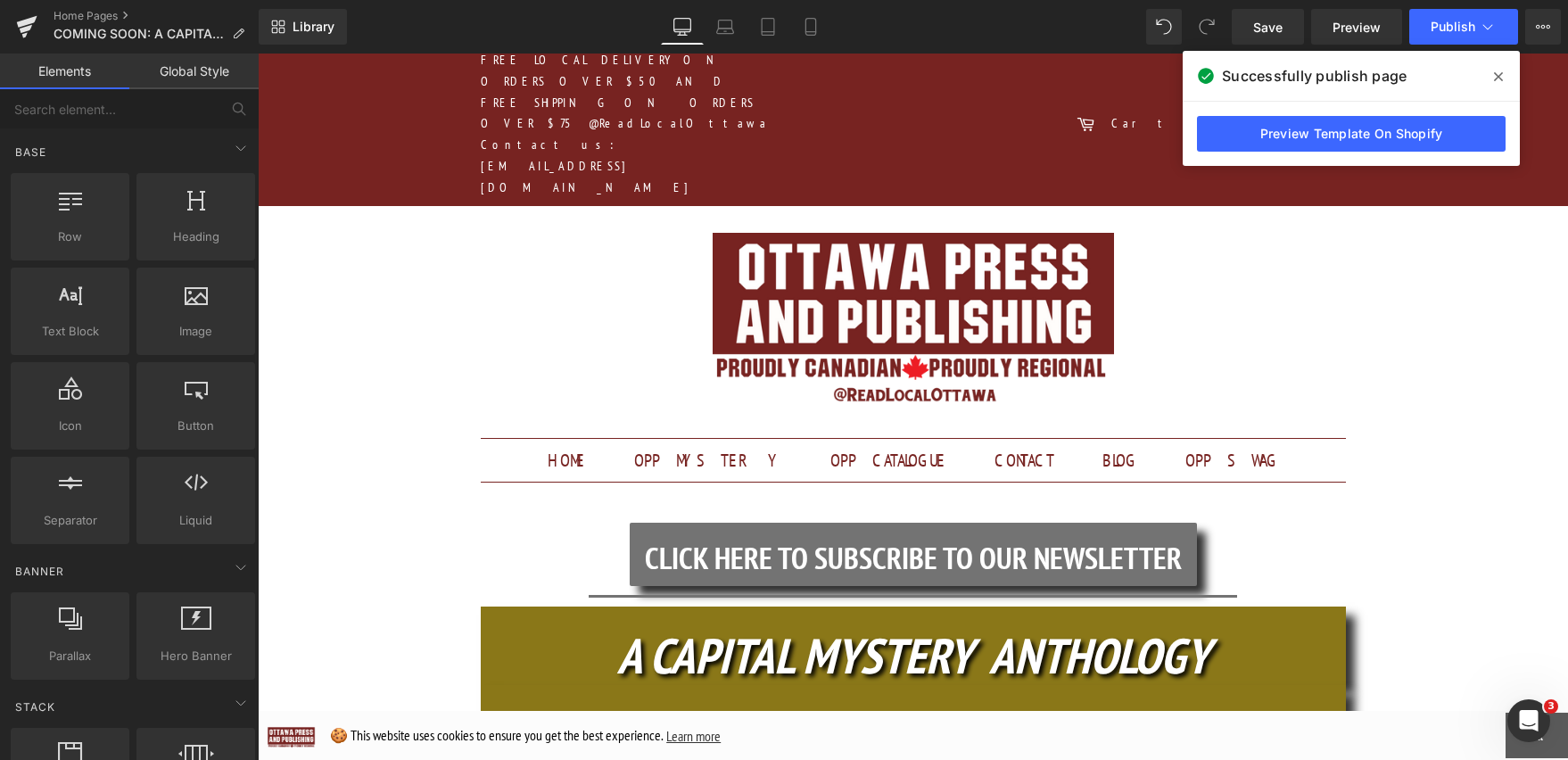
scroll to position [0, 0]
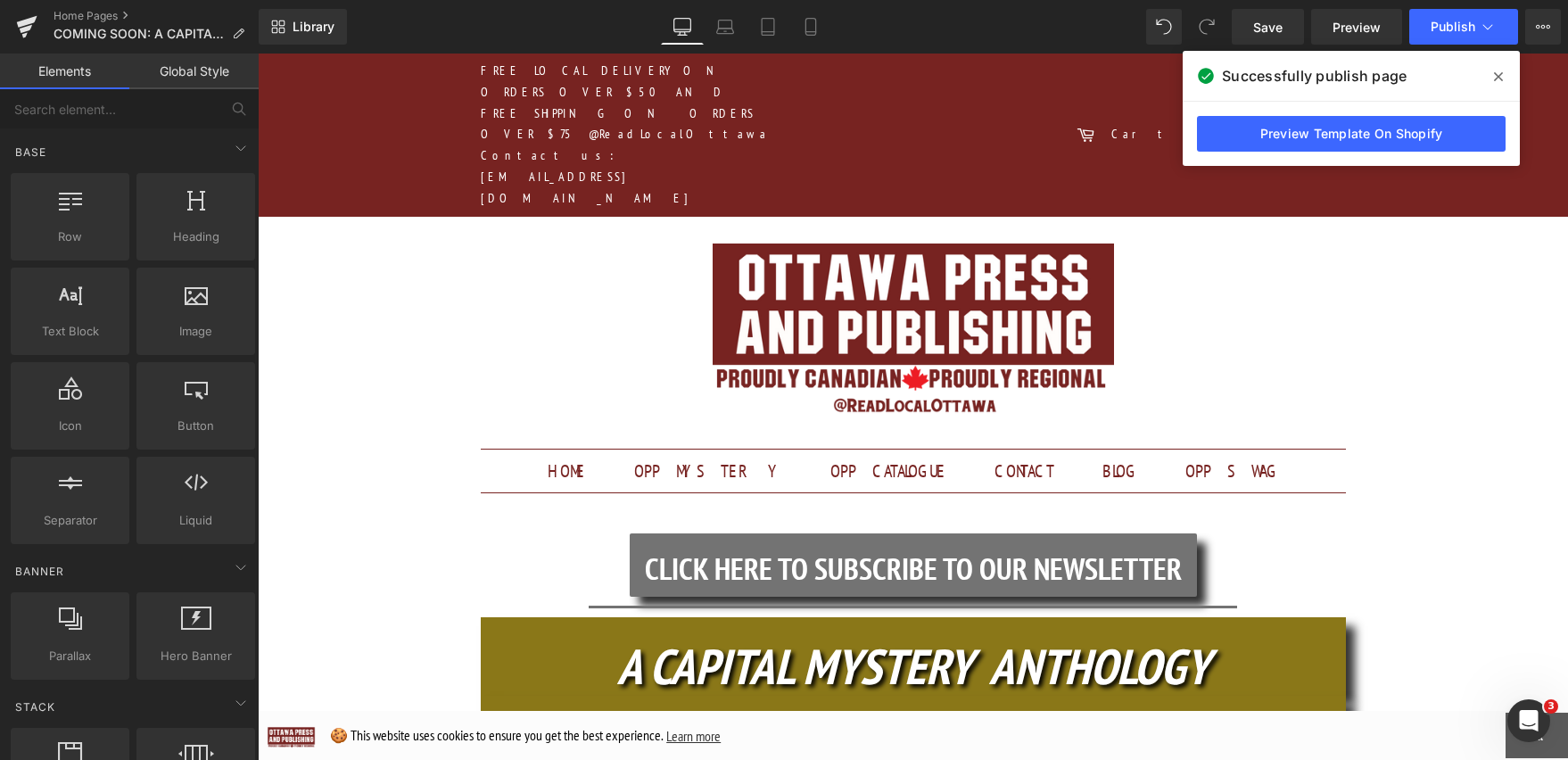
drag, startPoint x: 1498, startPoint y: 72, endPoint x: 1241, endPoint y: 28, distance: 260.7
click at [1498, 72] on icon at bounding box center [1498, 77] width 9 height 14
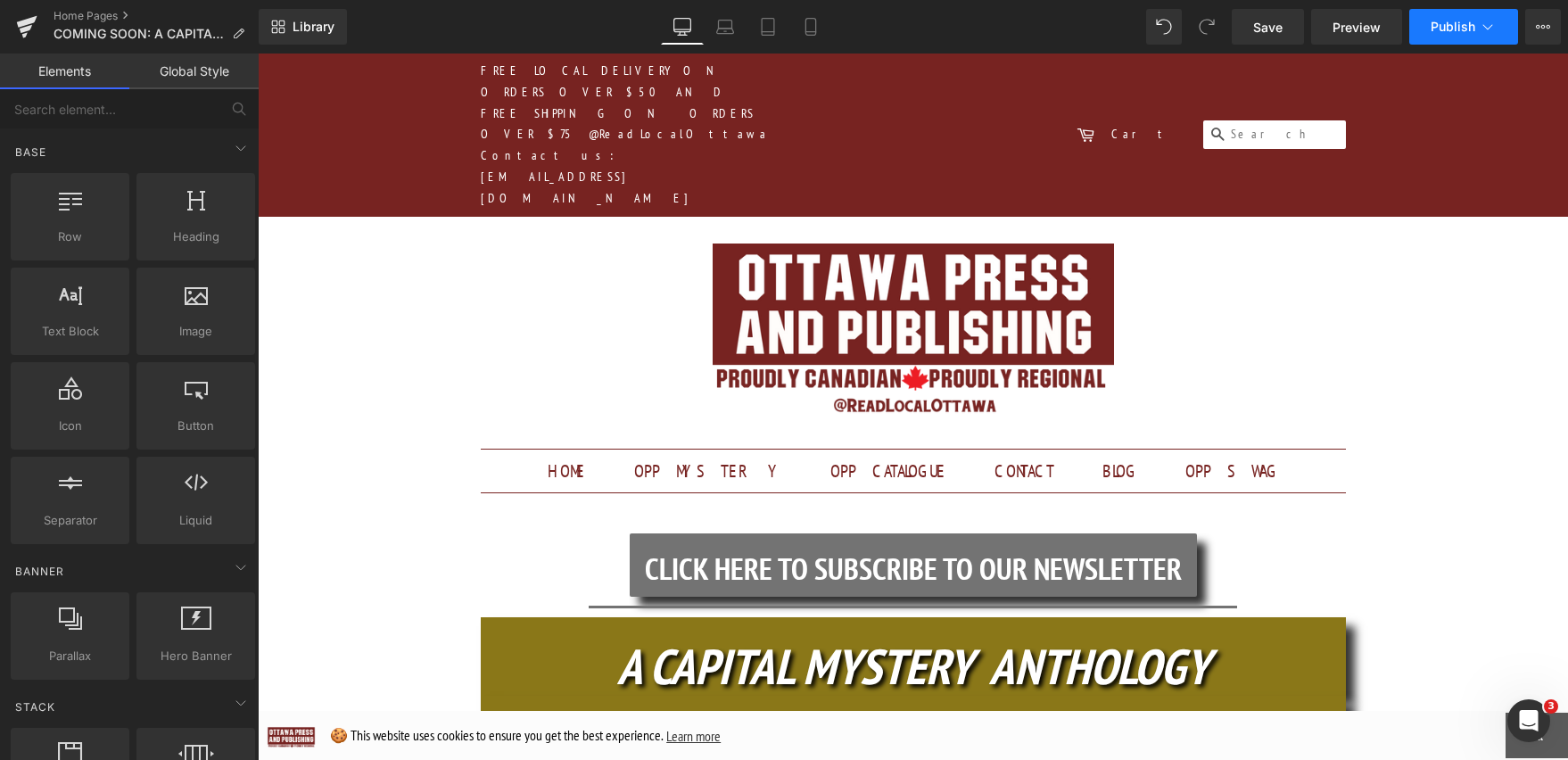
click at [1493, 23] on icon at bounding box center [1488, 27] width 18 height 18
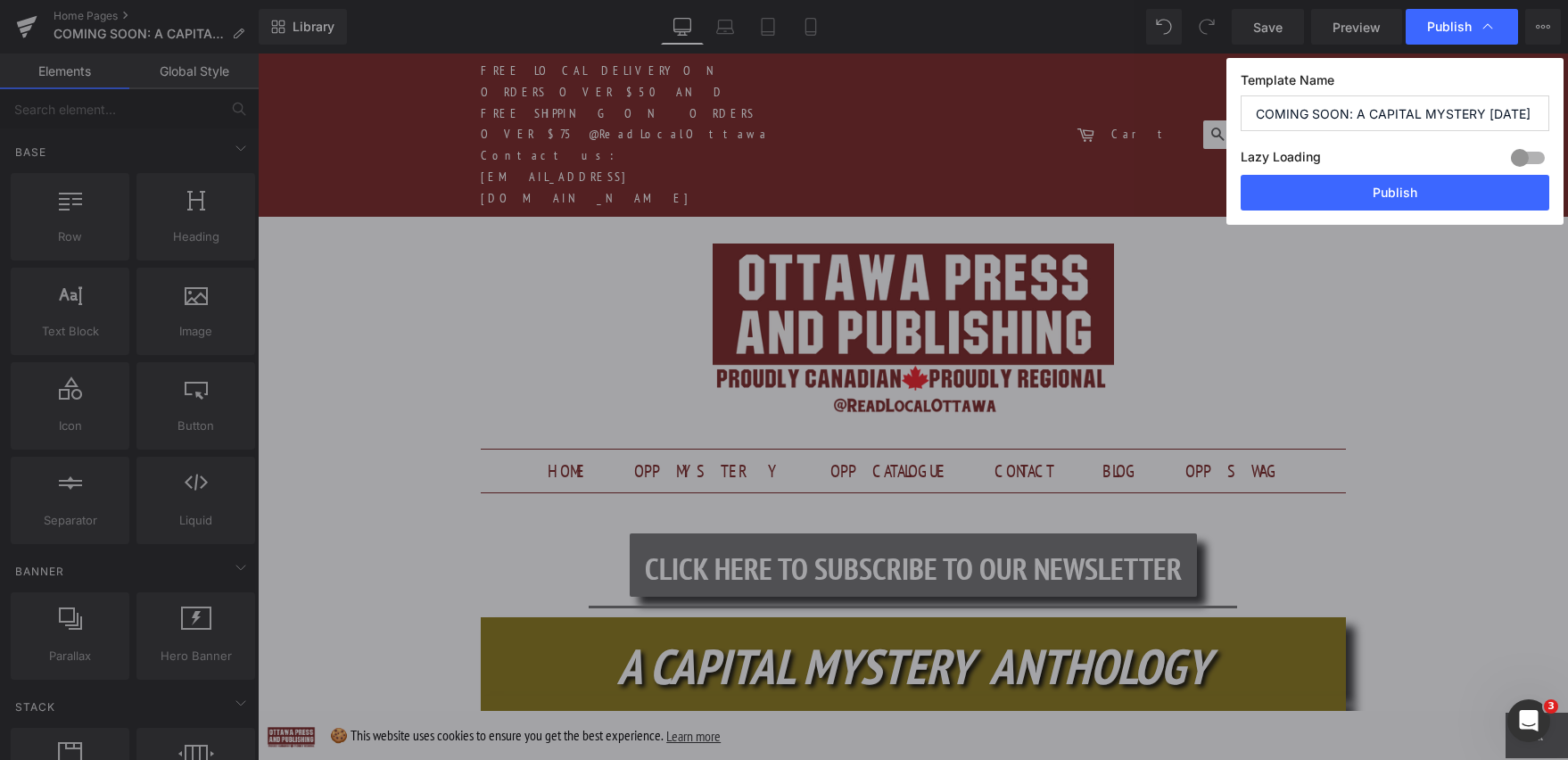
click at [1493, 23] on icon at bounding box center [1488, 27] width 18 height 18
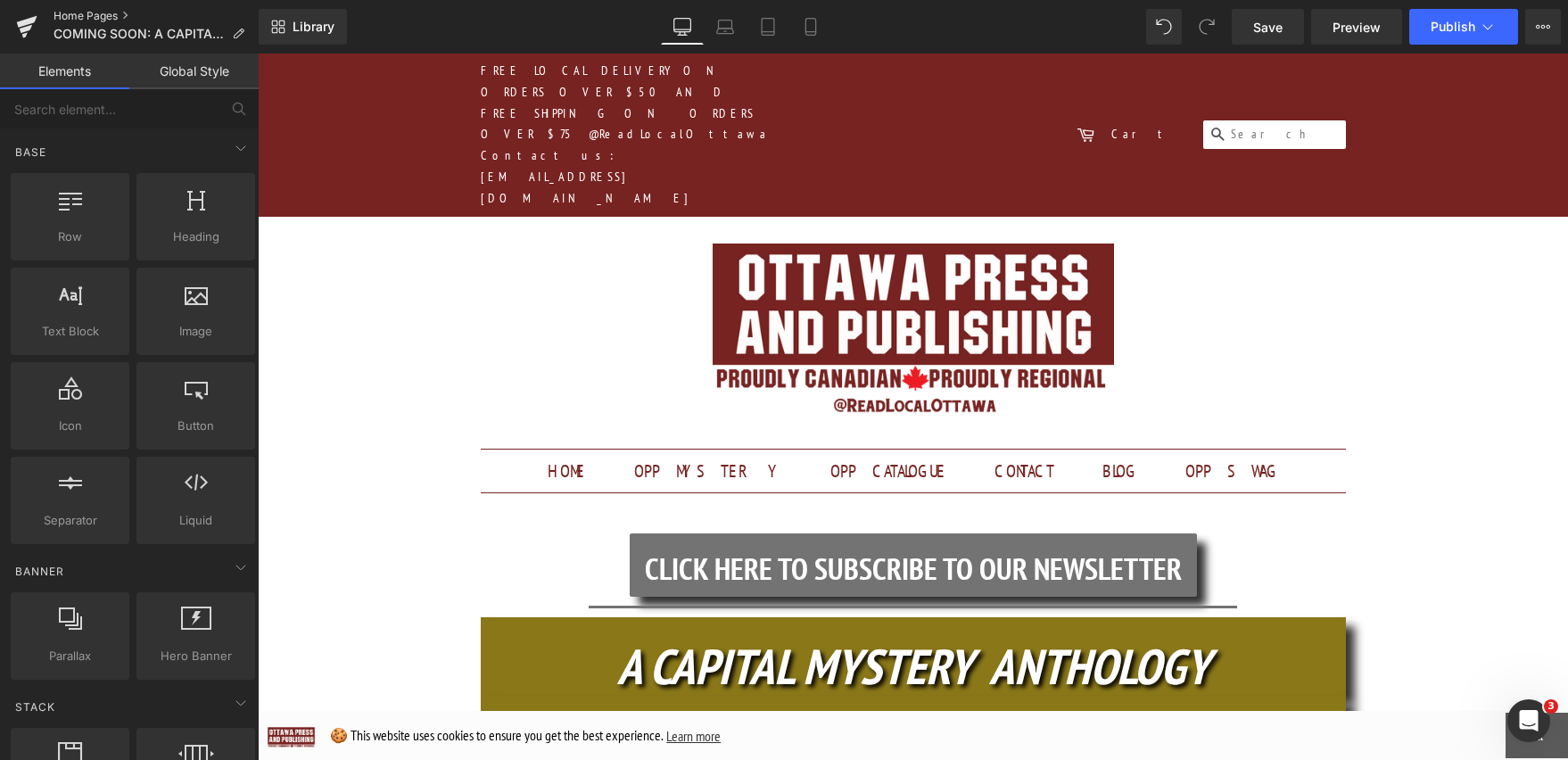
click at [70, 14] on link "Home Pages" at bounding box center [155, 16] width 205 height 14
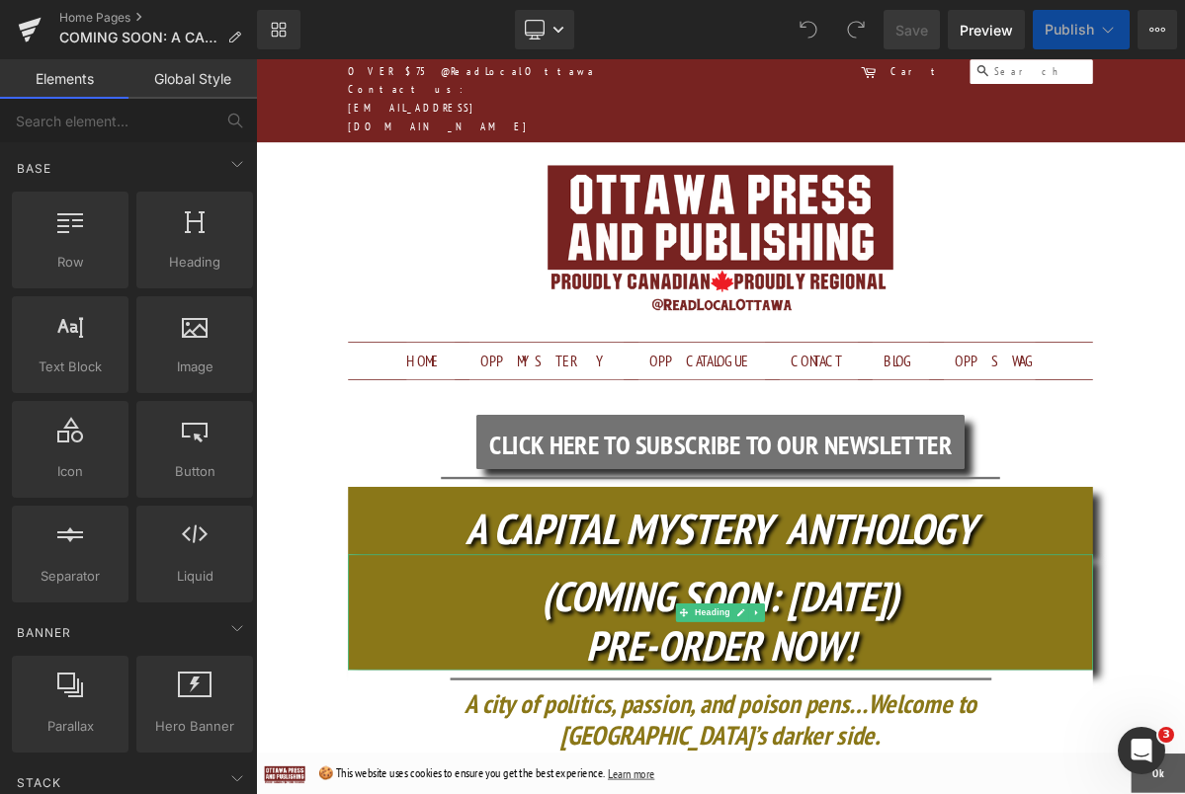
scroll to position [82, 0]
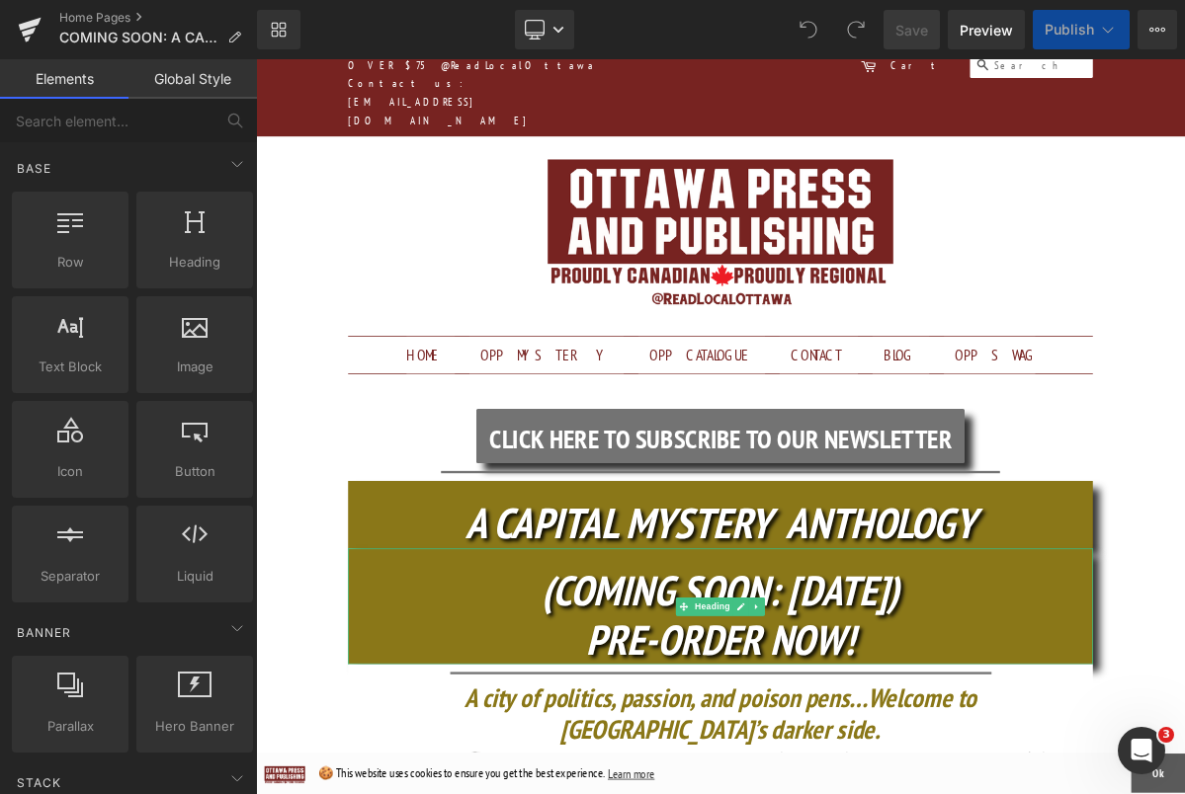
click at [1068, 707] on icon "(COMING SOON: [DATE])" at bounding box center [853, 741] width 460 height 69
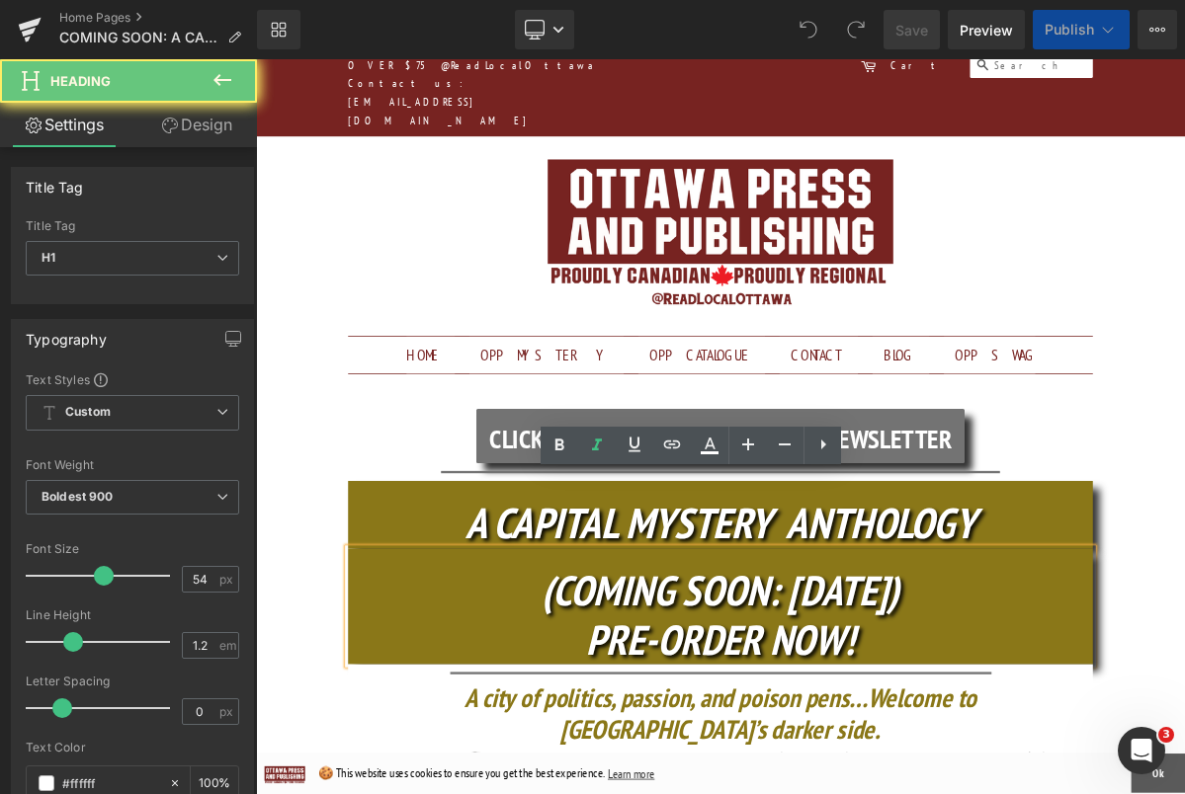
click at [1068, 707] on icon "(COMING SOON: [DATE])" at bounding box center [853, 741] width 460 height 69
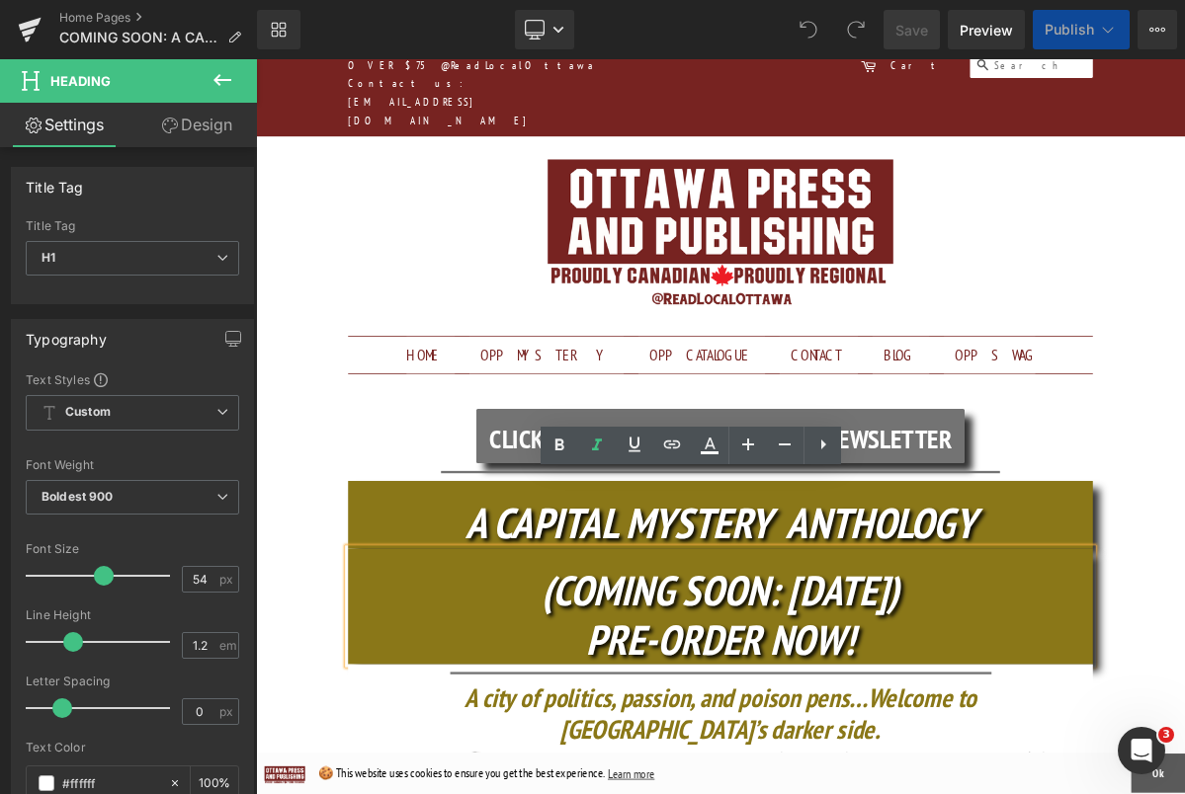
click at [1054, 707] on icon "(COMING SOON: [DATE])" at bounding box center [853, 741] width 460 height 69
drag, startPoint x: 1054, startPoint y: 652, endPoint x: 1073, endPoint y: 652, distance: 18.8
click at [1073, 707] on icon "(COMING SOON: [DATE])" at bounding box center [853, 741] width 460 height 69
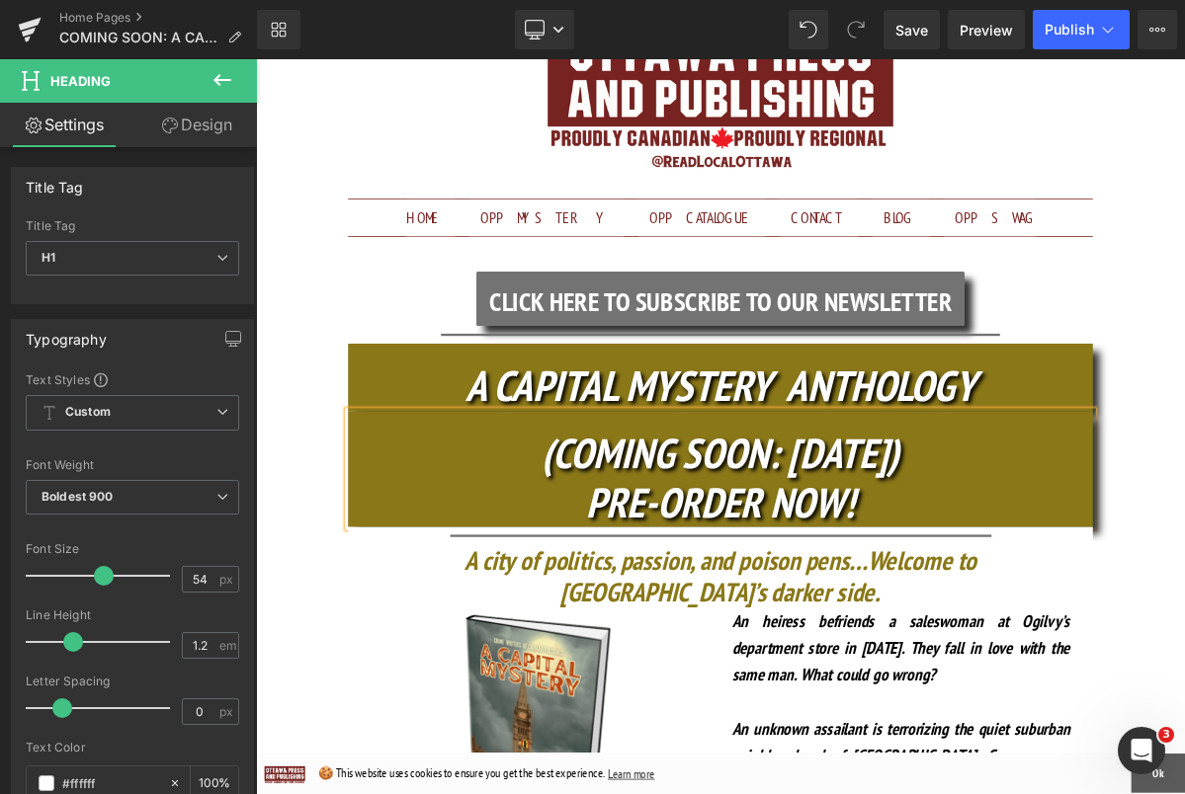
scroll to position [586, 0]
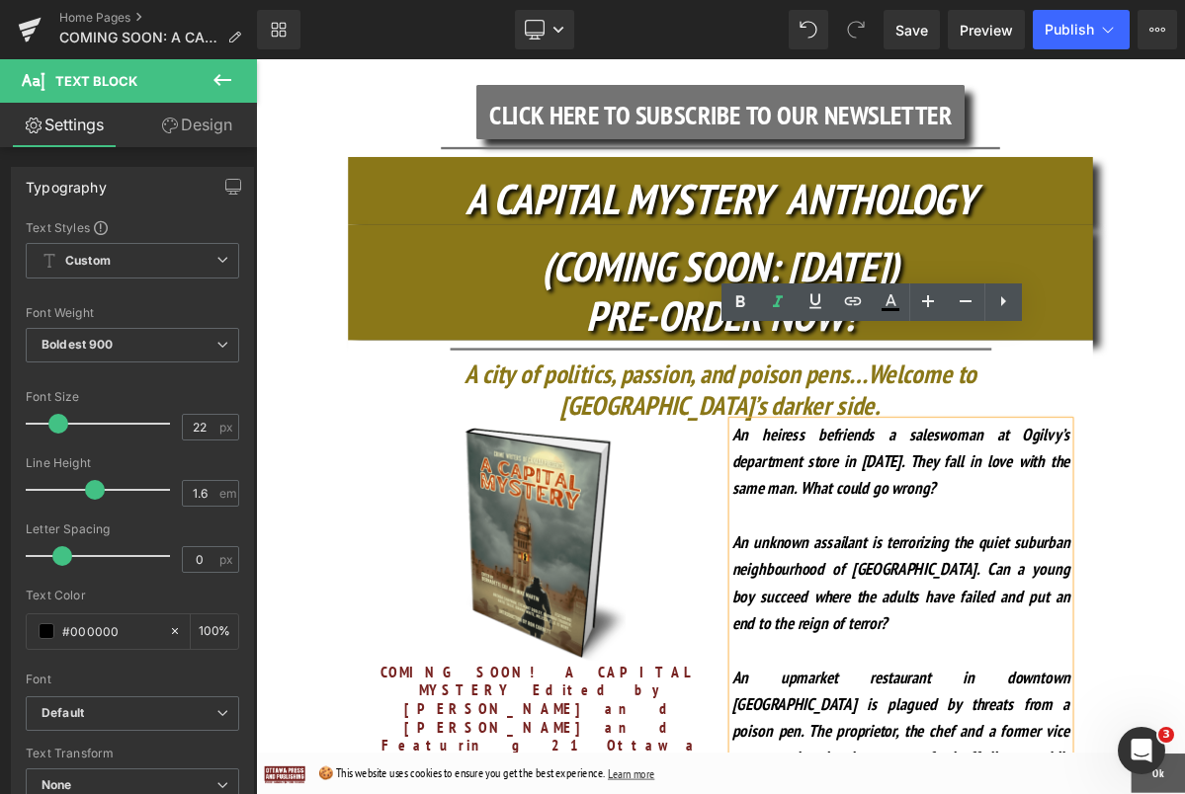
scroll to position [425, 0]
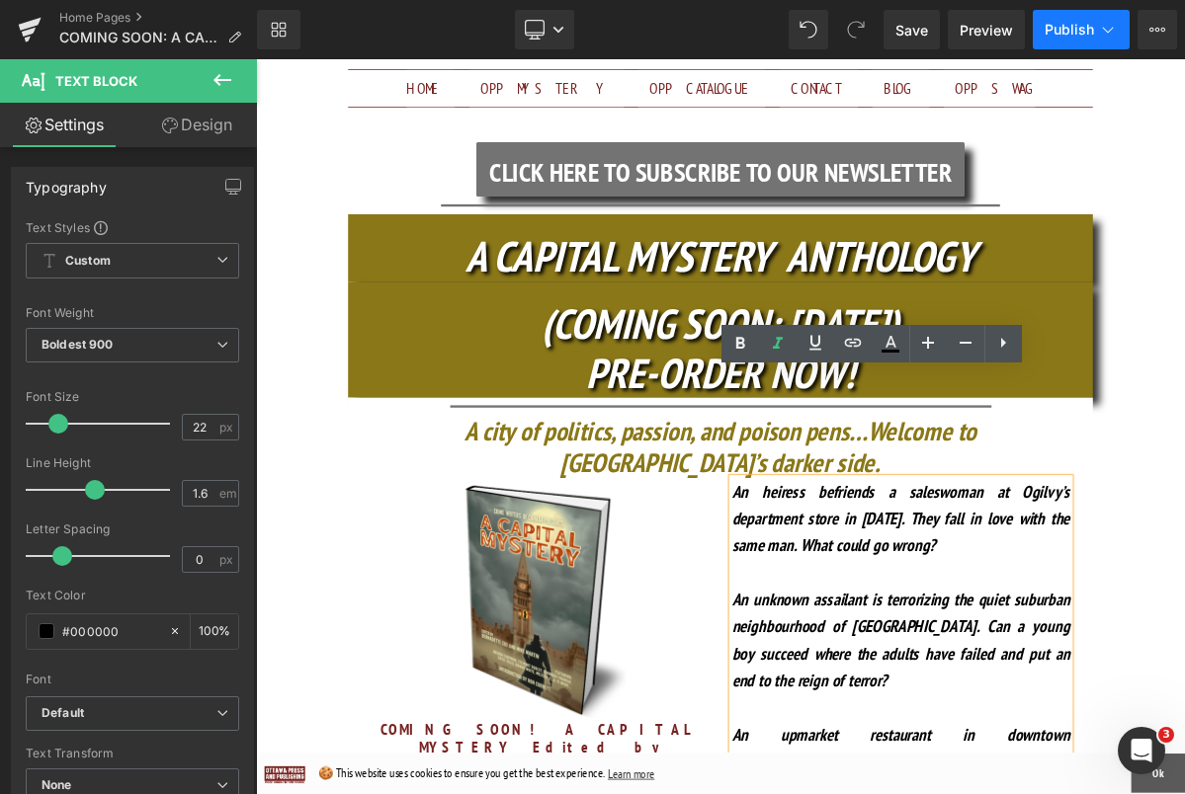
click at [1082, 30] on span "Publish" at bounding box center [1068, 30] width 49 height 16
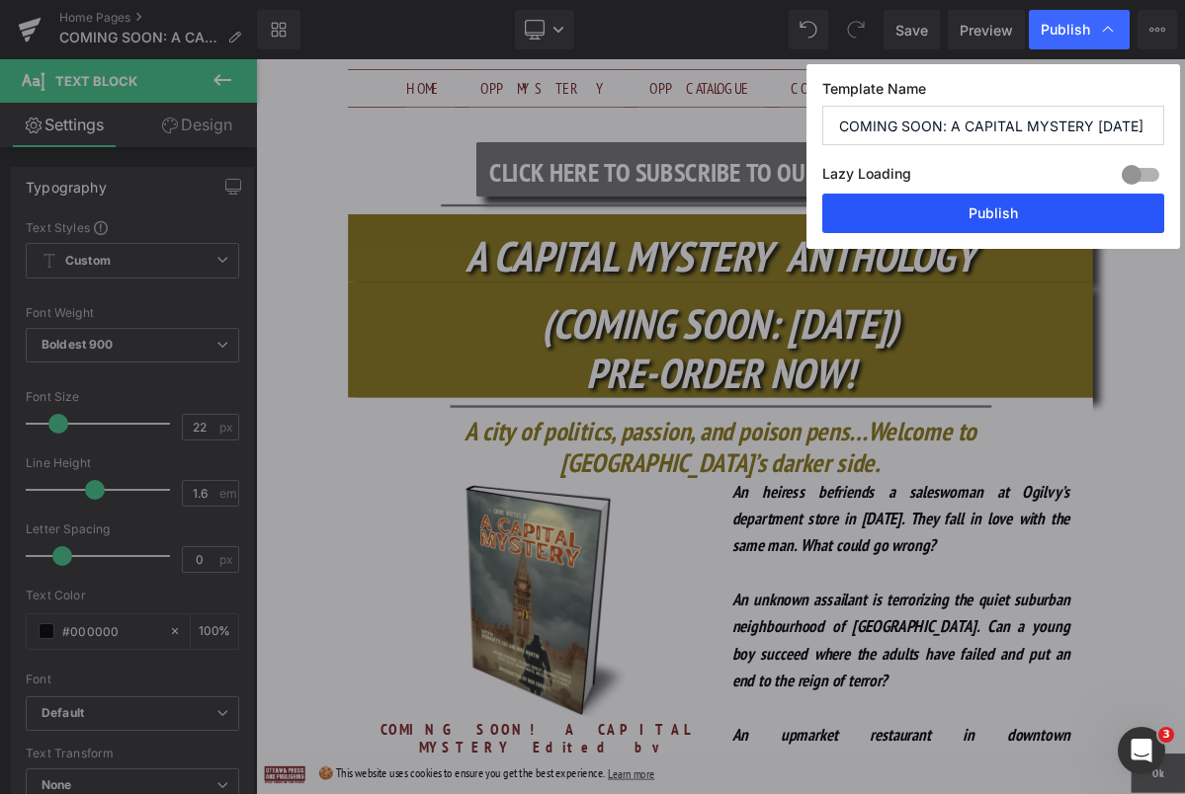
click at [1044, 211] on button "Publish" at bounding box center [993, 214] width 342 height 40
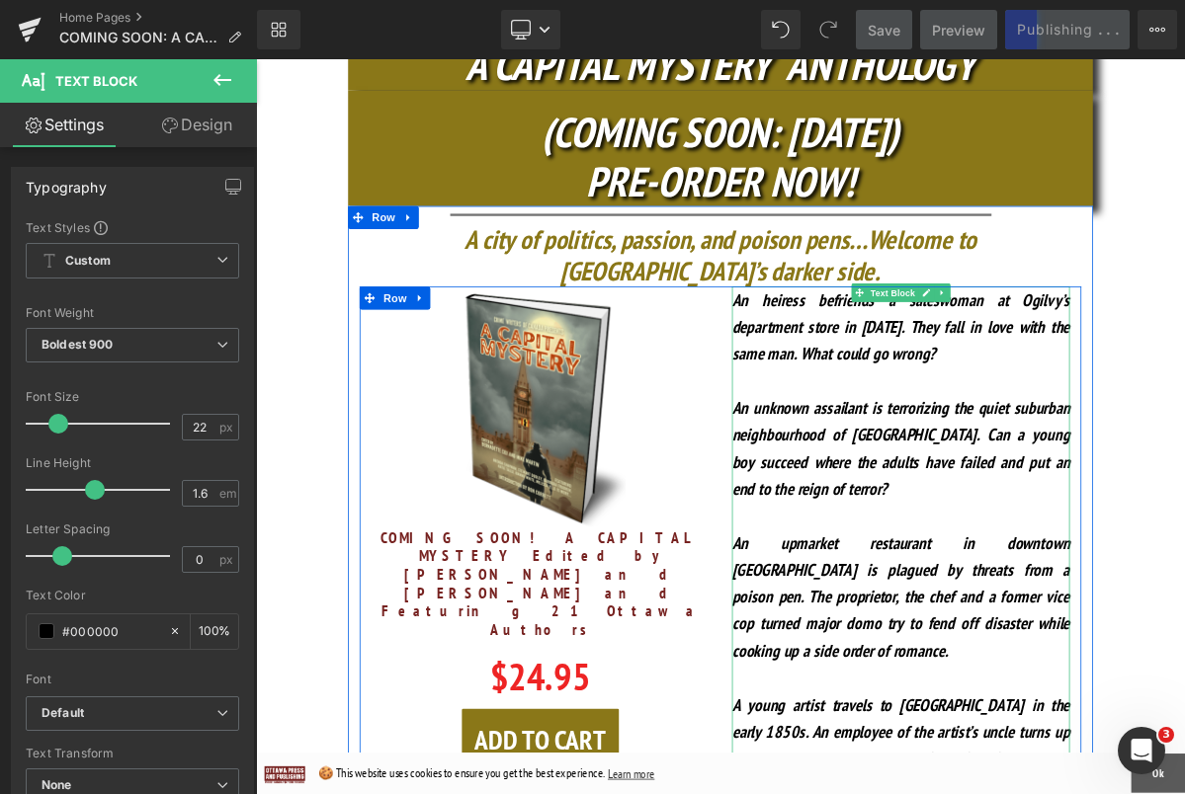
scroll to position [665, 0]
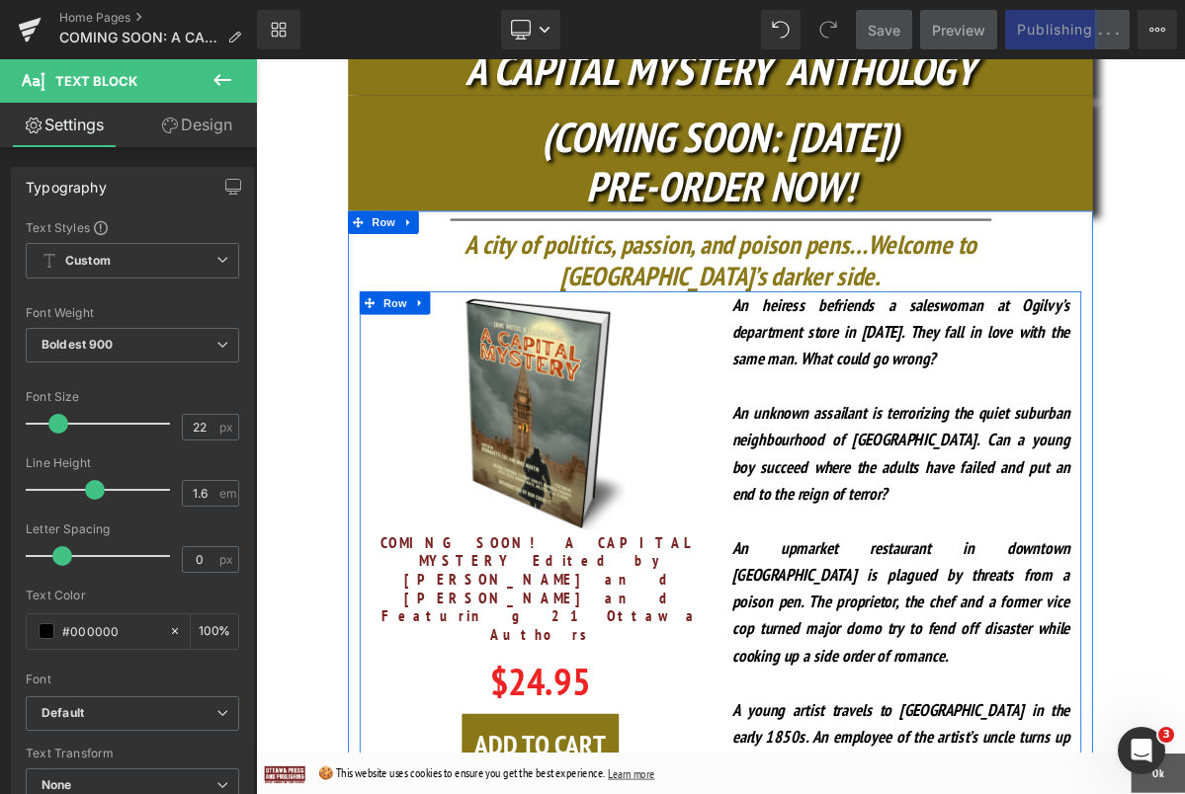
click at [606, 359] on img at bounding box center [621, 514] width 311 height 311
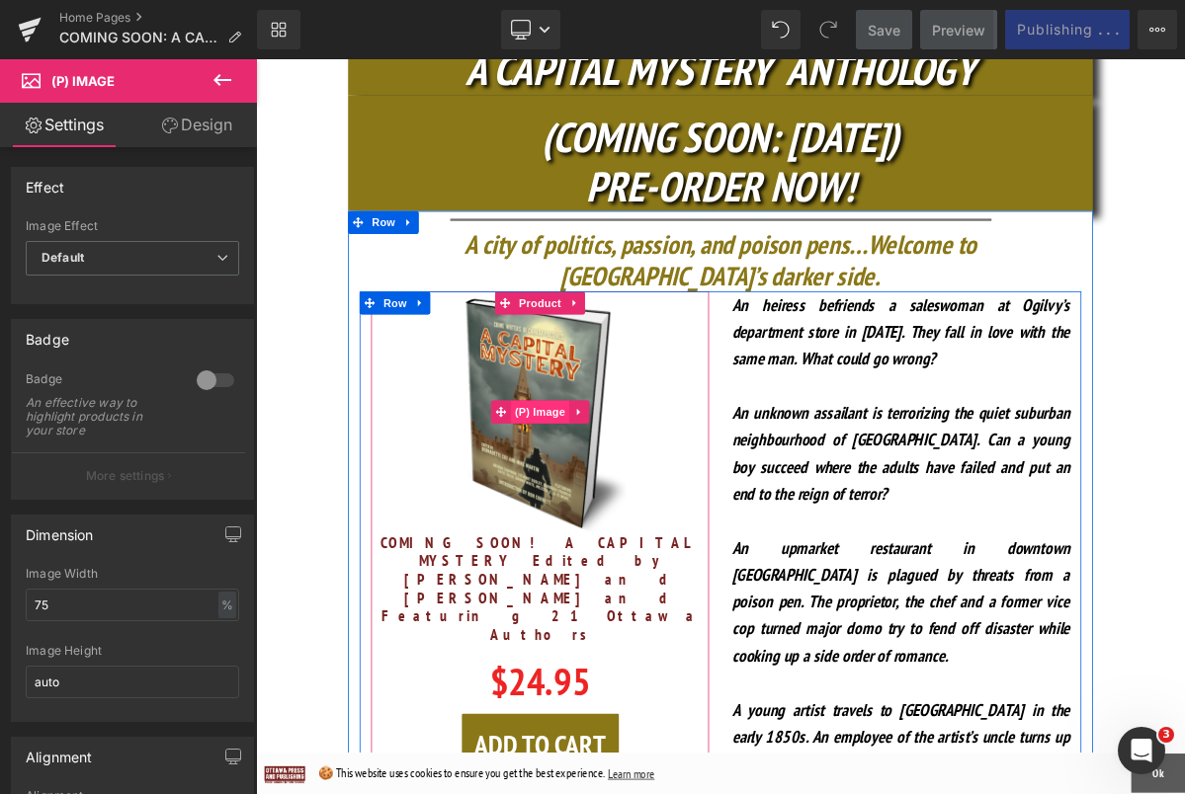
click at [618, 499] on span "(P) Image" at bounding box center [621, 514] width 75 height 30
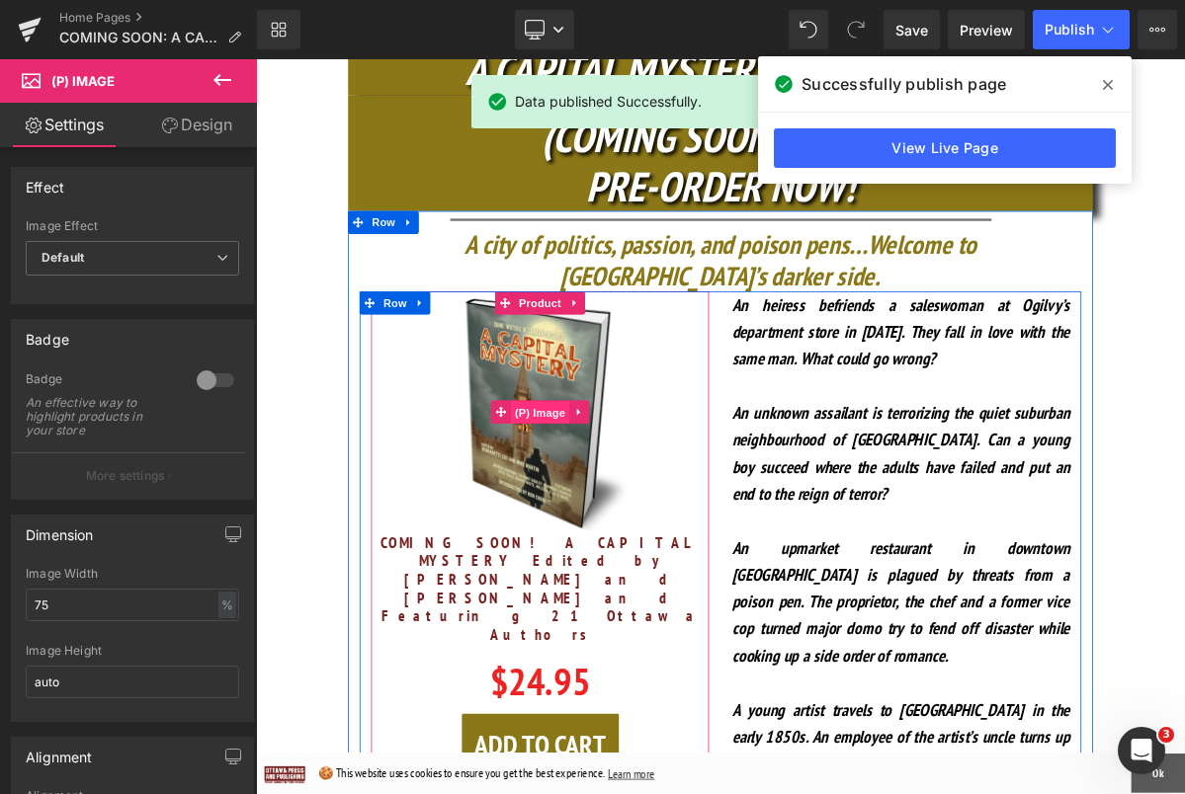
click at [618, 500] on span "(P) Image" at bounding box center [621, 515] width 75 height 30
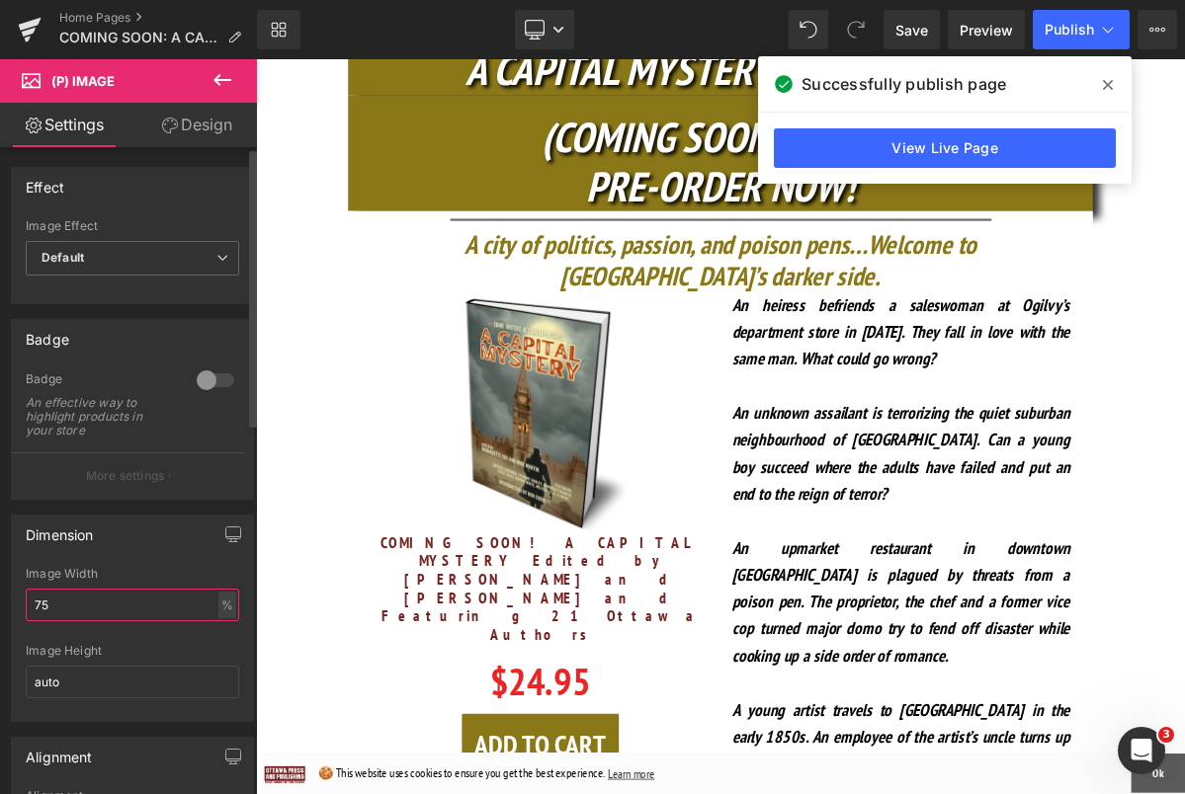
drag, startPoint x: 42, startPoint y: 610, endPoint x: 29, endPoint y: 609, distance: 13.9
click at [29, 609] on input "75" at bounding box center [132, 605] width 213 height 33
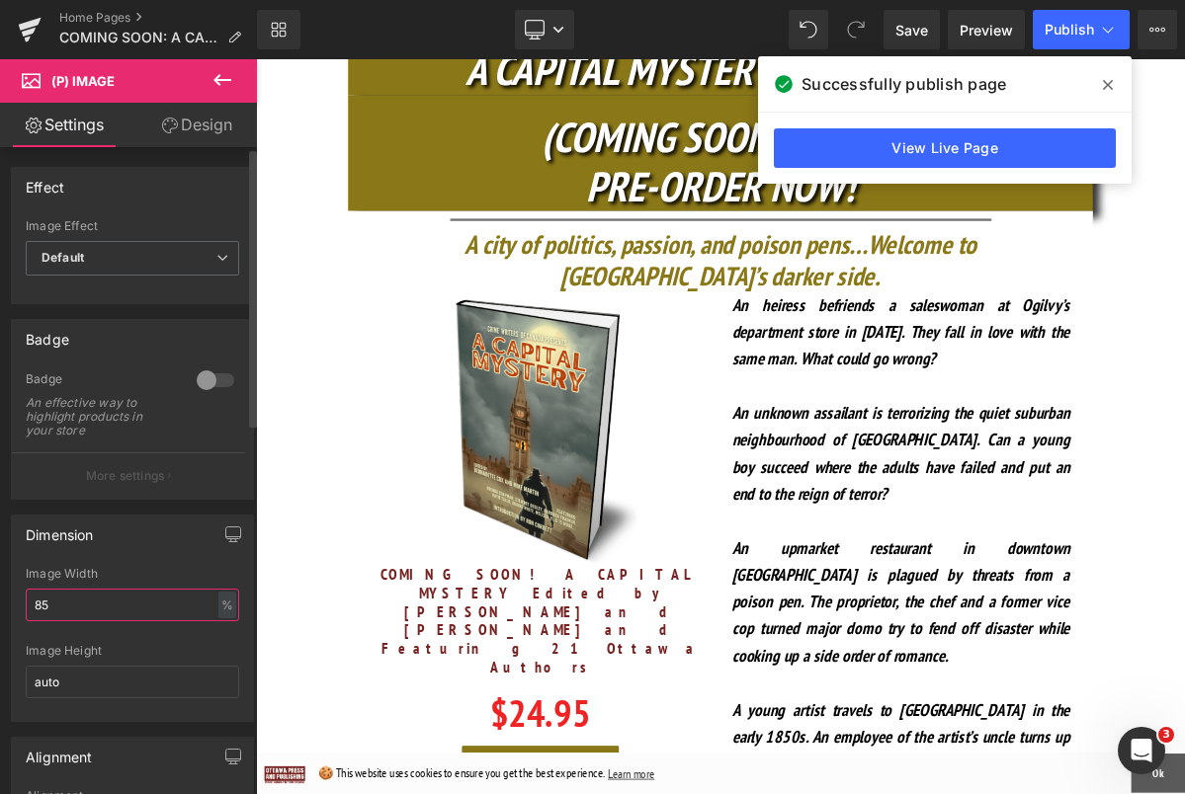
drag, startPoint x: 31, startPoint y: 612, endPoint x: 20, endPoint y: 612, distance: 10.9
click at [20, 612] on div "75% Image Width 85 % % px auto Image Height auto" at bounding box center [132, 644] width 241 height 154
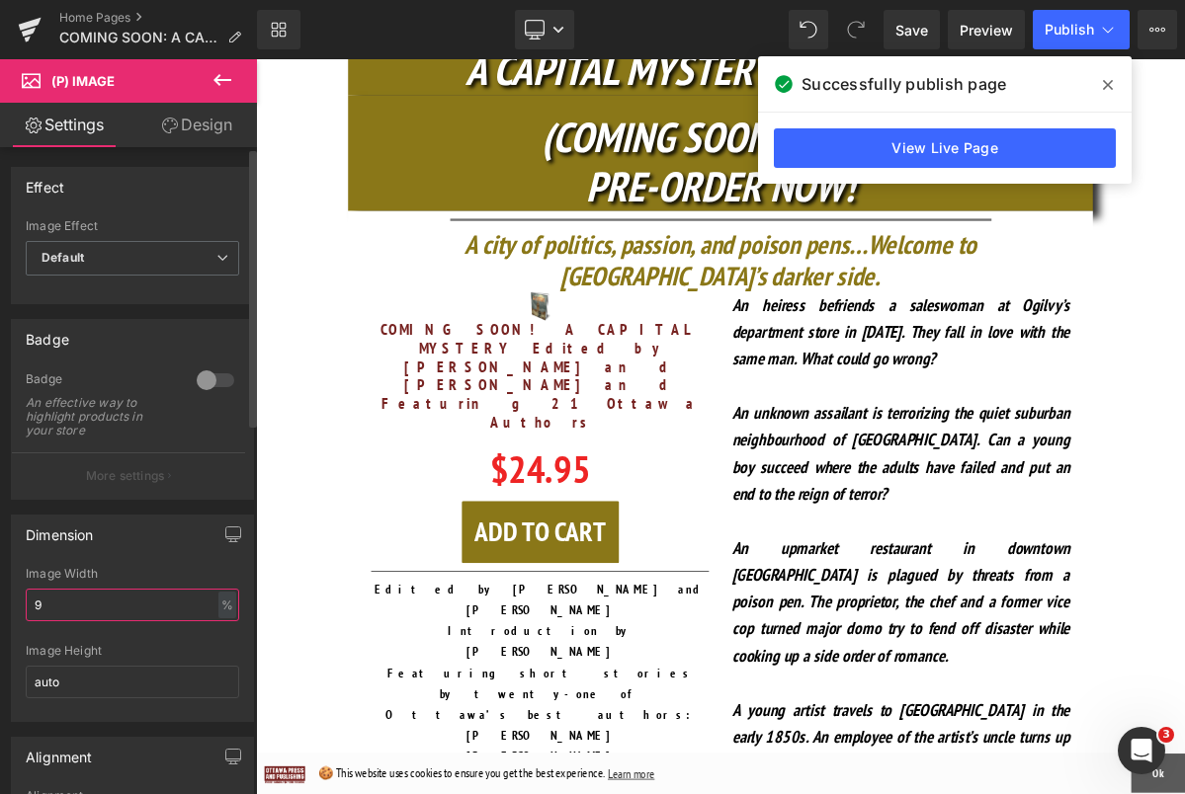
type input "95"
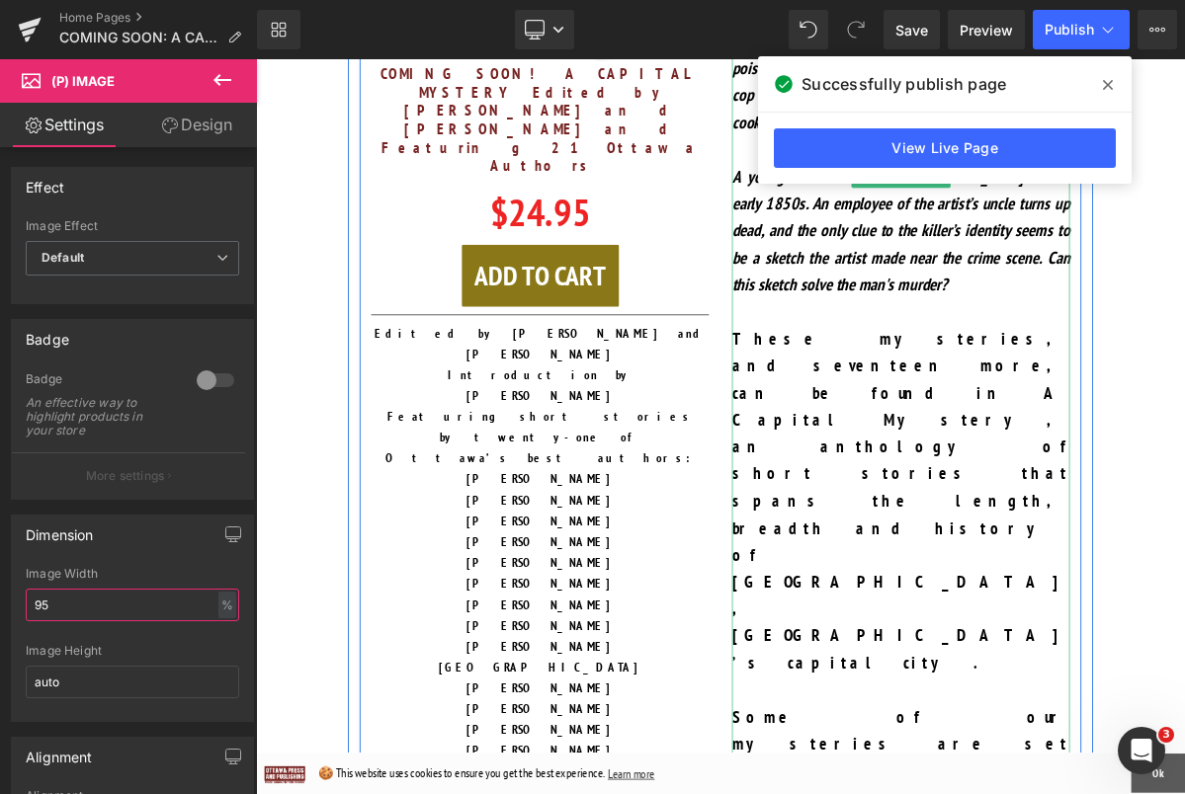
scroll to position [1359, 0]
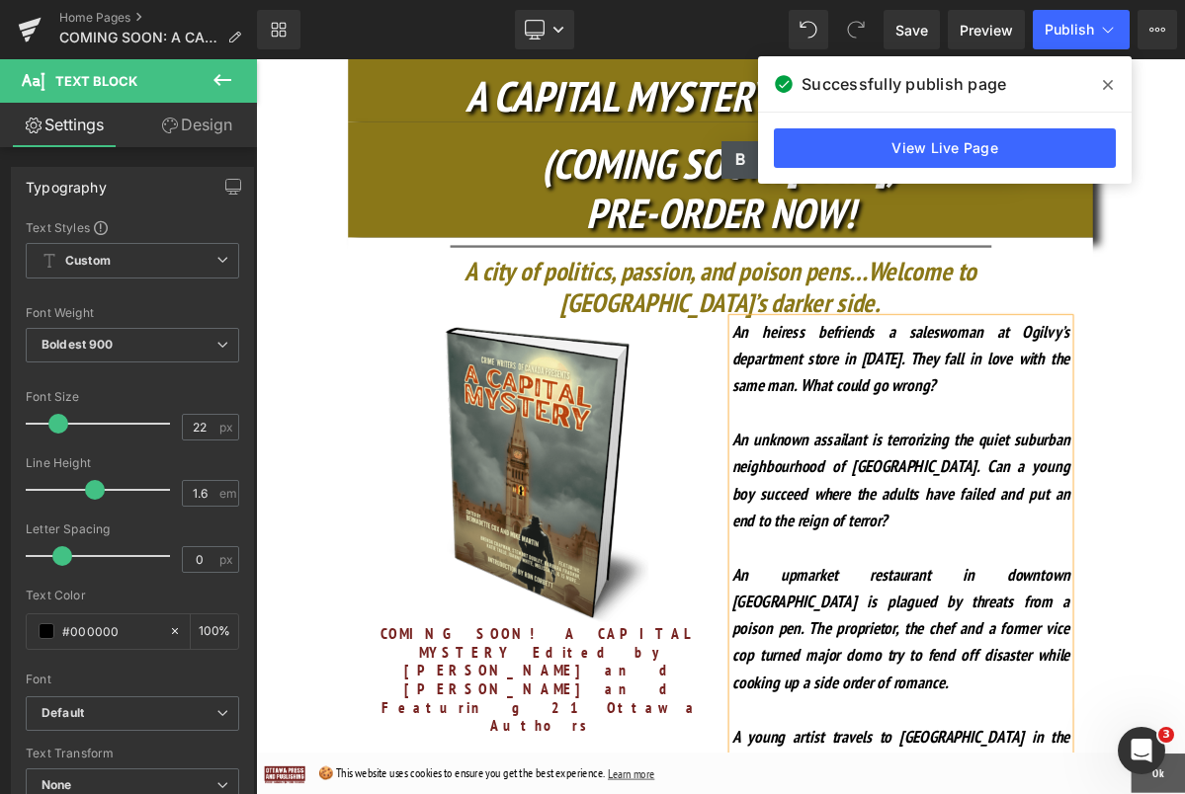
scroll to position [601, 0]
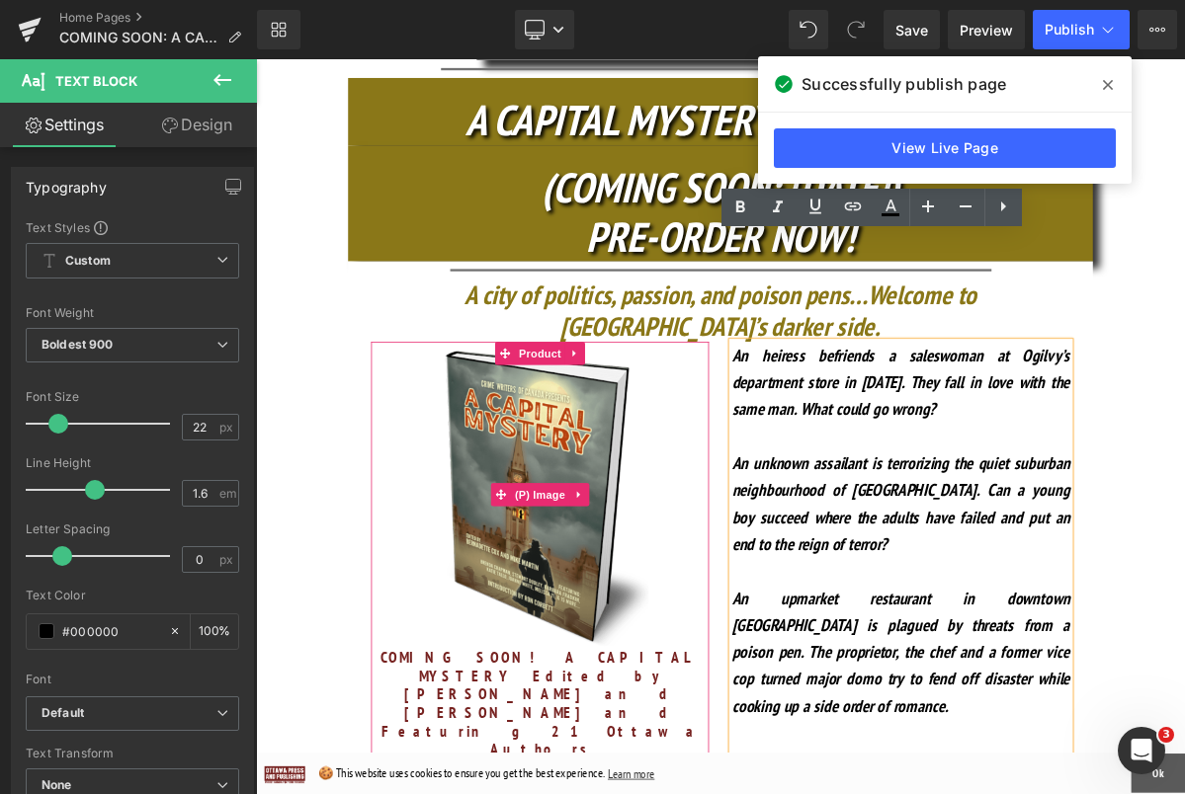
click at [627, 605] on span "(P) Image" at bounding box center [621, 620] width 75 height 30
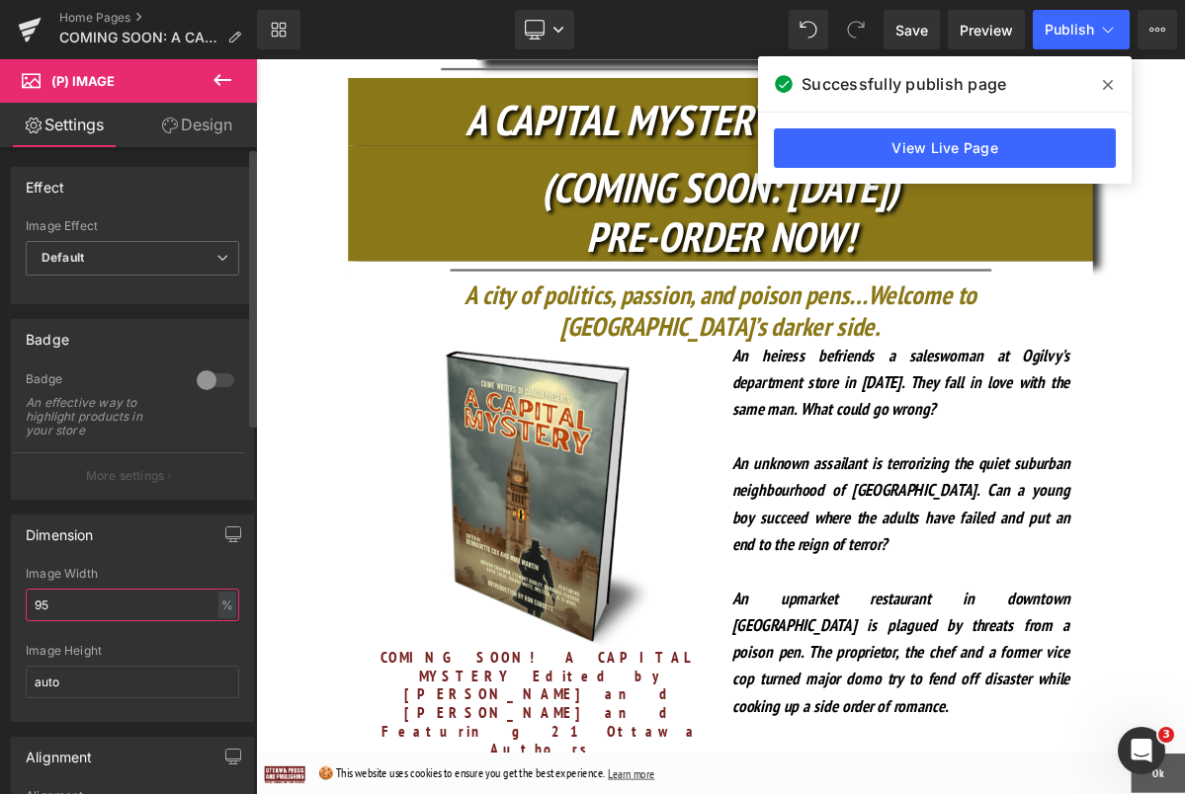
drag, startPoint x: 90, startPoint y: 617, endPoint x: 19, endPoint y: 611, distance: 71.5
click at [19, 611] on div "95% Image Width 95 % % px auto Image Height auto" at bounding box center [132, 644] width 241 height 154
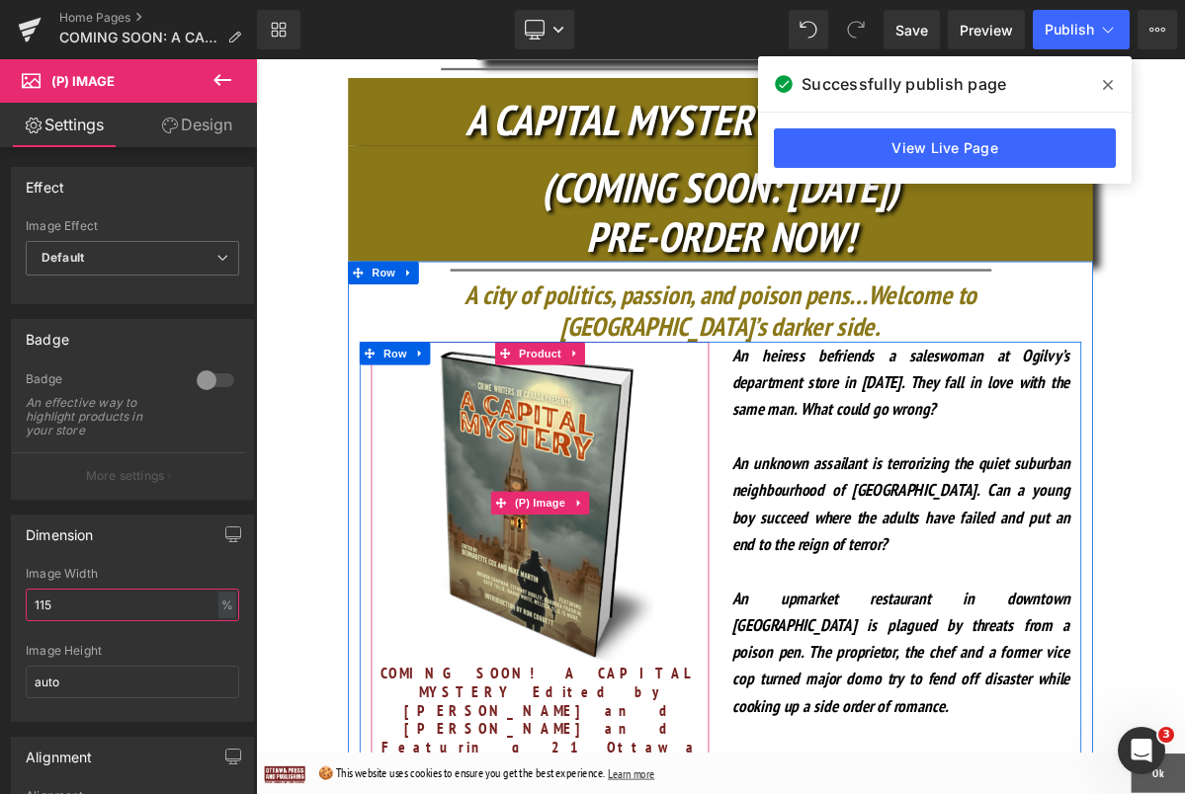
type input "115"
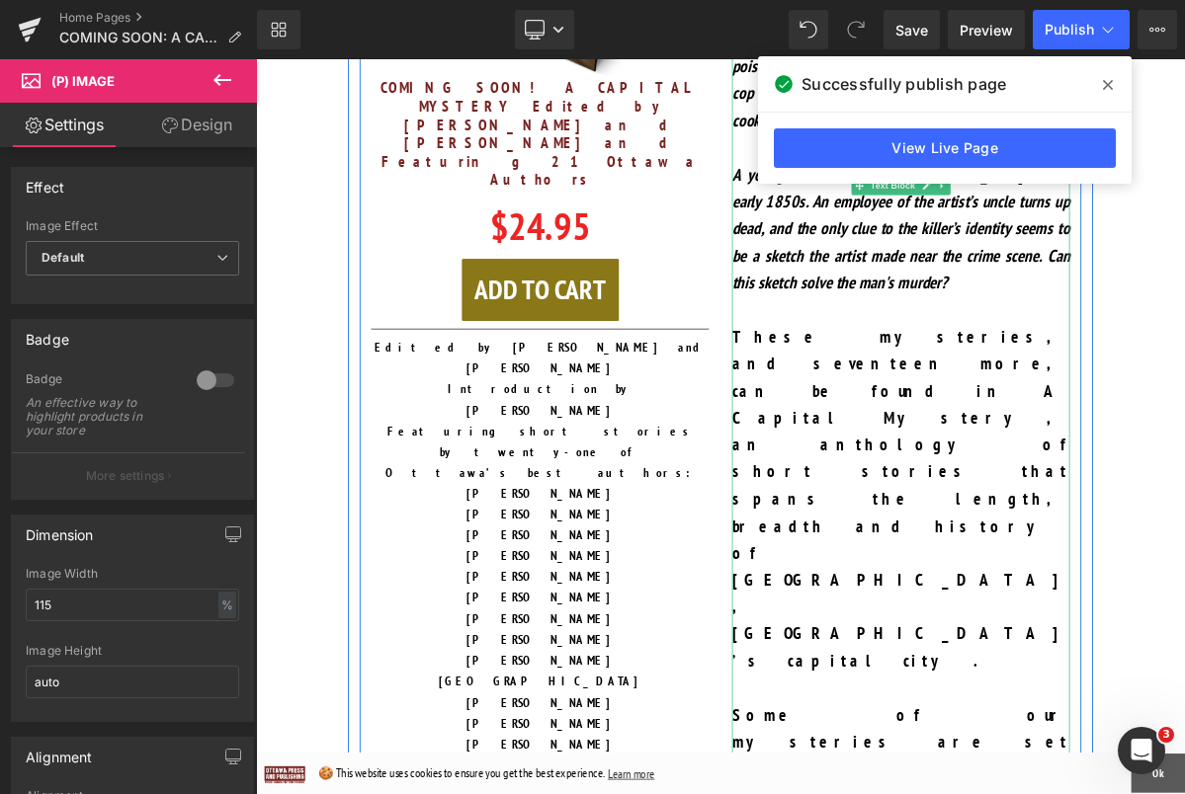
scroll to position [1363, 0]
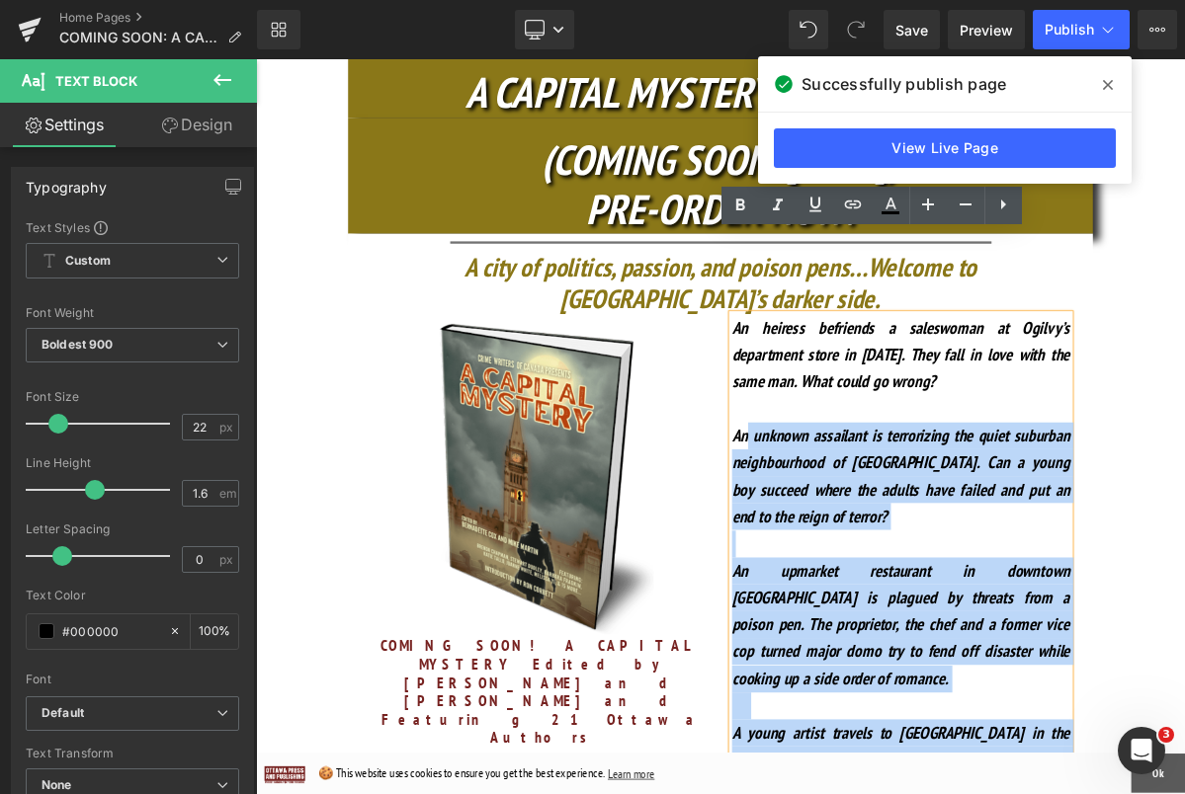
scroll to position [606, 0]
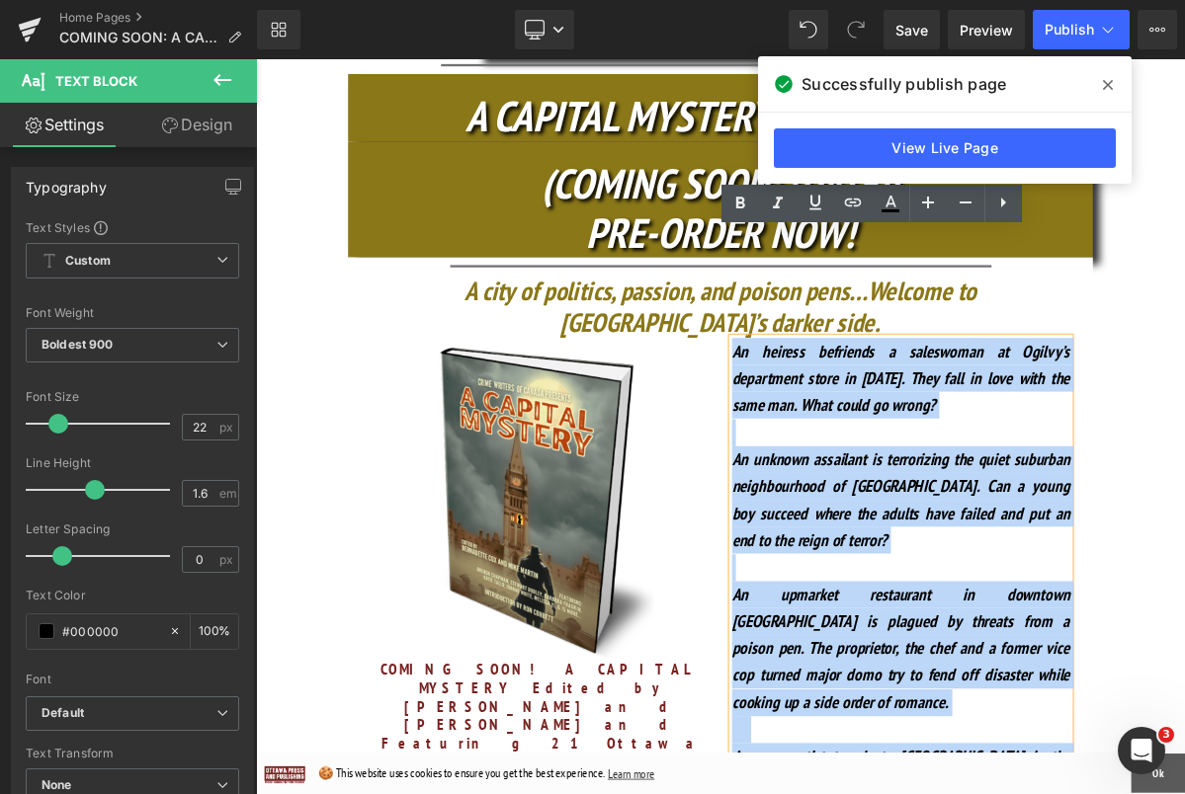
drag, startPoint x: 1265, startPoint y: 692, endPoint x: 864, endPoint y: 308, distance: 554.1
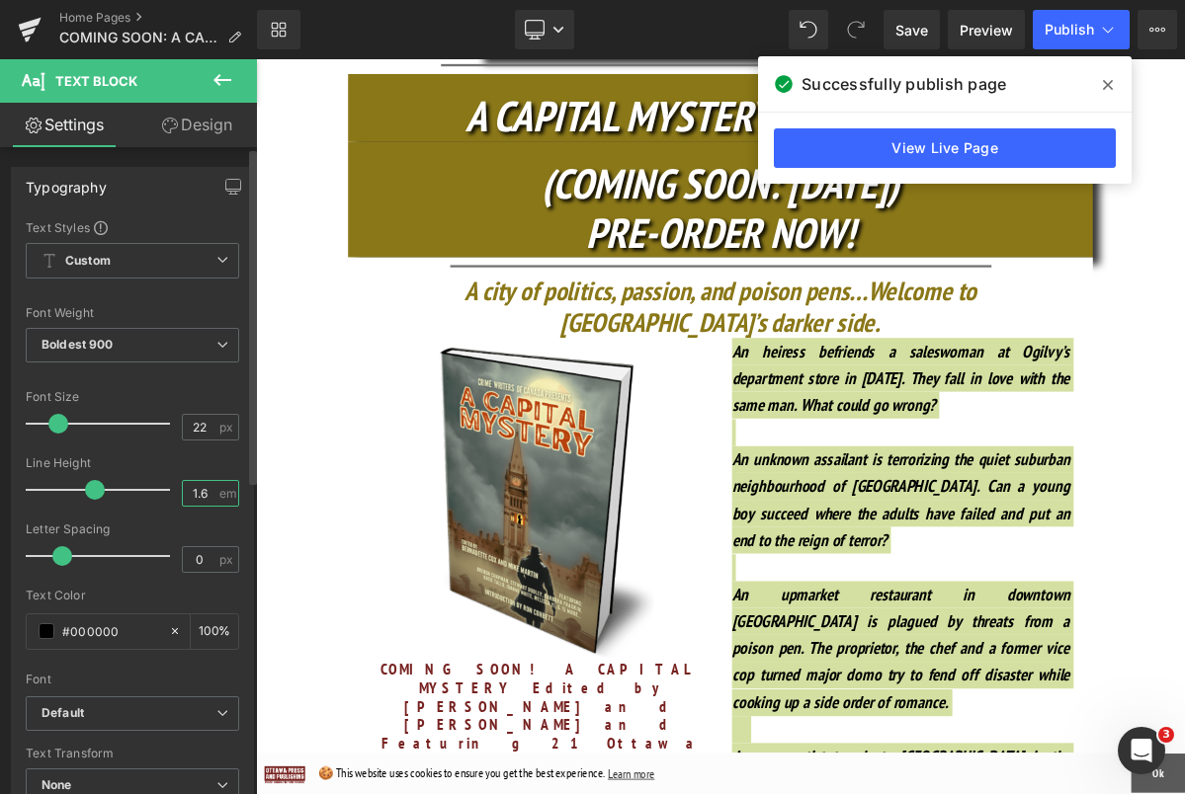
click at [197, 490] on input "1.6" at bounding box center [200, 493] width 35 height 25
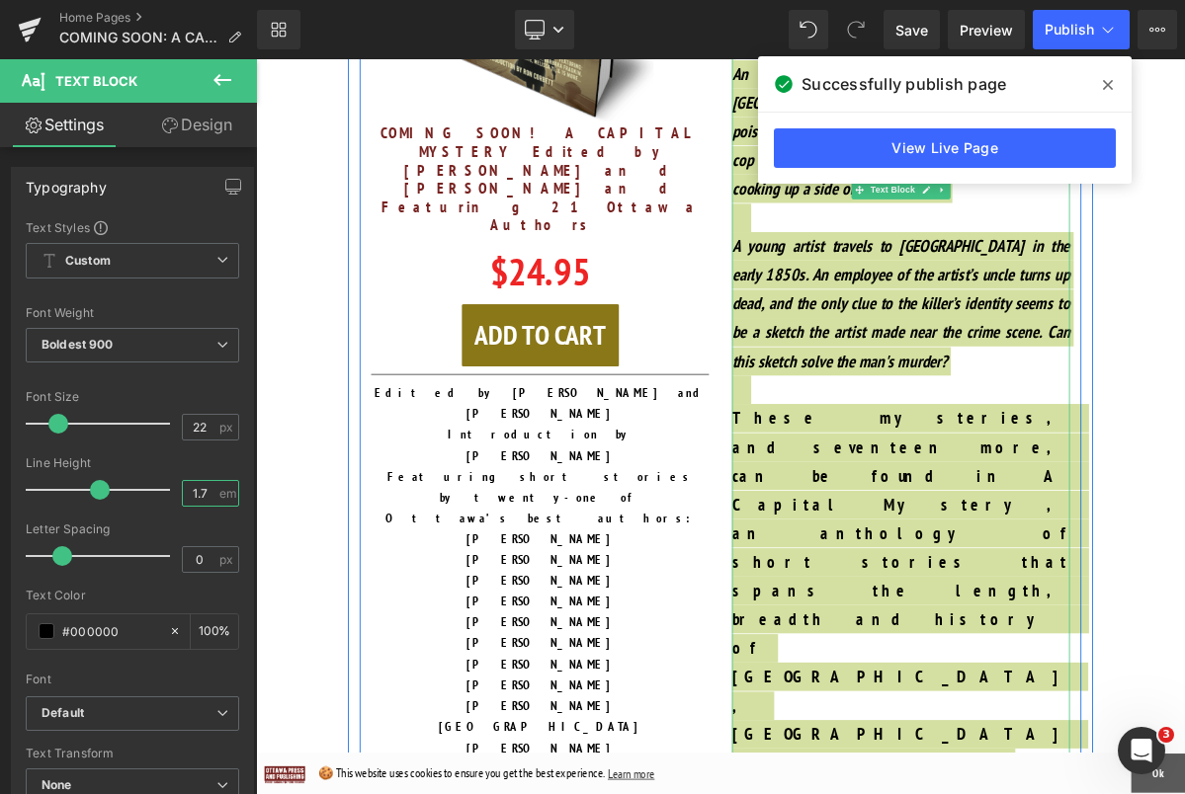
scroll to position [1346, 0]
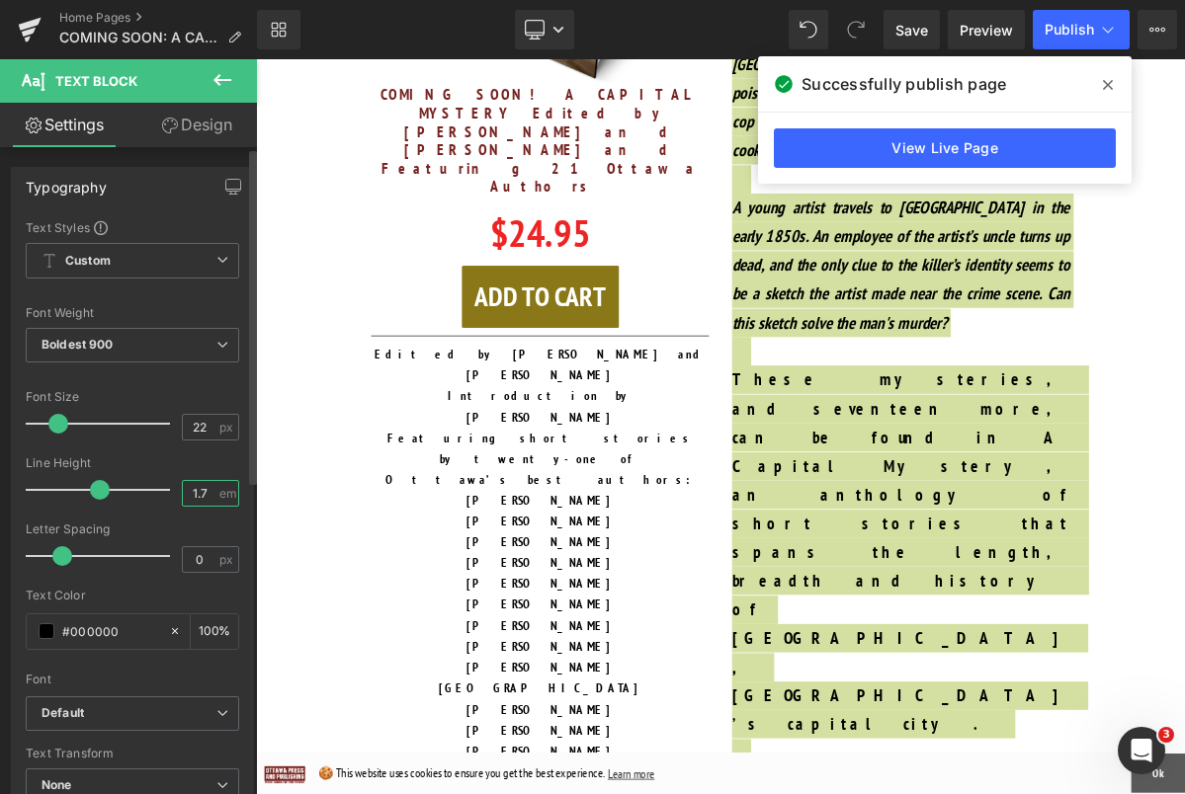
type input "1.7"
click at [1062, 26] on span "Publish" at bounding box center [1068, 30] width 49 height 16
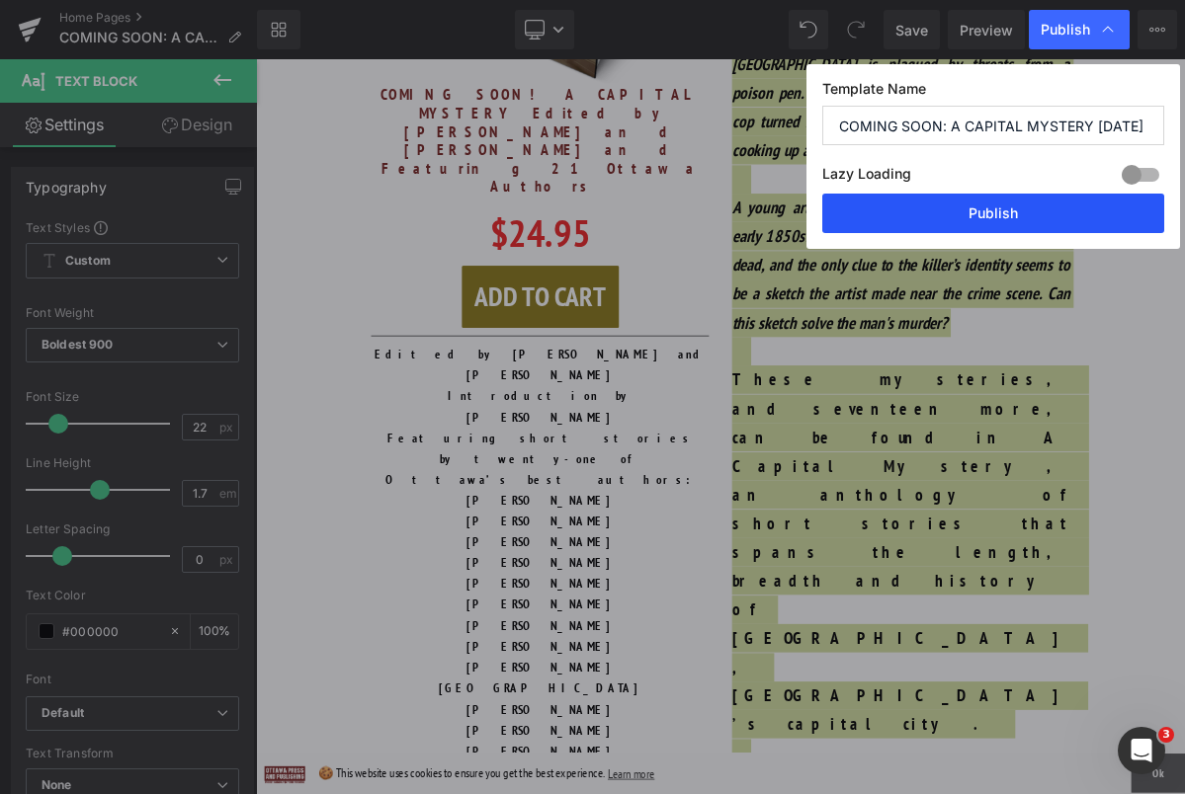
click at [983, 211] on button "Publish" at bounding box center [993, 214] width 342 height 40
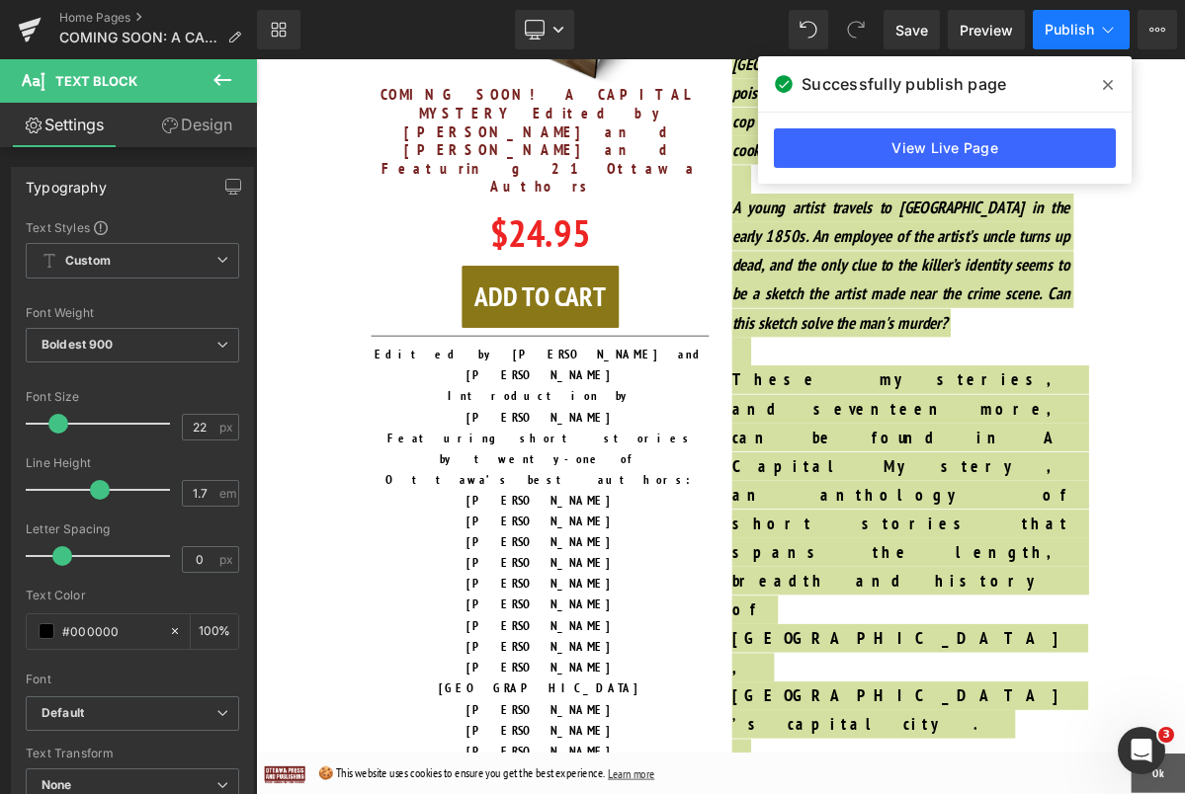
click at [1062, 26] on span "Publish" at bounding box center [1068, 30] width 49 height 16
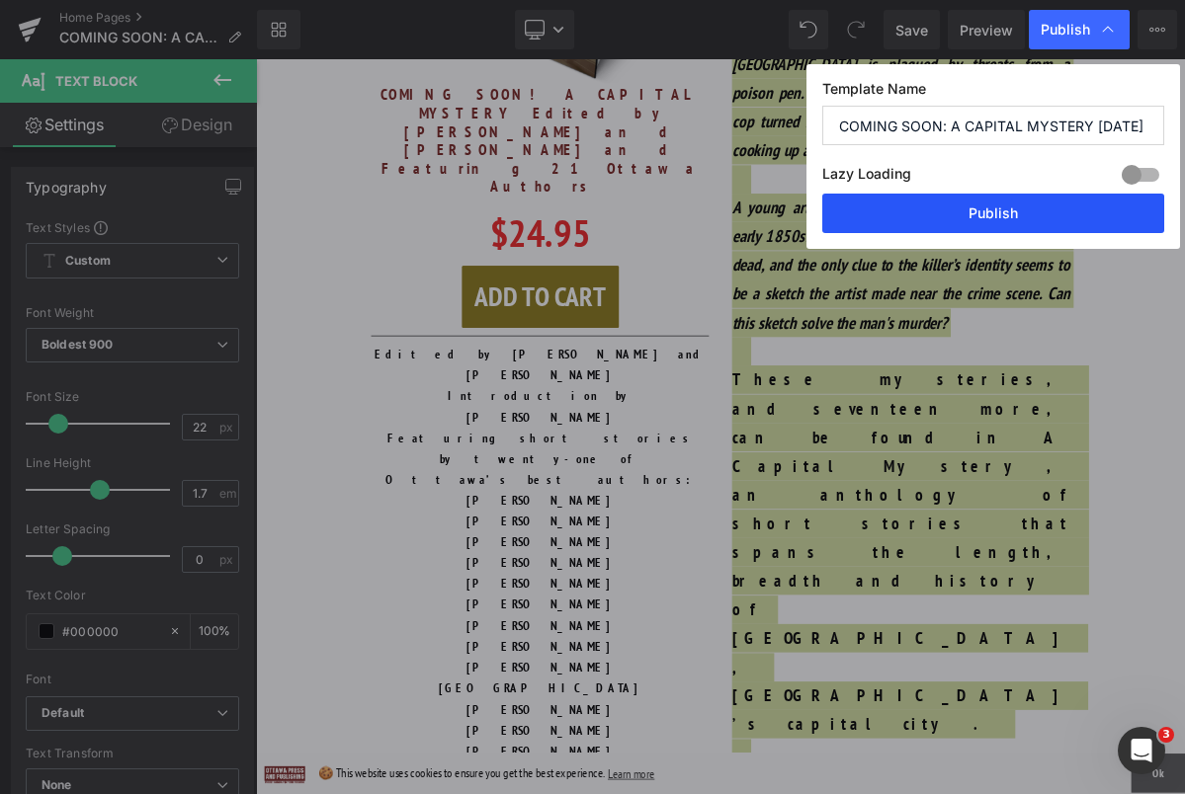
click at [975, 216] on button "Publish" at bounding box center [993, 214] width 342 height 40
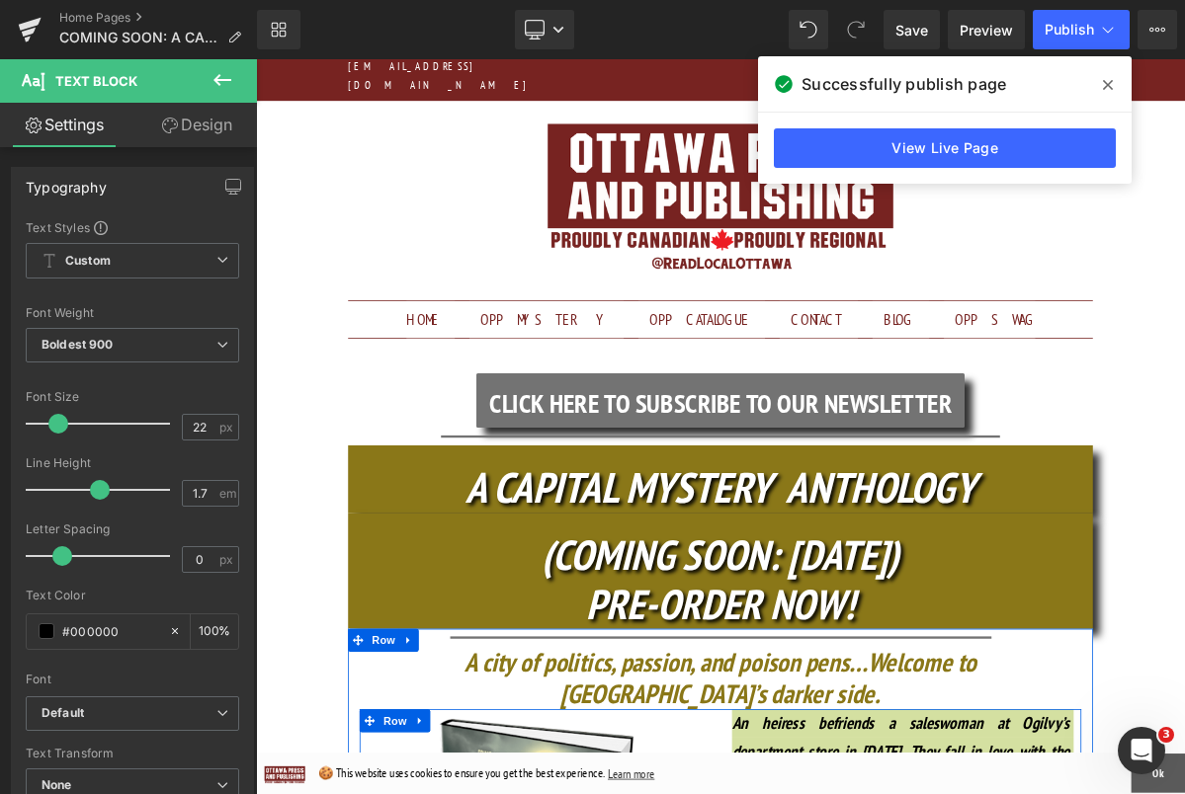
scroll to position [0, 0]
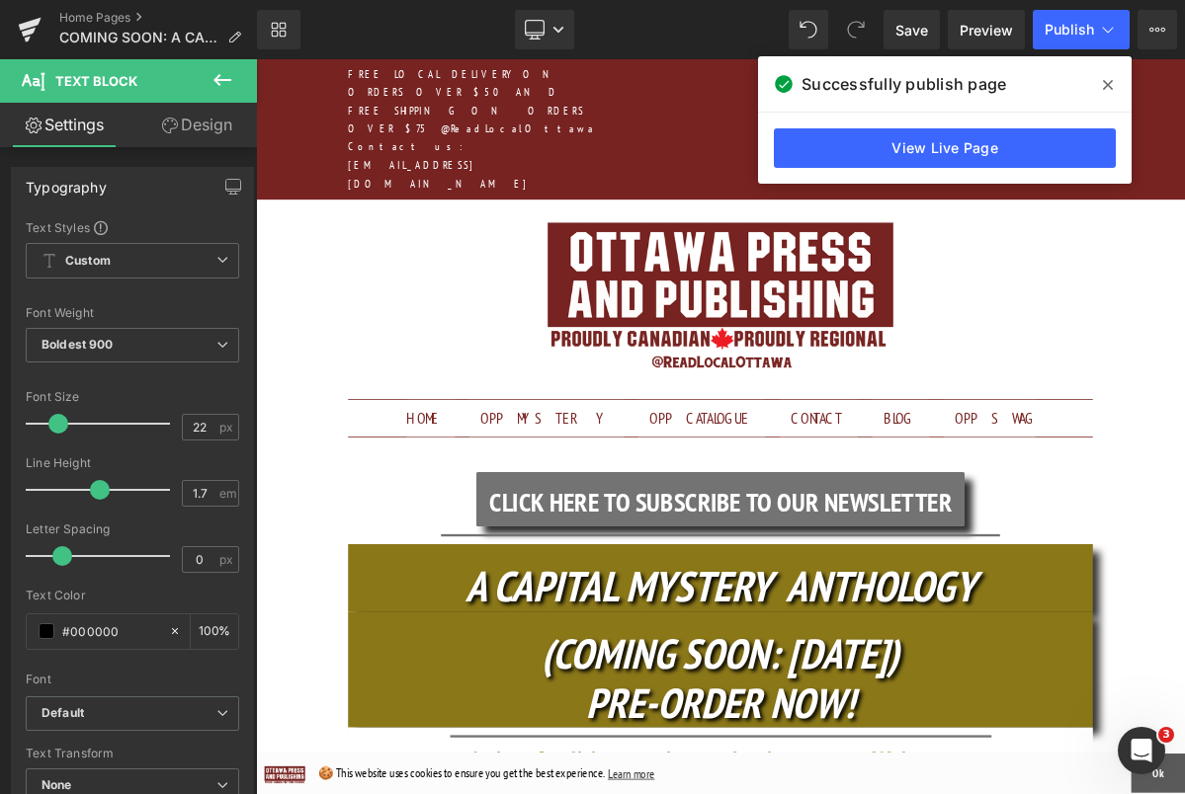
click at [1105, 81] on icon at bounding box center [1108, 85] width 10 height 10
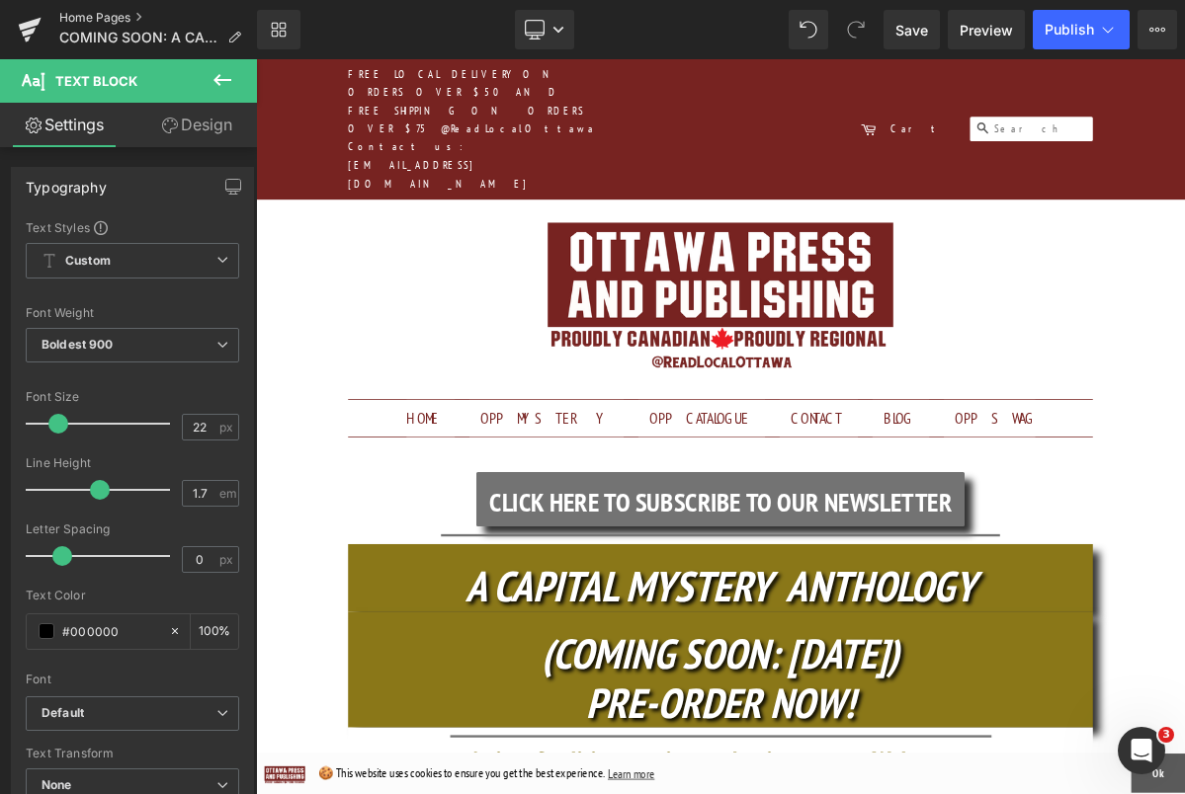
click at [114, 14] on link "Home Pages" at bounding box center [158, 18] width 198 height 16
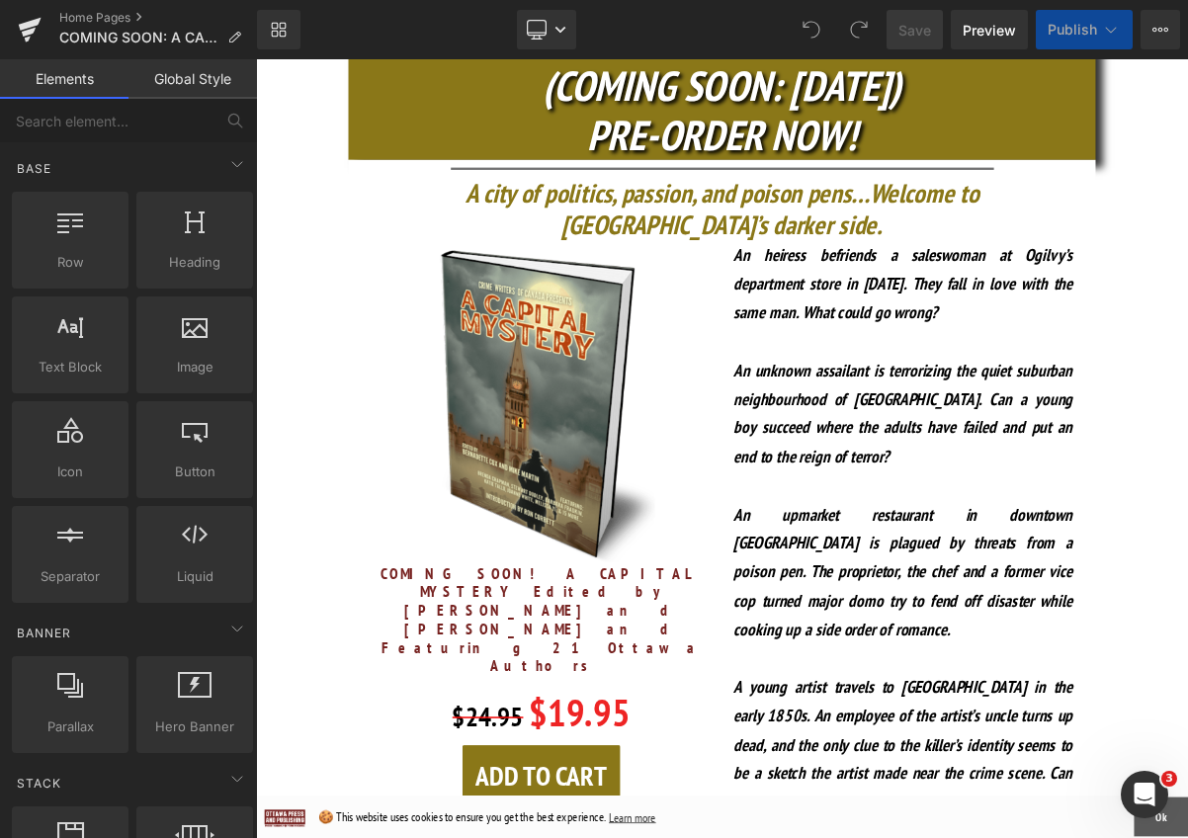
scroll to position [460, 0]
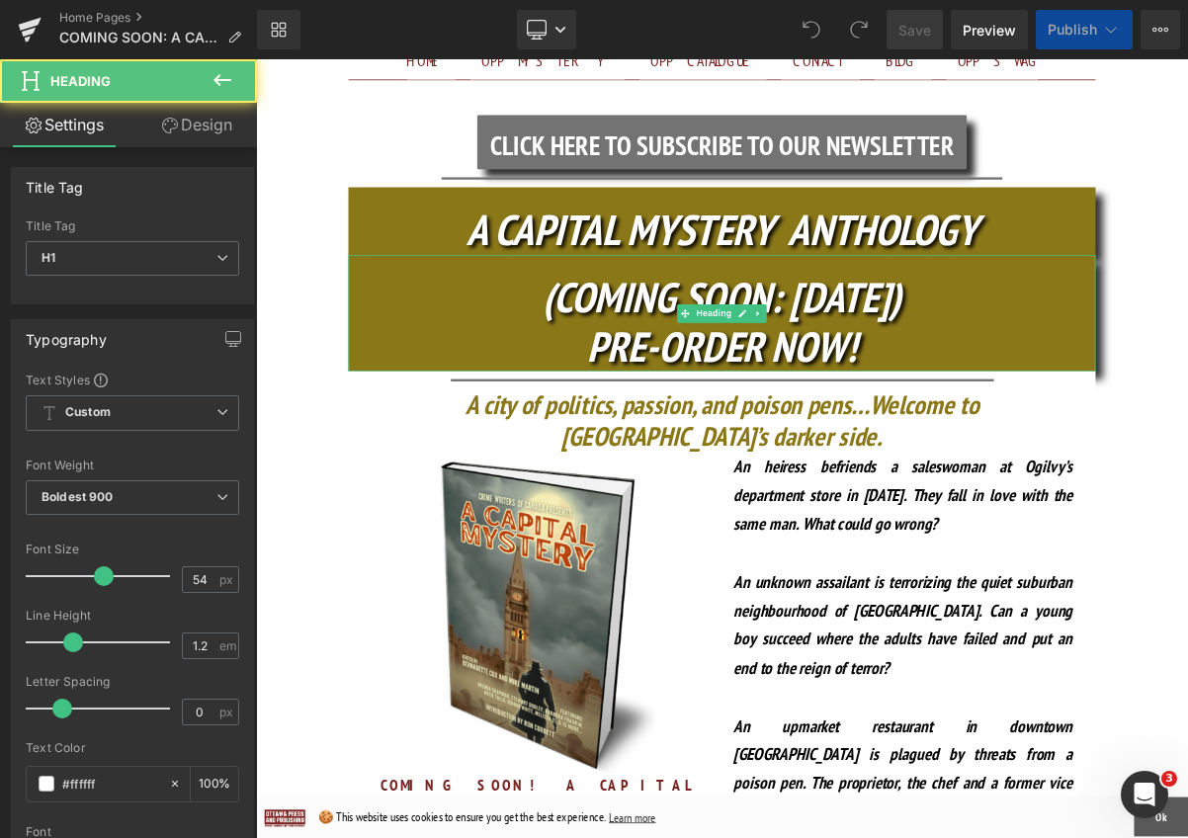
click at [1169, 396] on h1 "PRE-ORDER NOW!" at bounding box center [853, 428] width 958 height 64
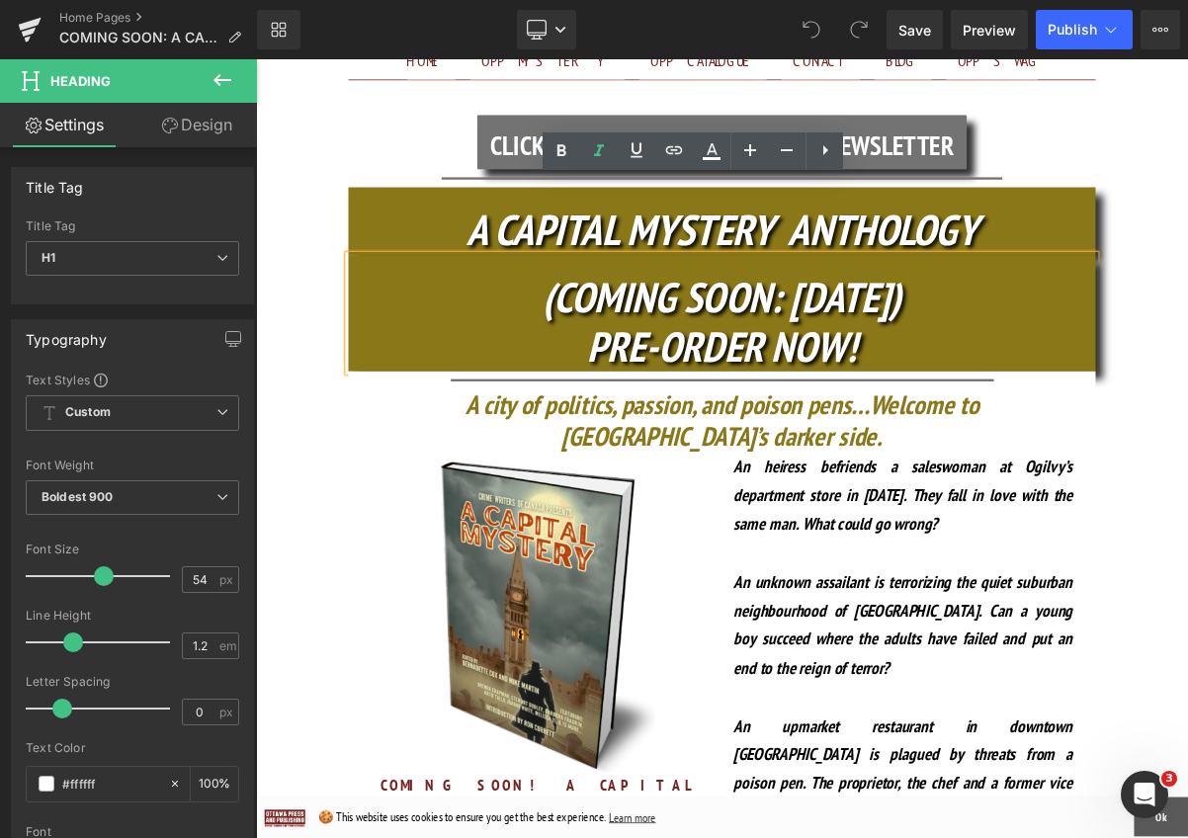
click at [1060, 396] on h1 "PRE-ORDER NOW!" at bounding box center [853, 428] width 958 height 64
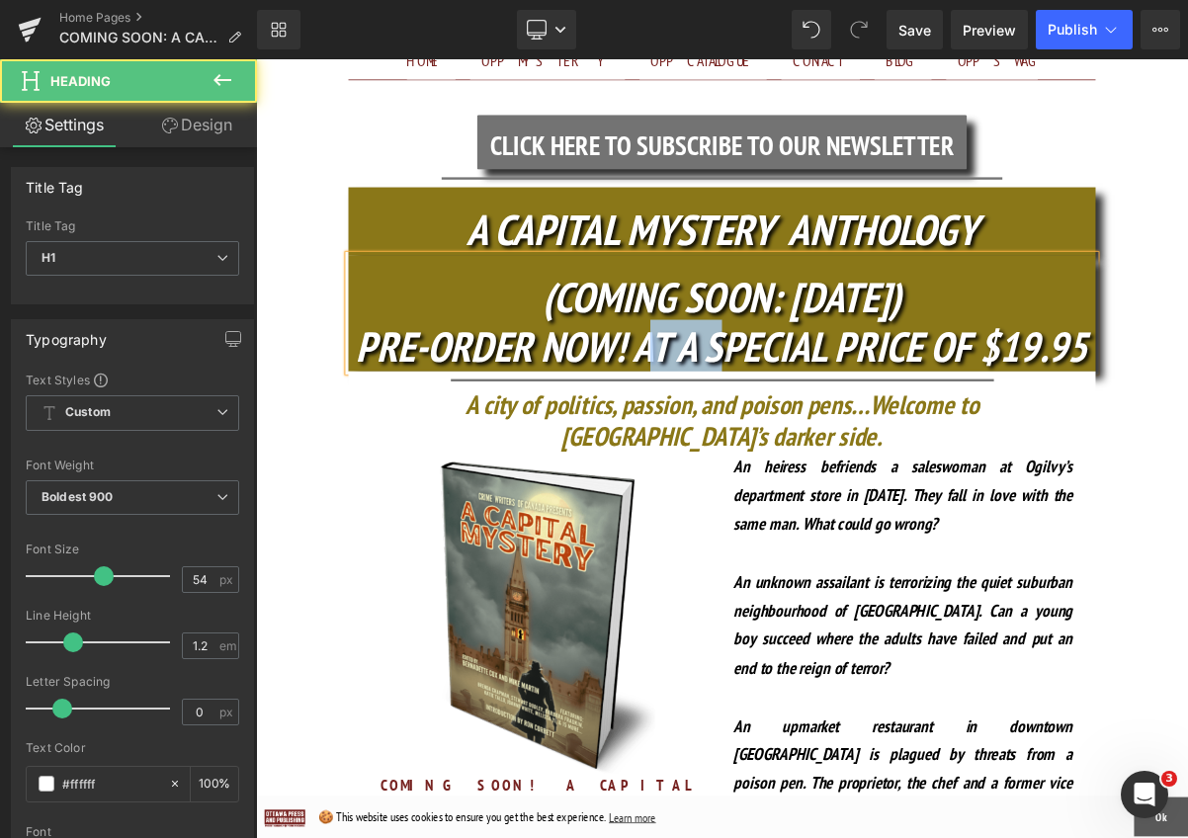
drag, startPoint x: 838, startPoint y: 325, endPoint x: 748, endPoint y: 325, distance: 89.9
click at [748, 393] on icon "PRE-ORDER NOW! AT A SPECIAL PRICE OF $19.95" at bounding box center [853, 427] width 939 height 69
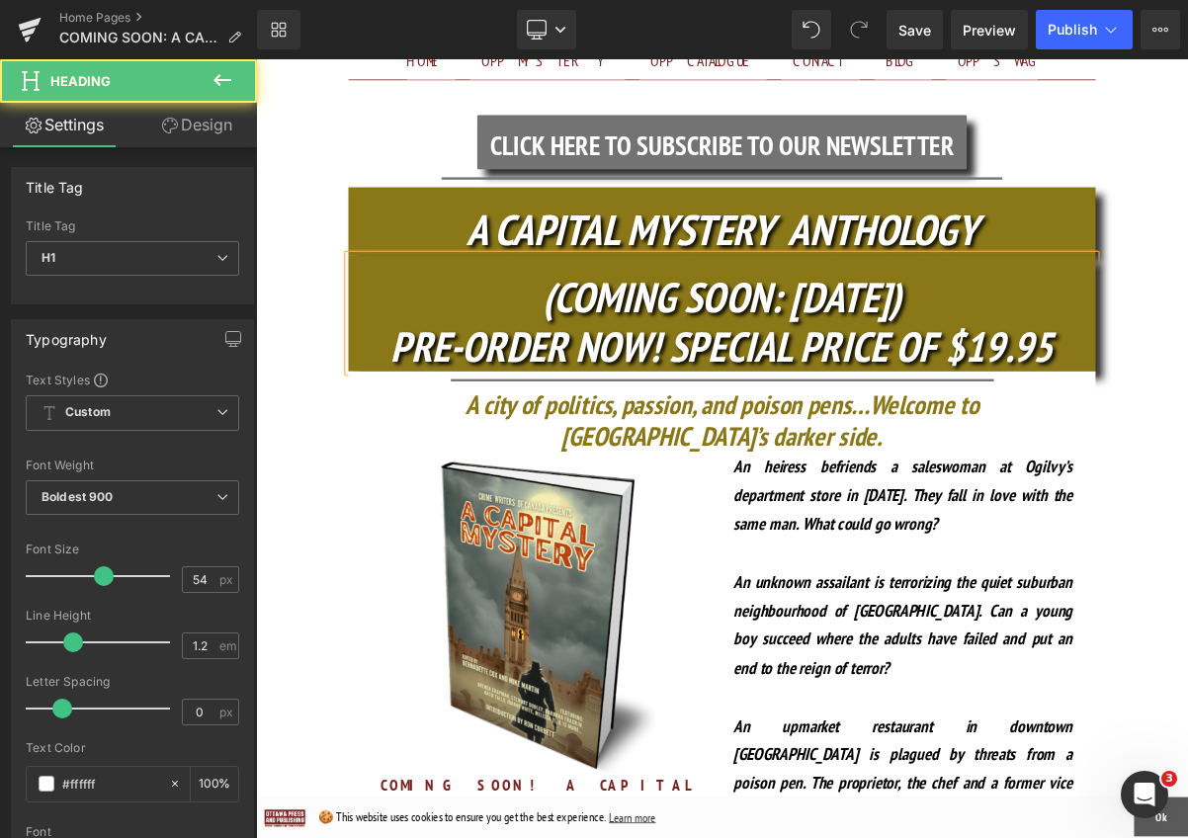
click at [777, 393] on icon "PRE-ORDER NOW! SPECIAL PRICE OF $19.95" at bounding box center [854, 427] width 850 height 69
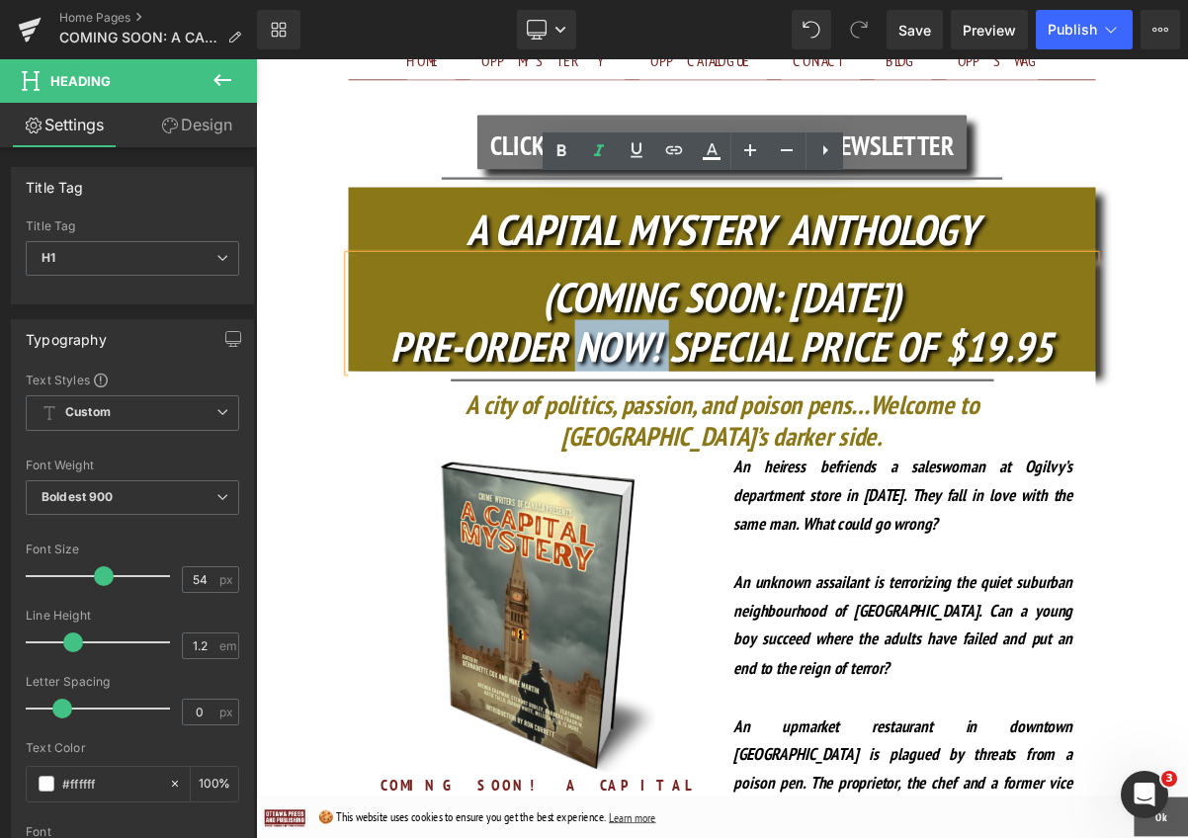
drag, startPoint x: 777, startPoint y: 329, endPoint x: 673, endPoint y: 331, distance: 103.8
click at [673, 393] on icon "PRE-ORDER NOW! SPECIAL PRICE OF $19.95" at bounding box center [854, 427] width 850 height 69
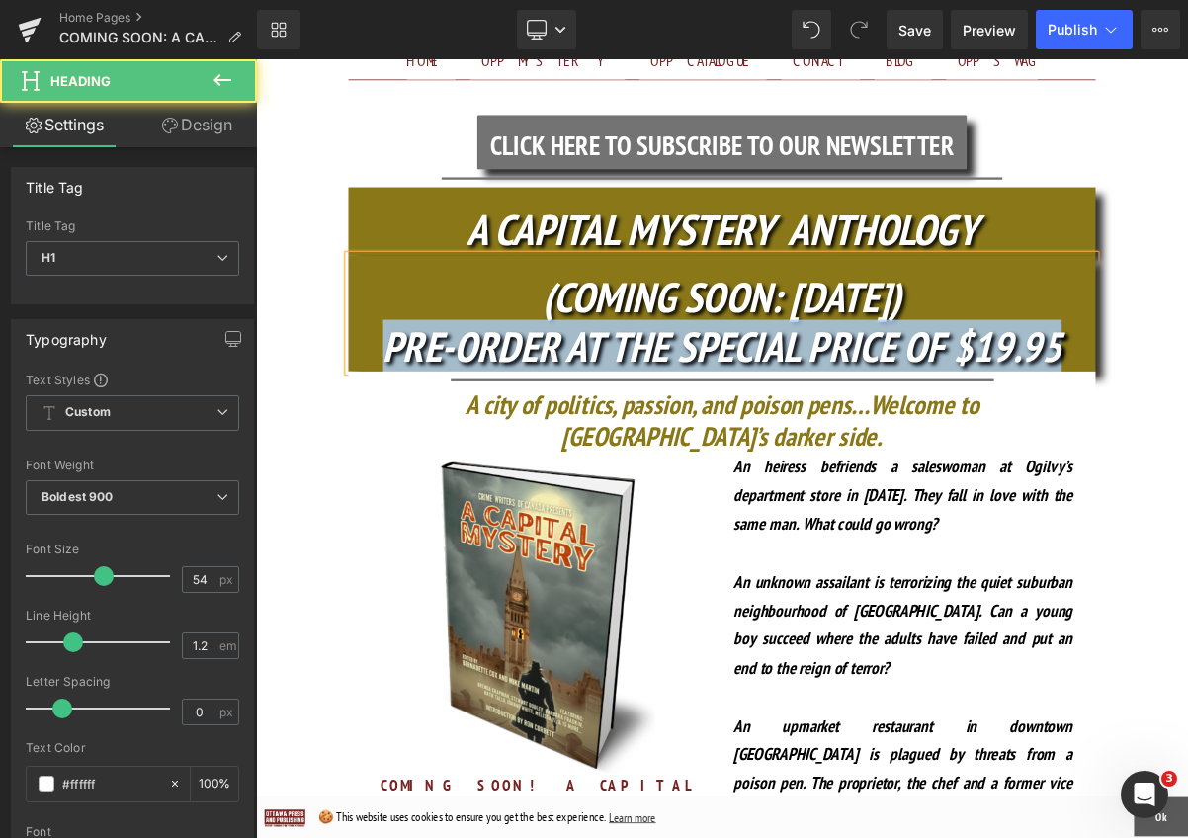
drag, startPoint x: 1303, startPoint y: 335, endPoint x: 381, endPoint y: 335, distance: 921.8
click at [381, 396] on h1 "PRE-ORDER AT THE SPECIAL PRICE OF $19.95" at bounding box center [853, 428] width 958 height 64
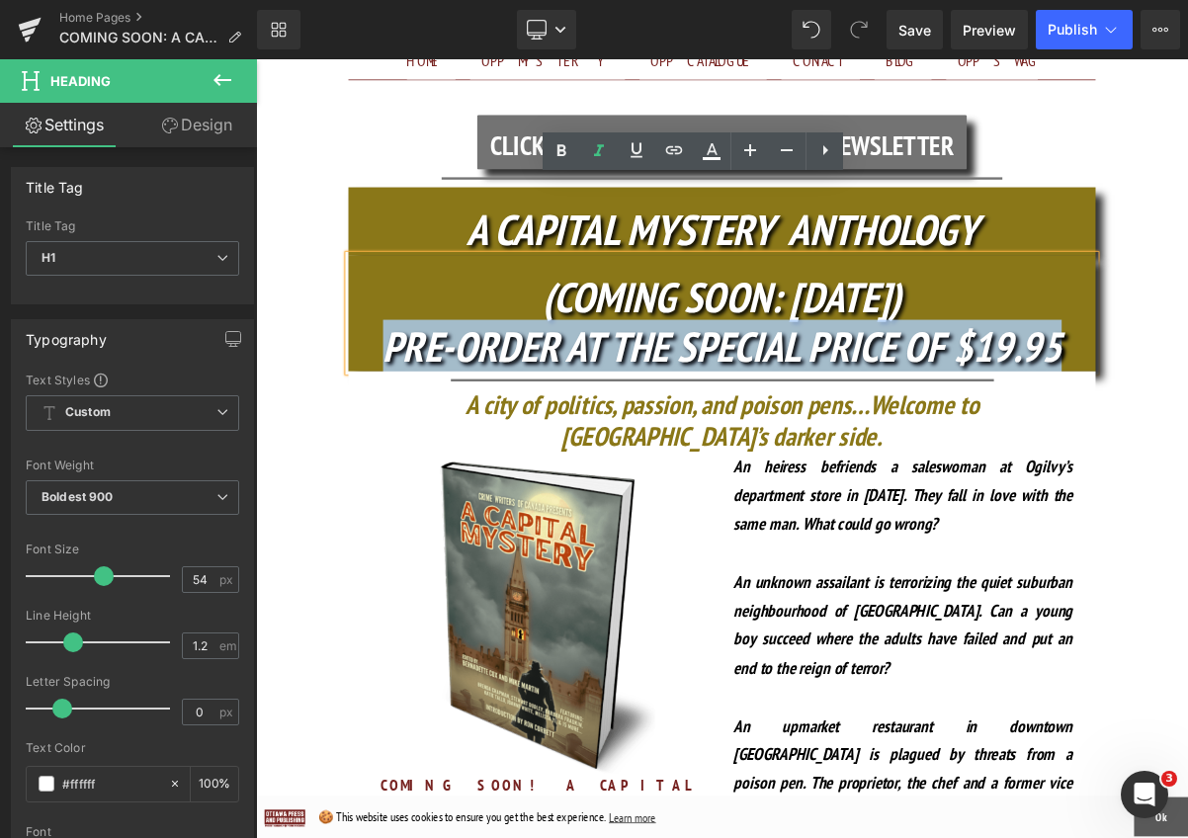
click at [256, 59] on div at bounding box center [256, 59] width 0 height 0
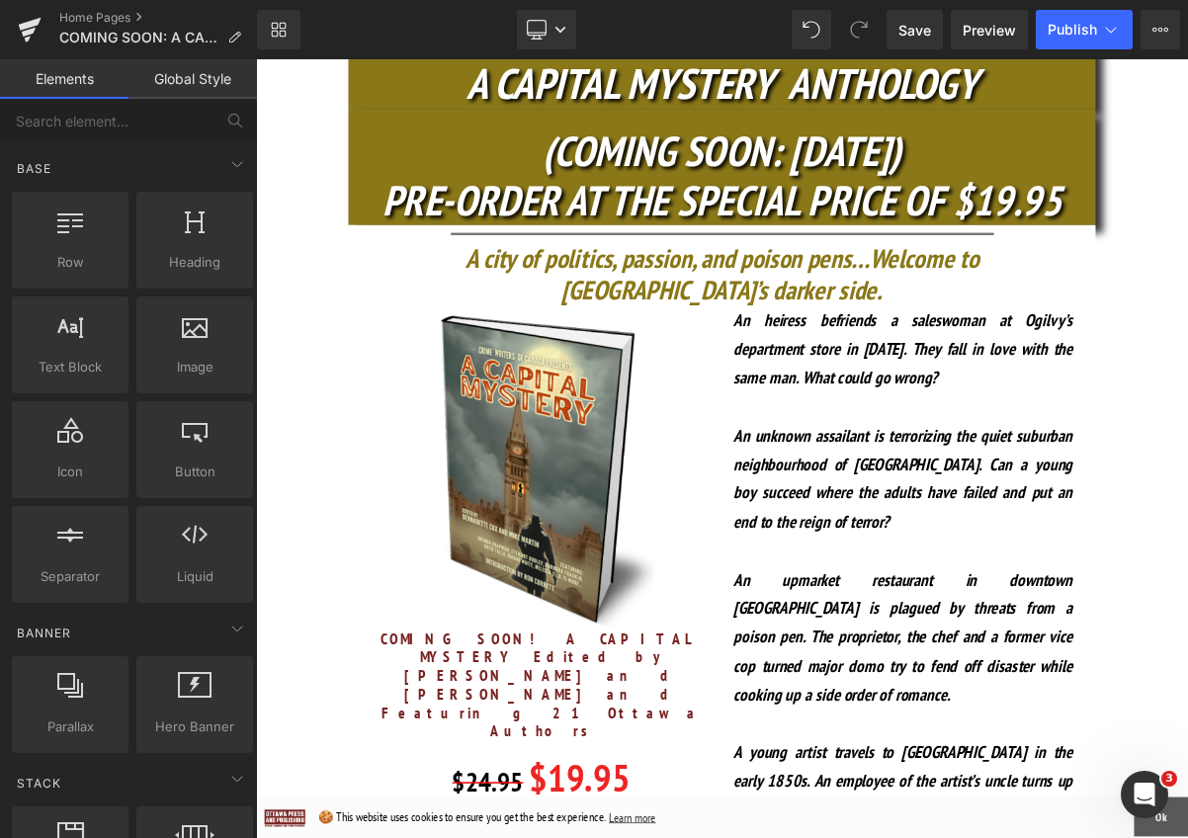
scroll to position [574, 0]
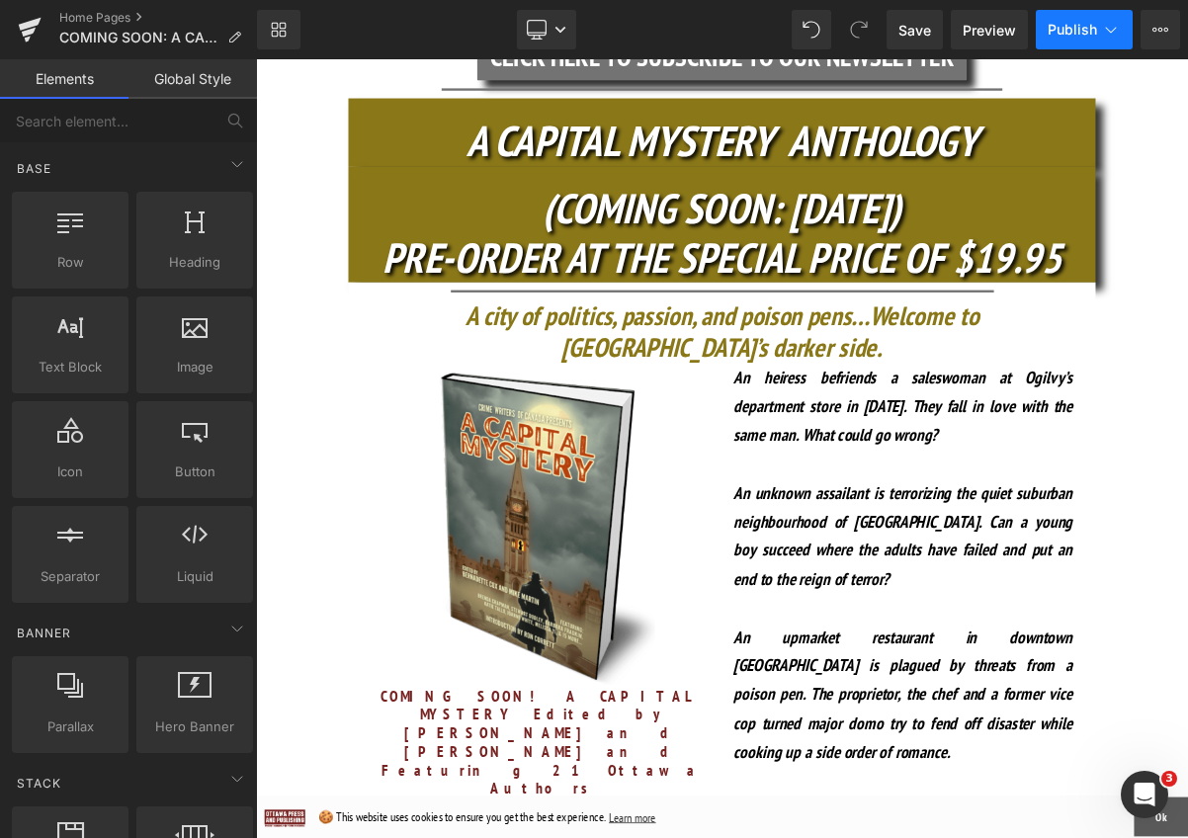
click at [1089, 36] on span "Publish" at bounding box center [1071, 30] width 49 height 16
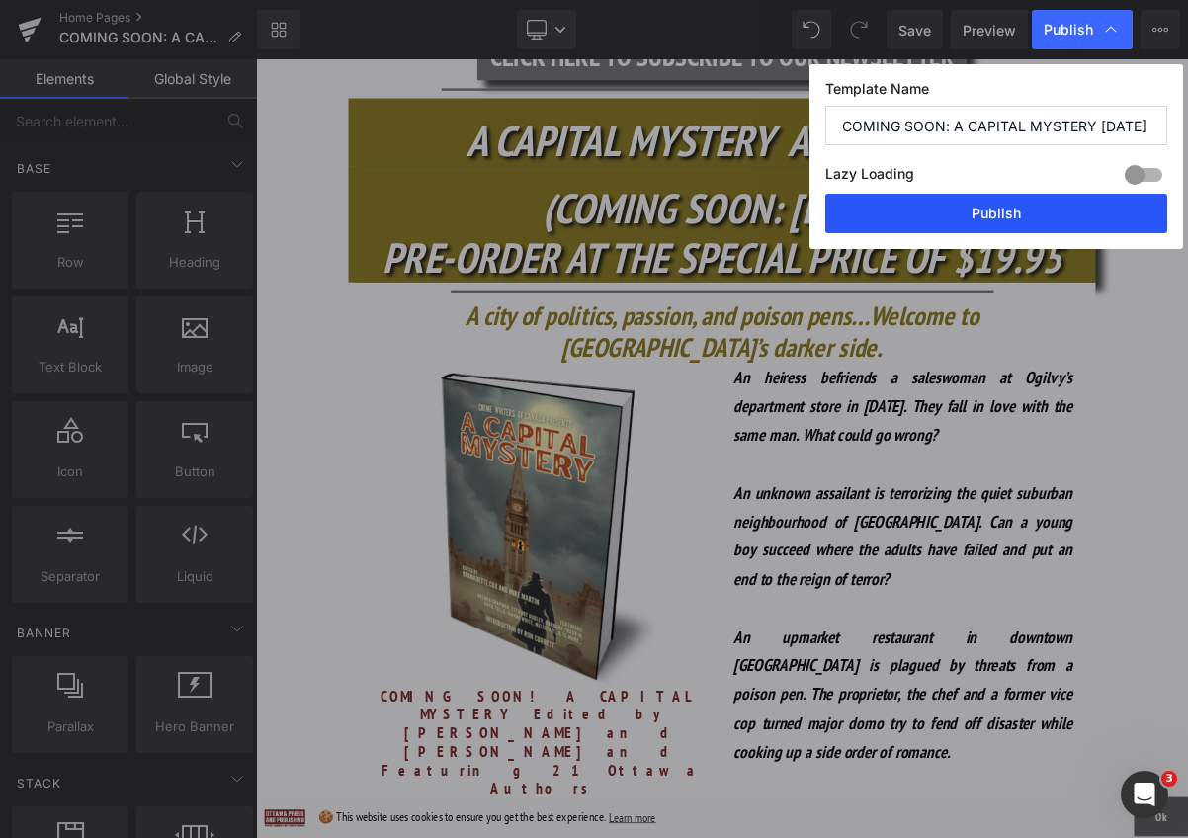
click at [1006, 208] on button "Publish" at bounding box center [996, 214] width 342 height 40
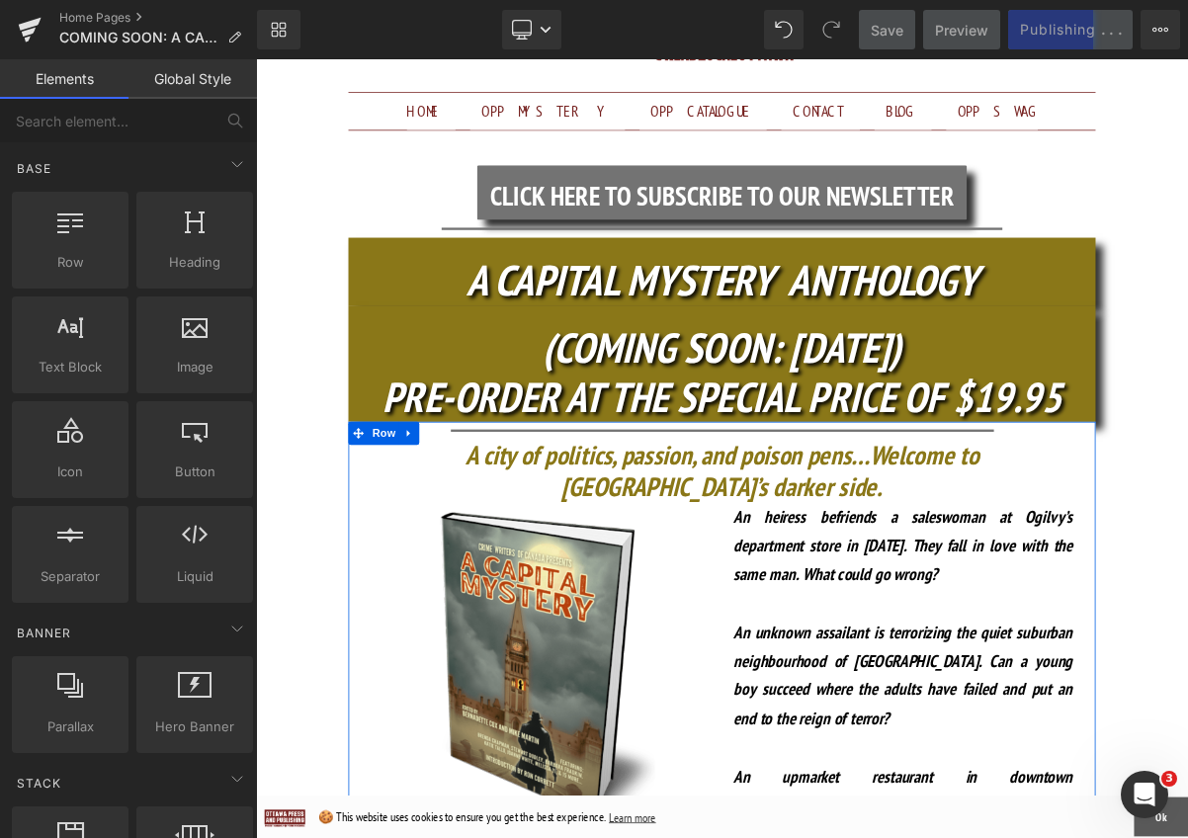
scroll to position [382, 0]
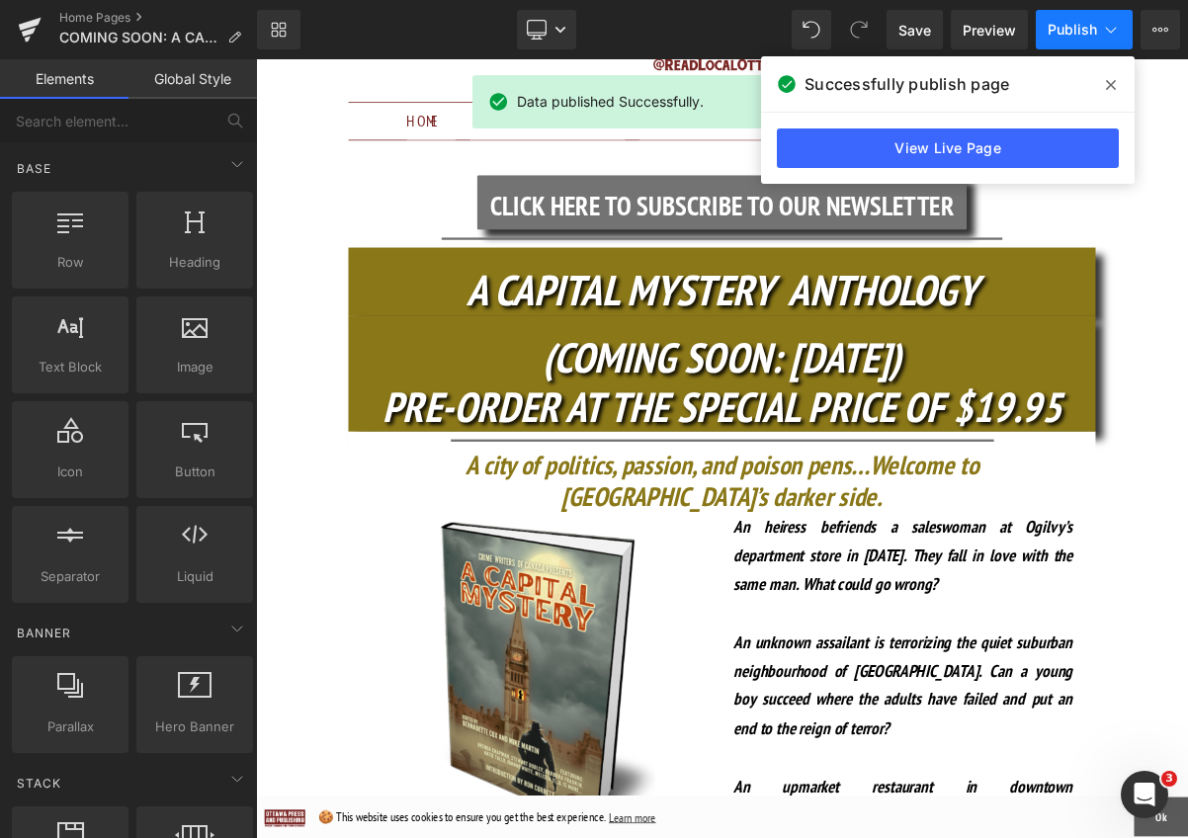
click at [1062, 29] on span "Publish" at bounding box center [1071, 30] width 49 height 16
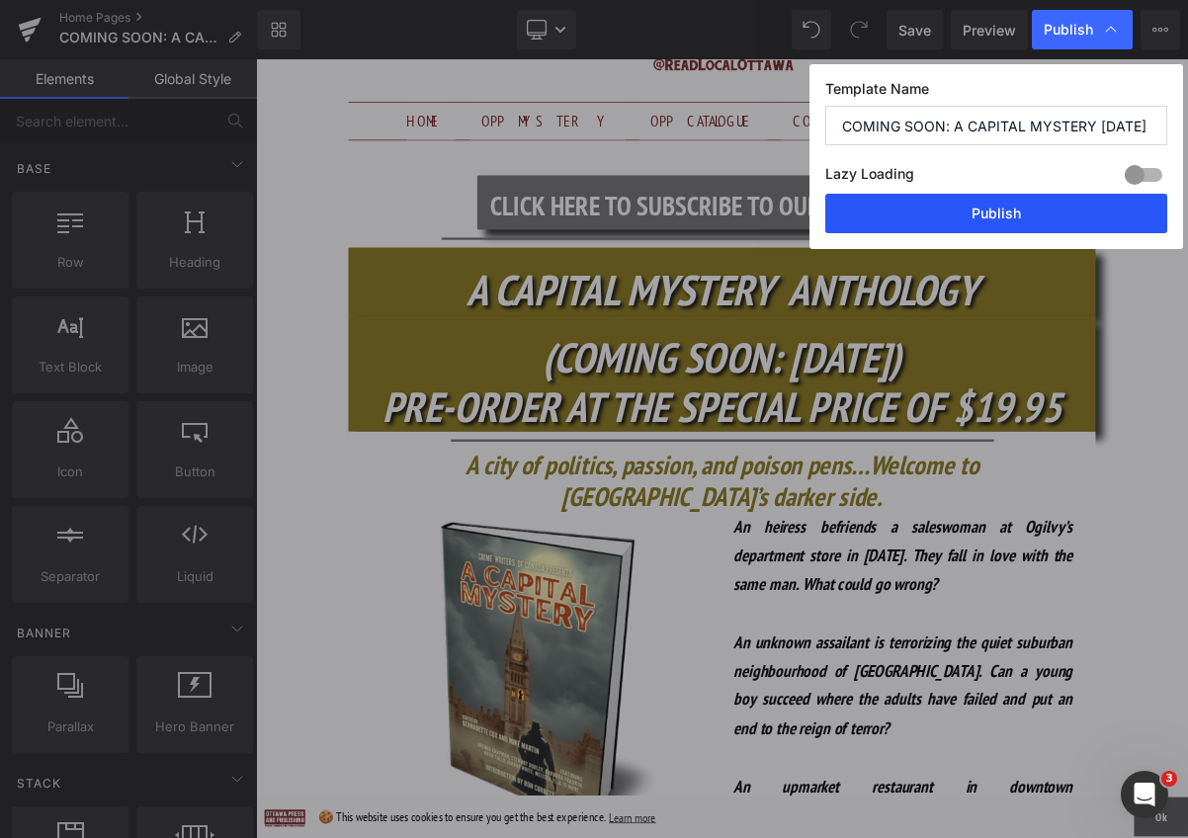
click at [994, 211] on button "Publish" at bounding box center [996, 214] width 342 height 40
